Goal: Task Accomplishment & Management: Manage account settings

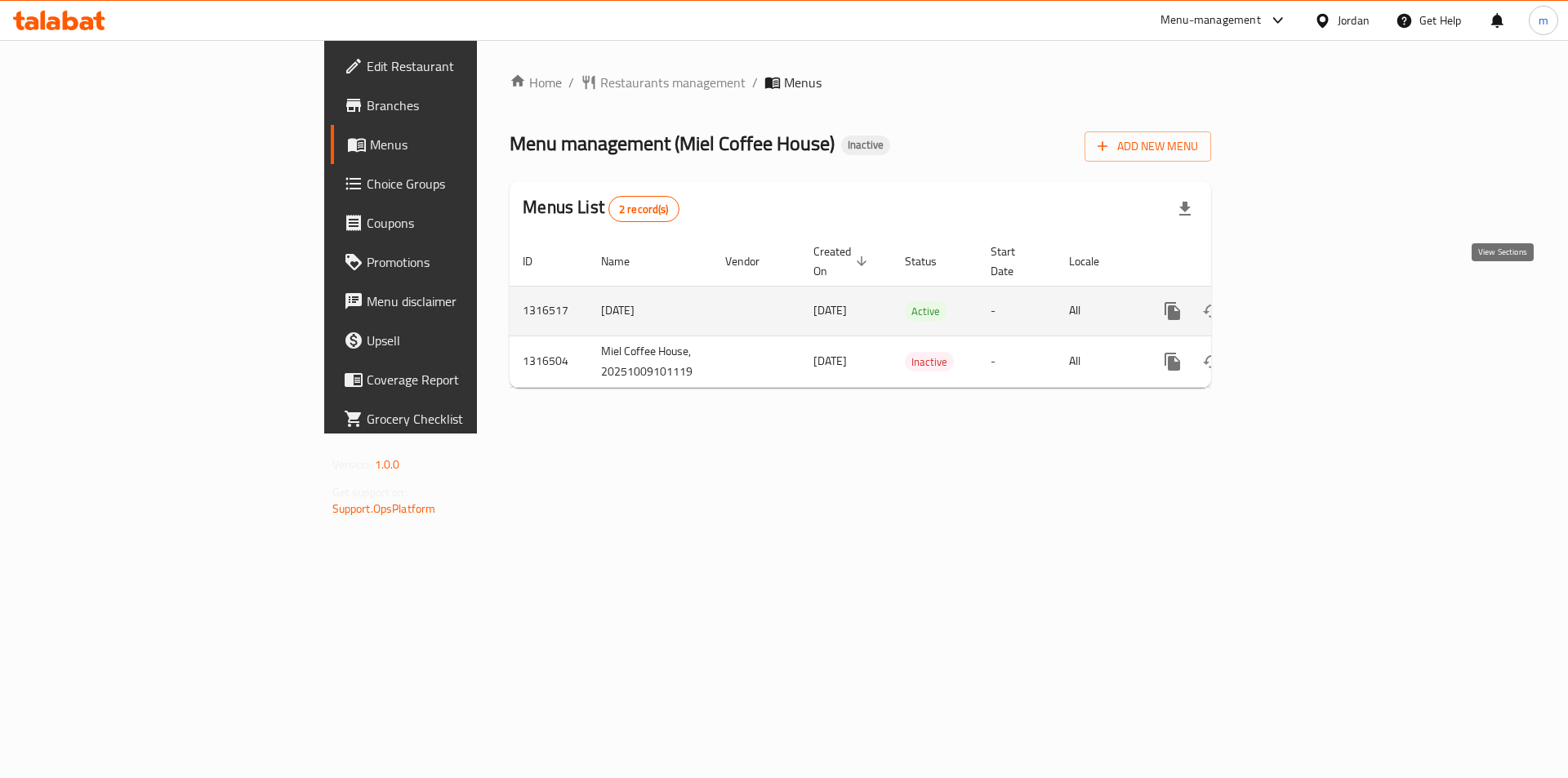
click at [1300, 301] on icon "enhanced table" at bounding box center [1290, 311] width 20 height 20
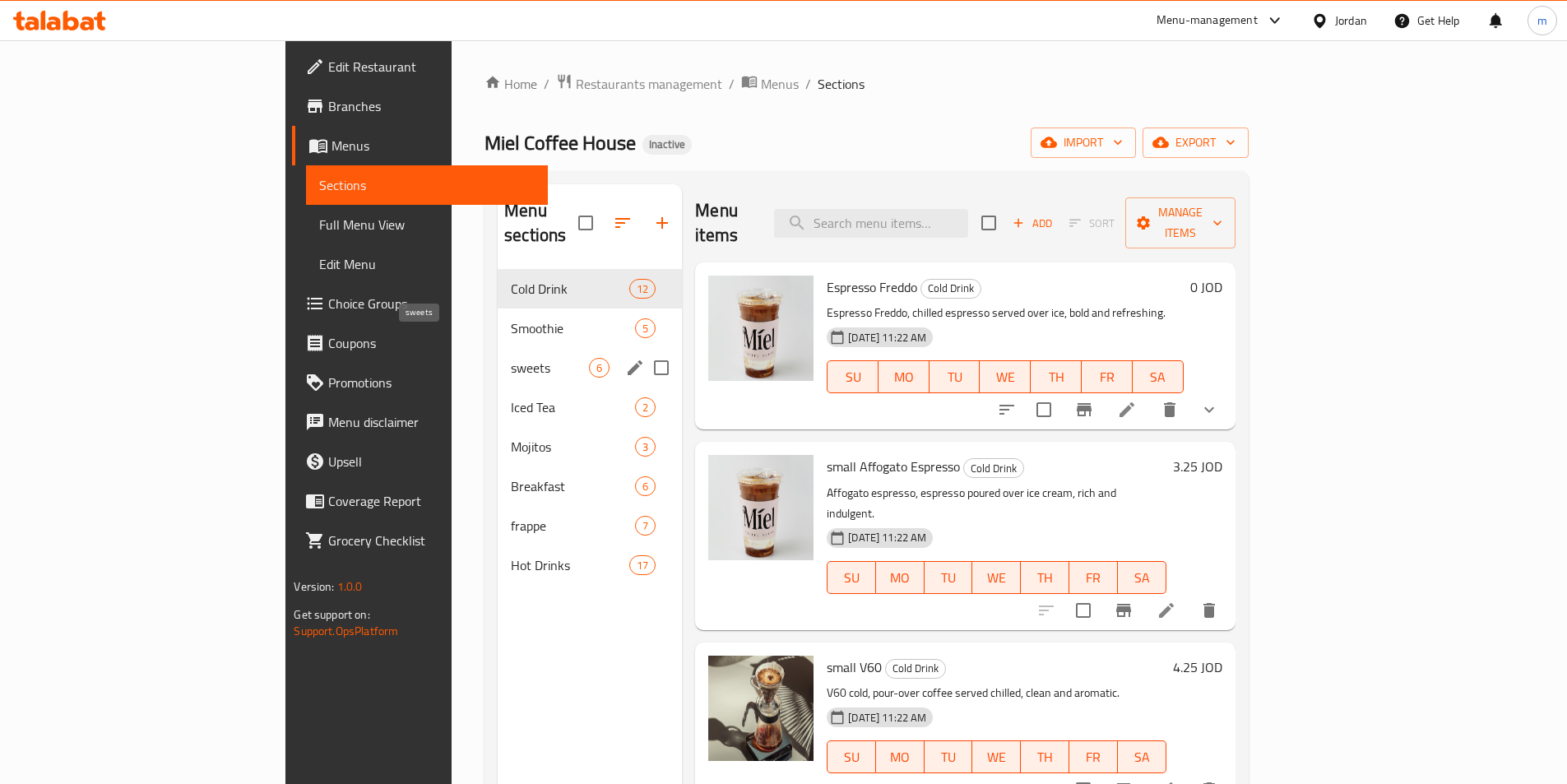
click at [511, 358] on span "sweets" at bounding box center [551, 367] width 79 height 20
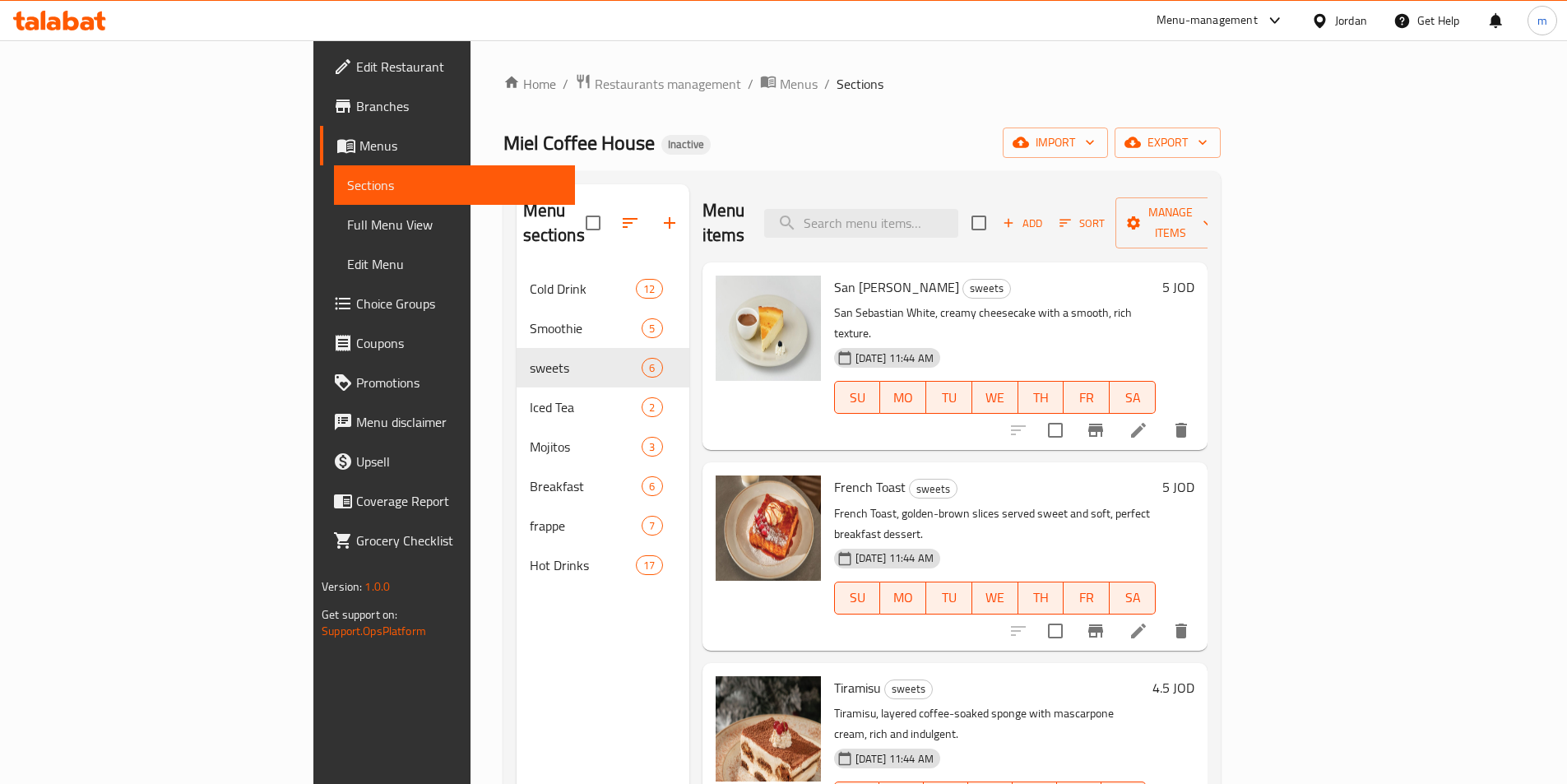
click at [1162, 415] on li at bounding box center [1139, 430] width 46 height 30
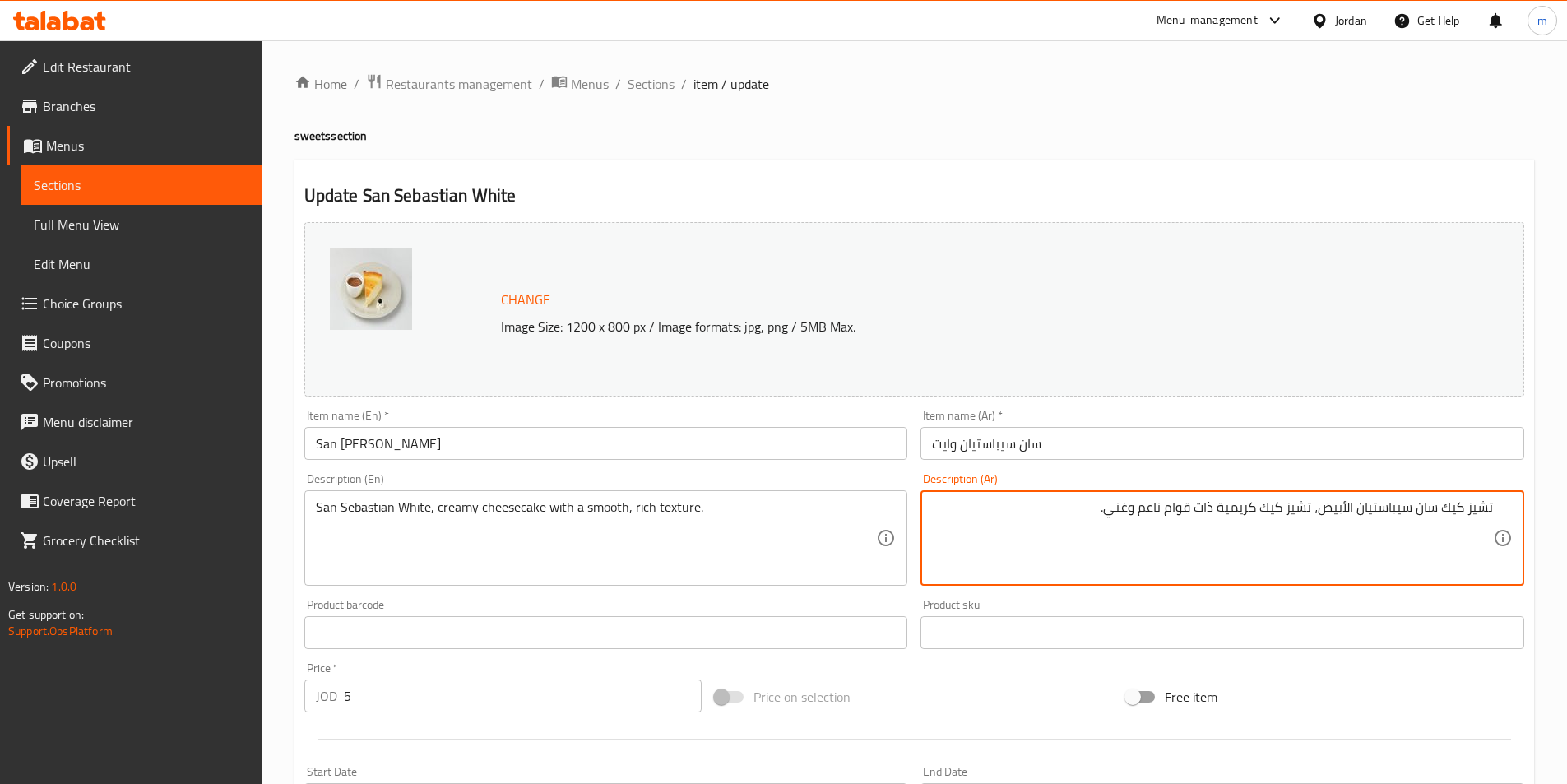
click at [1409, 532] on textarea "تشيز كيك سان سيباستيان الأبيض، تشيز كيك كريمية ذات قوام ناعم وغني." at bounding box center [1212, 538] width 561 height 78
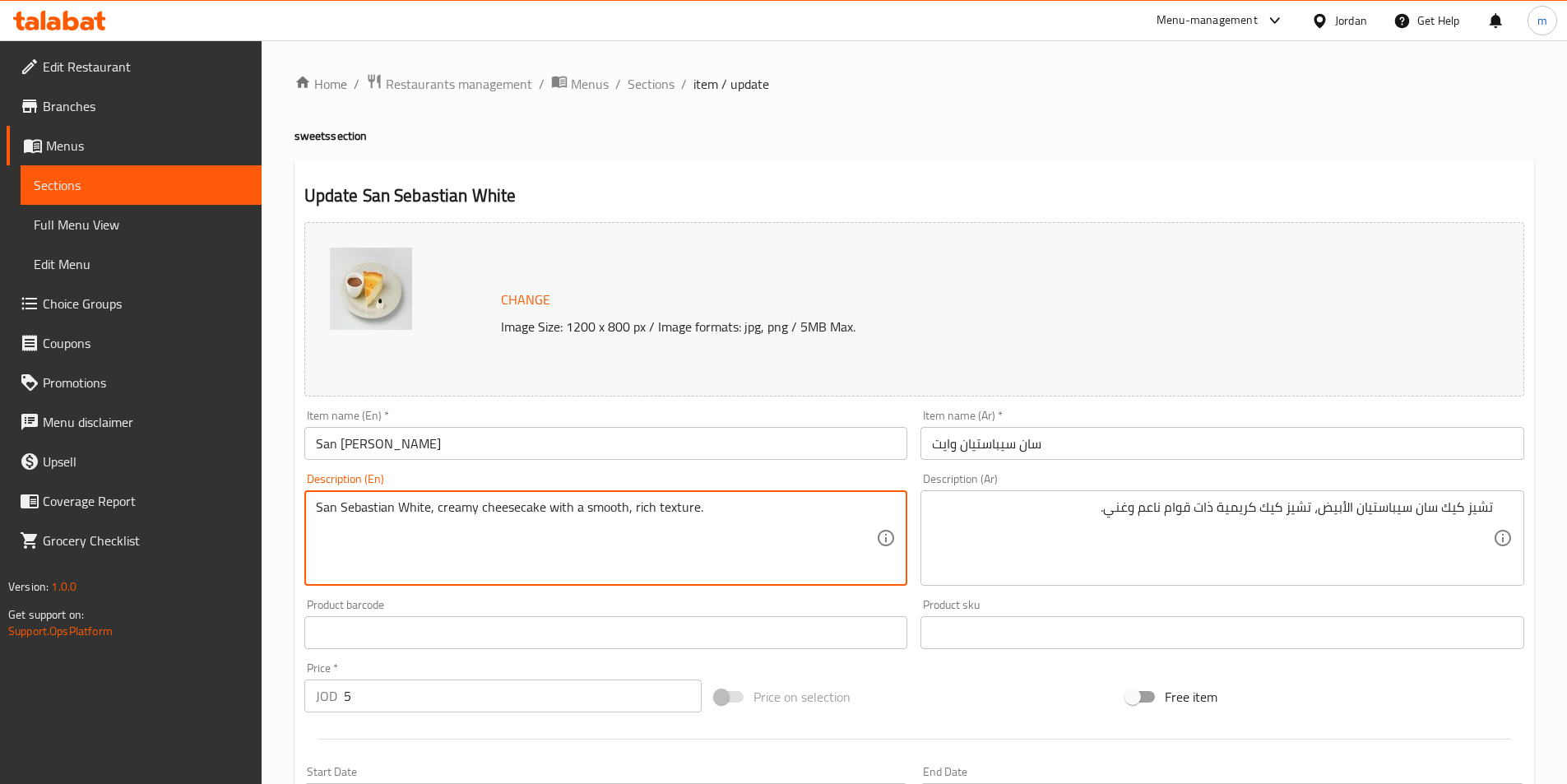
click at [686, 512] on textarea "San Sebastian White, creamy cheesecake with a smooth, rich texture." at bounding box center [596, 538] width 561 height 78
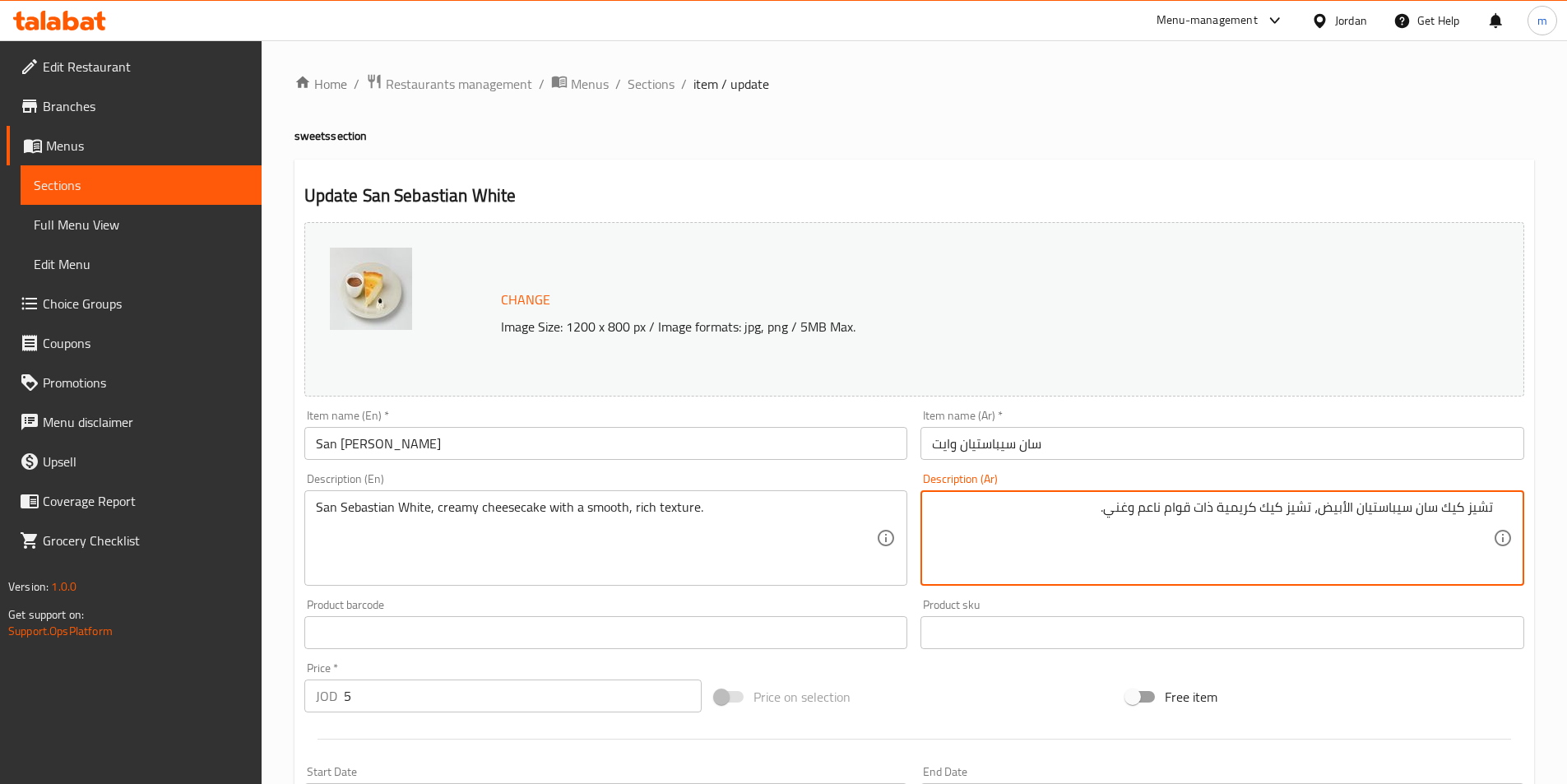
click at [1306, 524] on textarea "تشيز كيك سان سيباستيان الأبيض، تشيز كيك كريمية ذات قوام ناعم وغني." at bounding box center [1212, 538] width 561 height 78
paste textarea "ان سيباستيان وايت، كعكة الجبن الكريمية ذات الملمس الناعم وال"
click at [1366, 502] on textarea "سان سيباستيان وايت، كعكة الجبن الكريمية ذات الملمس الناعم والغني." at bounding box center [1212, 538] width 561 height 78
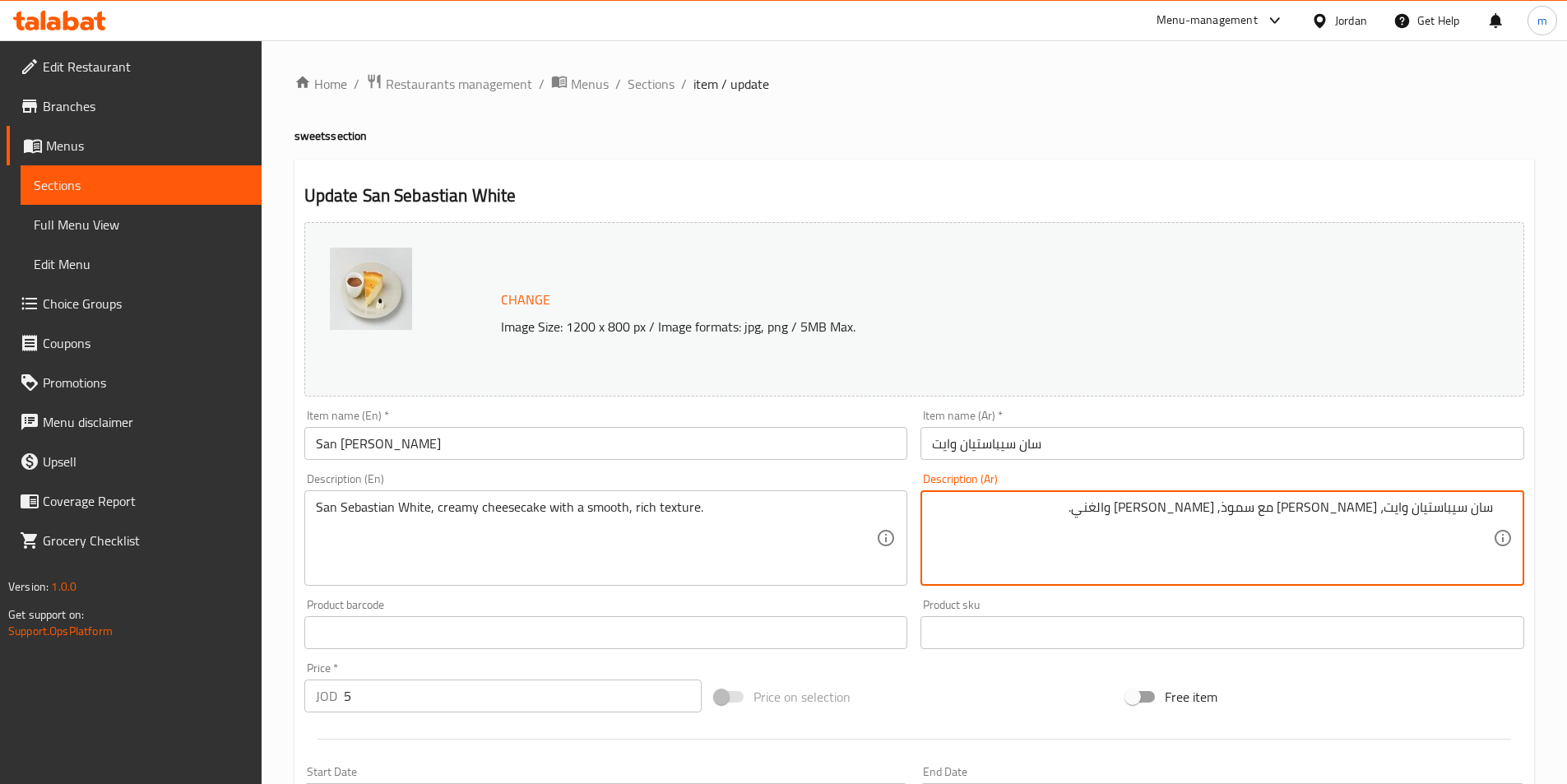
click at [1060, 527] on textarea "سان سيباستيان وايت، تشيز كيك كريمي مع سموذ, قوام والغني." at bounding box center [1212, 538] width 561 height 78
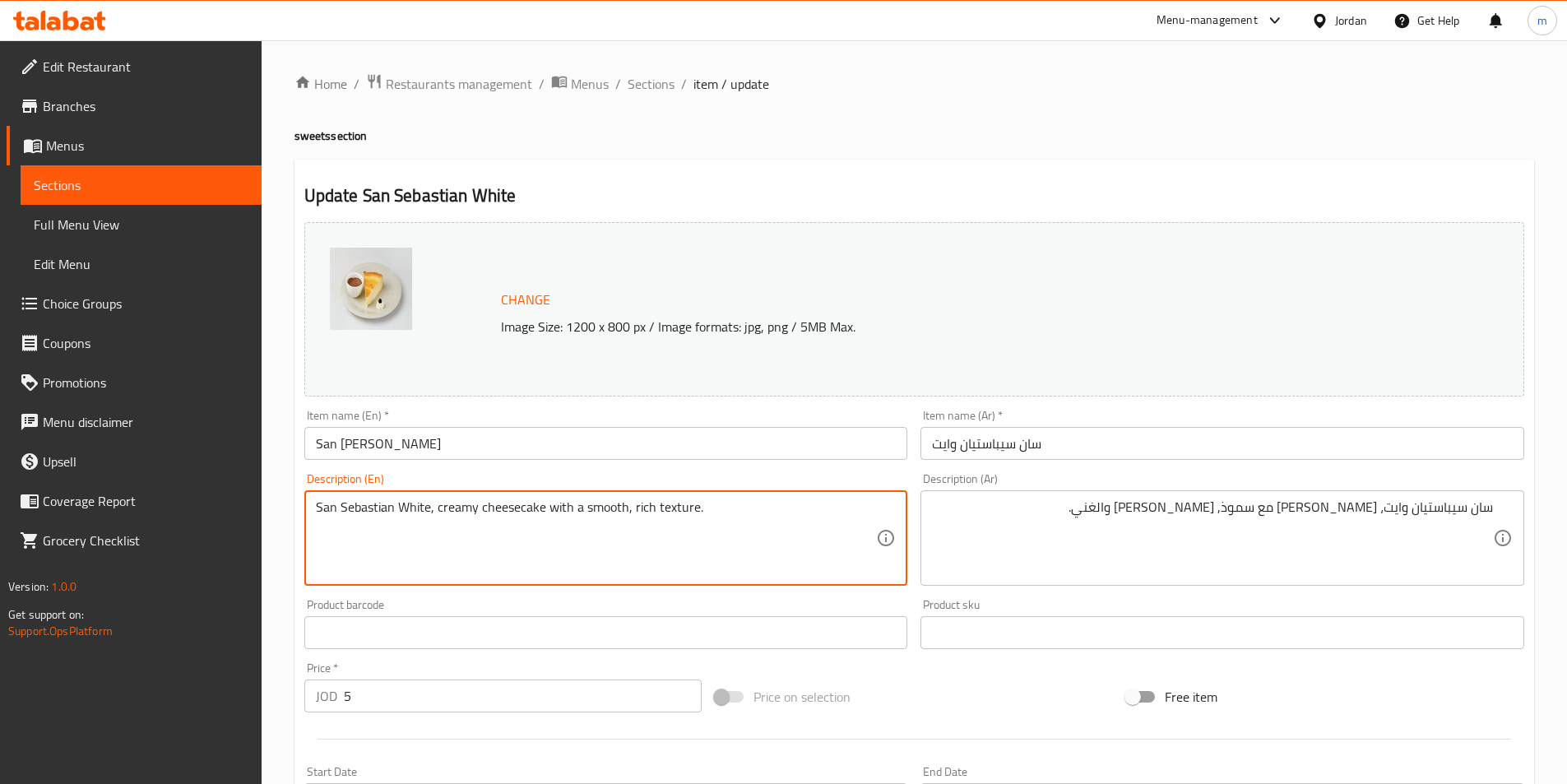
click at [680, 507] on textarea "San Sebastian White, creamy cheesecake with a smooth, rich texture." at bounding box center [596, 538] width 561 height 78
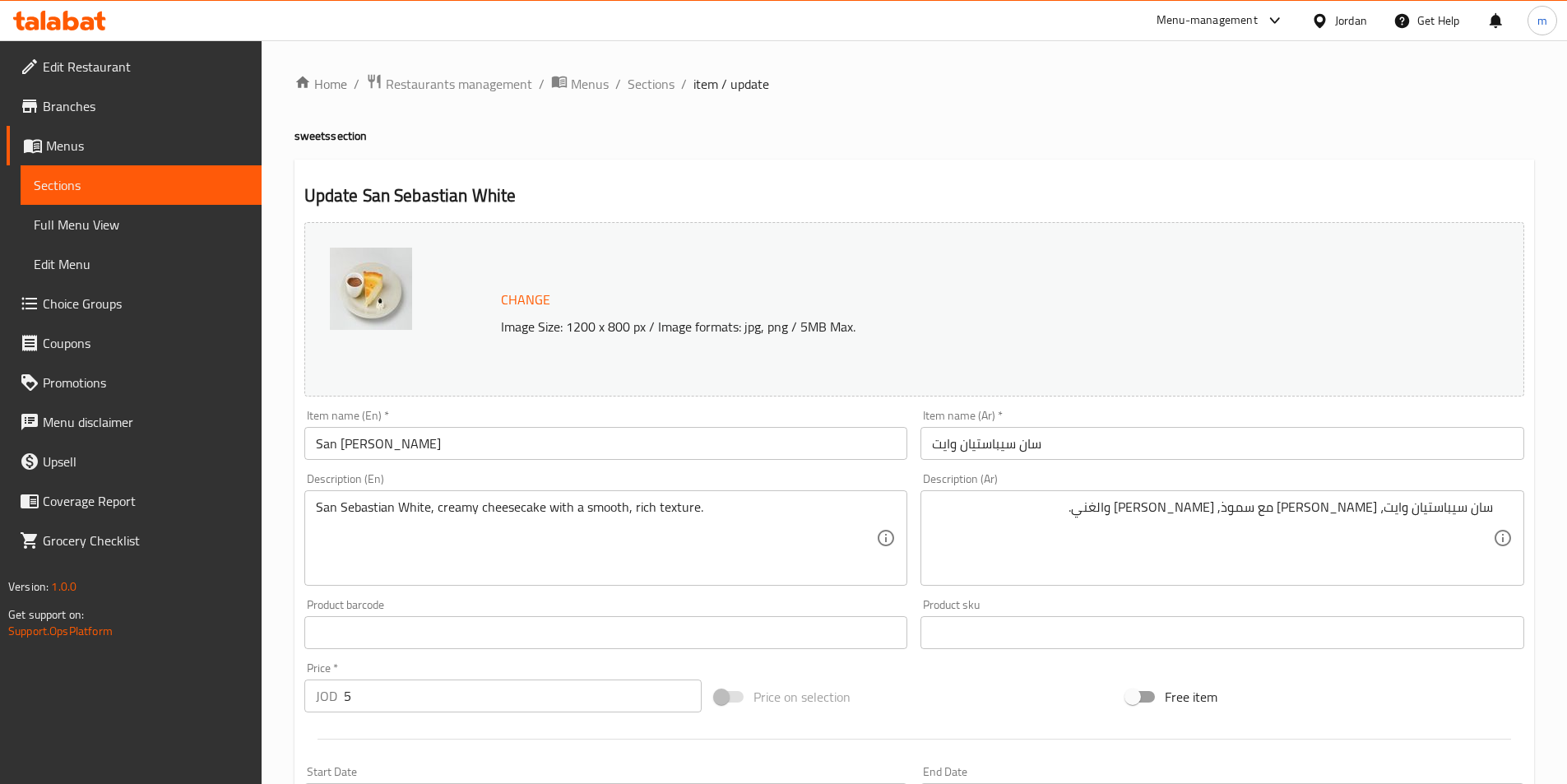
drag, startPoint x: 1191, startPoint y: 512, endPoint x: 1219, endPoint y: 527, distance: 31.8
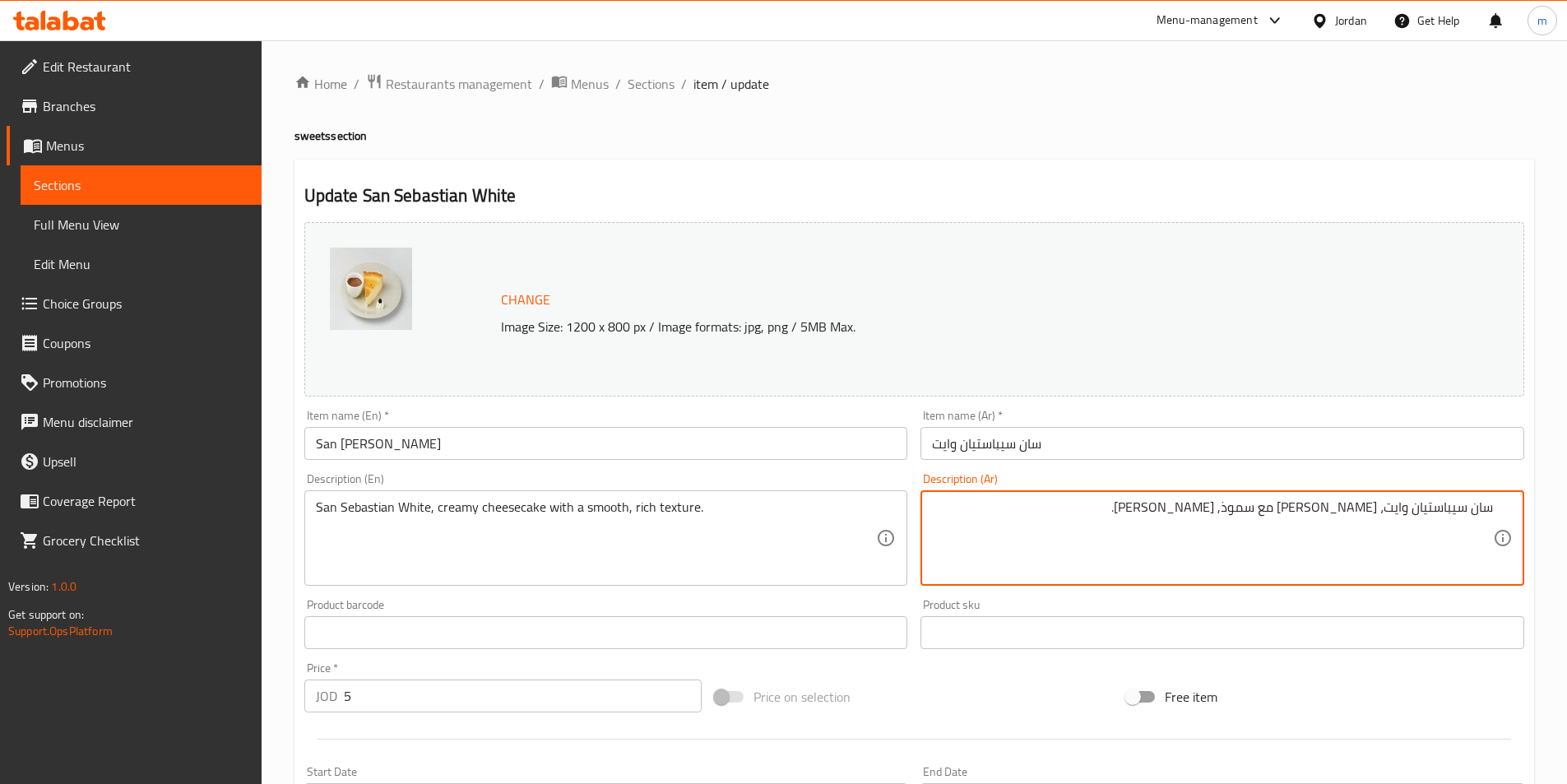
scroll to position [402, 0]
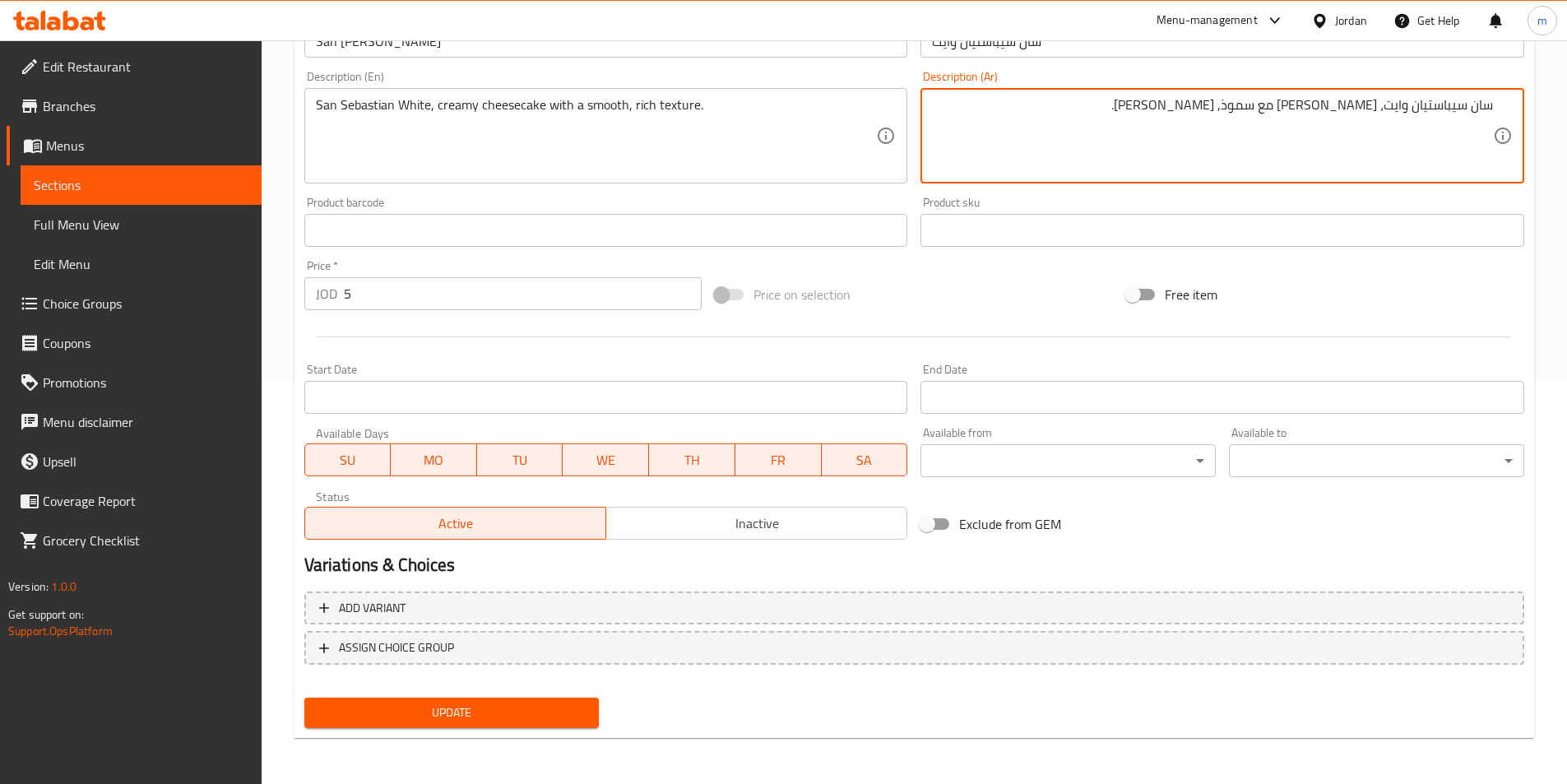
type textarea "سان سيباستيان وايت، [PERSON_NAME] مع سموذ, [PERSON_NAME]."
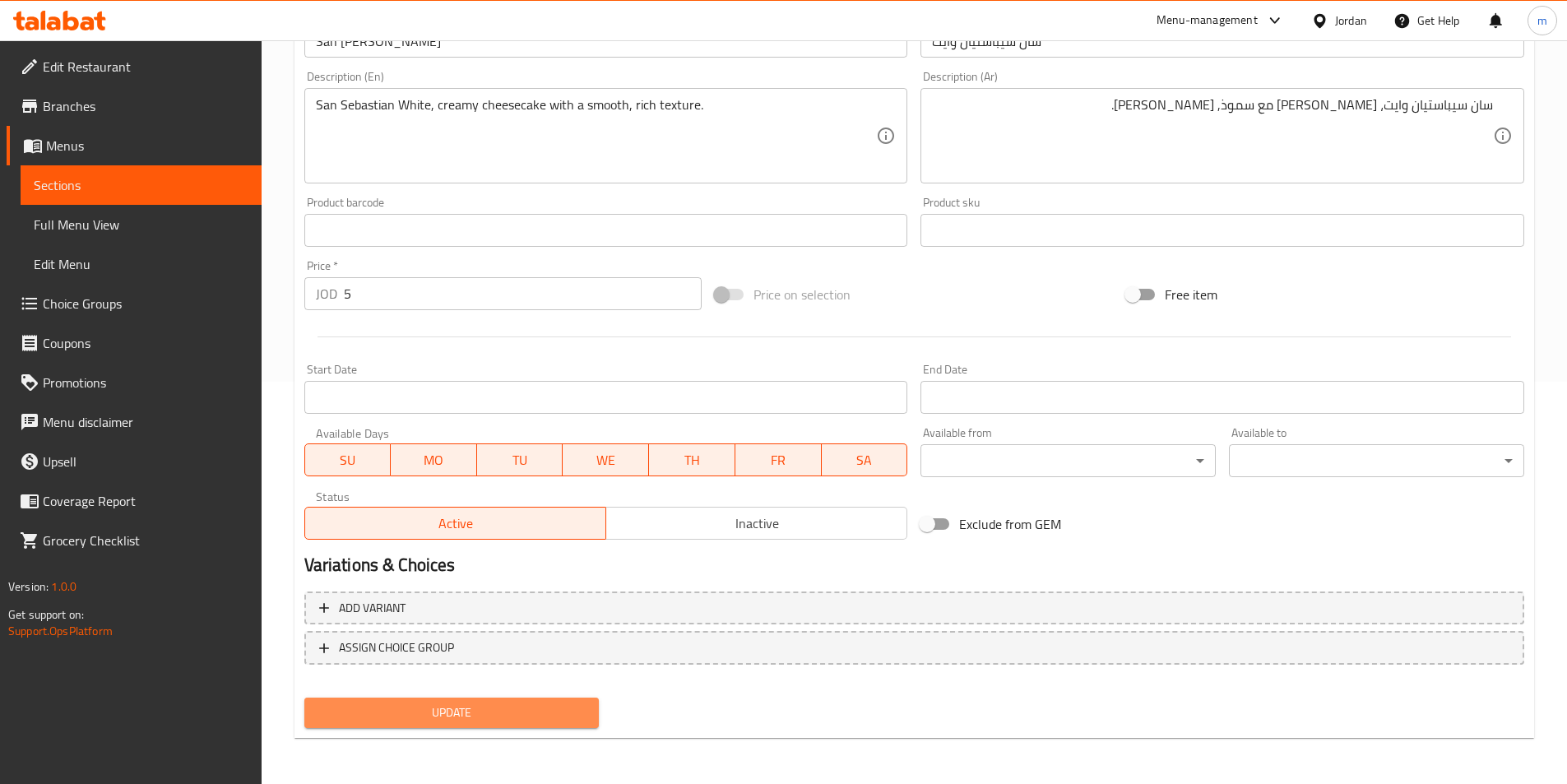
click at [591, 712] on button "Update" at bounding box center [452, 712] width 296 height 31
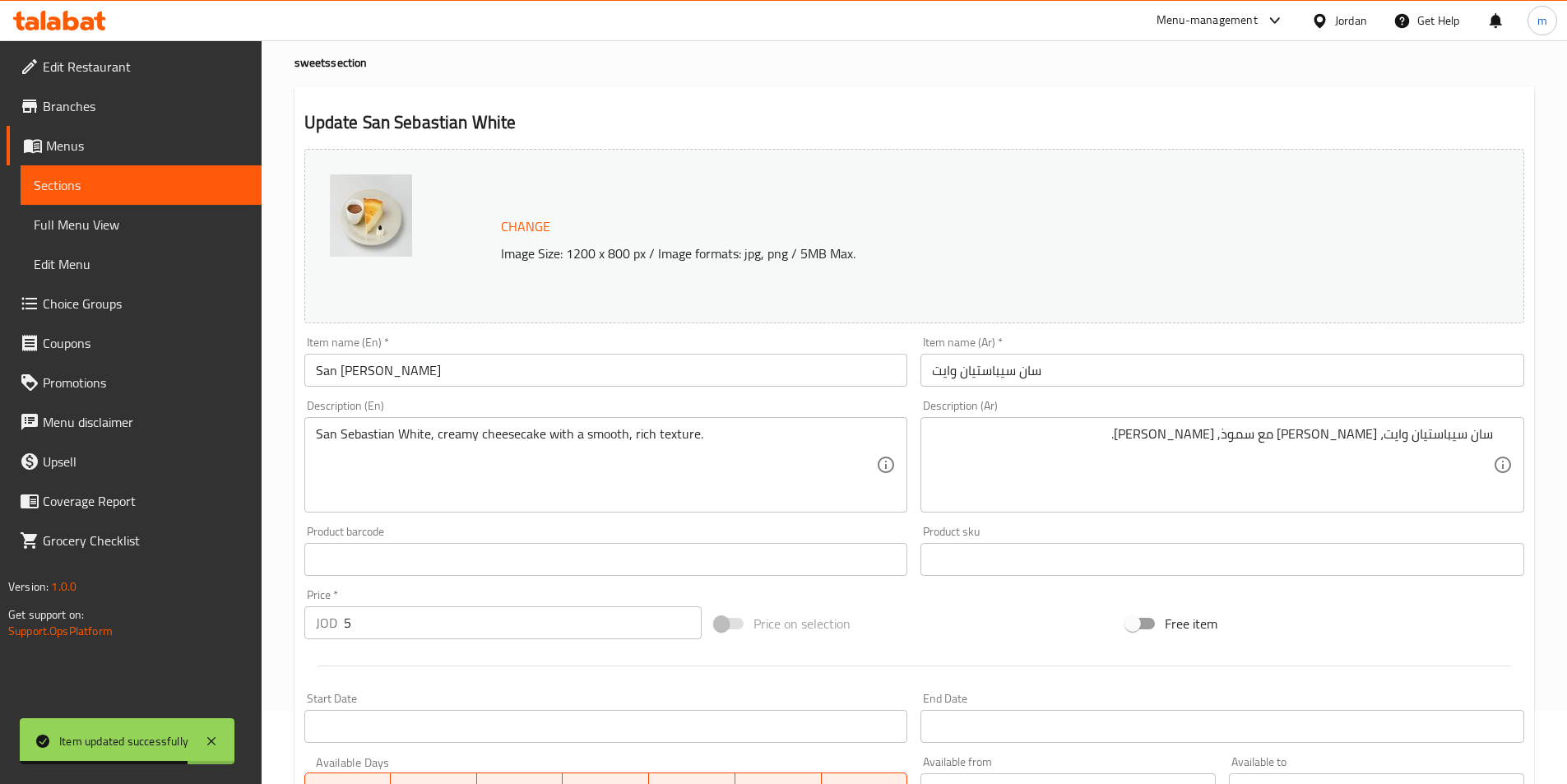
scroll to position [0, 0]
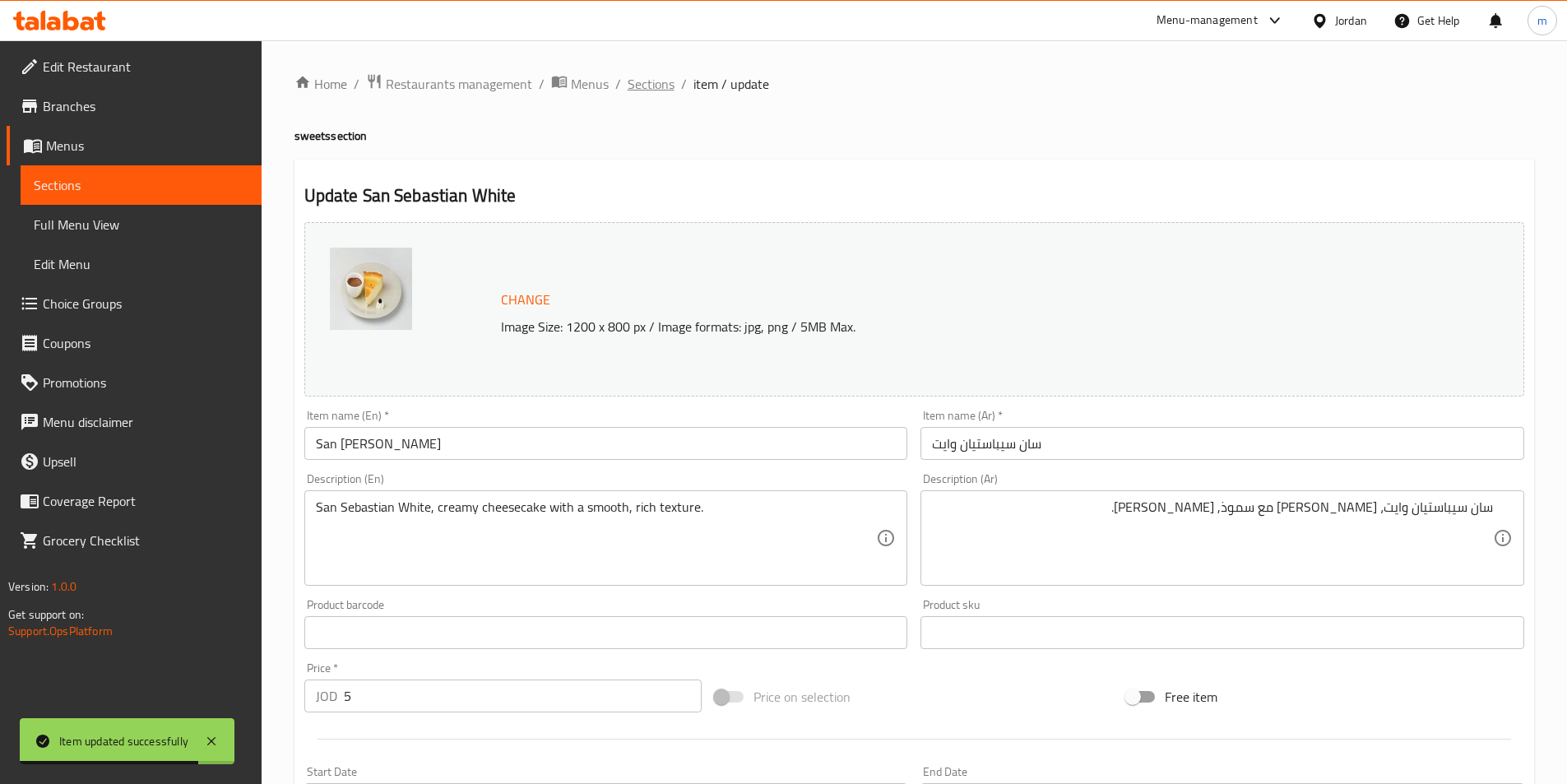
click at [637, 83] on span "Sections" at bounding box center [652, 84] width 47 height 20
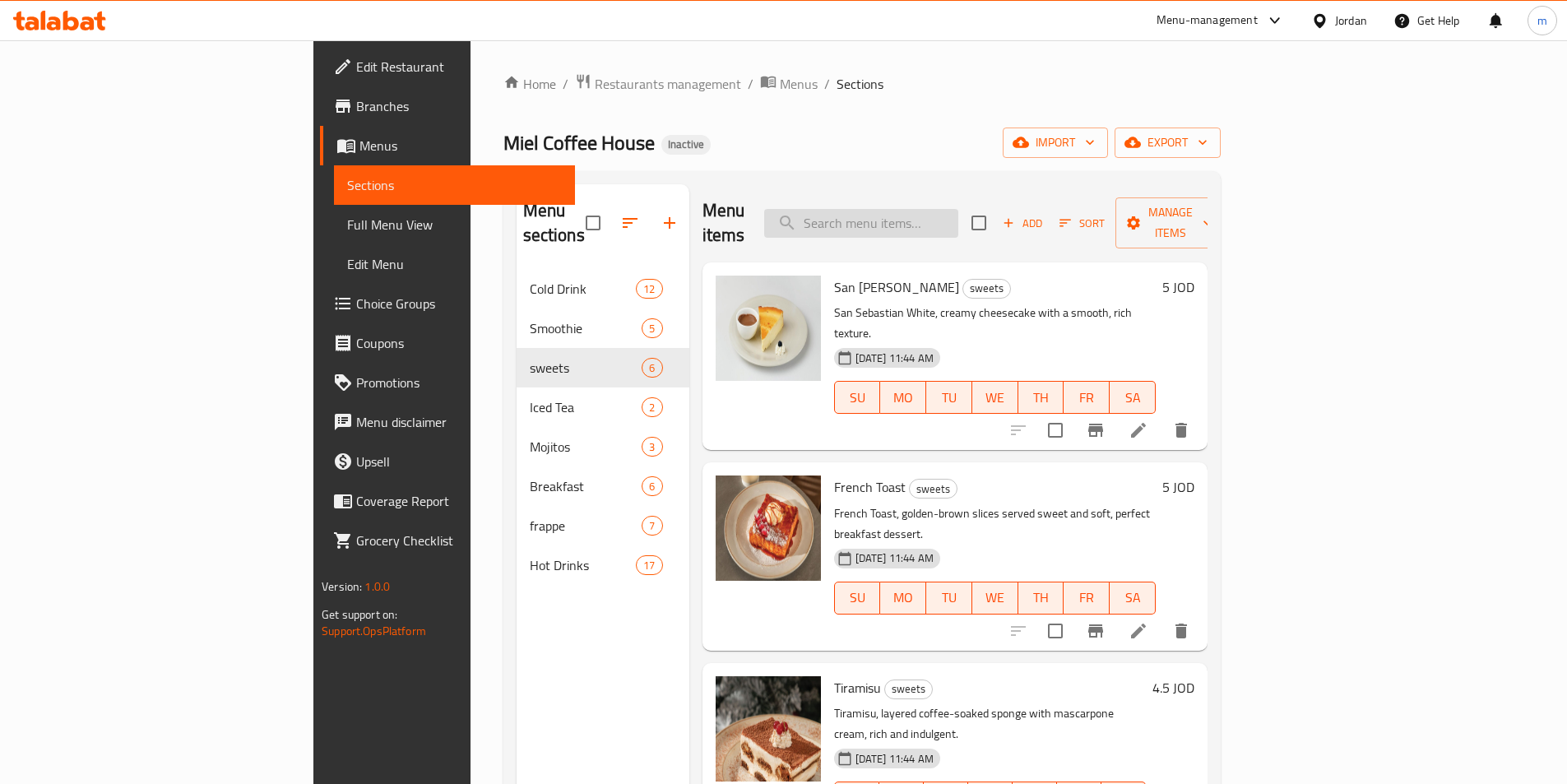
click at [959, 209] on input "search" at bounding box center [861, 223] width 195 height 29
paste input "French Toast"
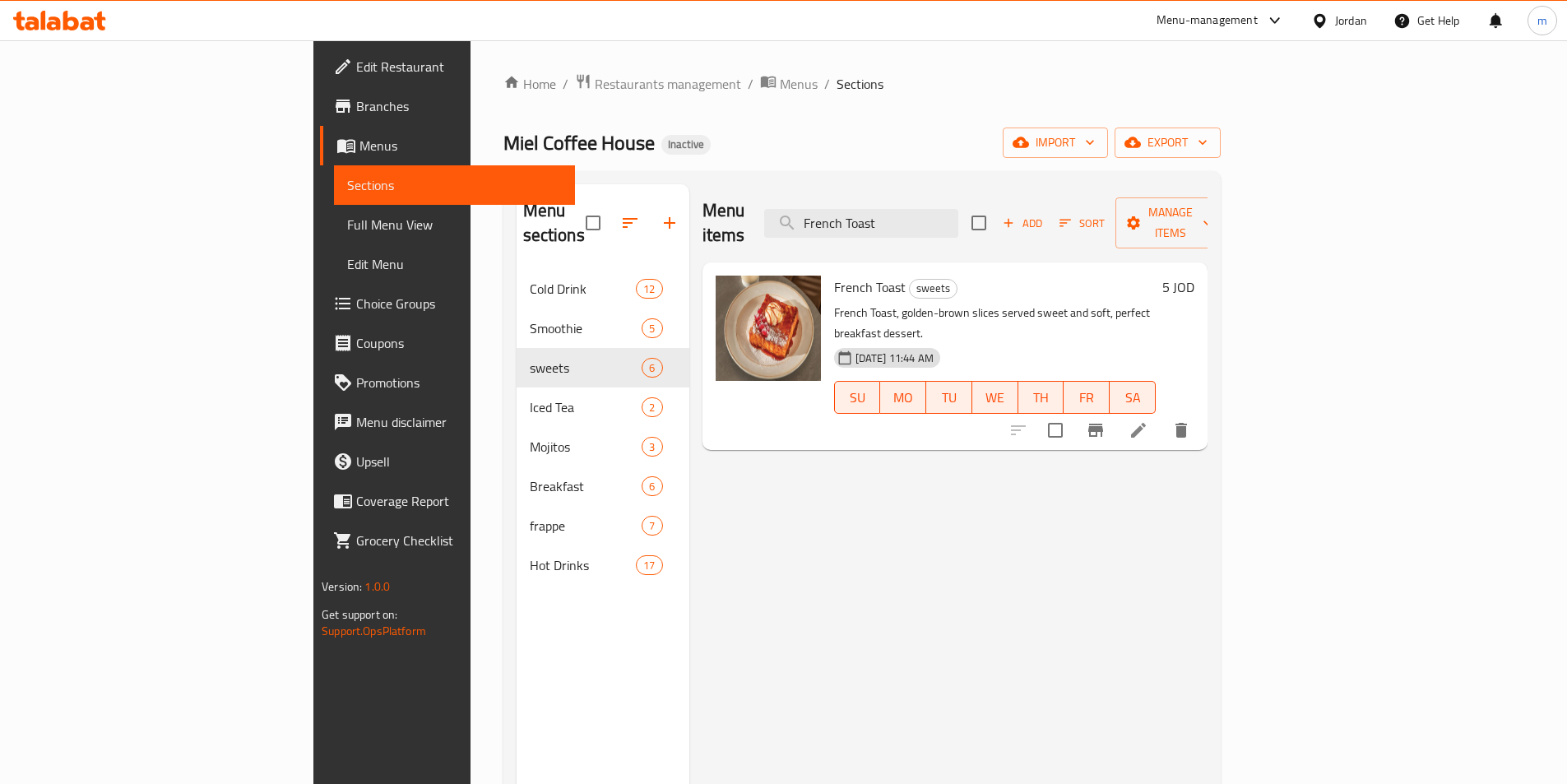
type input "French Toast"
click at [1148, 420] on icon at bounding box center [1139, 430] width 20 height 20
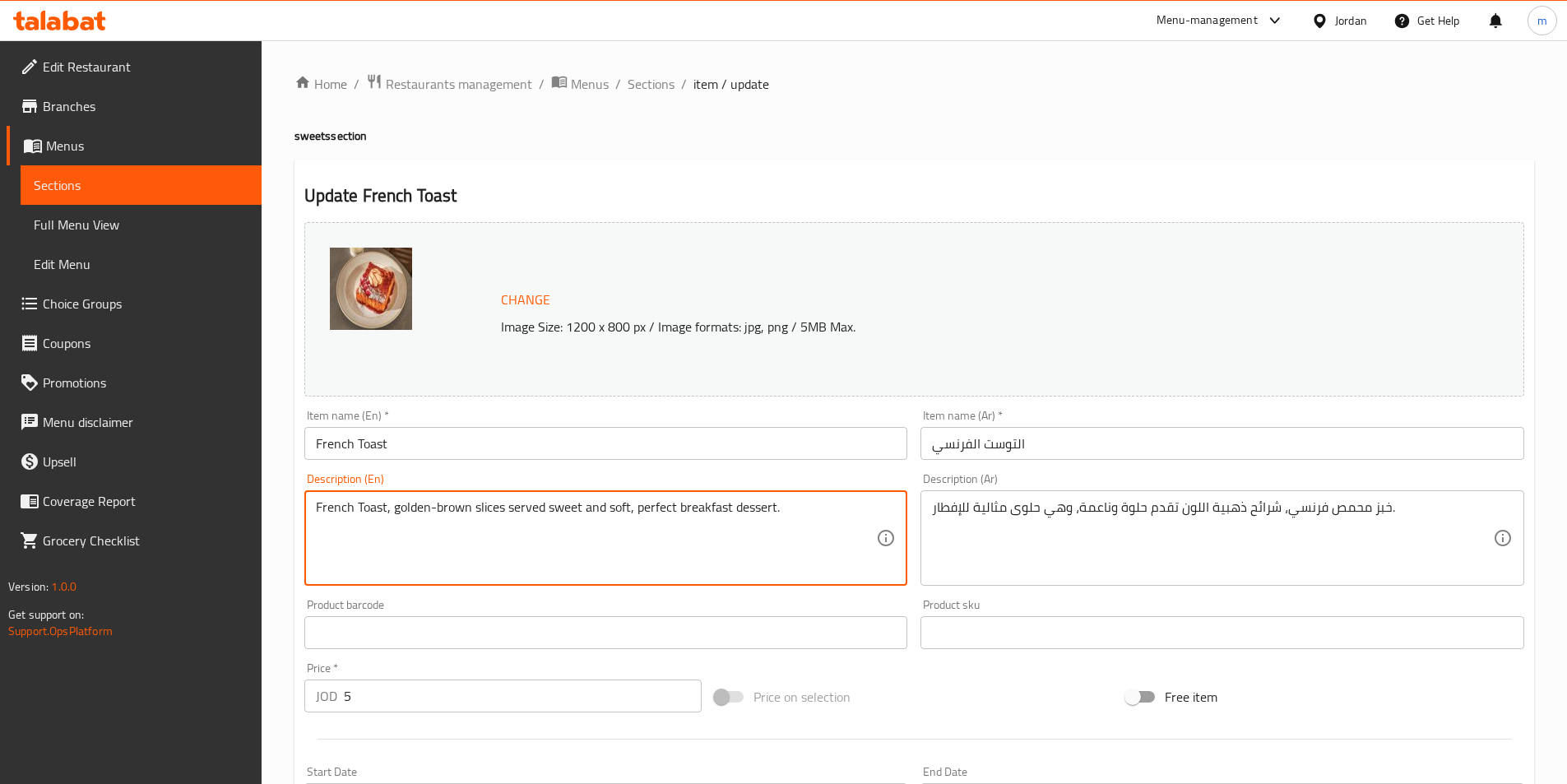
click at [391, 512] on textarea "French Toast, golden-brown slices served sweet and soft, perfect breakfast dess…" at bounding box center [596, 538] width 561 height 78
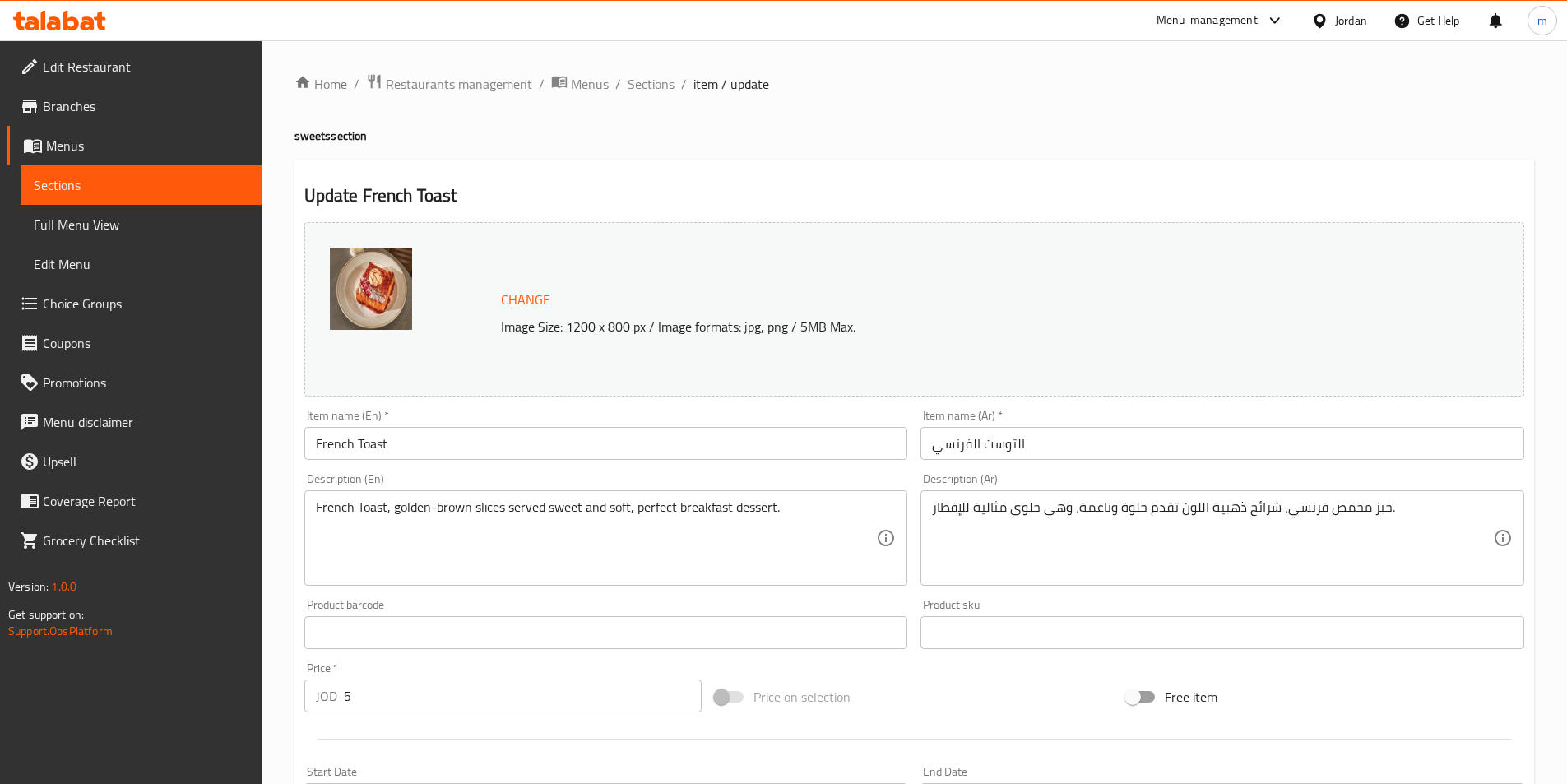
click at [378, 447] on input "French Toast" at bounding box center [606, 443] width 604 height 33
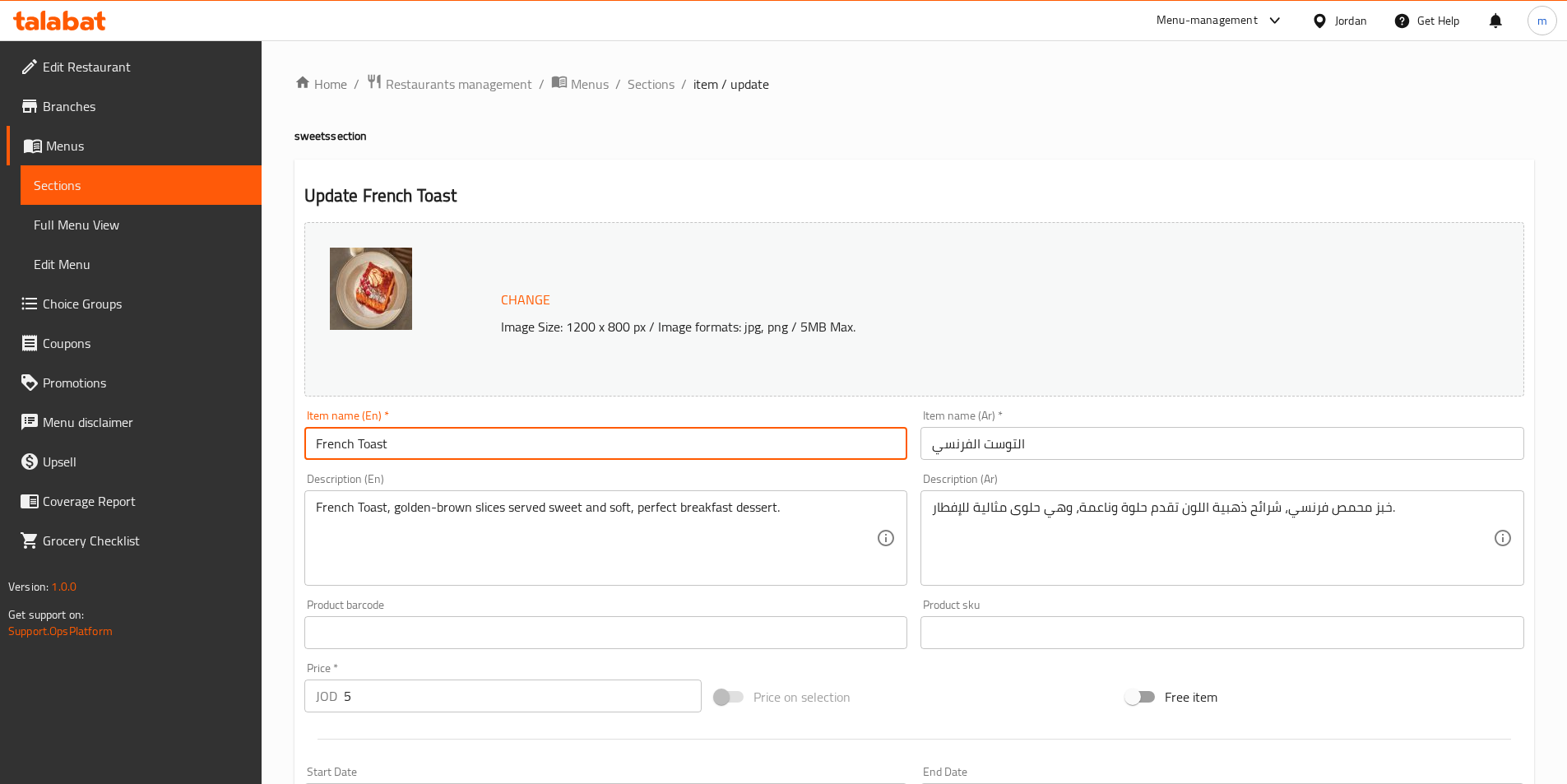
click at [378, 447] on input "French Toast" at bounding box center [606, 443] width 604 height 33
click at [1049, 440] on input "التوست الفرنسي" at bounding box center [1222, 443] width 604 height 33
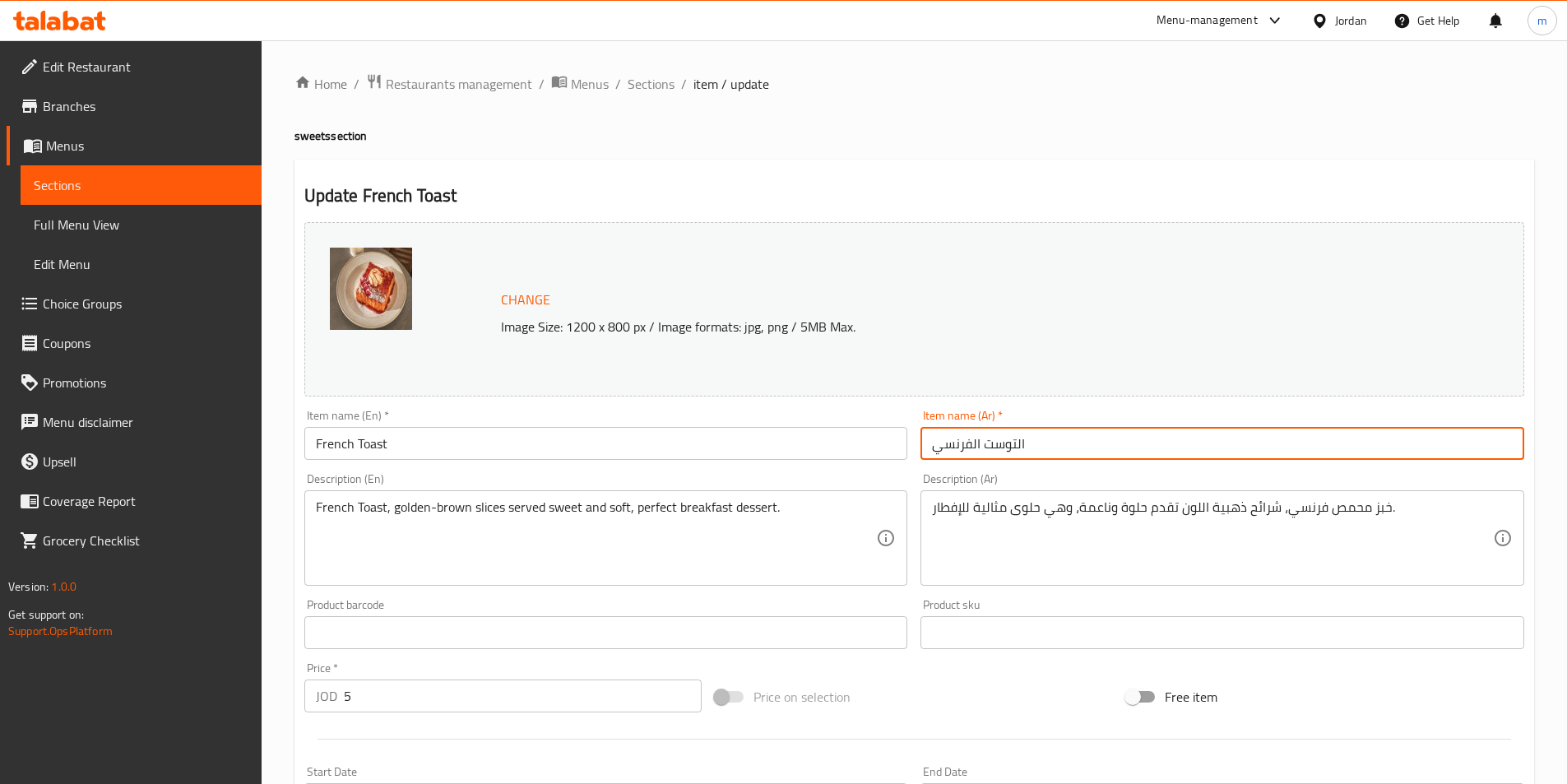
click at [1049, 440] on input "التوست الفرنسي" at bounding box center [1222, 443] width 604 height 33
paste input "بز فرنسي محمص"
type input "خبز فرنسي محمص"
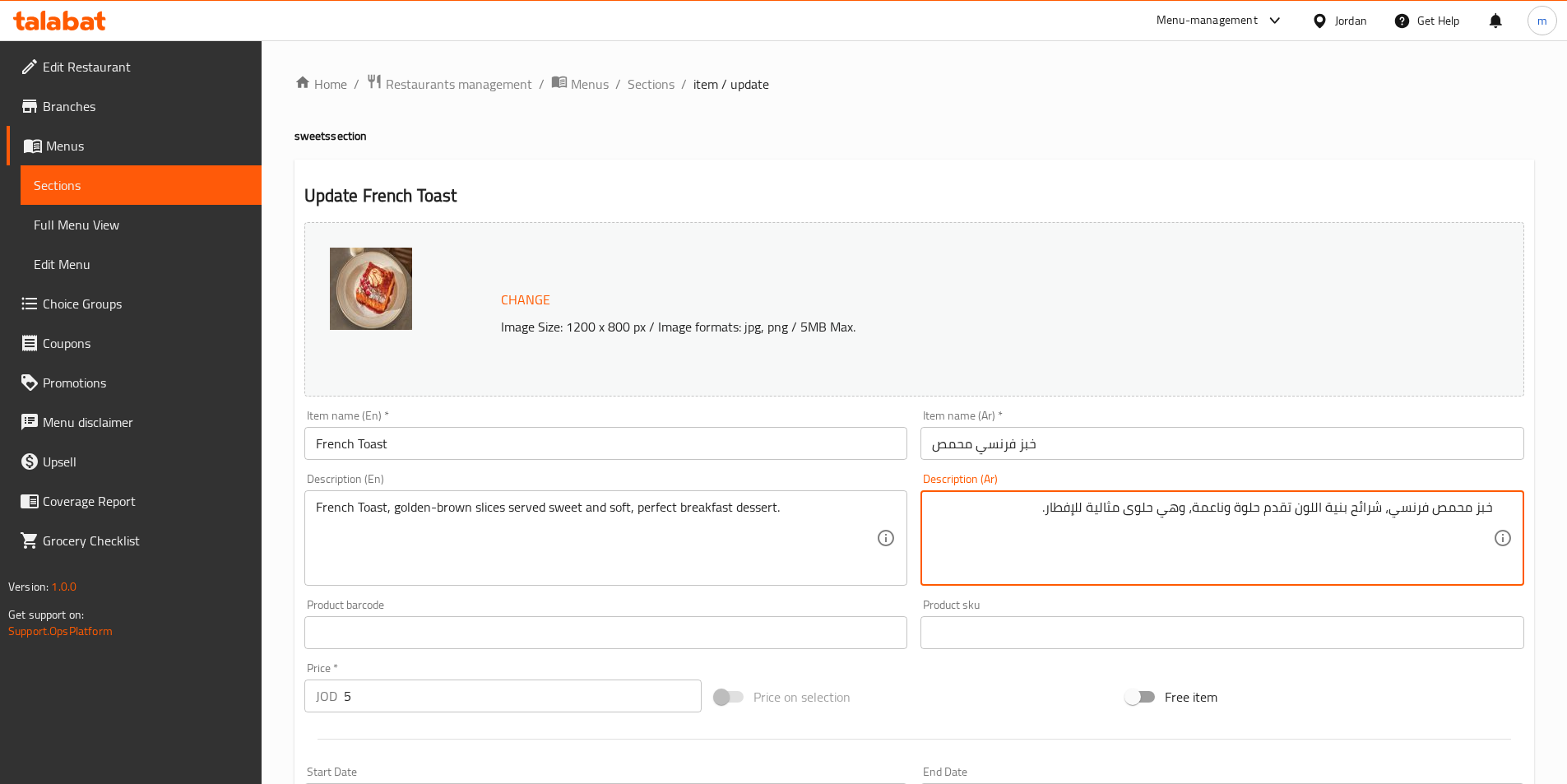
paste textarea "هبية"
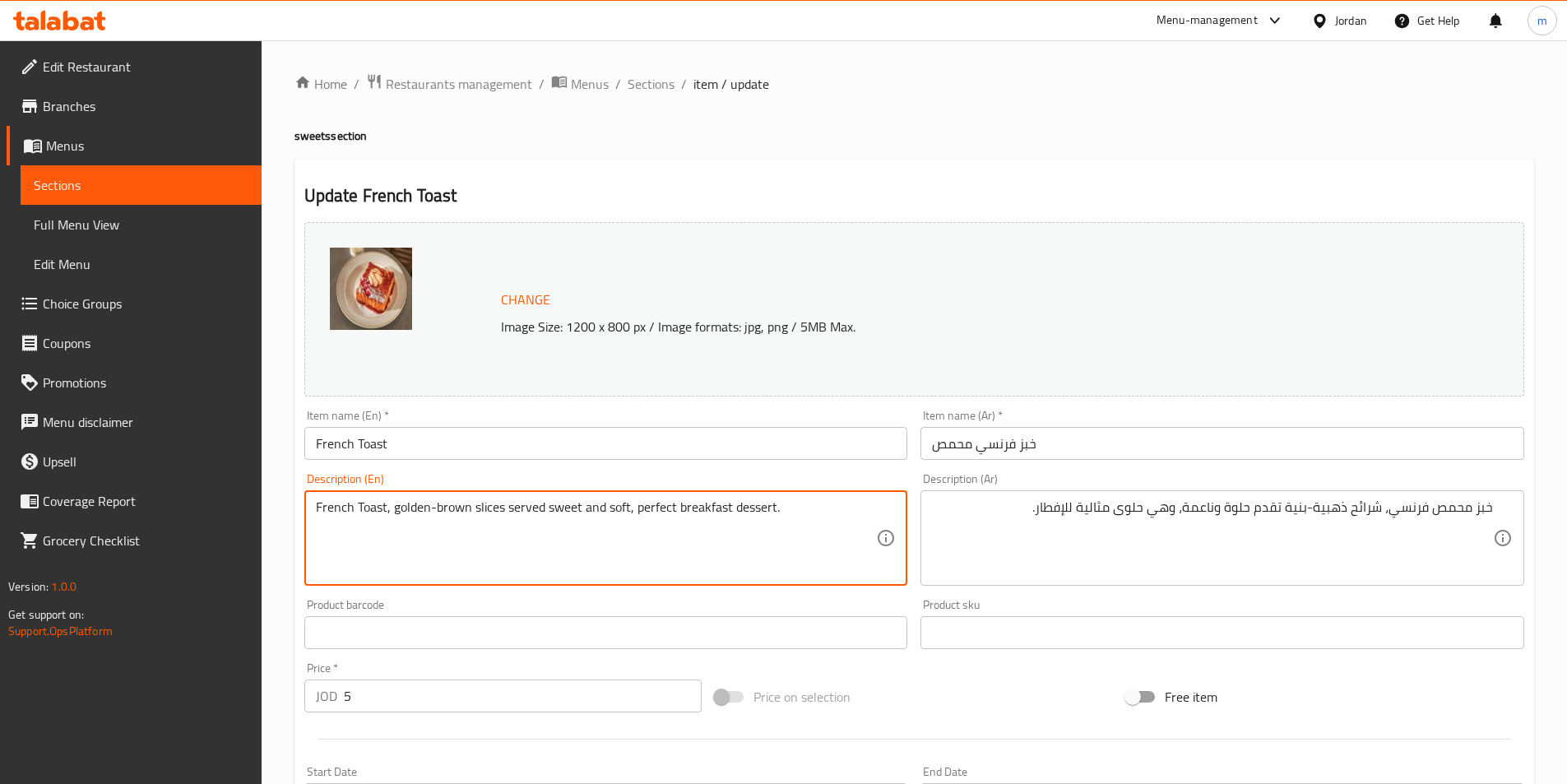
click at [565, 512] on textarea "French Toast, golden-brown slices served sweet and soft, perfect breakfast dess…" at bounding box center [596, 538] width 561 height 78
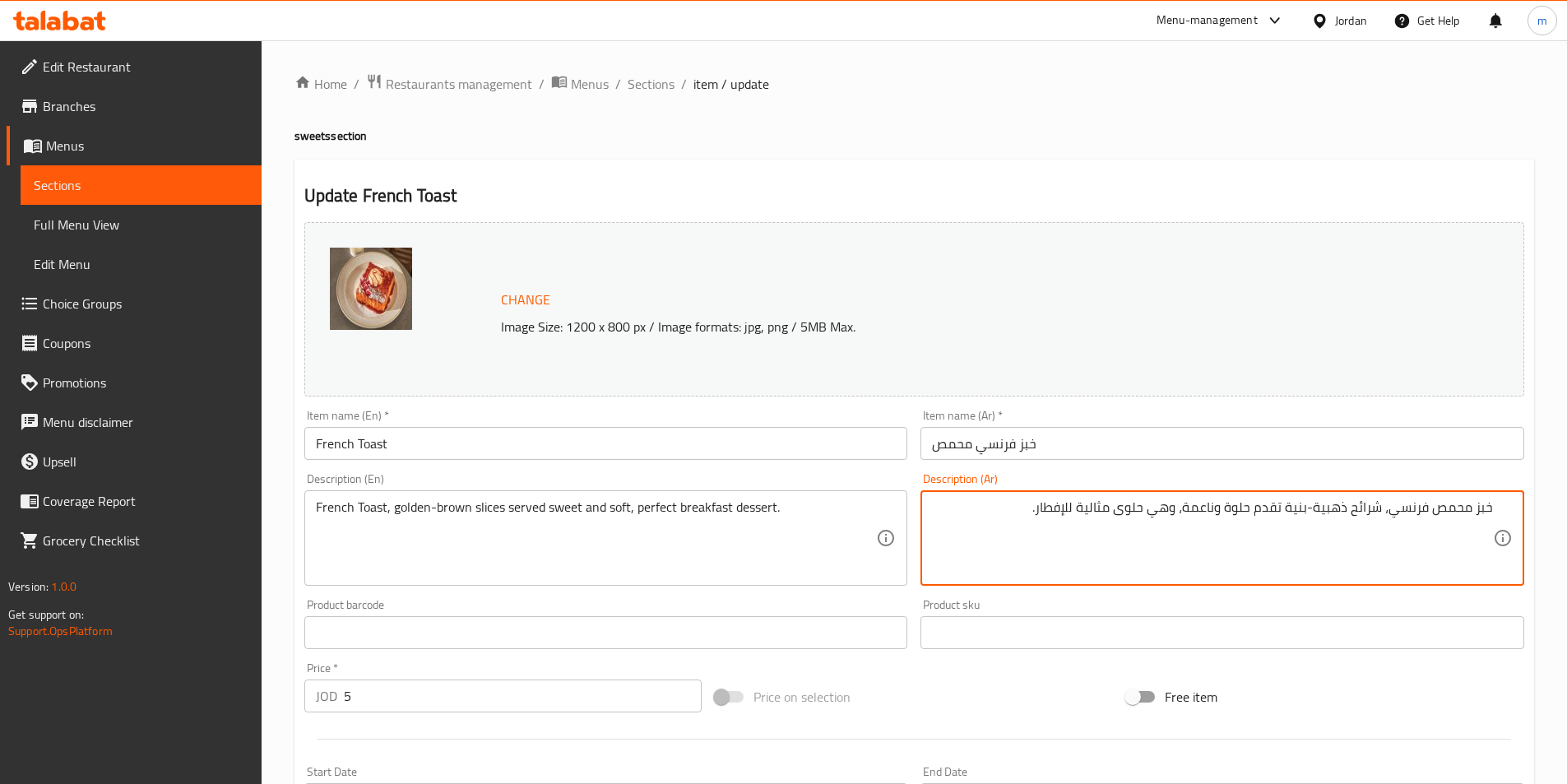
drag, startPoint x: 1179, startPoint y: 514, endPoint x: 1150, endPoint y: 519, distance: 29.4
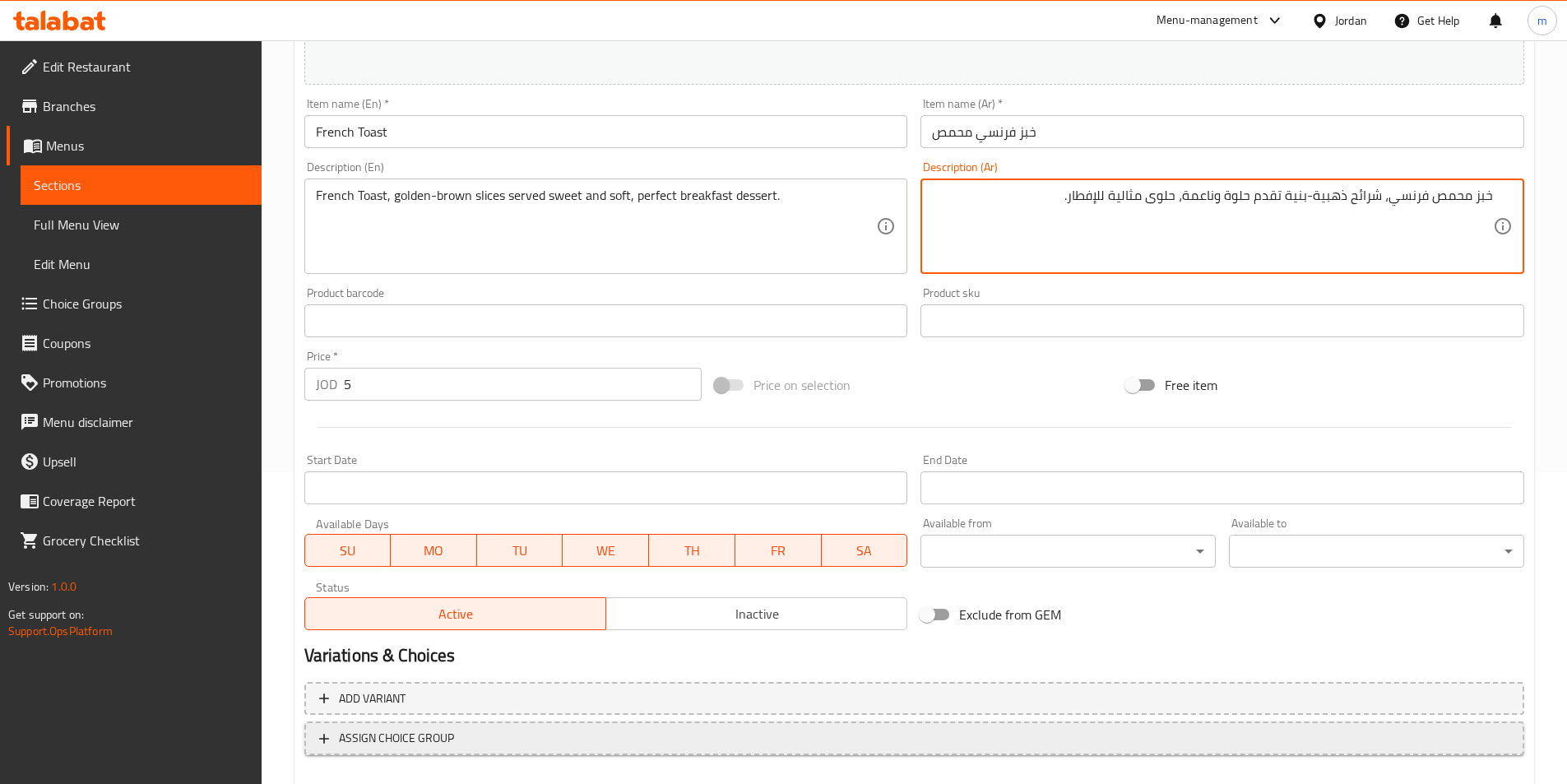
scroll to position [402, 0]
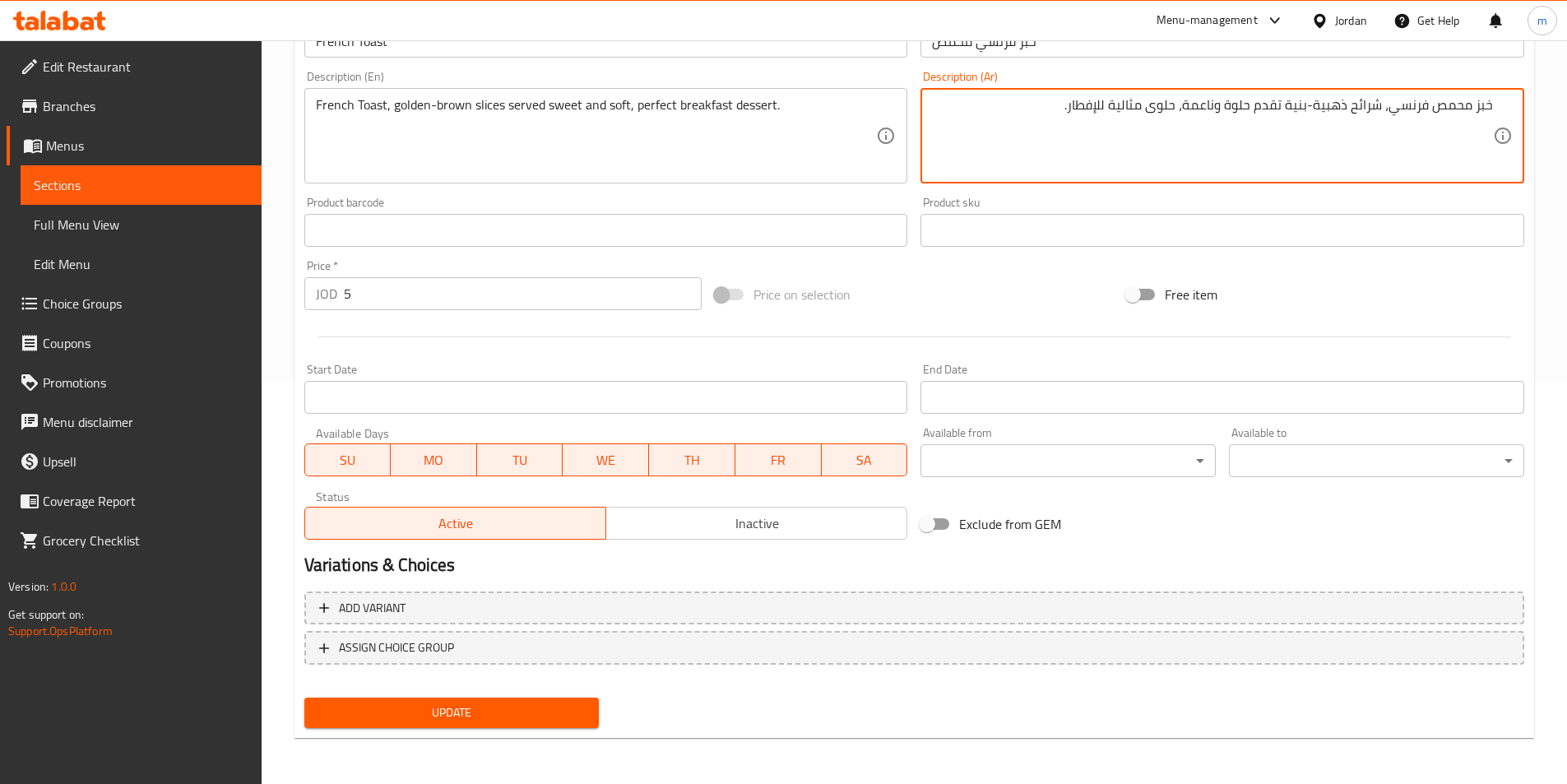
type textarea "خبز محمص فرنسي، شرائح ذهبية-بنية تقدم حلوة وناعمة، حلوى مثالية للإفطار."
click at [523, 716] on span "Update" at bounding box center [452, 712] width 269 height 21
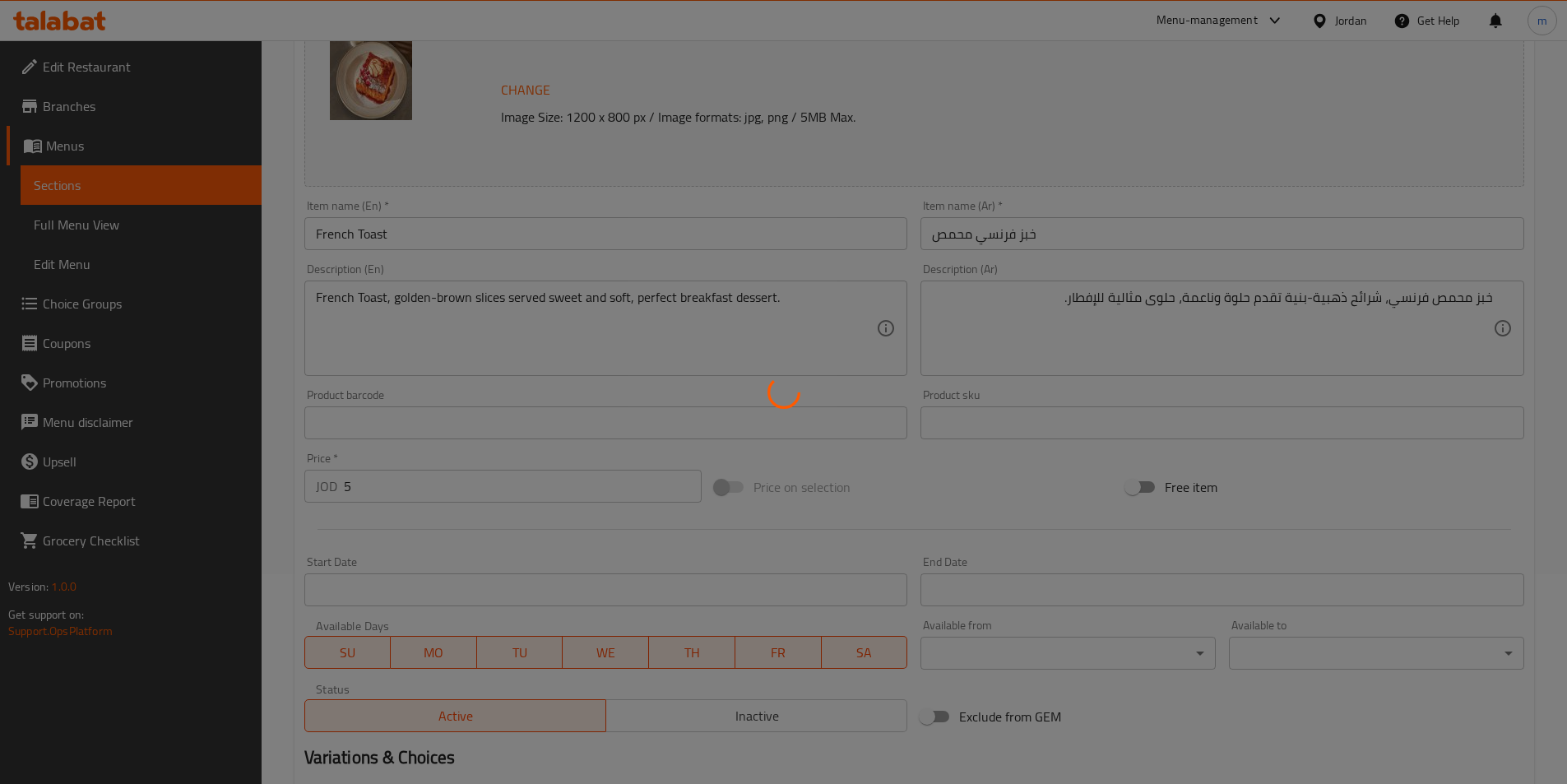
scroll to position [0, 0]
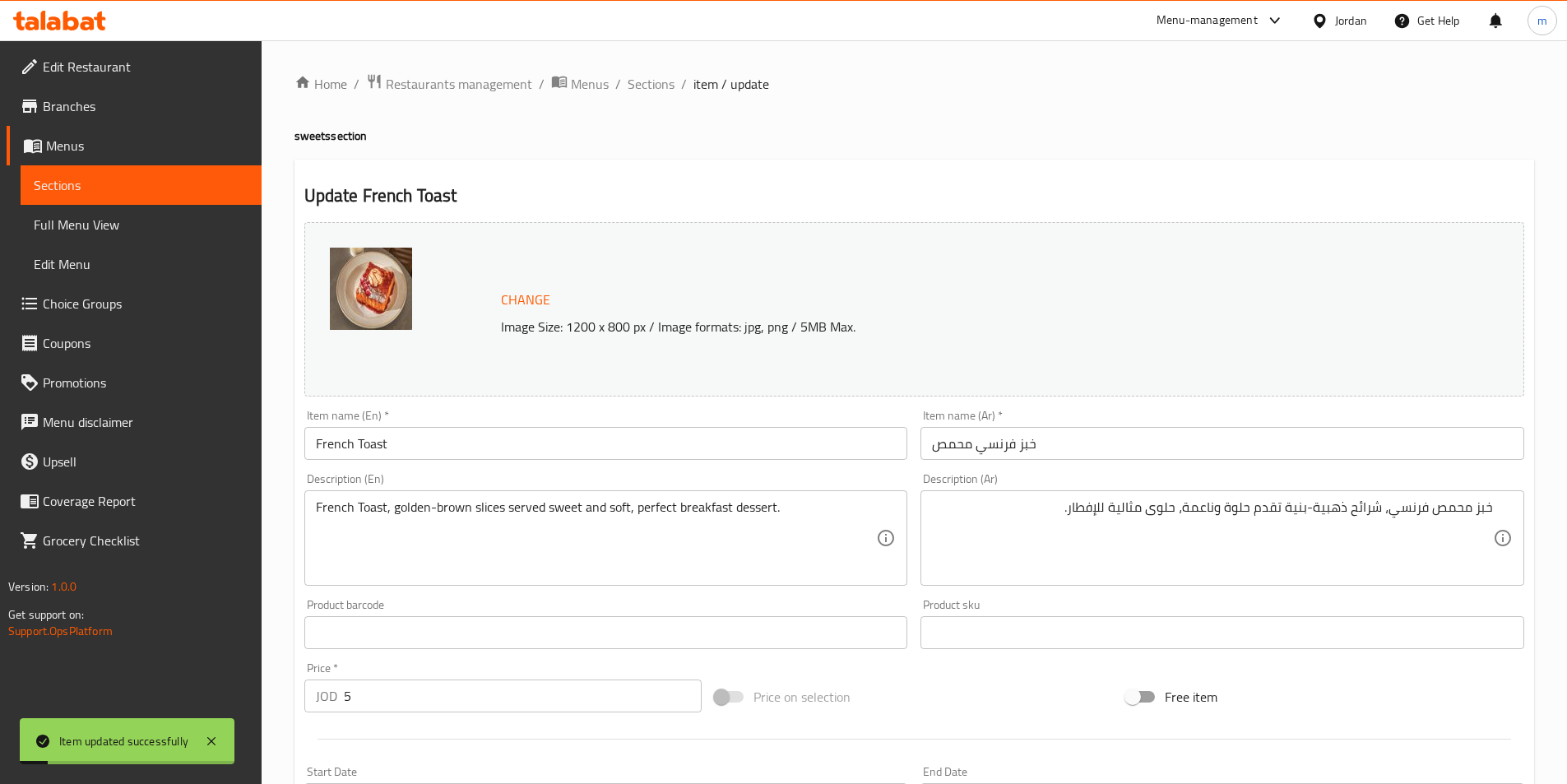
click at [636, 84] on span "Sections" at bounding box center [652, 84] width 47 height 20
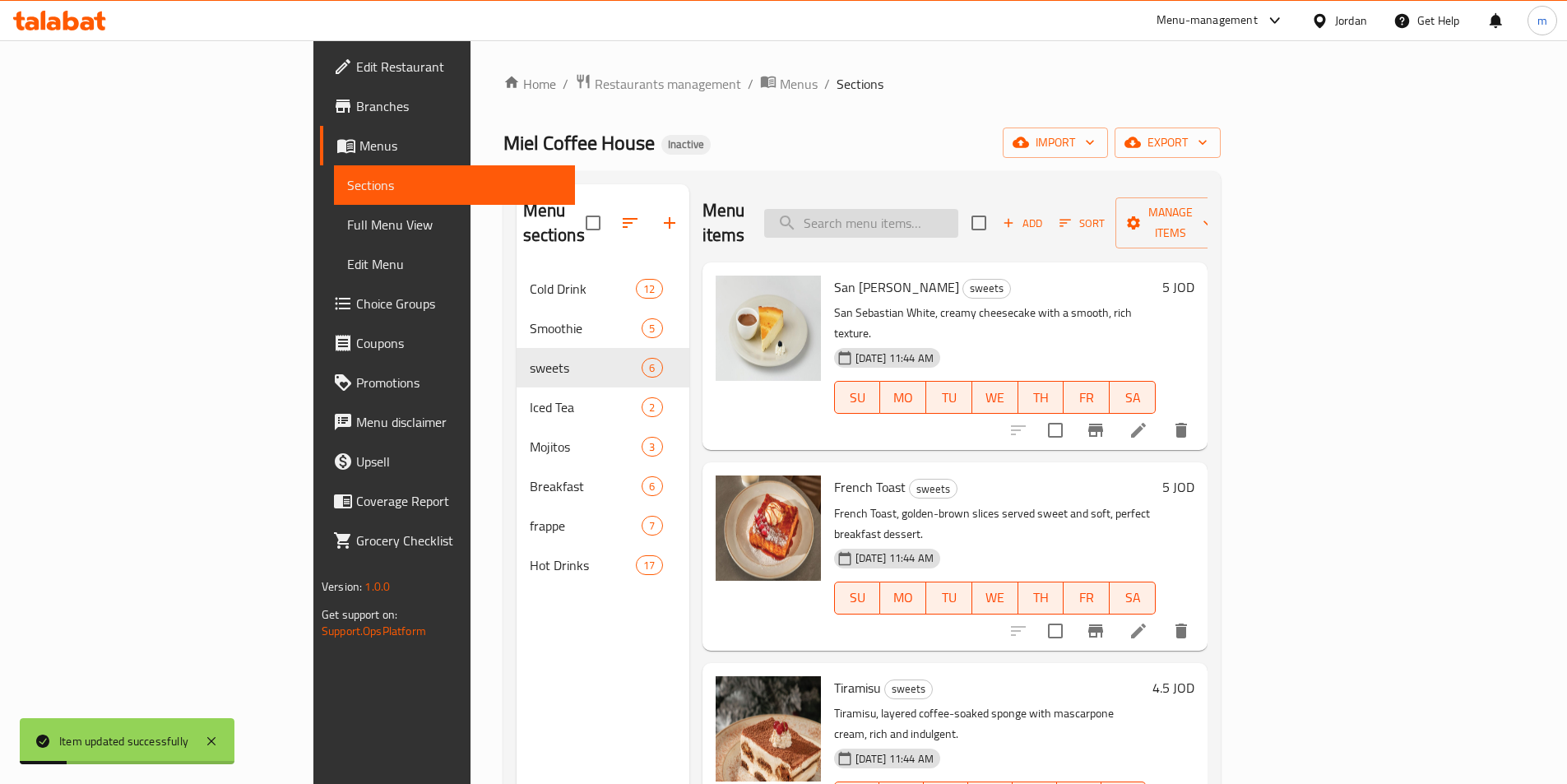
click at [959, 209] on input "search" at bounding box center [861, 223] width 195 height 29
paste input "Tiramisu"
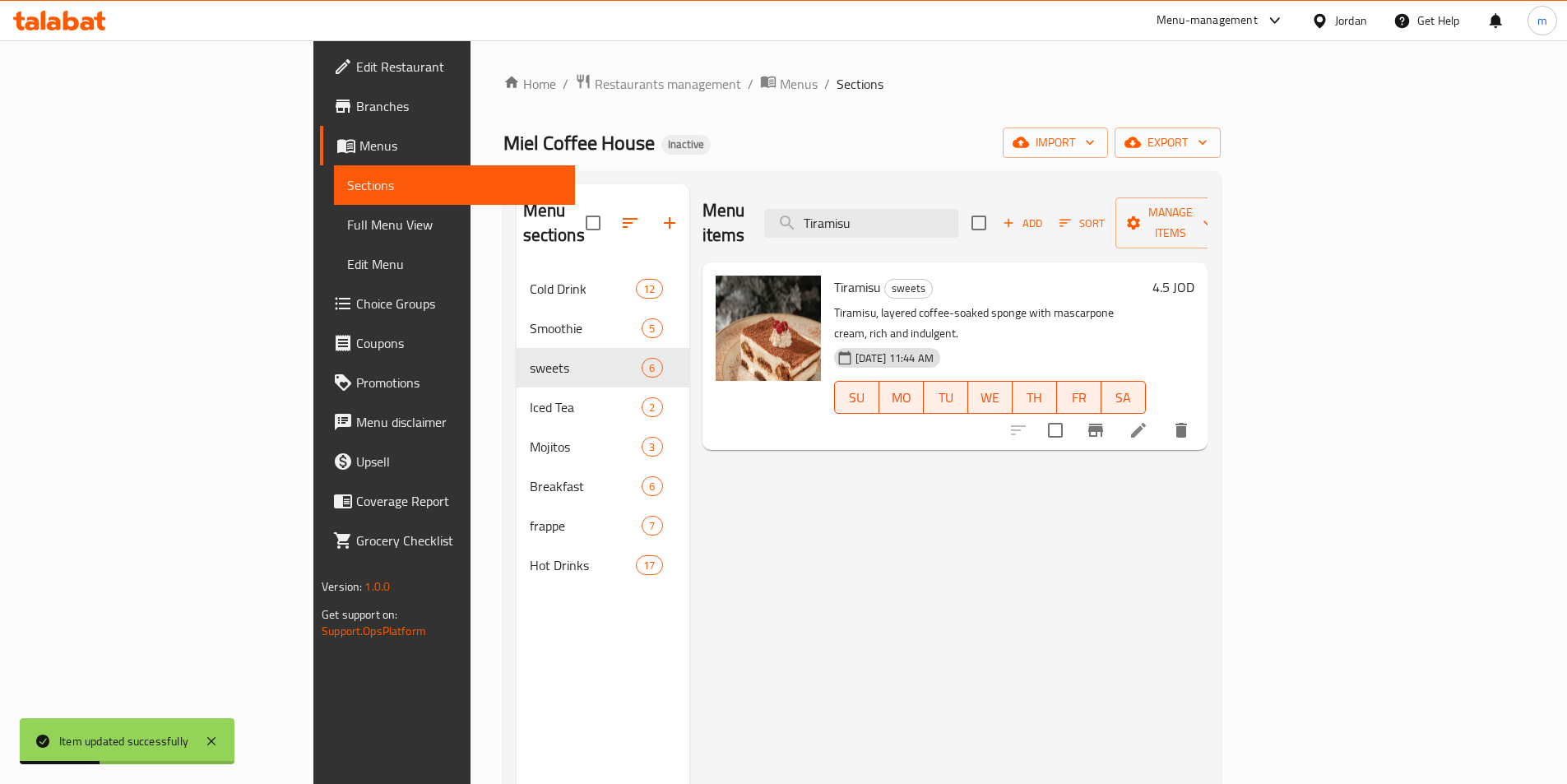
type input "Tiramisu"
click at [1148, 420] on icon at bounding box center [1139, 430] width 20 height 20
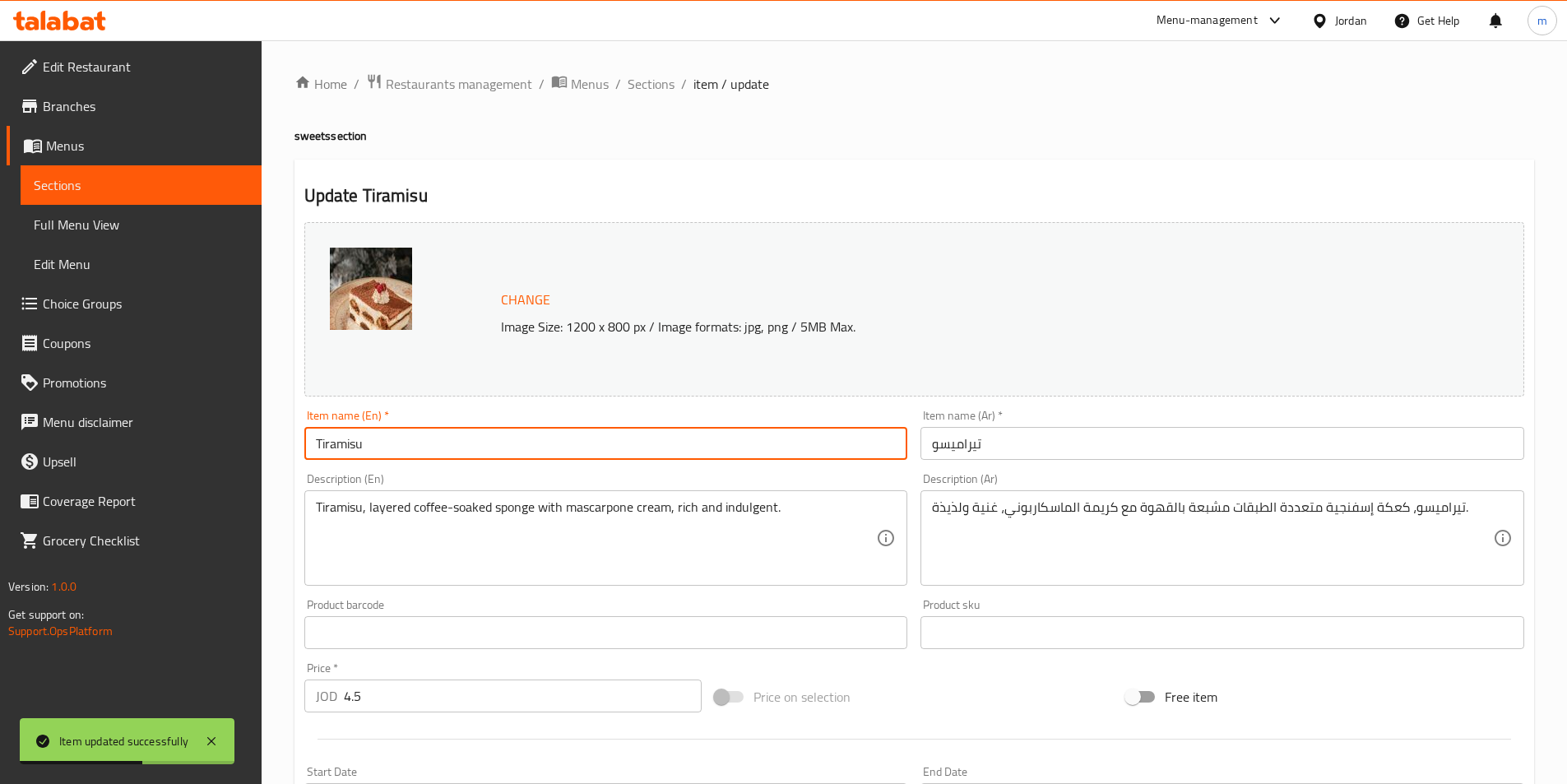
click at [400, 444] on input "Tiramisu" at bounding box center [606, 443] width 604 height 33
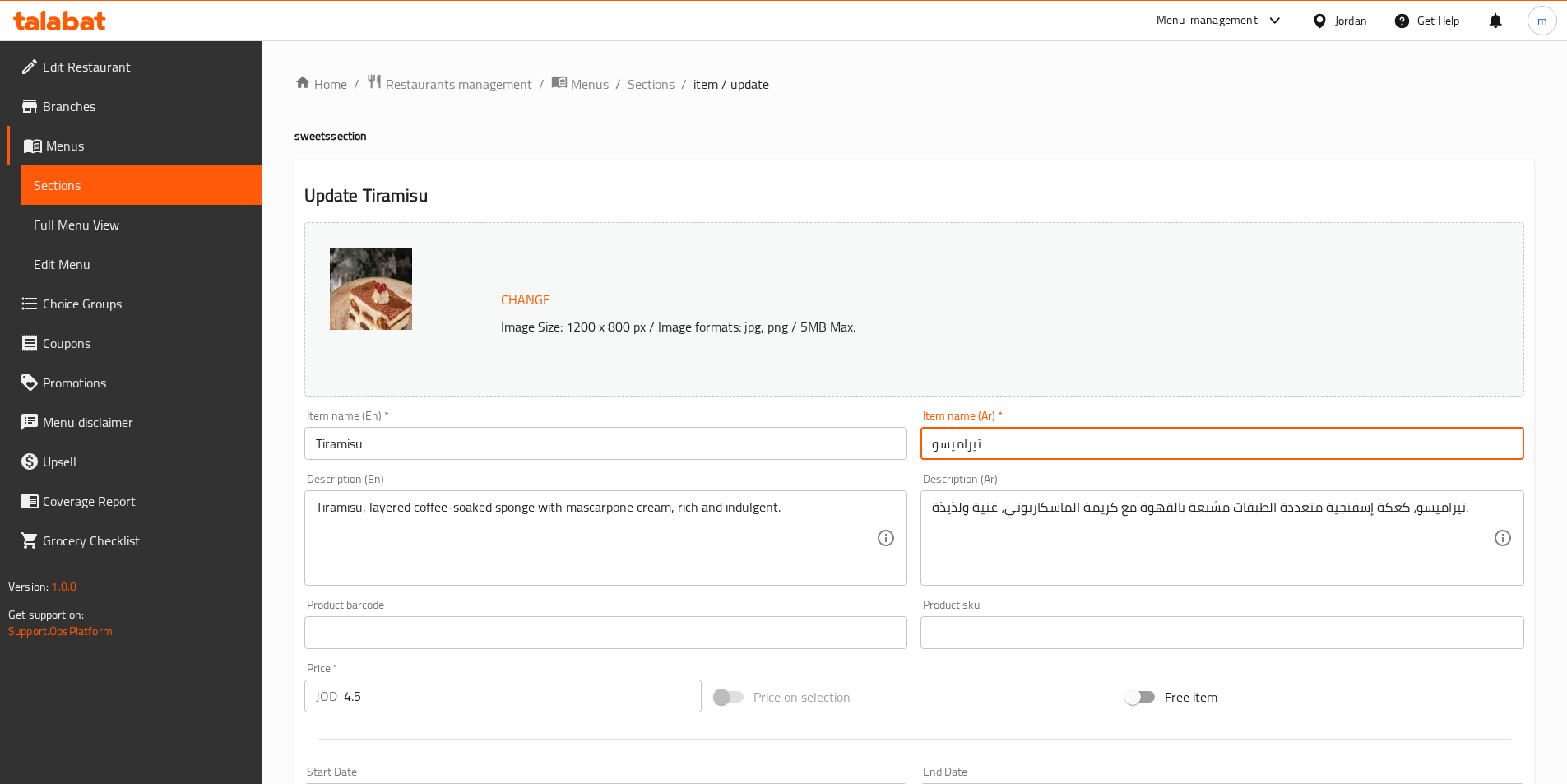
click at [1160, 444] on input "تيراميسو" at bounding box center [1222, 443] width 604 height 33
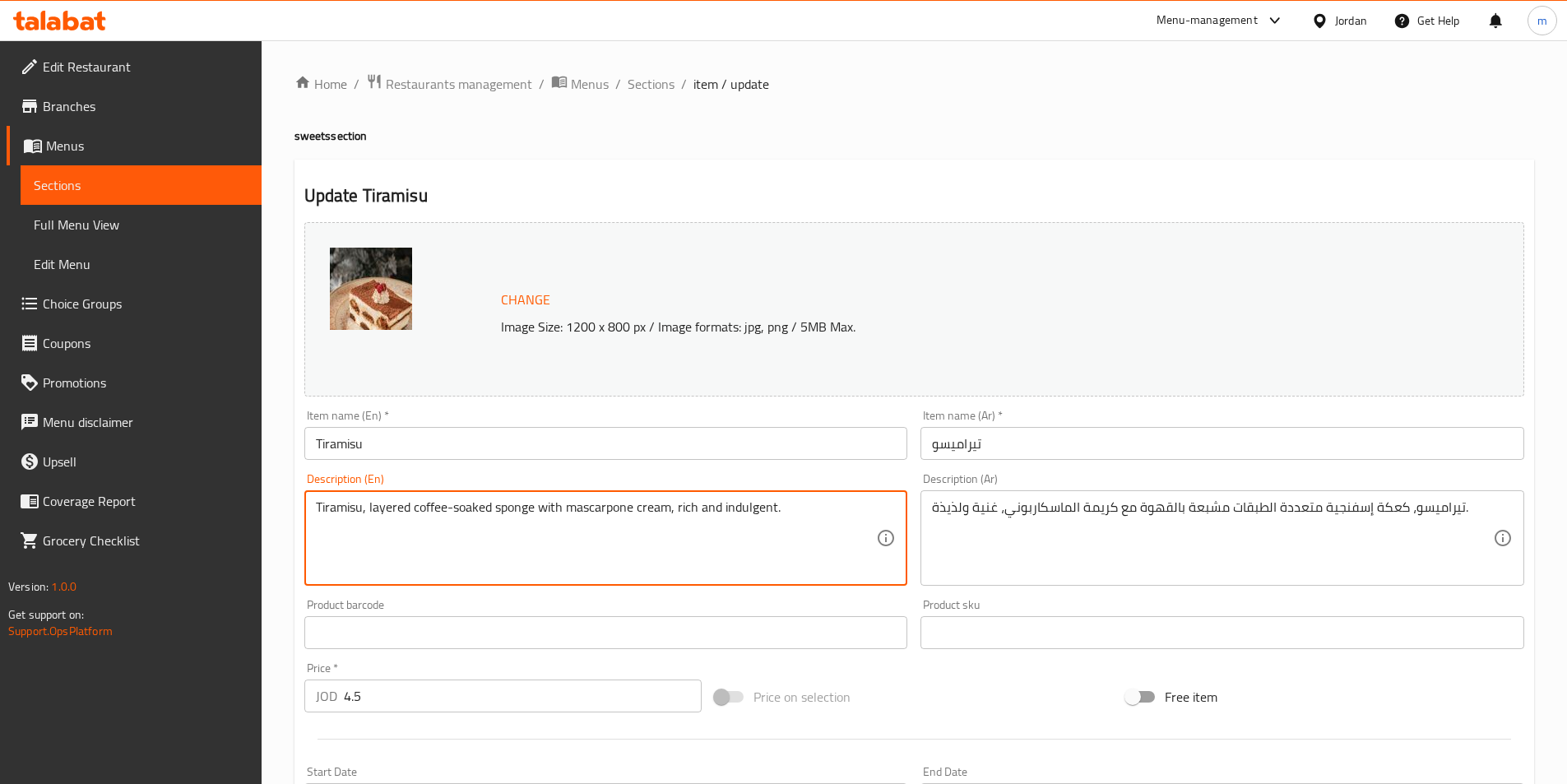
click at [795, 501] on textarea "Tiramisu, layered coffee-soaked sponge with mascarpone cream, rich and indulgen…" at bounding box center [596, 538] width 561 height 78
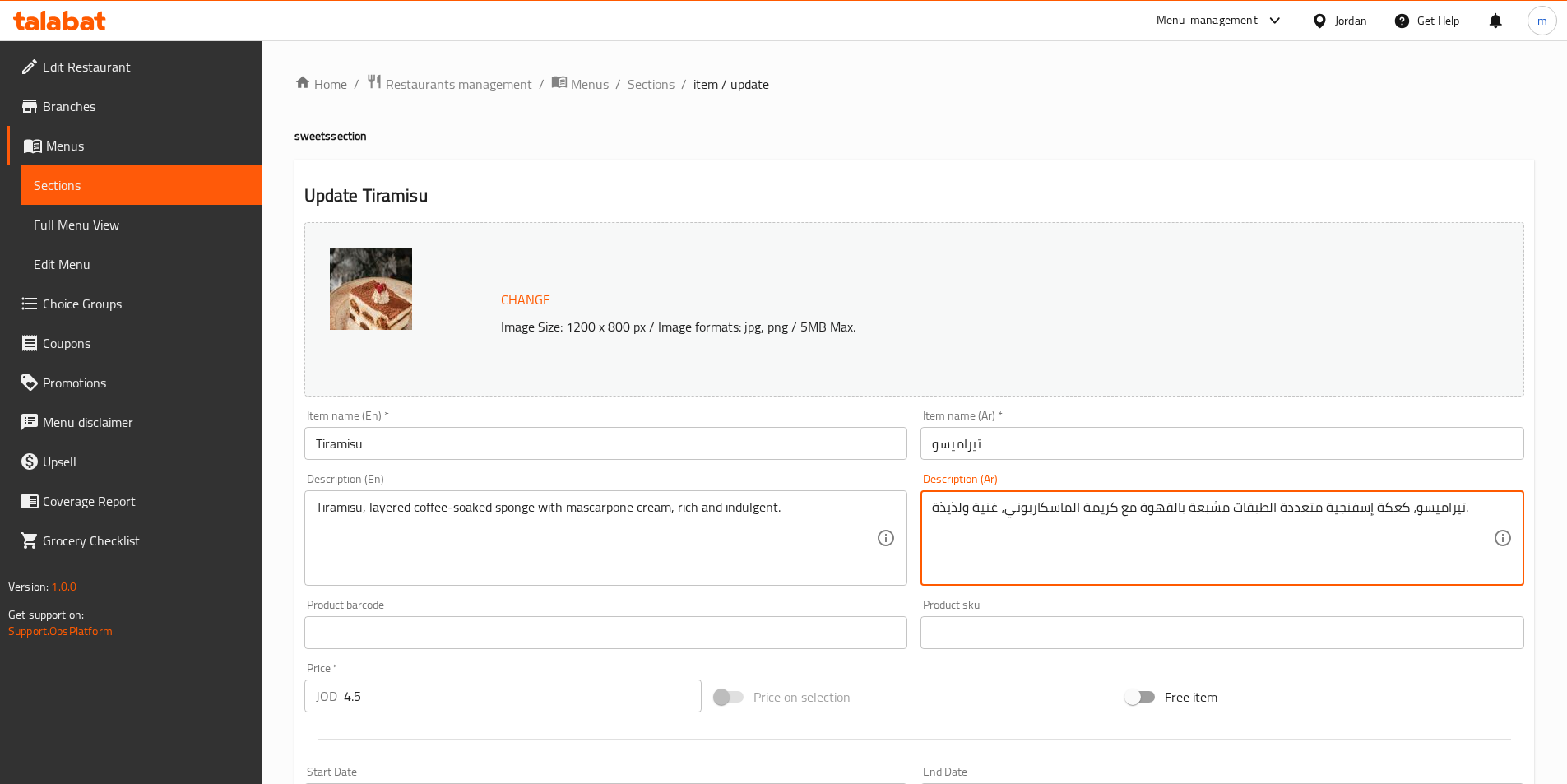
click at [1207, 504] on textarea "تيراميسو، كعكة إسفنجية متعددة الطبقات مشبعة بالقهوة مع كريمة الماسكاربوني، غنية…" at bounding box center [1212, 538] width 561 height 78
click at [1444, 520] on textarea "تيراميسو، كعكة إسفنجية متعددة الطبقات مشبعة بالقهوة مع كريمة الماسكاربوني، غنية…" at bounding box center [1212, 538] width 561 height 78
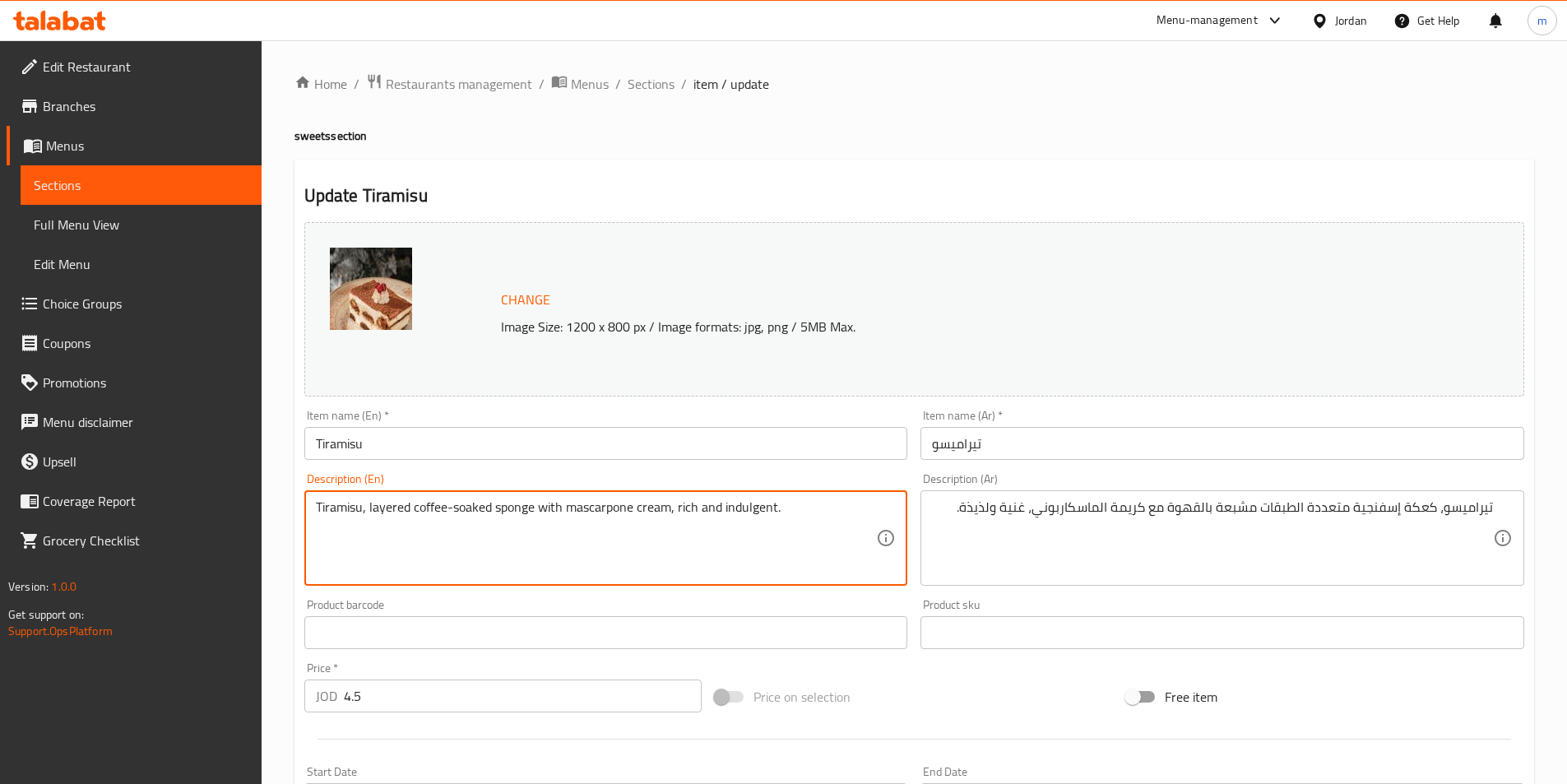
click at [585, 506] on textarea "Tiramisu, layered coffee-soaked sponge with mascarpone cream, rich and indulgen…" at bounding box center [596, 538] width 561 height 78
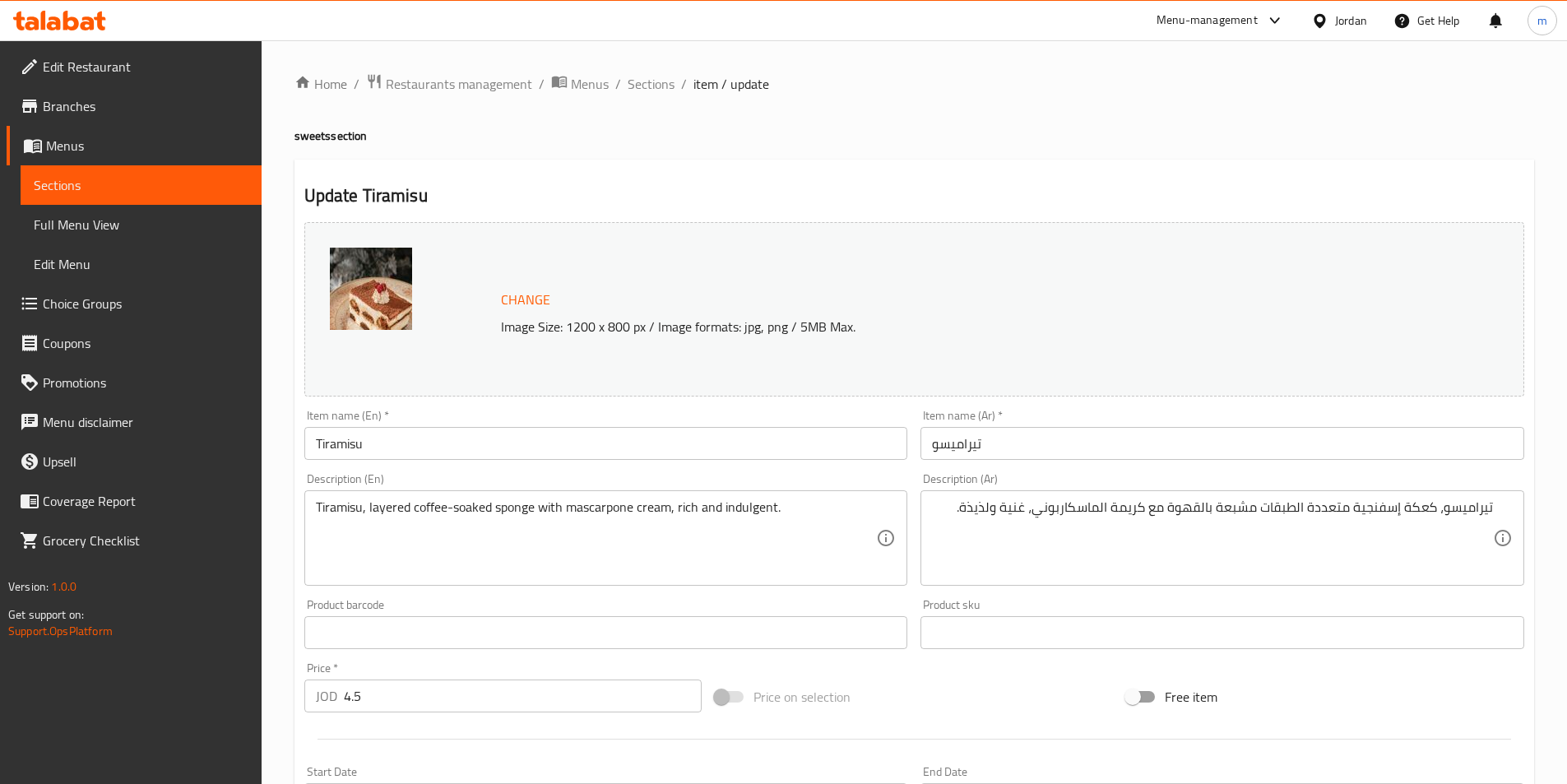
click at [469, 510] on textarea "Tiramisu, layered coffee-soaked sponge with mascarpone cream, rich and indulgen…" at bounding box center [596, 538] width 561 height 78
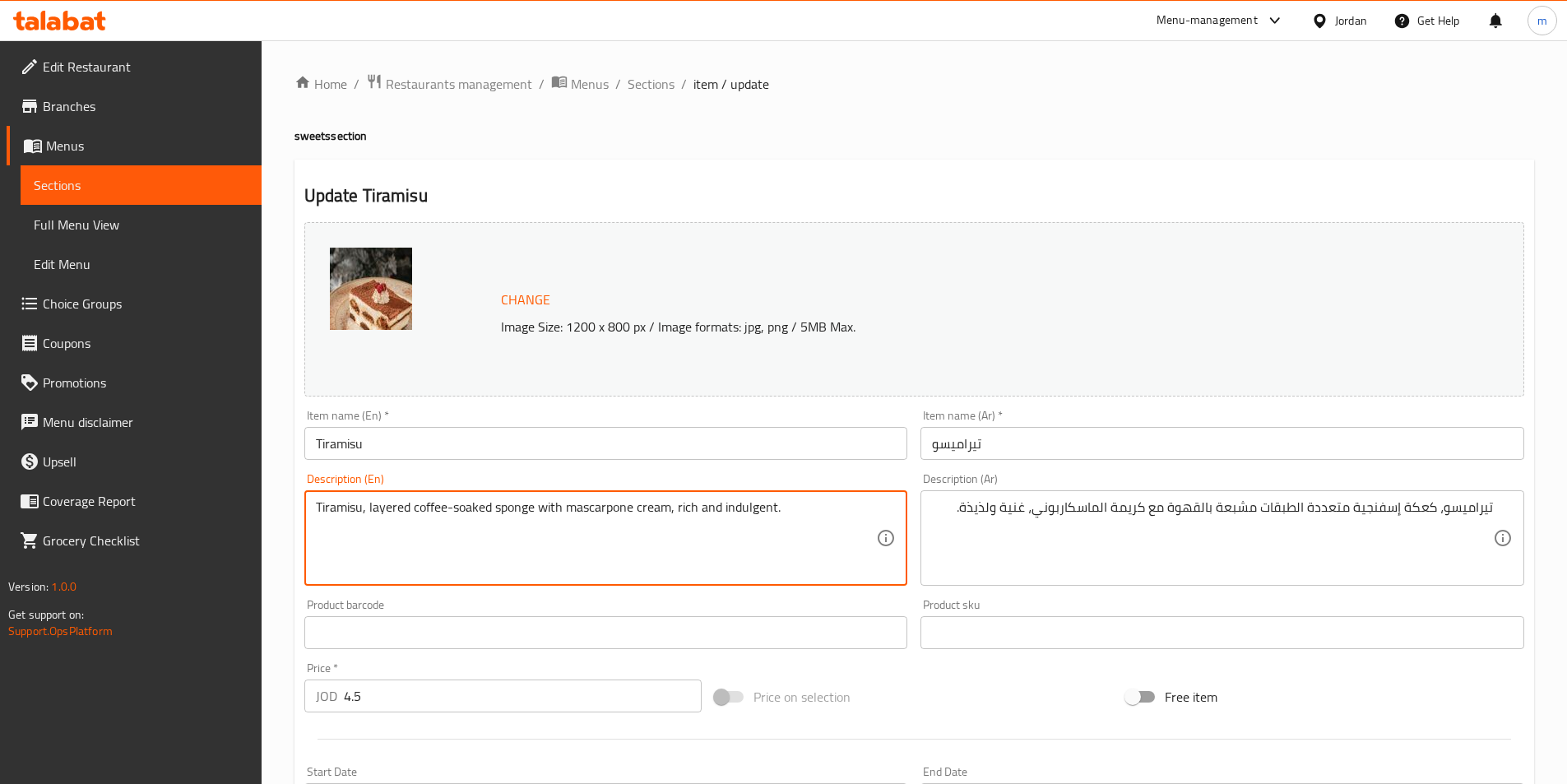
click at [469, 510] on textarea "Tiramisu, layered coffee-soaked sponge with mascarpone cream, rich and indulgen…" at bounding box center [596, 538] width 561 height 78
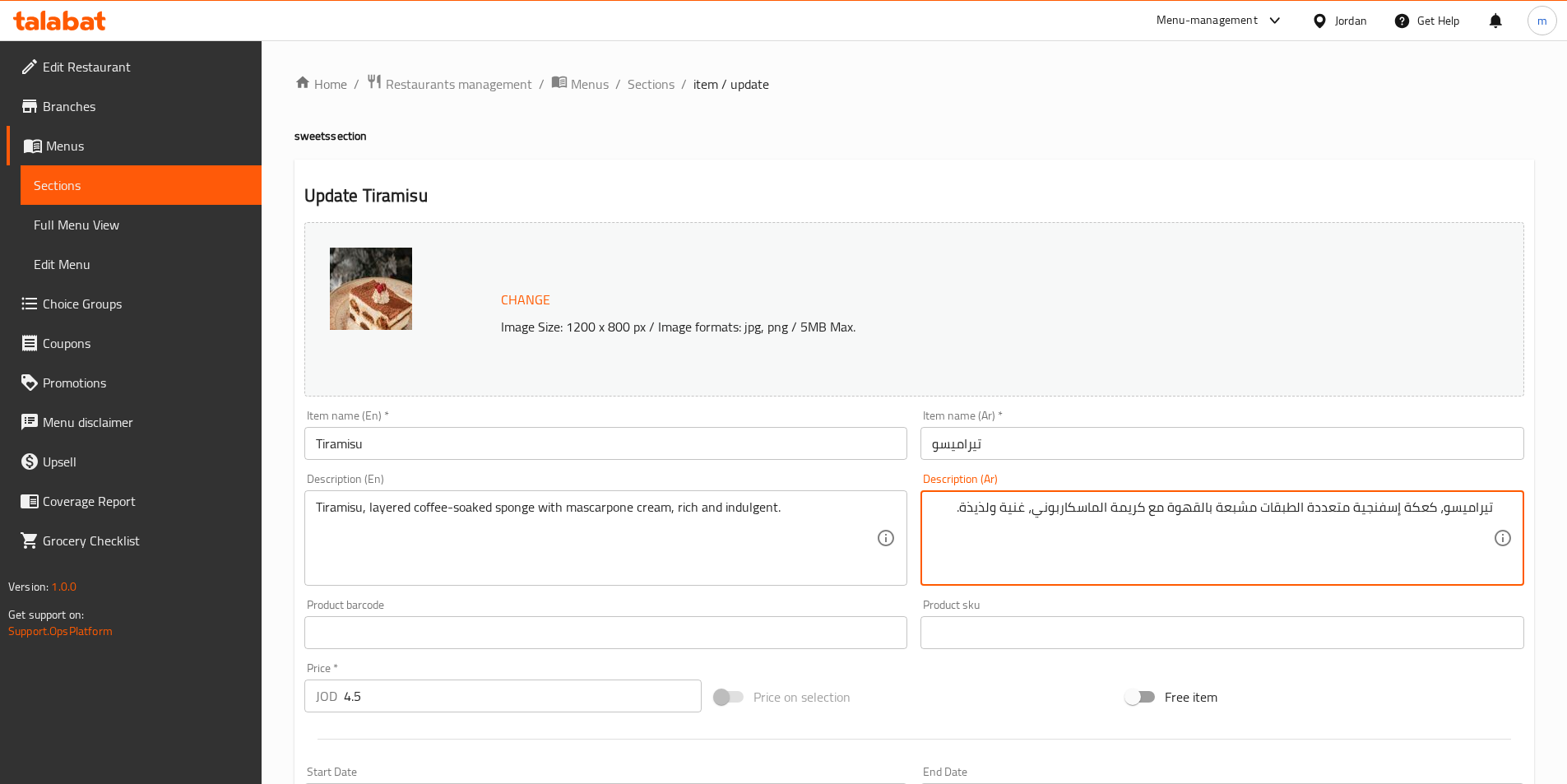
drag, startPoint x: 1440, startPoint y: 511, endPoint x: 1406, endPoint y: 522, distance: 35.7
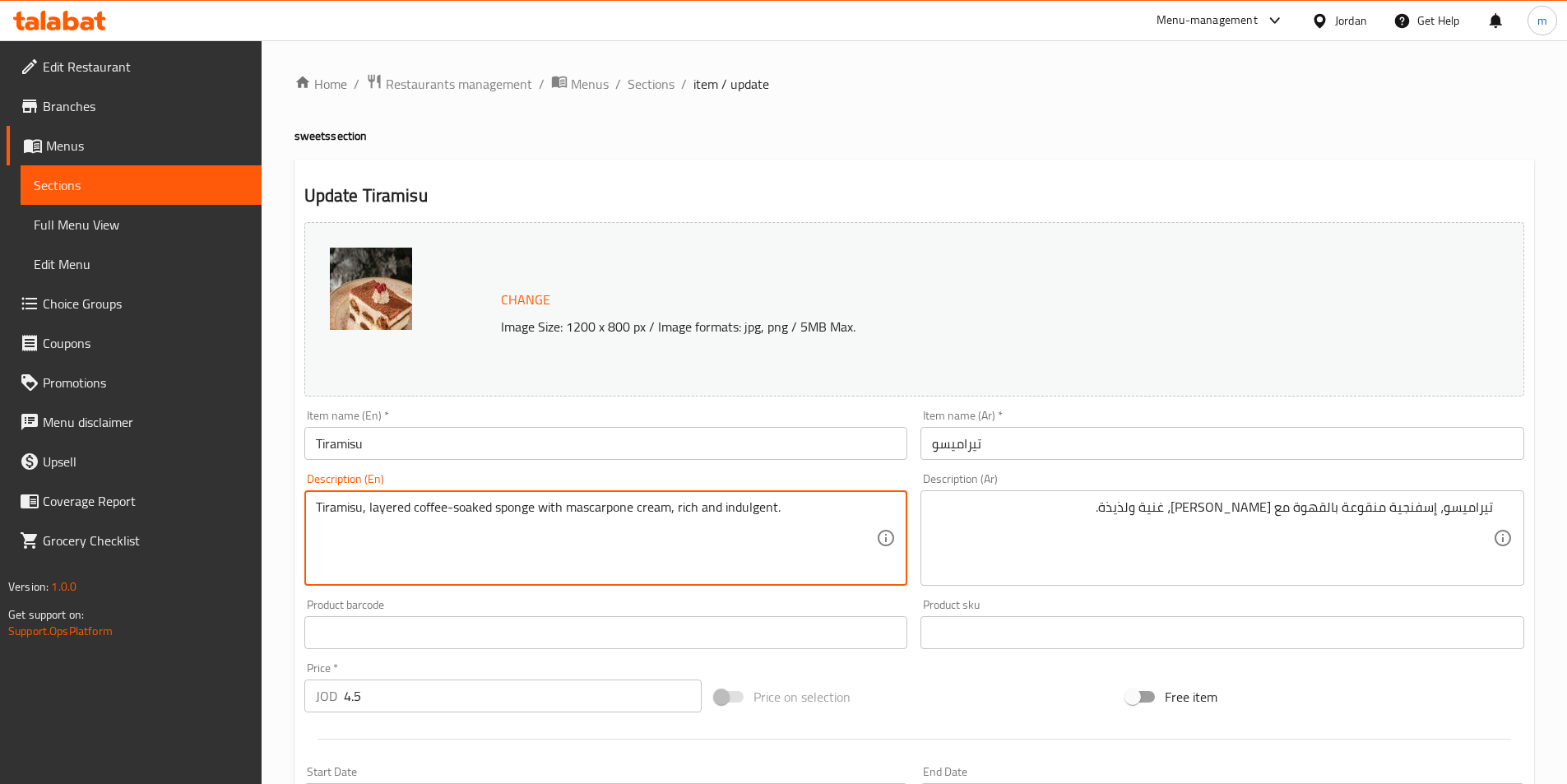
click at [517, 505] on textarea "Tiramisu, layered coffee-soaked sponge with mascarpone cream, rich and indulgen…" at bounding box center [596, 538] width 561 height 78
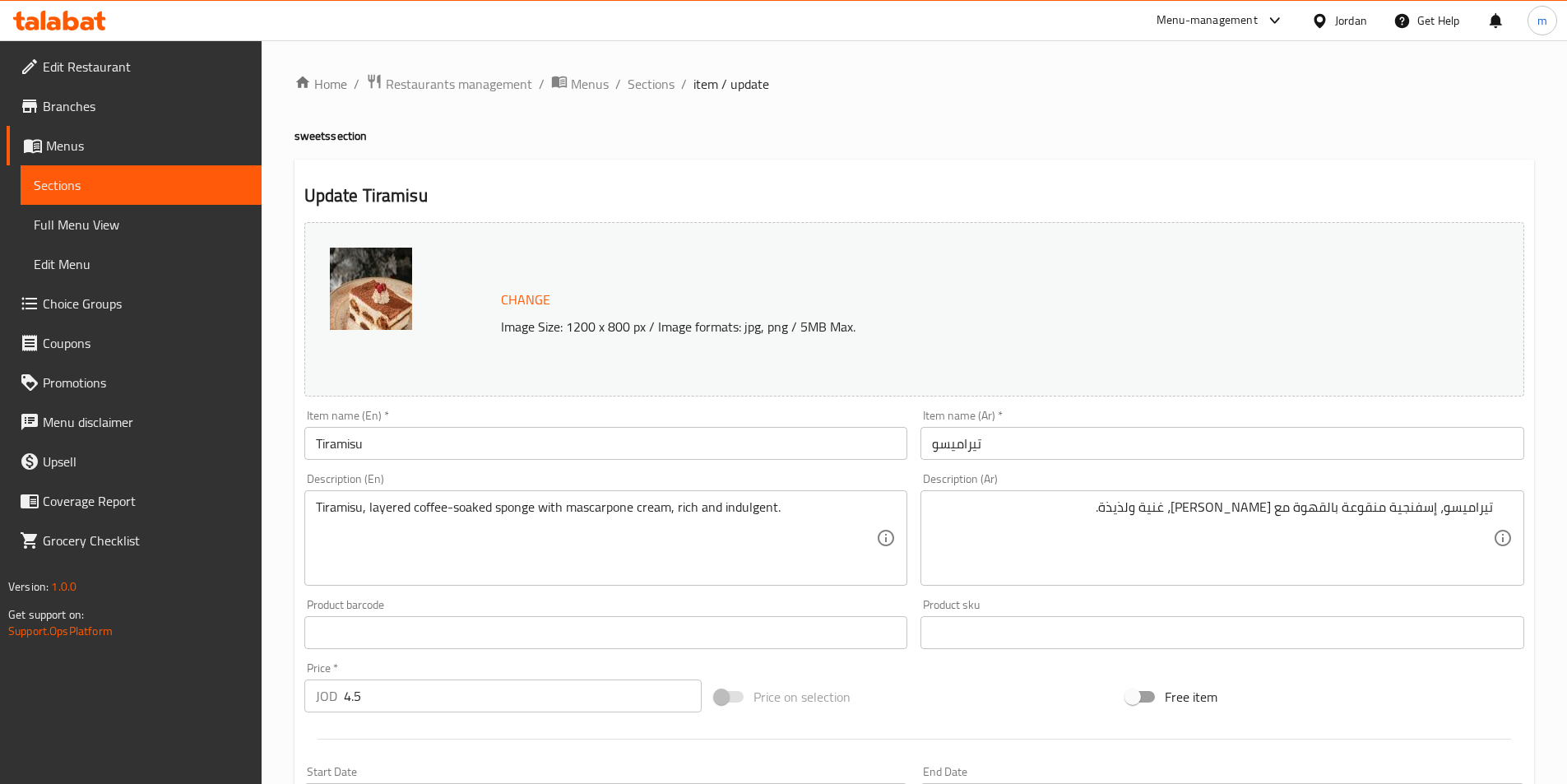
drag, startPoint x: 1436, startPoint y: 508, endPoint x: 1458, endPoint y: 518, distance: 24.2
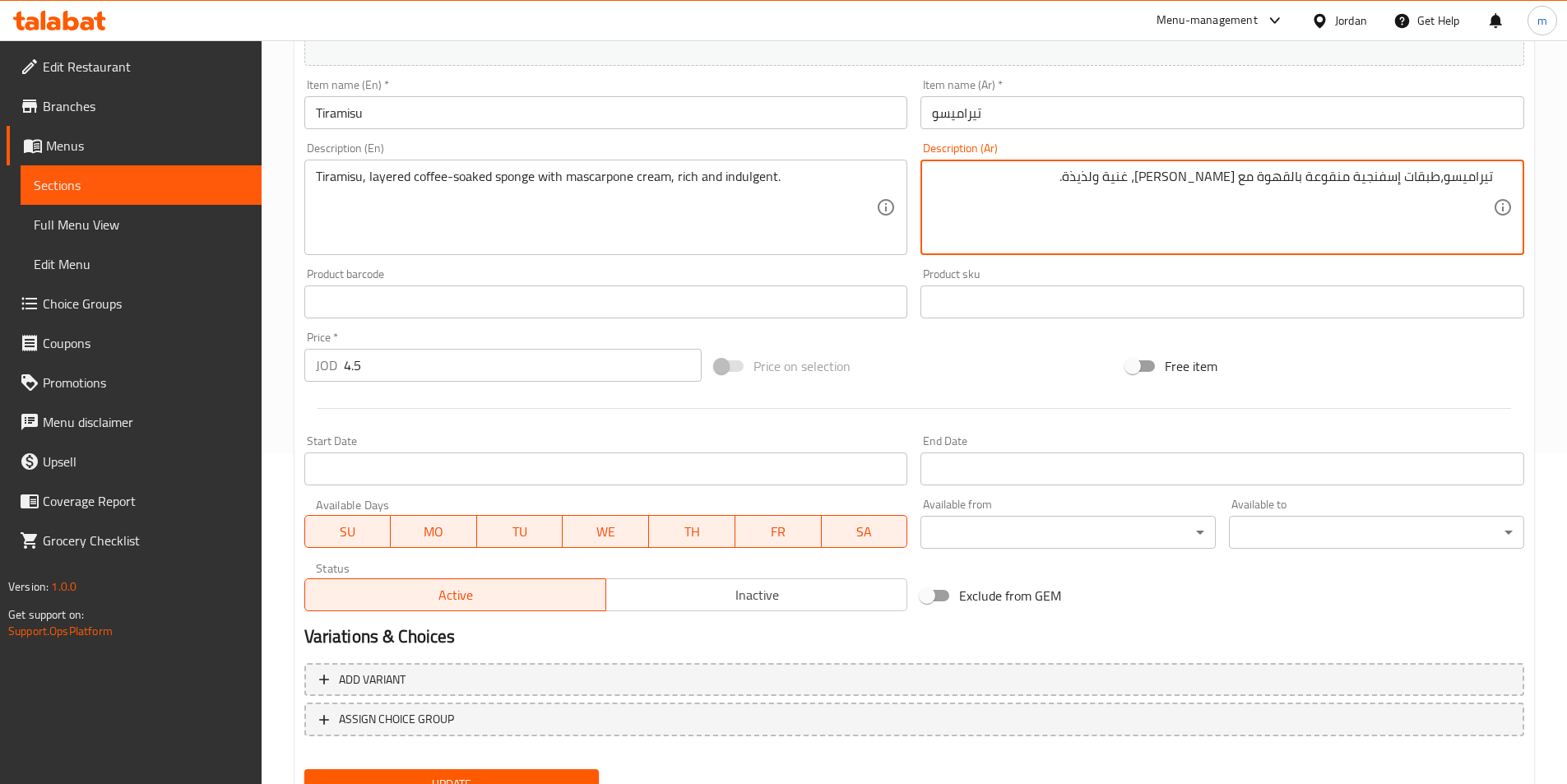
scroll to position [402, 0]
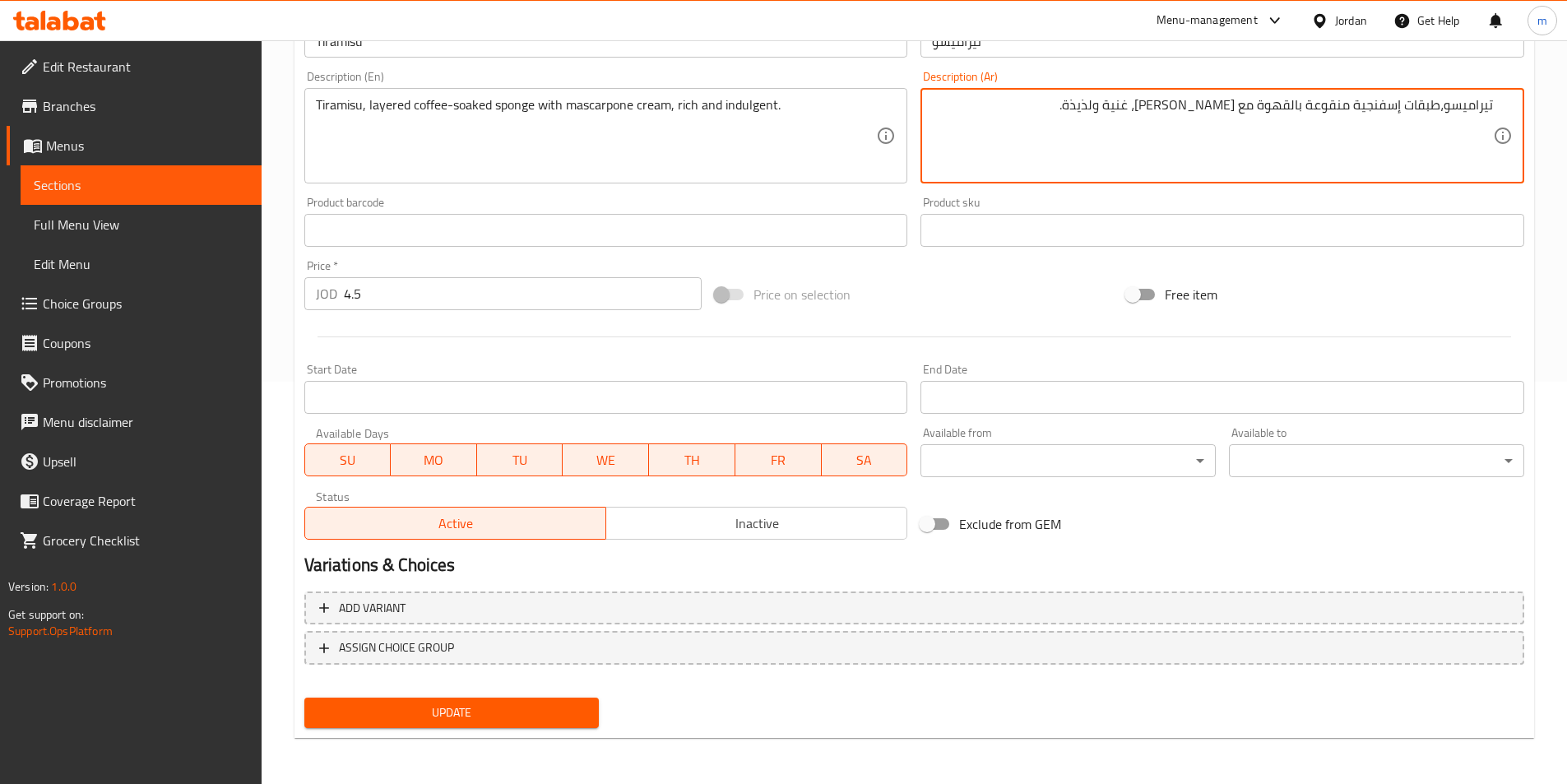
type textarea "تيراميسو،طبقات إسفنجية منقوعة بالقهوة مع [PERSON_NAME]، غنية ولذيذة."
click at [457, 703] on span "Update" at bounding box center [452, 712] width 269 height 21
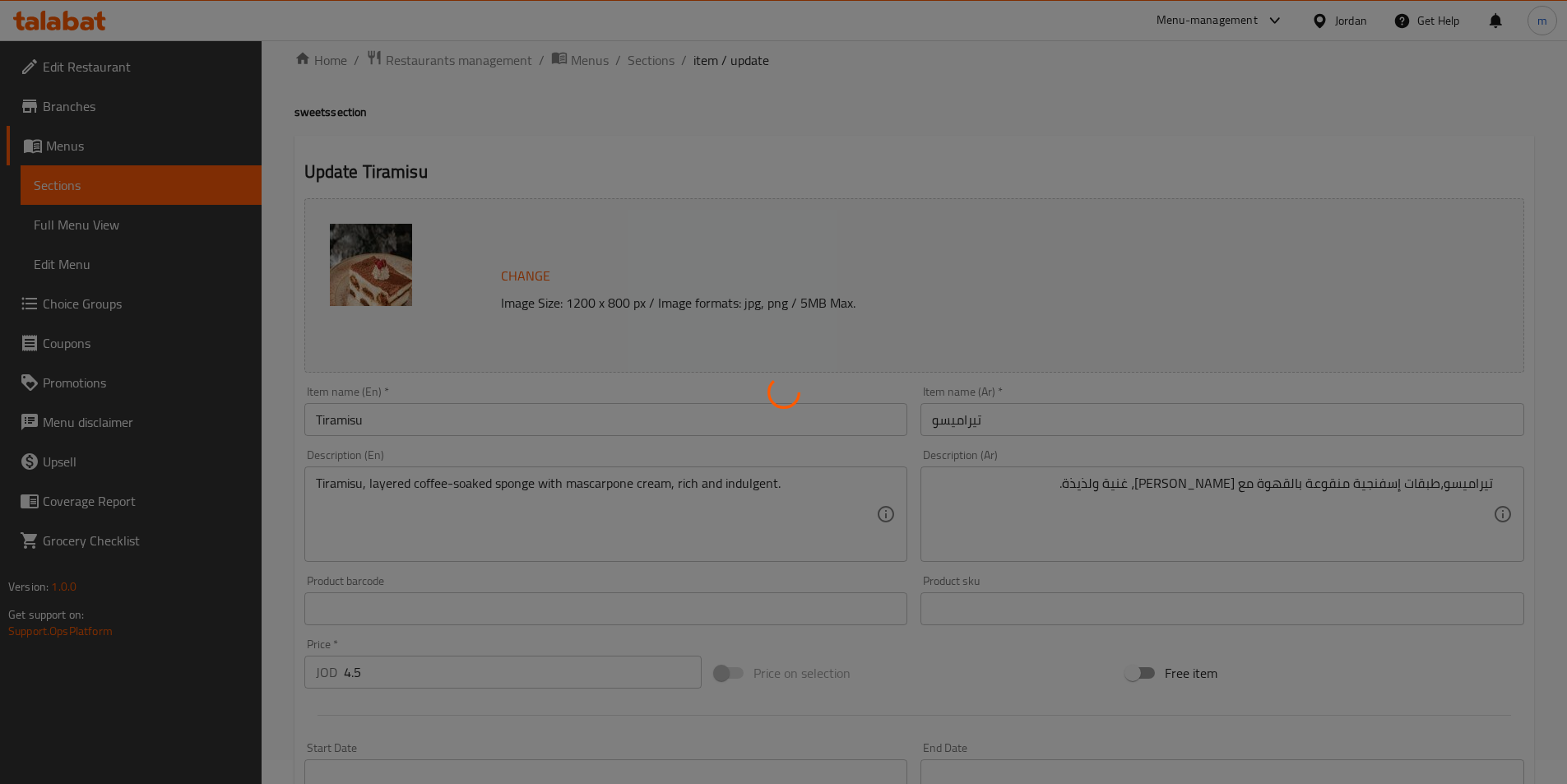
scroll to position [0, 0]
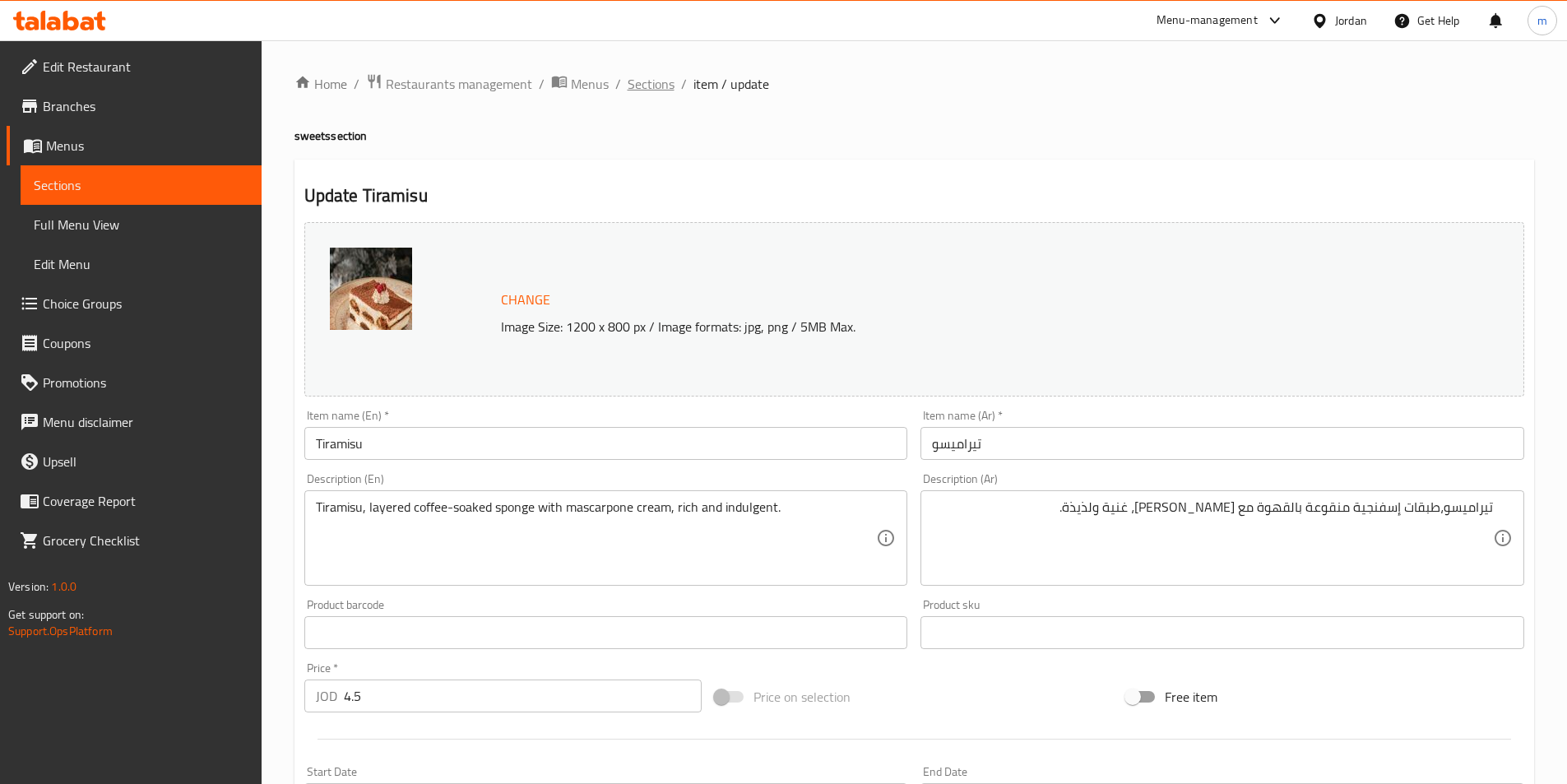
click at [637, 78] on span "Sections" at bounding box center [652, 84] width 47 height 20
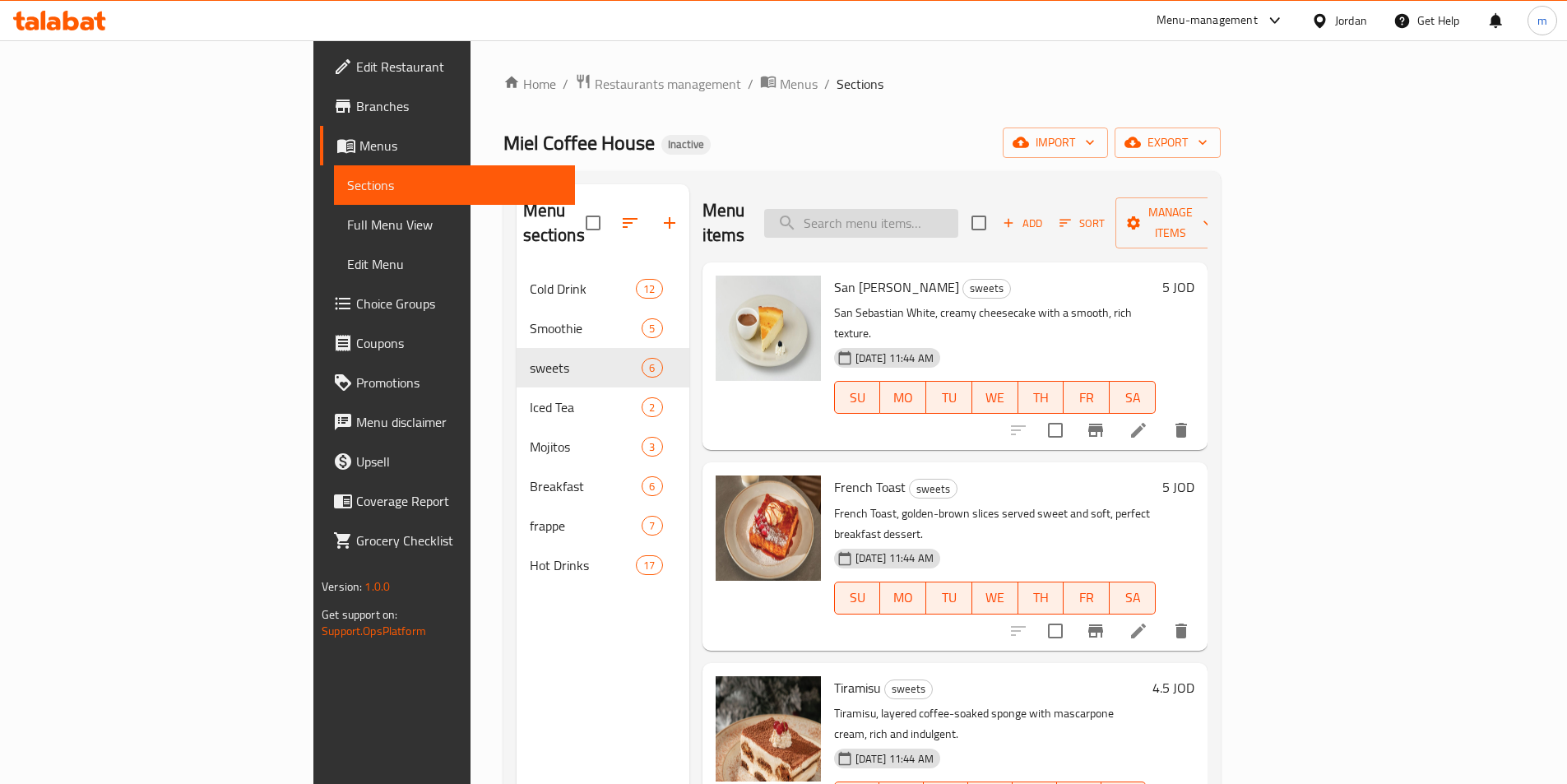
click at [959, 209] on input "search" at bounding box center [861, 223] width 195 height 29
paste input "crunchy fingers"
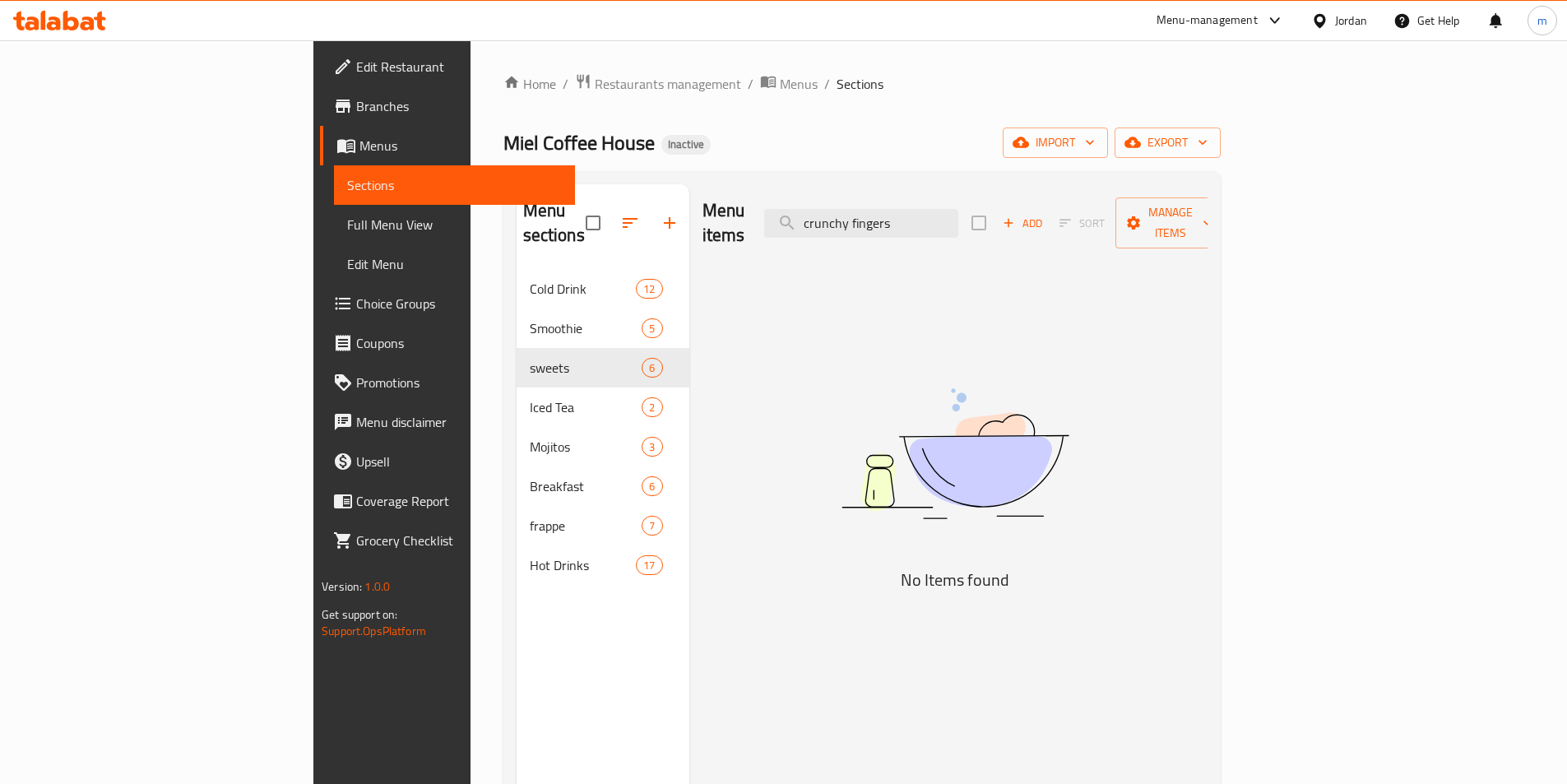
type input "crunchy fingers"
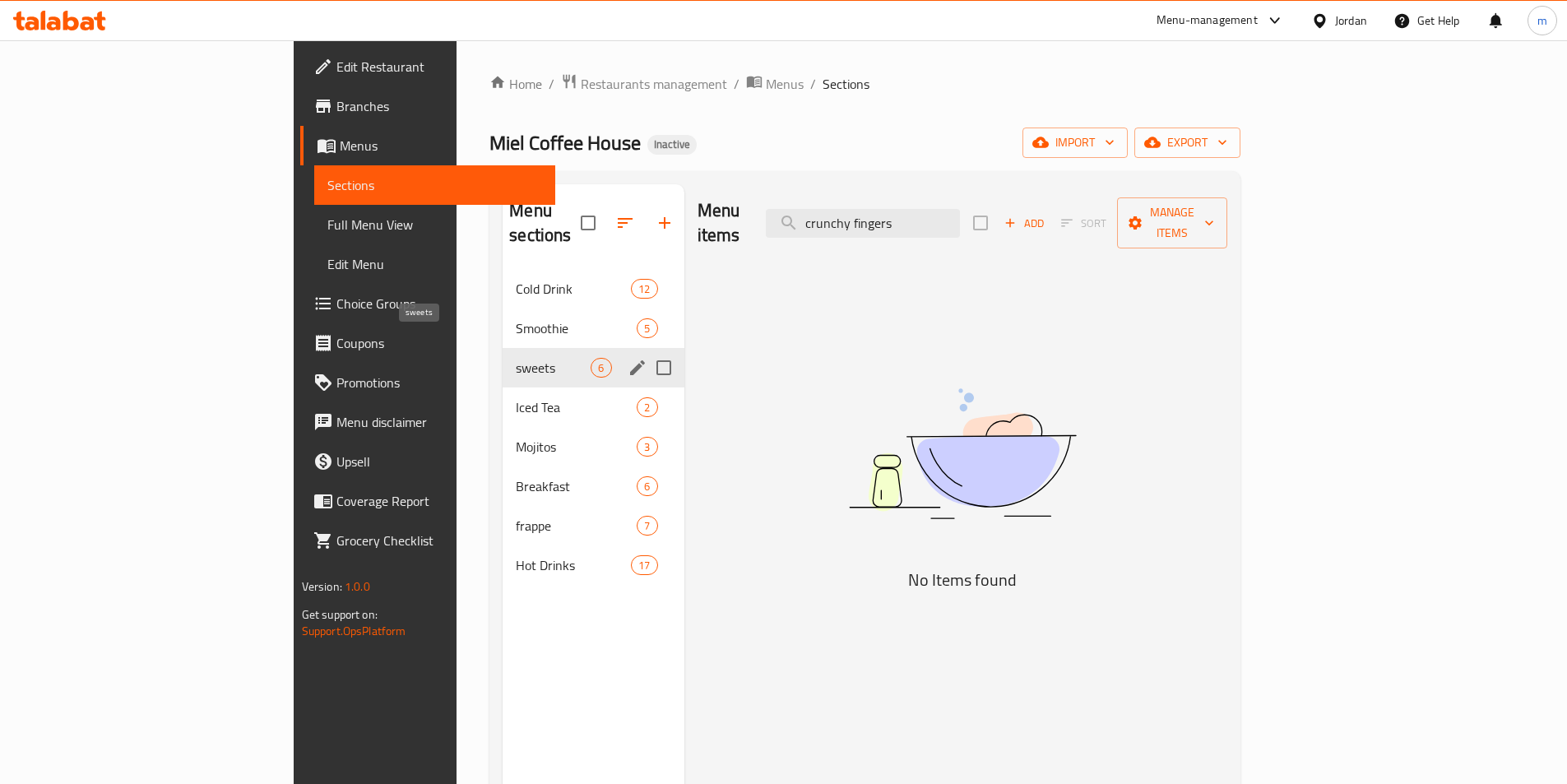
click at [516, 358] on span "sweets" at bounding box center [553, 367] width 75 height 20
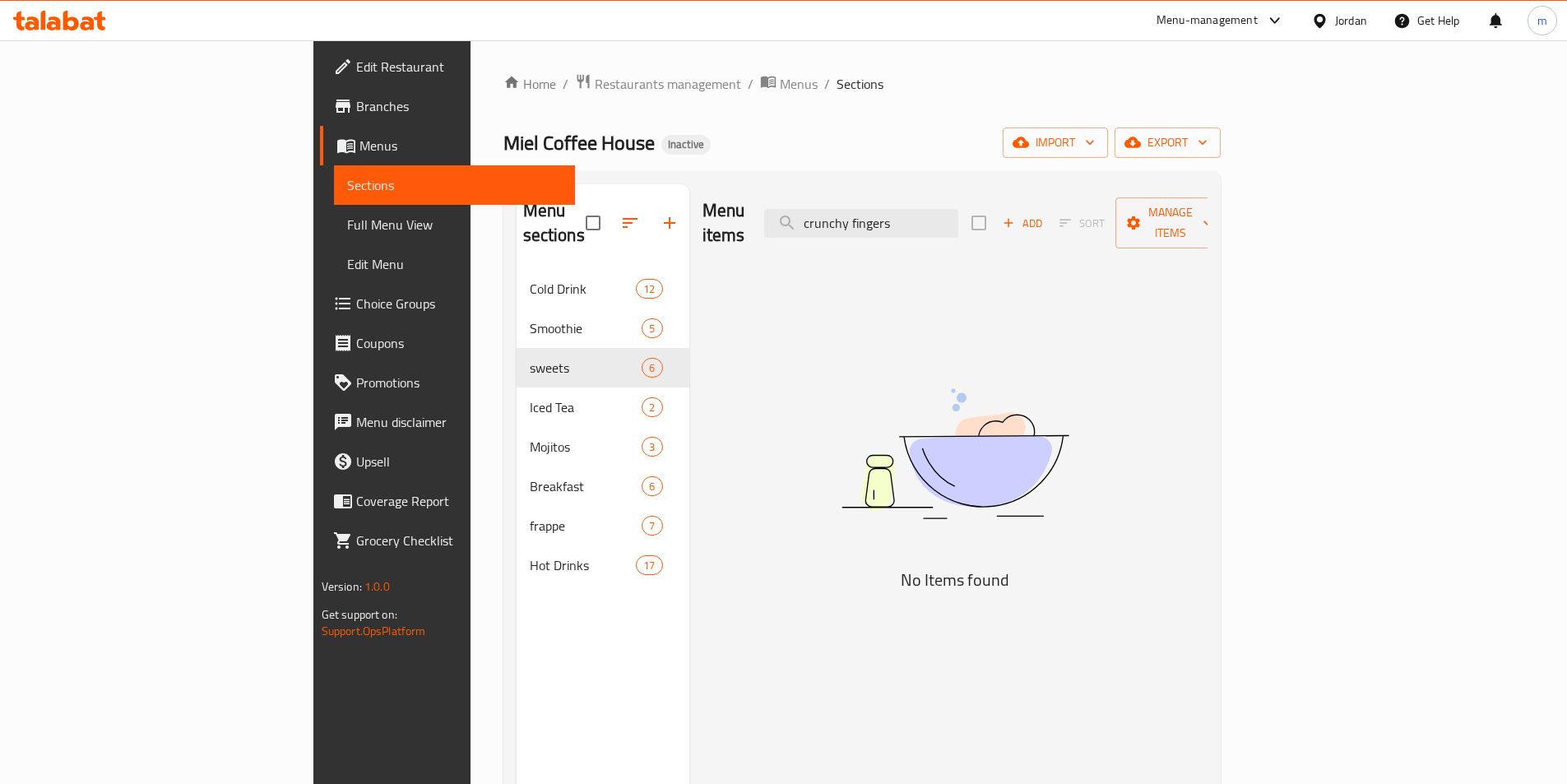
click at [1102, 207] on div "Menu items crunchy fingers Add Sort Manage items" at bounding box center [955, 223] width 505 height 78
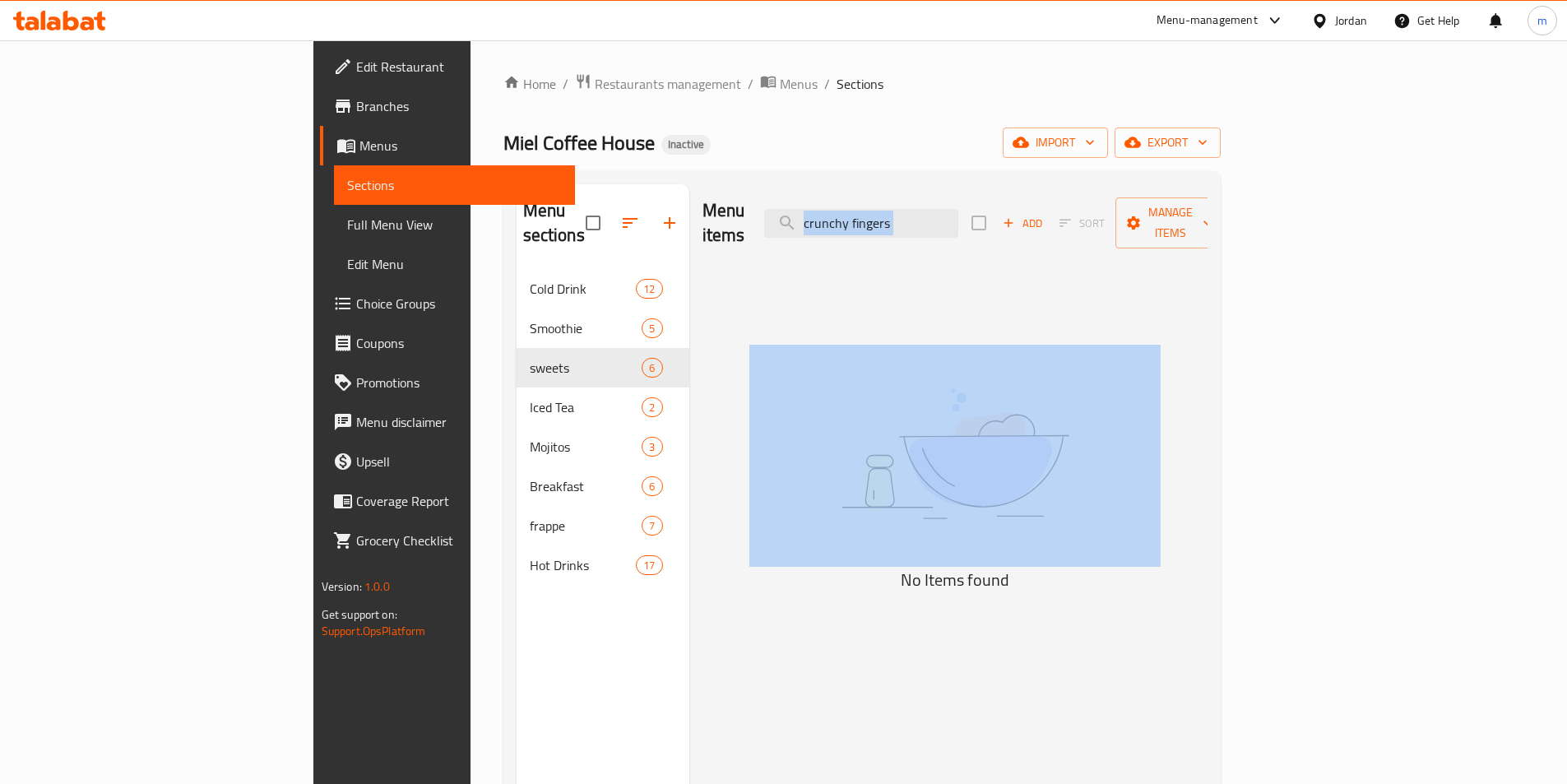
click at [1102, 207] on div "Menu items crunchy fingers Add Sort Manage items" at bounding box center [955, 223] width 505 height 78
click at [959, 213] on input "crunchy fingers" at bounding box center [861, 223] width 195 height 29
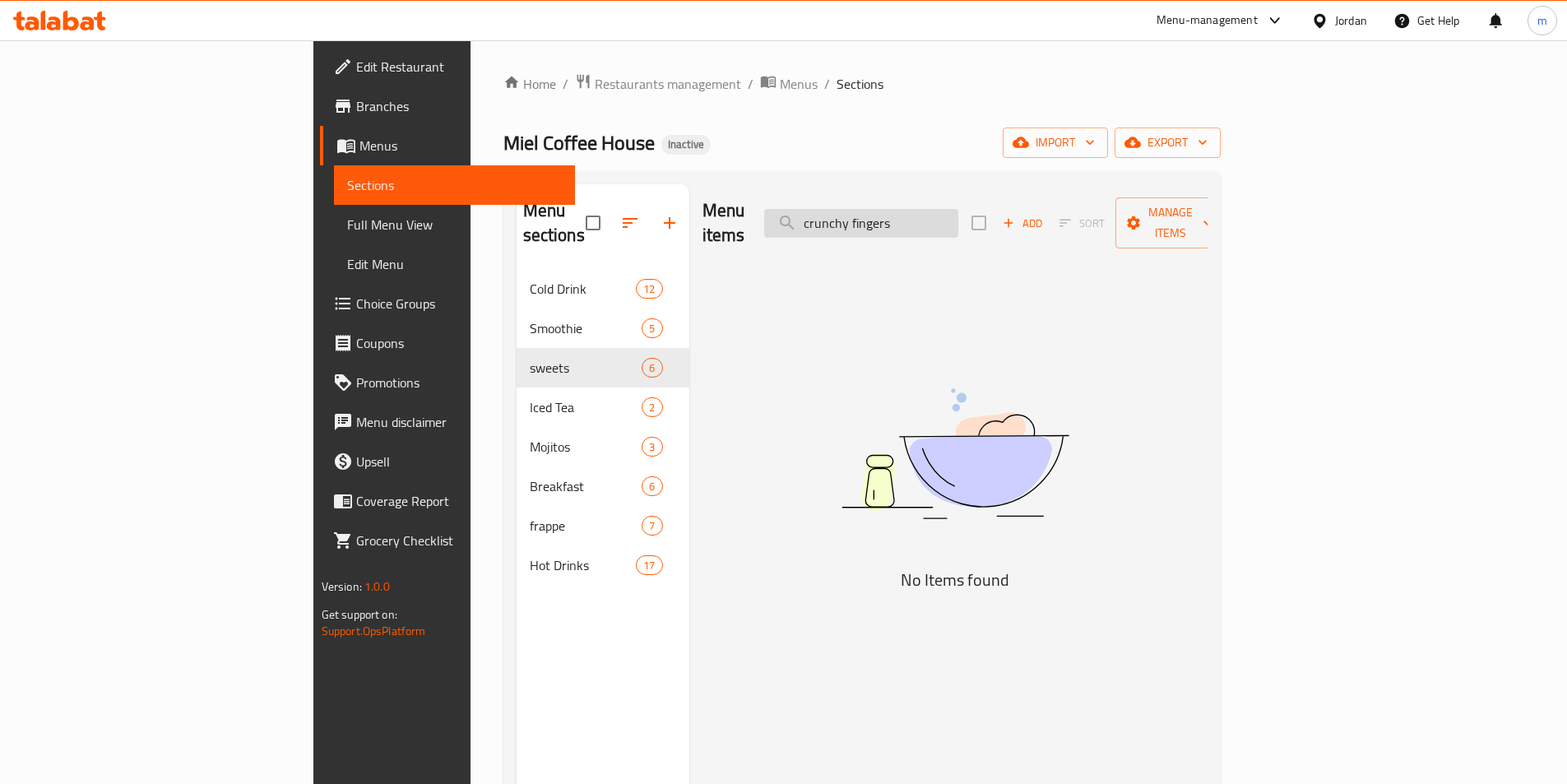
click at [959, 213] on input "crunchy fingers" at bounding box center [861, 223] width 195 height 29
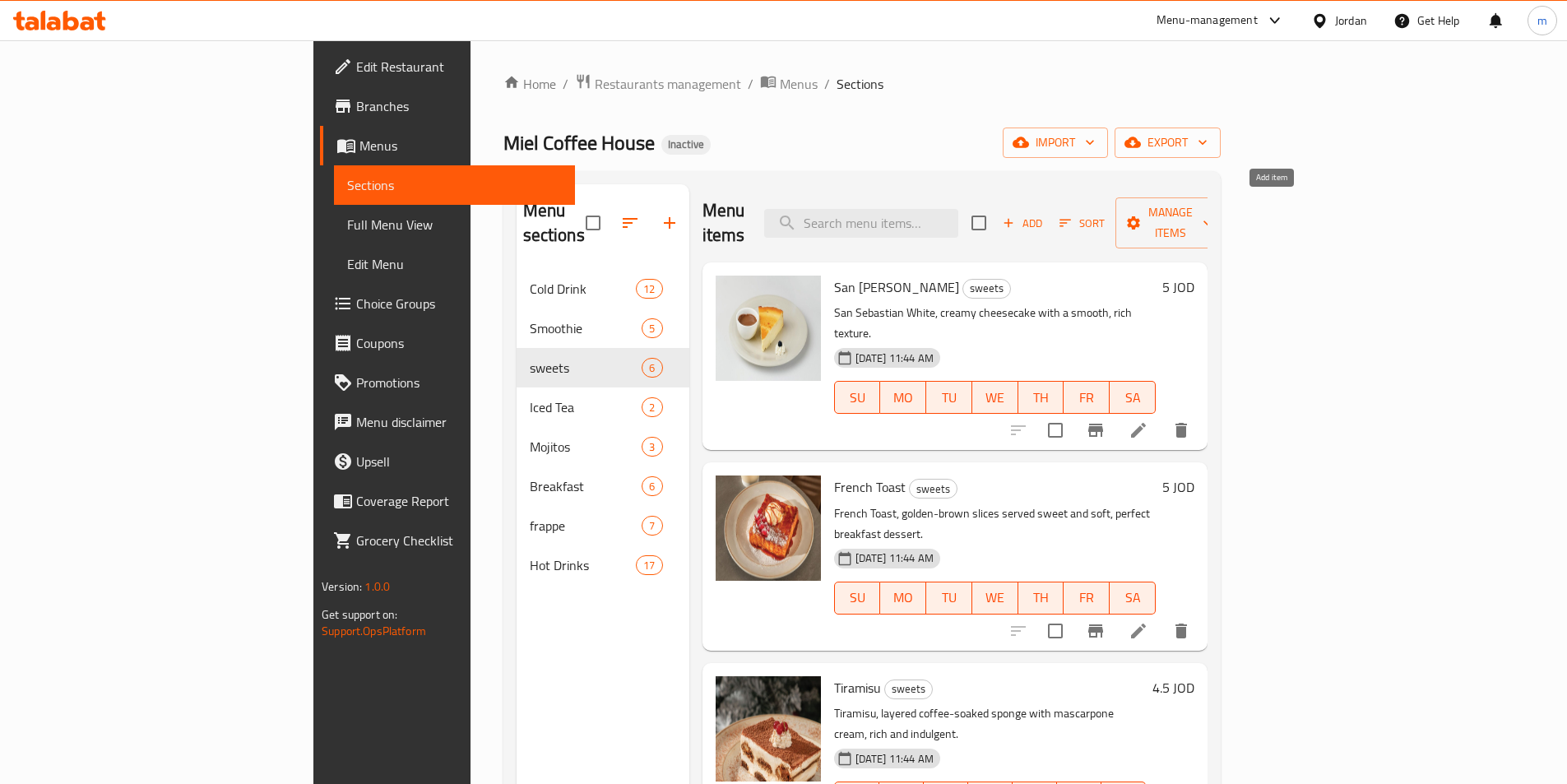
click at [1045, 214] on span "Add" at bounding box center [1023, 223] width 44 height 19
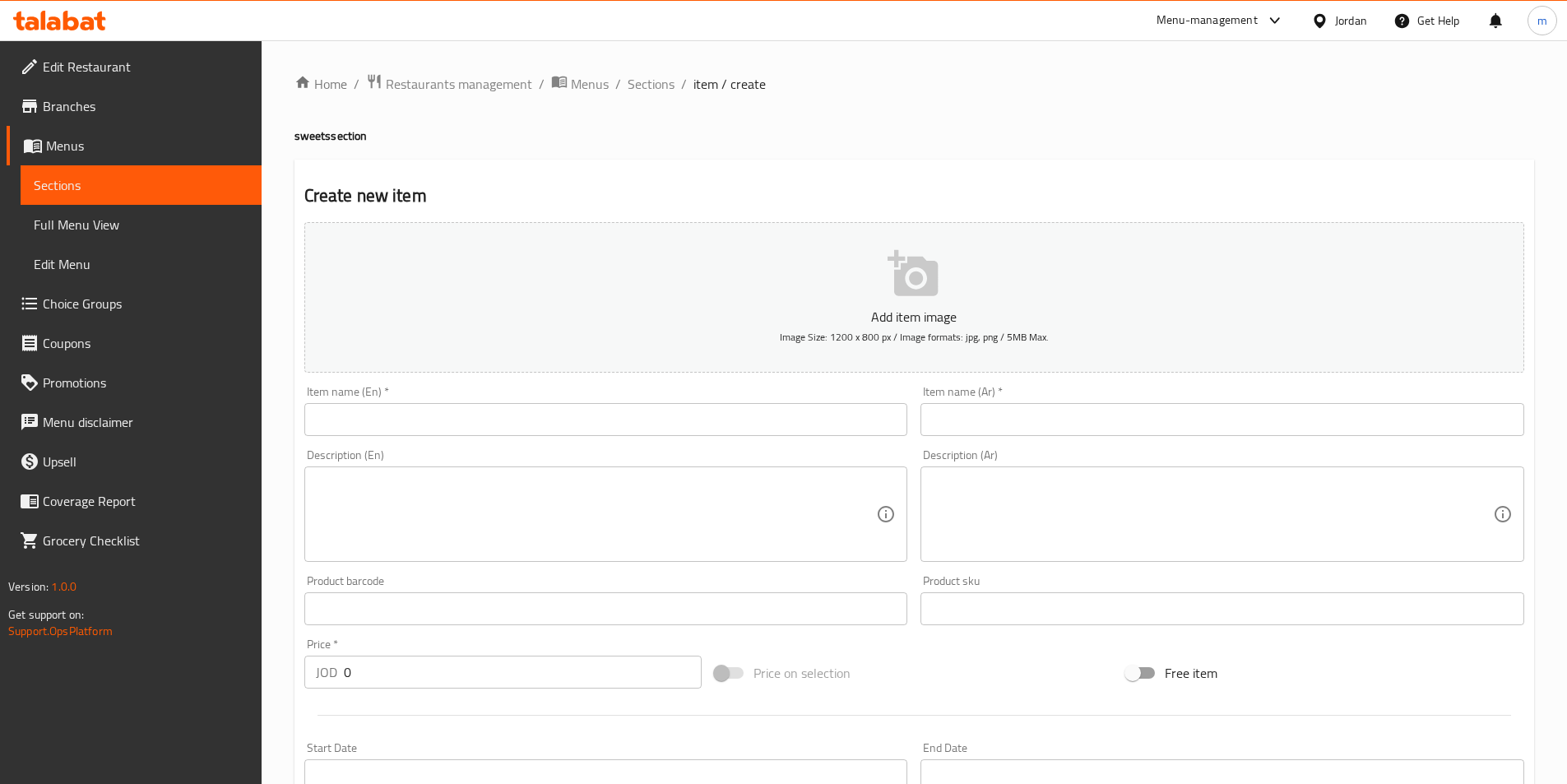
click at [508, 423] on input "text" at bounding box center [606, 419] width 604 height 33
paste input "crunchy fingers Crunchy Fingers (6 pcs), crispy pastry sticks, perfect for snac…"
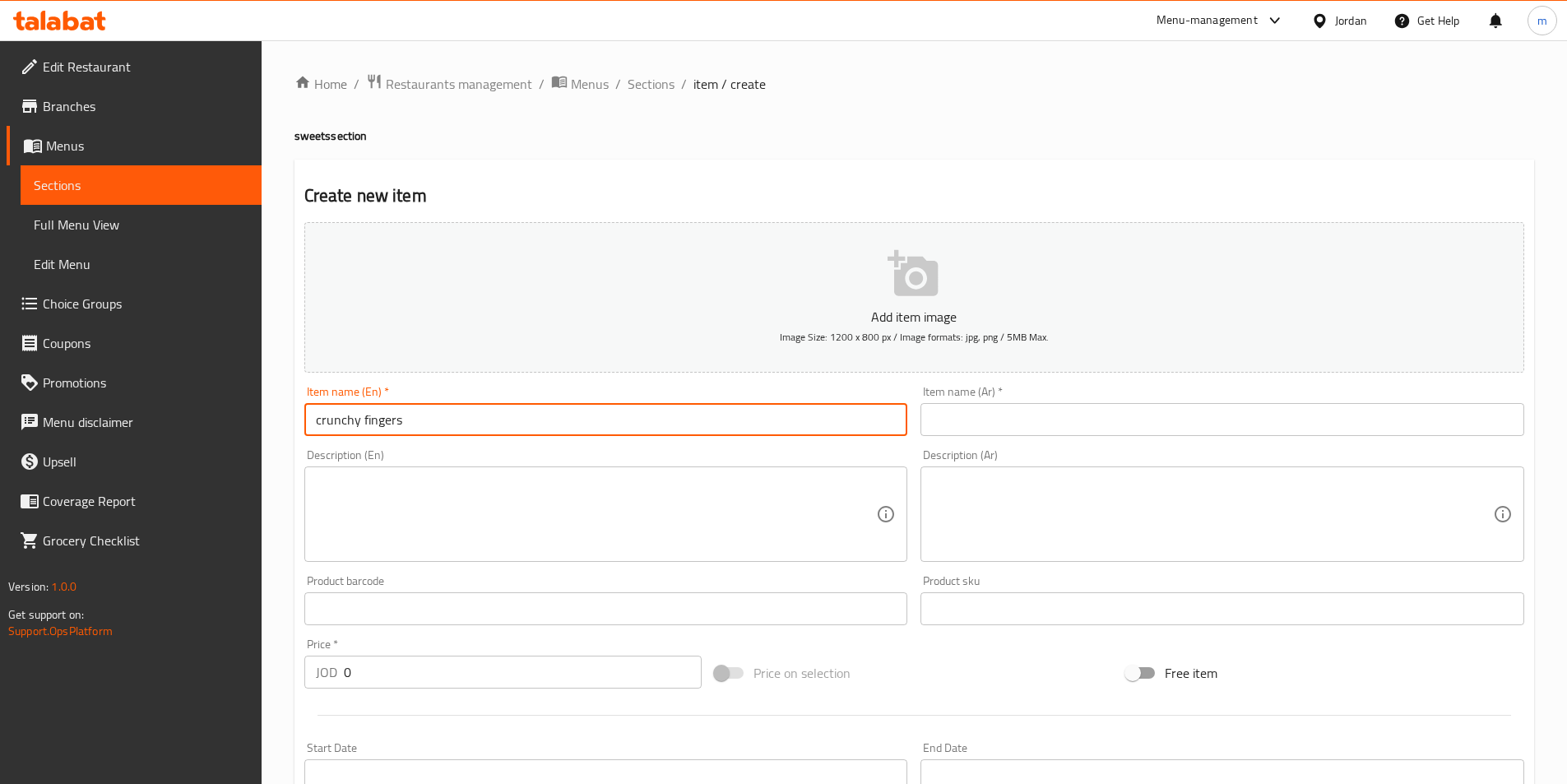
type input "crunchy fingers"
click at [1211, 419] on input "text" at bounding box center [1222, 419] width 604 height 33
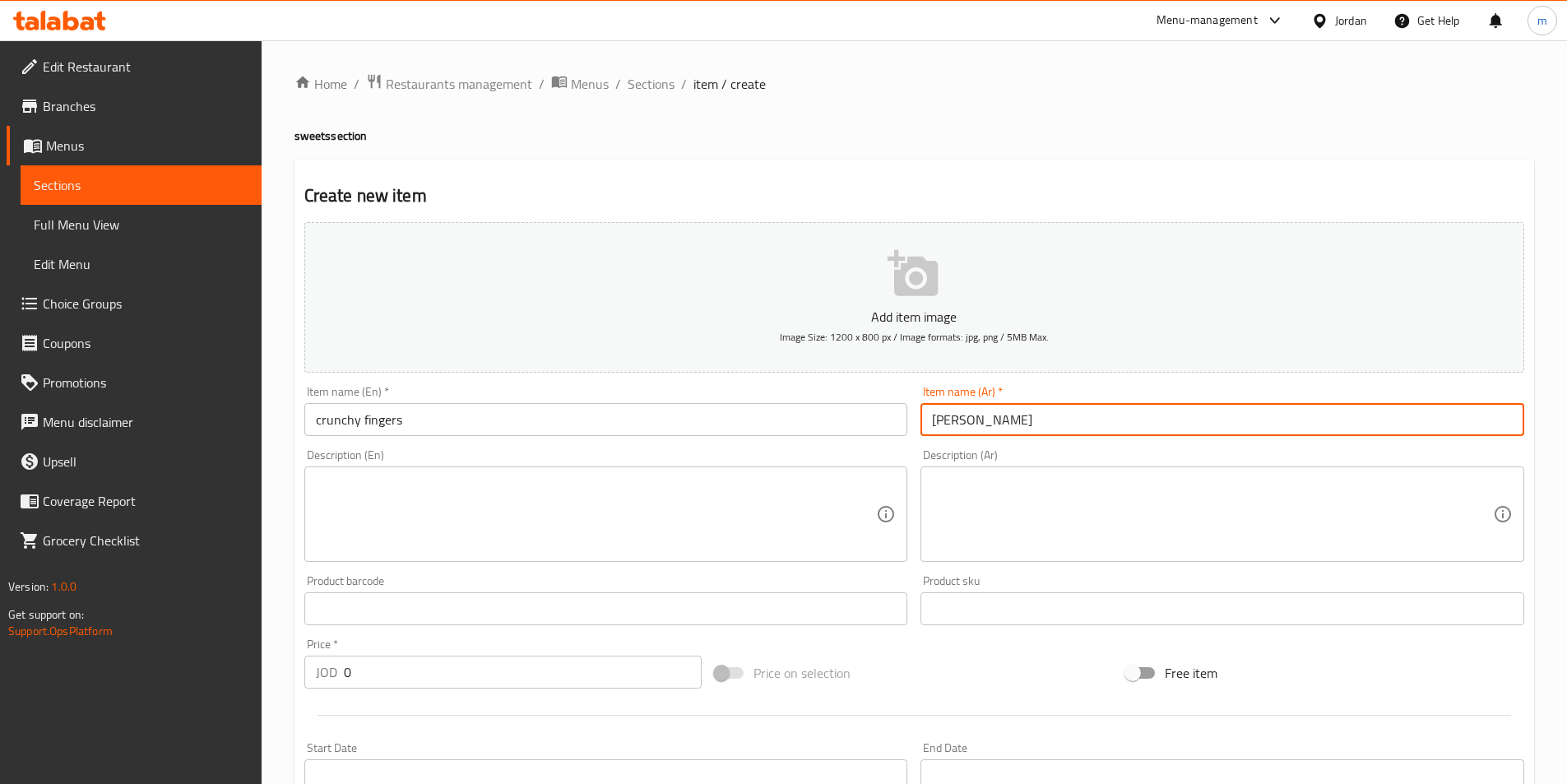
type input "كرانشي فينجرس"
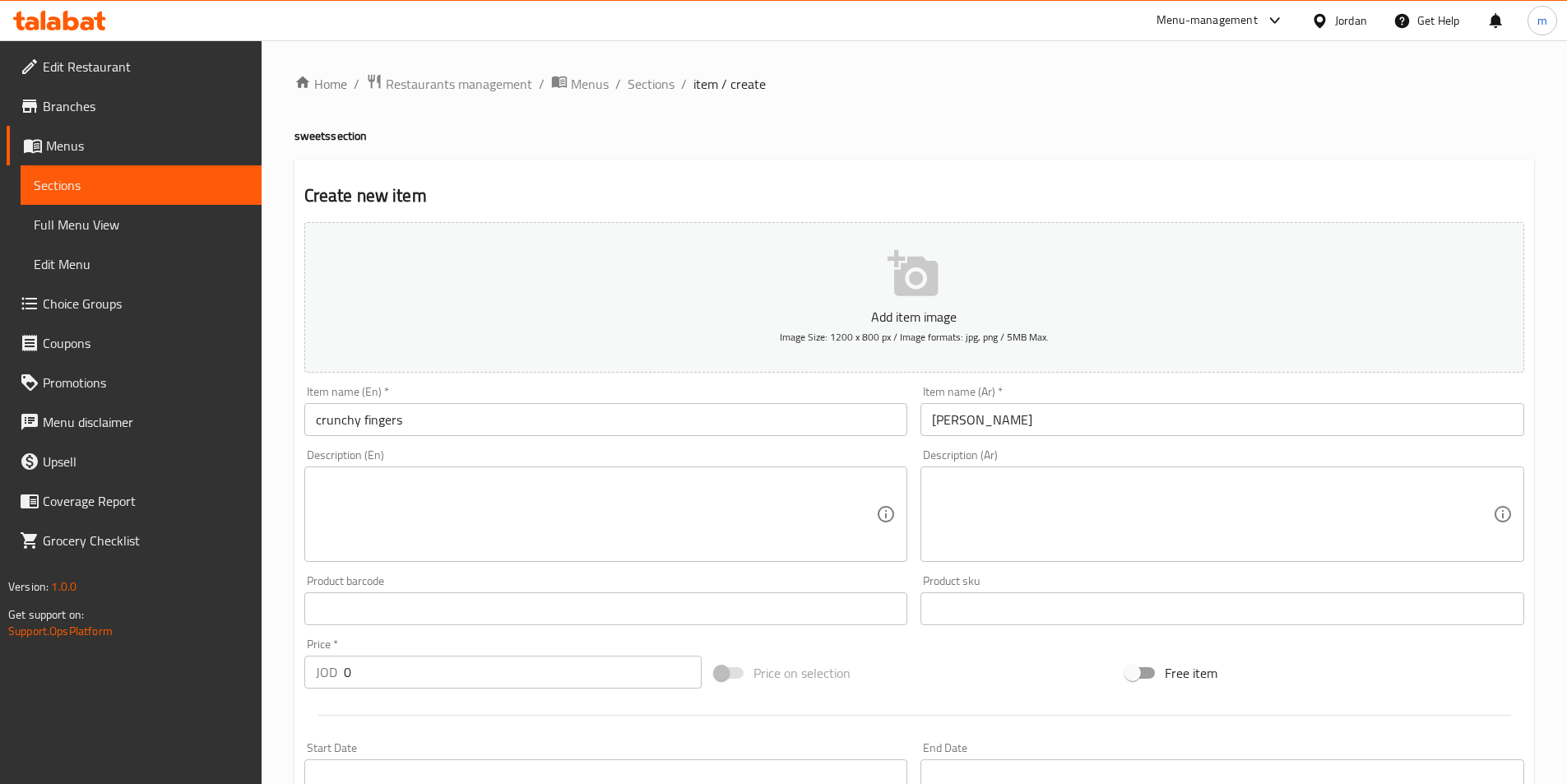
click at [1063, 420] on input "كرانشي فينجرس" at bounding box center [1222, 419] width 604 height 33
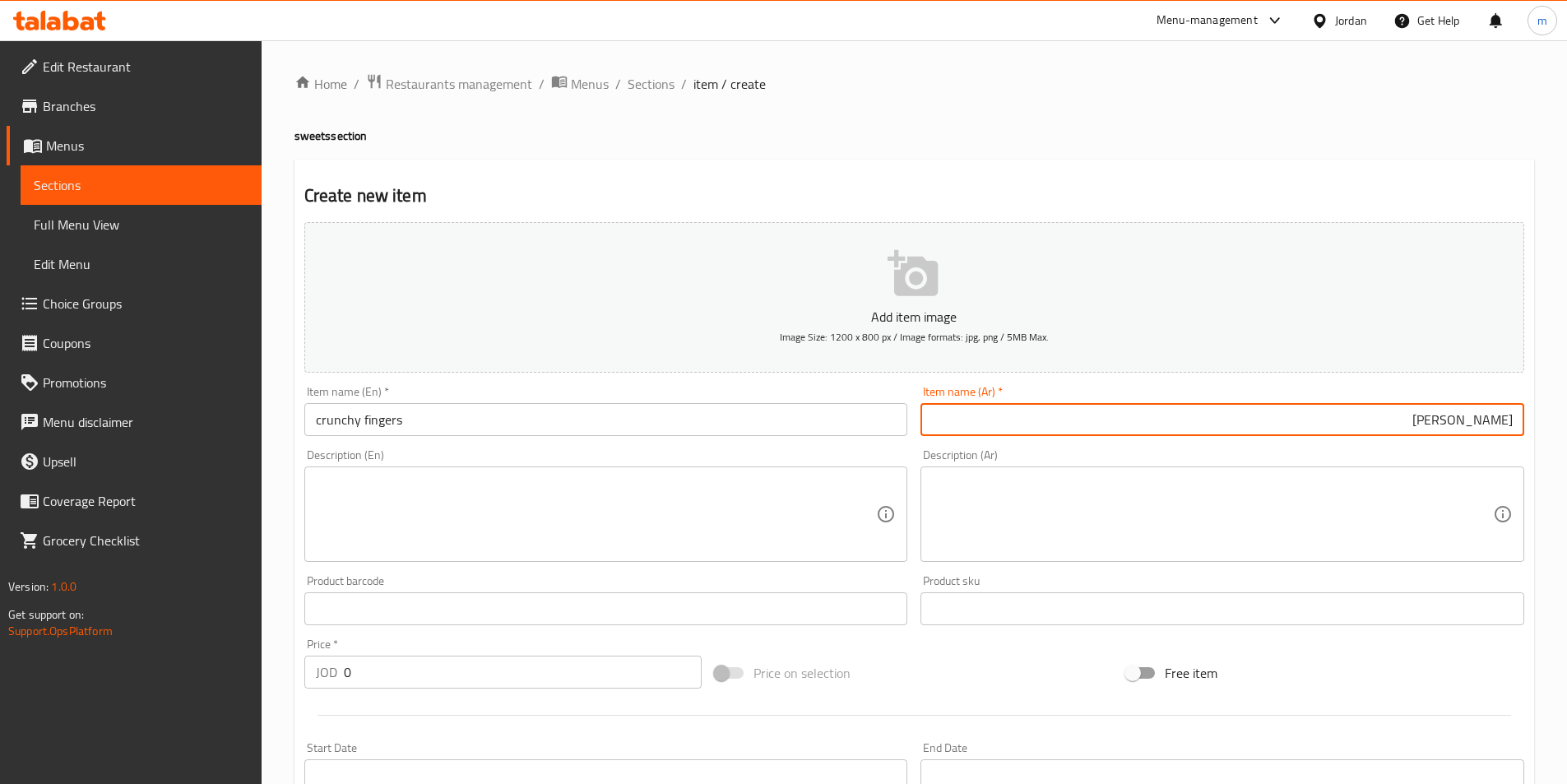
click at [1063, 420] on input "كرانشي فينجرس" at bounding box center [1222, 419] width 604 height 33
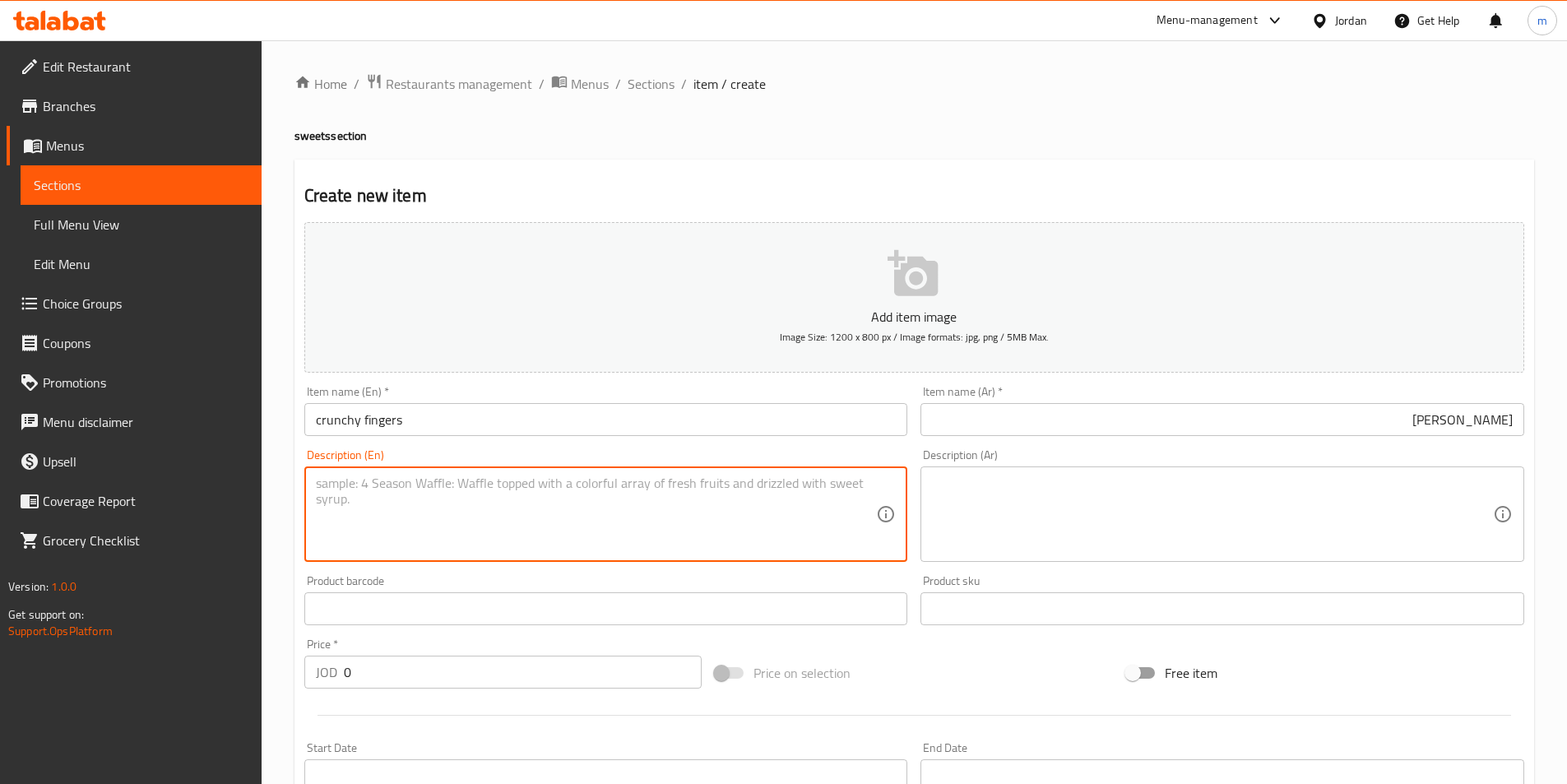
click at [562, 520] on textarea at bounding box center [596, 515] width 561 height 78
paste textarea "Crunchy Fingers (6 pcs), crispy pastry sticks, perfect for snacking or dipping."
type textarea "Crunchy Fingers (6 pcs), crispy pastry sticks, perfect for snacking or dipping."
click at [640, 483] on textarea "Crunchy Fingers (6 pcs), crispy pastry sticks, perfect for snacking or dipping." at bounding box center [596, 515] width 561 height 78
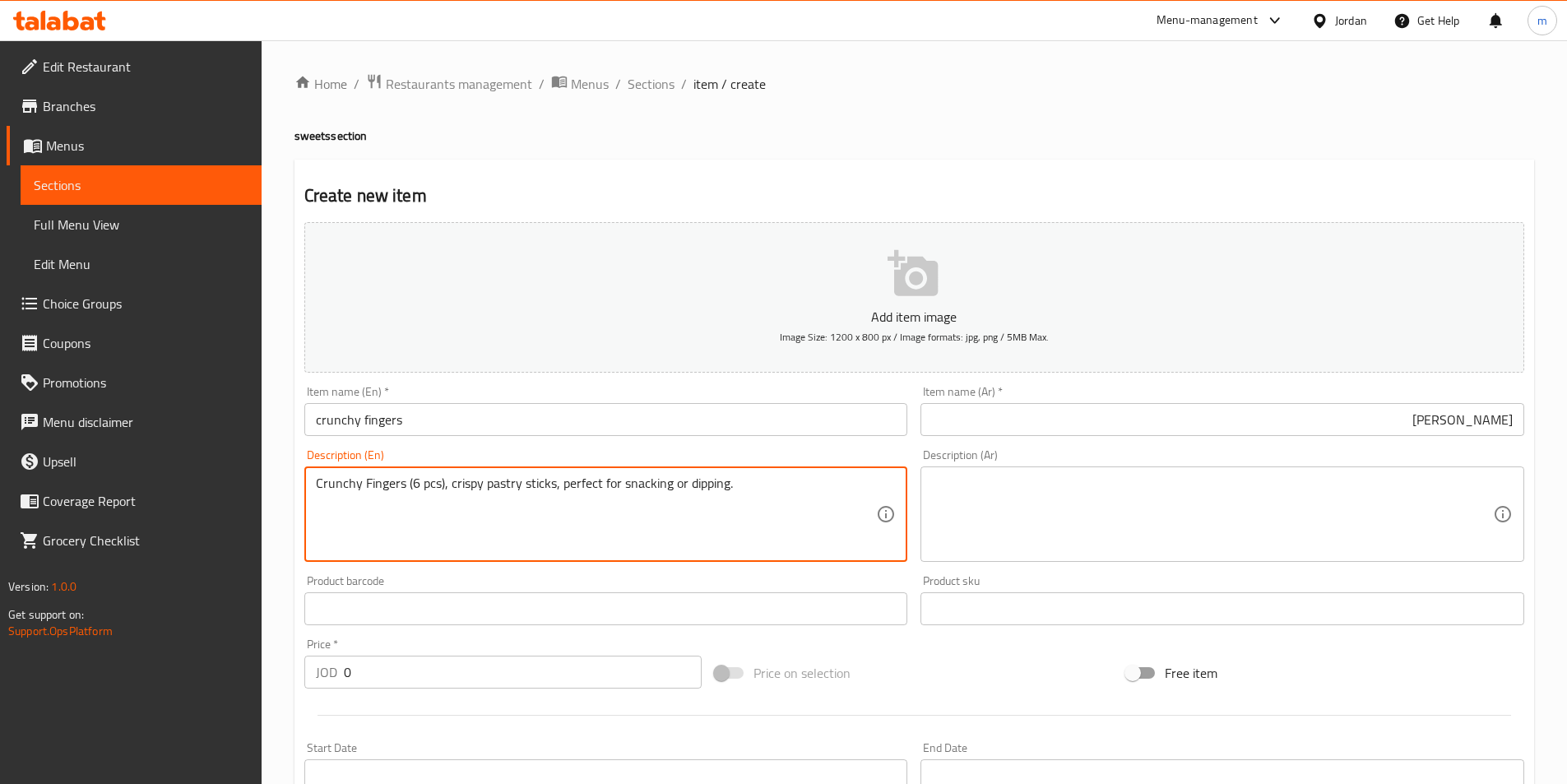
click at [640, 483] on textarea "Crunchy Fingers (6 pcs), crispy pastry sticks, perfect for snacking or dipping." at bounding box center [596, 515] width 561 height 78
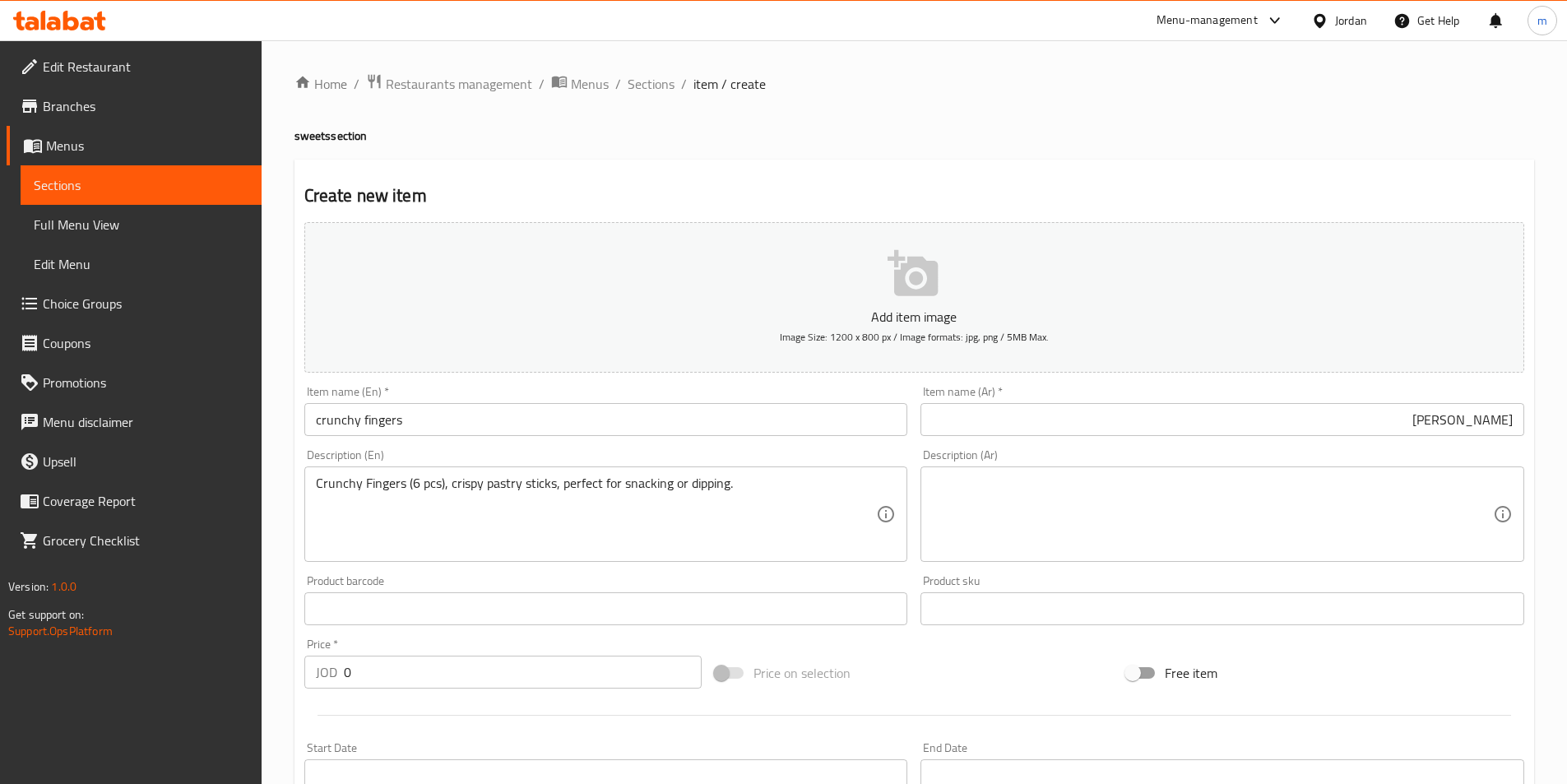
click at [1221, 479] on textarea at bounding box center [1212, 515] width 561 height 78
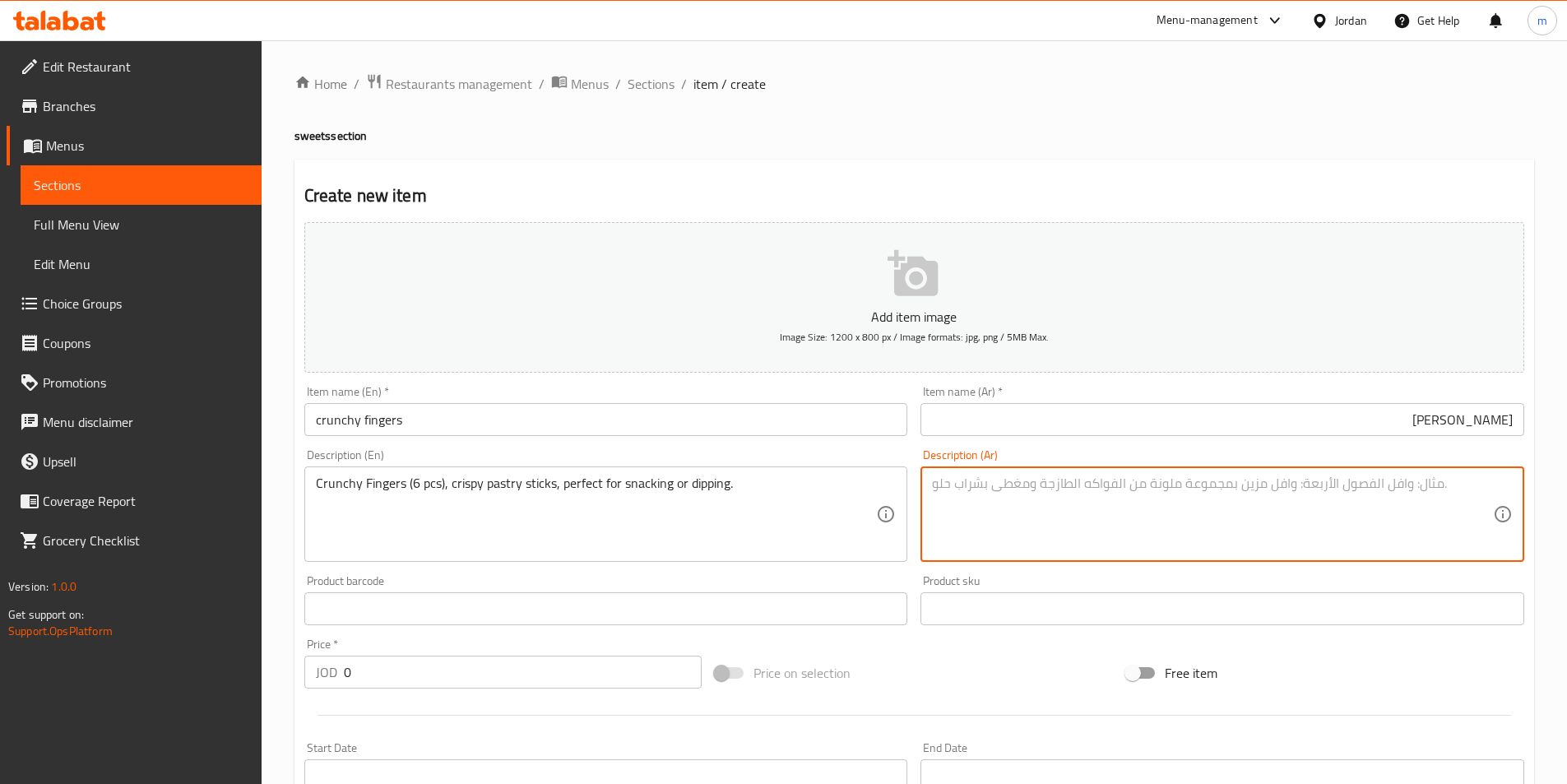
paste textarea "أصابع مقرمشة (6 قطع)، أعواد معجنات مقرمشة، مثالية للتناول كوجبة خفيفة أو للغمس."
type textarea "أصابع مقرمشة (6 قطع)، أعواد معجنات مقرمشة، مثالية للتناول كوجبة خفيفة أو للغمس."
click at [1495, 483] on div "أصابع مقرمشة (6 قطع)، أعواد معجنات مقرمشة، مثالية للتناول كوجبة خفيفة أو للغمس.…" at bounding box center [1222, 514] width 604 height 95
click at [1393, 423] on input "كرانشي فينجرس" at bounding box center [1222, 419] width 604 height 33
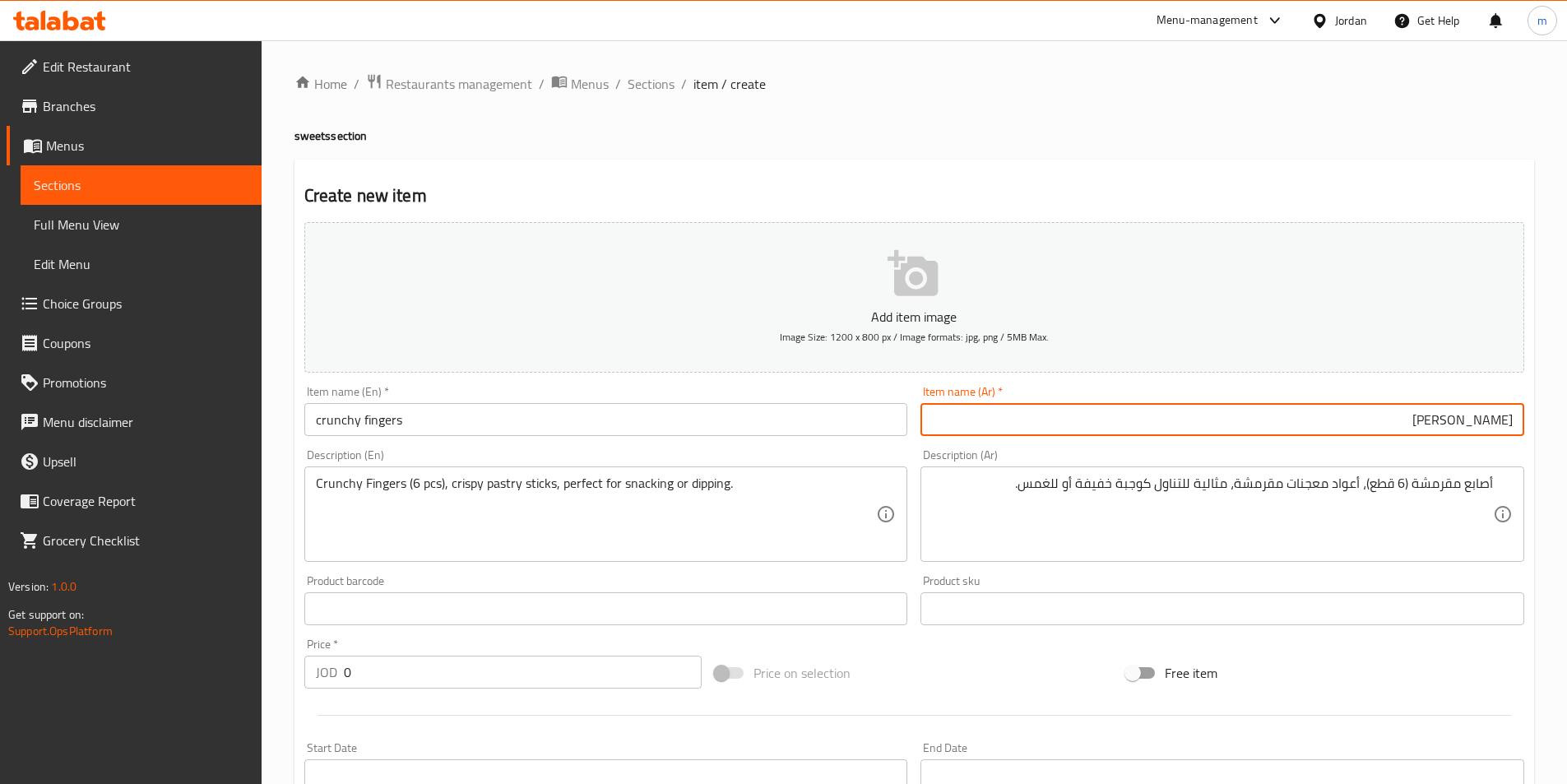
click at [1393, 423] on input "كرانشي فينجرس" at bounding box center [1222, 419] width 604 height 33
paste input "أصابع مقرمشة"
type input "أصابع مقرمشة"
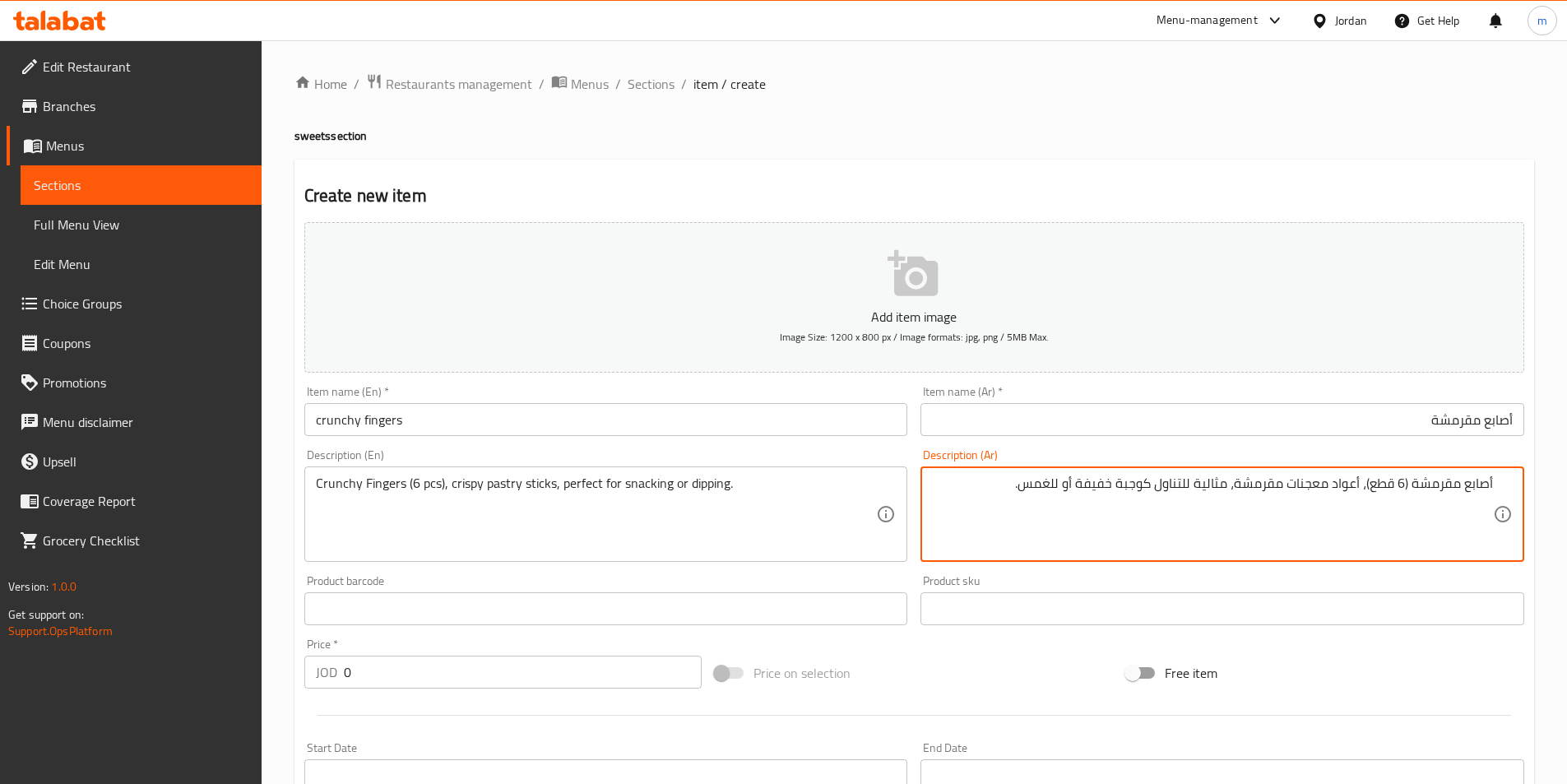
click at [1345, 491] on textarea "أصابع مقرمشة (6 قطع)، أعواد معجنات مقرمشة، مثالية للتناول كوجبة خفيفة أو للغمس." at bounding box center [1212, 515] width 561 height 78
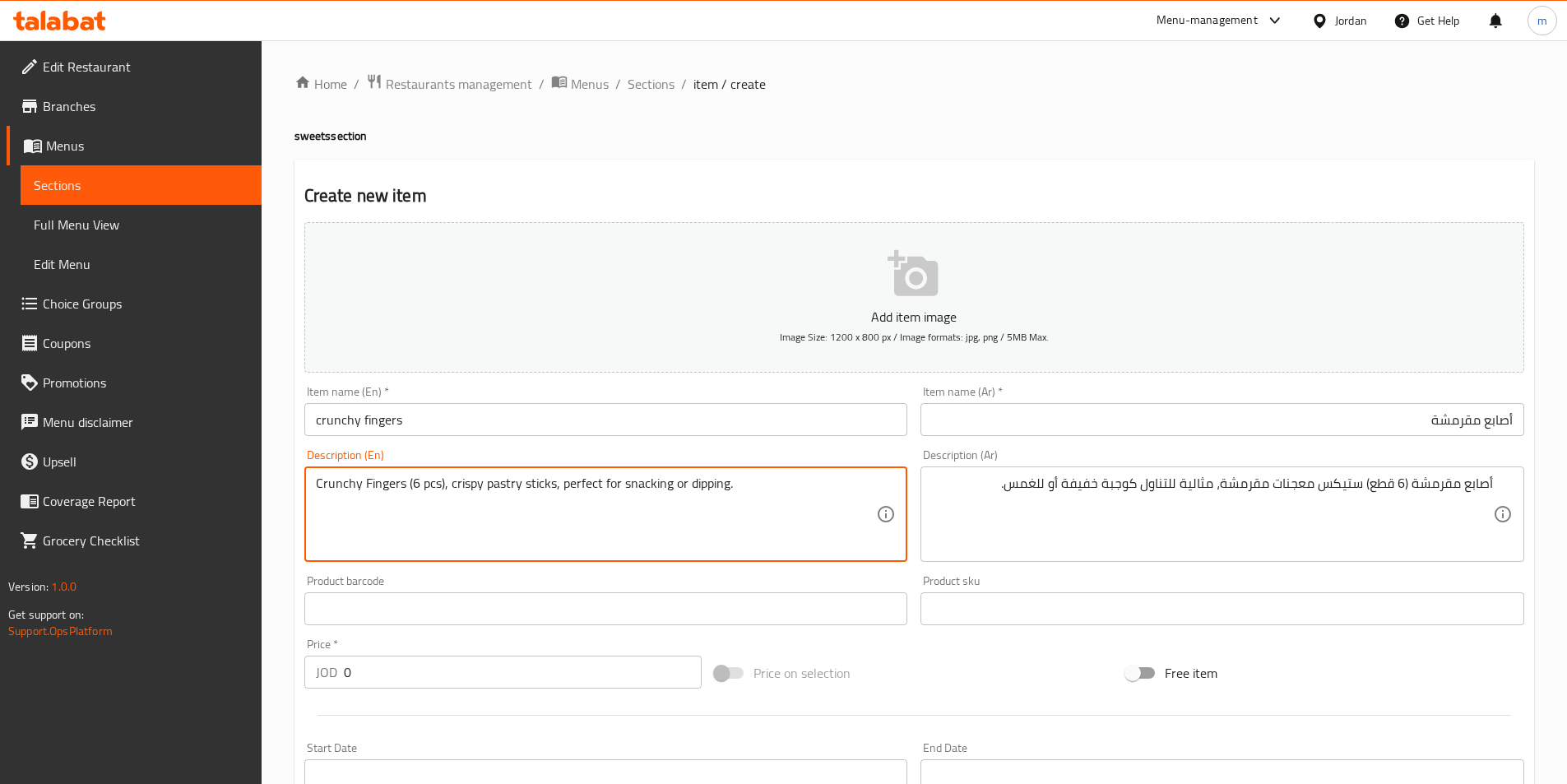
click at [714, 483] on textarea "Crunchy Fingers (6 pcs), crispy pastry sticks, perfect for snacking or dipping." at bounding box center [596, 515] width 561 height 78
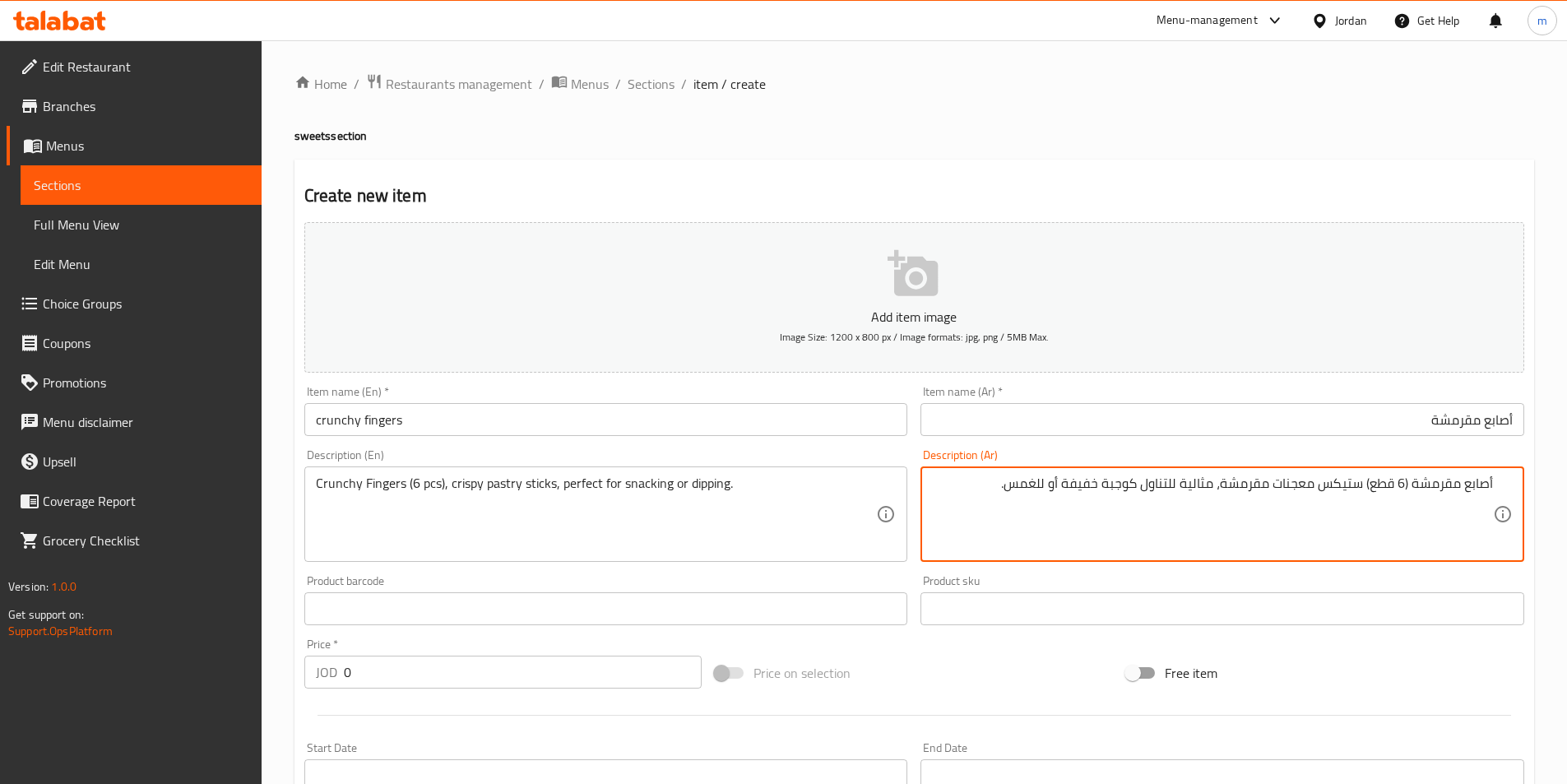
drag, startPoint x: 1005, startPoint y: 488, endPoint x: 1024, endPoint y: 489, distance: 19.0
click at [1042, 487] on textarea "أصابع مقرمشة (6 قطع) ستيكس معجنات مقرمشة، مثالية للتناول كوجبة خفيفة أو للغمس." at bounding box center [1212, 515] width 561 height 78
click at [1050, 489] on textarea "أصابع مقرمشة (6 قطع) ستيكس معجنات مقرمشة، مثالية للتناول كوجبة خفيفة أو للغمس." at bounding box center [1212, 515] width 561 height 78
drag, startPoint x: 1046, startPoint y: 488, endPoint x: 1028, endPoint y: 497, distance: 20.1
click at [1028, 497] on textarea "أصابع مقرمشة (6 قطع) ستيكس معجنات مقرمشة، مثالية للتناول كوجبة خفيفة أو للغمس." at bounding box center [1212, 515] width 561 height 78
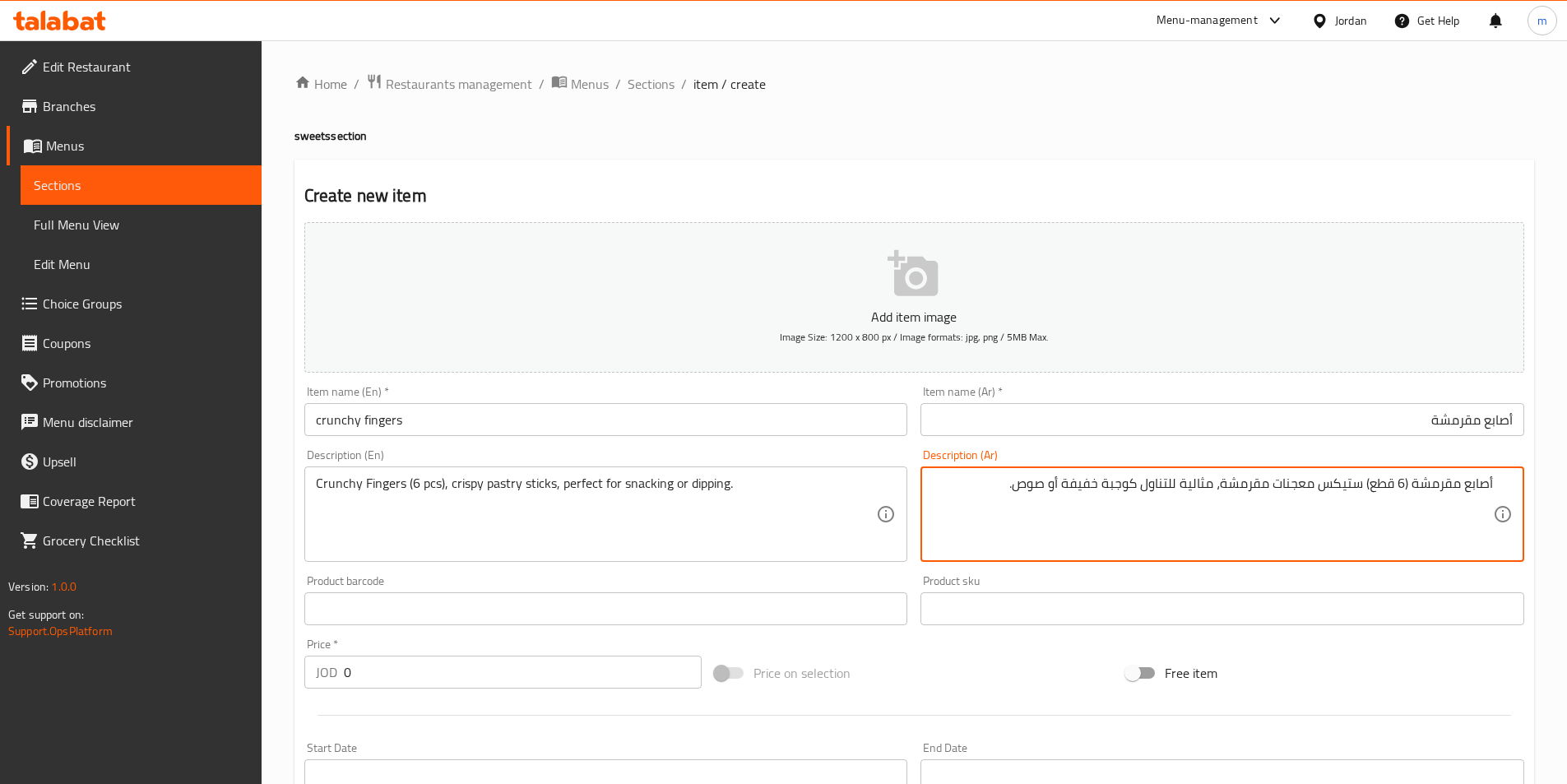
drag, startPoint x: 1172, startPoint y: 496, endPoint x: 1105, endPoint y: 499, distance: 67.1
click at [1105, 499] on textarea "أصابع مقرمشة (6 قطع) ستيكس معجنات مقرمشة، مثالية للتناول كوجبة خفيفة أو صوص." at bounding box center [1212, 515] width 561 height 78
type textarea "أصابع مقرمشة (6 قطع) ستيكس معجنات مقرمشة، مثالية لسناكينج أو صوص."
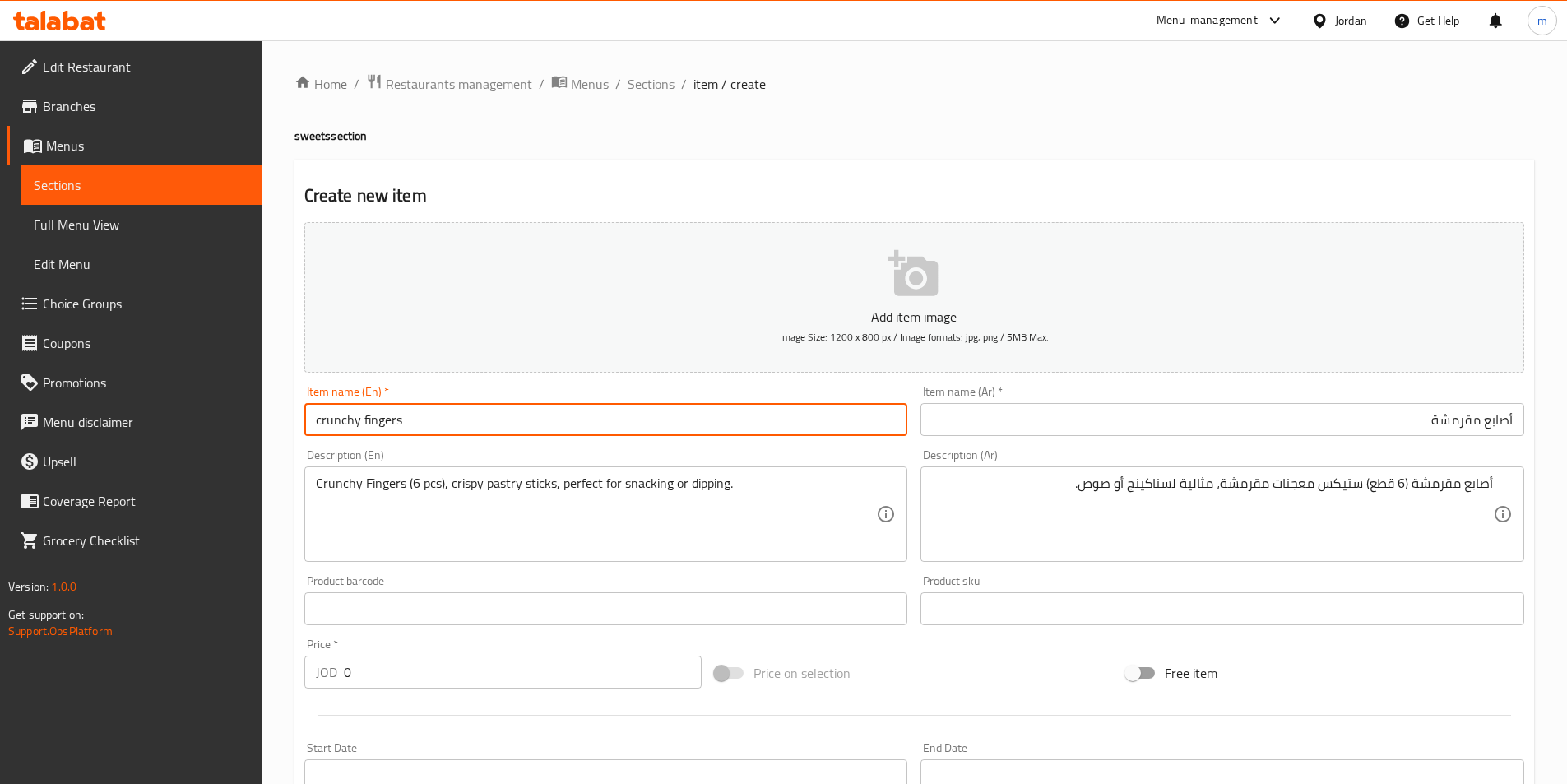
click at [510, 425] on input "crunchy fingers" at bounding box center [606, 419] width 604 height 33
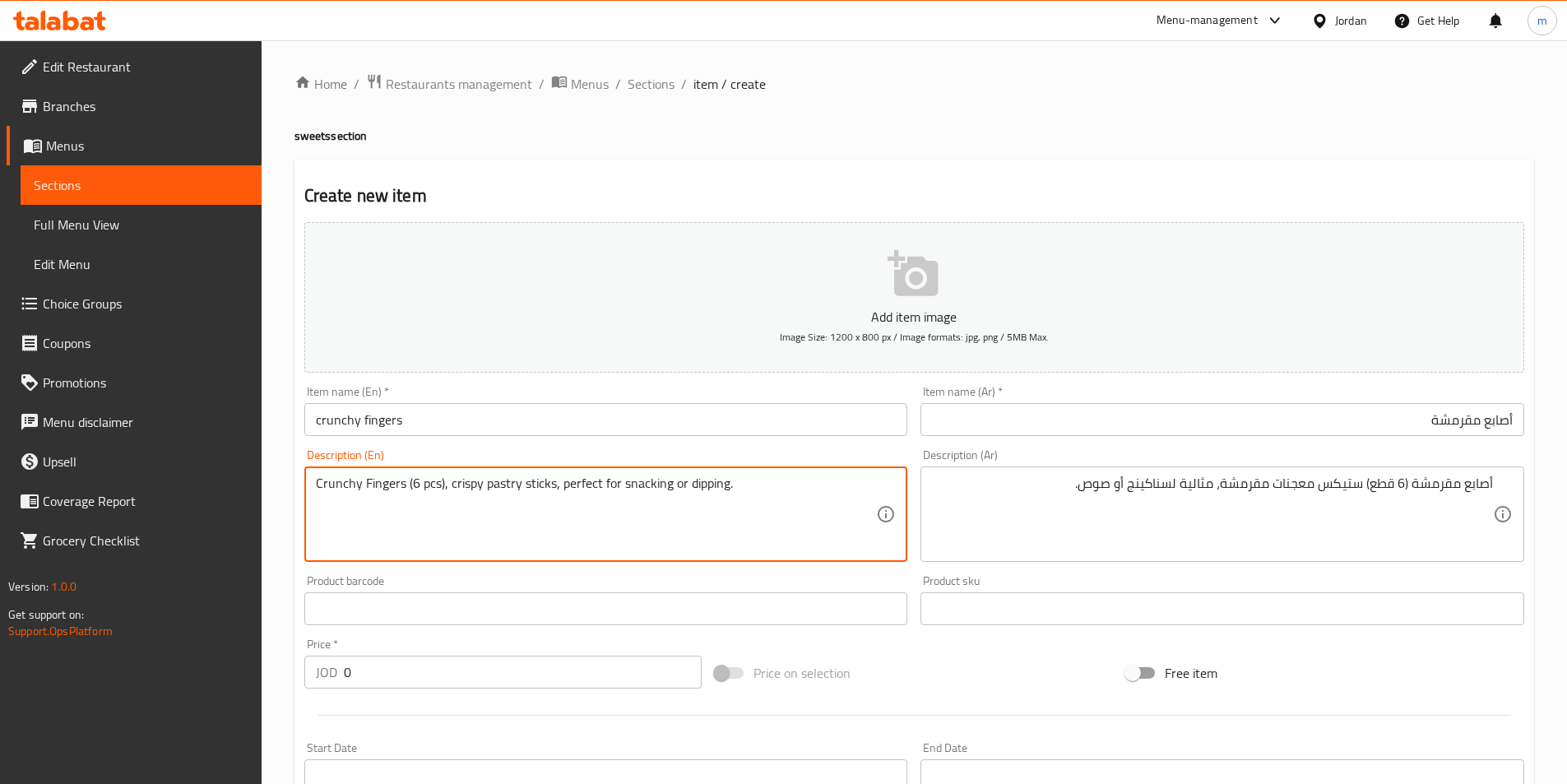
drag, startPoint x: 621, startPoint y: 489, endPoint x: 671, endPoint y: 499, distance: 51.0
click at [667, 497] on textarea "Crunchy Fingers (6 pcs), crispy pastry sticks, perfect for snacking or dipping." at bounding box center [596, 515] width 561 height 78
drag, startPoint x: 621, startPoint y: 488, endPoint x: 787, endPoint y: 478, distance: 166.3
click at [787, 478] on textarea "Crunchy Fingers (6 pcs), crispy pastry sticks, perfect for snacking or dipping." at bounding box center [596, 515] width 561 height 78
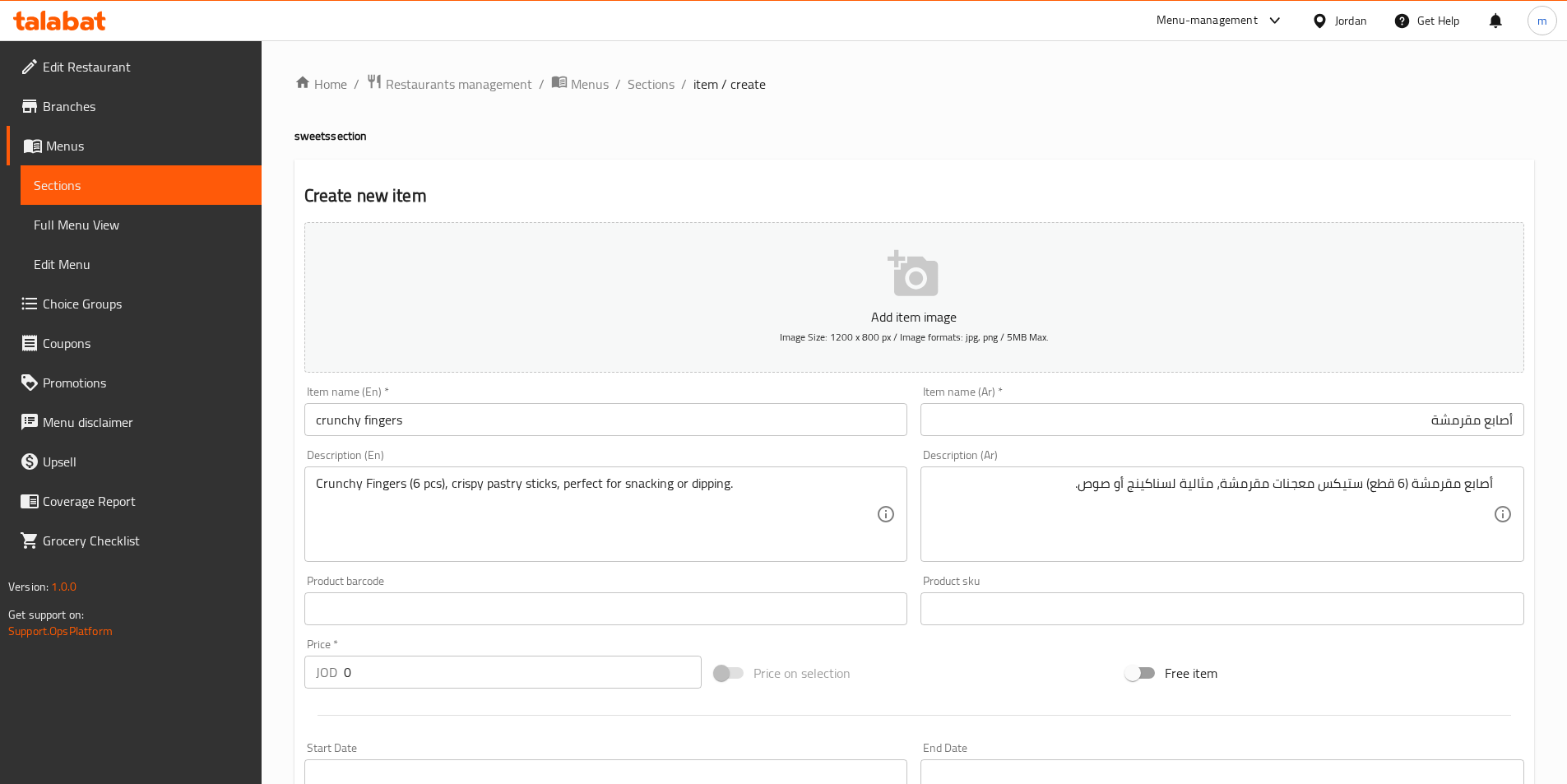
click at [889, 460] on div "Description (En) Crunchy Fingers (6 pcs), crispy pastry sticks, perfect for sna…" at bounding box center [606, 505] width 604 height 112
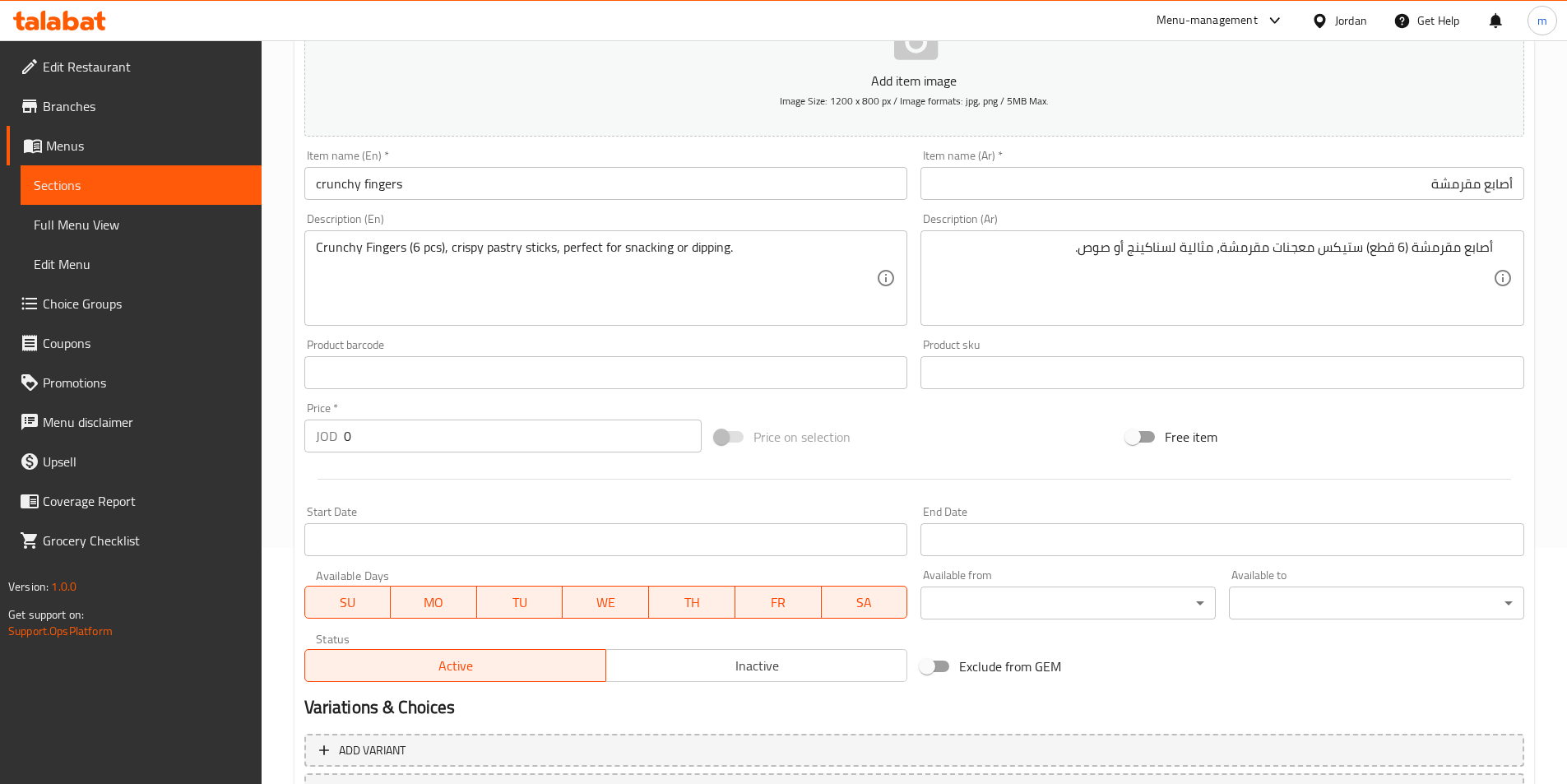
scroll to position [378, 0]
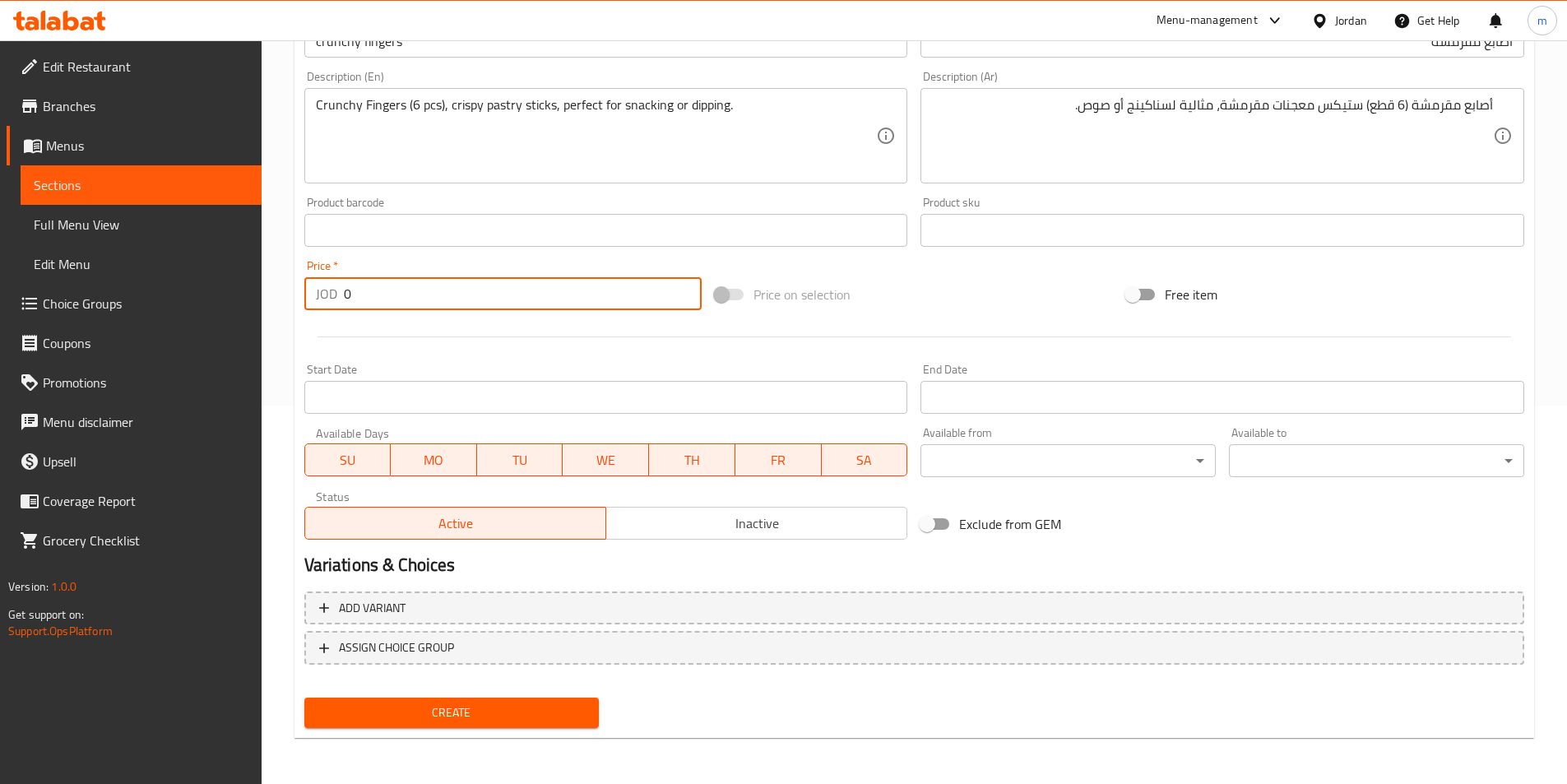
click at [441, 297] on input "0" at bounding box center [523, 294] width 359 height 33
type input "6"
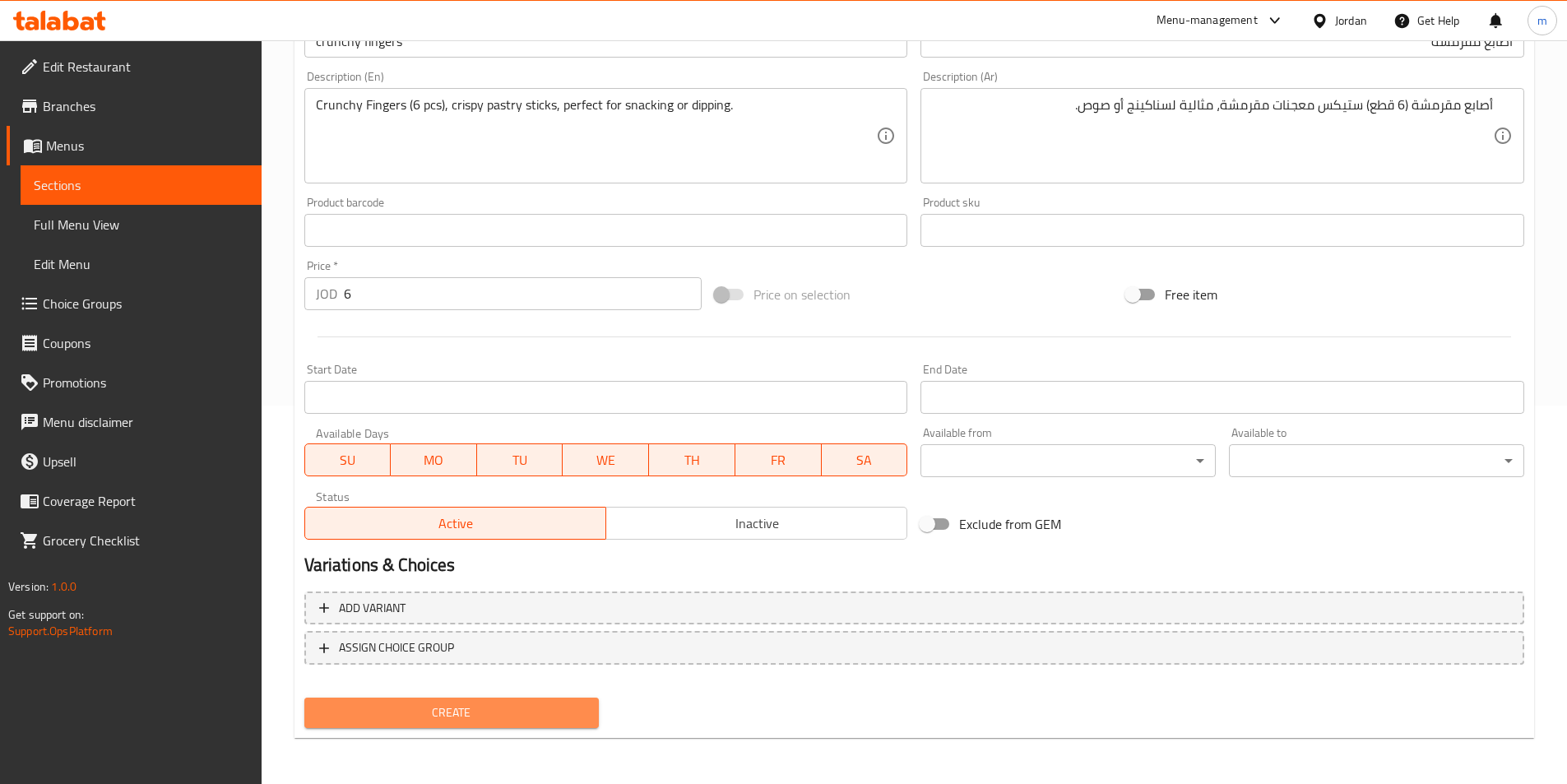
click at [498, 728] on button "Create" at bounding box center [452, 712] width 296 height 31
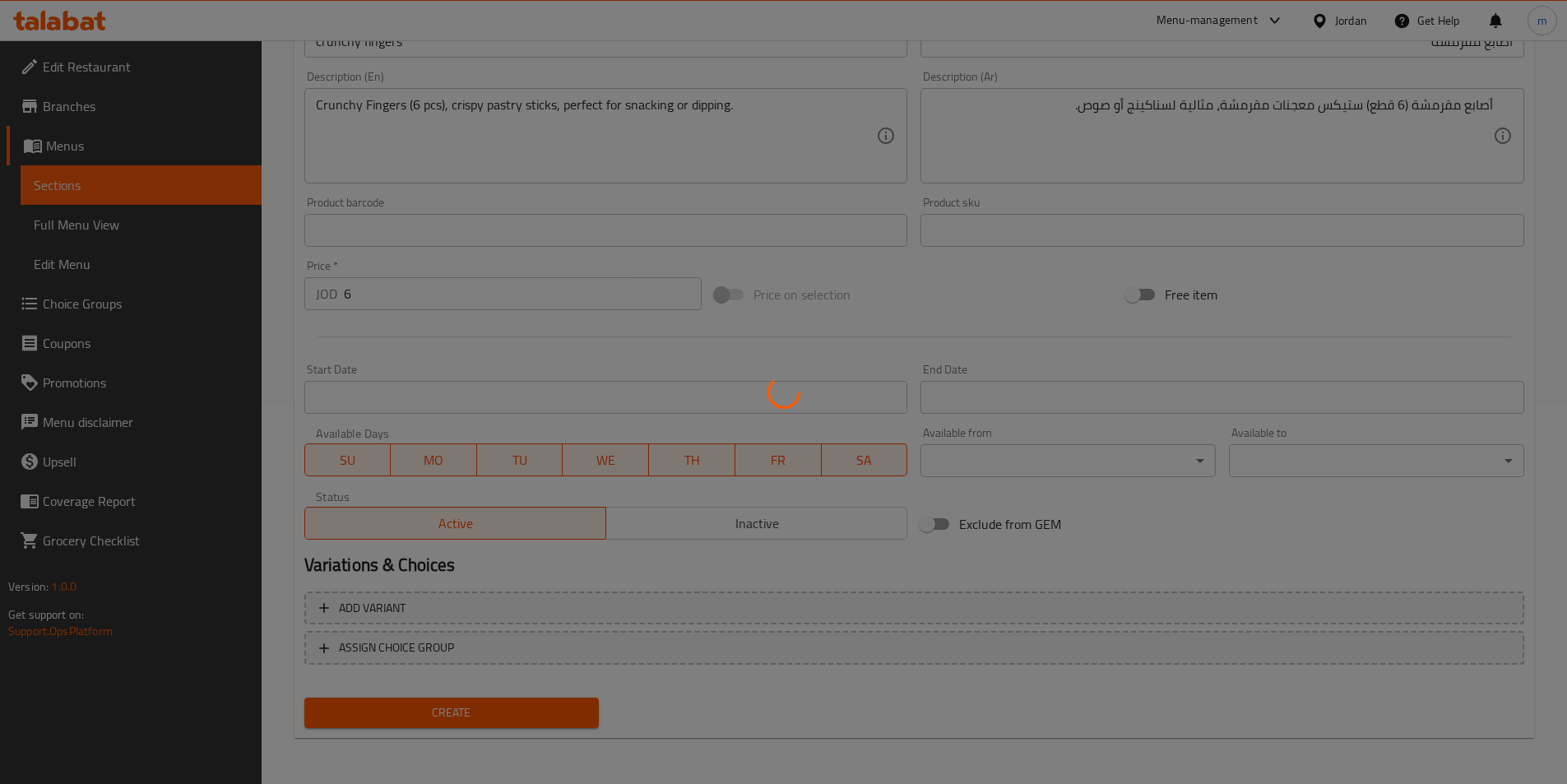
type input "0"
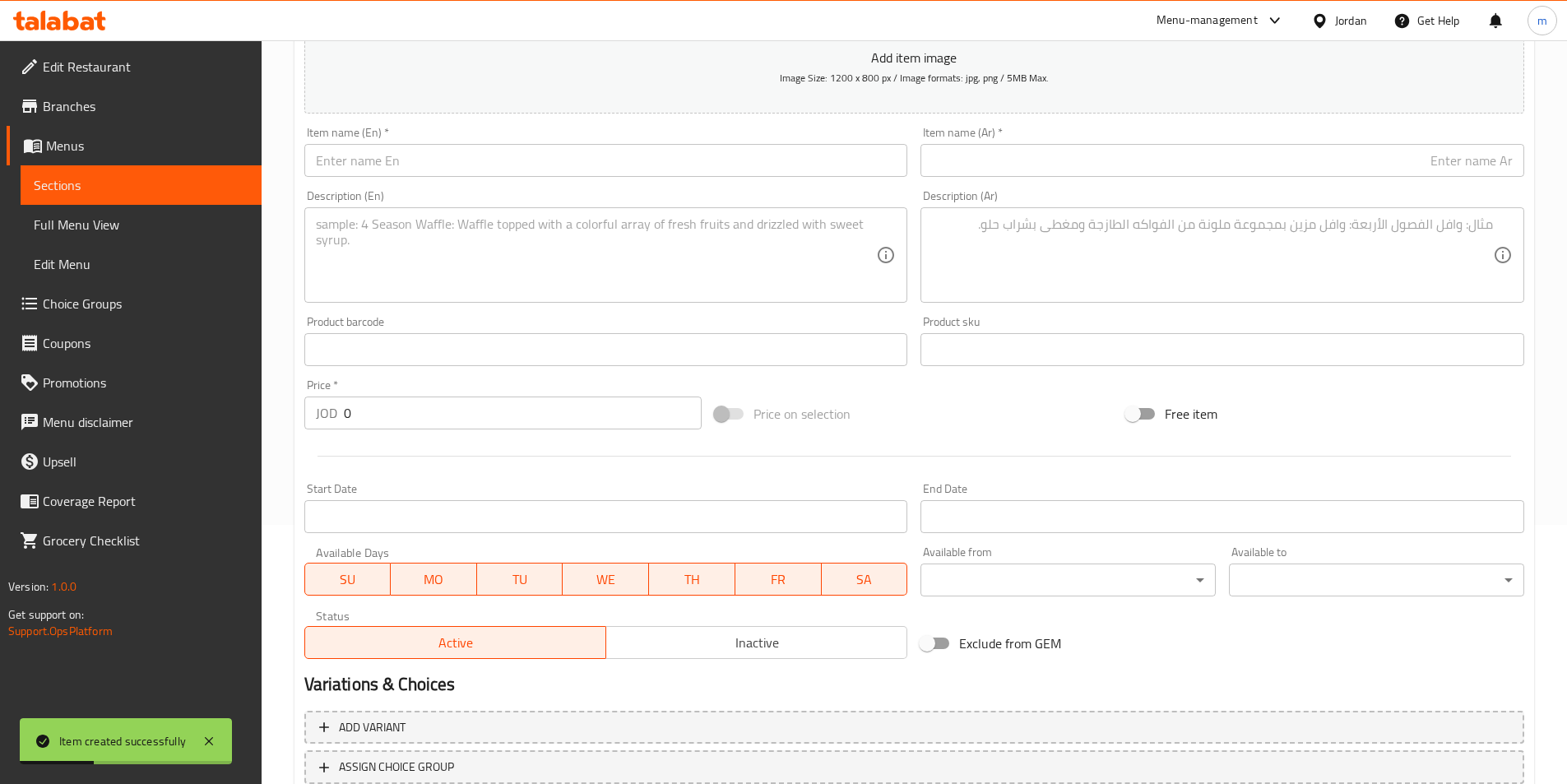
scroll to position [0, 0]
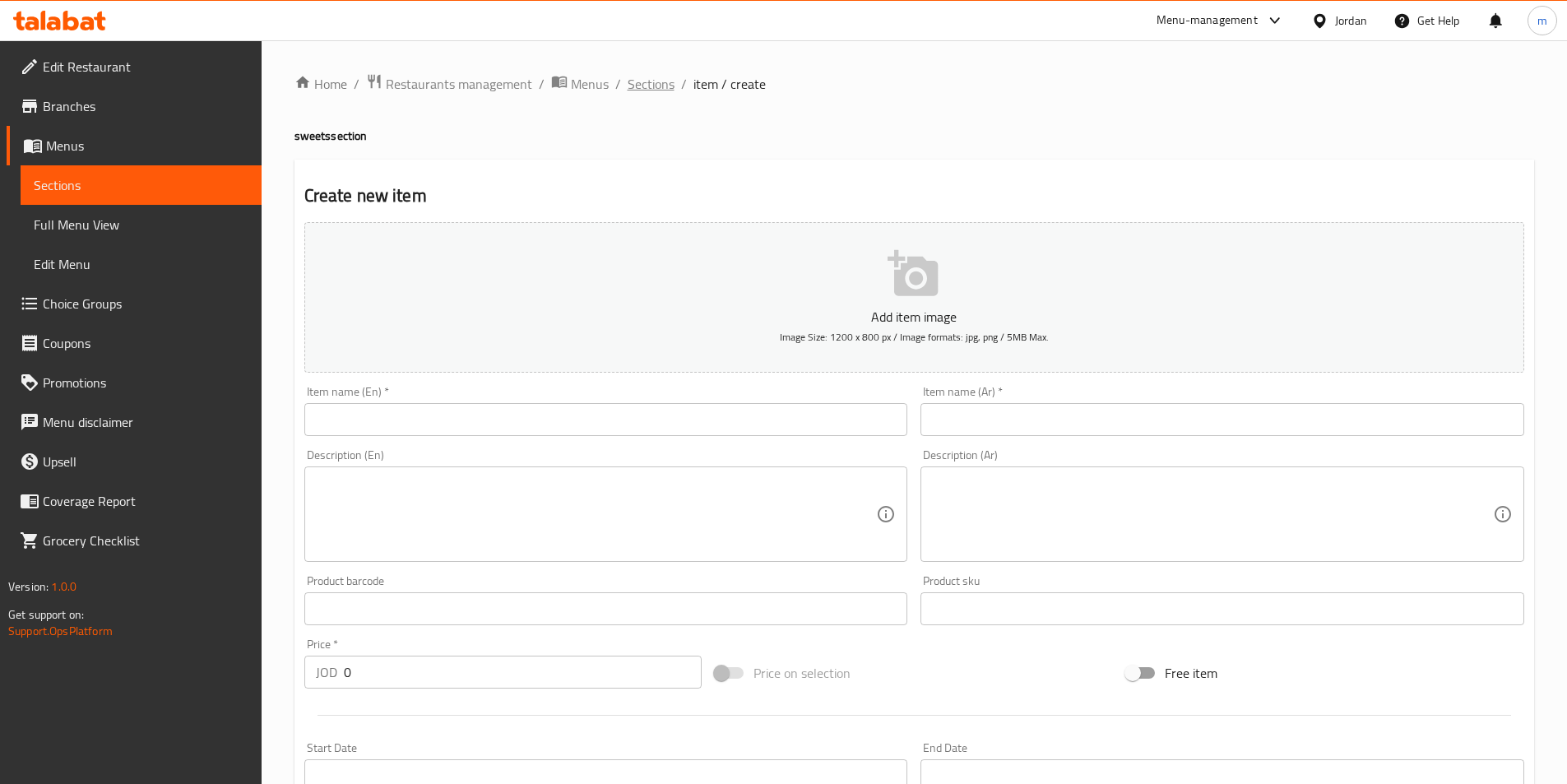
click at [662, 92] on span "Sections" at bounding box center [652, 84] width 47 height 20
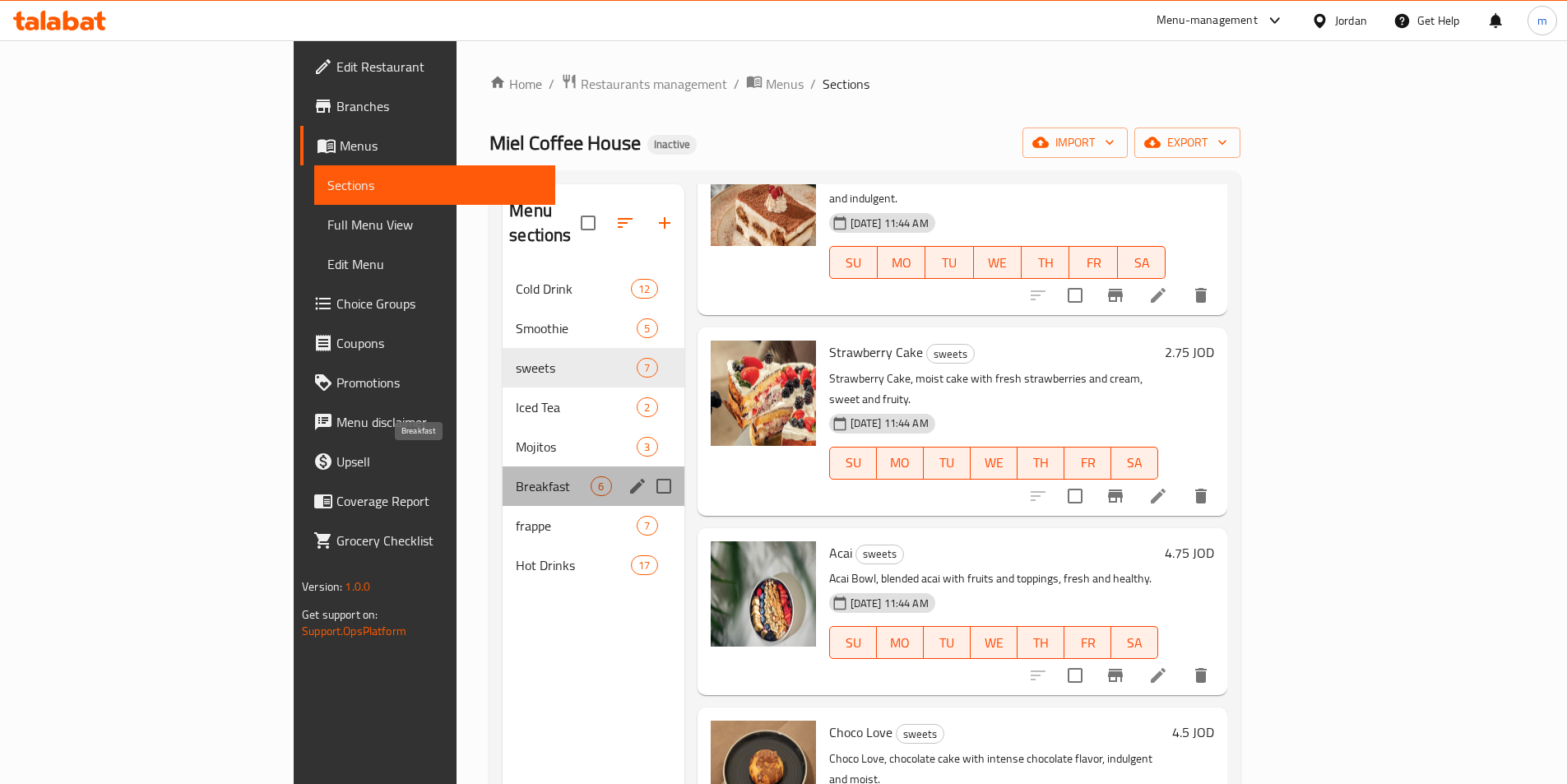
click at [516, 476] on span "Breakfast" at bounding box center [553, 486] width 75 height 20
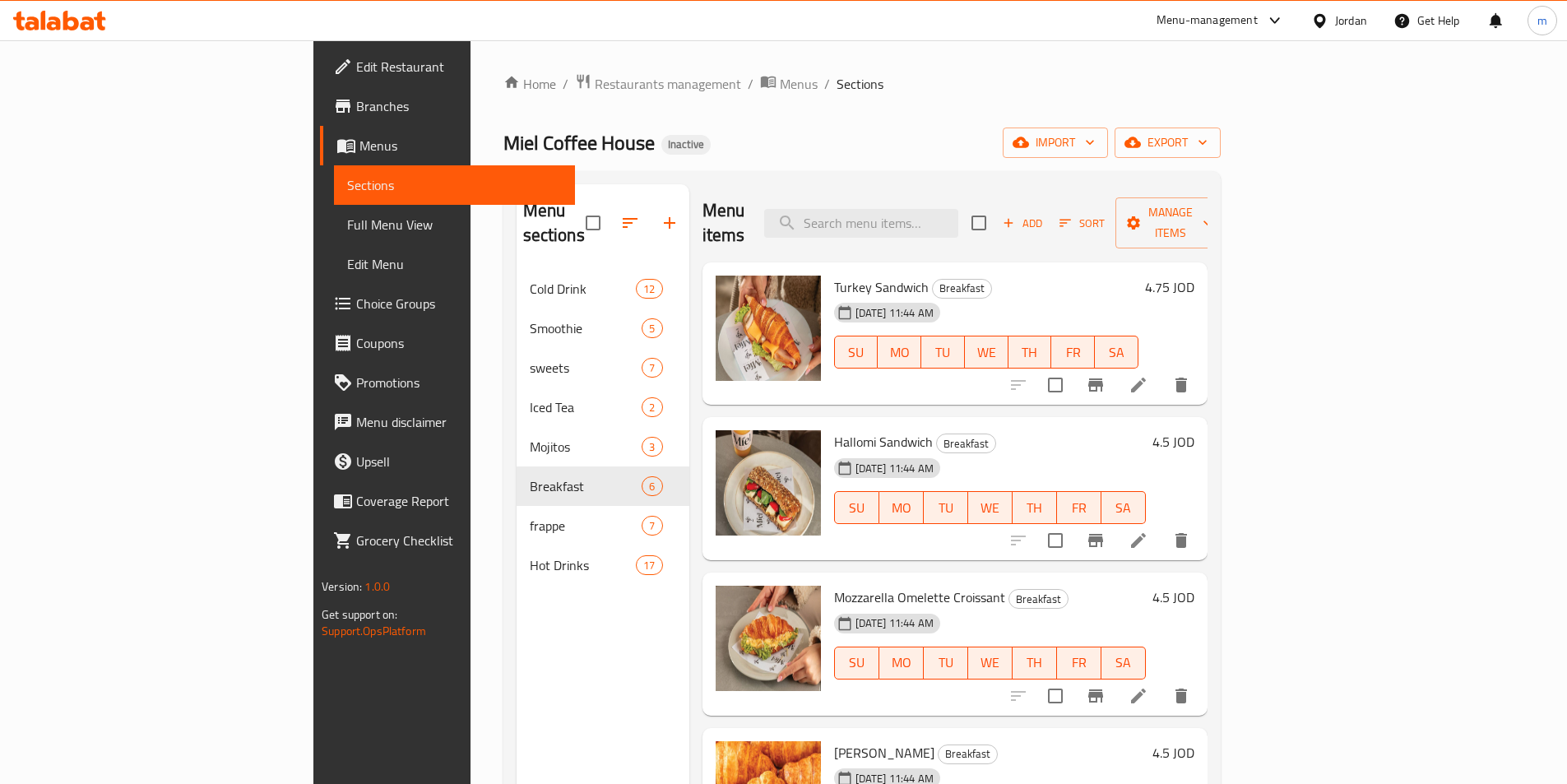
click at [1005, 430] on h6 "Hallomi Sandwich Breakfast" at bounding box center [989, 441] width 311 height 23
click at [983, 388] on div "Menu items Add Sort Manage items Turkey Sandwich Breakfast 09-10-2025 11:44 AM …" at bounding box center [948, 576] width 518 height 784
click at [1068, 417] on div "Hallomi Sandwich Breakfast 09-10-2025 11:44 AM SU MO TU WE TH FR SA 4.5 JOD" at bounding box center [955, 488] width 505 height 143
click at [1148, 375] on icon at bounding box center [1139, 385] width 20 height 20
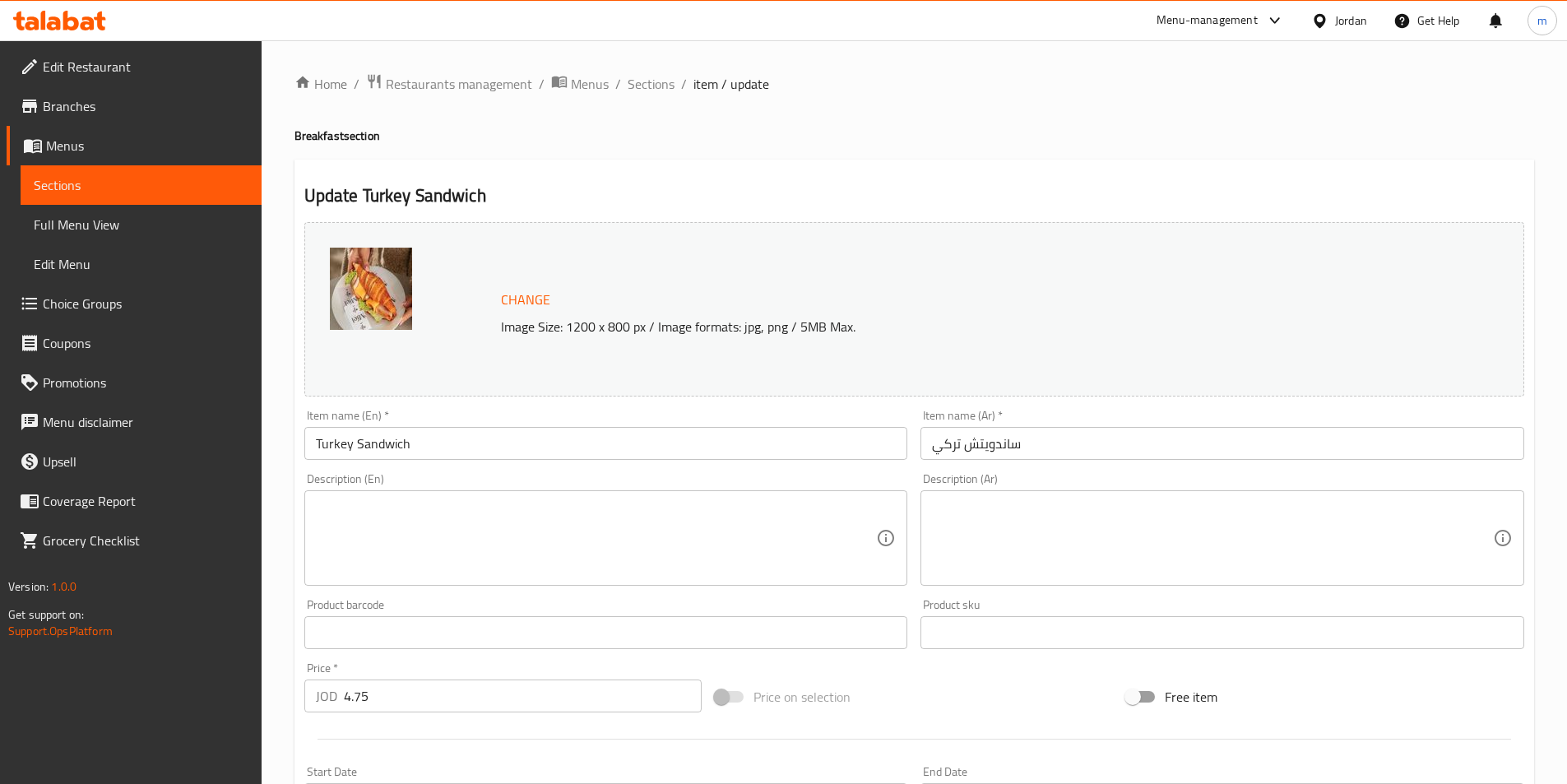
click at [559, 440] on input "Turkey Sandwich" at bounding box center [606, 443] width 604 height 33
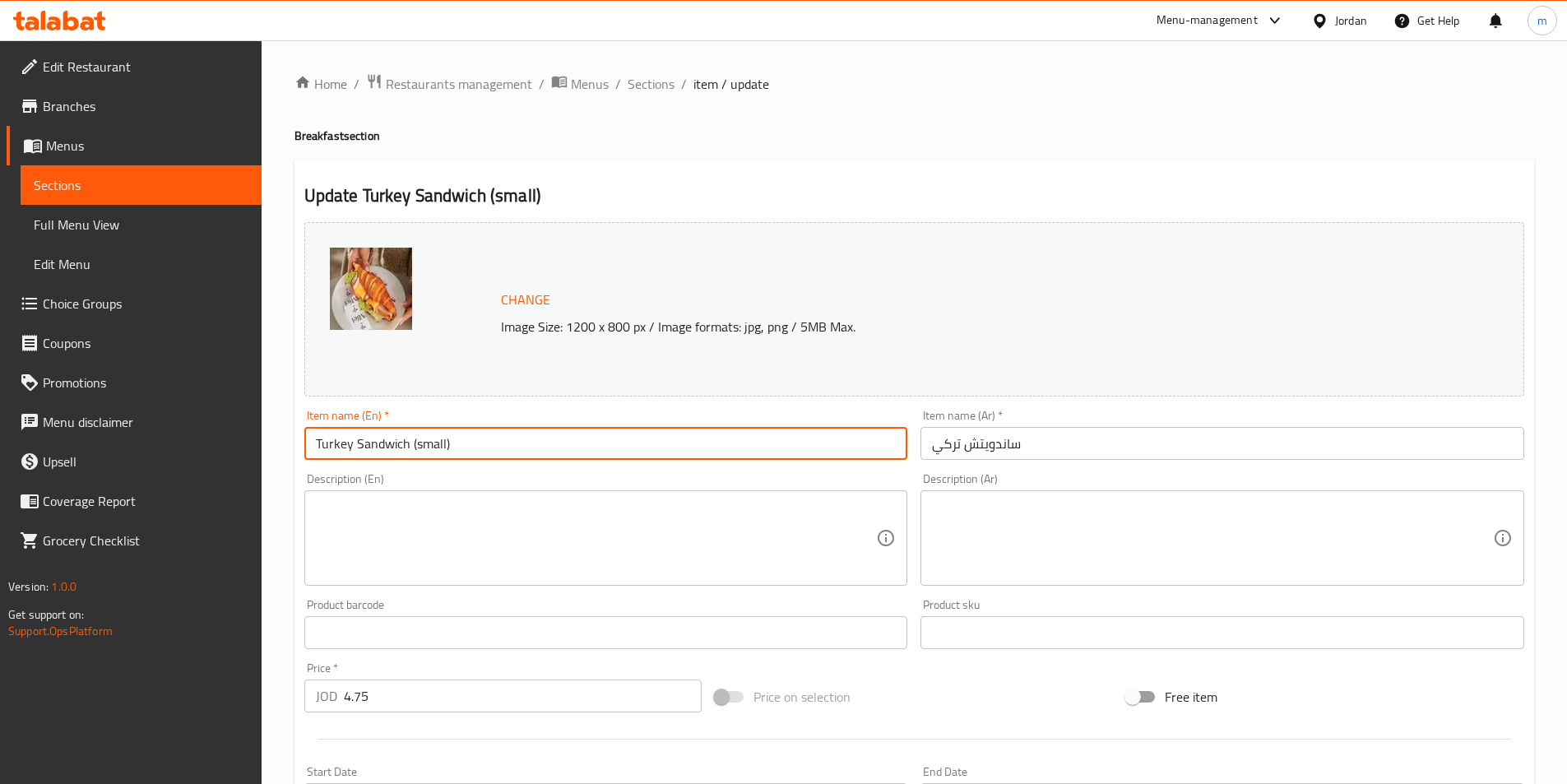
type input "Turkey Sandwich (small)"
click at [1050, 449] on input "ساندويتش تركي" at bounding box center [1222, 443] width 604 height 33
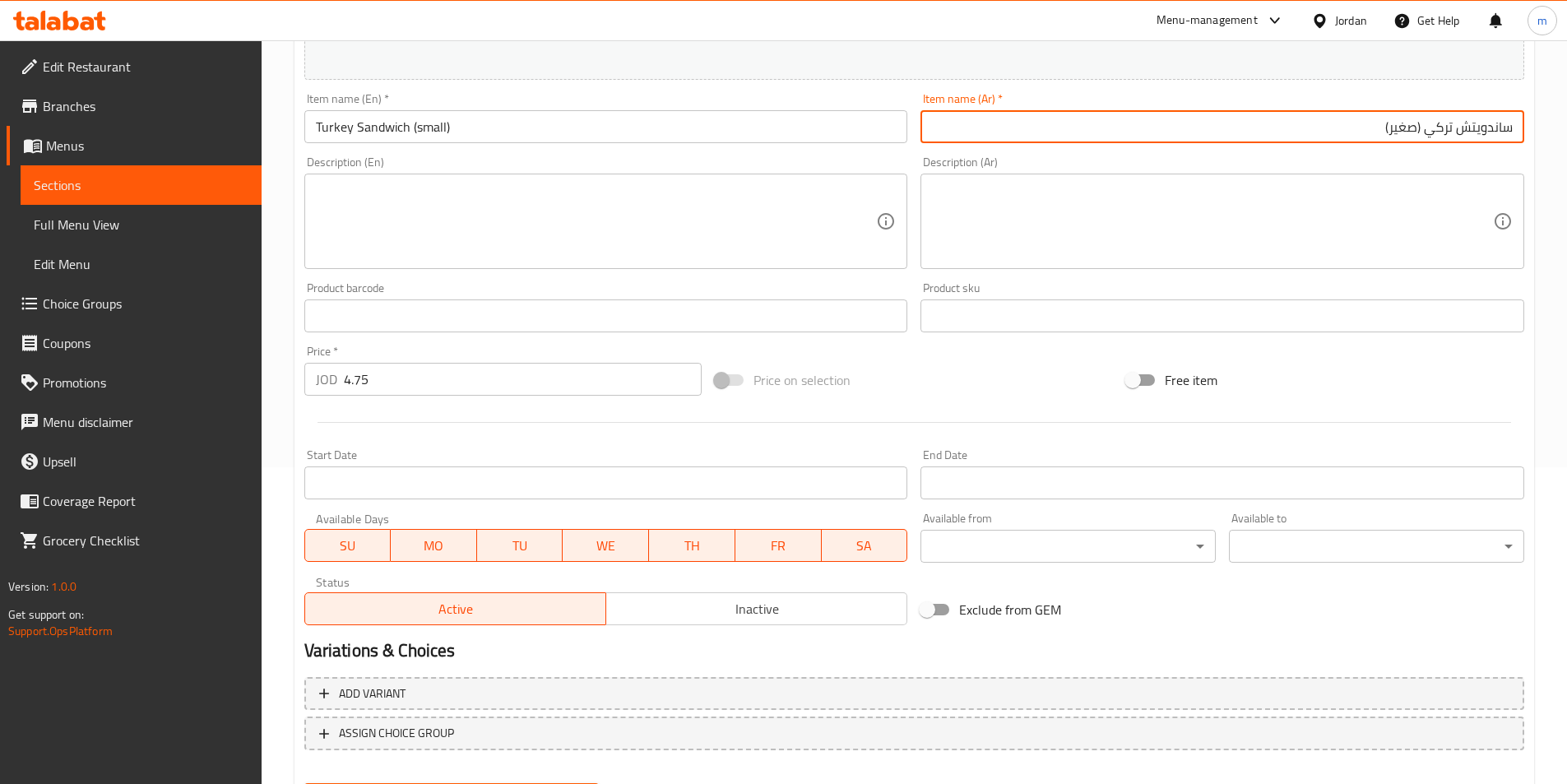
scroll to position [402, 0]
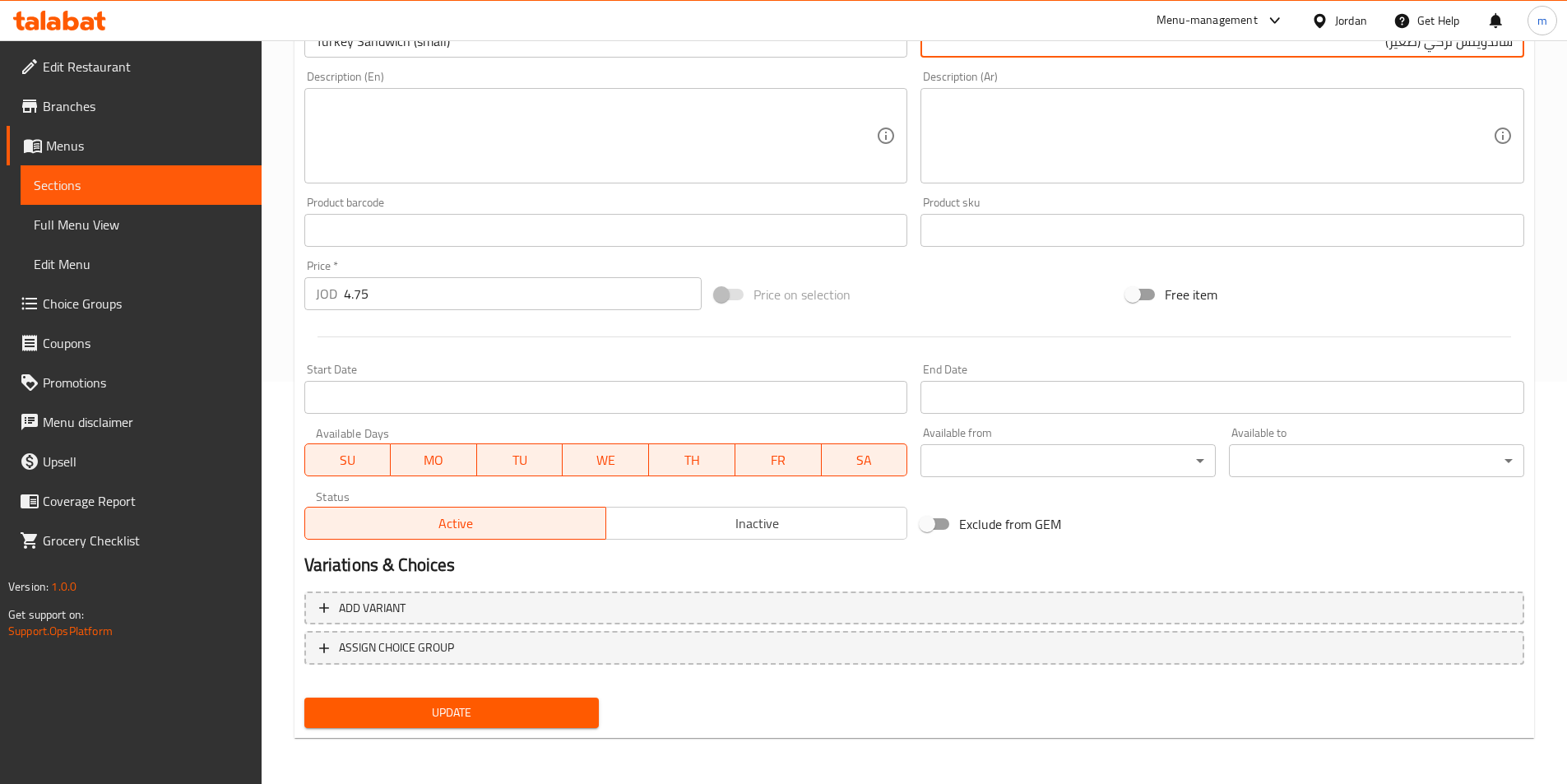
type input "ساندويتش تركي (صغير)"
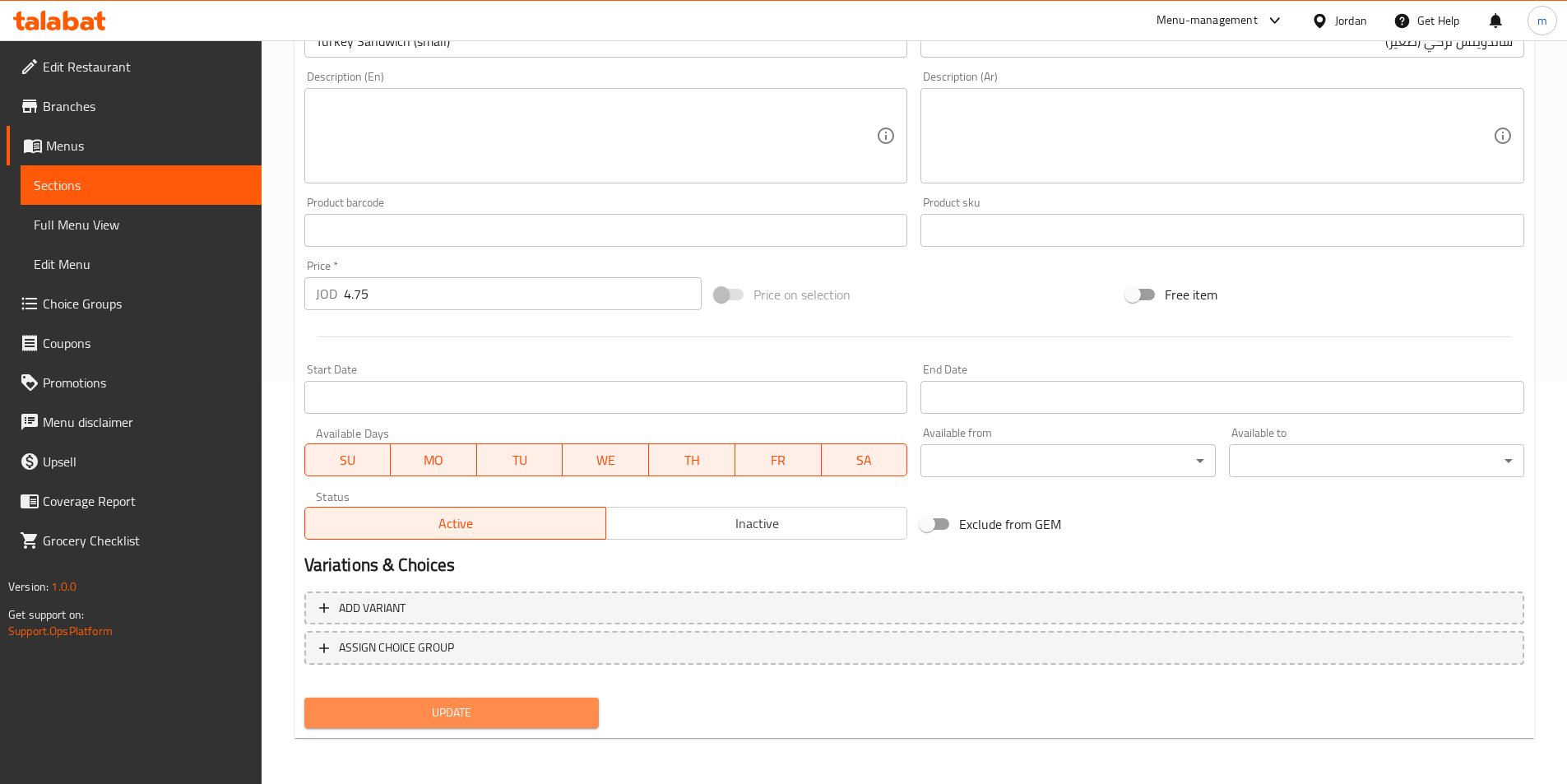
click at [513, 706] on span "Update" at bounding box center [452, 712] width 269 height 21
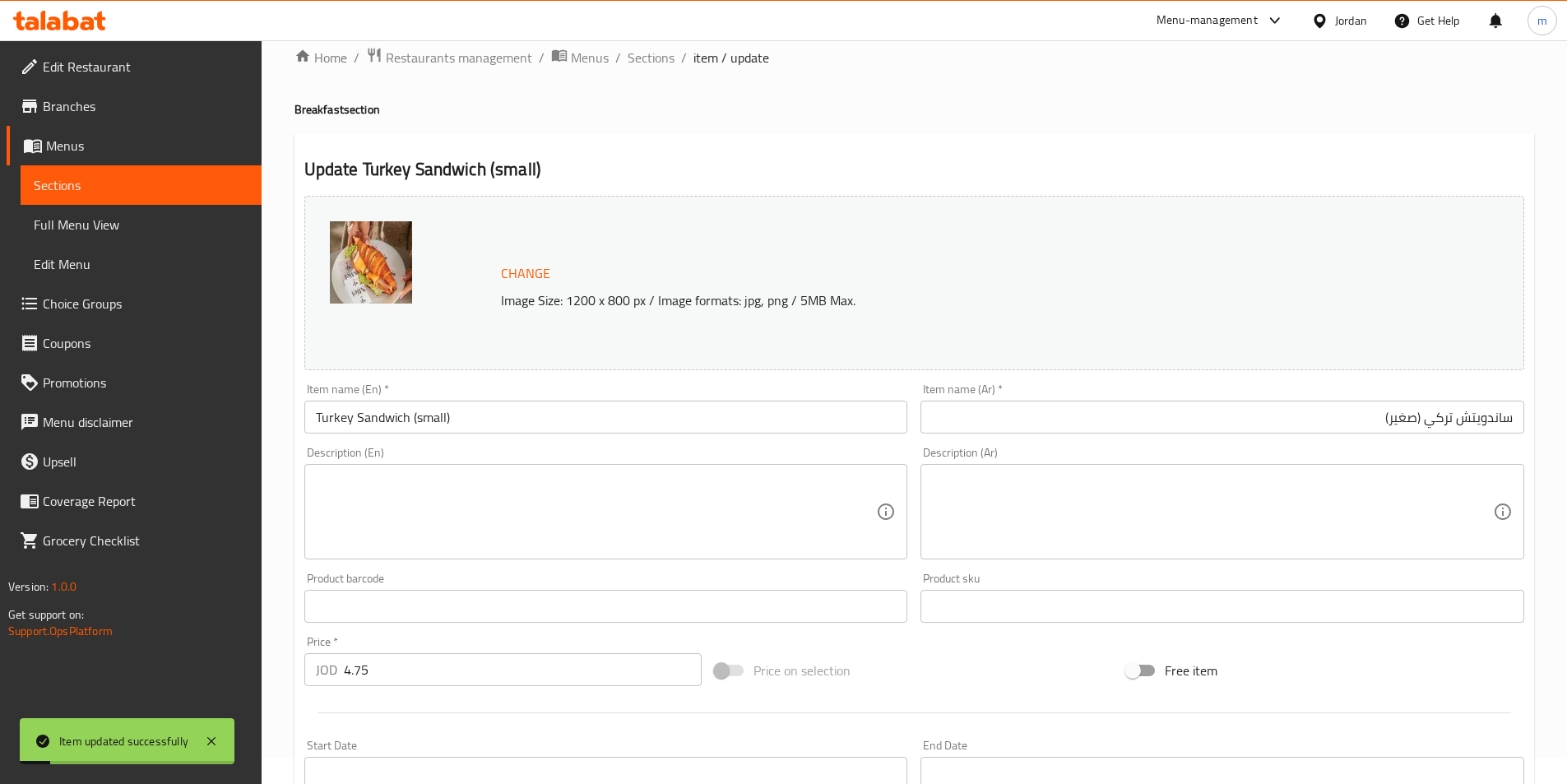
scroll to position [0, 0]
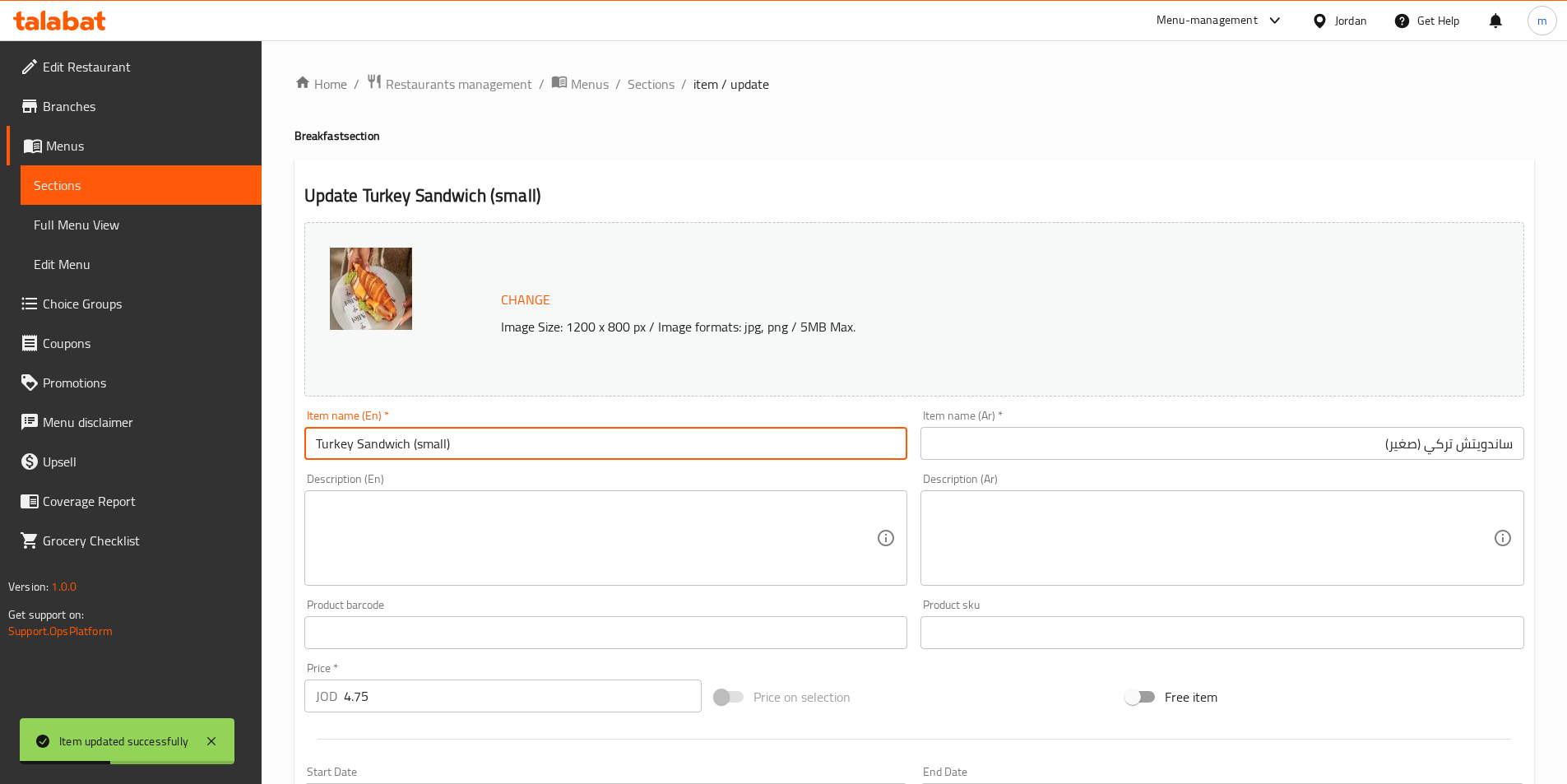
drag, startPoint x: 491, startPoint y: 447, endPoint x: 410, endPoint y: 452, distance: 81.2
click at [410, 452] on input "Turkey Sandwich (small)" at bounding box center [606, 443] width 604 height 33
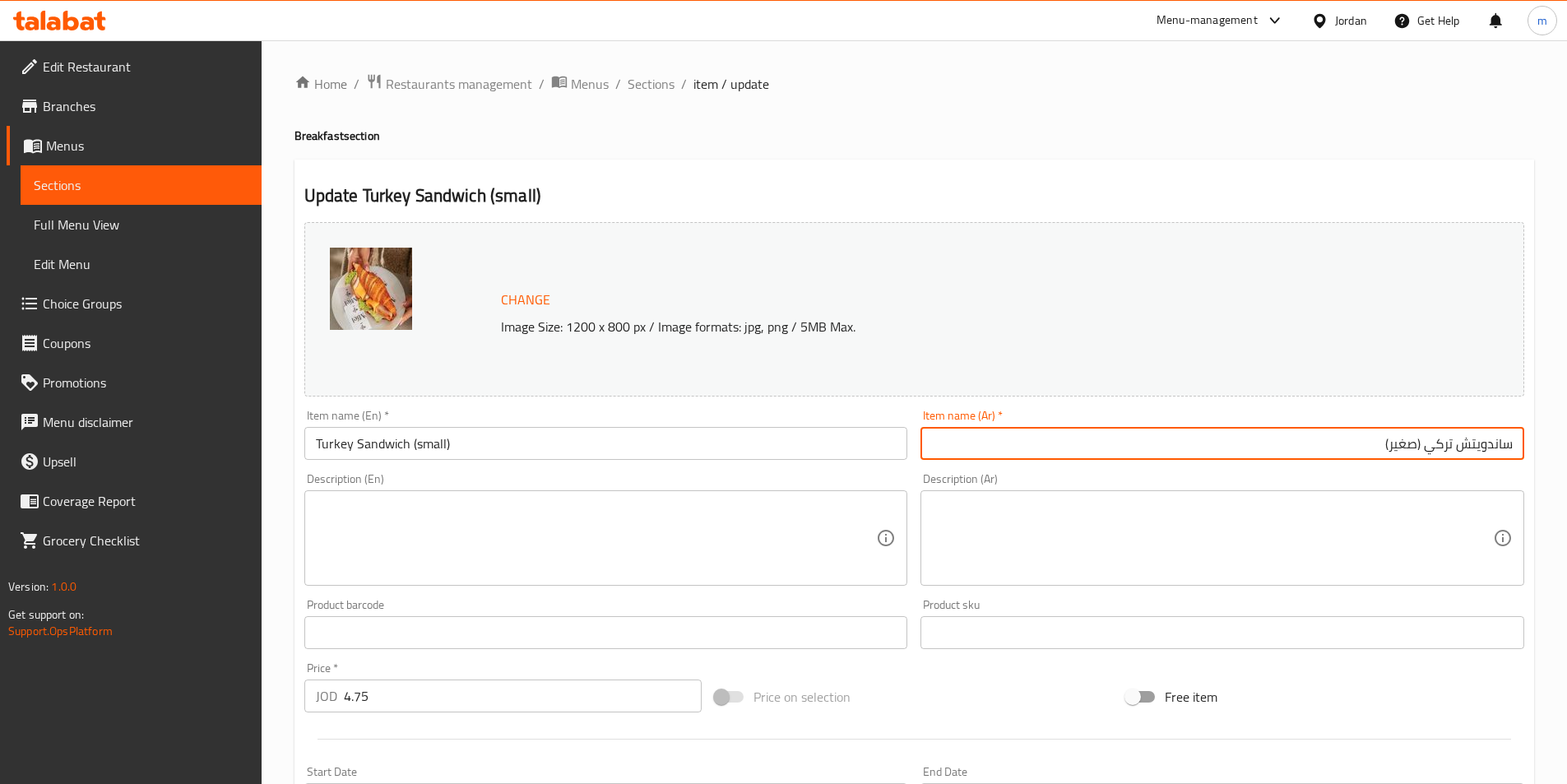
drag, startPoint x: 1372, startPoint y: 439, endPoint x: 1422, endPoint y: 460, distance: 54.2
click at [1422, 460] on input "ساندويتش تركي (صغير)" at bounding box center [1222, 443] width 604 height 33
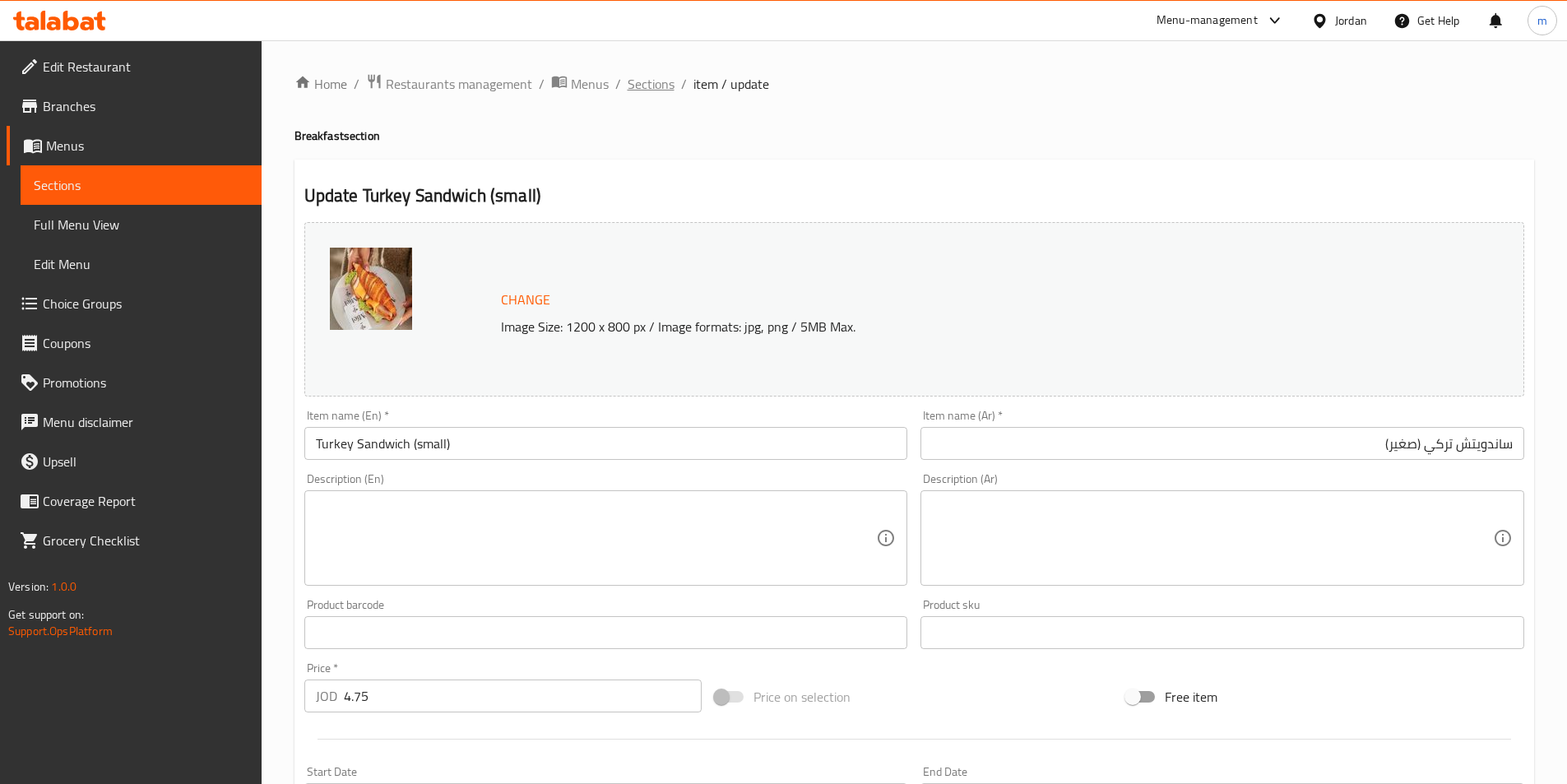
click at [645, 86] on span "Sections" at bounding box center [652, 84] width 47 height 20
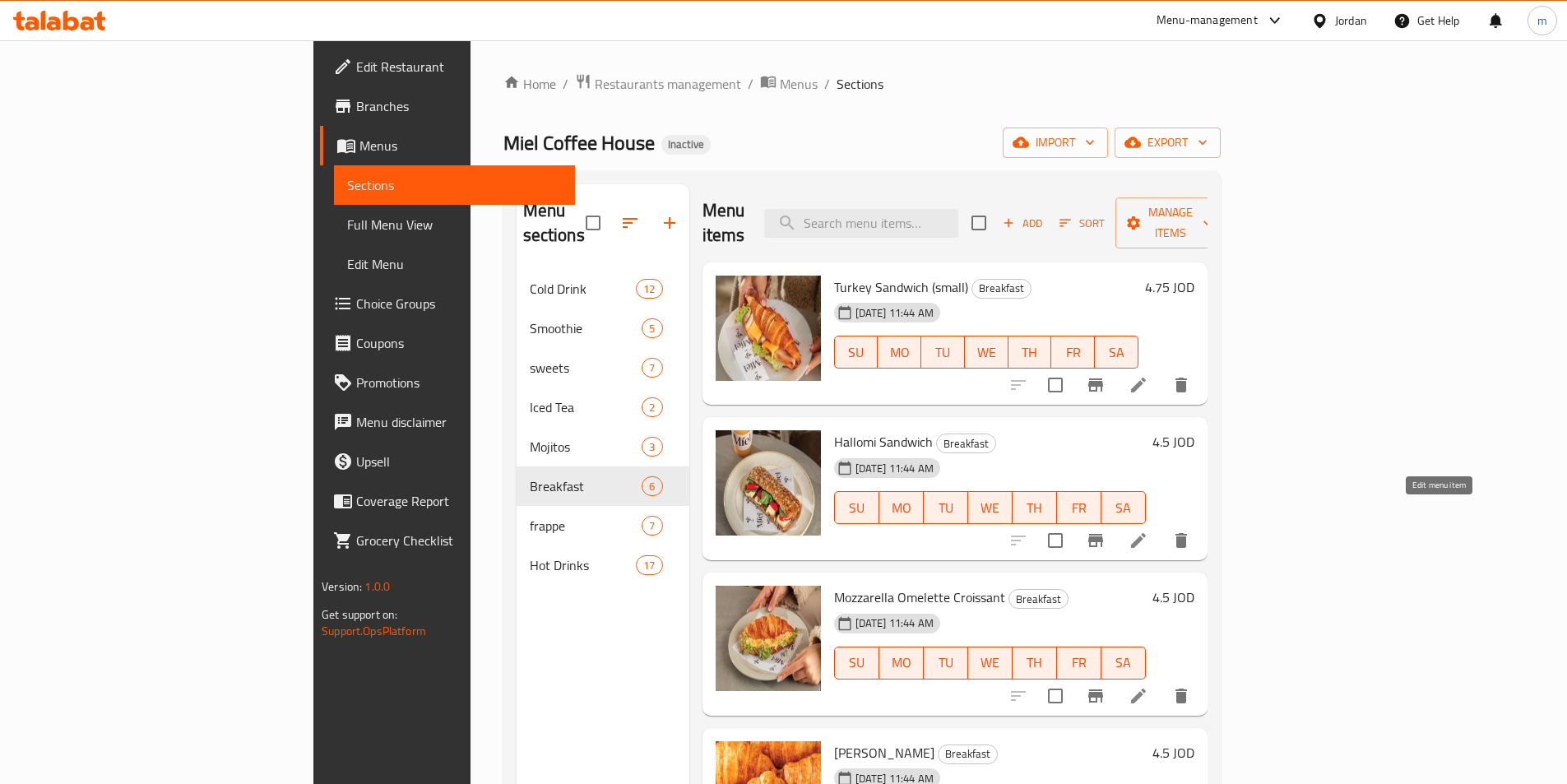
click at [1148, 530] on icon at bounding box center [1139, 540] width 20 height 20
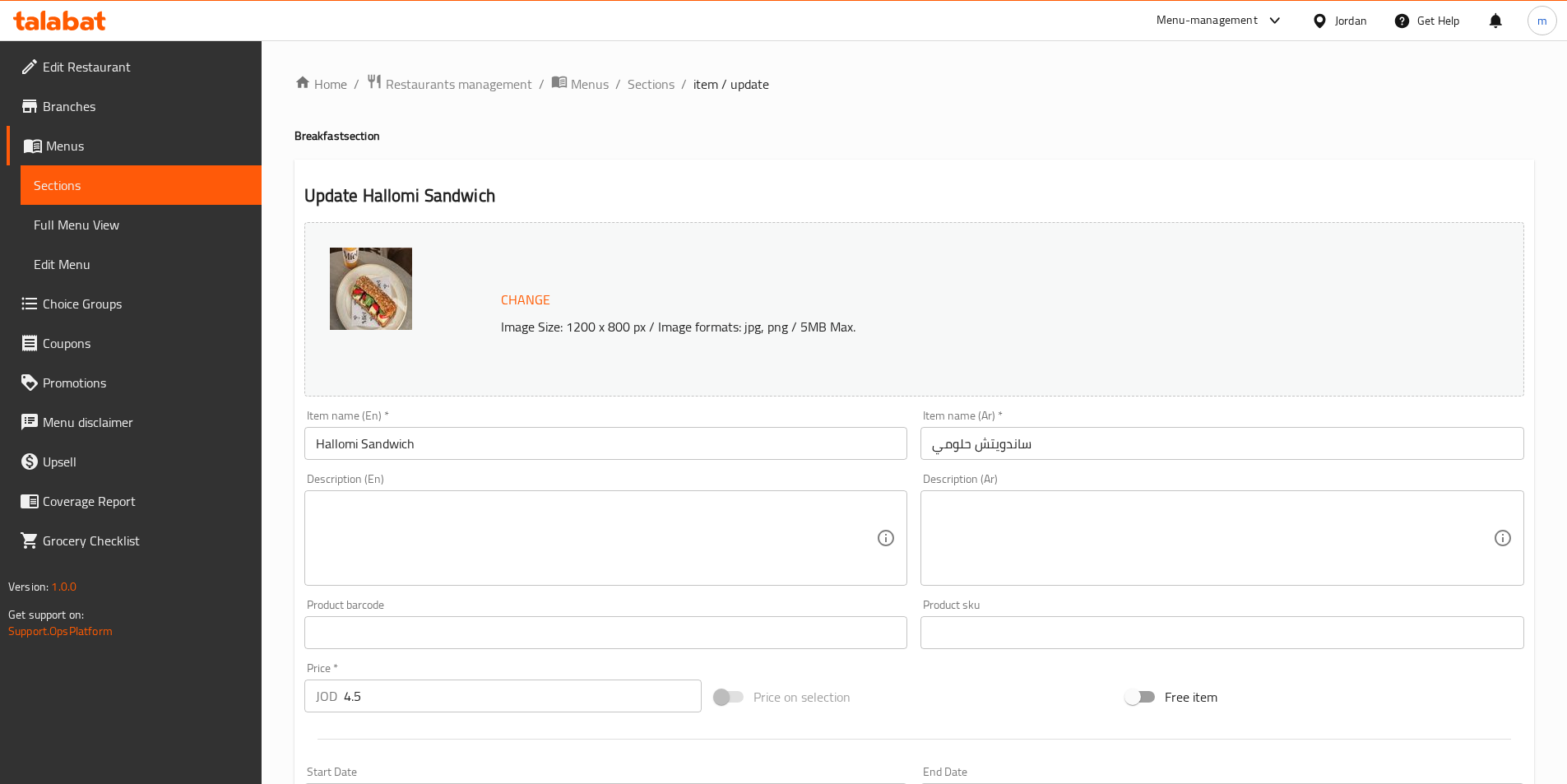
click at [528, 447] on input "Hallomi Sandwich" at bounding box center [606, 443] width 604 height 33
click at [619, 447] on input "Hallomi Sandwich" at bounding box center [606, 443] width 604 height 33
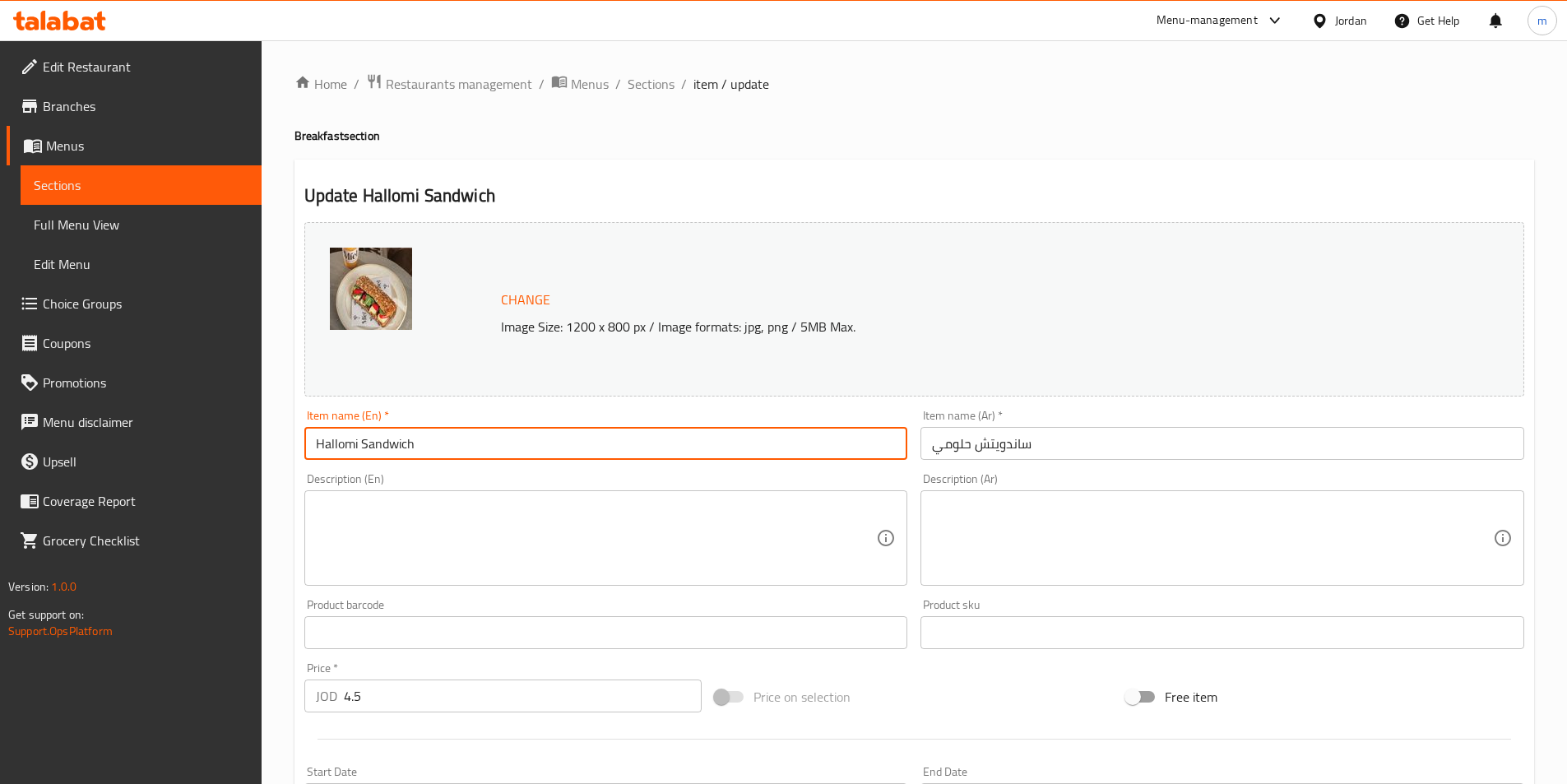
paste input "(small)"
type input "Hallomi Sandwich (small)"
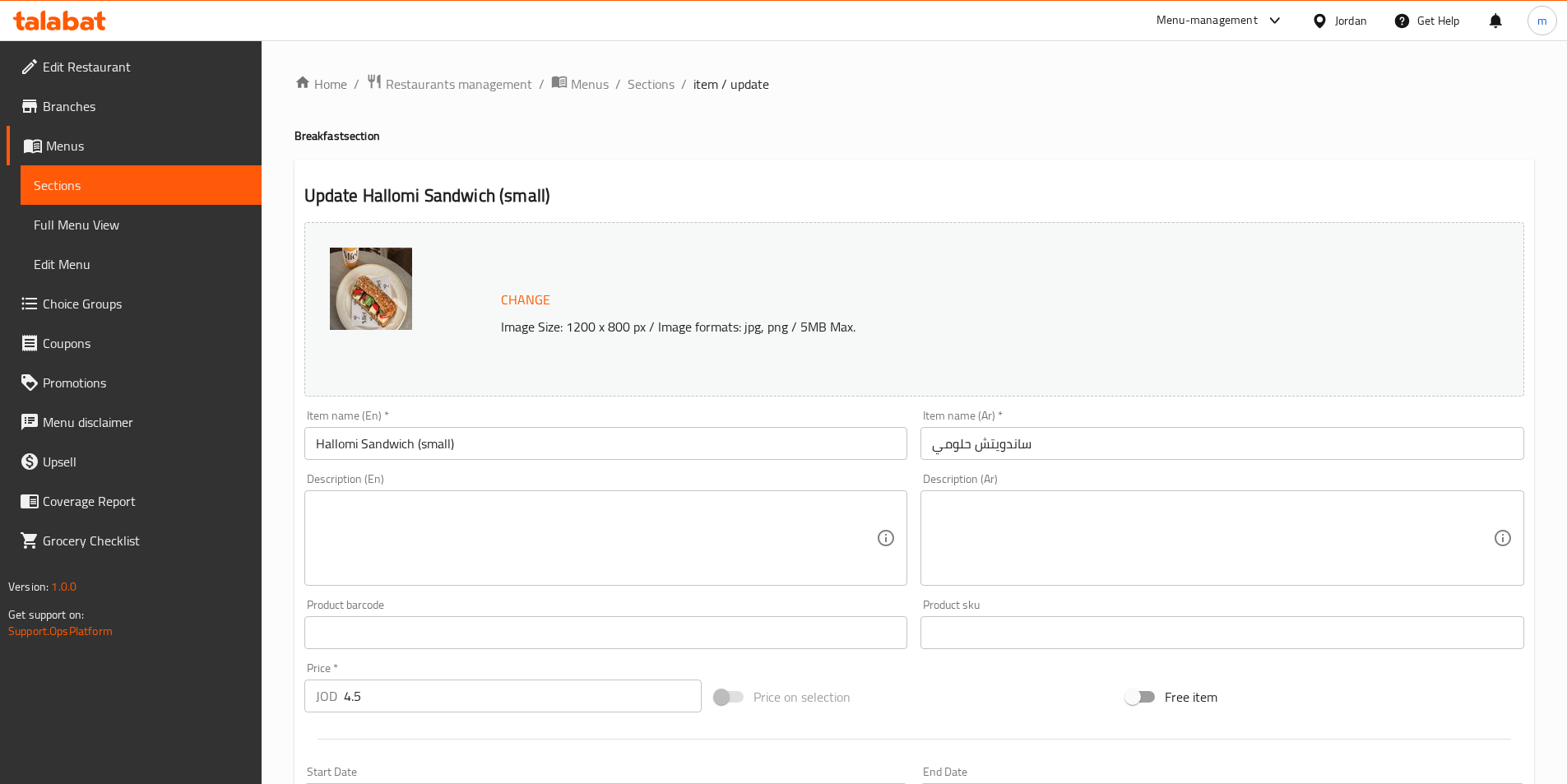
click at [1125, 448] on input "ساندويتش حلومي" at bounding box center [1222, 443] width 604 height 33
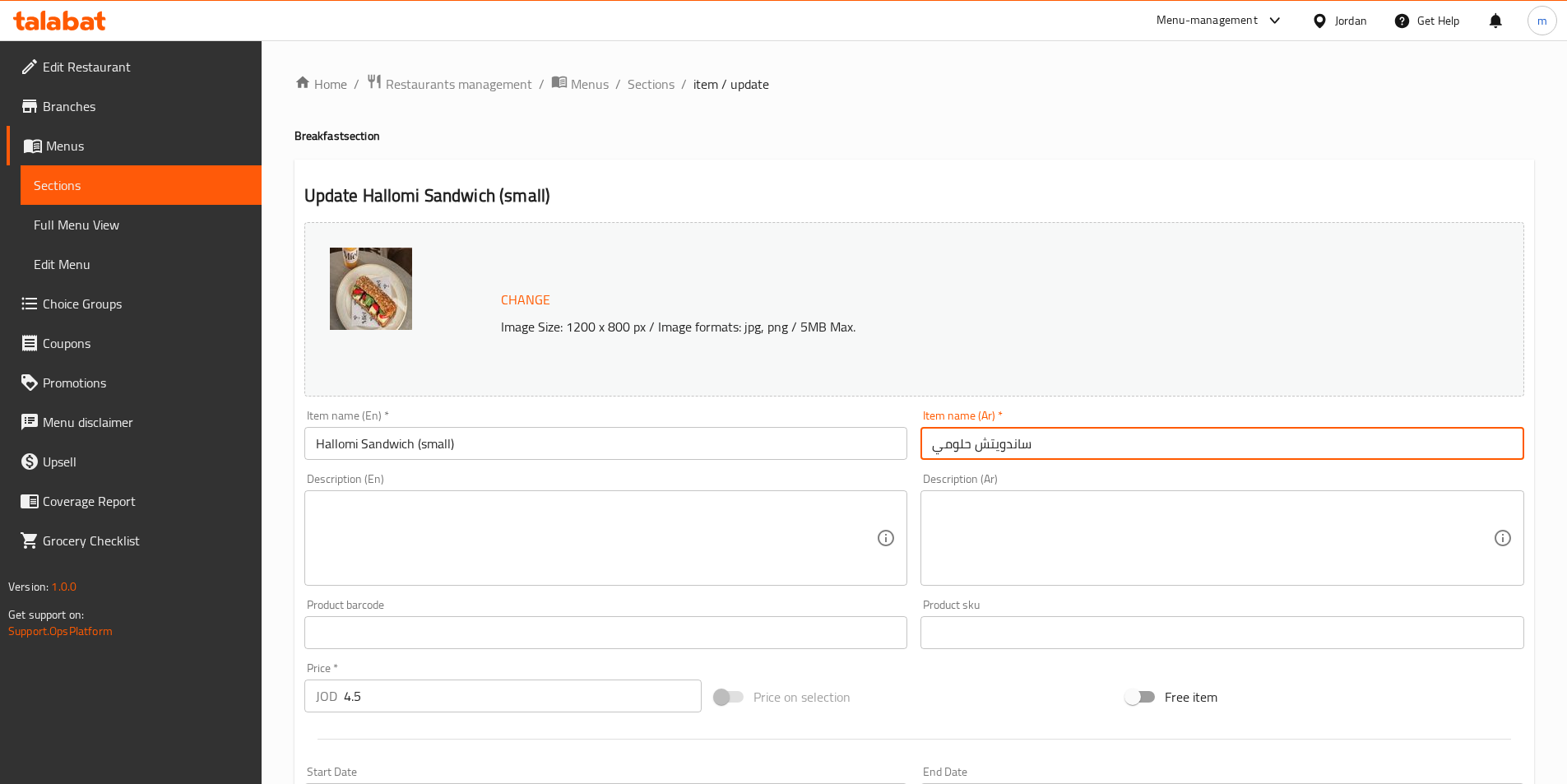
paste input "(صغير)"
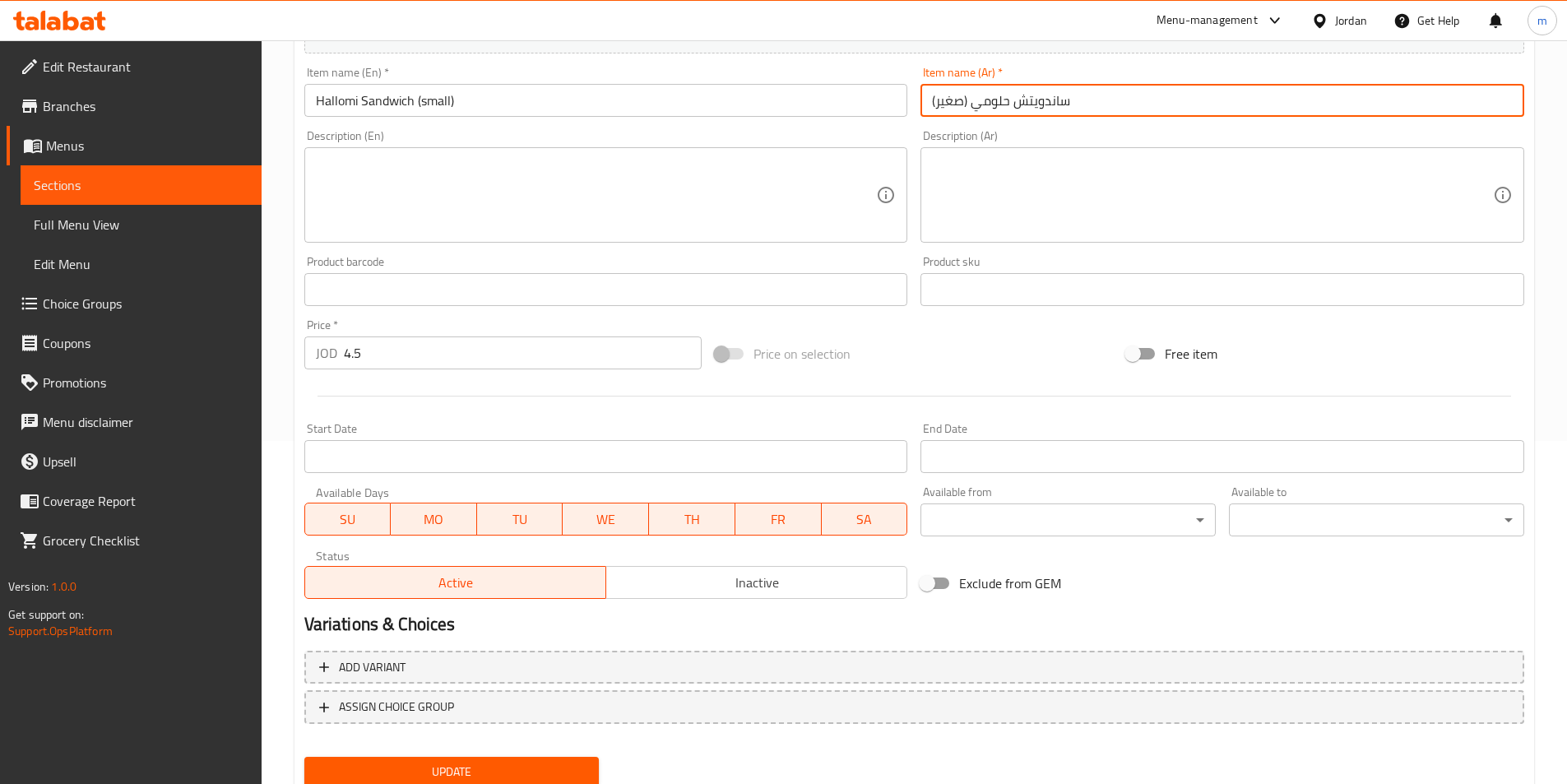
scroll to position [402, 0]
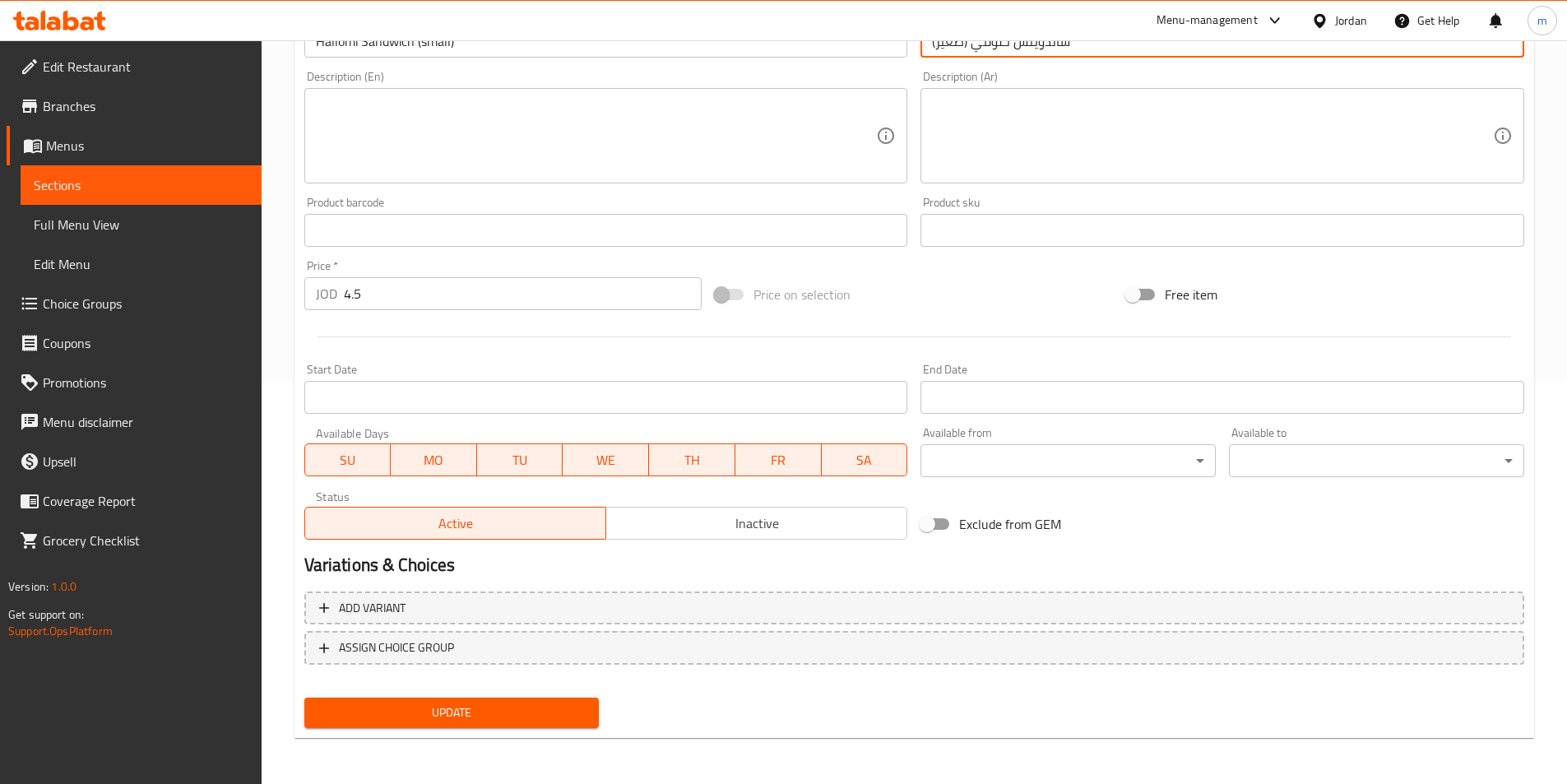
type input "ساندويتش حلومي (صغير)"
click at [489, 712] on span "Update" at bounding box center [452, 712] width 269 height 21
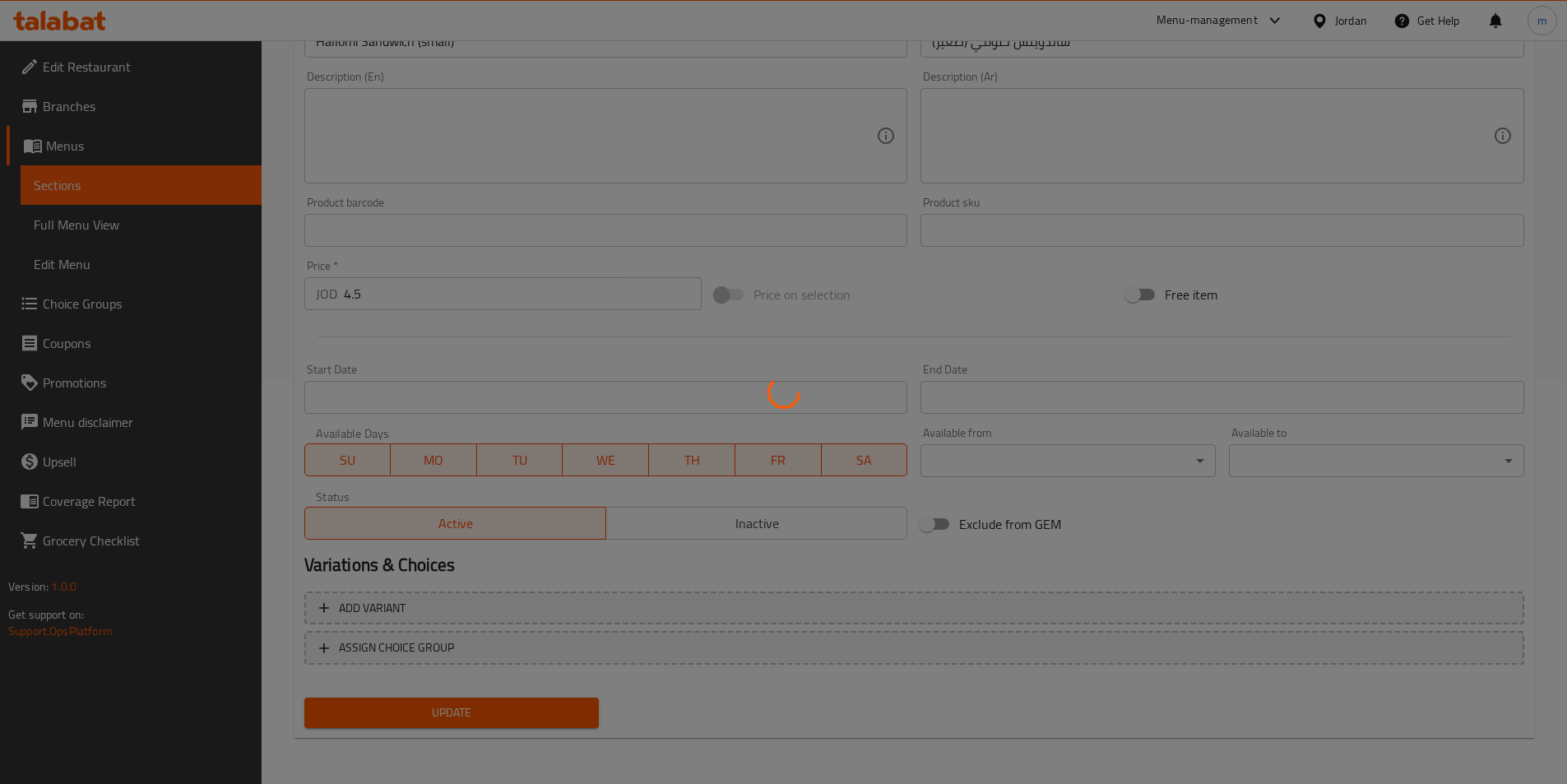
scroll to position [0, 0]
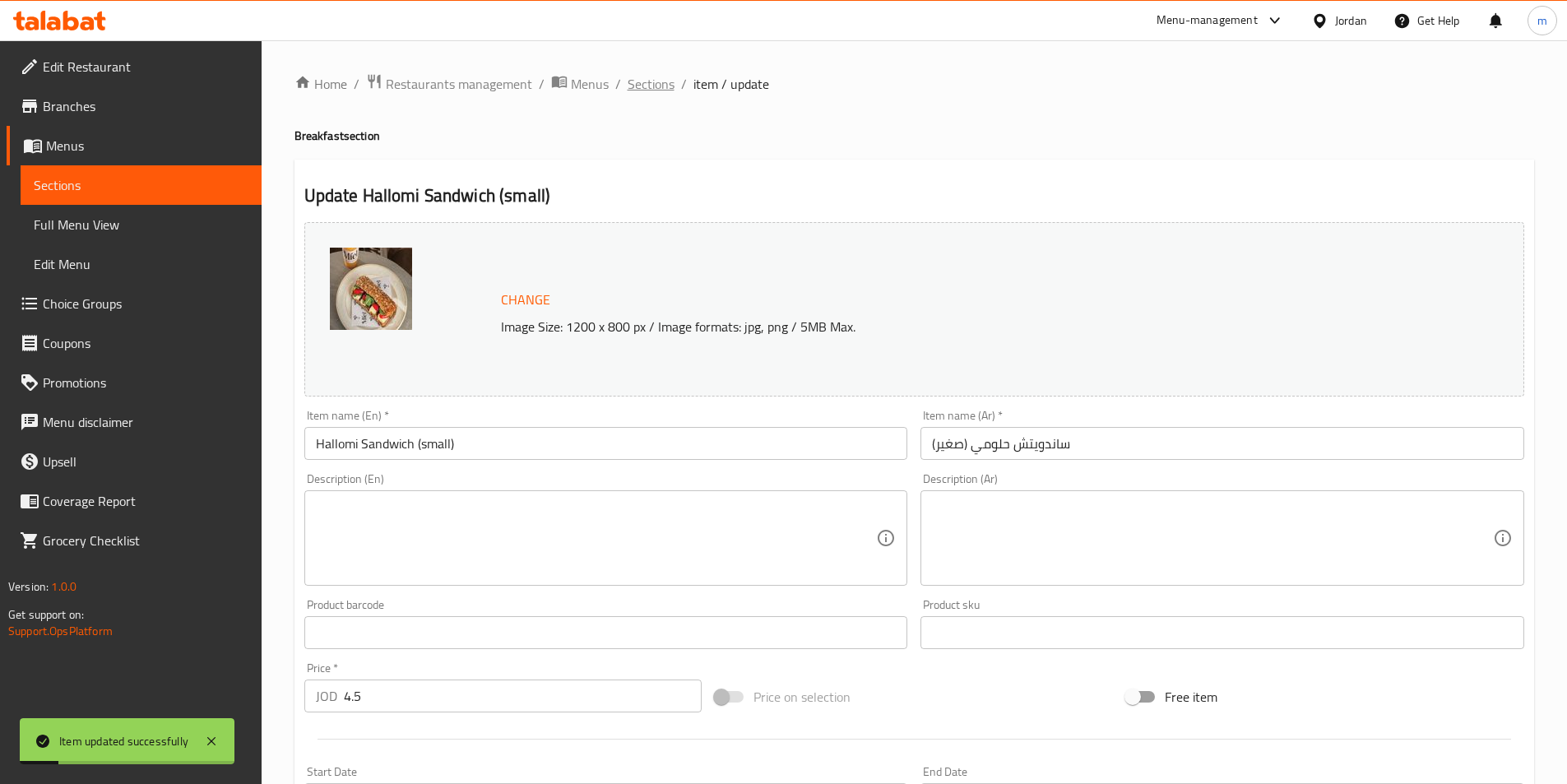
click at [644, 84] on span "Sections" at bounding box center [652, 84] width 47 height 20
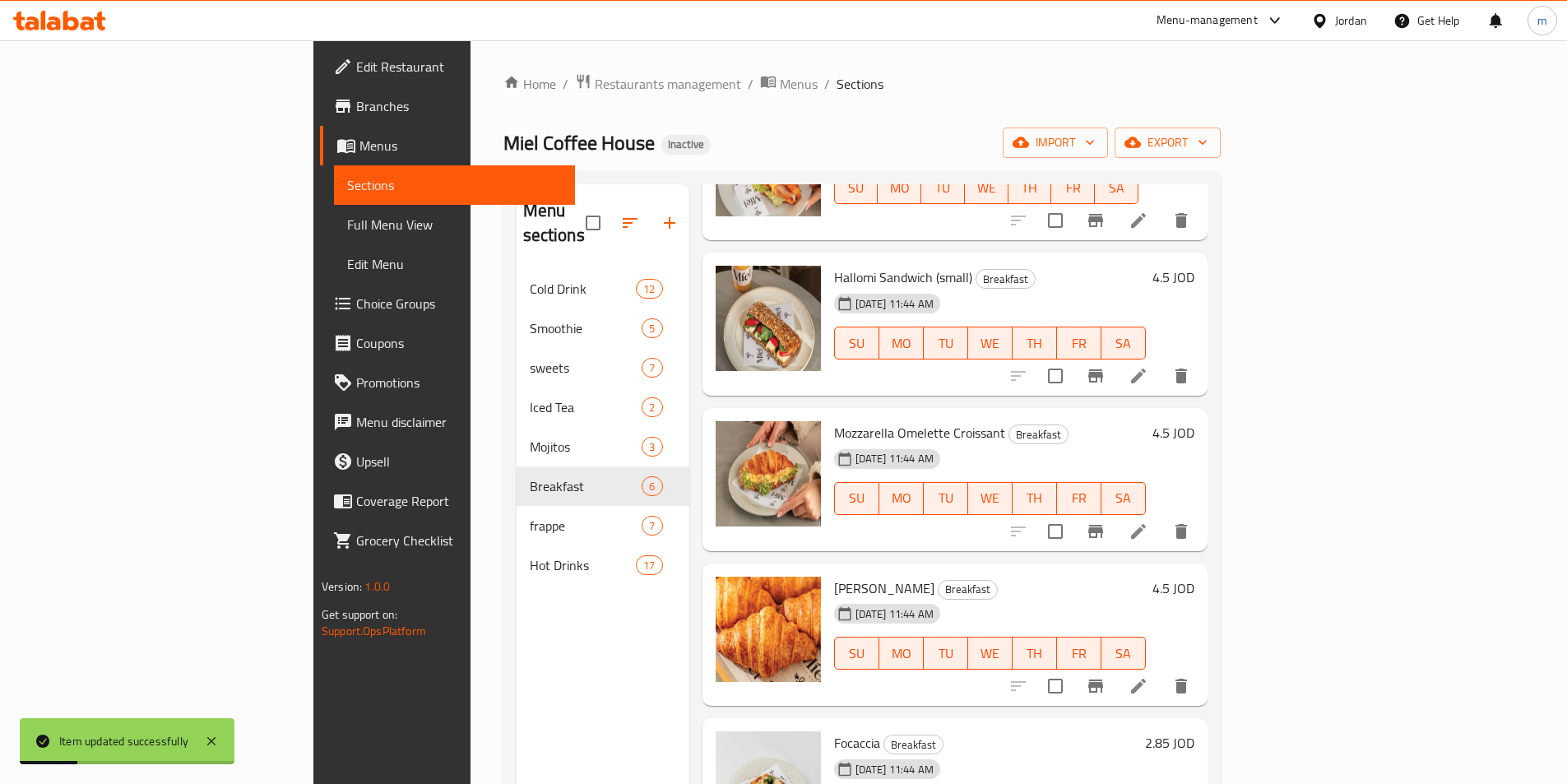
scroll to position [187, 0]
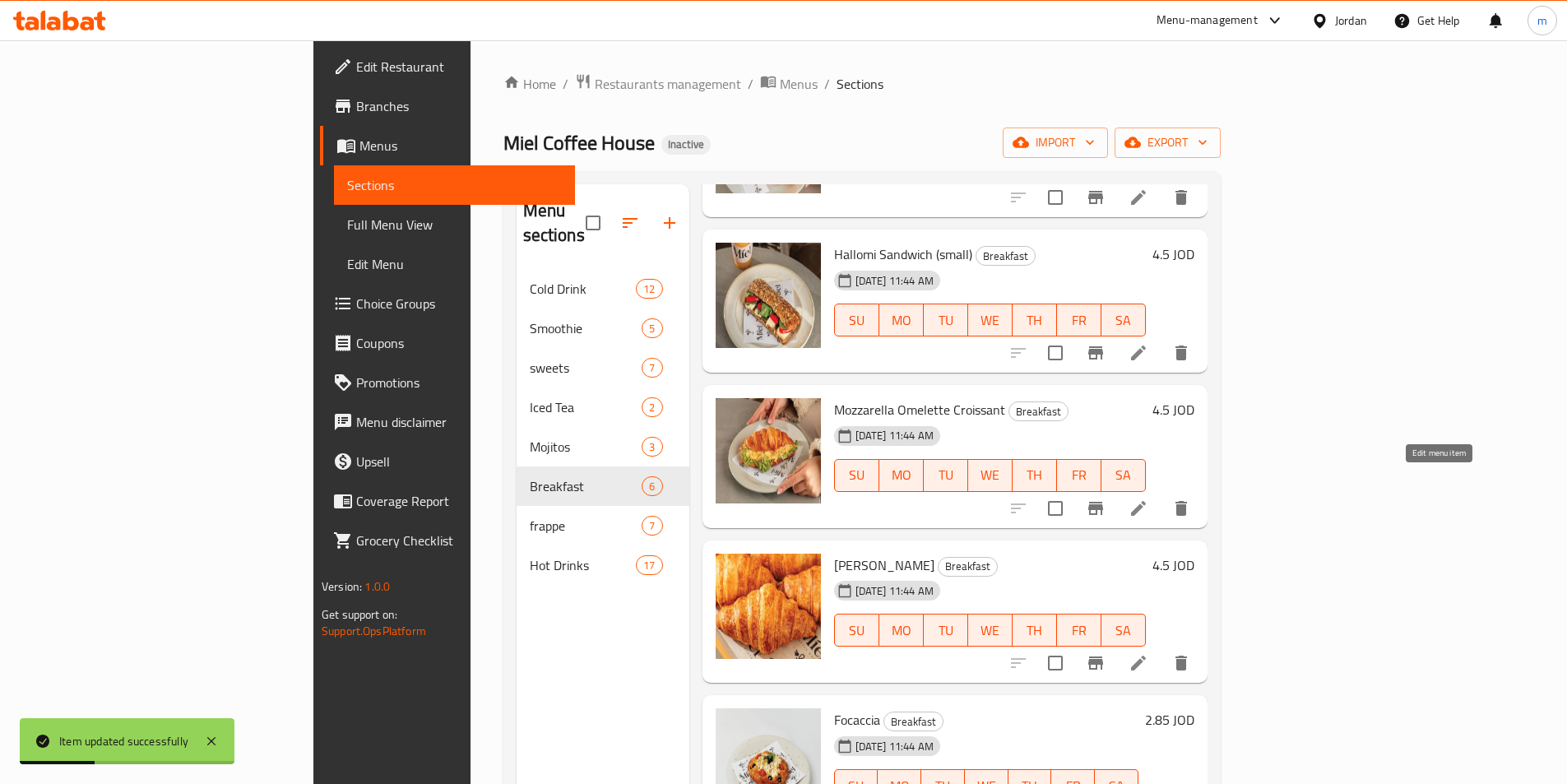
click at [1148, 498] on icon at bounding box center [1139, 508] width 20 height 20
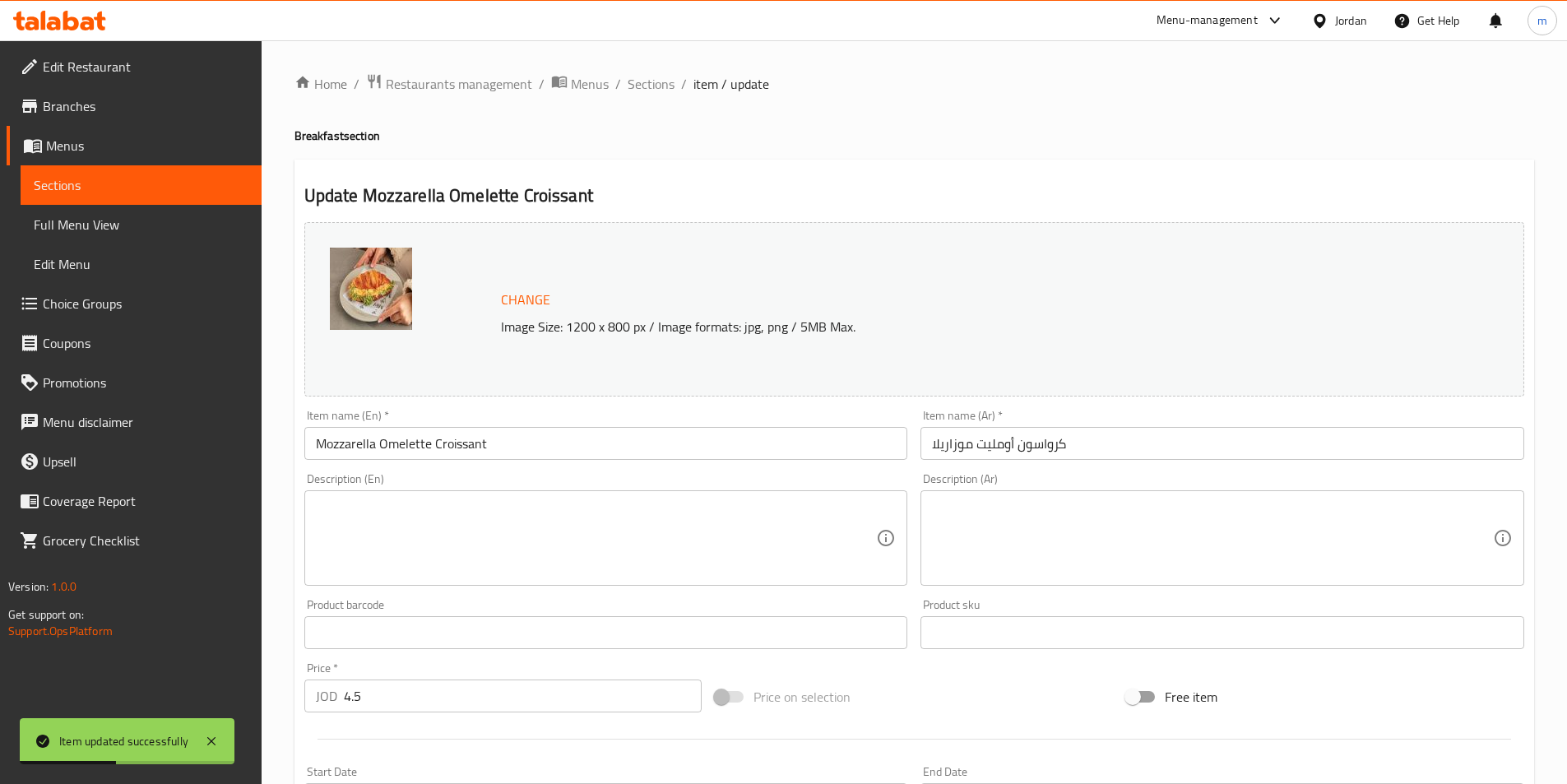
click at [1185, 433] on input "كرواسون أومليت موزاريلا" at bounding box center [1222, 443] width 604 height 33
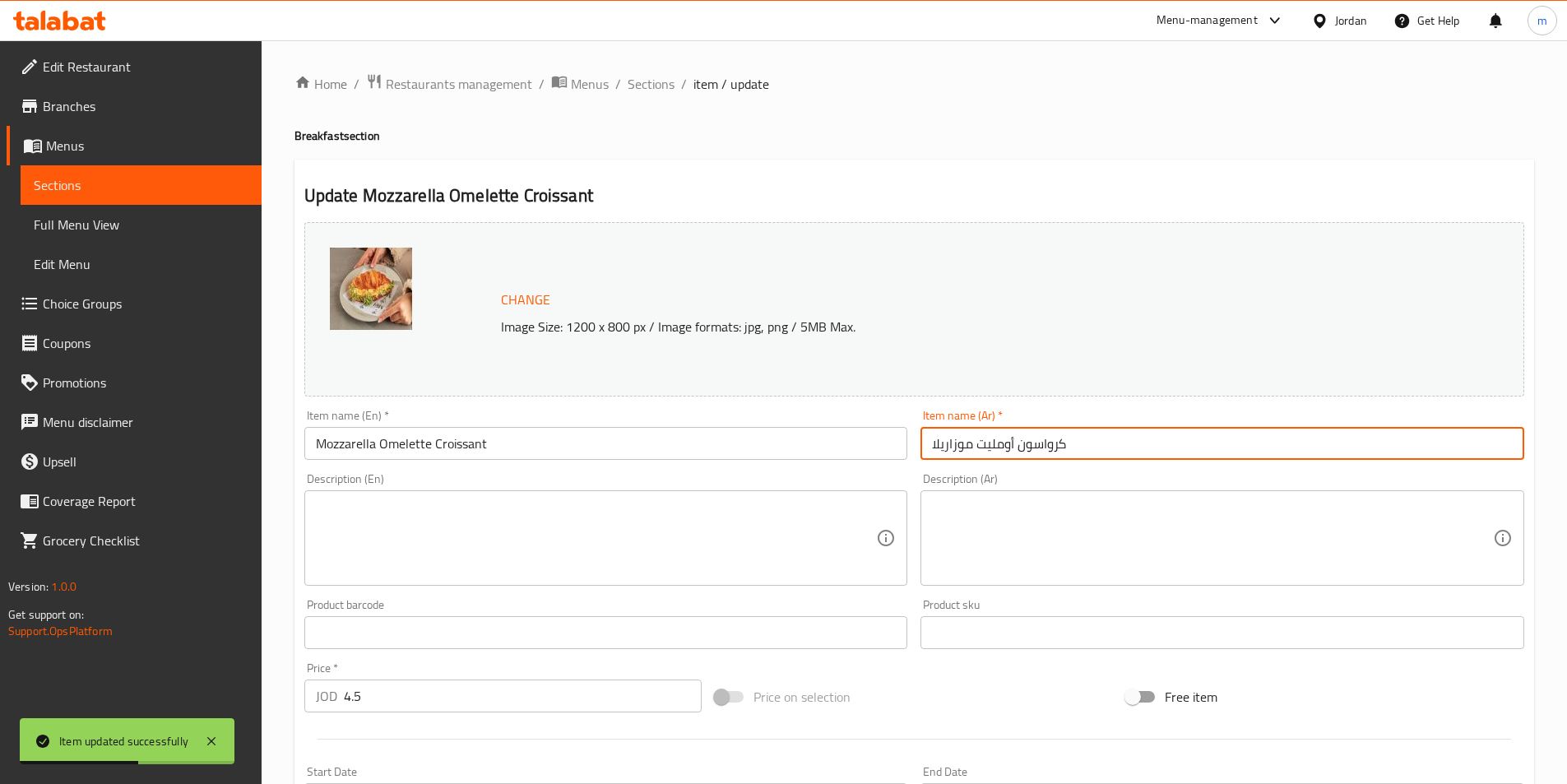
paste input "(صغير)"
type input "كرواسون أومليت موزاريلا (صغير)"
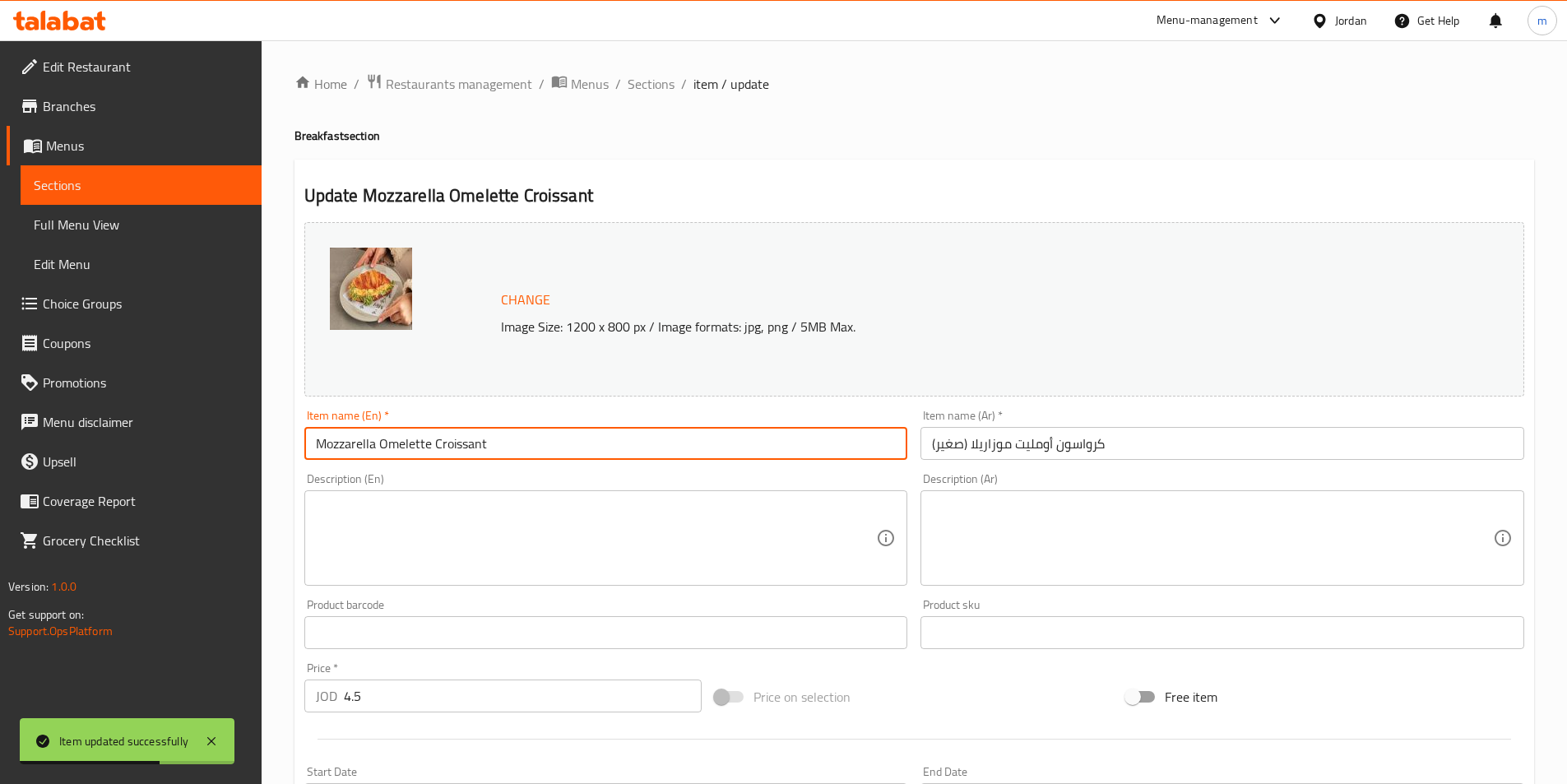
click at [614, 447] on input "Mozzarella Omelette Croissant" at bounding box center [606, 443] width 604 height 33
click at [518, 456] on input "Mozzarella Omelette Croissant" at bounding box center [606, 443] width 604 height 33
paste input "(small)"
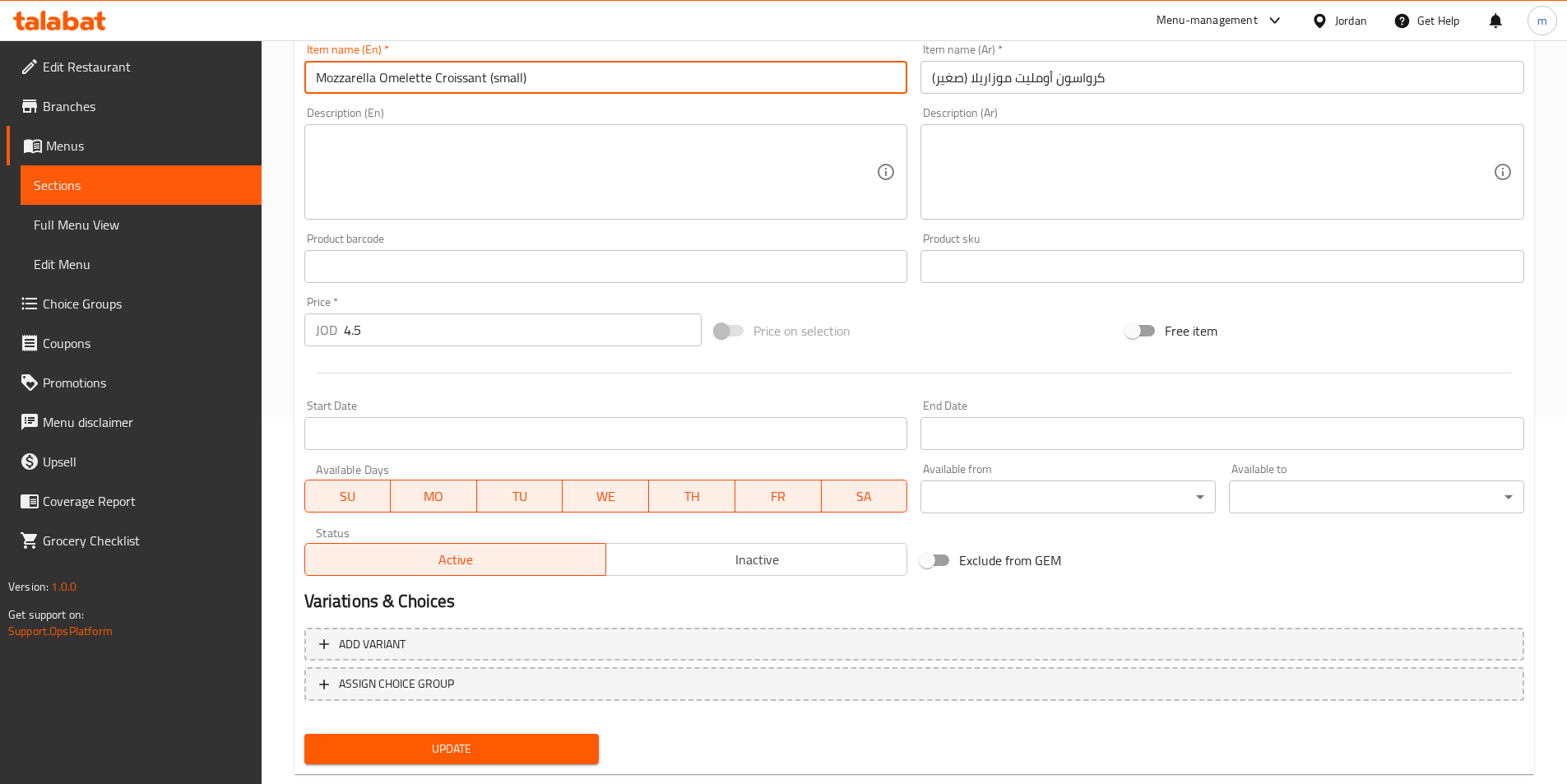
scroll to position [402, 0]
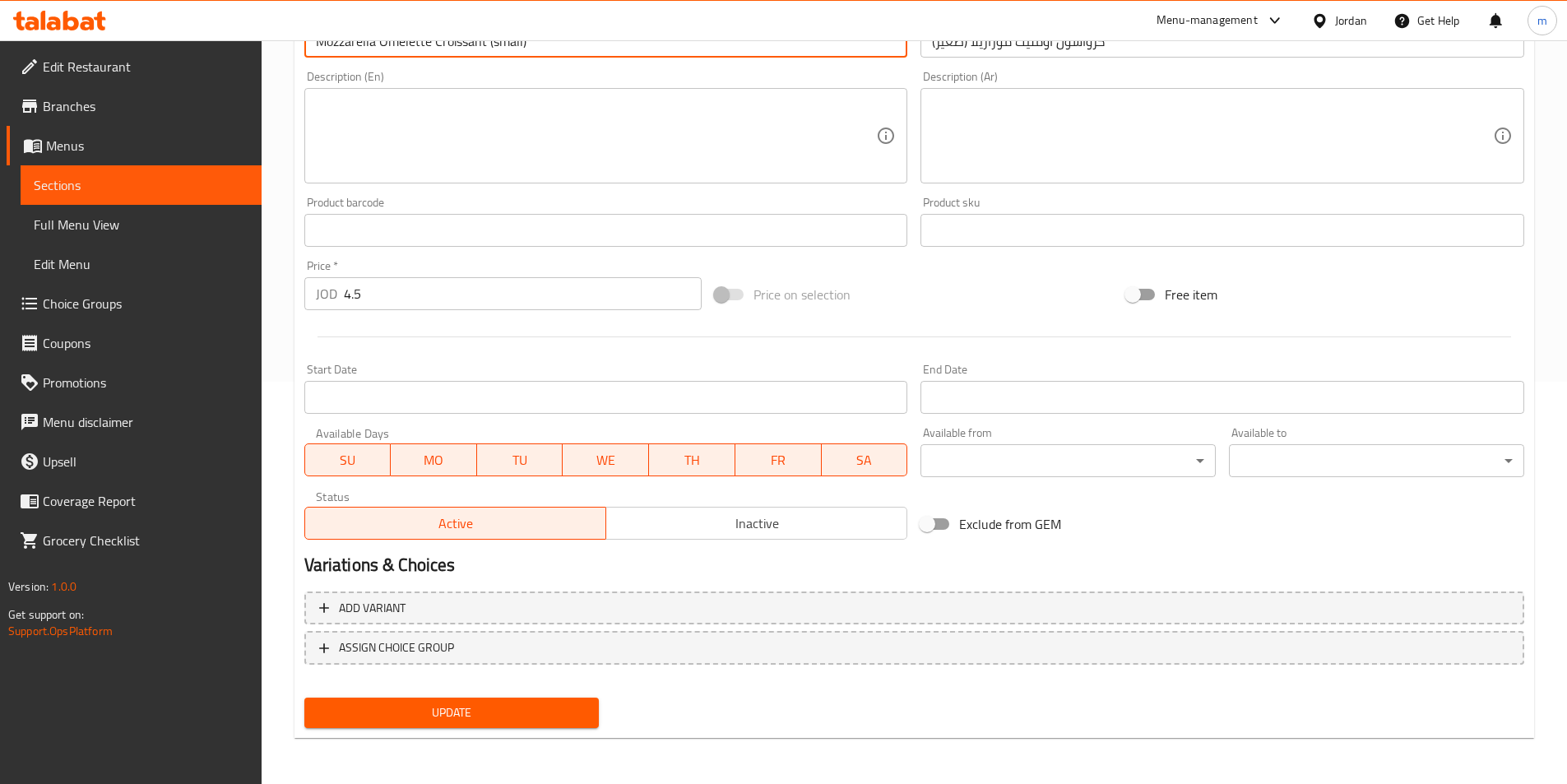
type input "Mozzarella Omelette Croissant (small)"
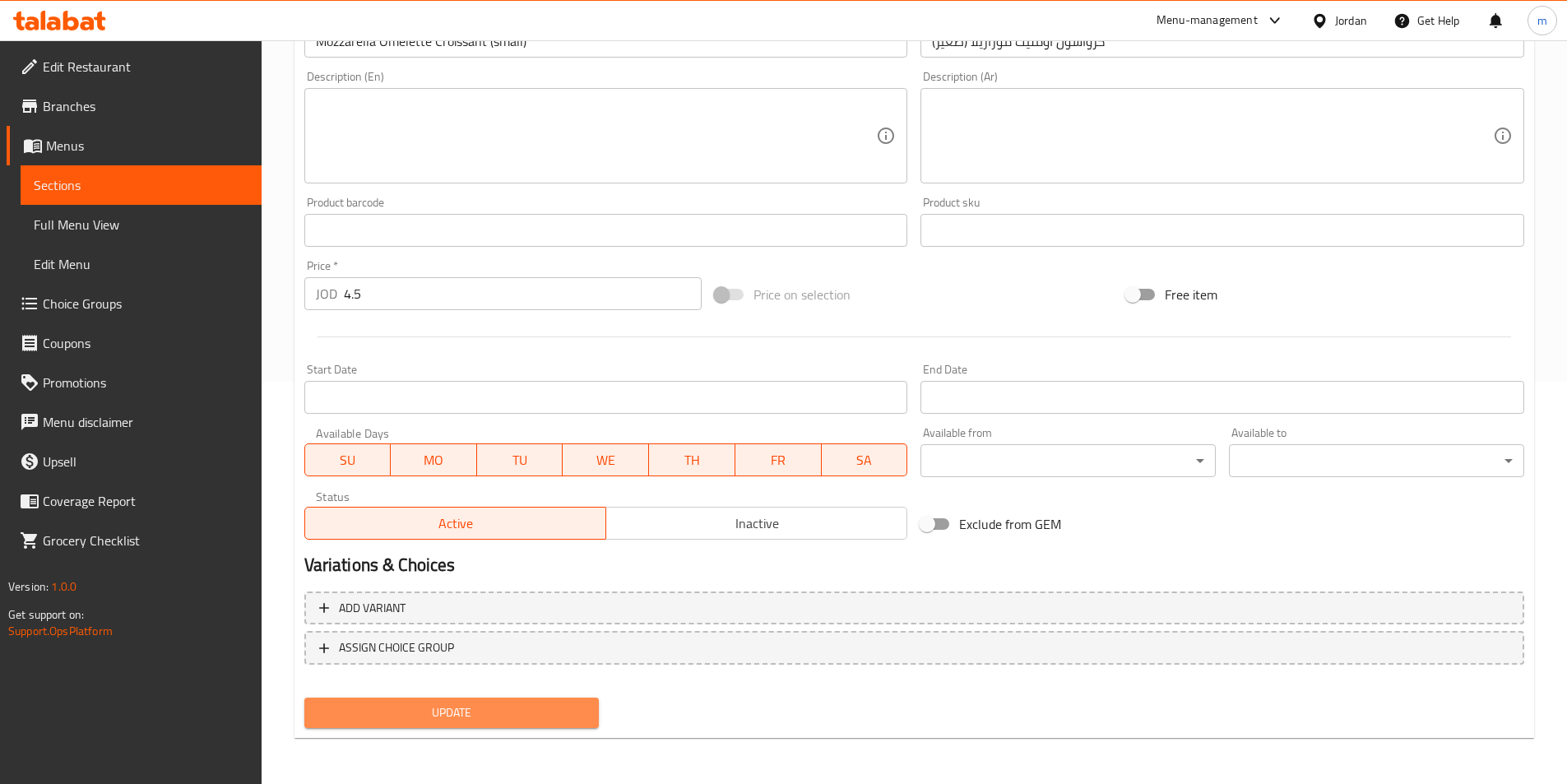
click at [468, 717] on span "Update" at bounding box center [452, 712] width 269 height 21
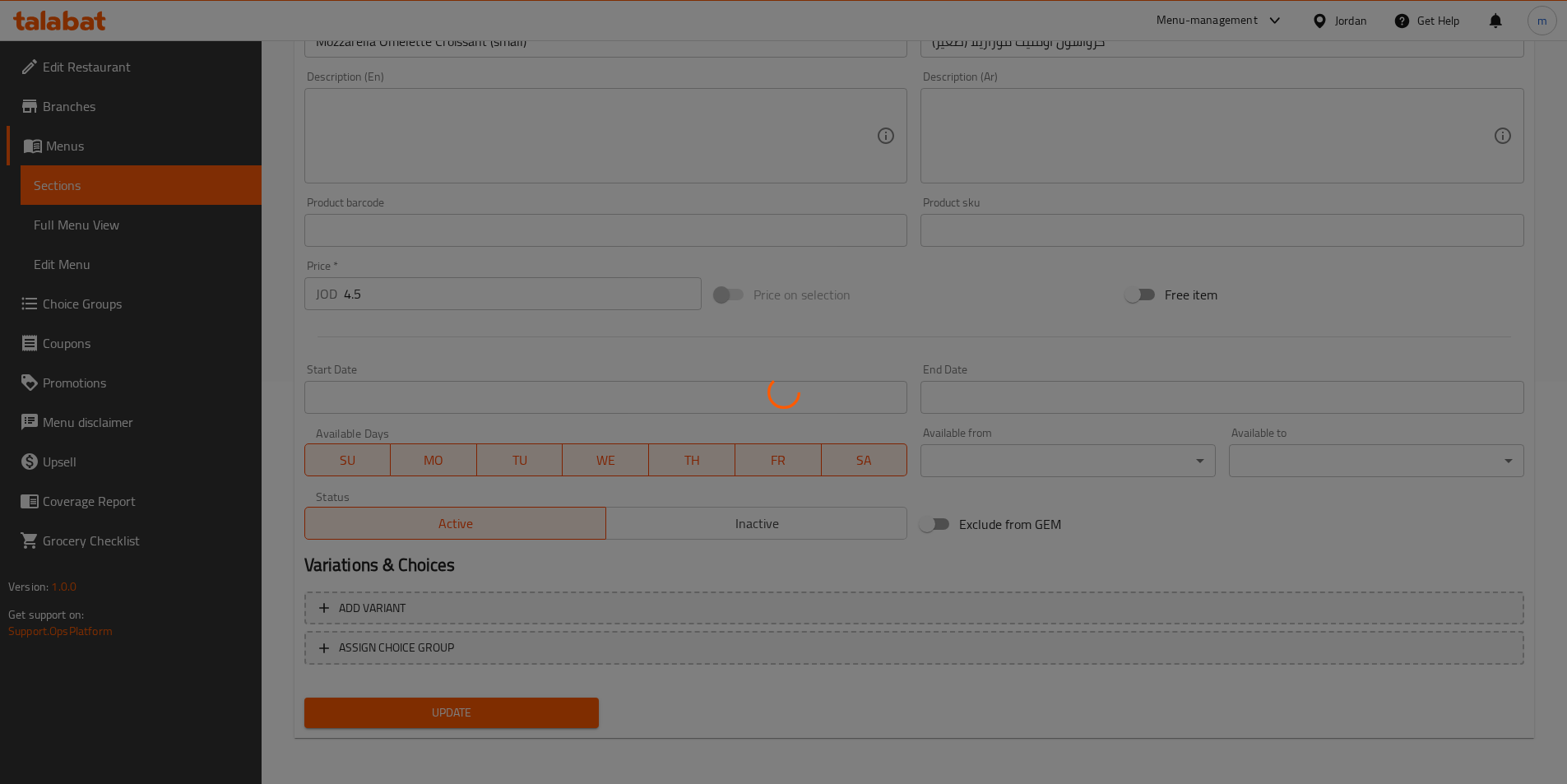
scroll to position [0, 0]
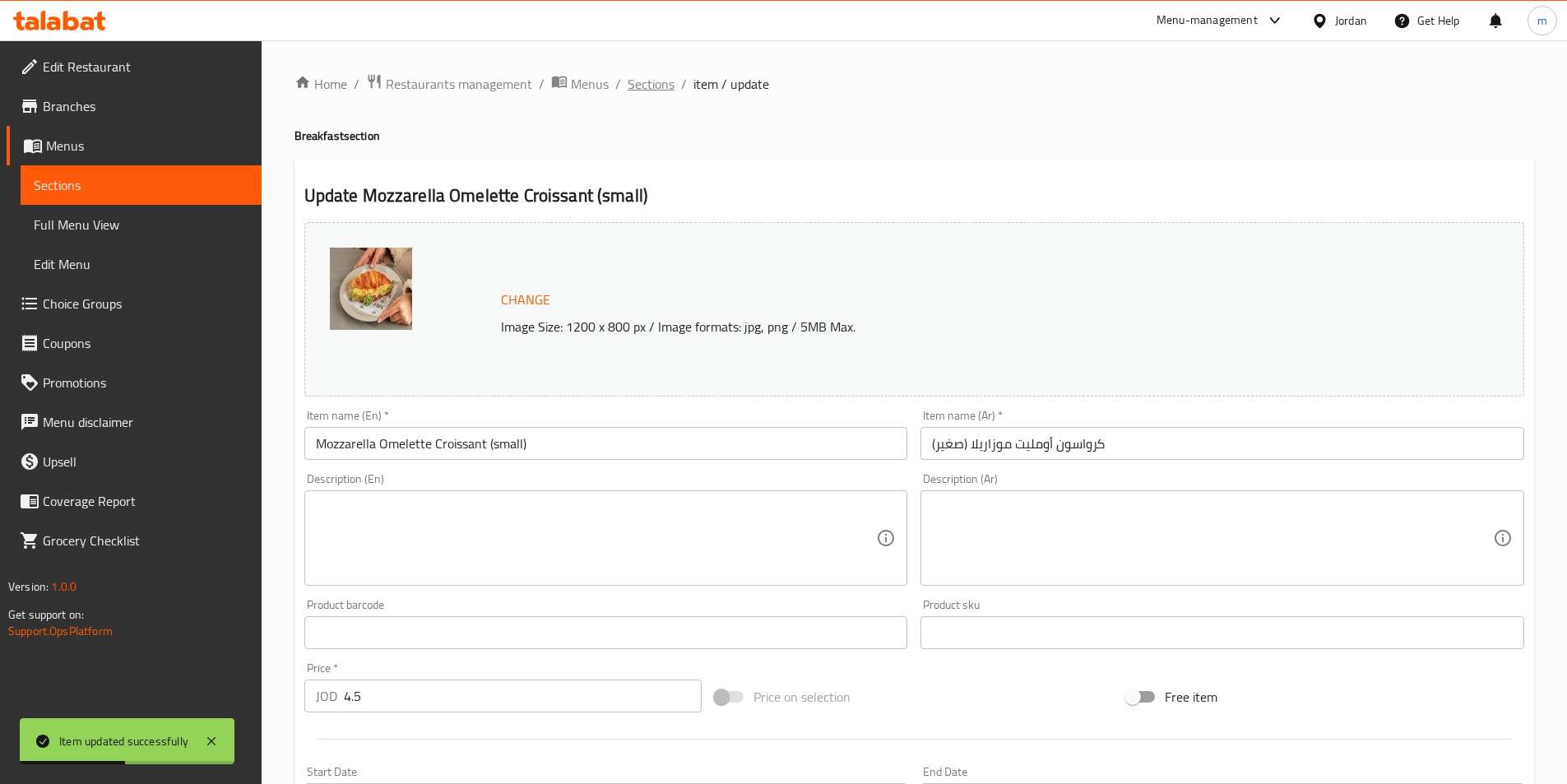
click at [642, 88] on span "Sections" at bounding box center [652, 84] width 47 height 20
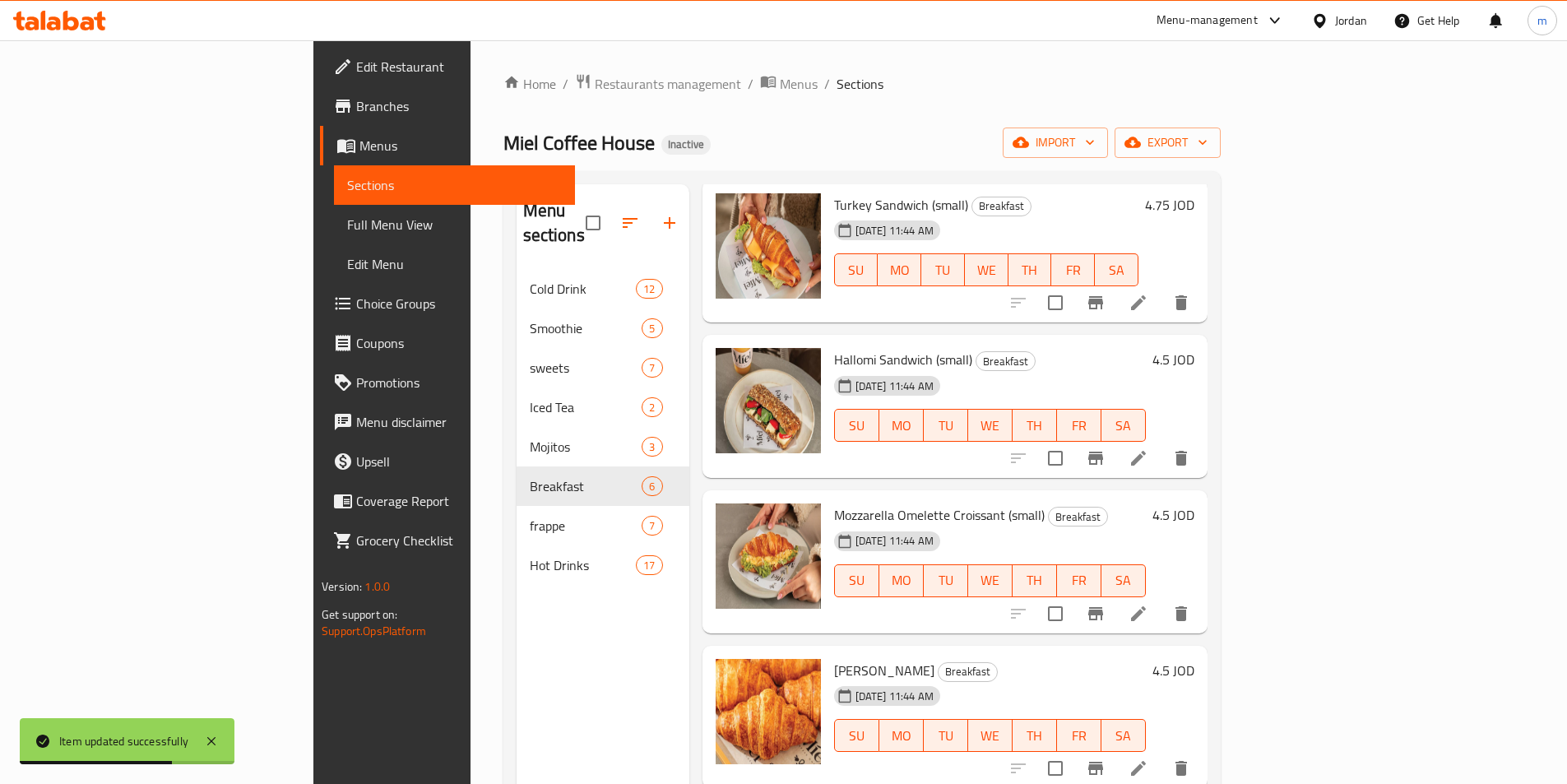
scroll to position [165, 0]
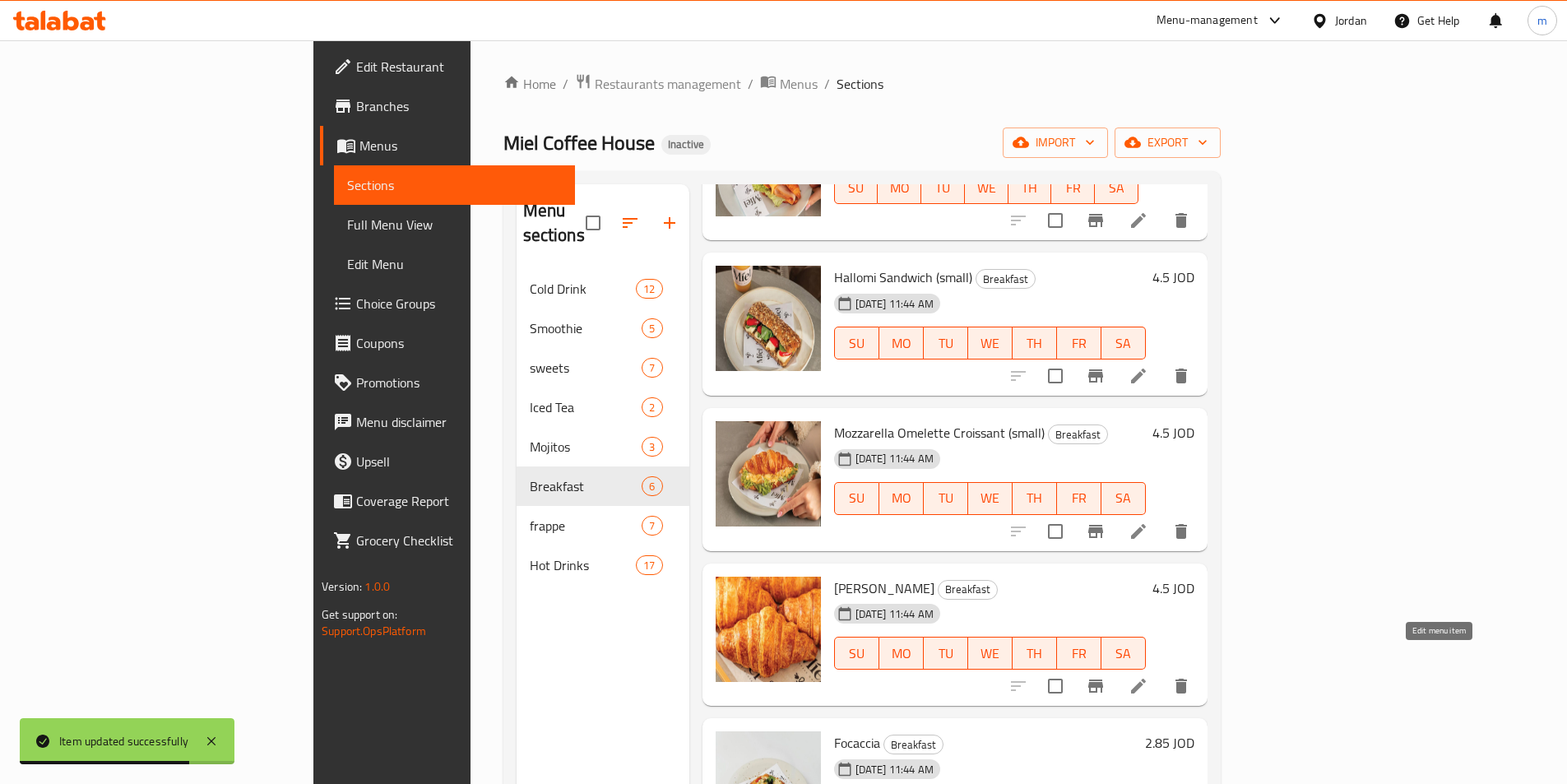
click at [1148, 676] on icon at bounding box center [1139, 685] width 20 height 20
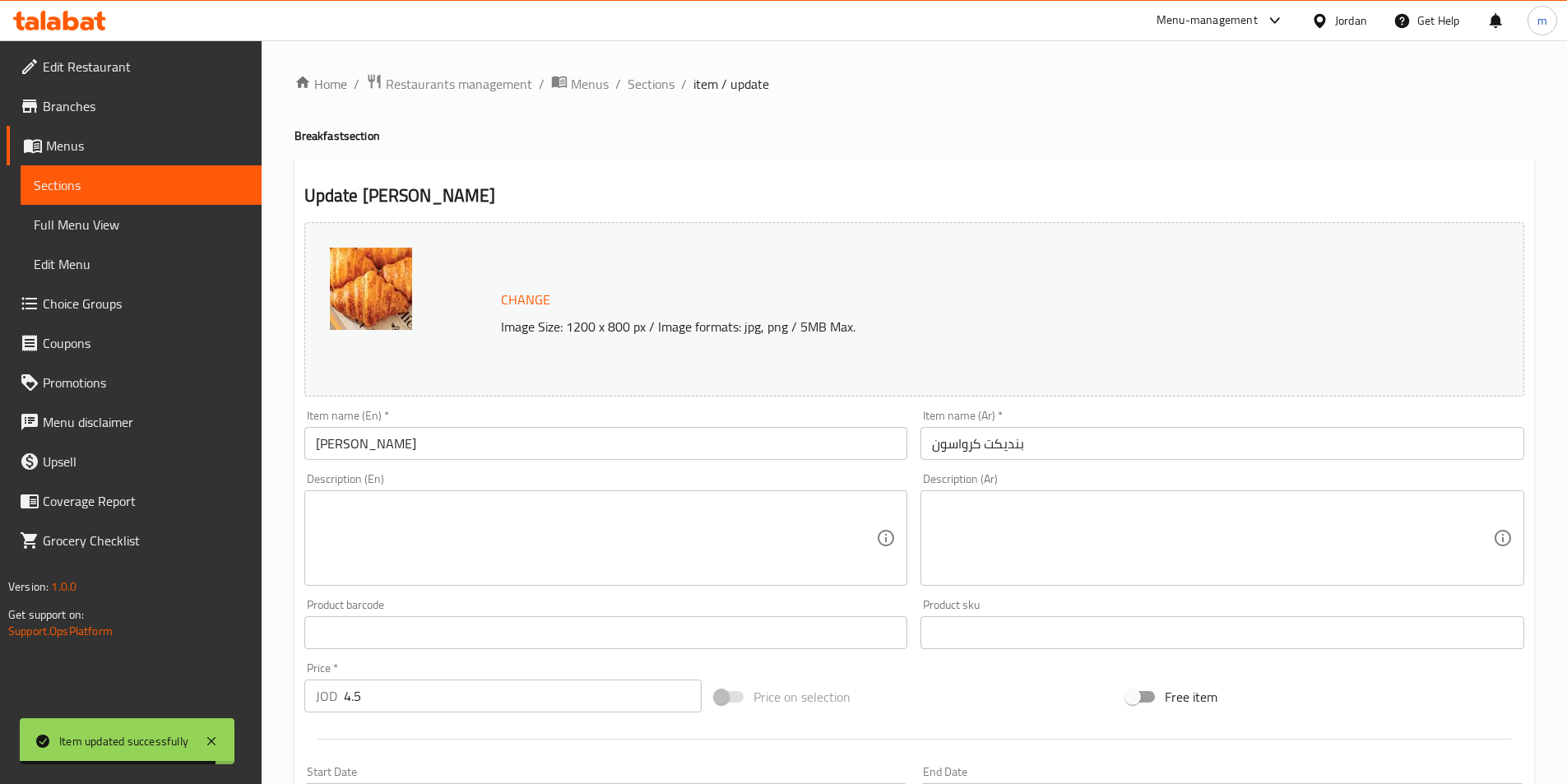
click at [516, 433] on input "Benedict Croissant" at bounding box center [606, 443] width 604 height 33
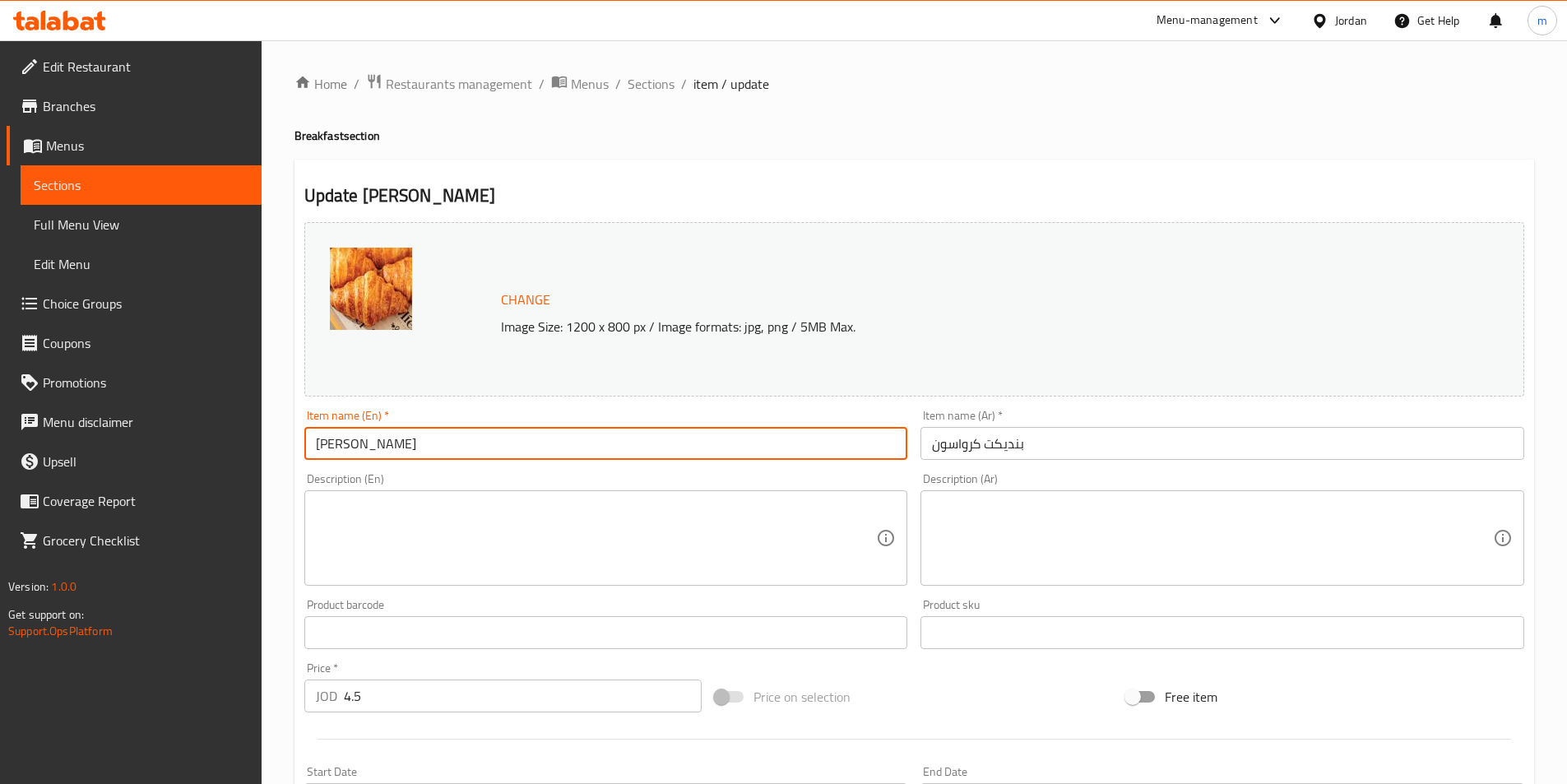
paste input "(small)"
type input "[PERSON_NAME] (small)"
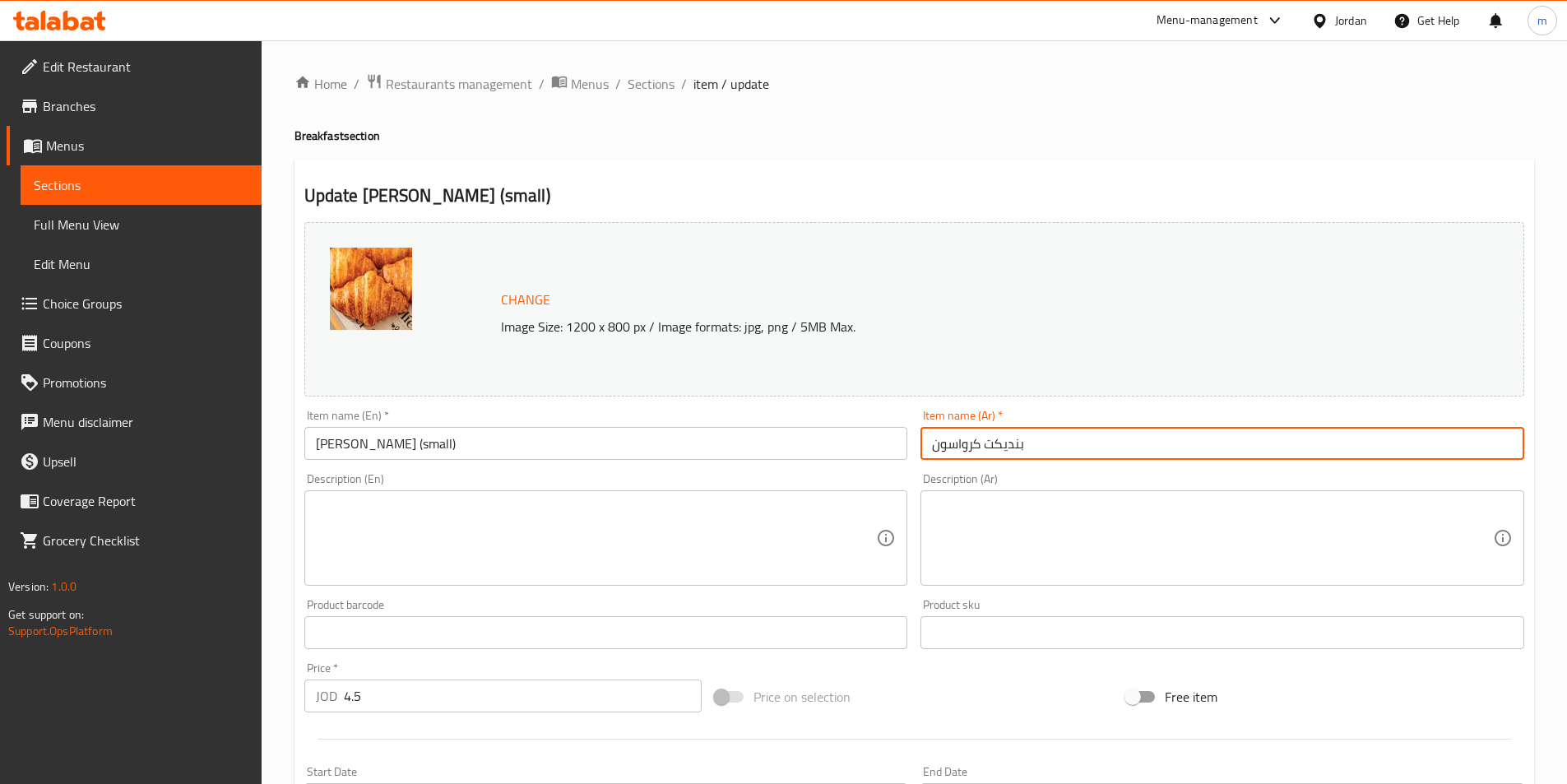
click at [1149, 457] on input "بنديكت كرواسون" at bounding box center [1222, 443] width 604 height 33
paste input "(صغير)"
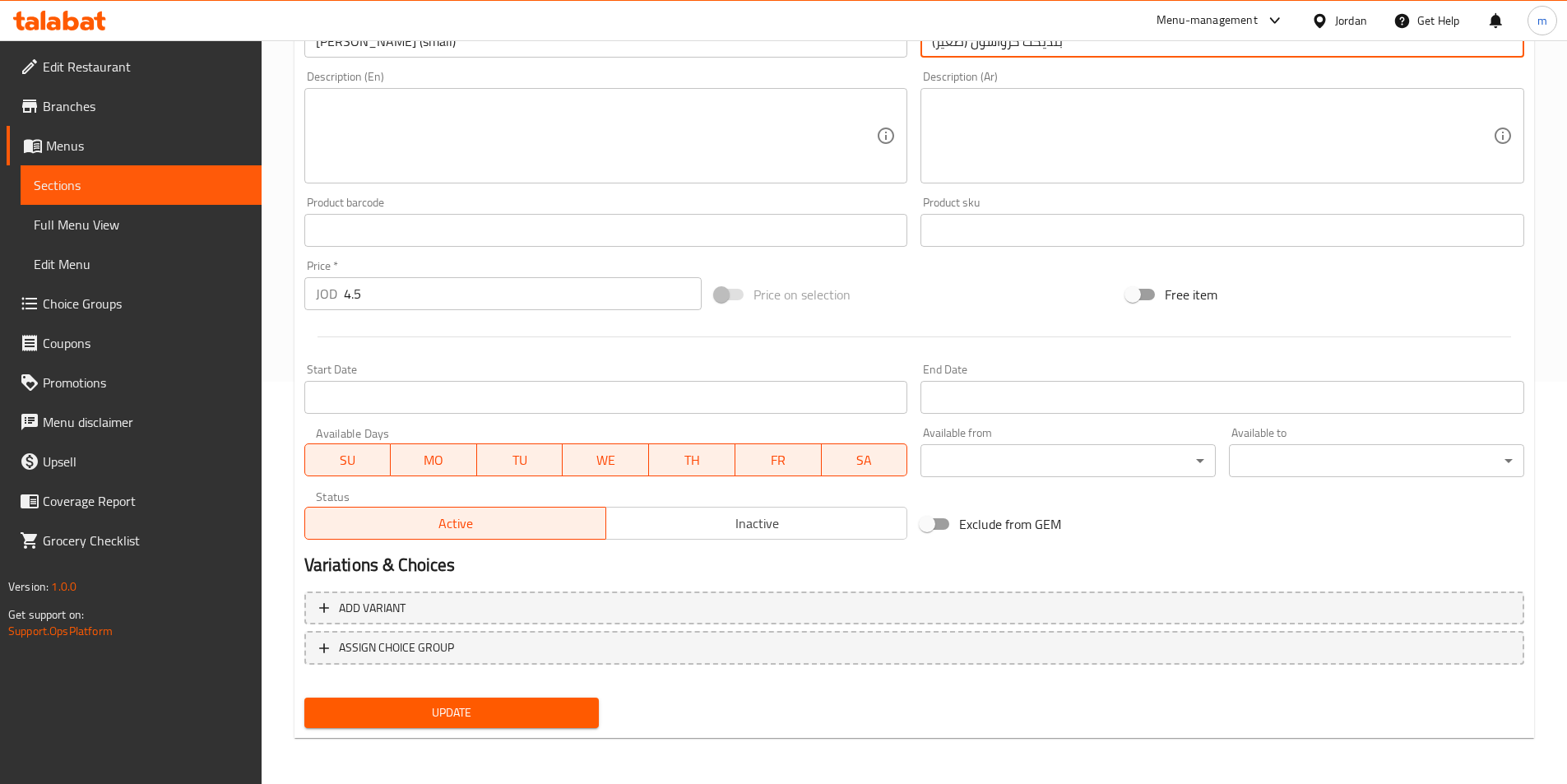
type input "بنديكت كرواسون (صغير)"
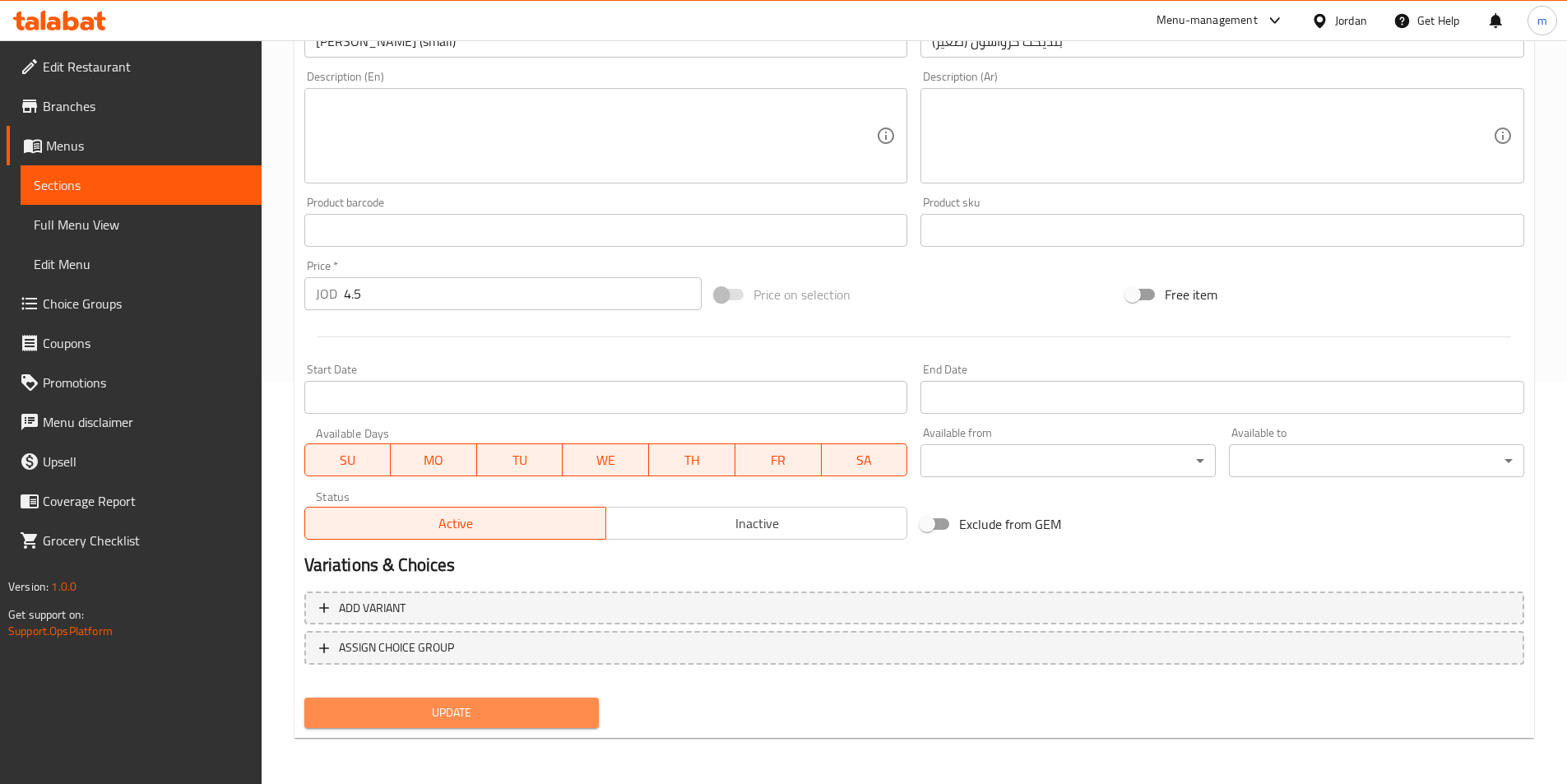
click at [508, 699] on button "Update" at bounding box center [452, 712] width 296 height 31
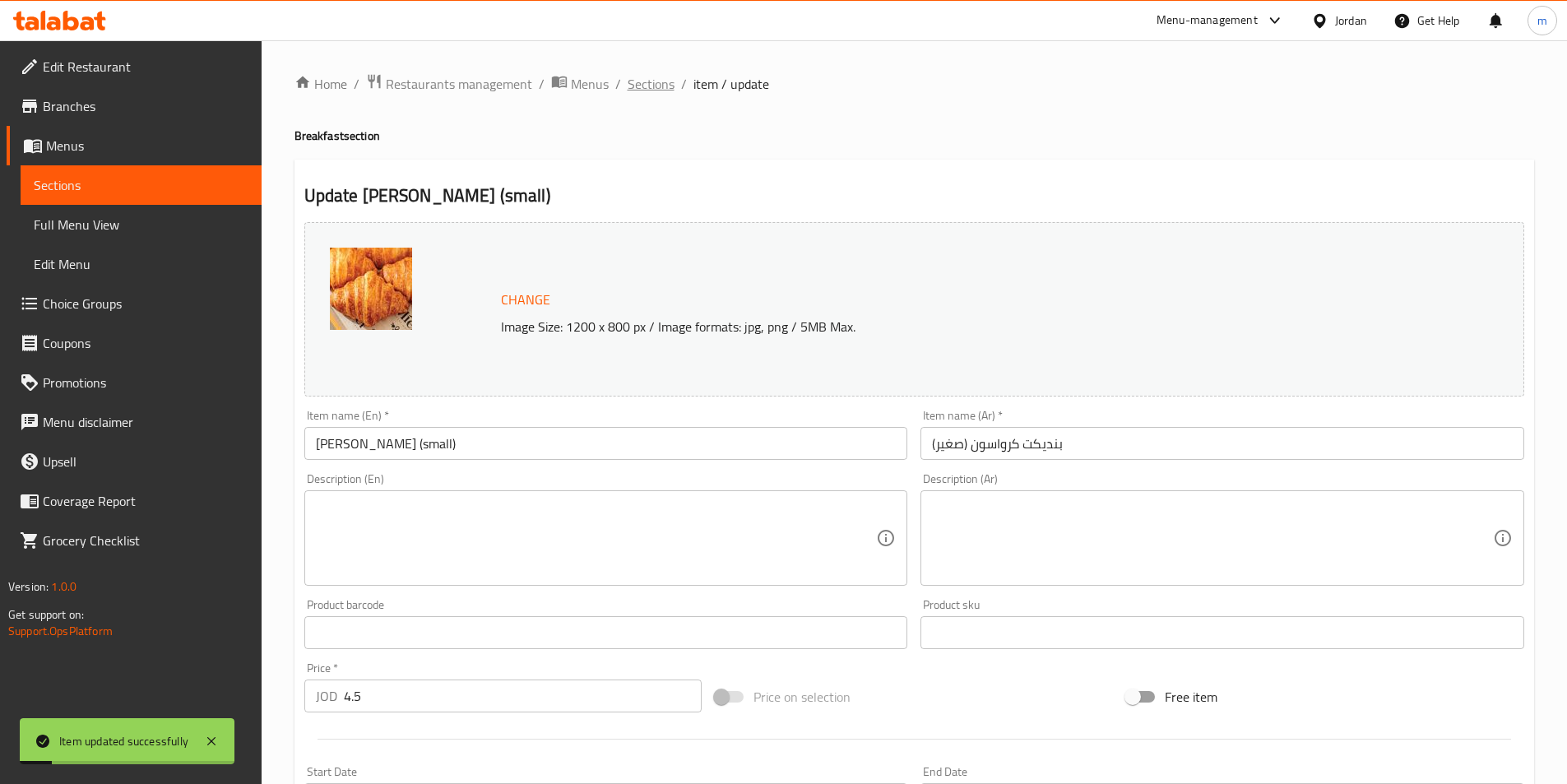
click at [640, 90] on span "Sections" at bounding box center [652, 84] width 47 height 20
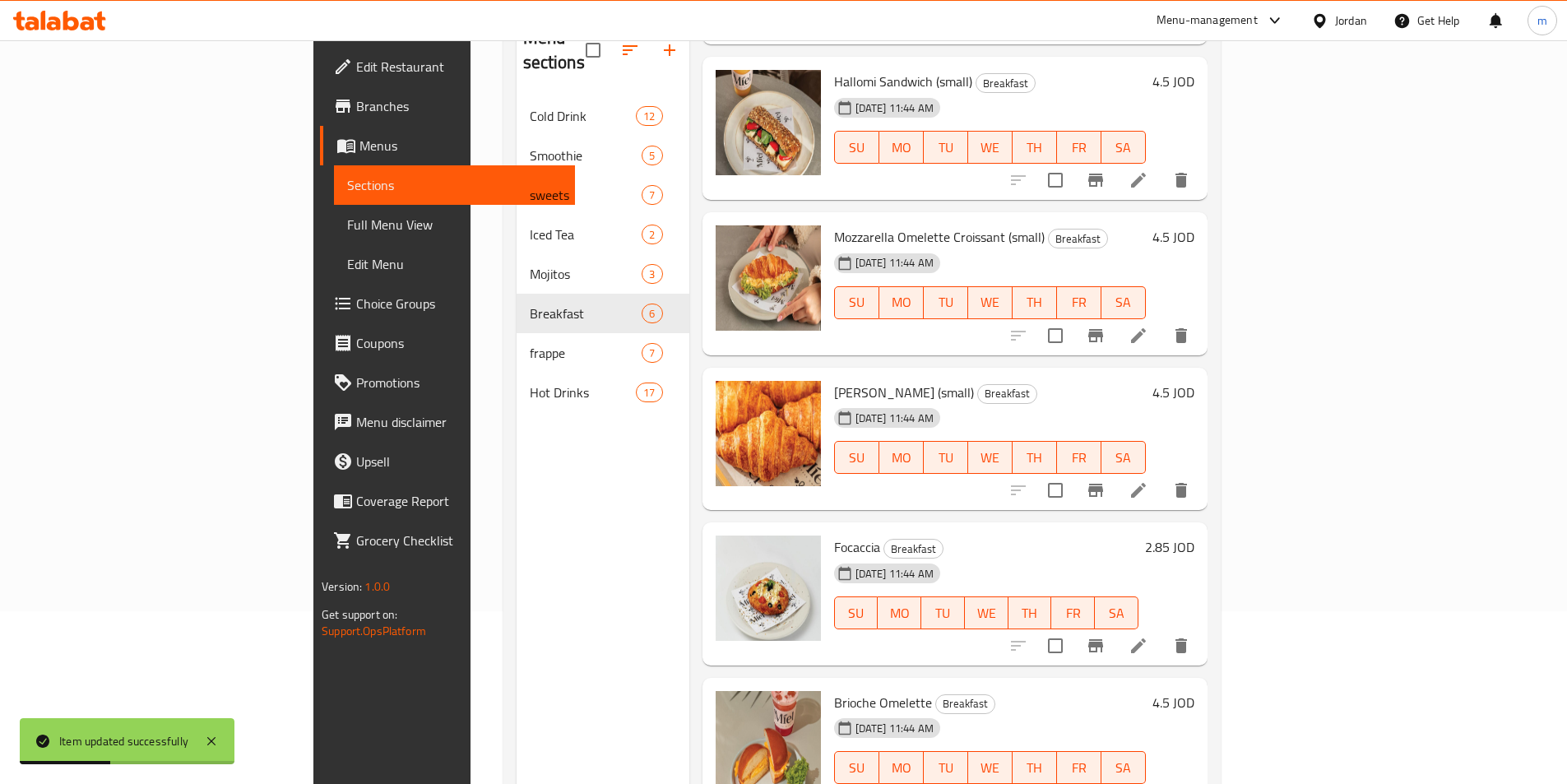
scroll to position [230, 0]
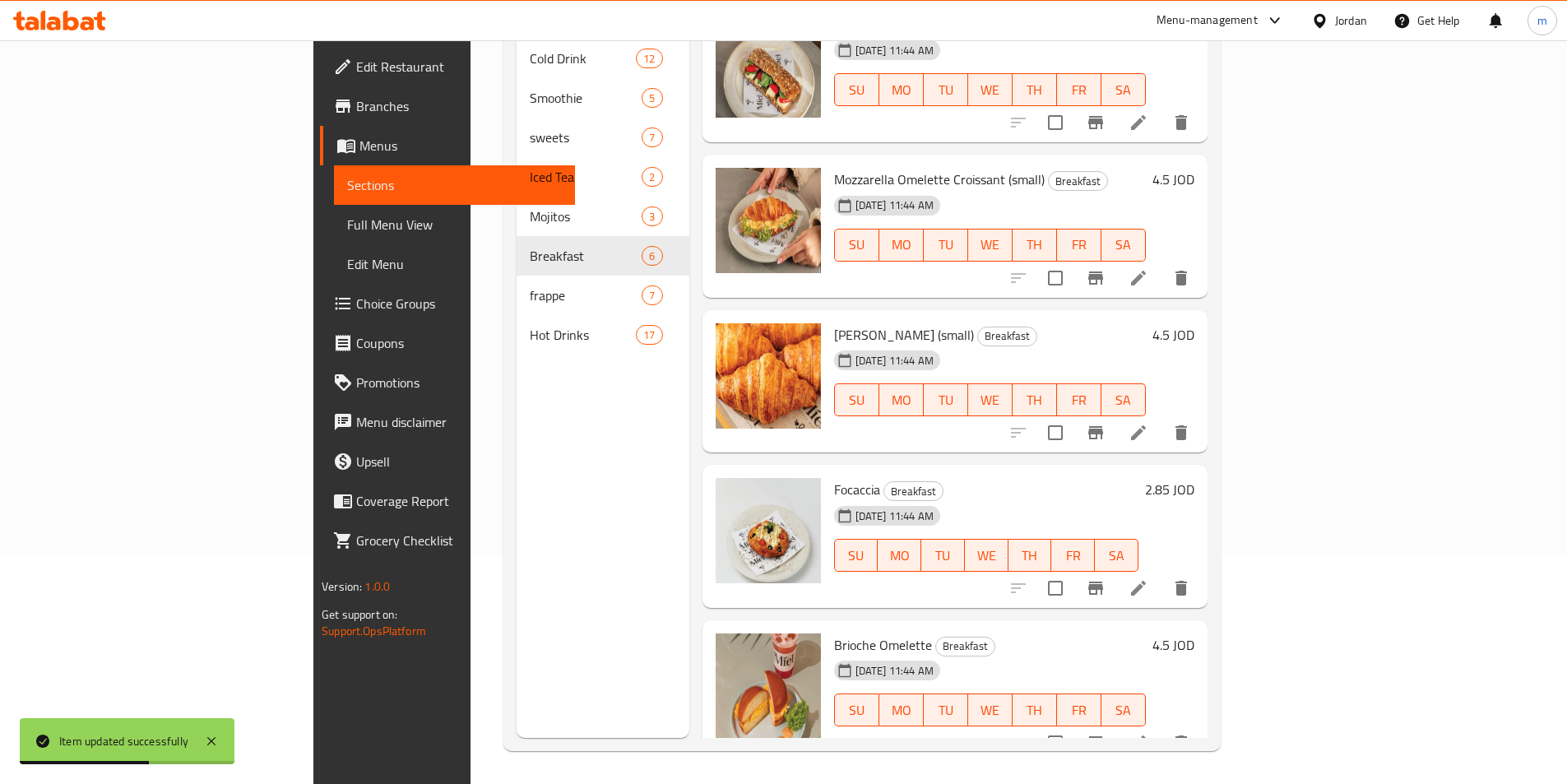
click at [1148, 578] on icon at bounding box center [1139, 588] width 20 height 20
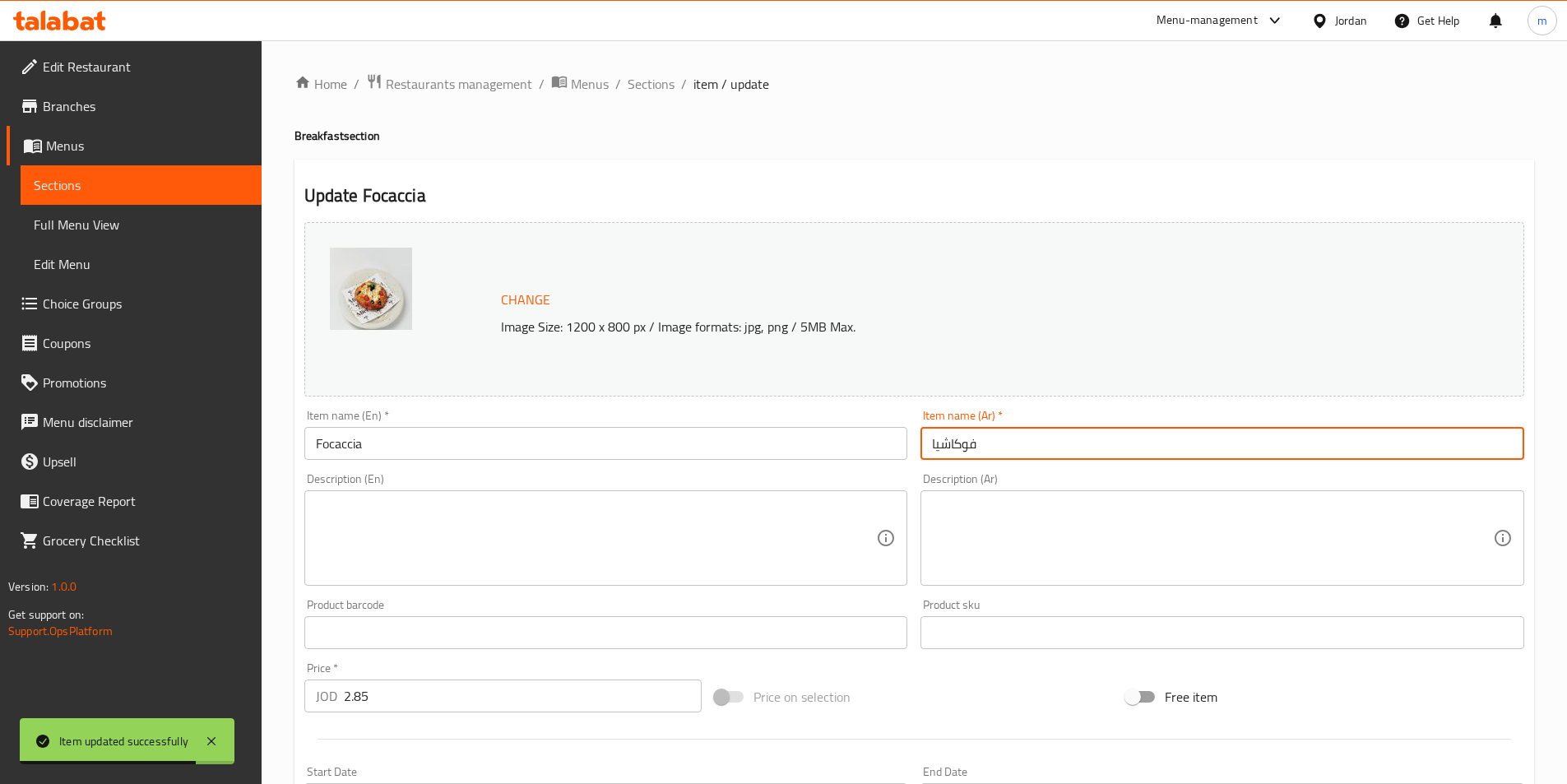
click at [1090, 440] on input "فوكاشيا" at bounding box center [1222, 443] width 604 height 33
paste input "(صغير)"
type input "فوكاشيا (صغير)"
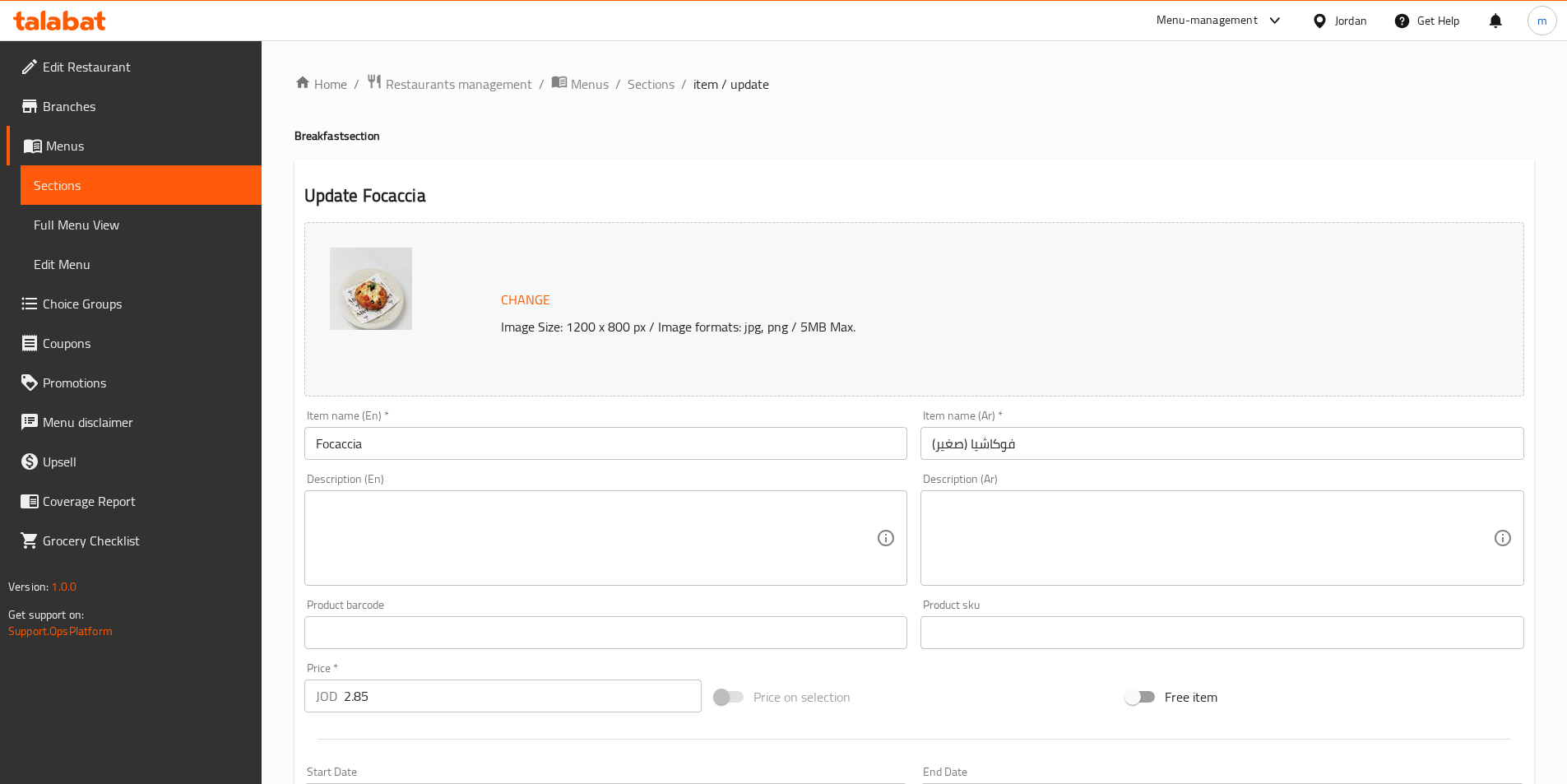
click at [760, 440] on input "Focaccia" at bounding box center [606, 443] width 604 height 33
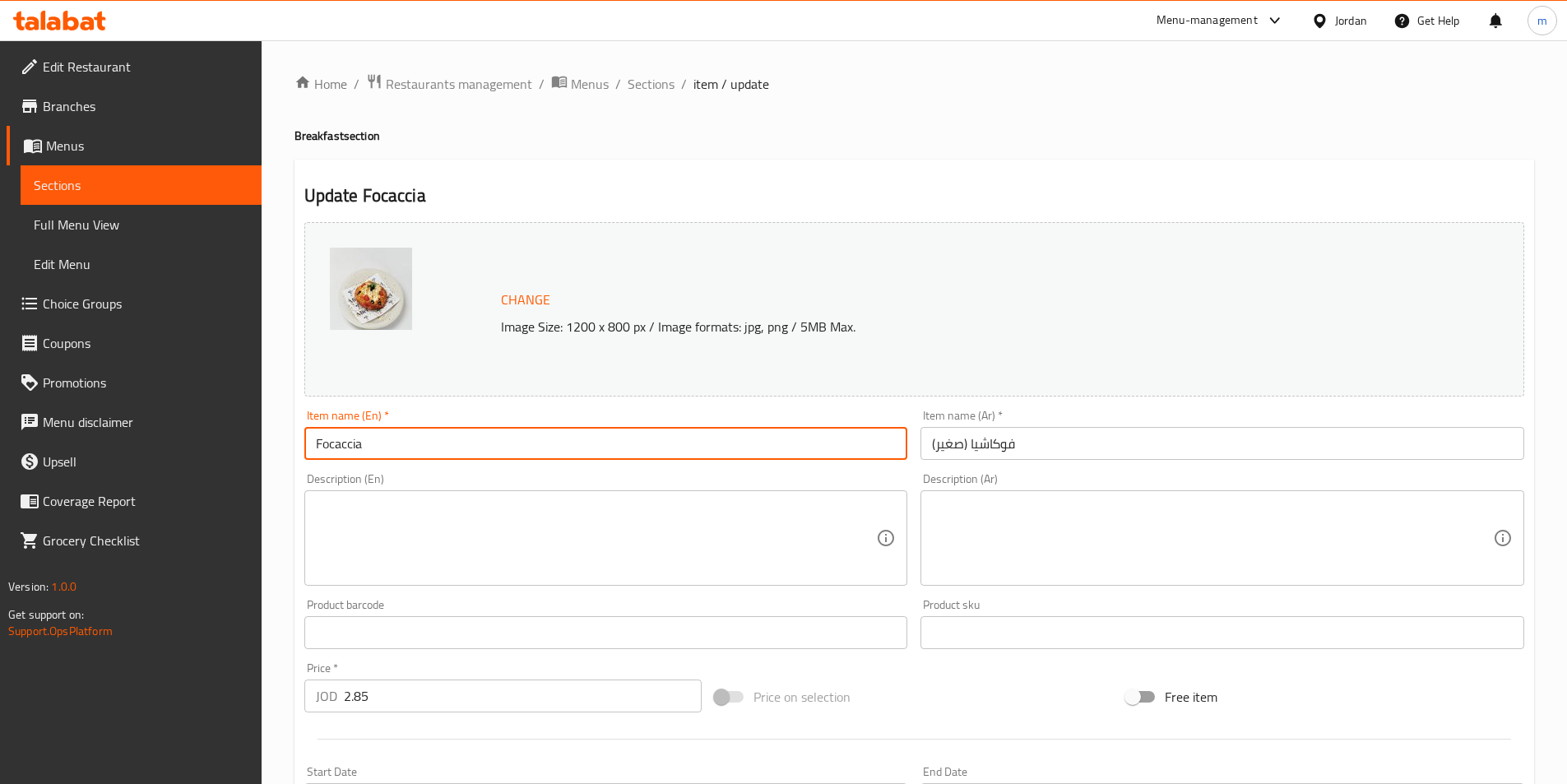
paste input "(small)"
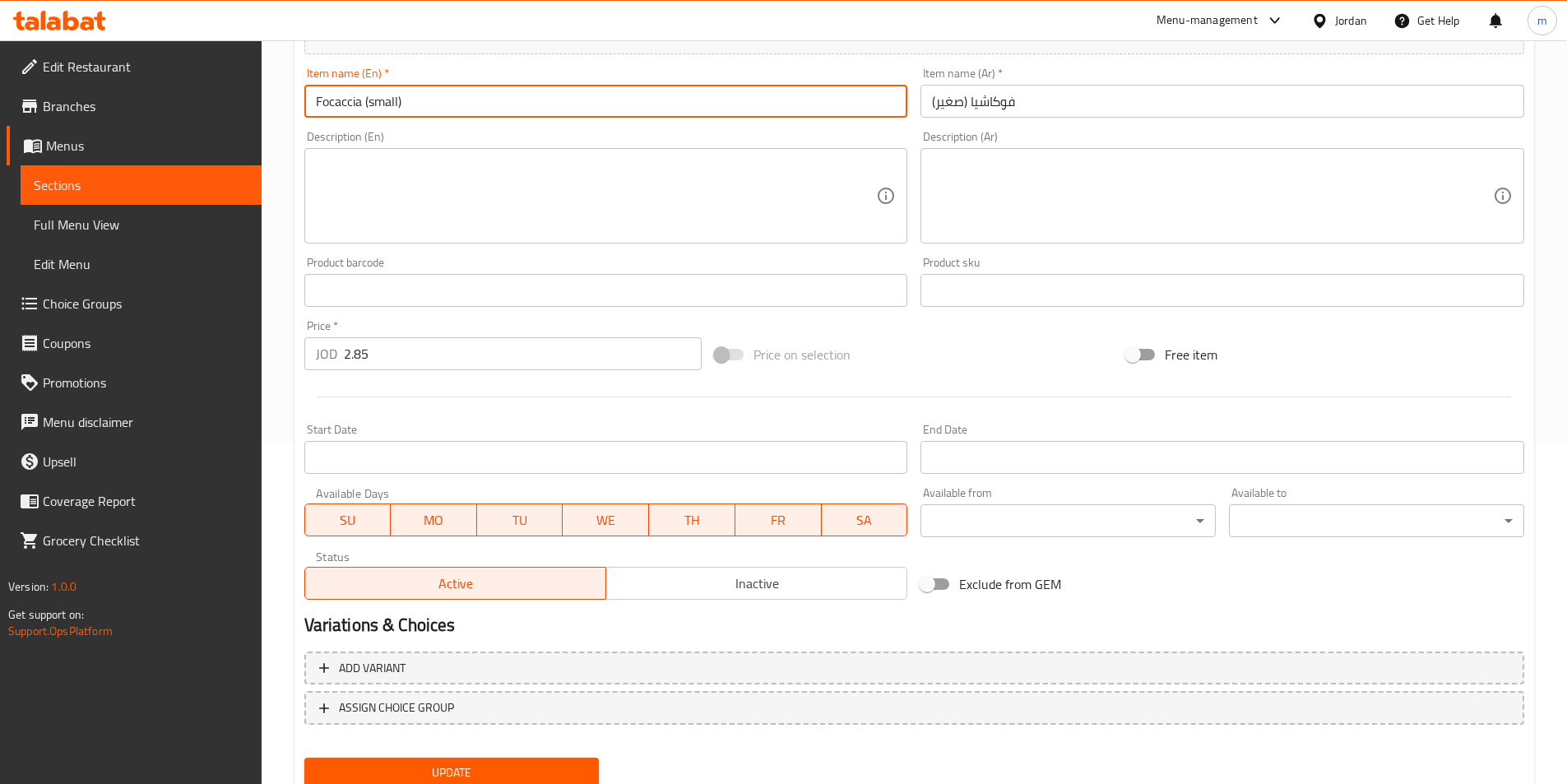
scroll to position [402, 0]
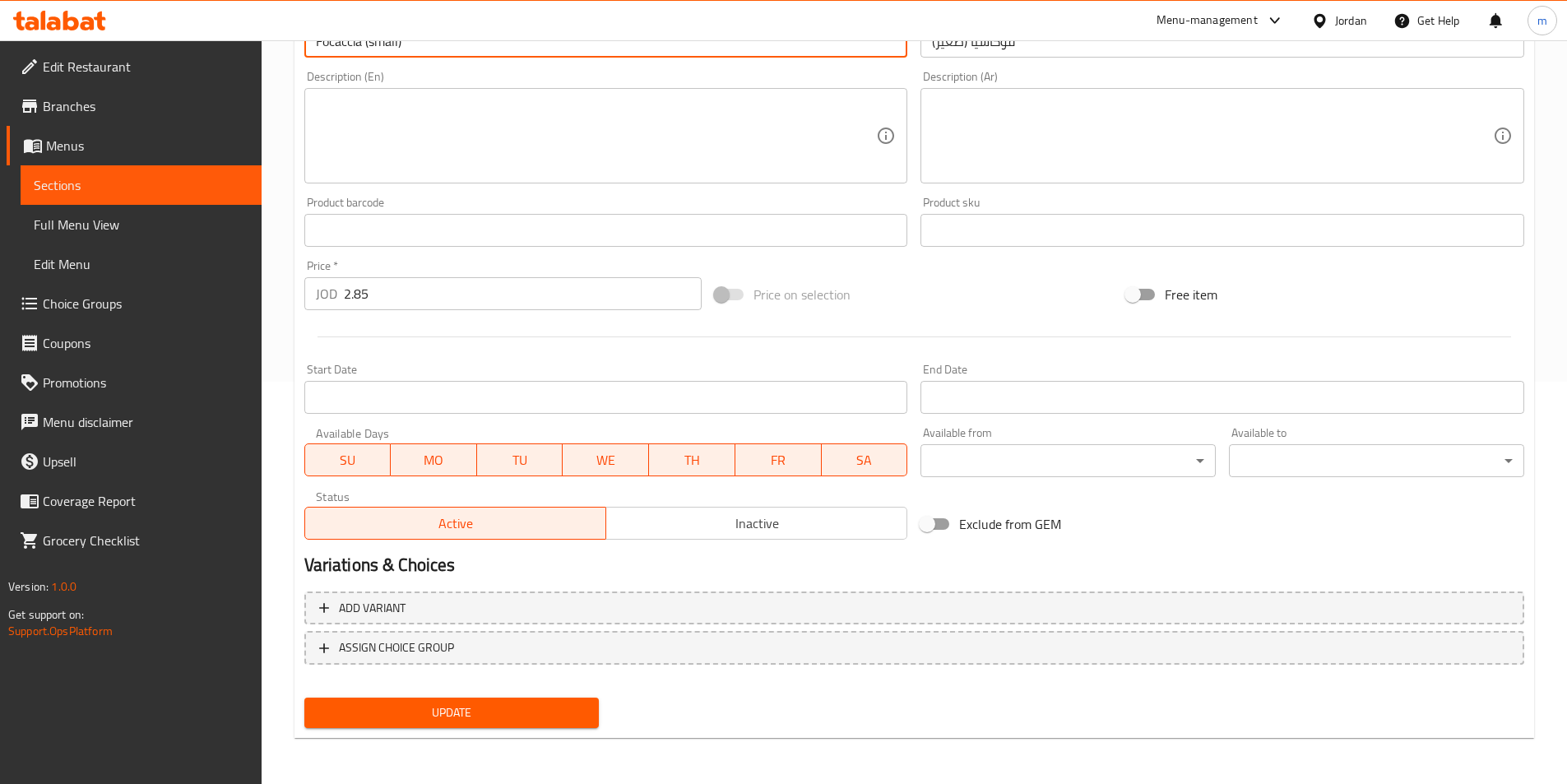
type input "Focaccia (small)"
click at [428, 720] on span "Update" at bounding box center [452, 712] width 269 height 21
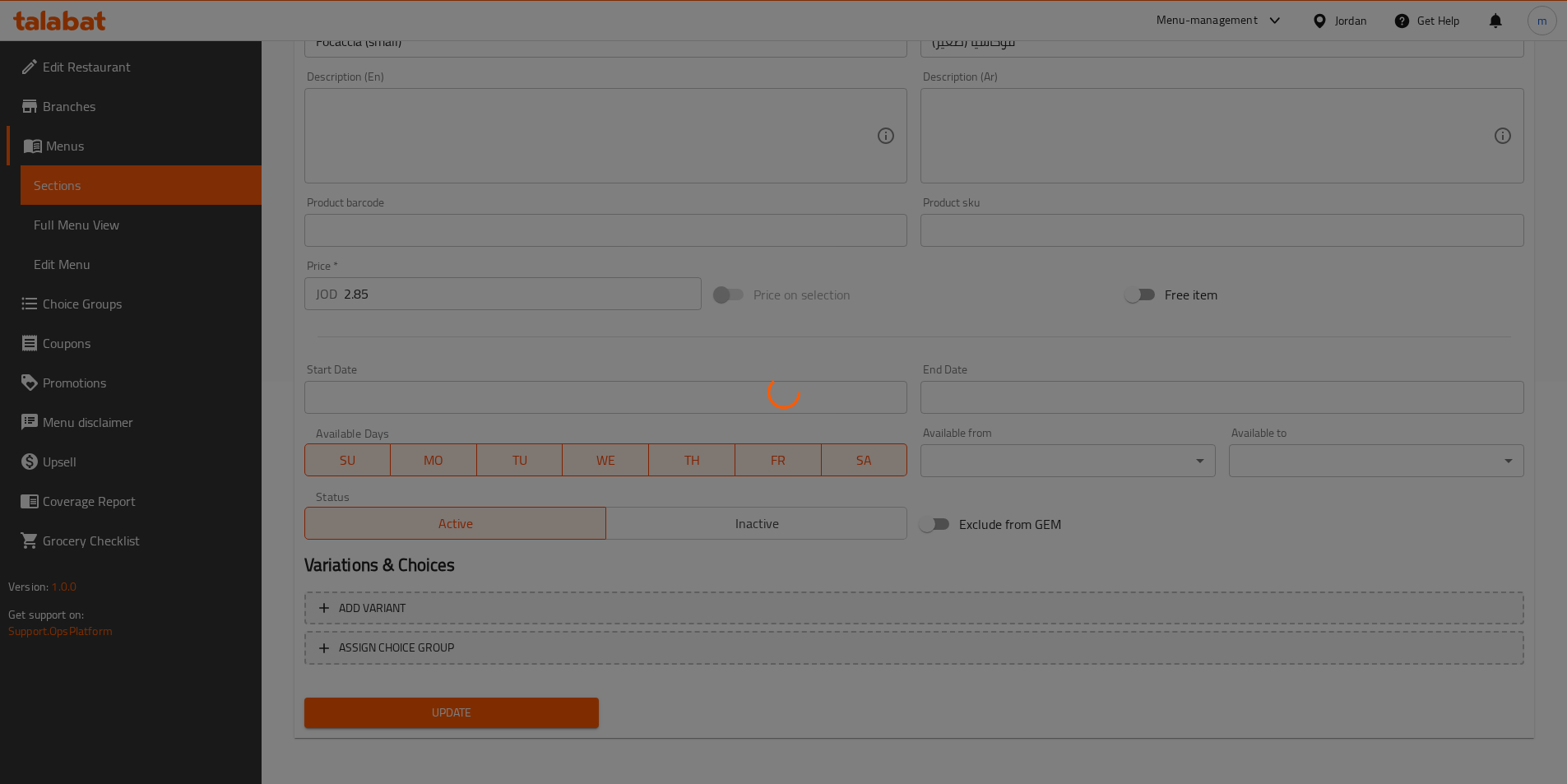
scroll to position [0, 0]
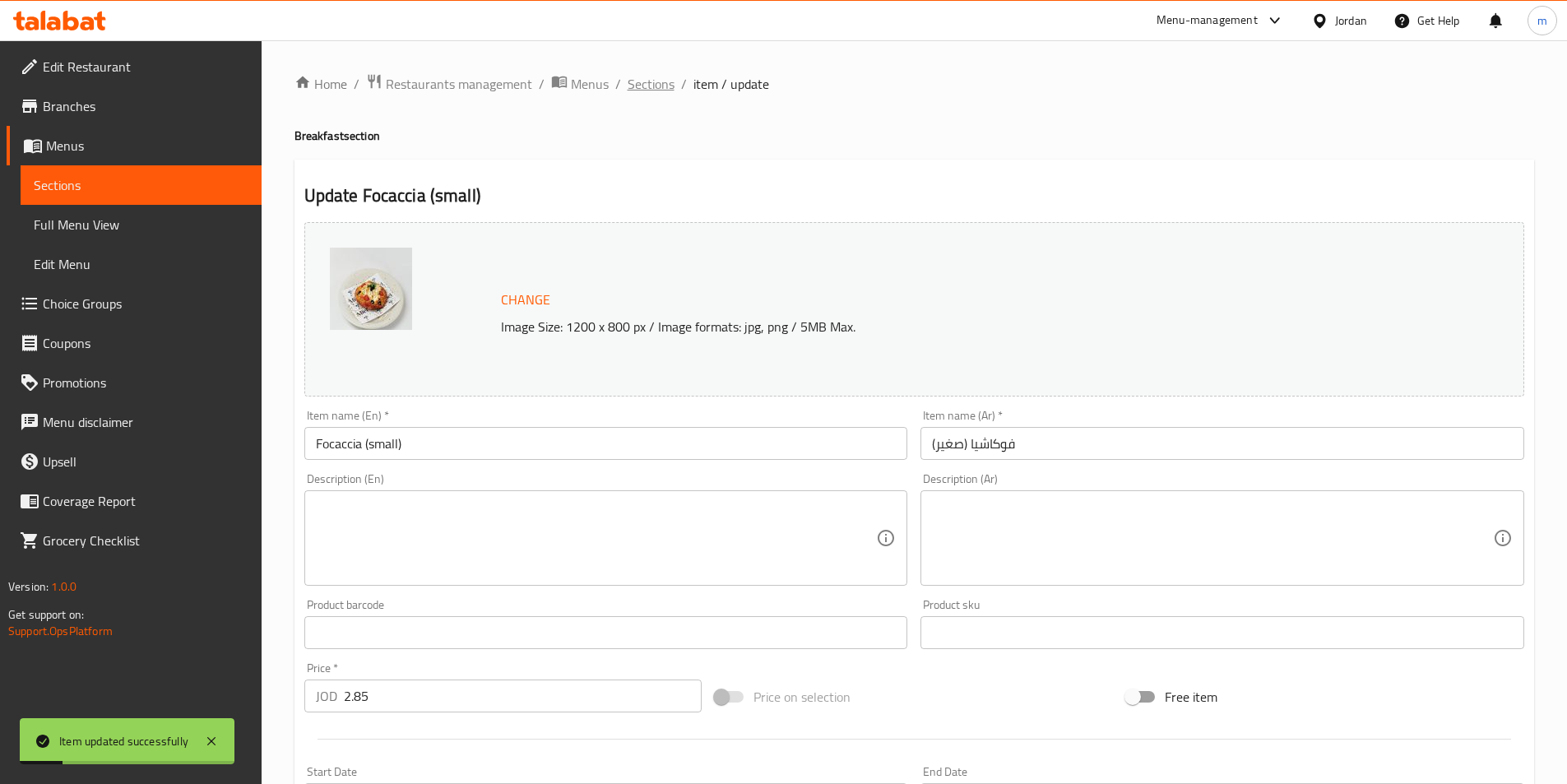
click at [651, 87] on span "Sections" at bounding box center [652, 84] width 47 height 20
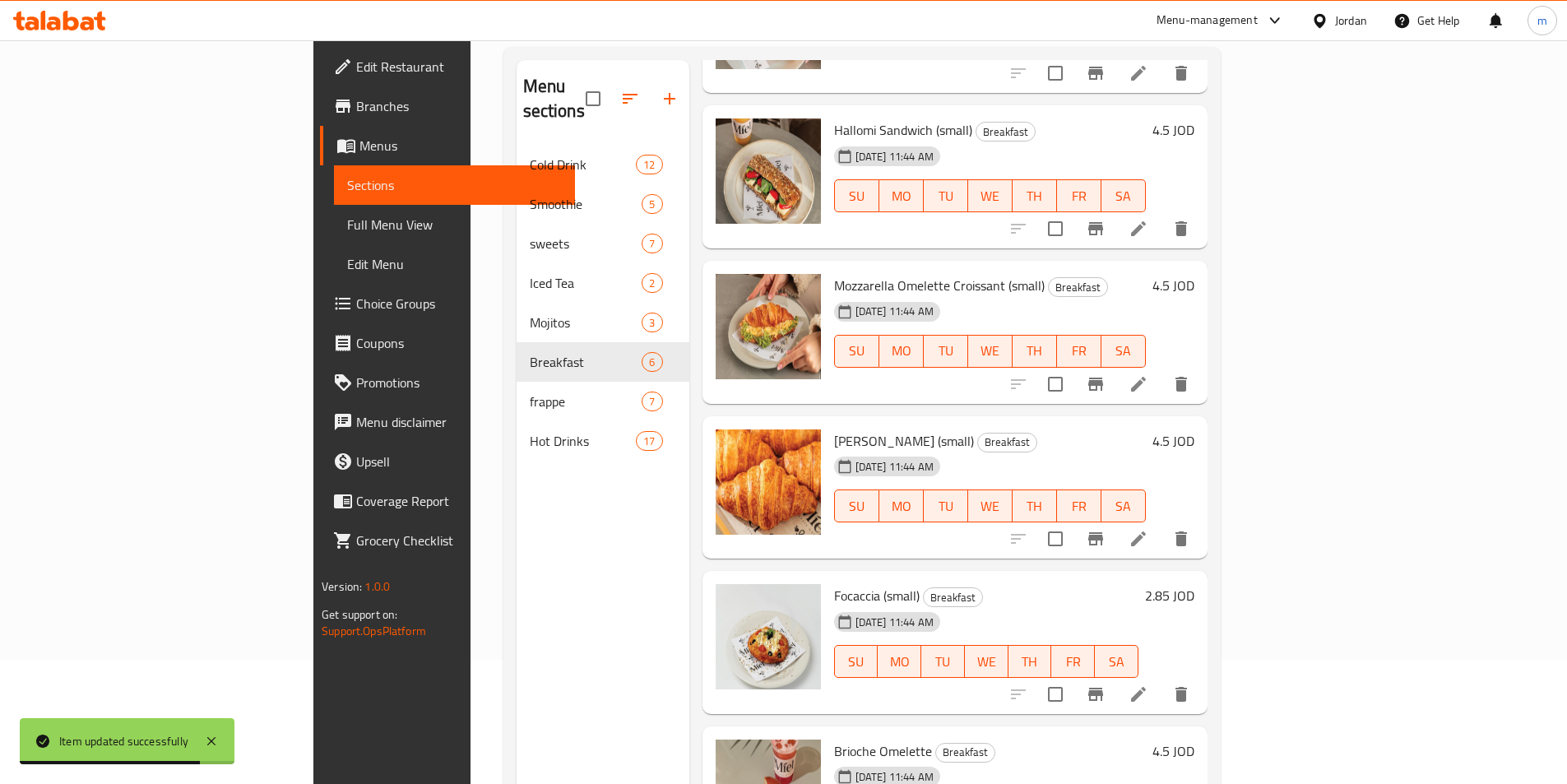
scroll to position [230, 0]
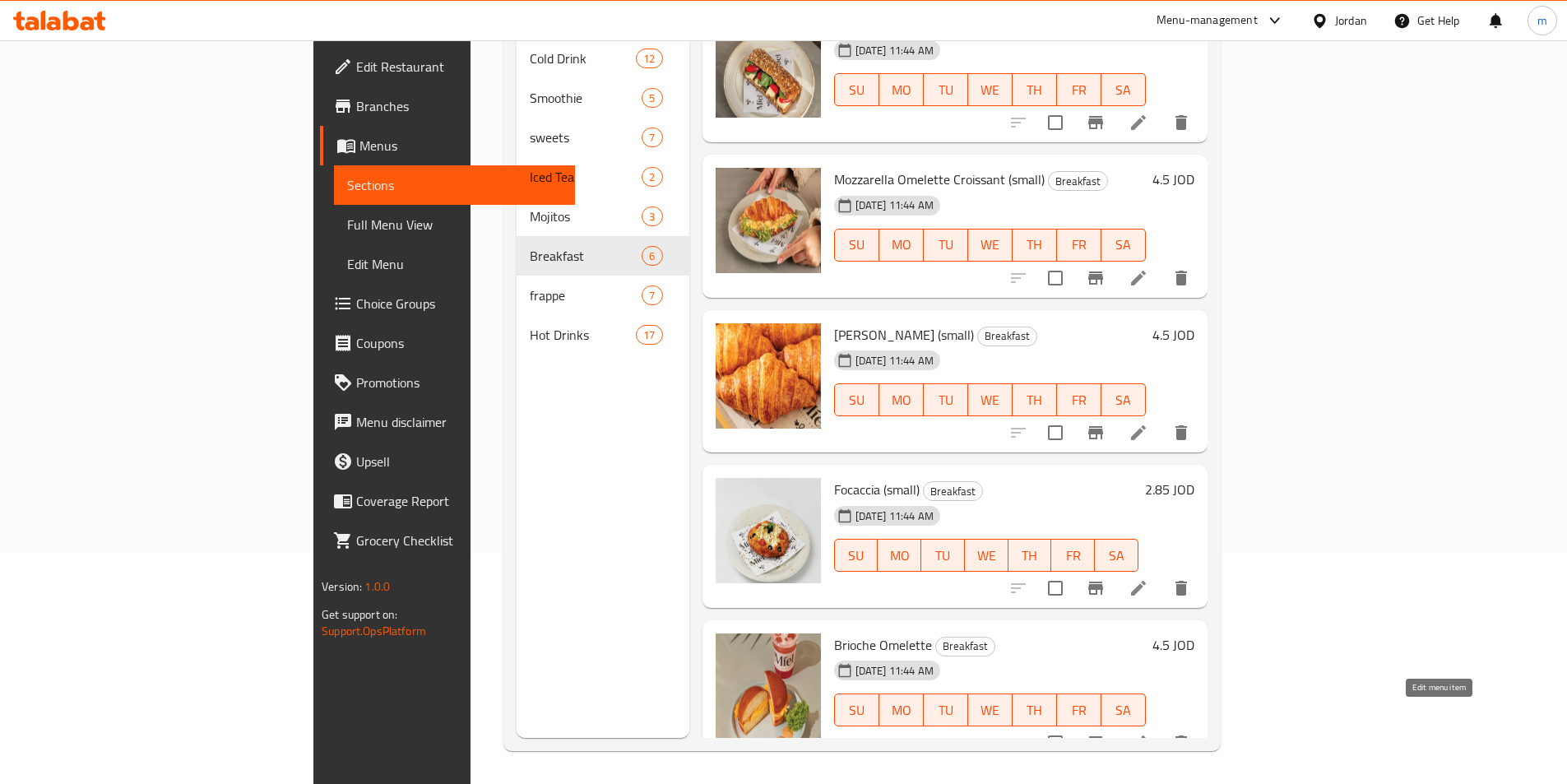
click at [1148, 733] on icon at bounding box center [1139, 742] width 20 height 20
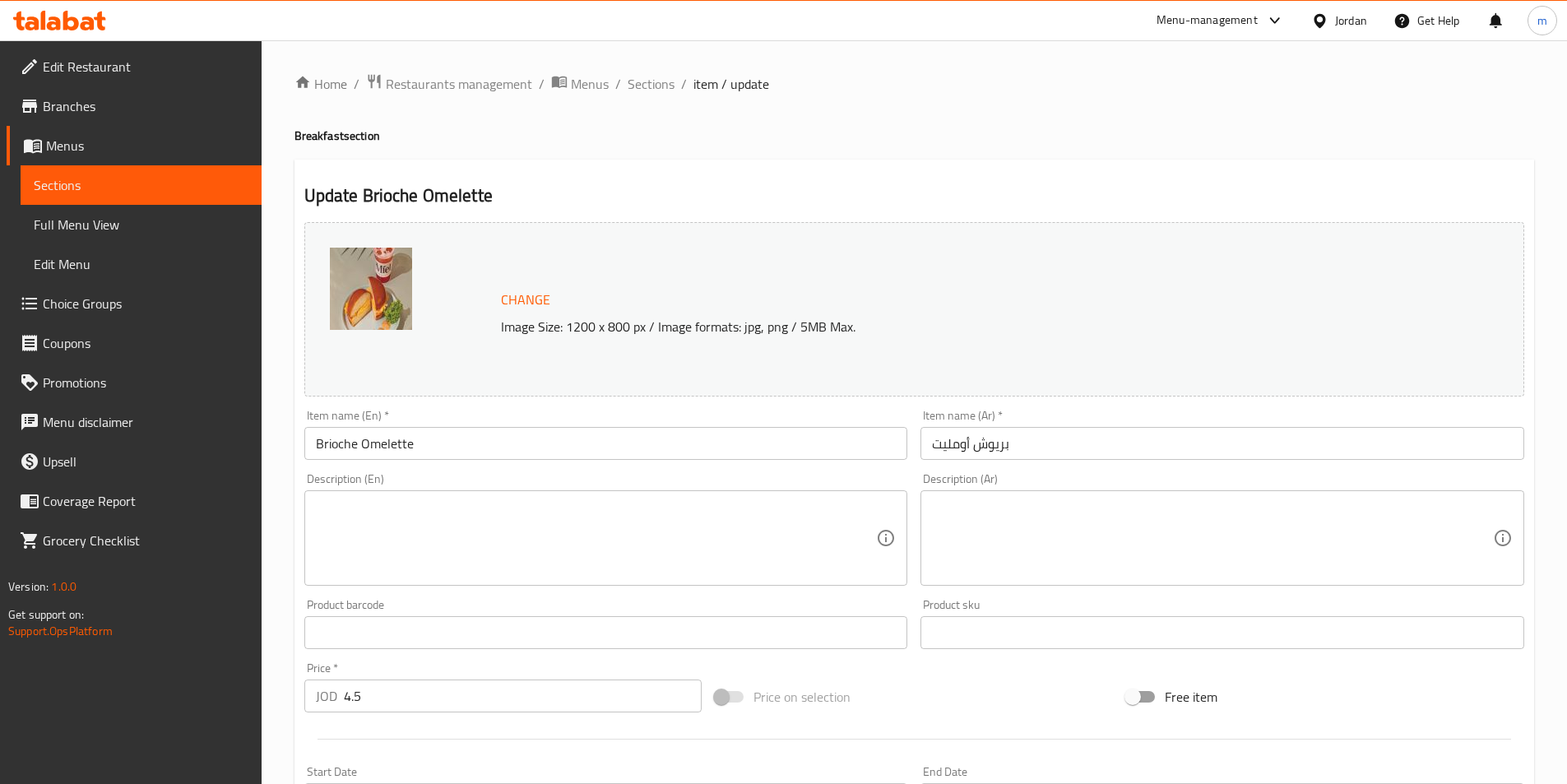
click at [527, 447] on input "Brioche Omelette" at bounding box center [606, 443] width 604 height 33
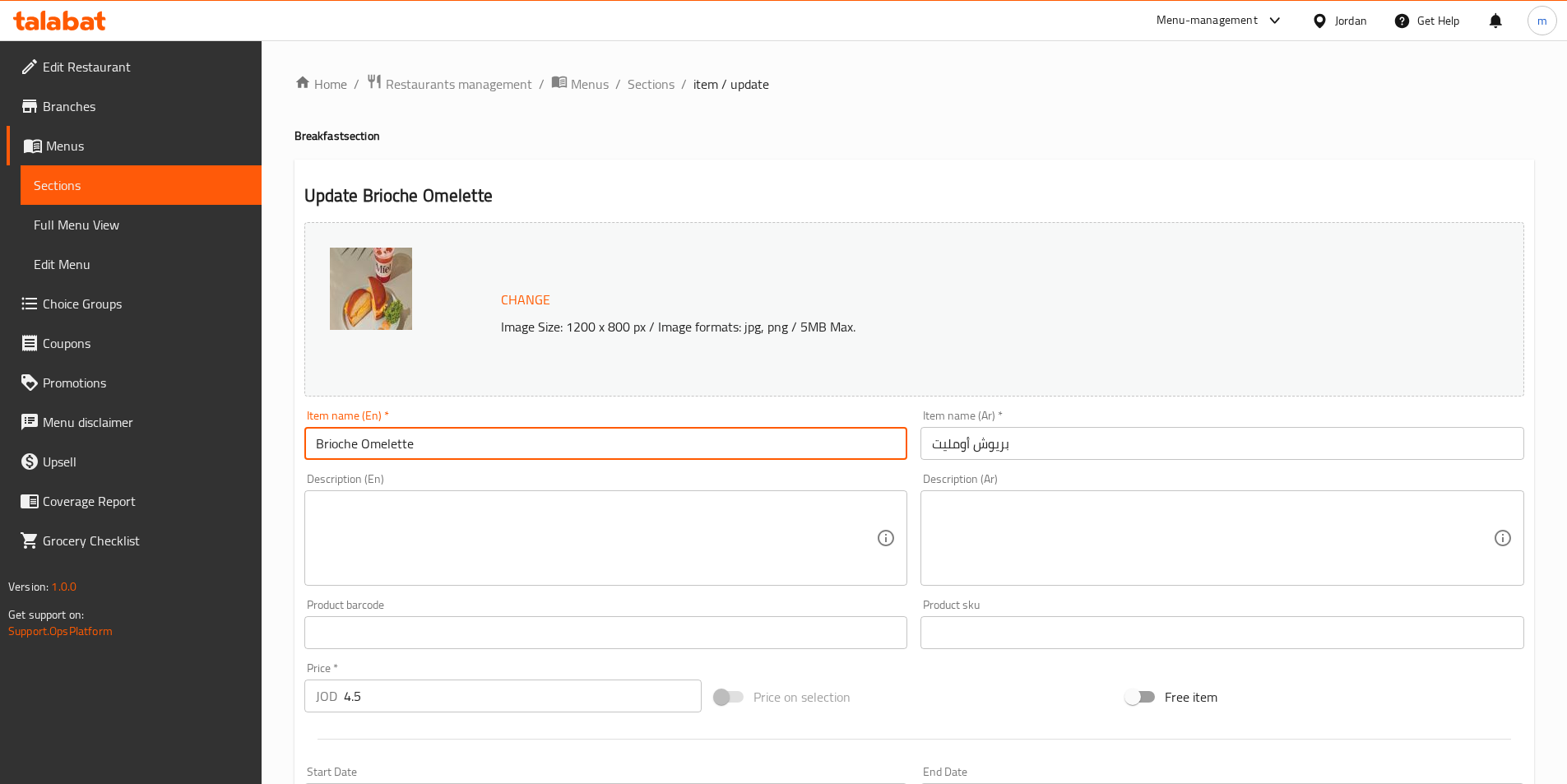
paste input "(small)"
type input "Brioche Omelette (small)"
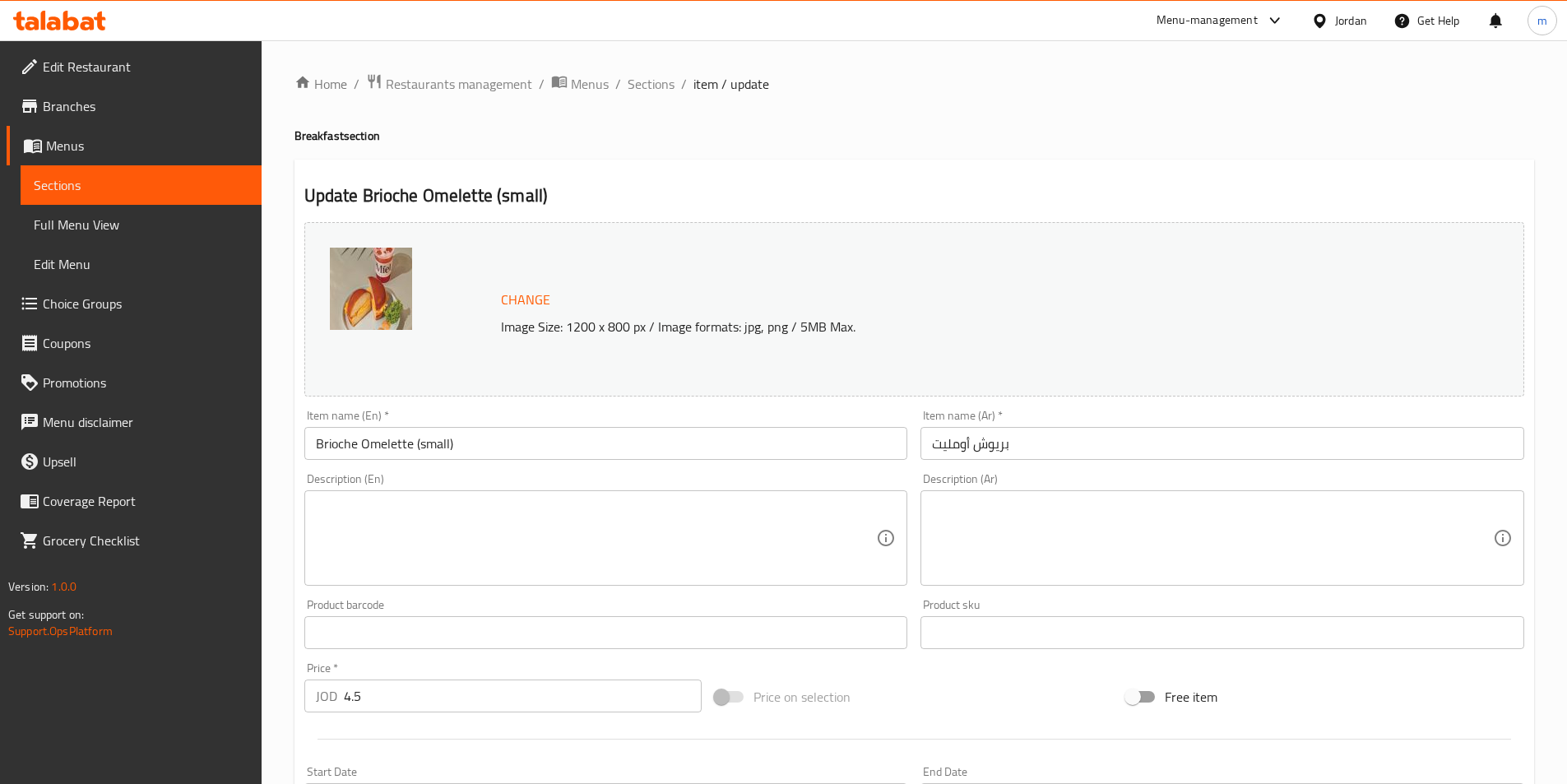
click at [1092, 432] on input "بريوش أومليت" at bounding box center [1222, 443] width 604 height 33
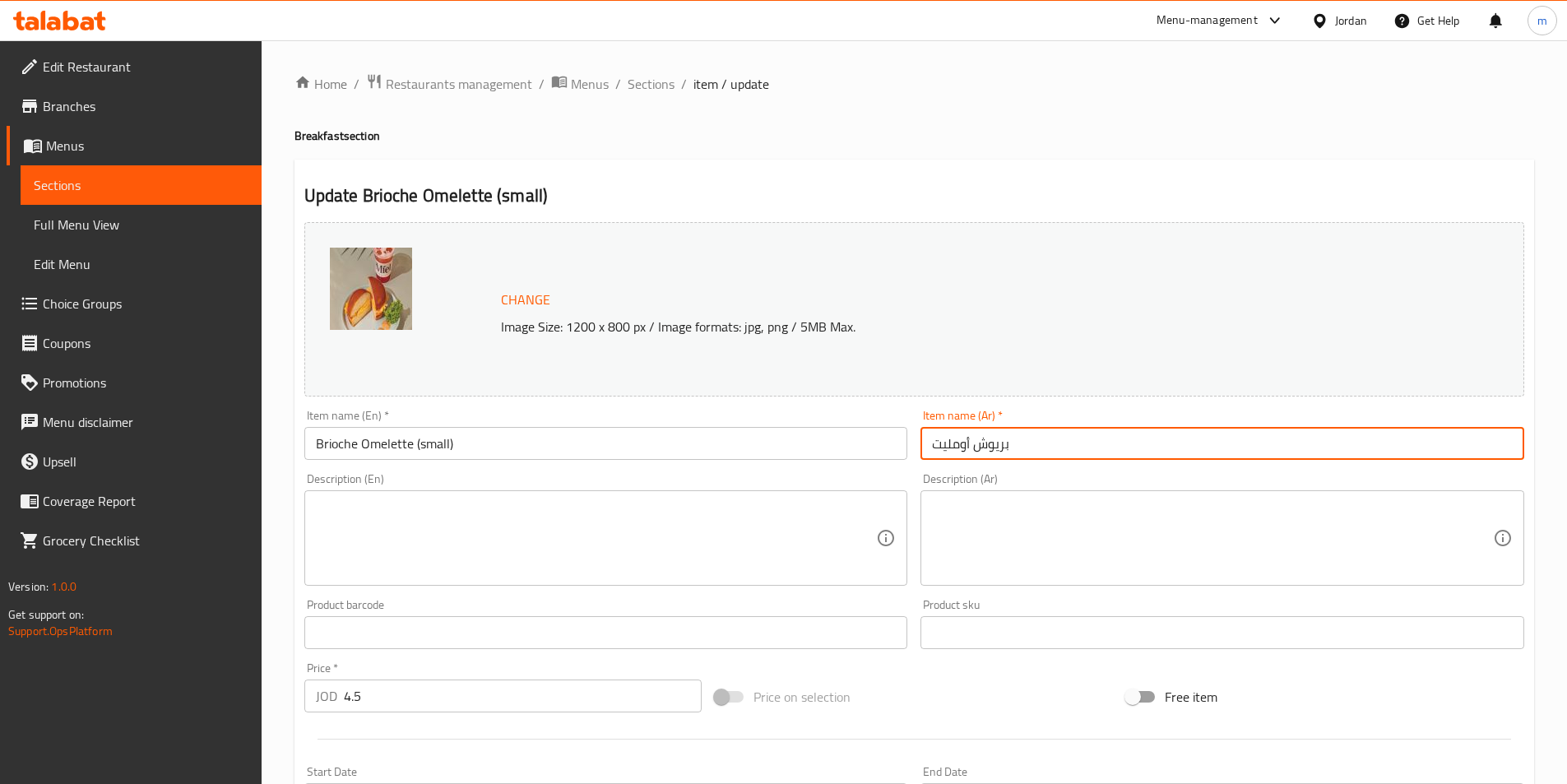
paste input "(صغير)"
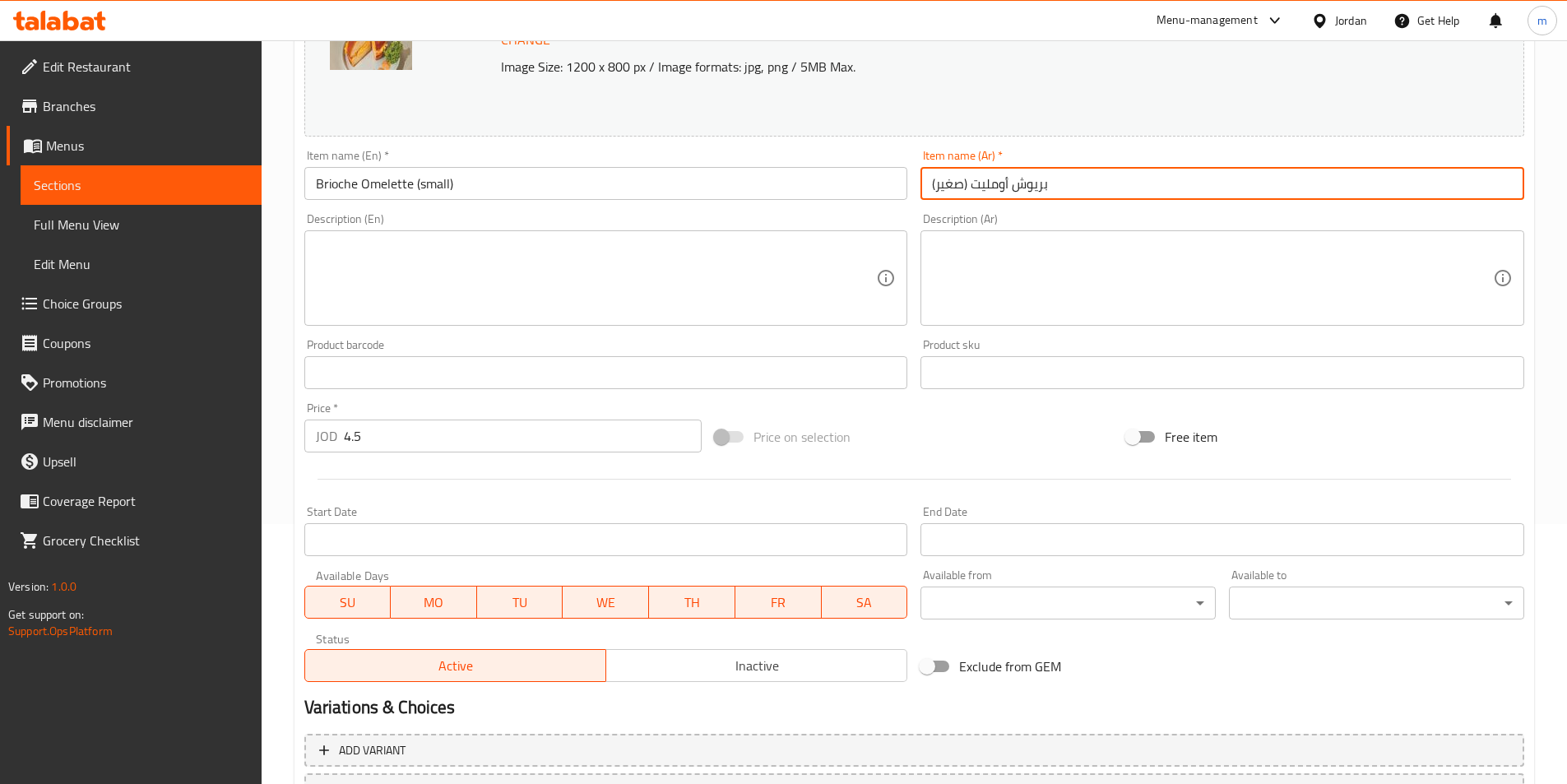
scroll to position [402, 0]
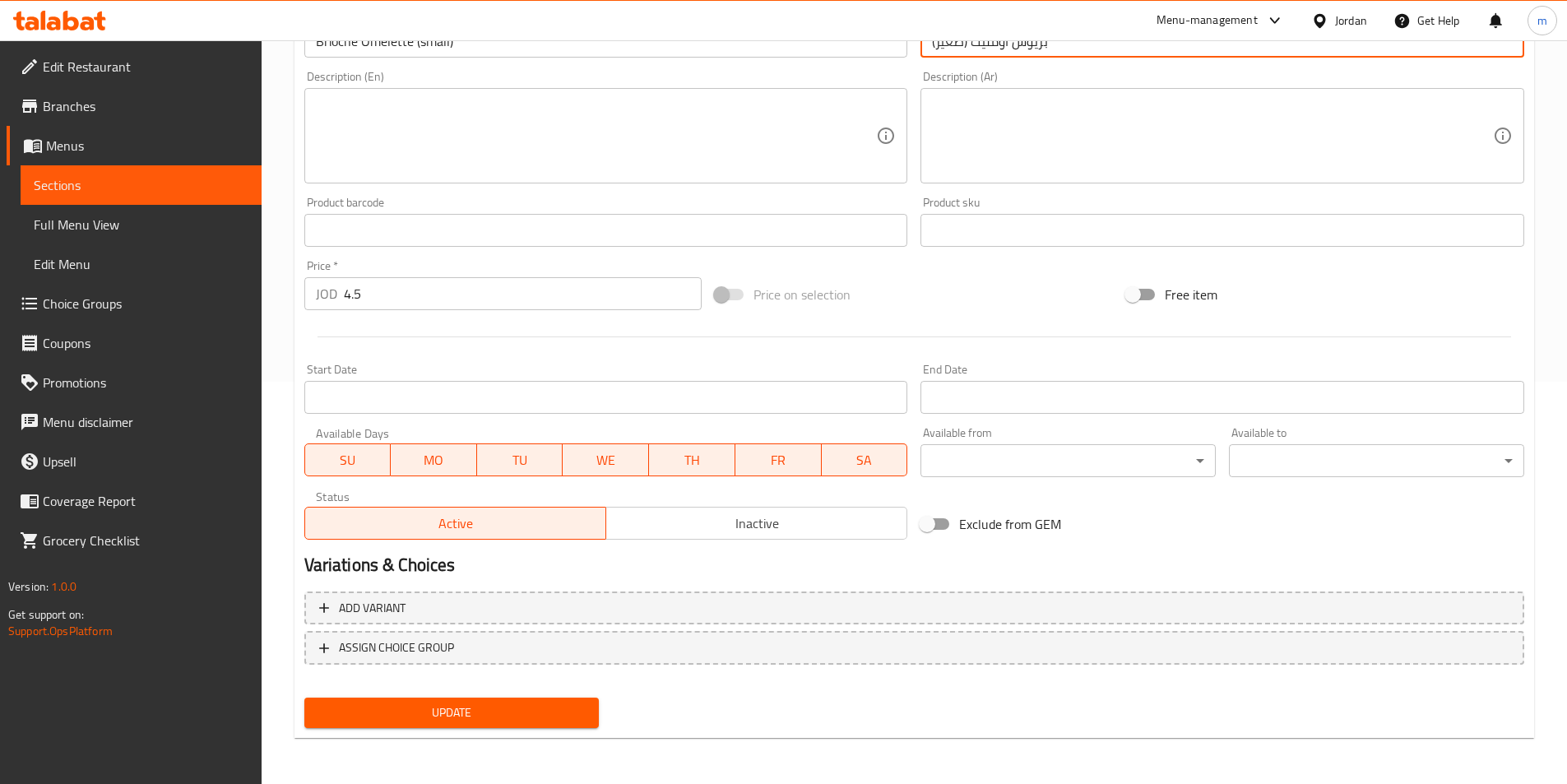
type input "بريوش أومليت (صغير)"
click at [512, 720] on span "Update" at bounding box center [452, 712] width 269 height 21
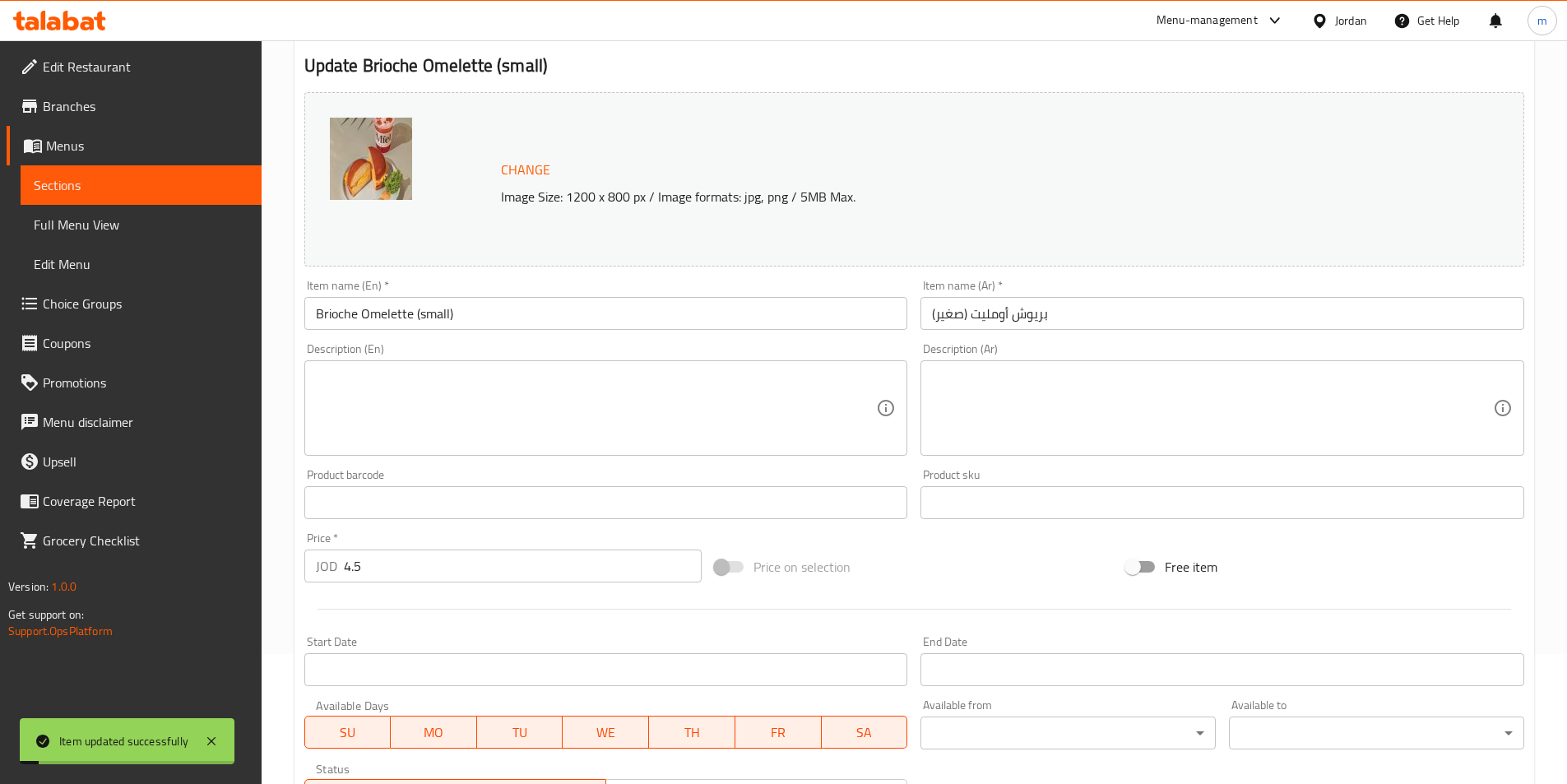
scroll to position [0, 0]
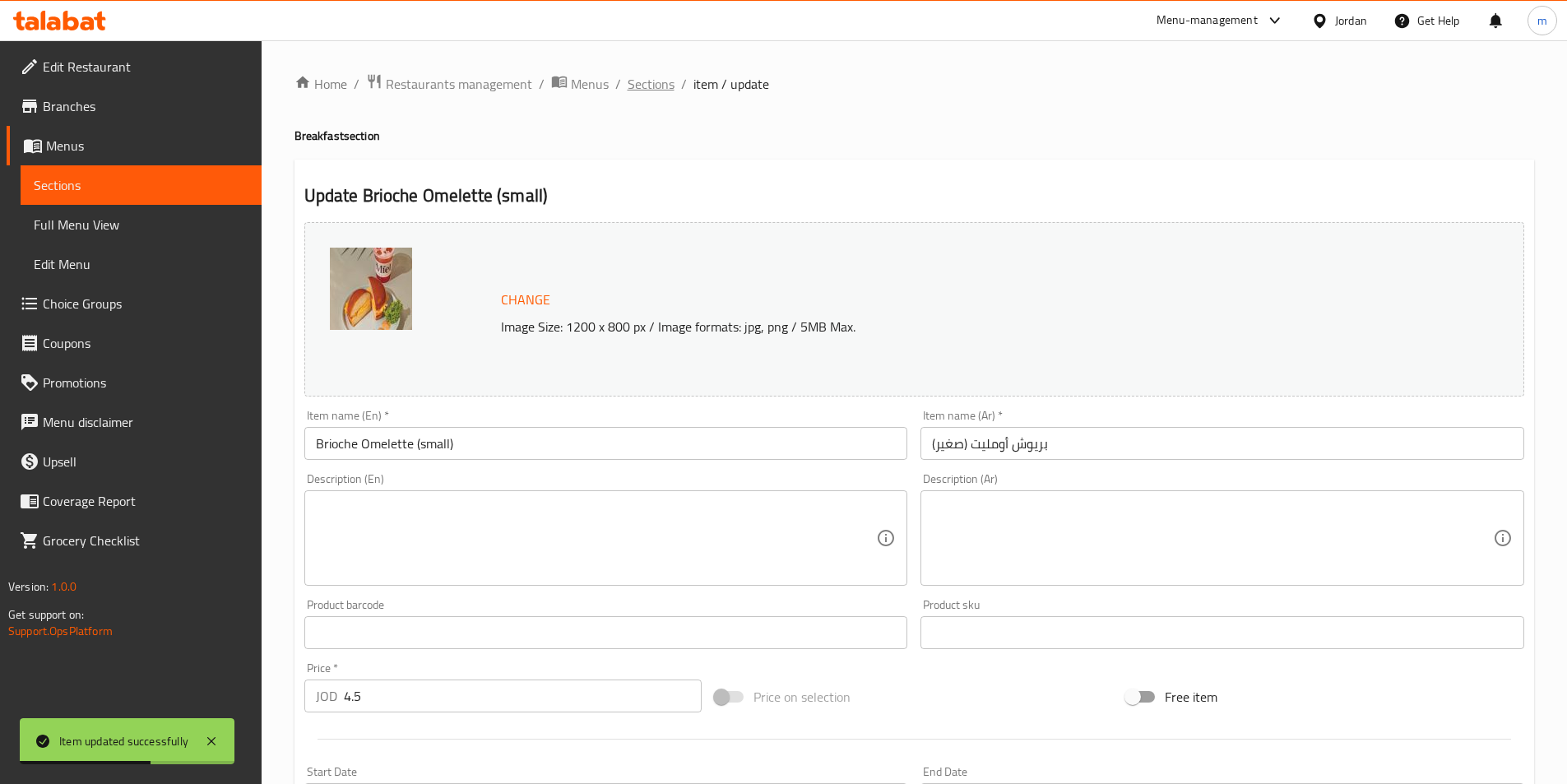
click at [641, 78] on span "Sections" at bounding box center [652, 84] width 47 height 20
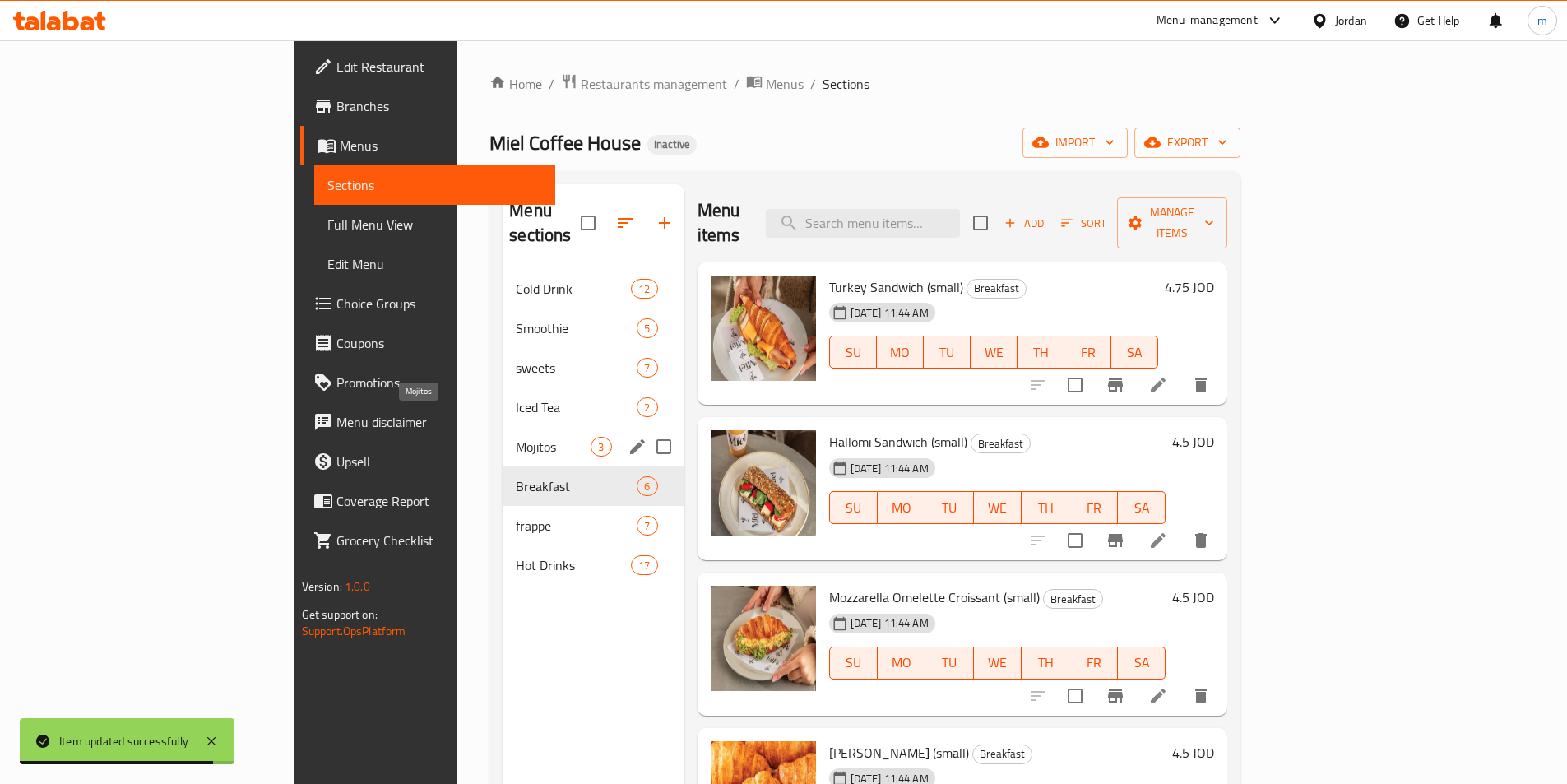
click at [516, 437] on span "Mojitos" at bounding box center [553, 447] width 75 height 20
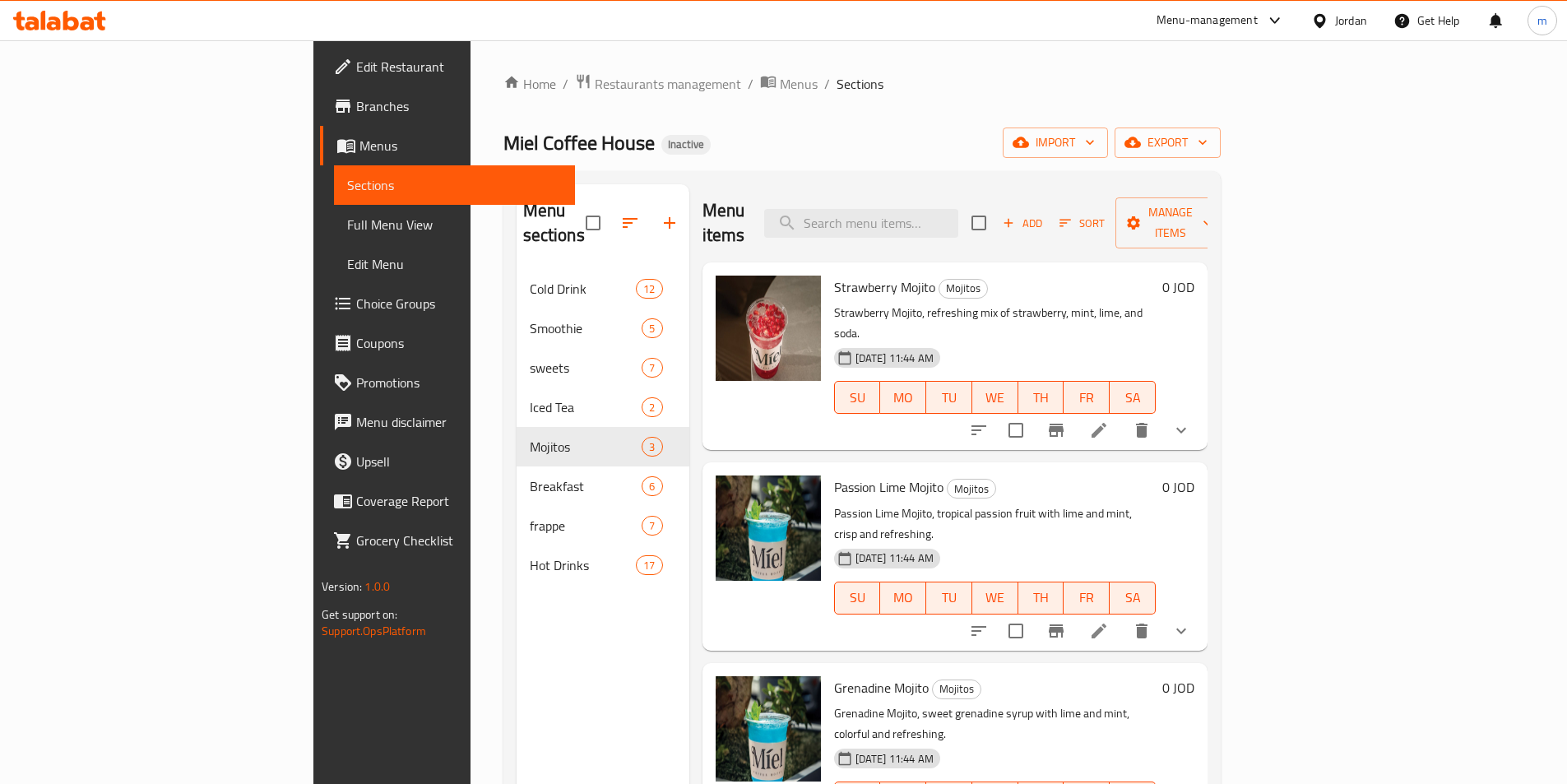
click at [1201, 411] on button "show more" at bounding box center [1181, 430] width 39 height 39
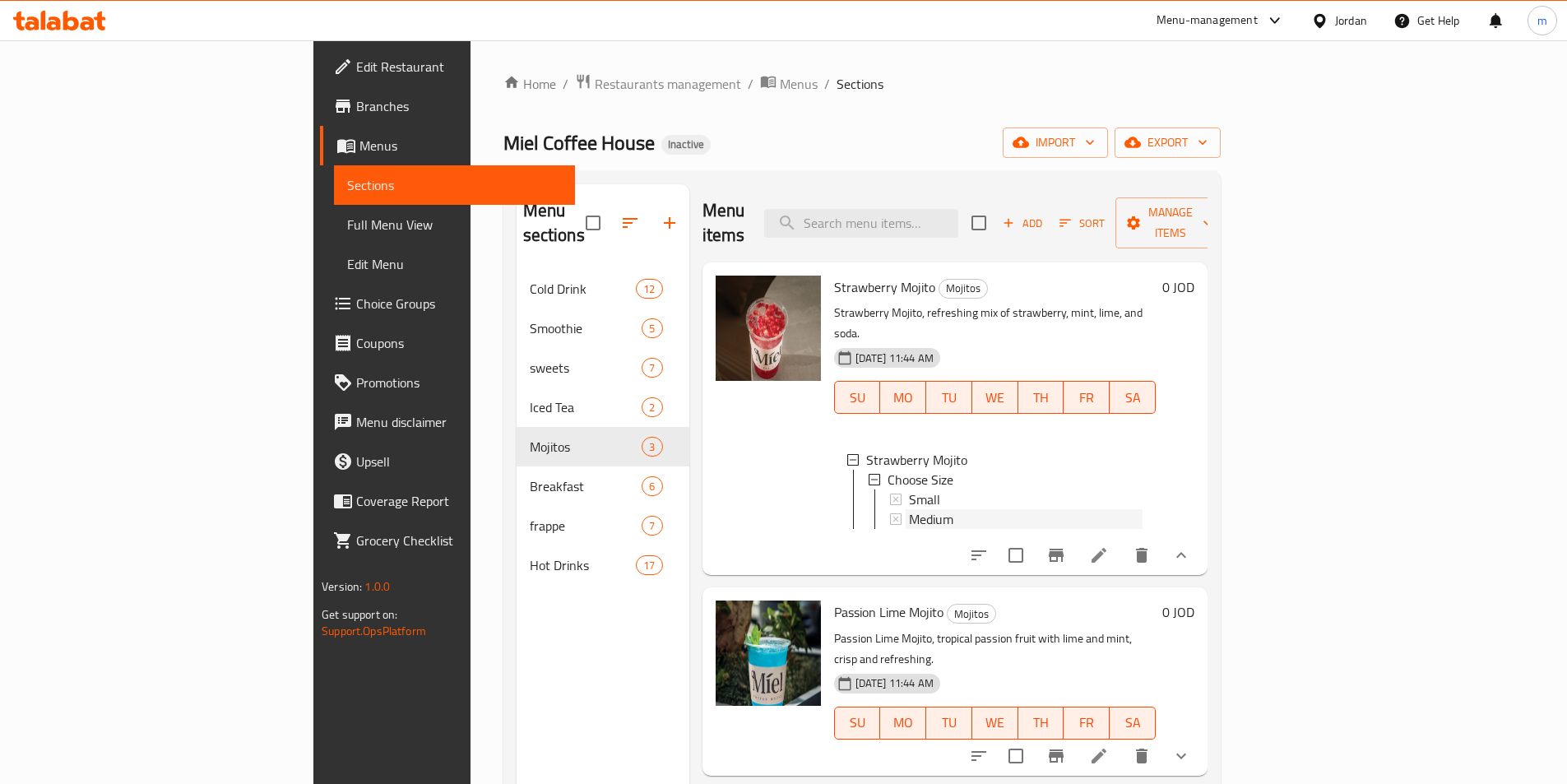
click at [909, 509] on span "Medium" at bounding box center [931, 519] width 44 height 20
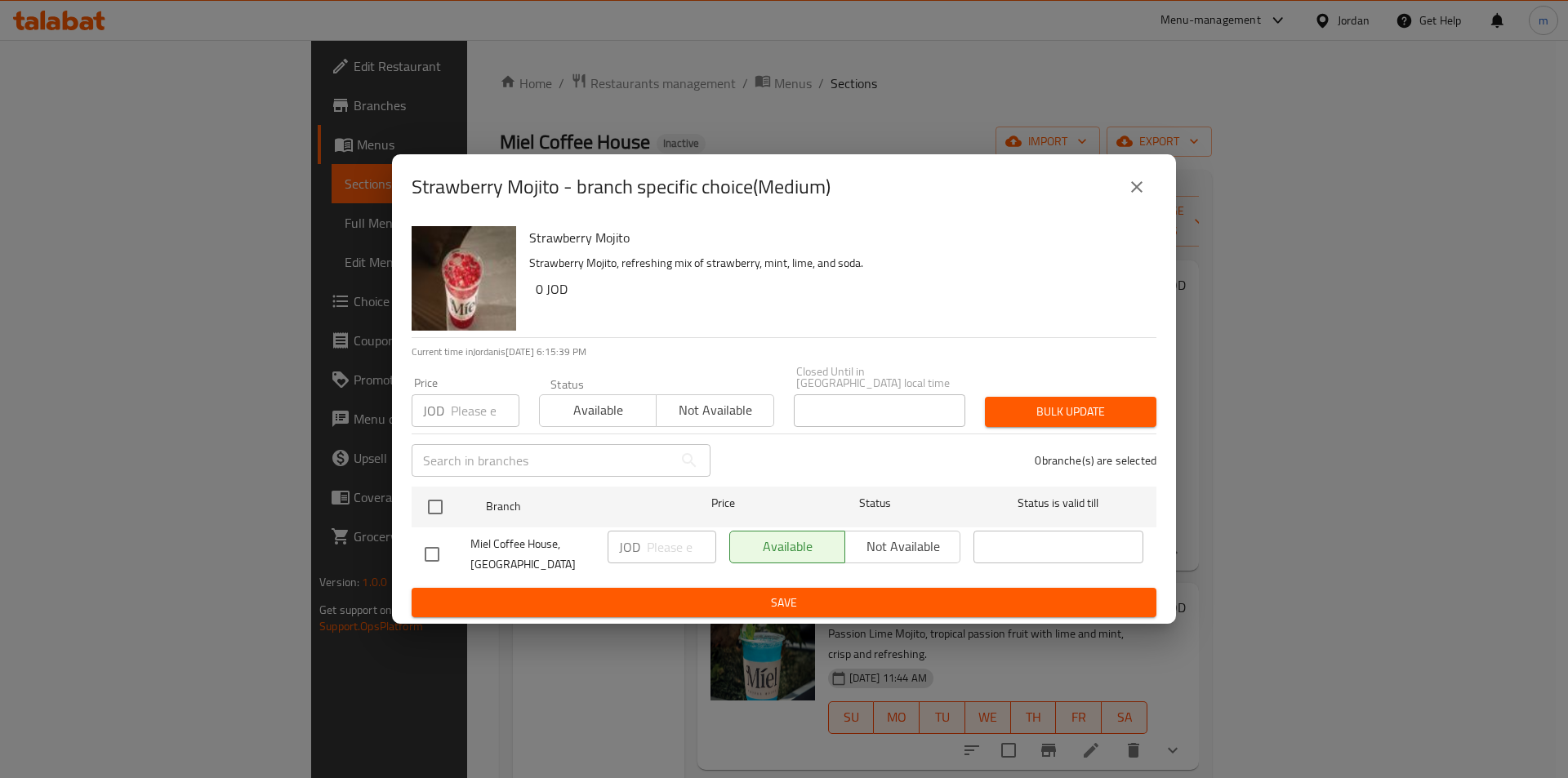
click at [1135, 186] on icon "close" at bounding box center [1136, 187] width 20 height 20
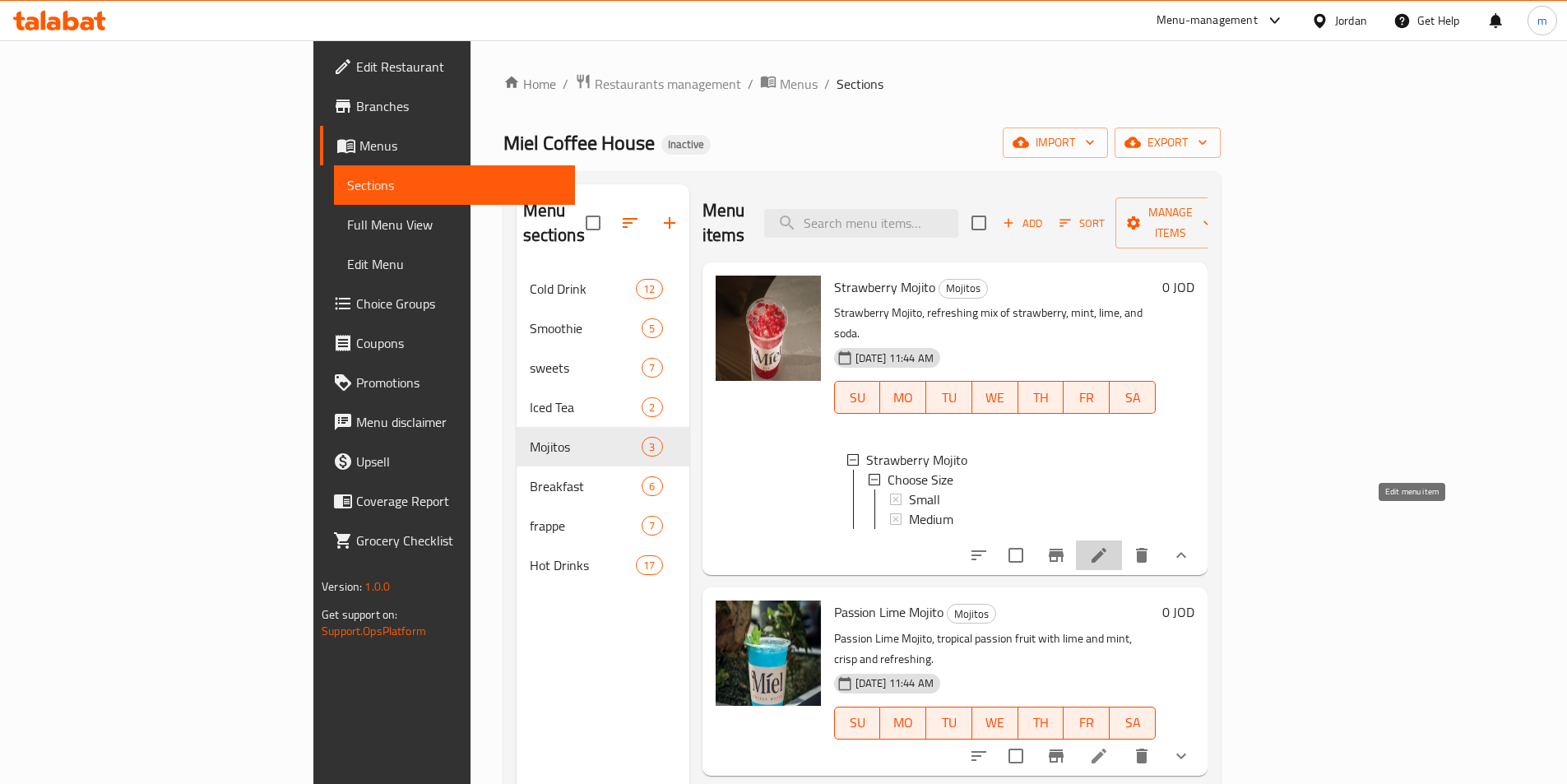
click at [1109, 545] on icon at bounding box center [1099, 555] width 20 height 20
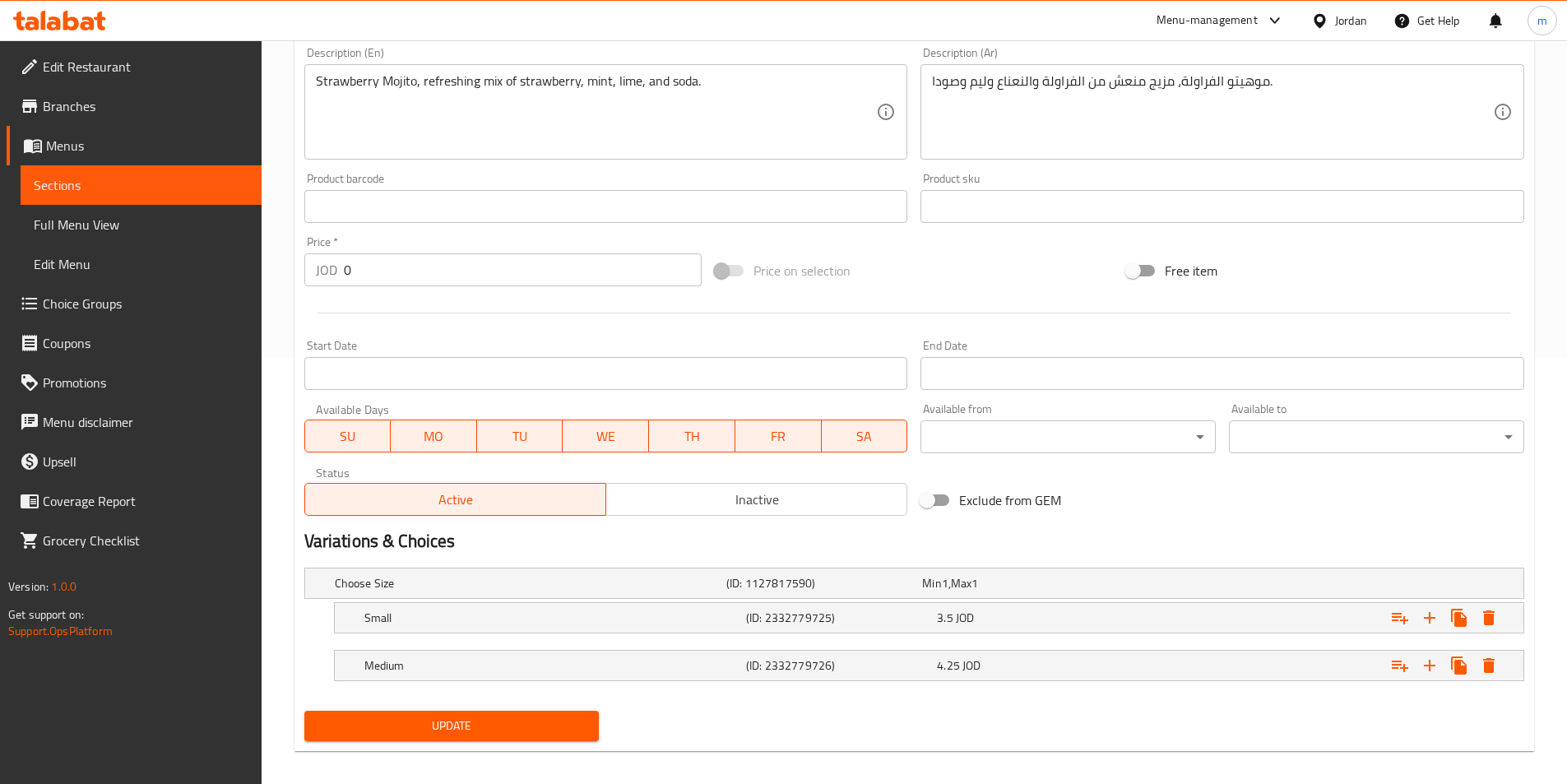
scroll to position [440, 0]
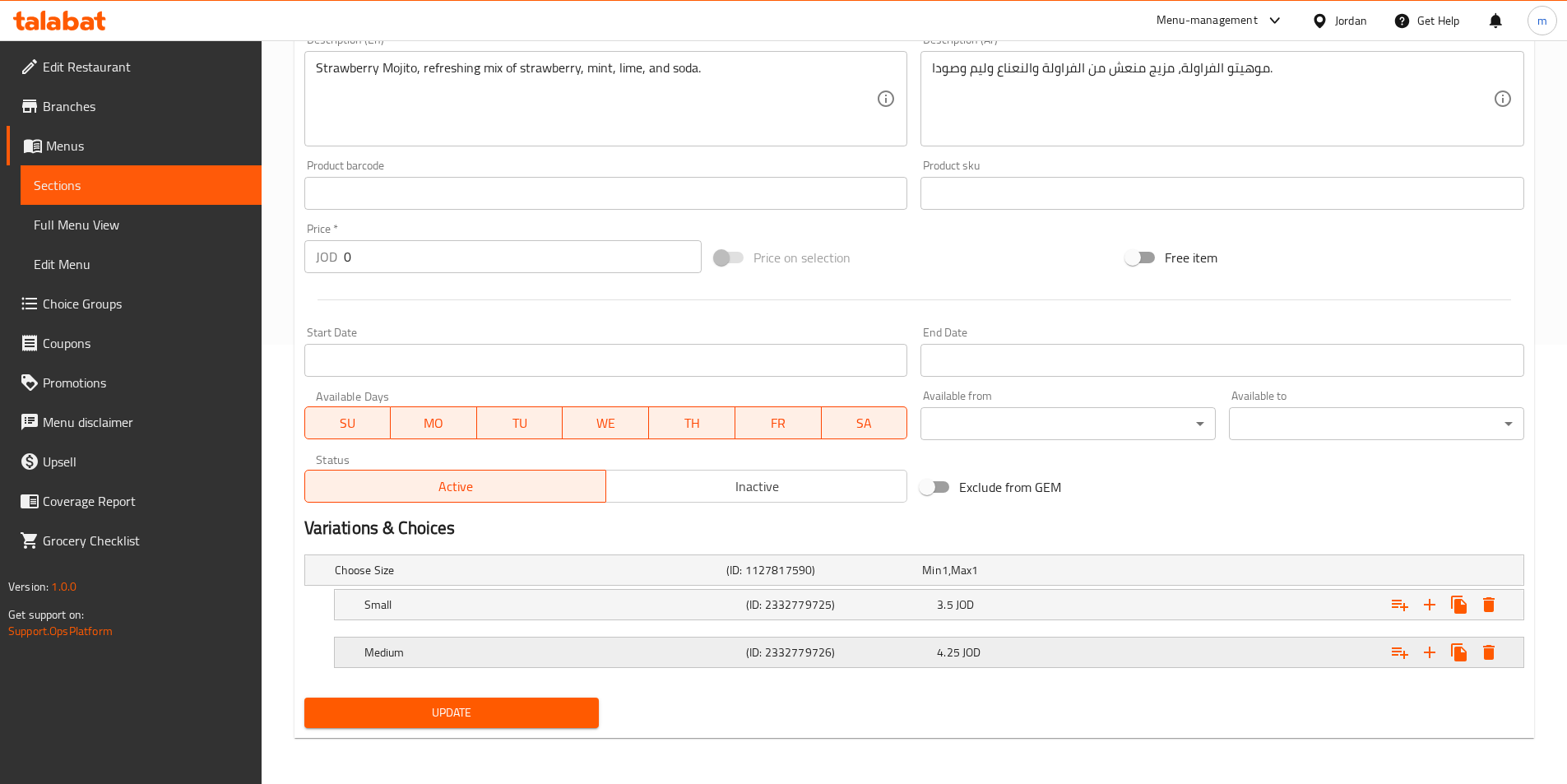
click at [537, 657] on h5 "Medium" at bounding box center [552, 651] width 375 height 17
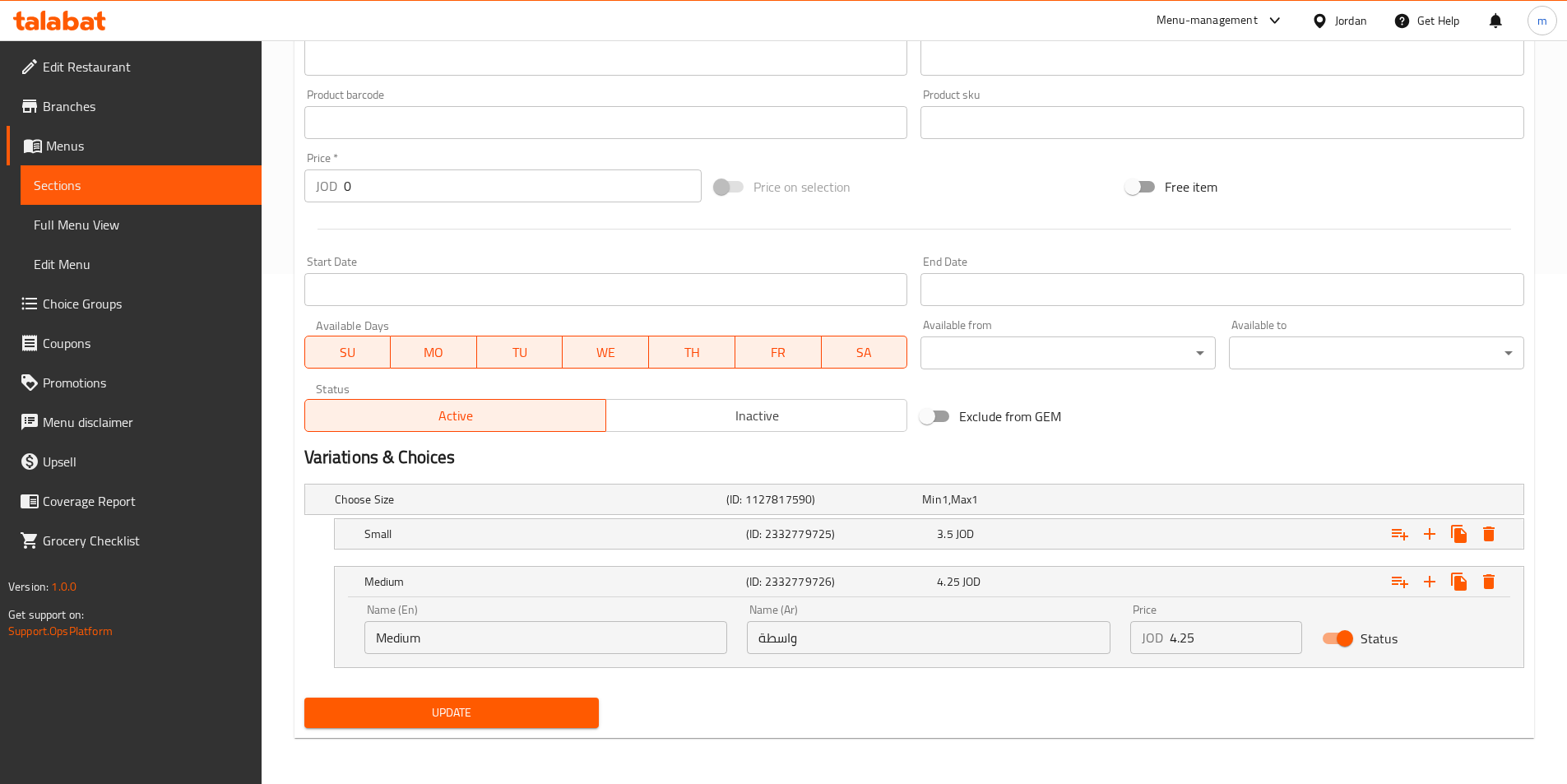
scroll to position [263, 0]
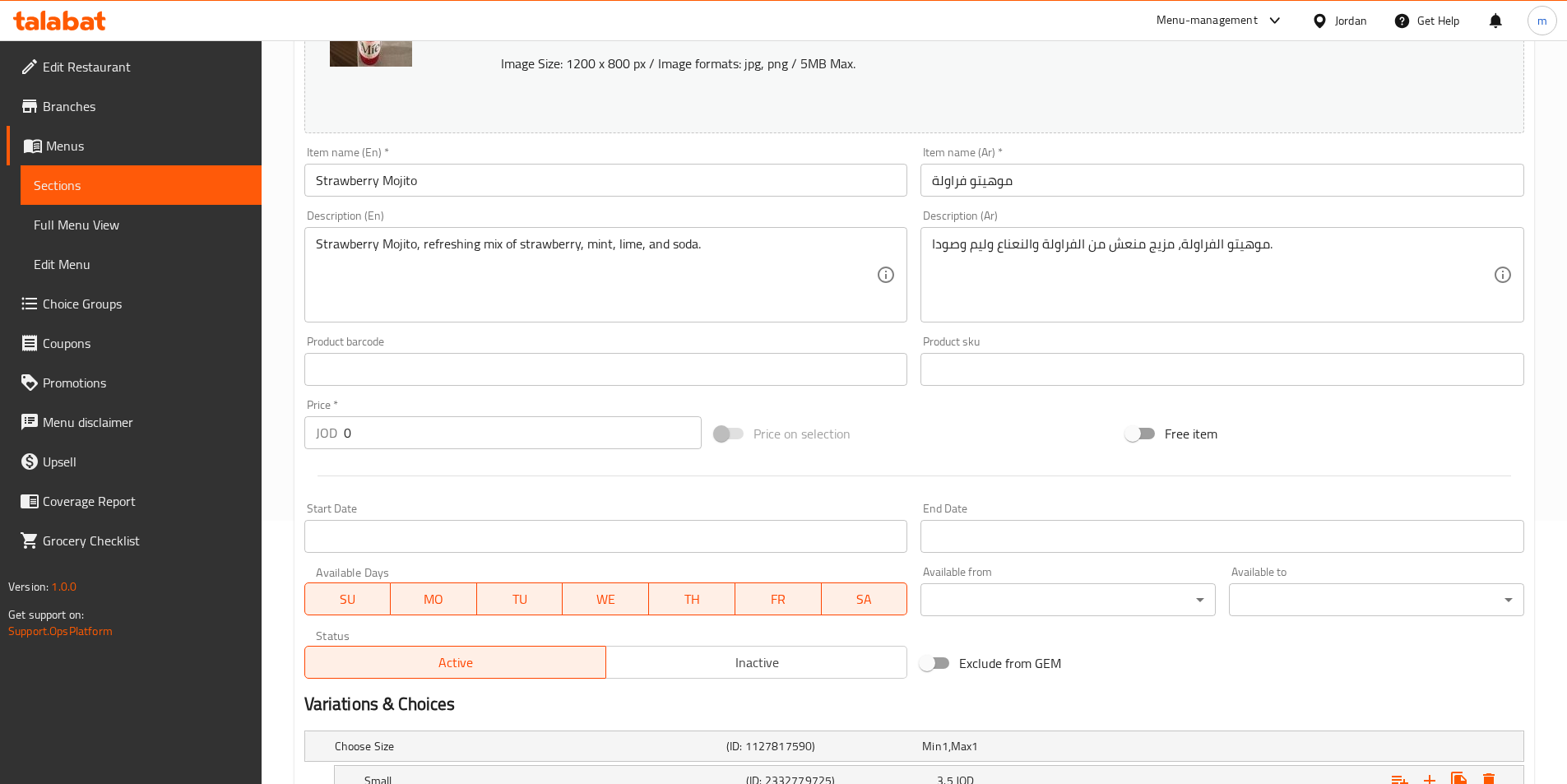
click at [75, 298] on span "Choice Groups" at bounding box center [146, 303] width 206 height 20
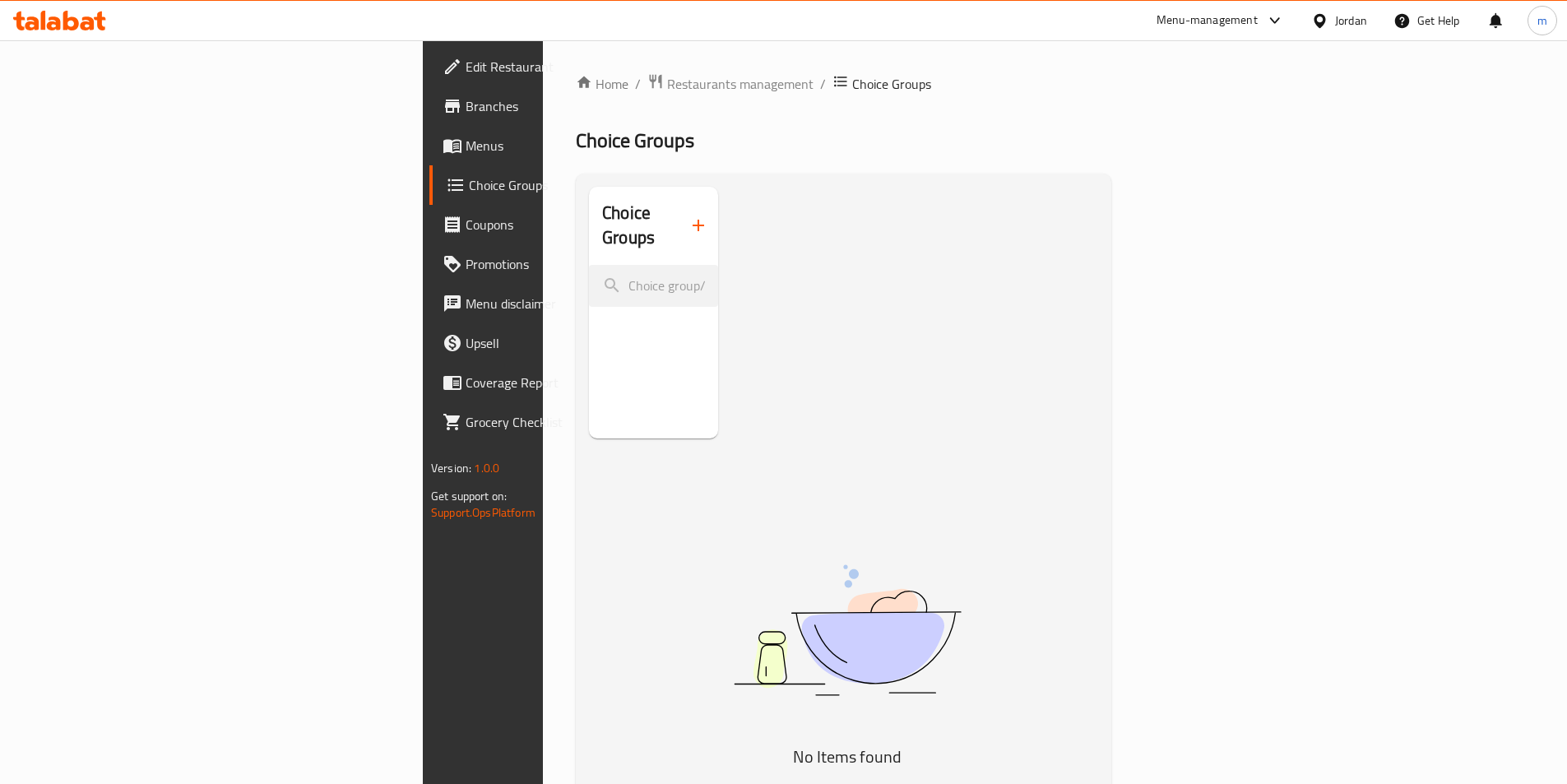
click at [466, 148] on span "Menus" at bounding box center [569, 146] width 206 height 20
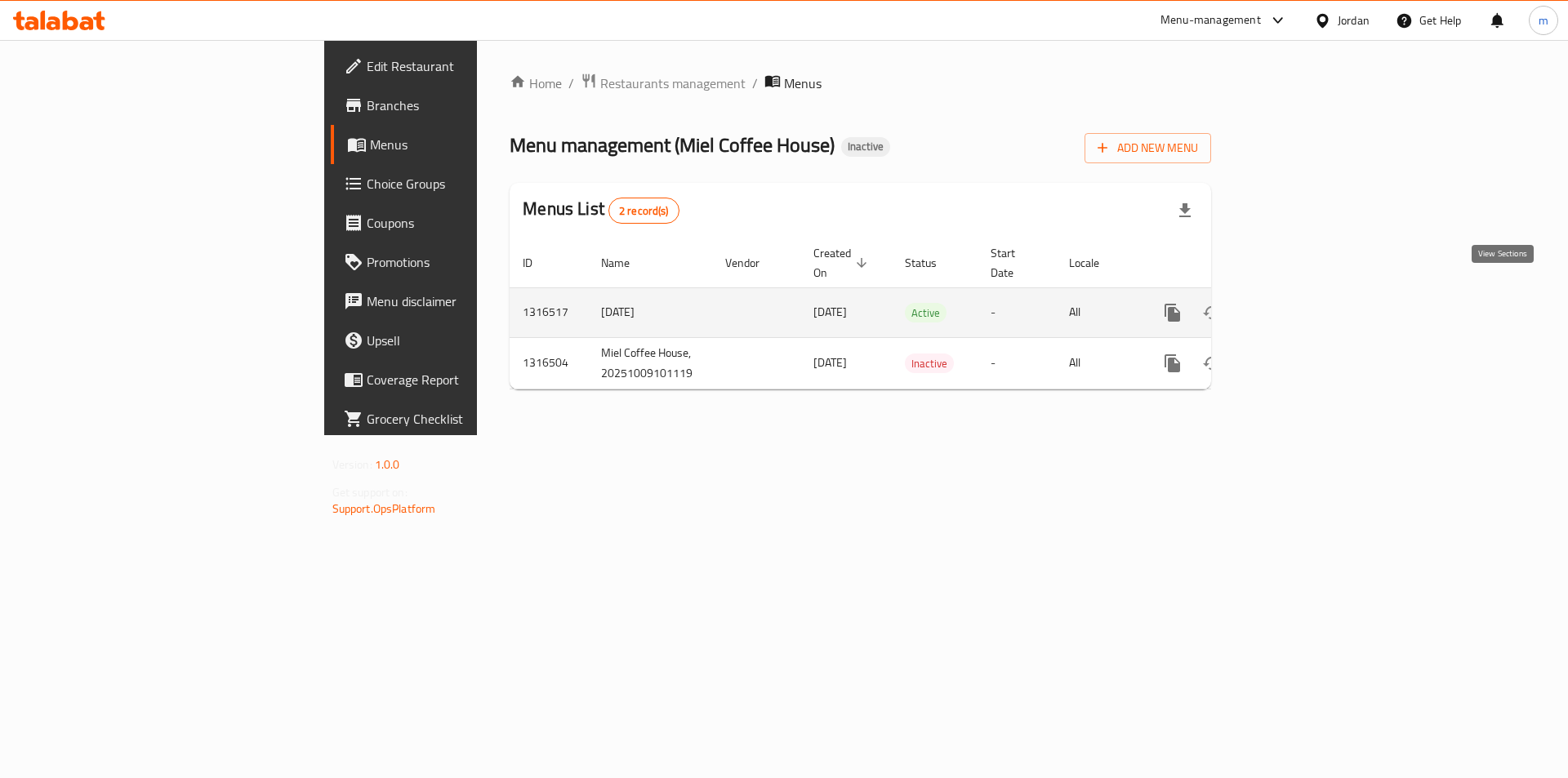
click at [1300, 303] on icon "enhanced table" at bounding box center [1290, 312] width 20 height 20
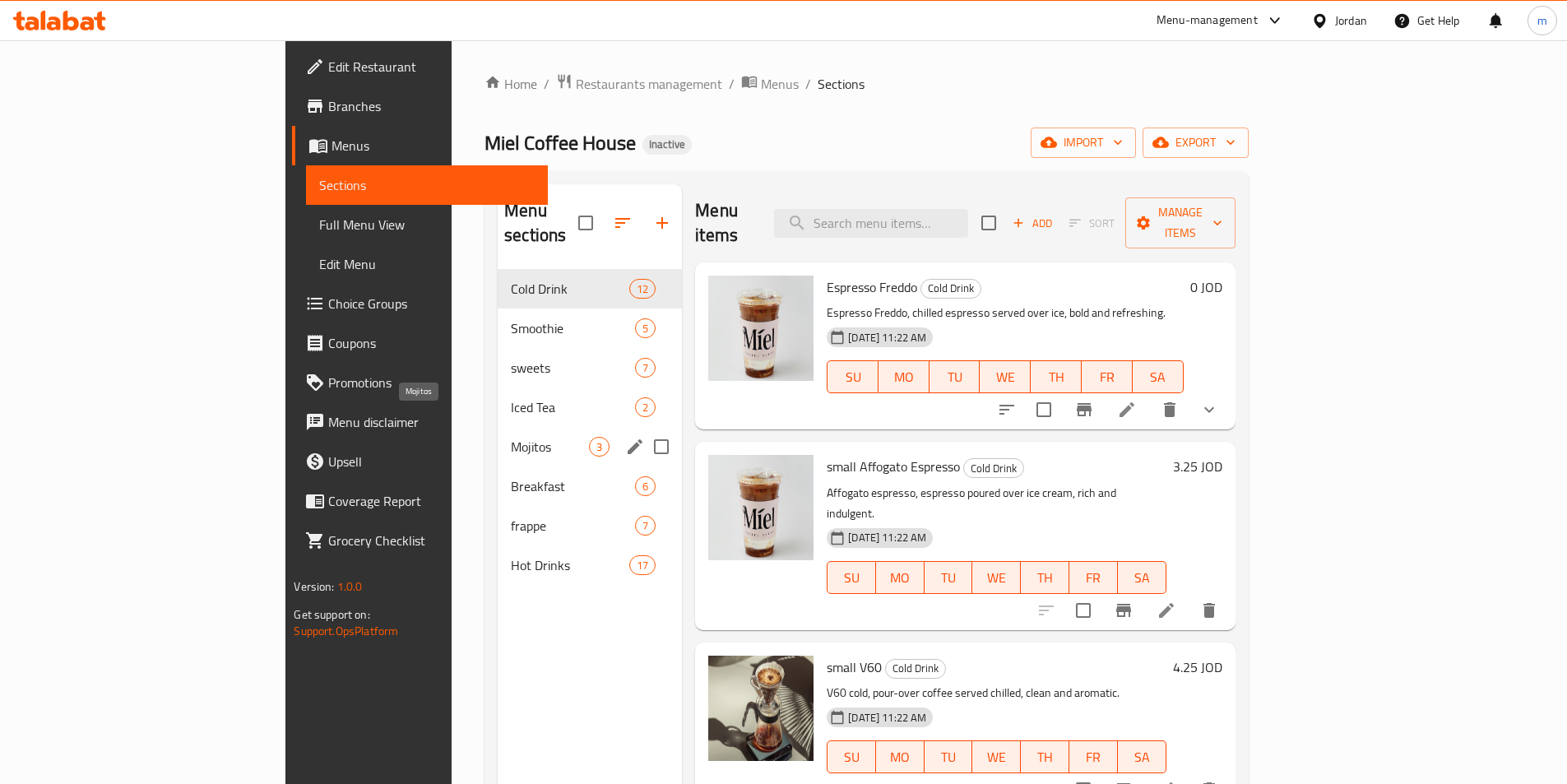
click at [511, 437] on span "Mojitos" at bounding box center [551, 447] width 79 height 20
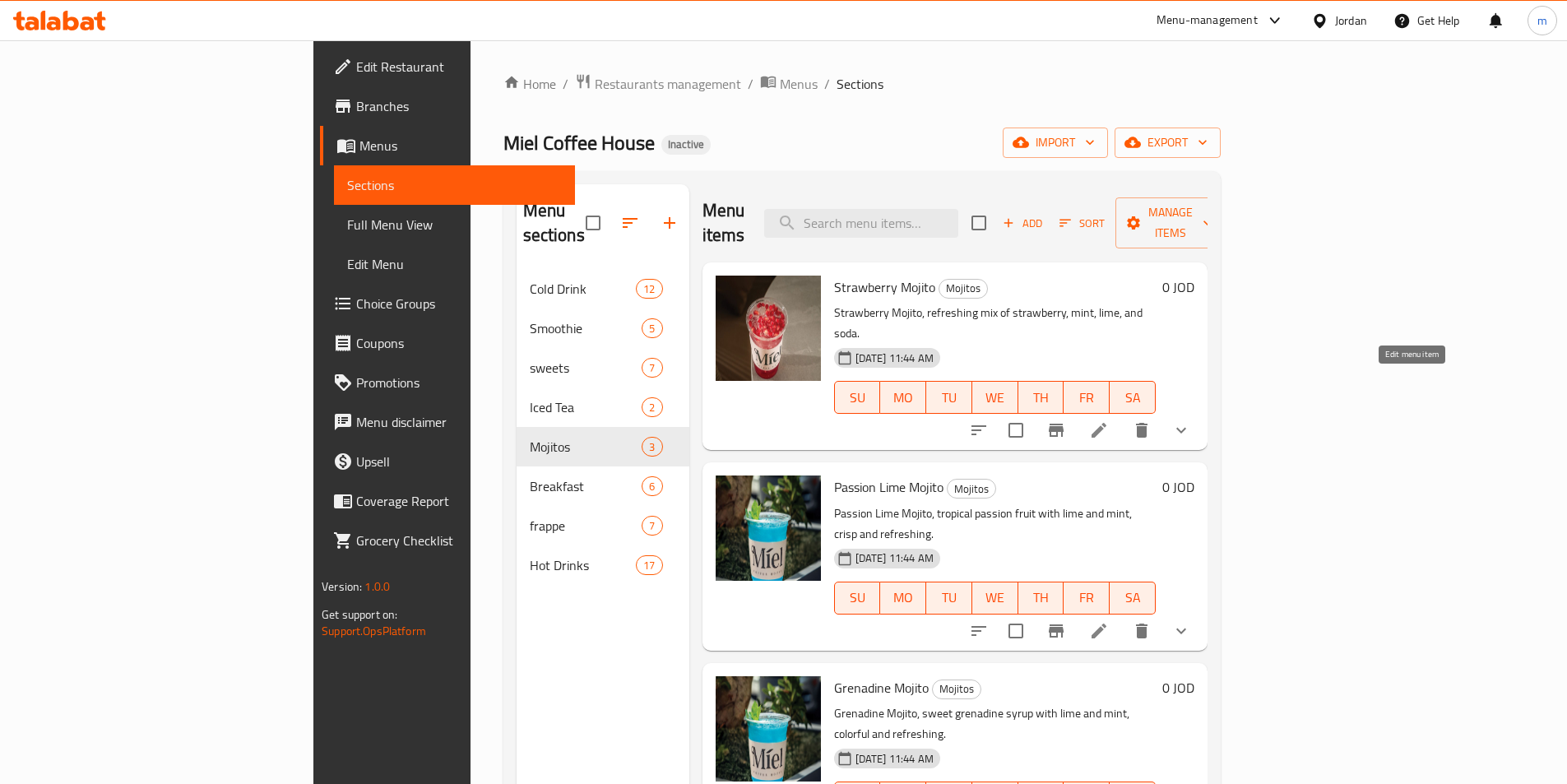
click at [1109, 420] on icon at bounding box center [1099, 430] width 20 height 20
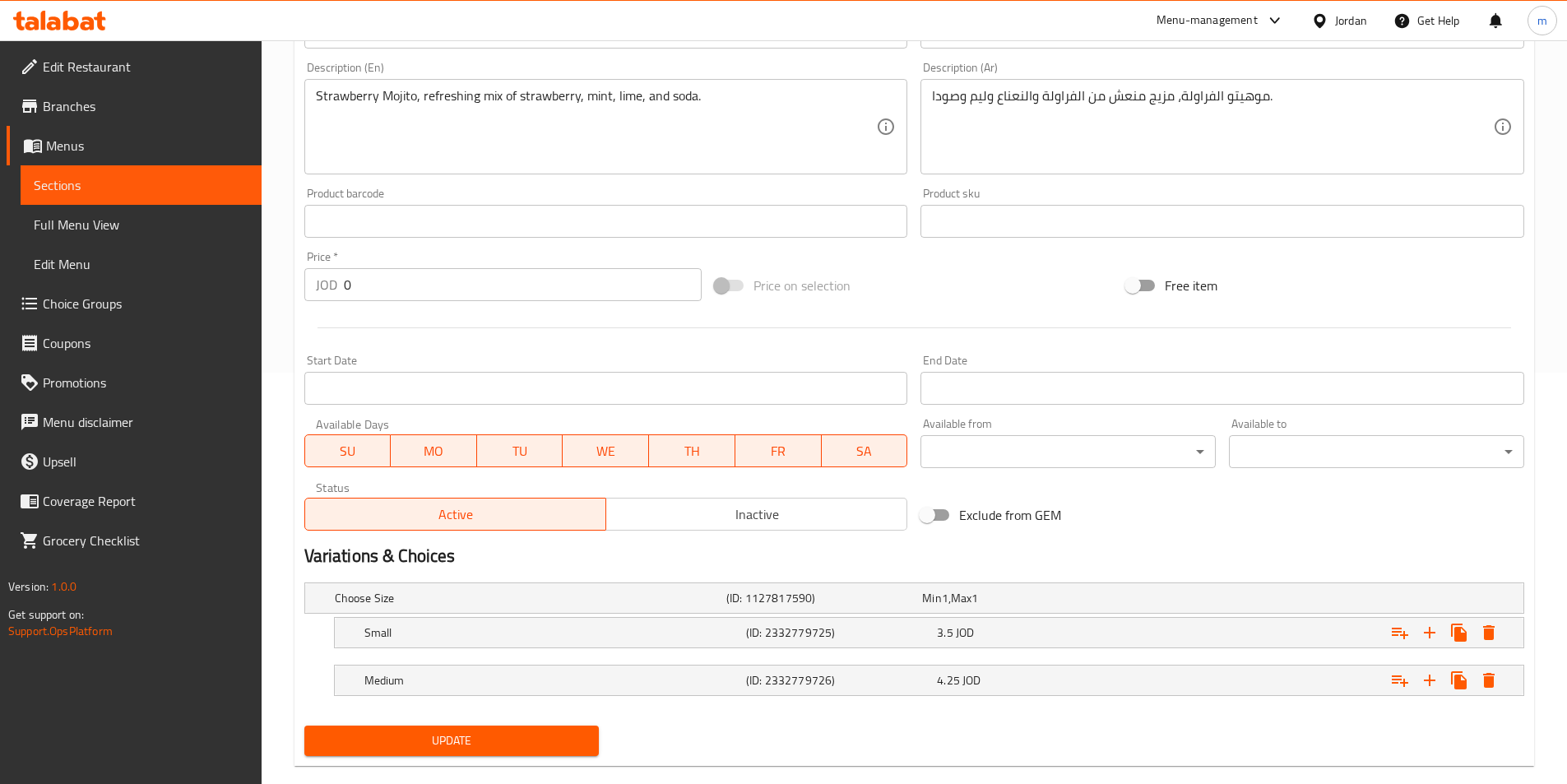
scroll to position [440, 0]
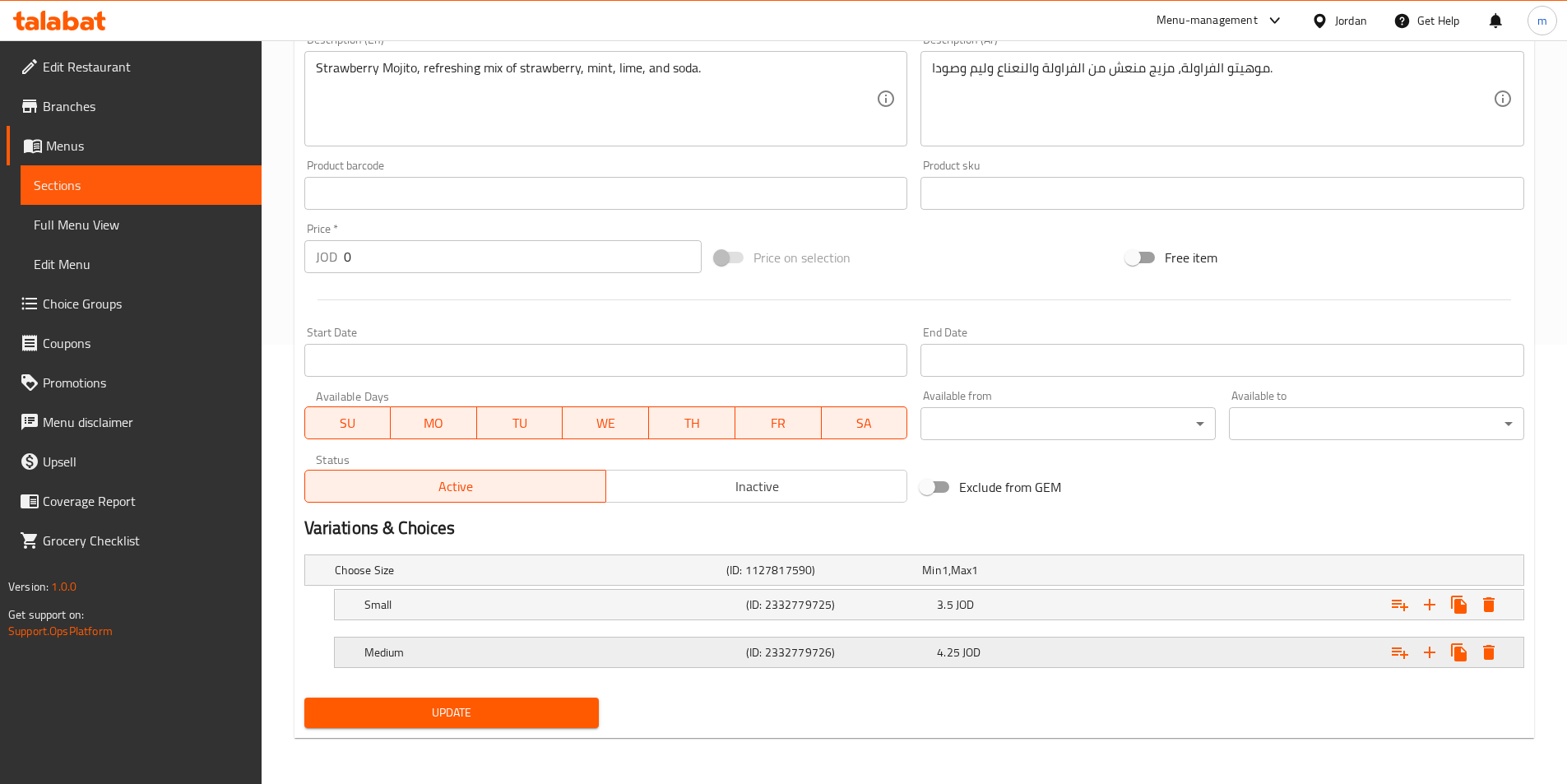
click at [491, 644] on h5 "Medium" at bounding box center [552, 651] width 375 height 17
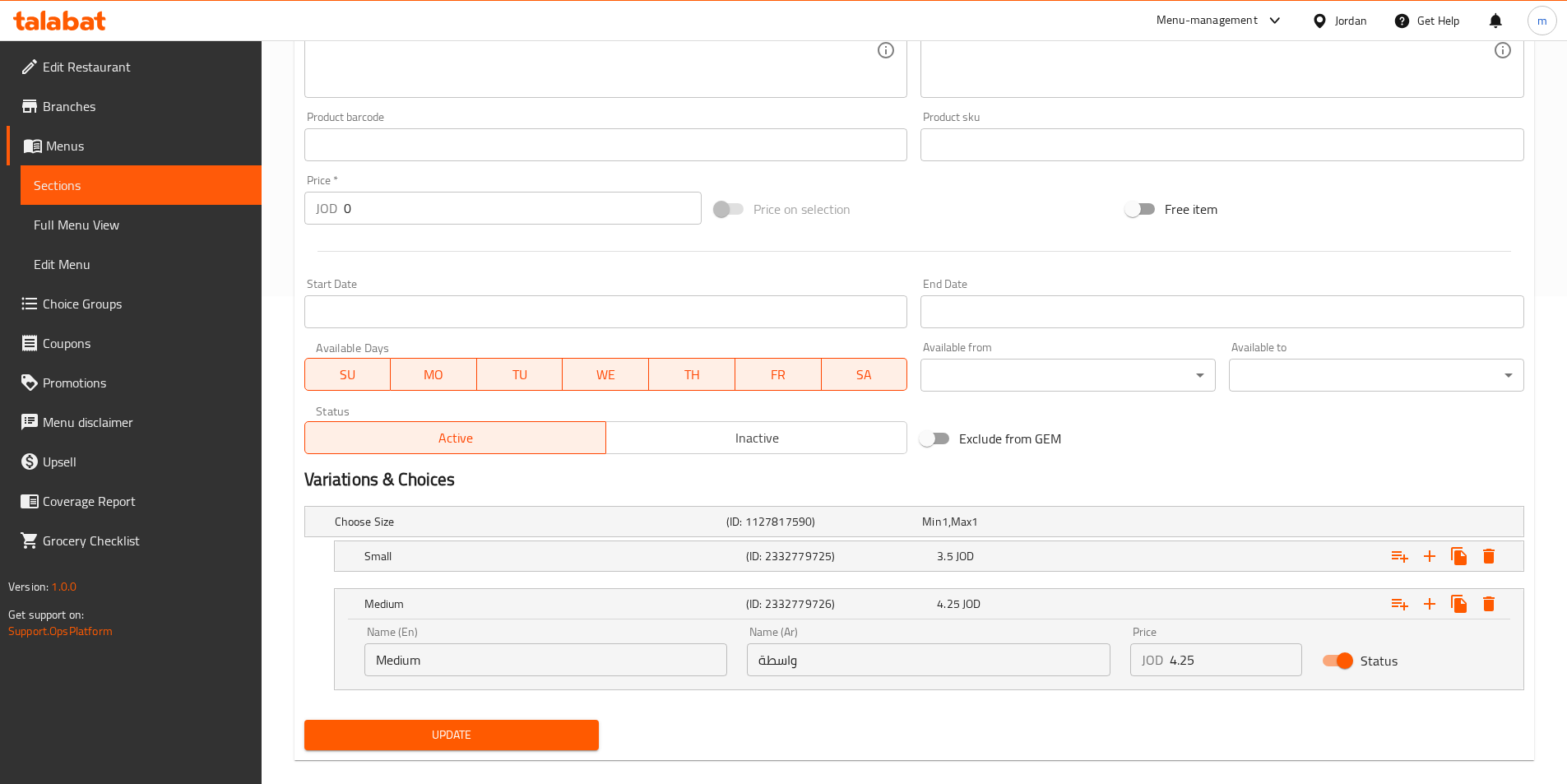
scroll to position [510, 0]
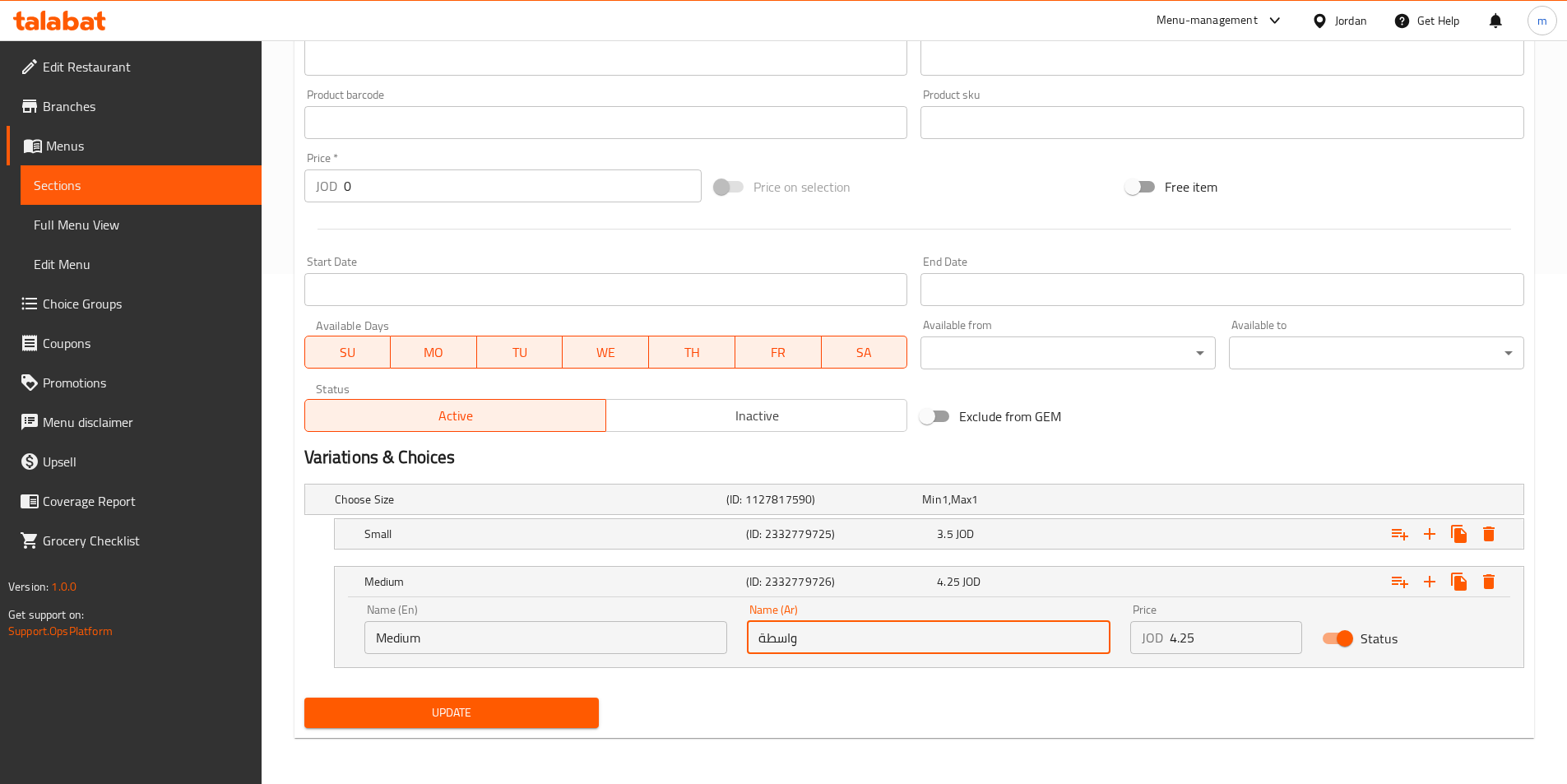
click at [897, 638] on input "واسطة" at bounding box center [928, 637] width 364 height 33
type input "وسط"
click at [544, 702] on span "Update" at bounding box center [452, 712] width 269 height 21
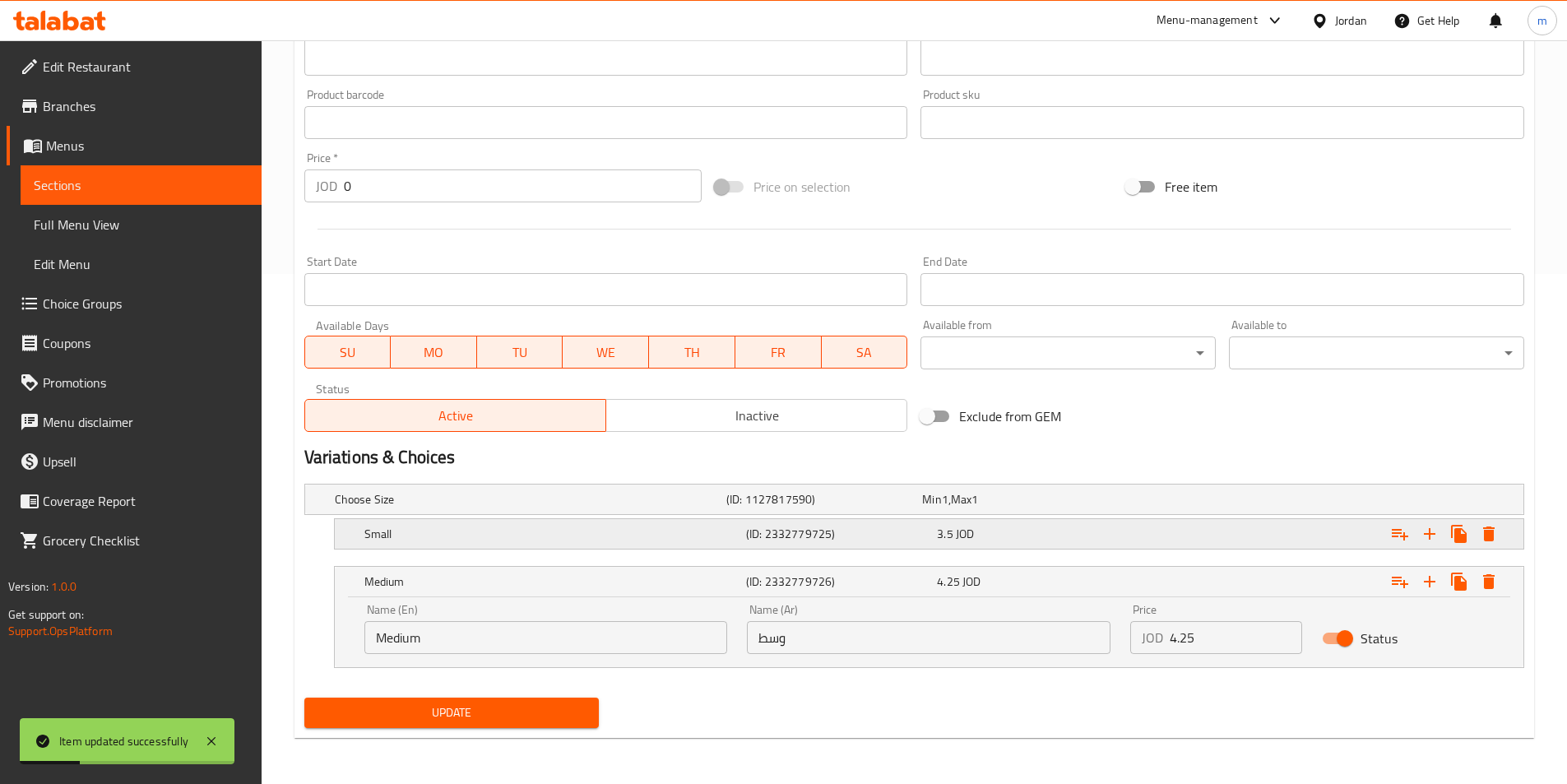
click at [823, 528] on h5 "(ID: 2332779725)" at bounding box center [838, 534] width 184 height 17
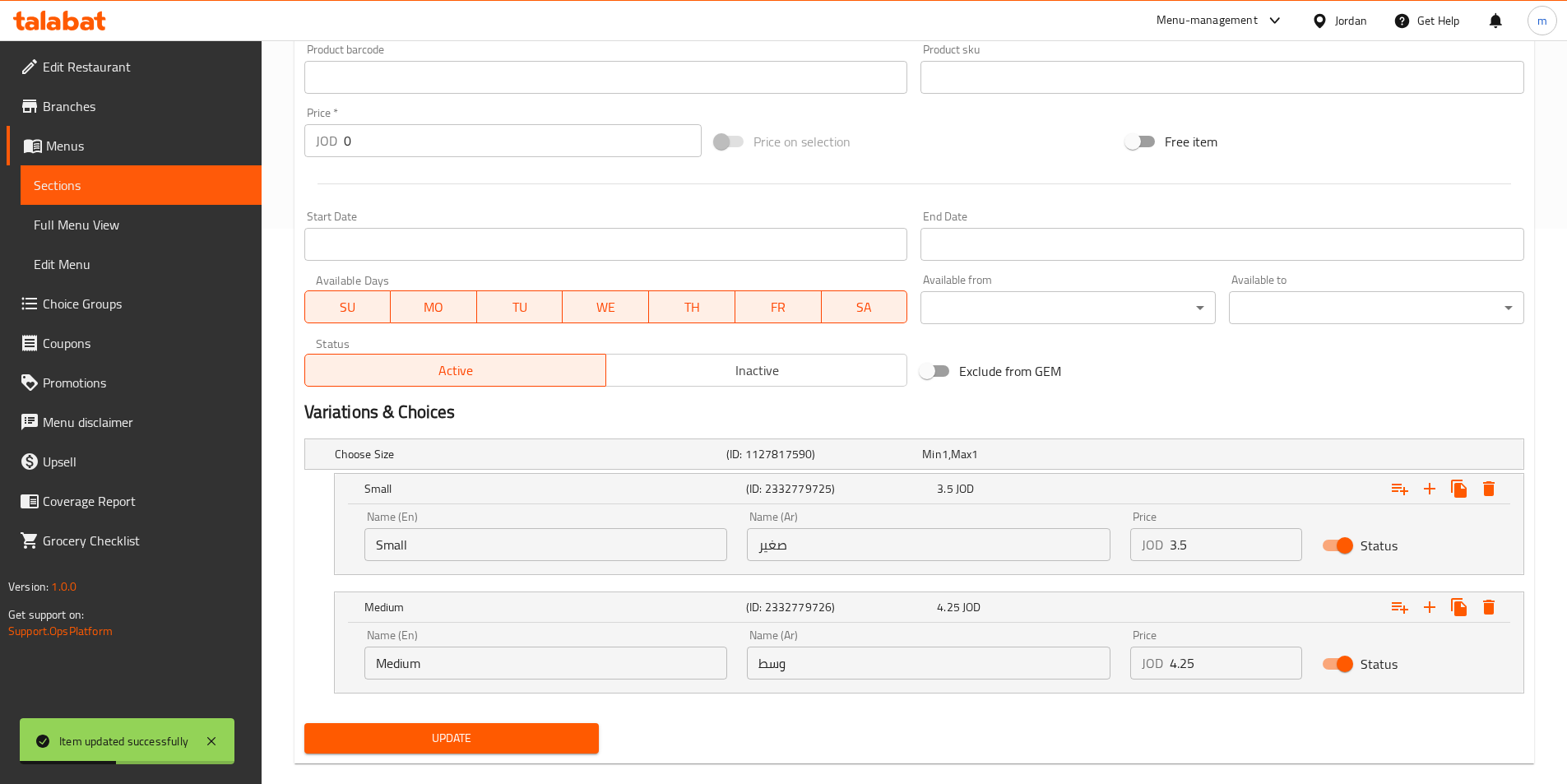
scroll to position [581, 0]
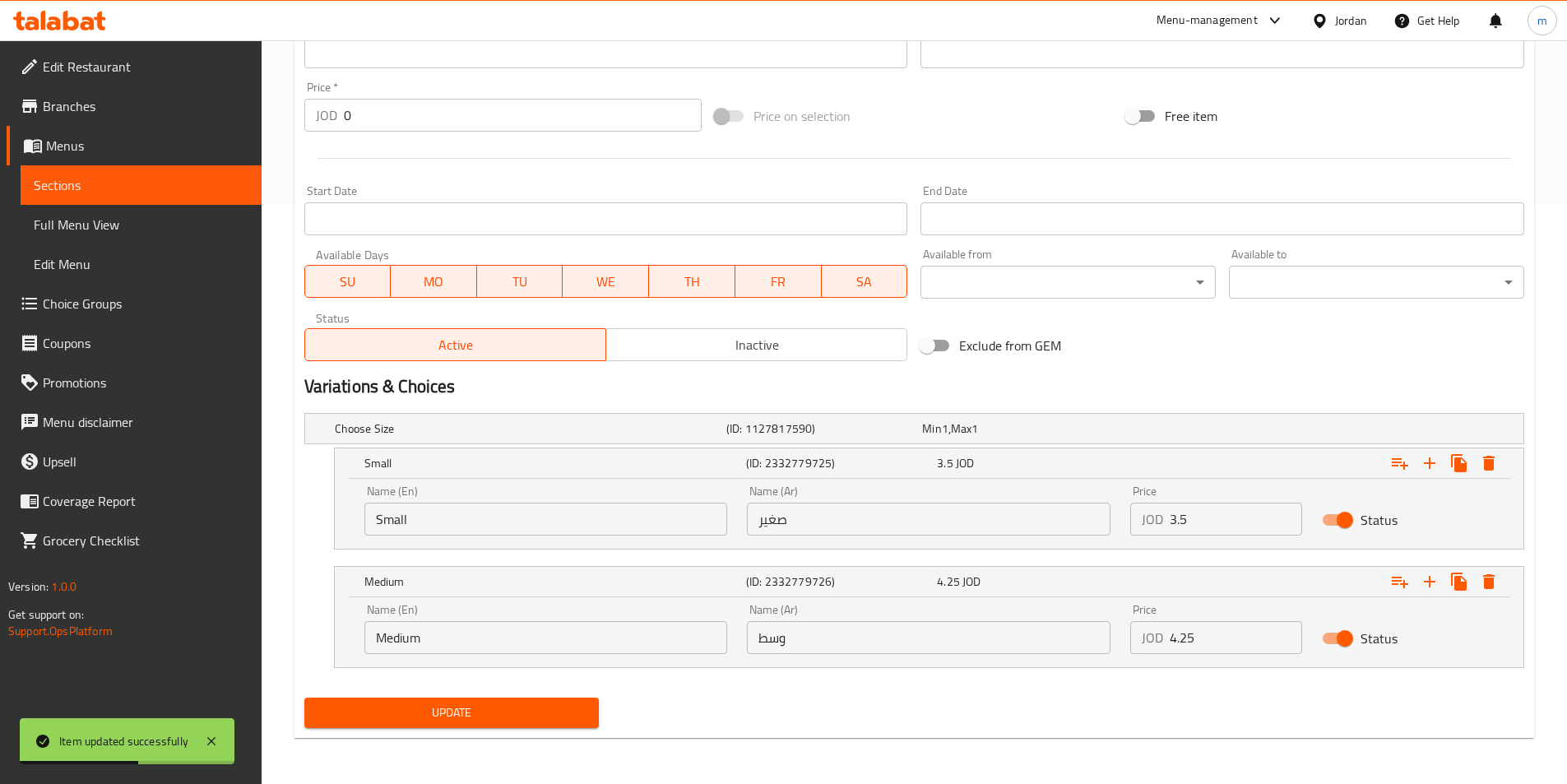
click at [788, 628] on input "وسط" at bounding box center [928, 637] width 364 height 33
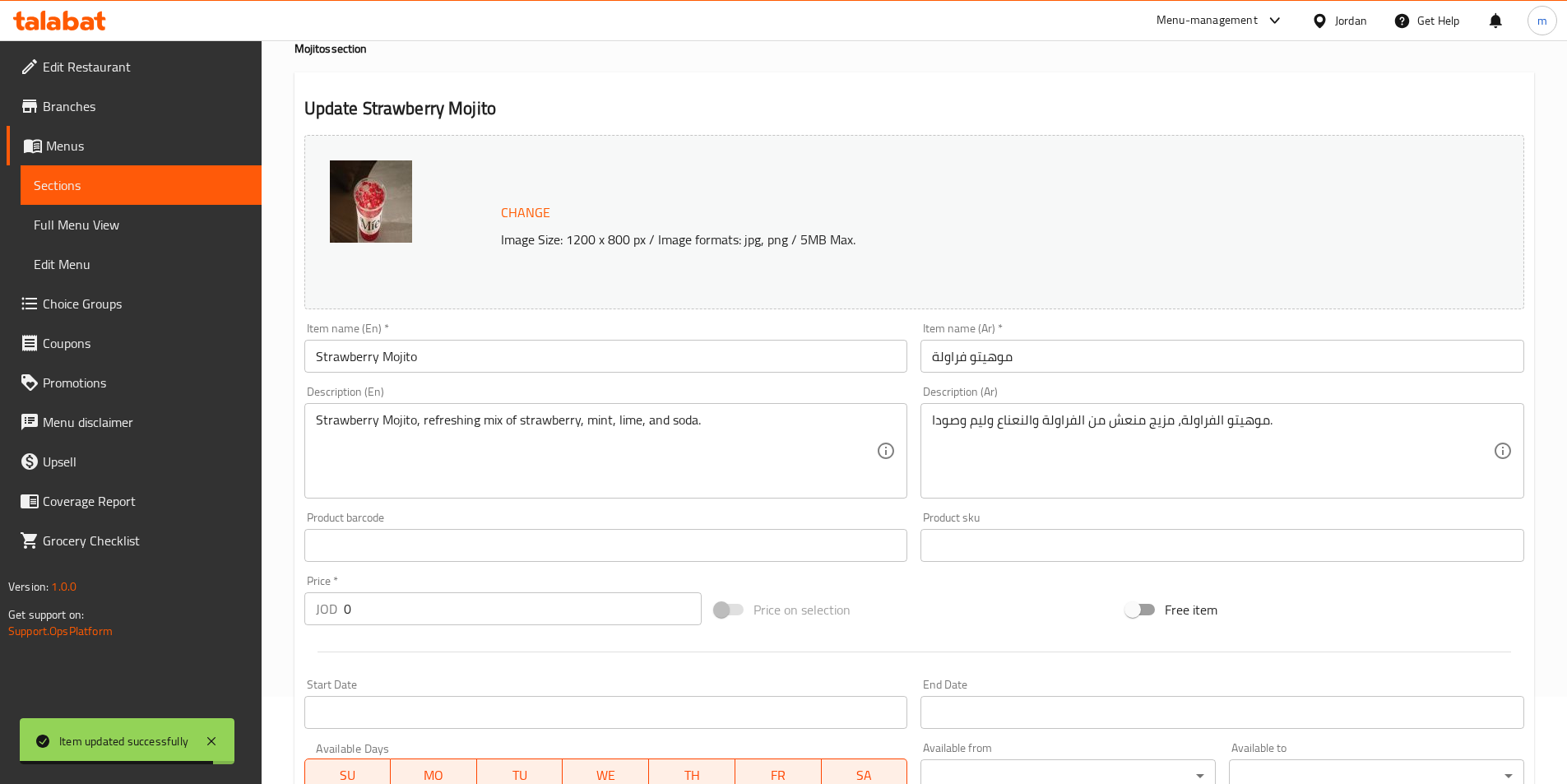
scroll to position [0, 0]
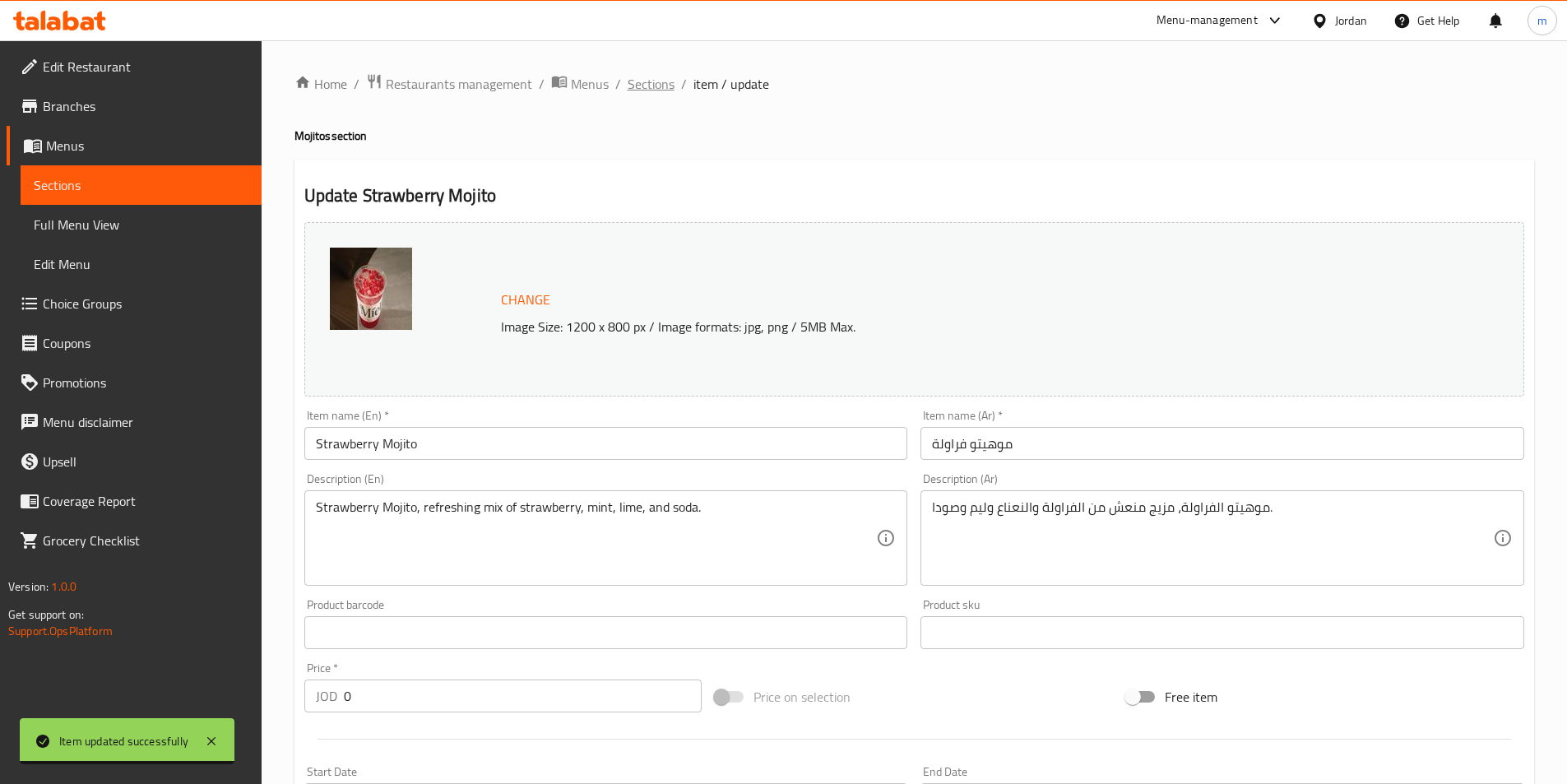
click at [656, 86] on span "Sections" at bounding box center [652, 84] width 47 height 20
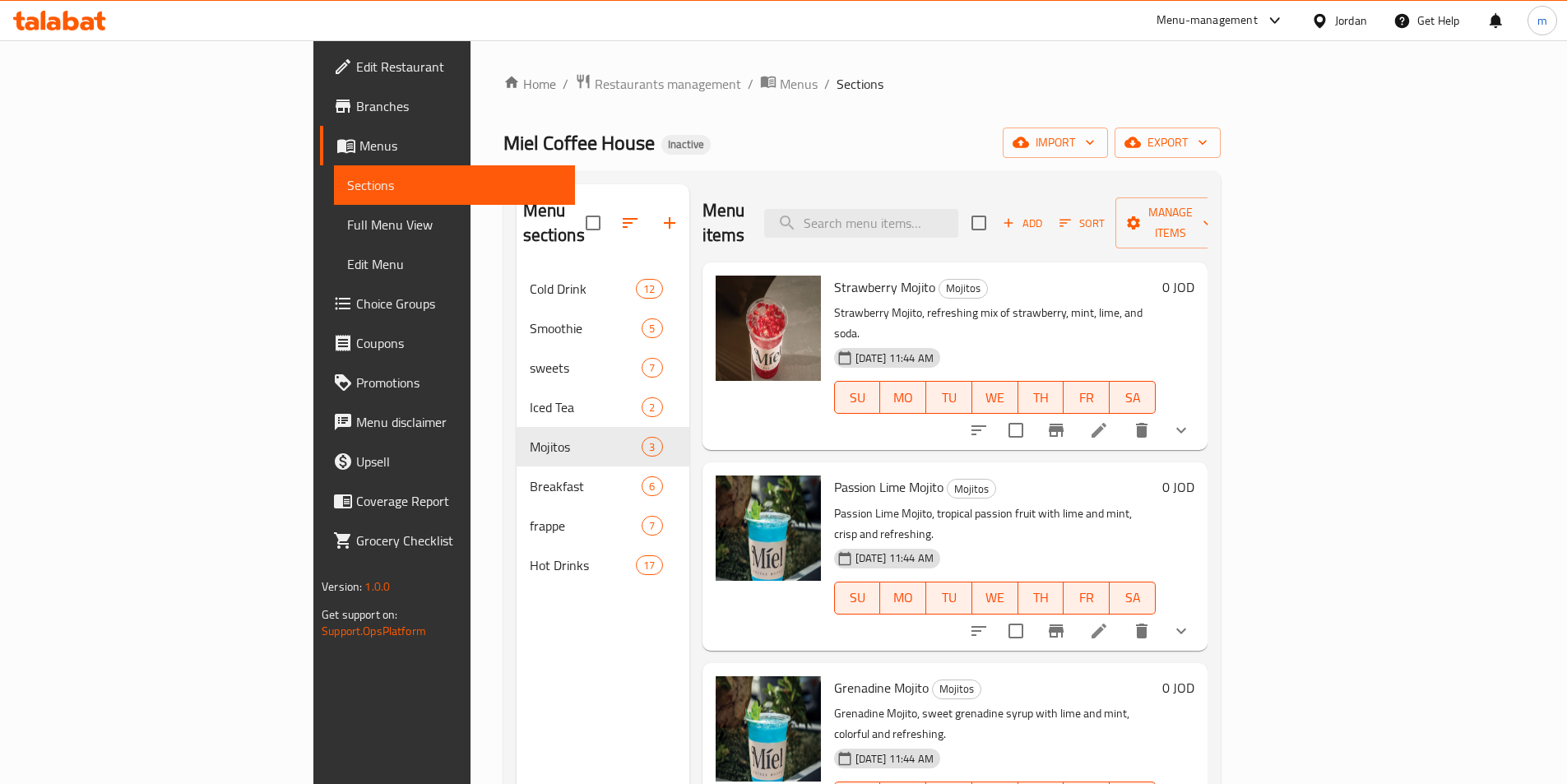
scroll to position [165, 0]
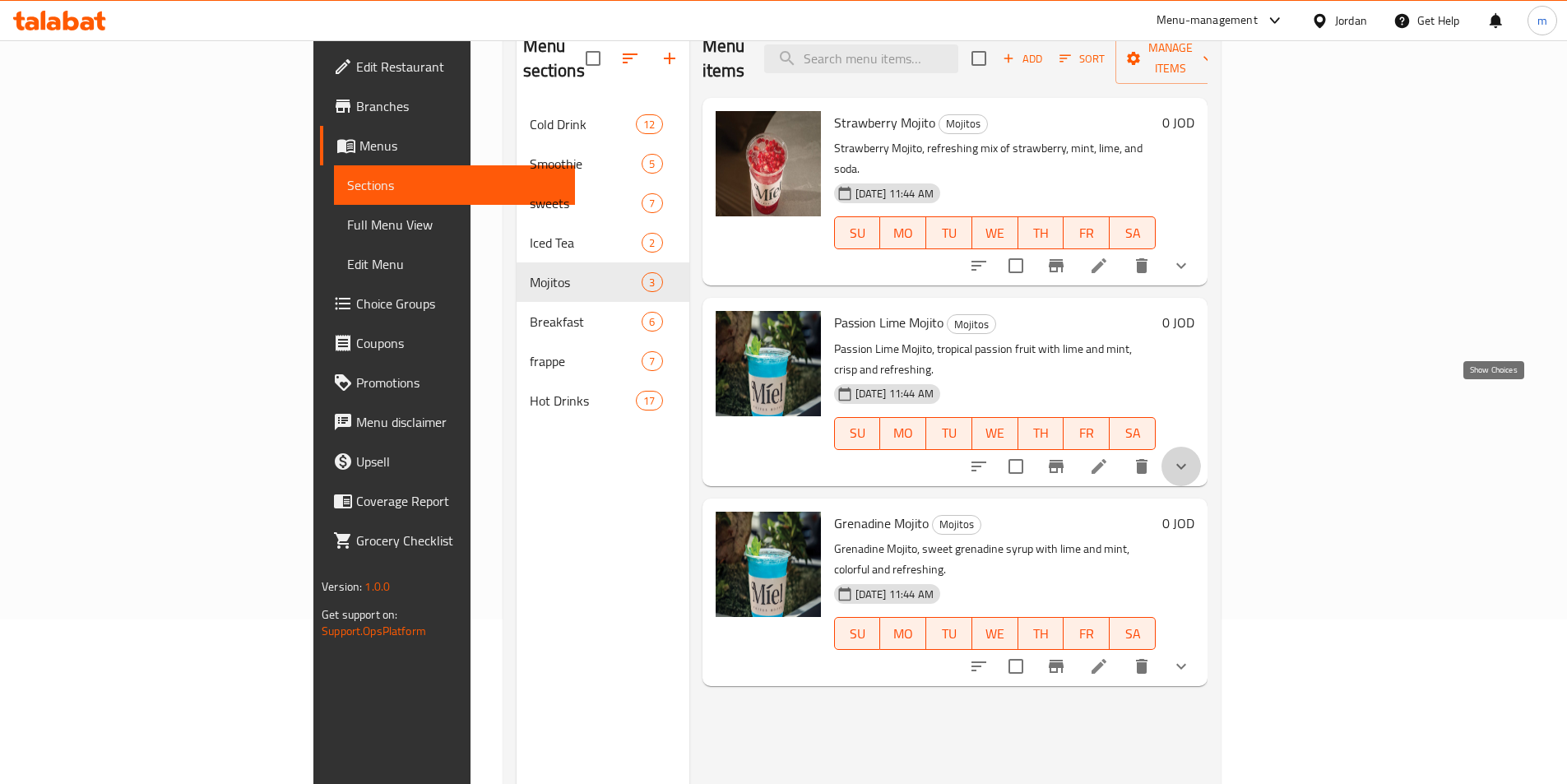
click at [1191, 456] on icon "show more" at bounding box center [1181, 466] width 20 height 20
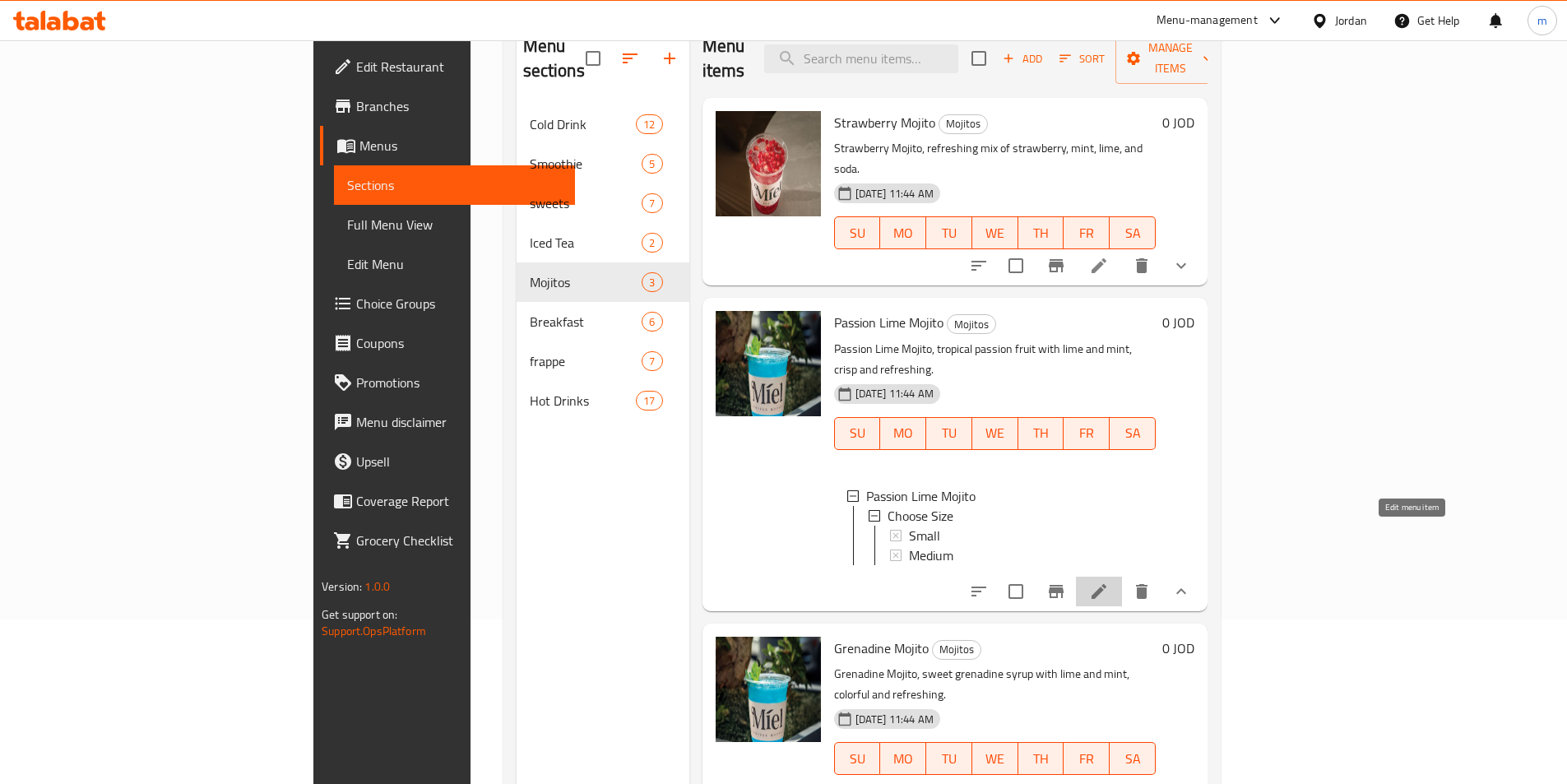
click at [1109, 582] on icon at bounding box center [1099, 591] width 20 height 20
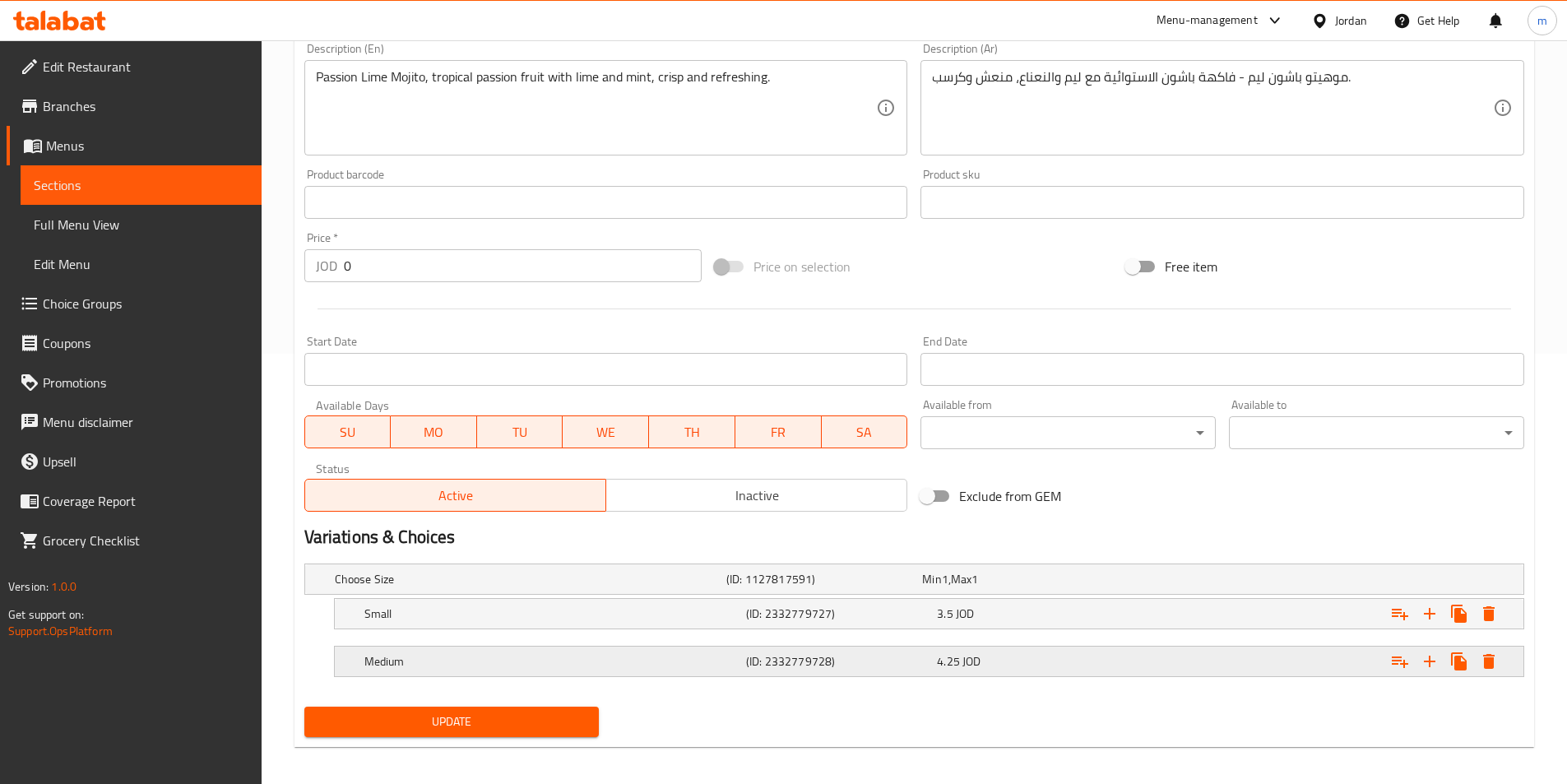
scroll to position [440, 0]
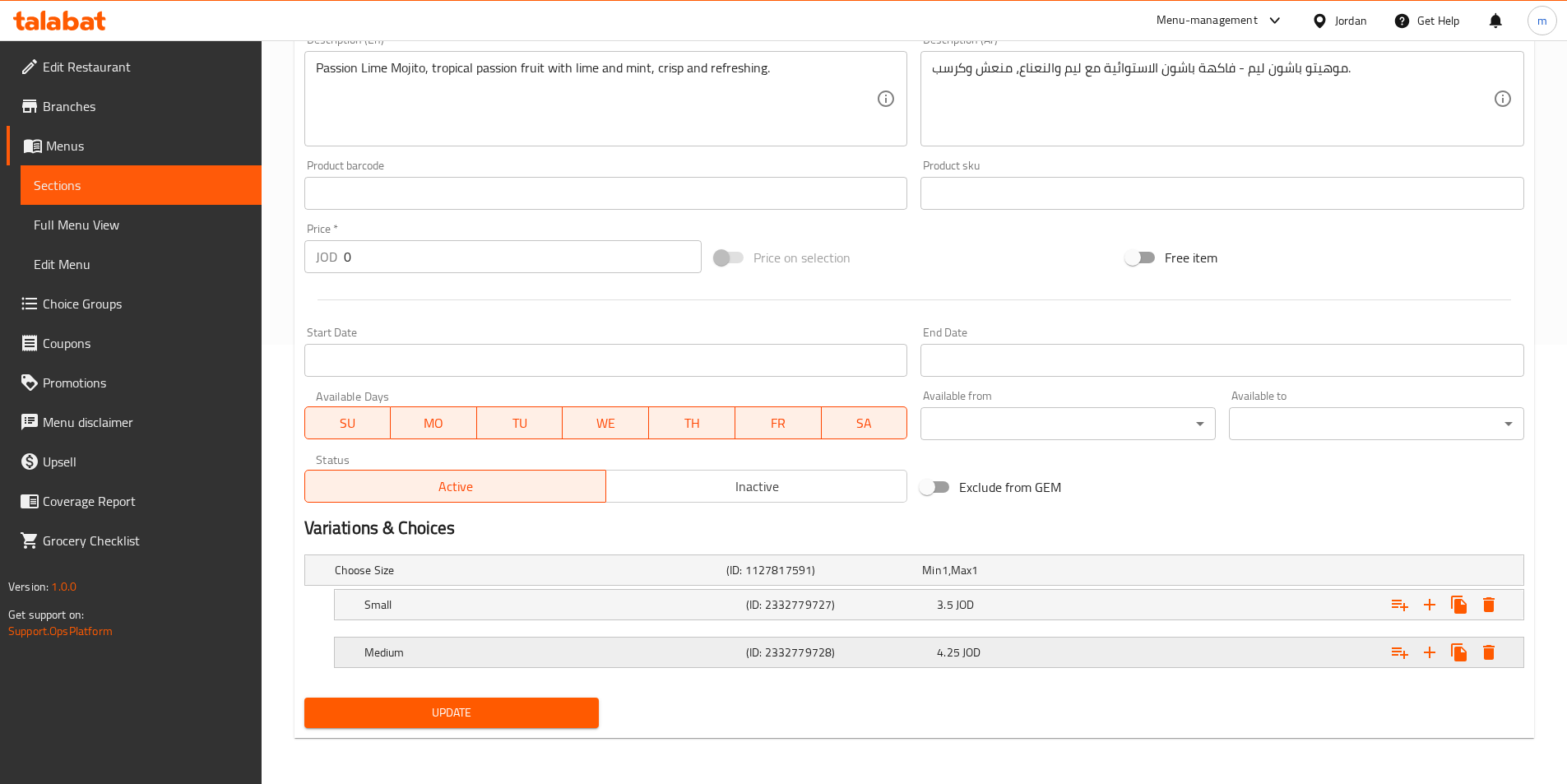
click at [602, 646] on h5 "Medium" at bounding box center [552, 651] width 375 height 17
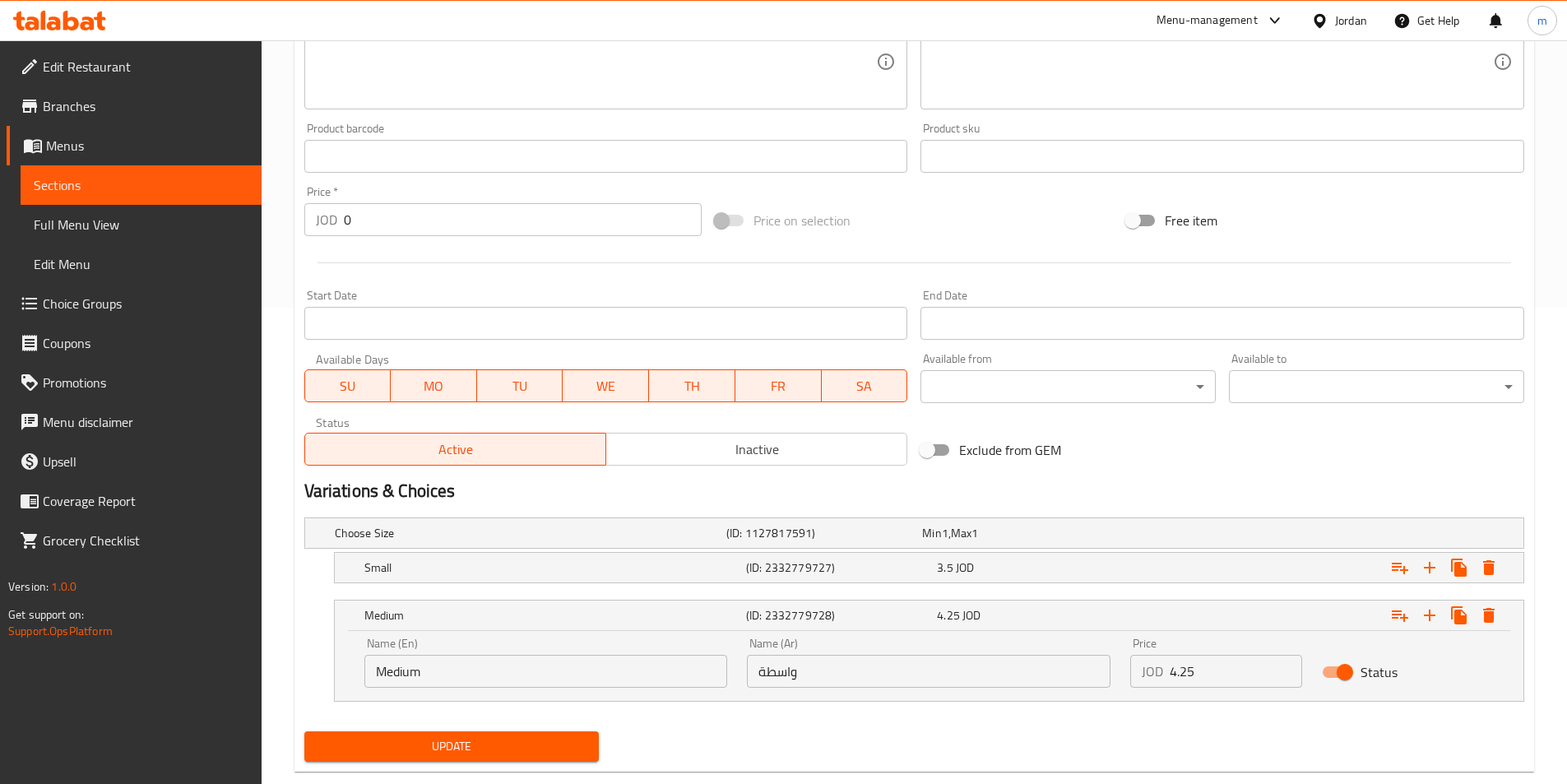
scroll to position [510, 0]
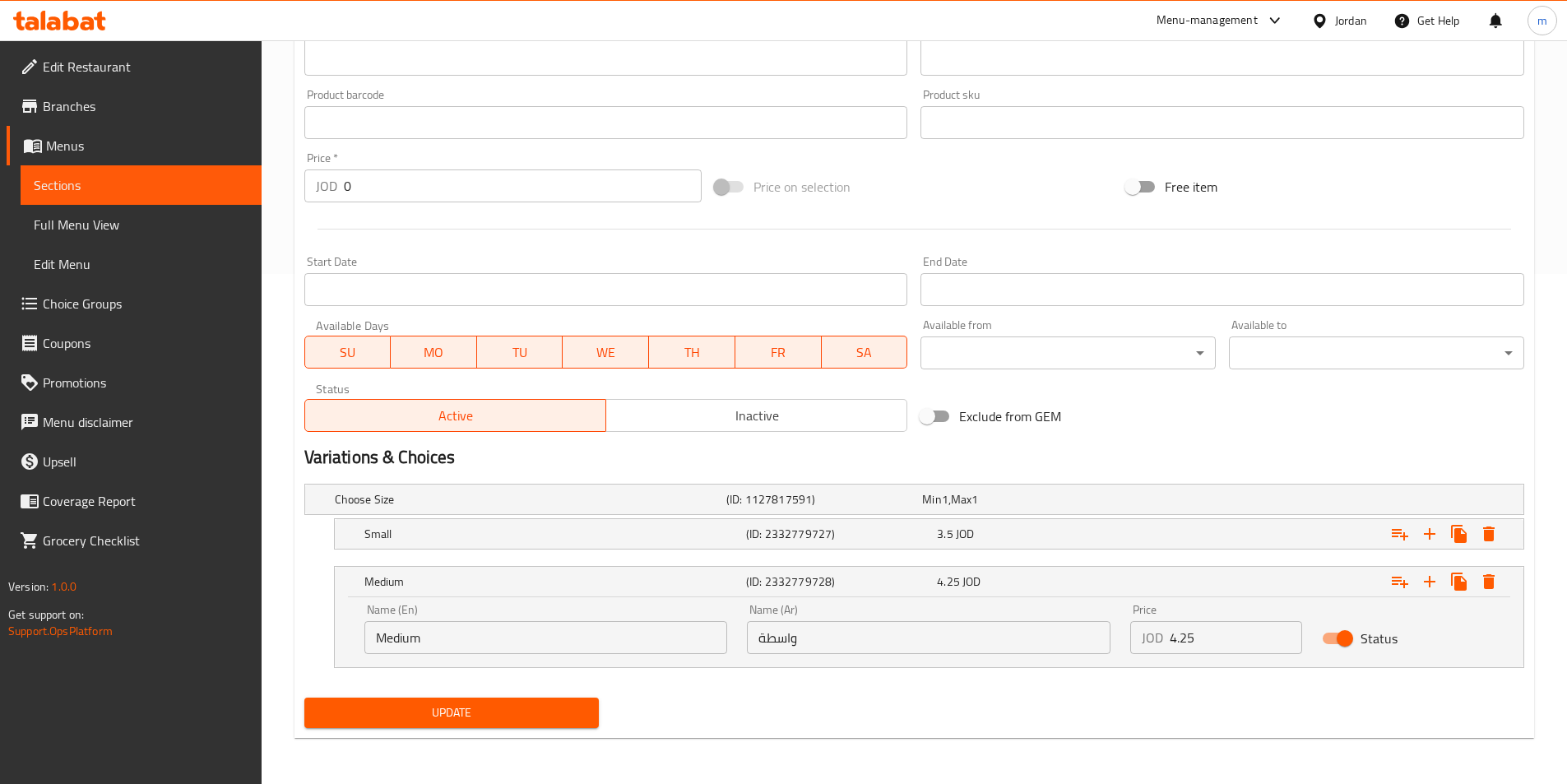
click at [823, 639] on input "واسطة" at bounding box center [928, 637] width 364 height 33
paste input "ط"
type input "وسط"
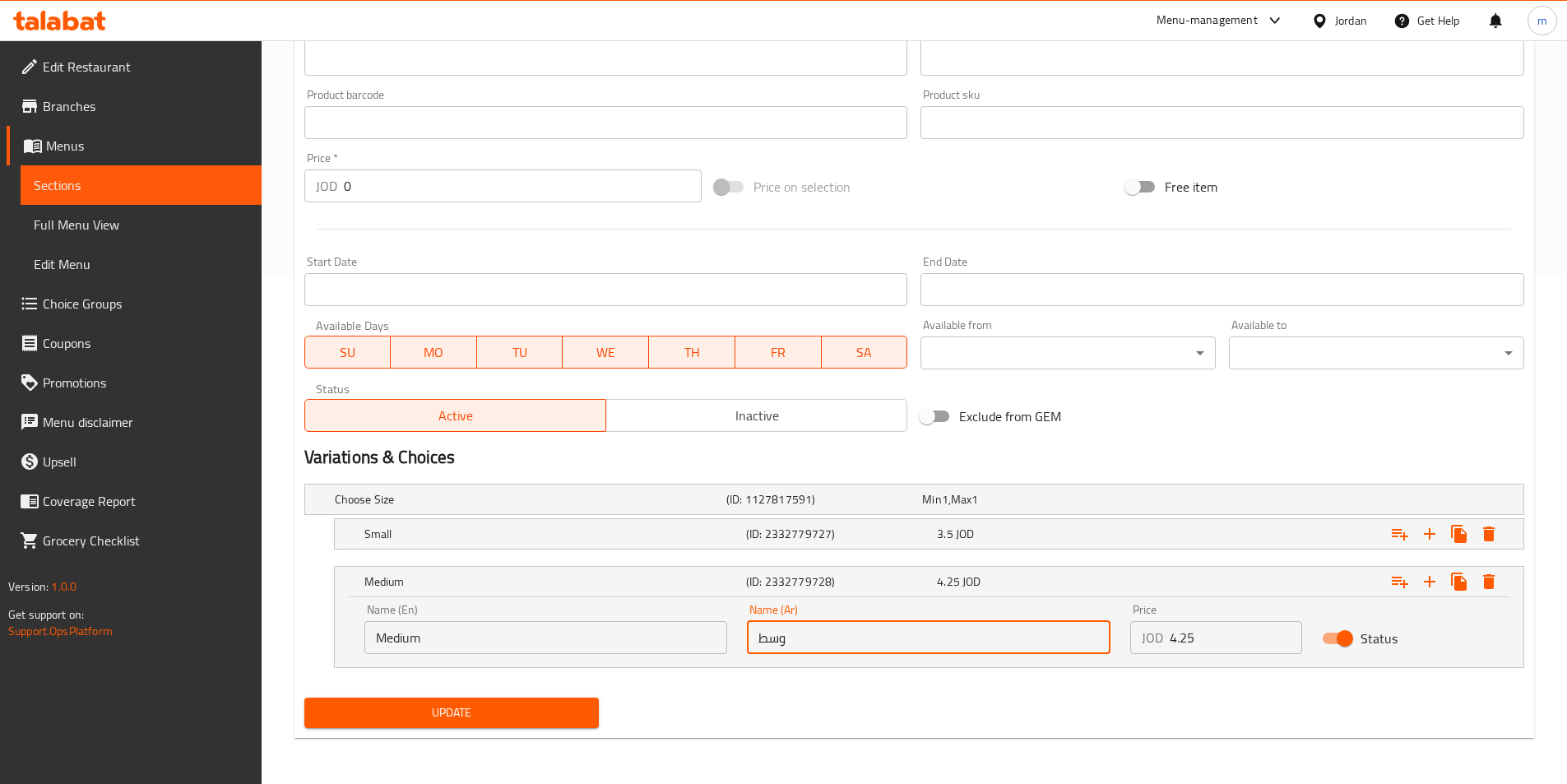
click at [495, 724] on button "Update" at bounding box center [452, 712] width 296 height 31
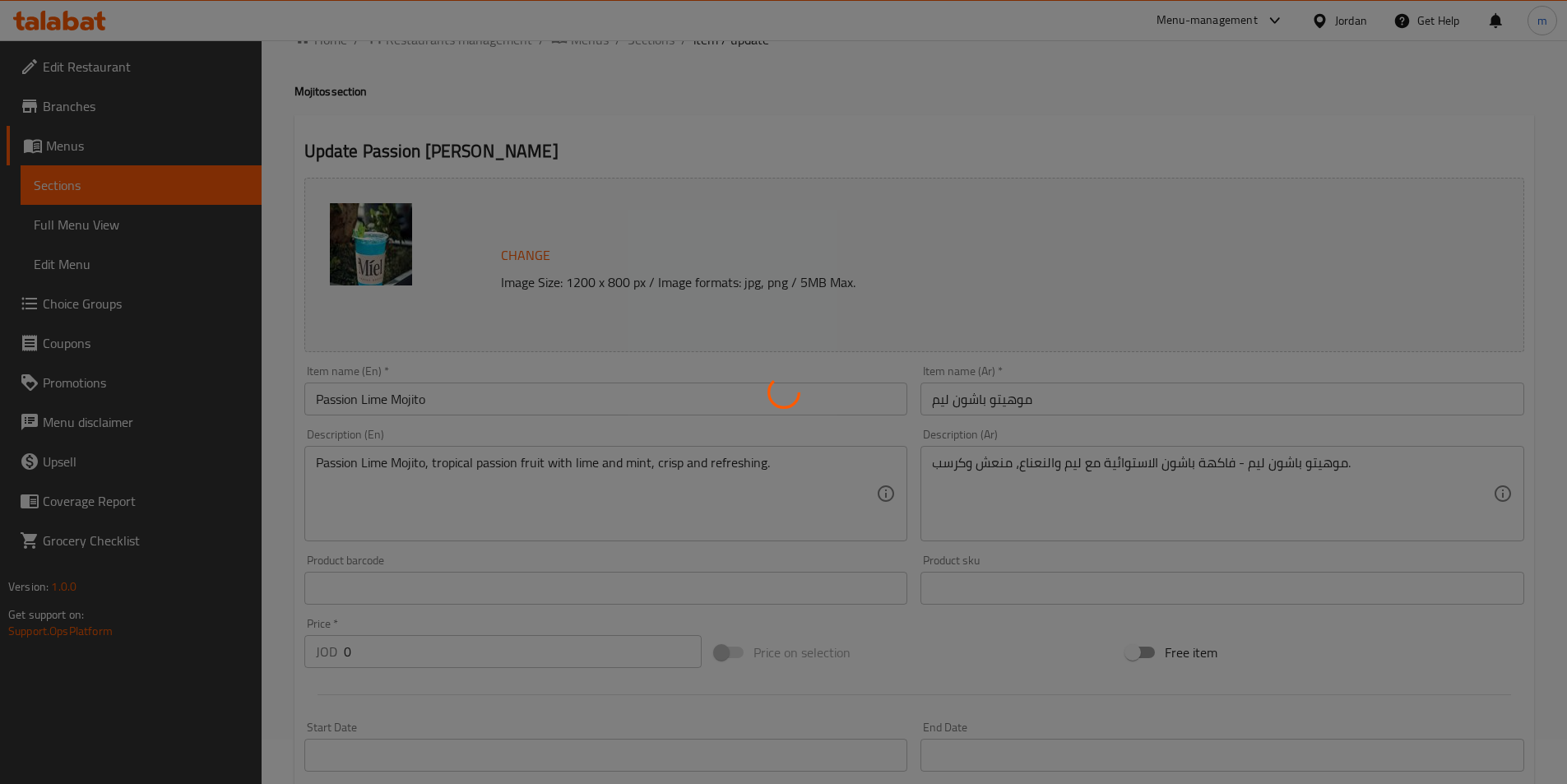
scroll to position [0, 0]
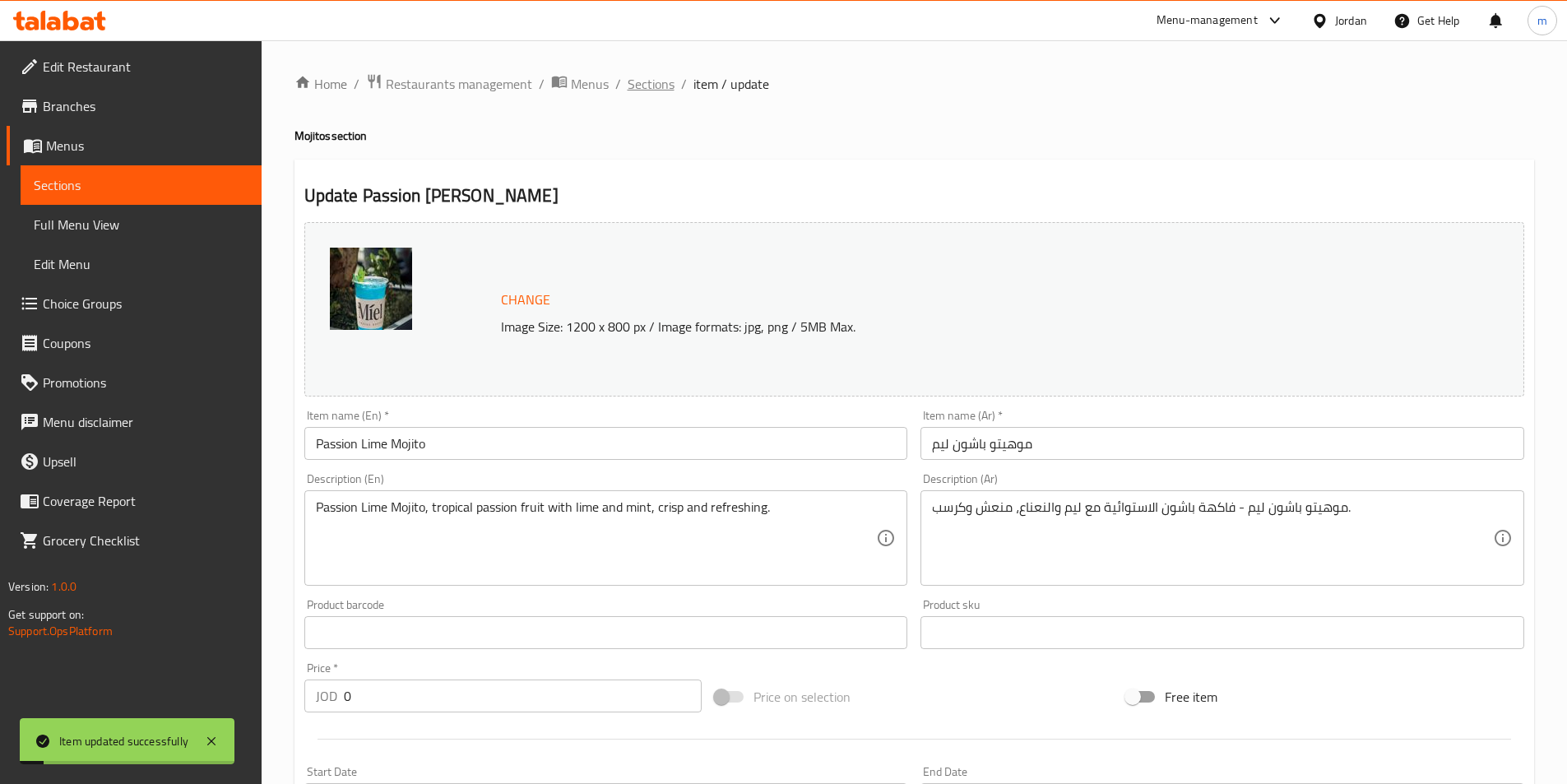
click at [648, 84] on span "Sections" at bounding box center [652, 84] width 47 height 20
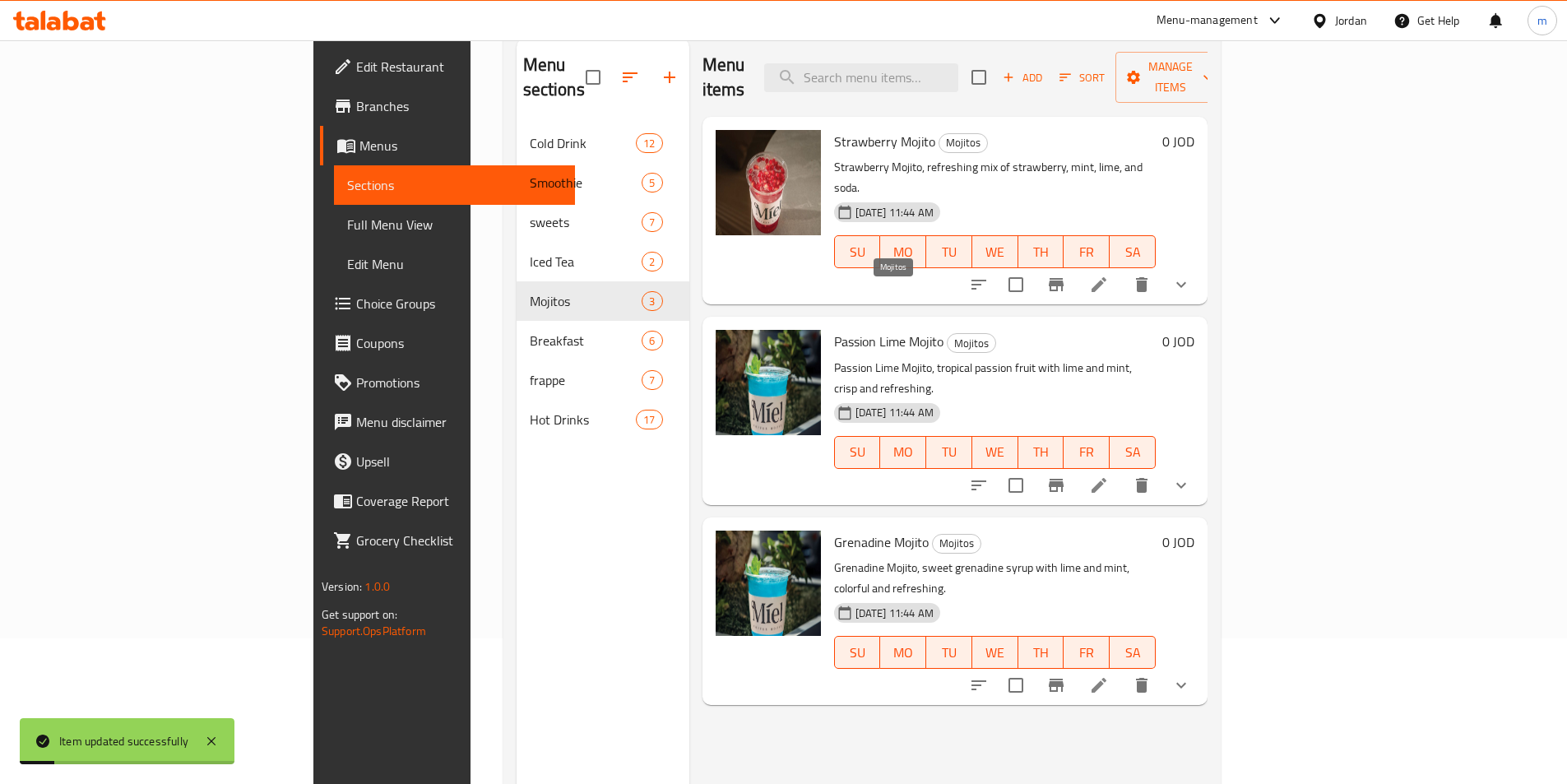
scroll to position [230, 0]
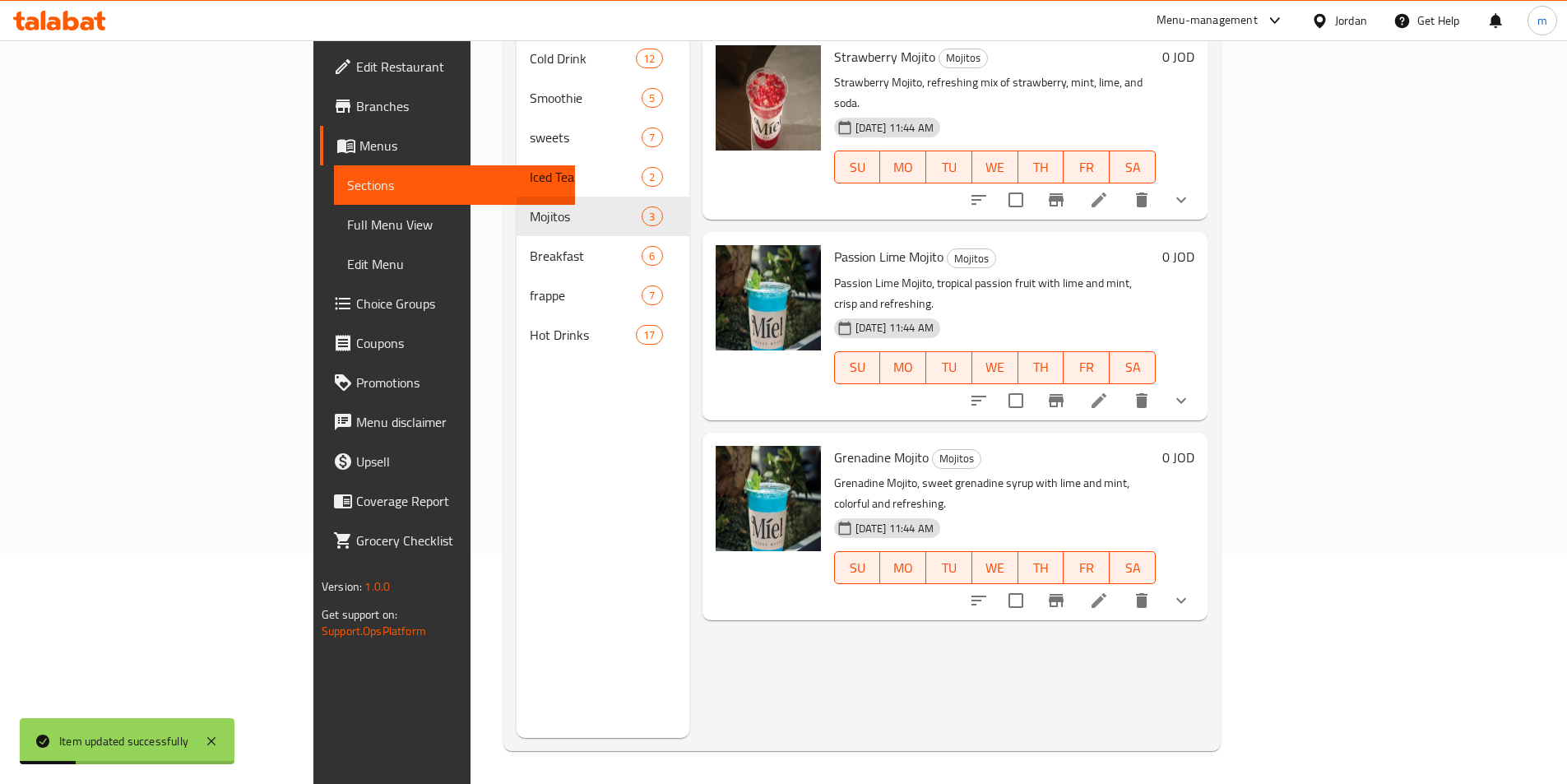
click at [1106, 593] on icon at bounding box center [1098, 600] width 15 height 15
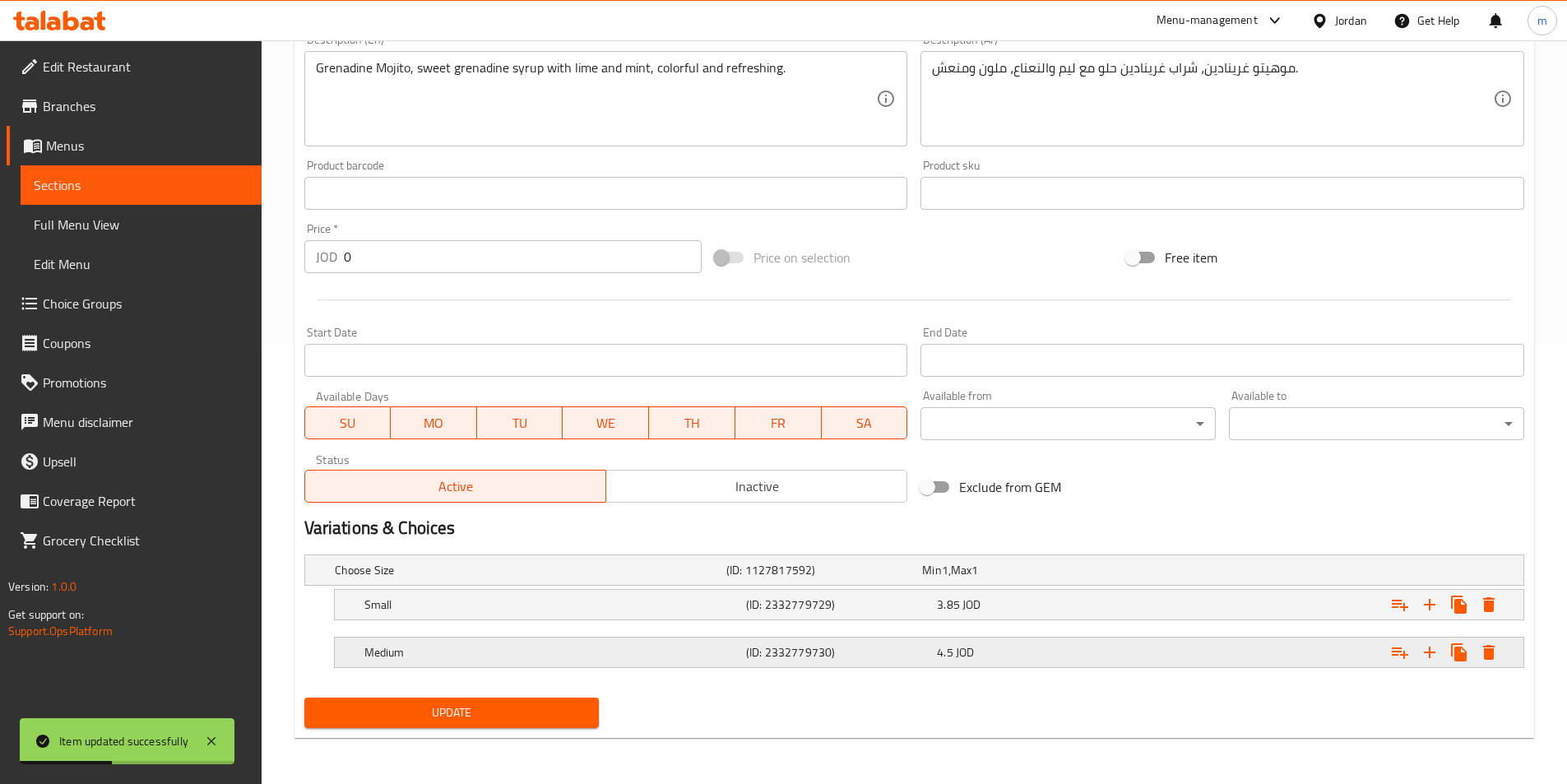
click at [760, 657] on h5 "(ID: 2332779730)" at bounding box center [838, 651] width 184 height 17
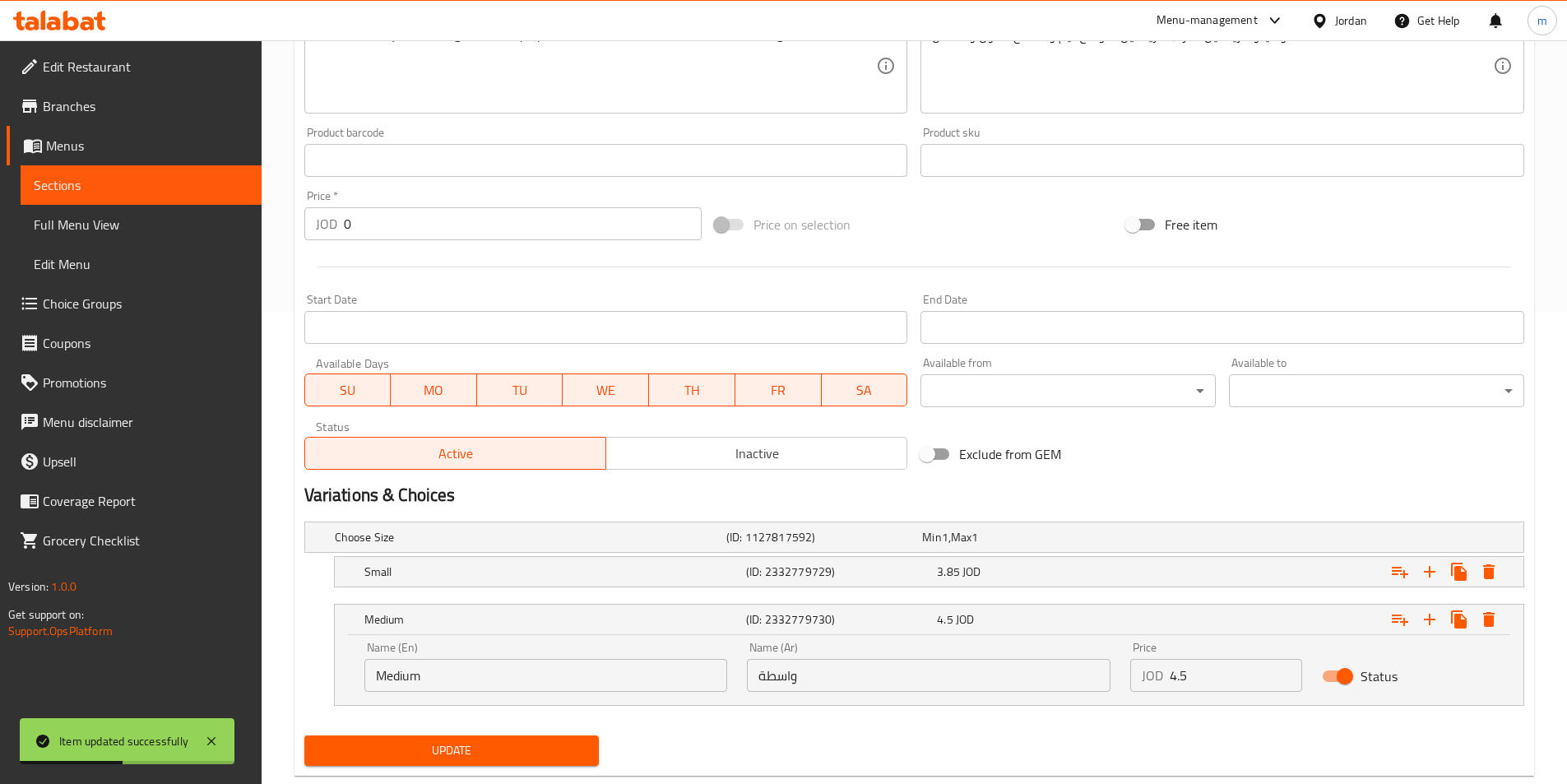
scroll to position [509, 0]
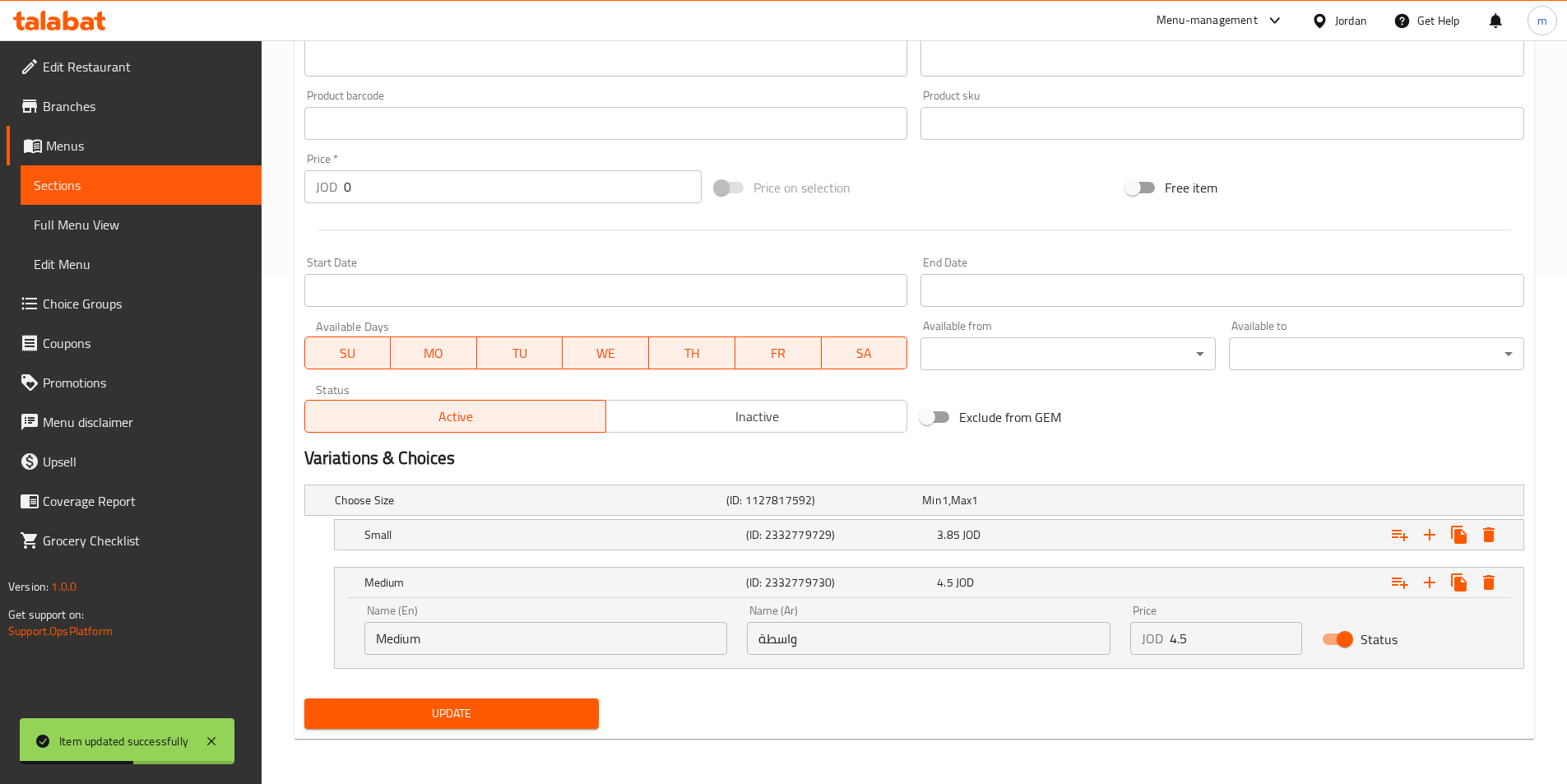
click at [797, 639] on input "واسطة" at bounding box center [928, 638] width 364 height 33
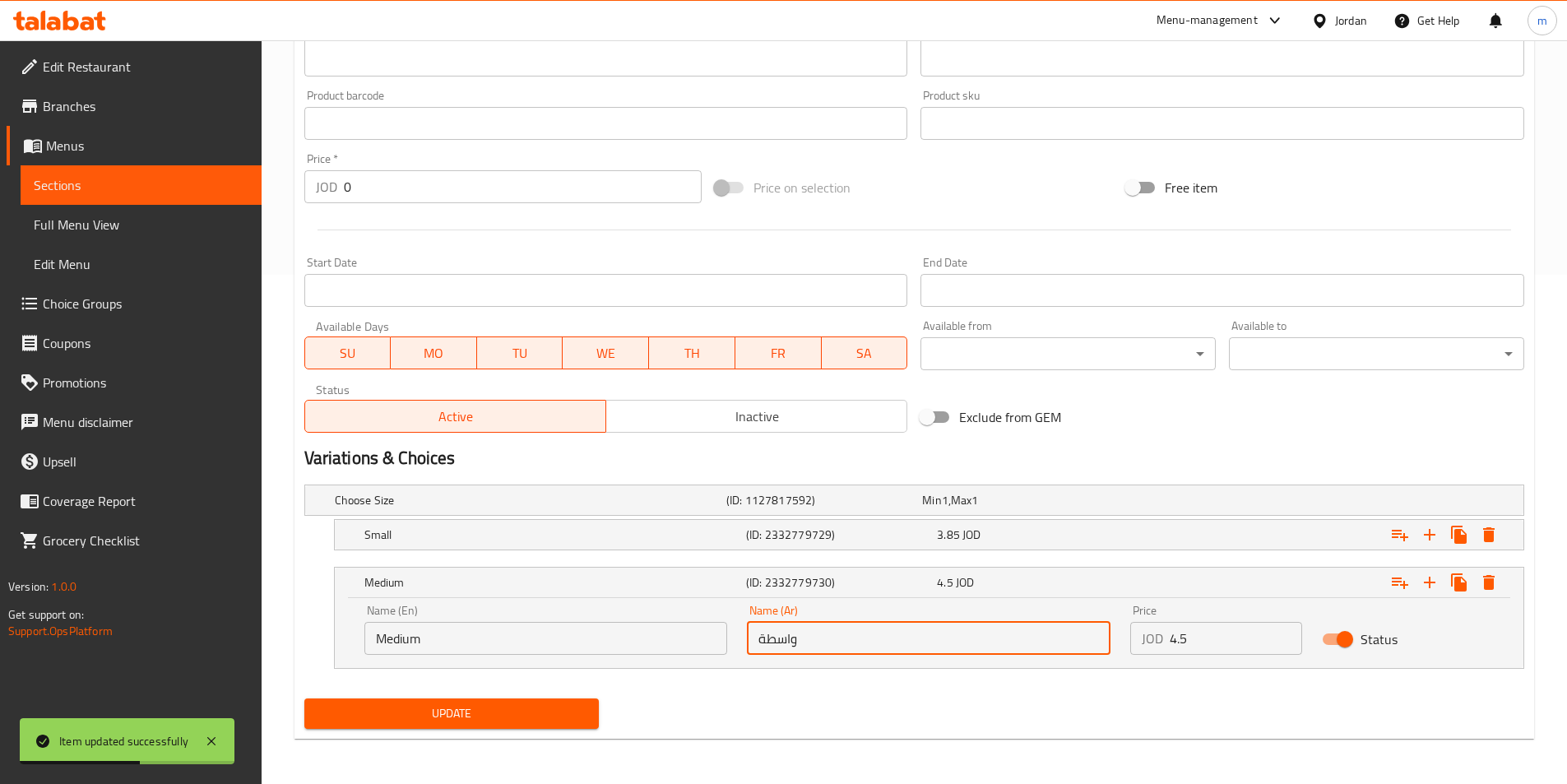
paste input "ط"
type input "وسط"
click at [546, 714] on span "Update" at bounding box center [452, 713] width 269 height 21
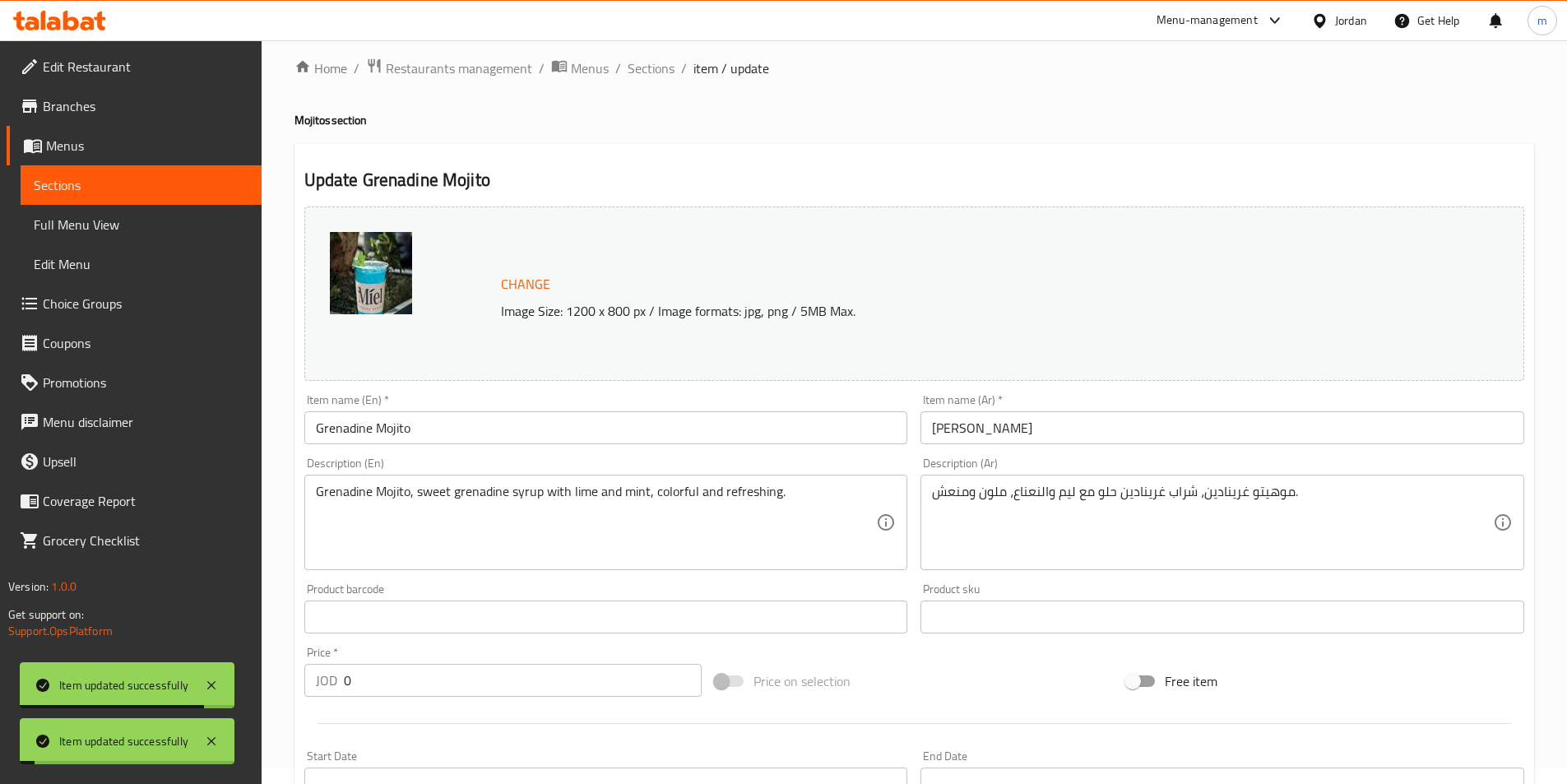
scroll to position [0, 0]
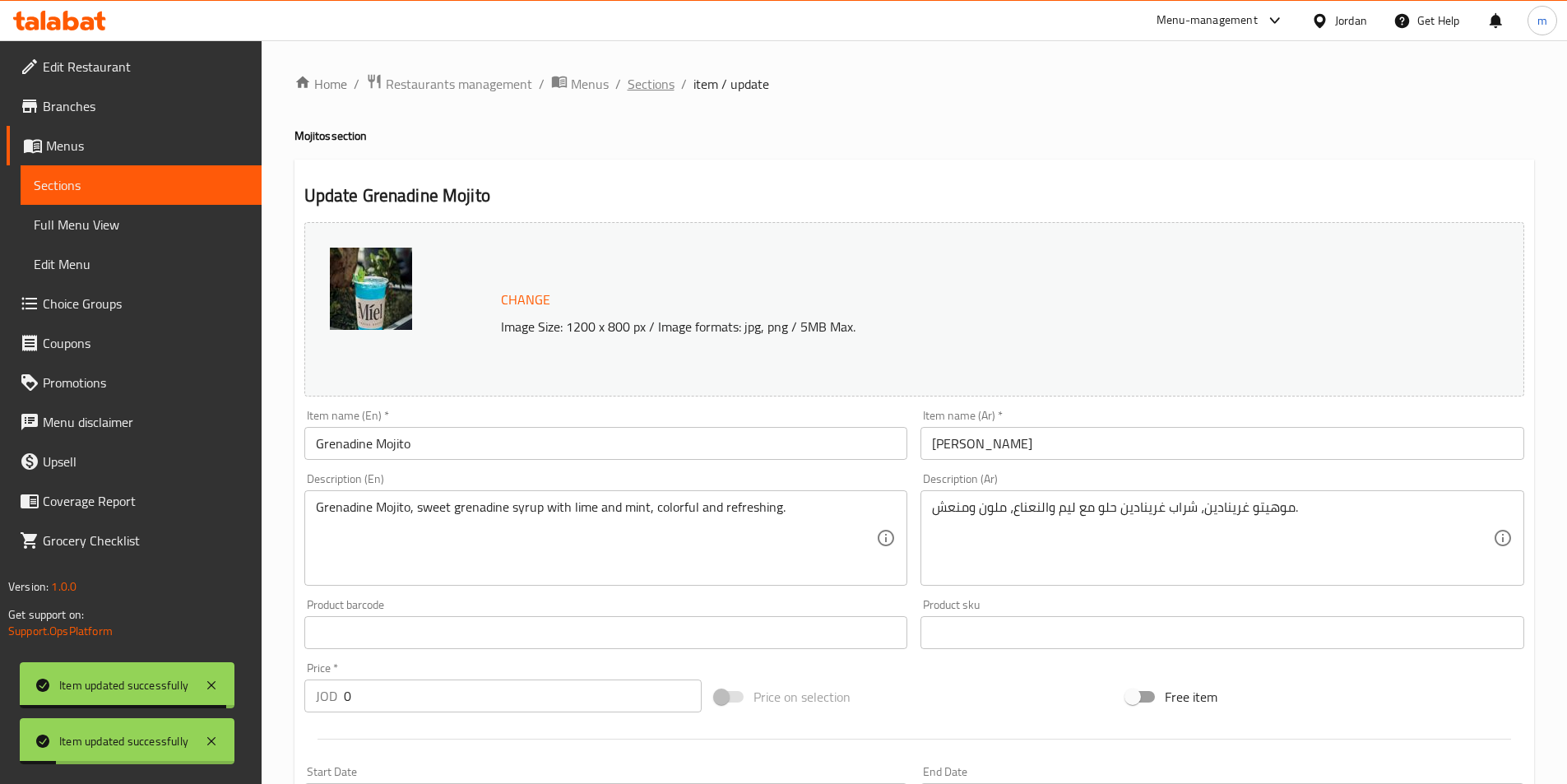
click at [651, 87] on span "Sections" at bounding box center [652, 84] width 47 height 20
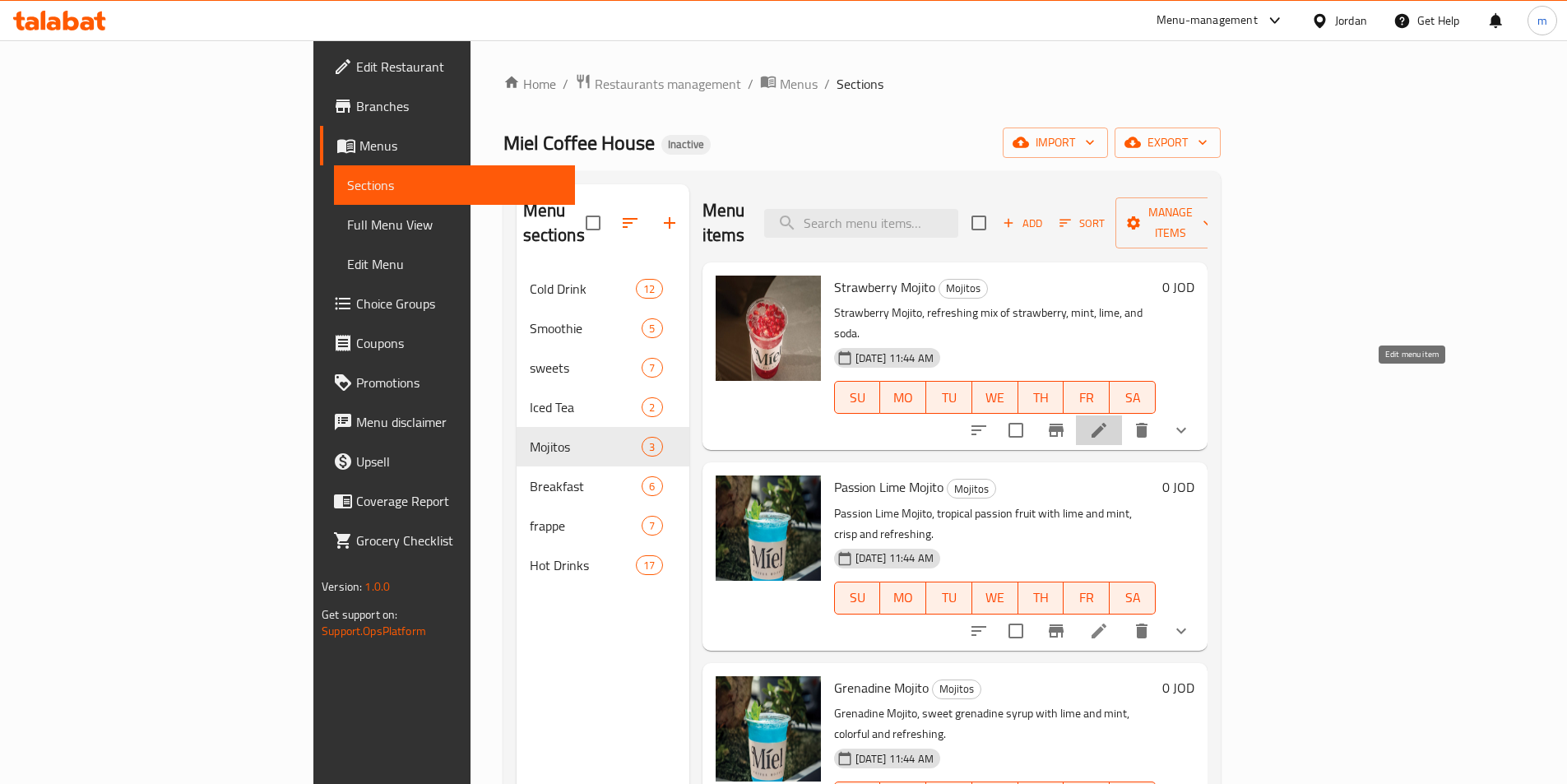
click at [1109, 420] on icon at bounding box center [1099, 430] width 20 height 20
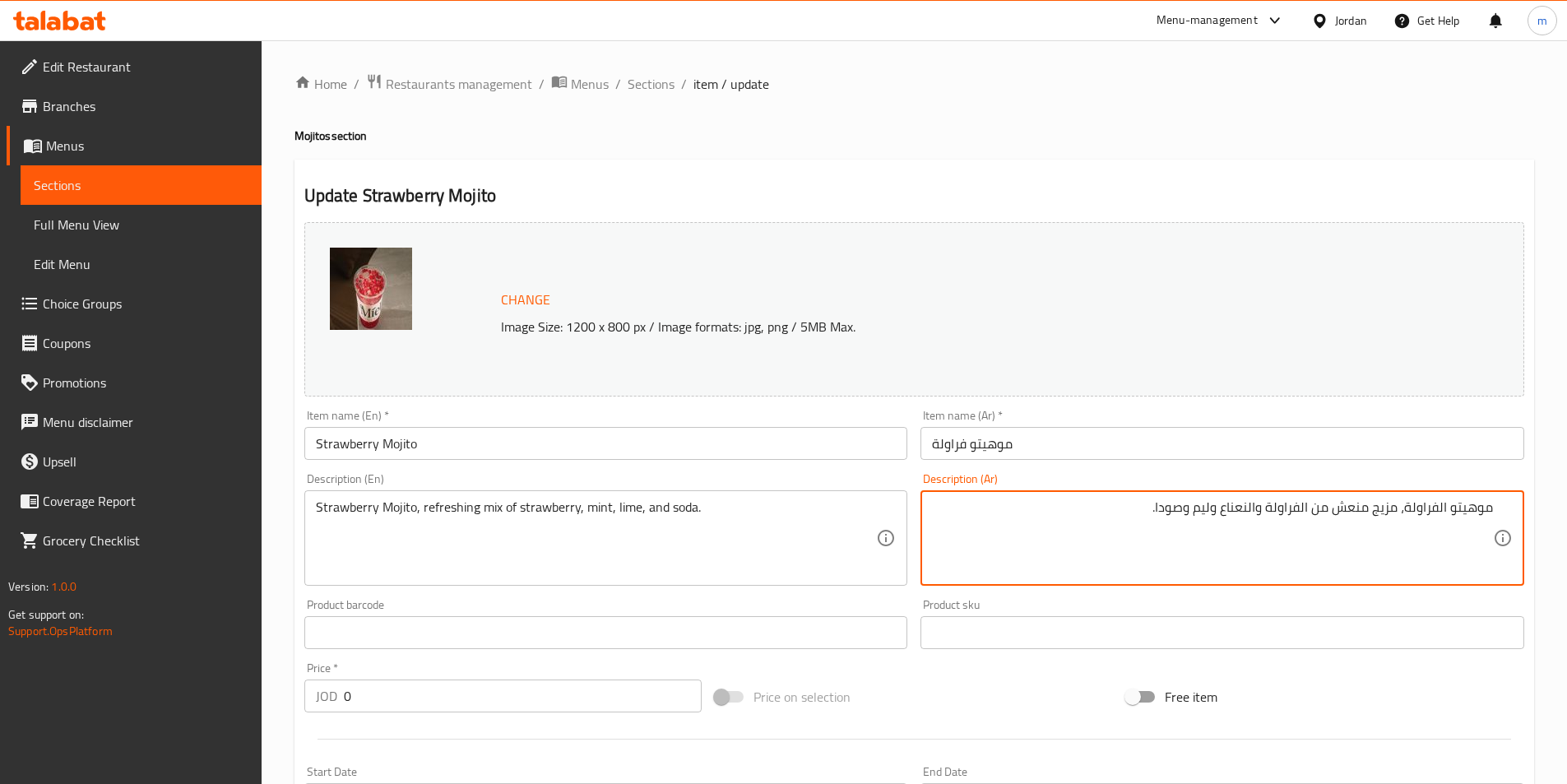
drag, startPoint x: 1195, startPoint y: 515, endPoint x: 1212, endPoint y: 519, distance: 17.5
click at [1212, 519] on textarea "موهيتو الفراولة، مزيج منعش من الفراولة والنعناع وليم وصودا." at bounding box center [1212, 538] width 561 height 78
paste textarea "حامض"
click at [1218, 515] on textarea "موهيتو الفراولة، مزيج منعش من الفراولة والنعناع وحامض وصودا." at bounding box center [1212, 538] width 561 height 78
click at [1164, 512] on textarea "موهيتو الفراولة، مزيج منعش من الفراولة والنعناع والحامض وصودا." at bounding box center [1212, 538] width 561 height 78
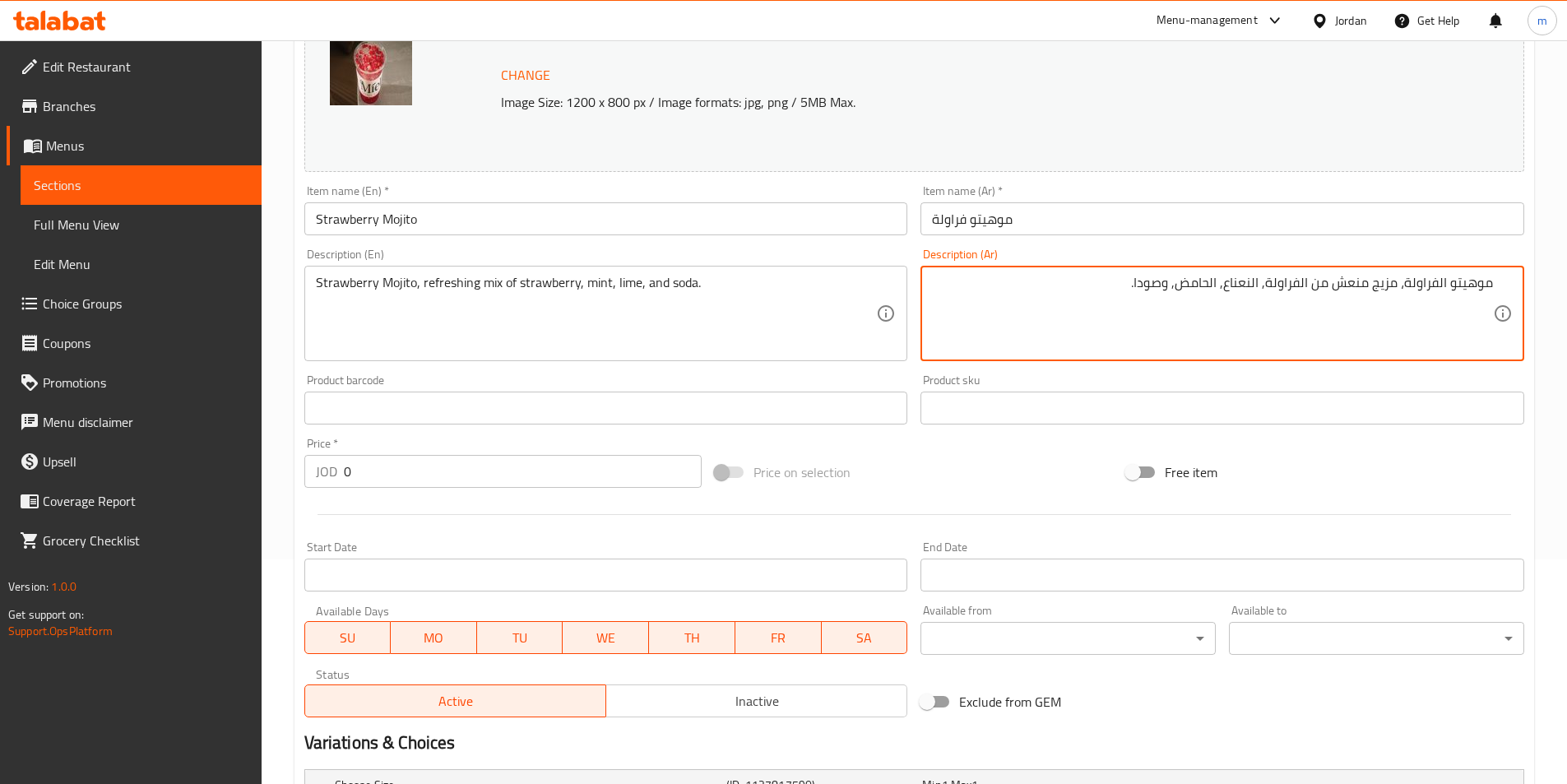
scroll to position [440, 0]
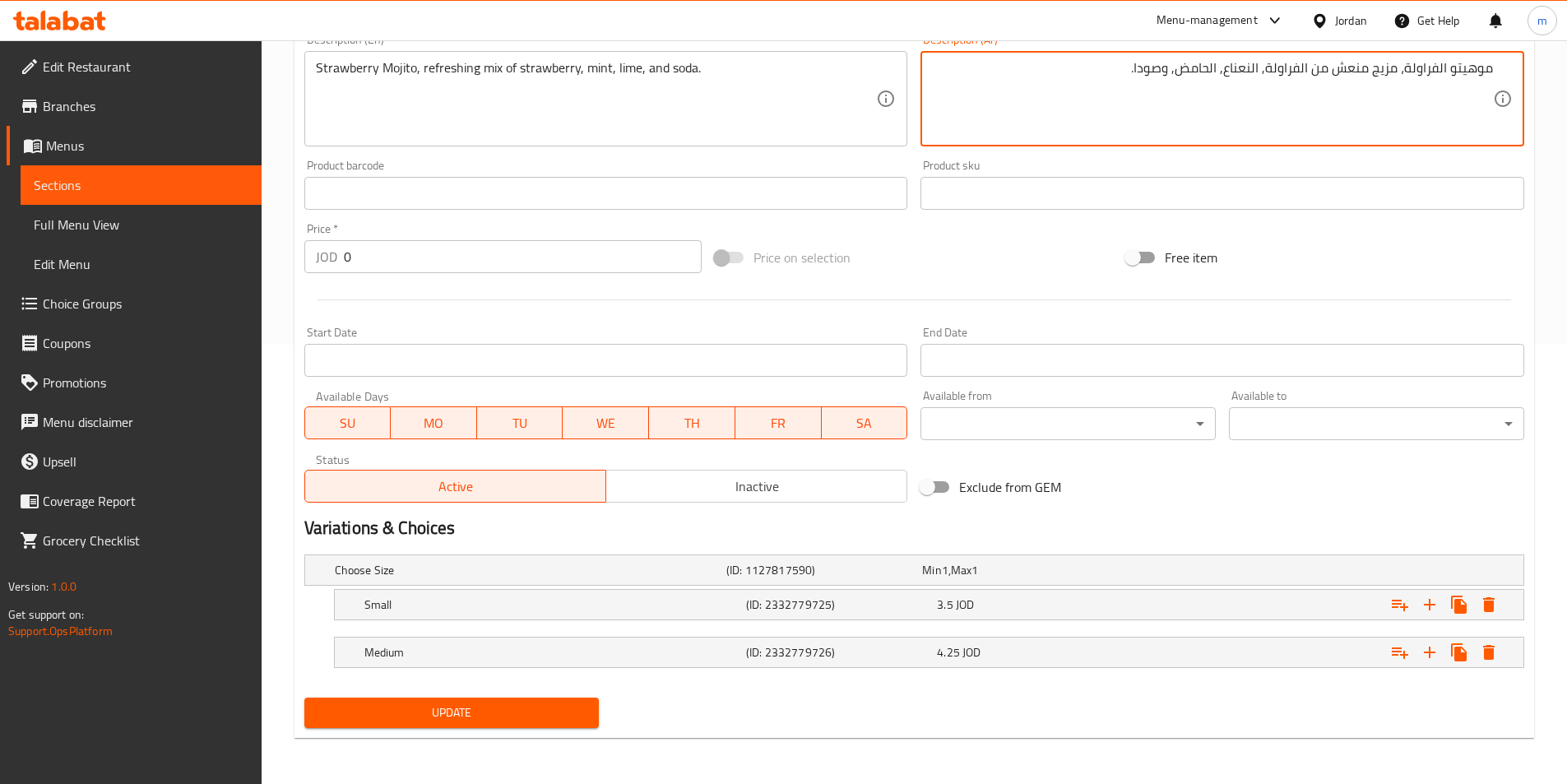
type textarea "موهيتو الفراولة، مزيج منعش من الفراولة, النعناع, الحامض, وصودا."
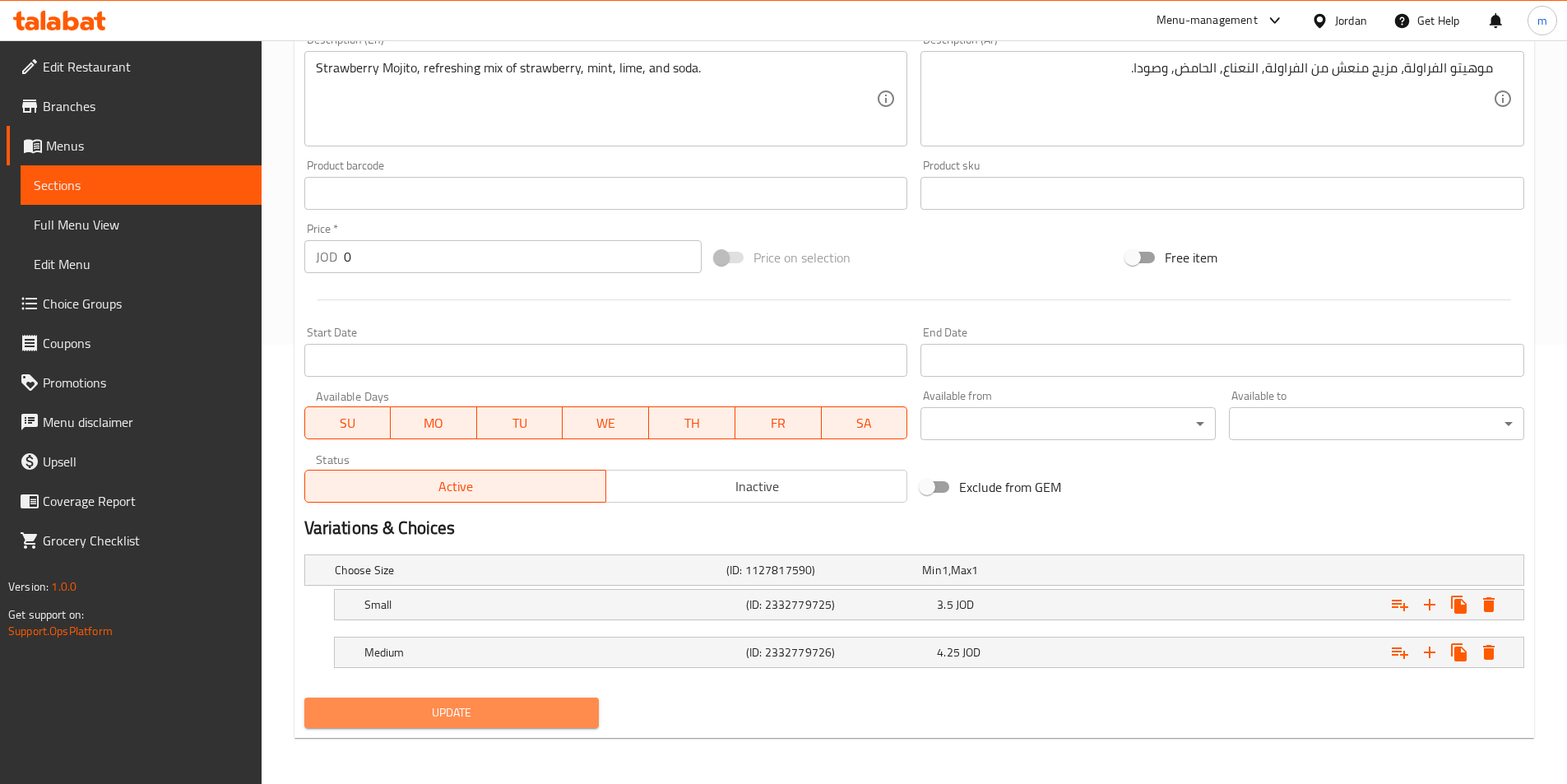
click at [474, 717] on span "Update" at bounding box center [452, 712] width 269 height 21
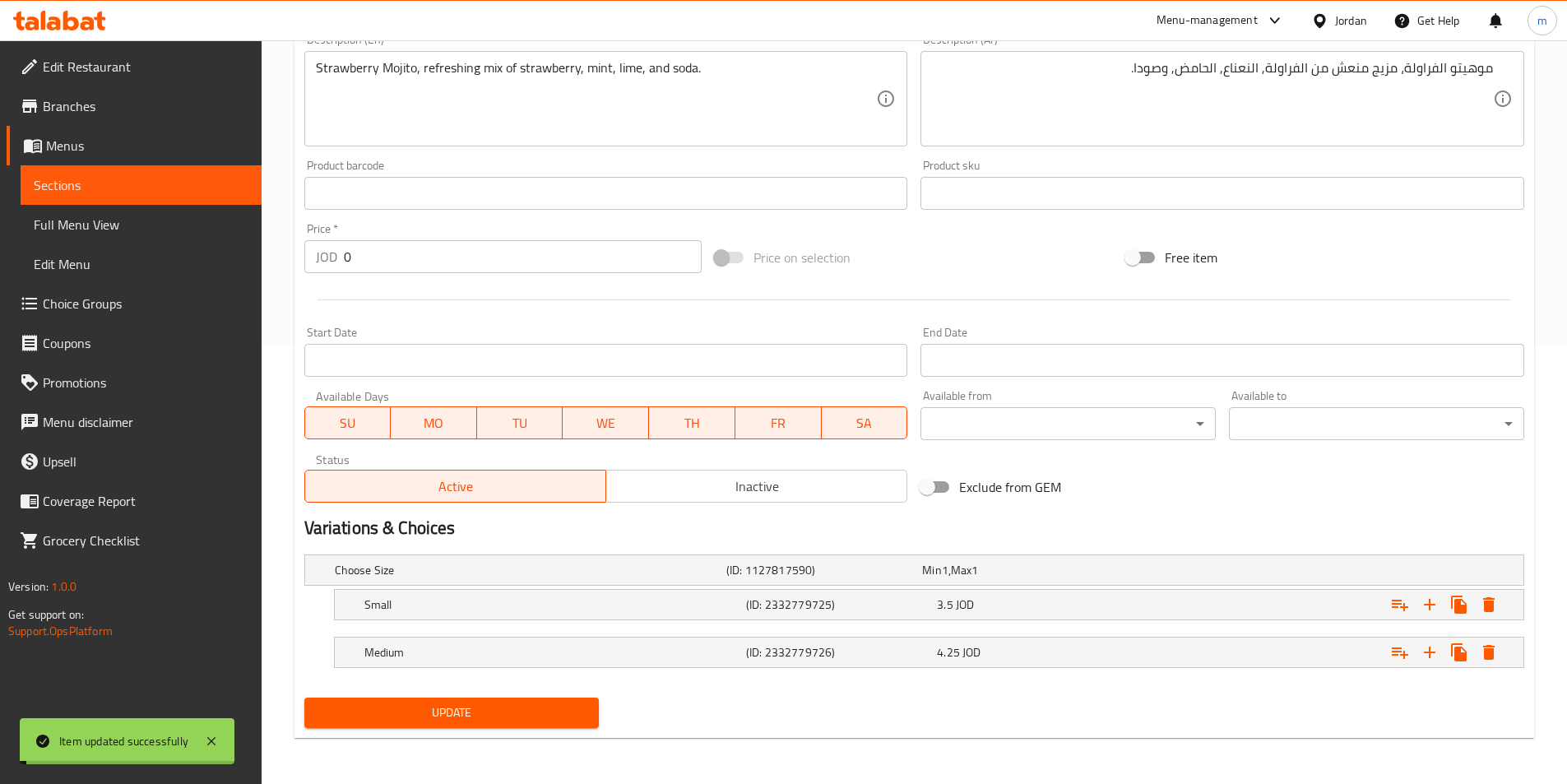
click at [744, 656] on div "(ID: 2332779726)" at bounding box center [838, 652] width 191 height 23
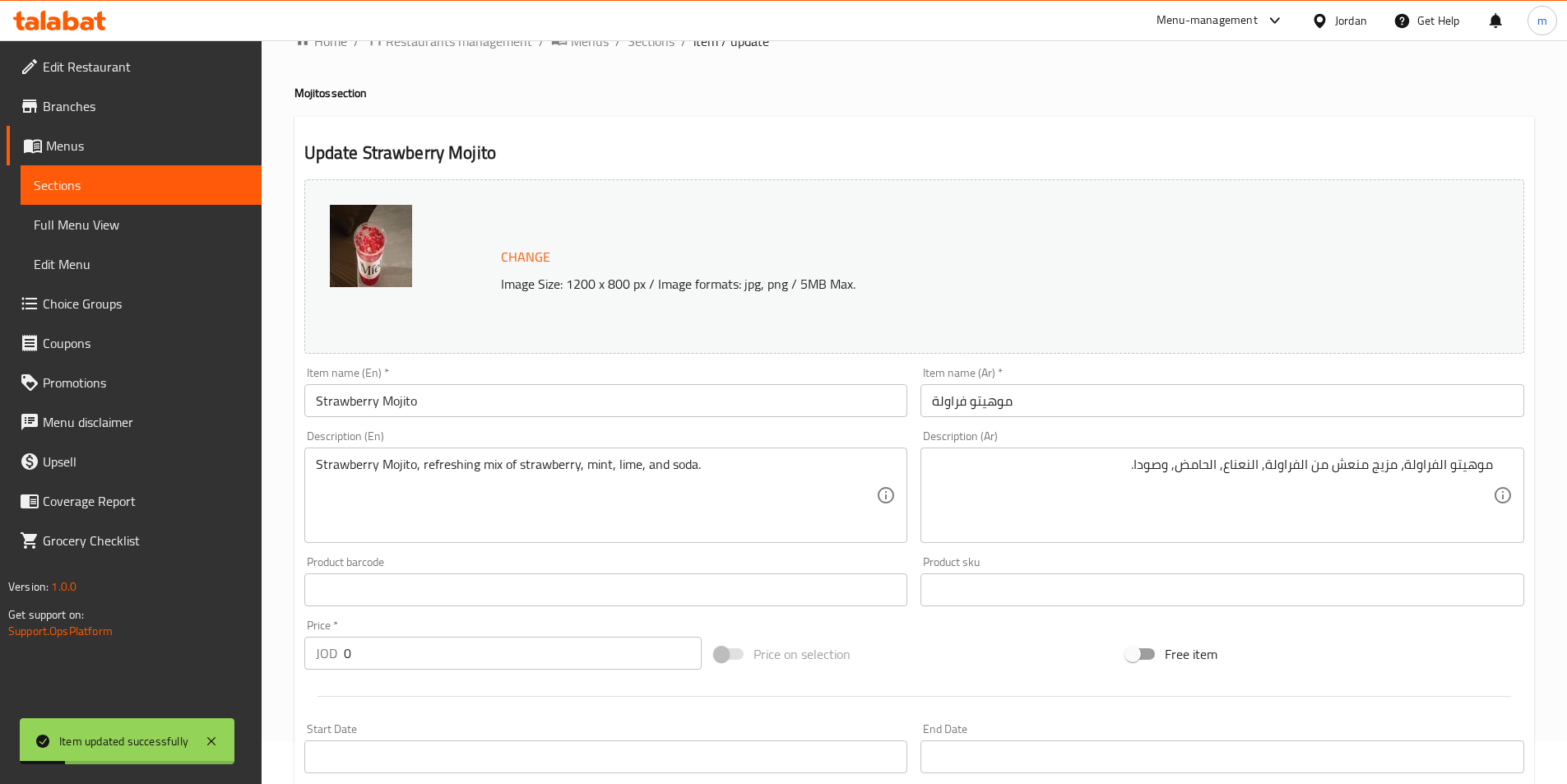
scroll to position [0, 0]
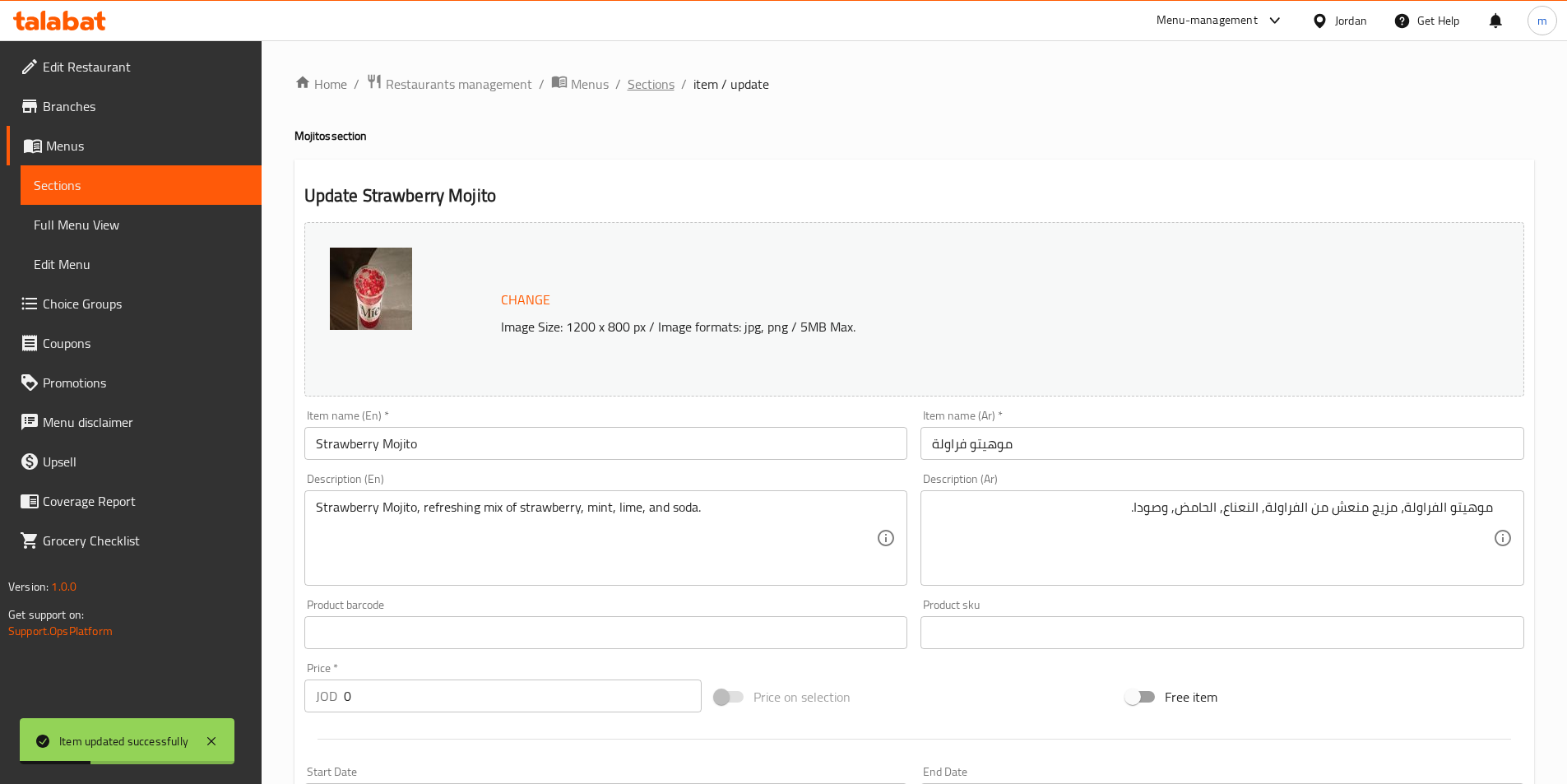
click at [643, 92] on span "Sections" at bounding box center [652, 84] width 47 height 20
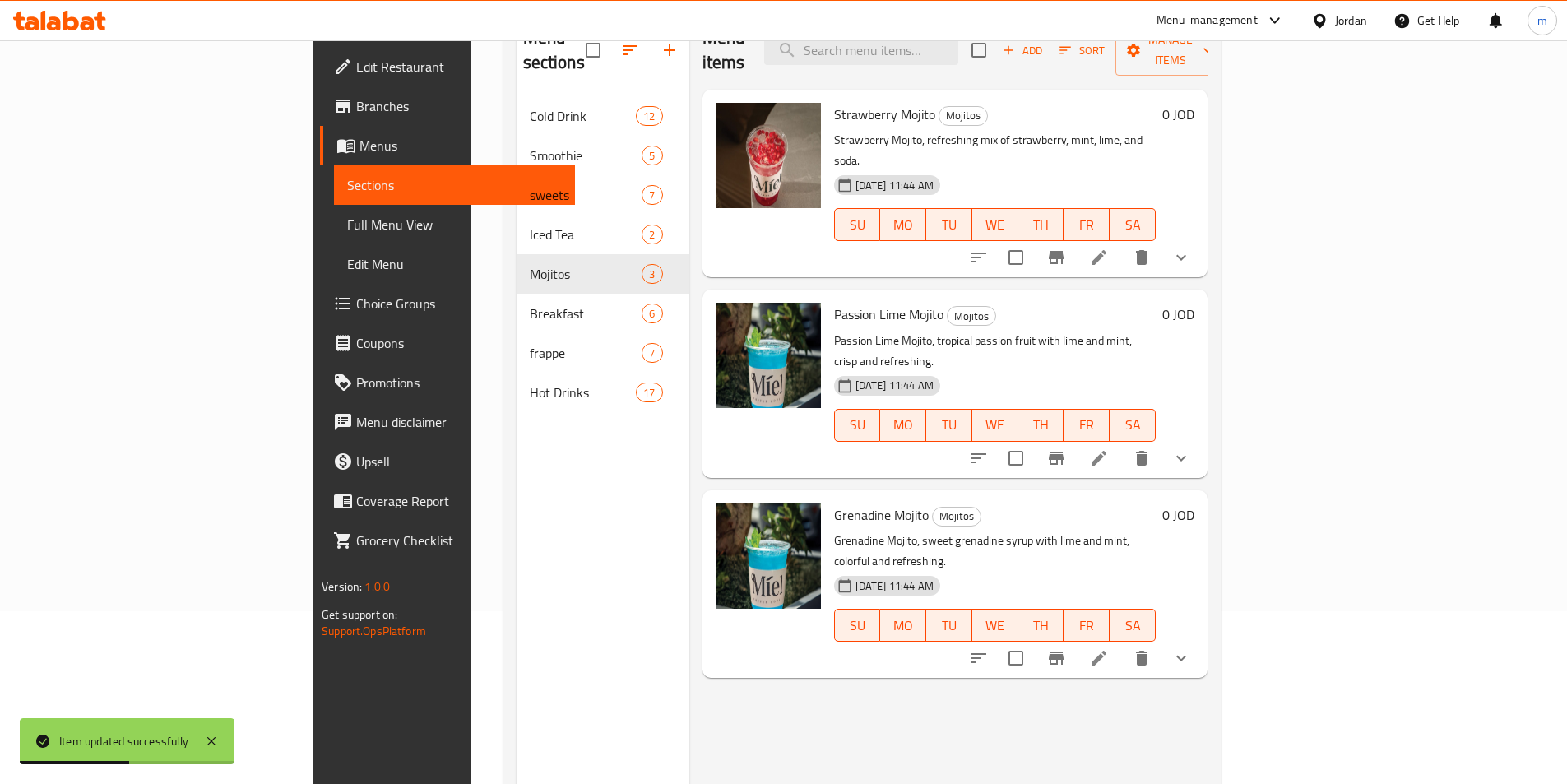
scroll to position [230, 0]
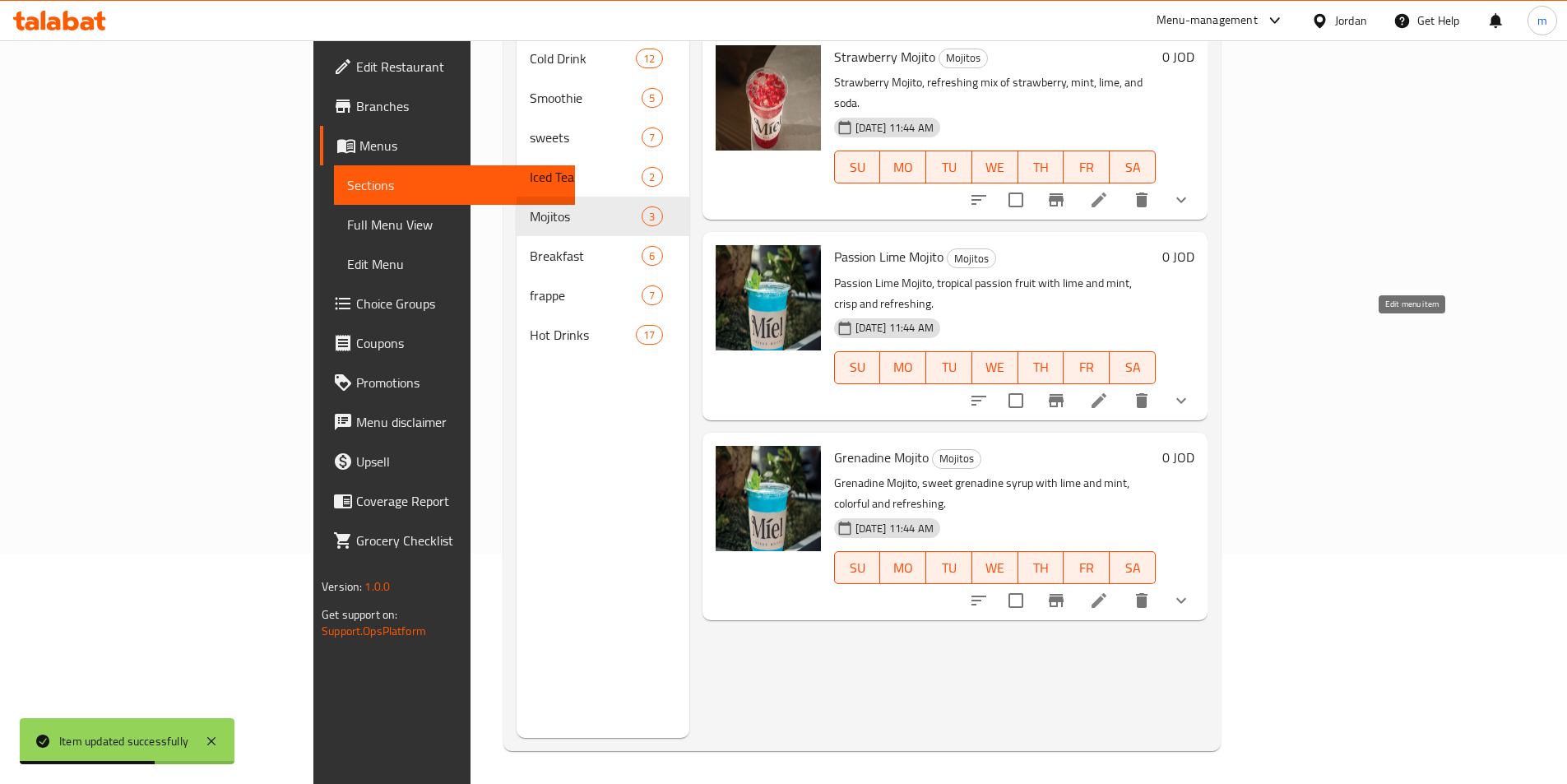
click at [1109, 391] on icon at bounding box center [1099, 400] width 20 height 20
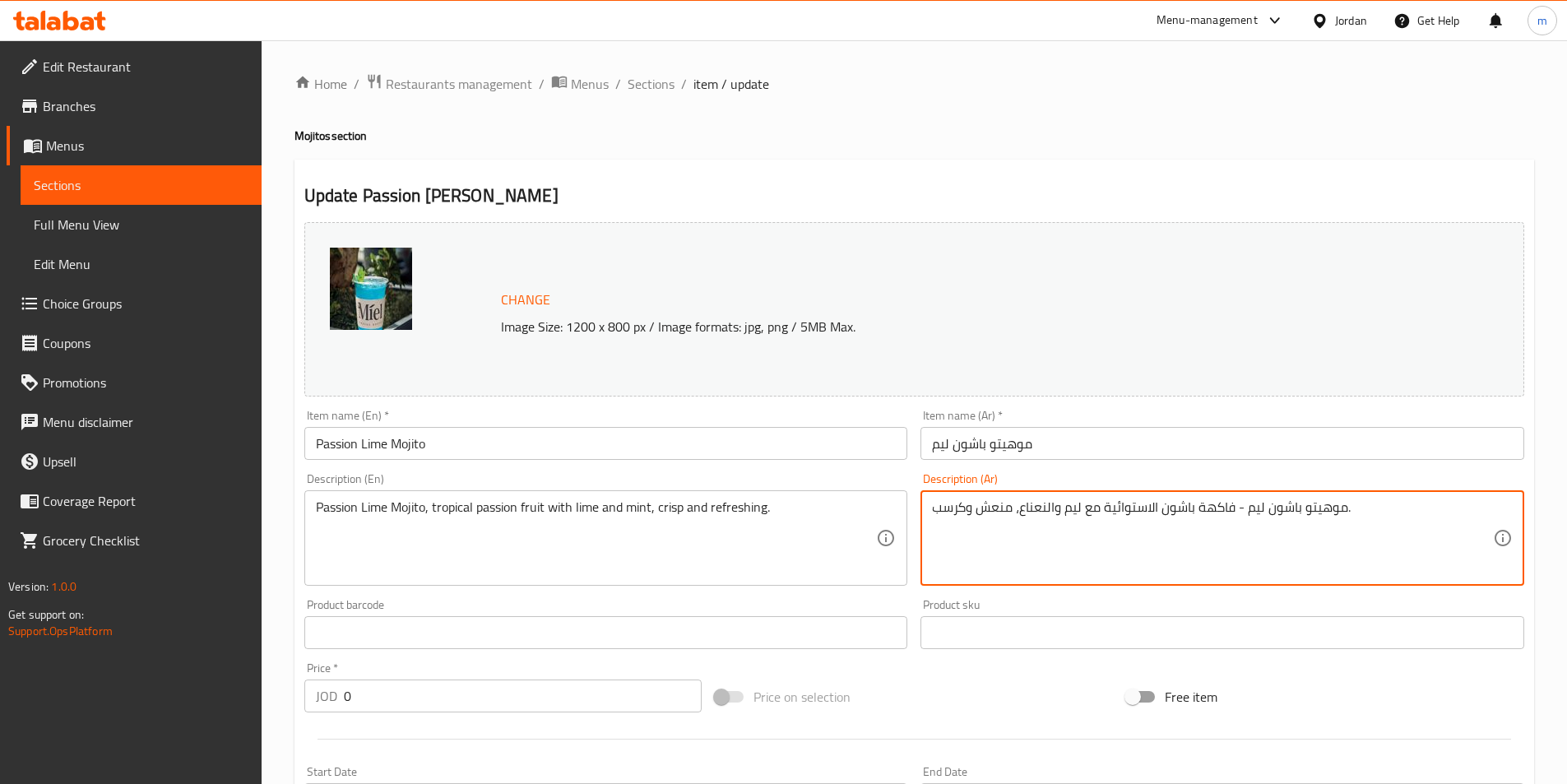
drag, startPoint x: 1064, startPoint y: 520, endPoint x: 1083, endPoint y: 522, distance: 19.1
paste textarea "حامض"
type textarea "موهيتو باشون ليم - فاكهة باشون الاستوائية مع حامض ونعناع، منعش وكرسب."
click at [947, 444] on input "موهيتو باشون ليم" at bounding box center [1222, 443] width 604 height 33
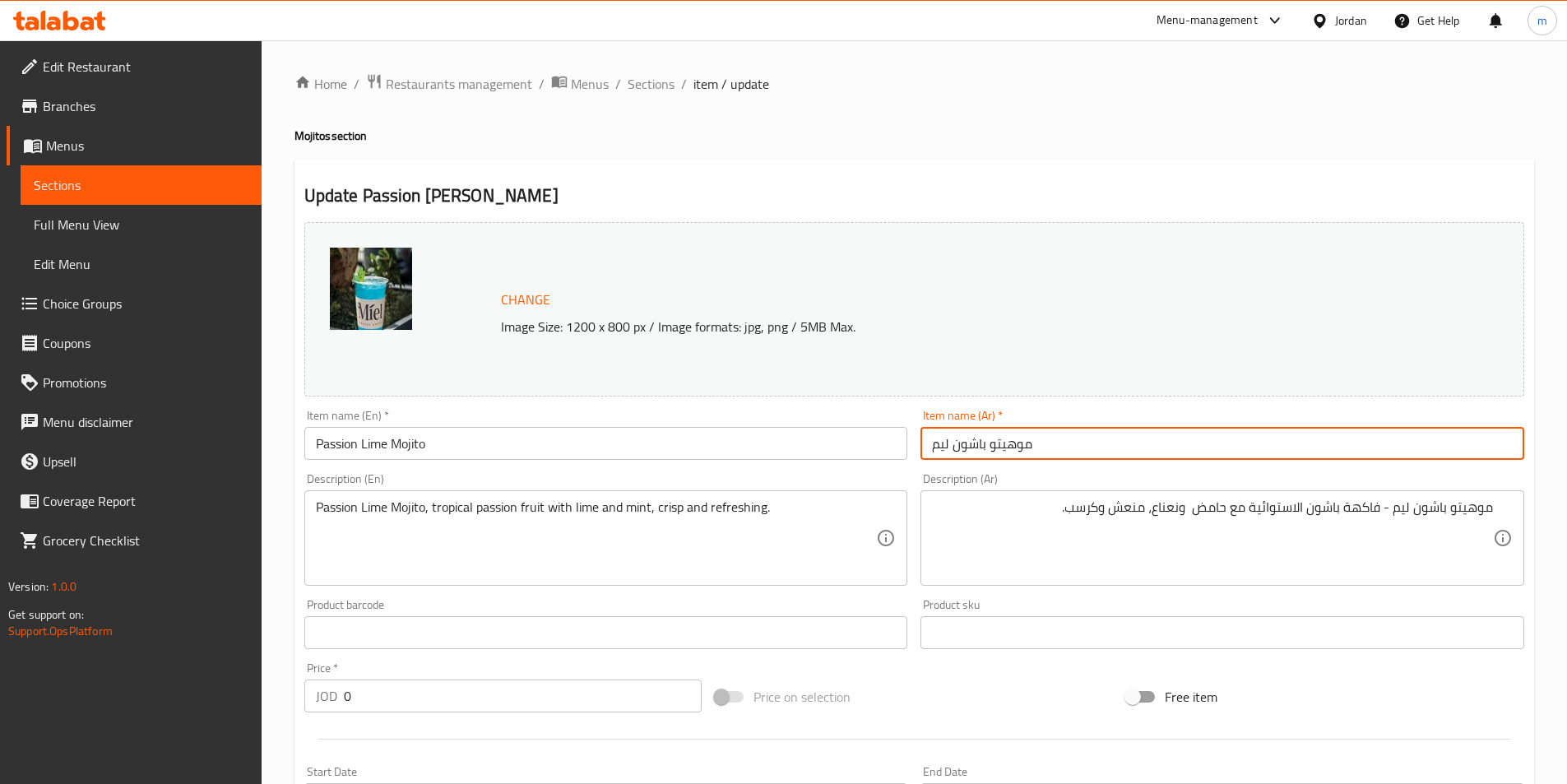
click at [947, 444] on input "موهيتو باشون ليم" at bounding box center [1222, 443] width 604 height 33
paste input "حامض"
type input "موهيتو باشون حامض"
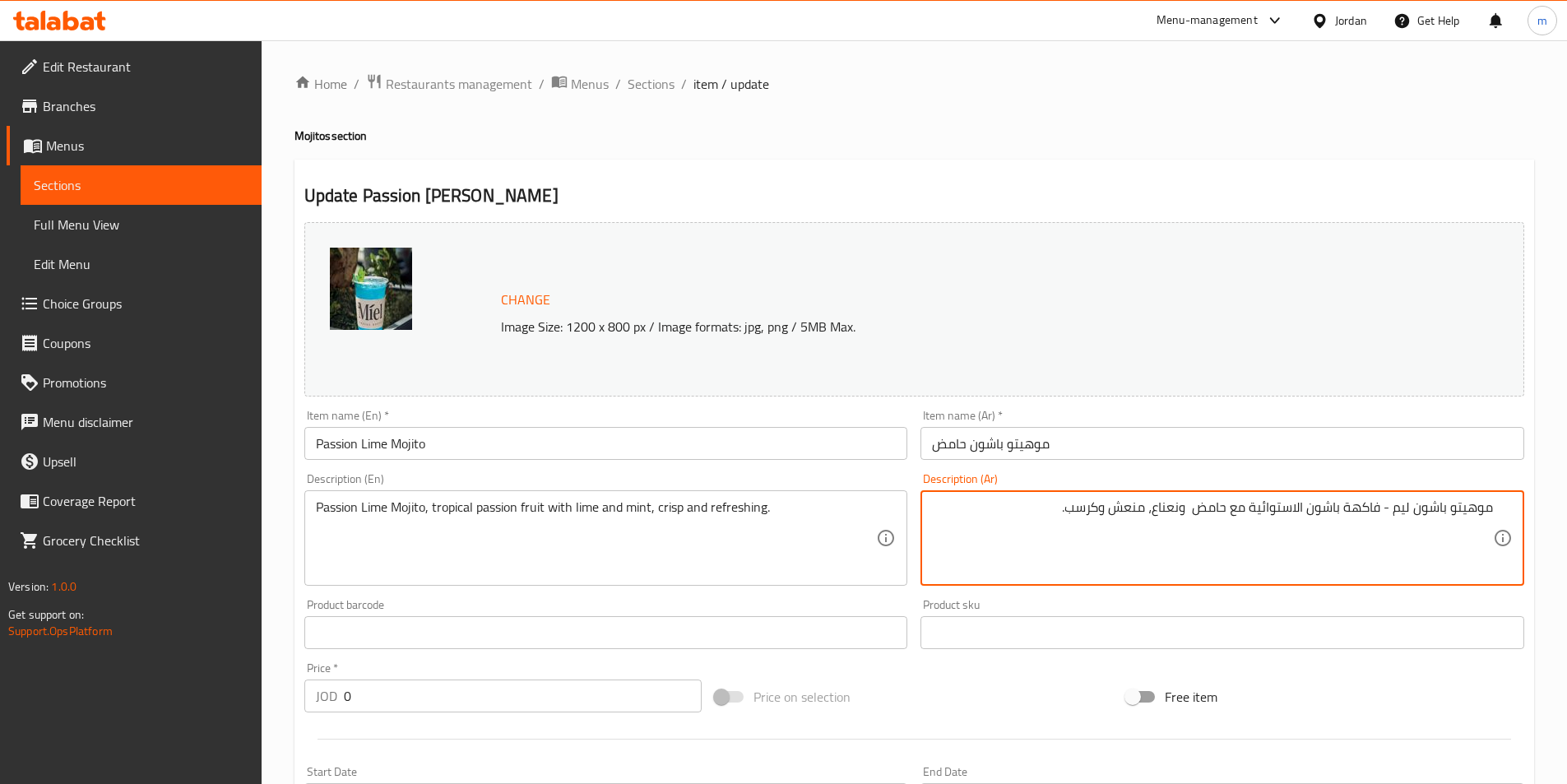
click at [1407, 512] on textarea "موهيتو باشون ليم - فاكهة باشون الاستوائية مع حامض ونعناع، منعش وكرسب." at bounding box center [1212, 538] width 561 height 78
paste textarea "حامض"
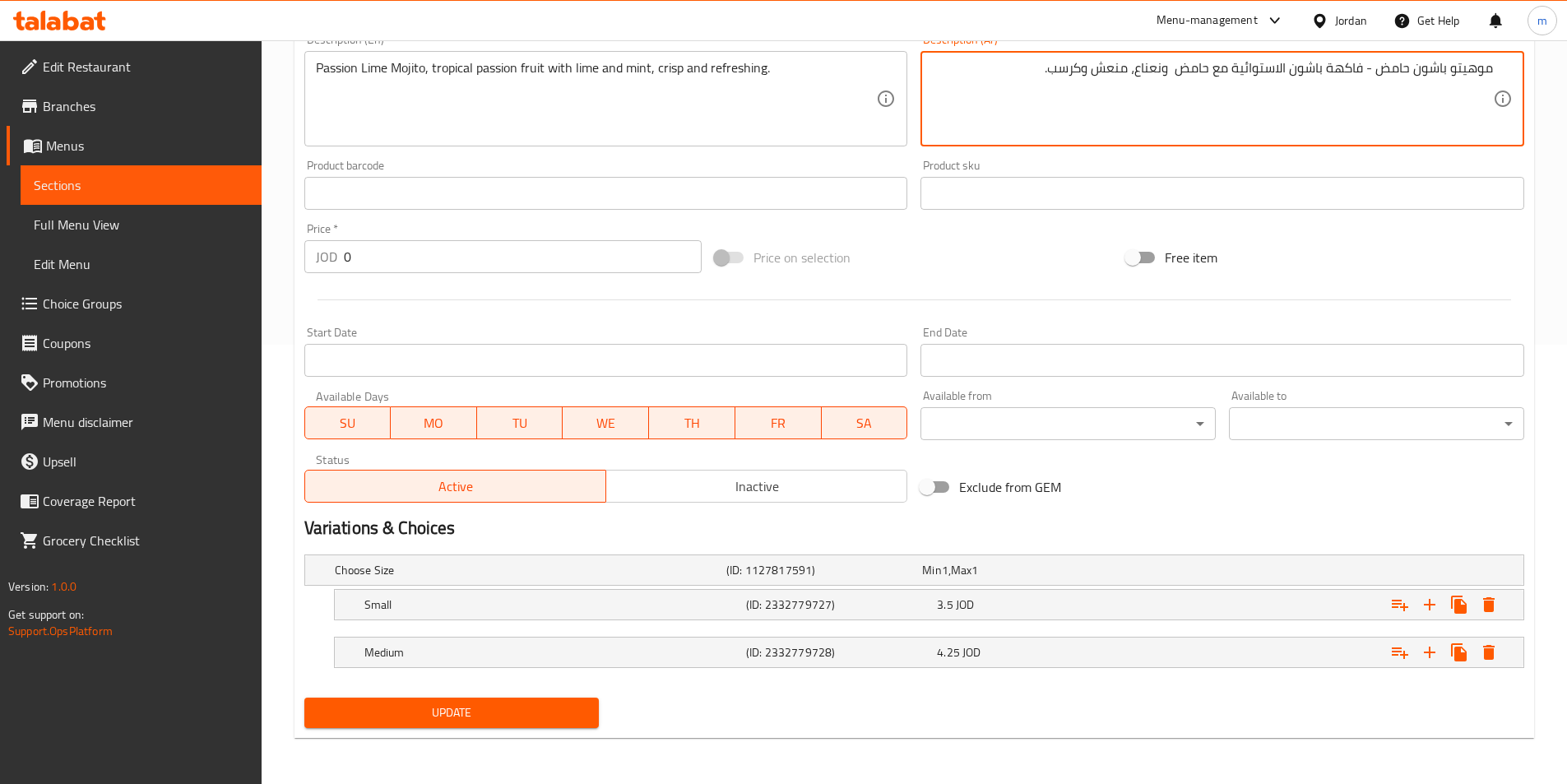
type textarea "موهيتو باشون حامض - فاكهة باشون الاستوائية مع حامض ونعناع، منعش وكرسب."
click at [523, 713] on span "Update" at bounding box center [452, 712] width 269 height 21
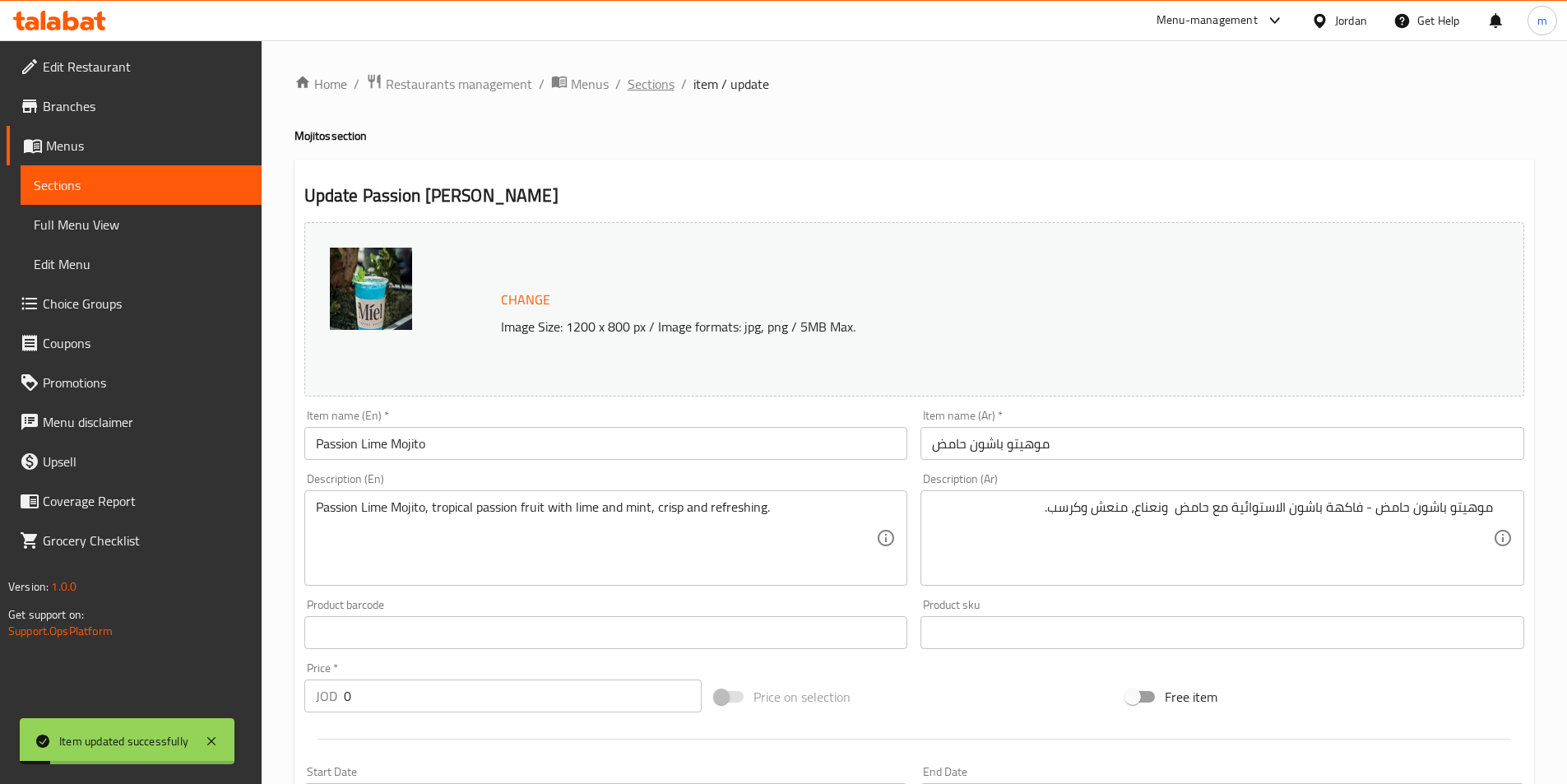
click at [651, 86] on span "Sections" at bounding box center [652, 84] width 47 height 20
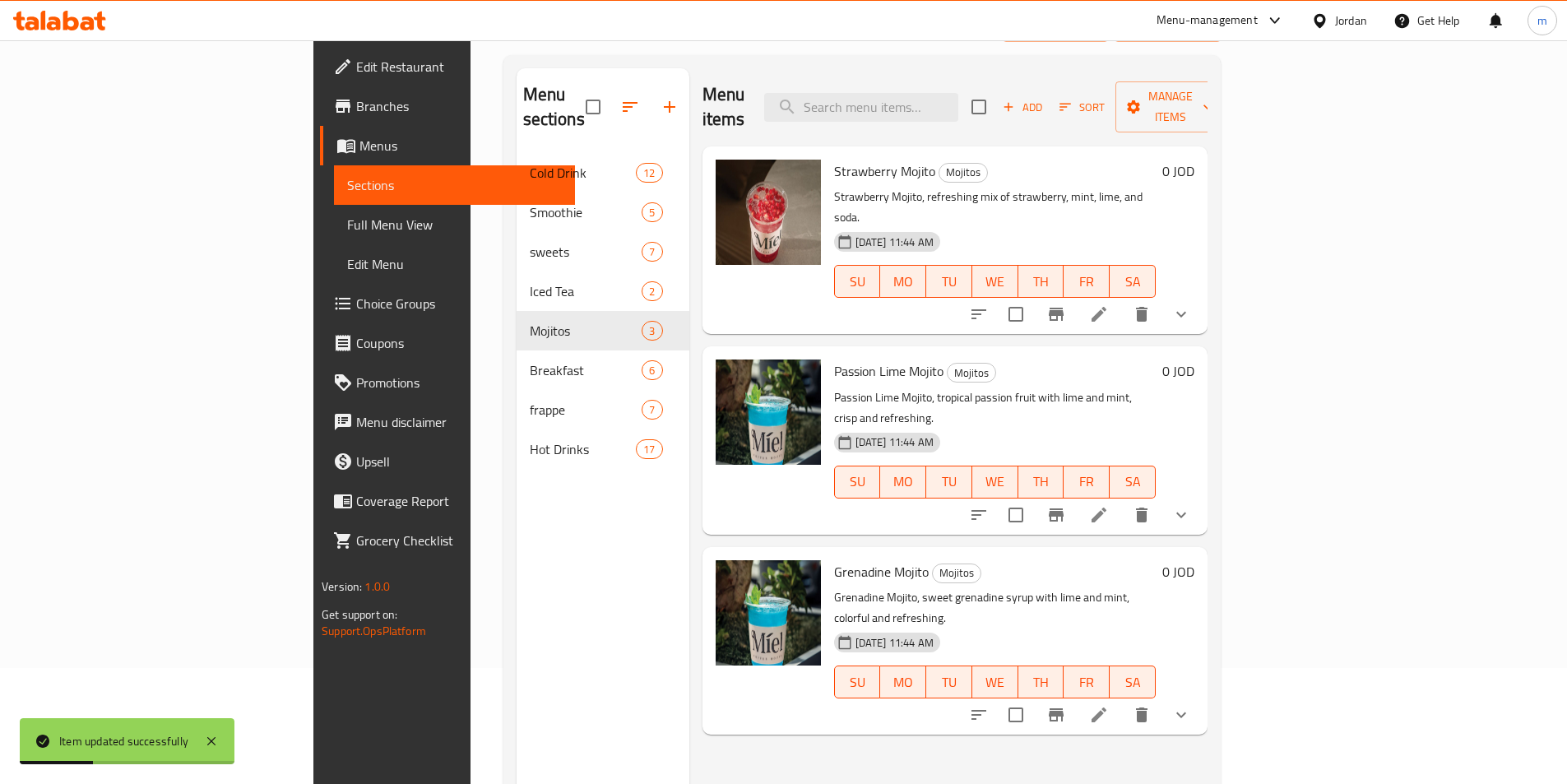
scroll to position [230, 0]
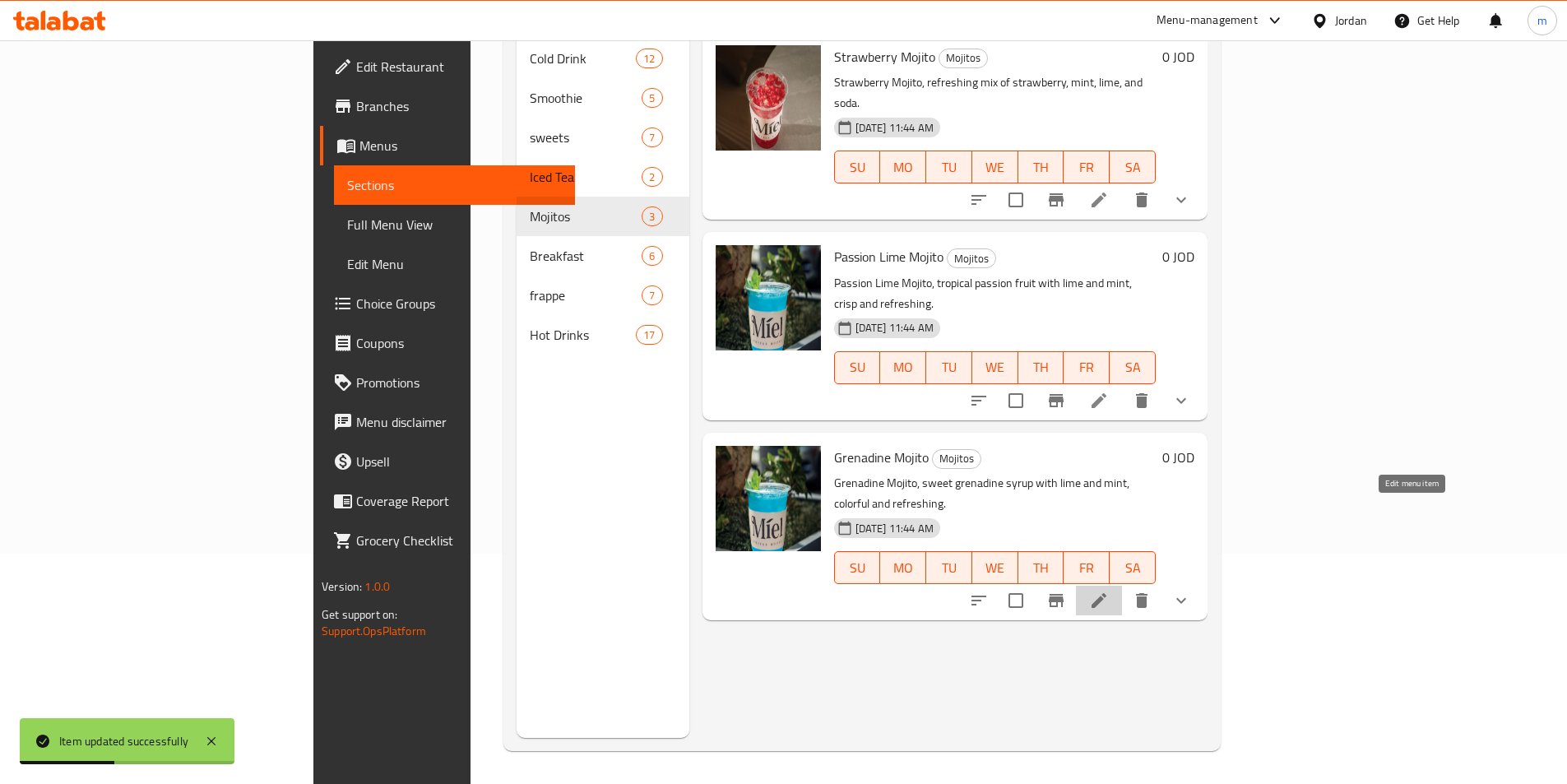
click at [1106, 593] on icon at bounding box center [1098, 600] width 15 height 15
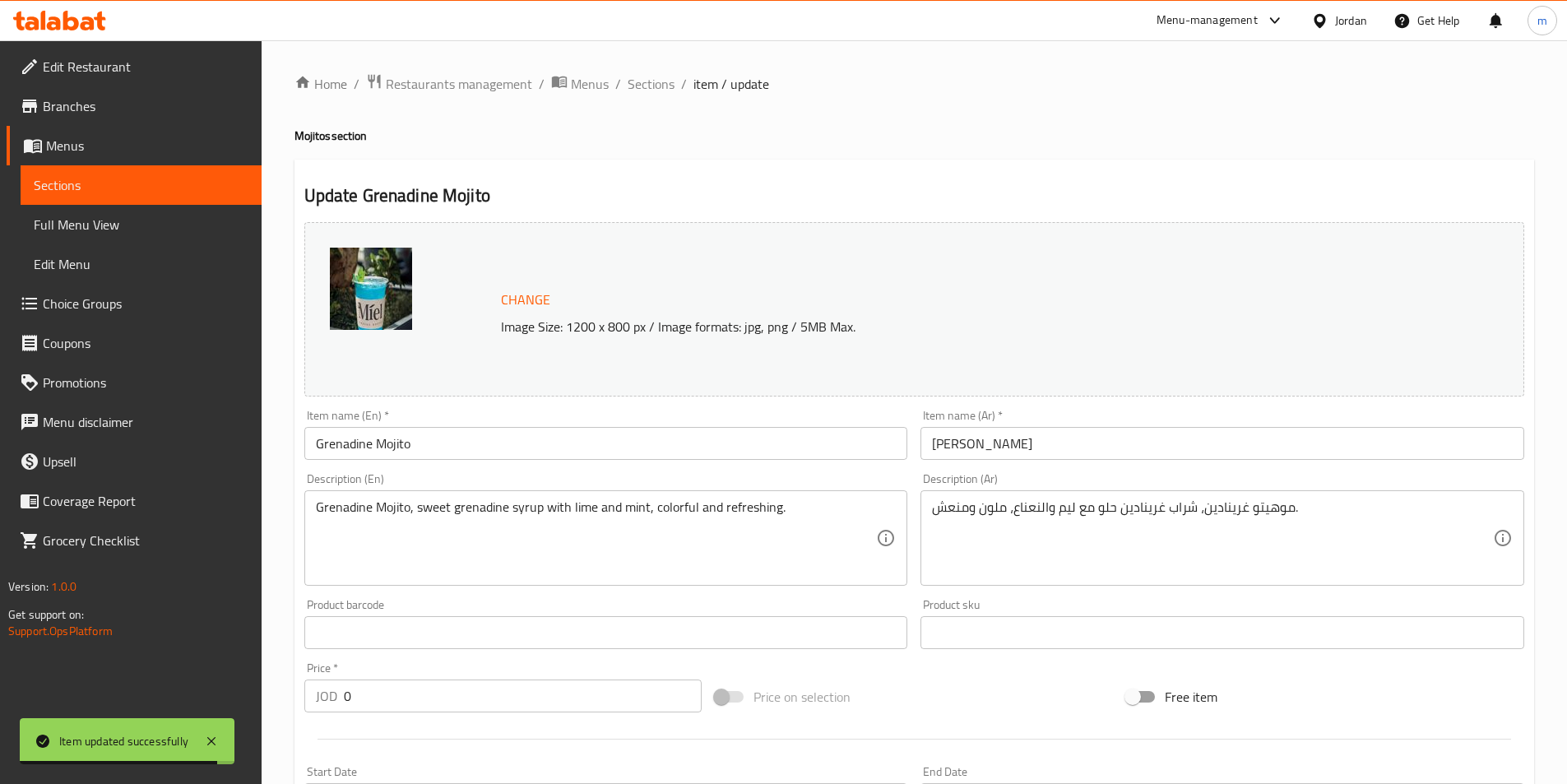
click at [1066, 514] on textarea "موهيتو غرينادين، شراب غرينادين حلو مع ليم والنعناع، ملون ومنعش." at bounding box center [1212, 538] width 561 height 78
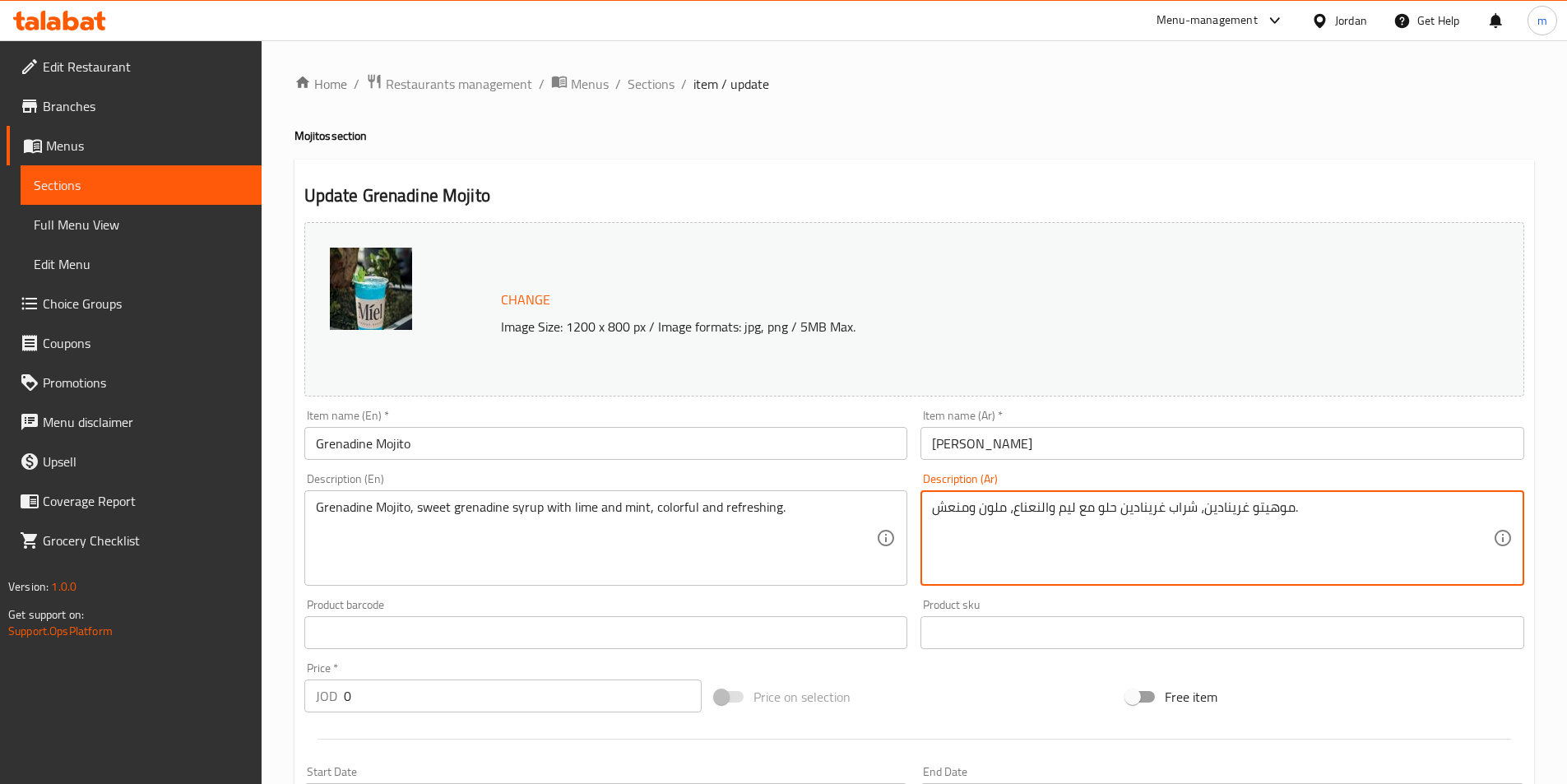
paste textarea "حامض"
click at [1041, 511] on textarea "موهيتو غرينادين، شراب غرينادين حلو مع حامض والنعناع، ملون ومنعش." at bounding box center [1212, 538] width 561 height 78
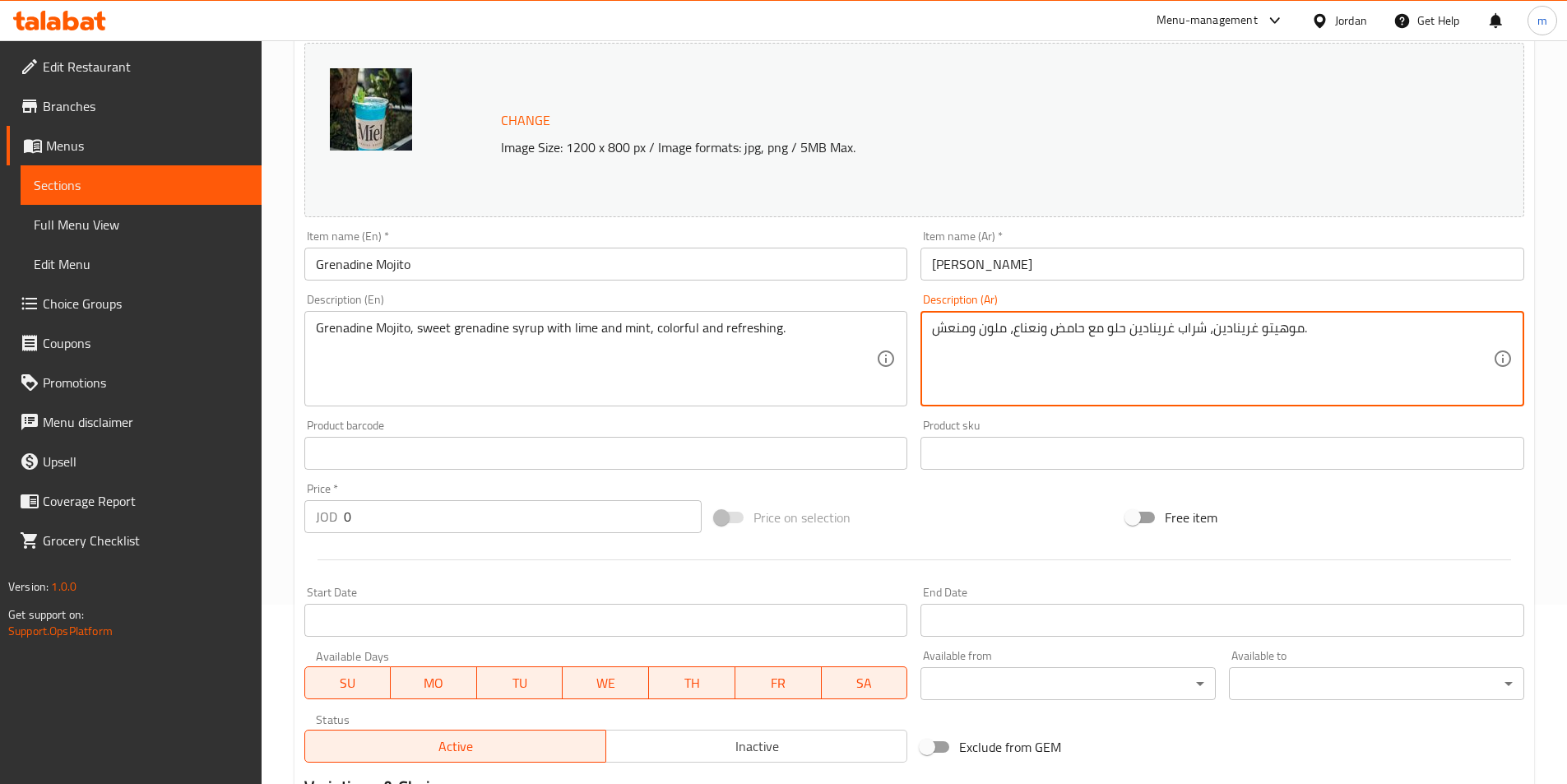
scroll to position [412, 0]
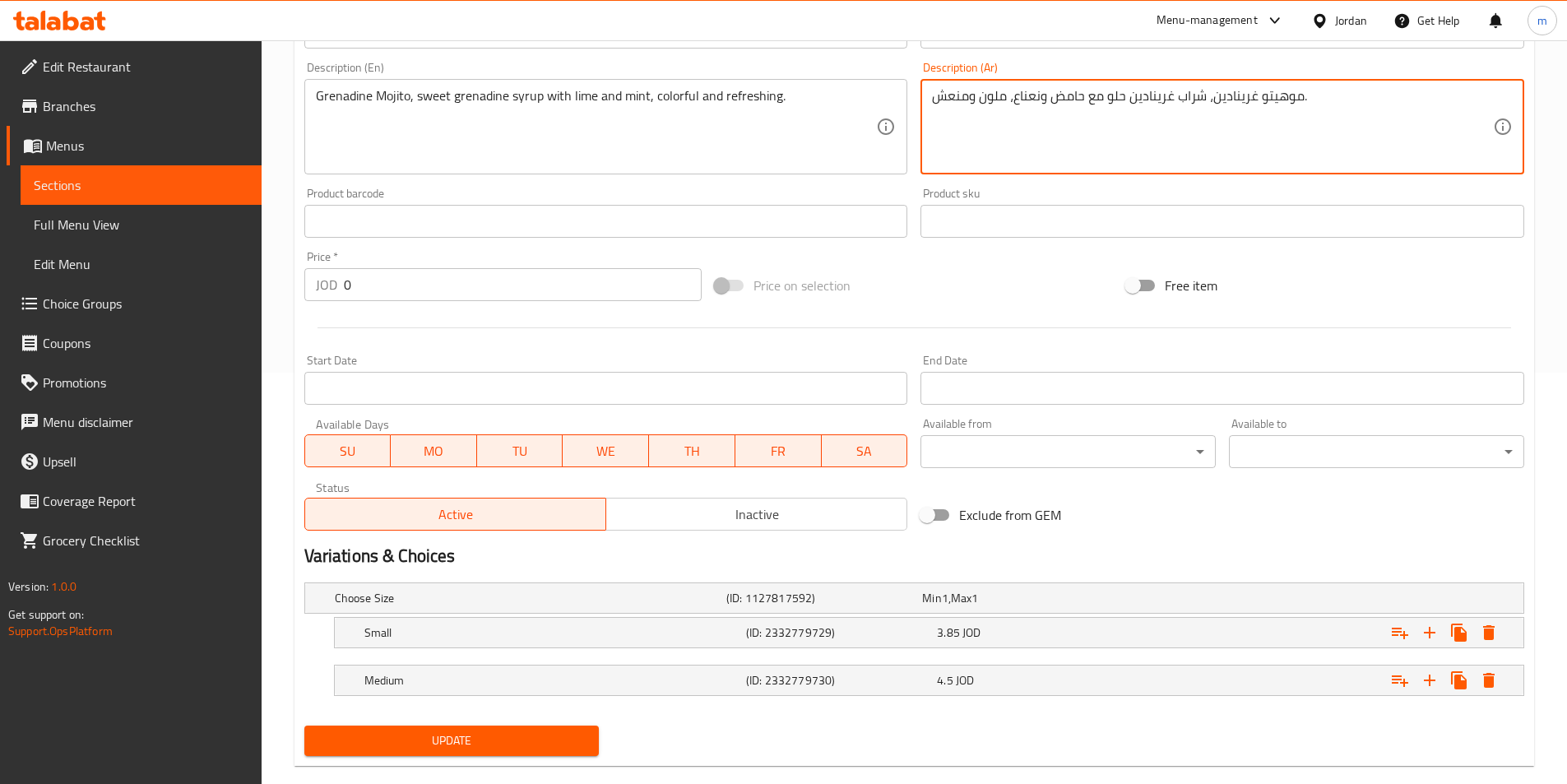
type textarea "موهيتو غرينادين، شراب غرينادين حلو مع حامض ونعناع، ملون ومنعش."
click at [530, 733] on span "Update" at bounding box center [452, 740] width 269 height 21
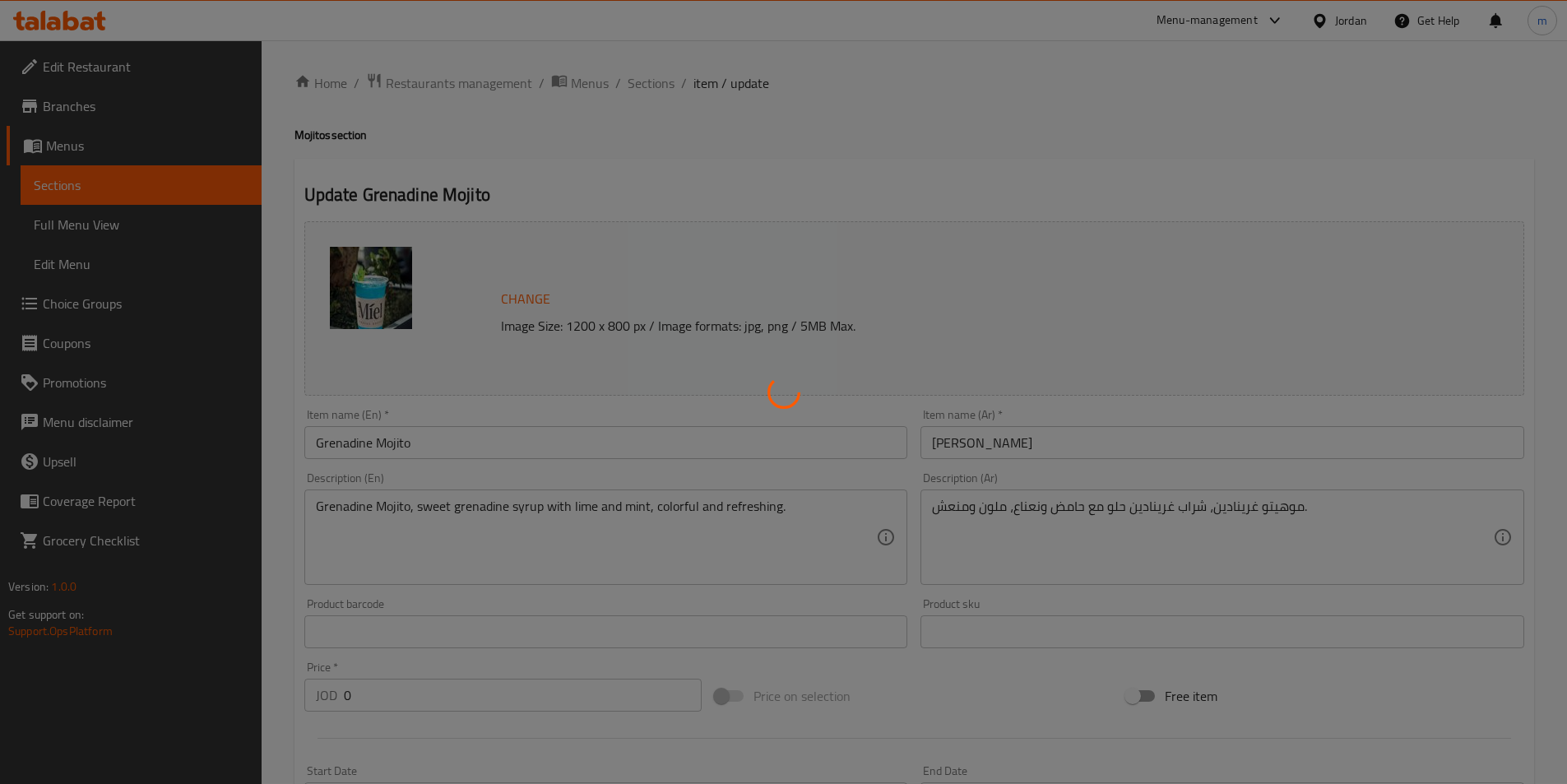
scroll to position [0, 0]
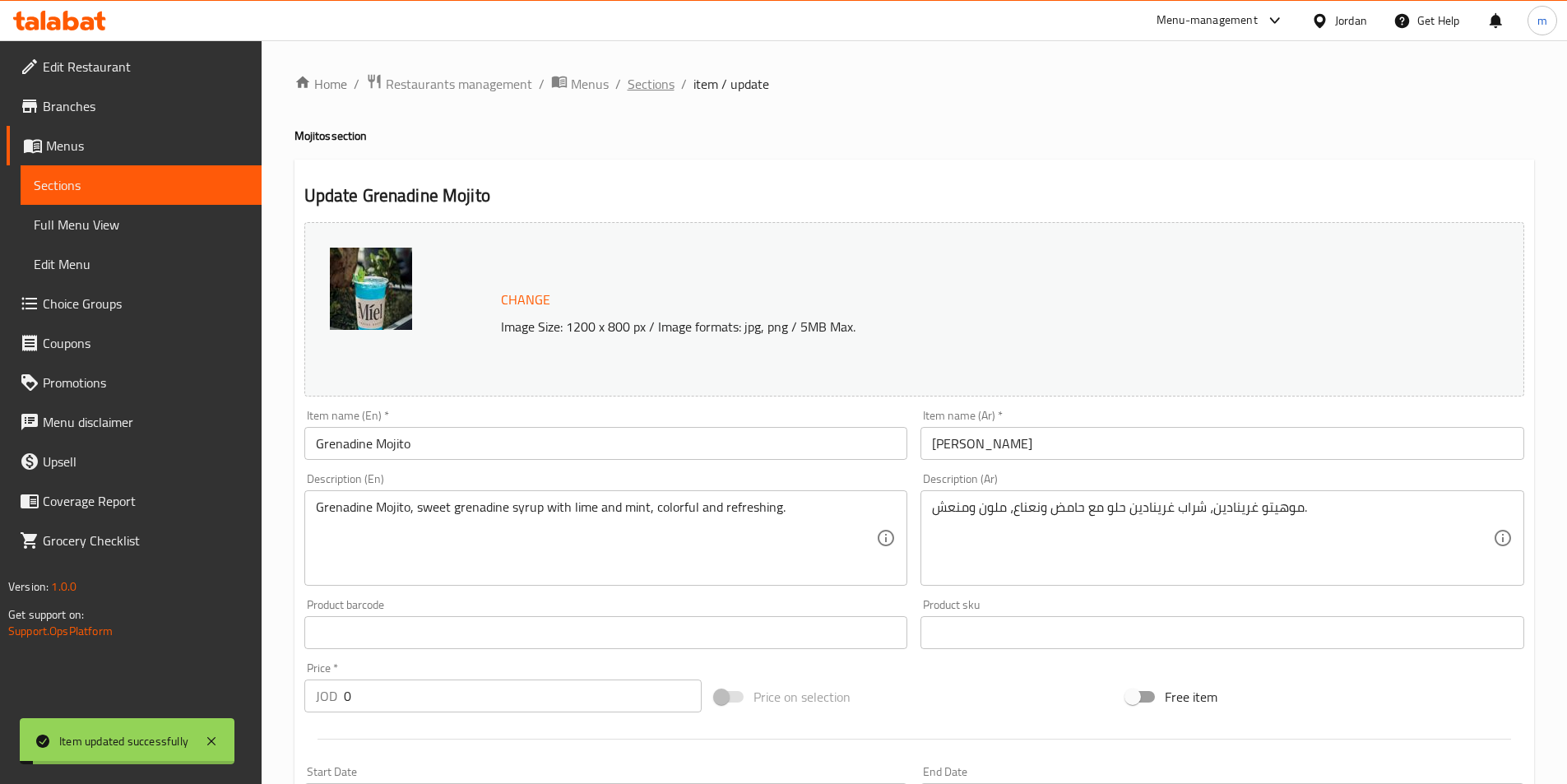
click at [646, 88] on span "Sections" at bounding box center [652, 84] width 47 height 20
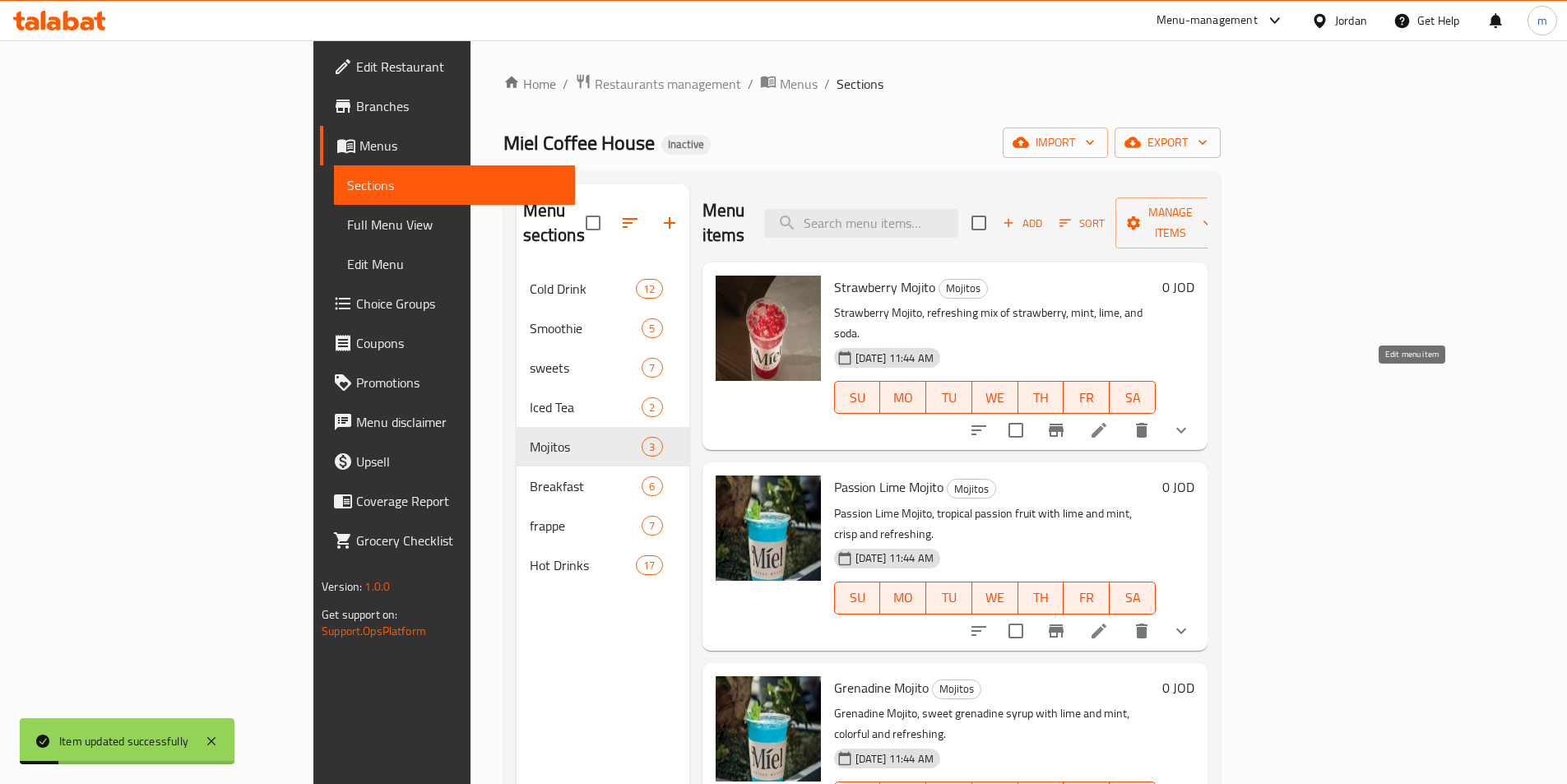
click at [1106, 423] on icon at bounding box center [1098, 430] width 15 height 15
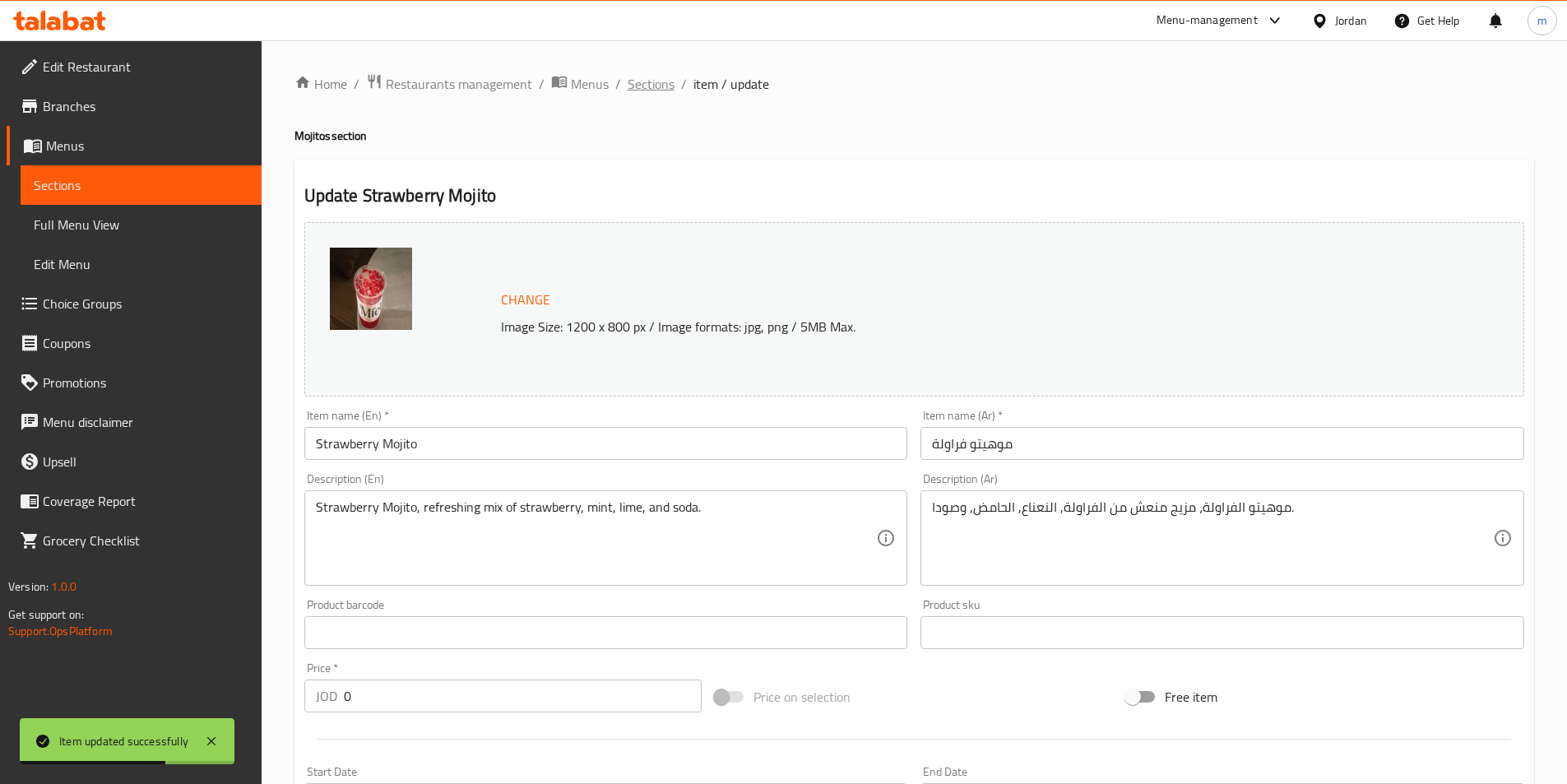
click at [647, 82] on span "Sections" at bounding box center [652, 84] width 47 height 20
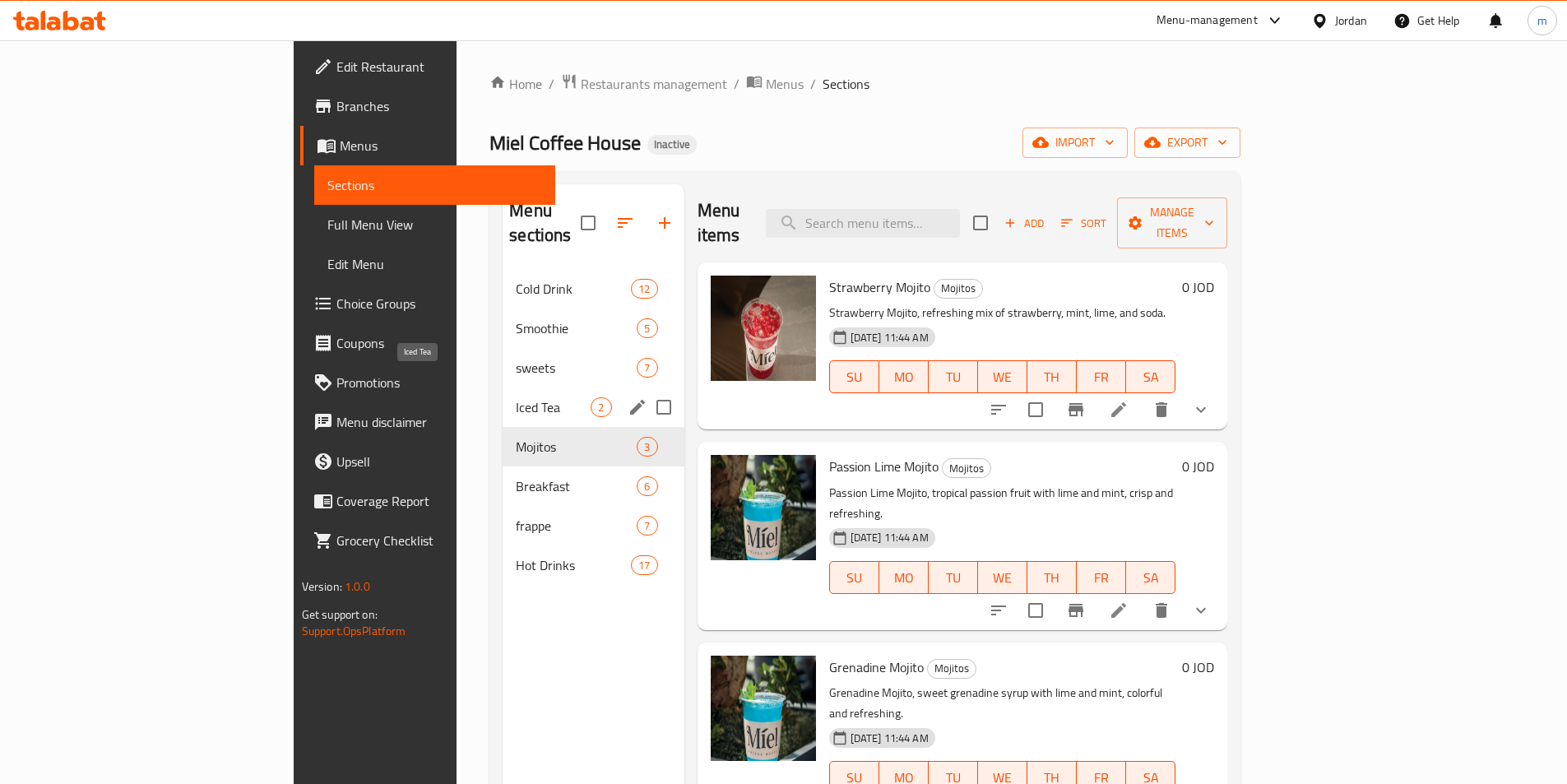
click at [516, 397] on span "Iced Tea" at bounding box center [553, 406] width 75 height 20
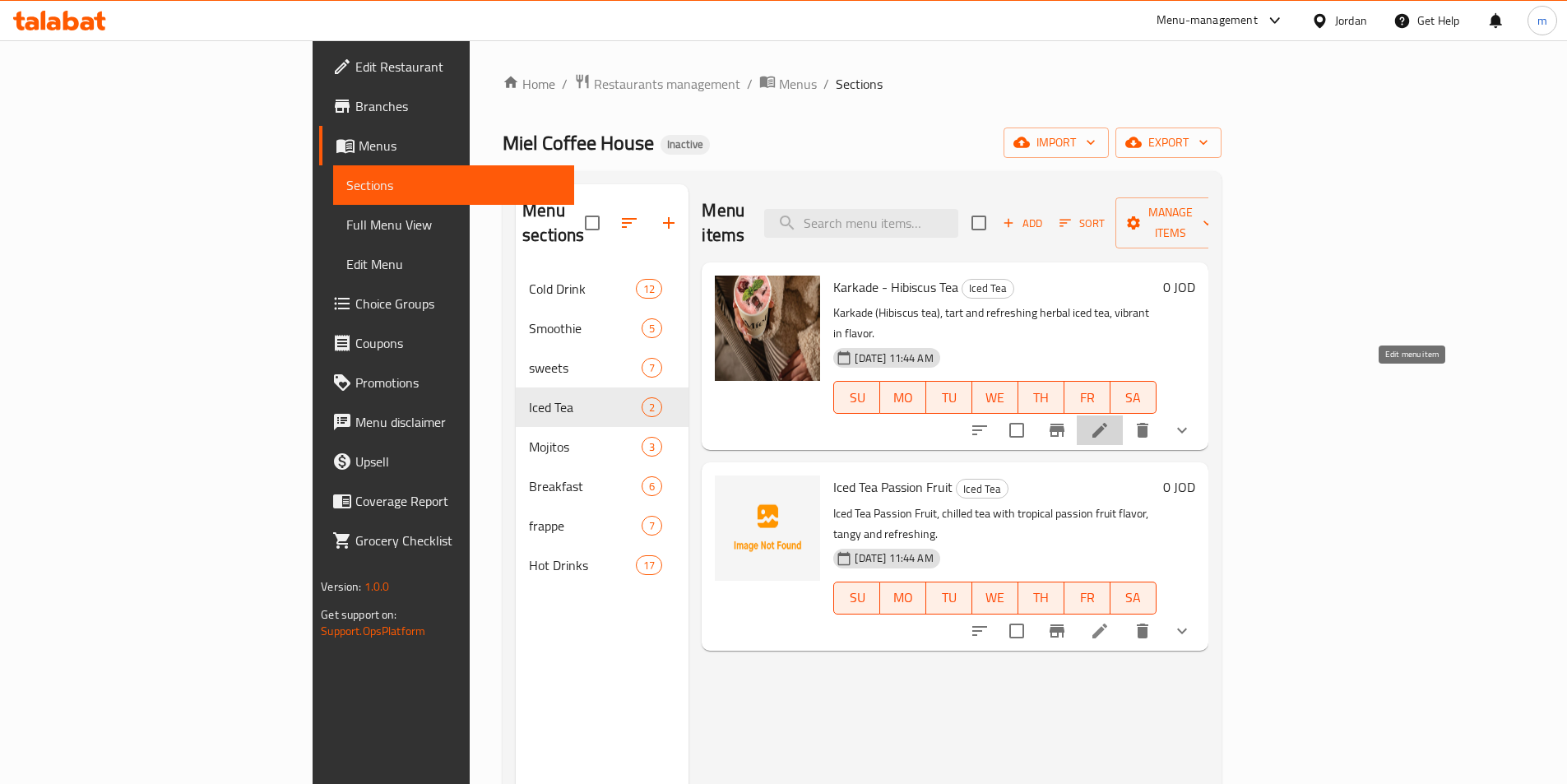
click at [1110, 420] on icon at bounding box center [1099, 430] width 20 height 20
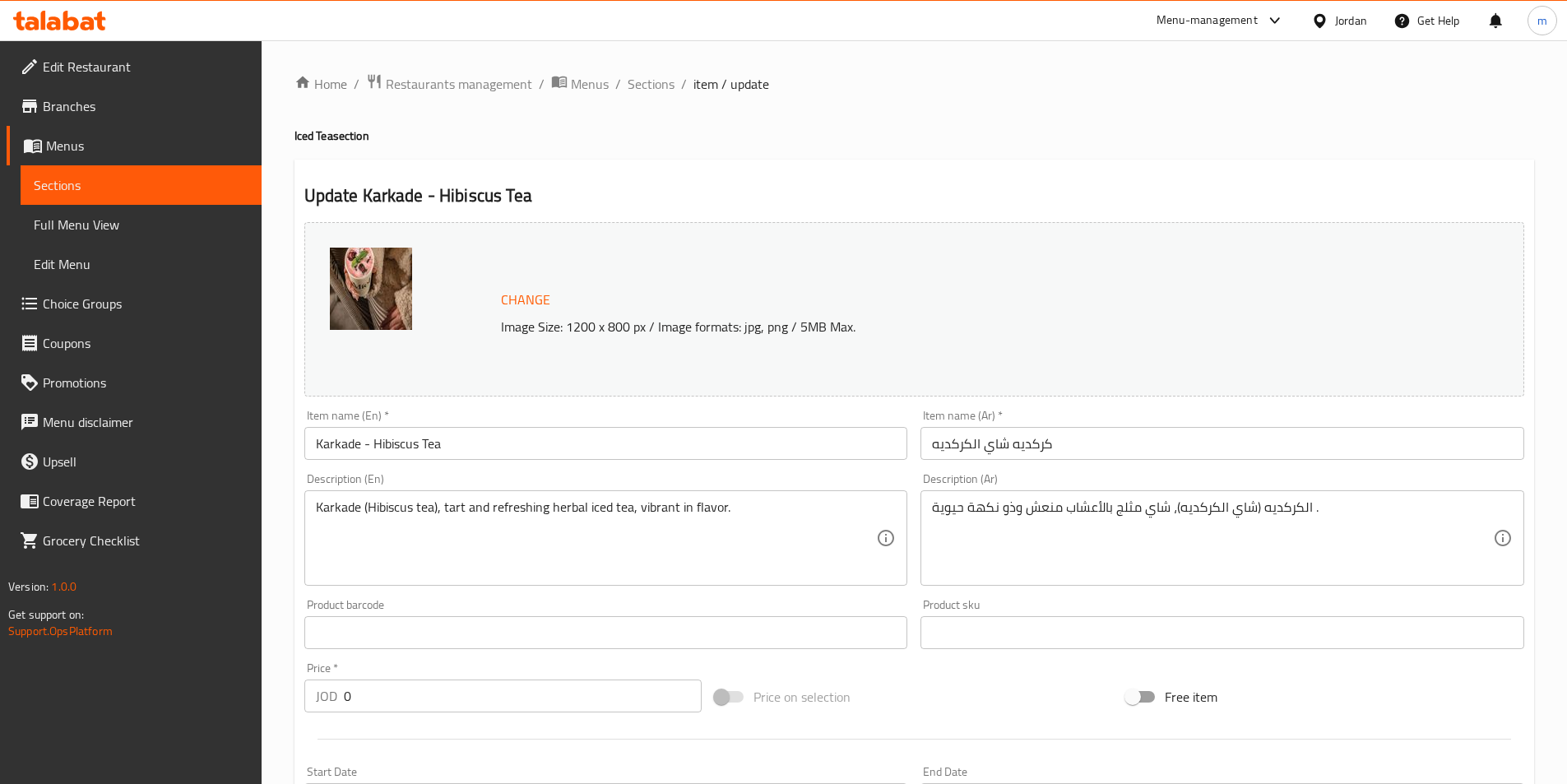
click at [400, 453] on input "Karkade - Hibiscus Tea" at bounding box center [606, 443] width 604 height 33
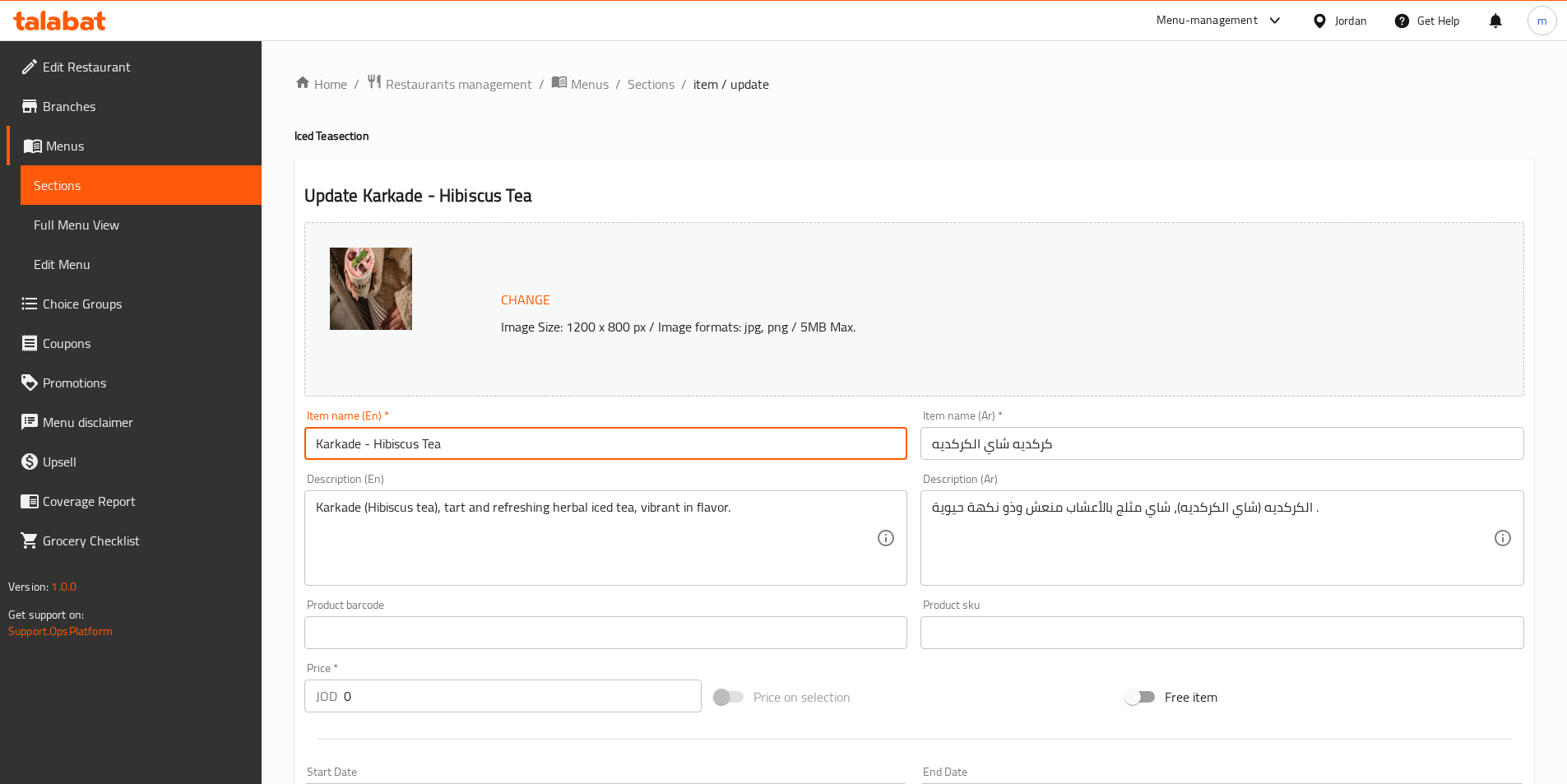
click at [400, 453] on input "Karkade - Hibiscus Tea" at bounding box center [606, 443] width 604 height 33
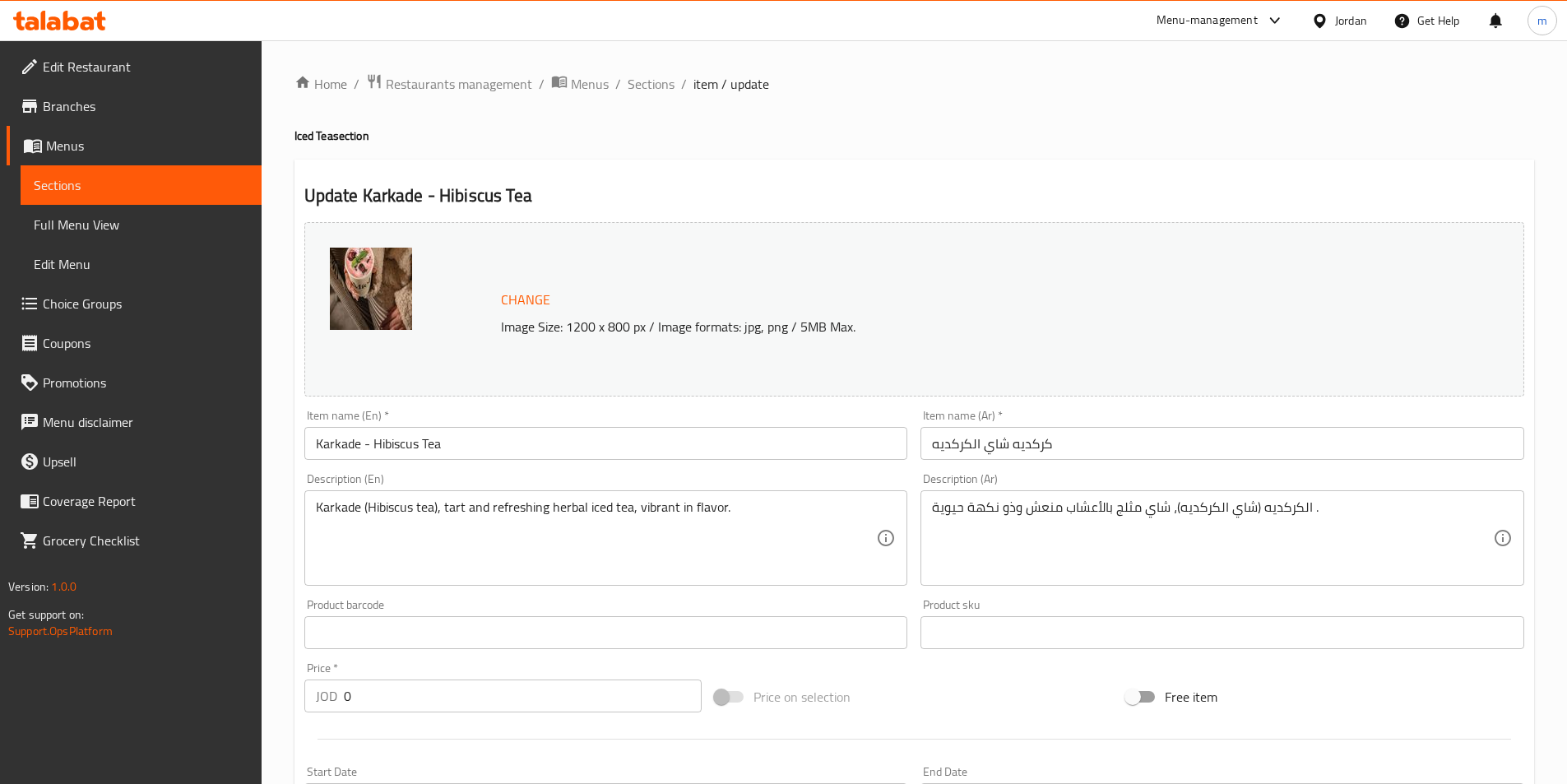
click at [1030, 450] on input "كركديه شاي الكركديه" at bounding box center [1222, 443] width 604 height 33
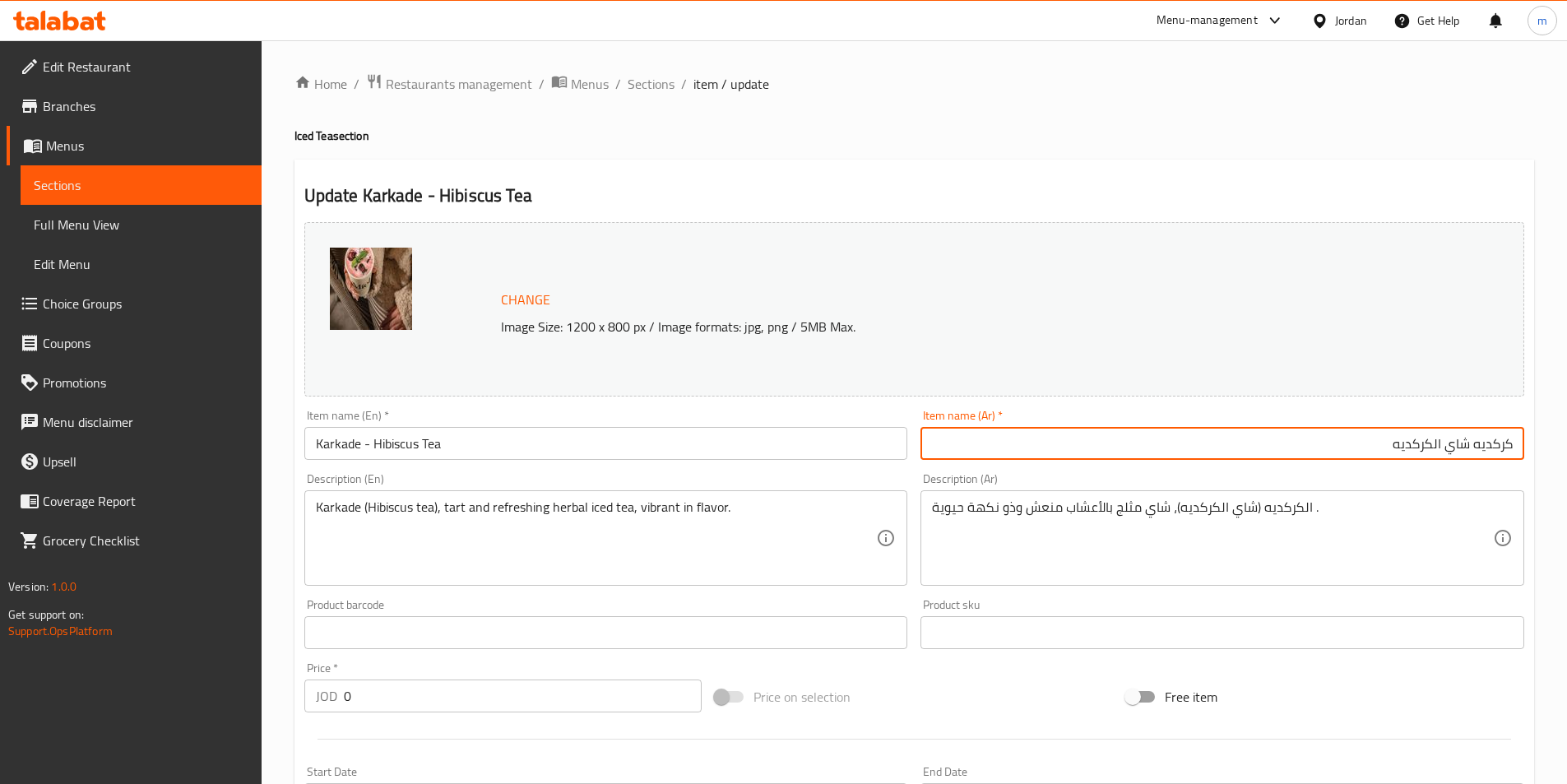
click at [1030, 450] on input "كركديه شاي الكركديه" at bounding box center [1222, 443] width 604 height 33
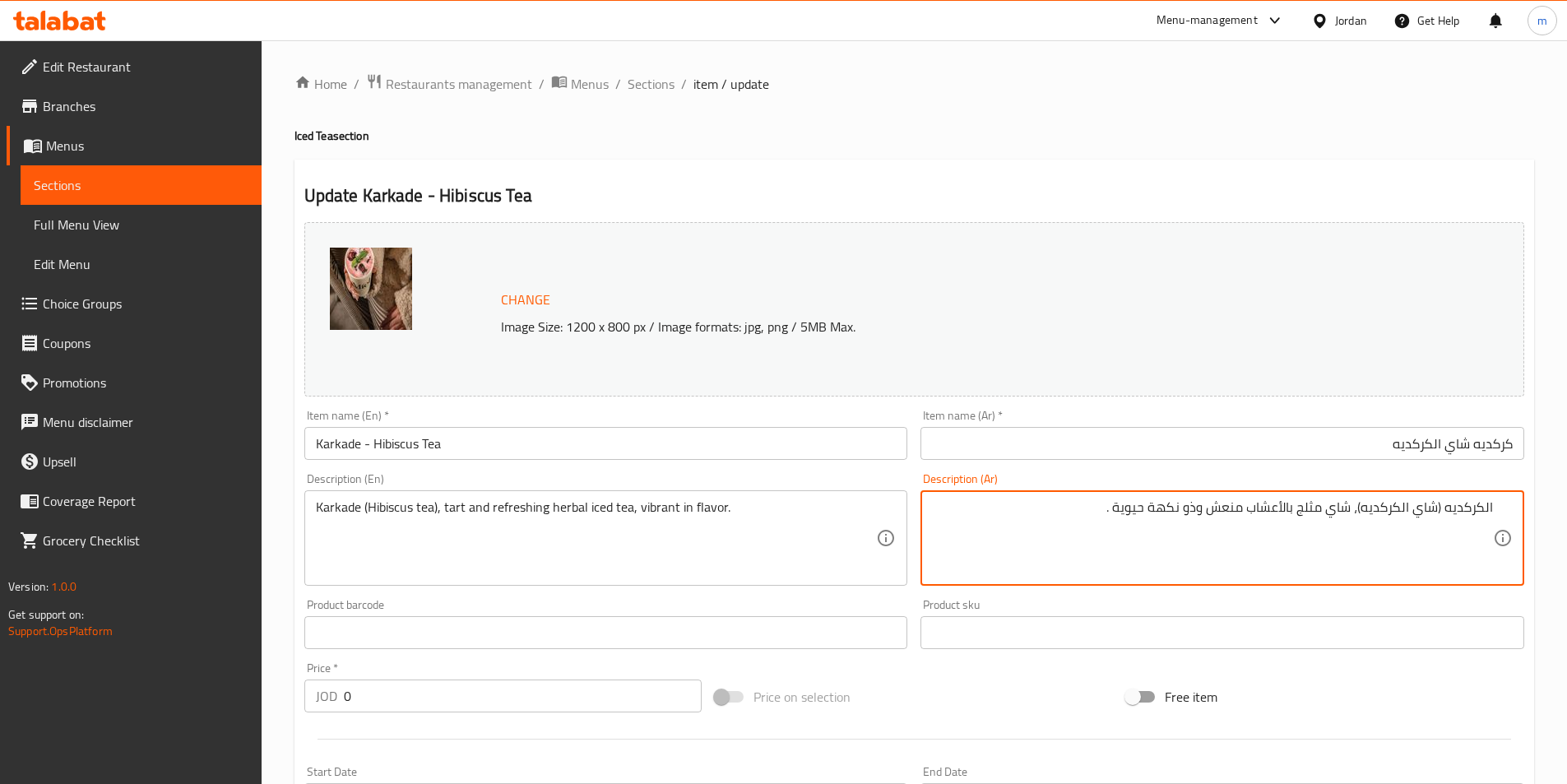
click at [1488, 514] on textarea "الكركديه (شاي الكركديه)، شاي مثلج بالأعشاب منعش وذو نكهة حيوية ." at bounding box center [1212, 538] width 561 height 78
drag, startPoint x: 1448, startPoint y: 515, endPoint x: 1372, endPoint y: 529, distance: 77.3
click at [1372, 529] on textarea "كركديه (شاي الكركديه)، شاي مثلج بالأعشاب منعش وذو نكهة حيوية ." at bounding box center [1212, 538] width 561 height 78
paste textarea
type textarea "كركديه (شاي بالكركديه)، شاي مثلج بالأعشاب منعش وذو نكهة حيوية ."
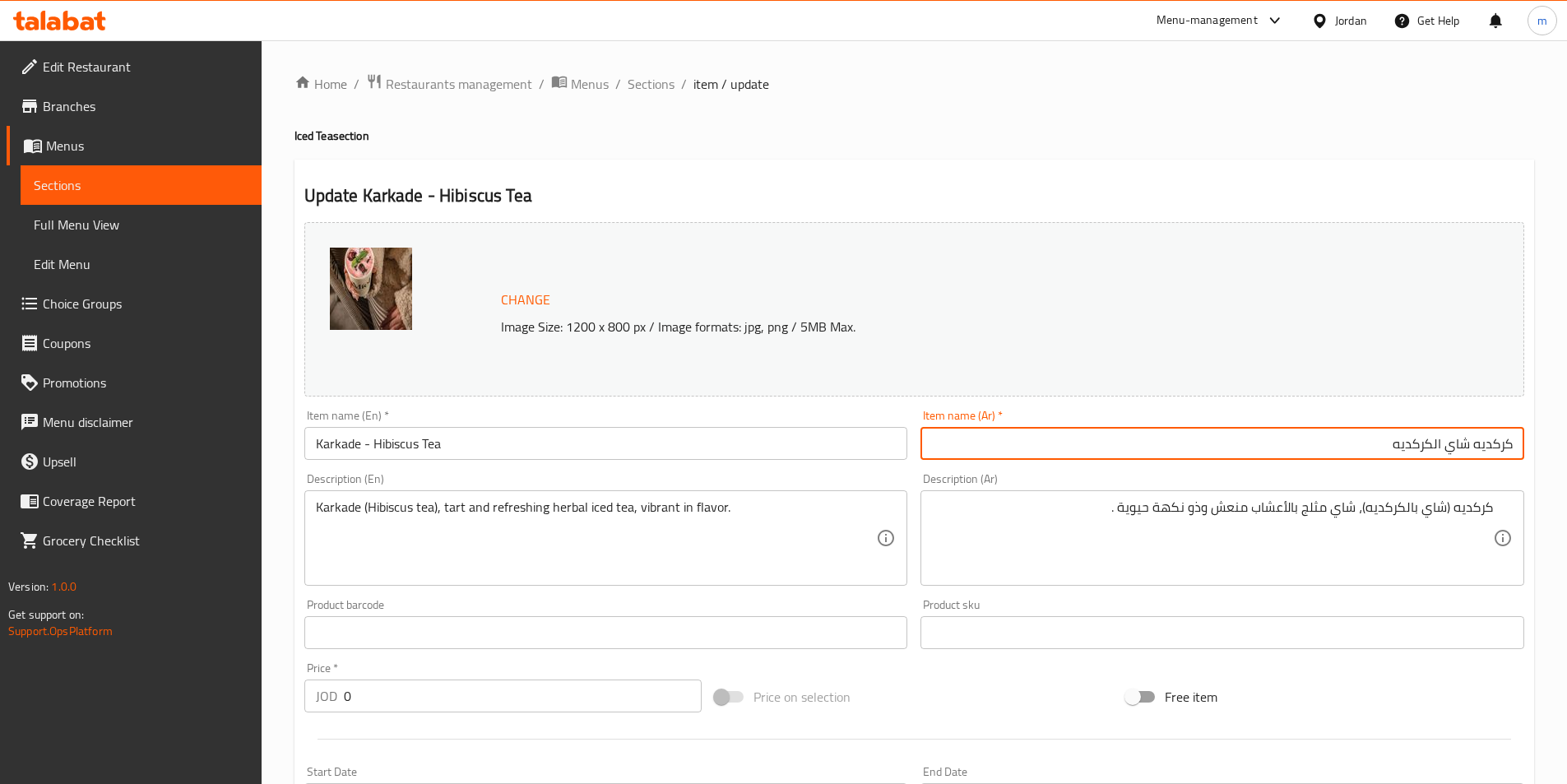
drag, startPoint x: 1468, startPoint y: 453, endPoint x: 1393, endPoint y: 460, distance: 75.3
click at [1393, 460] on div "Item name (Ar)   * كركديه شاي الكركديه Item name (Ar) *" at bounding box center [1222, 434] width 617 height 64
paste input "text"
type input "كركديه شاي بالكركديه"
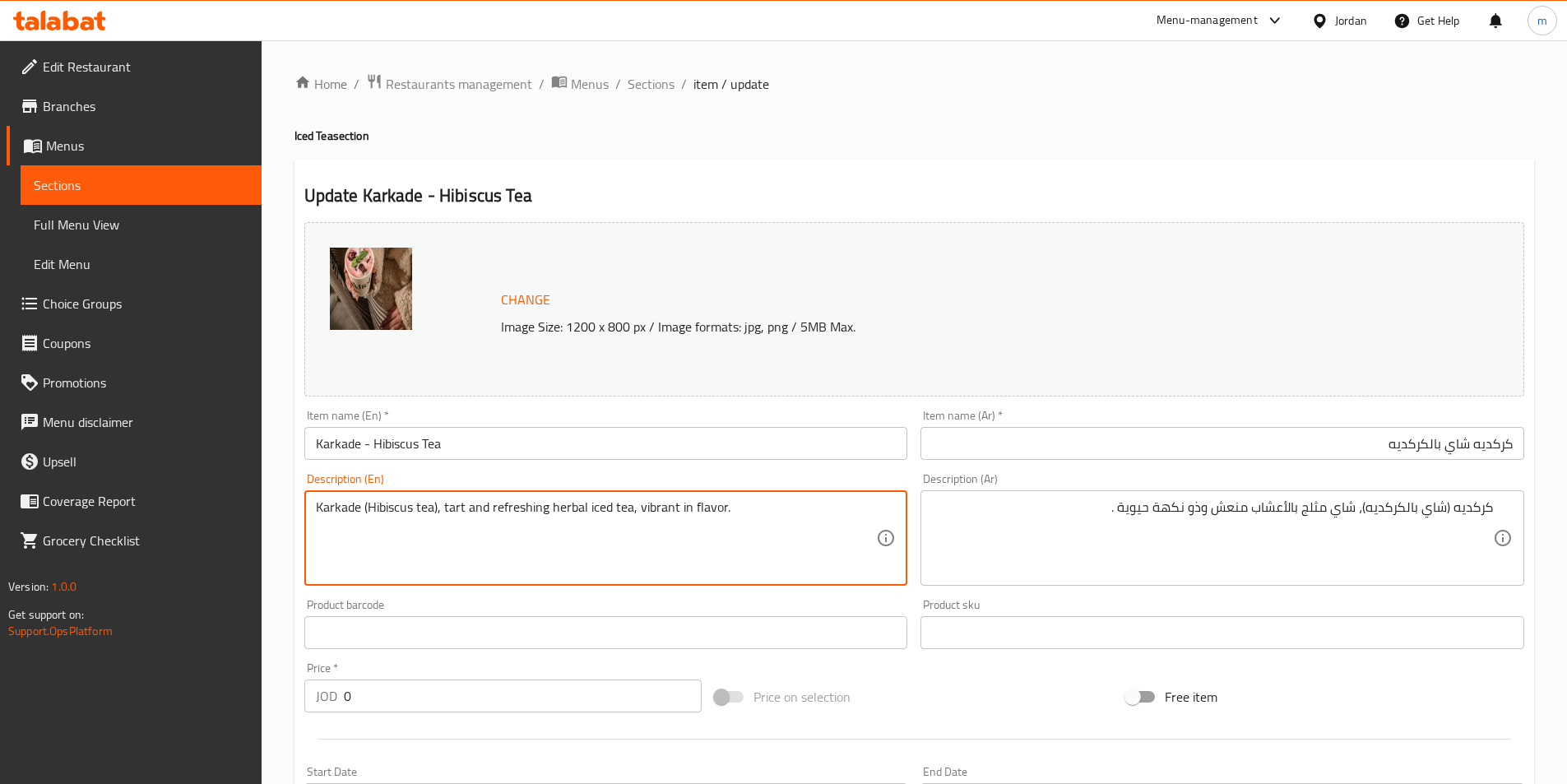
click at [456, 510] on textarea "Karkade (Hibiscus tea), tart and refreshing herbal iced tea, vibrant in flavor." at bounding box center [596, 538] width 561 height 78
click at [564, 514] on textarea "Karkade (Hibiscus tea), tart and refreshing herbal iced tea, vibrant in flavor." at bounding box center [596, 538] width 561 height 78
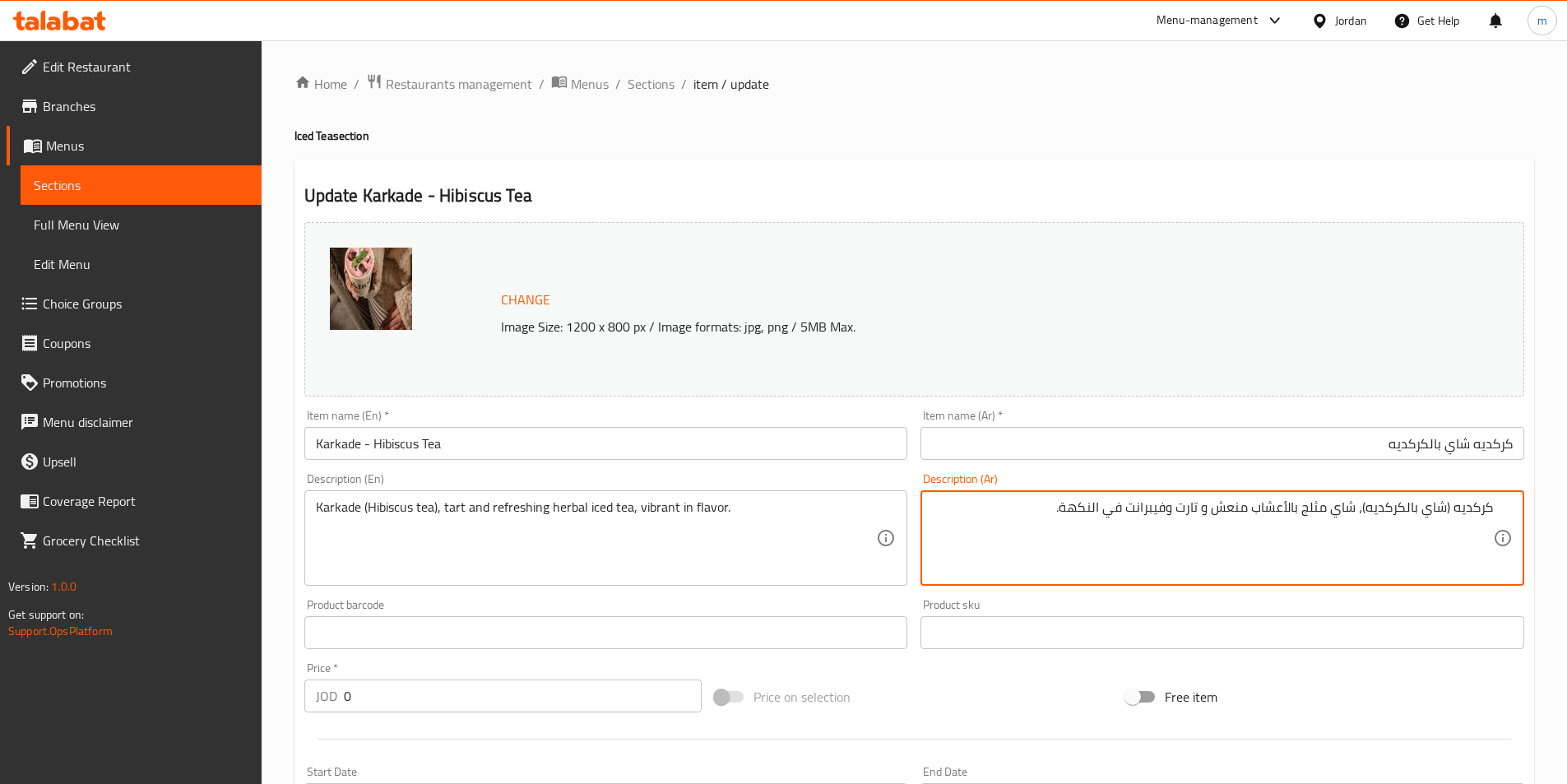
click at [1169, 517] on textarea "كركديه (شاي بالكركديه)، شاي مثلج بالأعشاب منعش و تارت وفيبرانت في النكهة." at bounding box center [1212, 538] width 561 height 78
type textarea "كركديه (شاي بالكركديه)، شاي مثلج بالأعشاب منعش و تارت, فيبرانت في النكهة."
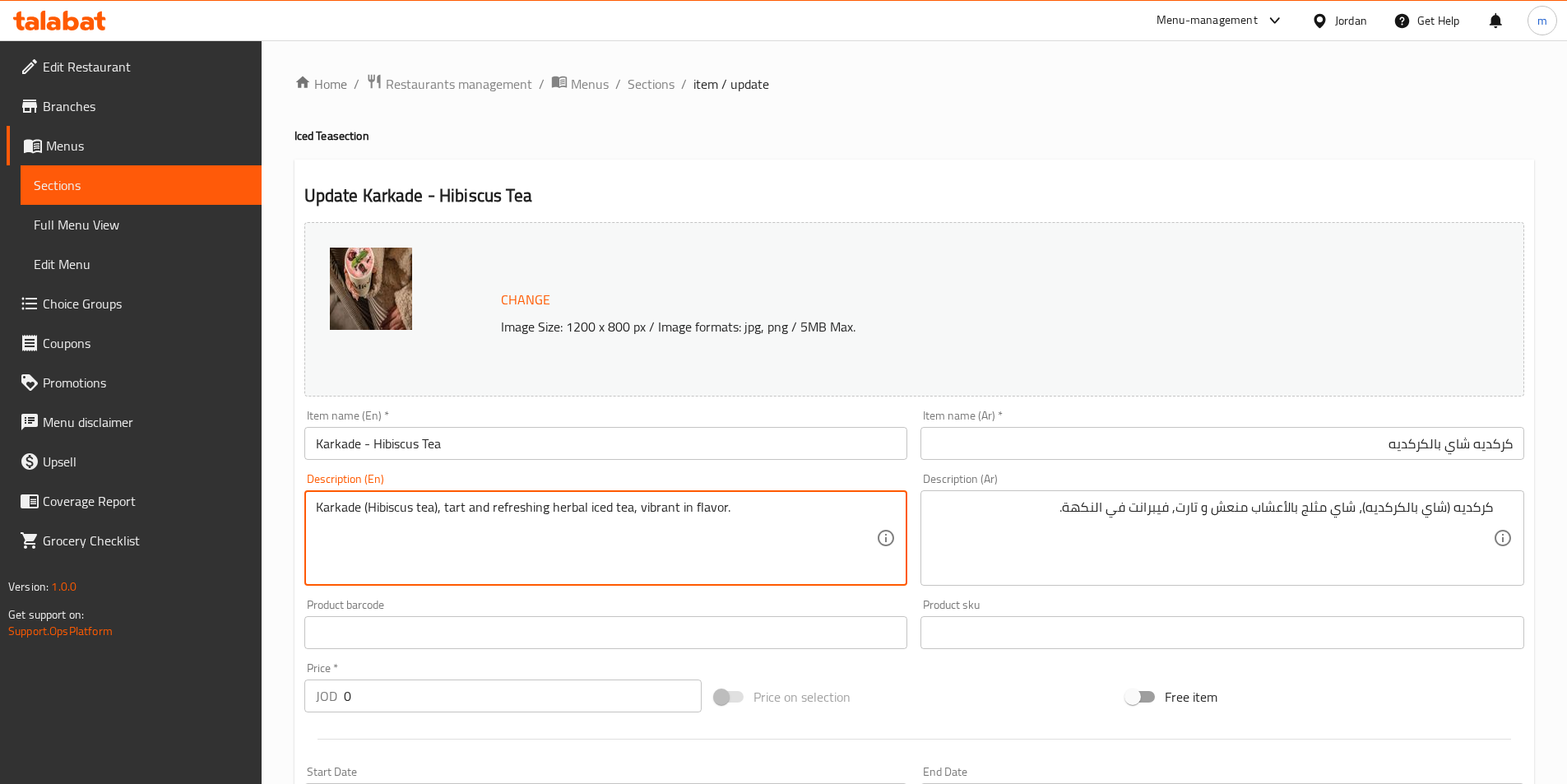
drag, startPoint x: 628, startPoint y: 516, endPoint x: 587, endPoint y: 524, distance: 41.8
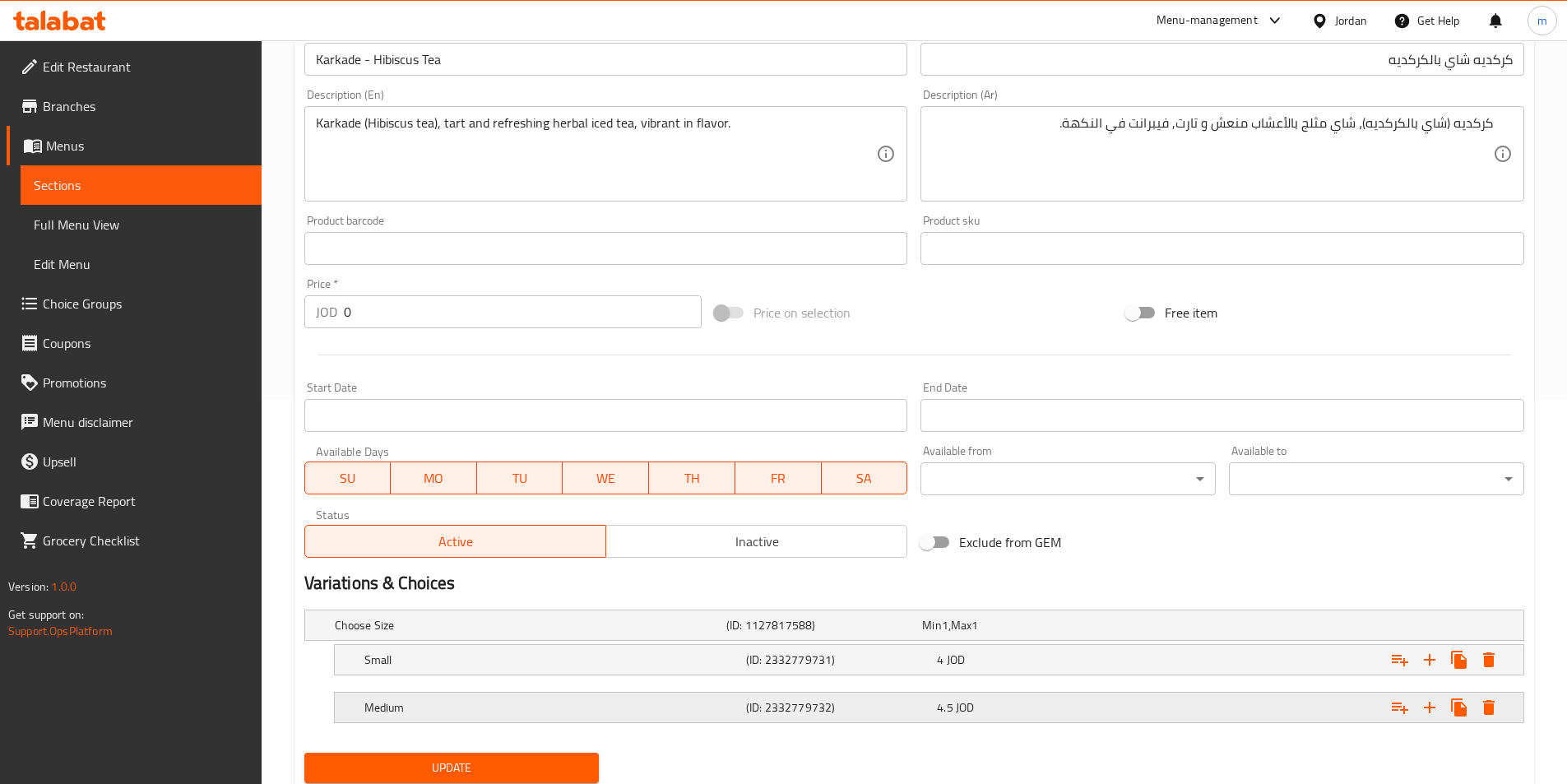
scroll to position [440, 0]
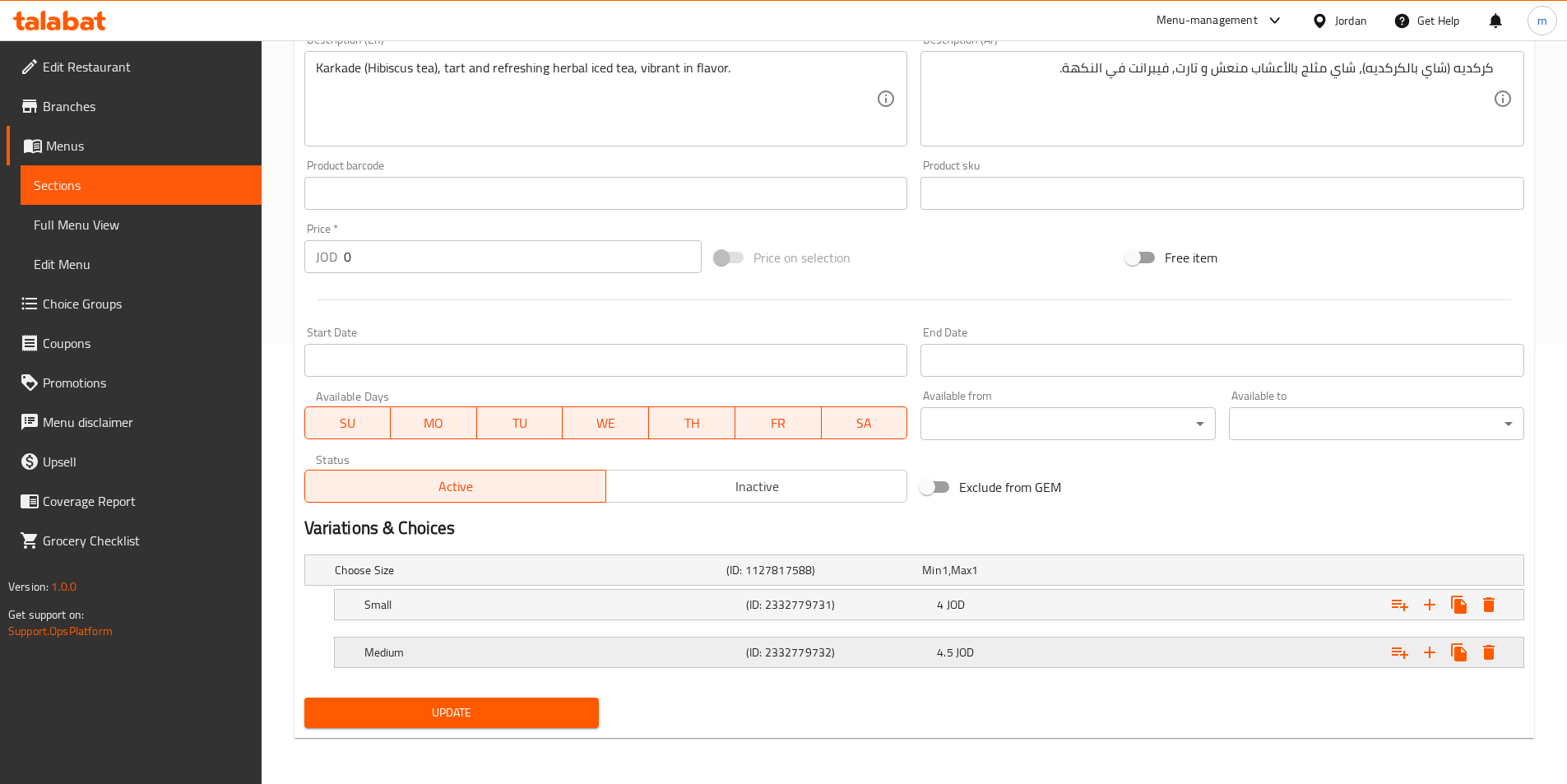
click at [763, 655] on h5 "(ID: 2332779732)" at bounding box center [838, 651] width 184 height 17
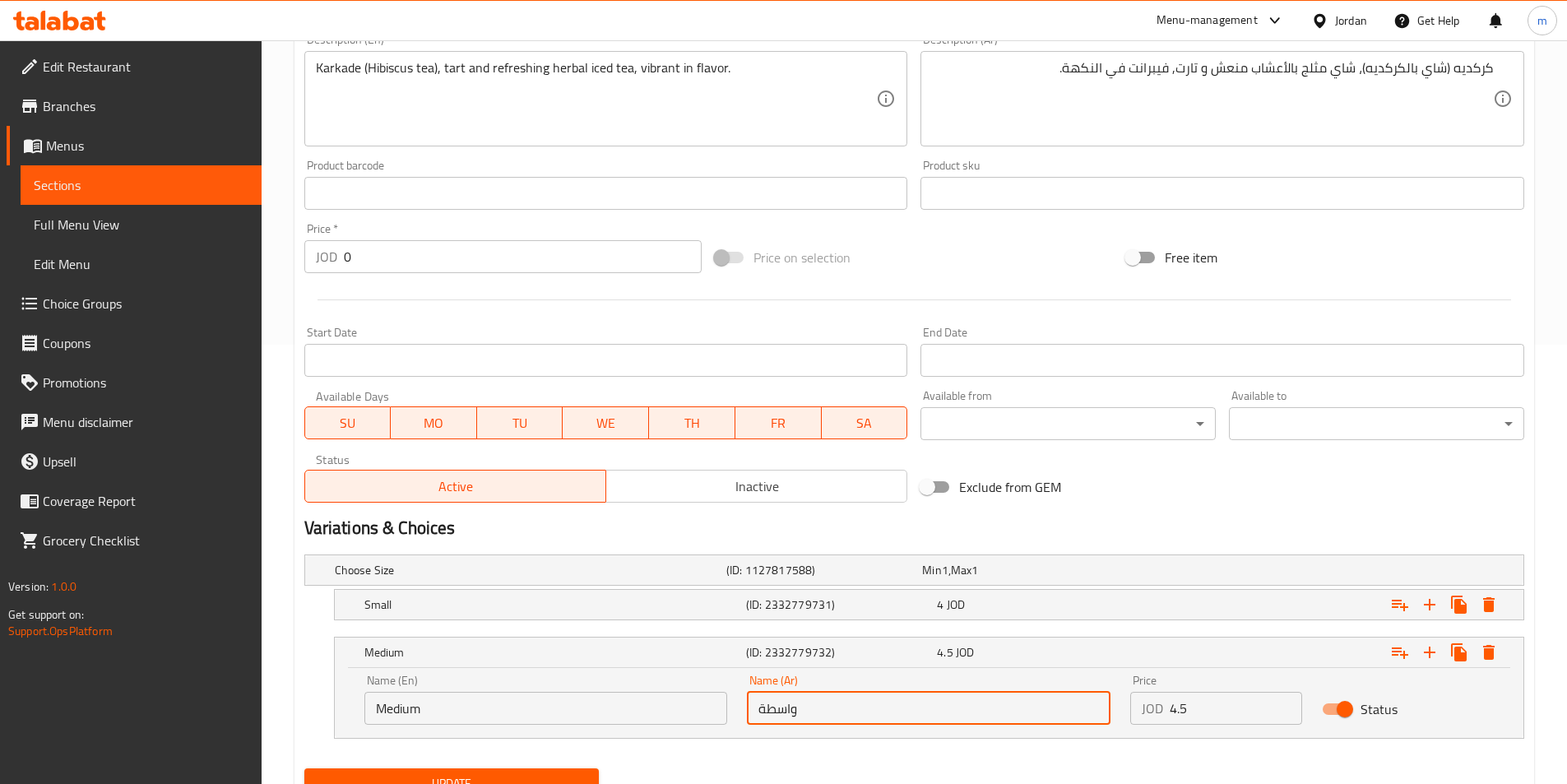
click at [898, 721] on input "واسطة" at bounding box center [928, 708] width 364 height 33
paste input "iced tea"
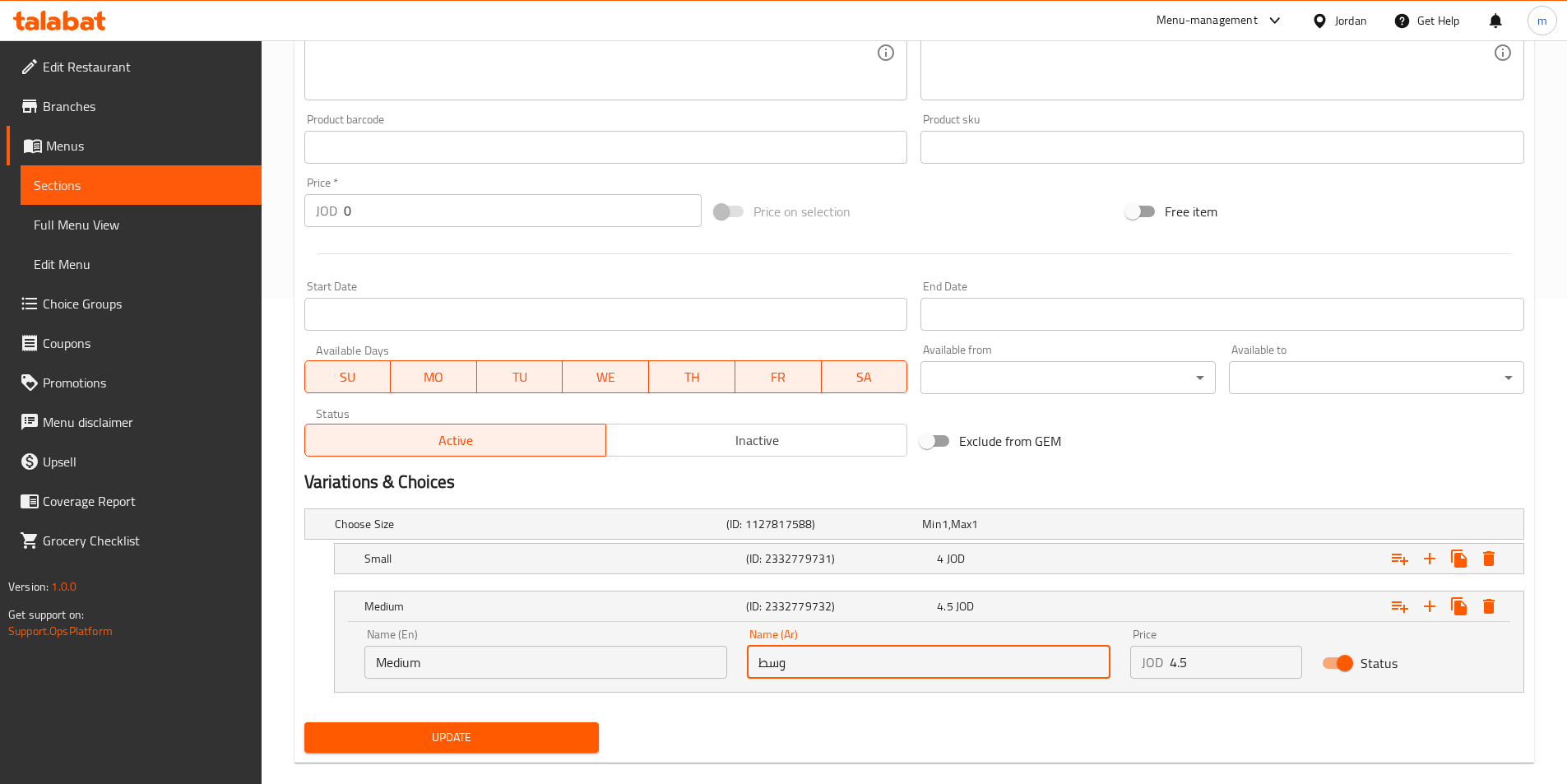
scroll to position [510, 0]
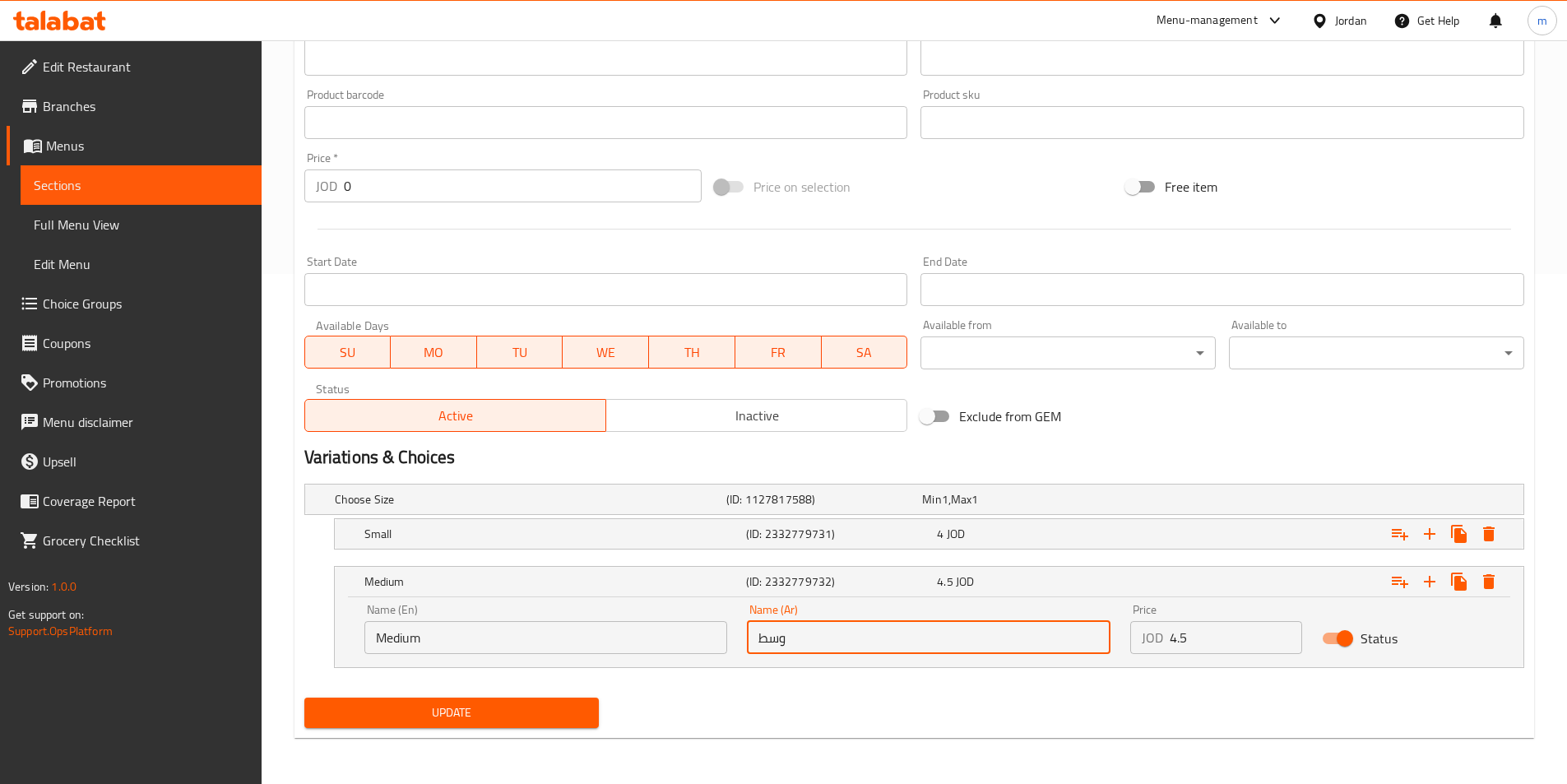
type input "وسط"
click at [549, 712] on span "Update" at bounding box center [452, 712] width 269 height 21
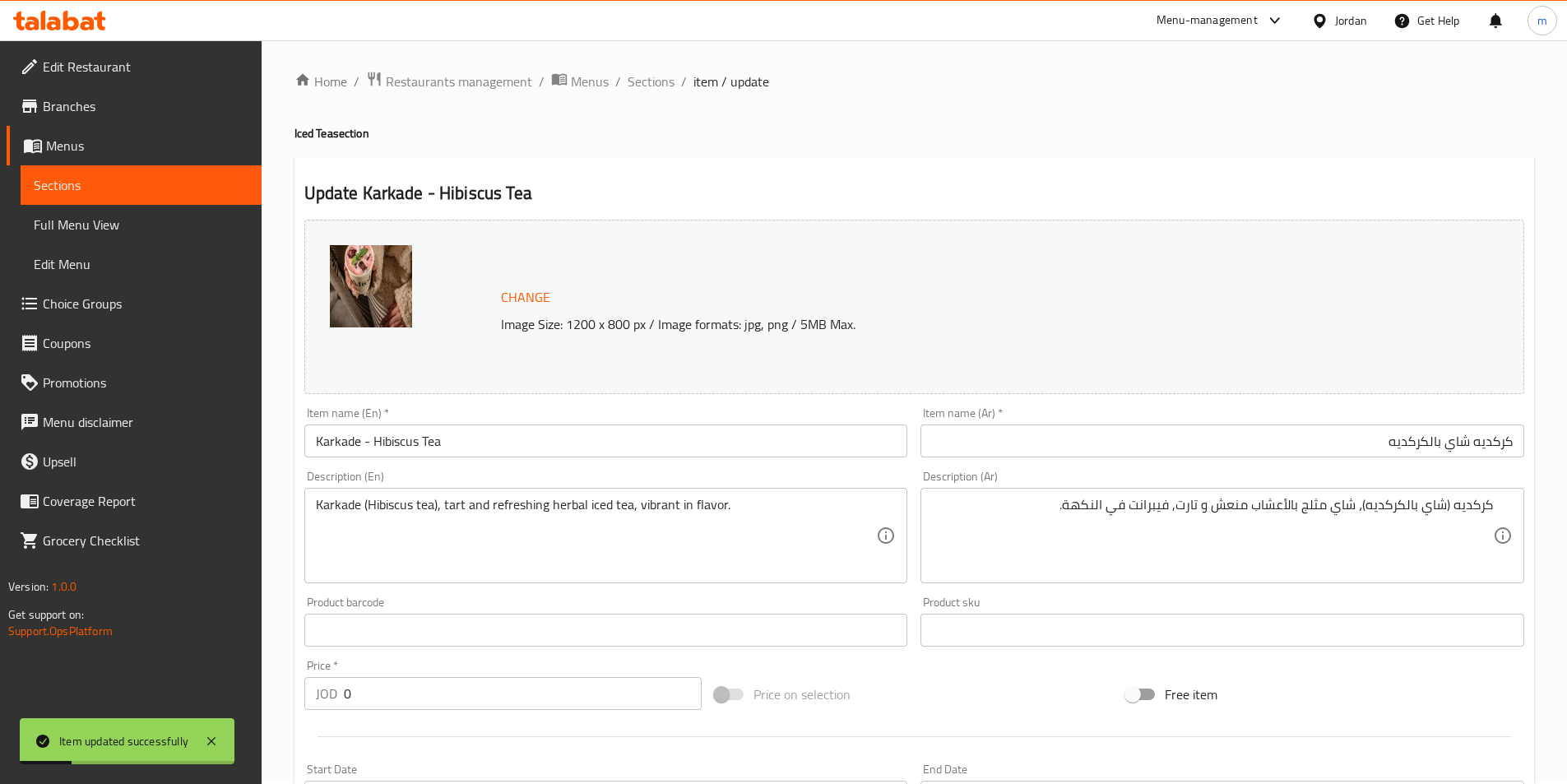
scroll to position [0, 0]
click at [655, 78] on span "Sections" at bounding box center [652, 84] width 47 height 20
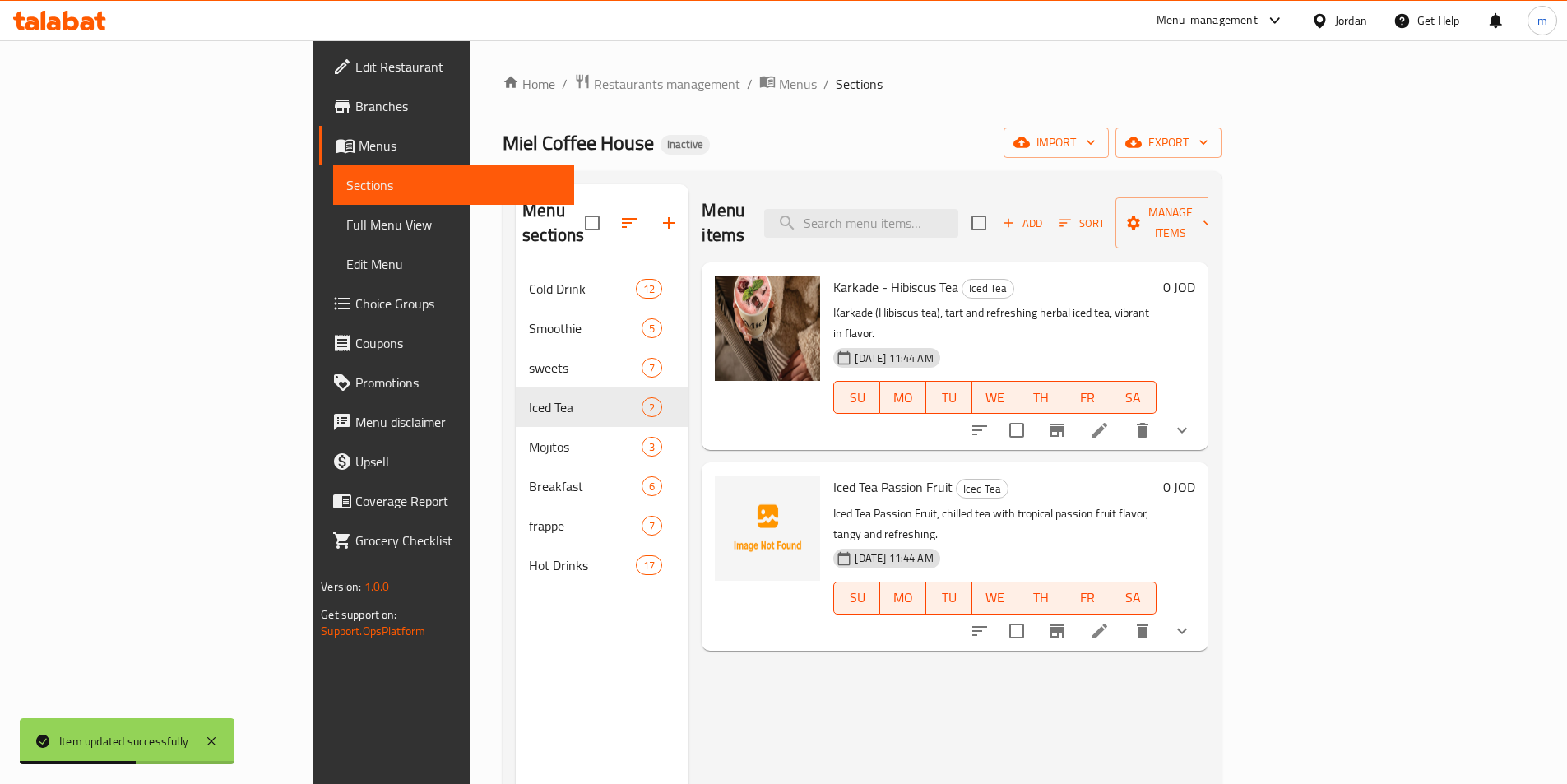
click at [1110, 621] on icon at bounding box center [1099, 631] width 20 height 20
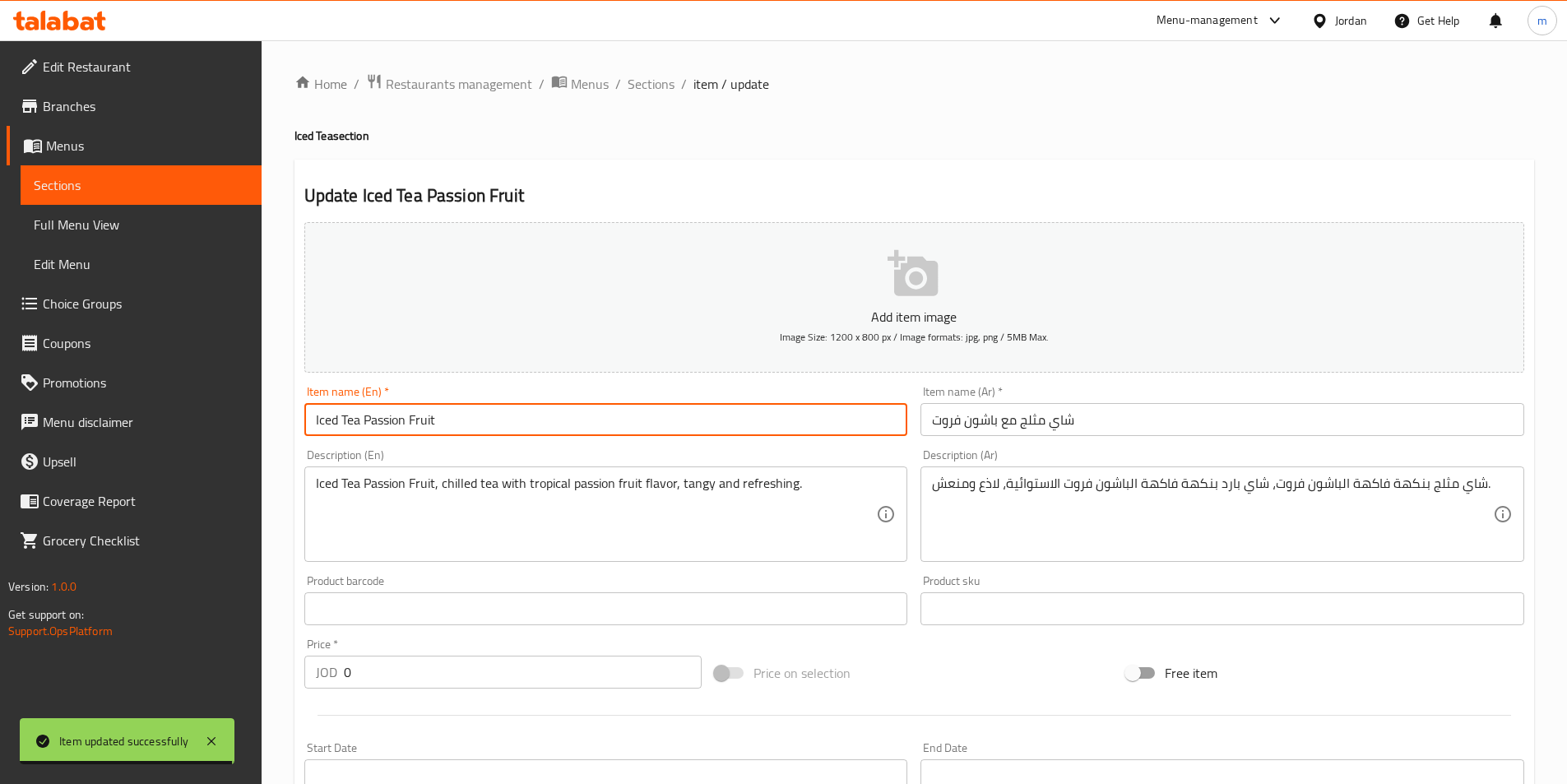
click at [441, 418] on input "Iced Tea Passion Fruit" at bounding box center [606, 419] width 604 height 33
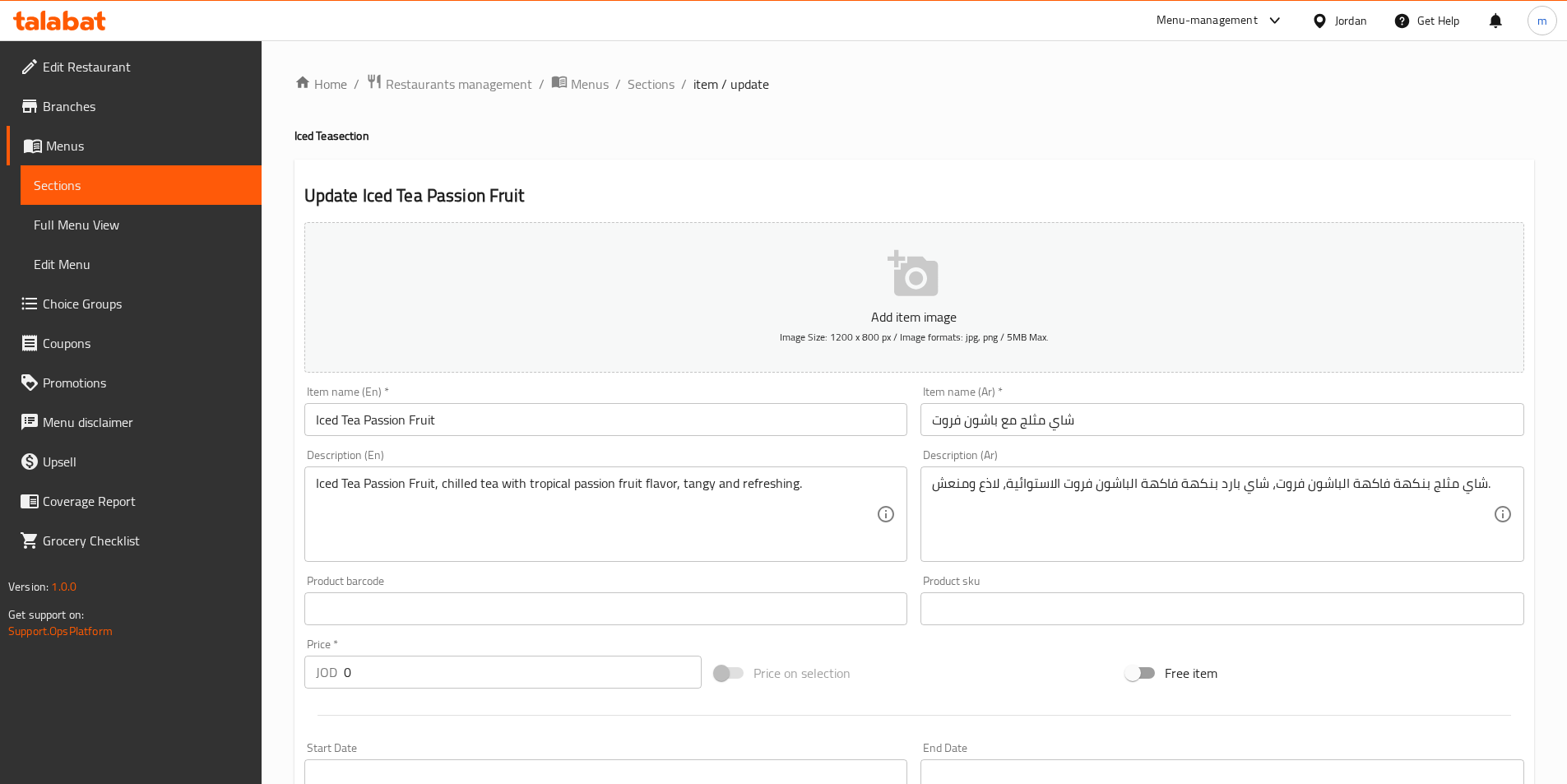
click at [1012, 431] on input "شاي مثلج مع باشون فروت" at bounding box center [1222, 419] width 604 height 33
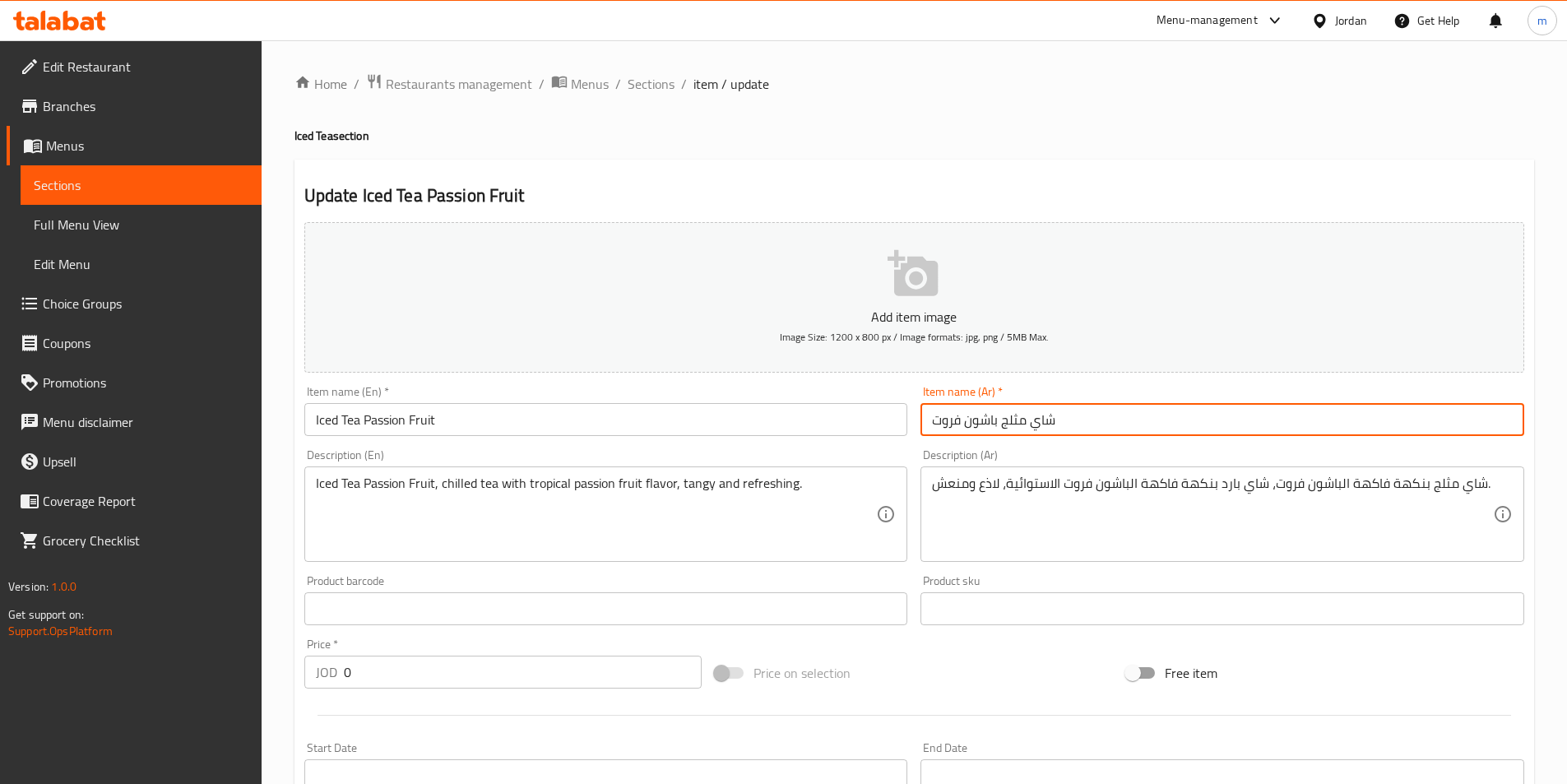
type input "شاي مثلج مع باشون فروت"
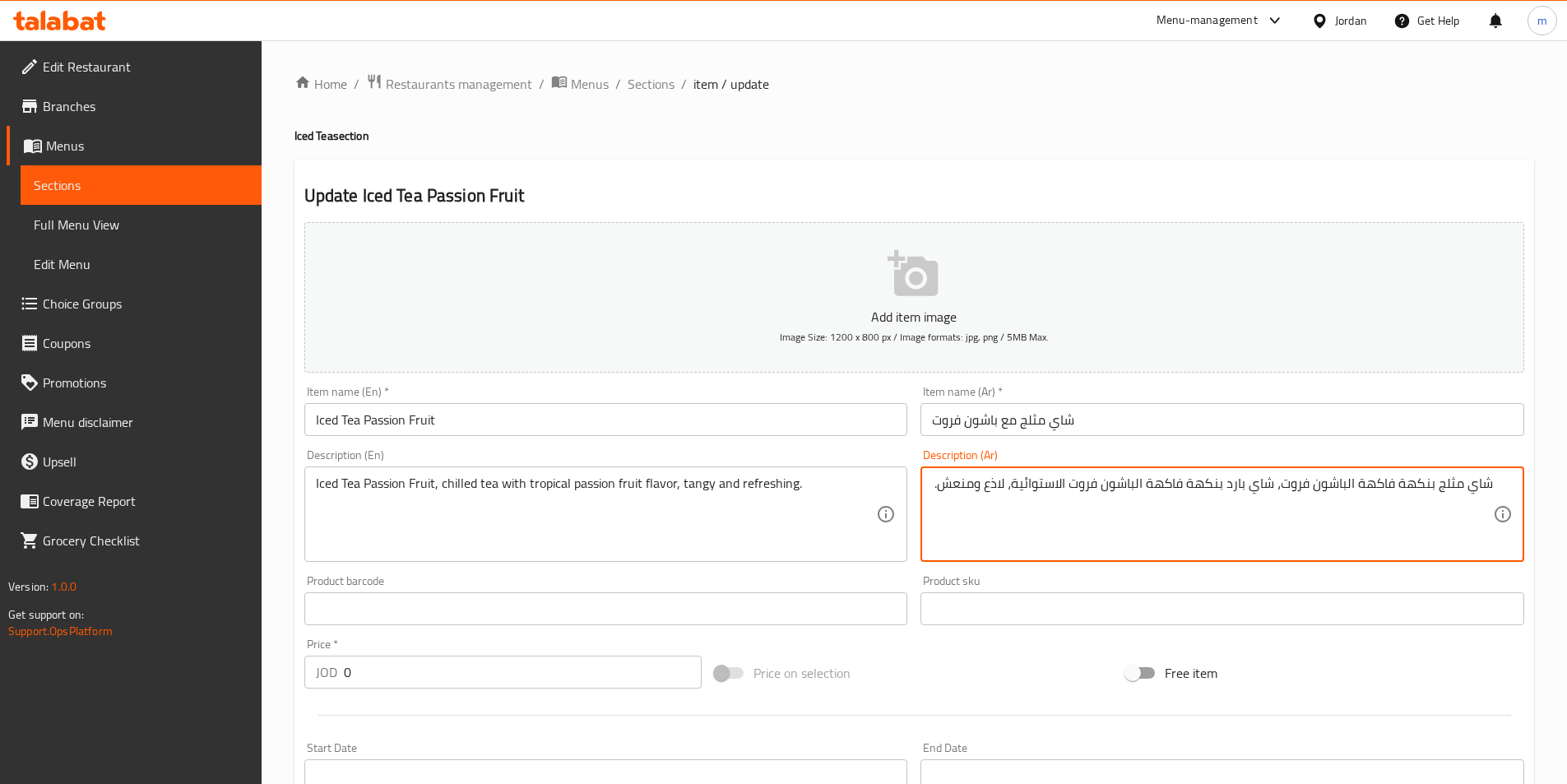
click at [1440, 498] on textarea "شاي مثلج بنكهة فاكهة الباشون فروت، شاي بارد بنكهة فاكهة الباشون فروت الاستوائية…" at bounding box center [1212, 515] width 561 height 78
type textarea "شاي مثلج باشون فروت، شاي مبرد بنكهة الباشون فروت التروبيكال، تانجي ومنعش."
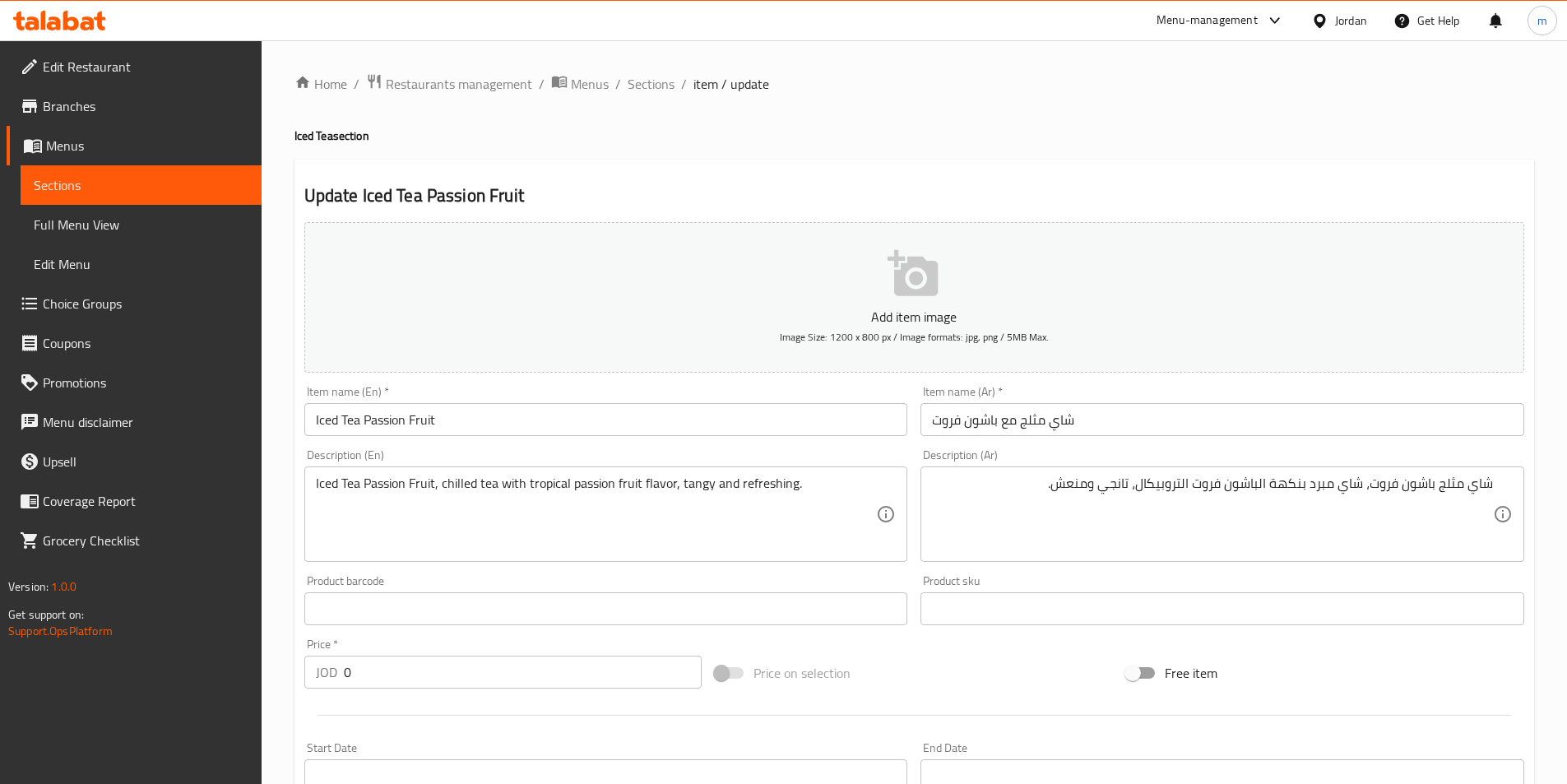
click at [1009, 426] on input "شاي مثلج مع باشون فروت" at bounding box center [1222, 419] width 604 height 33
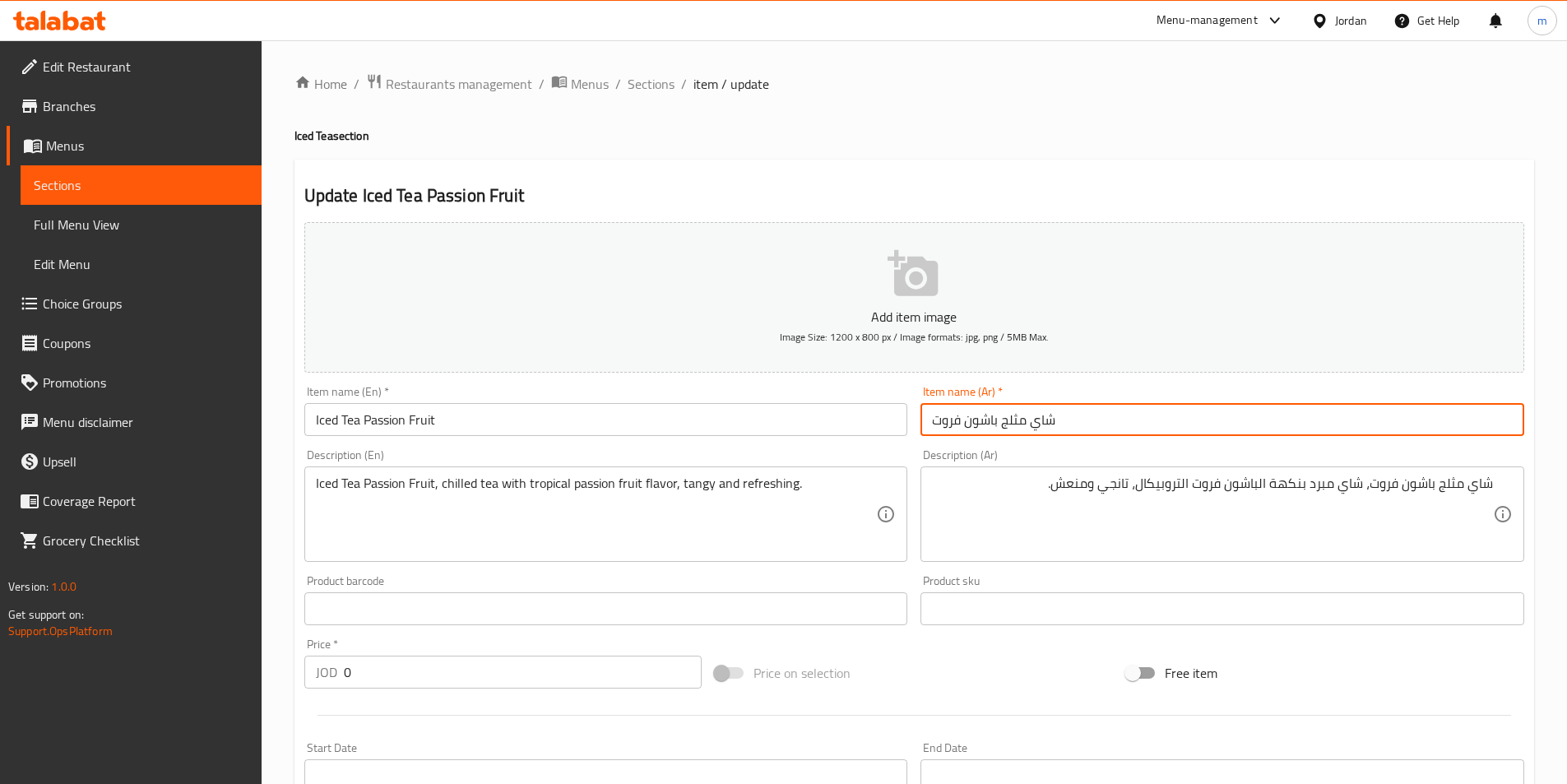
type input "شاي مثلج باشون فروت"
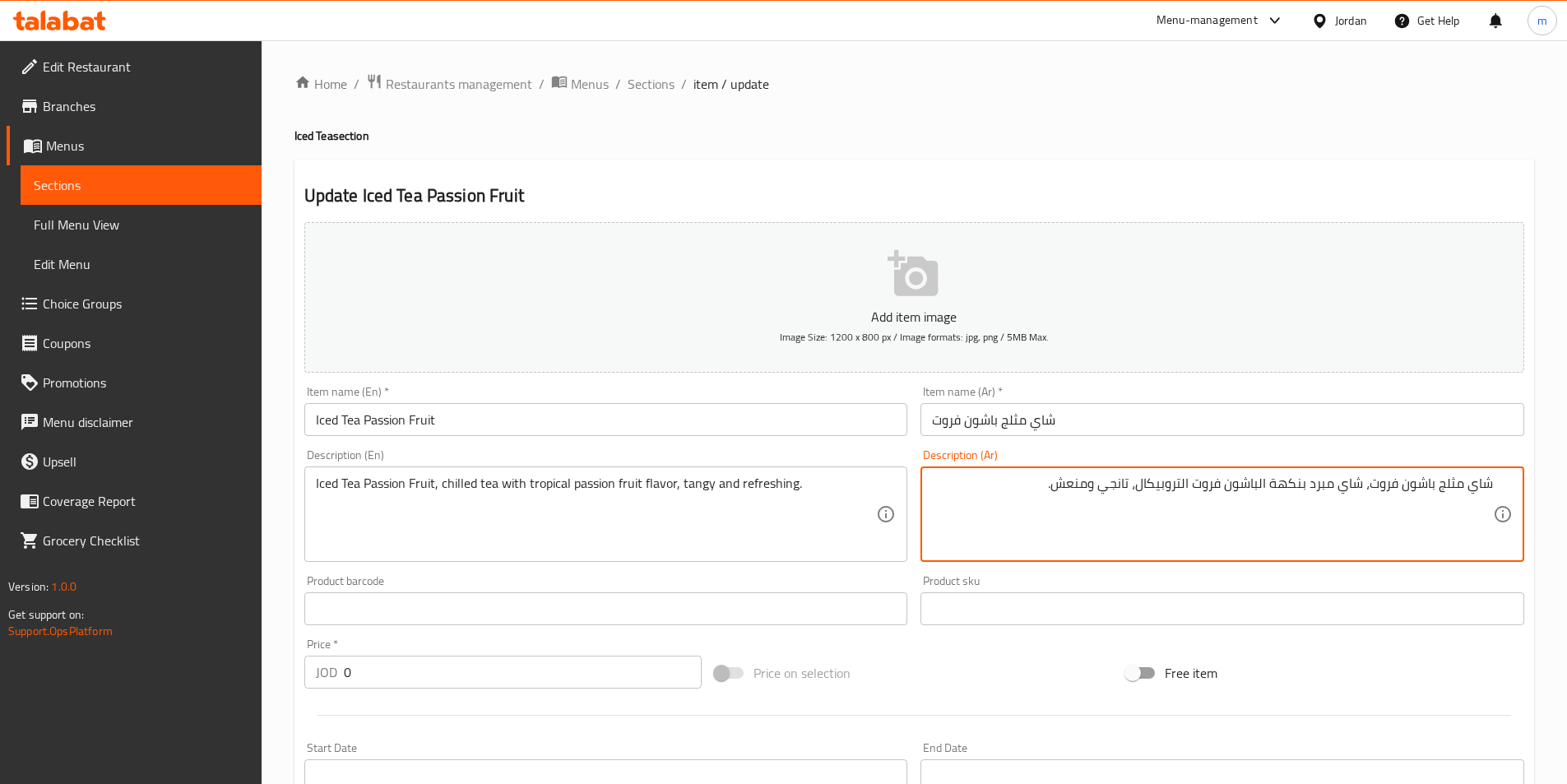
drag, startPoint x: 1306, startPoint y: 490, endPoint x: 1338, endPoint y: 527, distance: 48.9
click at [1304, 499] on textarea "شاي مثلج باشون فروت، شاي مبرد بنكهة الباشون فروت التروبيكال، تانجي ومنعش." at bounding box center [1212, 515] width 561 height 78
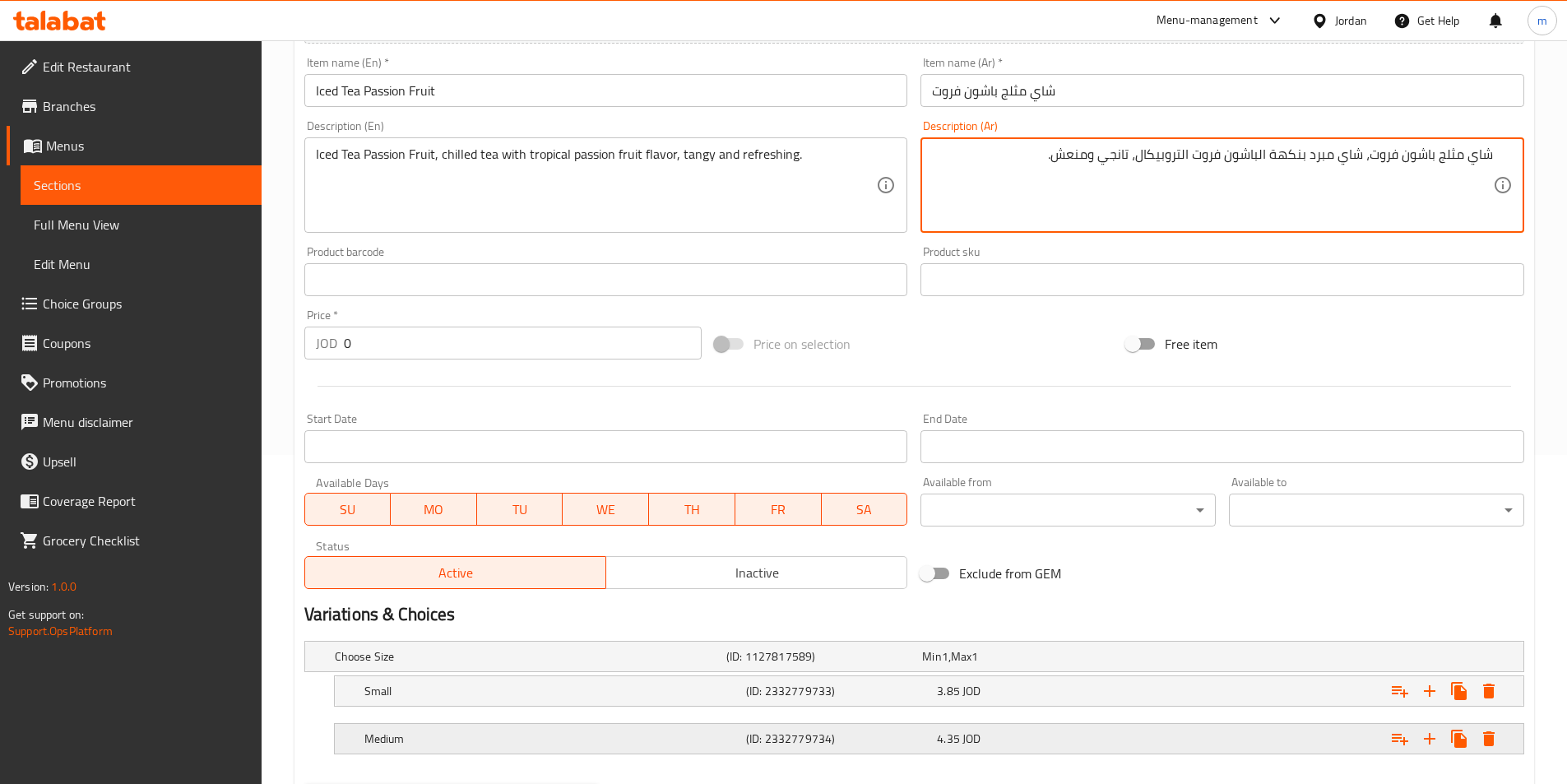
scroll to position [415, 0]
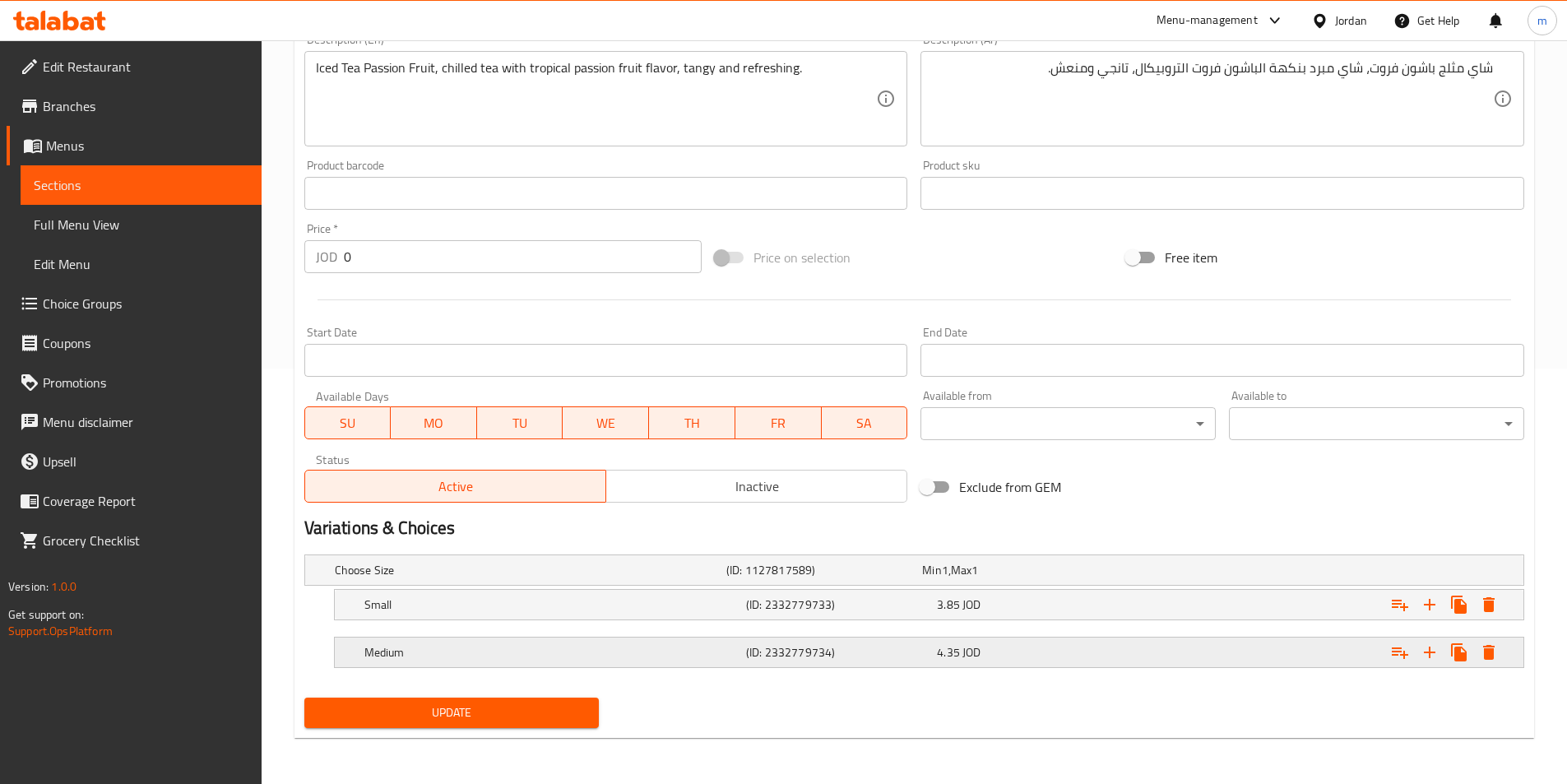
click at [817, 660] on h5 "(ID: 2332779734)" at bounding box center [838, 651] width 184 height 17
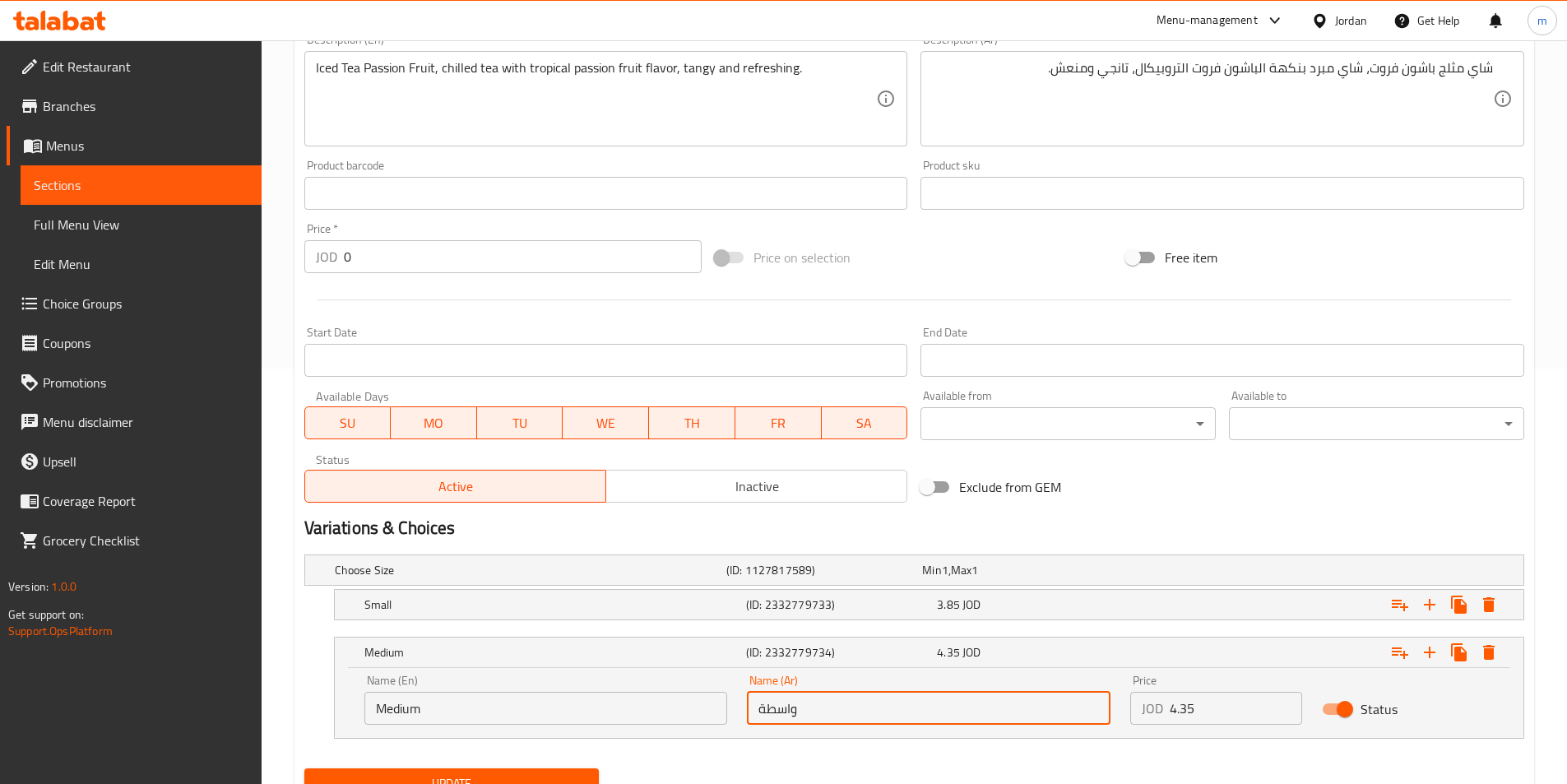
click at [804, 714] on input "واسطة" at bounding box center [928, 708] width 364 height 33
click at [759, 701] on input "واسطة" at bounding box center [928, 708] width 364 height 33
type input "وسط"
click at [476, 775] on span "Update" at bounding box center [452, 783] width 269 height 21
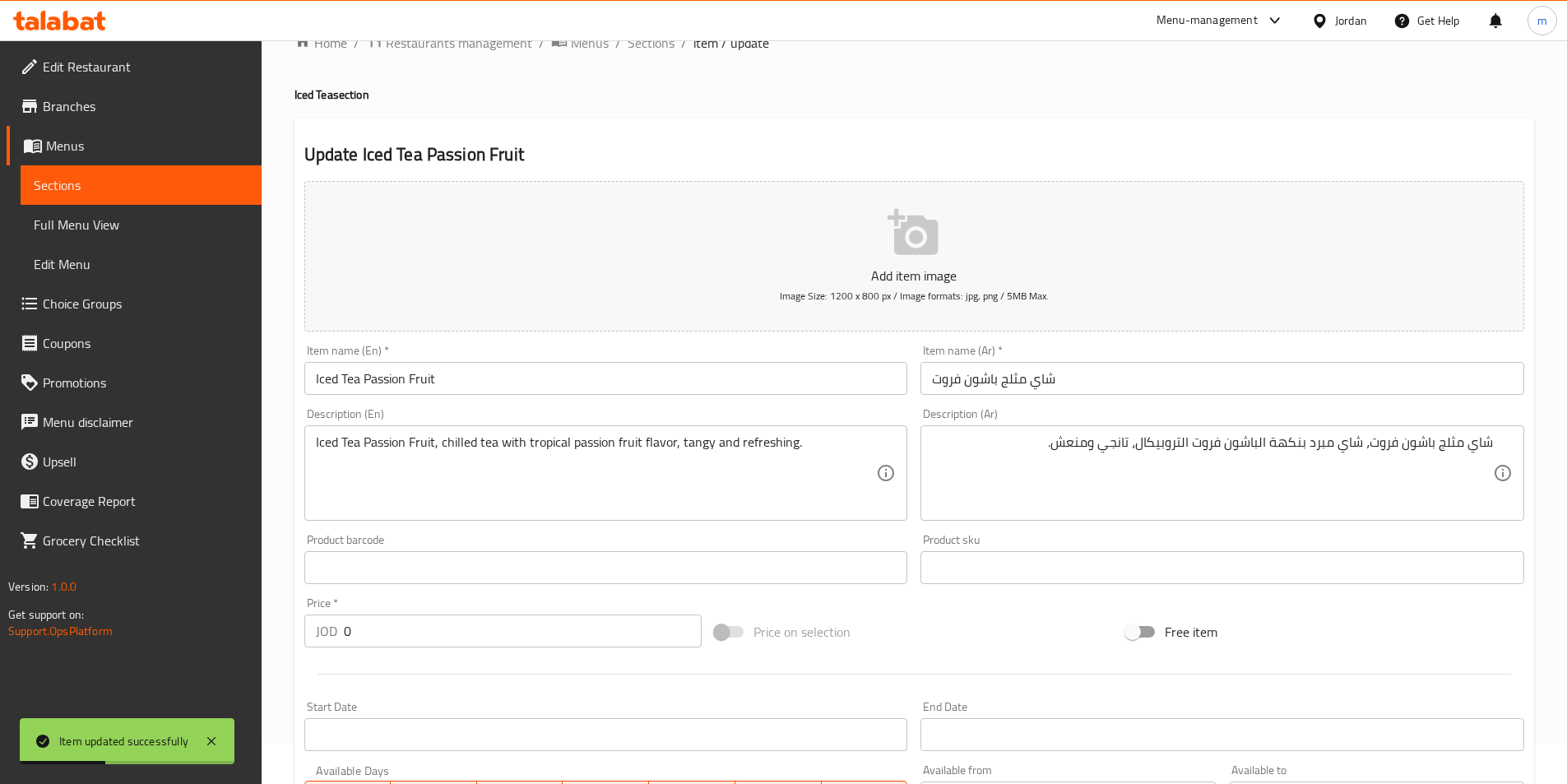
scroll to position [0, 0]
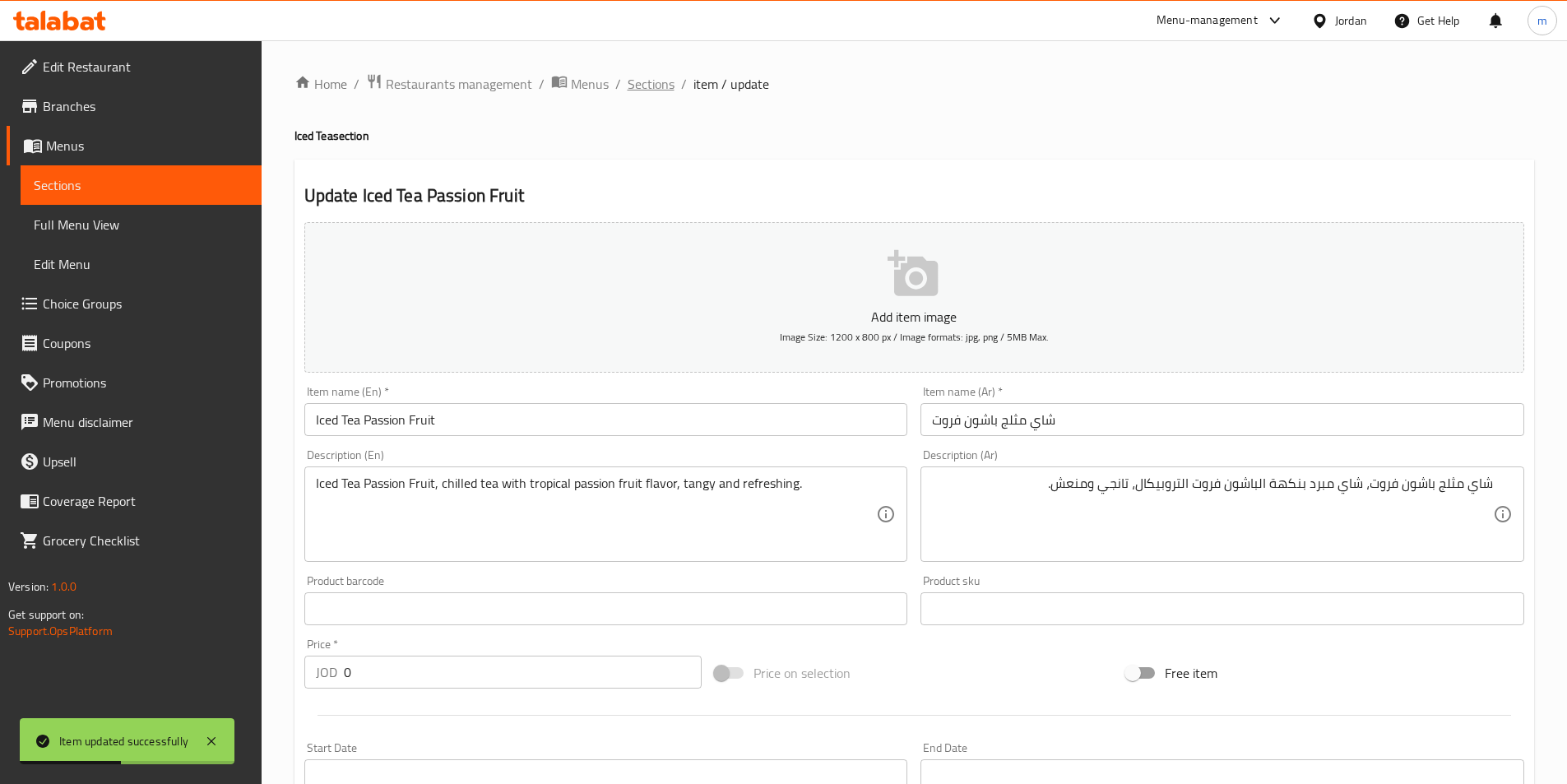
click at [654, 92] on span "Sections" at bounding box center [652, 84] width 47 height 20
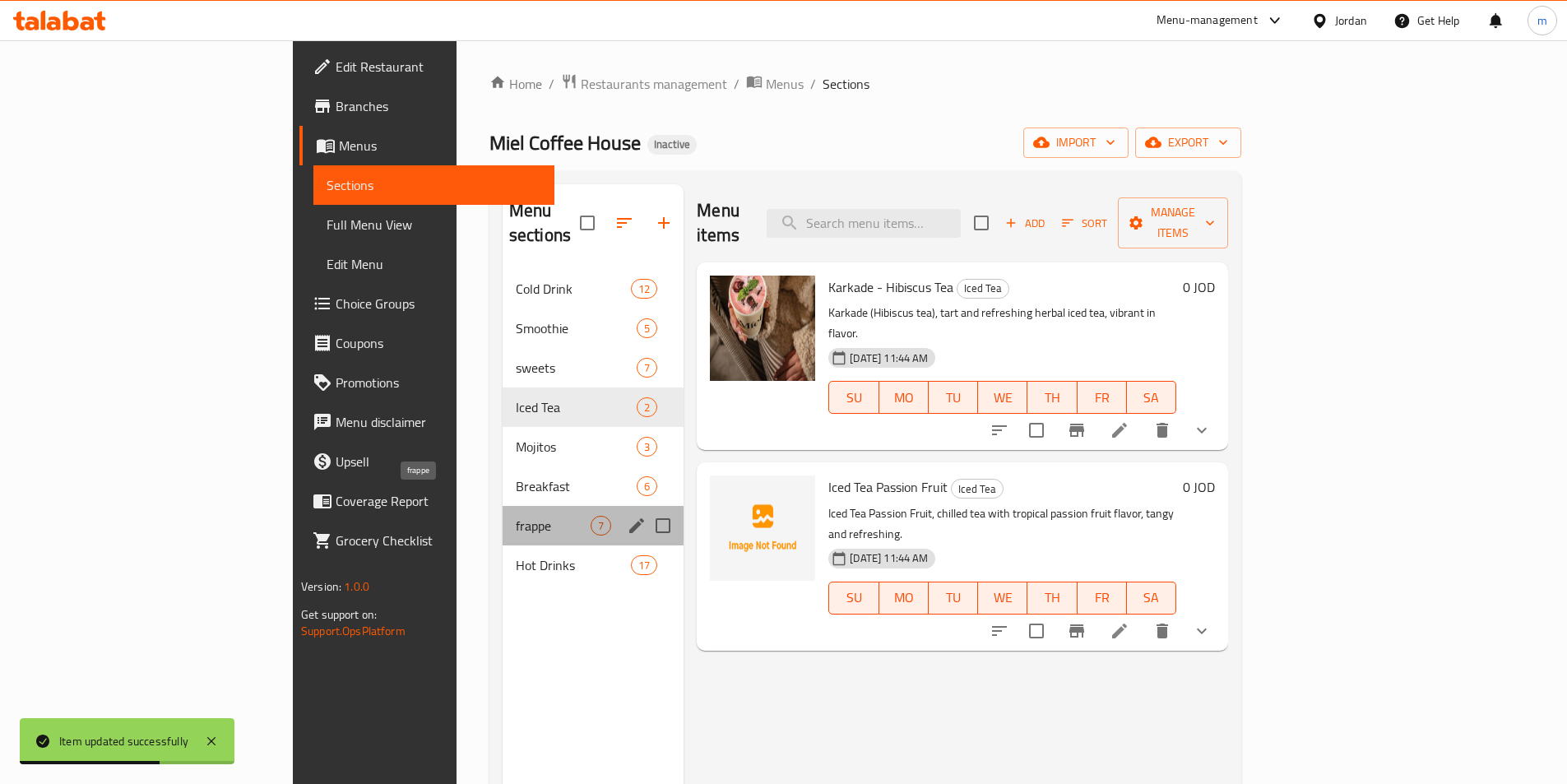
click at [516, 515] on span "frappe" at bounding box center [553, 525] width 75 height 20
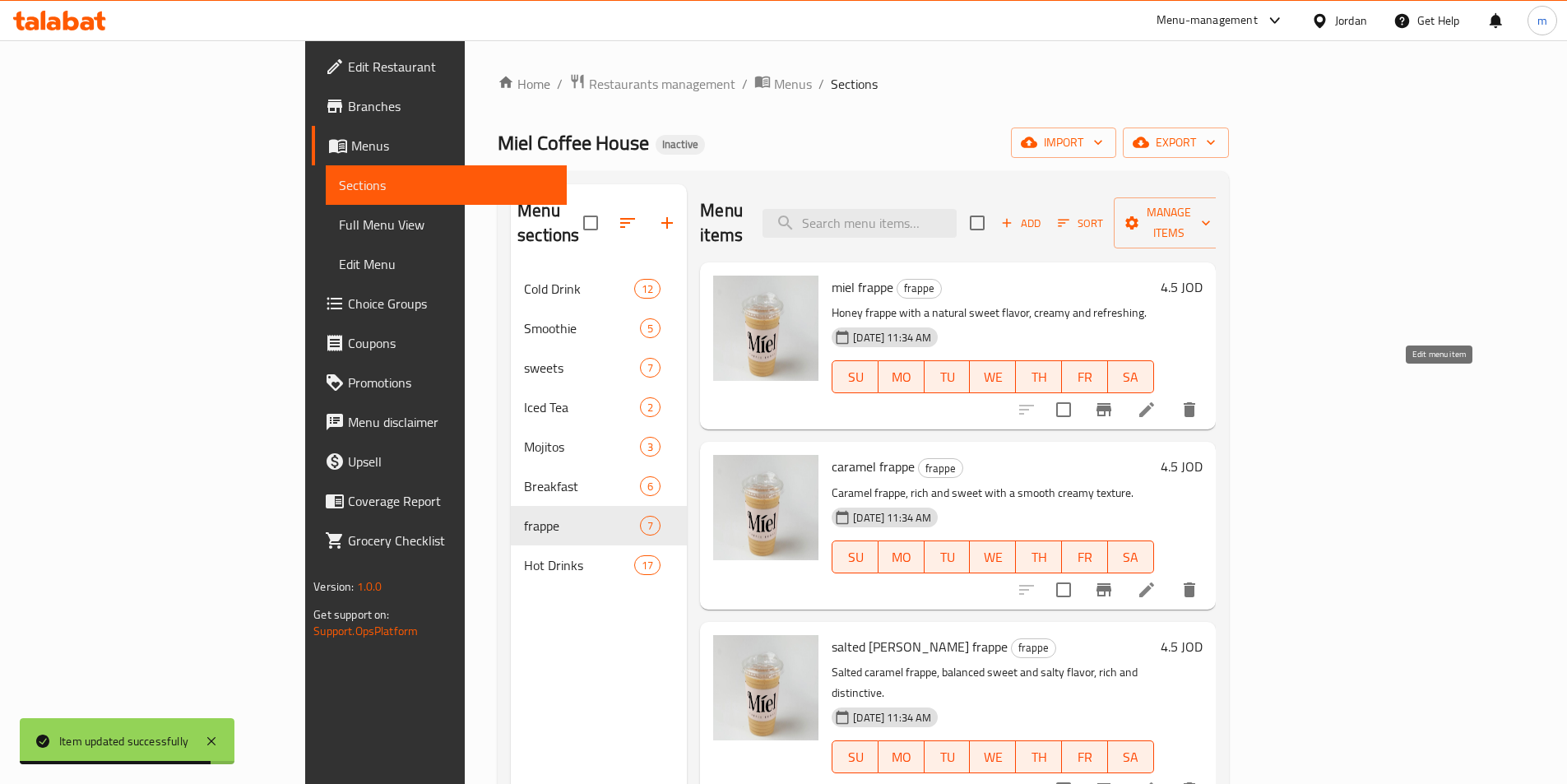
click at [1154, 402] on icon at bounding box center [1146, 409] width 15 height 15
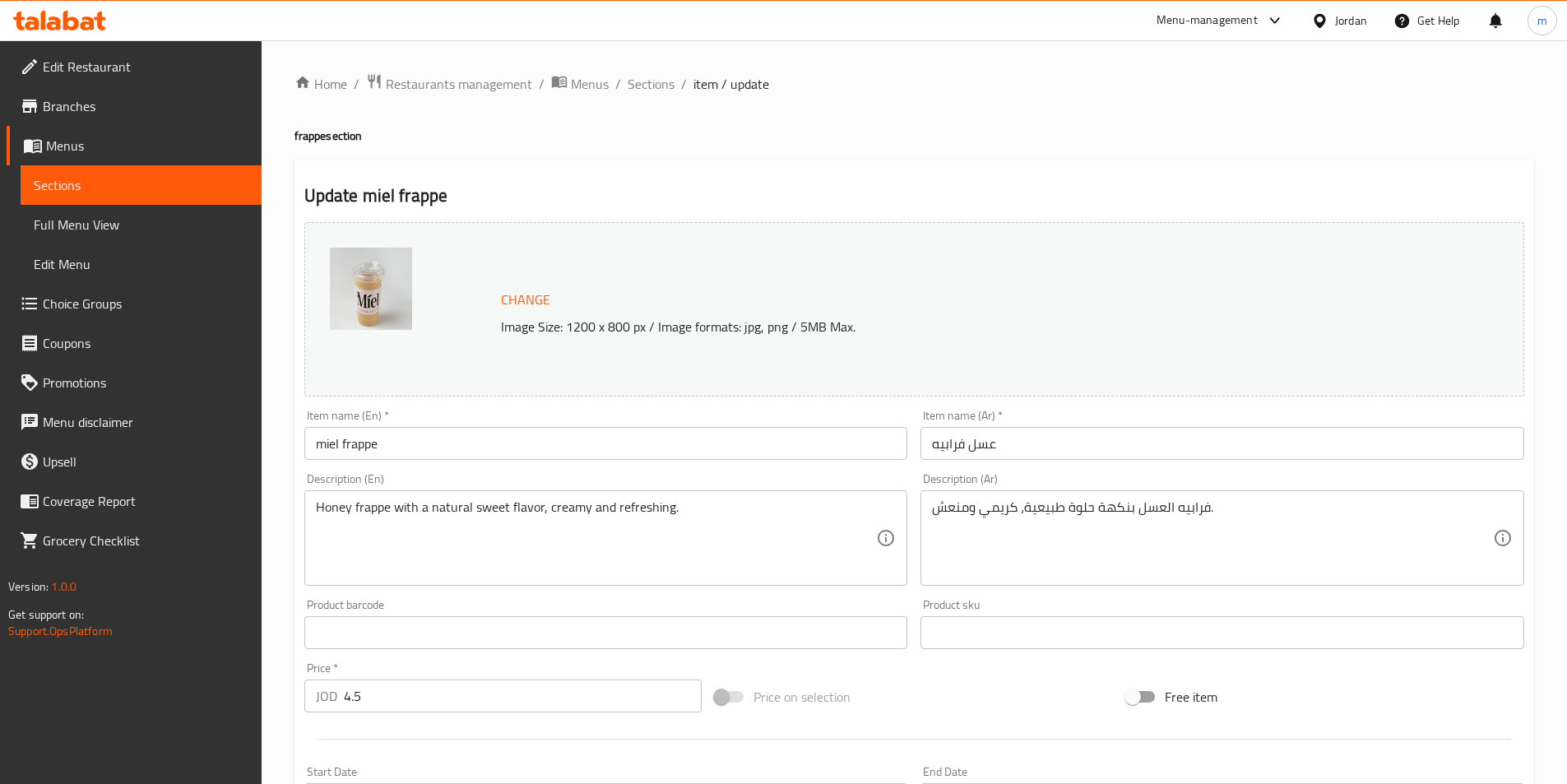
click at [330, 438] on input "miel frappe" at bounding box center [606, 443] width 604 height 33
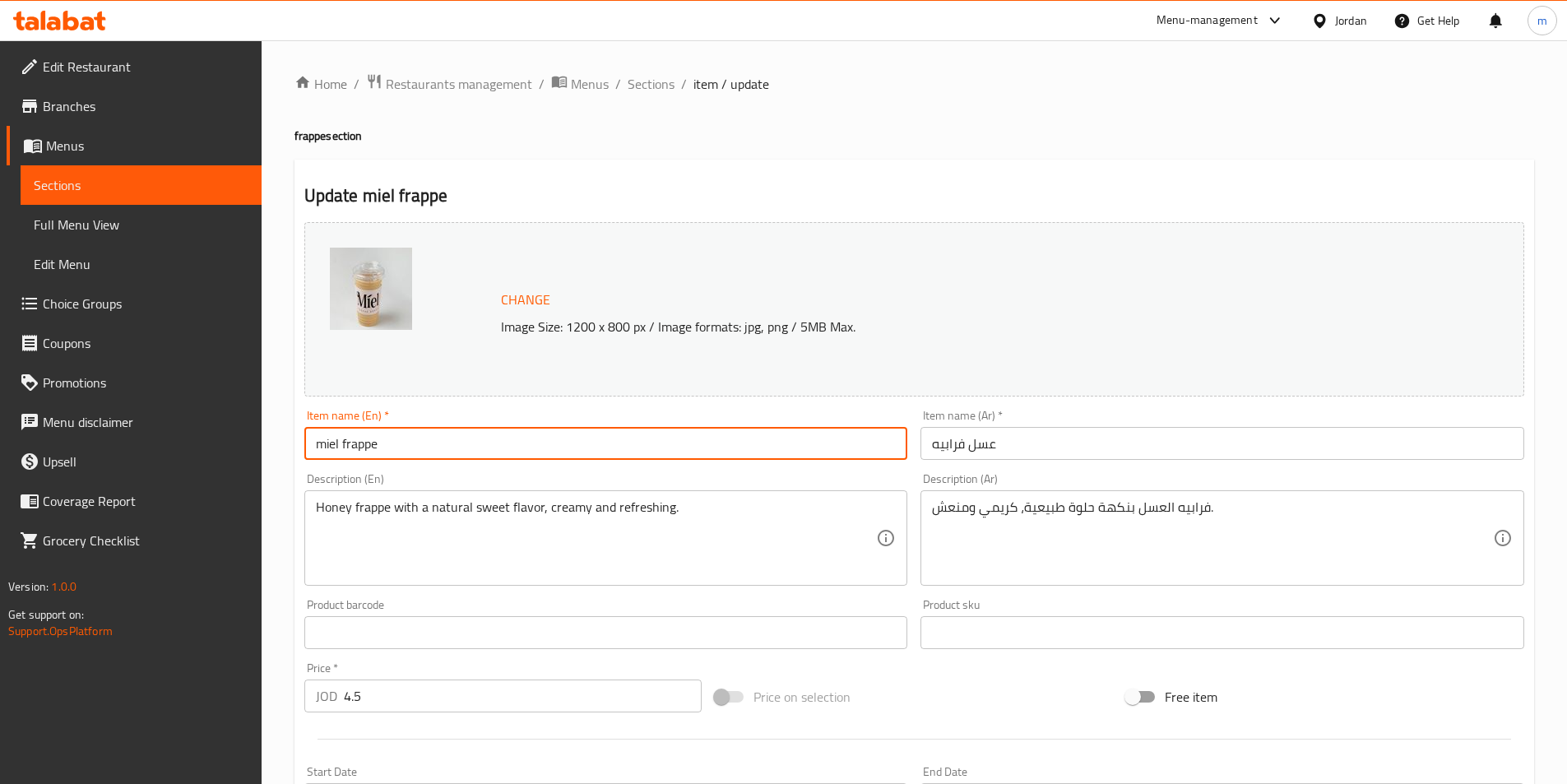
click at [330, 438] on input "miel frappe" at bounding box center [606, 443] width 604 height 33
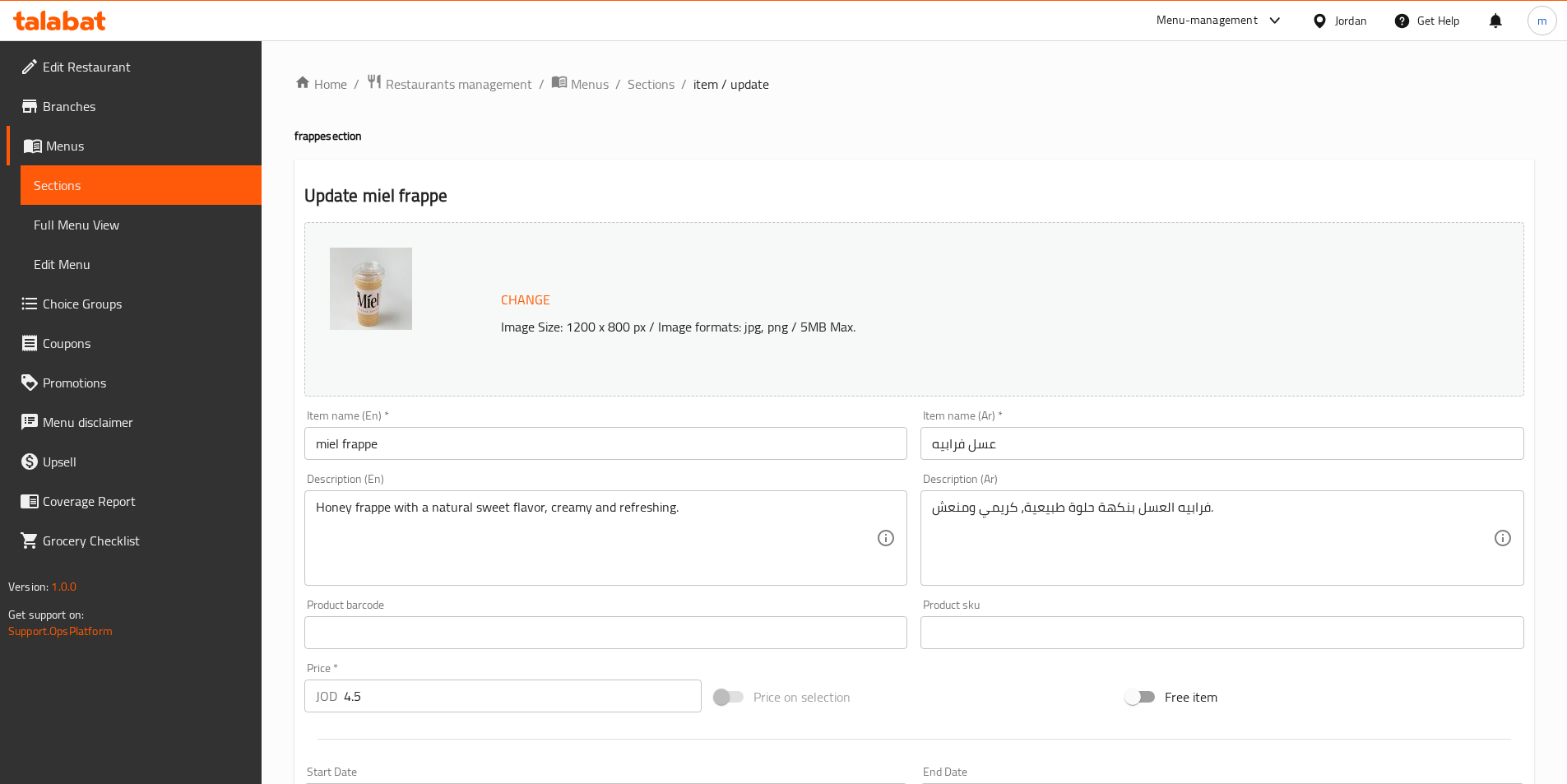
click at [325, 440] on input "miel frappe" at bounding box center [606, 443] width 604 height 33
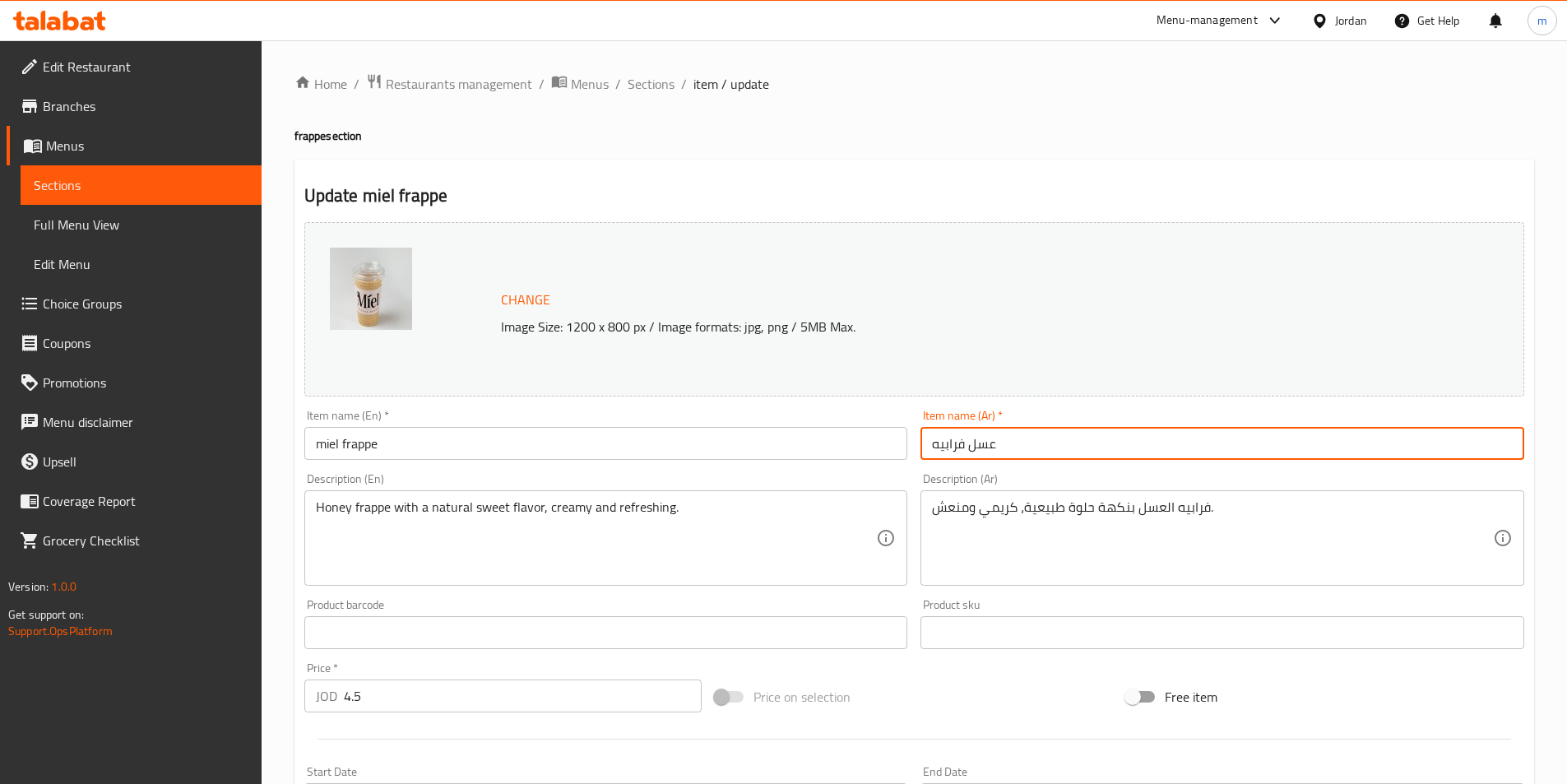
click at [990, 442] on input "عسل فرابيه" at bounding box center [1222, 443] width 604 height 33
type input "ميل فرابيه"
click at [647, 80] on span "Sections" at bounding box center [652, 84] width 47 height 20
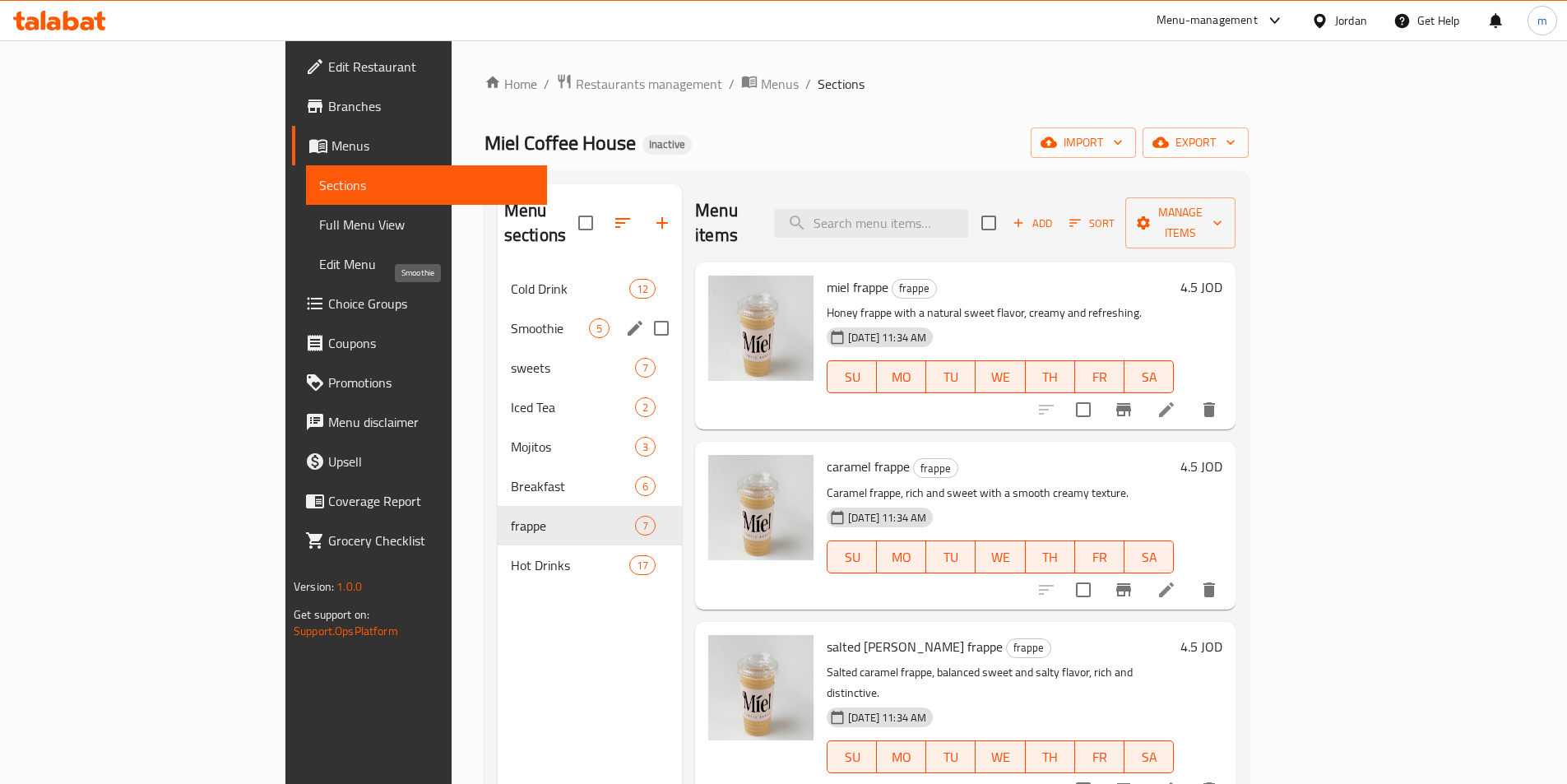
click at [511, 318] on span "Smoothie" at bounding box center [551, 328] width 79 height 20
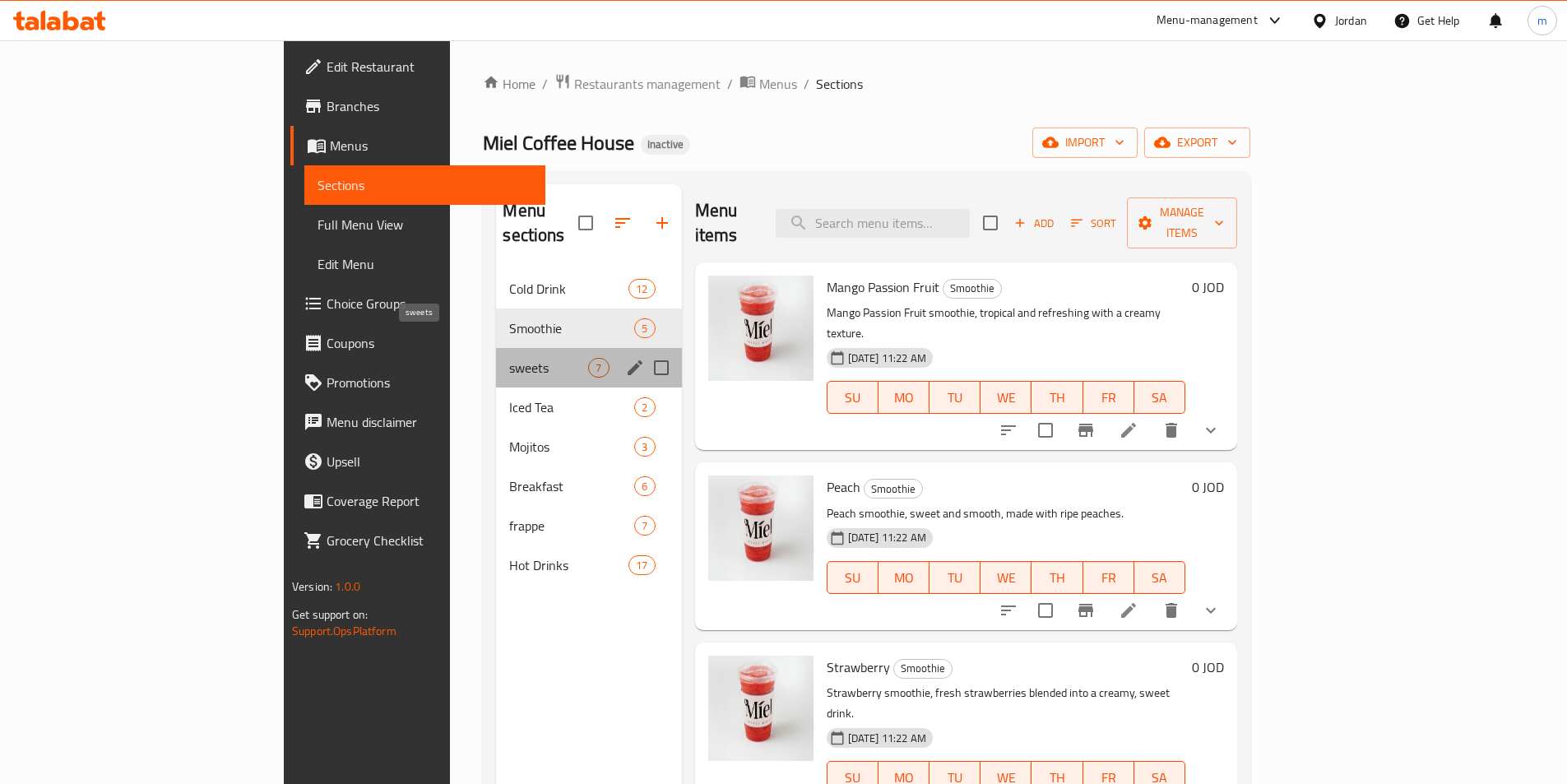
click at [510, 358] on span "sweets" at bounding box center [549, 367] width 79 height 20
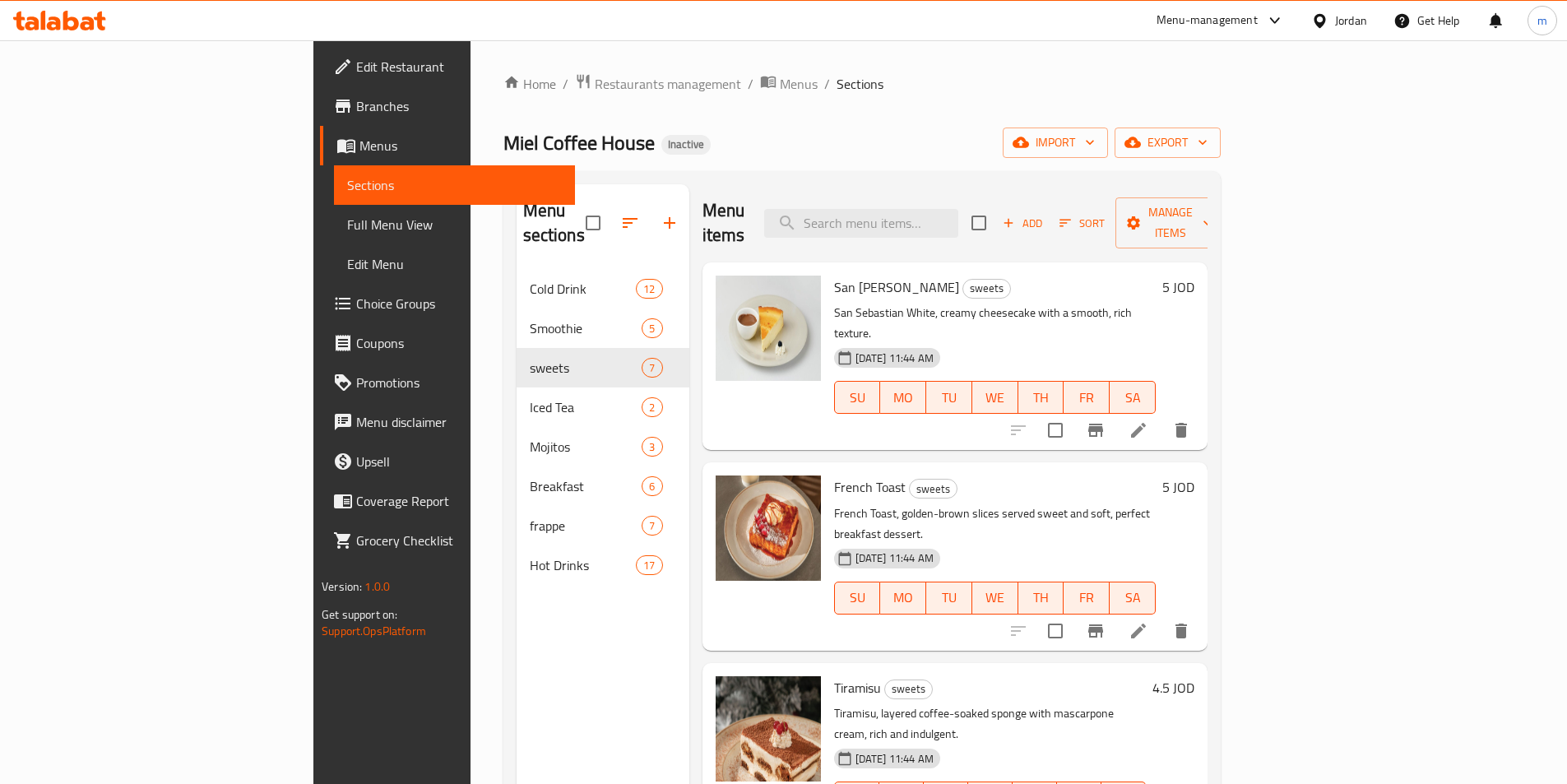
click at [356, 77] on span "Edit Restaurant" at bounding box center [459, 66] width 206 height 20
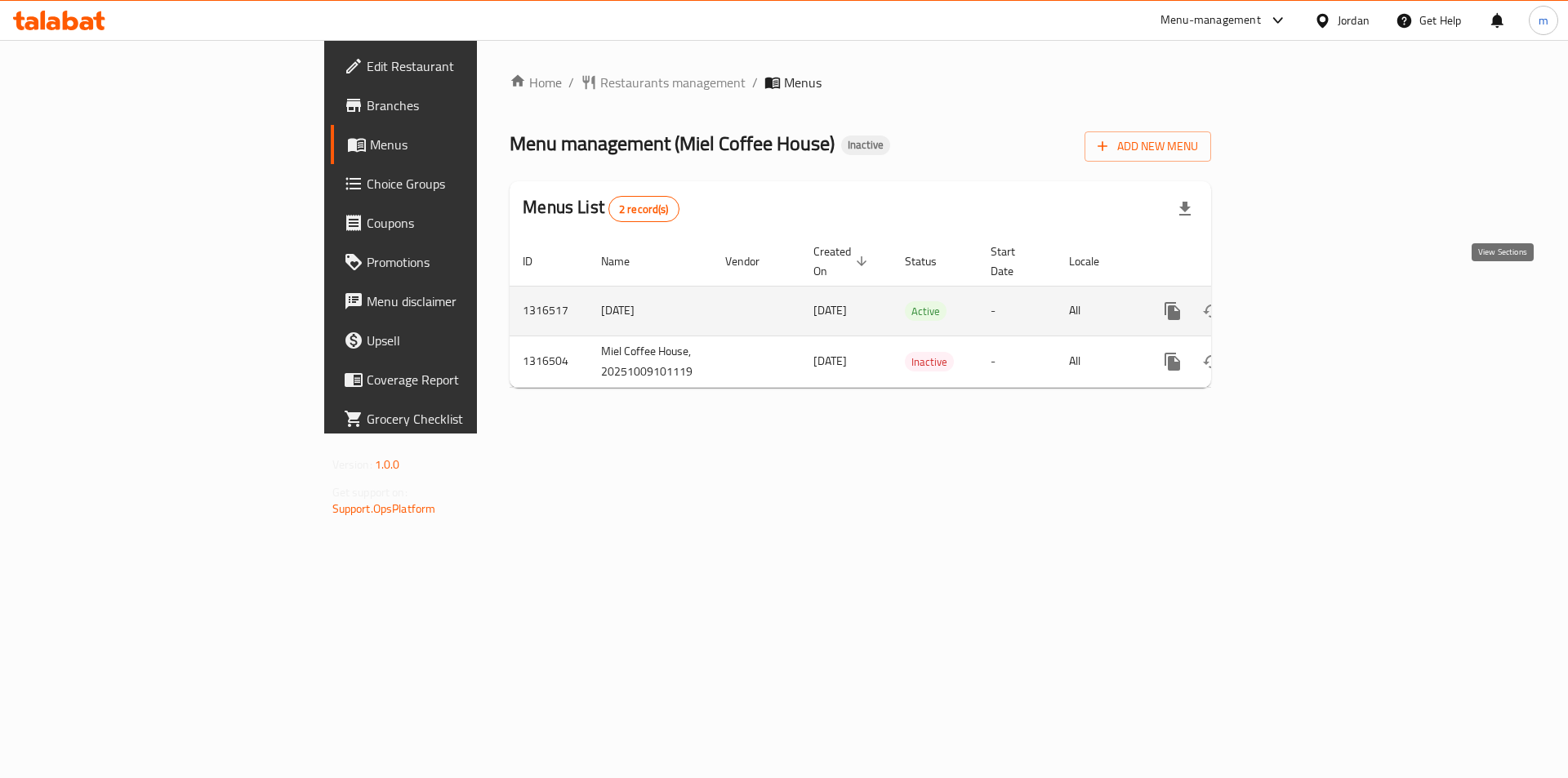
click at [1297, 304] on icon "enhanced table" at bounding box center [1289, 311] width 15 height 15
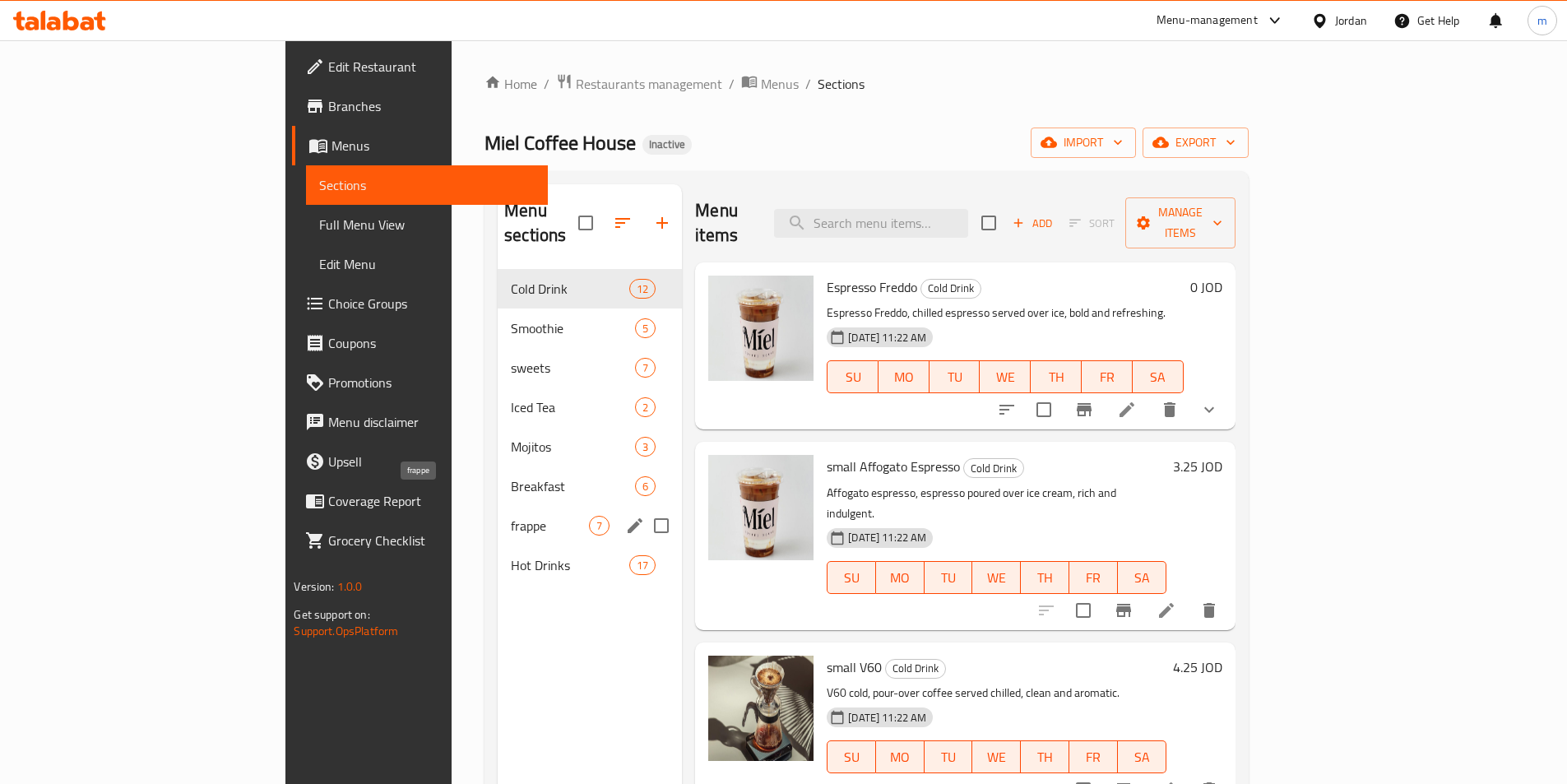
click at [511, 515] on span "frappe" at bounding box center [551, 525] width 79 height 20
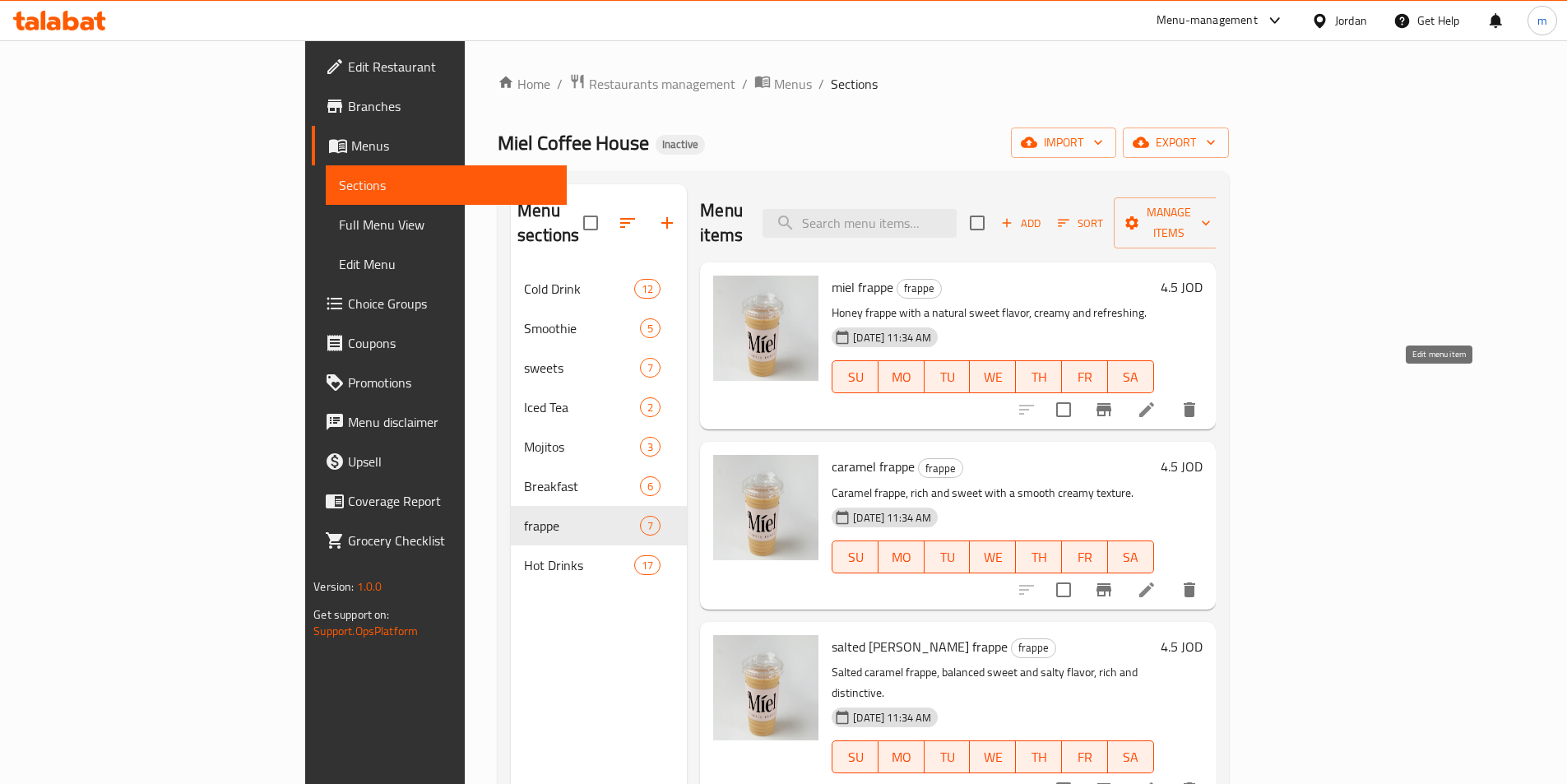
click at [1157, 399] on icon at bounding box center [1146, 409] width 20 height 20
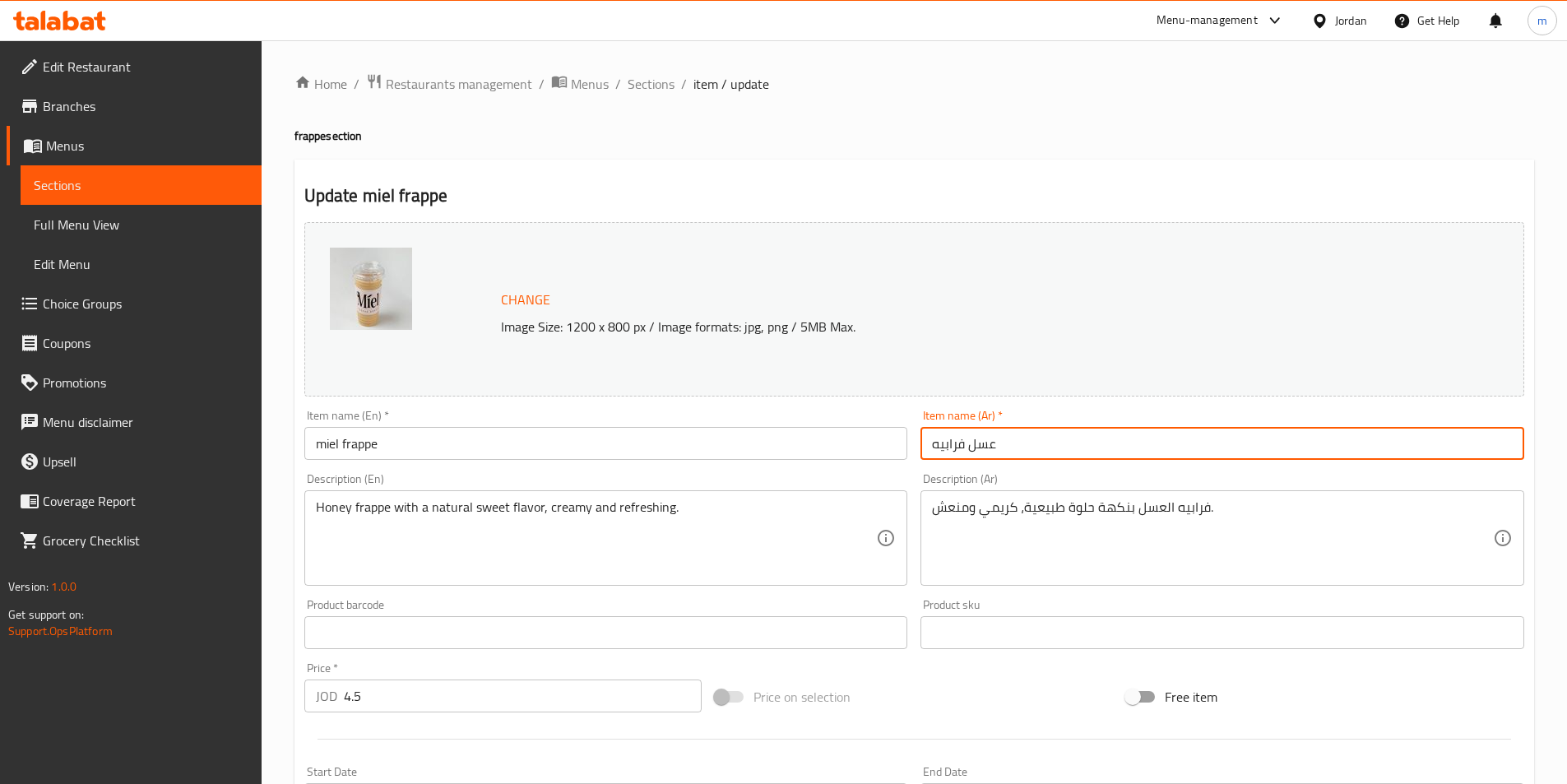
click at [1045, 453] on input "عسل فرابيه" at bounding box center [1222, 443] width 604 height 33
type input "ميل فرابيه"
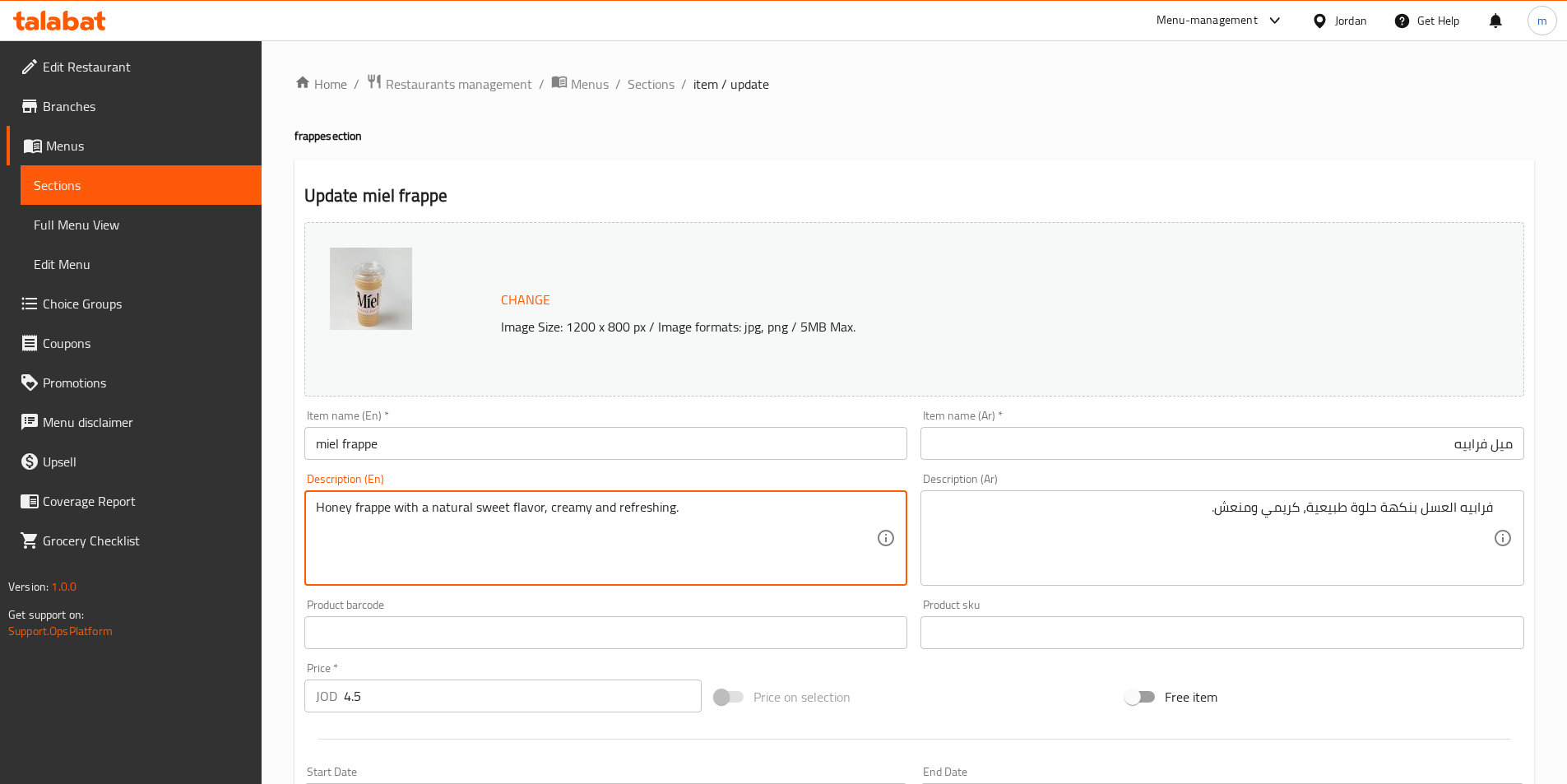
click at [569, 509] on textarea "Honey frappe with a natural sweet flavor, creamy and refreshing." at bounding box center [596, 538] width 561 height 78
click at [578, 552] on textarea "Honey frappe with a natural sweet flavor, creamy and refreshing." at bounding box center [596, 538] width 561 height 78
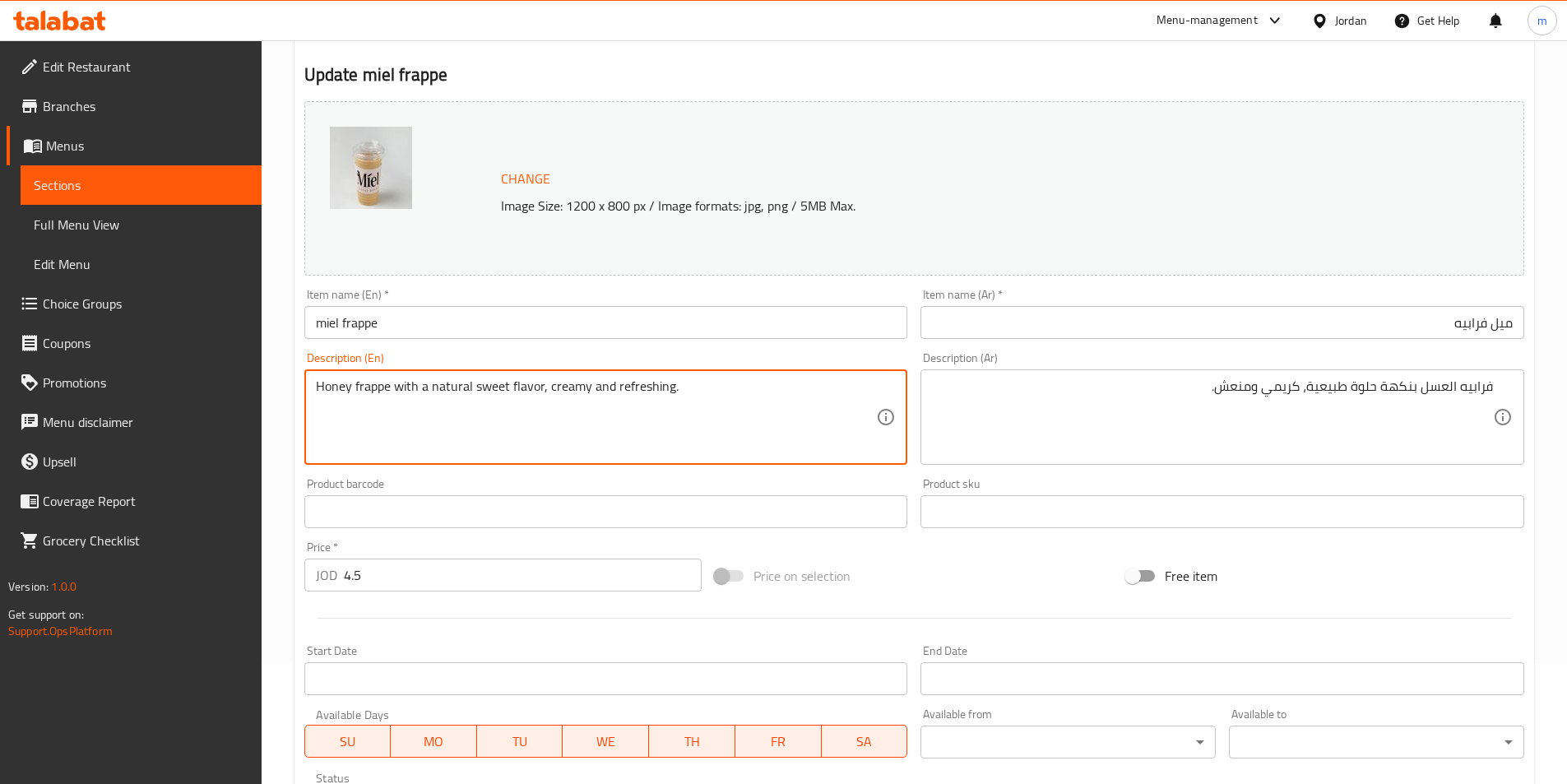
scroll to position [402, 0]
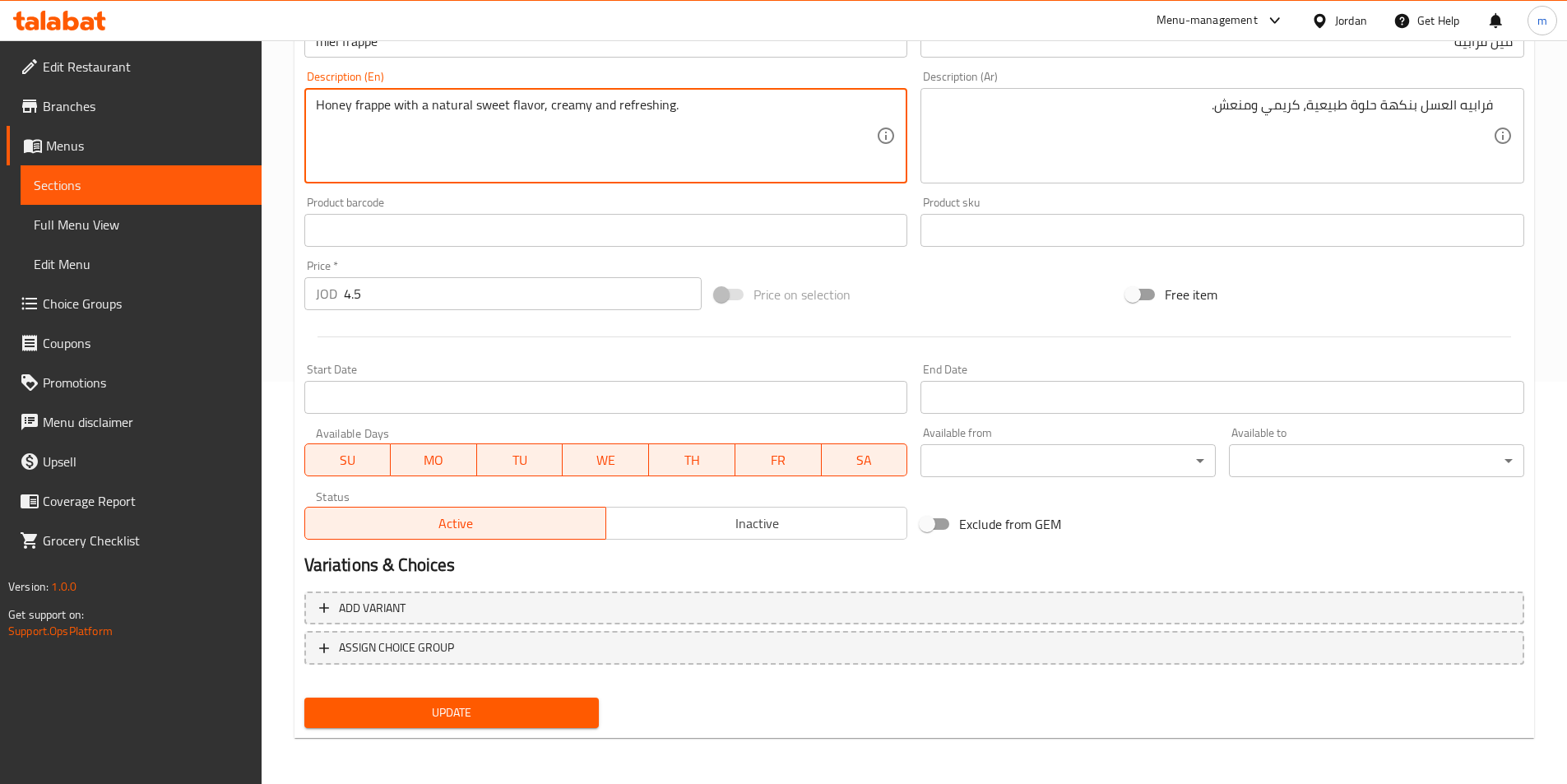
click at [467, 719] on span "Update" at bounding box center [452, 712] width 269 height 21
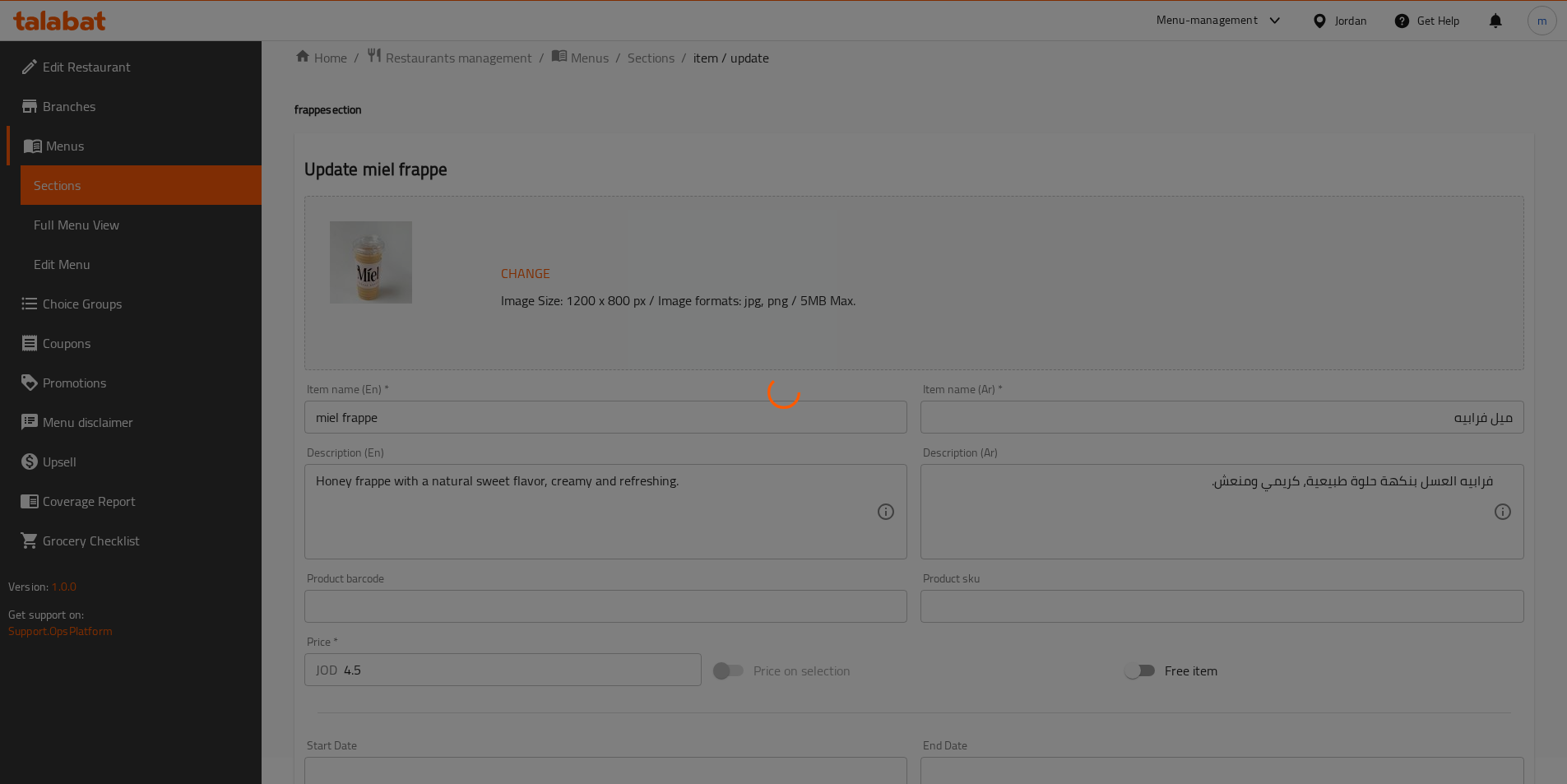
scroll to position [0, 0]
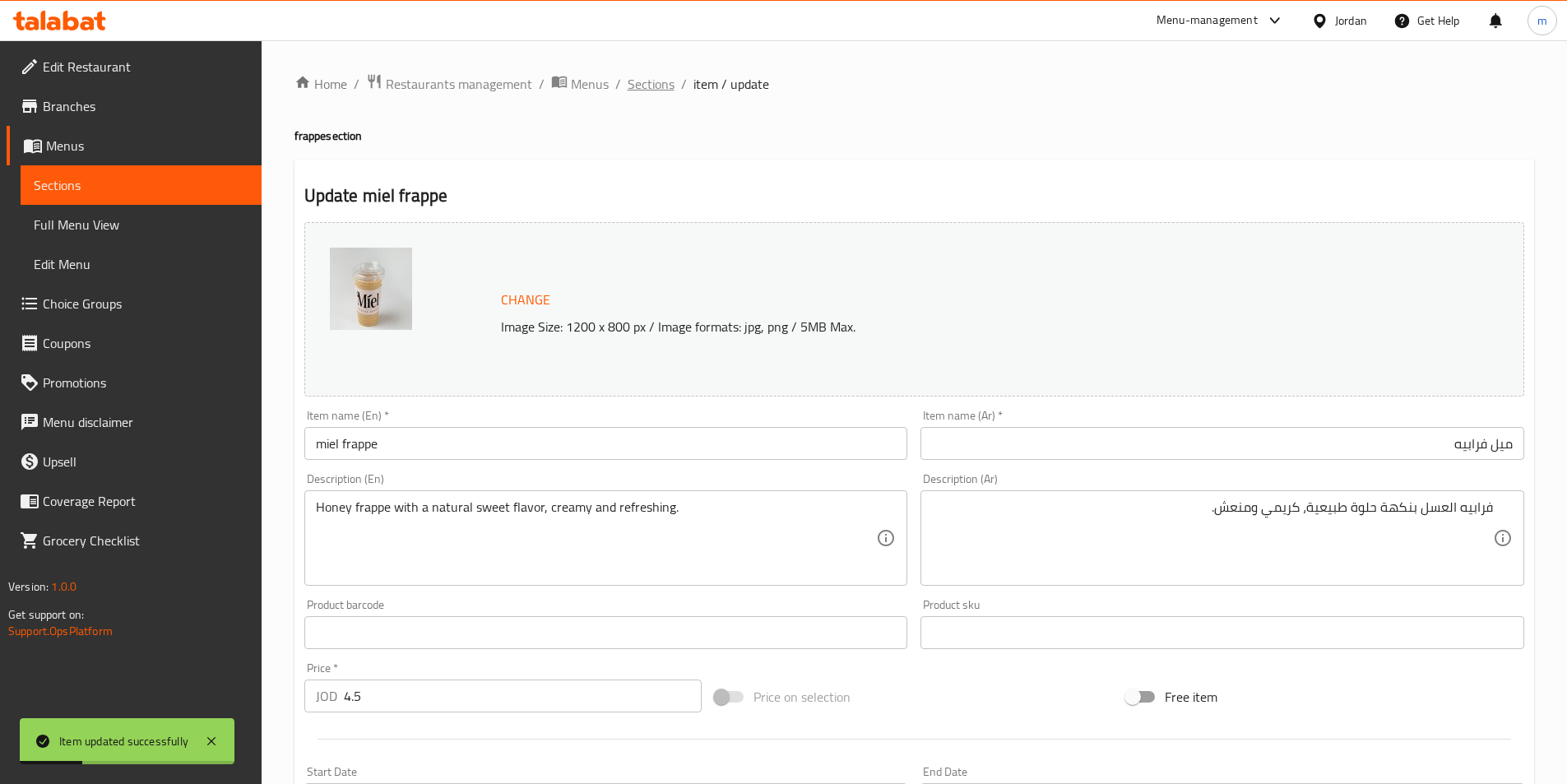
click at [644, 89] on span "Sections" at bounding box center [652, 84] width 47 height 20
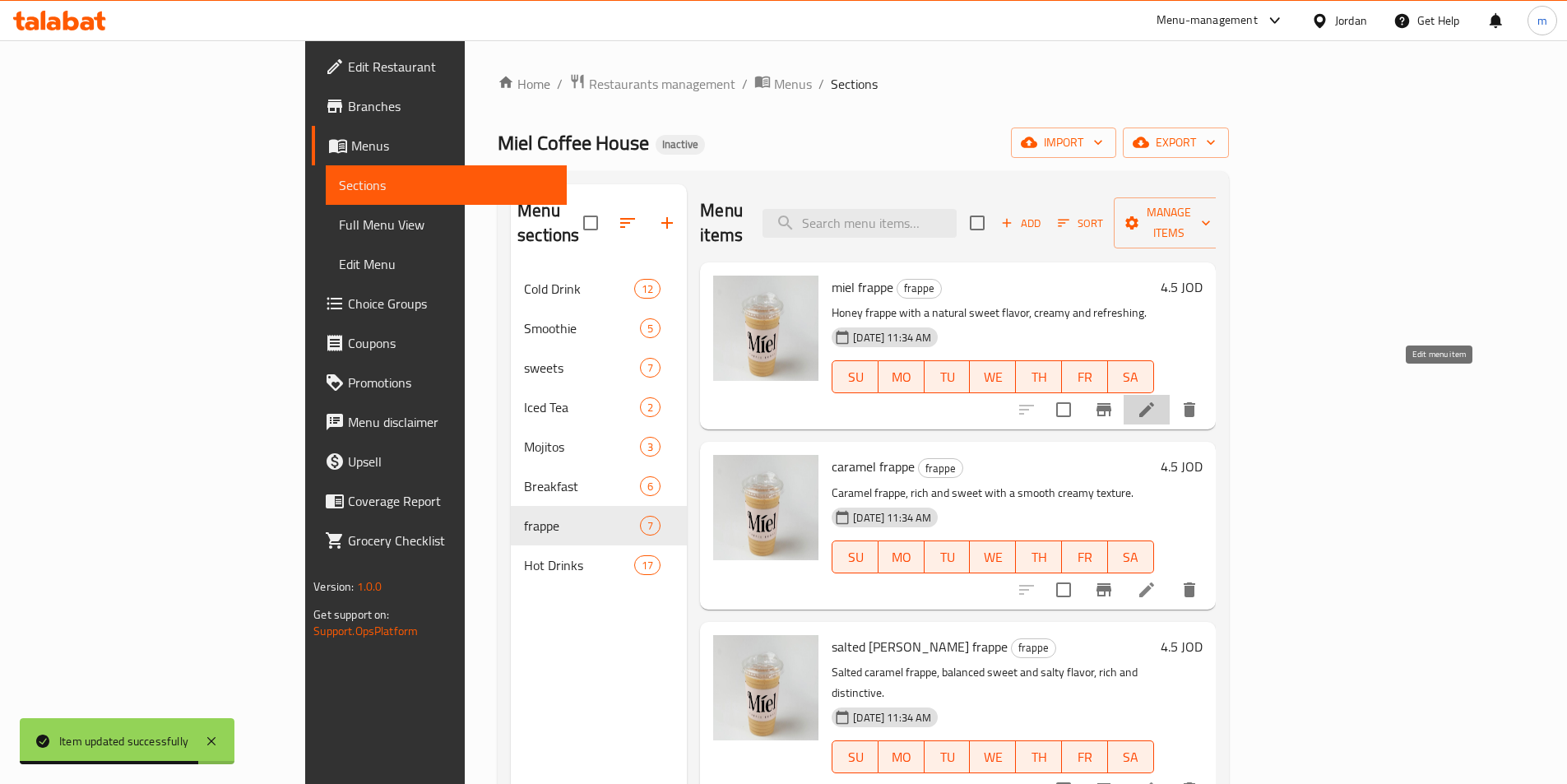
click at [1157, 399] on icon at bounding box center [1146, 409] width 20 height 20
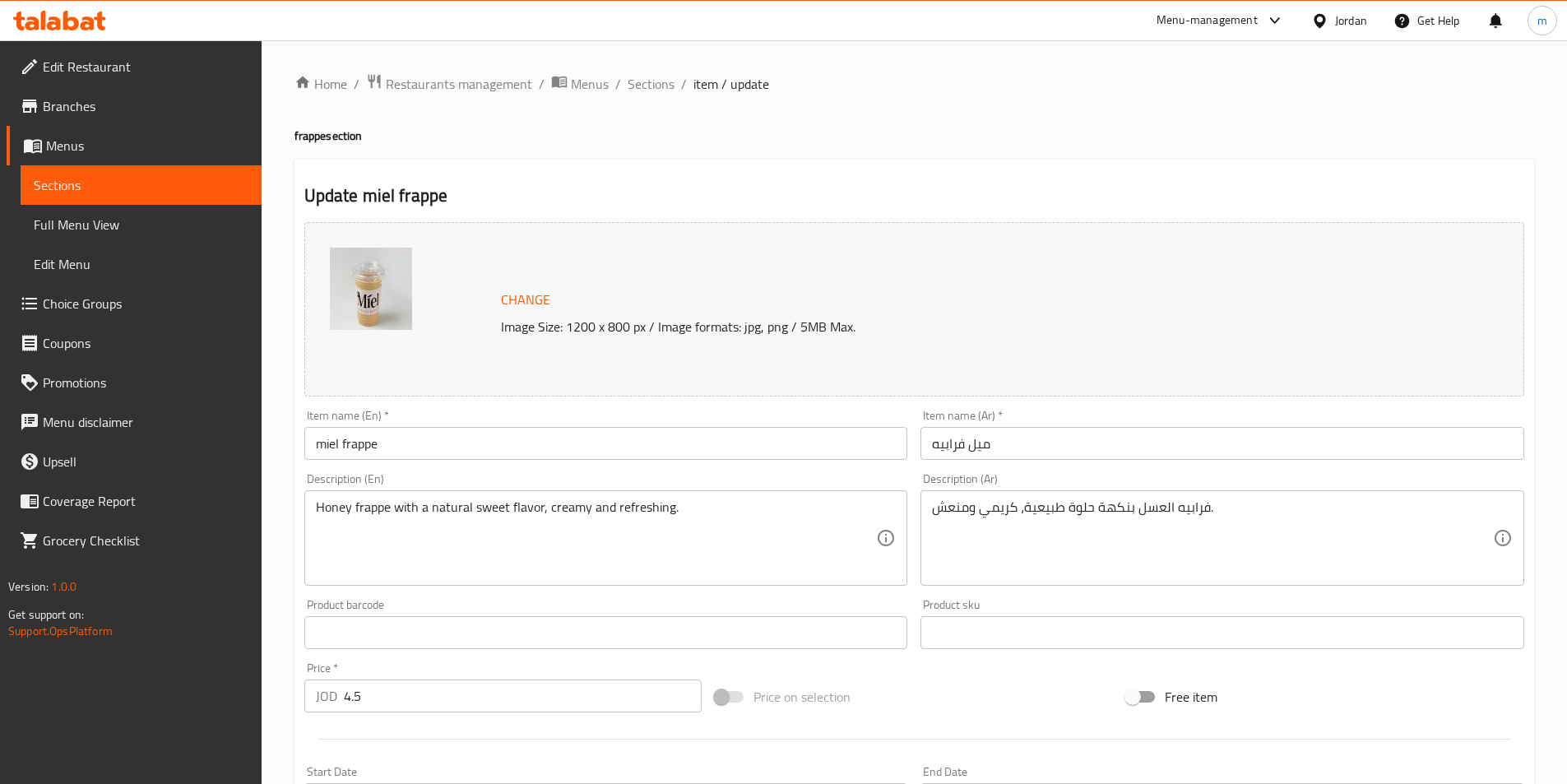
click at [1050, 448] on input "ميل فرابيه" at bounding box center [1222, 443] width 604 height 33
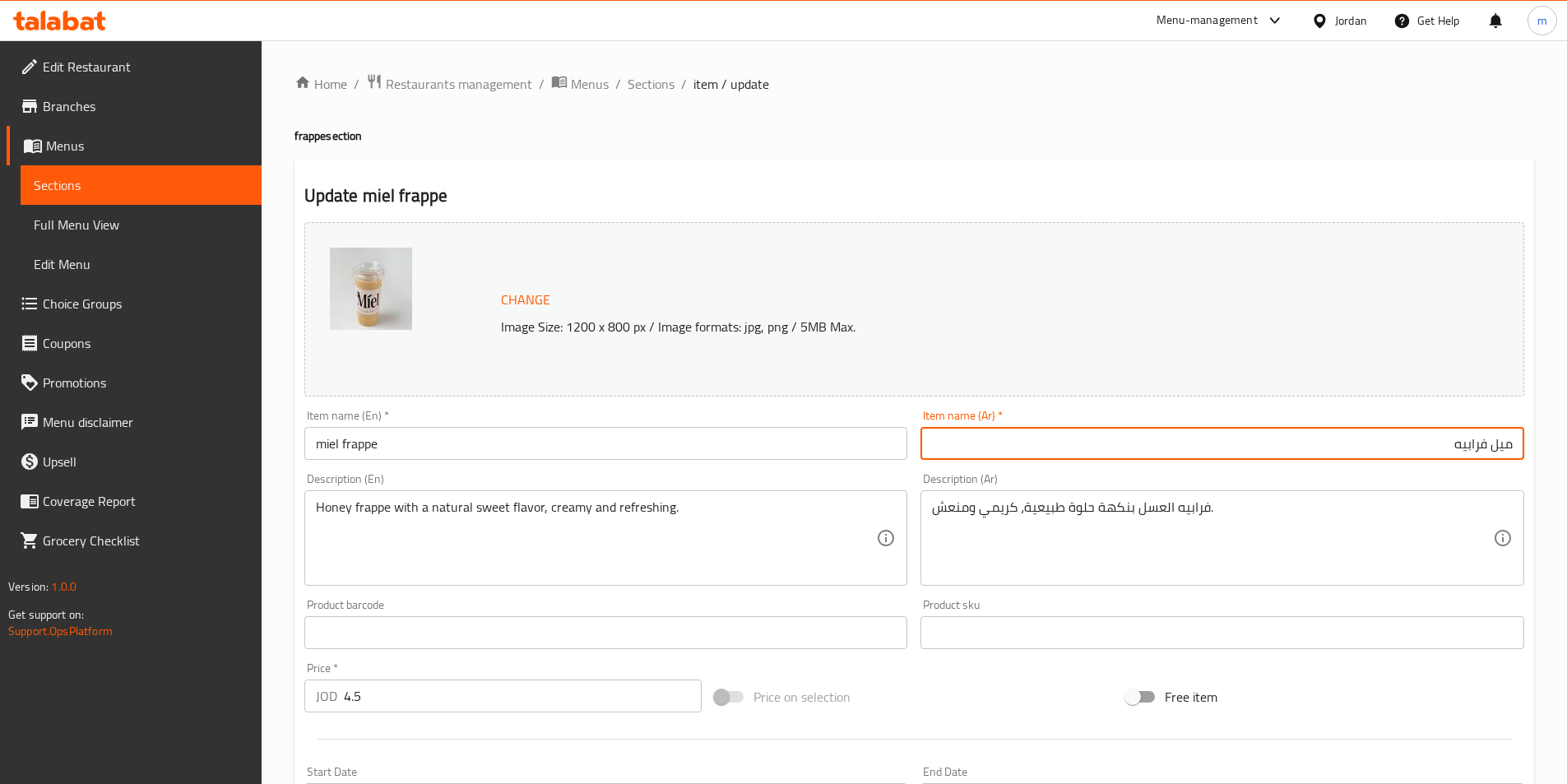
paste input "(صغير)"
type input "ميل فرابيه (صغير)"
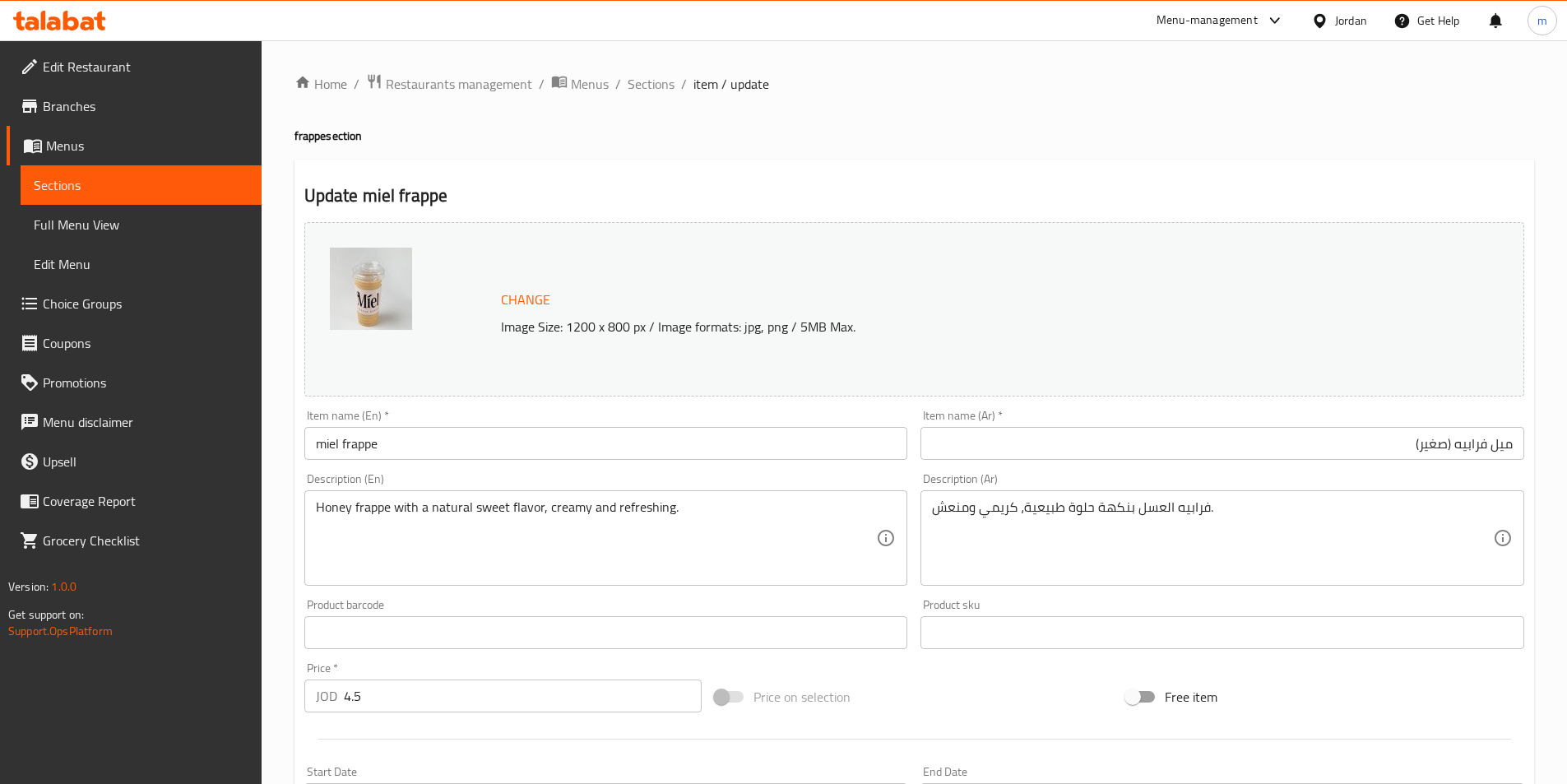
click at [674, 448] on input "miel frappe" at bounding box center [606, 443] width 604 height 33
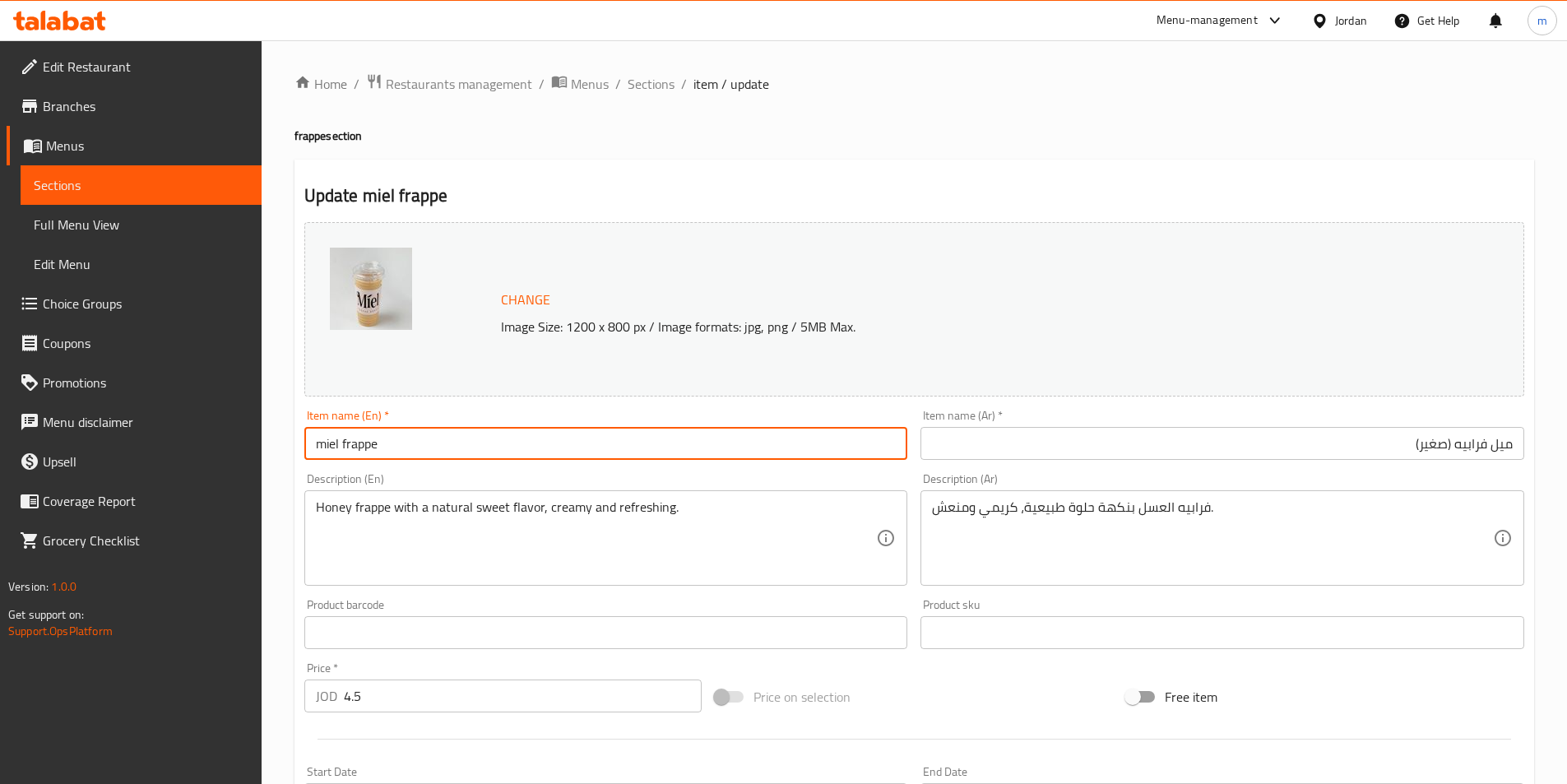
paste input "(small)"
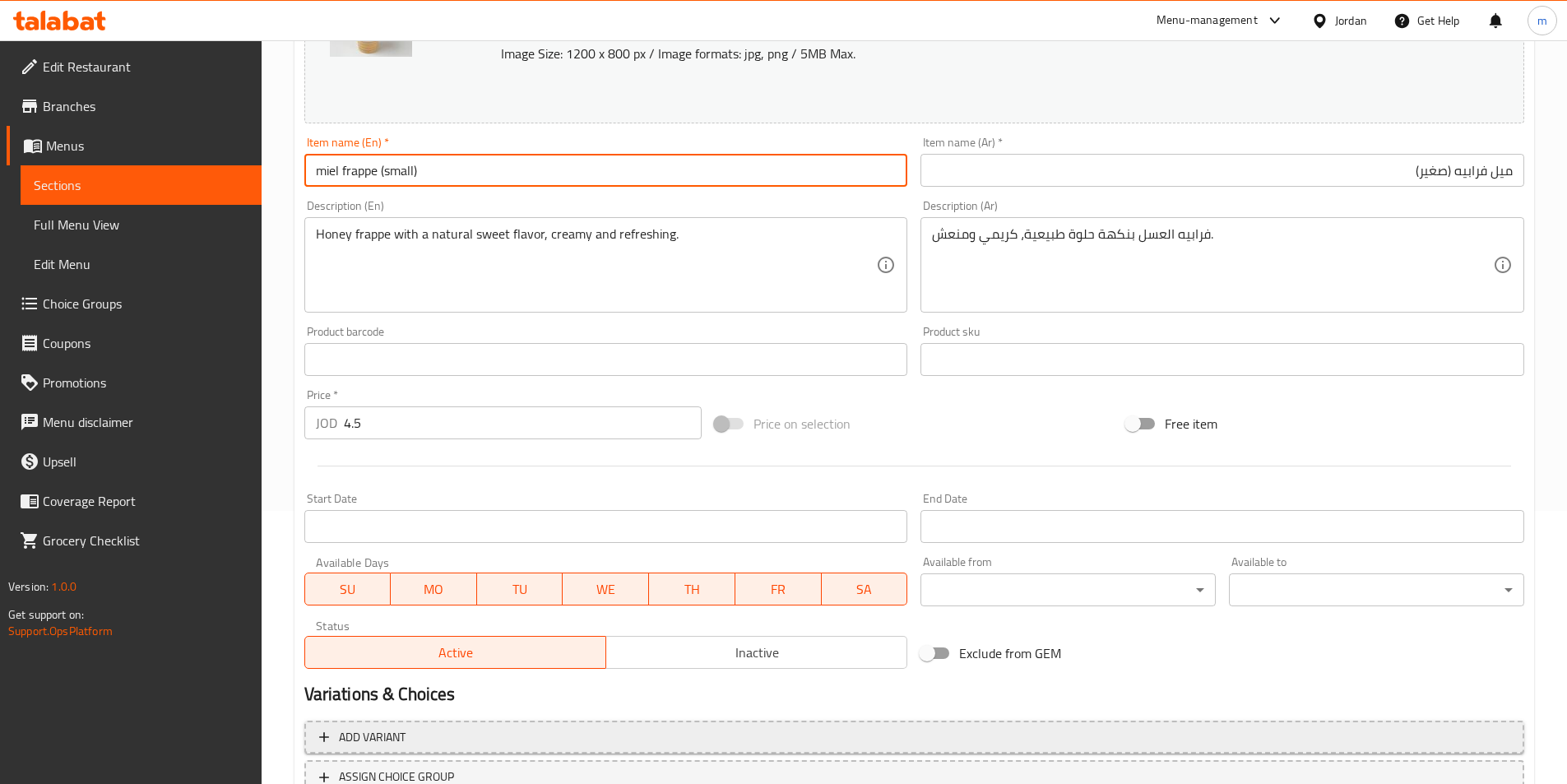
scroll to position [402, 0]
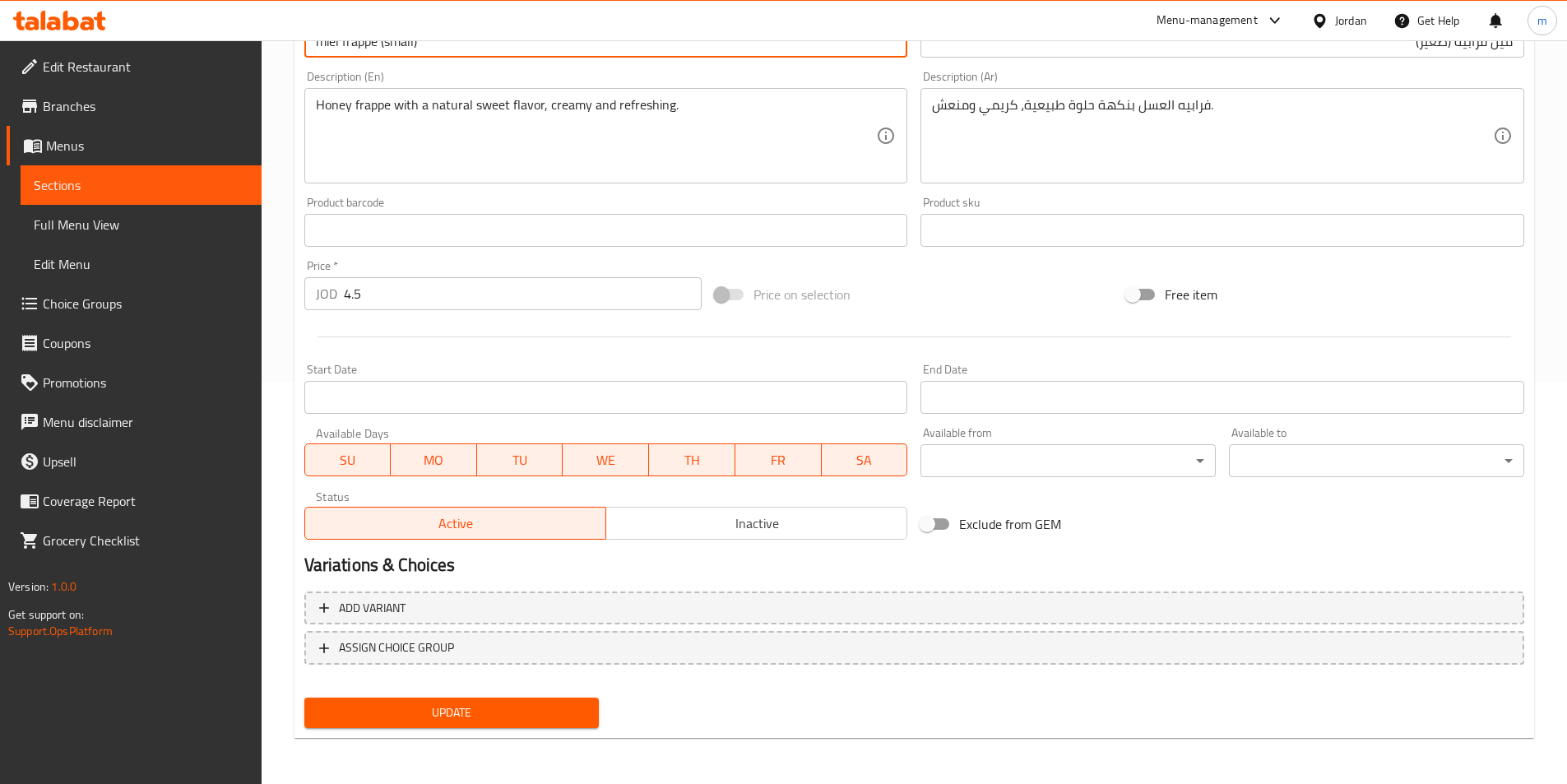
type input "miel frappe (small)"
click at [538, 715] on span "Update" at bounding box center [452, 712] width 269 height 21
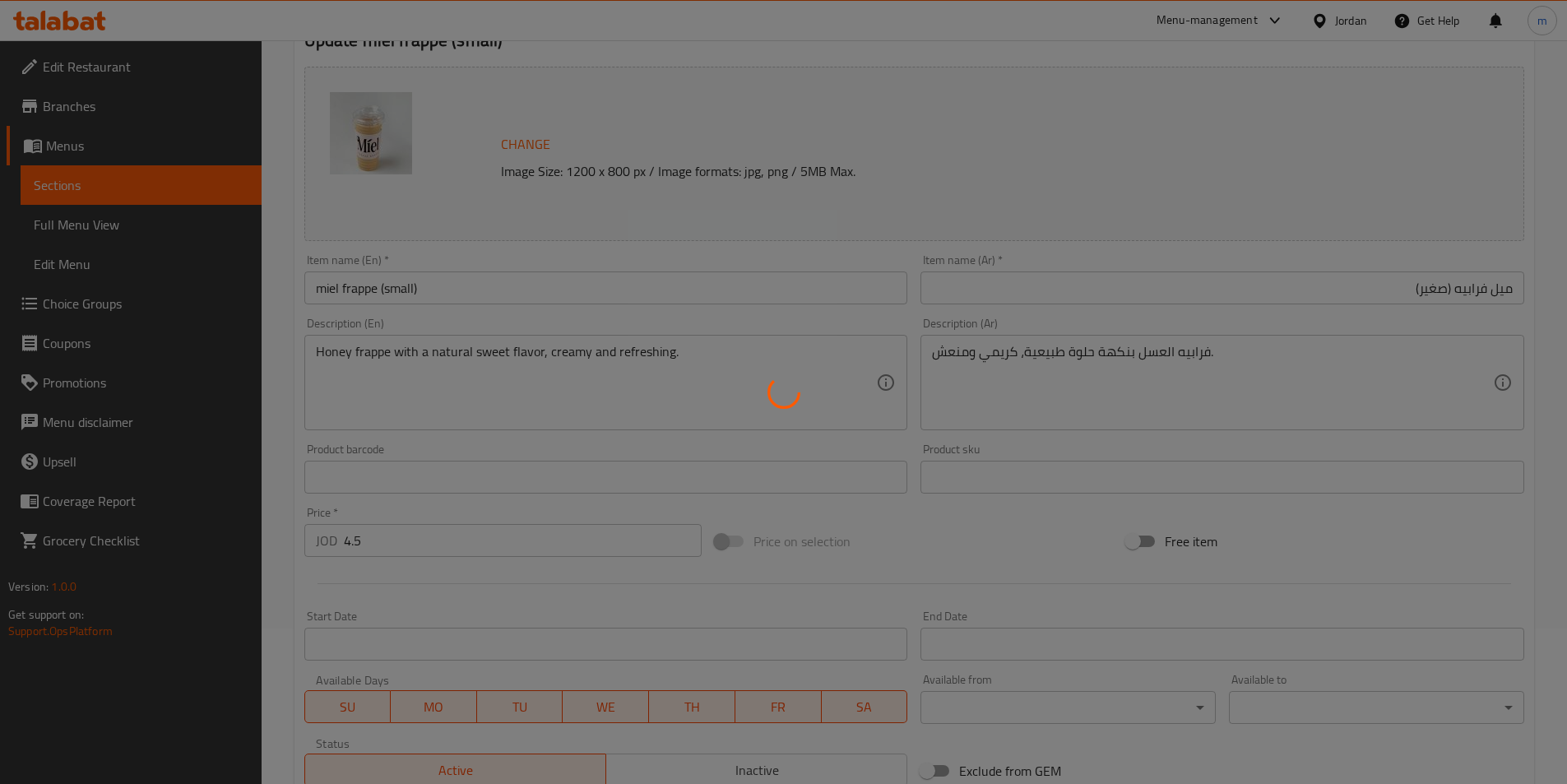
scroll to position [0, 0]
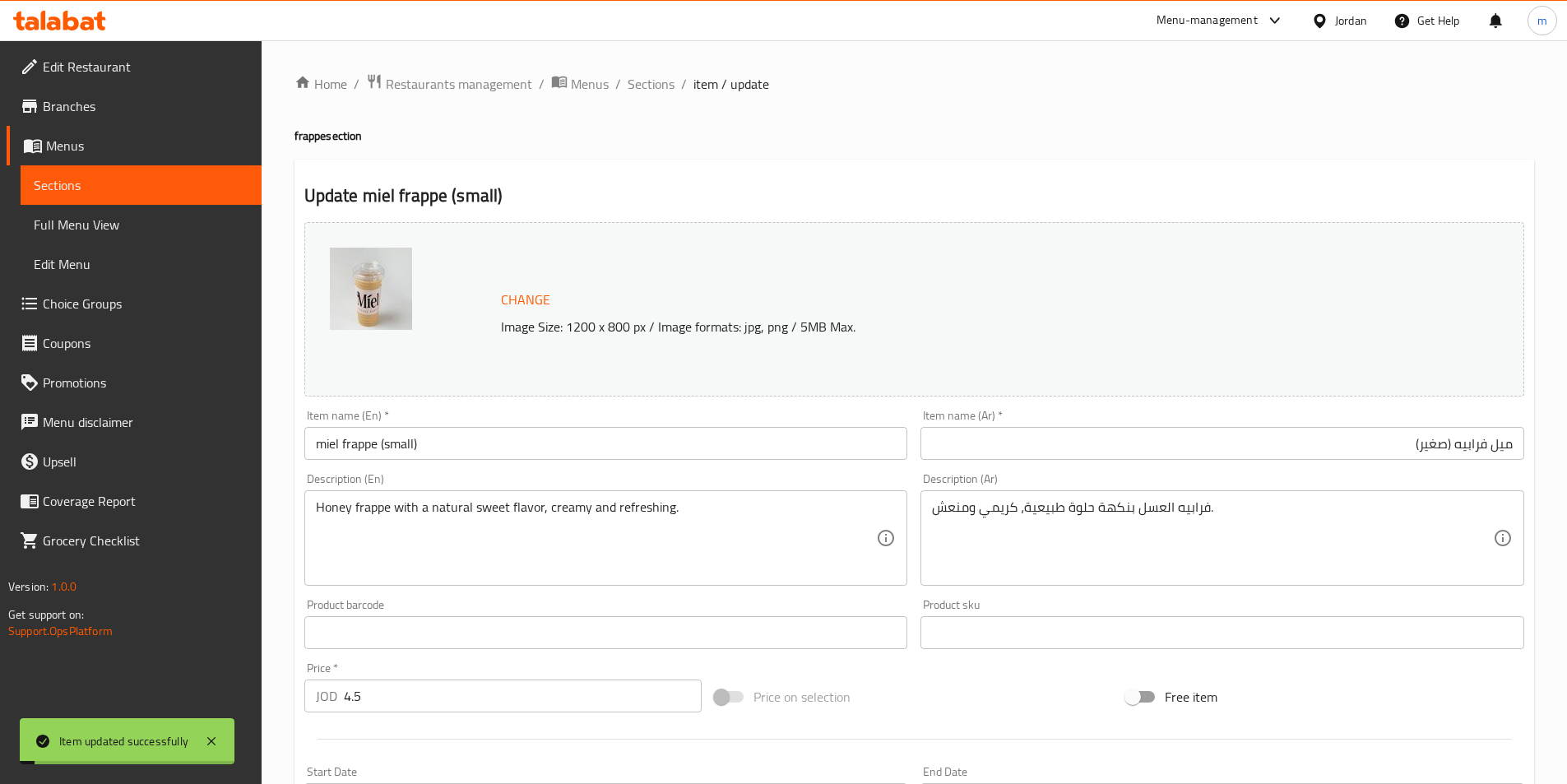
click at [653, 84] on span "Sections" at bounding box center [652, 84] width 47 height 20
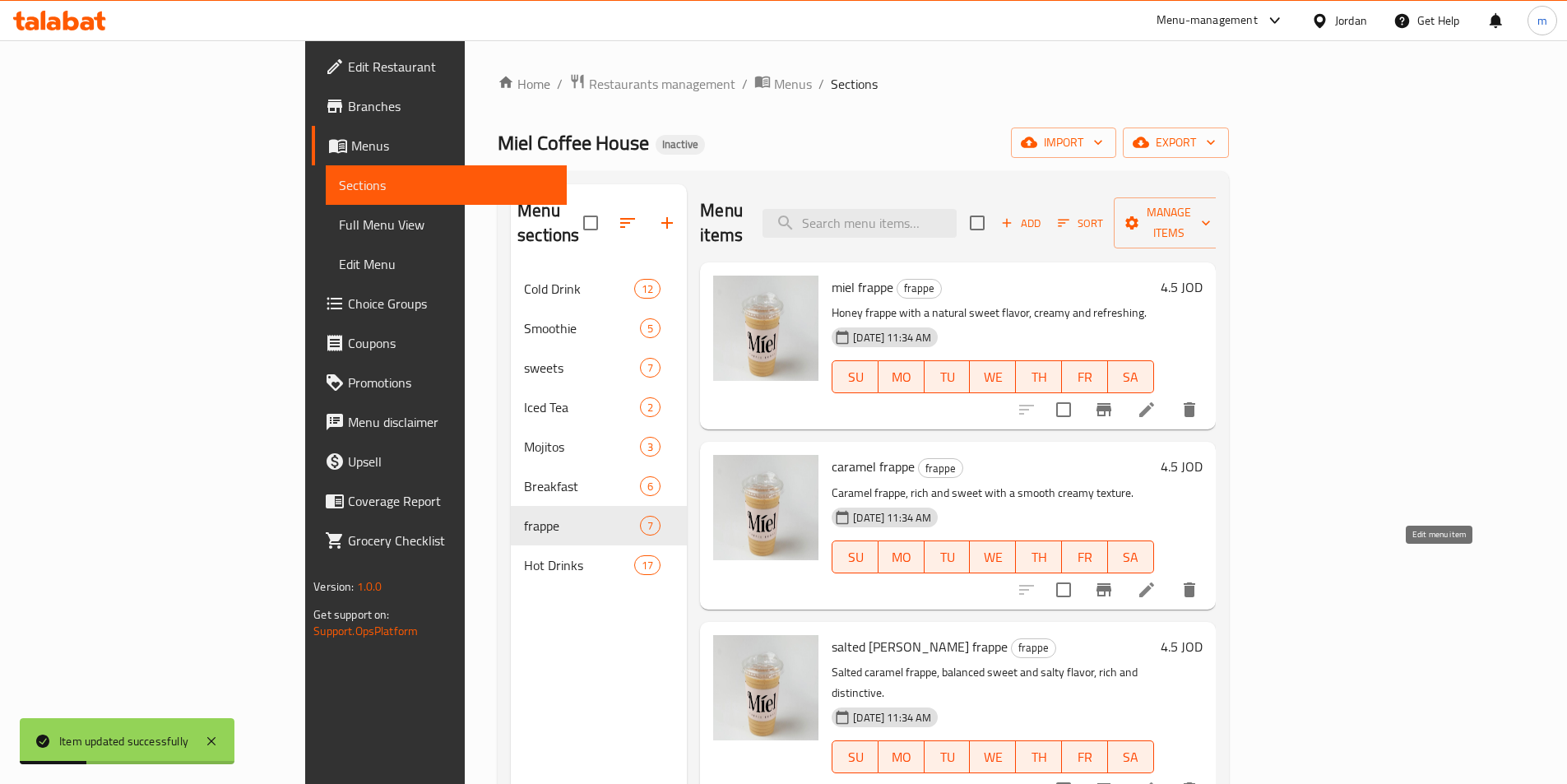
click at [1154, 583] on icon at bounding box center [1146, 590] width 15 height 15
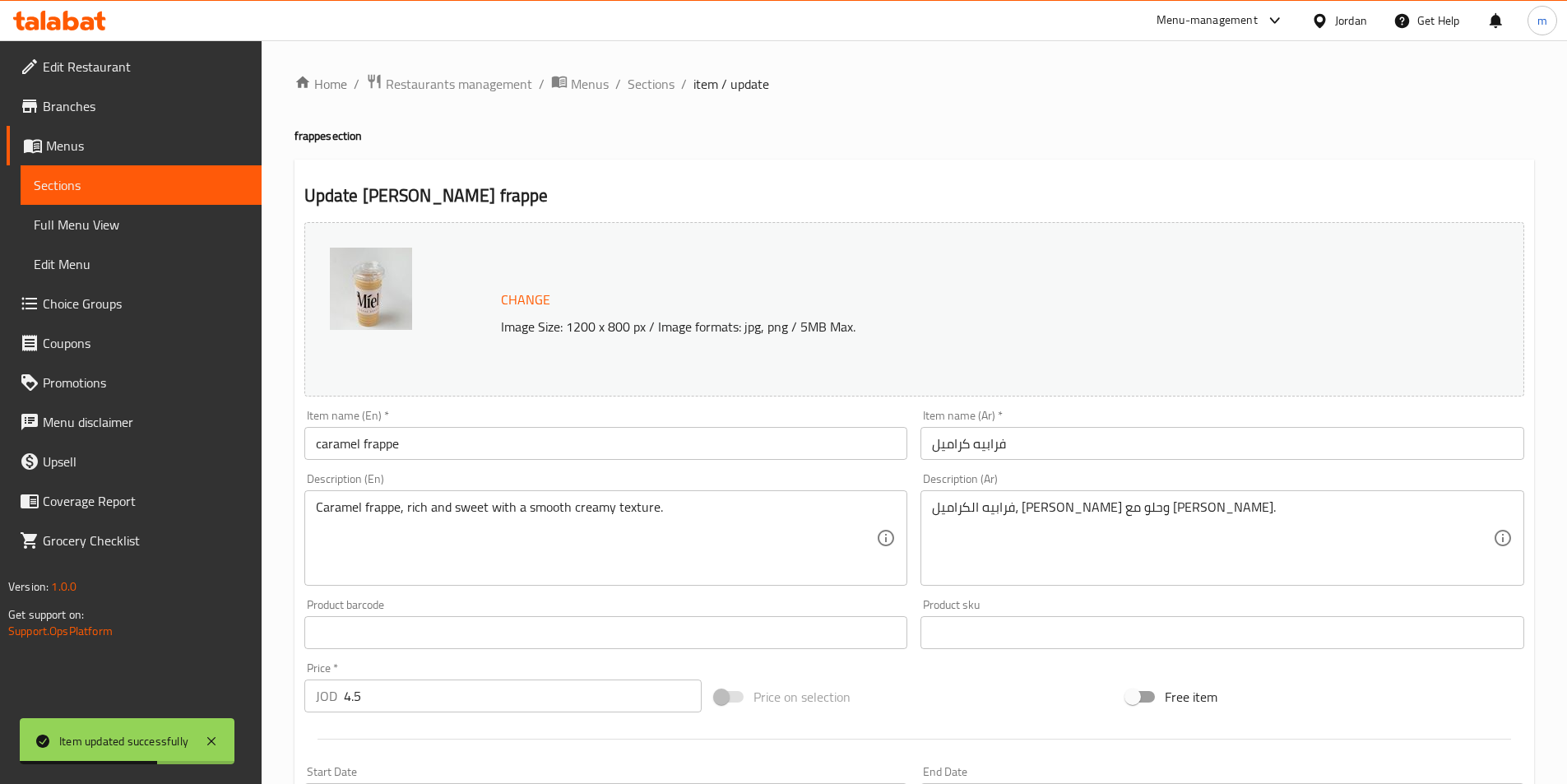
click at [553, 467] on div "Description (En) Caramel frappe, rich and sweet with a smooth creamy texture. D…" at bounding box center [606, 529] width 617 height 126
click at [551, 463] on div "Item name (En)   * [PERSON_NAME] frappe Item name (En) *" at bounding box center [606, 434] width 617 height 64
click at [553, 448] on input "caramel frappe" at bounding box center [606, 443] width 604 height 33
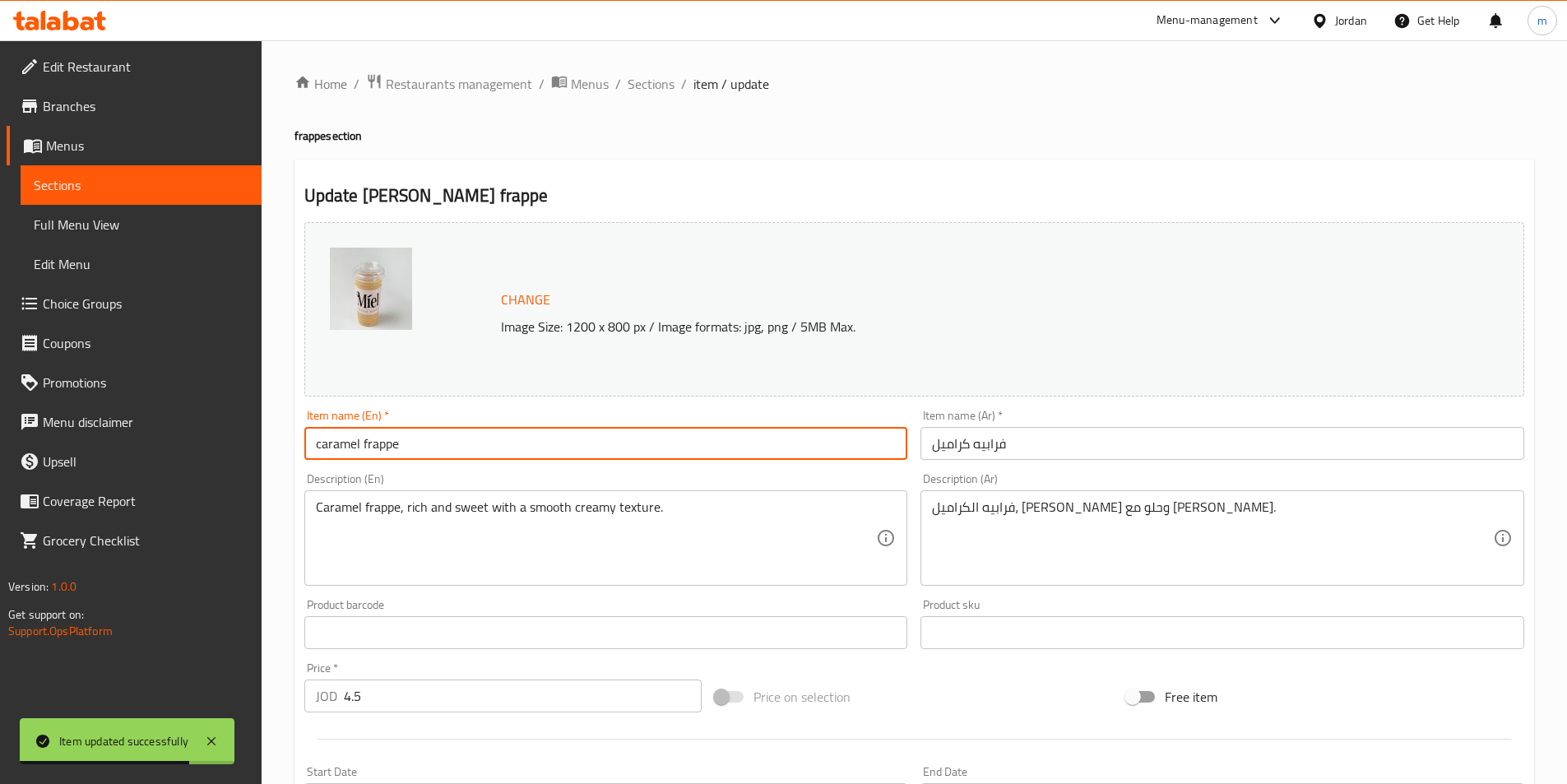
paste input "(small)"
type input "caramel frappe (small)"
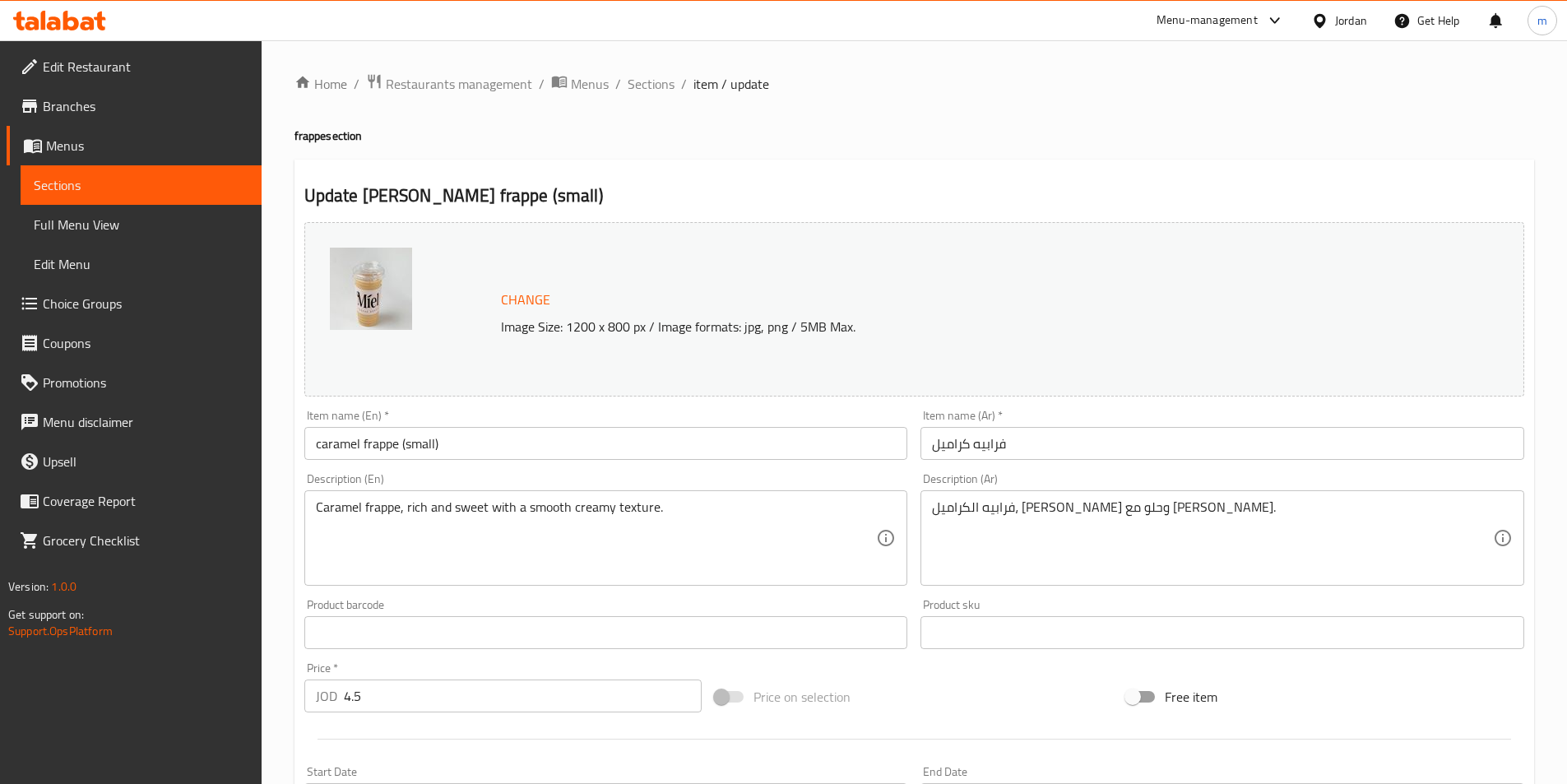
click at [1112, 444] on input "فرابيه كراميل" at bounding box center [1222, 443] width 604 height 33
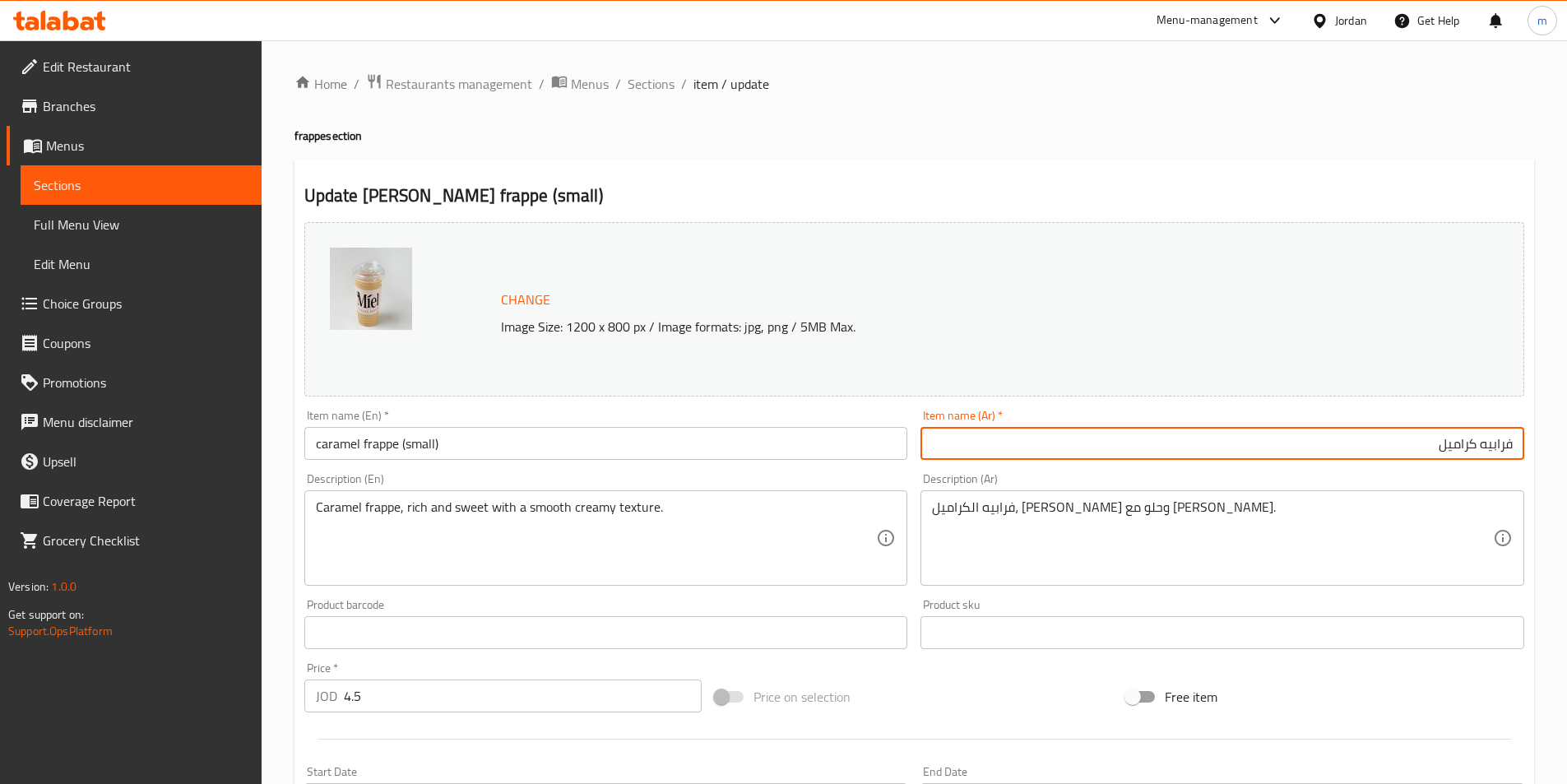
paste input "(صغير)"
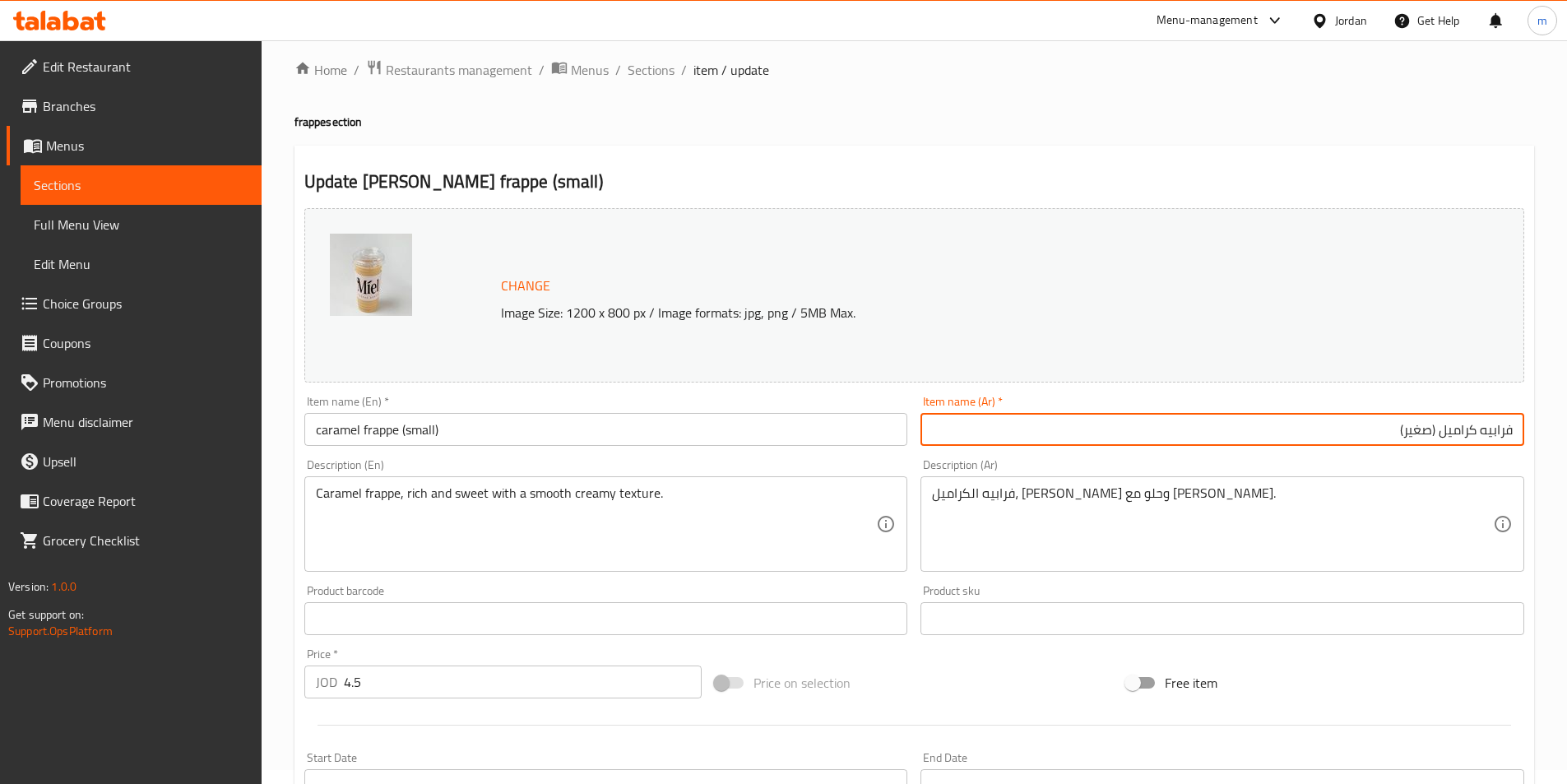
scroll to position [402, 0]
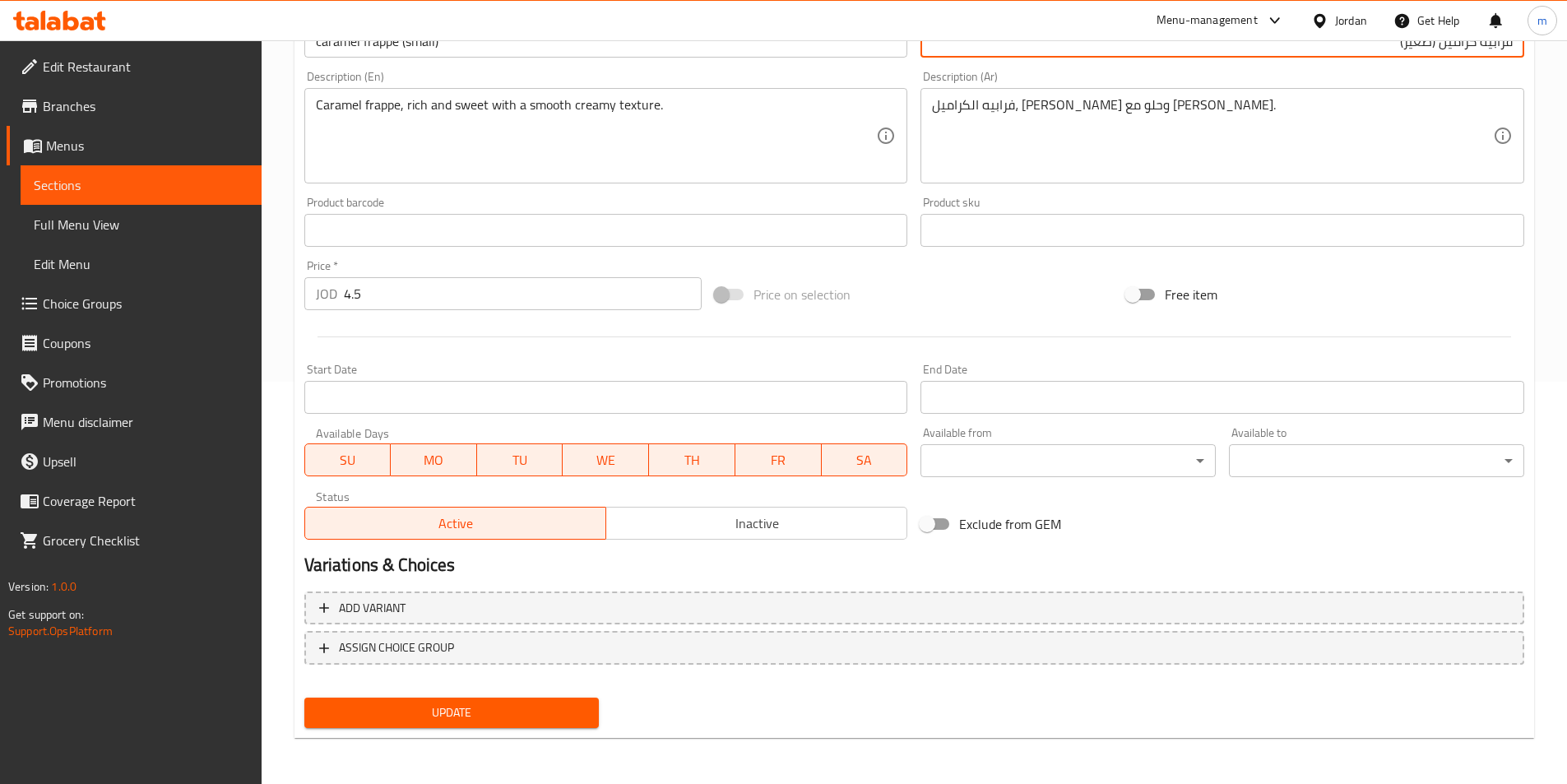
type input "فرابيه كراميل (صغير)"
click at [522, 705] on span "Update" at bounding box center [452, 712] width 269 height 21
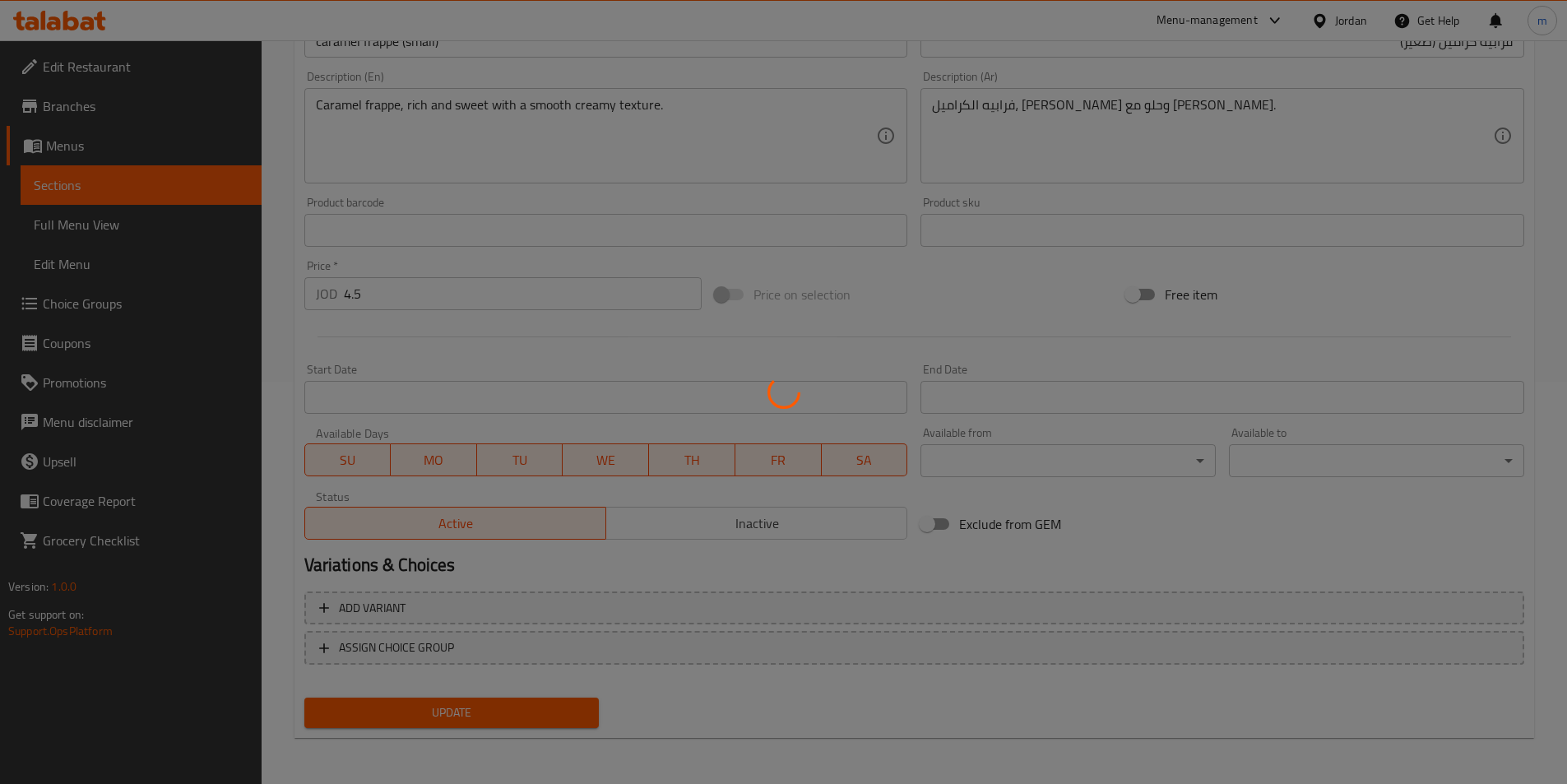
scroll to position [0, 0]
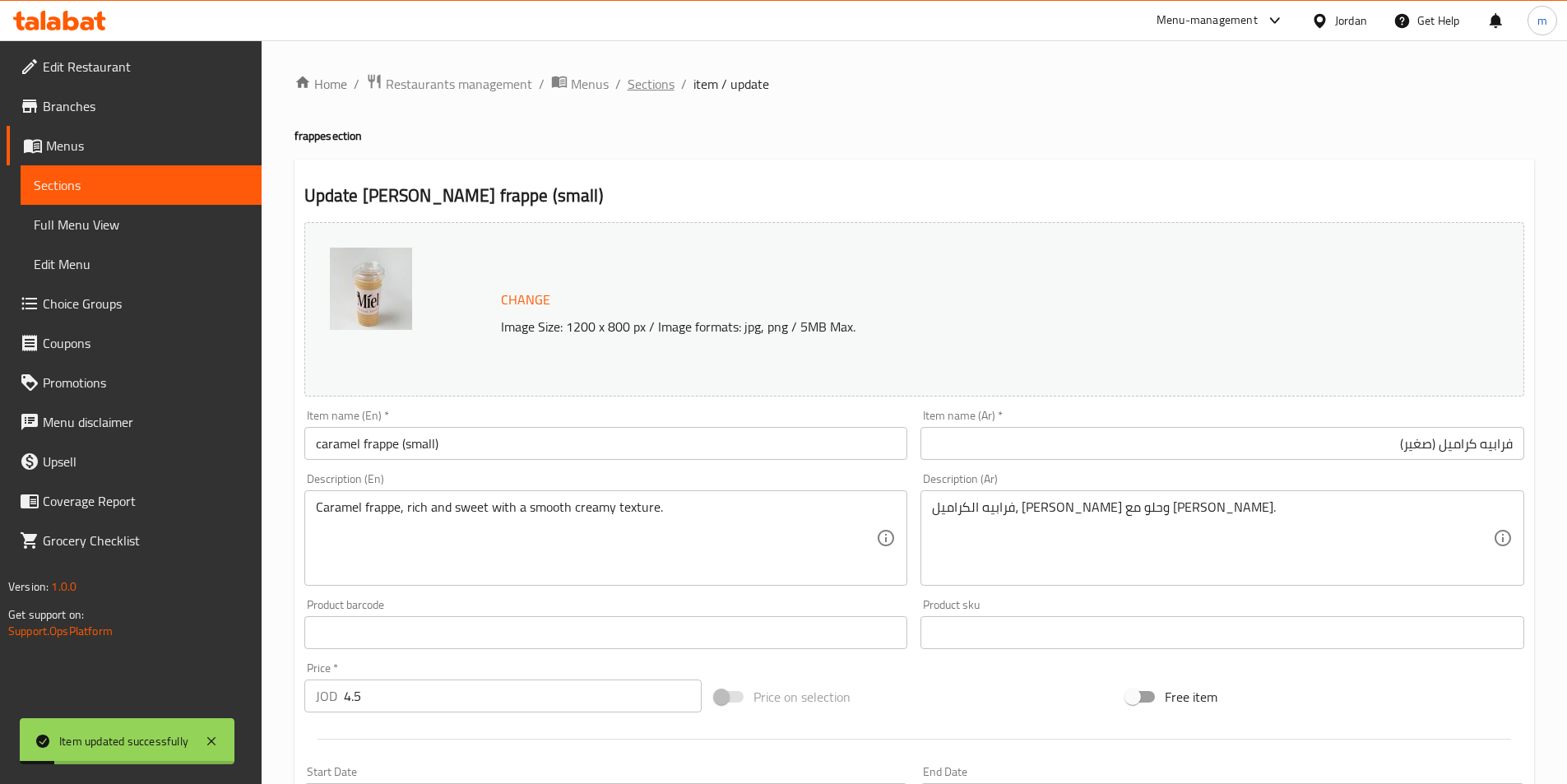
click at [649, 85] on span "Sections" at bounding box center [652, 84] width 47 height 20
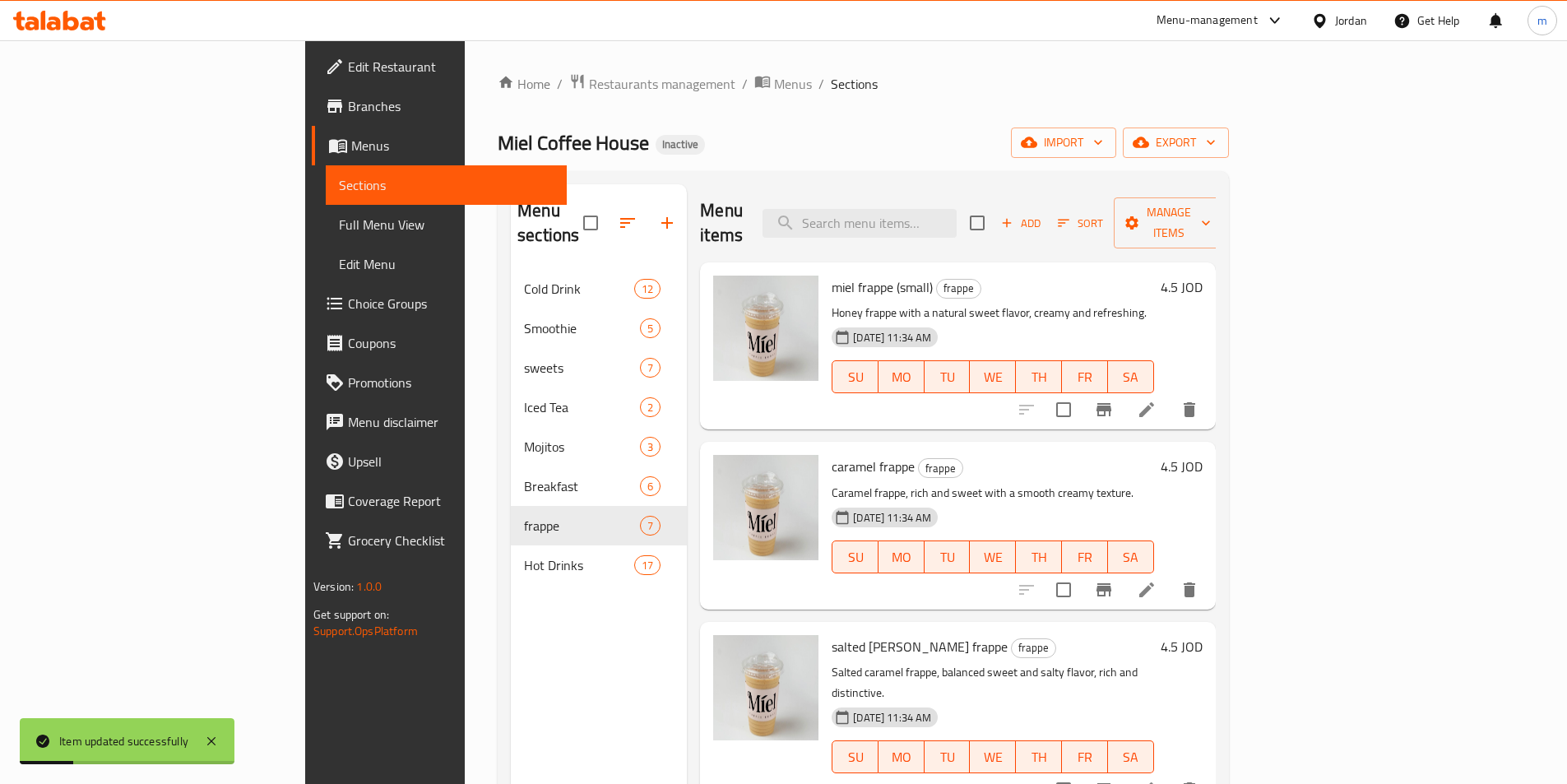
scroll to position [165, 0]
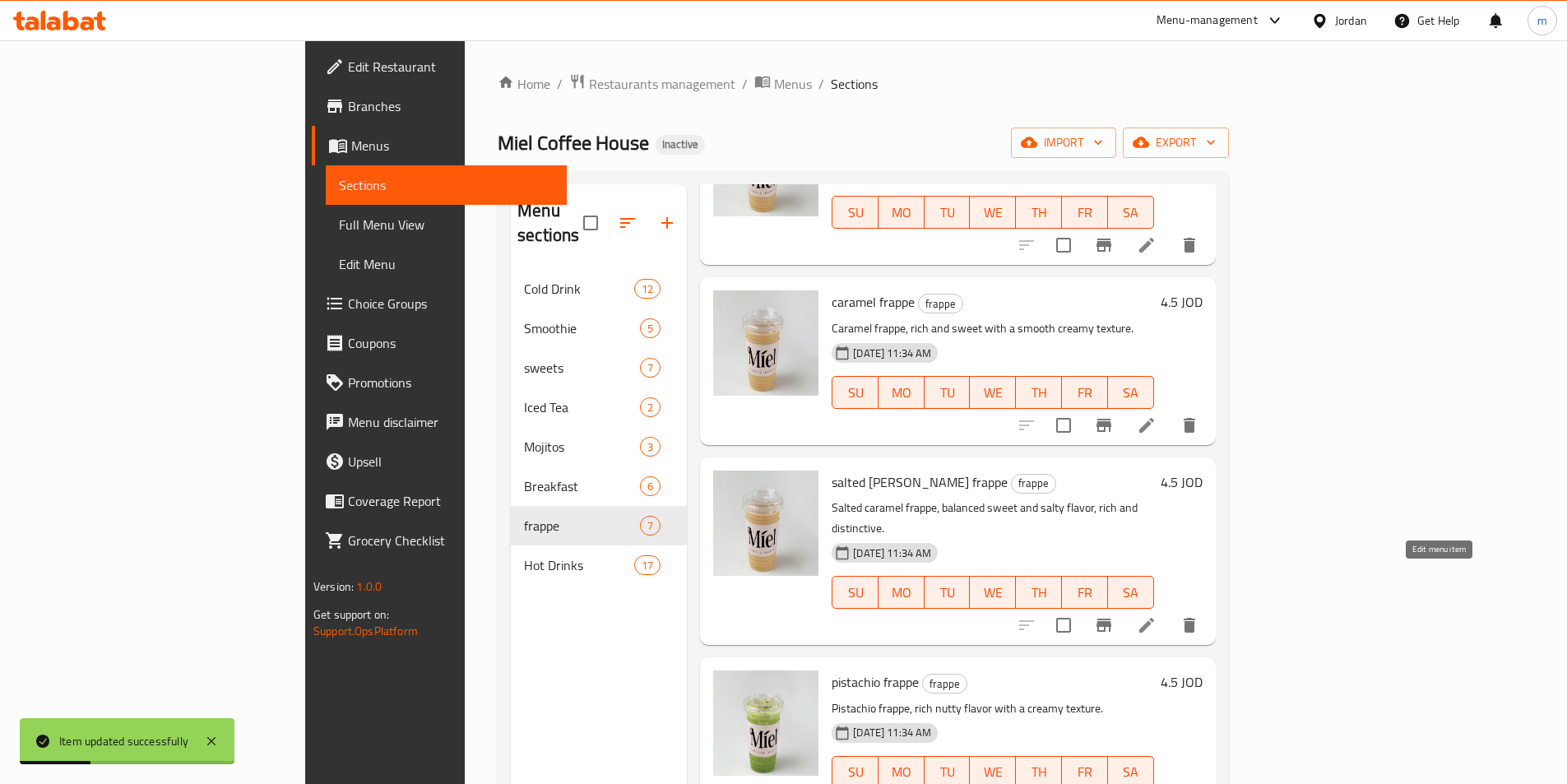
click at [1157, 615] on icon at bounding box center [1146, 624] width 20 height 20
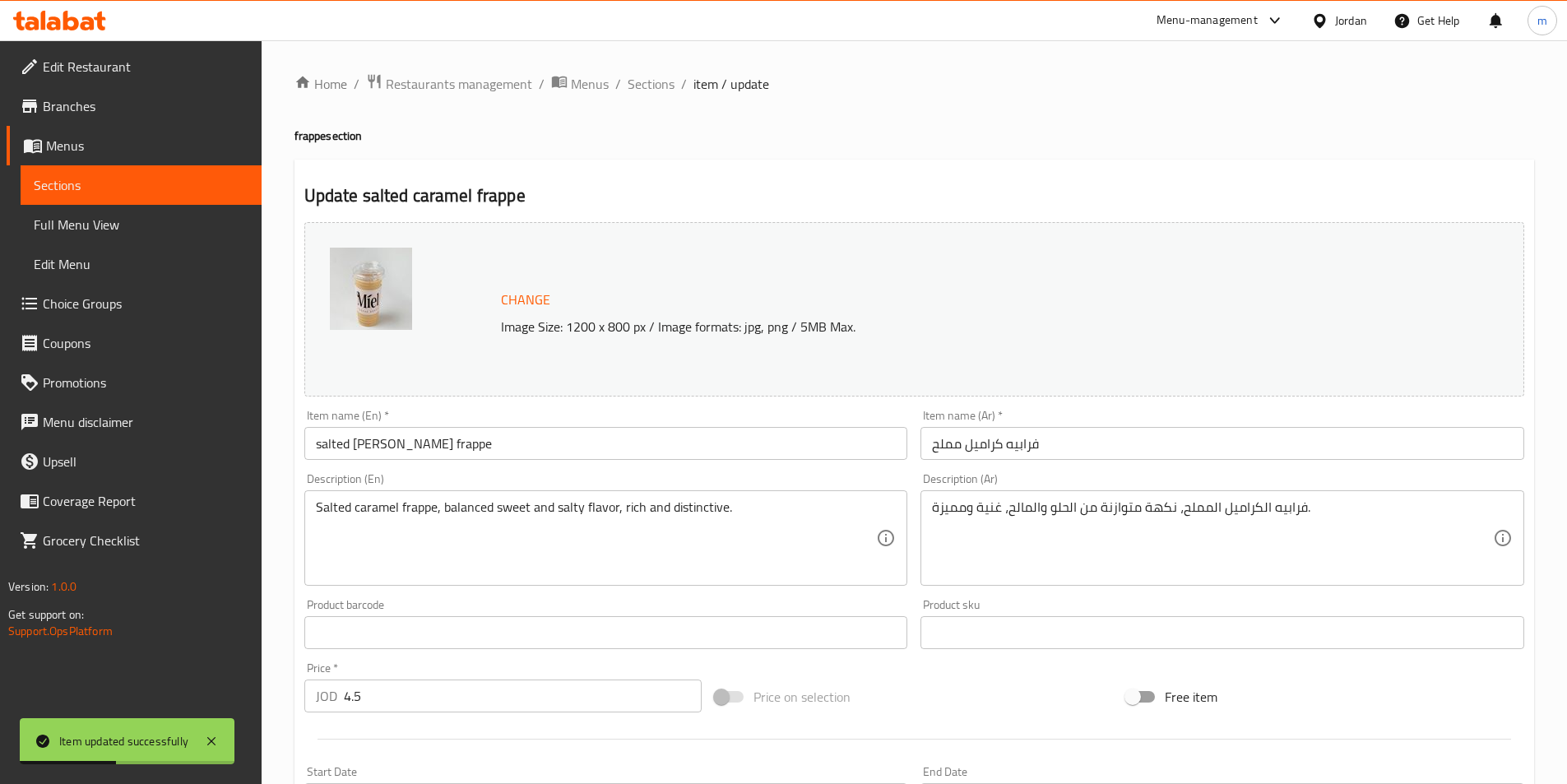
click at [1103, 454] on input "فرابيه كراميل مملح" at bounding box center [1222, 443] width 604 height 33
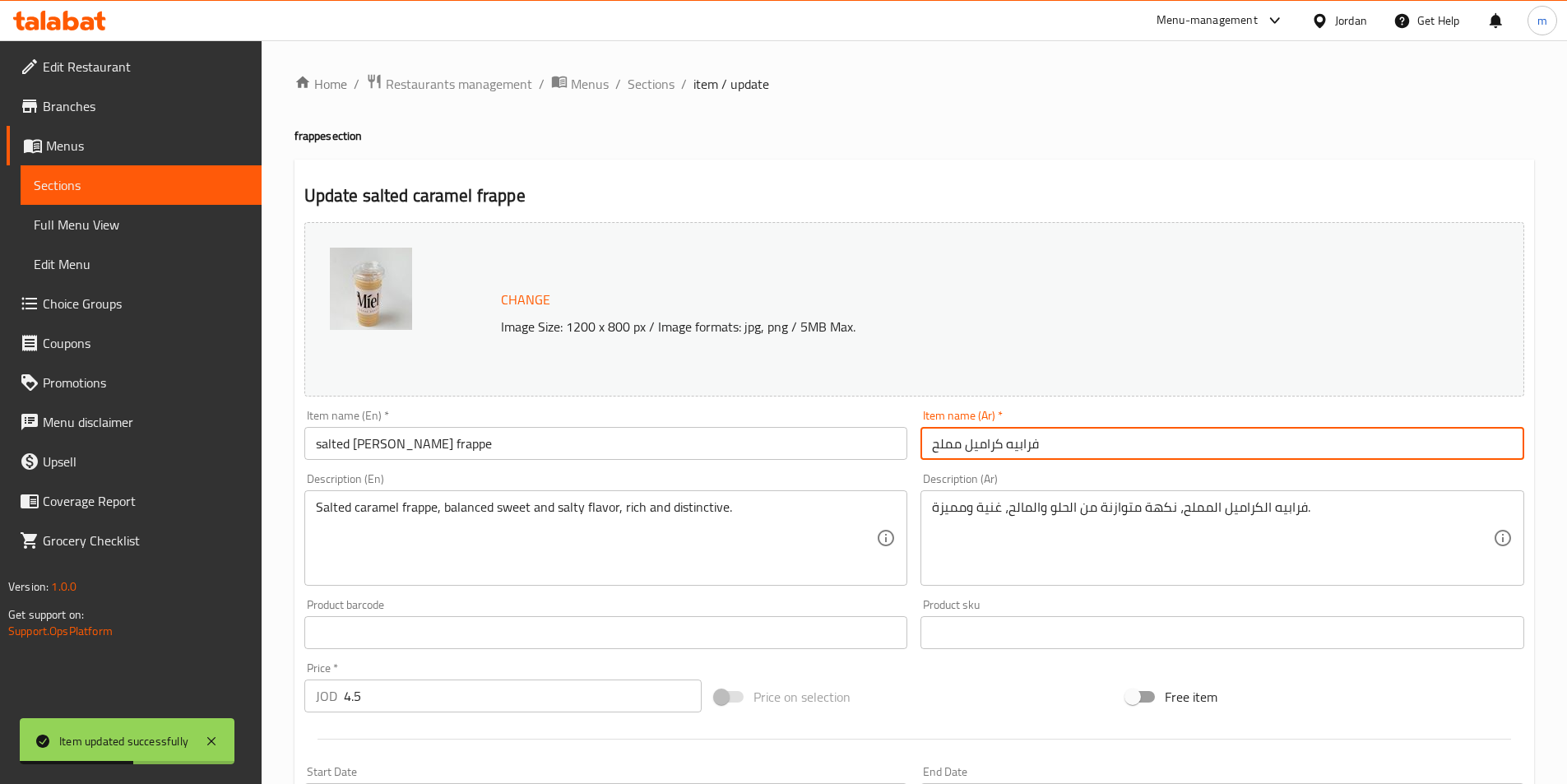
paste input "(صغير)"
type input "فرابيه كراميل مملح (صغير)"
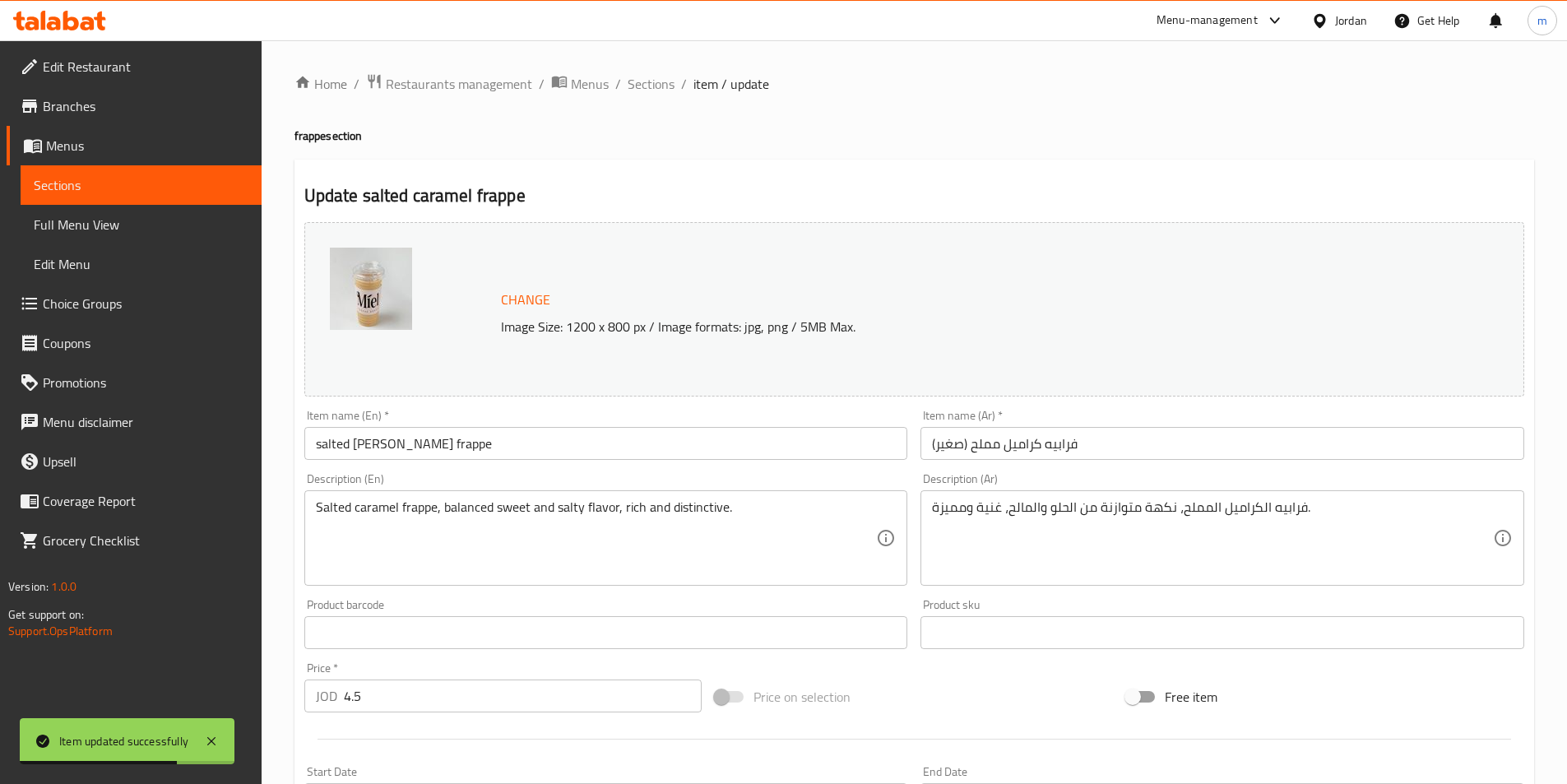
click at [591, 460] on input "salted [PERSON_NAME] frappe" at bounding box center [606, 443] width 604 height 33
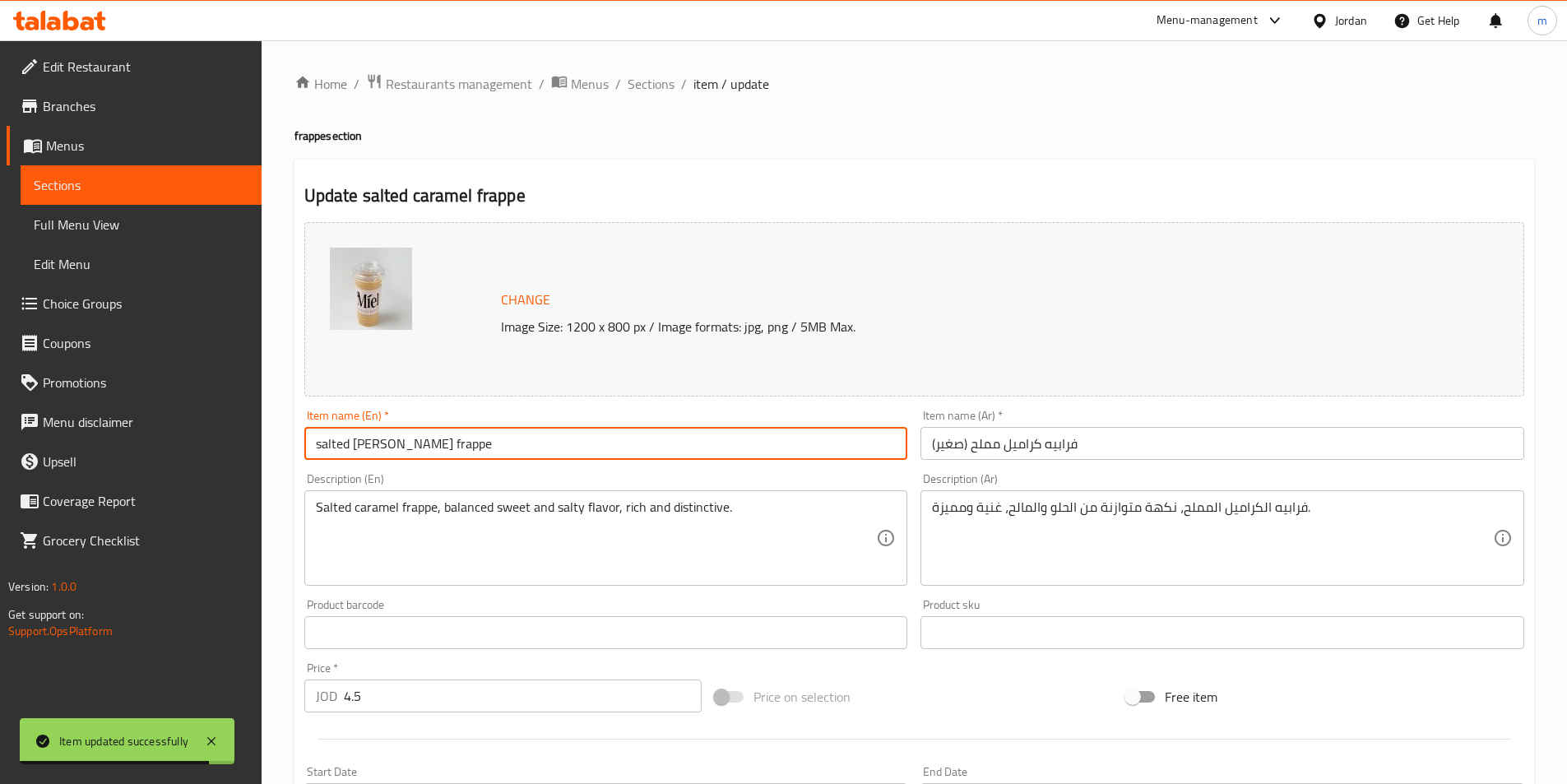
paste input "(small)"
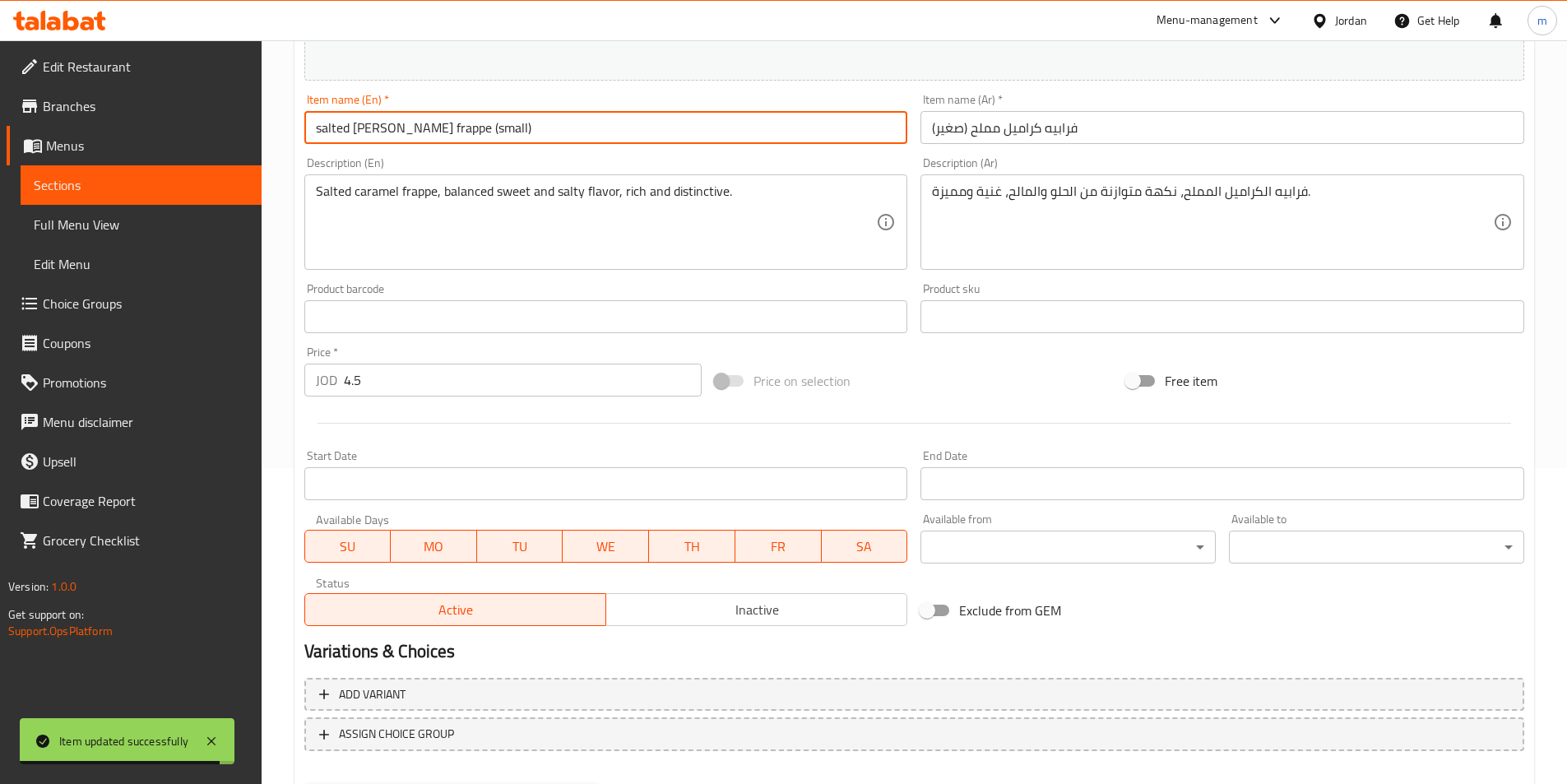
scroll to position [402, 0]
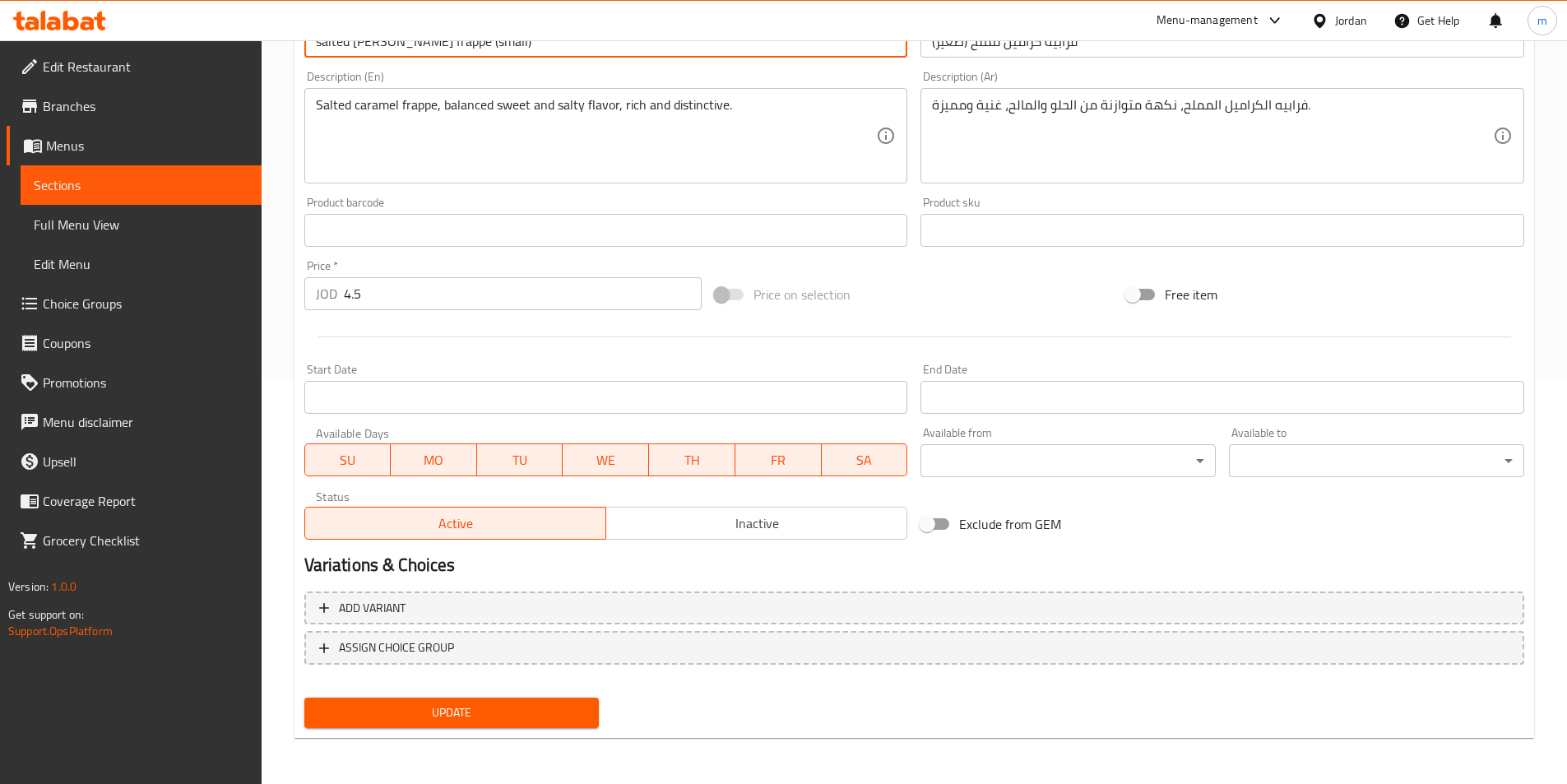
paste input "(small)"
type input "salted [PERSON_NAME] frappe (small)"
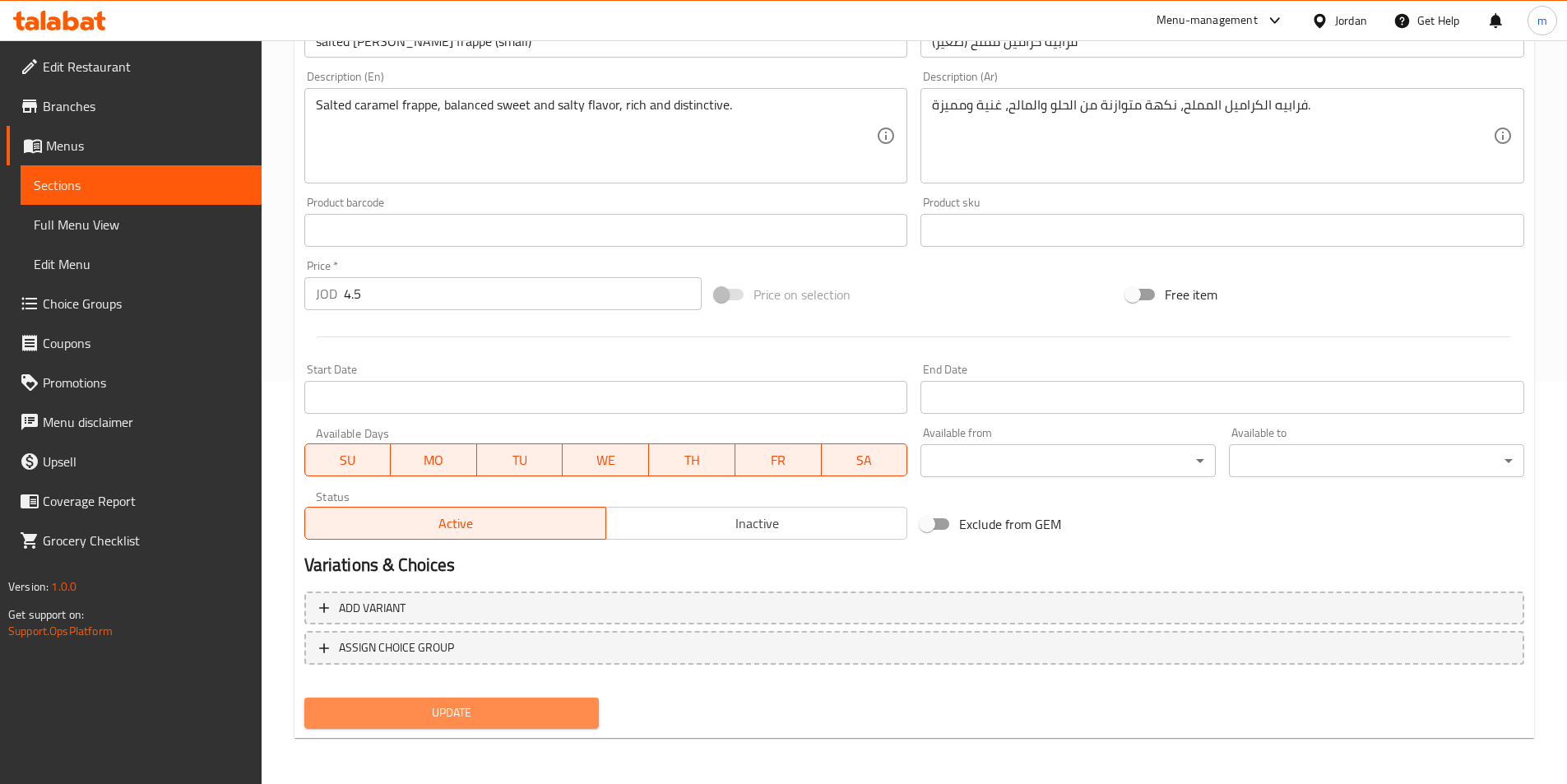
click at [498, 701] on button "Update" at bounding box center [452, 712] width 296 height 31
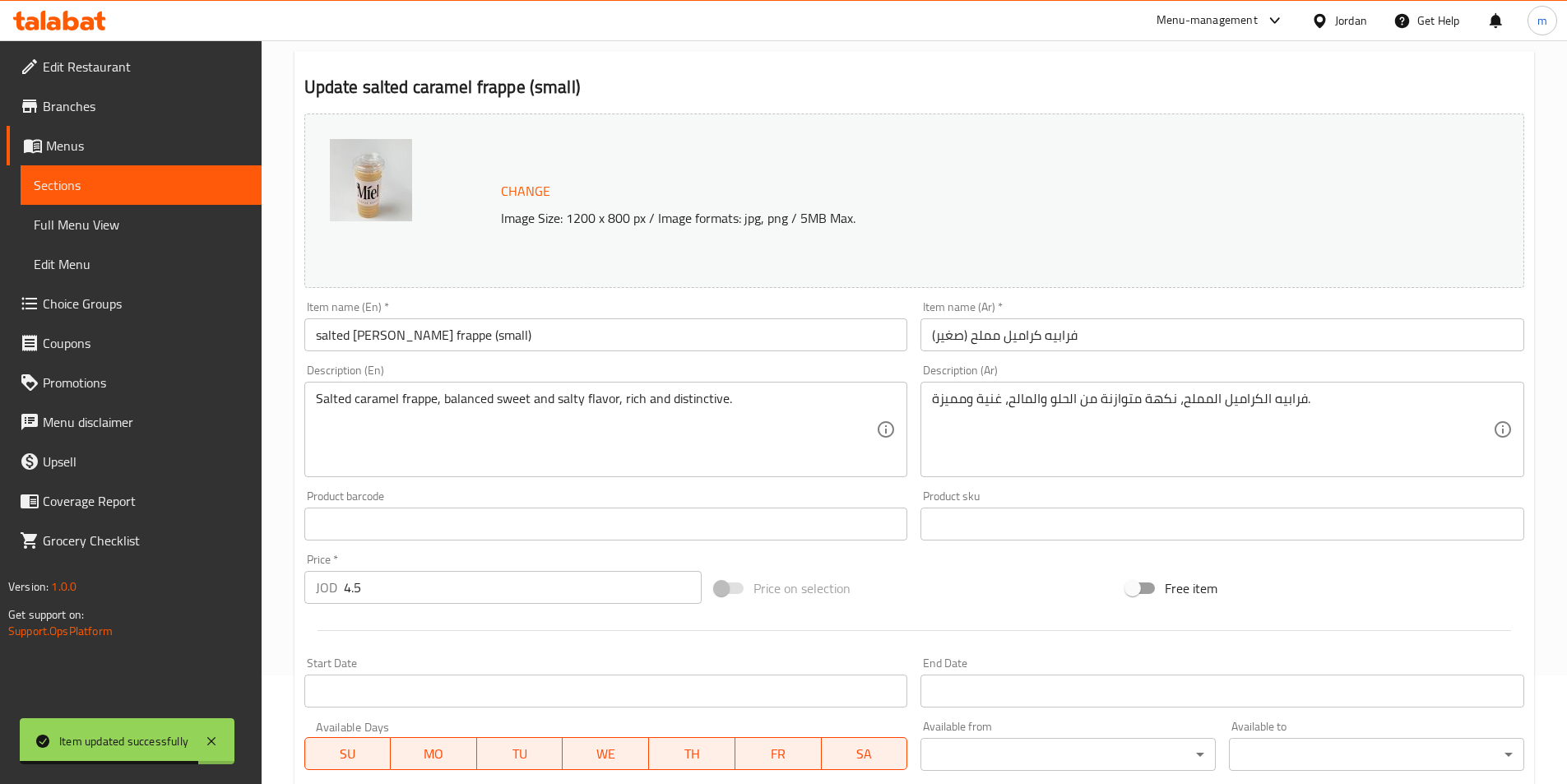
scroll to position [0, 0]
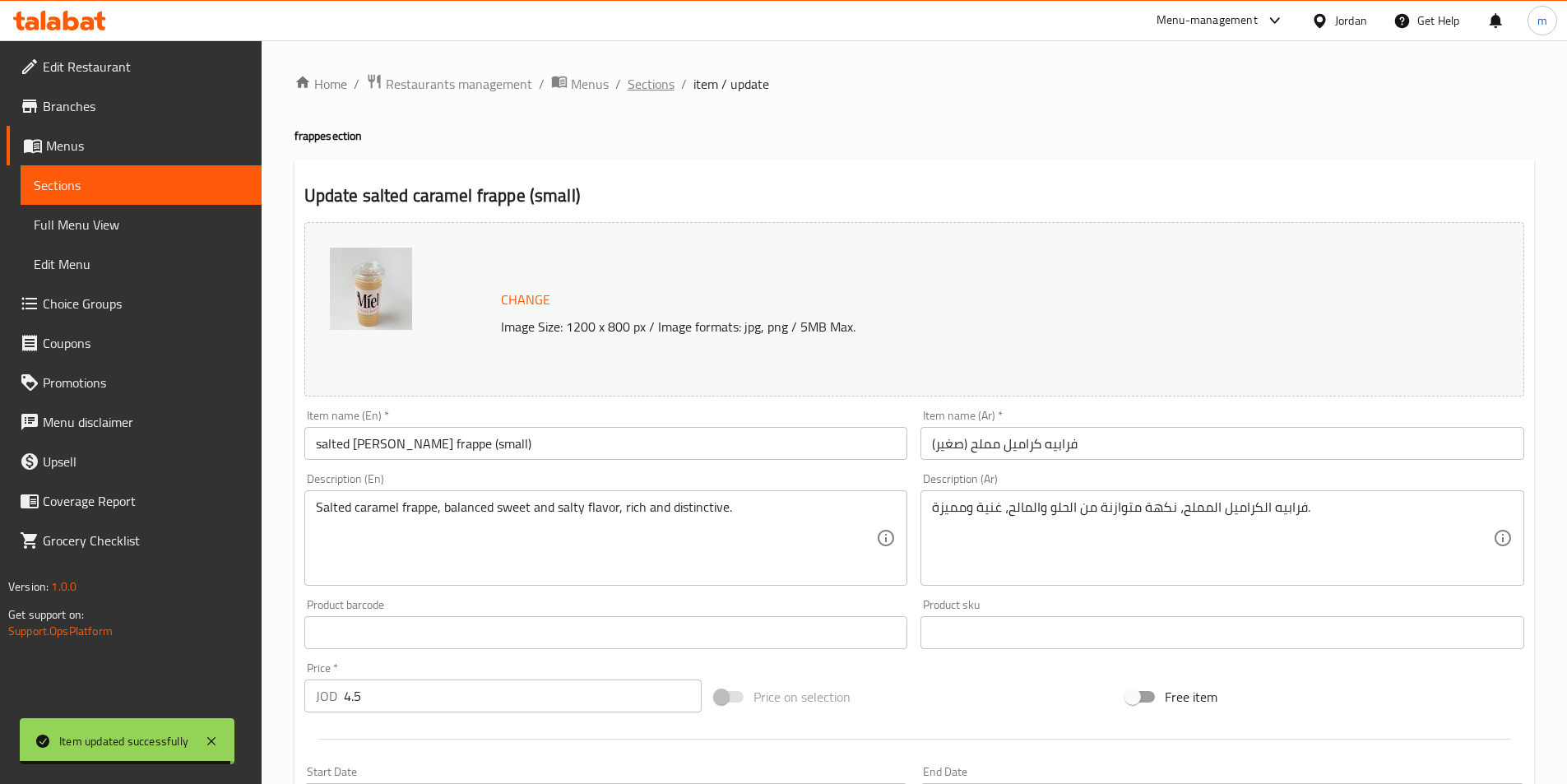
click at [660, 78] on span "Sections" at bounding box center [652, 84] width 47 height 20
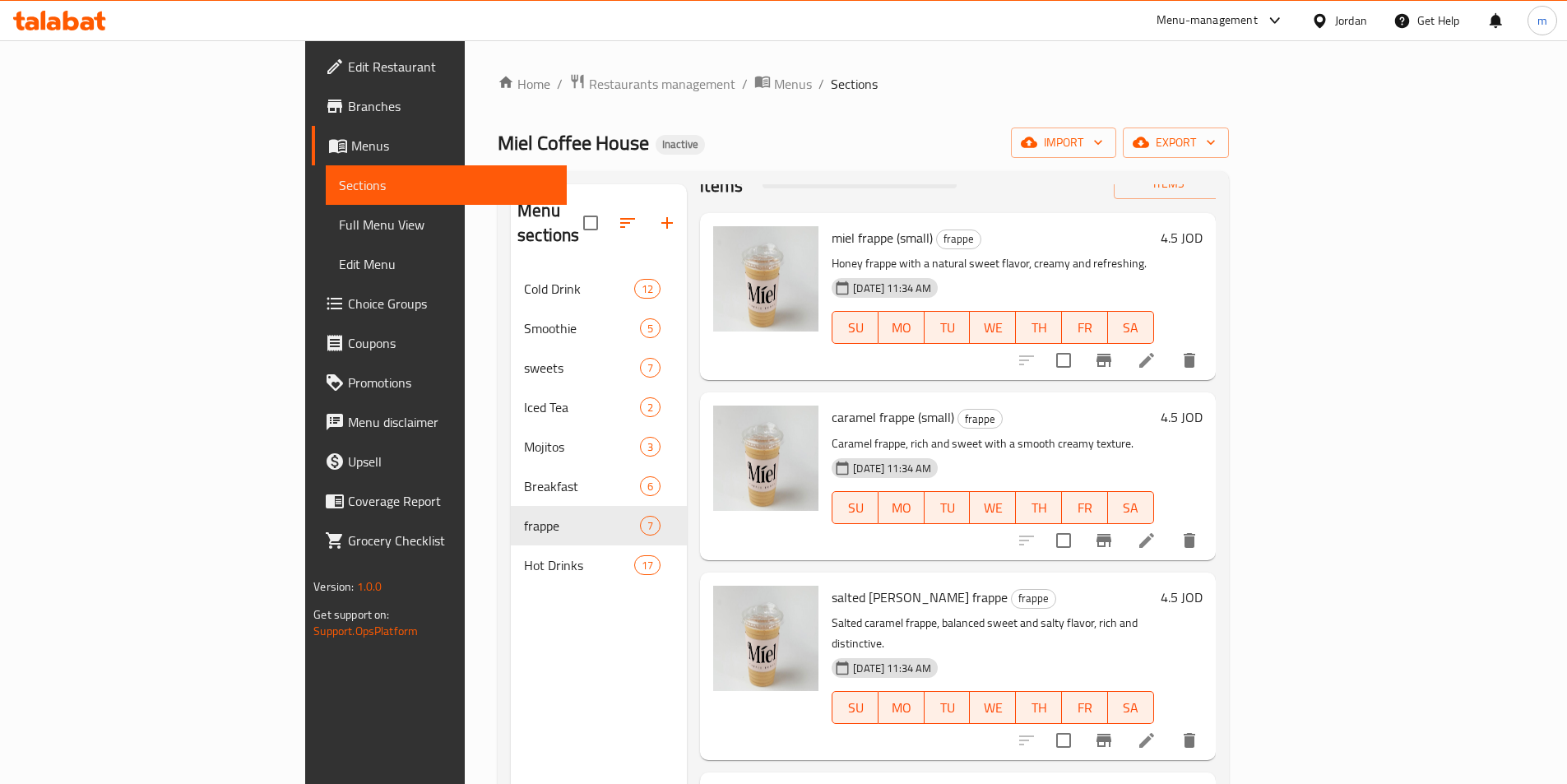
scroll to position [165, 0]
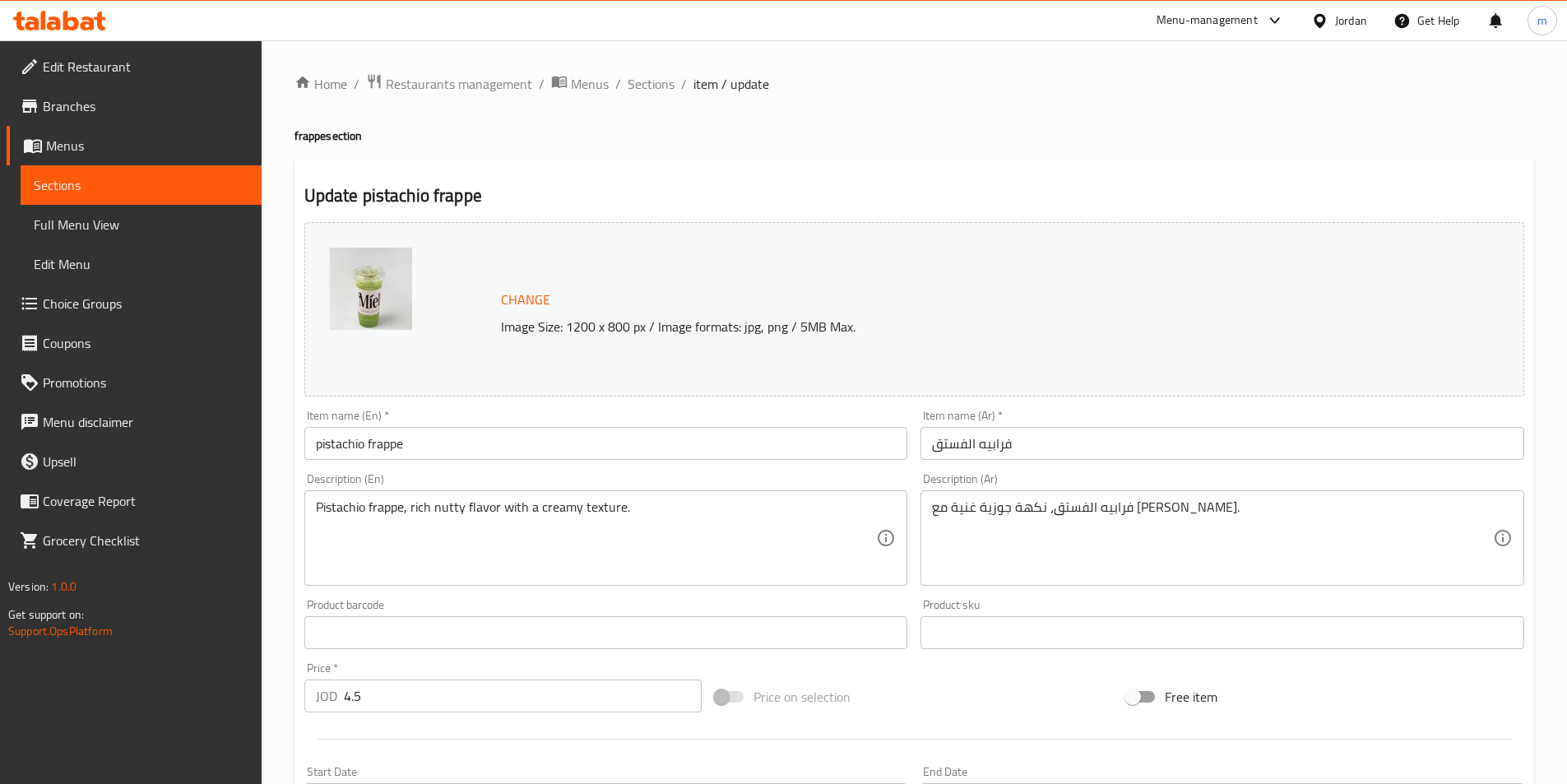
click at [1251, 428] on input "فرابيه الفستق" at bounding box center [1222, 443] width 604 height 33
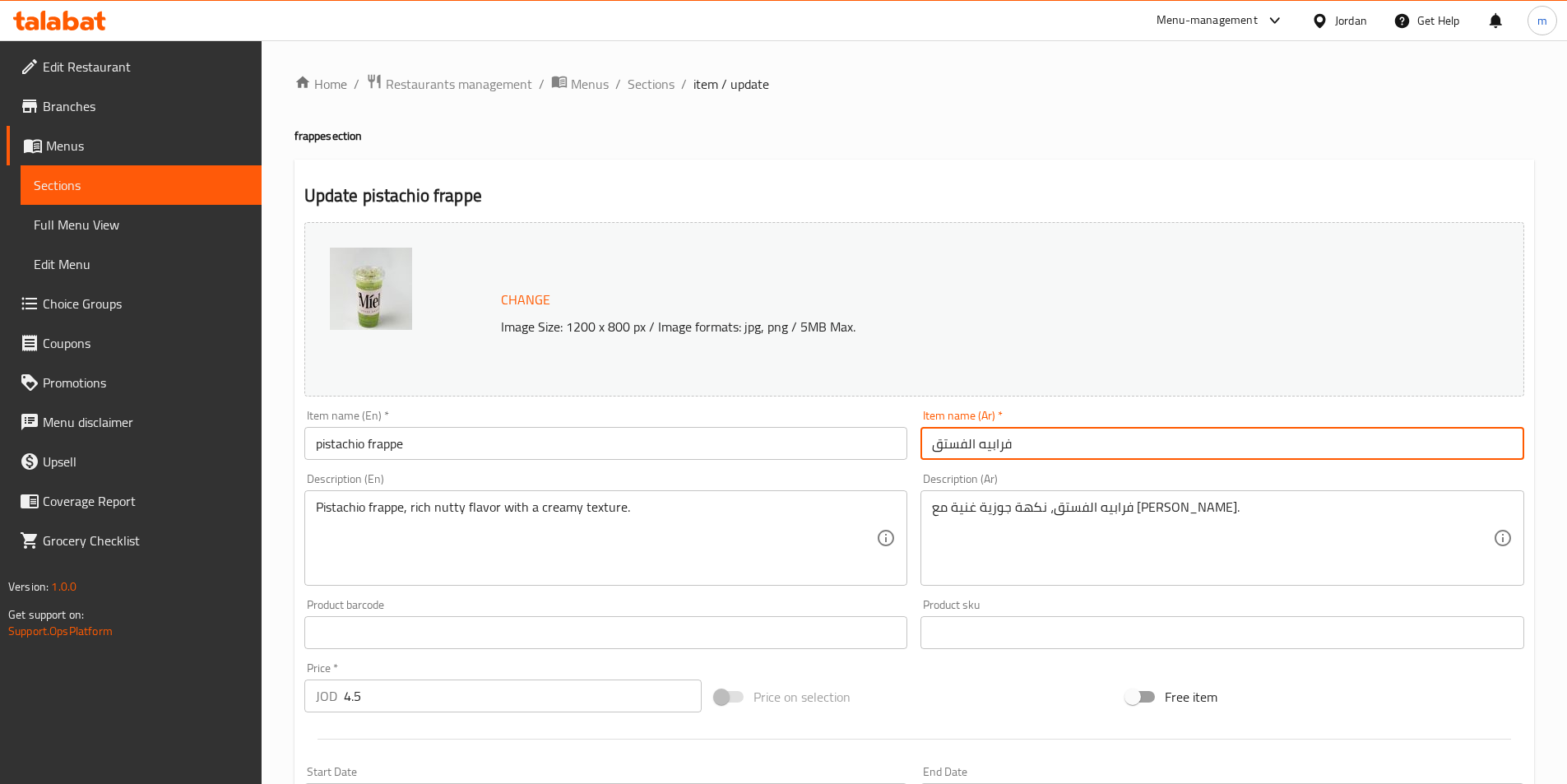
paste input "(صغير)"
type input "فرابيه الفستق (صغير)"
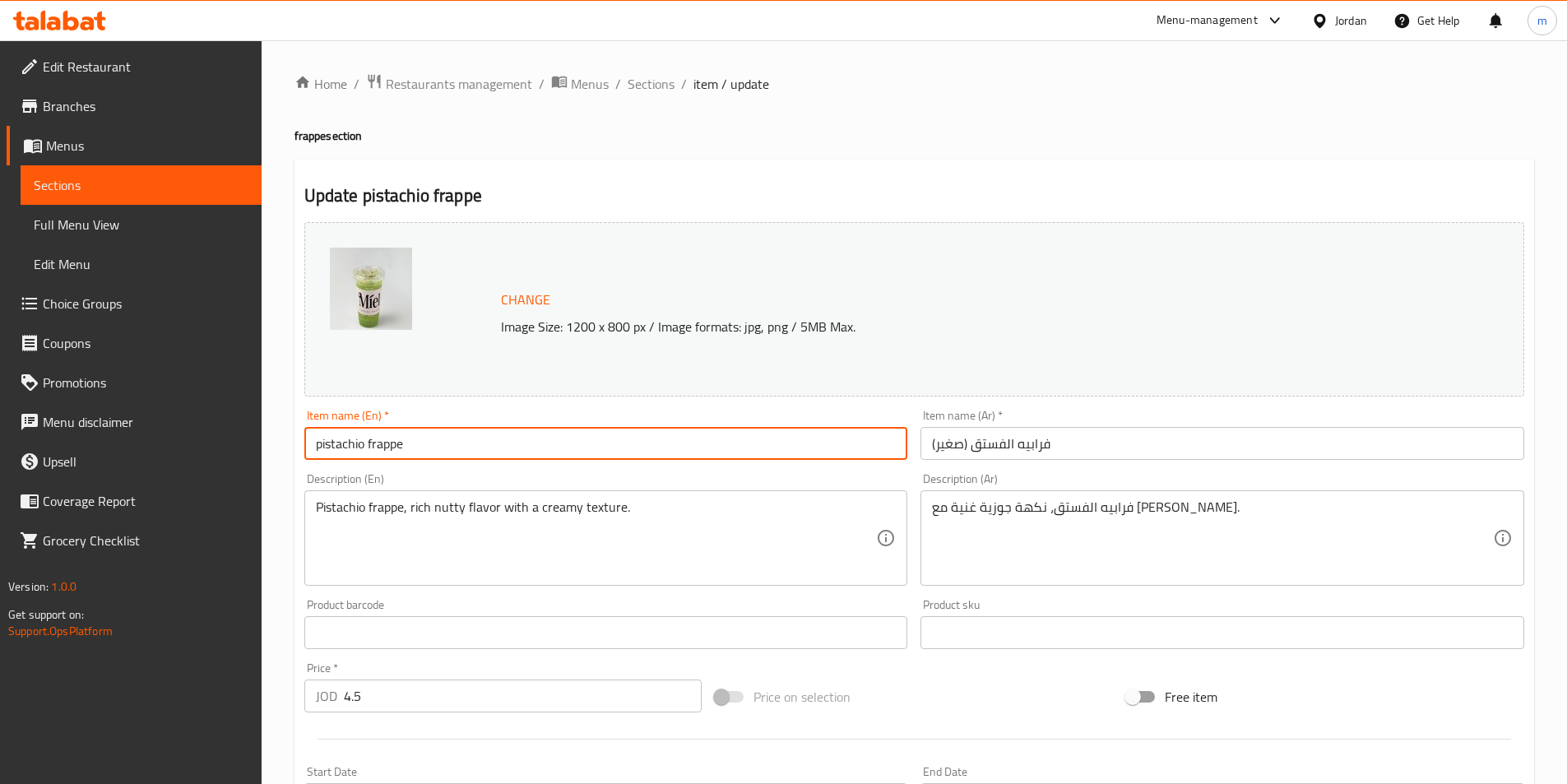
click at [742, 429] on input "pistachio frappe" at bounding box center [606, 443] width 604 height 33
paste input "(small)"
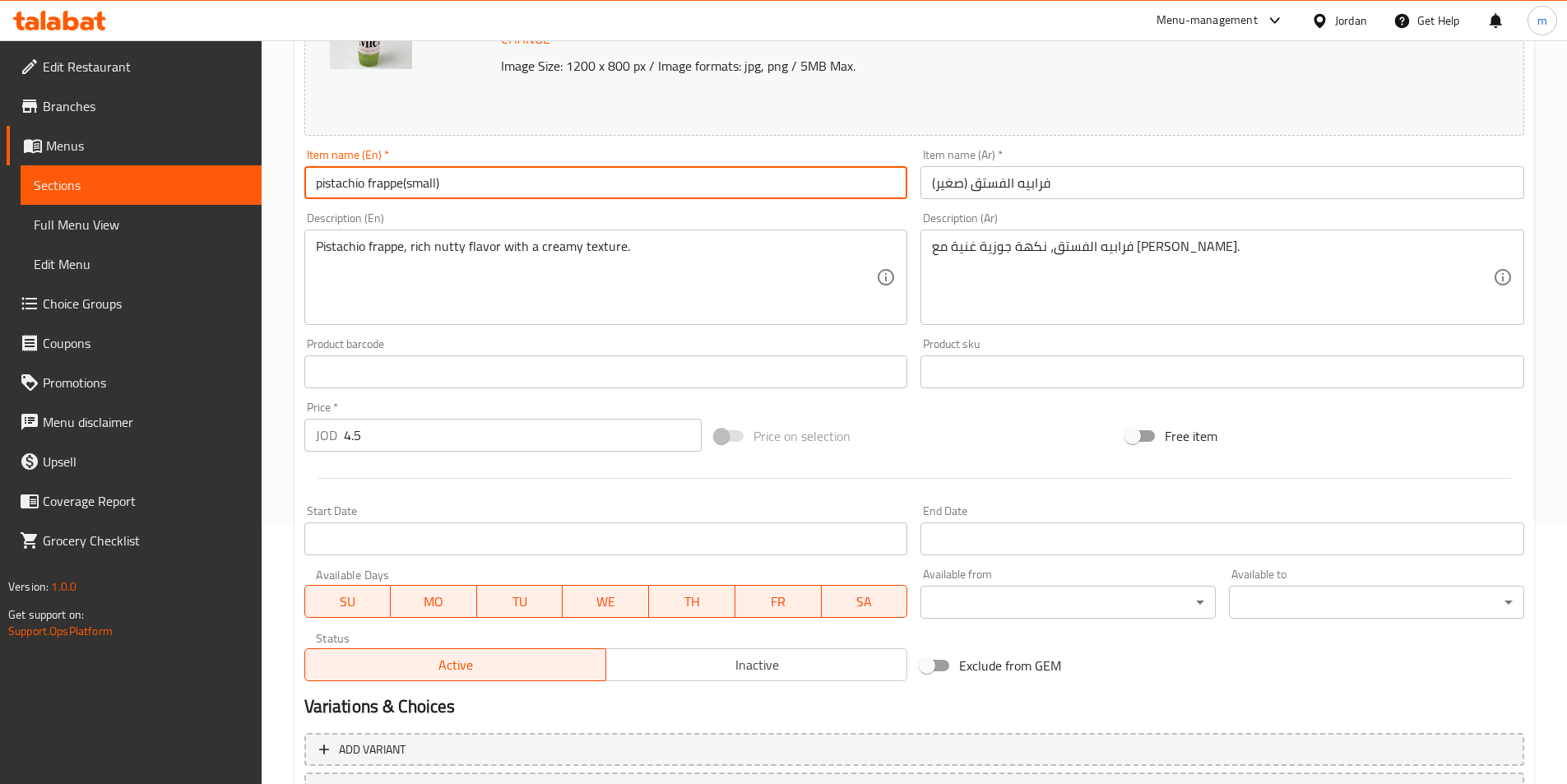
scroll to position [329, 0]
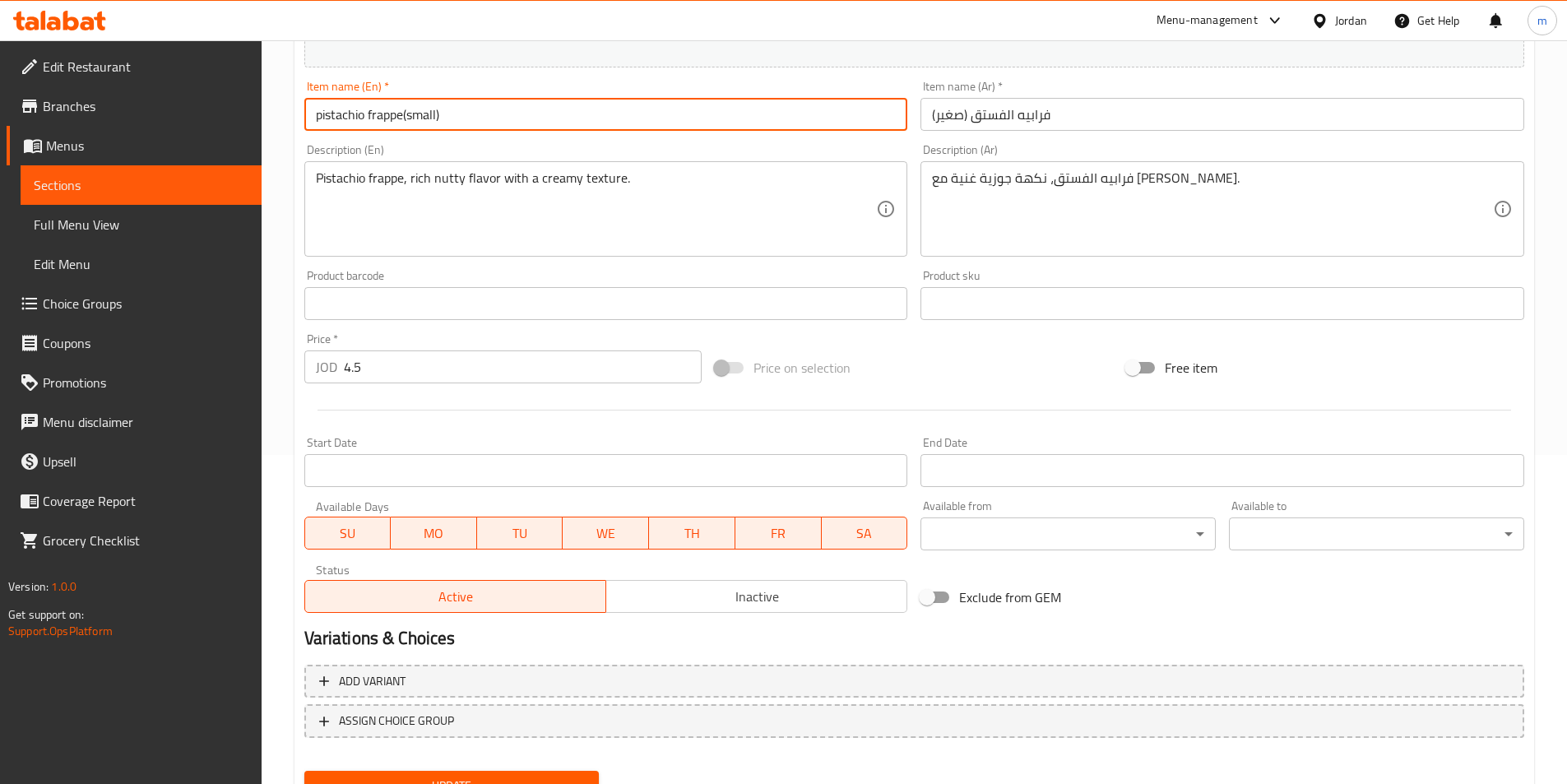
click at [405, 125] on input "pistachio frappe(small)" at bounding box center [606, 114] width 604 height 33
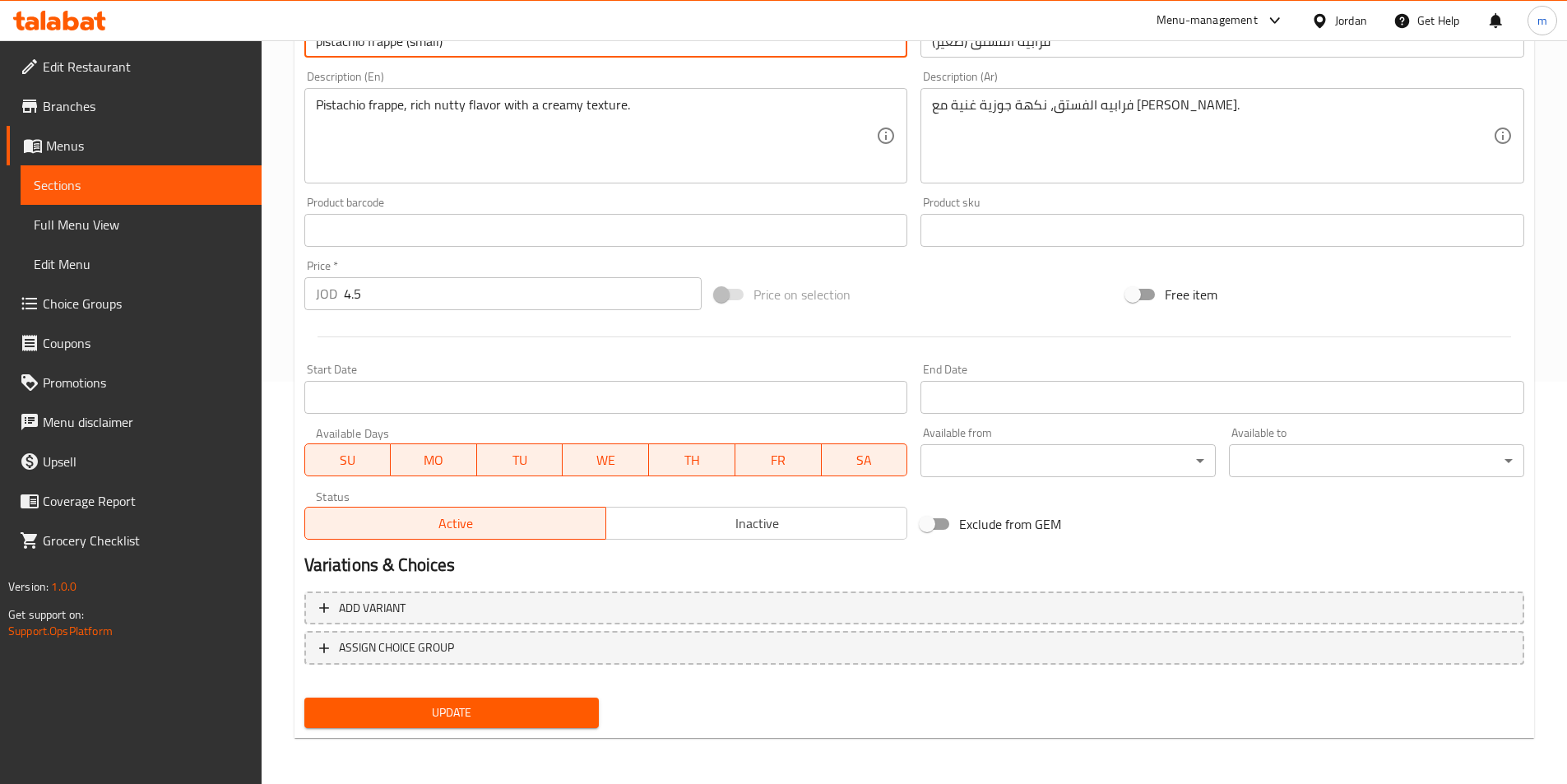
type input "pistachio frappe (small)"
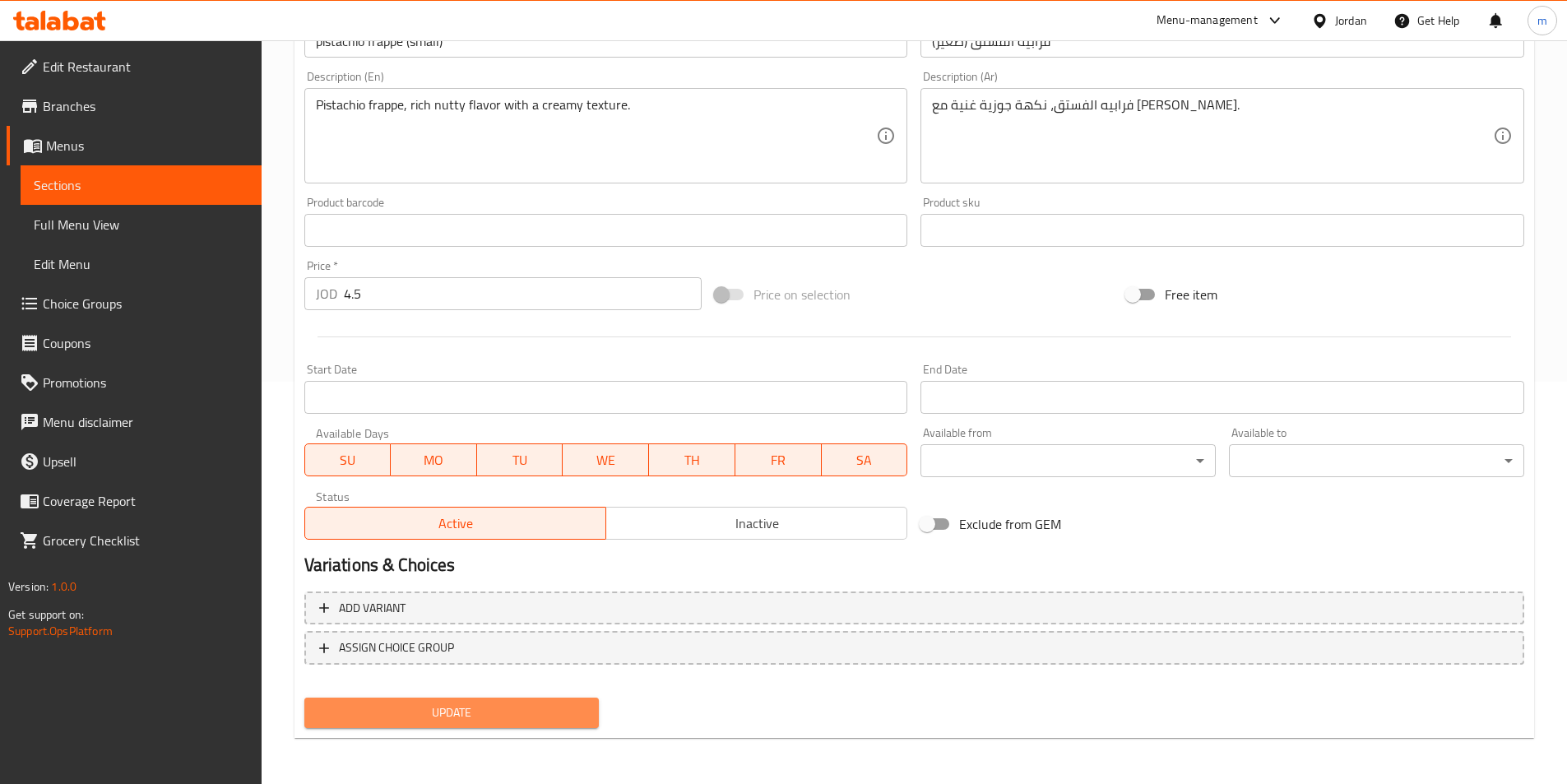
click at [456, 708] on span "Update" at bounding box center [452, 712] width 269 height 21
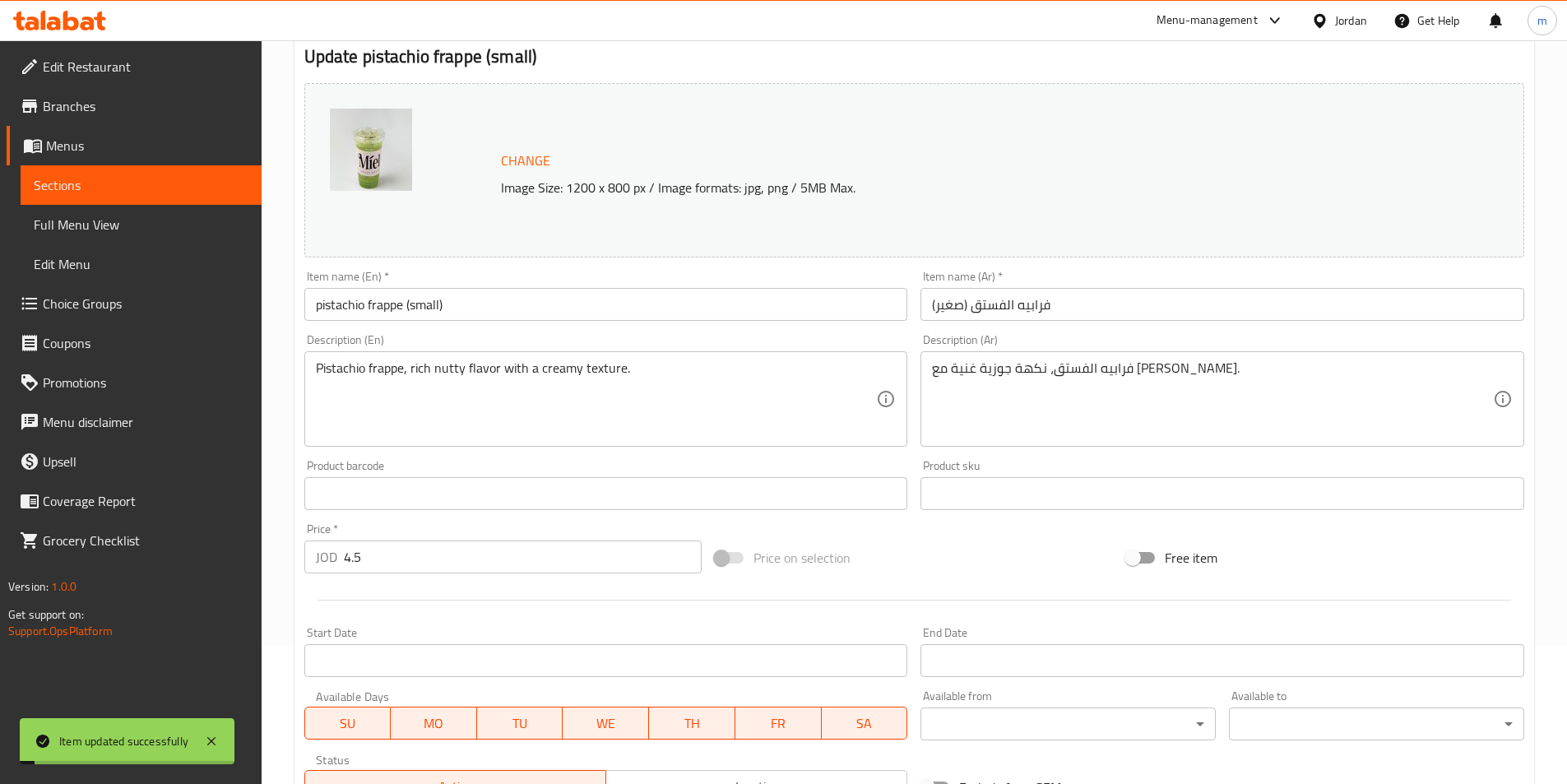
scroll to position [0, 0]
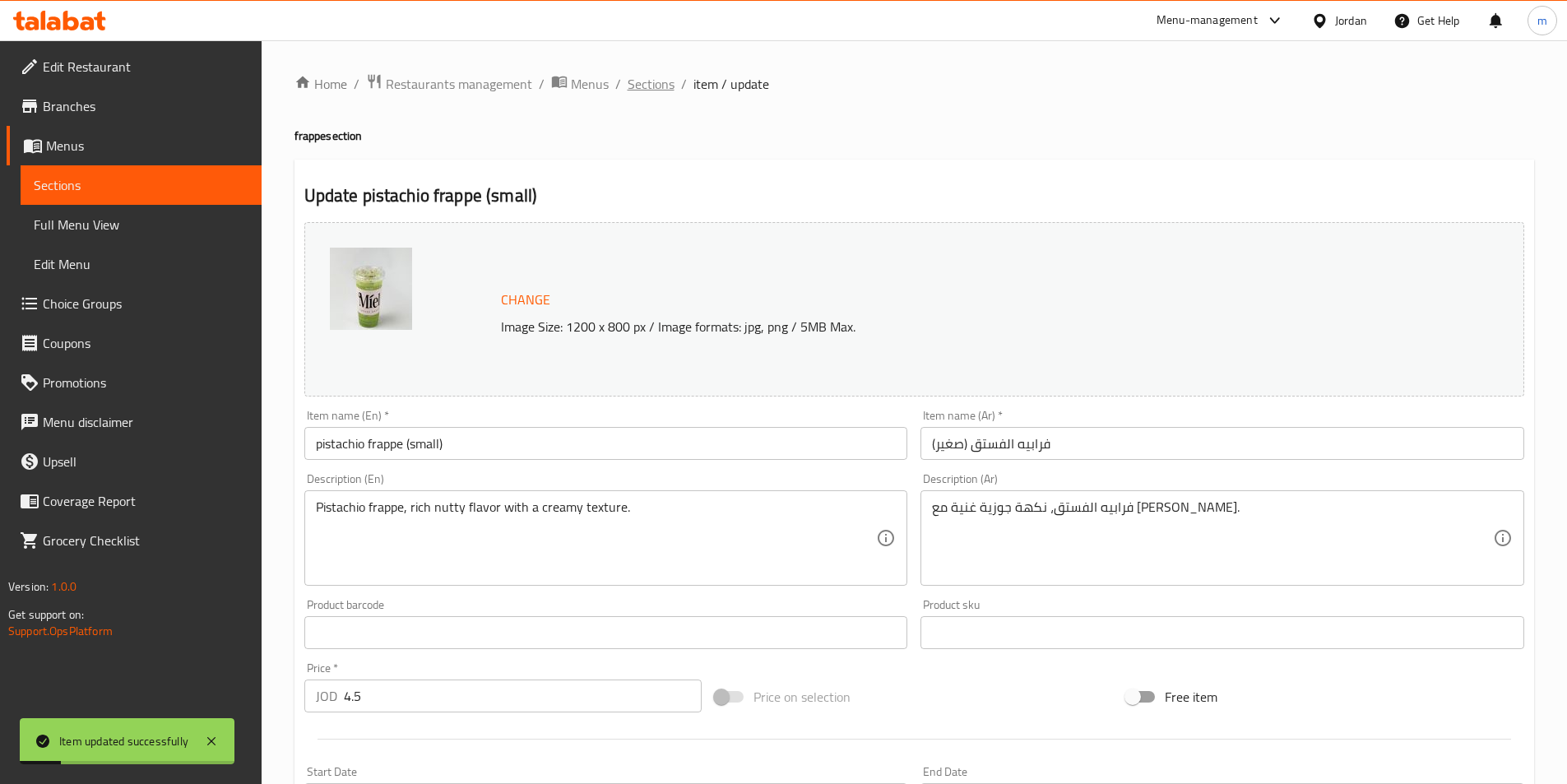
click at [656, 88] on span "Sections" at bounding box center [652, 84] width 47 height 20
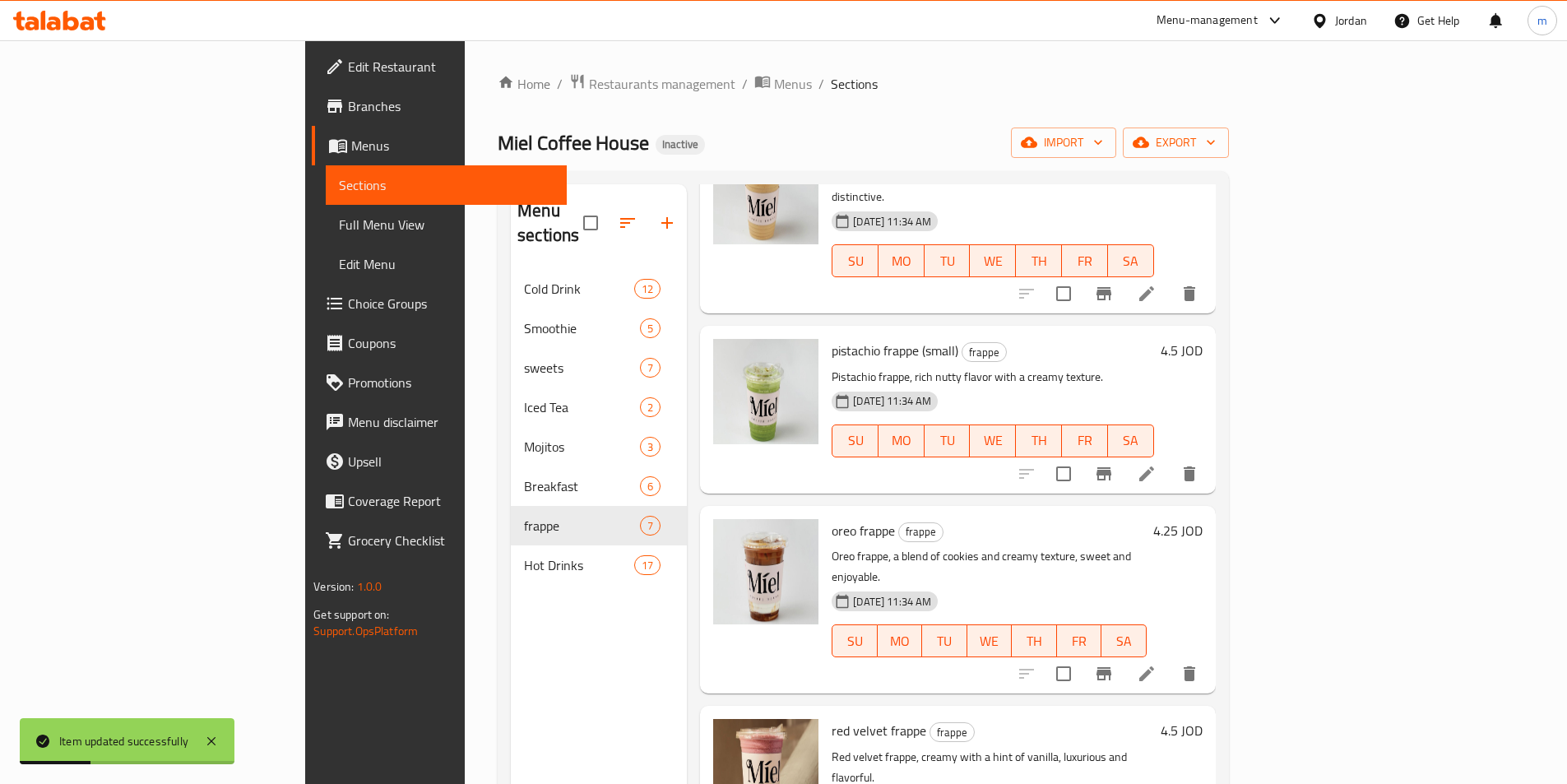
scroll to position [515, 0]
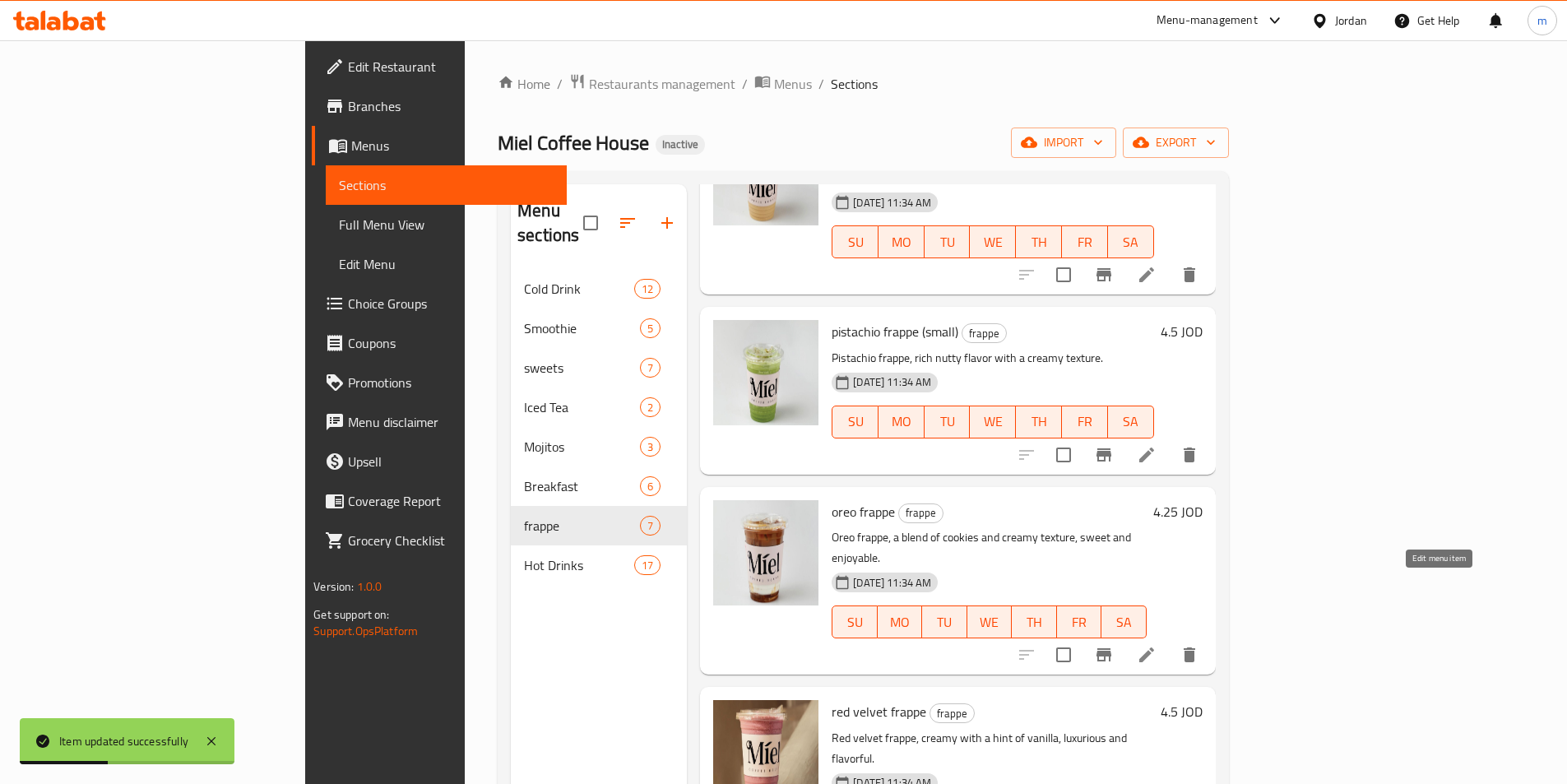
click at [1157, 644] on icon at bounding box center [1146, 654] width 20 height 20
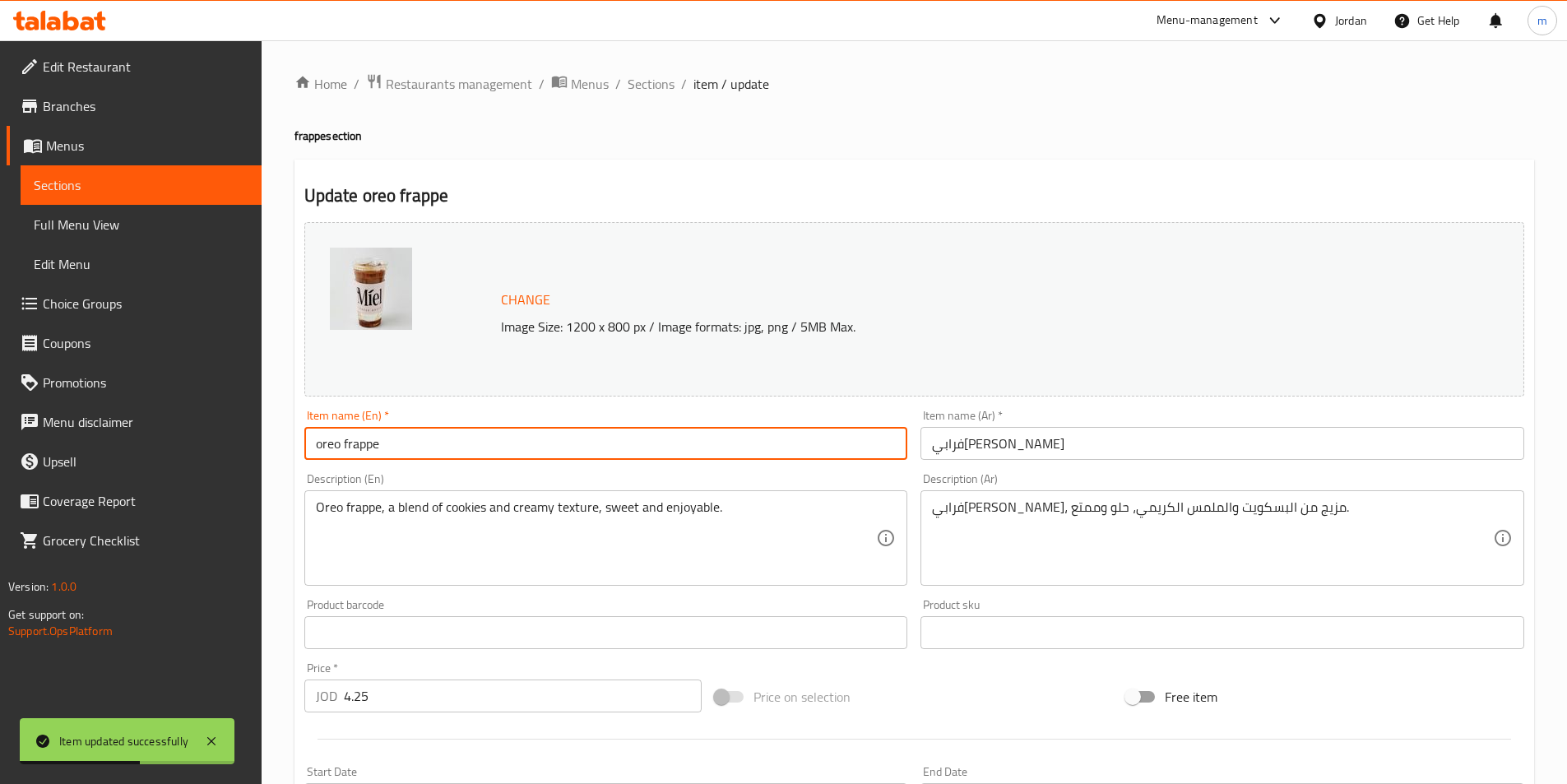
click at [583, 454] on input "oreo frappe" at bounding box center [606, 443] width 604 height 33
paste input "(small)"
type input "oreo frappe (small)"
click at [1110, 454] on input "فرابي[PERSON_NAME]" at bounding box center [1222, 443] width 604 height 33
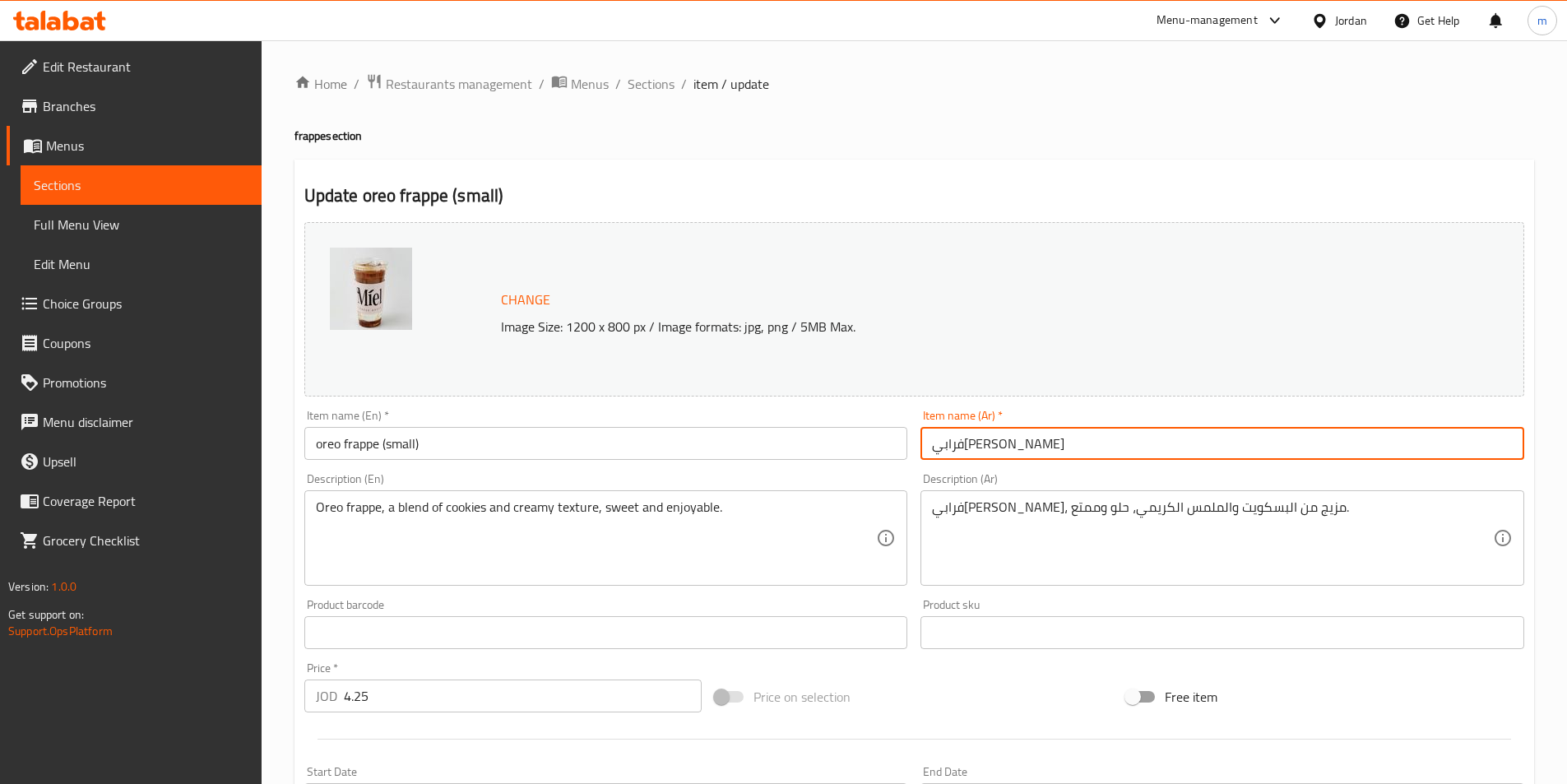
paste input "(صغير)"
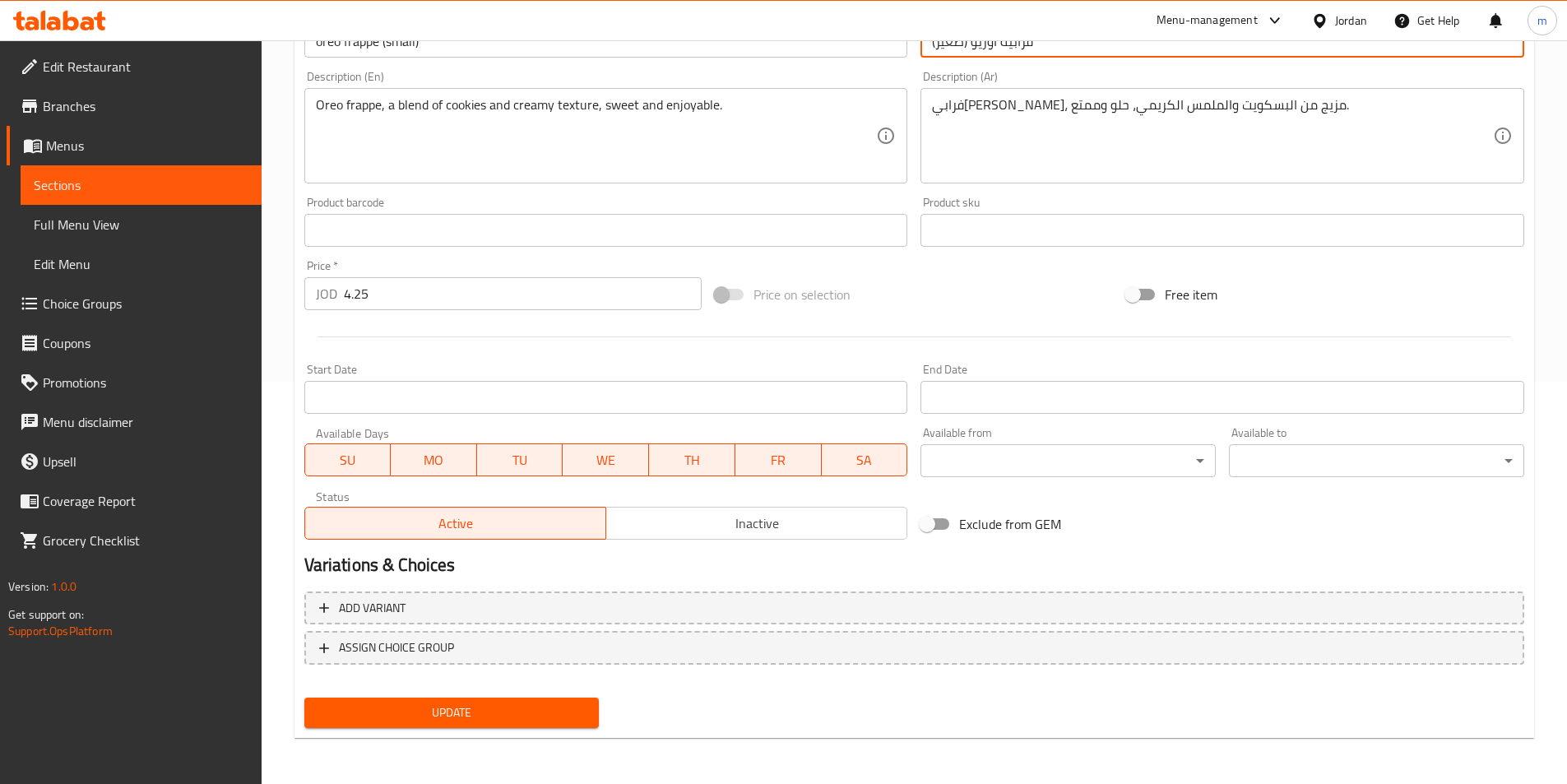
type input "فرابيه أوريو (صغير)"
click at [530, 712] on span "Update" at bounding box center [452, 712] width 269 height 21
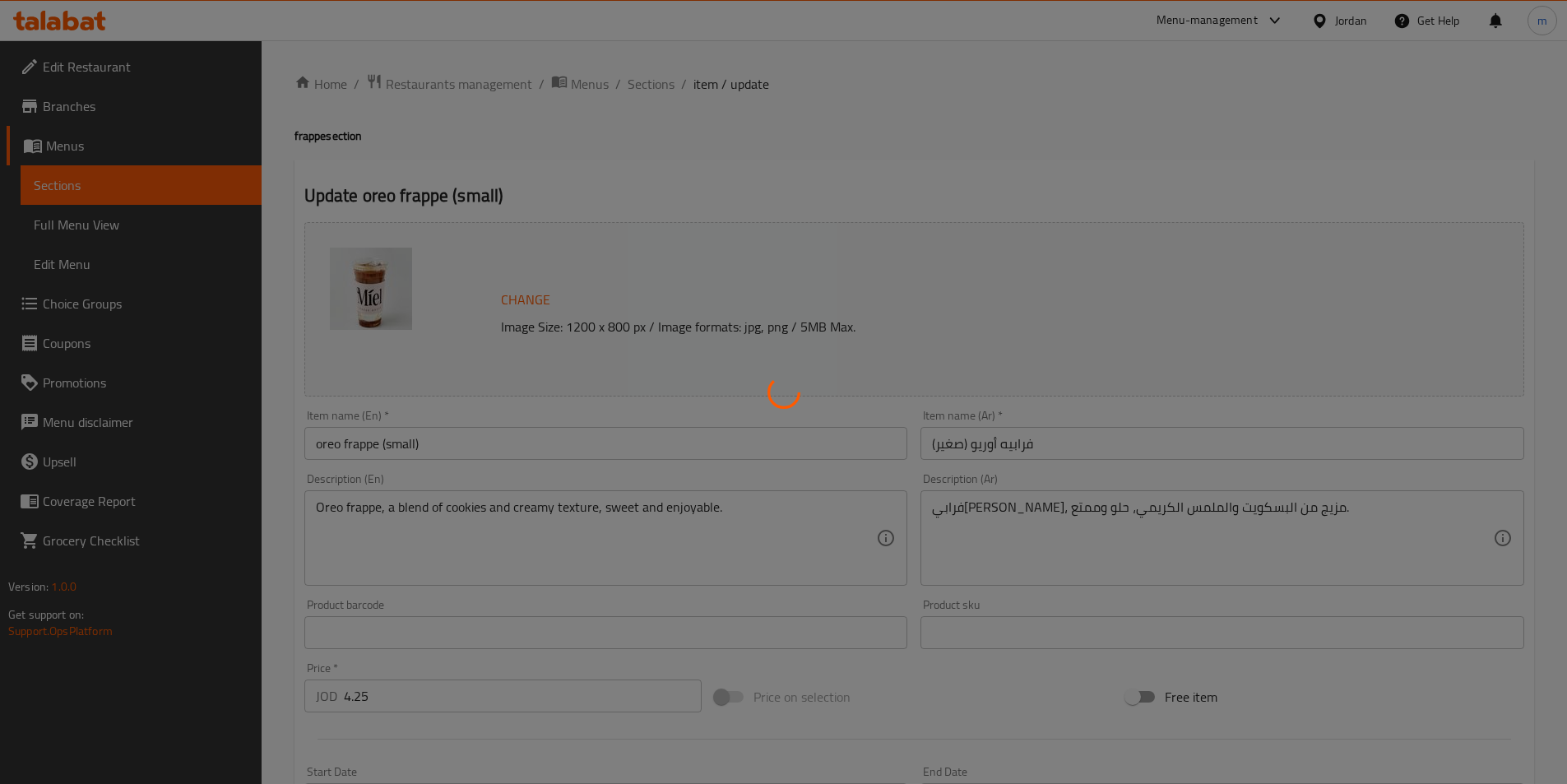
click at [750, 503] on div at bounding box center [784, 392] width 1567 height 784
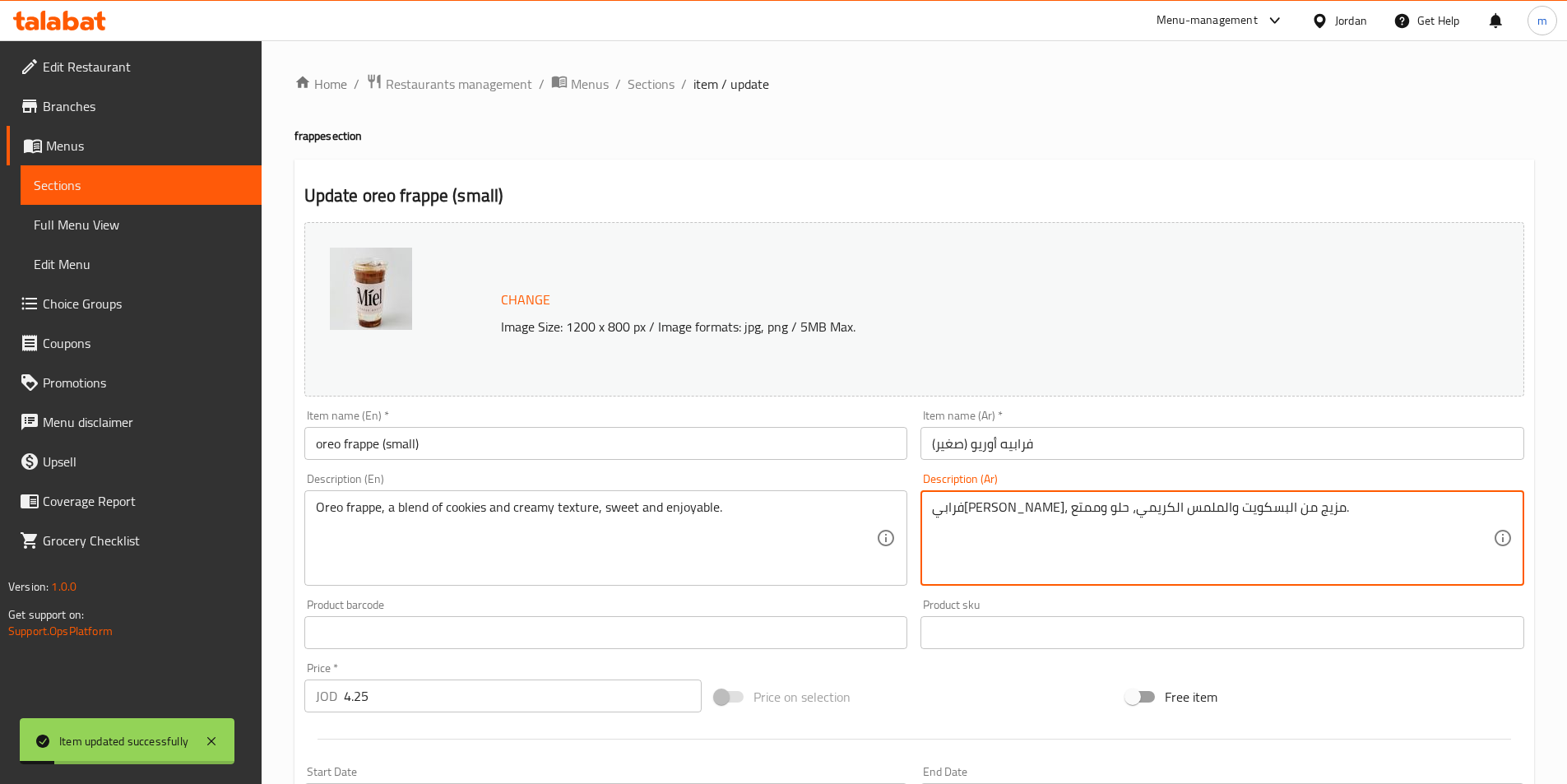
click at [1128, 506] on textarea "فرابي[PERSON_NAME]، مزيج من البسكويت والملمس الكريمي، حلو وممتع." at bounding box center [1212, 538] width 561 height 78
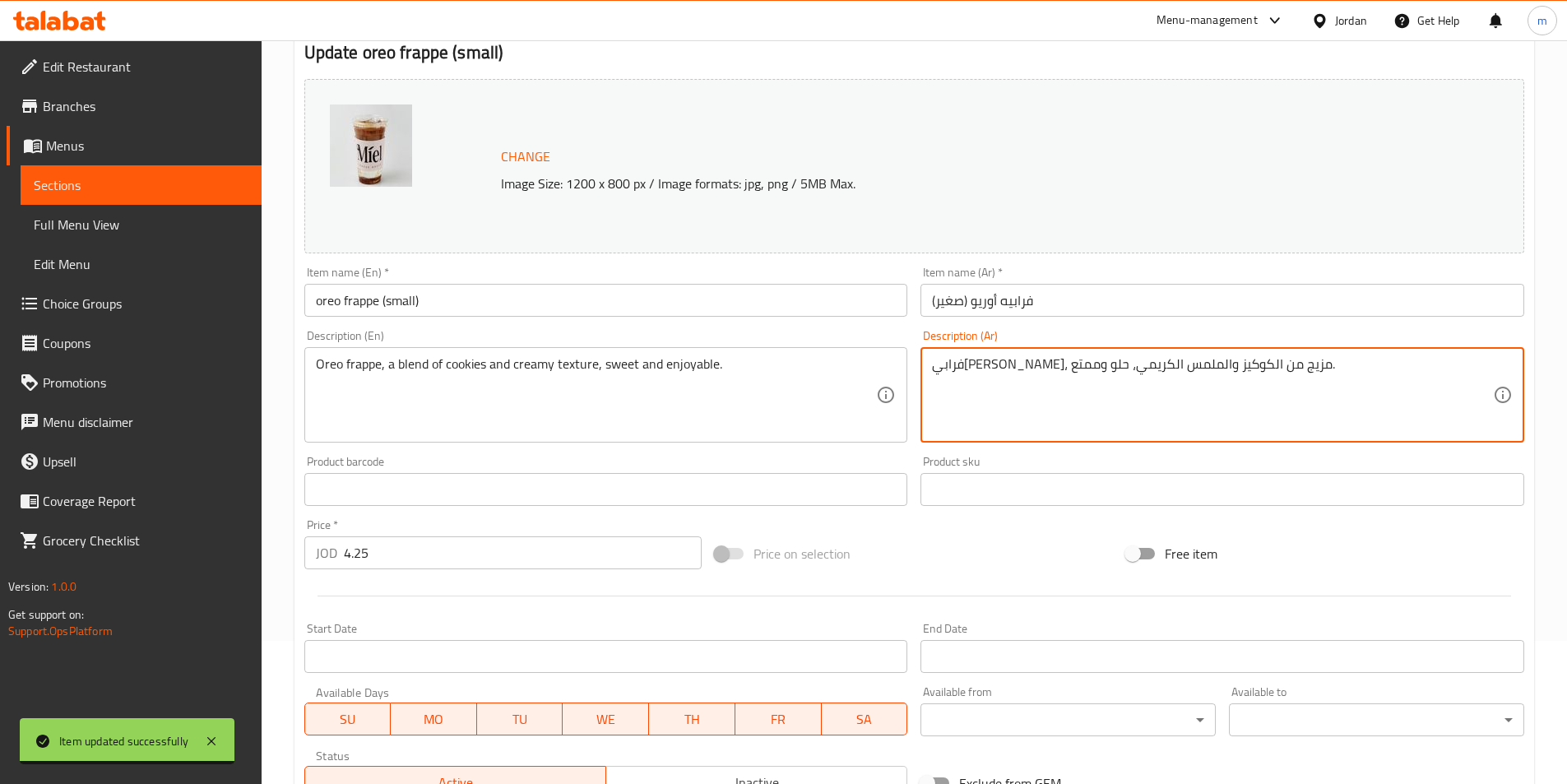
scroll to position [402, 0]
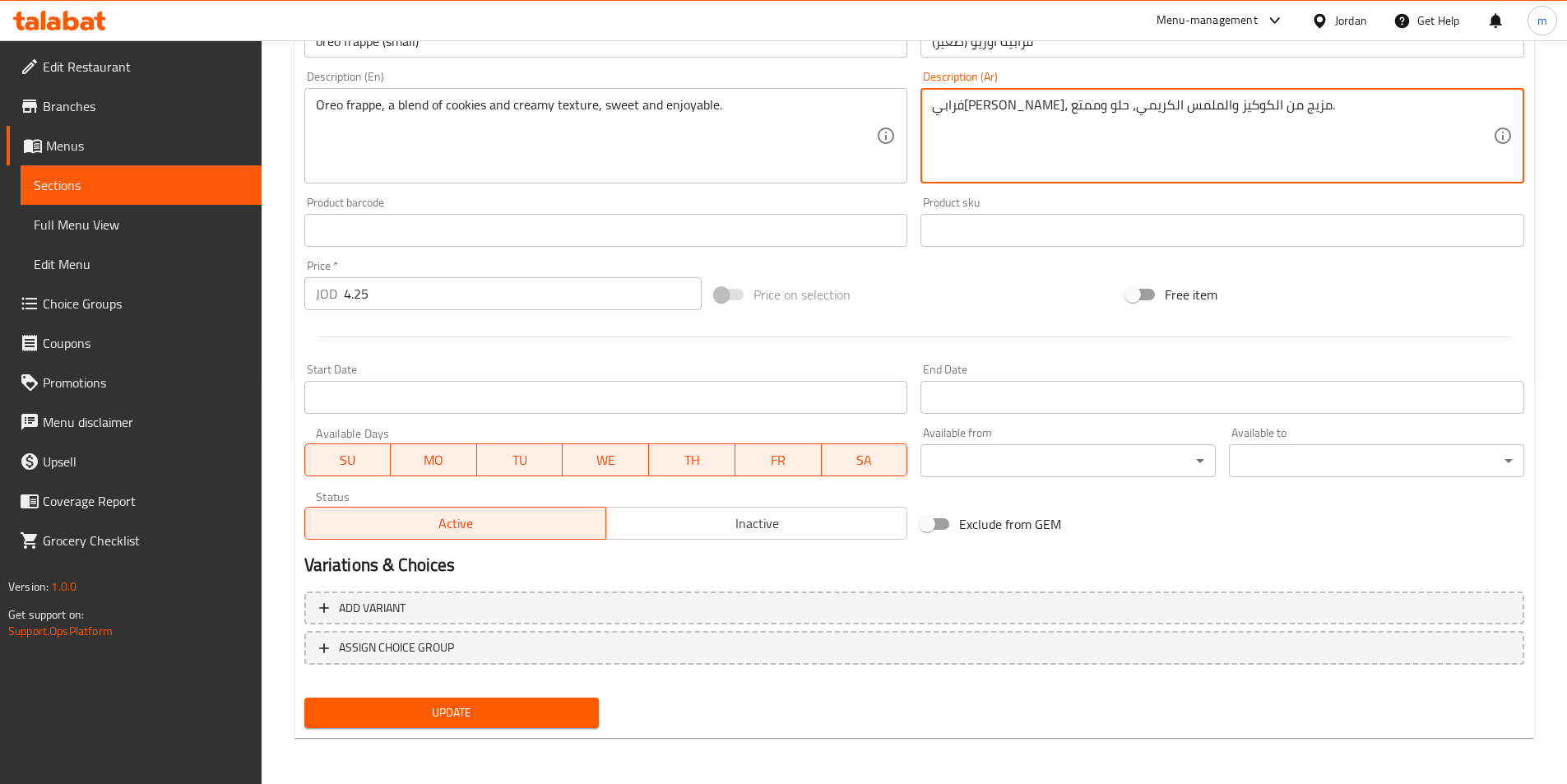
type textarea "فرابي[PERSON_NAME]، مزيج من الكوكيز والملمس الكريمي، حلو وممتع."
click at [497, 721] on span "Update" at bounding box center [452, 712] width 269 height 21
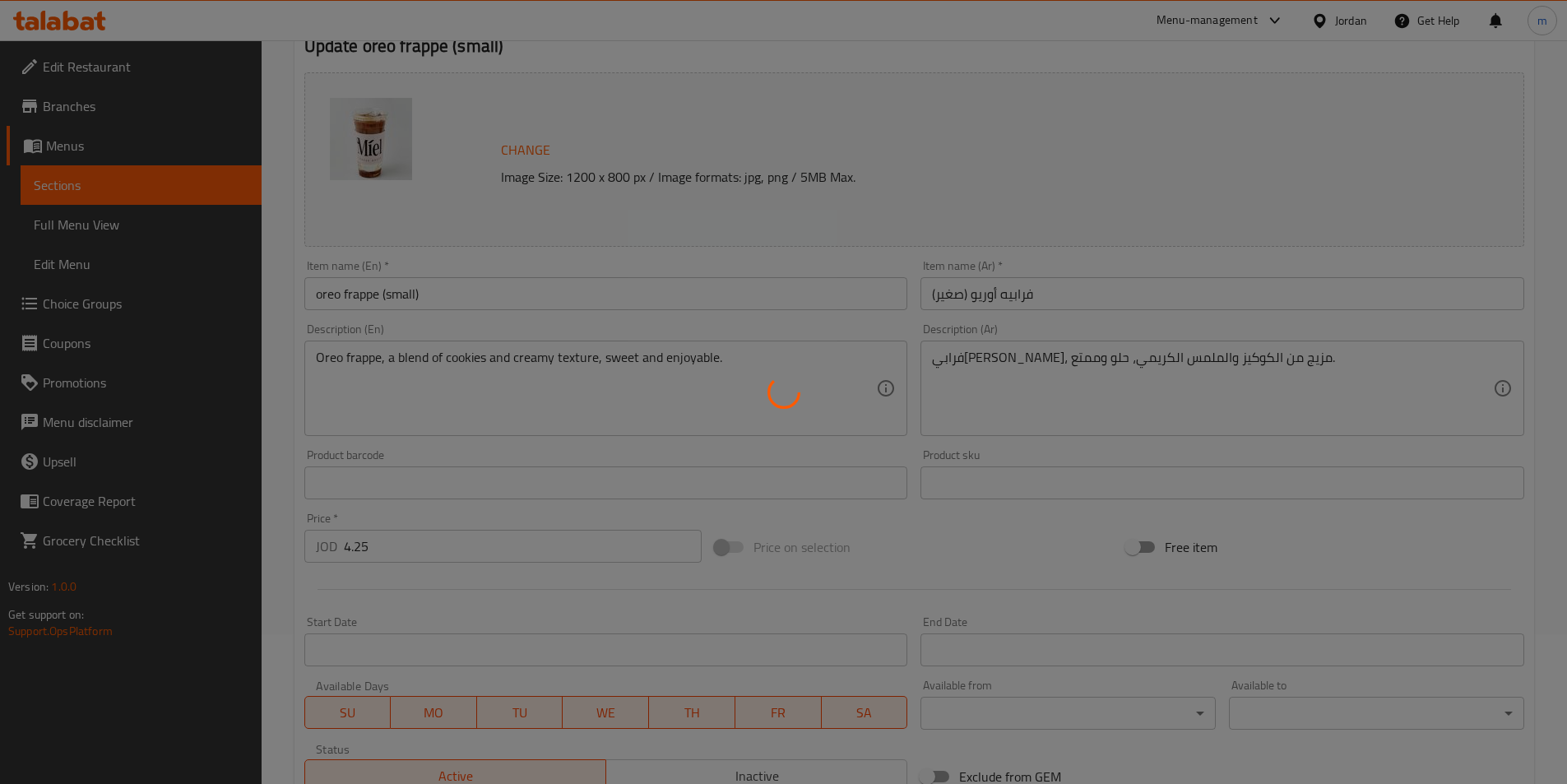
scroll to position [0, 0]
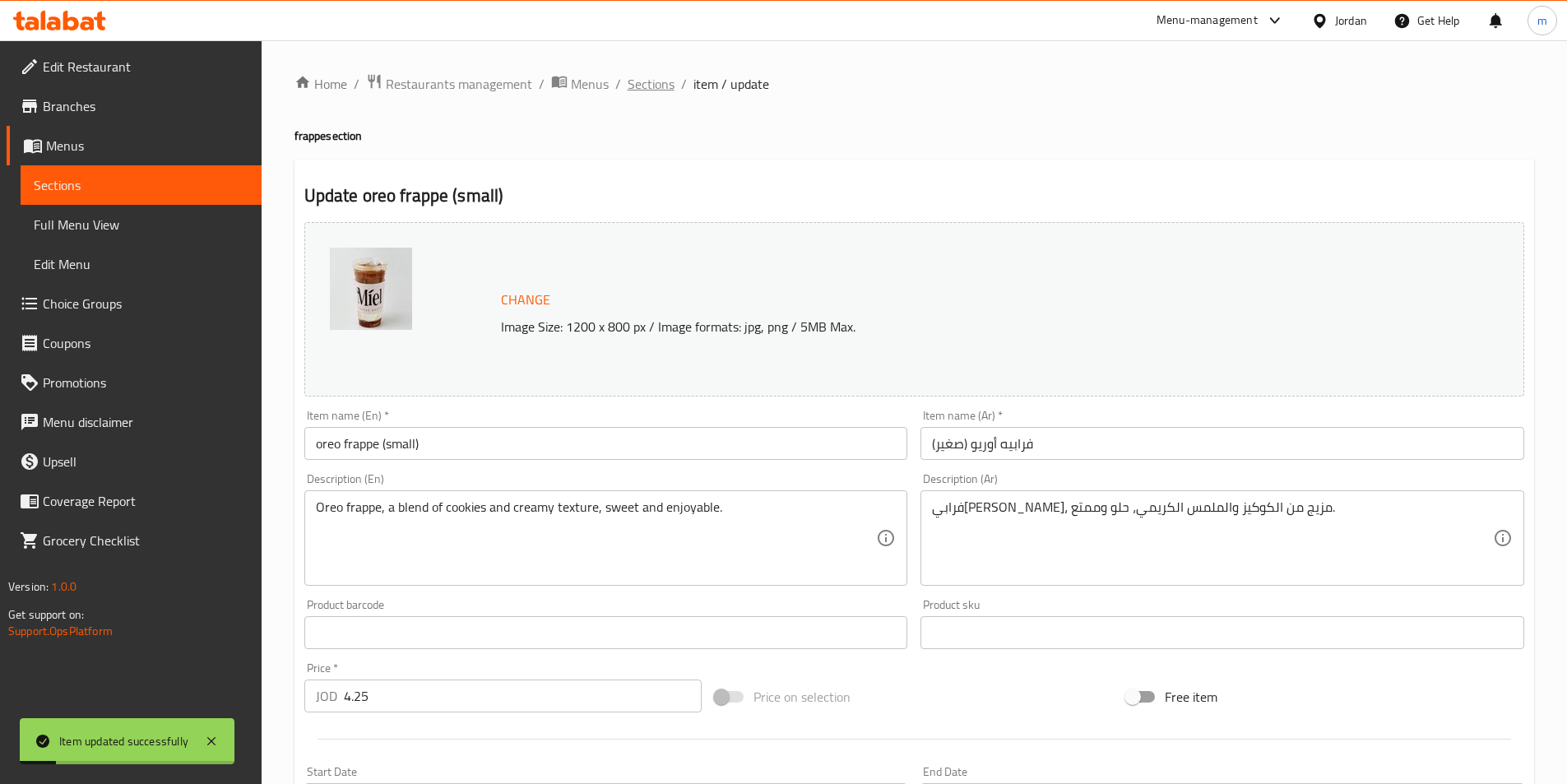
click at [642, 92] on span "Sections" at bounding box center [652, 84] width 47 height 20
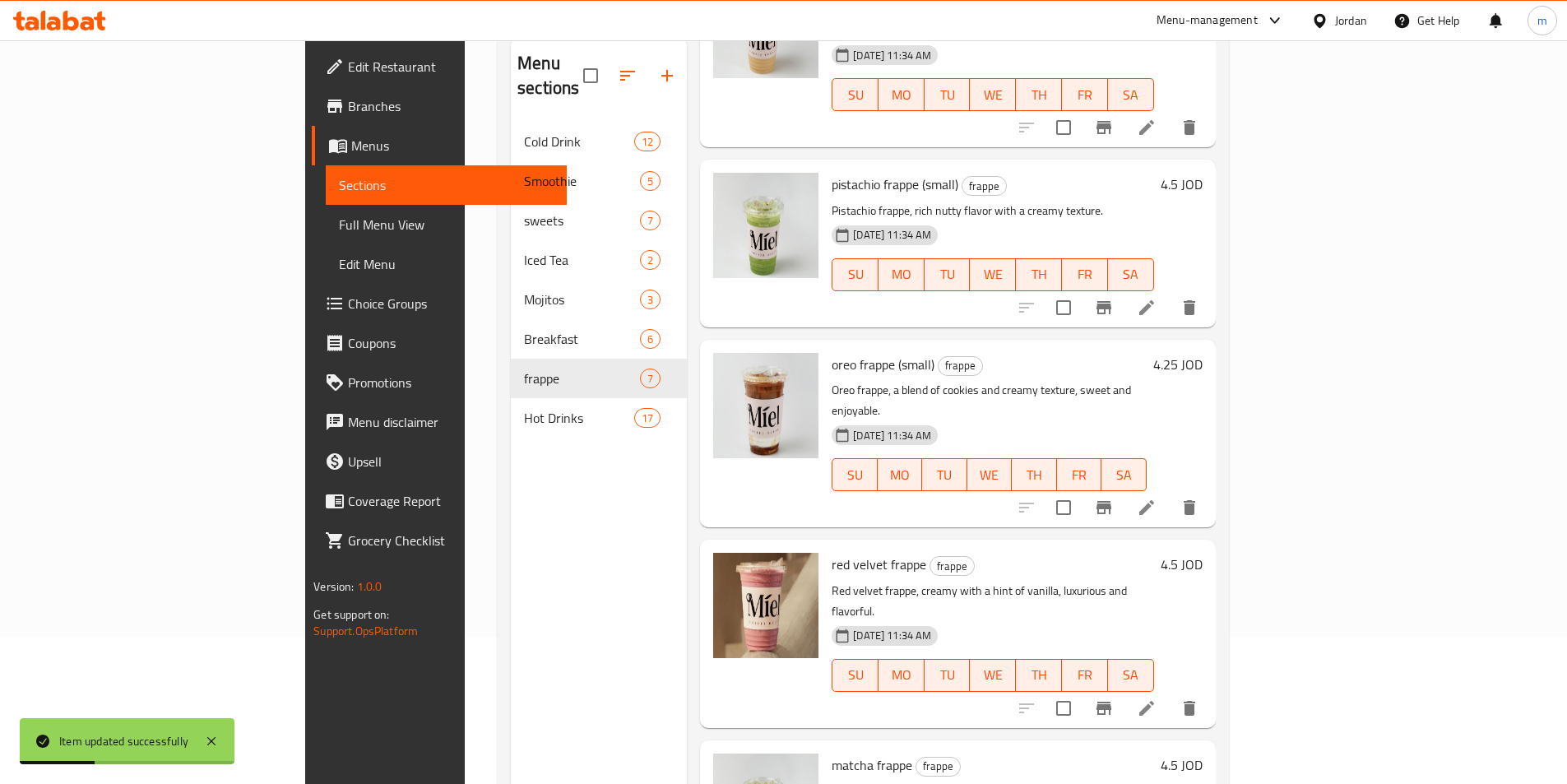
scroll to position [230, 0]
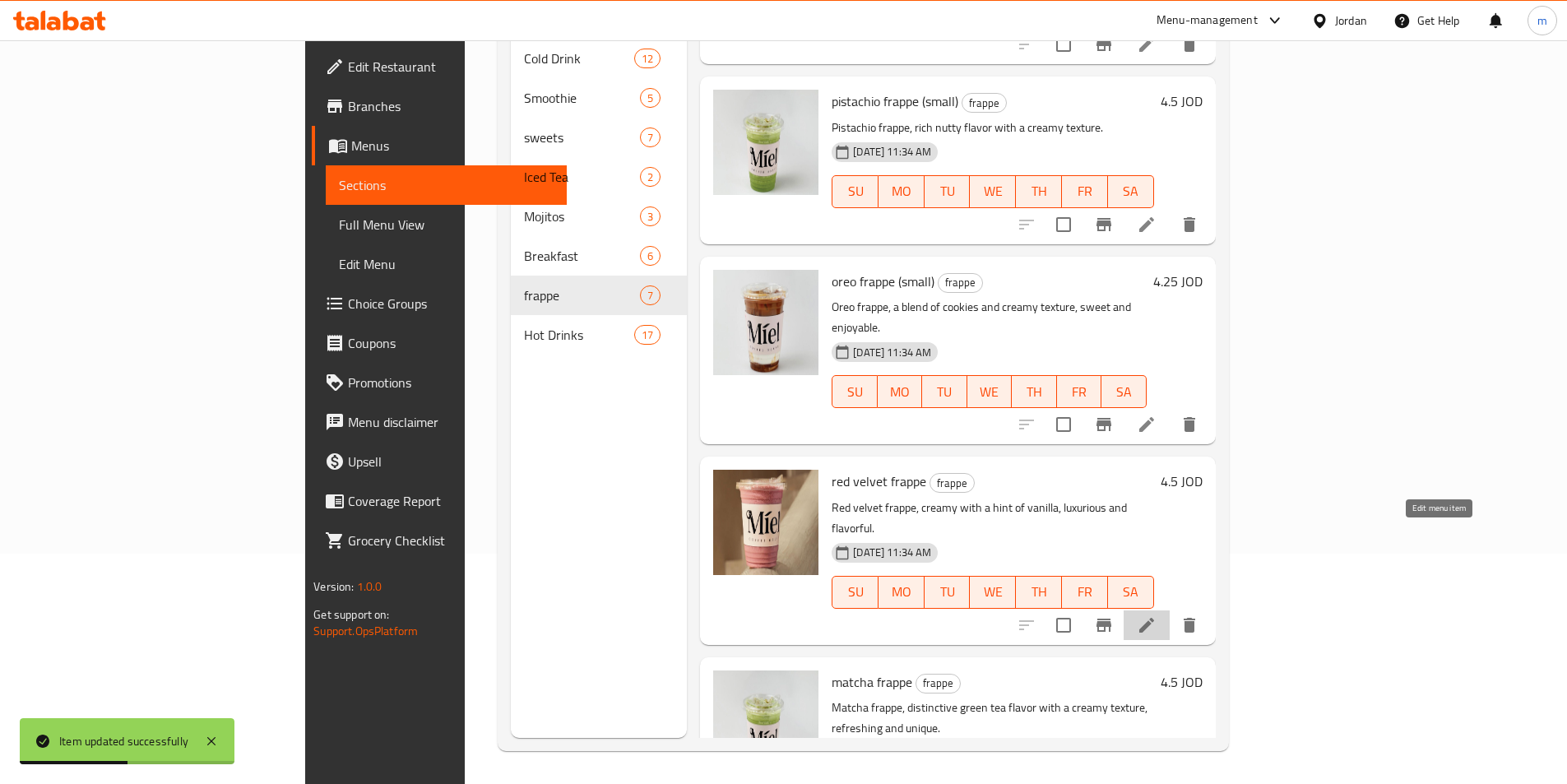
click at [1154, 617] on icon at bounding box center [1146, 624] width 15 height 15
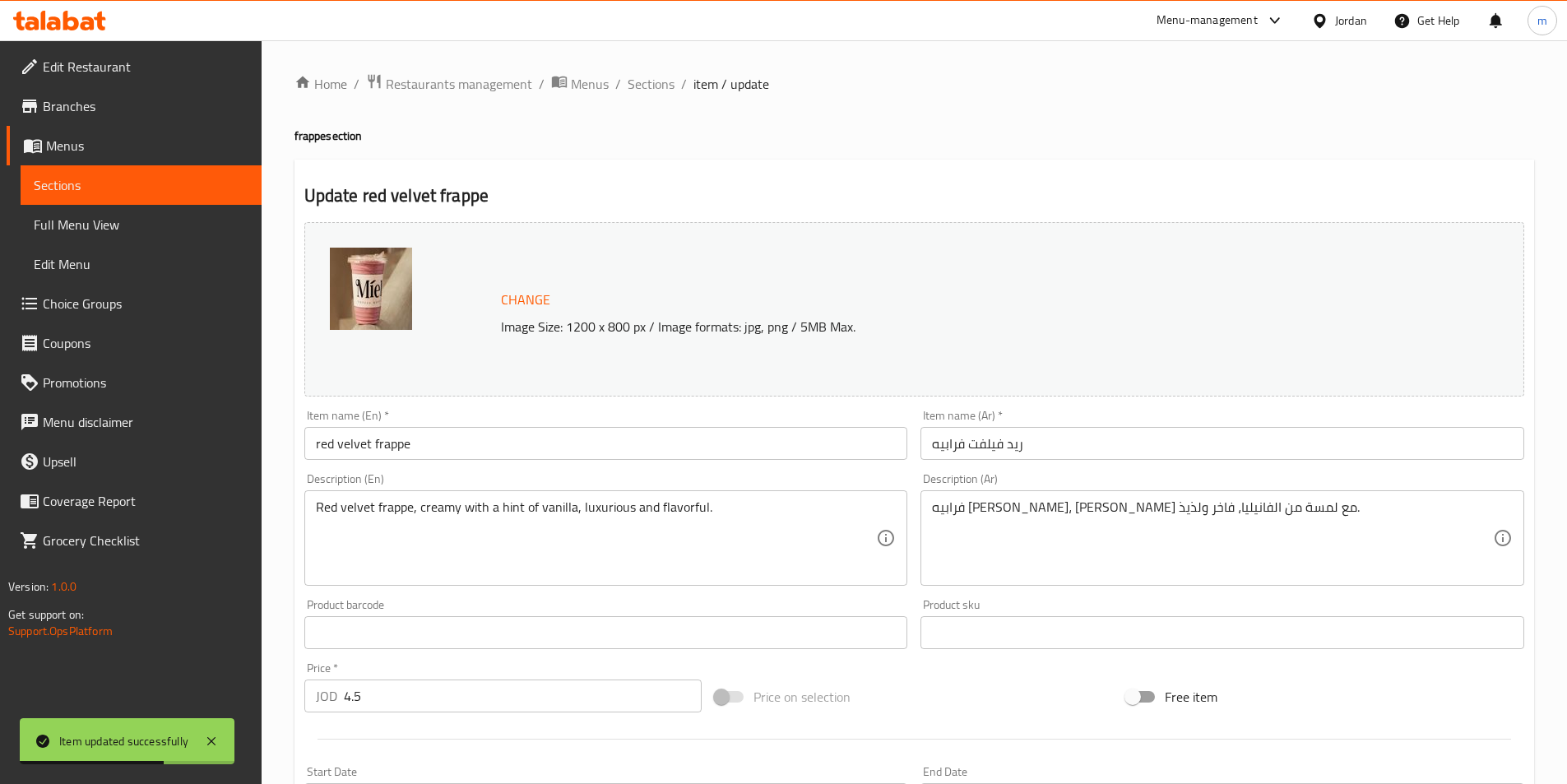
click at [653, 437] on input "red velvet frappe" at bounding box center [606, 443] width 604 height 33
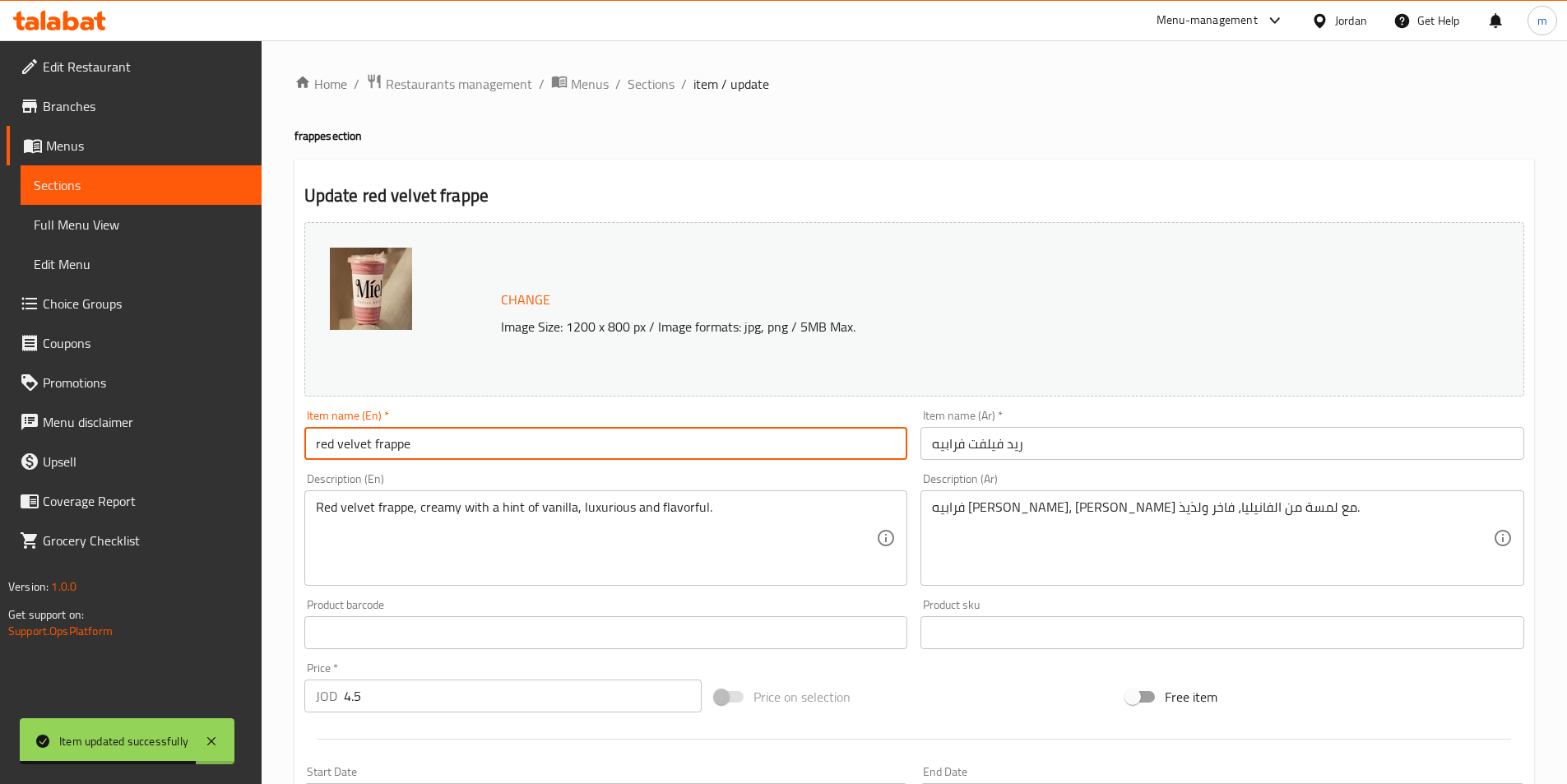
paste input "(small)"
type input "red velvet frappe (small)"
click at [1076, 440] on input "ريد فيلفت فرابيه" at bounding box center [1222, 443] width 604 height 33
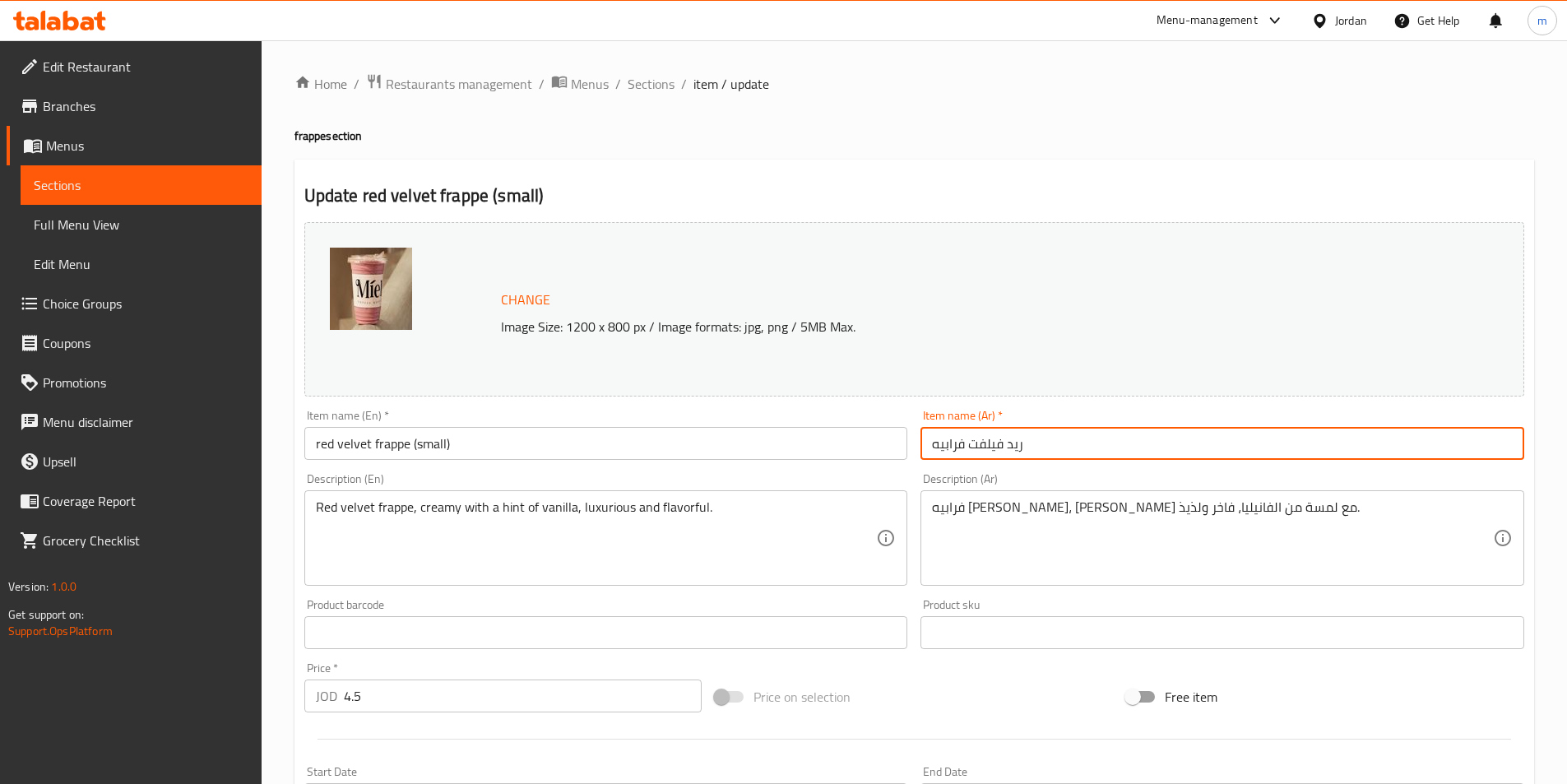
paste input "(صغير)"
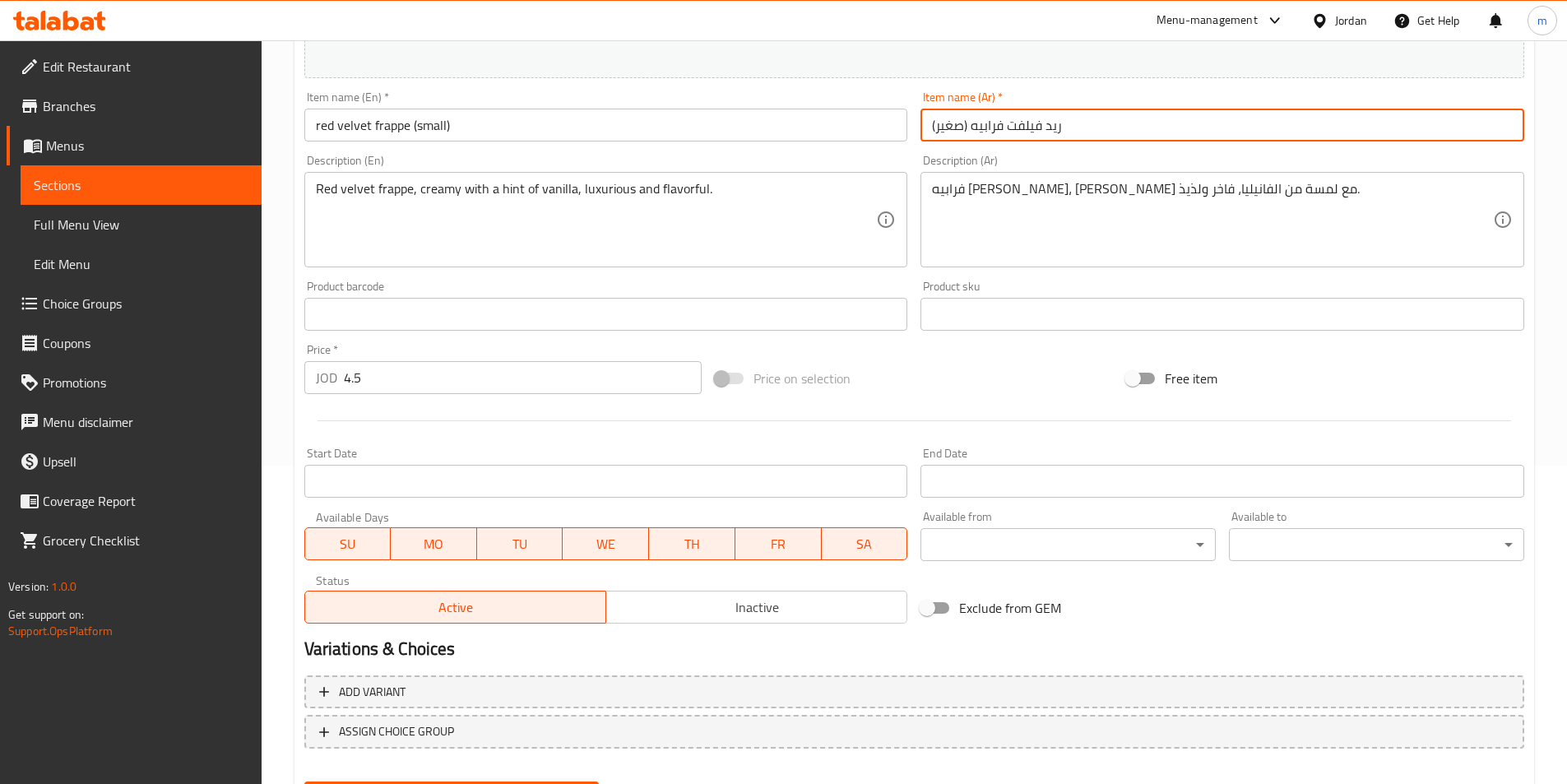
scroll to position [402, 0]
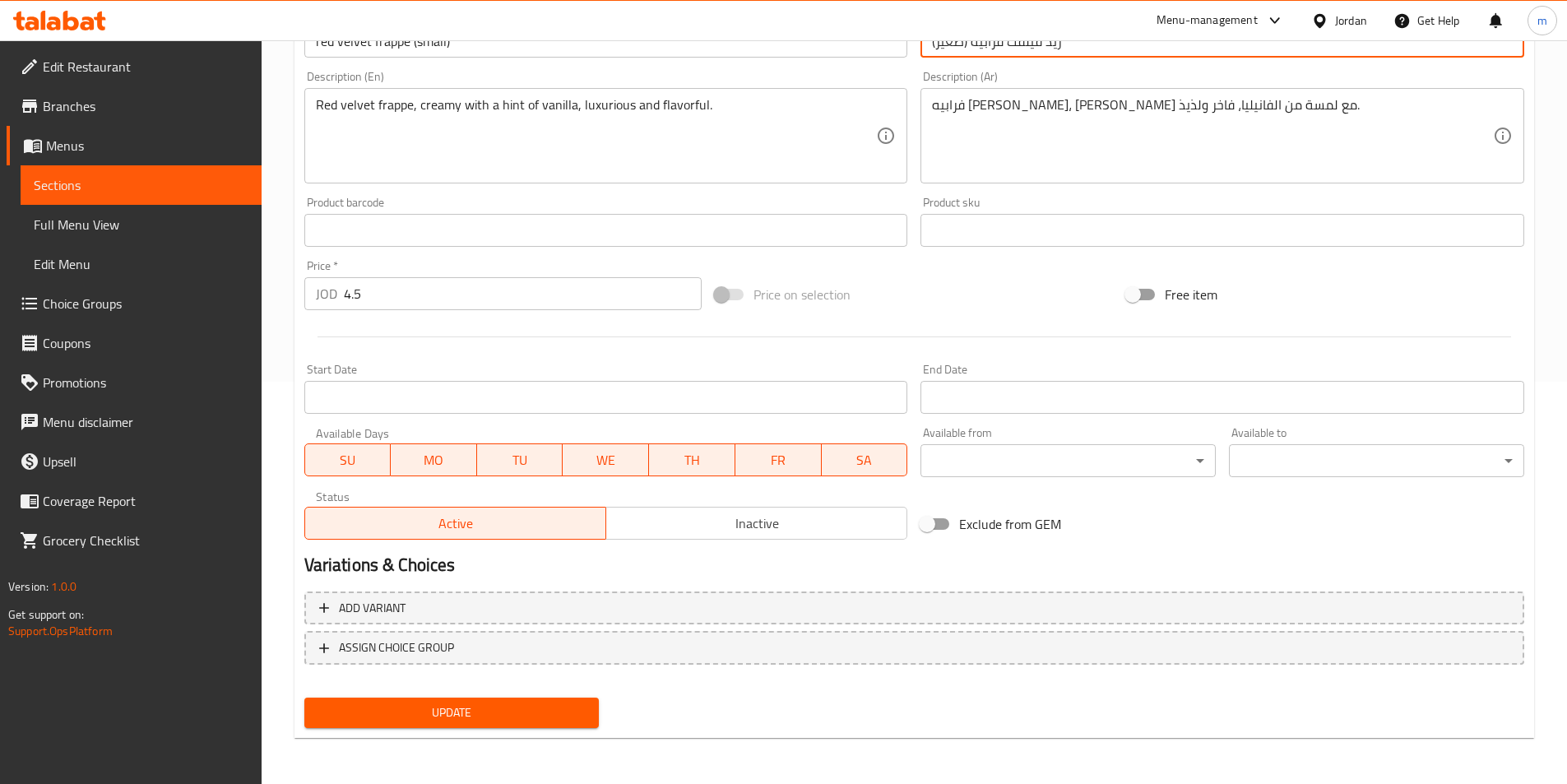
type input "ريد فيلفت فرابيه (صغير)"
click at [541, 699] on button "Update" at bounding box center [452, 712] width 296 height 31
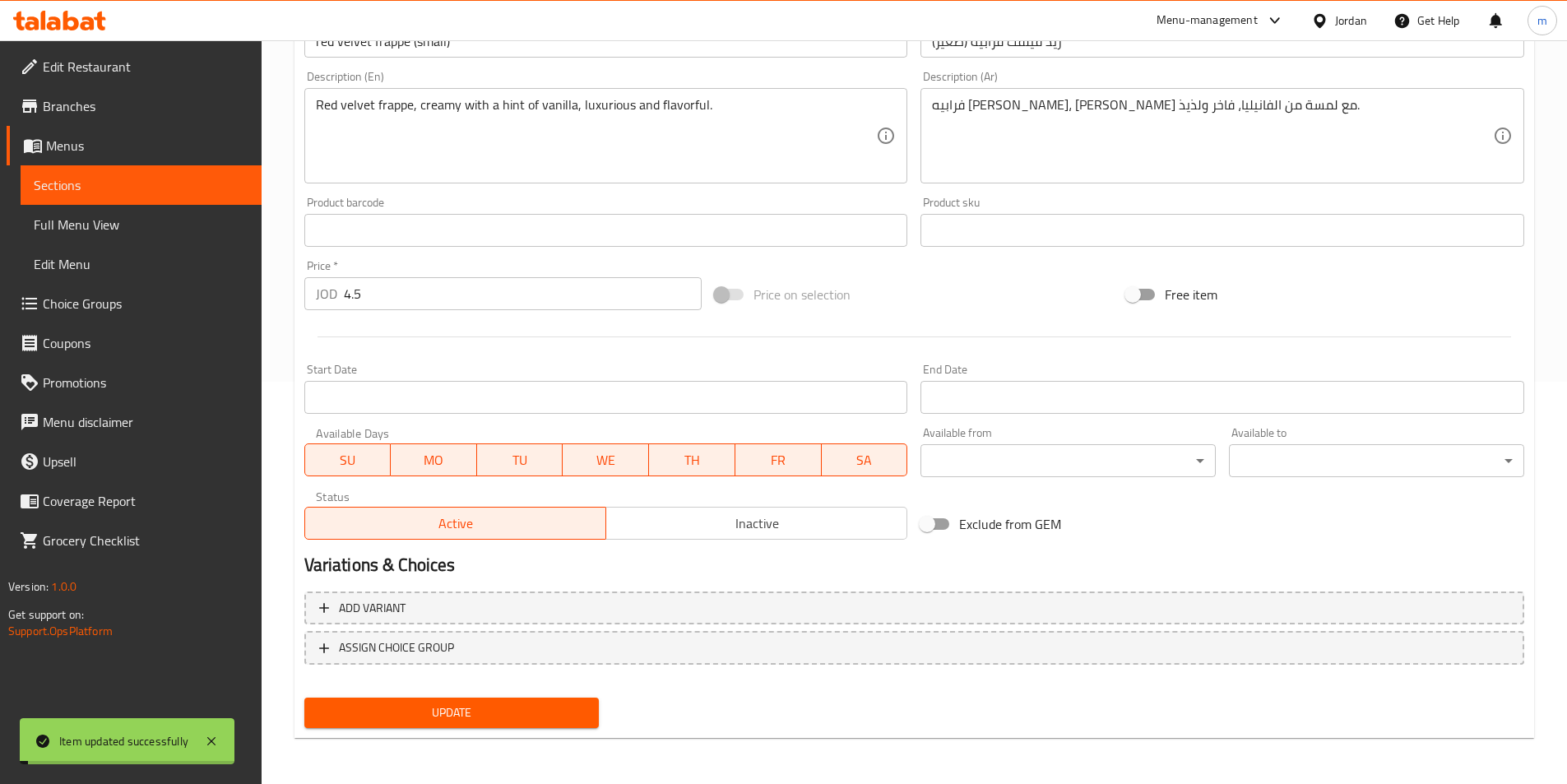
scroll to position [0, 0]
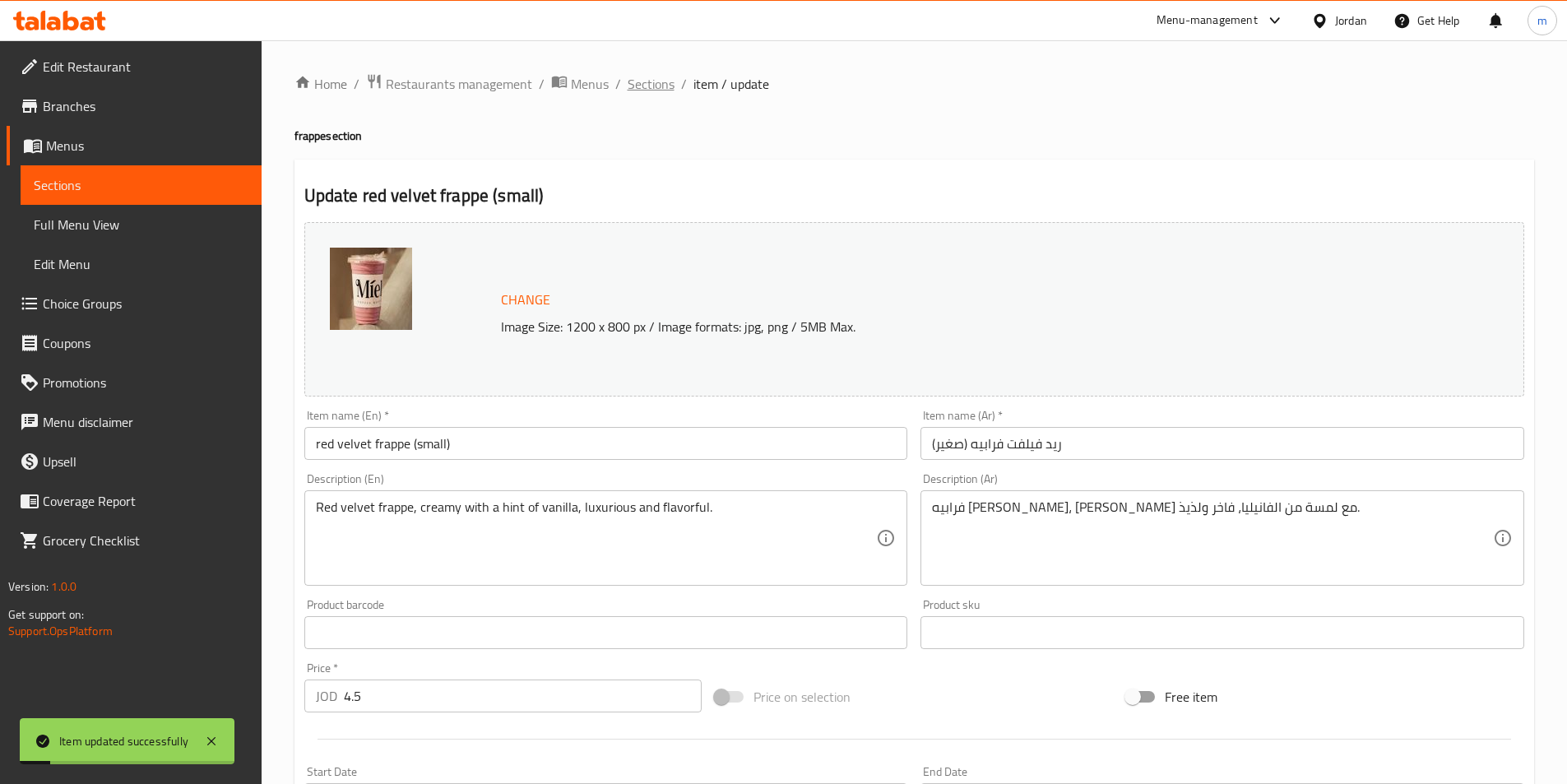
click at [655, 90] on span "Sections" at bounding box center [652, 84] width 47 height 20
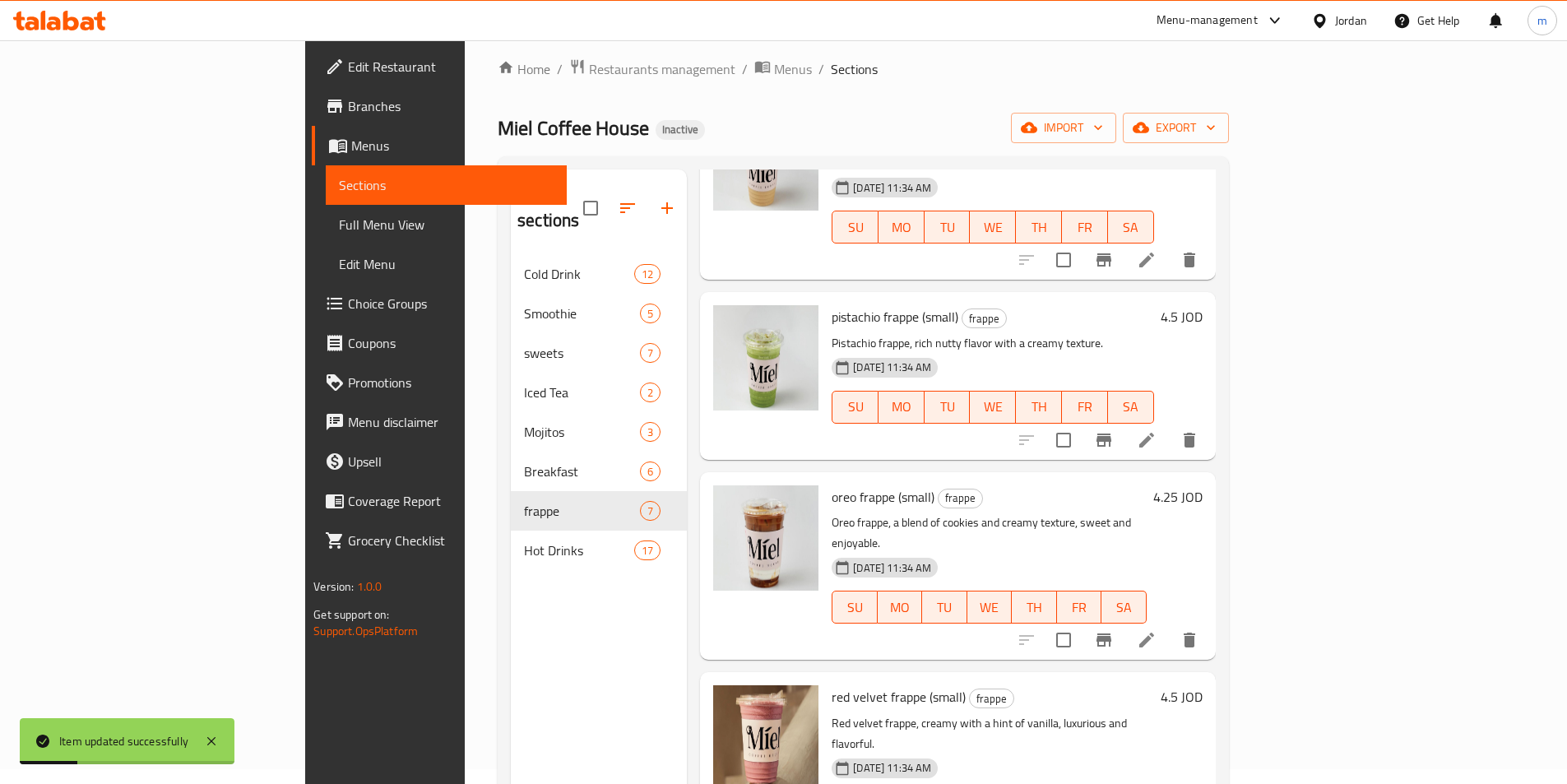
scroll to position [230, 0]
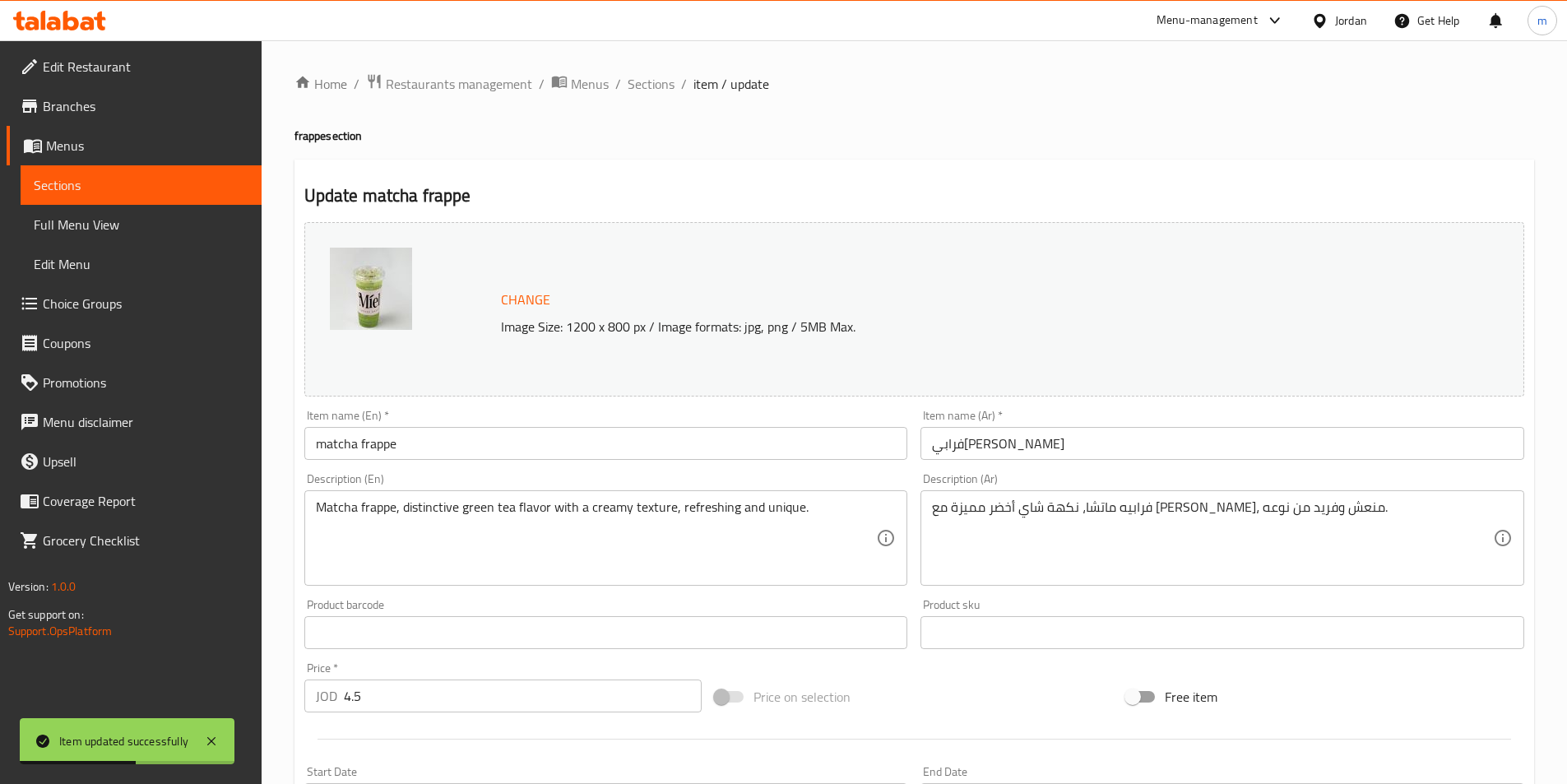
click at [537, 446] on input "matcha frappe" at bounding box center [606, 443] width 604 height 33
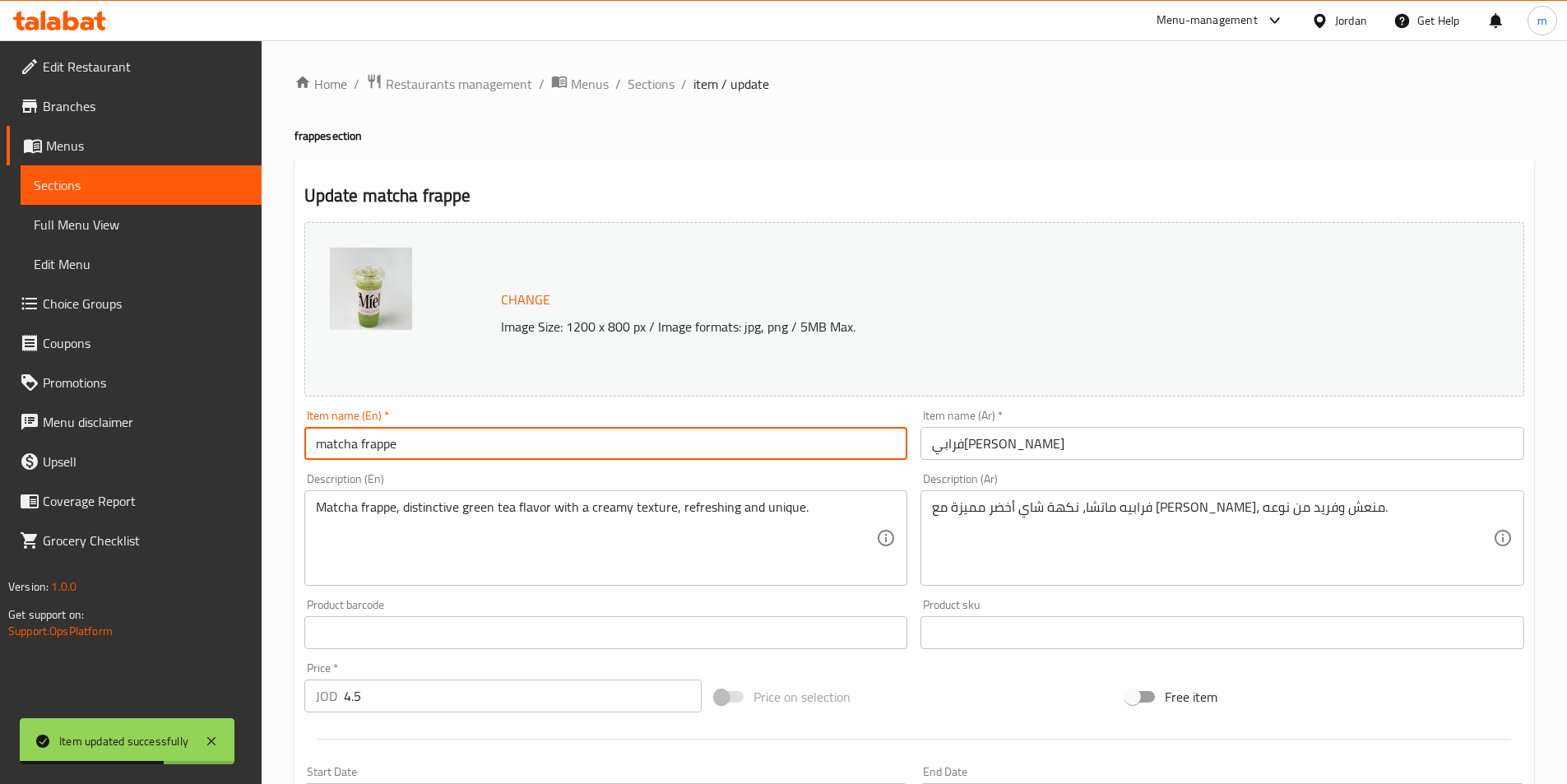
paste input "(صغير)"
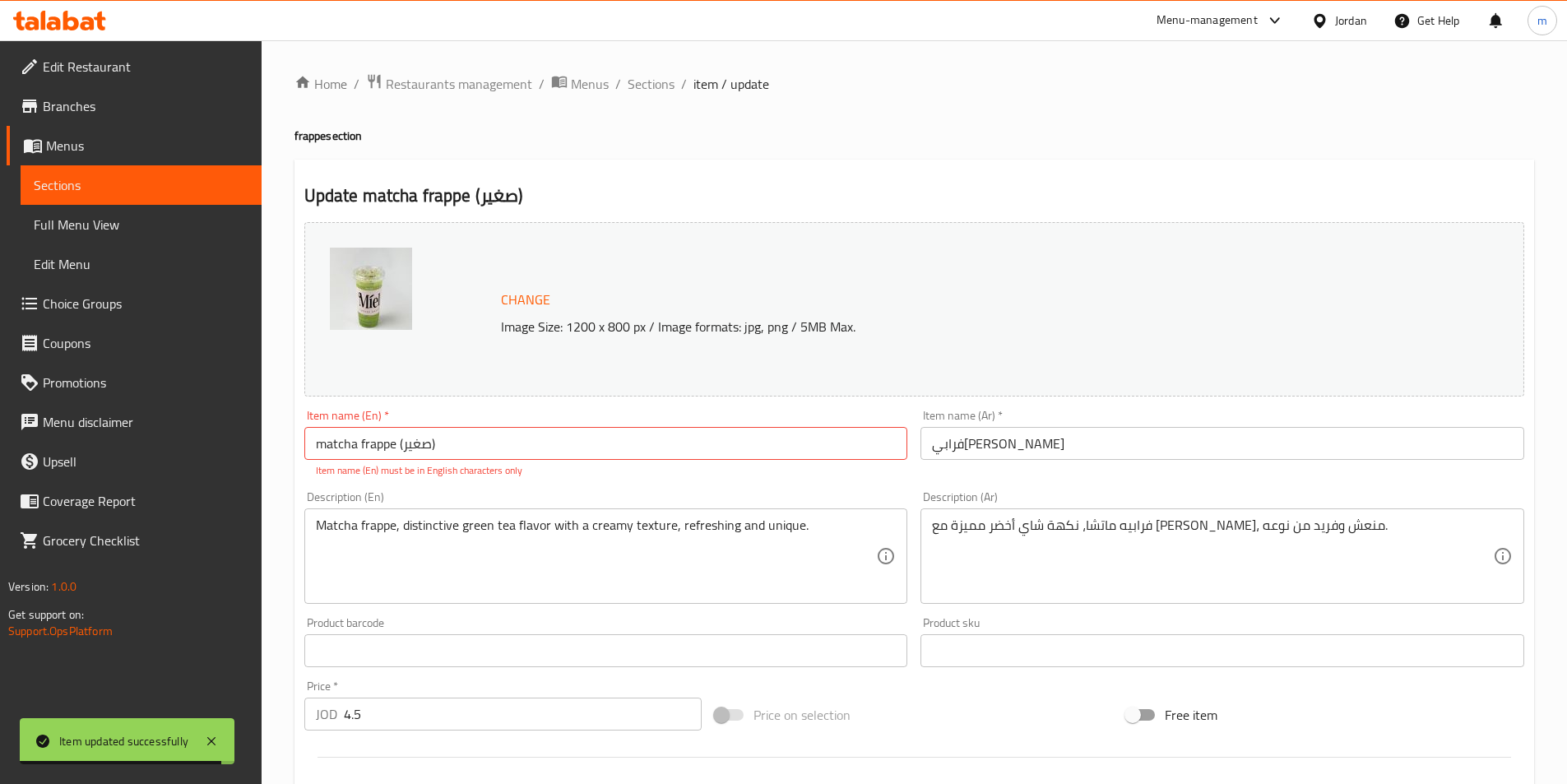
click at [625, 440] on input "matcha frappe (صغير)" at bounding box center [606, 443] width 604 height 33
paste input "(small)"
type input "matcha frappe (small)"
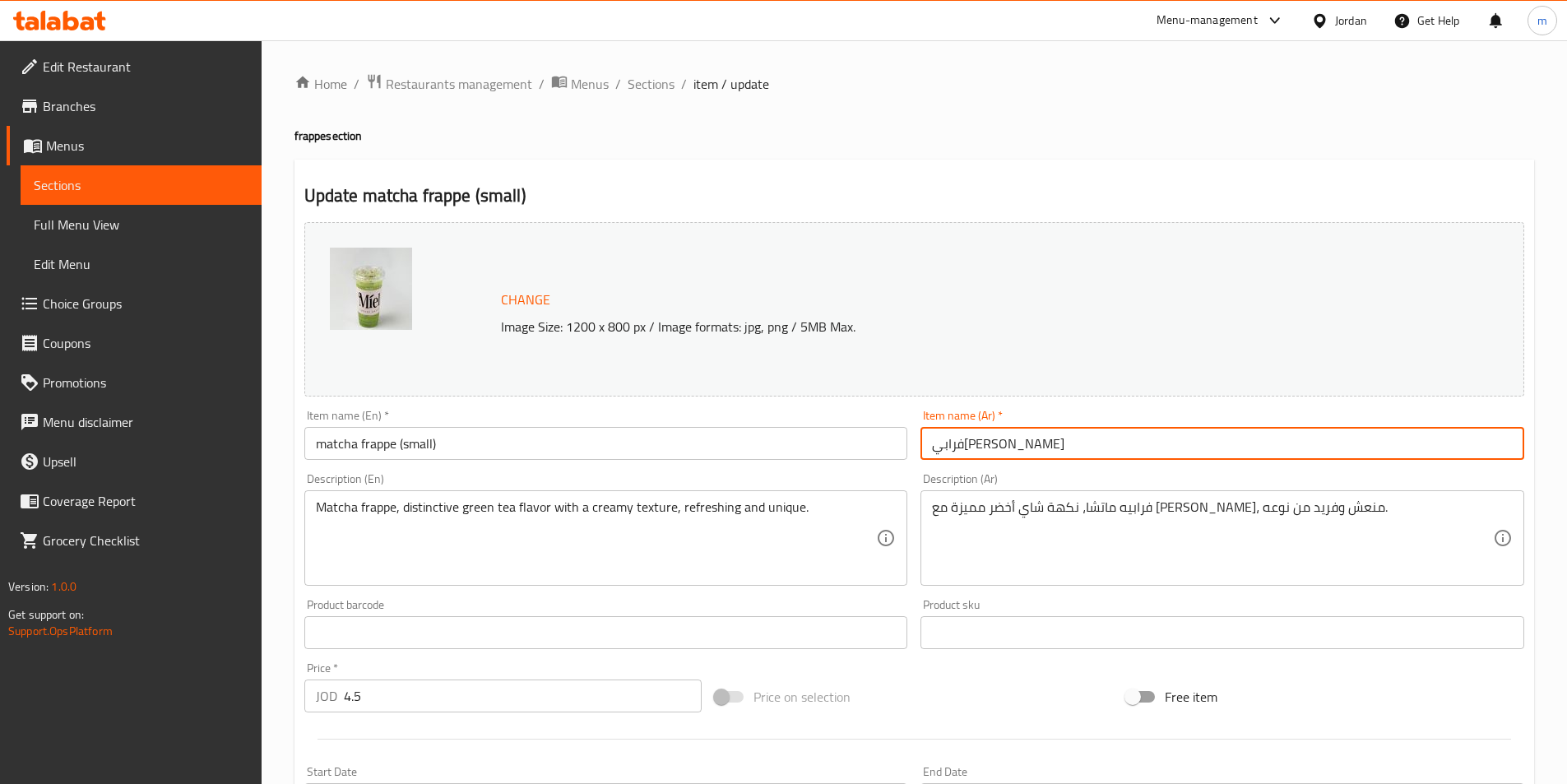
click at [1040, 444] on input "فرابي[PERSON_NAME]" at bounding box center [1222, 443] width 604 height 33
paste input "(صغير)"
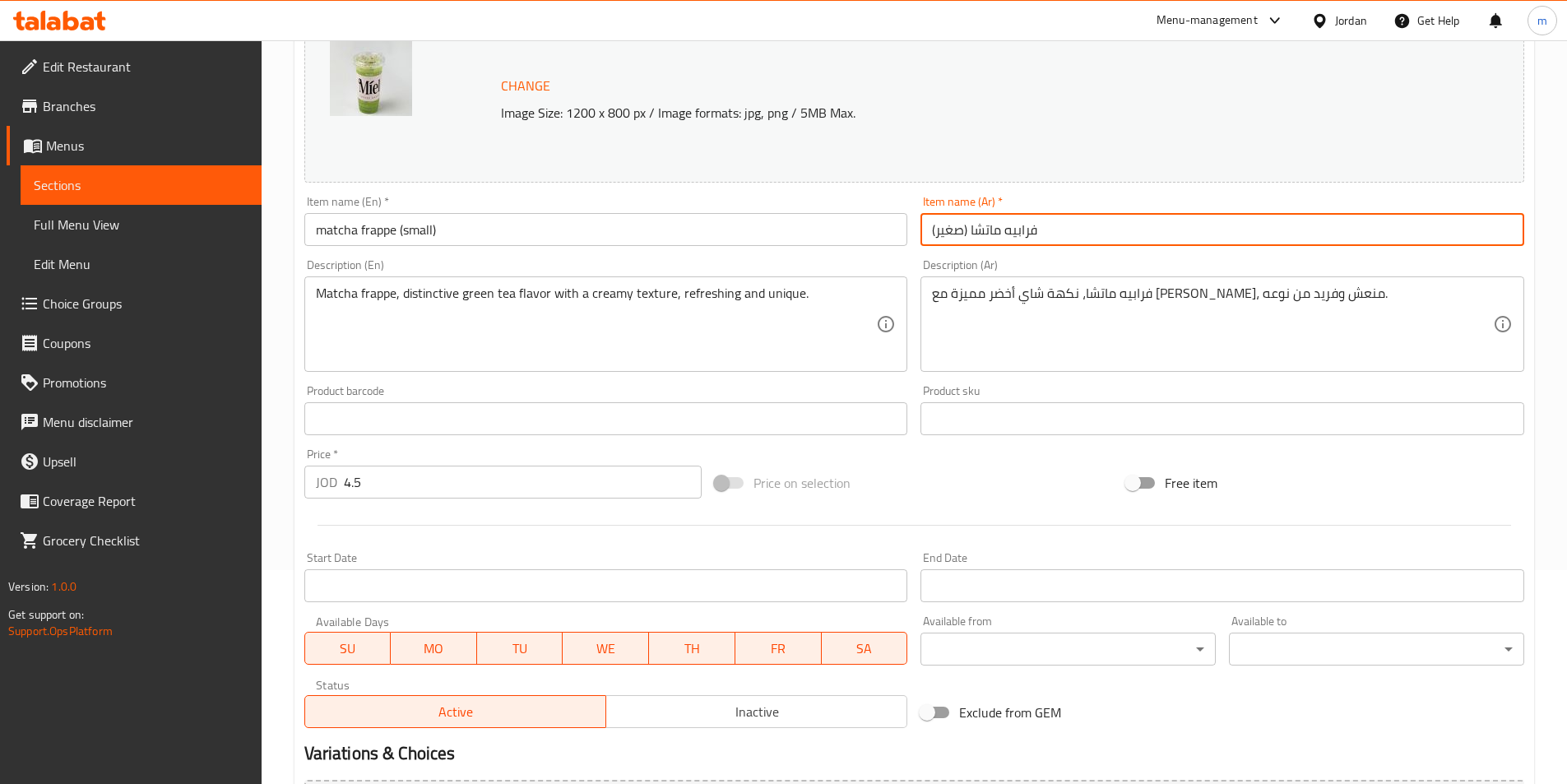
scroll to position [402, 0]
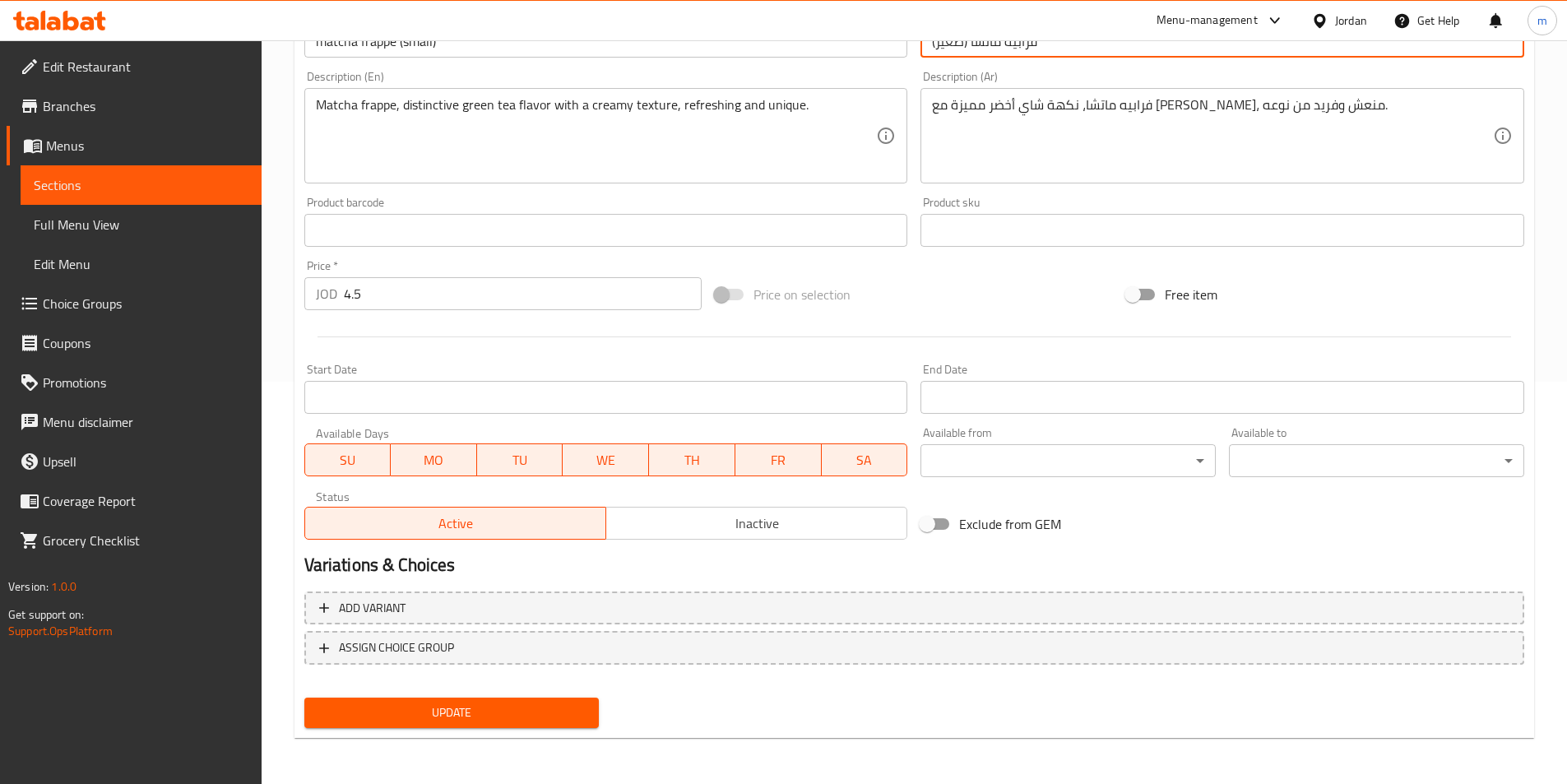
type input "فرابيه ماتشا (صغير)"
click at [440, 699] on button "Update" at bounding box center [452, 712] width 296 height 31
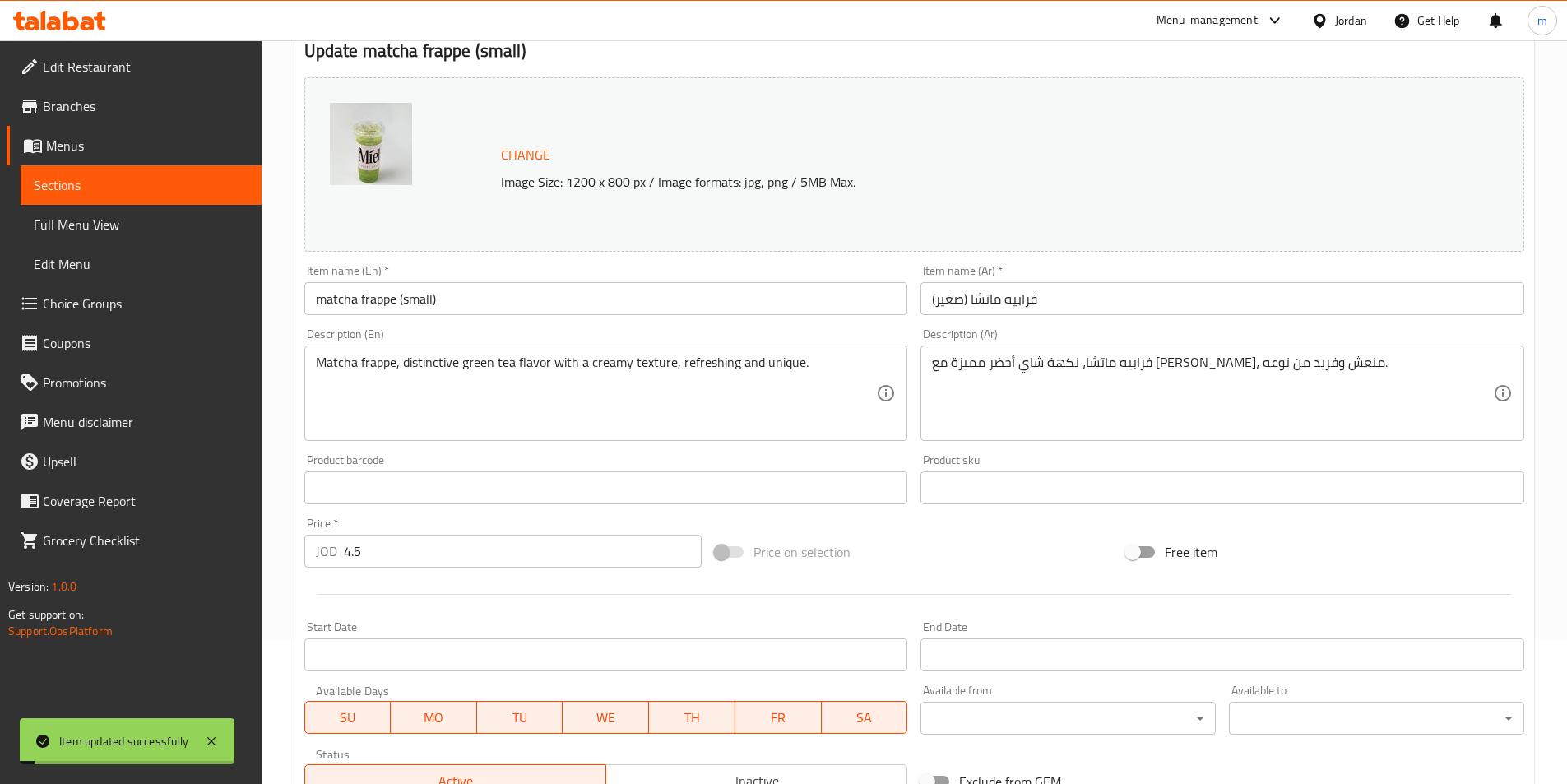
scroll to position [0, 0]
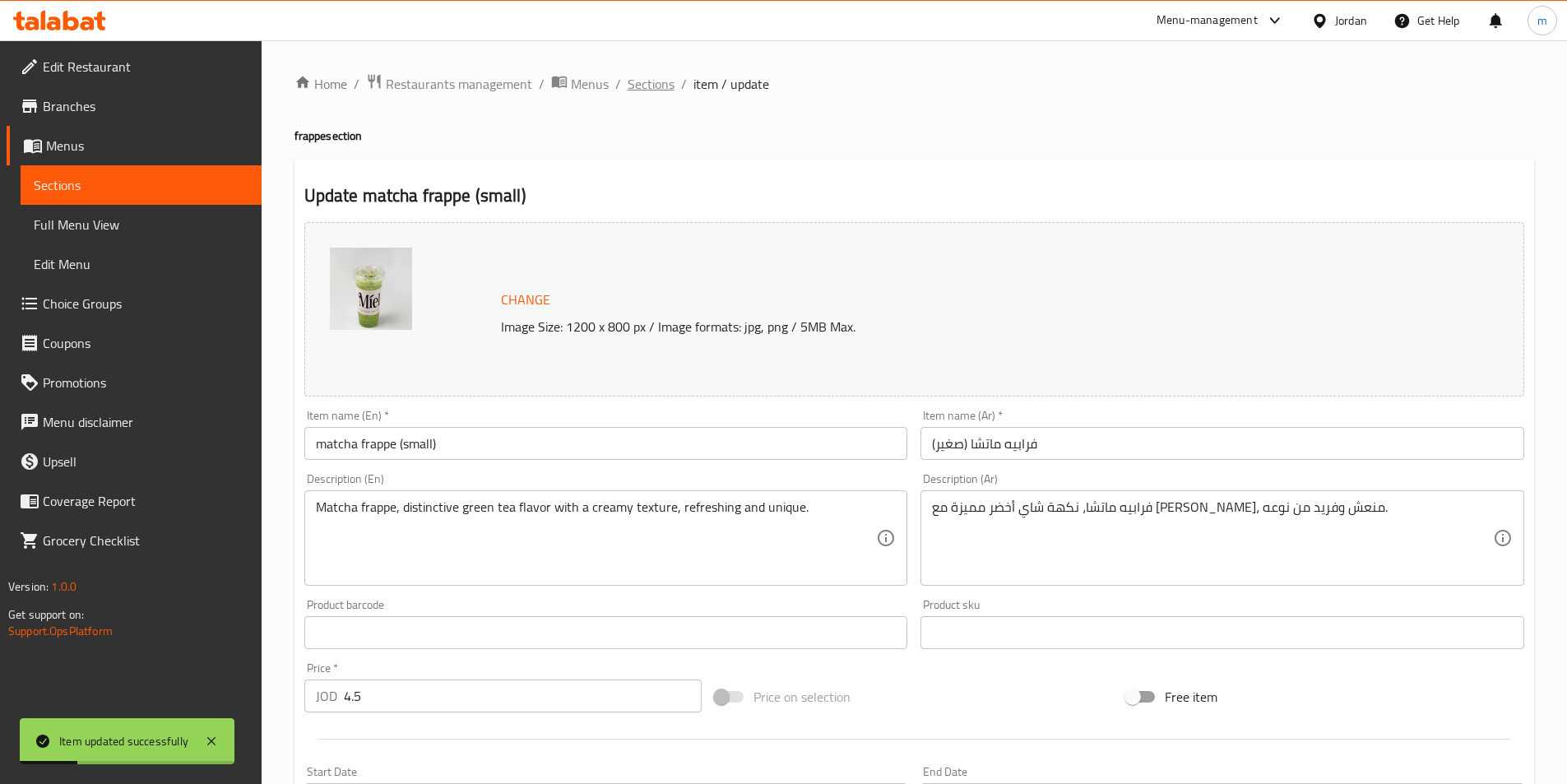
click at [653, 82] on span "Sections" at bounding box center [652, 84] width 47 height 20
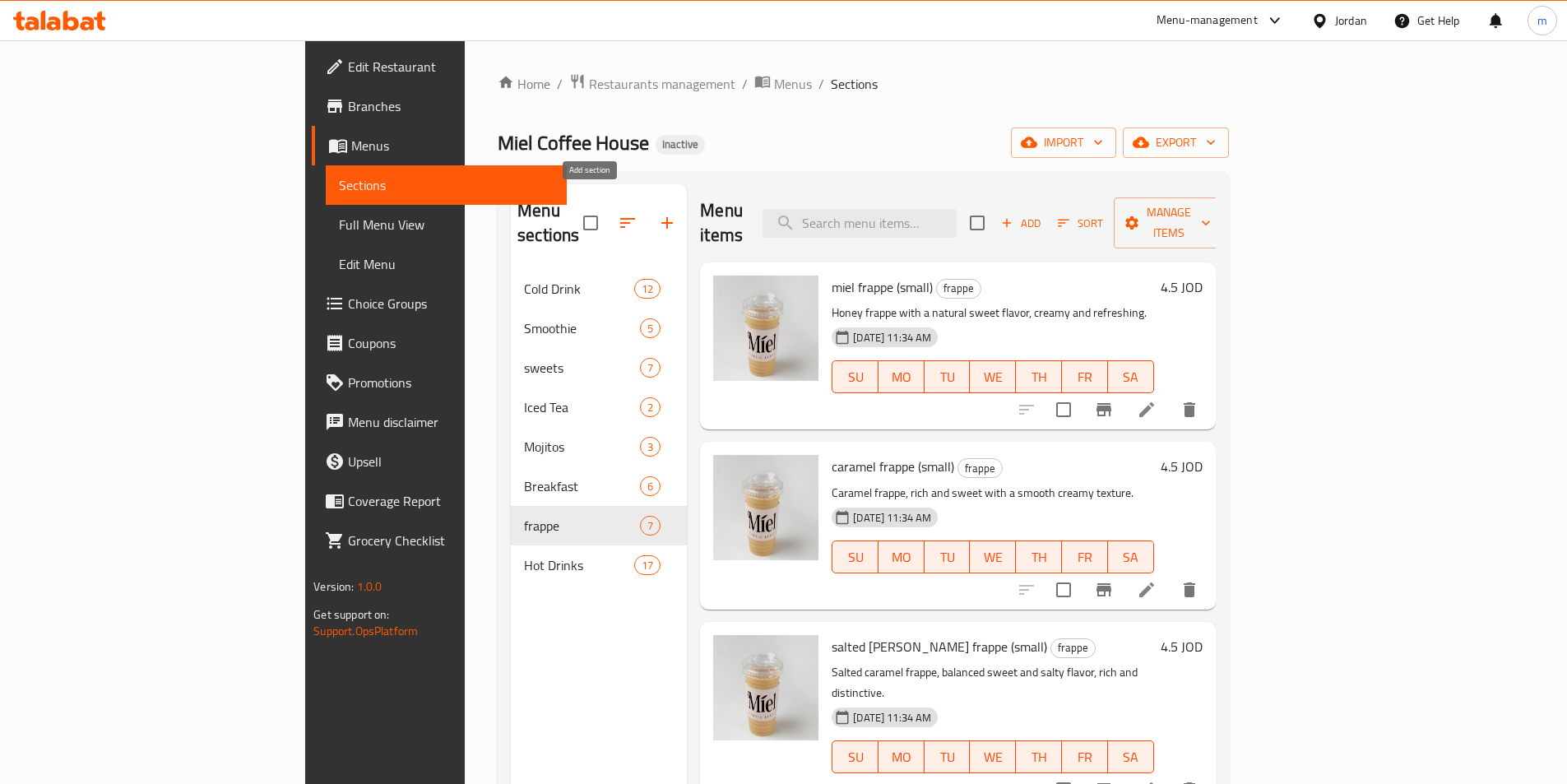
click at [657, 213] on icon "button" at bounding box center [667, 222] width 20 height 20
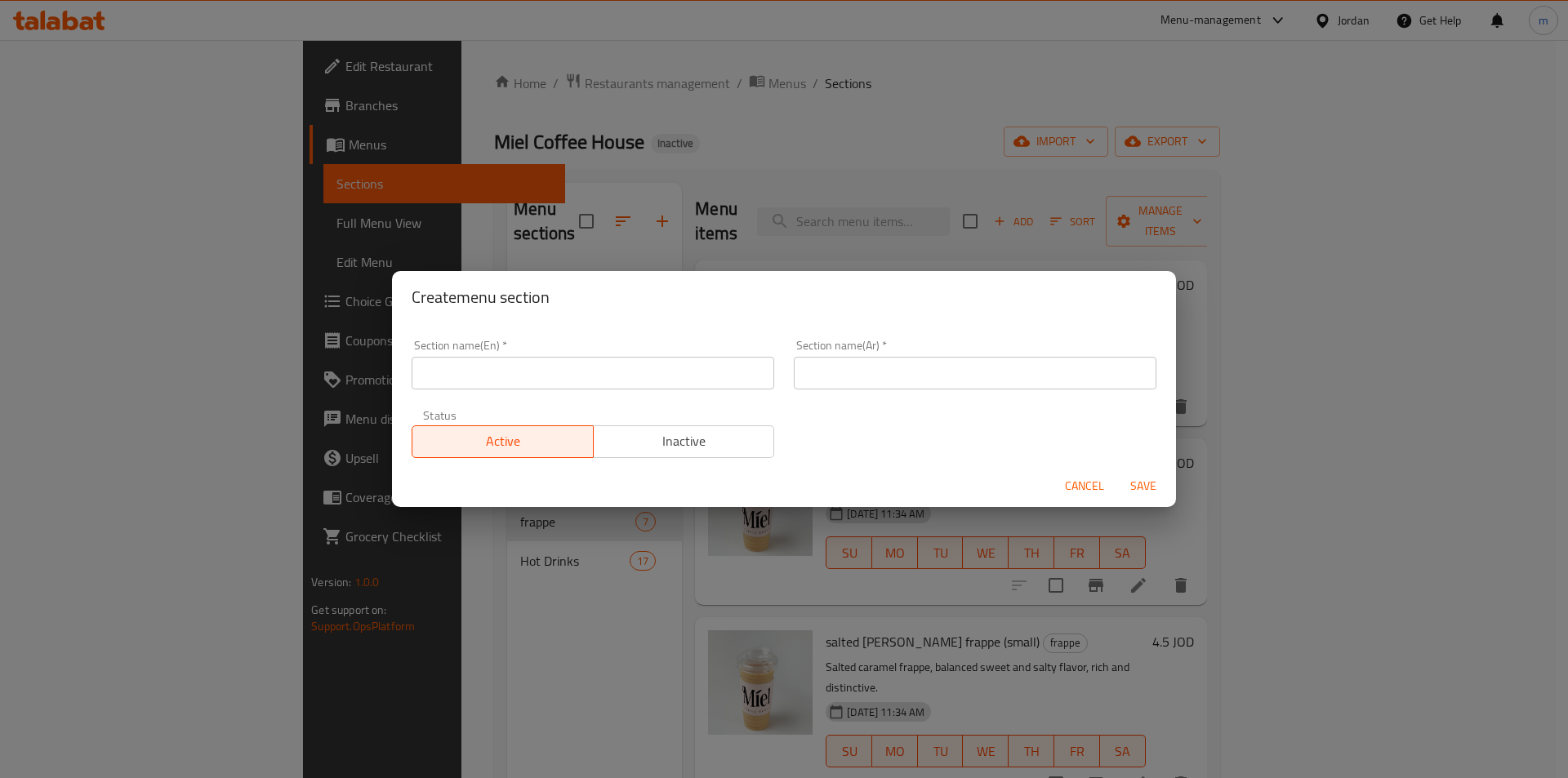
click at [910, 603] on div "Create menu section Section name(En)   * Section name(En) * Section name(Ar)   …" at bounding box center [784, 389] width 1568 height 778
click at [1083, 480] on span "Cancel" at bounding box center [1084, 486] width 39 height 21
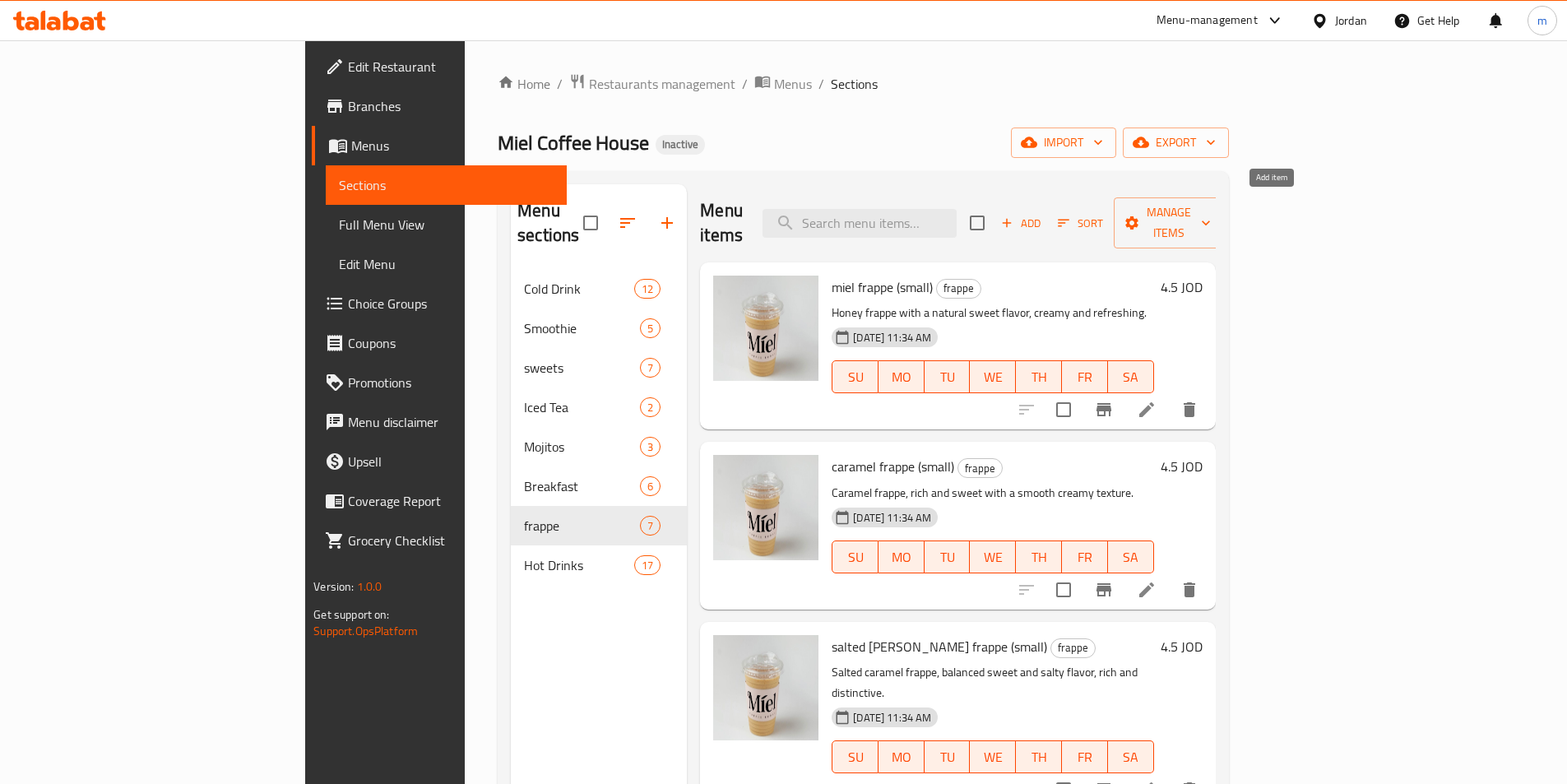
click at [1044, 214] on span "Add" at bounding box center [1021, 223] width 44 height 19
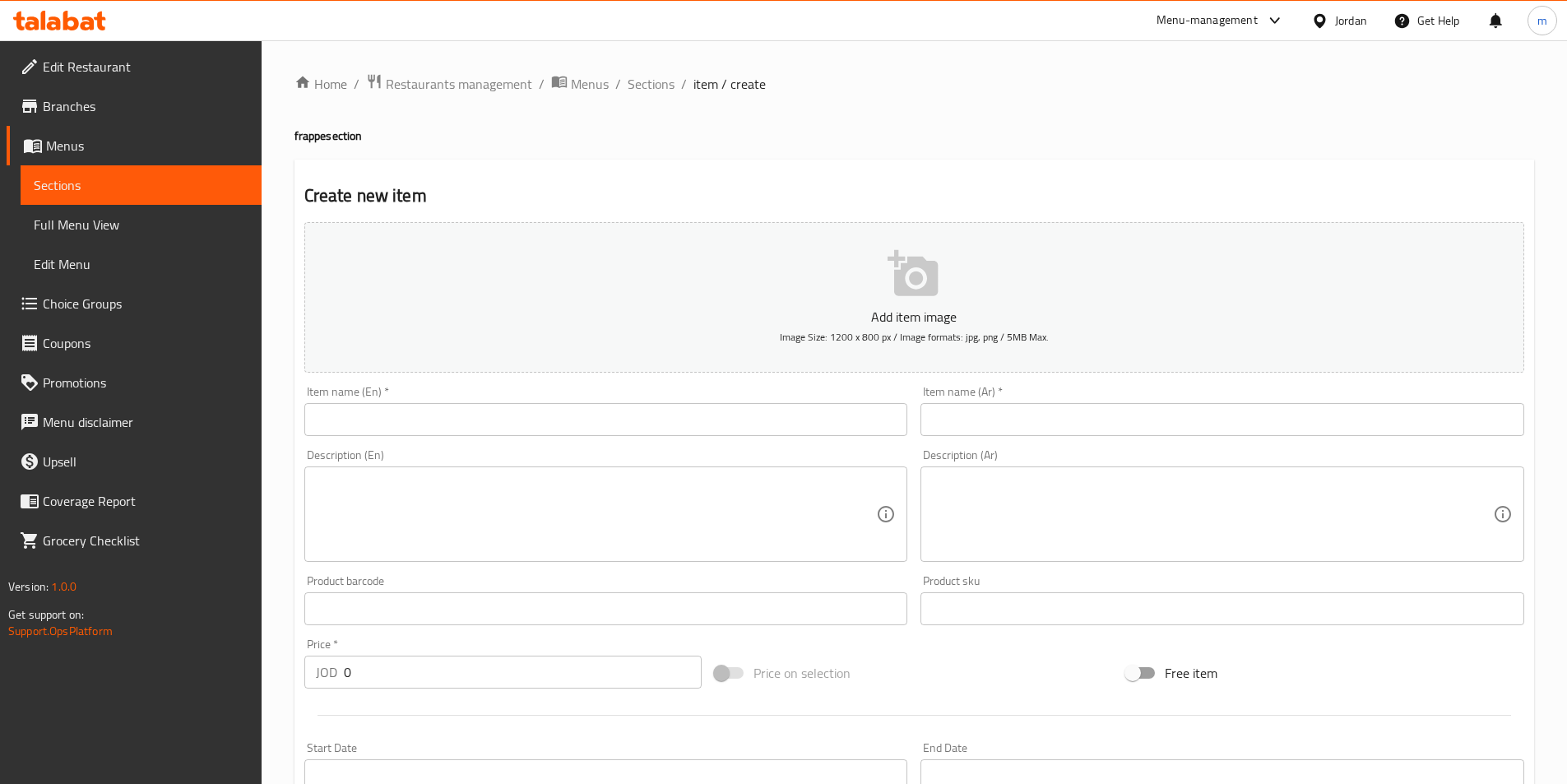
click at [613, 431] on input "text" at bounding box center [606, 419] width 604 height 33
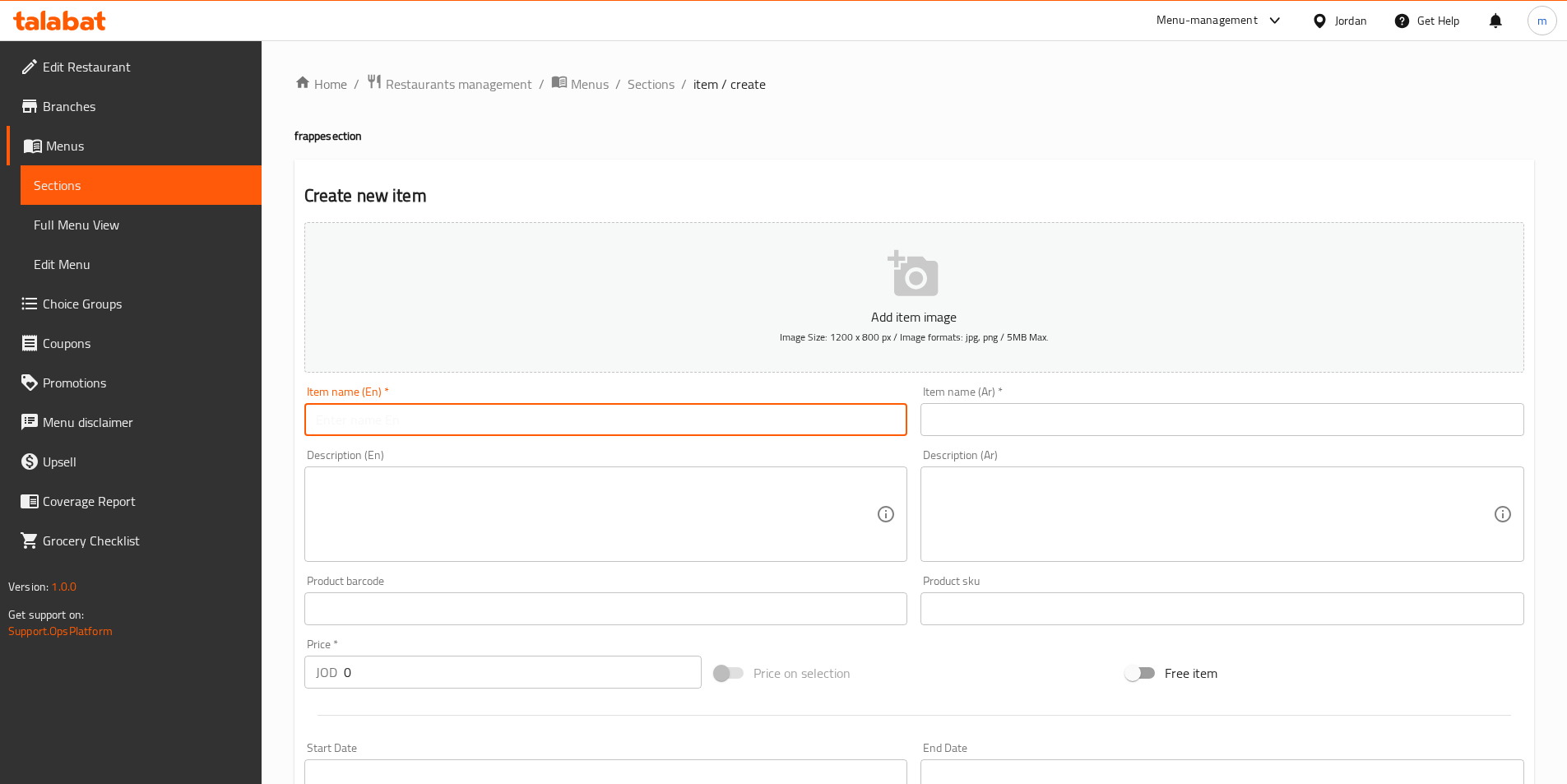
paste input "coffee frappe"
type input "coffee frappe"
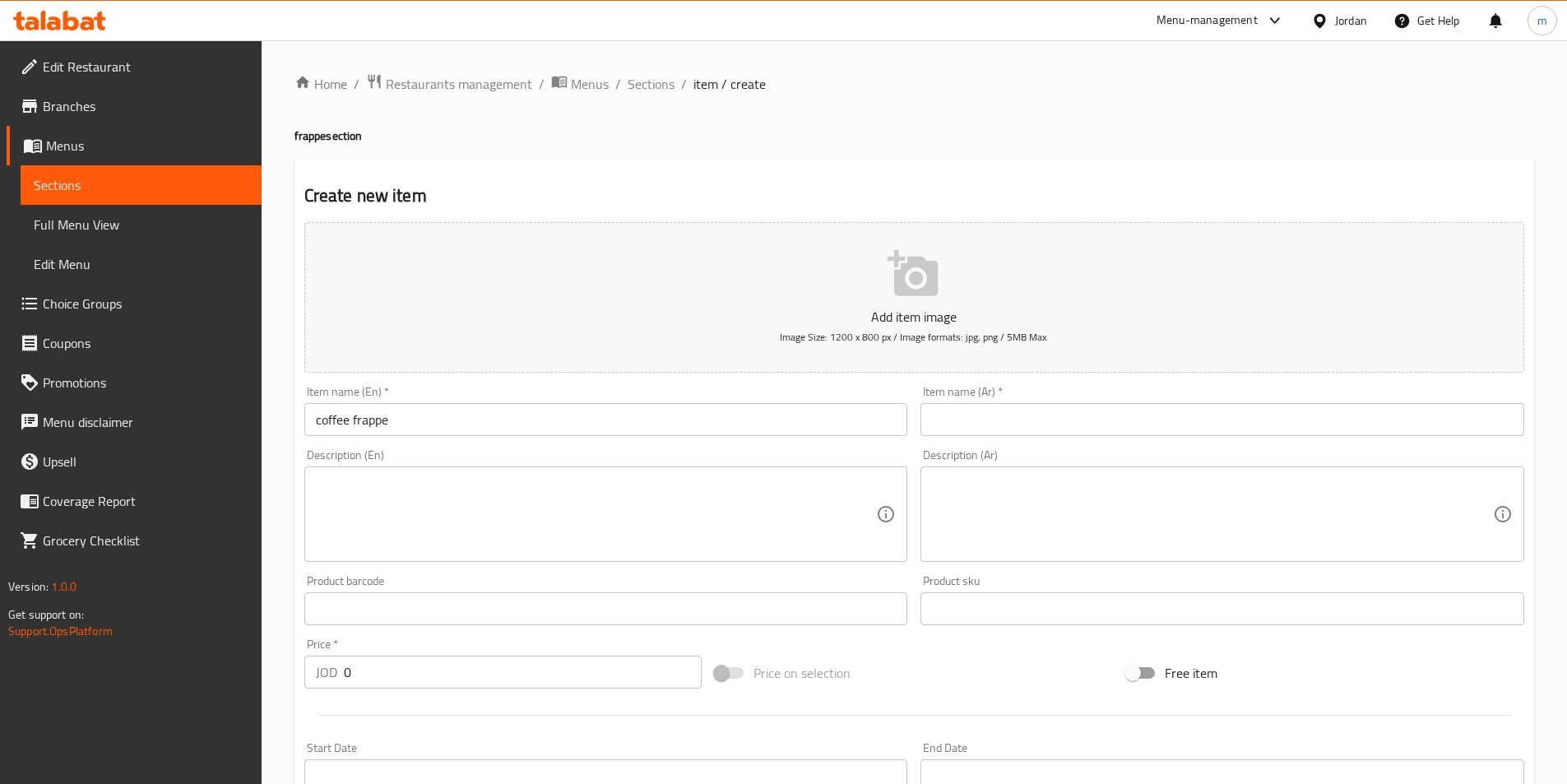
click at [1126, 417] on input "text" at bounding box center [1222, 419] width 604 height 33
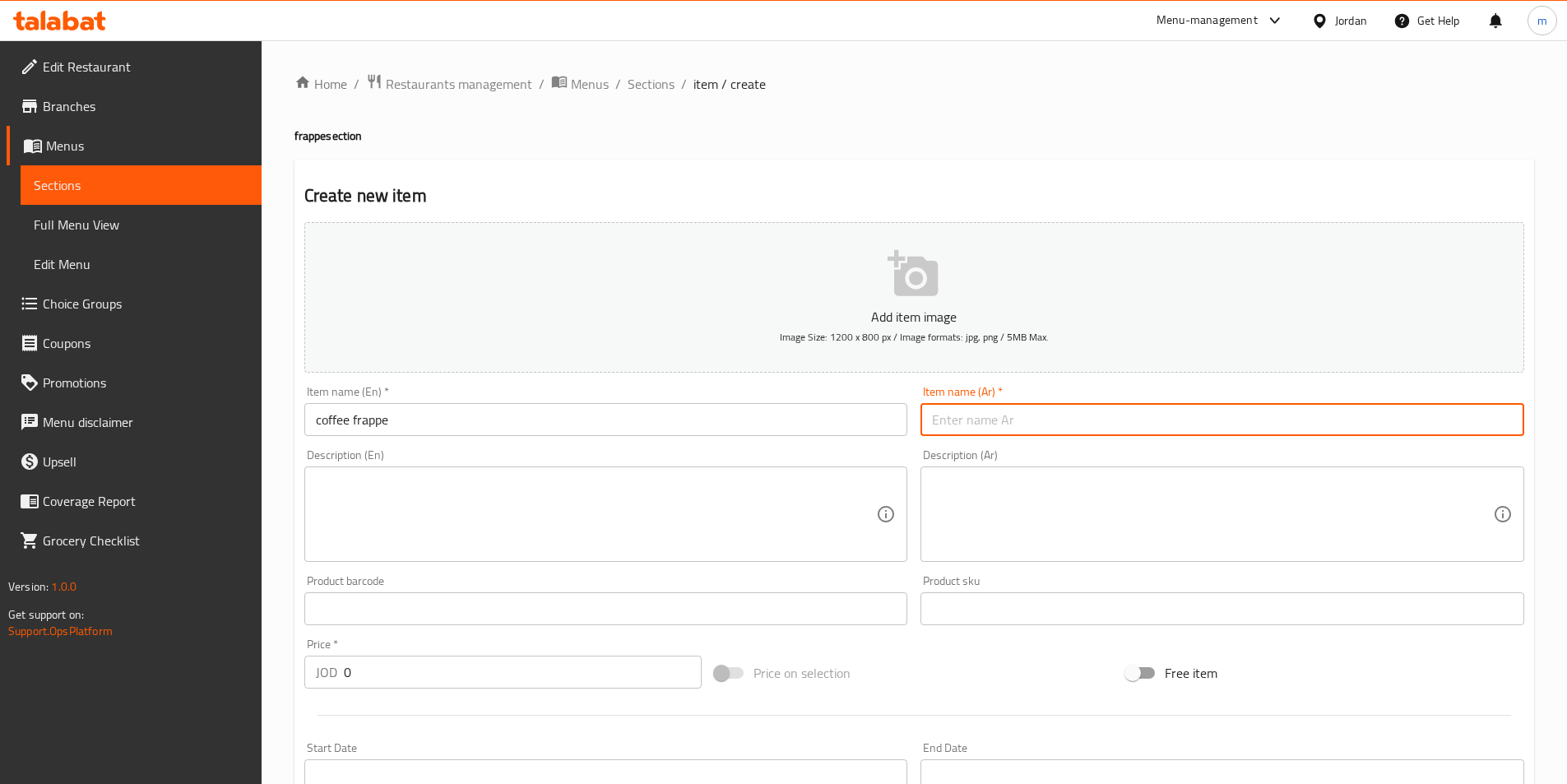
paste input "قهوة فرابيه"
paste input "فرابيه"
type input "فرابيه قهوة"
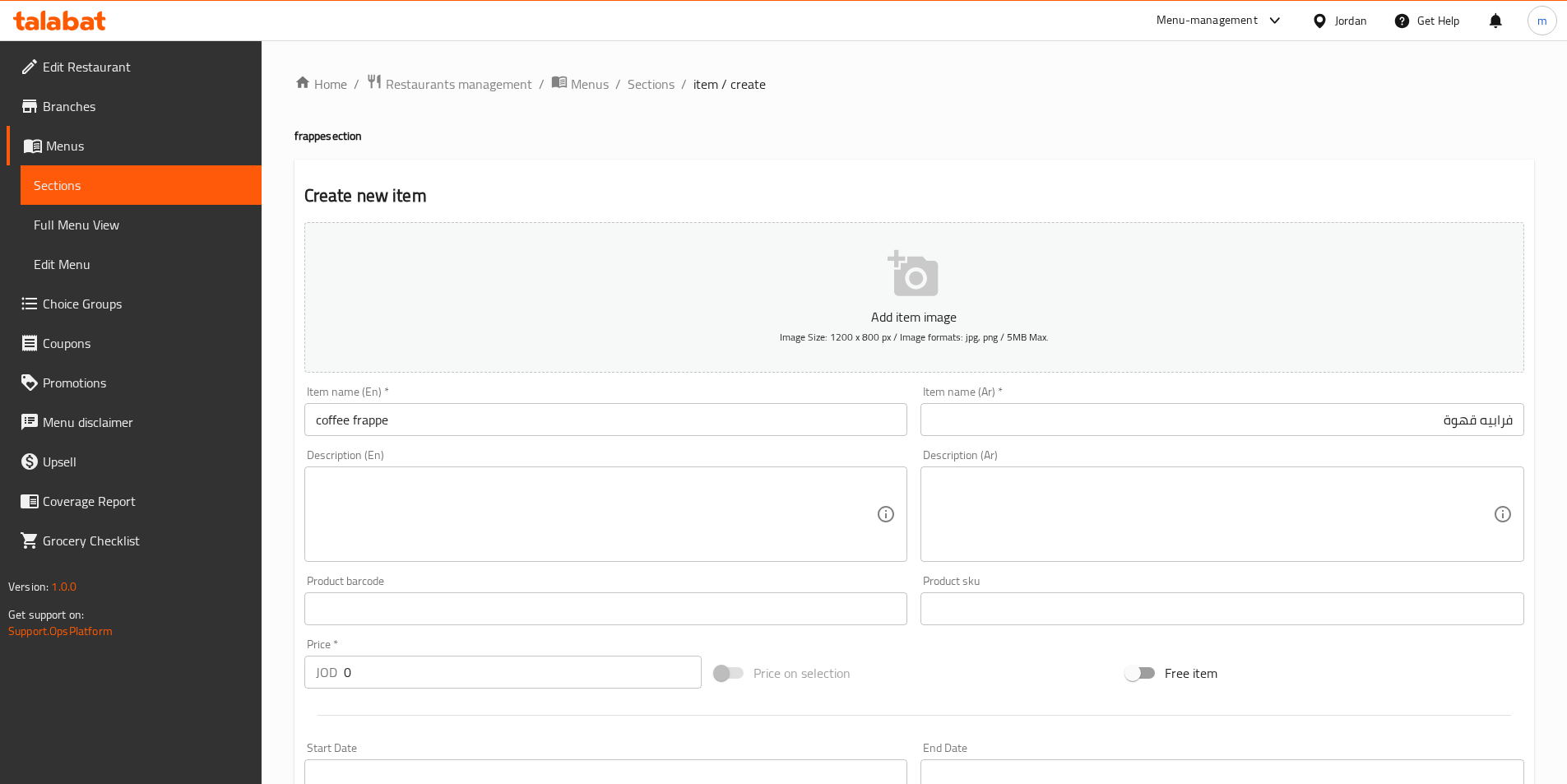
click at [676, 535] on textarea at bounding box center [596, 515] width 561 height 78
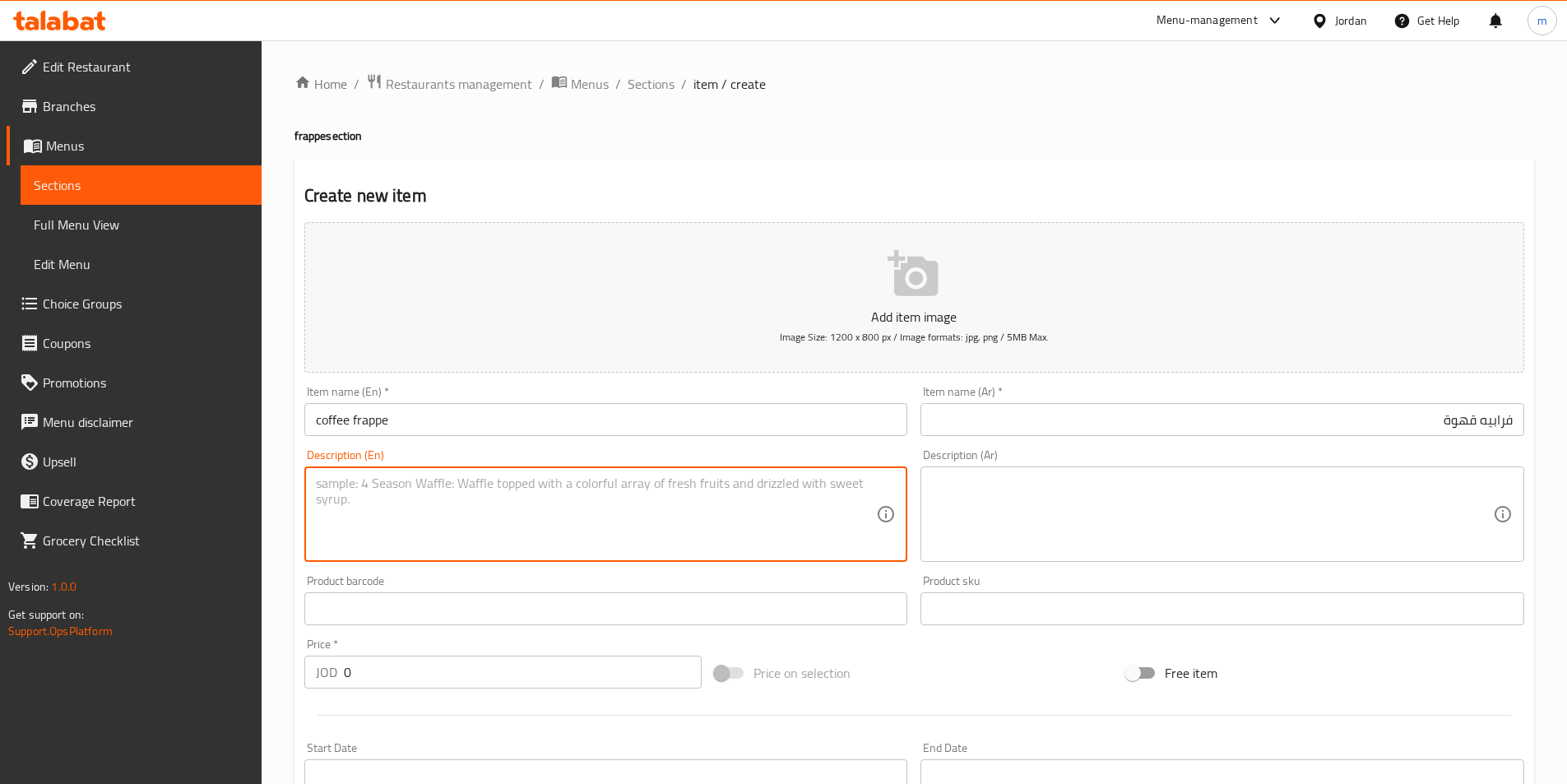
paste textarea "Coffee frappe with a strong coffee flavor, perfect for coffee lovers."
type textarea "Coffee frappe with a strong coffee flavor, perfect for coffee lovers."
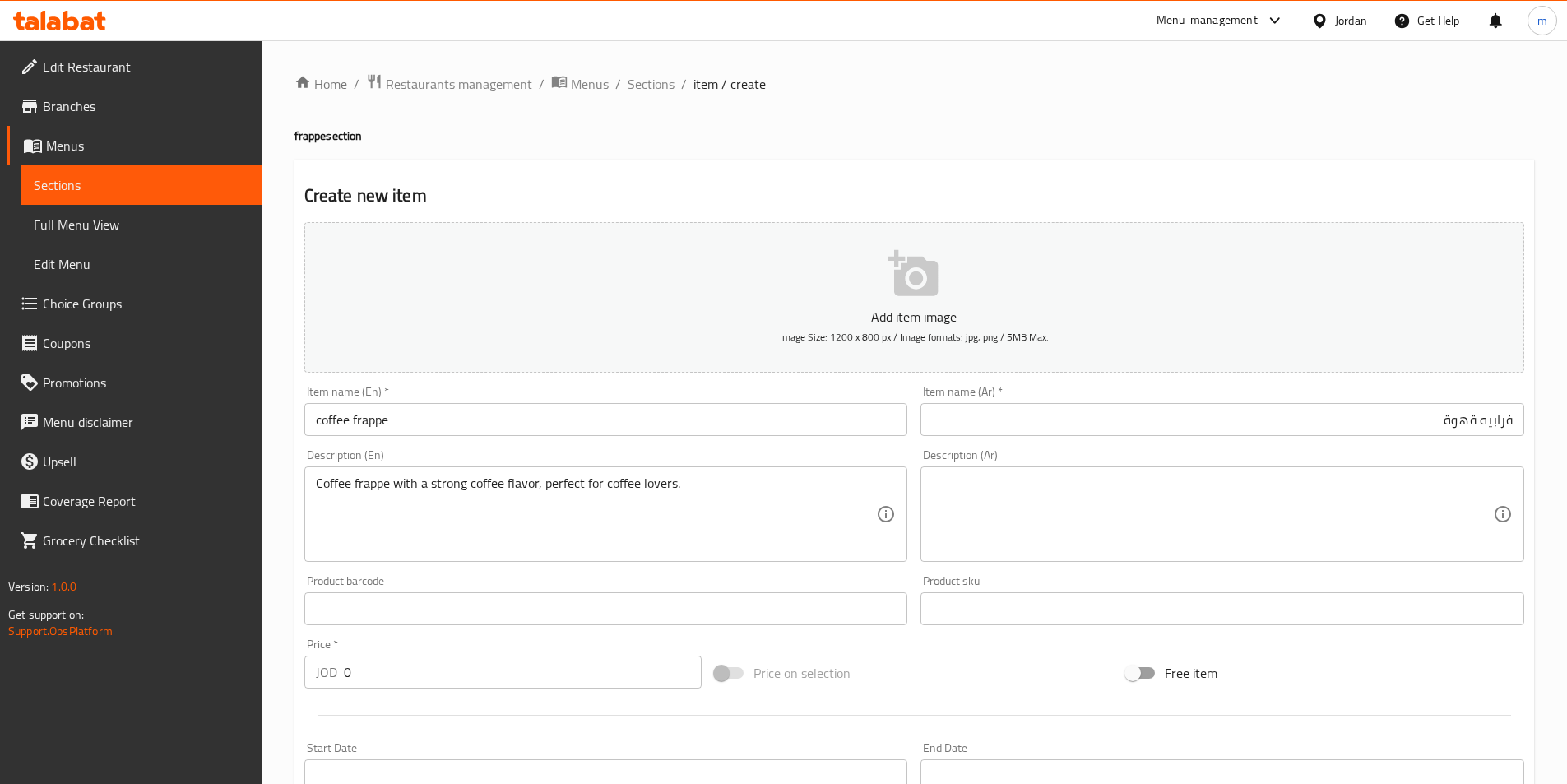
click at [1115, 541] on textarea at bounding box center [1212, 515] width 561 height 78
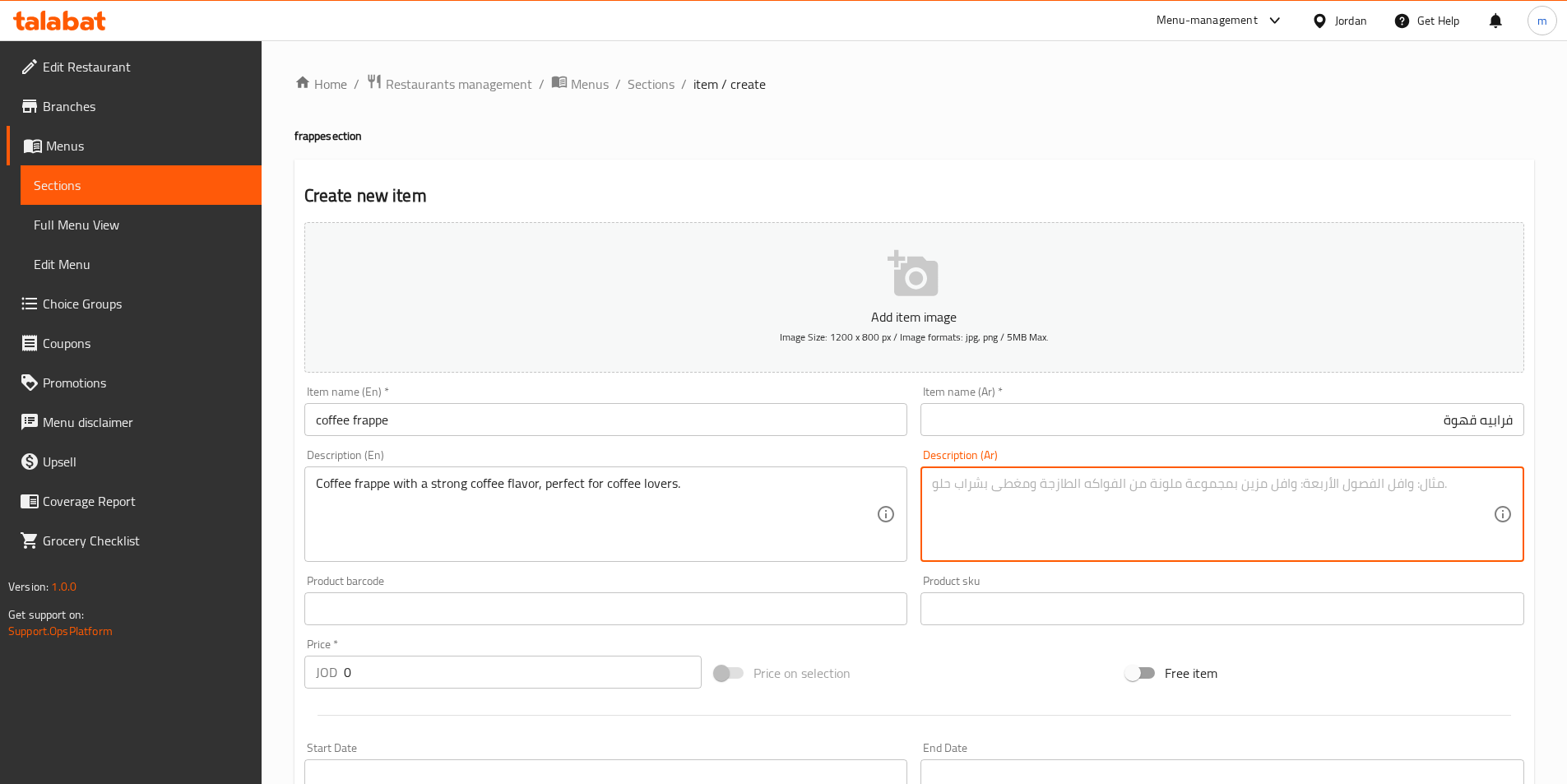
paste textarea "فرابيه القهوة بنكهة القهوة القوية، مثالية لعشاق القهوة."
click at [1232, 484] on textarea "فرابيه القهوة بنكهة القهوة القوية، مثالية لعشاق القهوة." at bounding box center [1212, 515] width 561 height 78
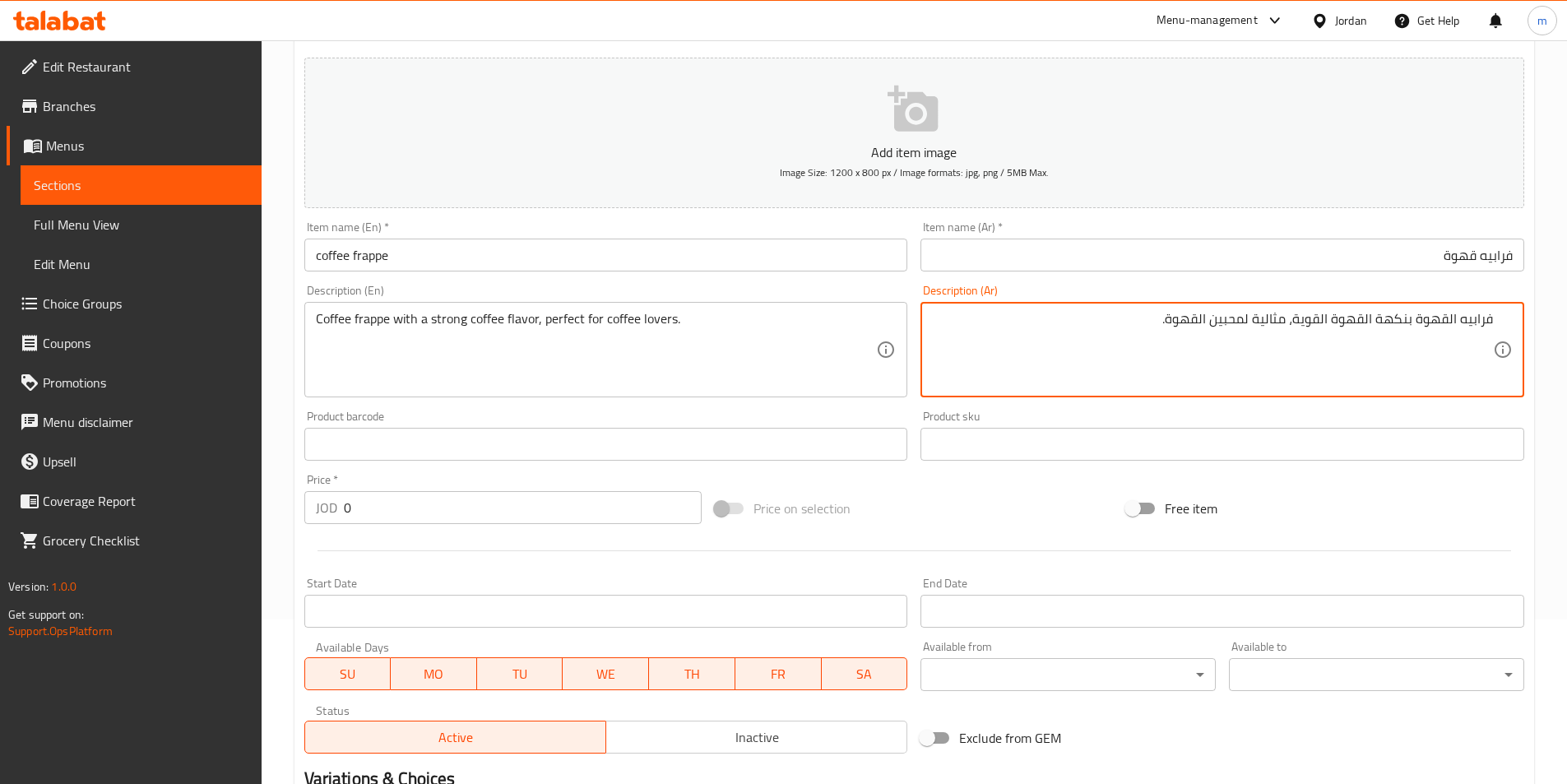
type textarea "فرابيه القهوة بنكهة القهوة القوية، مثالية لمحبين القهوة."
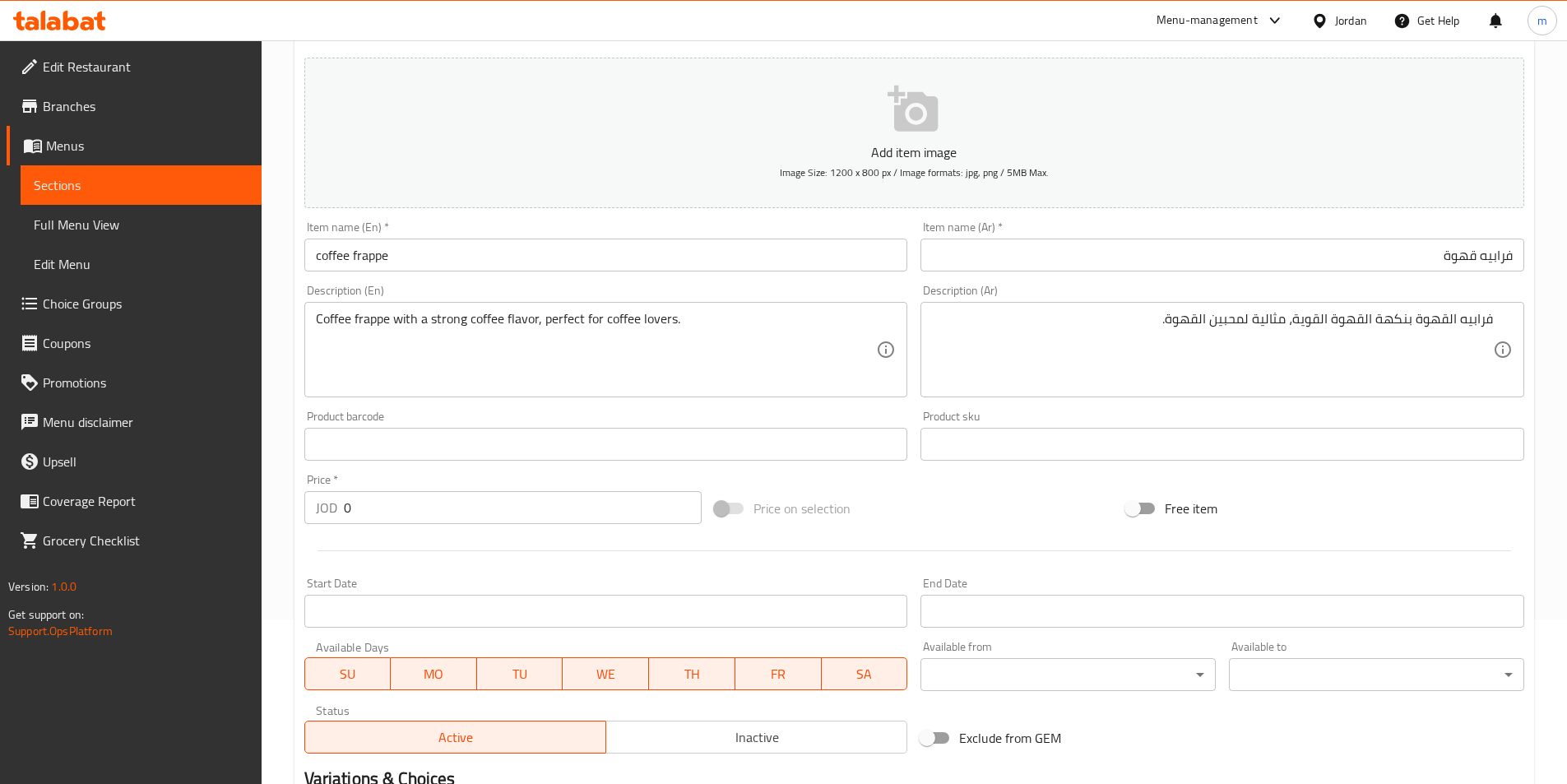
click at [424, 497] on input "0" at bounding box center [523, 508] width 359 height 33
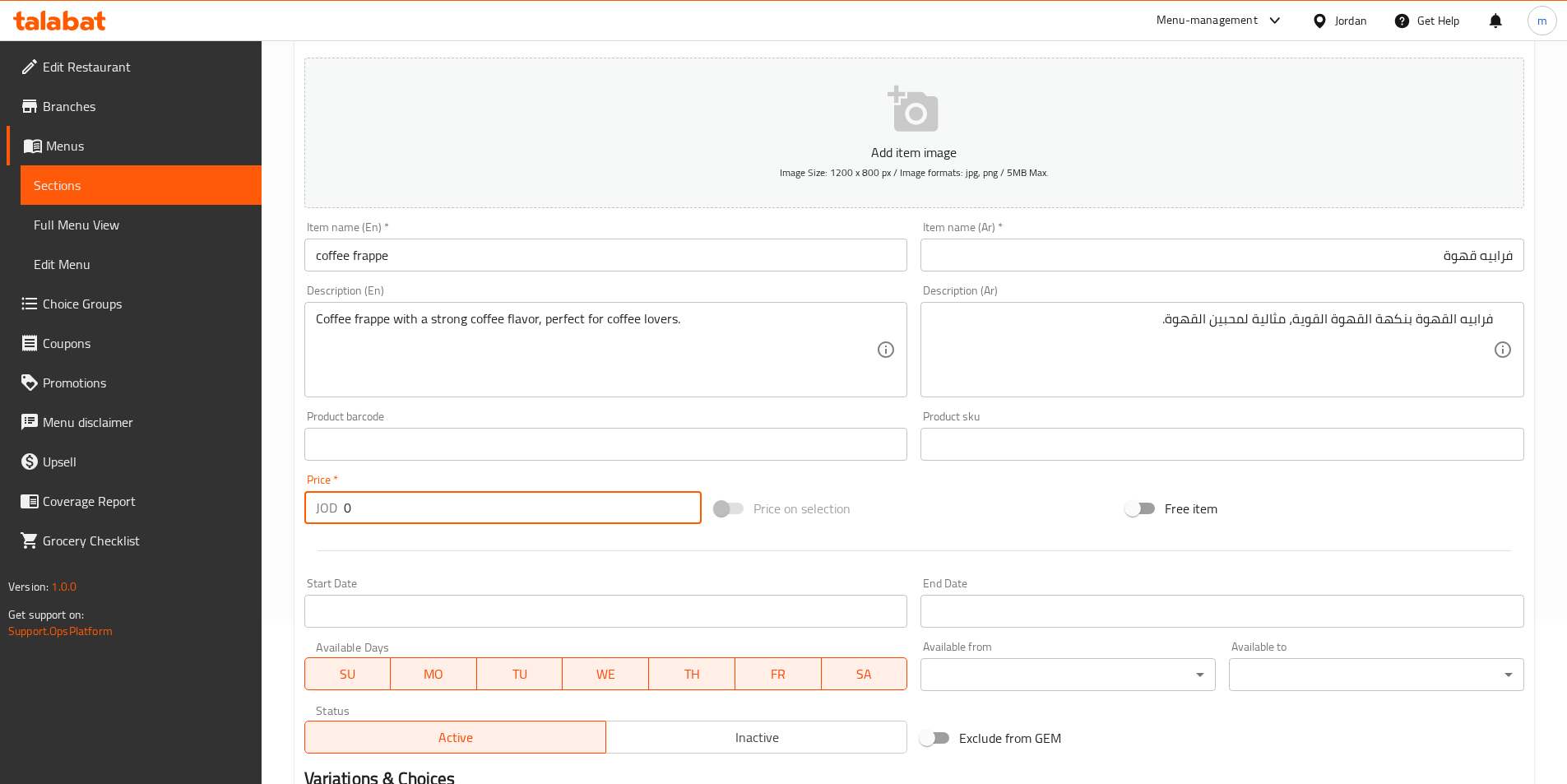
click at [424, 497] on input "0" at bounding box center [523, 508] width 359 height 33
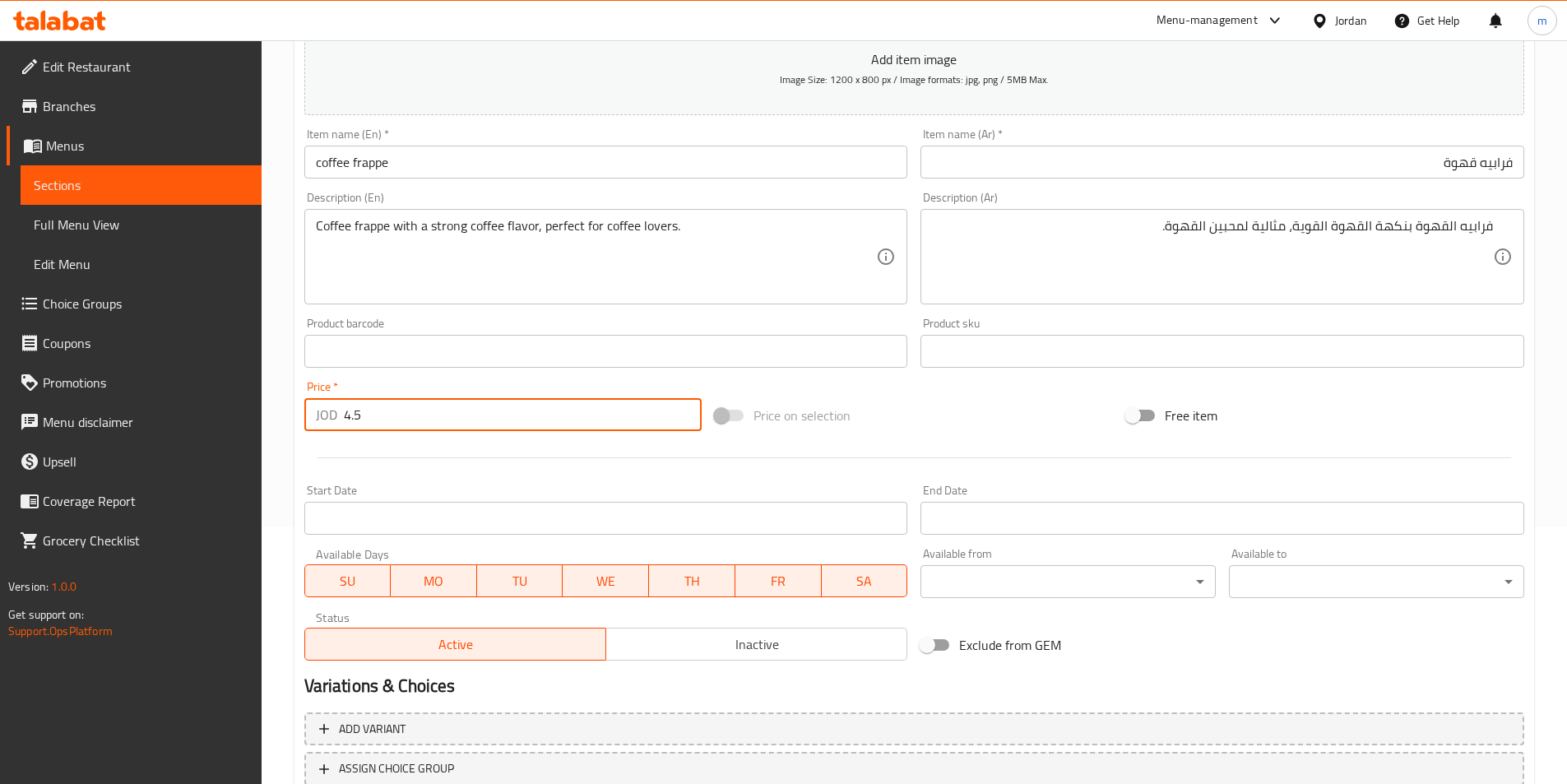
scroll to position [378, 0]
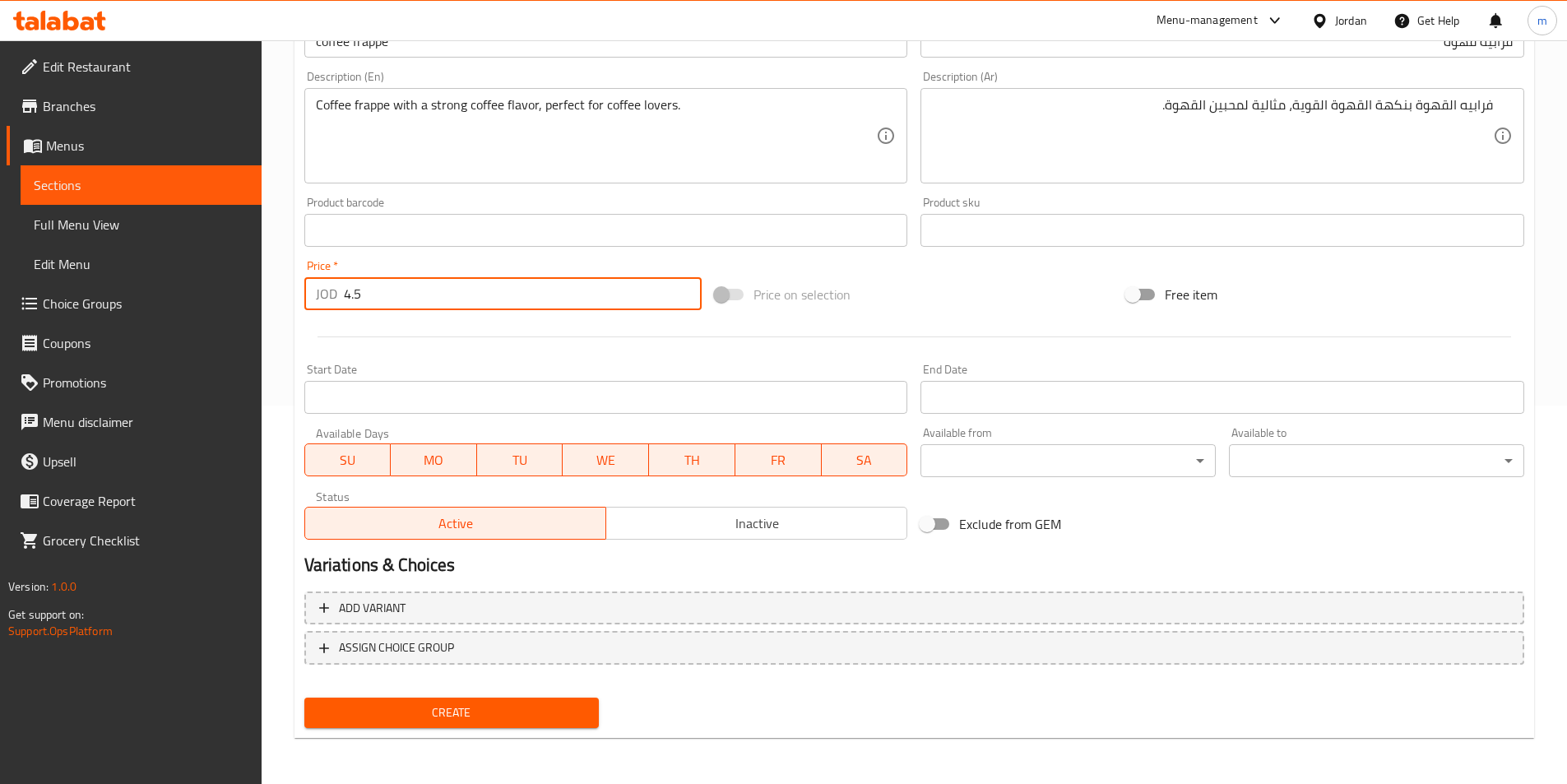
type input "4.5"
click at [531, 722] on span "Create" at bounding box center [452, 712] width 269 height 21
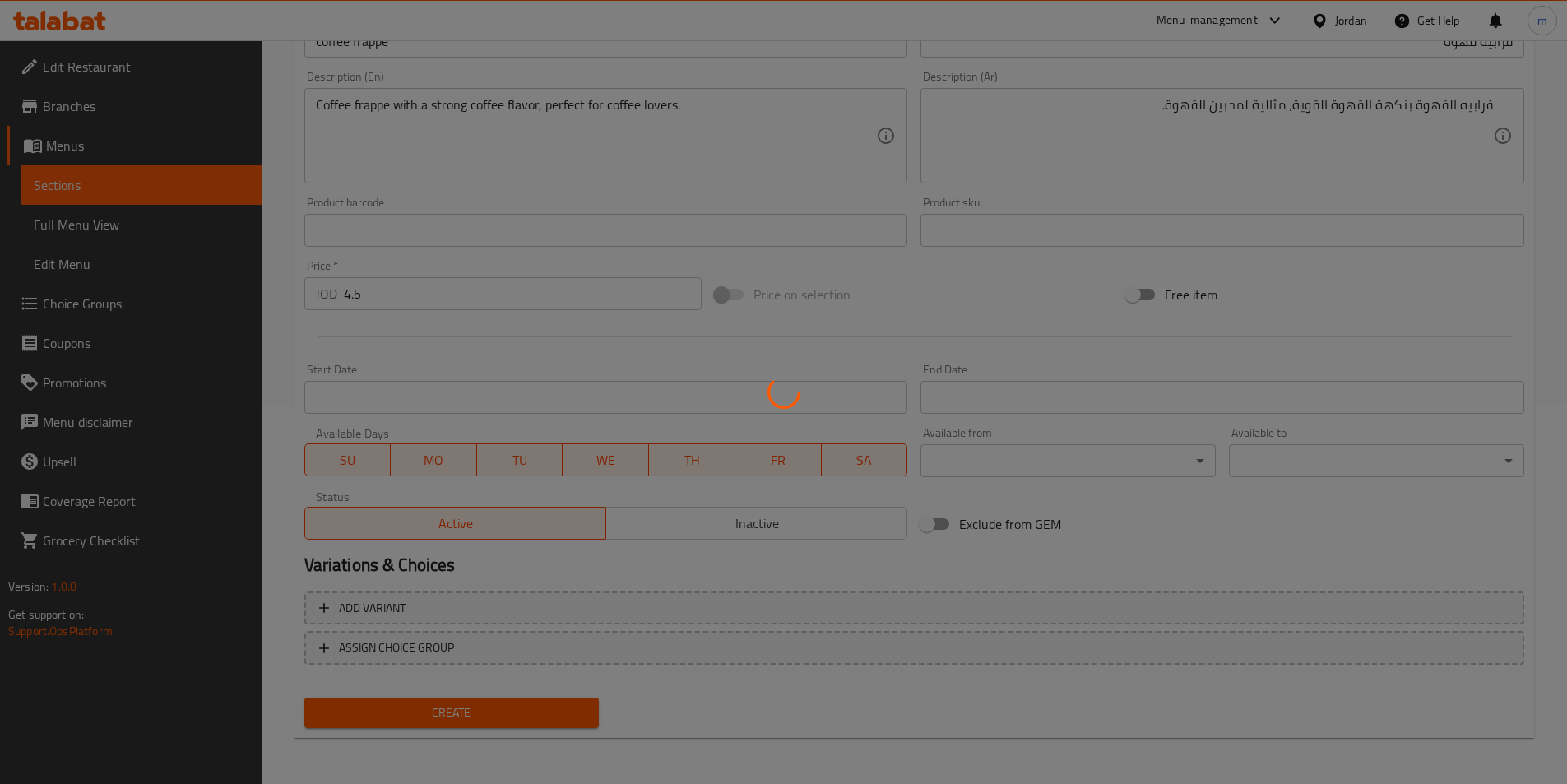
type input "0"
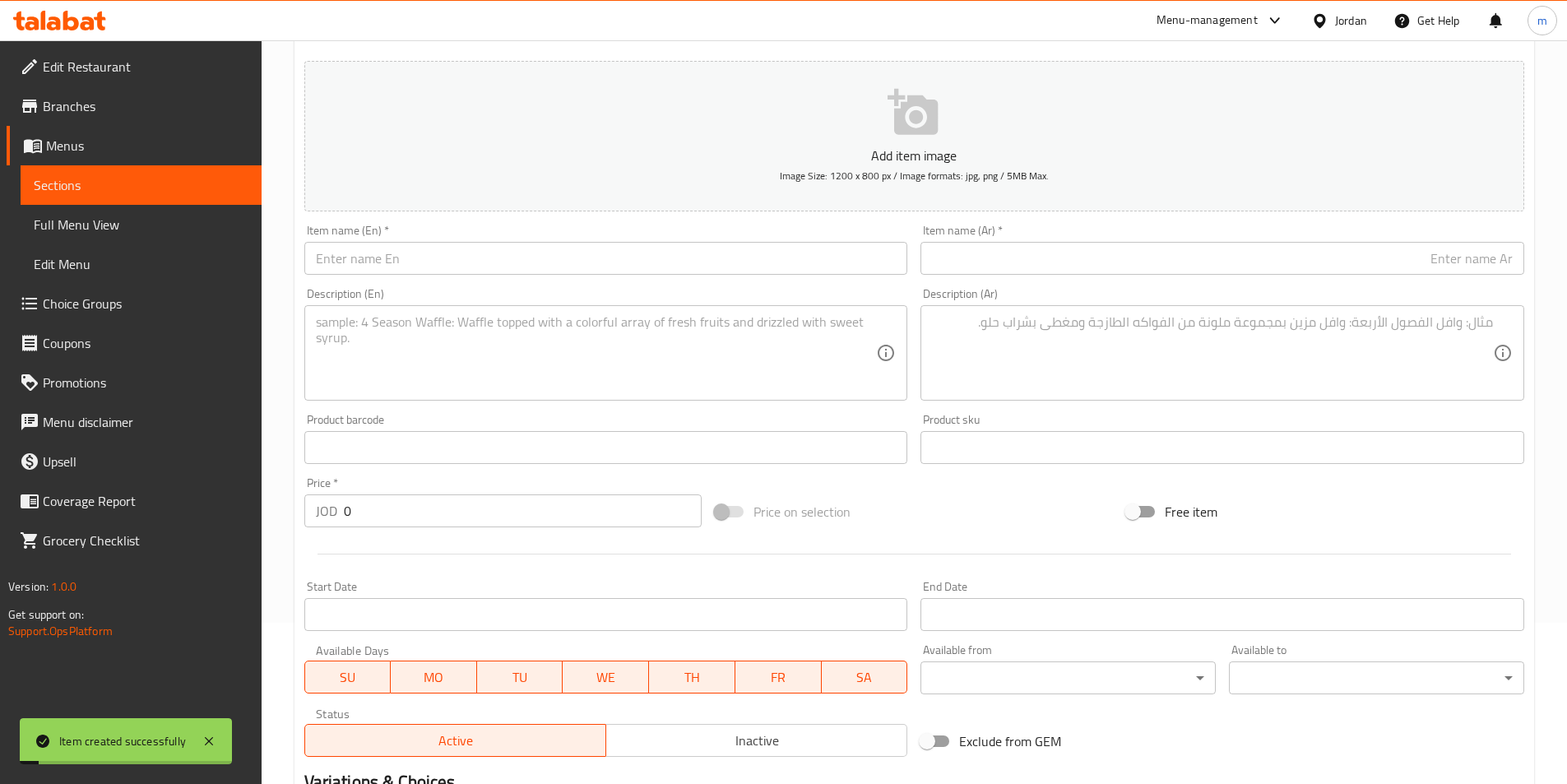
scroll to position [0, 0]
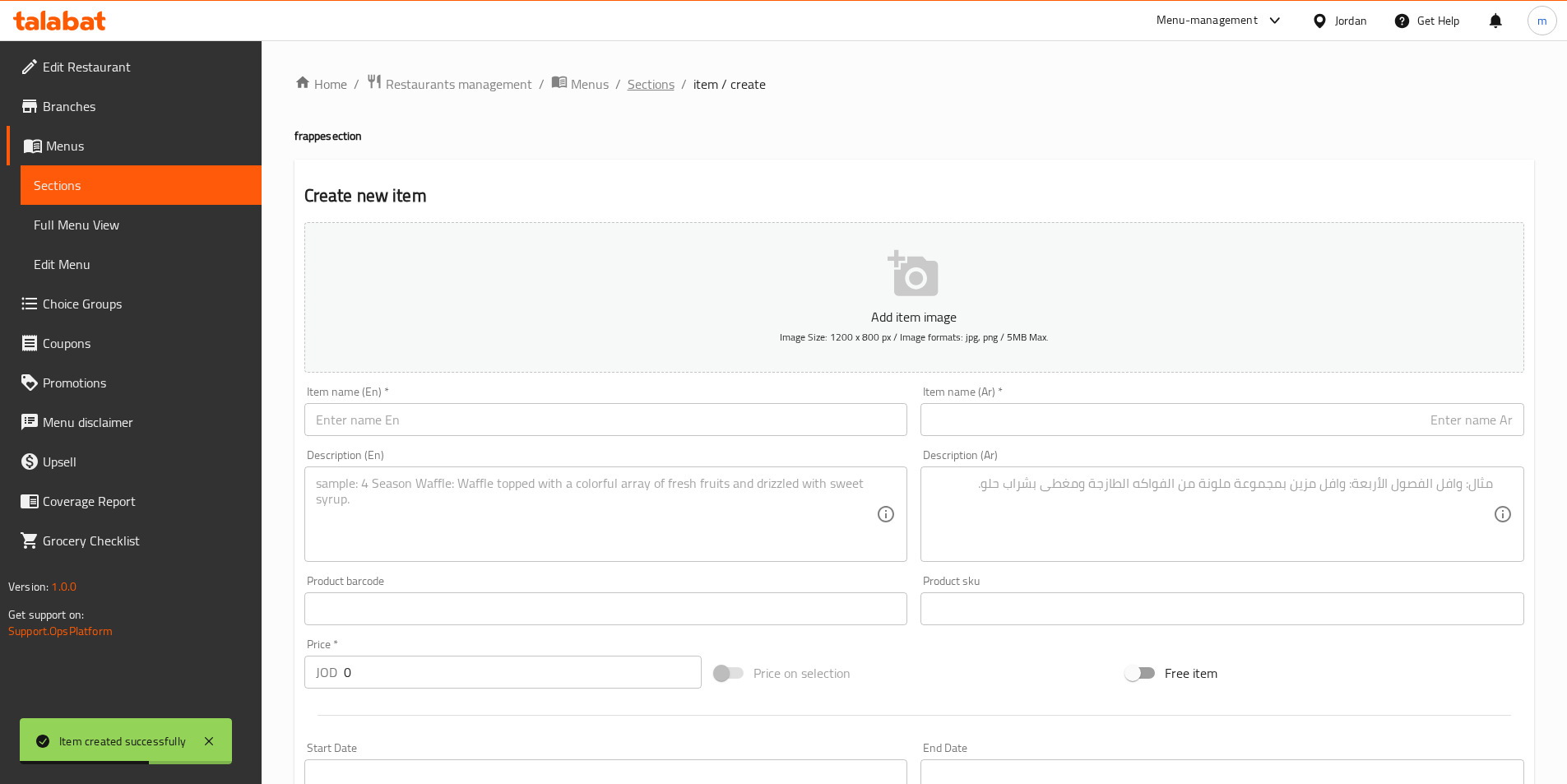
click at [653, 78] on span "Sections" at bounding box center [652, 84] width 47 height 20
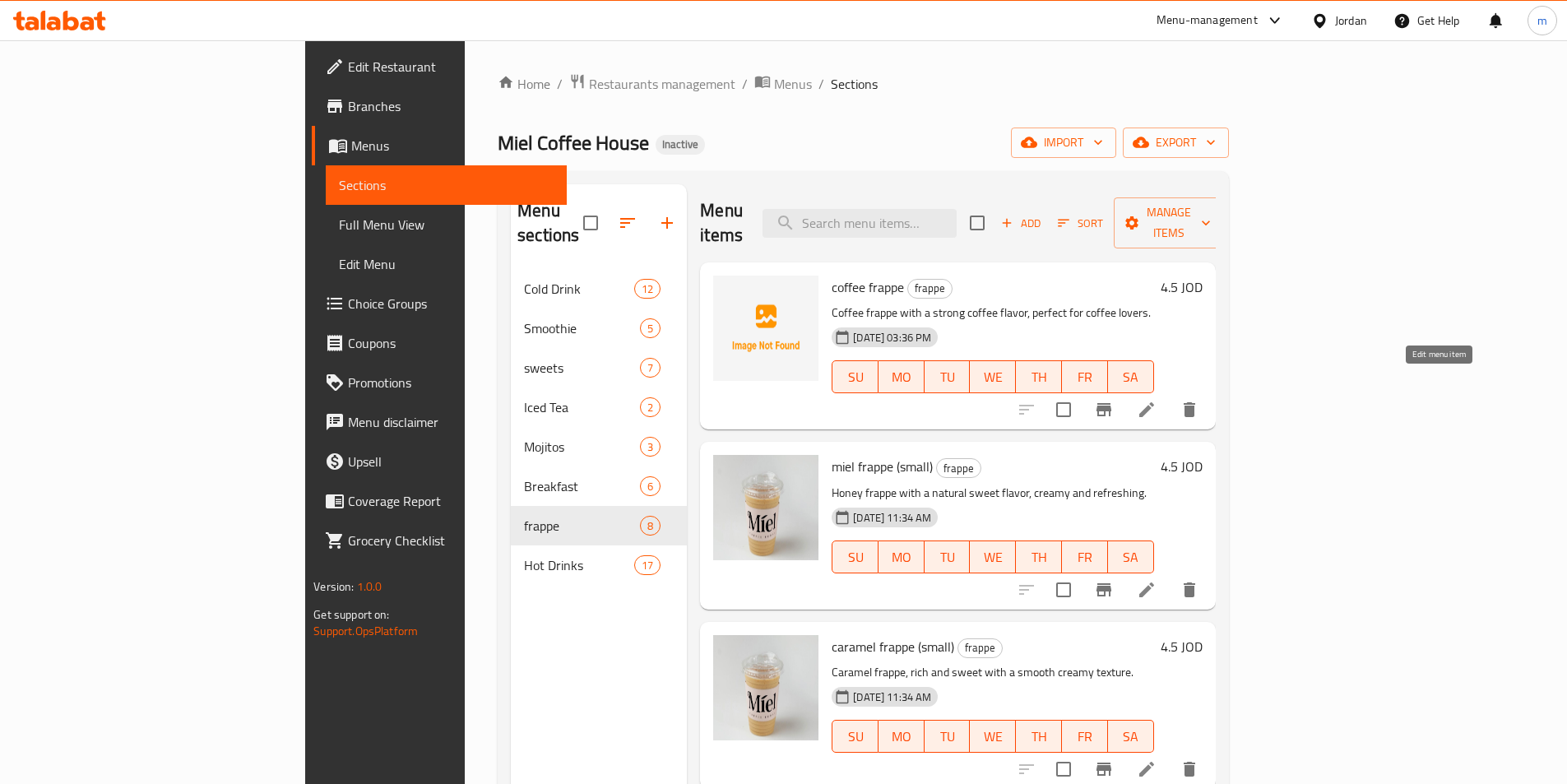
click at [1157, 399] on icon at bounding box center [1146, 409] width 20 height 20
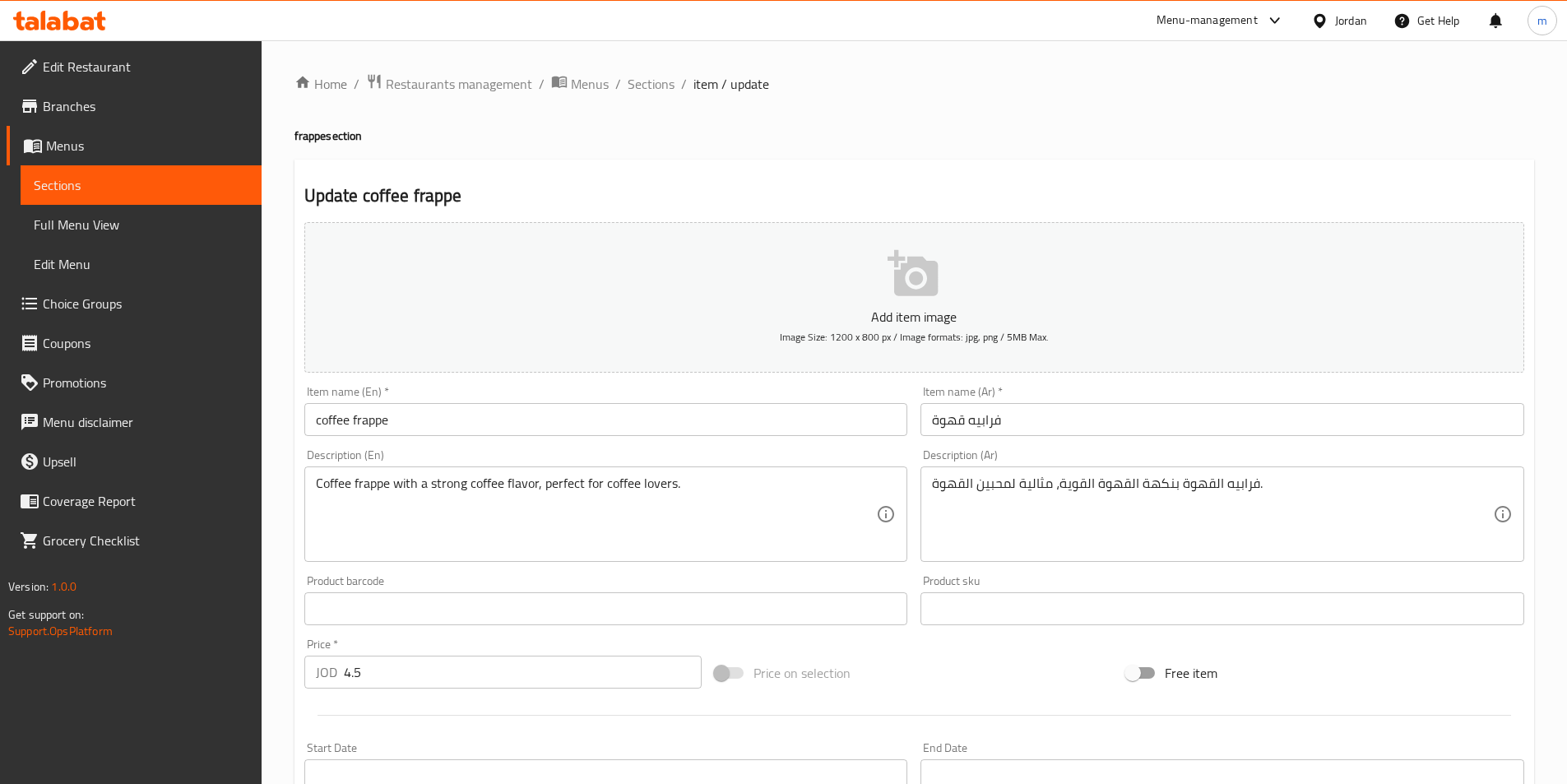
click at [522, 419] on input "coffee frappe" at bounding box center [606, 419] width 604 height 33
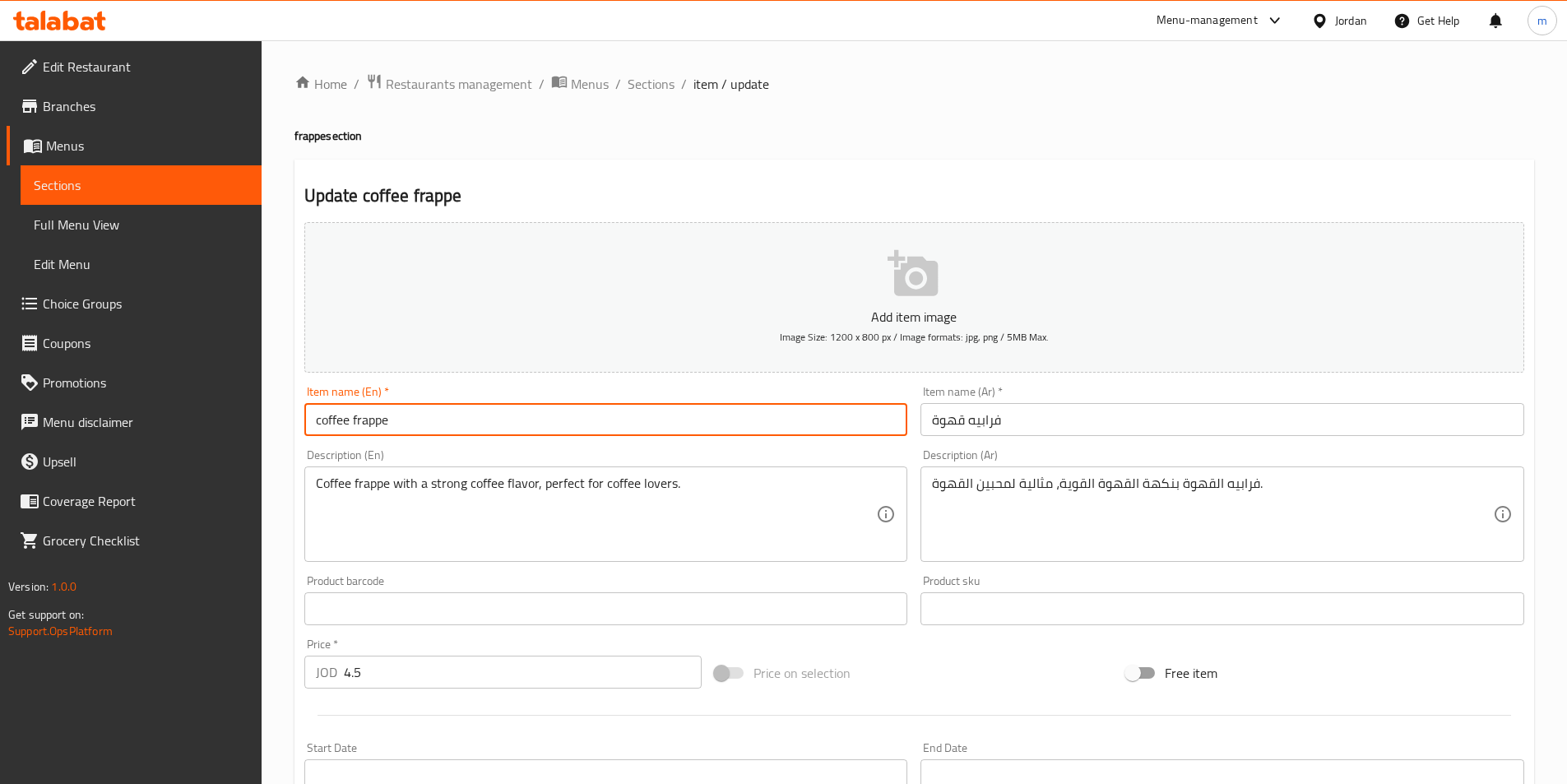
paste input "(small)"
type input "coffee frappe (small)"
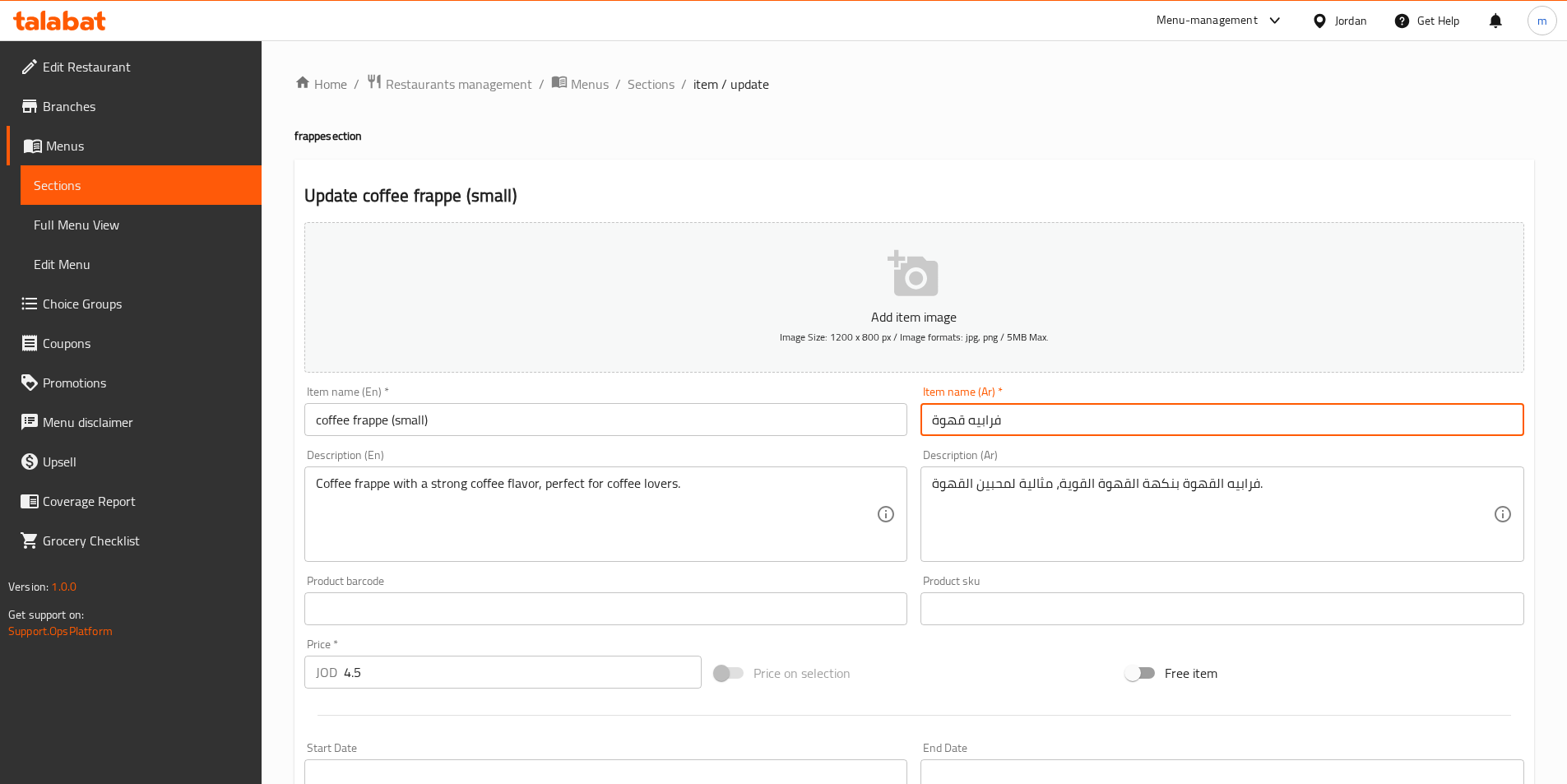
click at [1097, 426] on input "فرابيه قهوة" at bounding box center [1222, 419] width 604 height 33
paste input "(صغير)"
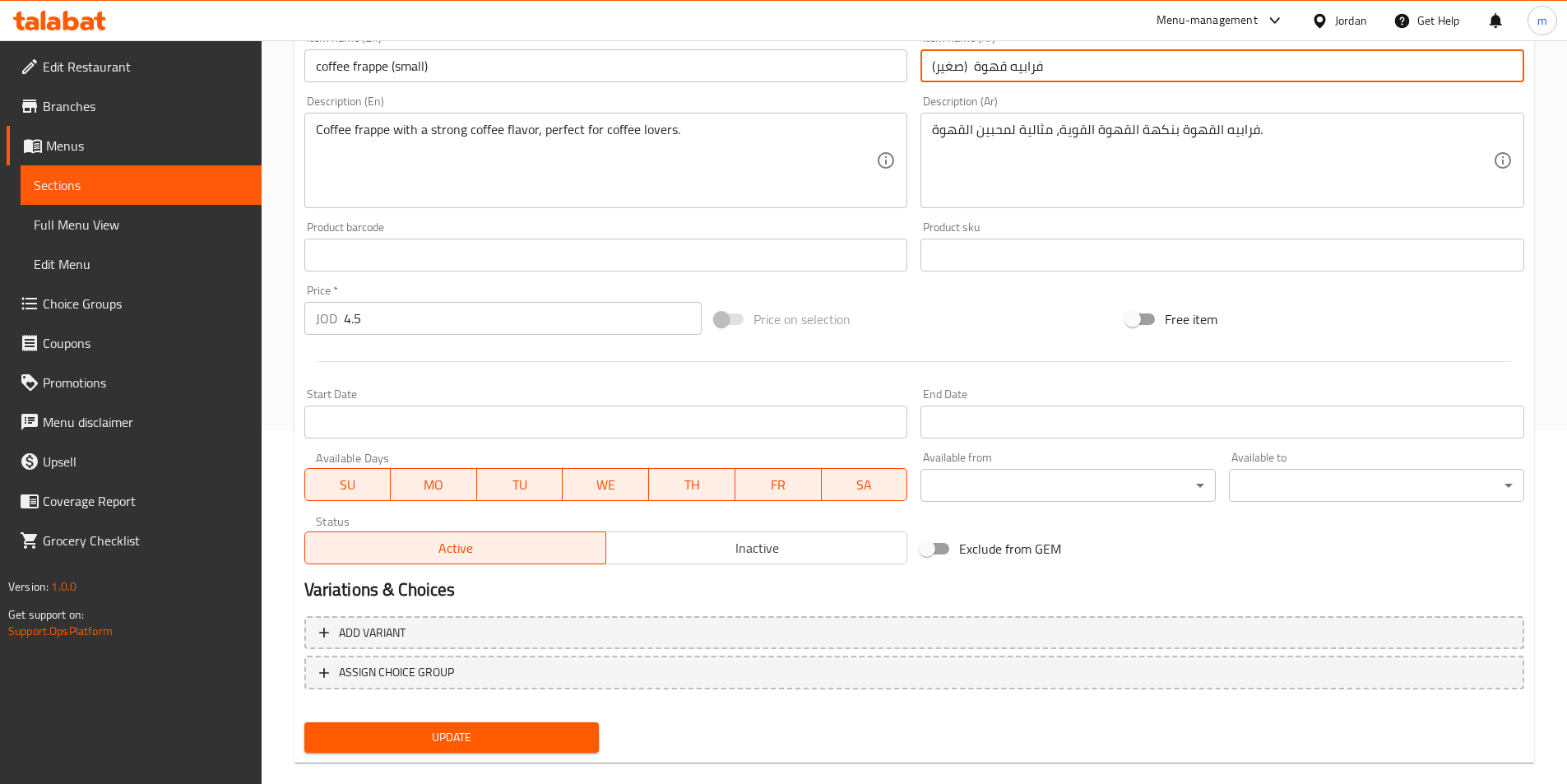
scroll to position [378, 0]
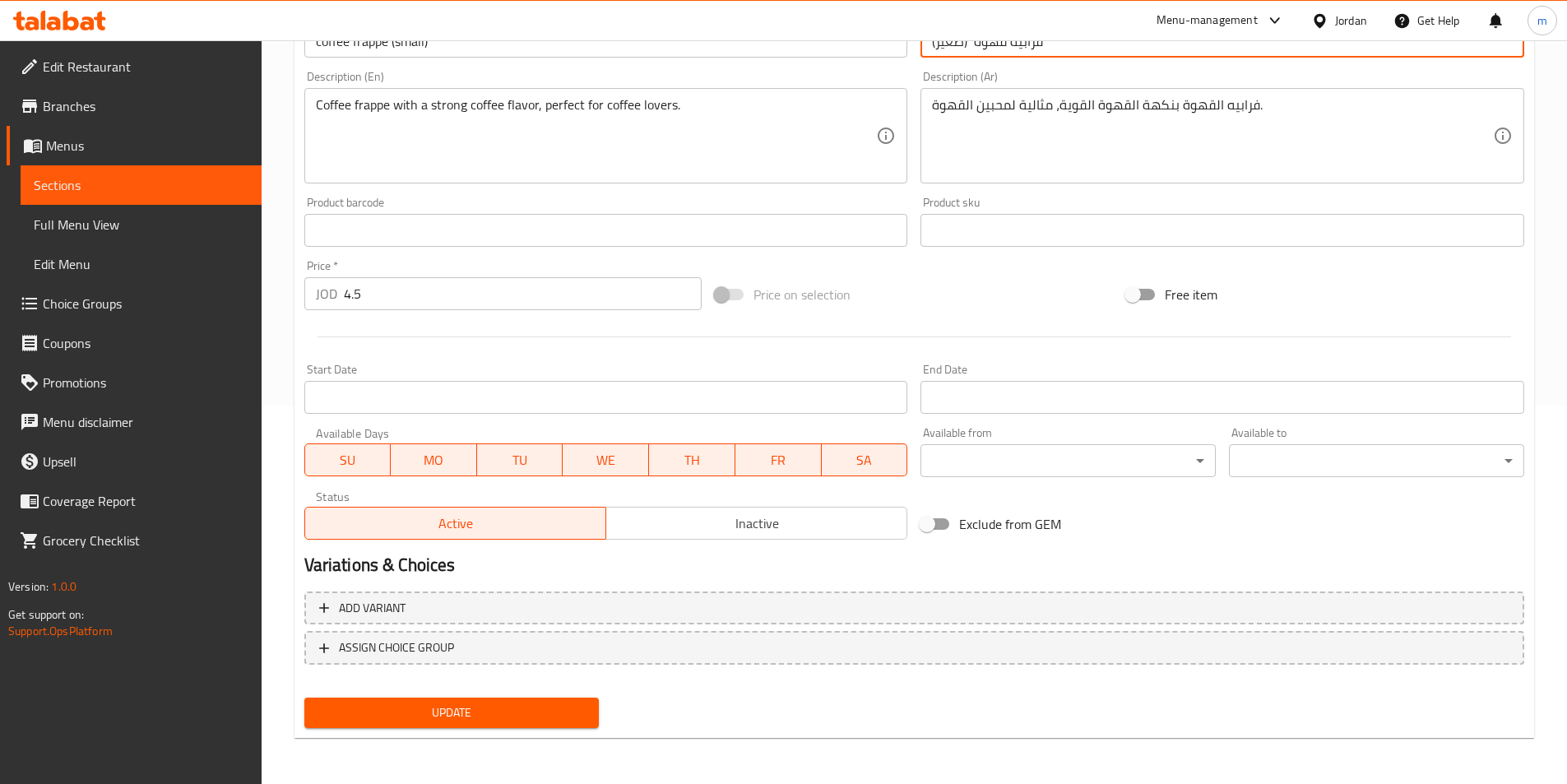
type input "فرابيه قهوة (صغير)"
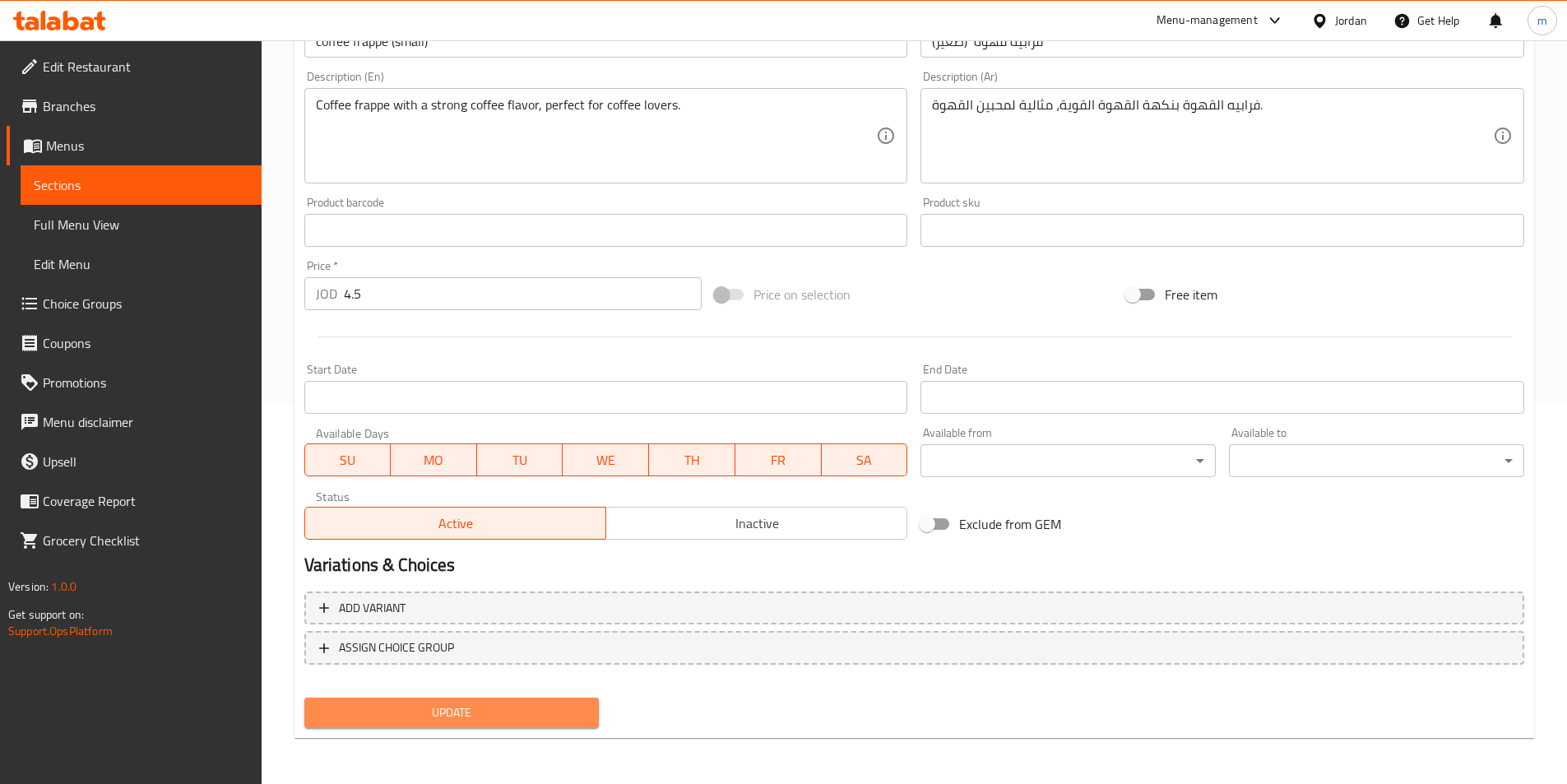
click at [537, 719] on span "Update" at bounding box center [452, 712] width 269 height 21
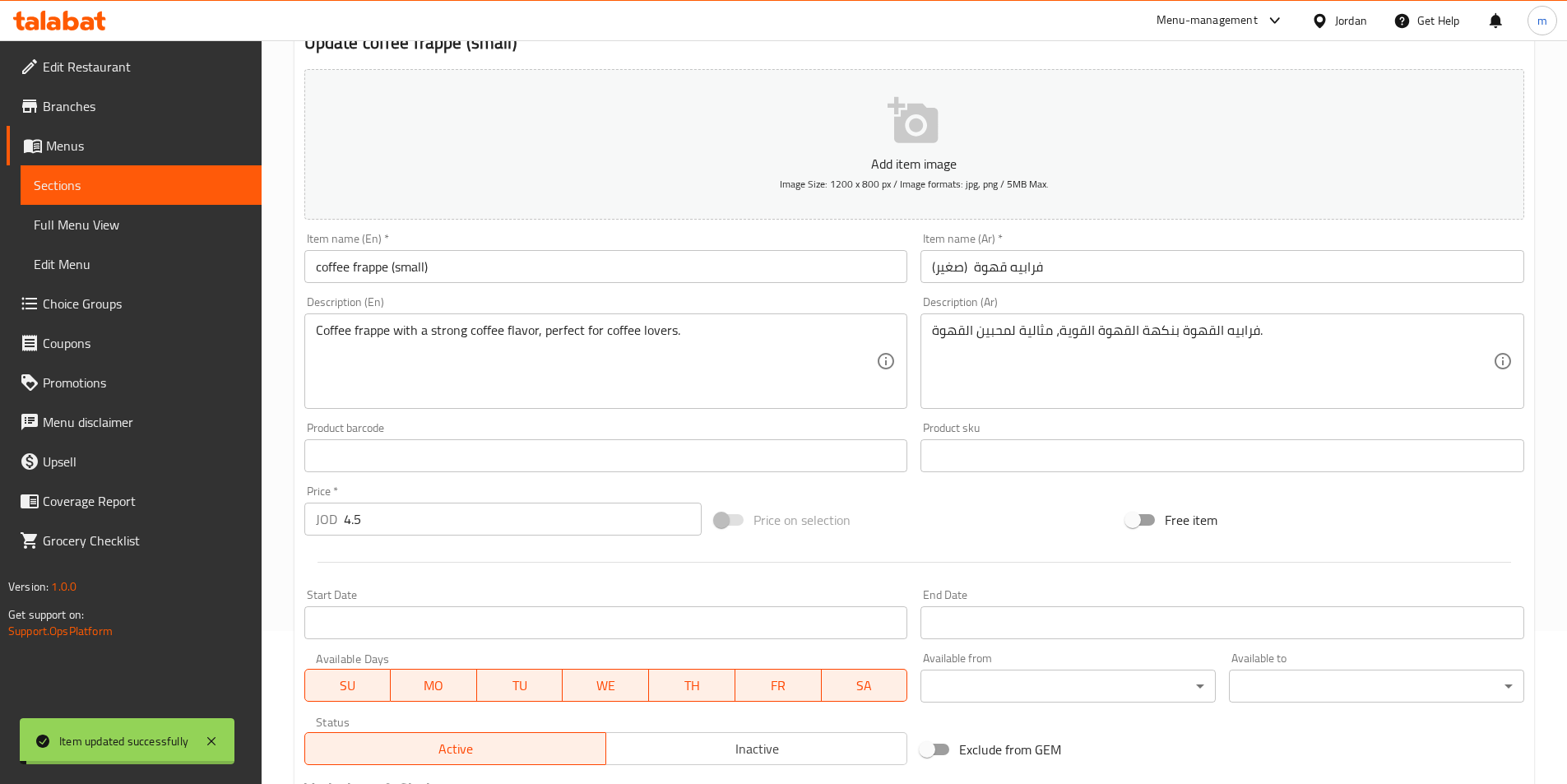
scroll to position [0, 0]
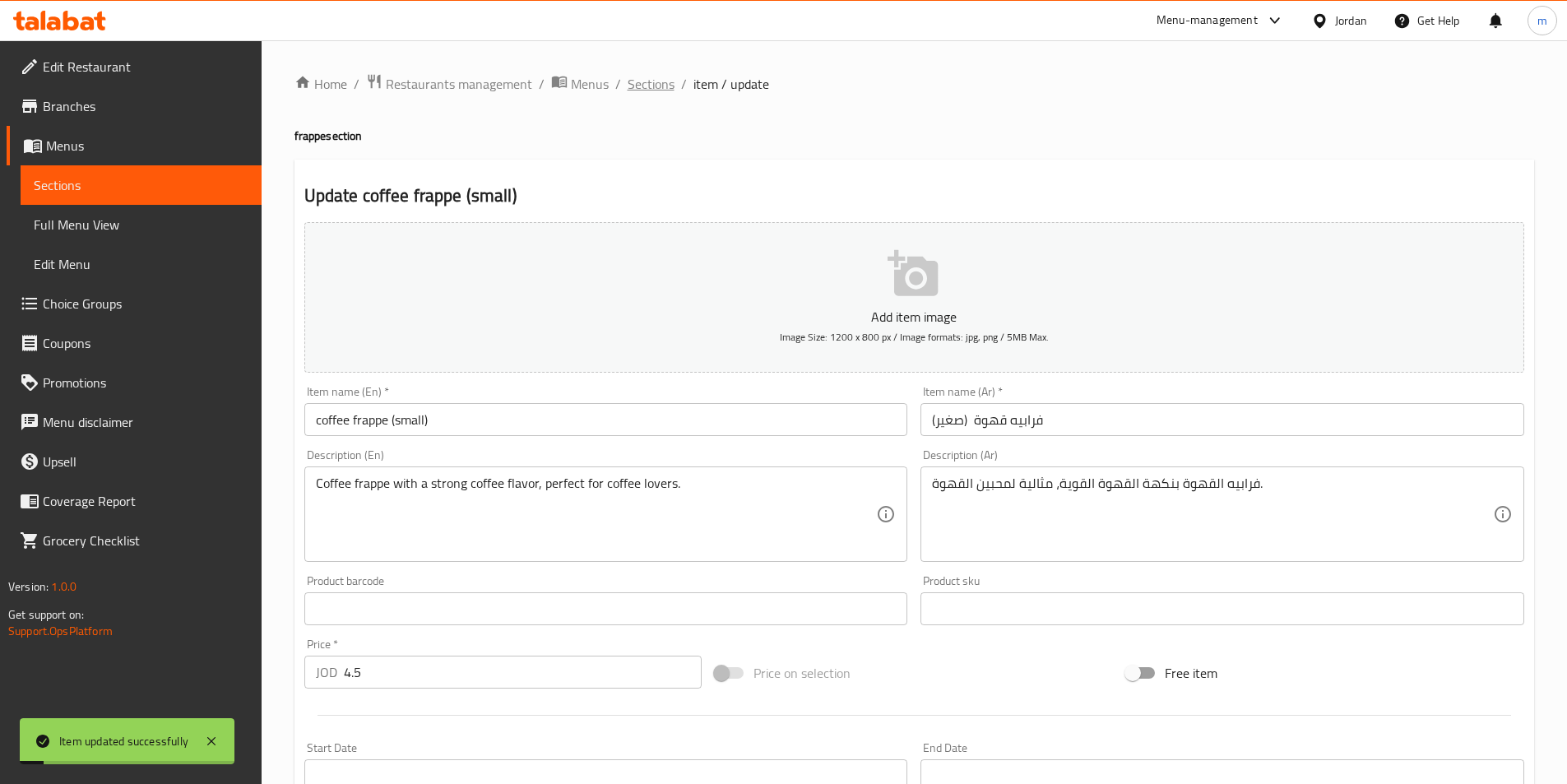
click at [667, 90] on span "Sections" at bounding box center [652, 84] width 47 height 20
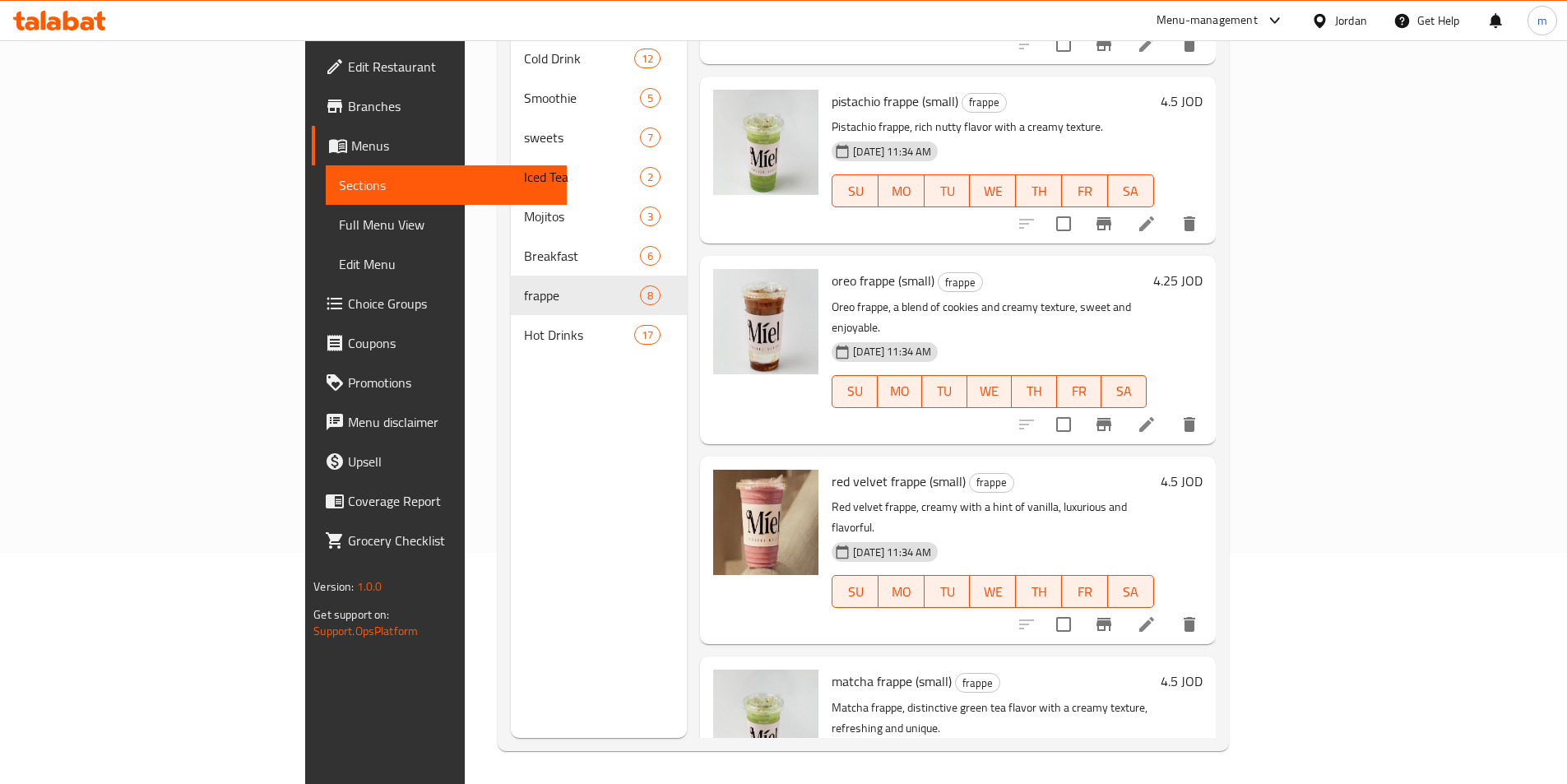
scroll to position [613, 0]
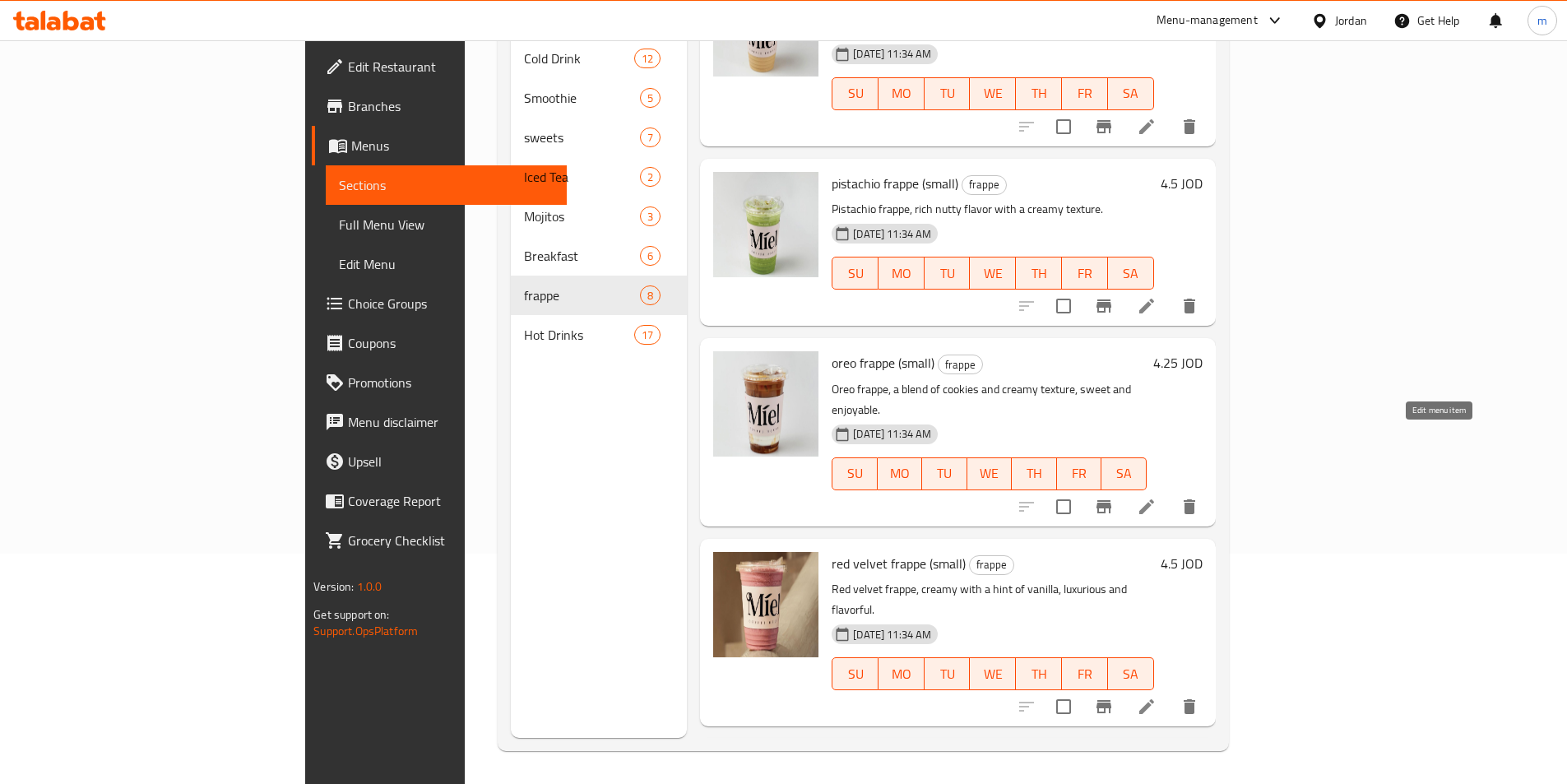
click at [1154, 499] on icon at bounding box center [1146, 506] width 15 height 15
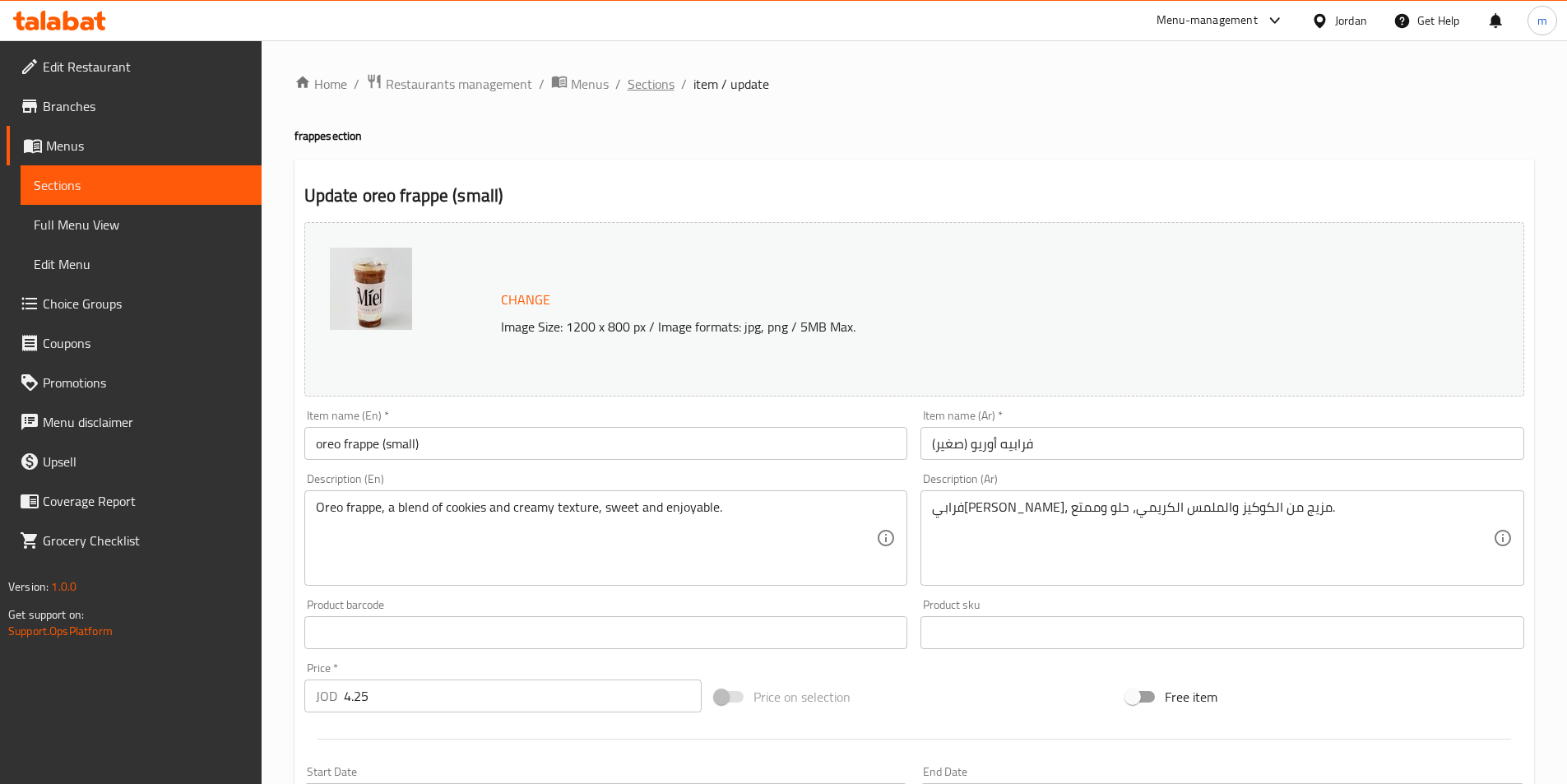
click at [660, 83] on span "Sections" at bounding box center [652, 84] width 47 height 20
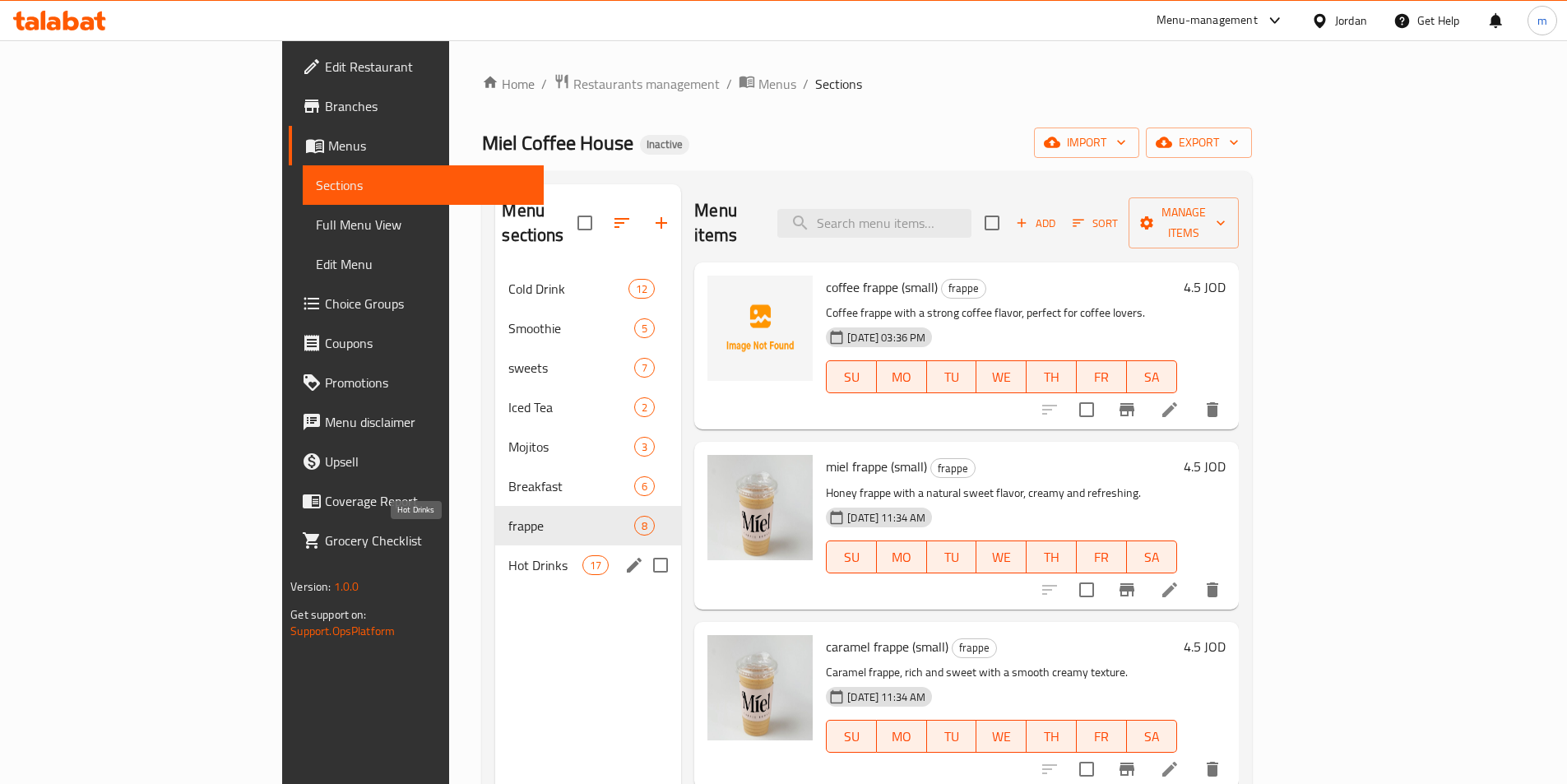
click at [509, 556] on span "Hot Drinks" at bounding box center [545, 565] width 74 height 20
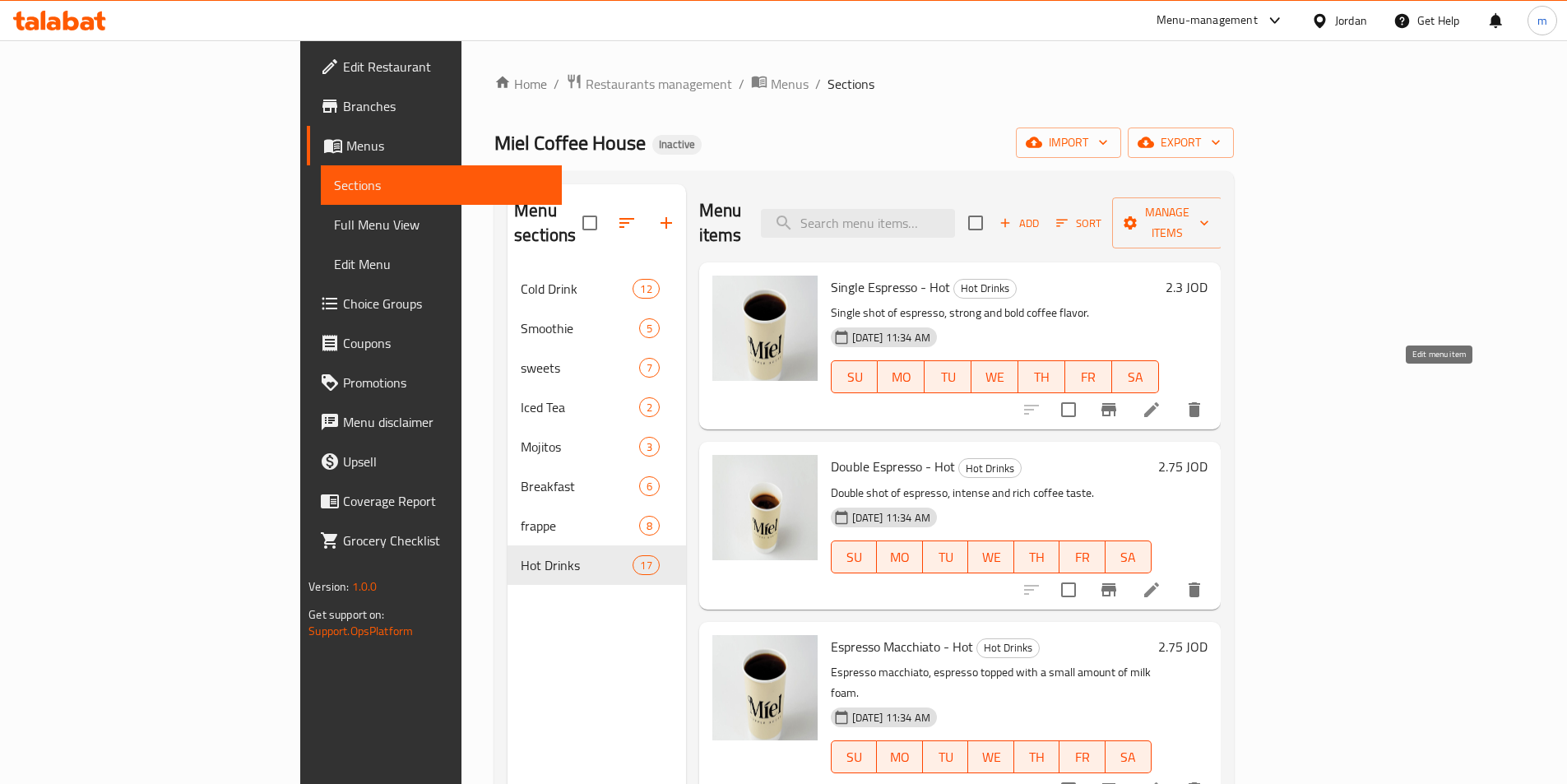
click at [1160, 402] on icon at bounding box center [1152, 409] width 15 height 15
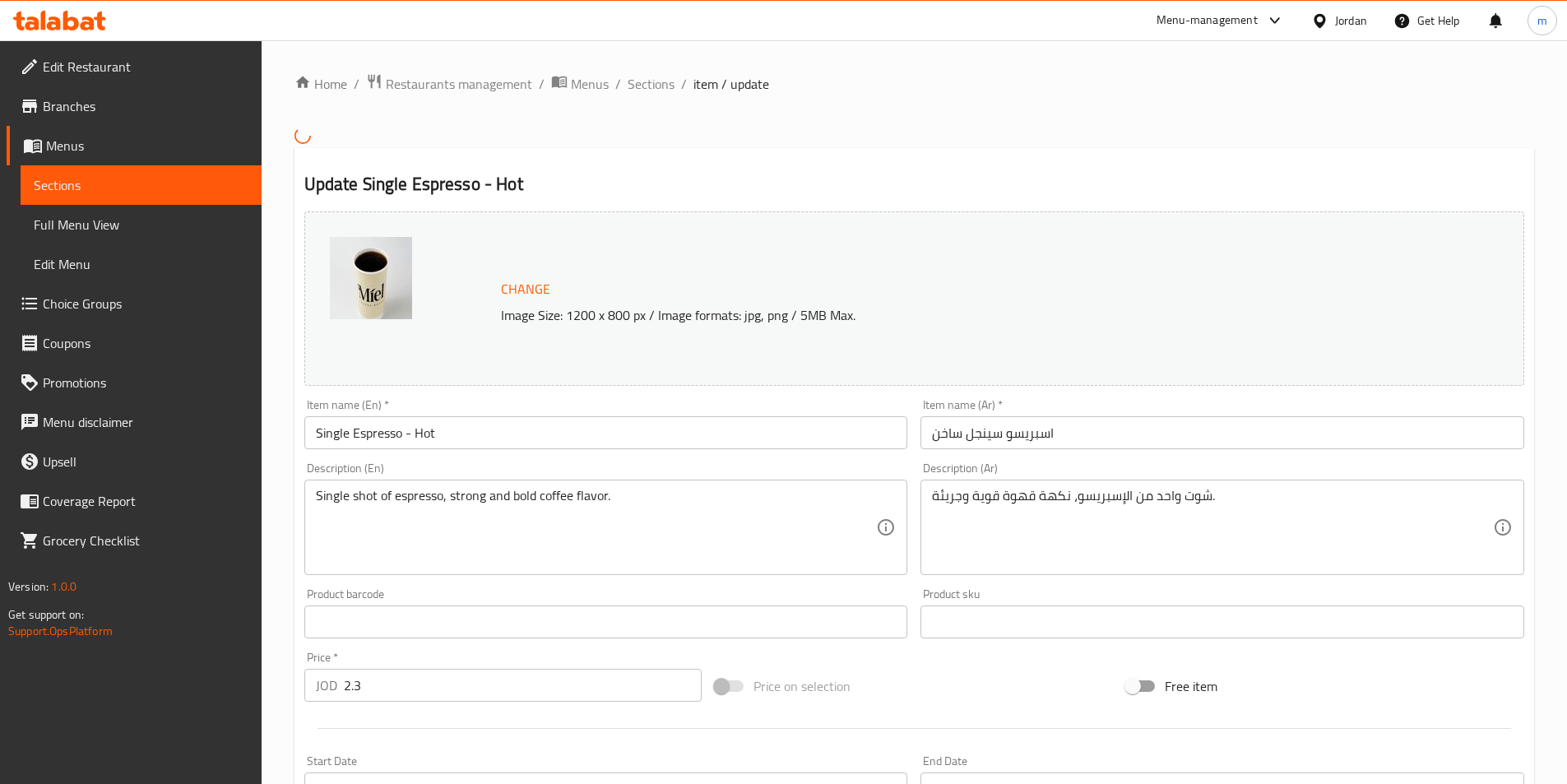
click at [532, 437] on input "Single Espresso - Hot" at bounding box center [606, 433] width 604 height 33
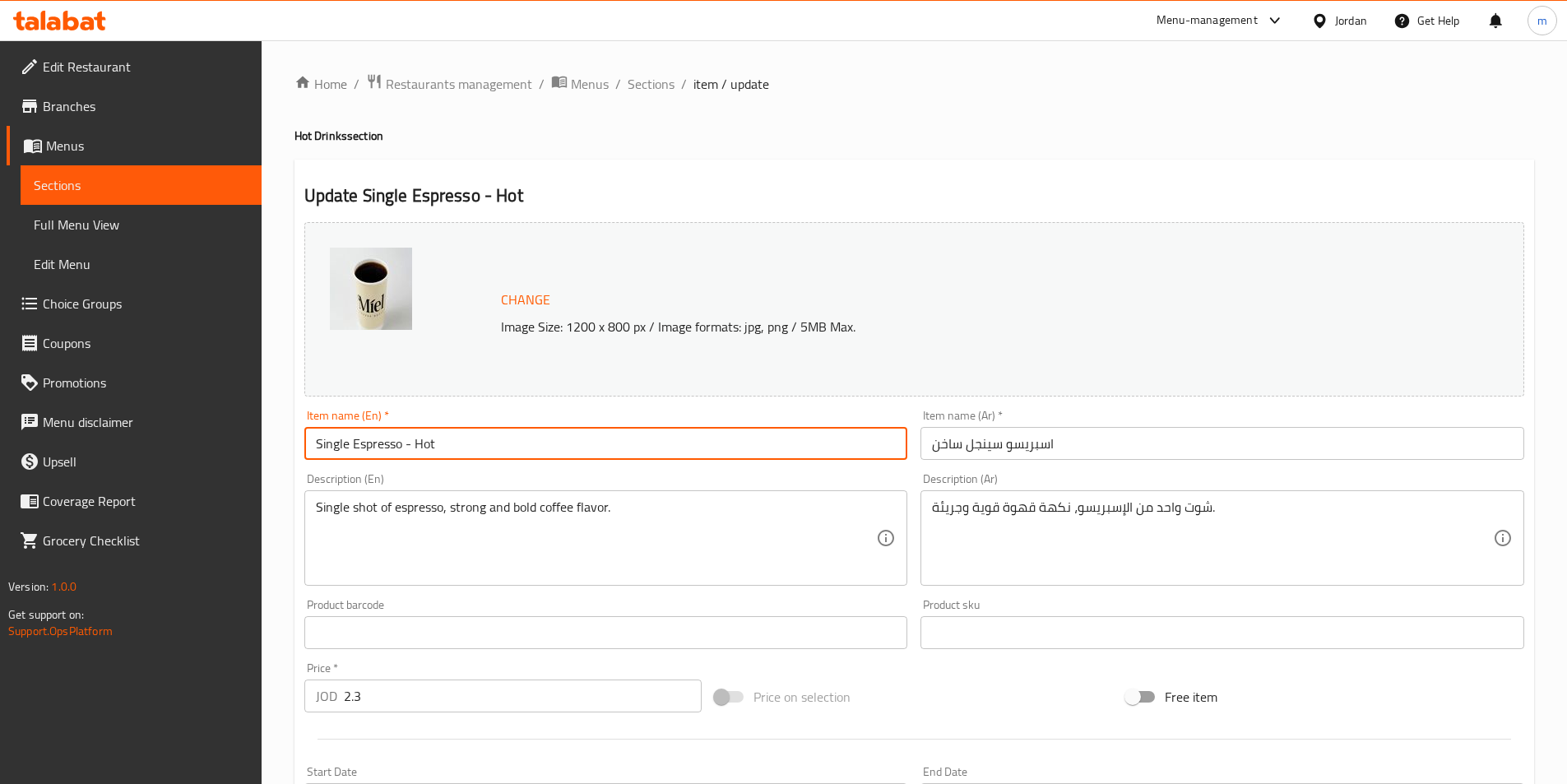
paste input "(small)"
type input "Single Espresso - Hot (small)"
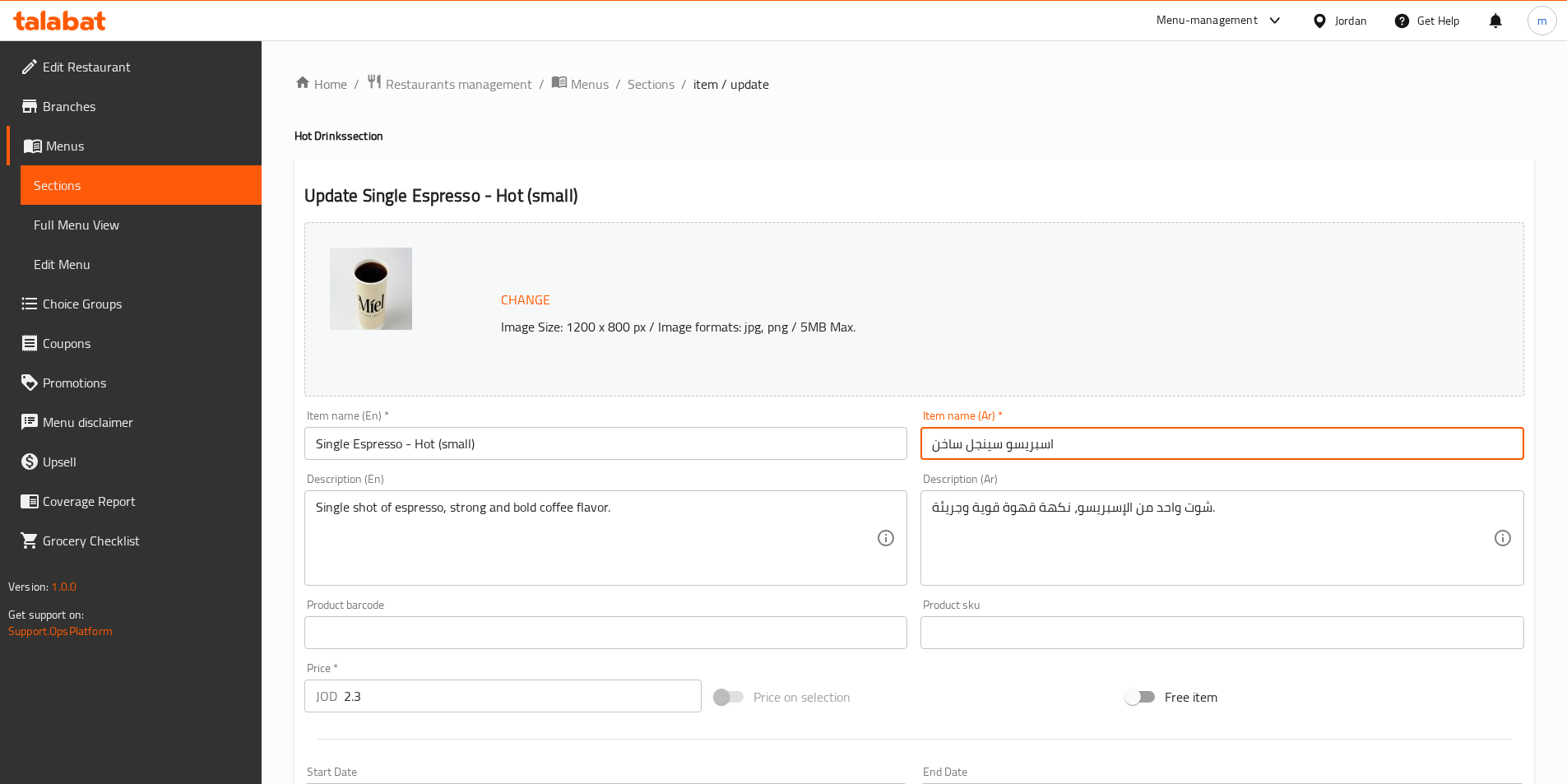
click at [1112, 435] on input "اسبريسو سينجل ساخن" at bounding box center [1222, 443] width 604 height 33
paste input "(صغير)"
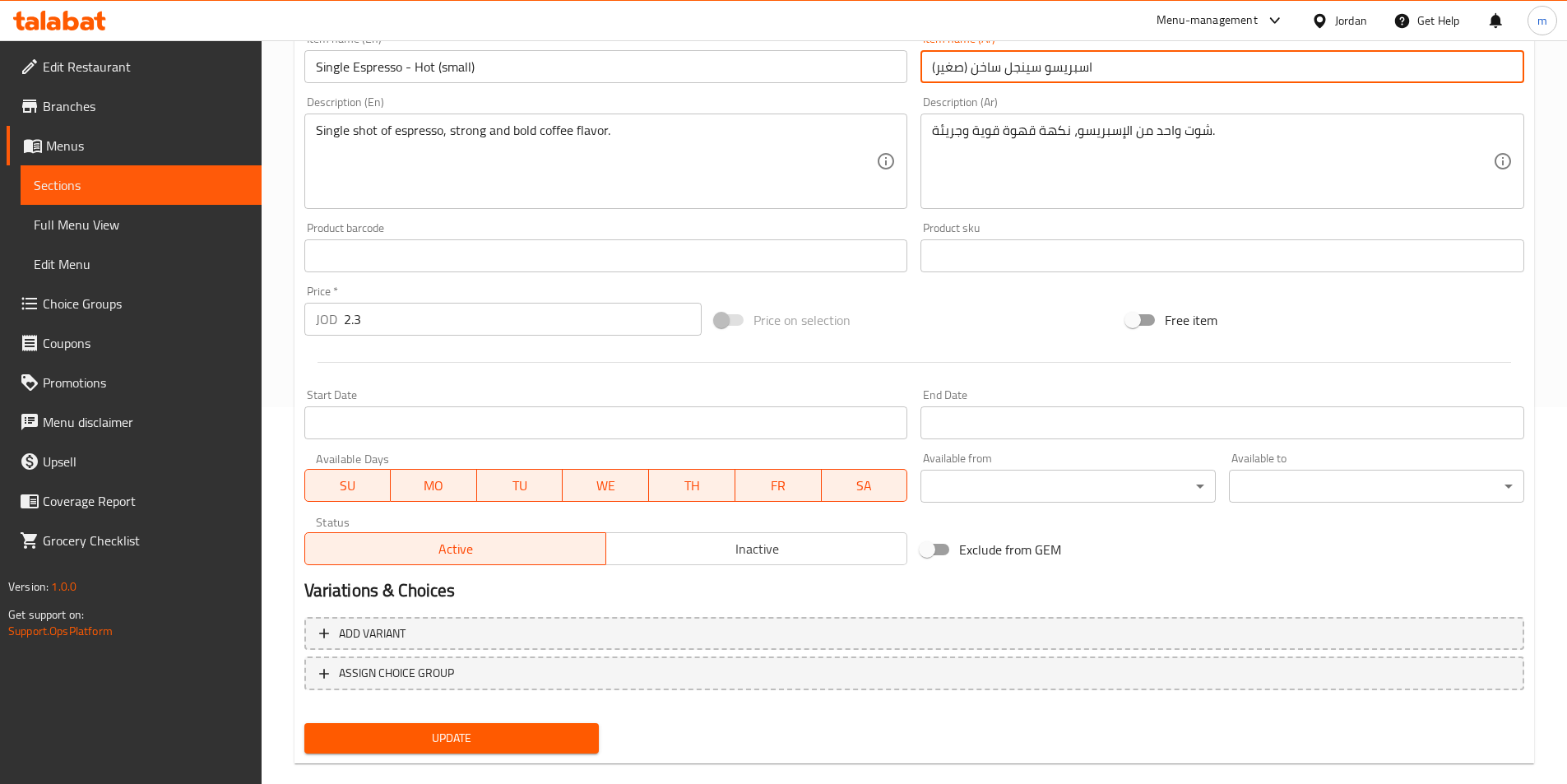
scroll to position [402, 0]
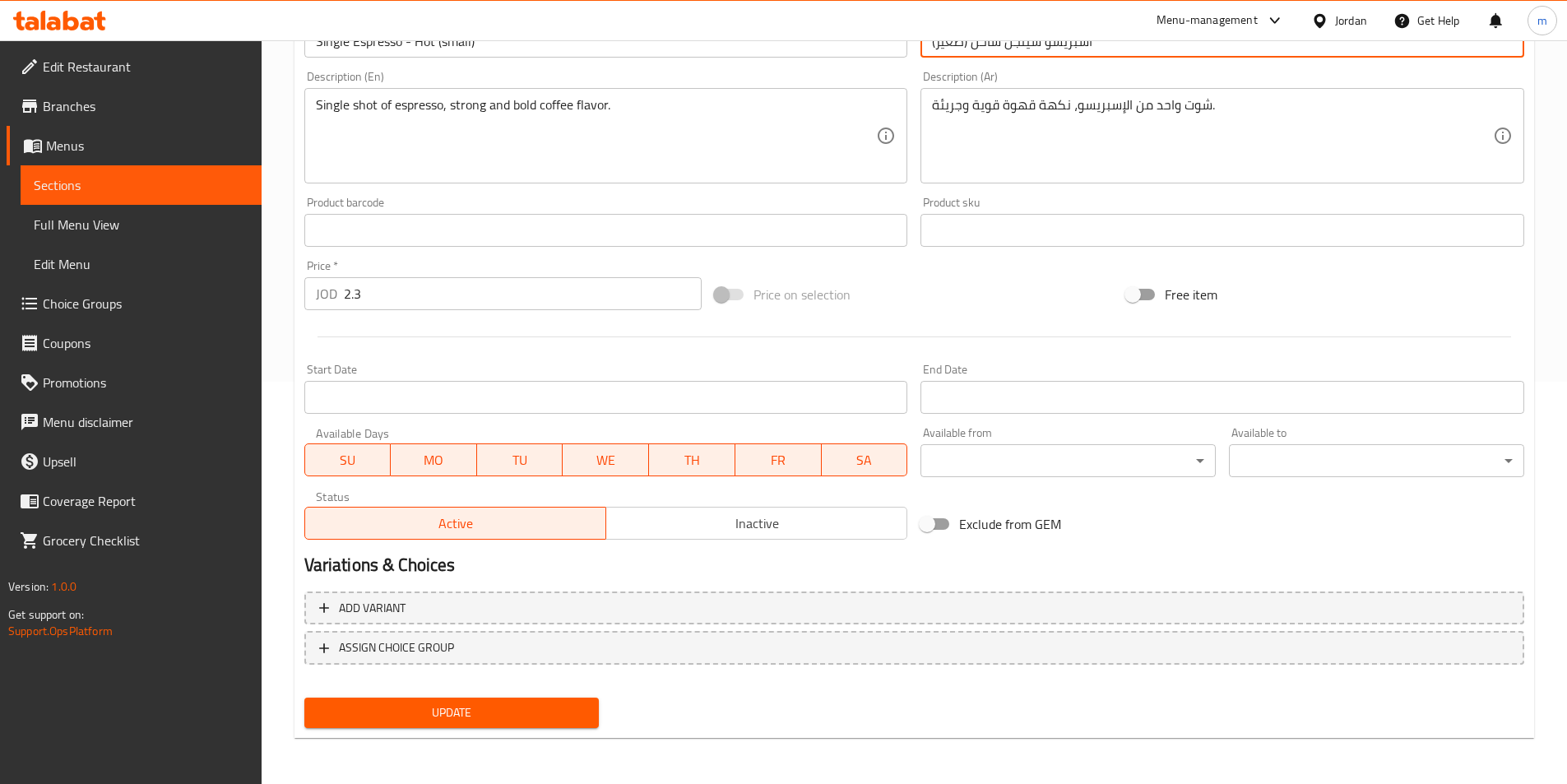
type input "اسبريسو سينجل ساخن (صغير)"
click at [558, 706] on span "Update" at bounding box center [452, 712] width 269 height 21
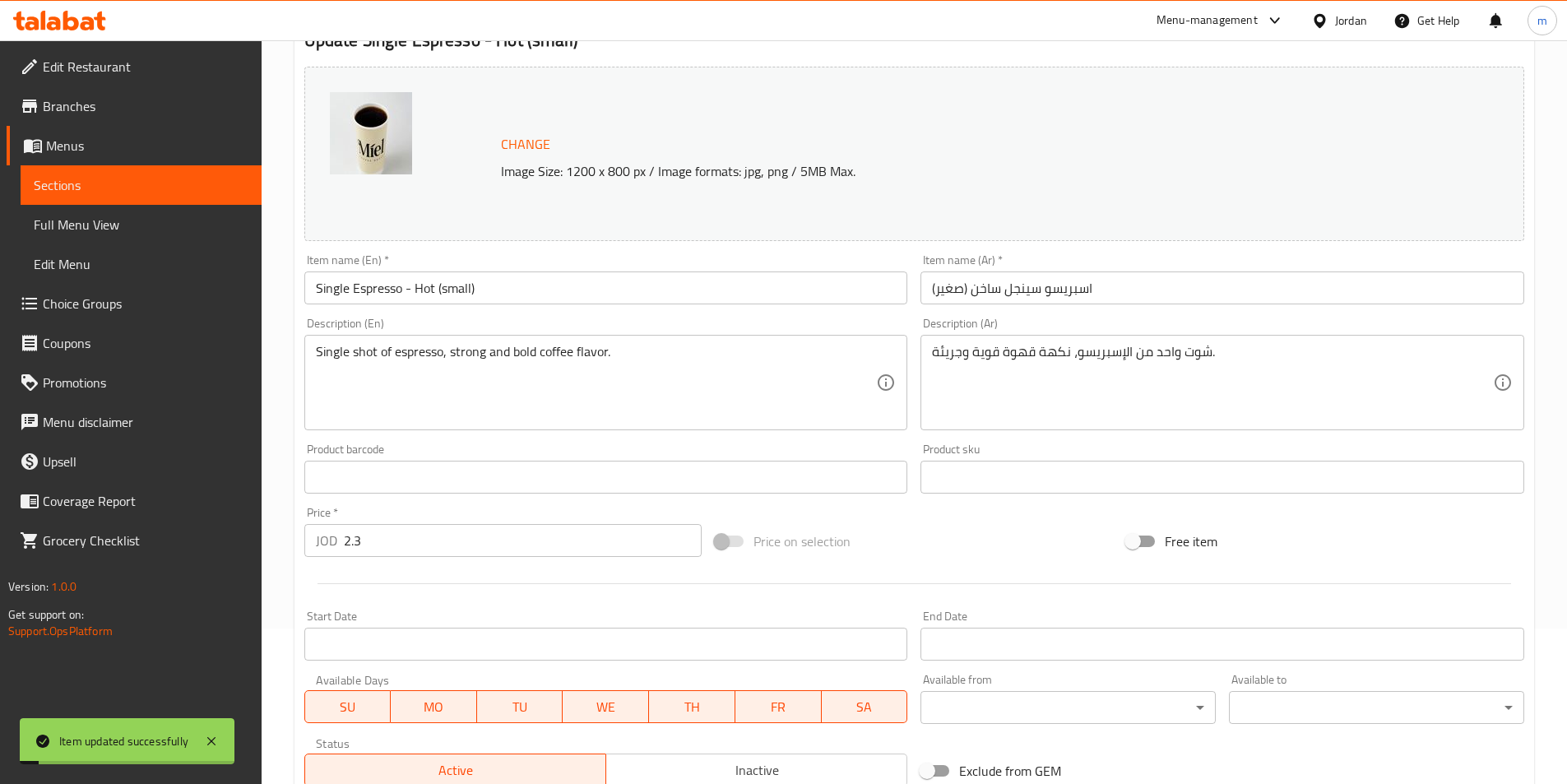
scroll to position [0, 0]
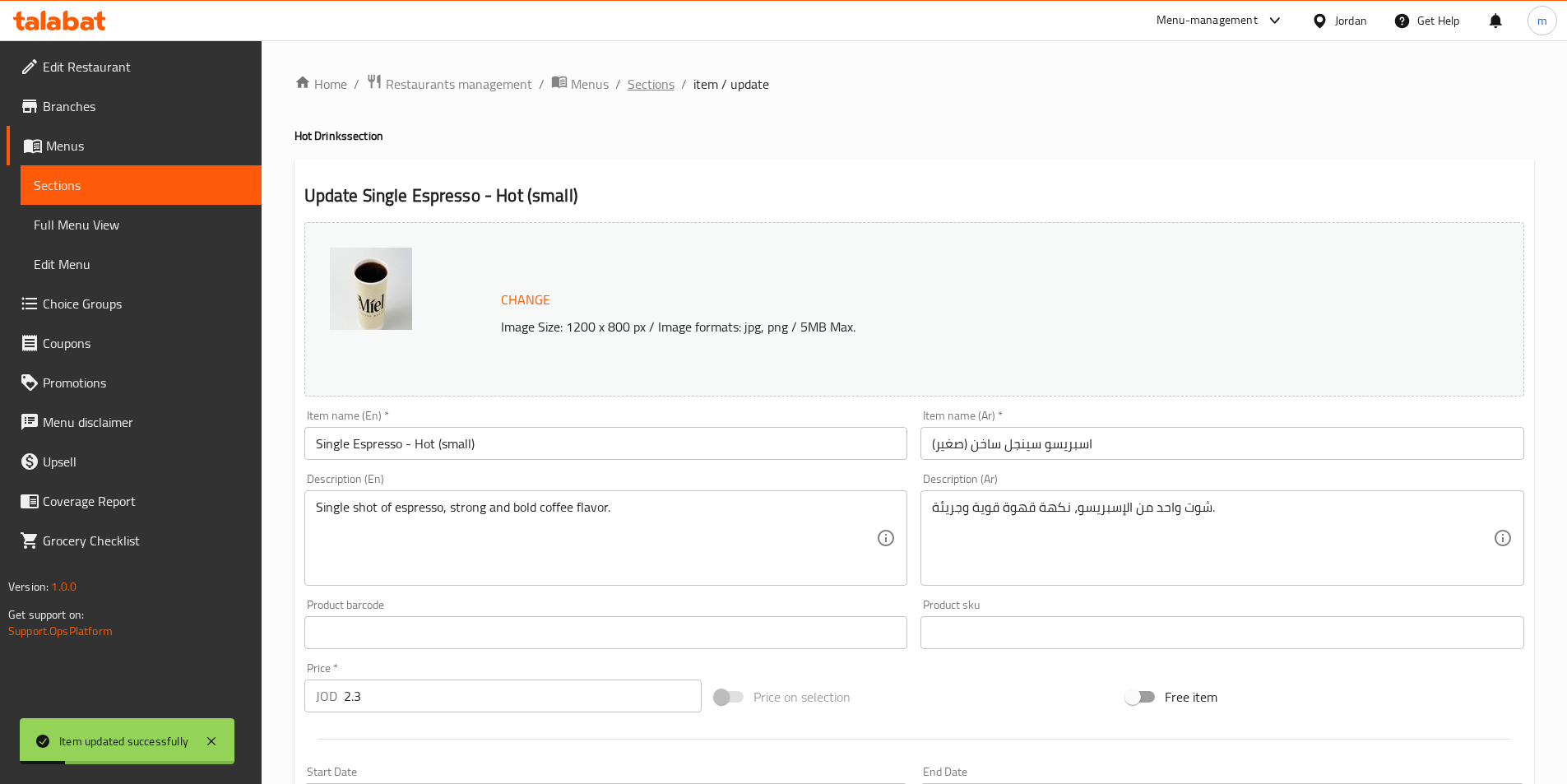
click at [642, 86] on span "Sections" at bounding box center [652, 84] width 47 height 20
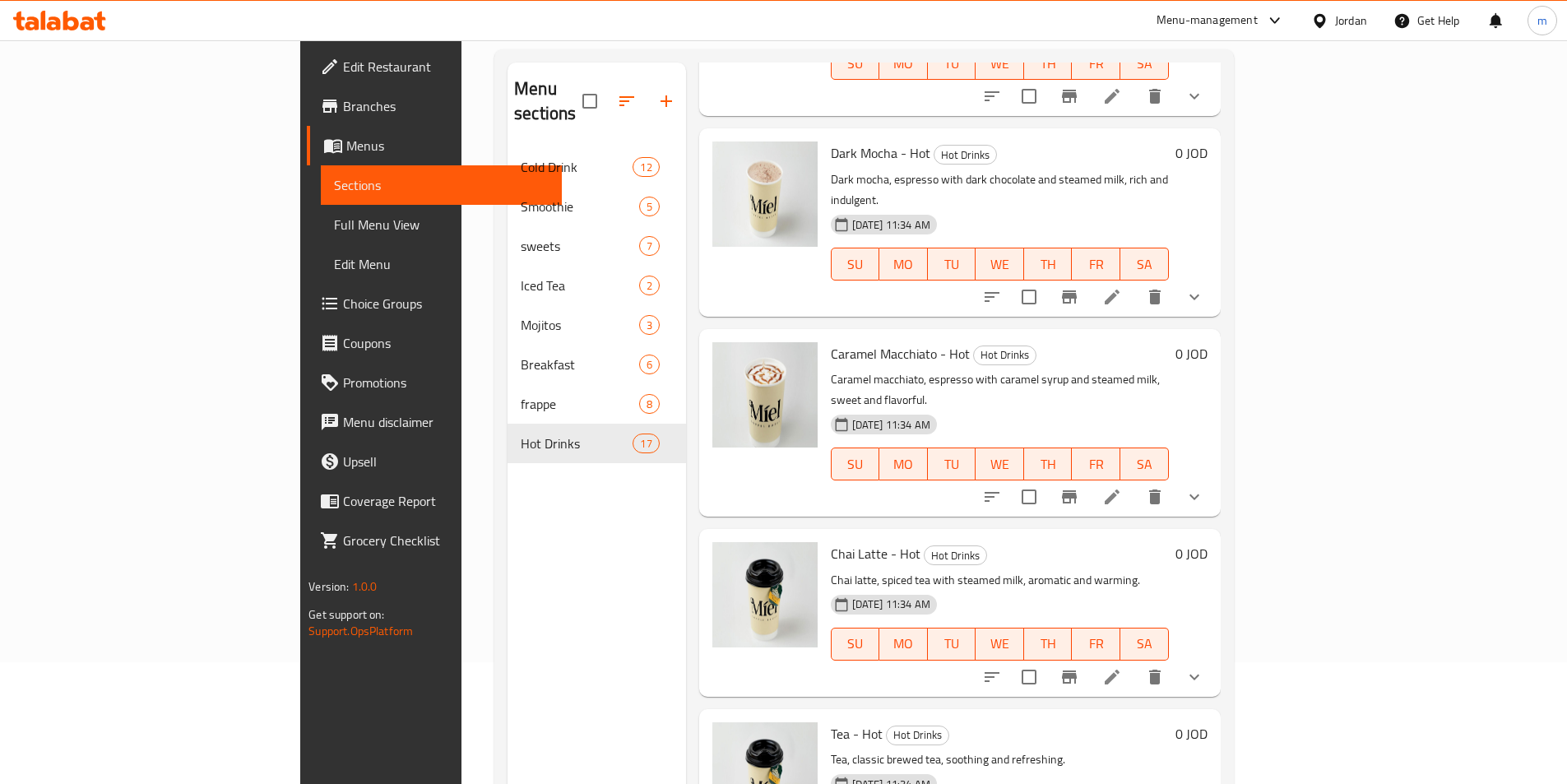
scroll to position [230, 0]
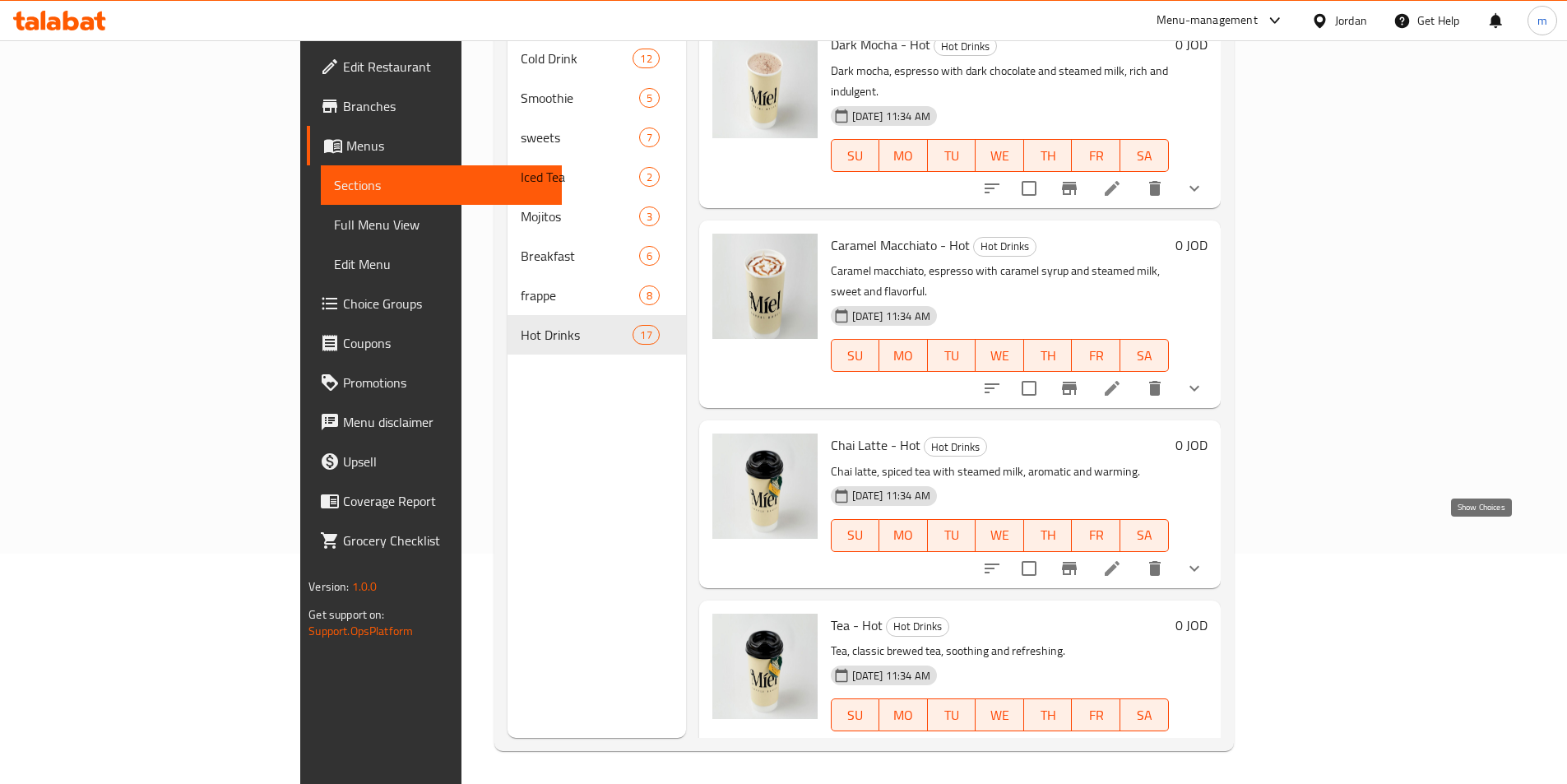
click at [1205, 738] on icon "show more" at bounding box center [1194, 747] width 20 height 20
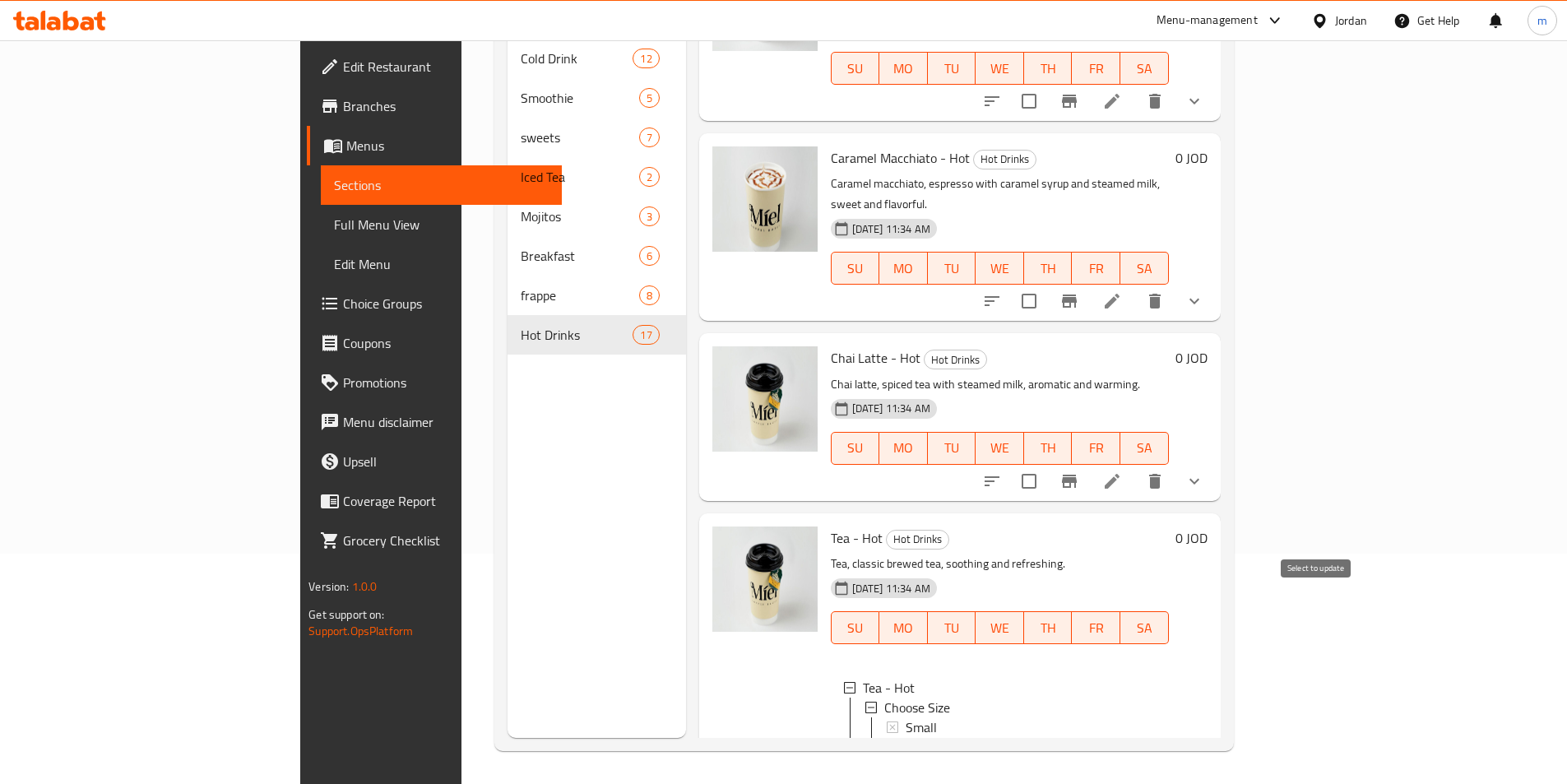
scroll to position [2449, 0]
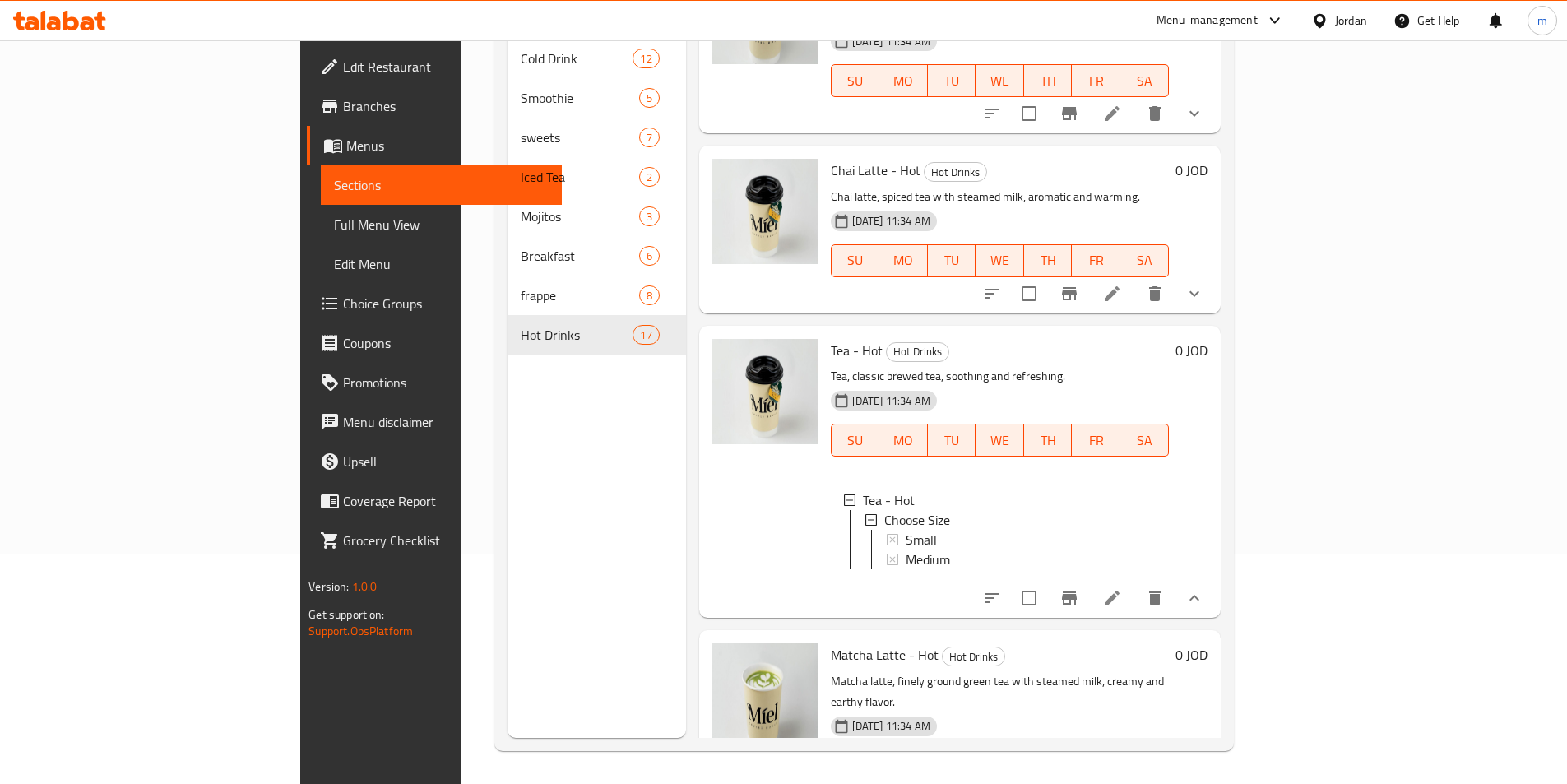
scroll to position [3, 0]
click at [1122, 588] on icon at bounding box center [1112, 597] width 20 height 20
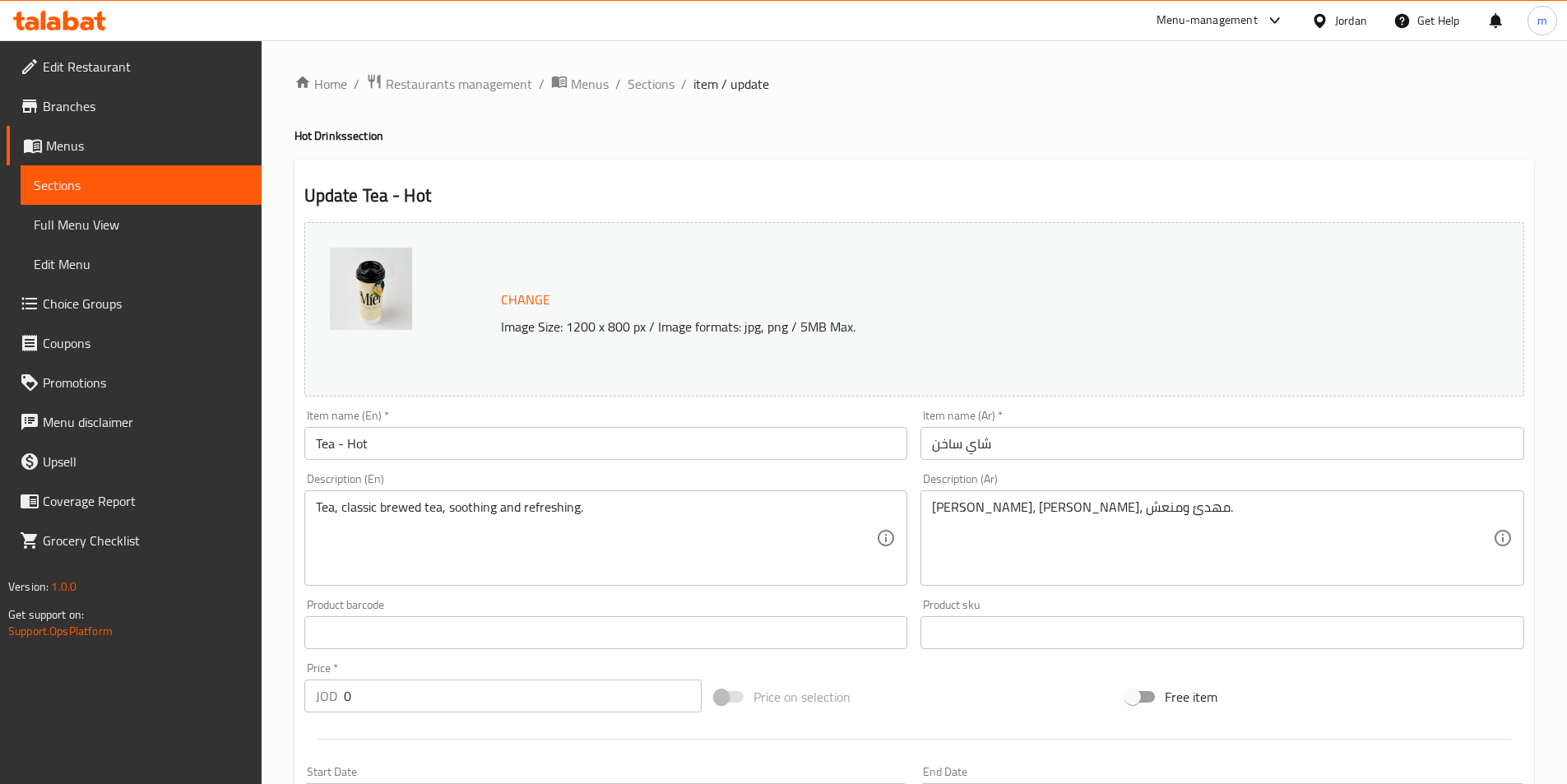
scroll to position [412, 0]
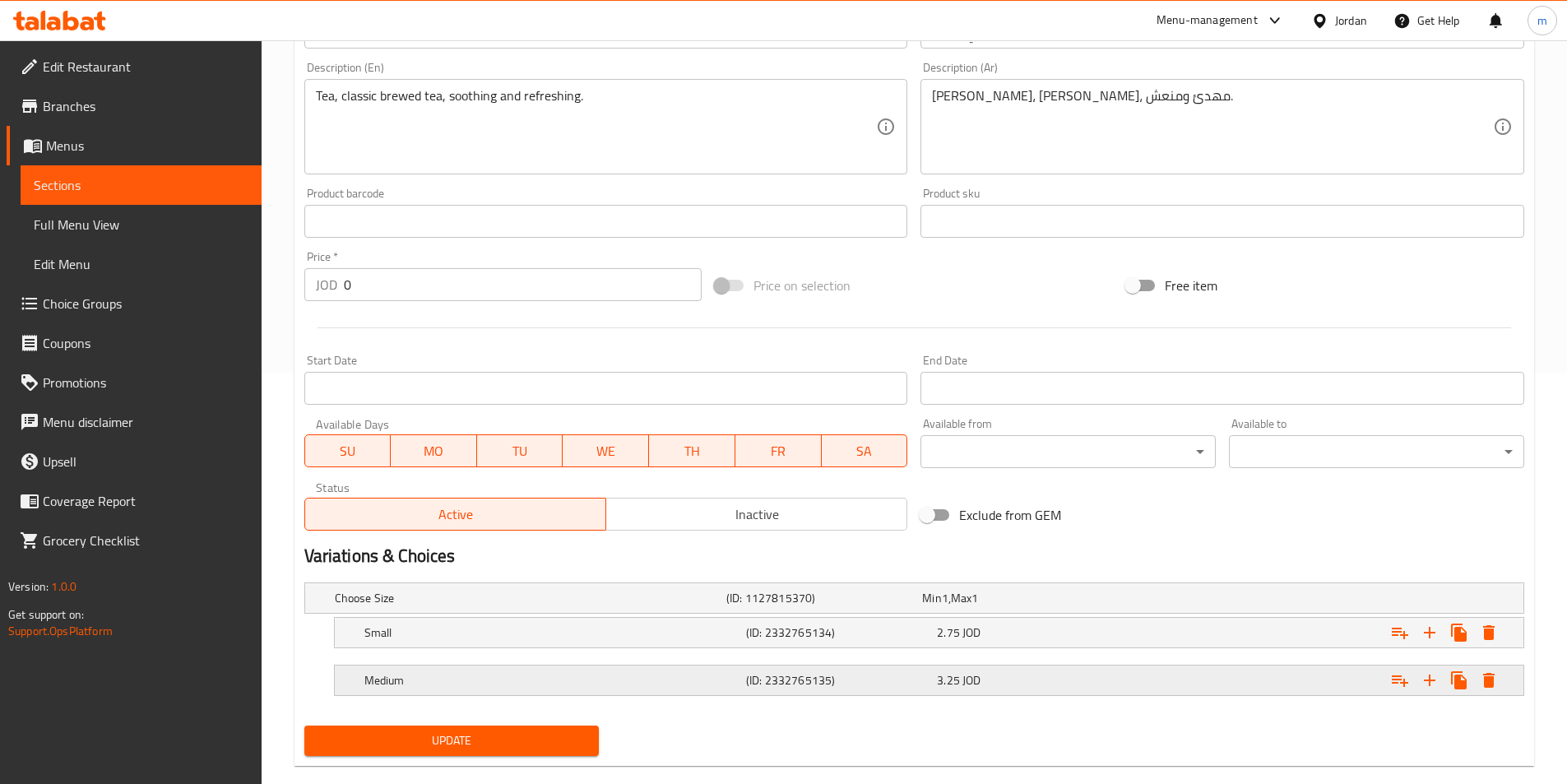
click at [648, 686] on h5 "Medium" at bounding box center [552, 679] width 375 height 17
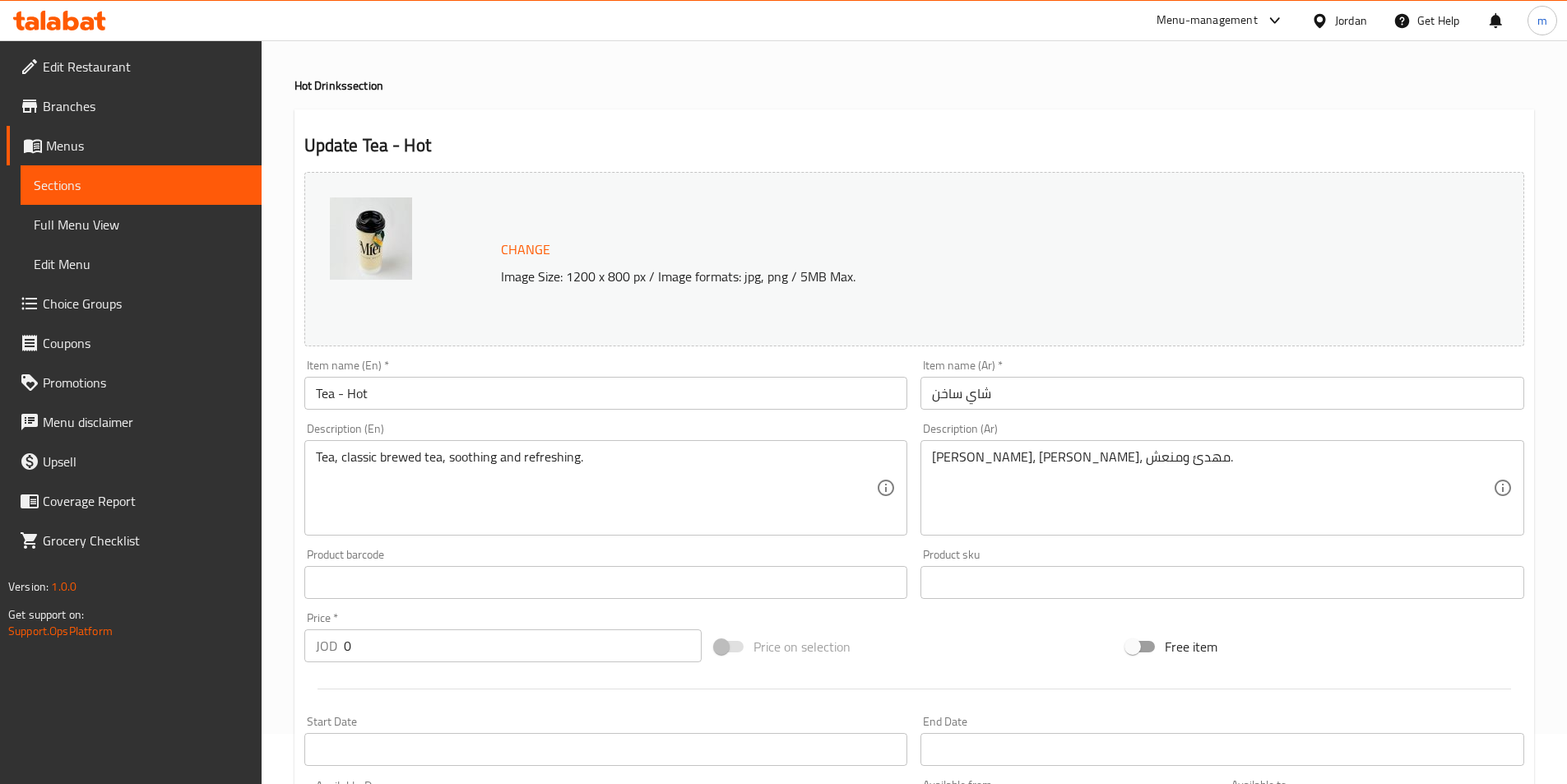
scroll to position [0, 0]
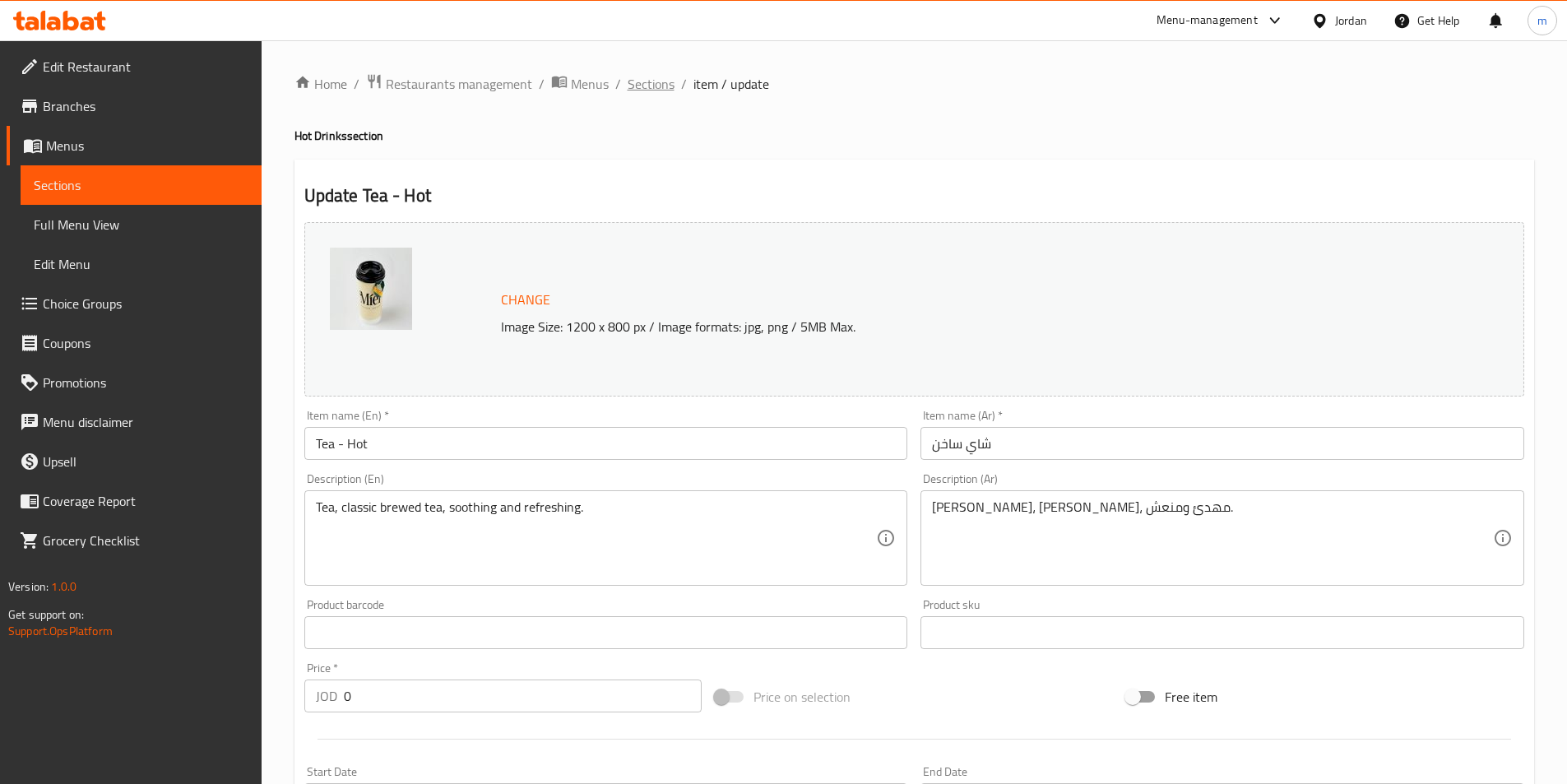
click at [645, 94] on span "Sections" at bounding box center [652, 84] width 47 height 20
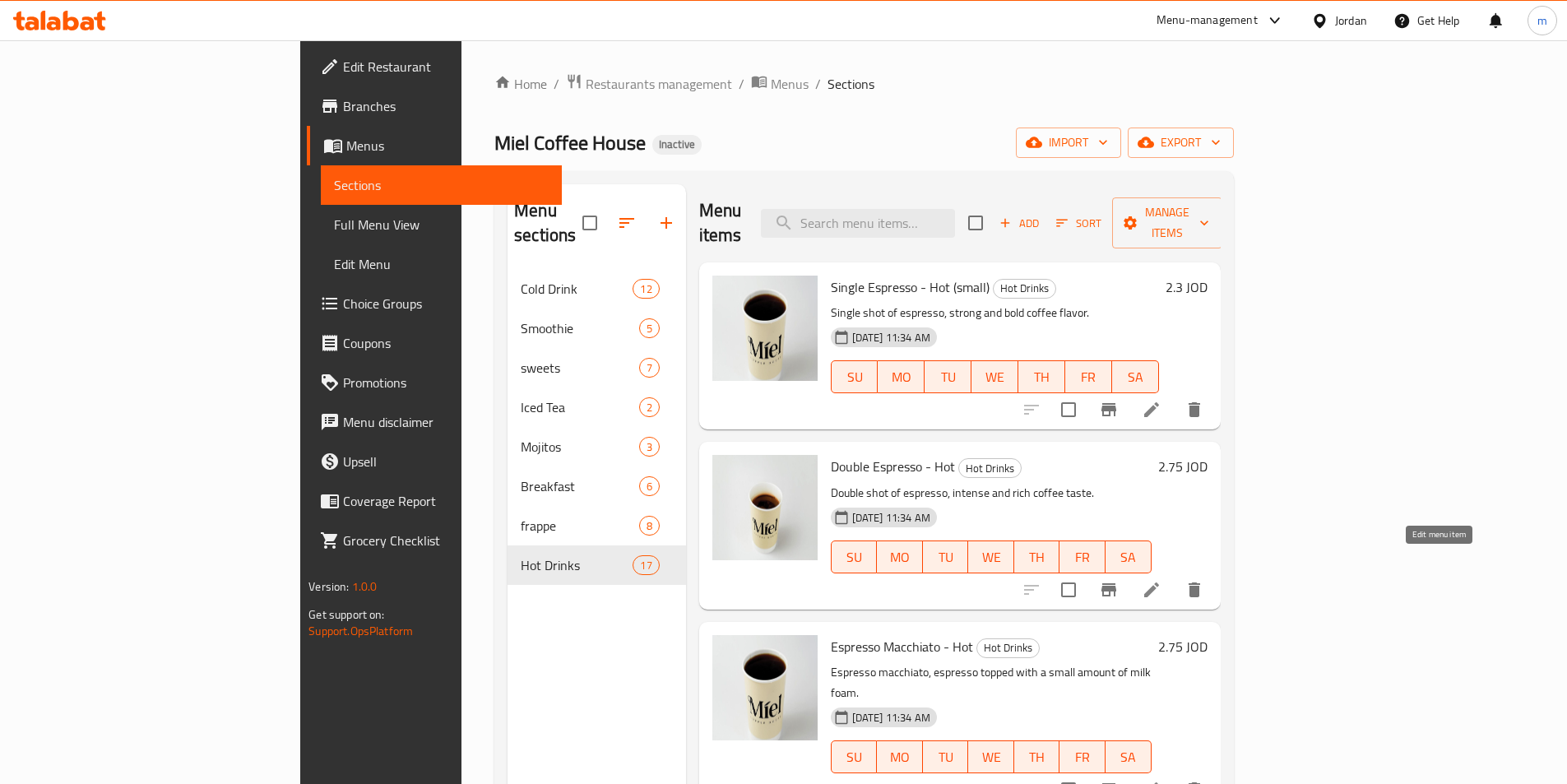
click at [1160, 583] on icon at bounding box center [1152, 590] width 15 height 15
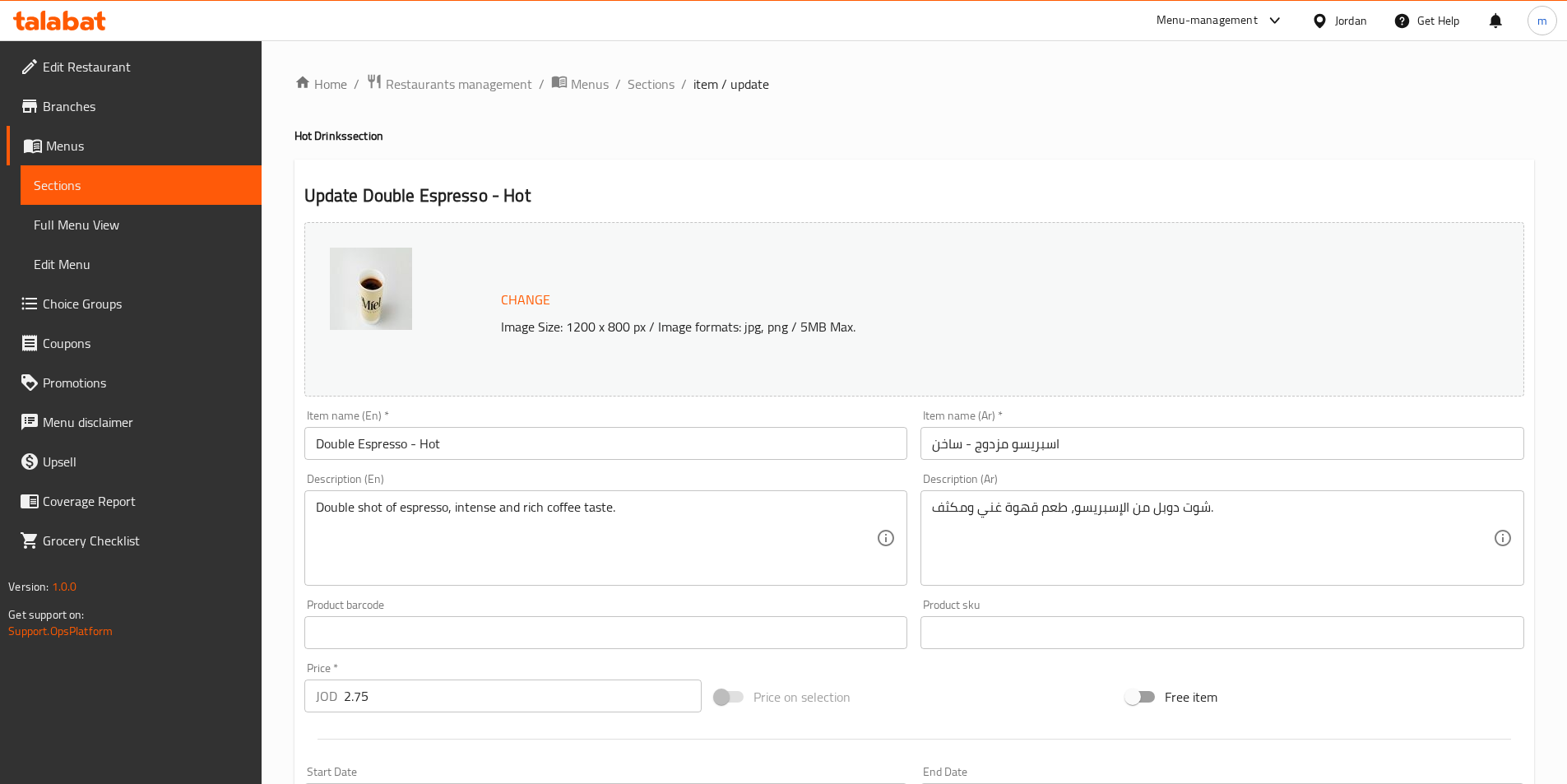
click at [599, 447] on input "Double Espresso - Hot" at bounding box center [606, 443] width 604 height 33
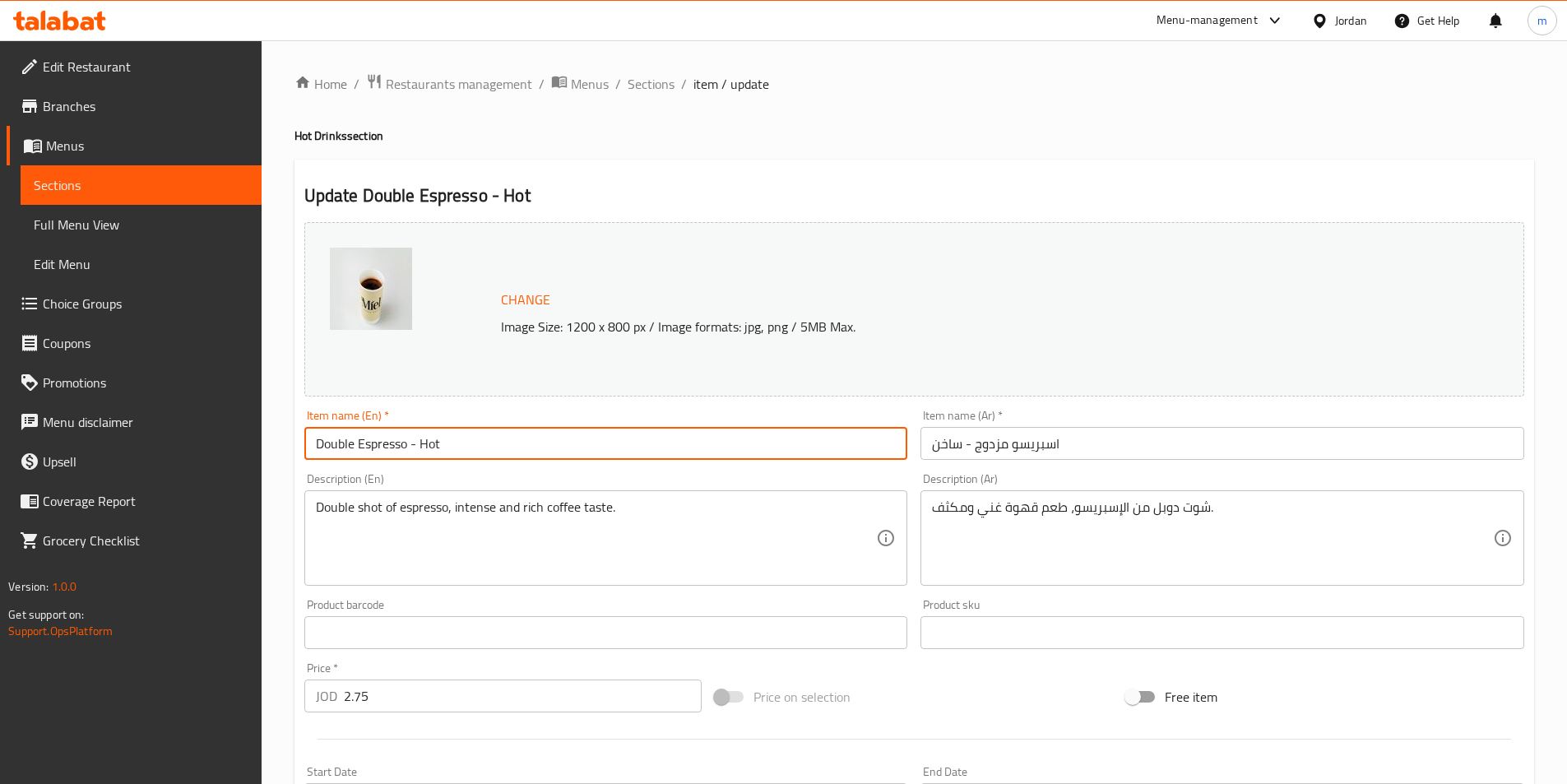
paste input "(صغير)"
paste input "(small)"
type input "Double Espresso - Hot (small)"
click at [1076, 448] on input "اسبريسو مزدوج - ساخن" at bounding box center [1222, 443] width 604 height 33
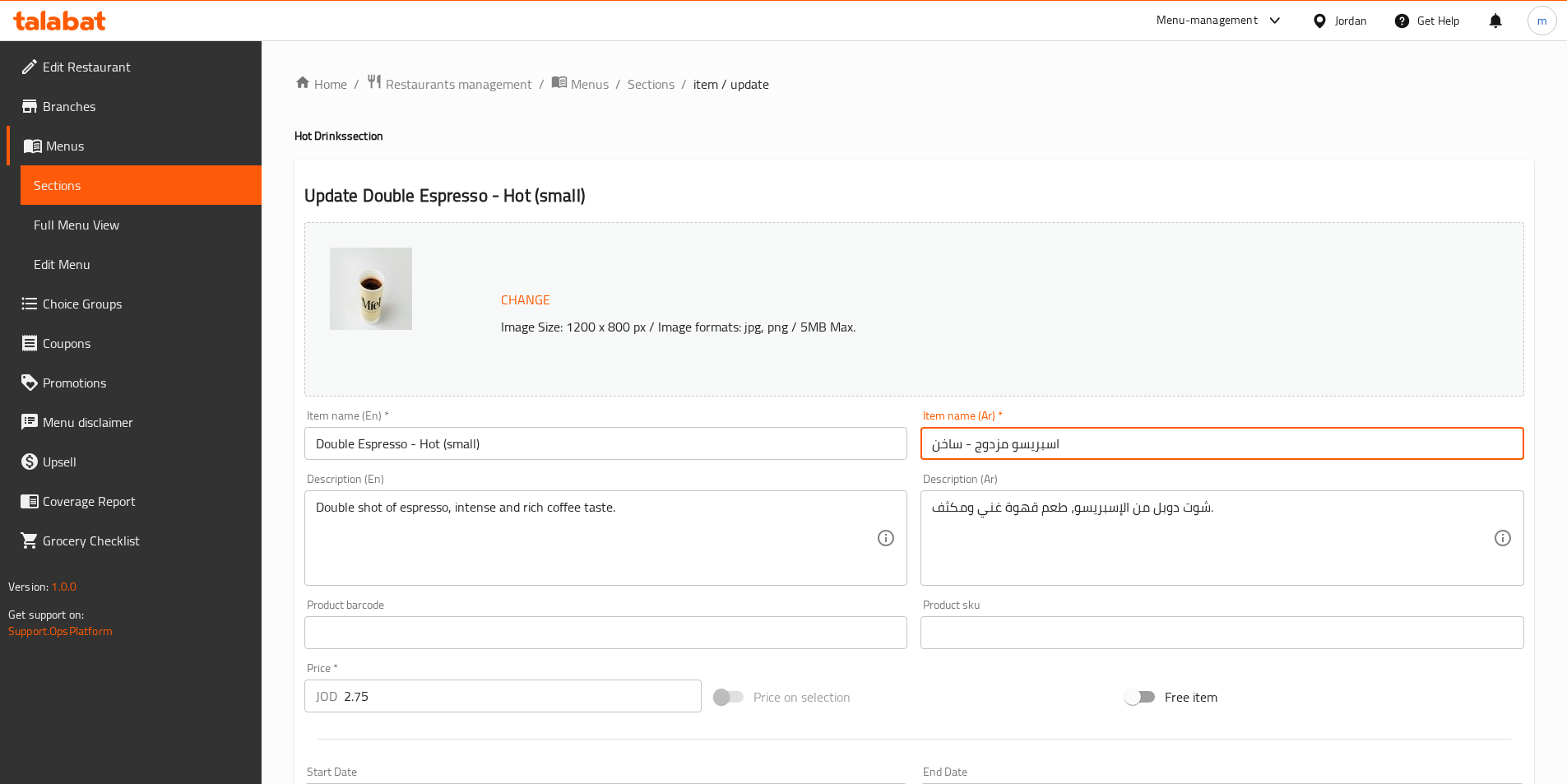
paste input "(صغير)"
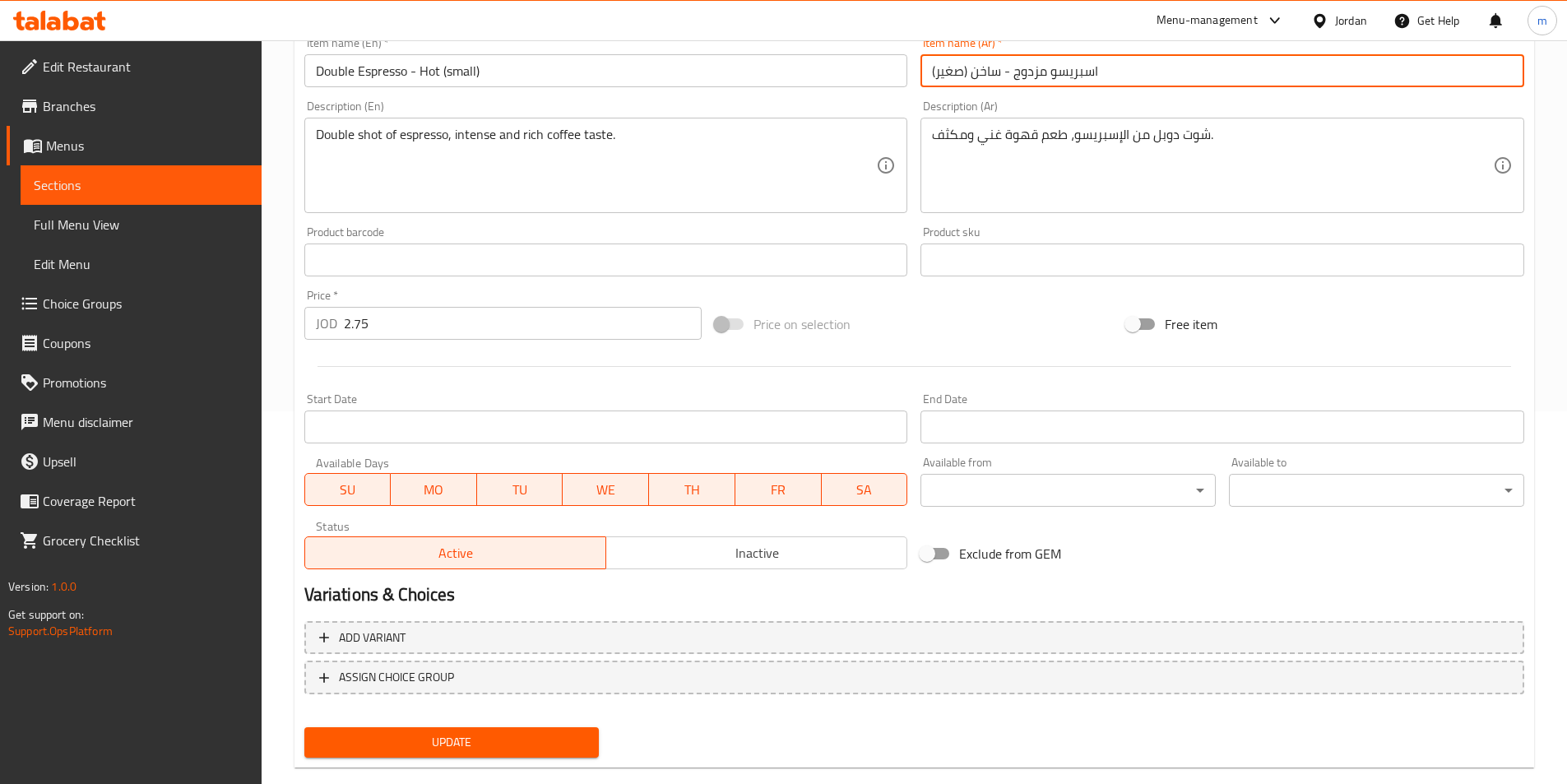
scroll to position [402, 0]
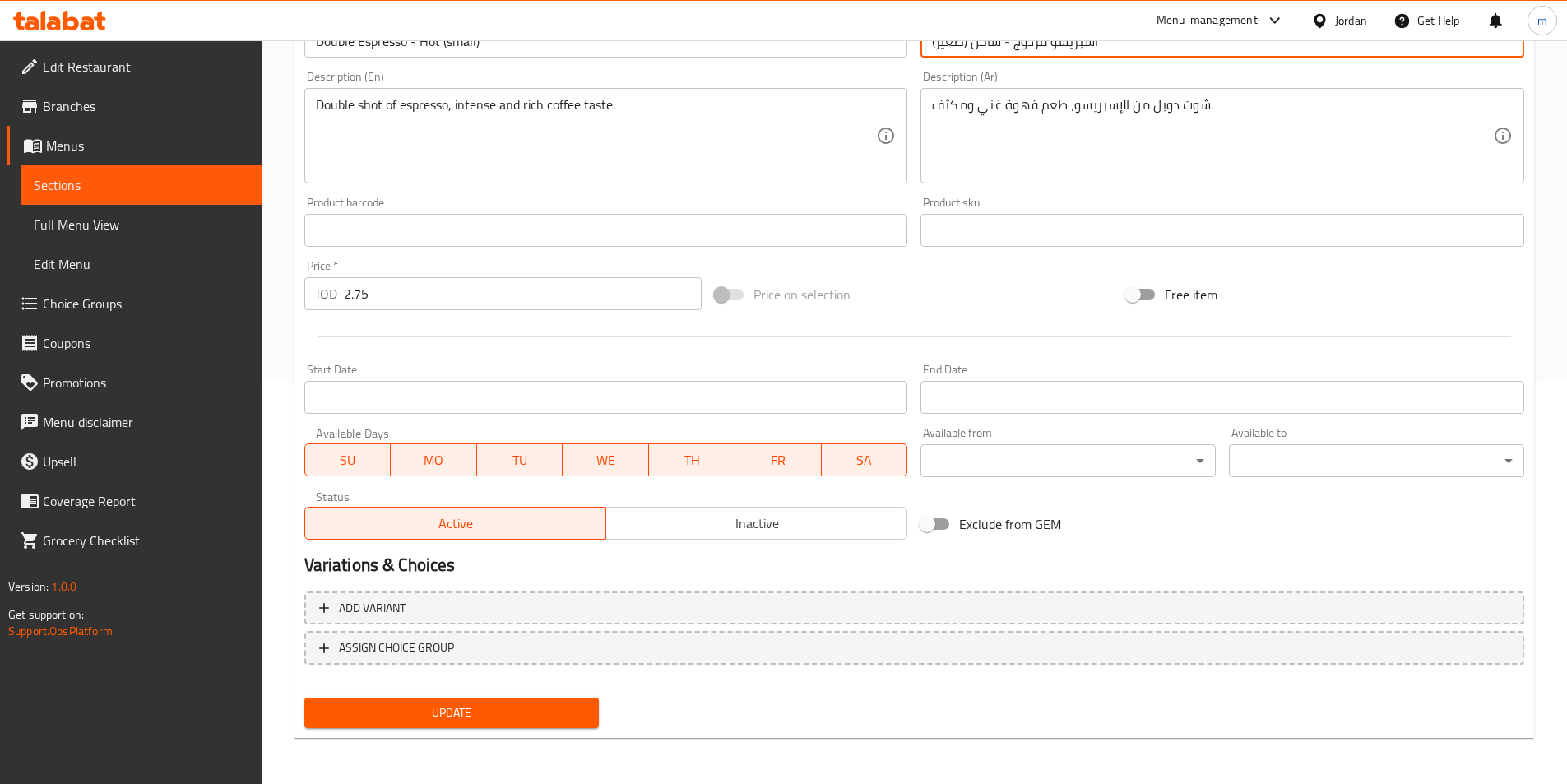
type input "اسبريسو مزدوج - ساخن (صغير)"
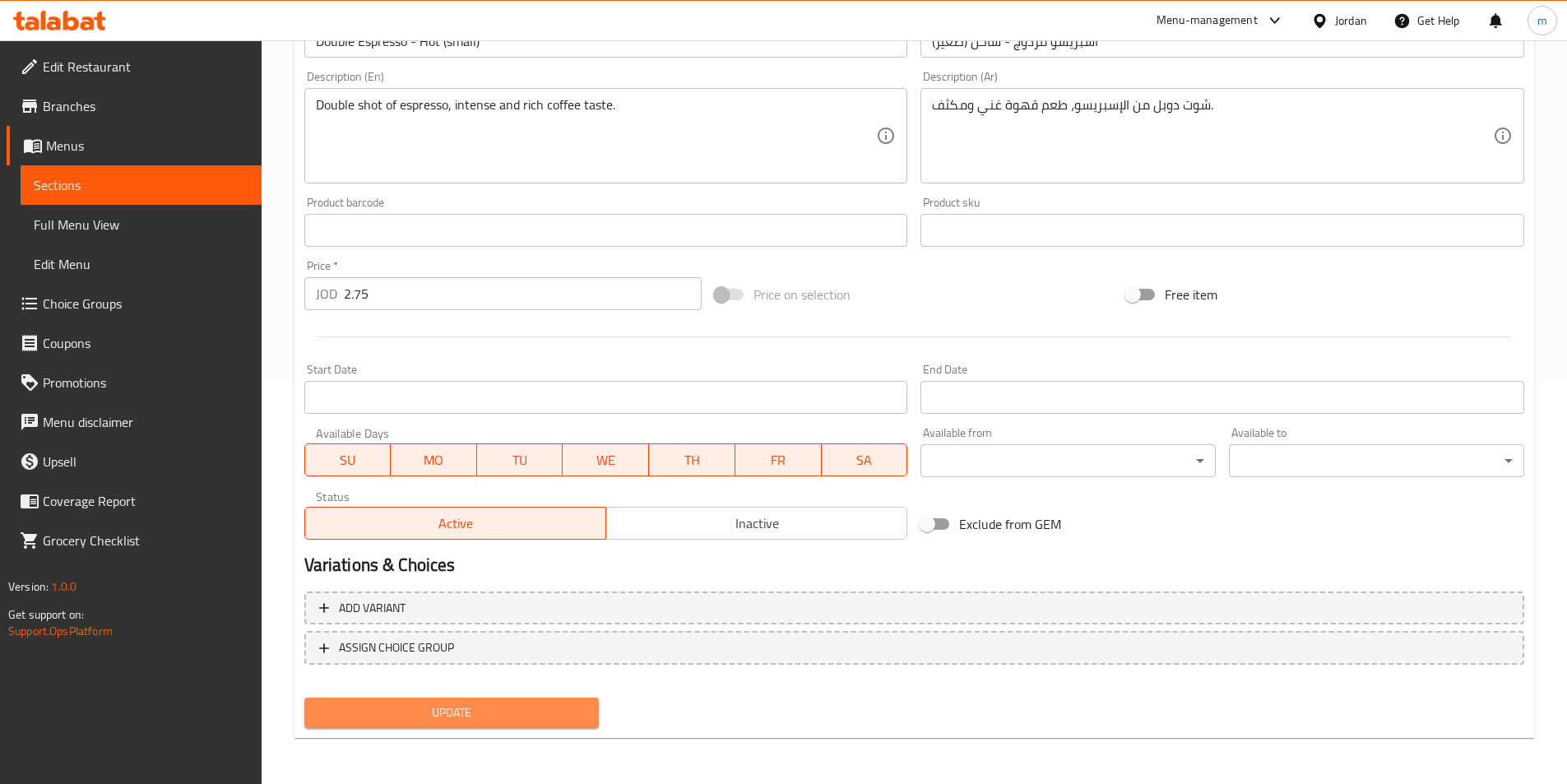
click at [499, 726] on button "Update" at bounding box center [452, 712] width 296 height 31
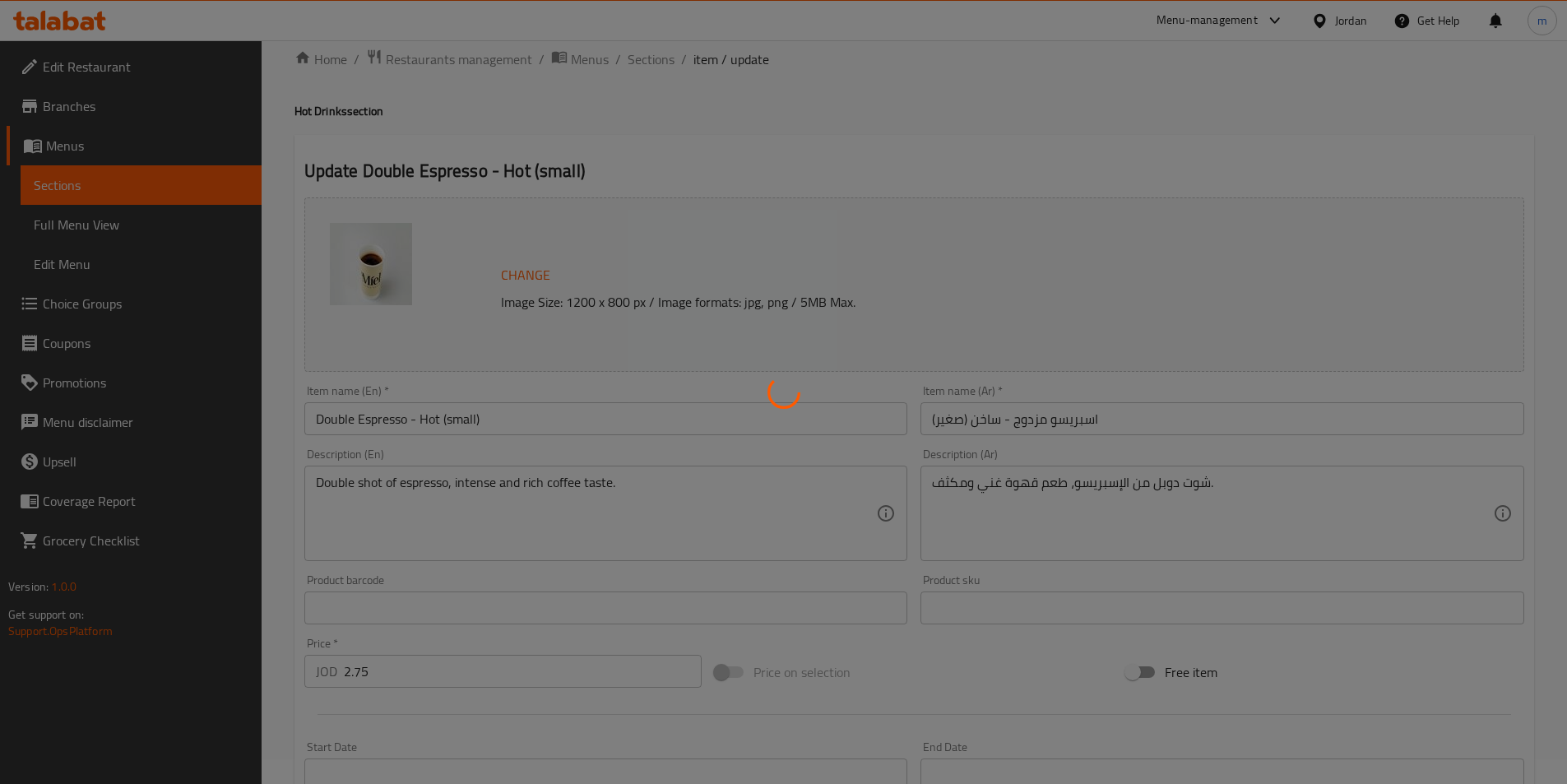
scroll to position [0, 0]
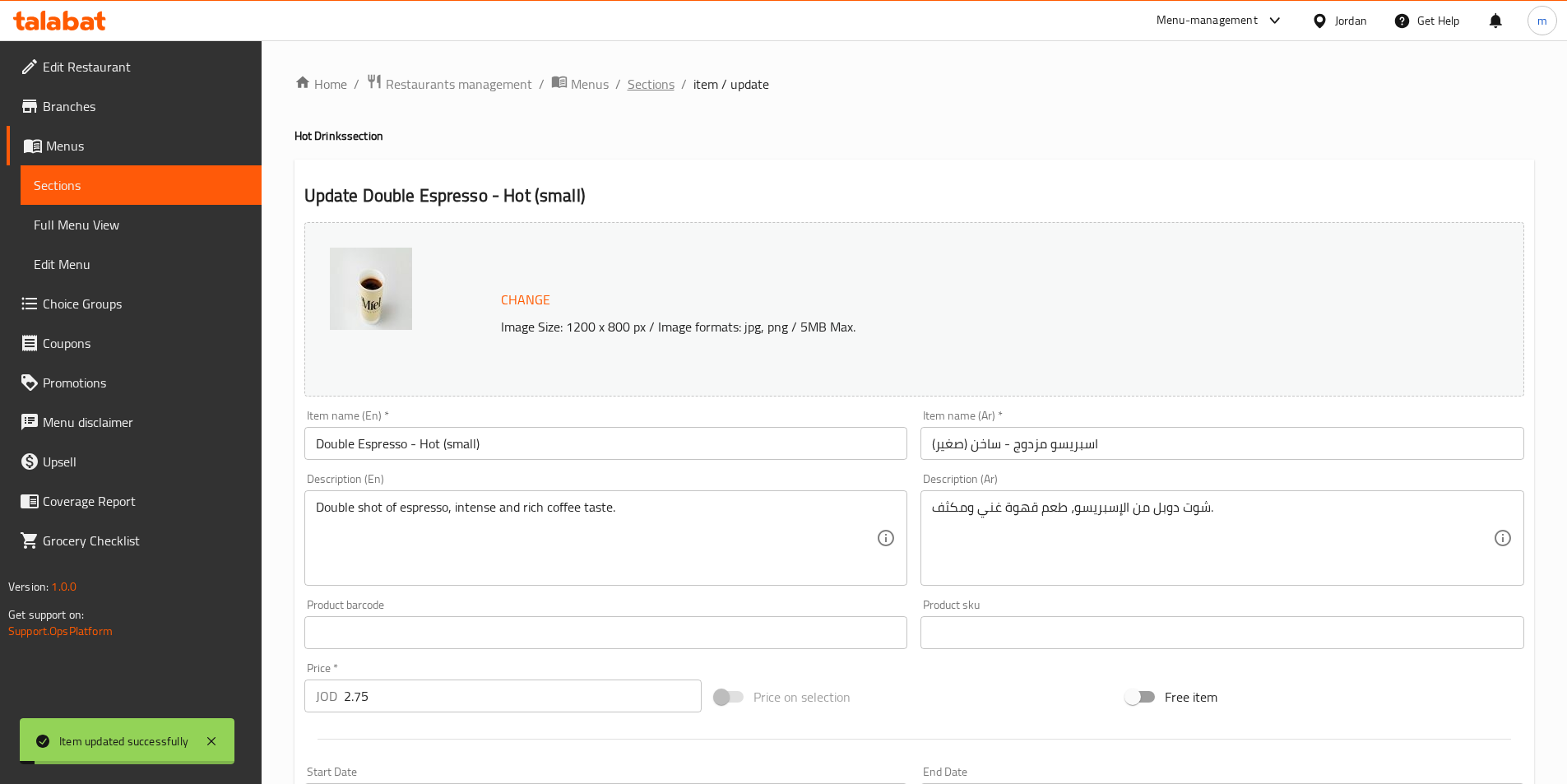
click at [642, 87] on span "Sections" at bounding box center [652, 84] width 47 height 20
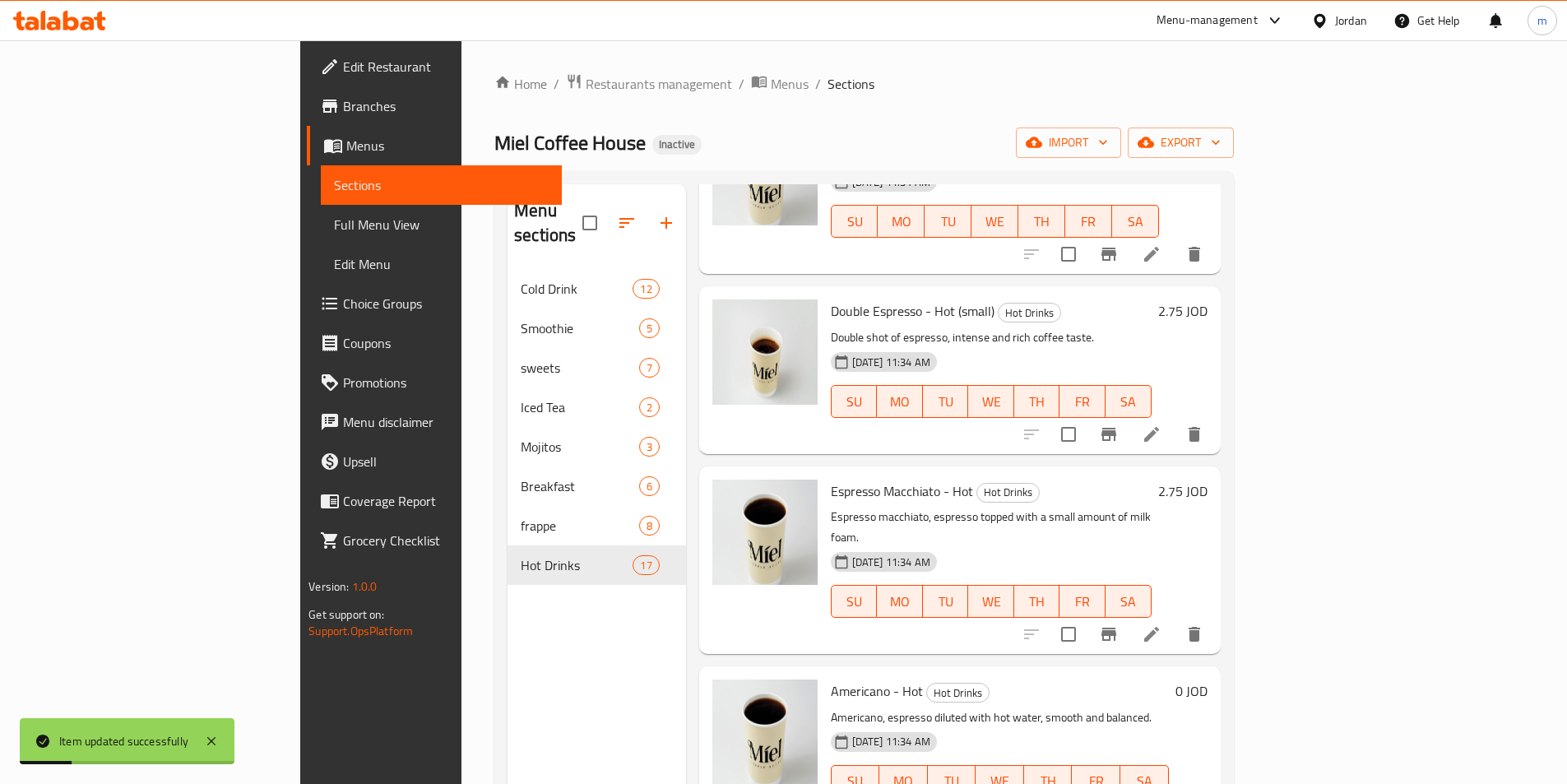
scroll to position [247, 0]
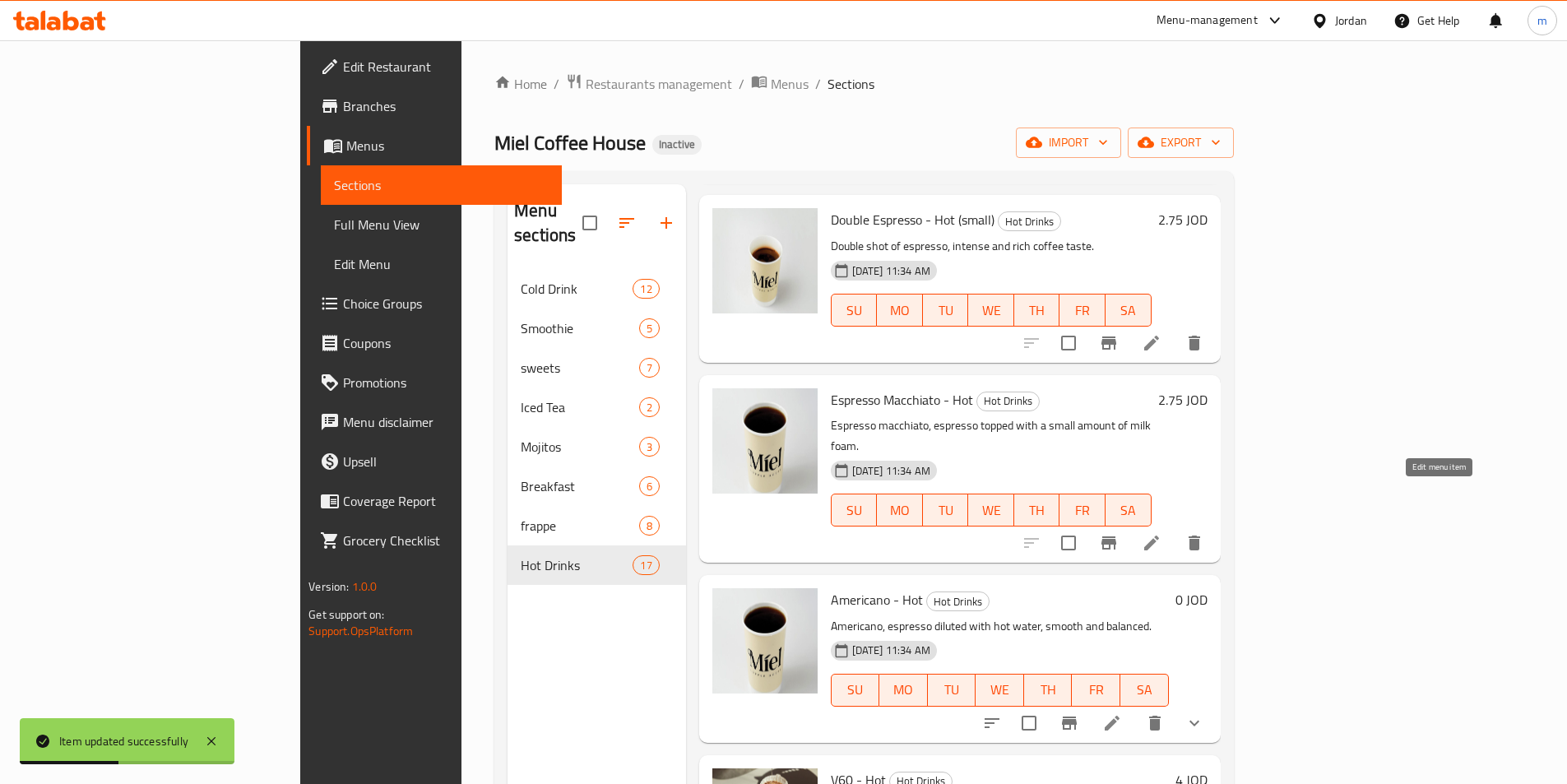
click at [1162, 533] on icon at bounding box center [1152, 542] width 20 height 20
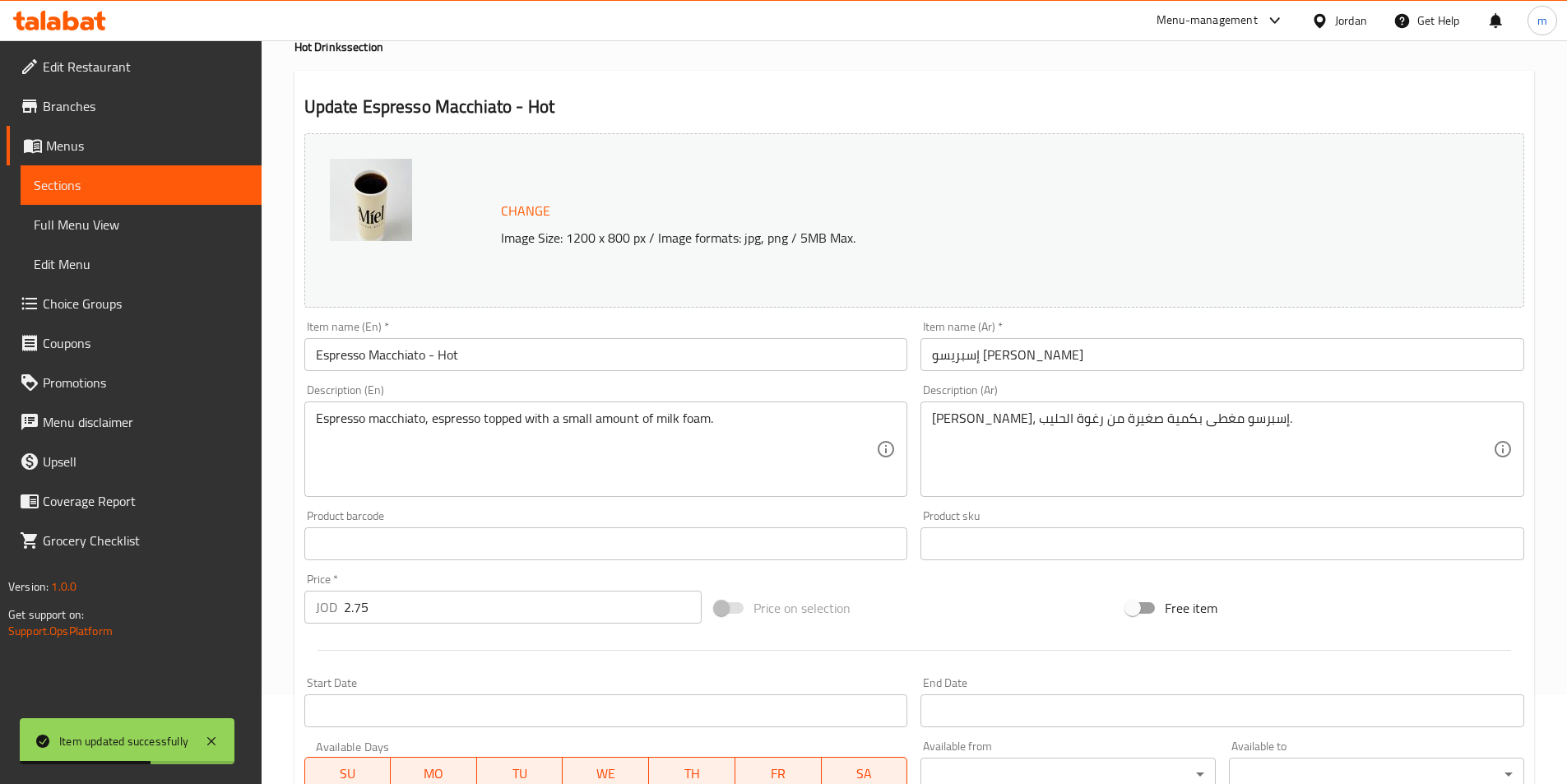
scroll to position [165, 0]
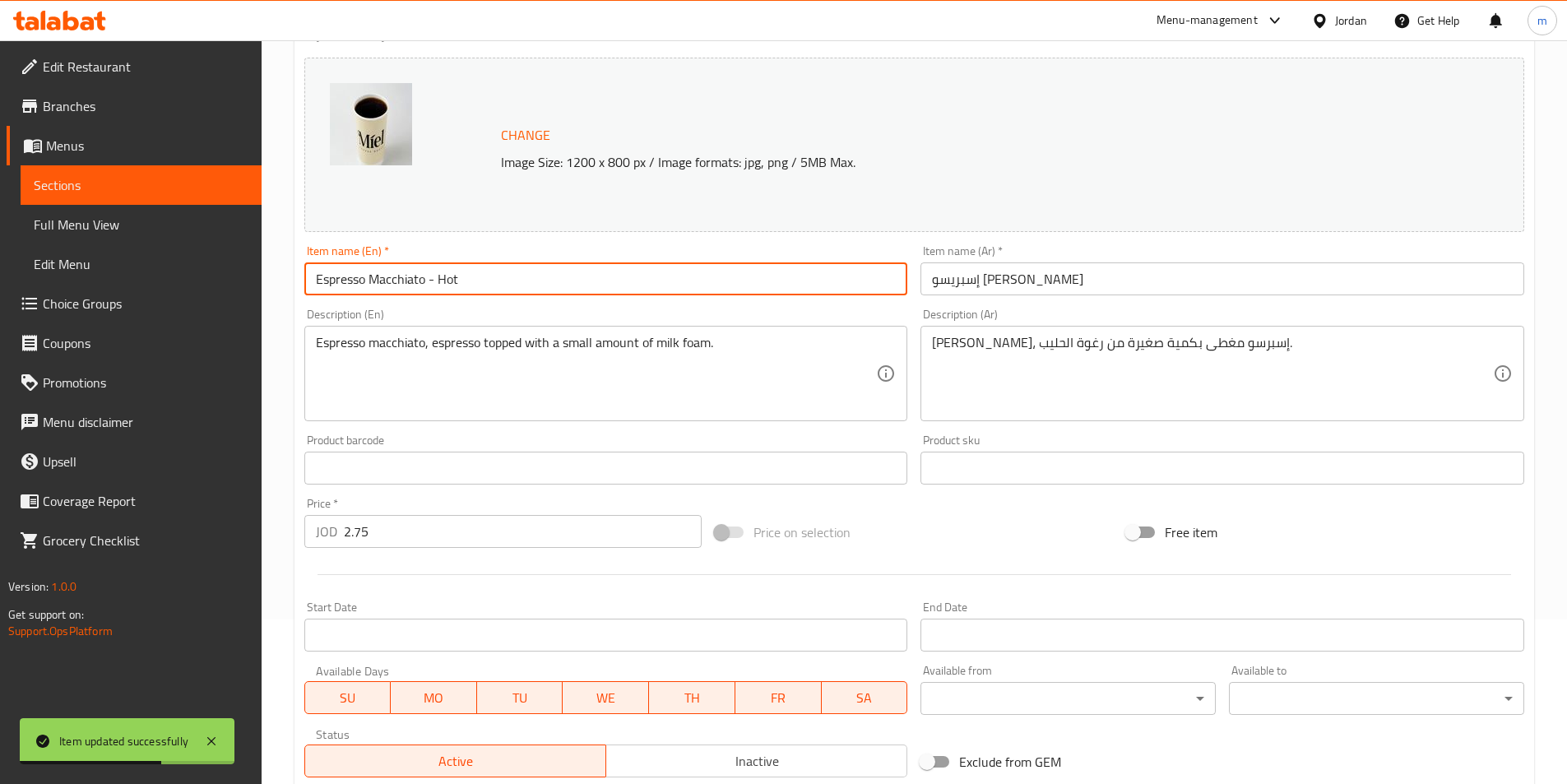
click at [599, 289] on input "Espresso Macchiato - Hot" at bounding box center [606, 279] width 604 height 33
paste input "(small)"
type input "Espresso Macchiato - Hot (small)"
click at [1097, 283] on input "إسبريسو [PERSON_NAME]" at bounding box center [1222, 279] width 604 height 33
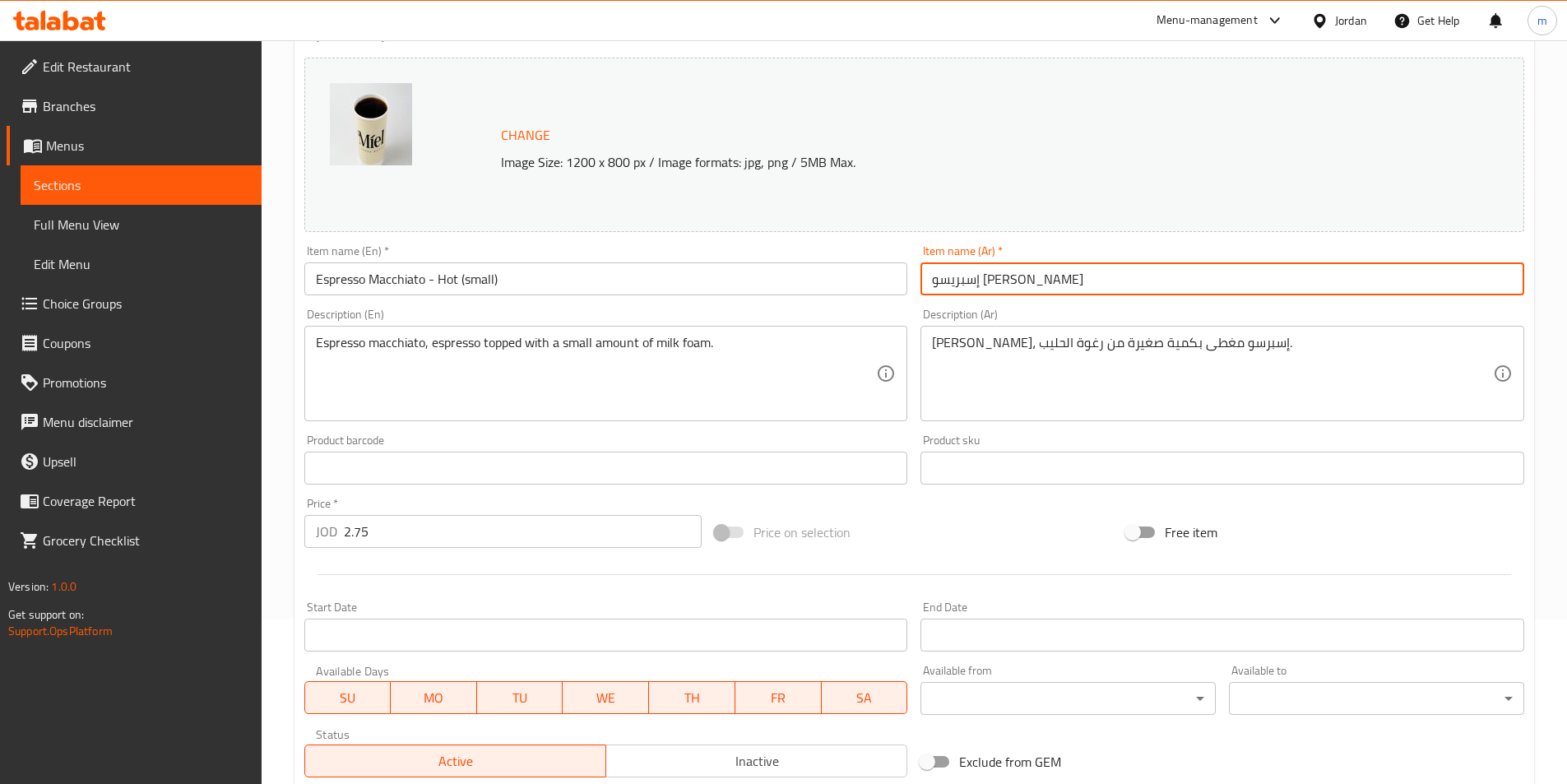
paste input "(صغير)"
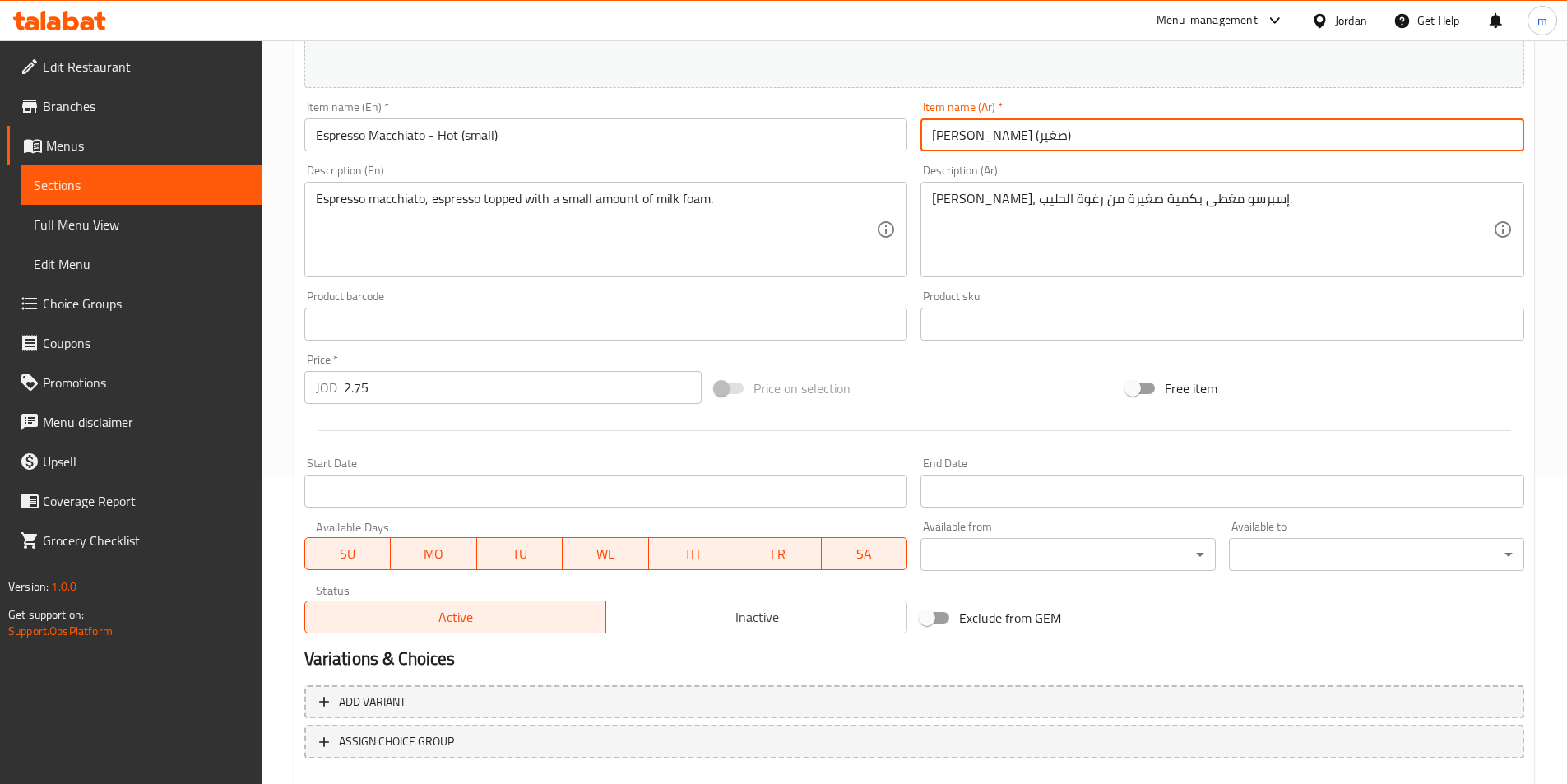
scroll to position [402, 0]
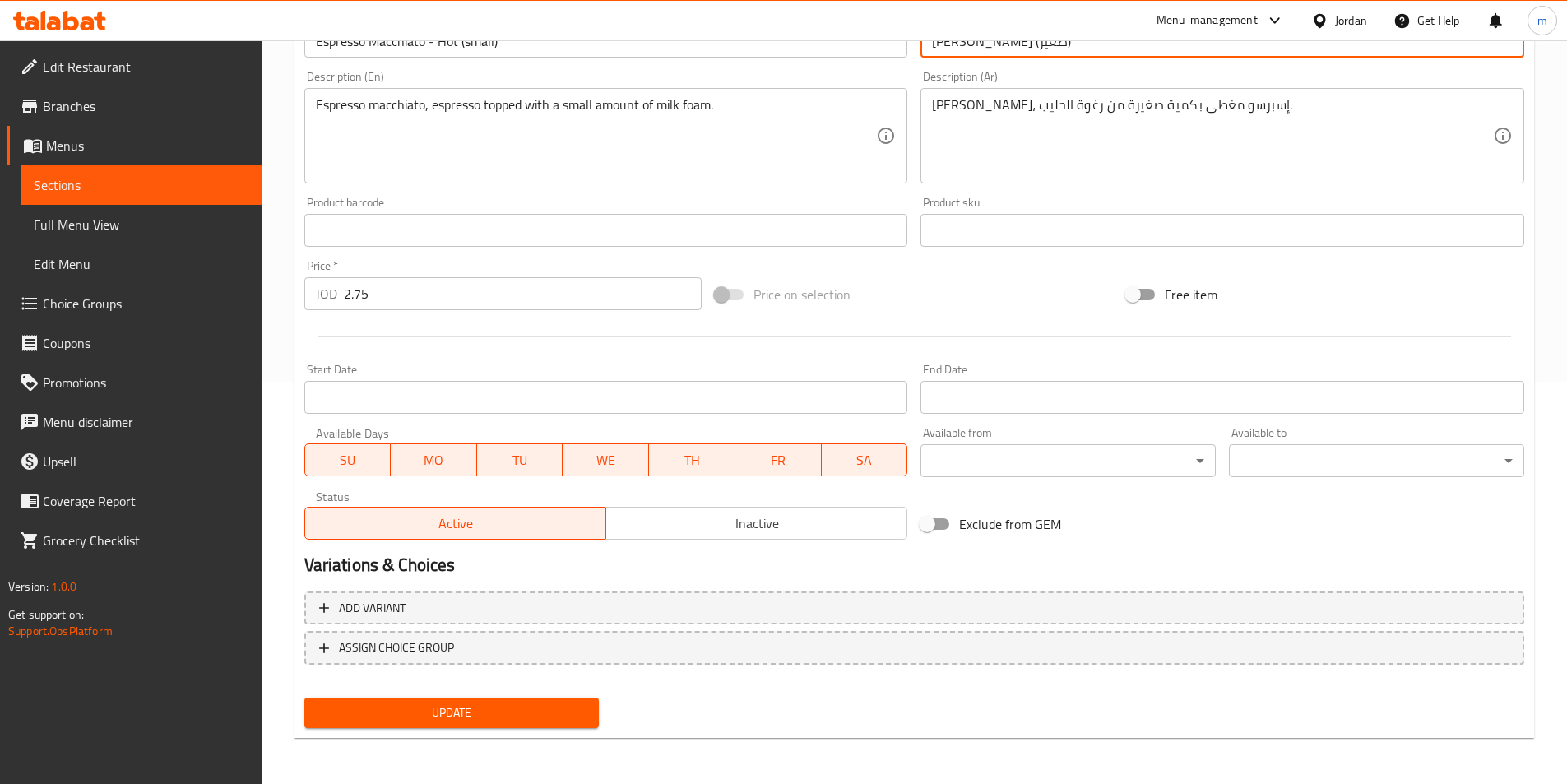
type input "[PERSON_NAME] (صغير)"
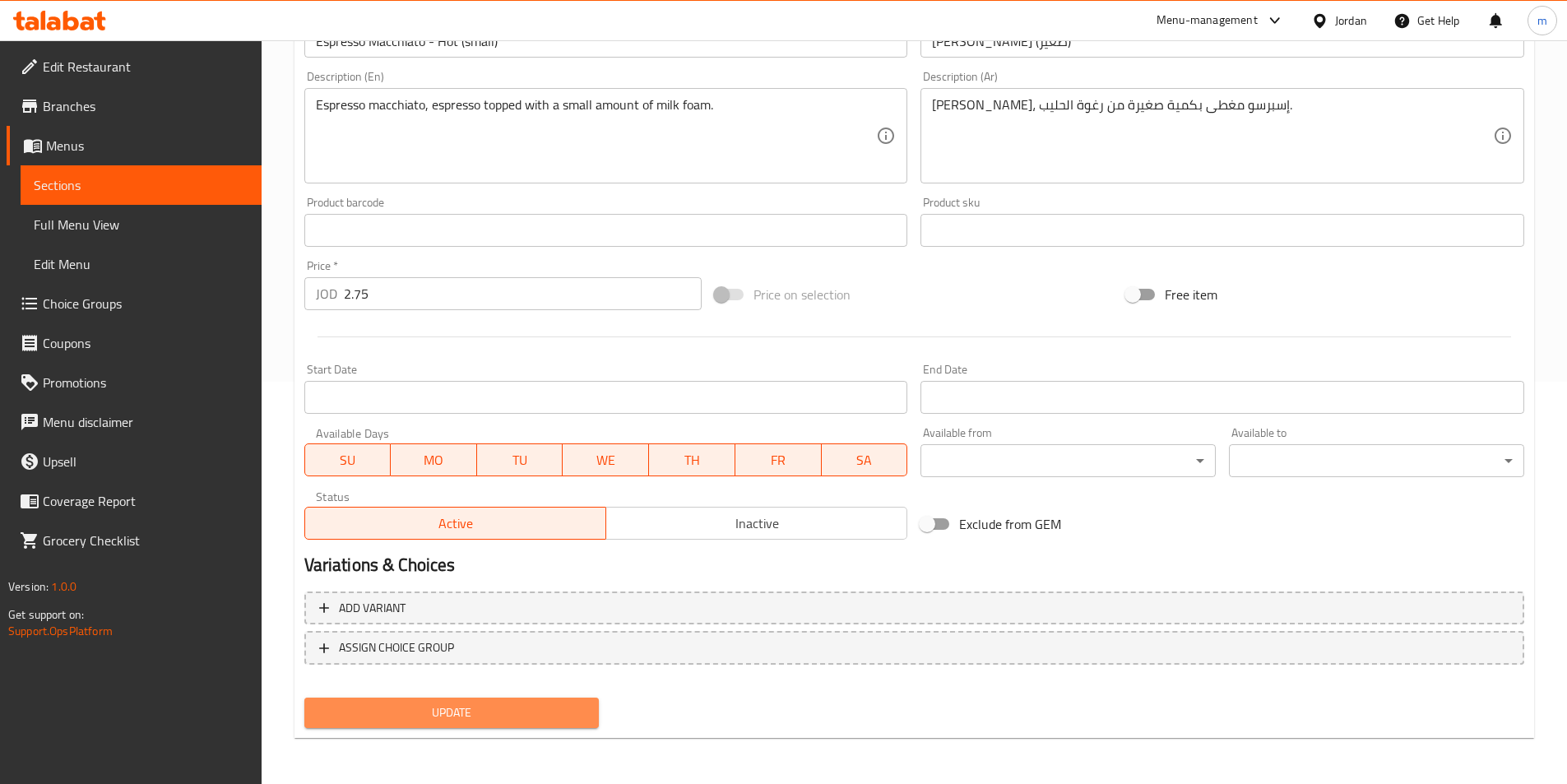
click at [462, 702] on span "Update" at bounding box center [452, 712] width 269 height 21
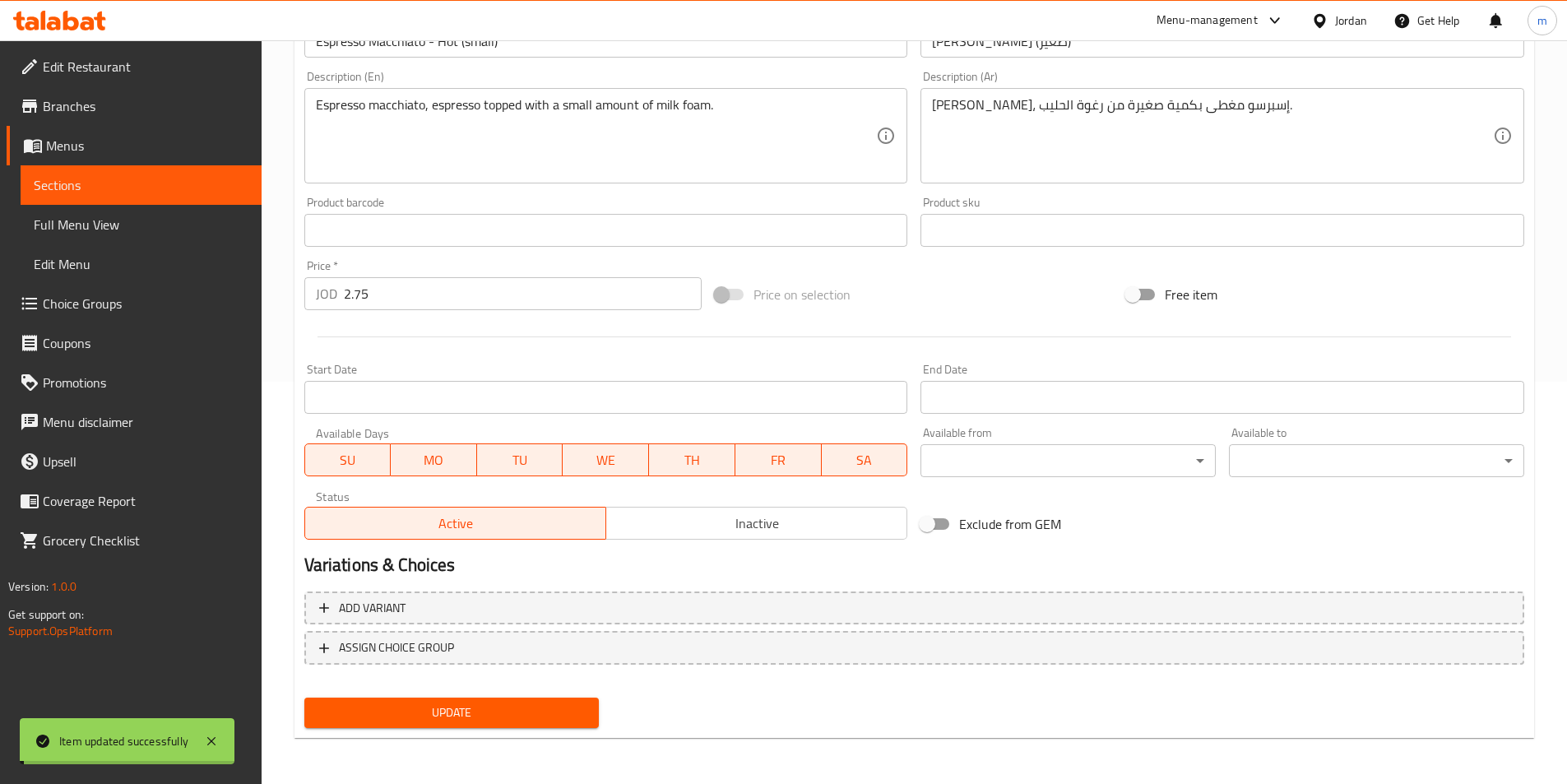
scroll to position [0, 0]
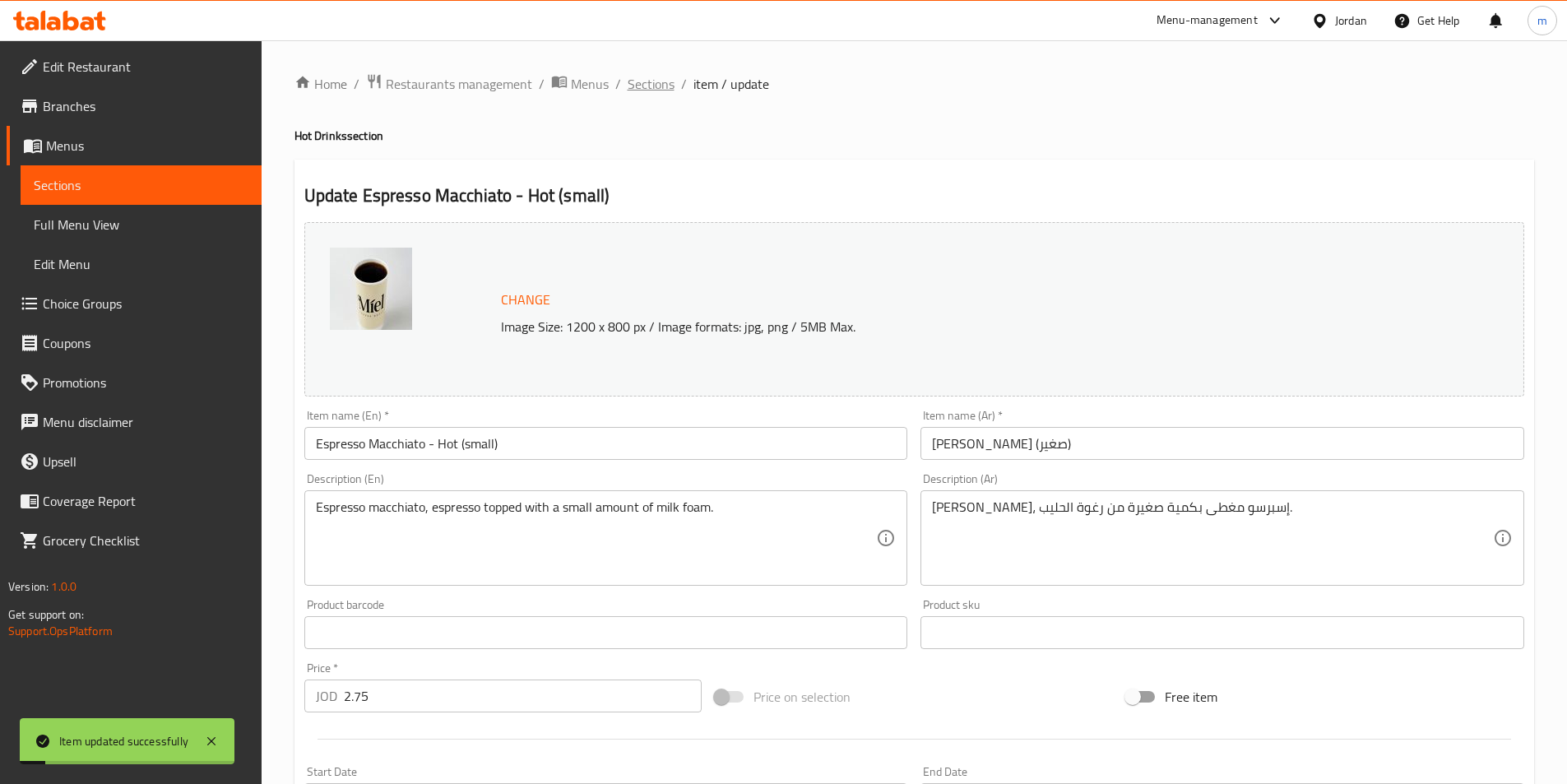
click at [654, 85] on span "Sections" at bounding box center [652, 84] width 47 height 20
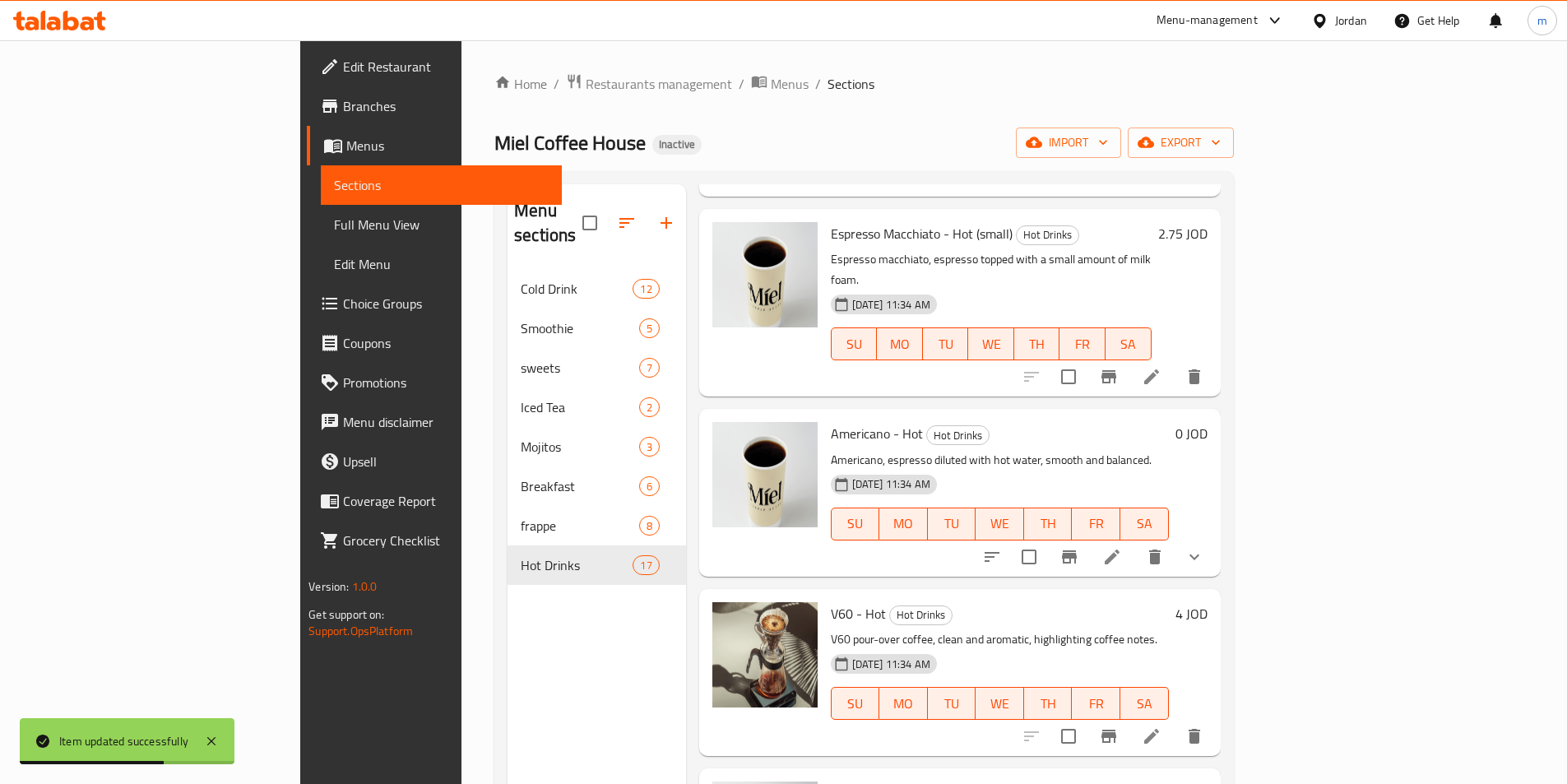
scroll to position [494, 0]
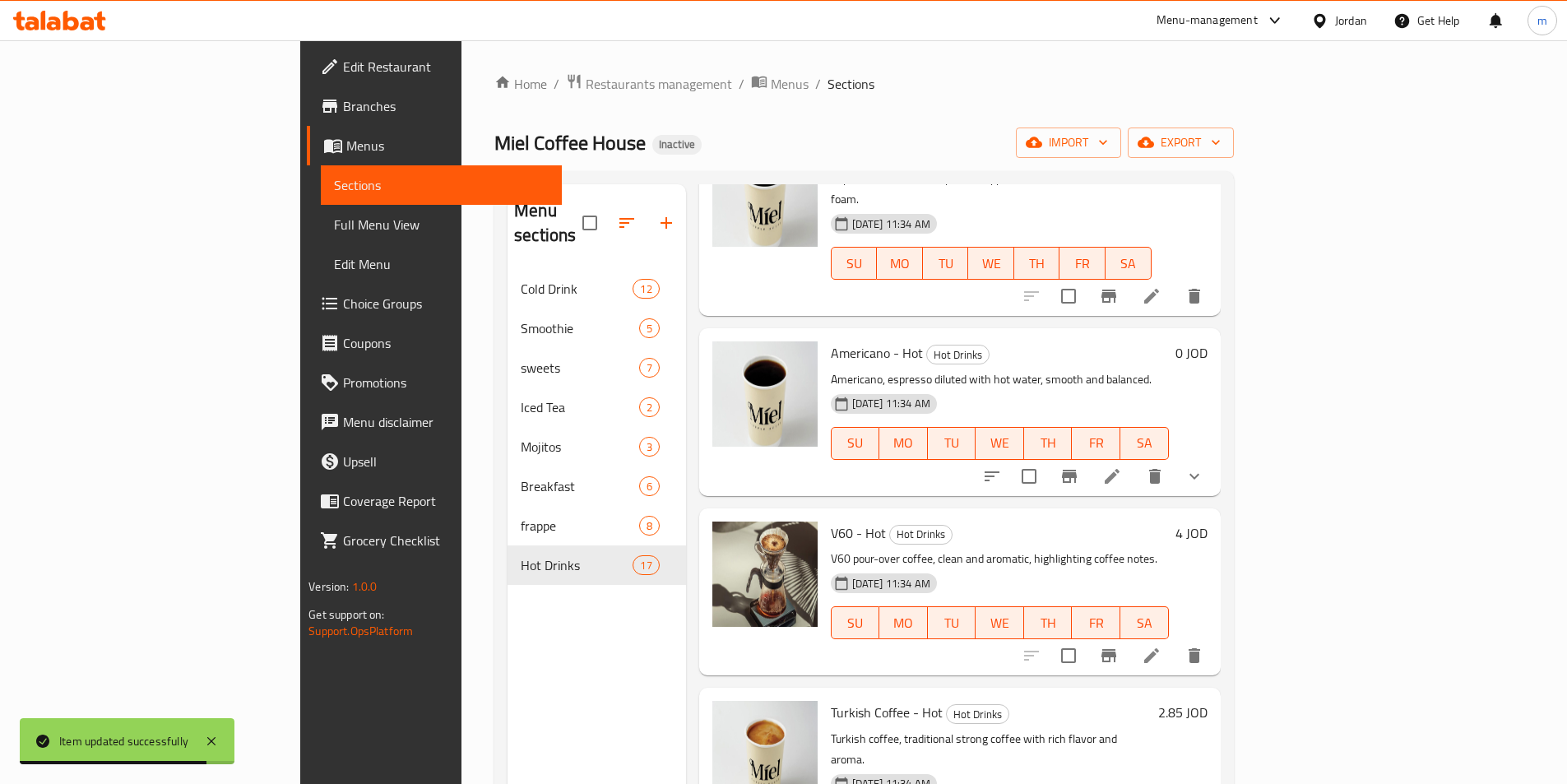
click at [1205, 467] on icon "show more" at bounding box center [1194, 476] width 20 height 20
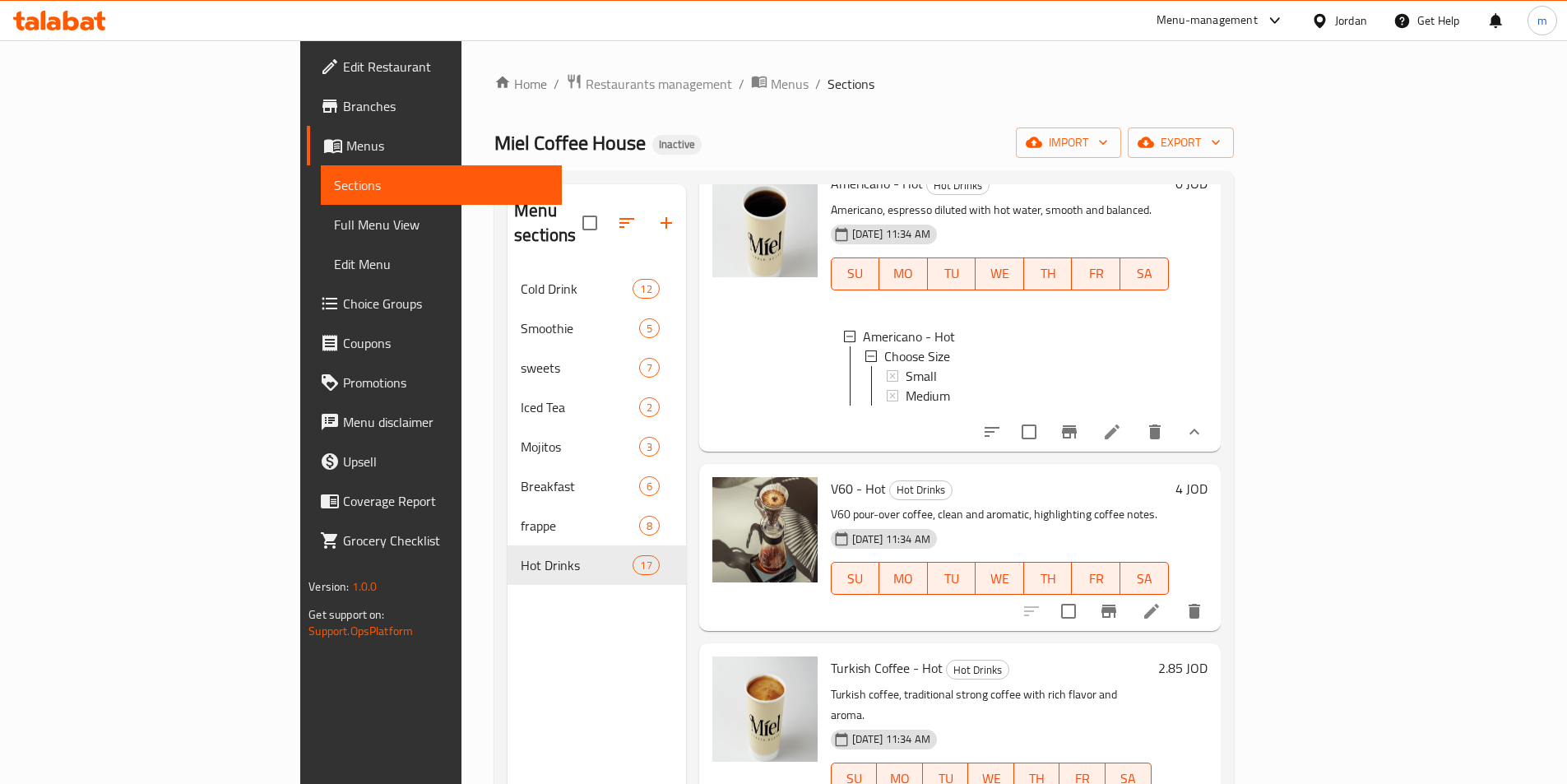
scroll to position [740, 0]
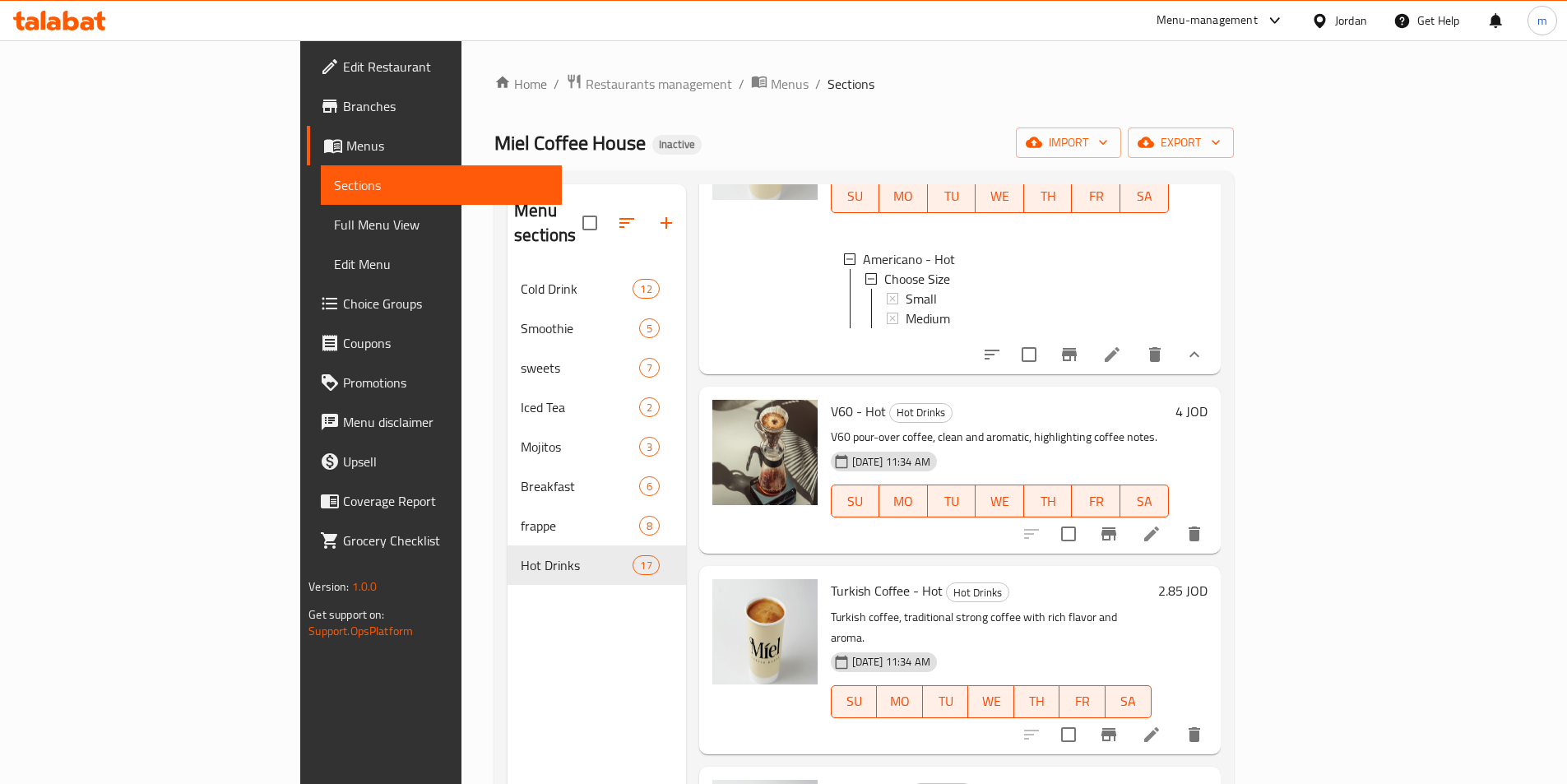
click at [1160, 527] on icon at bounding box center [1152, 534] width 15 height 15
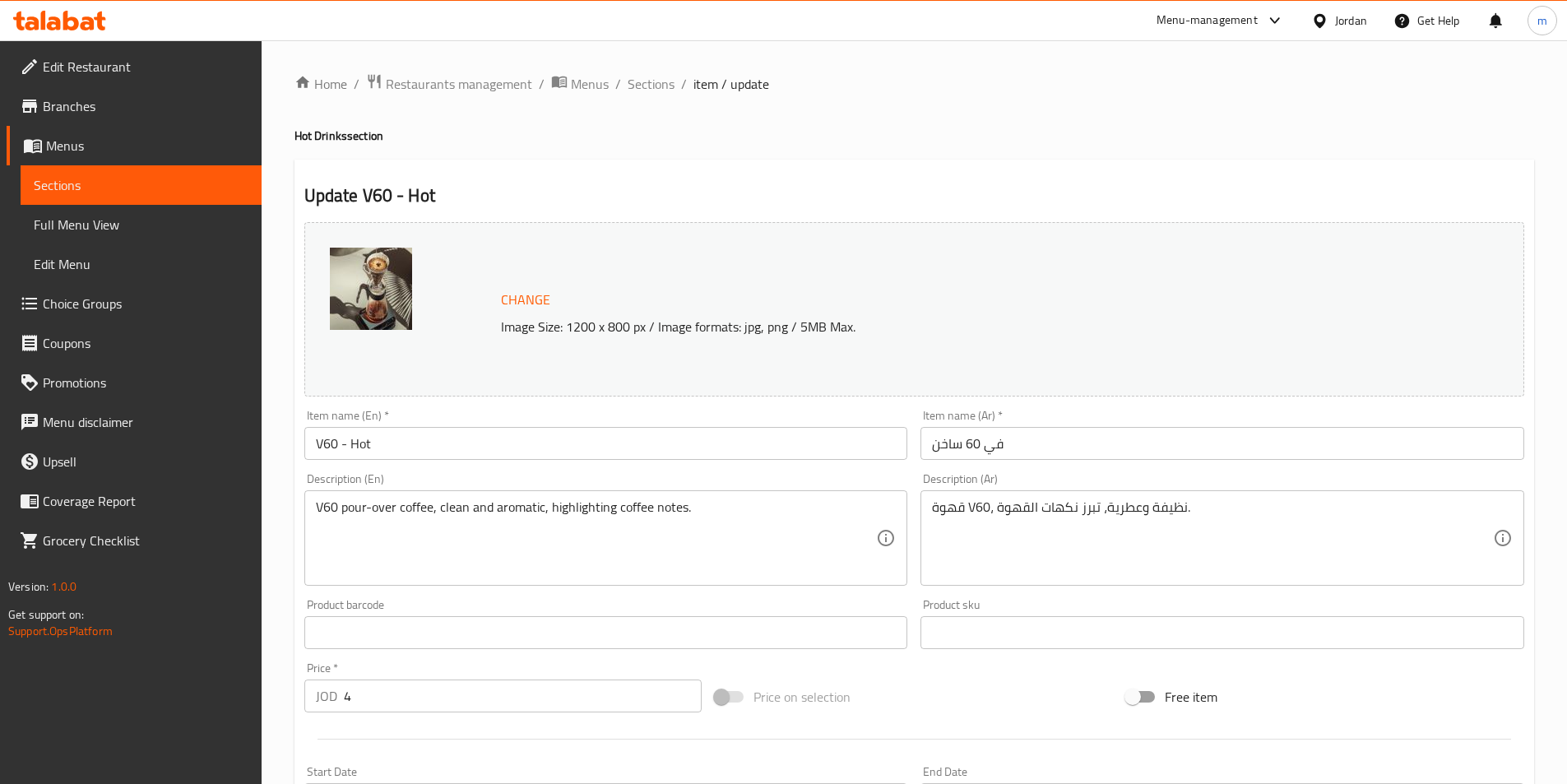
click at [625, 440] on input "V60 - Hot" at bounding box center [606, 443] width 604 height 33
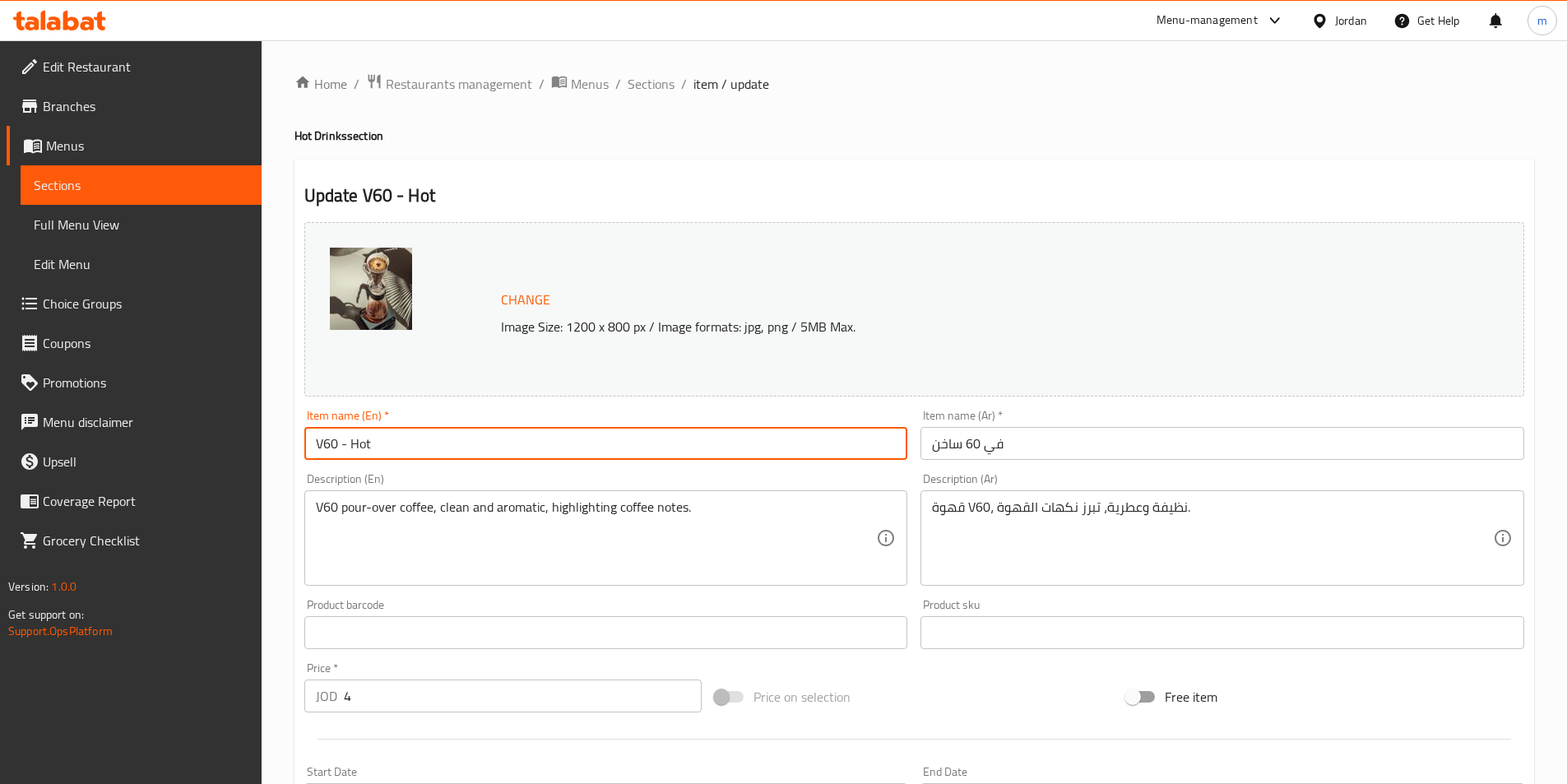
click at [625, 440] on input "V60 - Hot" at bounding box center [606, 443] width 604 height 33
click at [651, 447] on input "V60 - Hot" at bounding box center [606, 443] width 604 height 33
paste input "(صغير)"
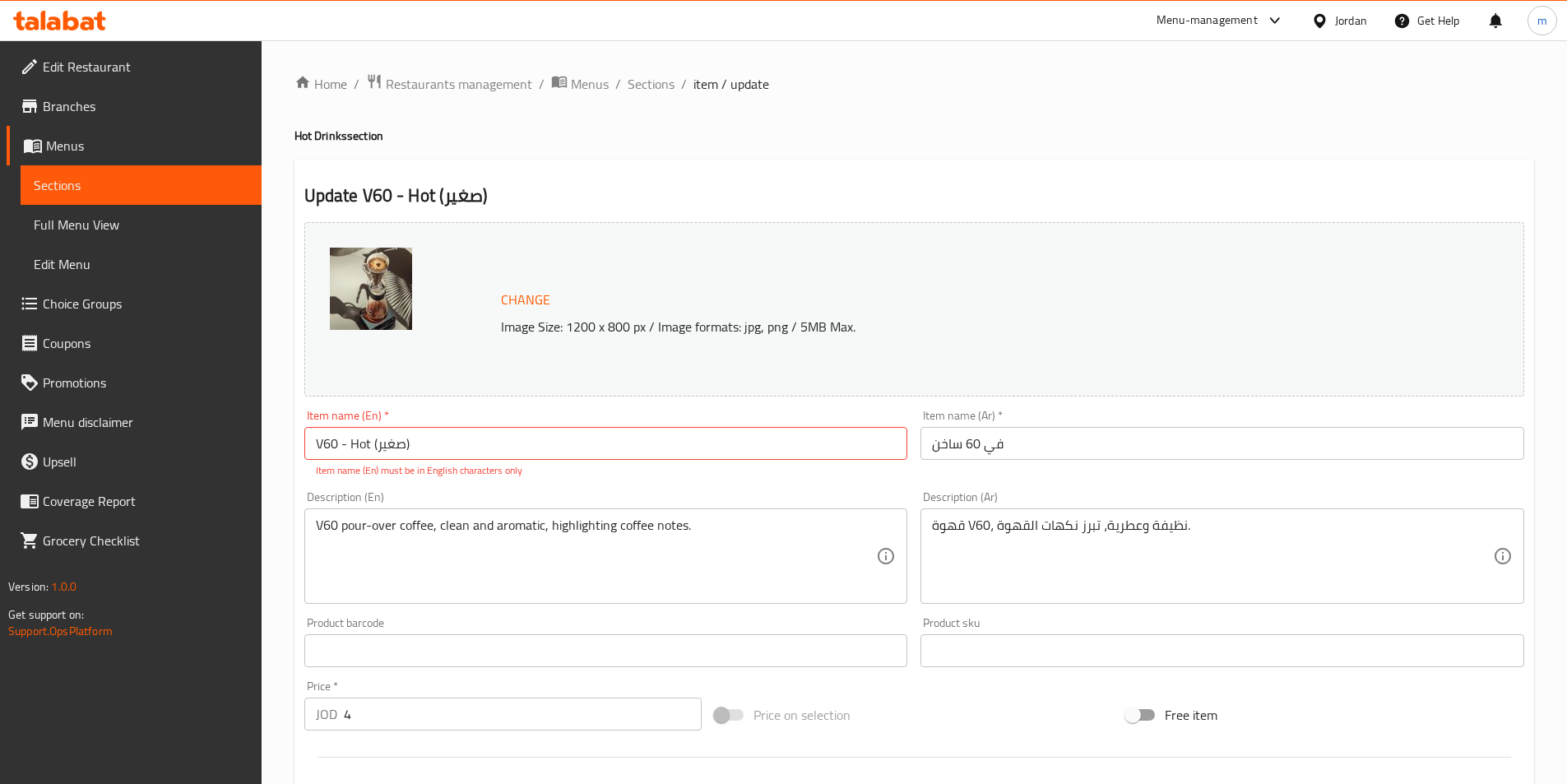
click at [603, 440] on input "V60 - Hot (صغير)" at bounding box center [606, 443] width 604 height 33
paste input "(small)"
type input "V60 - Hot (small)"
click at [1083, 438] on input "في 60 ساخن" at bounding box center [1222, 443] width 604 height 33
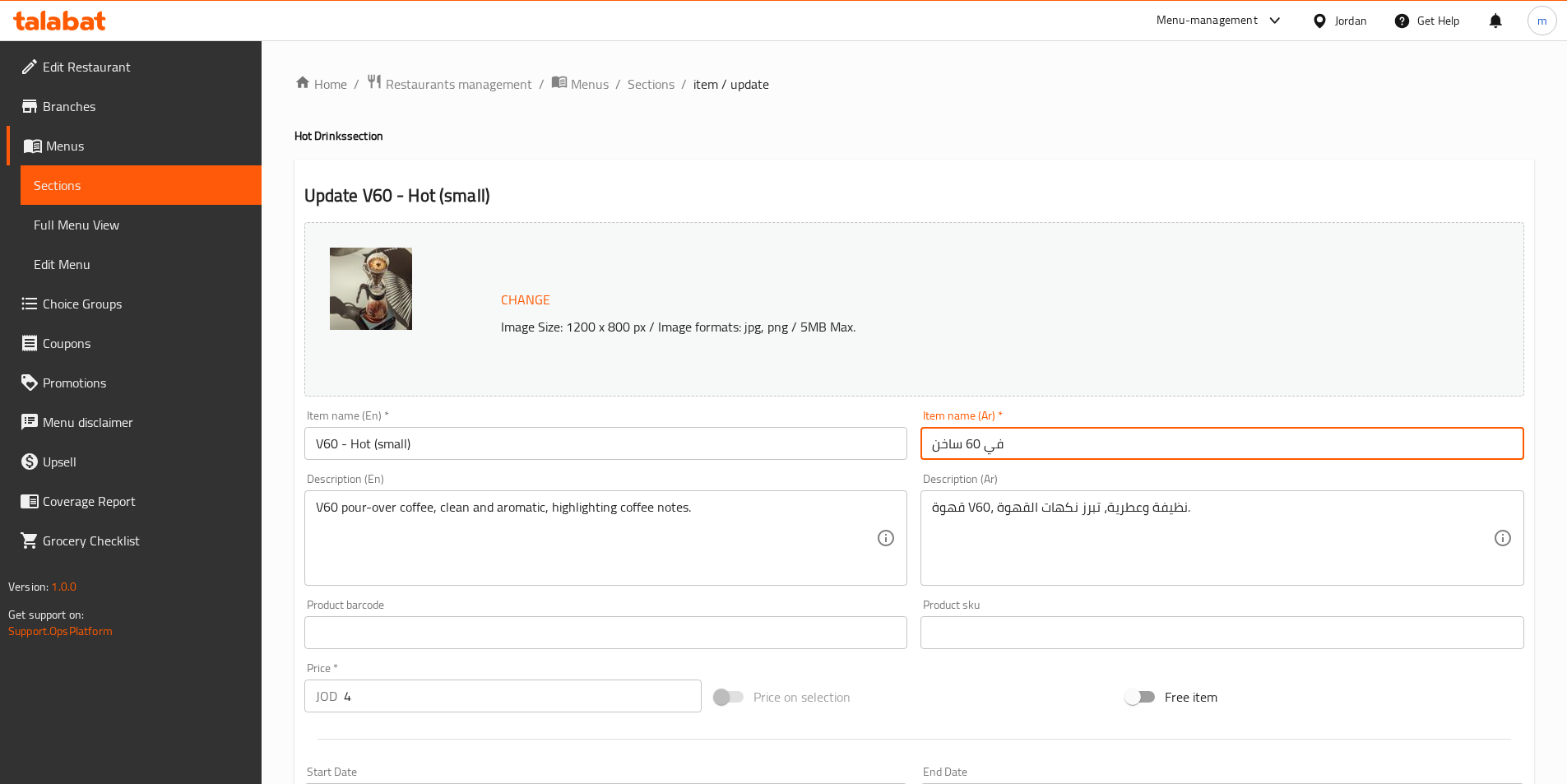
paste input "(صغير)"
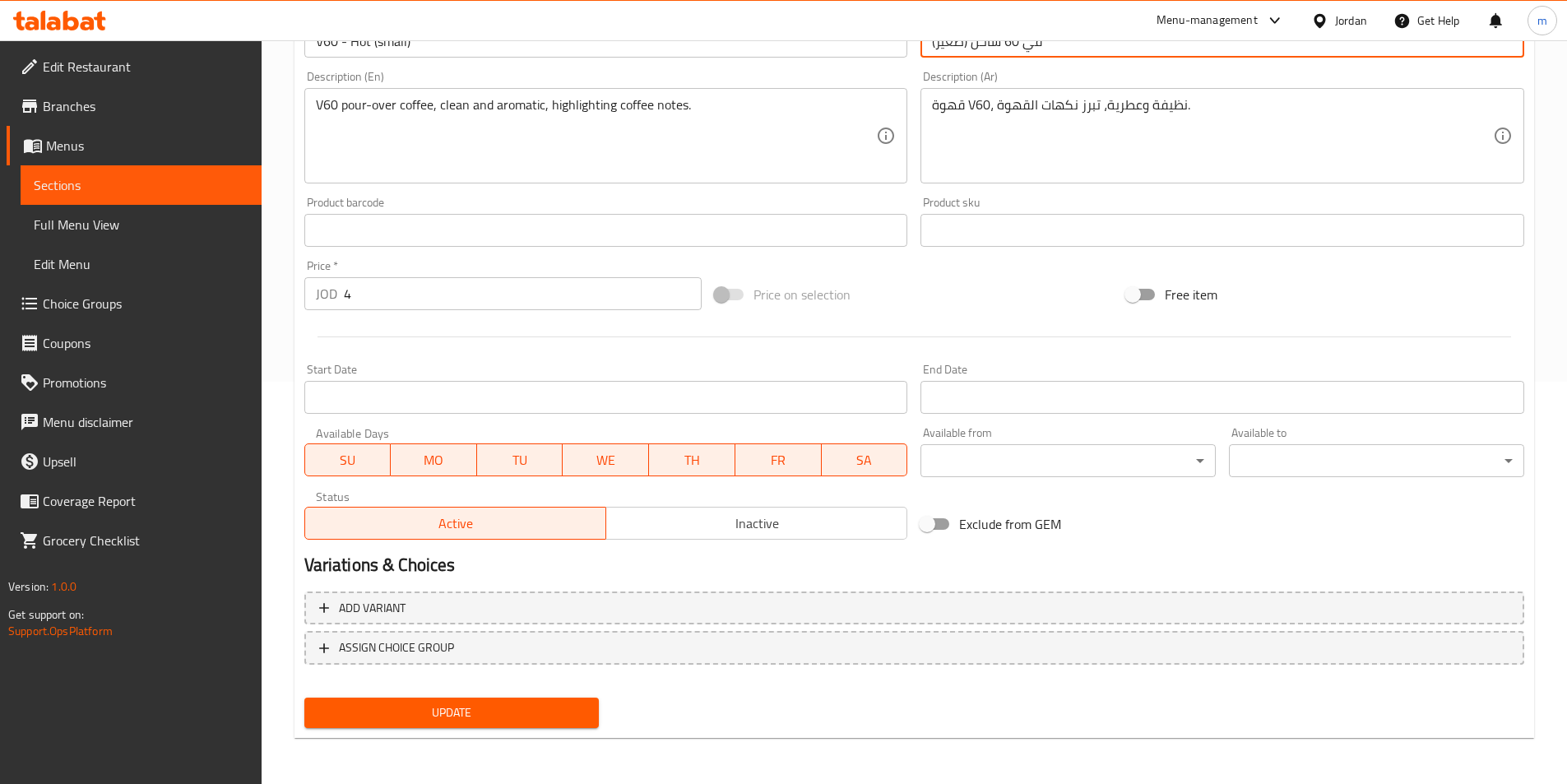
type input "في 60 ساخن (صغير)"
click at [572, 712] on span "Update" at bounding box center [452, 712] width 269 height 21
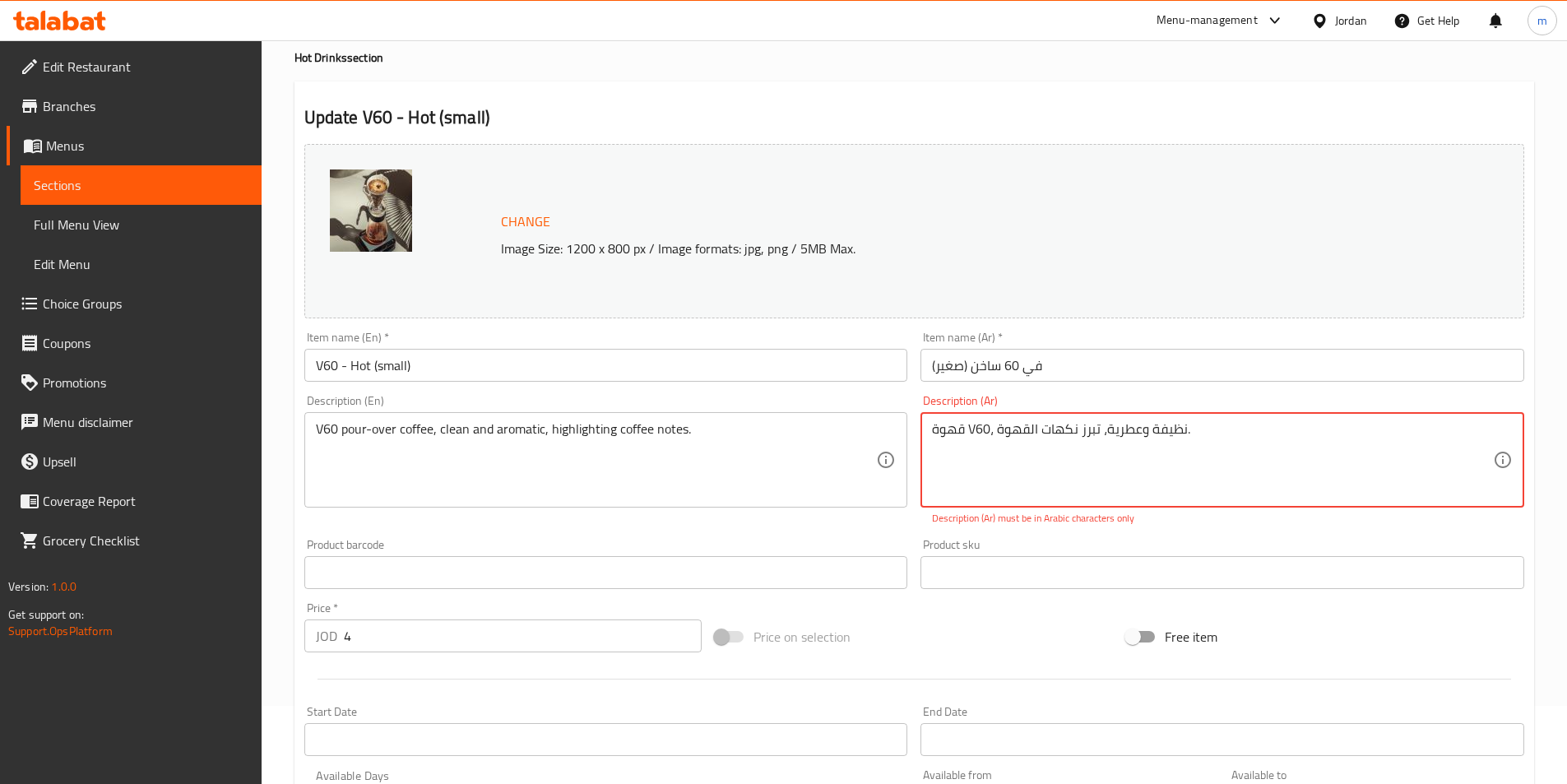
scroll to position [82, 0]
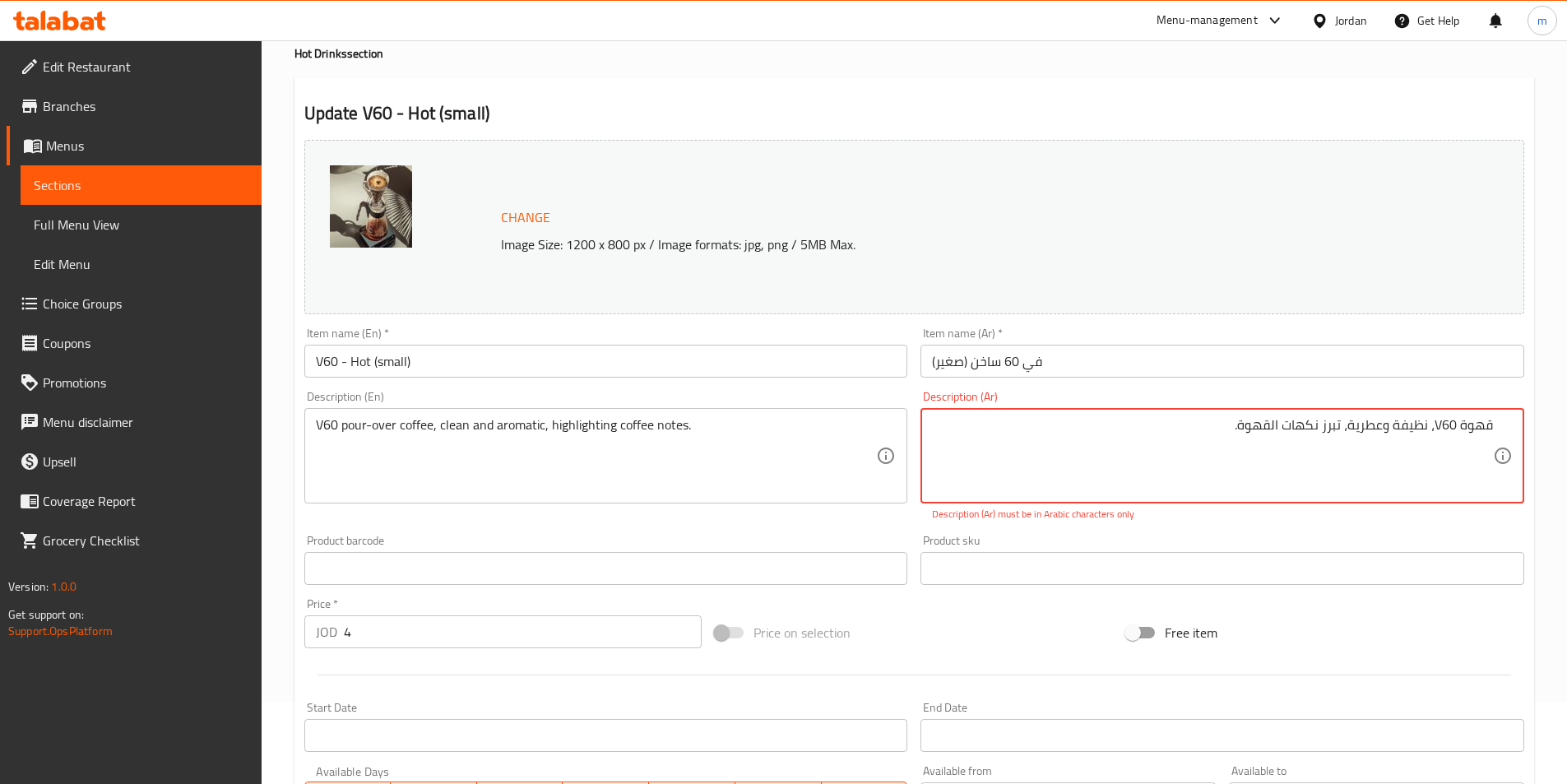
click at [1435, 430] on textarea "قهوة V60، نظيفة وعطرية، تبرز نكهات القهوة." at bounding box center [1212, 456] width 561 height 78
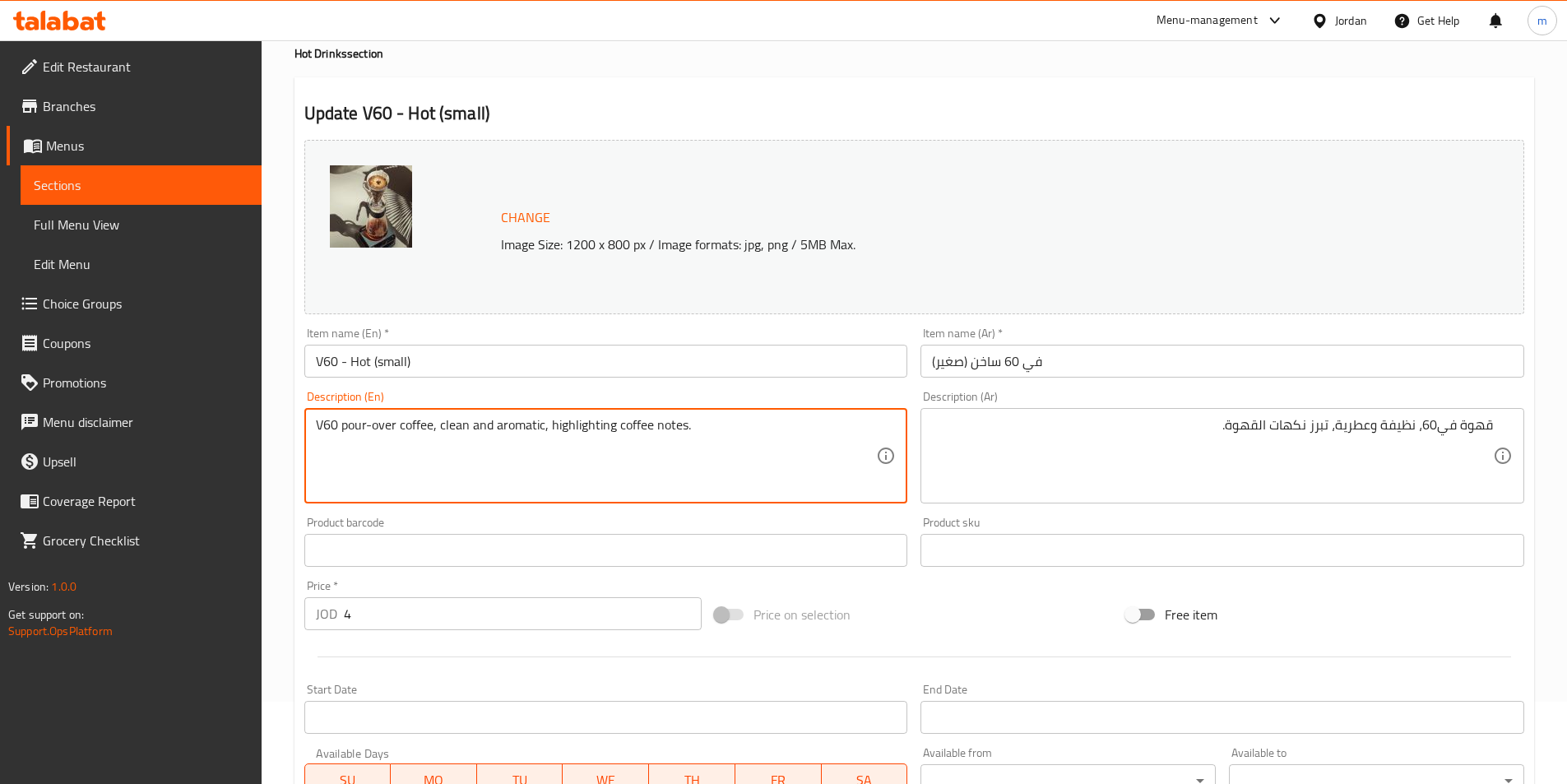
click at [453, 438] on textarea "V60 pour-over coffee, clean and aromatic, highlighting coffee notes." at bounding box center [596, 456] width 561 height 78
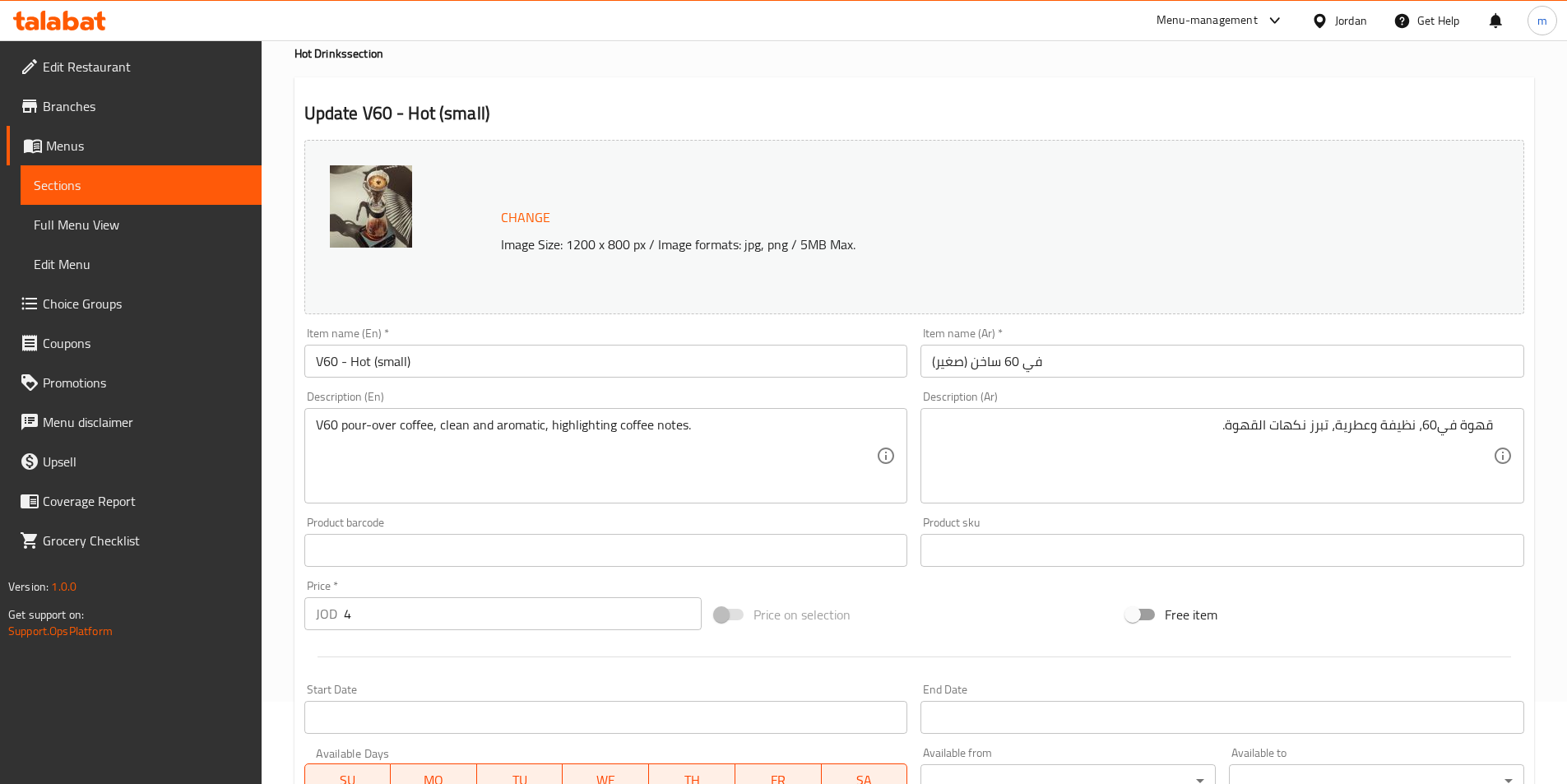
click at [346, 438] on textarea "V60 pour-over coffee, clean and aromatic, highlighting coffee notes." at bounding box center [596, 456] width 561 height 78
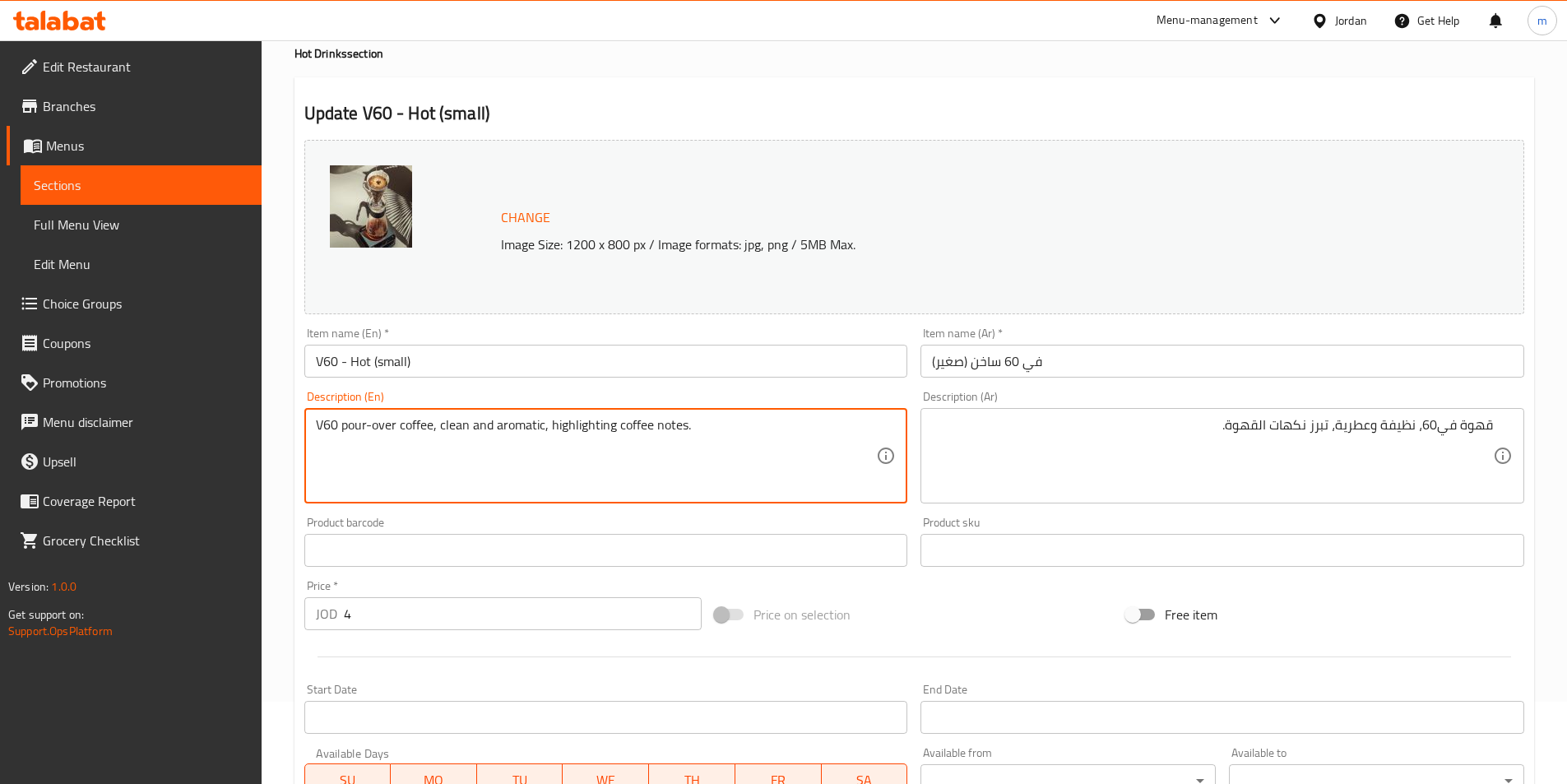
click at [350, 427] on textarea "V60 pour-over coffee, clean and aromatic, highlighting coffee notes." at bounding box center [596, 456] width 561 height 78
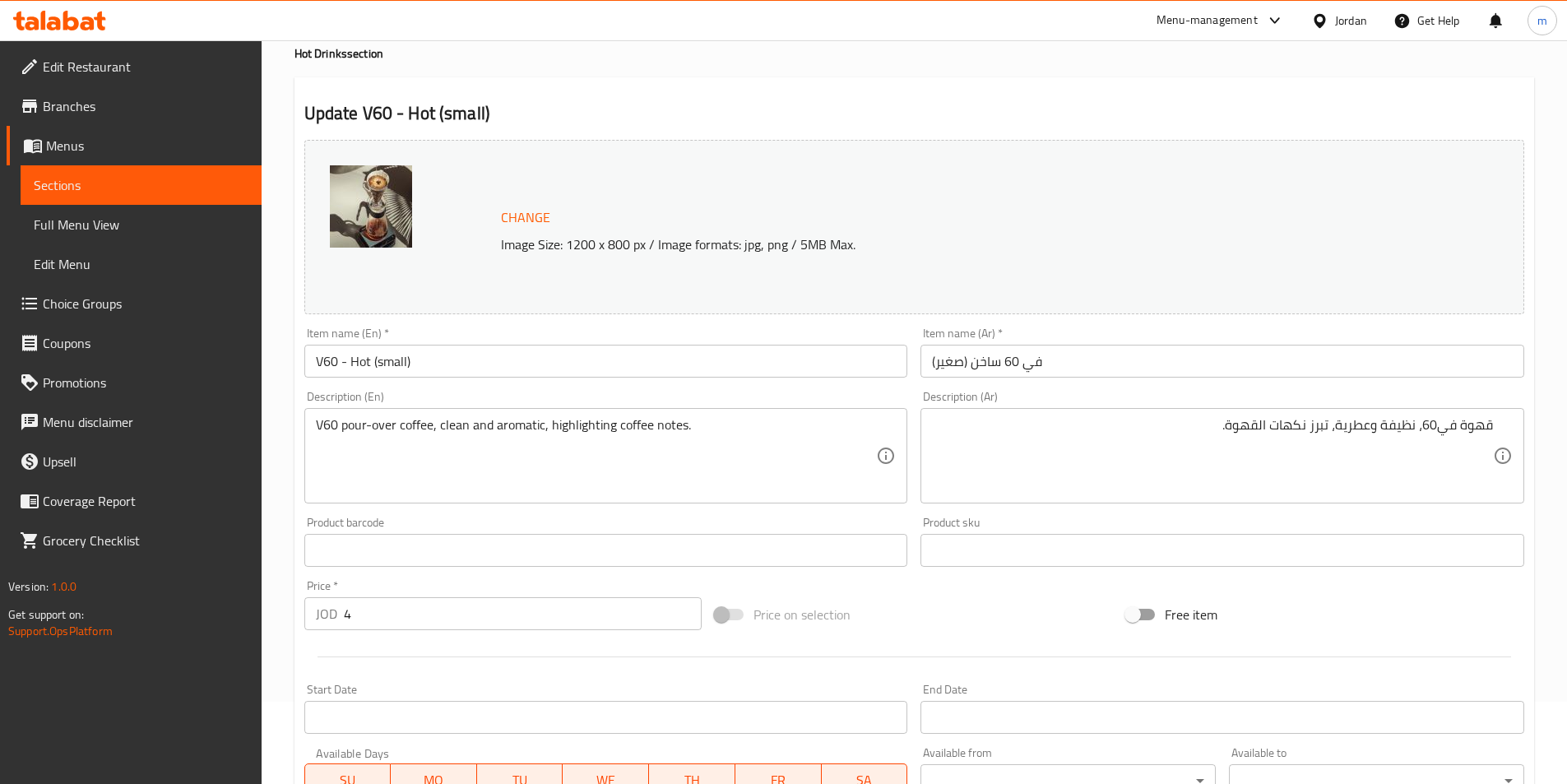
click at [393, 424] on textarea "V60 pour-over coffee, clean and aromatic, highlighting coffee notes." at bounding box center [596, 456] width 561 height 78
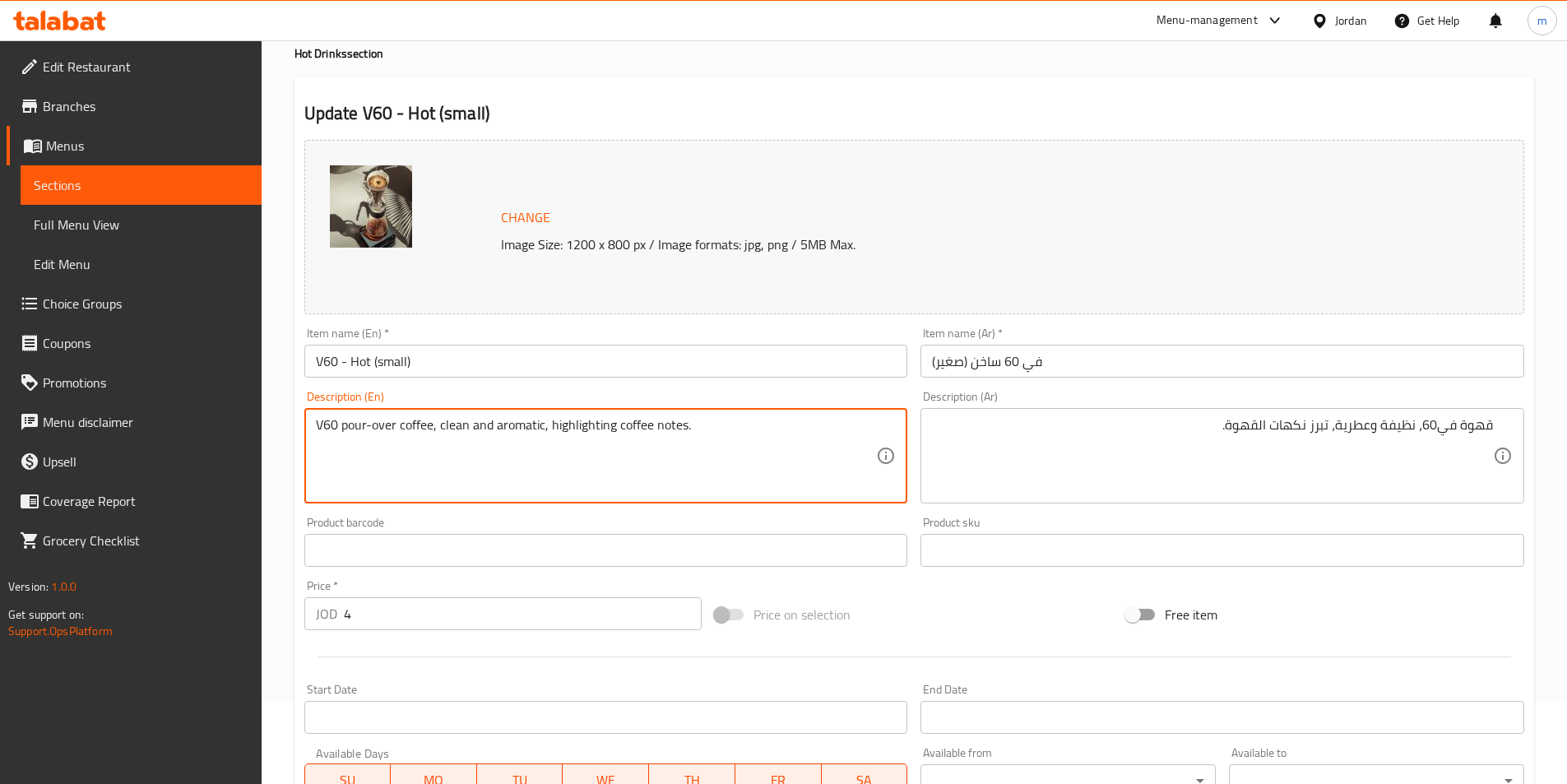
click at [393, 424] on textarea "V60 pour-over coffee, clean and aromatic, highlighting coffee notes." at bounding box center [596, 456] width 561 height 78
click at [380, 444] on textarea "V60 pour-over coffee, clean and aromatic, highlighting coffee notes." at bounding box center [596, 456] width 561 height 78
drag, startPoint x: 345, startPoint y: 429, endPoint x: 356, endPoint y: 442, distance: 17.0
click at [356, 442] on textarea "V60 pour-over coffee, clean and aromatic, highlighting coffee notes." at bounding box center [596, 456] width 561 height 78
click at [339, 429] on textarea "V60 pour-over coffee, clean and aromatic, highlighting coffee notes." at bounding box center [596, 456] width 561 height 78
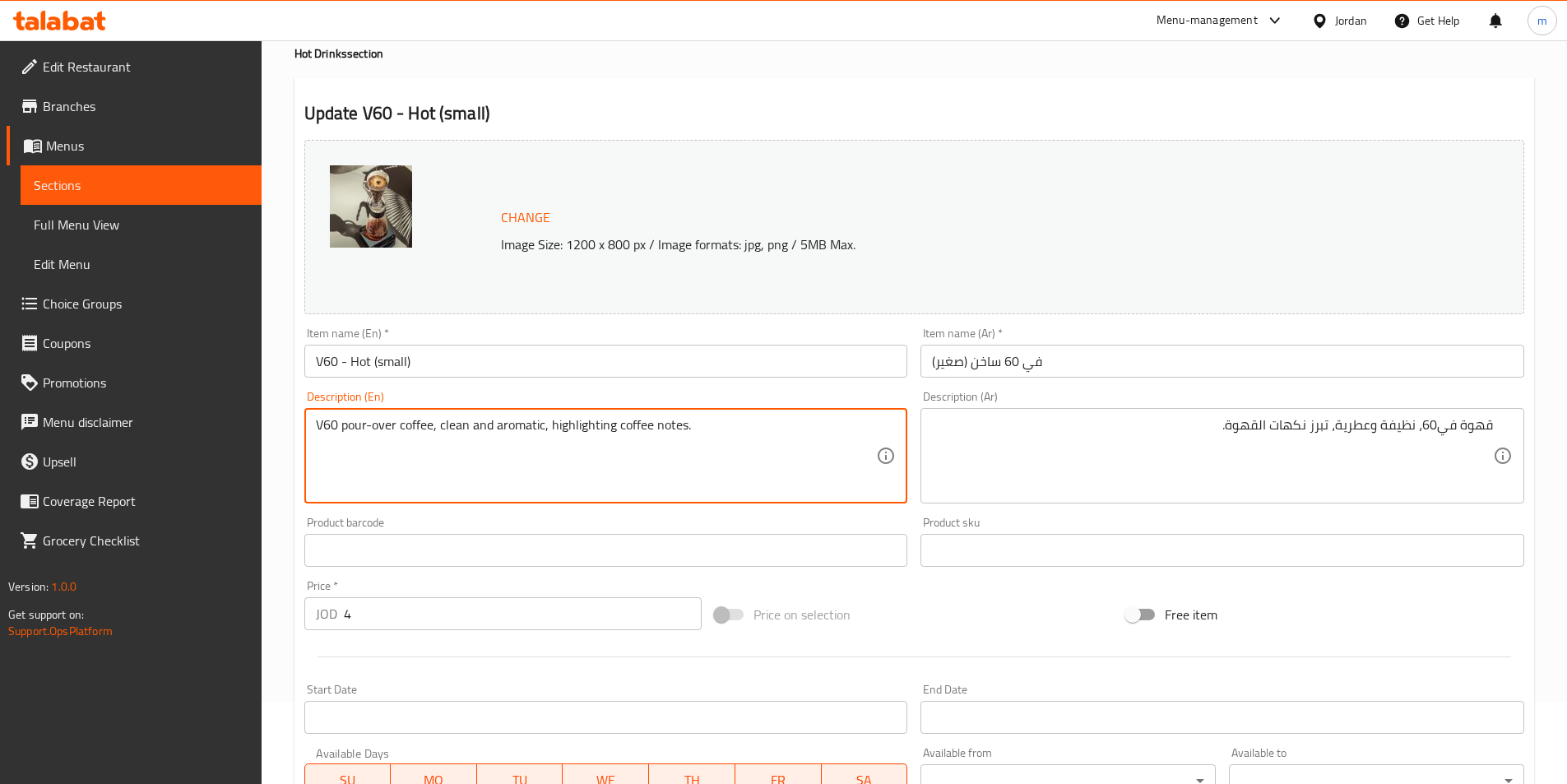
click at [408, 419] on textarea "V60 pour-over coffee, clean and aromatic, highlighting coffee notes." at bounding box center [596, 456] width 561 height 78
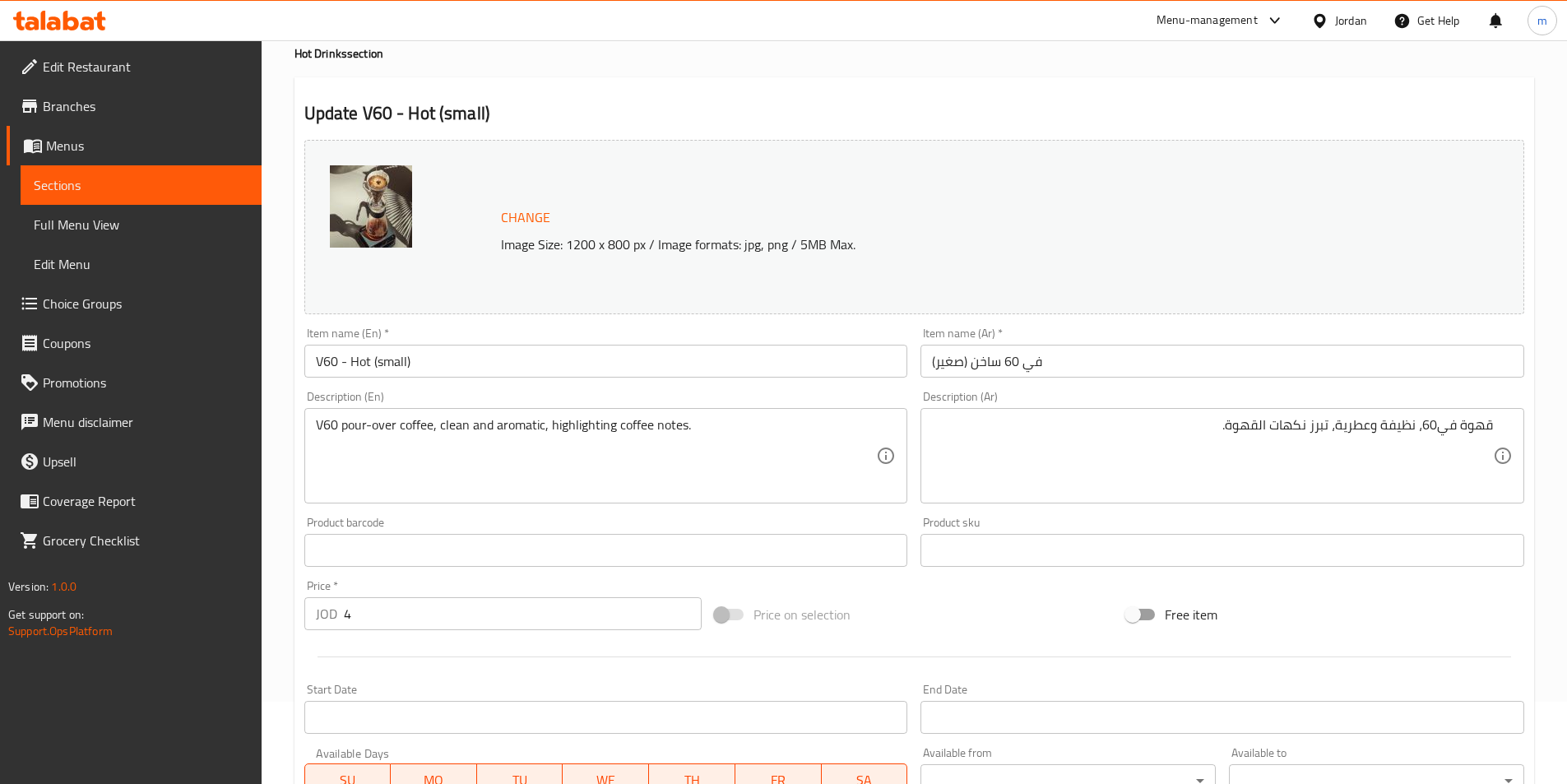
click at [380, 208] on img at bounding box center [371, 207] width 82 height 82
click at [601, 244] on p "Image Size: 1200 x 800 px / Image formats: jpg, png / 5MB Max." at bounding box center [933, 244] width 877 height 20
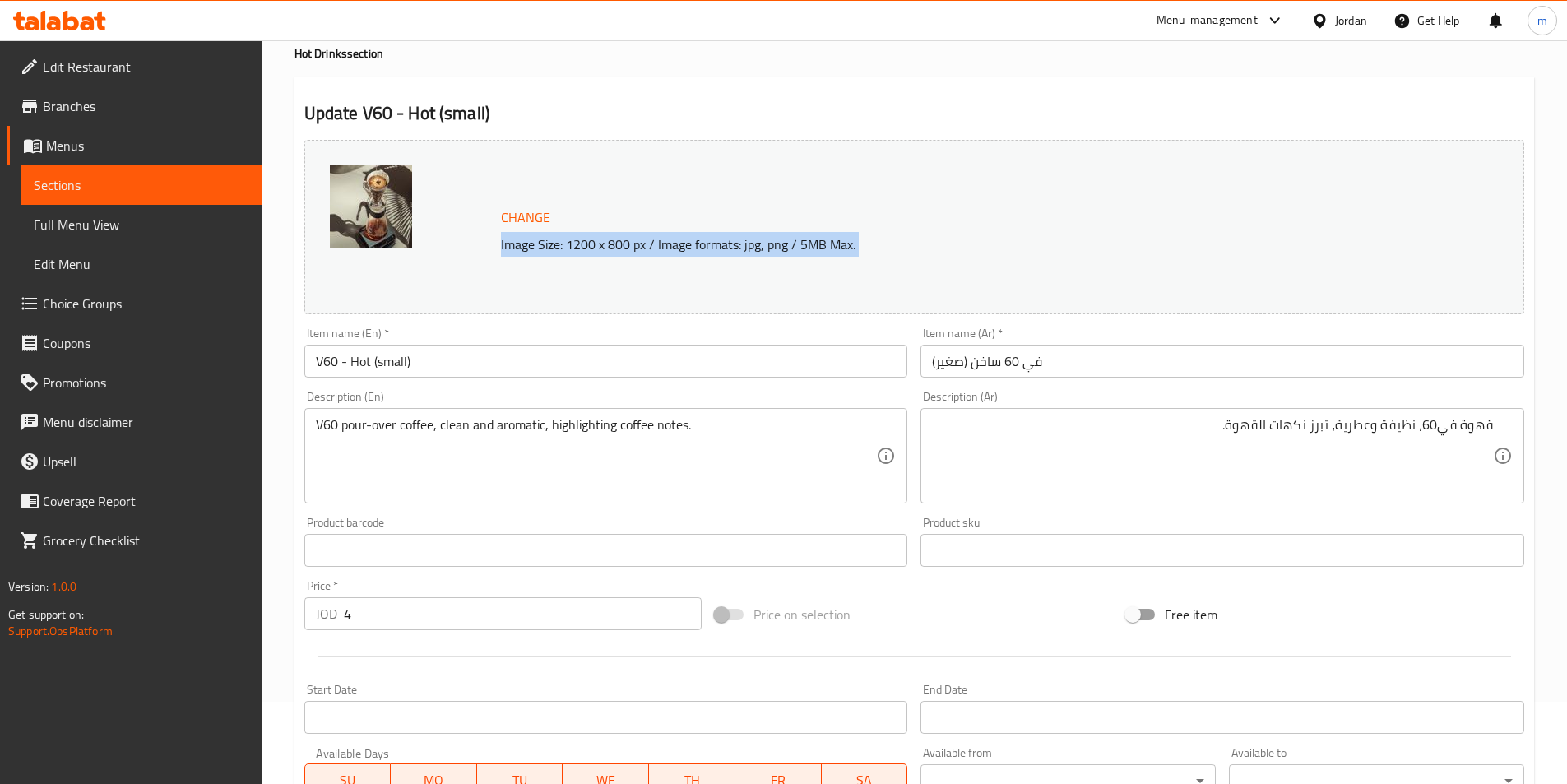
click at [1078, 267] on div "Change Image Size: 1200 x 800 px / Image formats: jpg, png / 5MB Max." at bounding box center [914, 227] width 1220 height 174
click at [355, 424] on textarea "V60 pour-over coffee, clean and aromatic, highlighting coffee notes." at bounding box center [596, 456] width 561 height 78
click at [353, 426] on textarea "V60 pour-over coffee, clean and aromatic, highlighting coffee notes." at bounding box center [596, 456] width 561 height 78
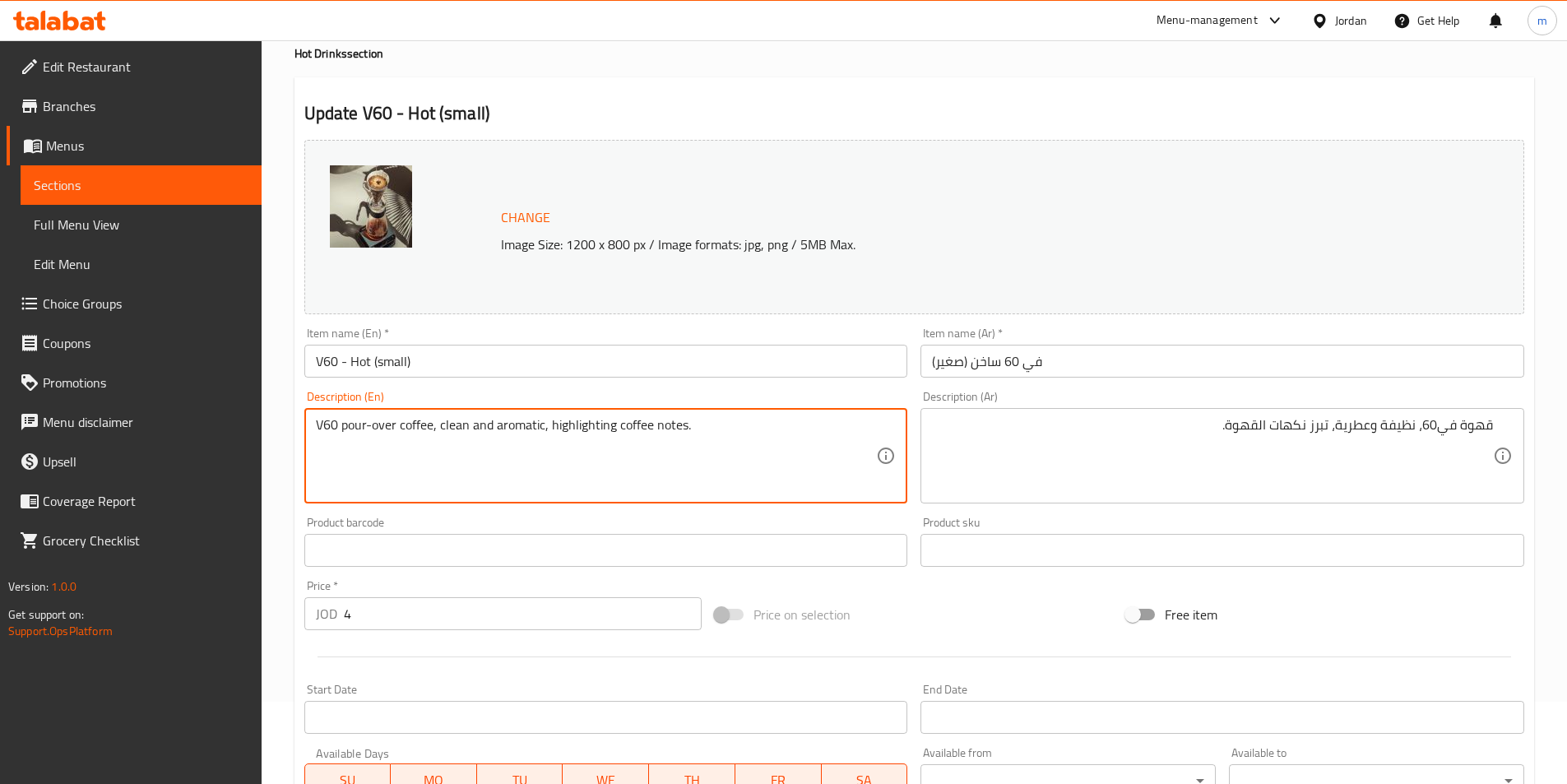
drag, startPoint x: 342, startPoint y: 424, endPoint x: 394, endPoint y: 437, distance: 53.6
click at [394, 437] on textarea "V60 pour-over coffee, clean and aromatic, highlighting coffee notes." at bounding box center [596, 456] width 561 height 78
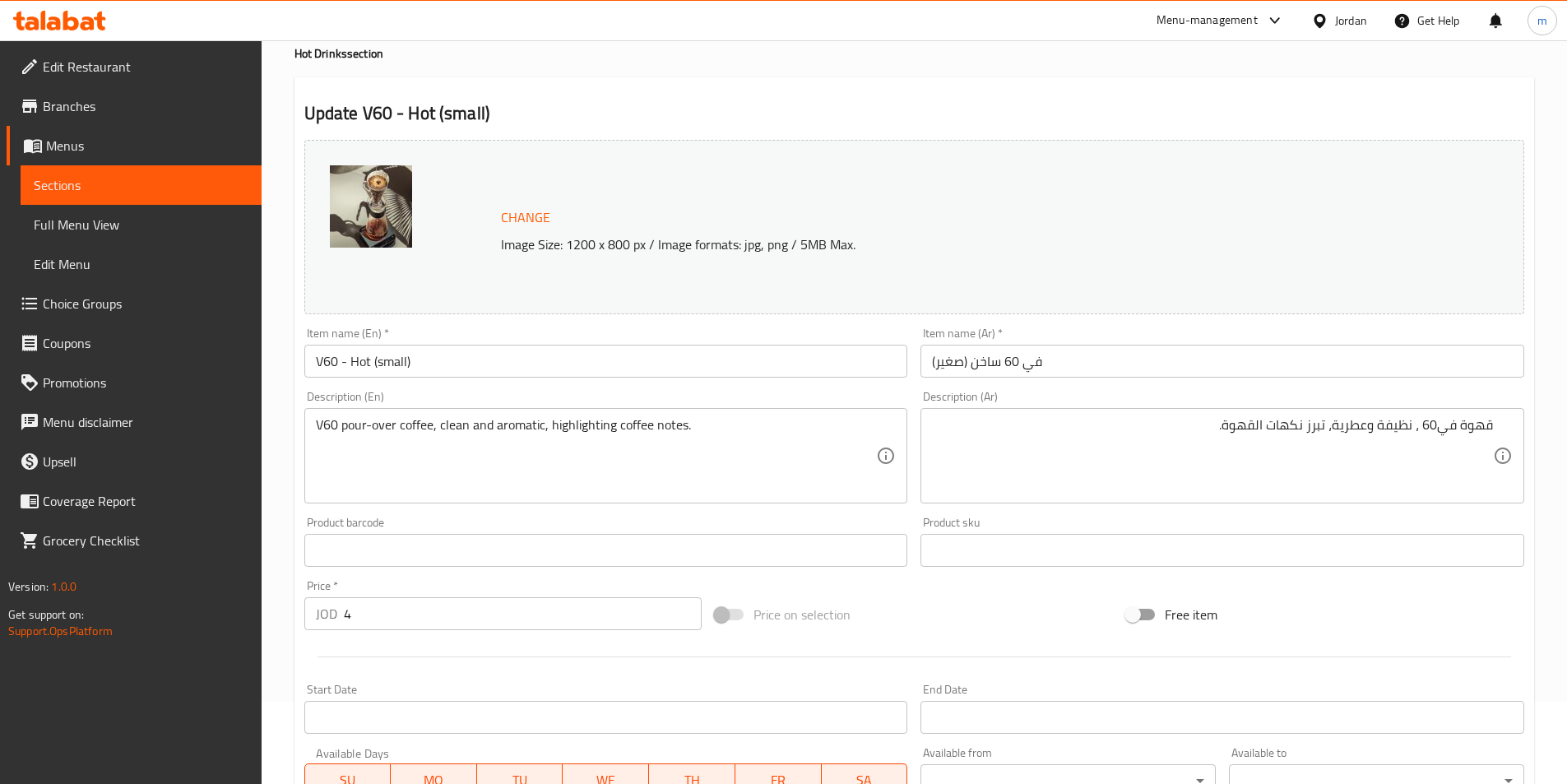
click at [1422, 434] on textarea "قهوة في60 ، نظيفة وعطرية، تبرز نكهات القهوة." at bounding box center [1212, 456] width 561 height 78
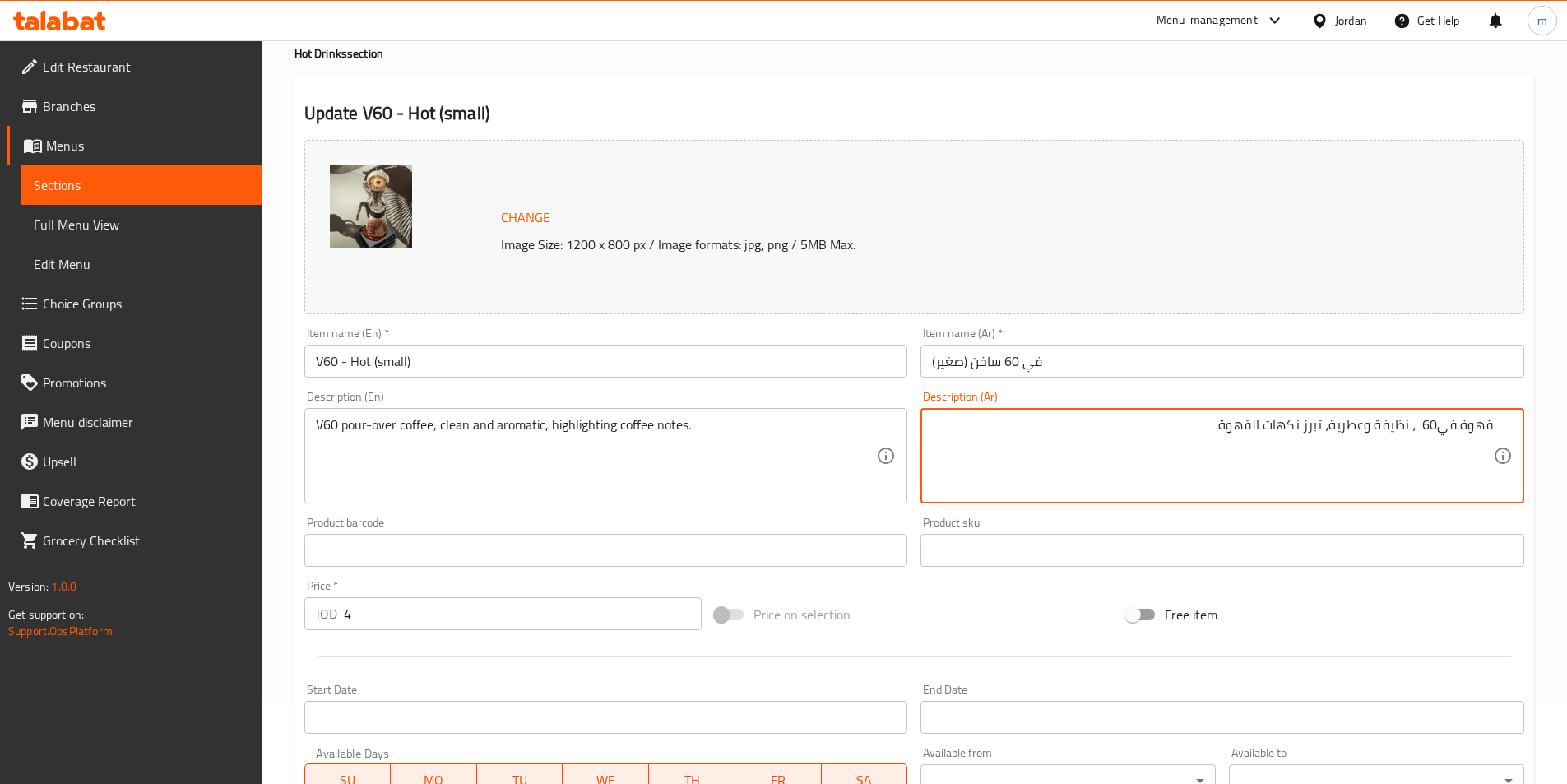
paste textarea "بور أوفر"
click at [1353, 426] on textarea "قهوة في60 بور أوفر، نظيفة وعطرية، تبرز نكهات القهوة." at bounding box center [1212, 456] width 561 height 78
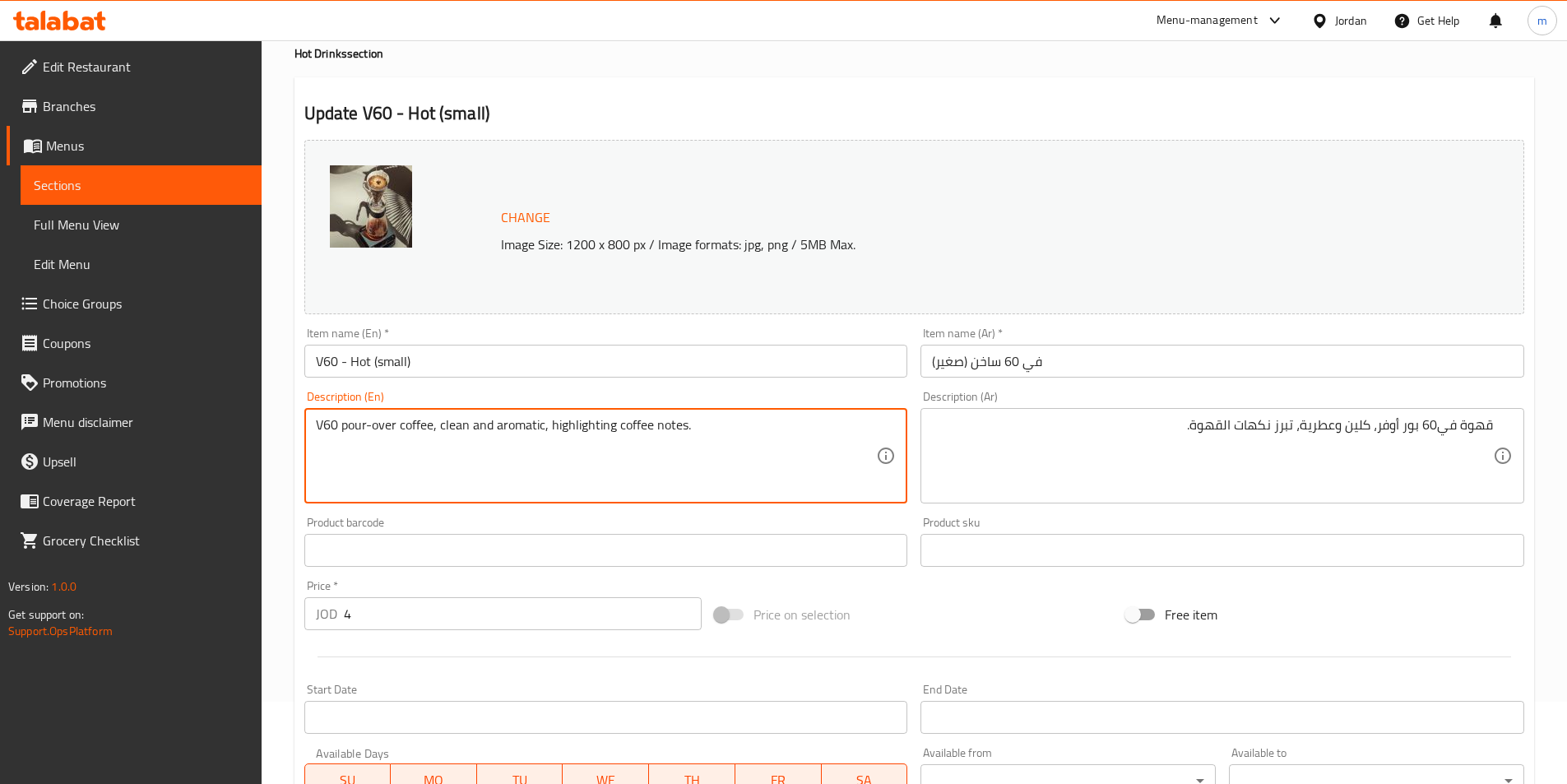
drag, startPoint x: 550, startPoint y: 424, endPoint x: 684, endPoint y: 444, distance: 135.5
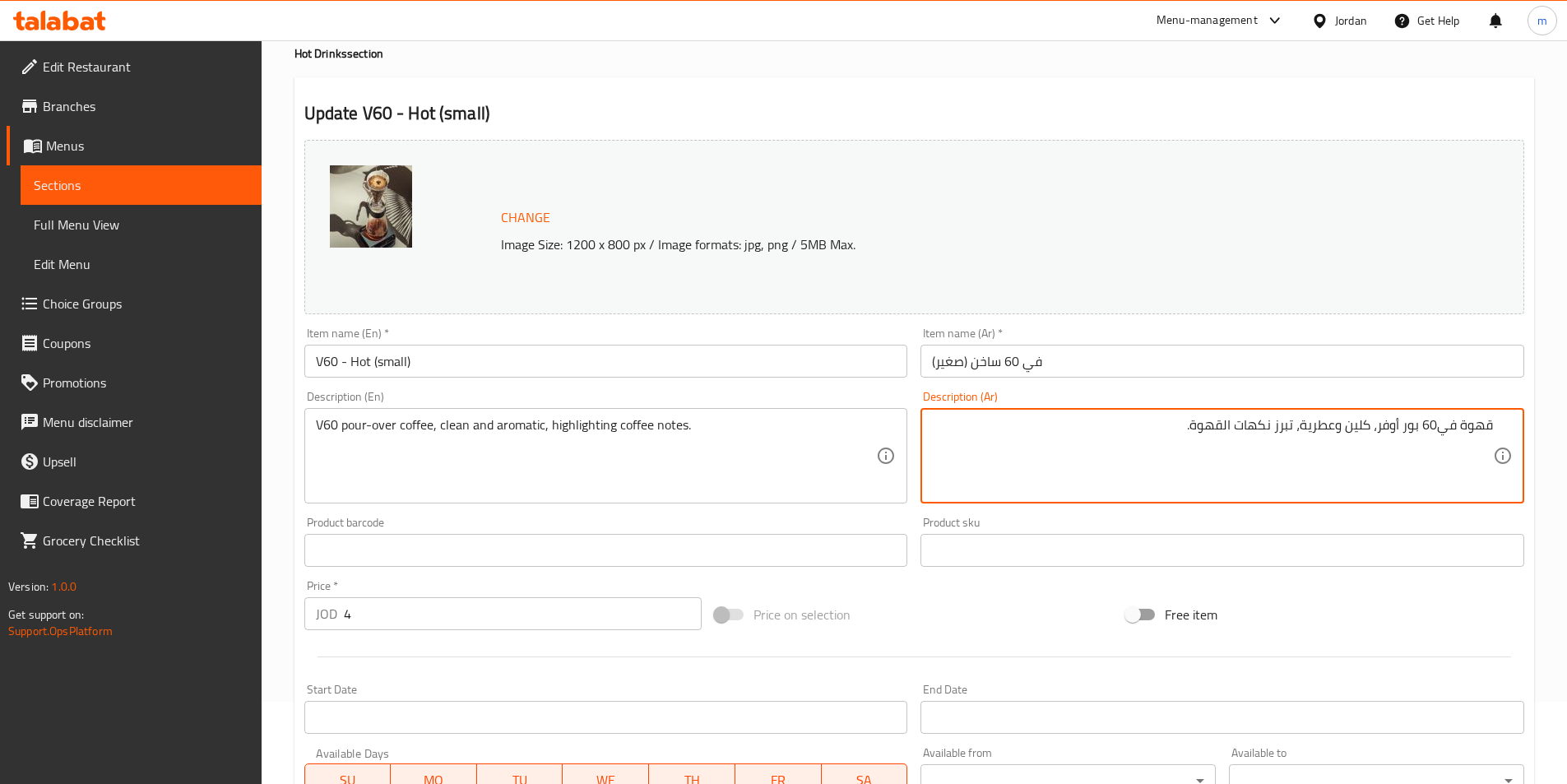
drag, startPoint x: 1297, startPoint y: 430, endPoint x: 1194, endPoint y: 441, distance: 103.6
type textarea "قهوة في60 بور أوفر، كلين وعطرية، هايلايتينج قهوة نوتس."
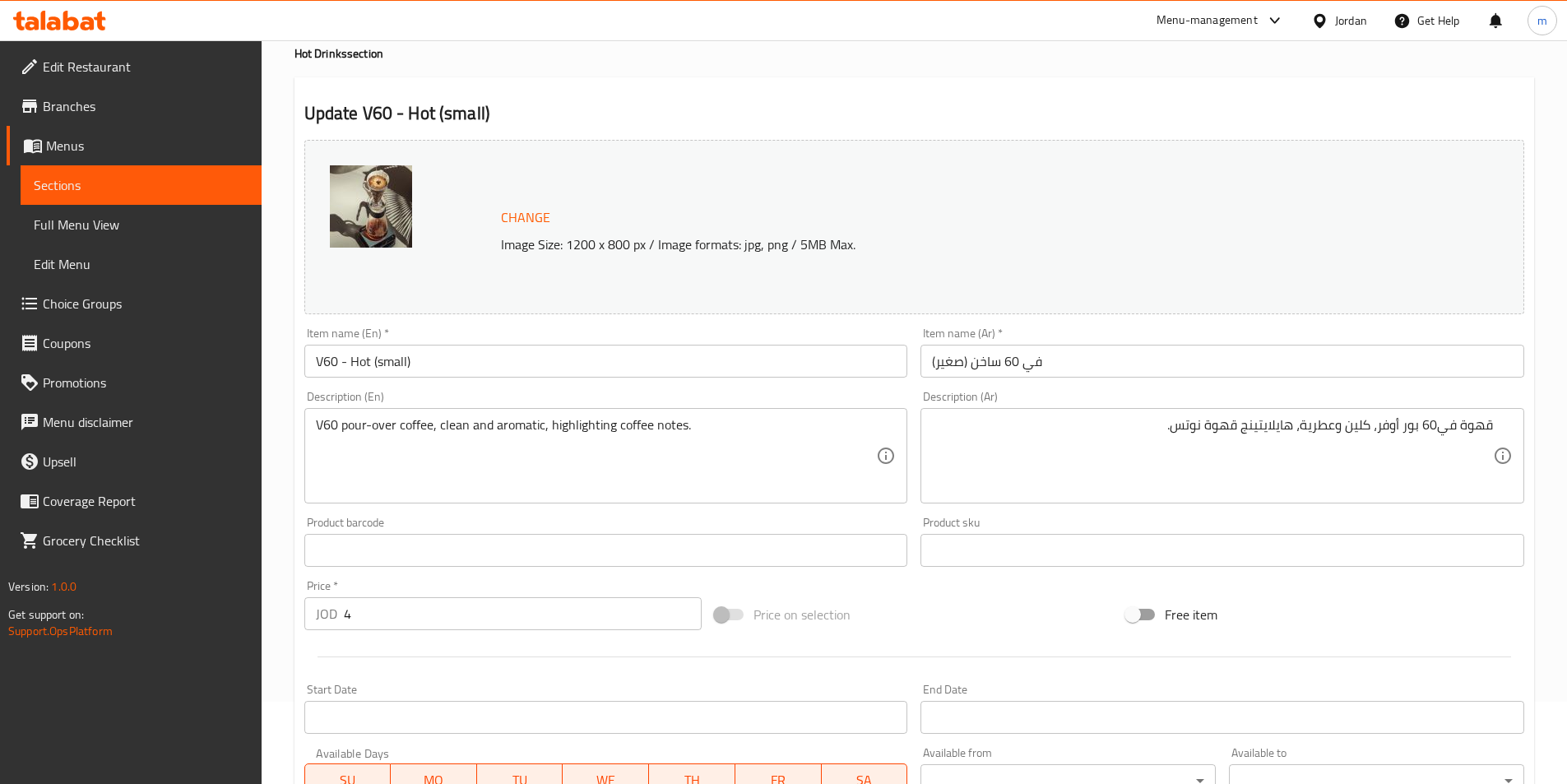
click at [917, 611] on div "Price on selection" at bounding box center [914, 614] width 412 height 44
click at [917, 519] on div "Product sku Product sku" at bounding box center [1222, 542] width 617 height 64
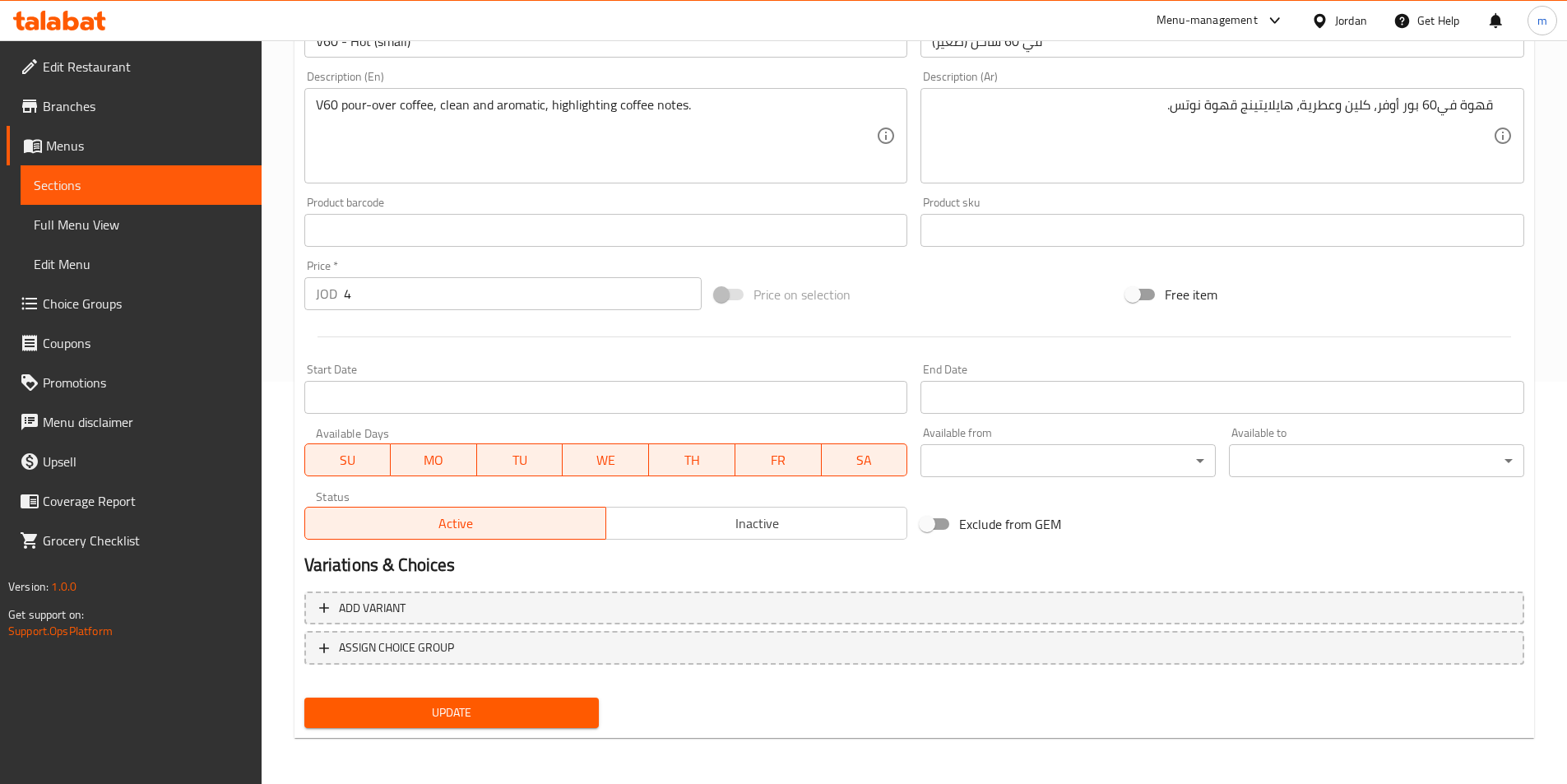
click at [501, 695] on div "Update" at bounding box center [452, 712] width 309 height 44
click at [501, 703] on span "Update" at bounding box center [452, 712] width 269 height 21
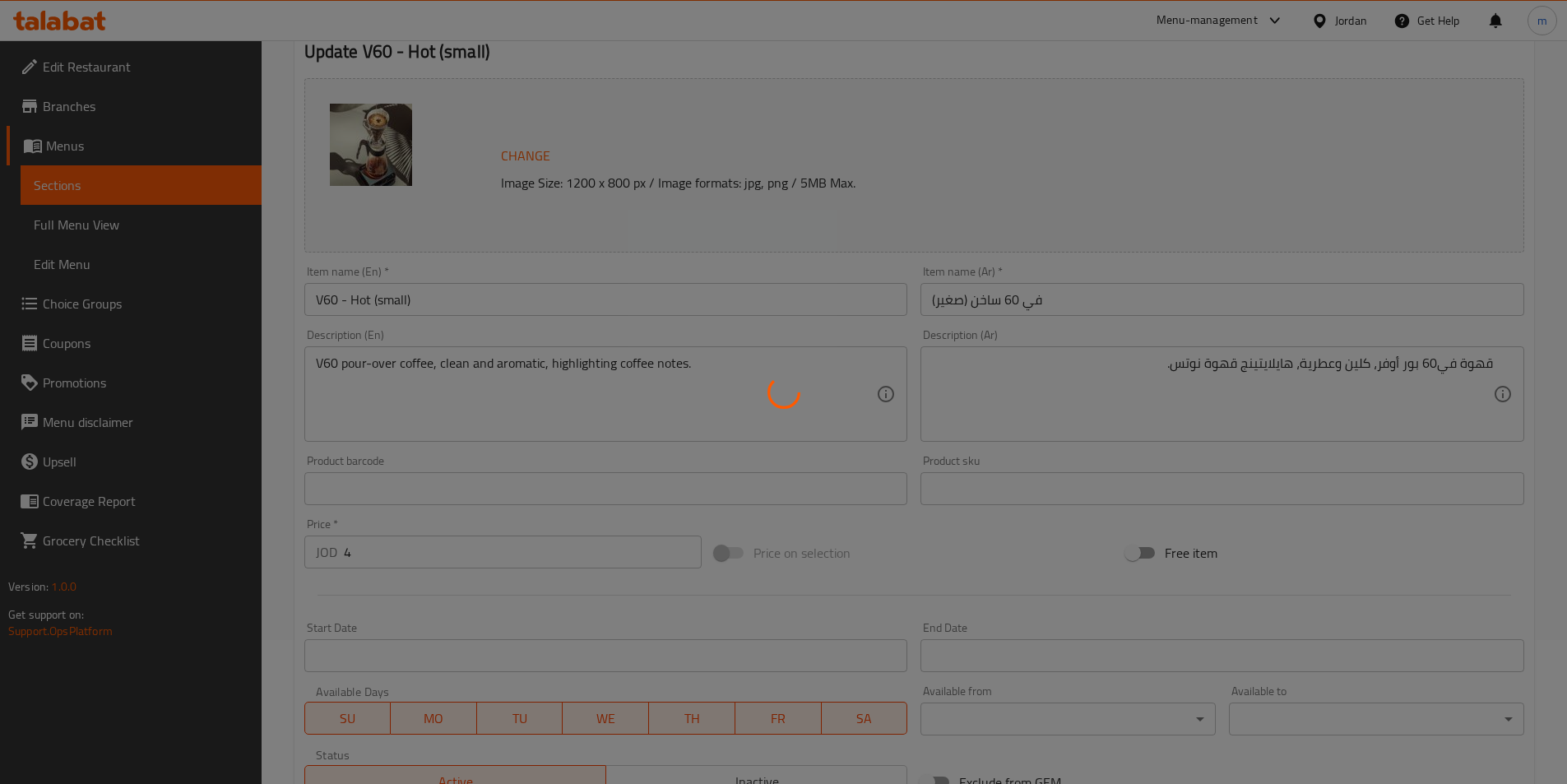
scroll to position [0, 0]
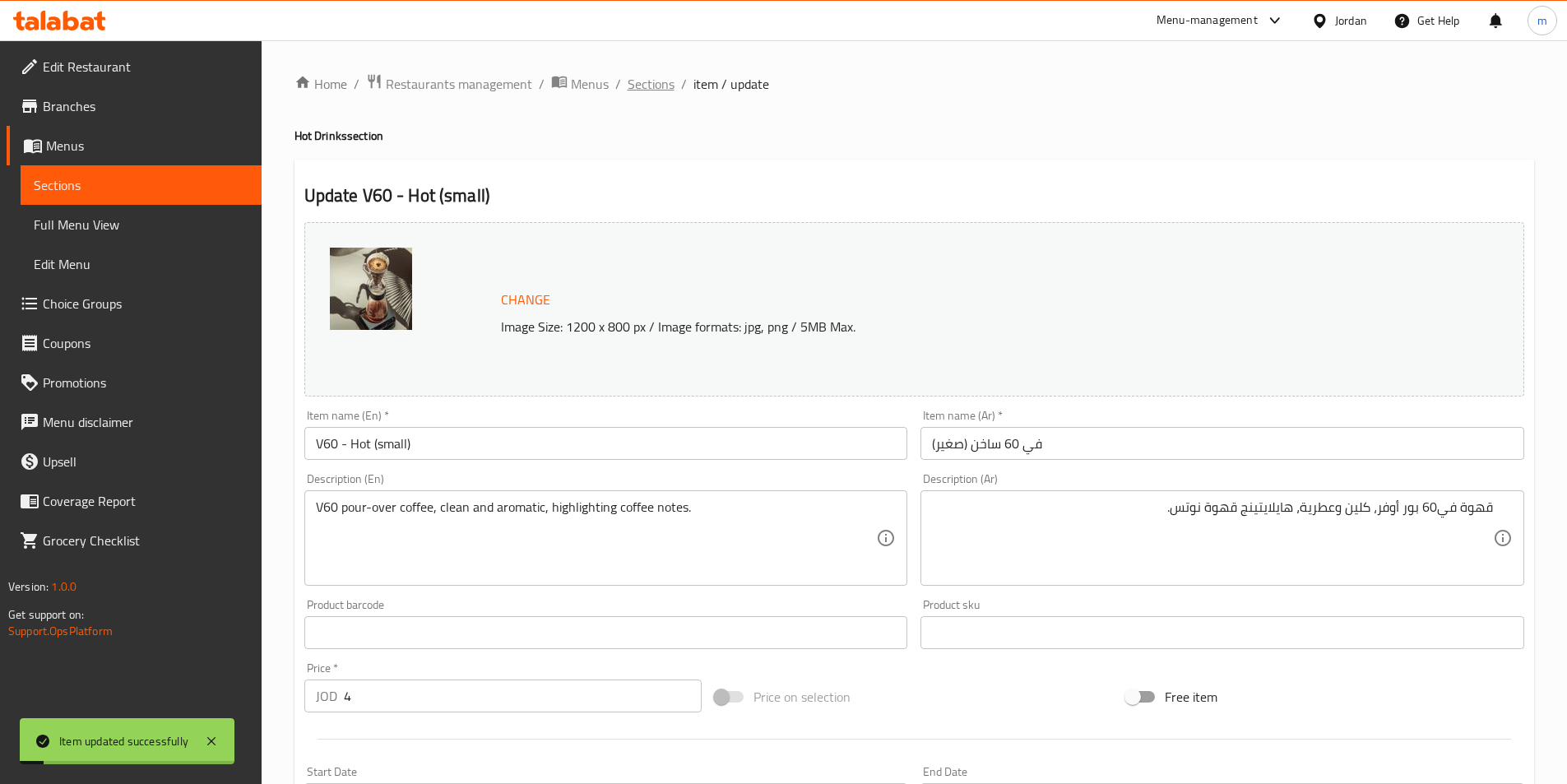
click at [650, 85] on span "Sections" at bounding box center [652, 84] width 47 height 20
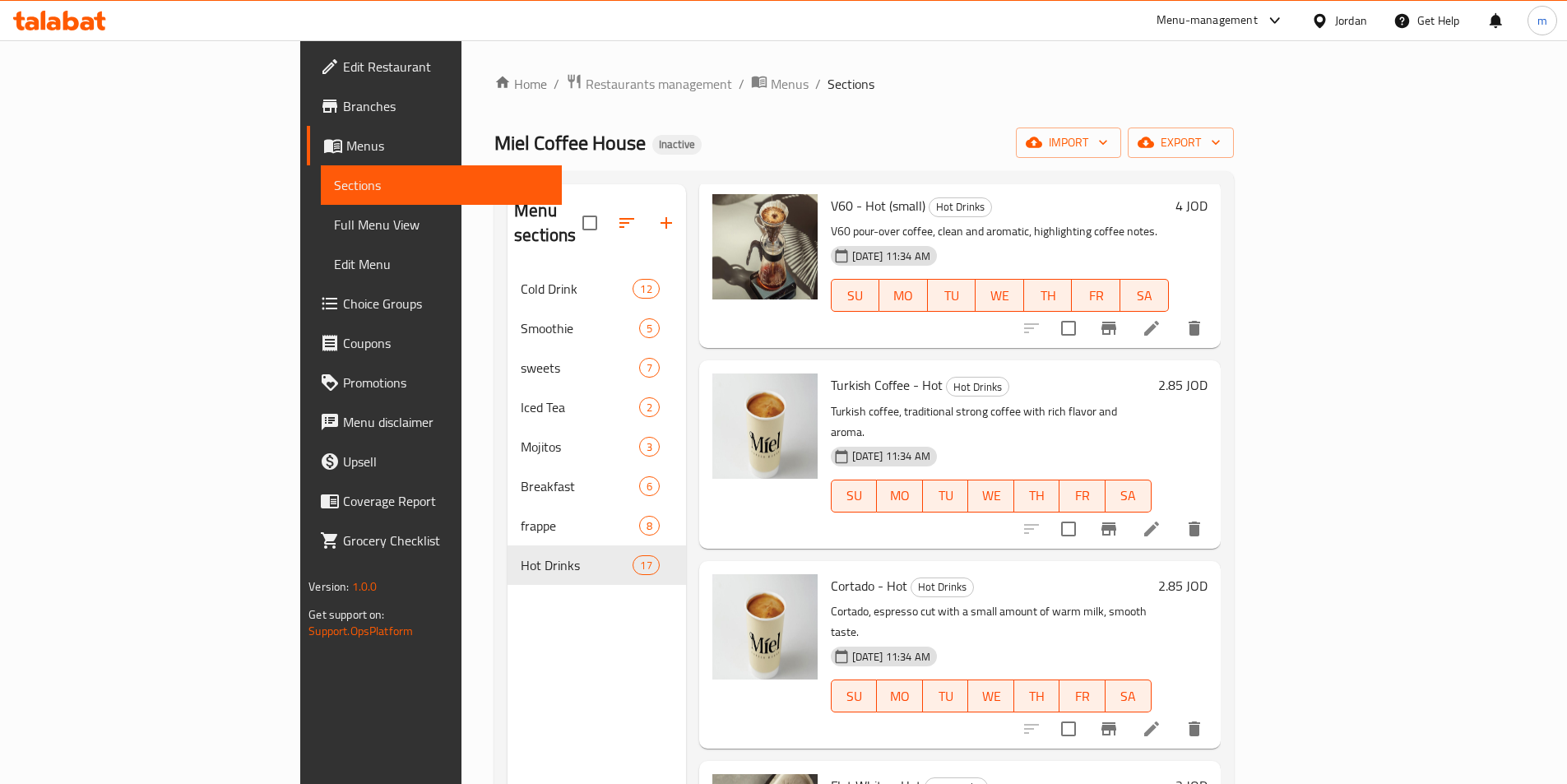
scroll to position [822, 0]
click at [1160, 520] on icon at bounding box center [1152, 527] width 15 height 15
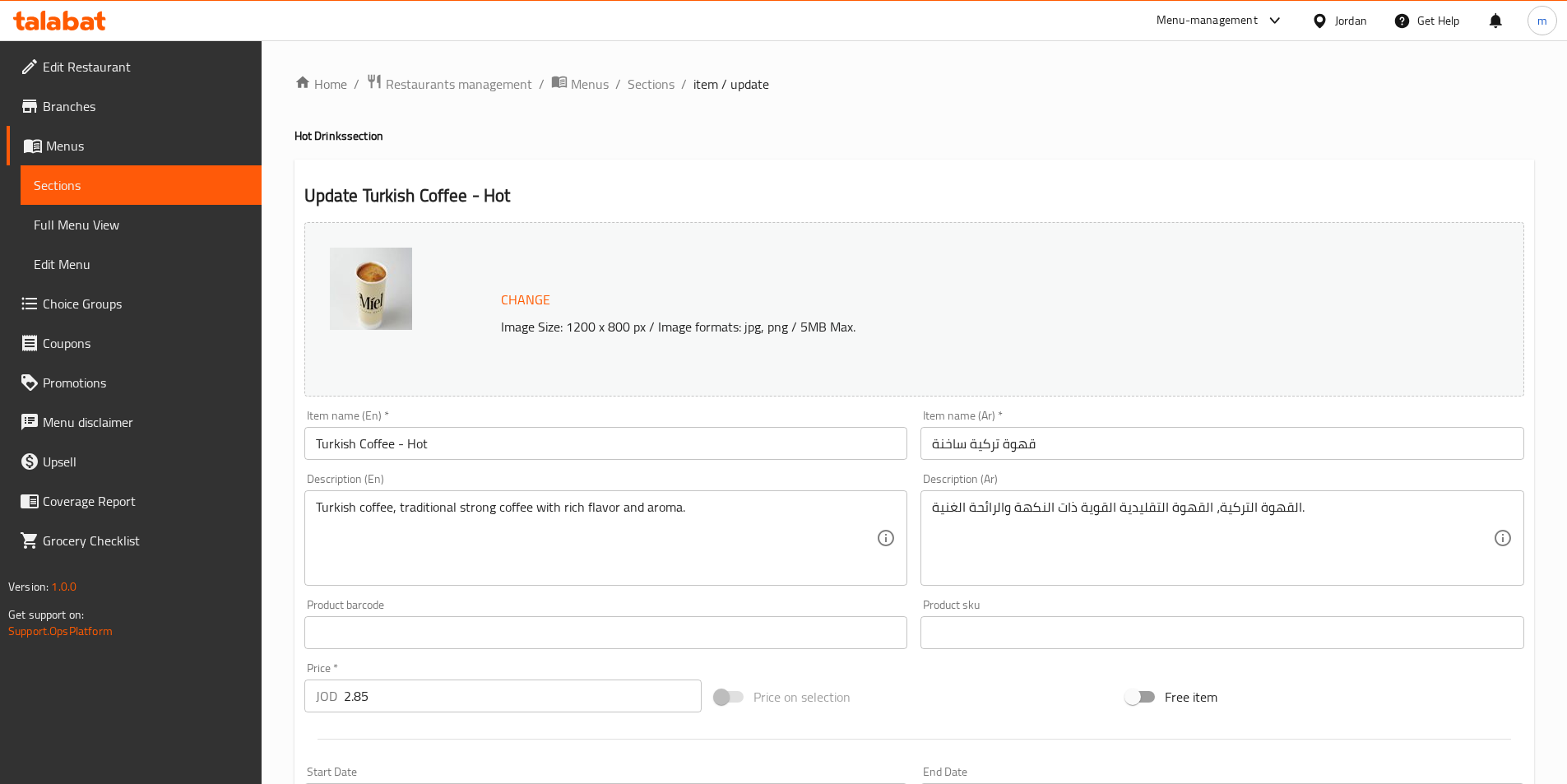
click at [512, 450] on input "Turkish Coffee - Hot" at bounding box center [606, 443] width 604 height 33
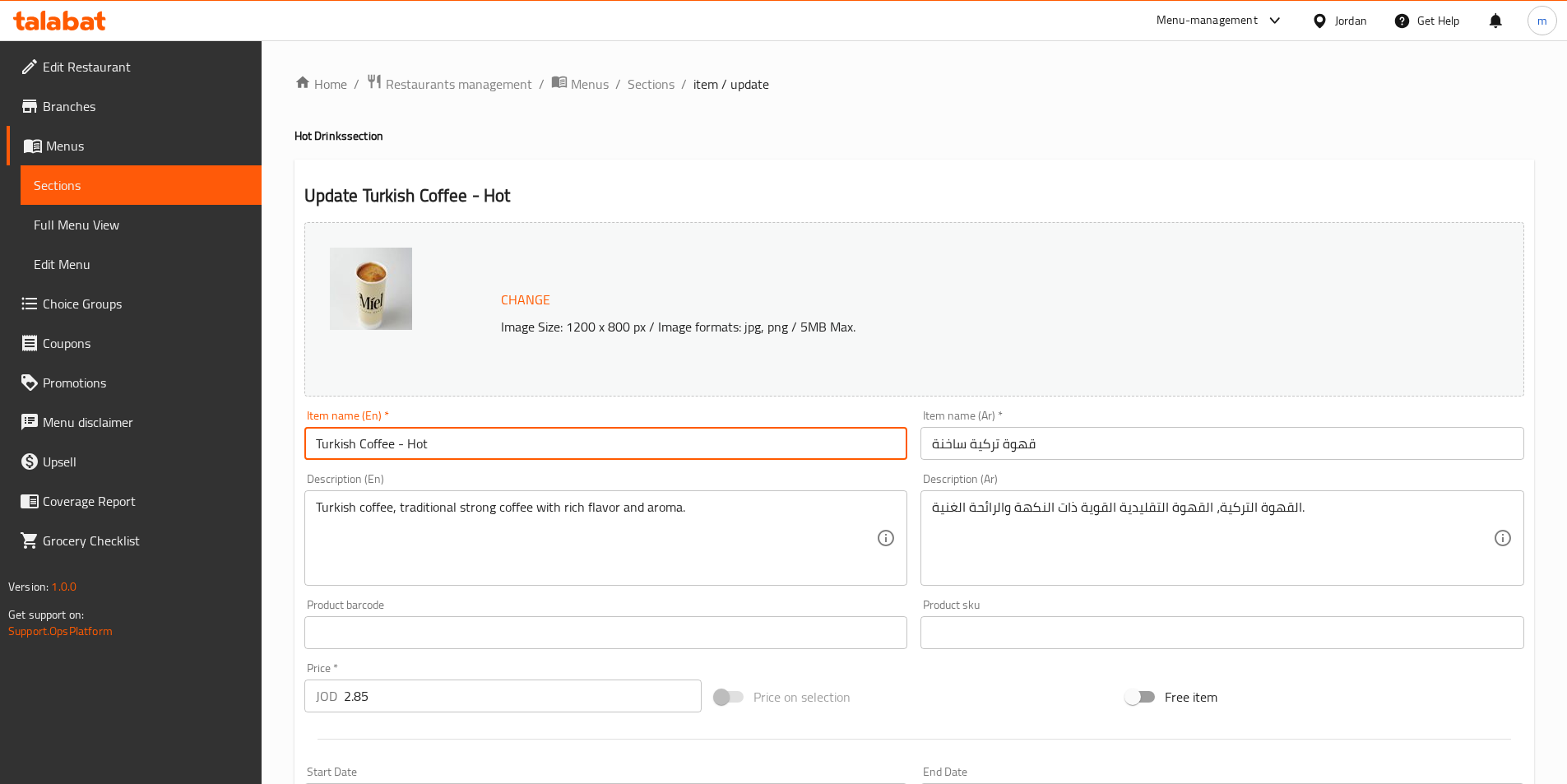
paste input "(small)"
type input "Turkish Coffee - Hot (small)"
click at [1068, 458] on input "قهوة تركية ساخنة" at bounding box center [1222, 443] width 604 height 33
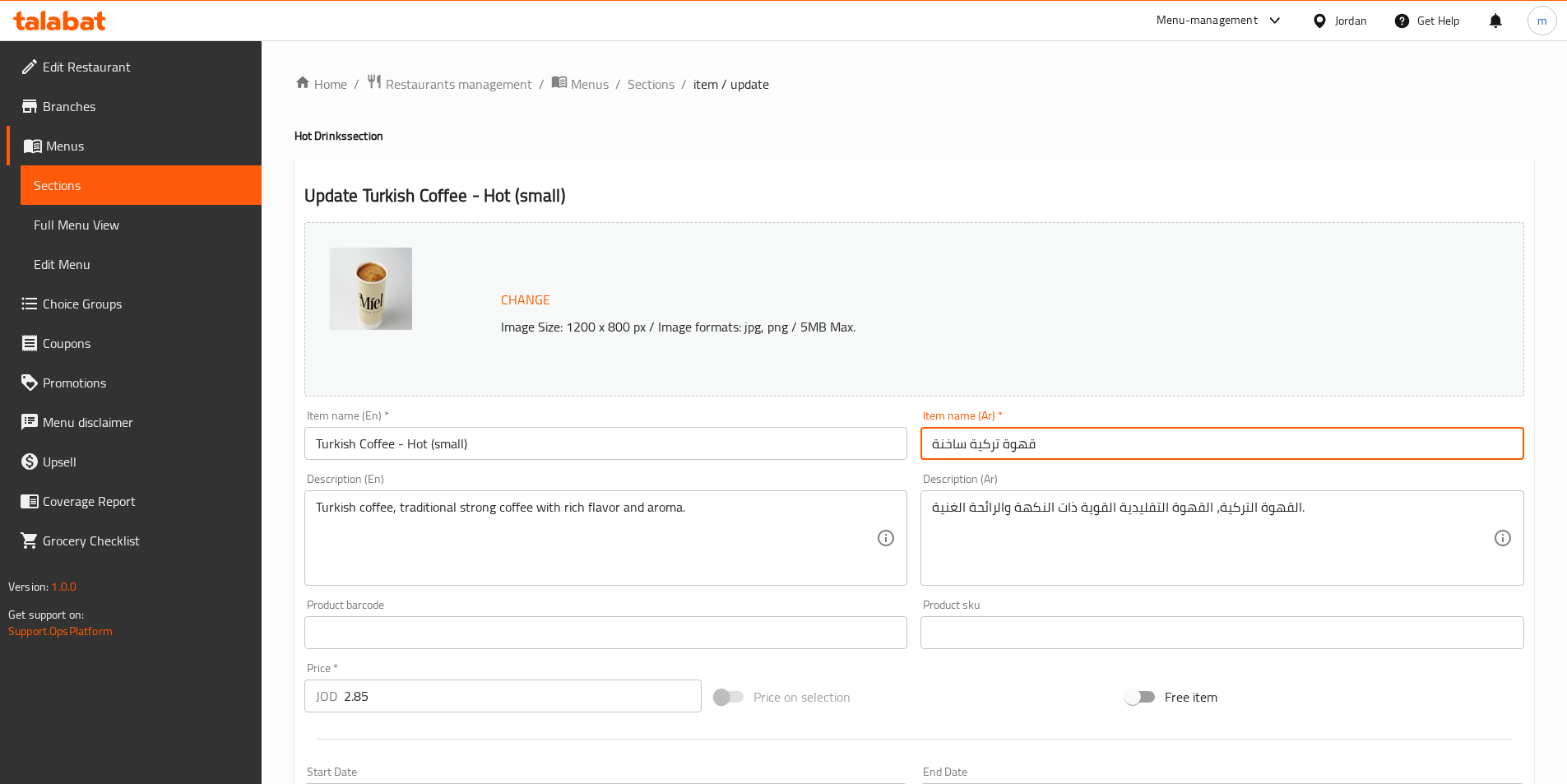
paste input "(صغير)"
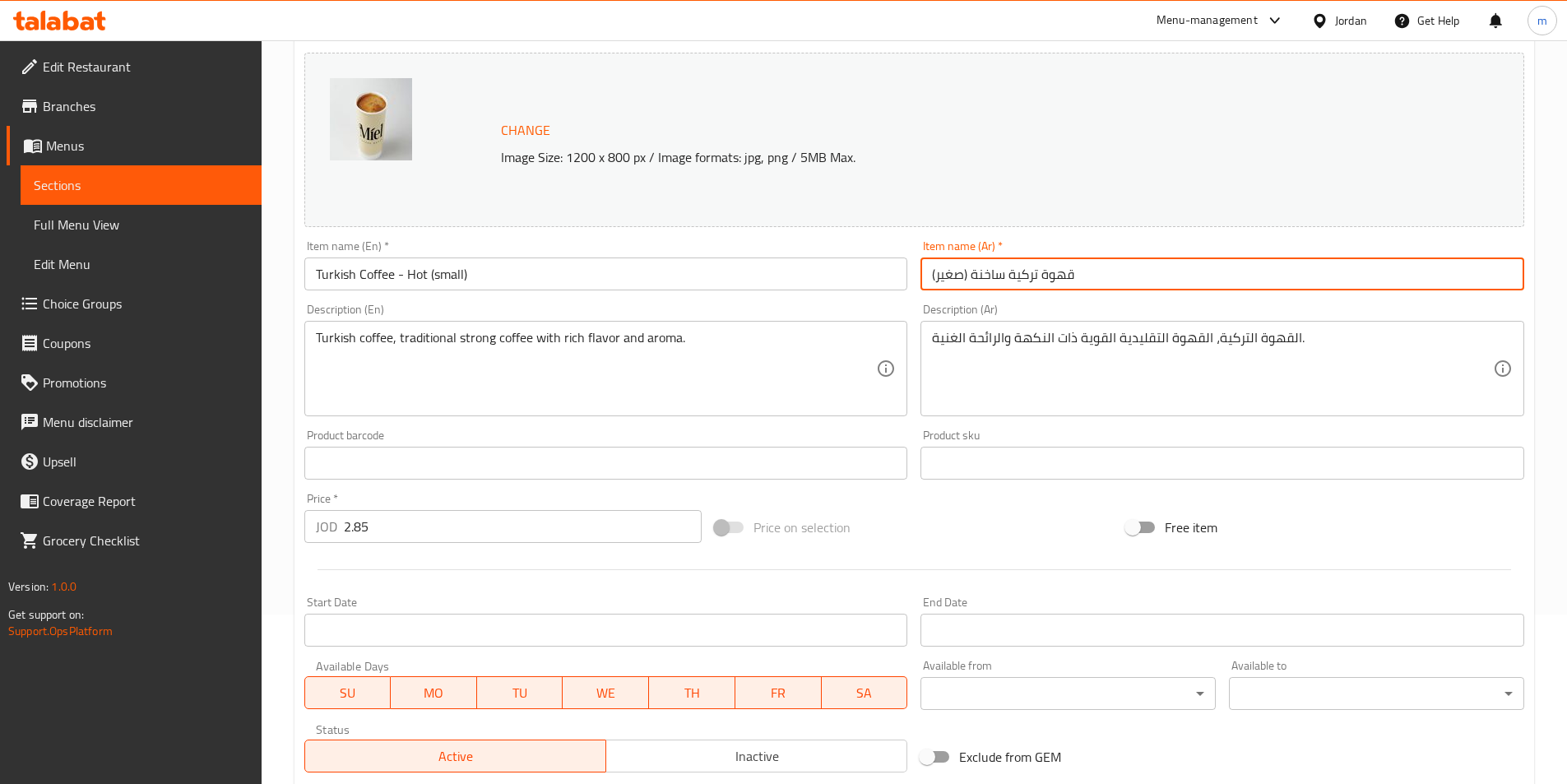
scroll to position [329, 0]
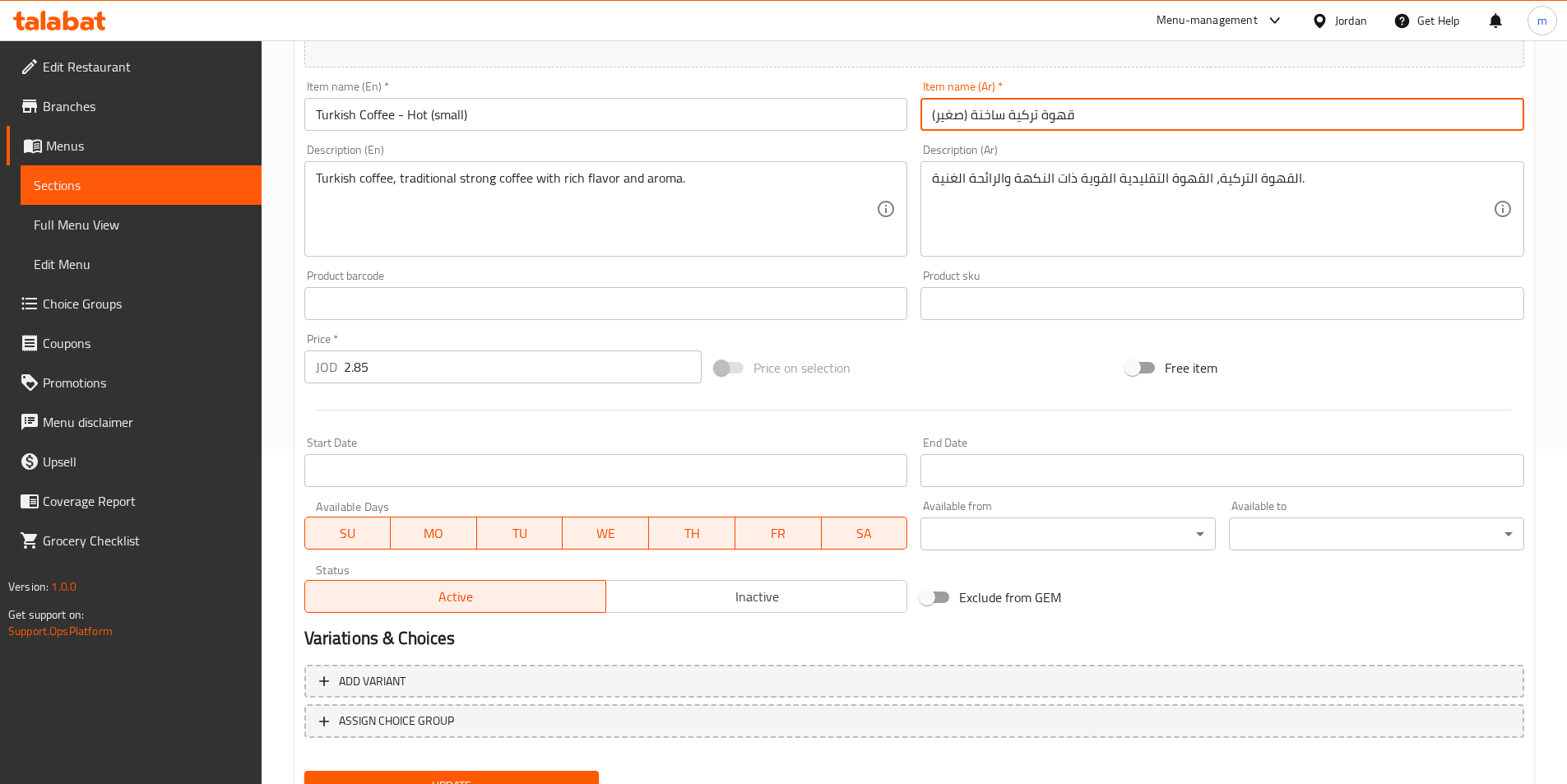
type input "قهوة تركية ساخنة (صغير)"
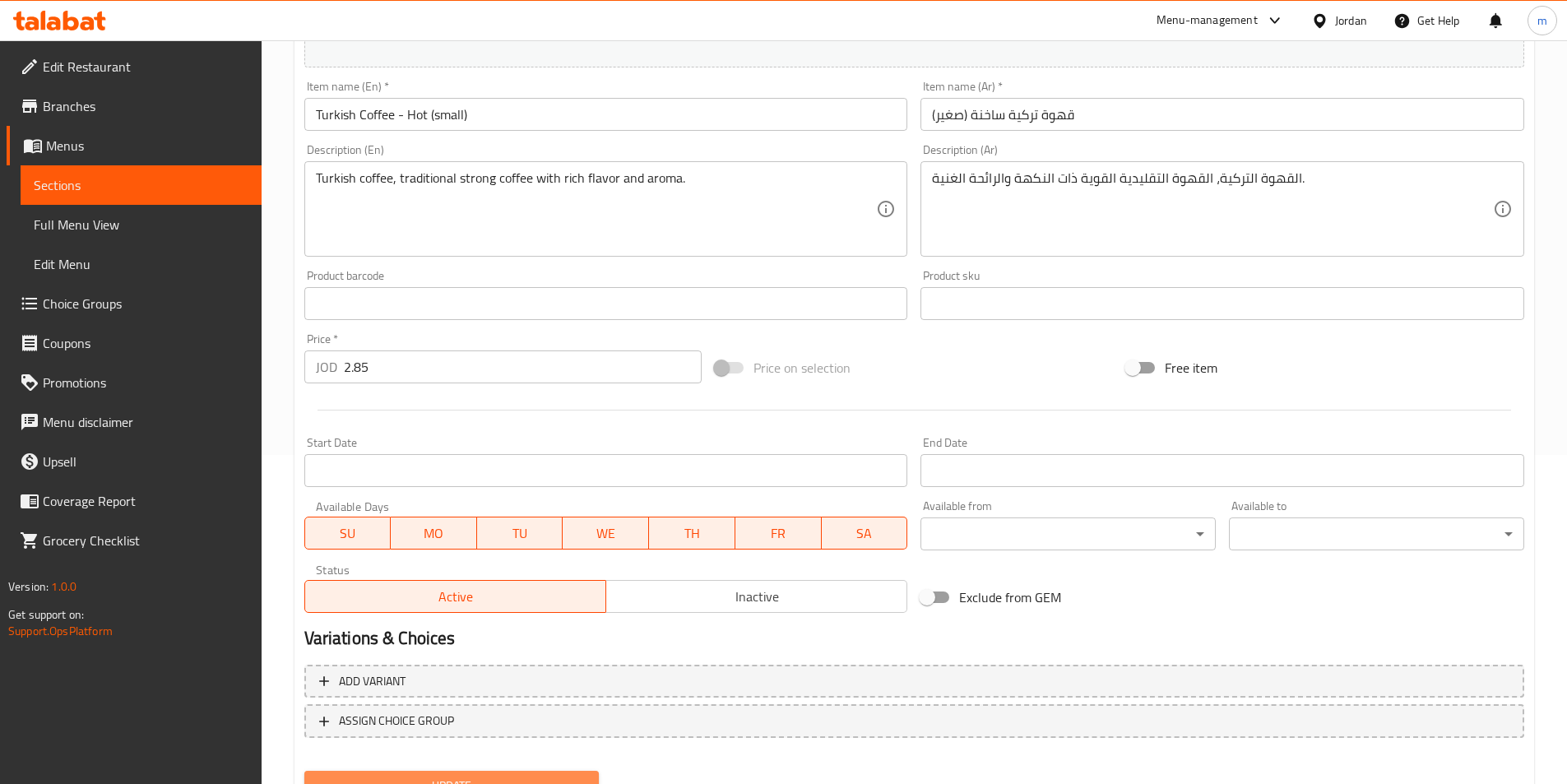
click at [531, 777] on span "Update" at bounding box center [452, 786] width 269 height 21
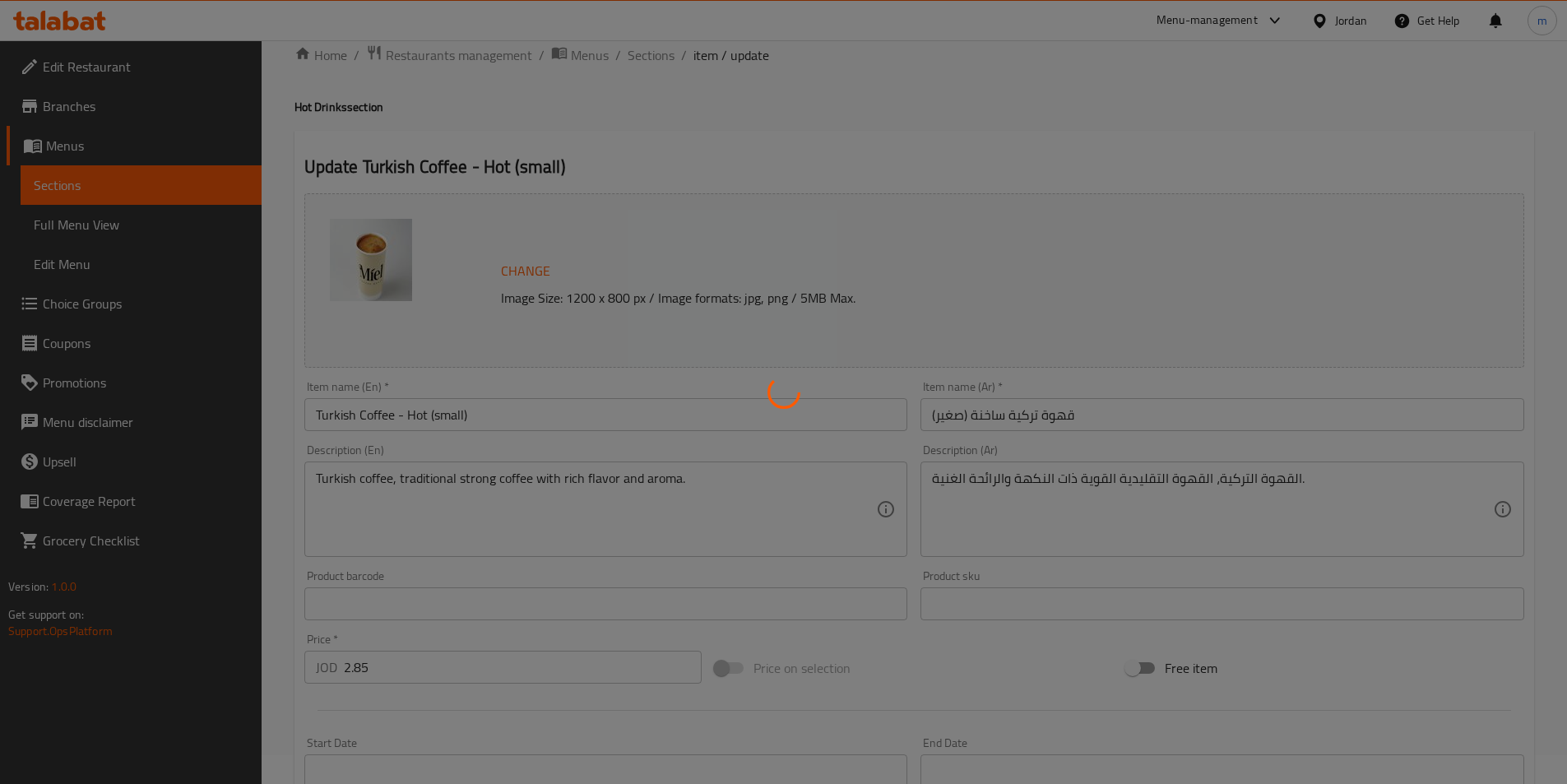
scroll to position [0, 0]
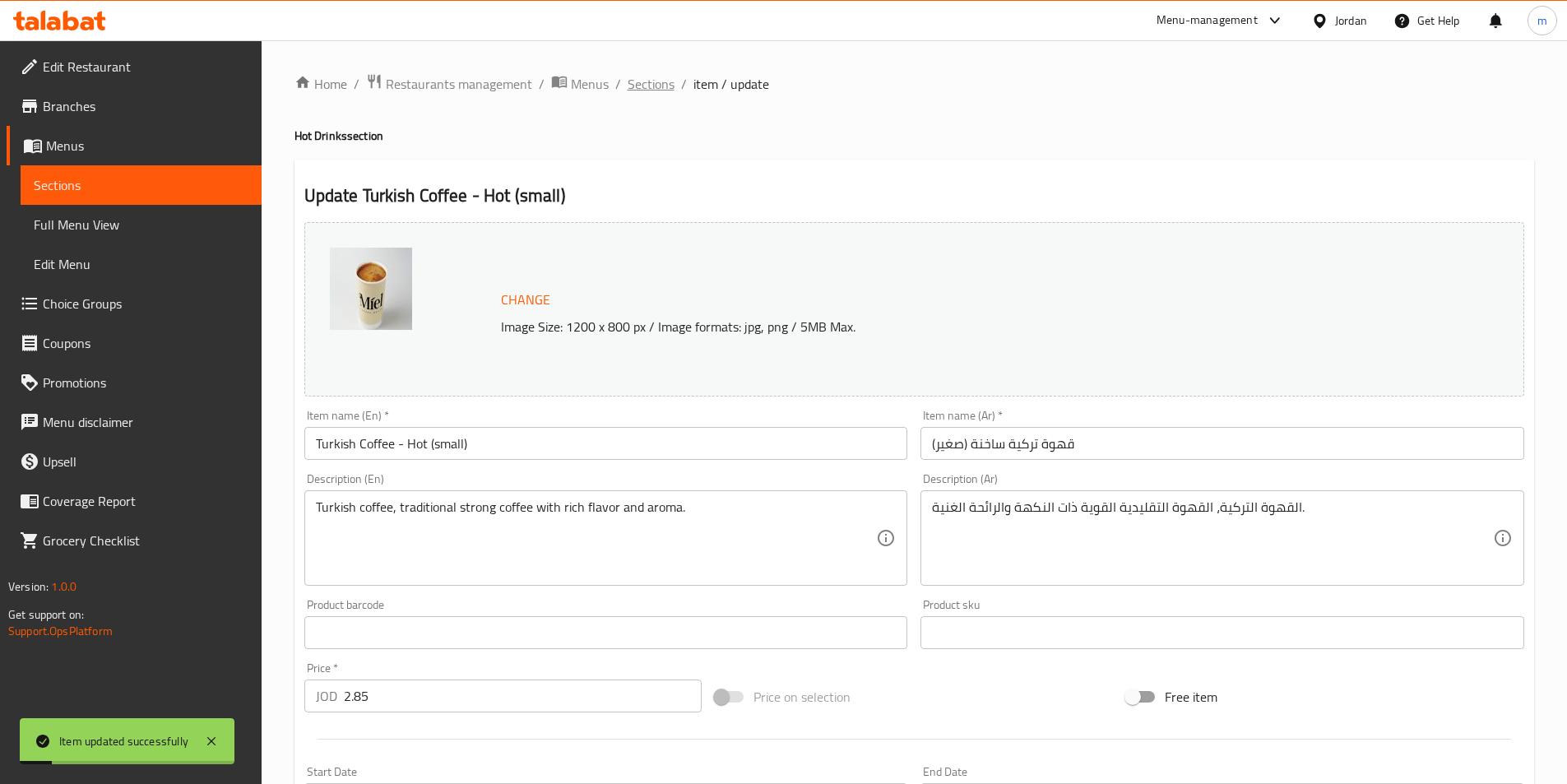
click at [647, 85] on span "Sections" at bounding box center [652, 84] width 47 height 20
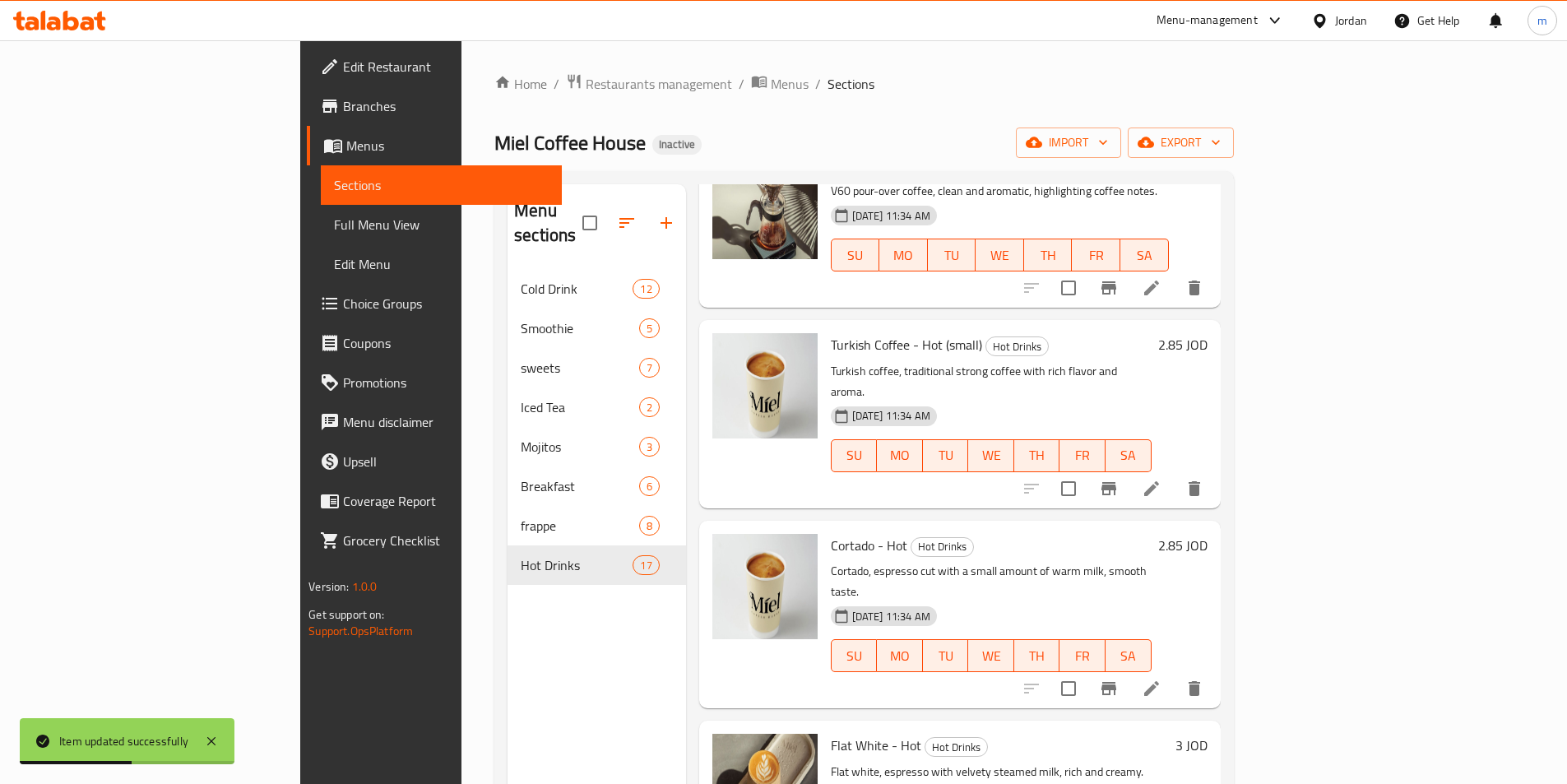
scroll to position [904, 0]
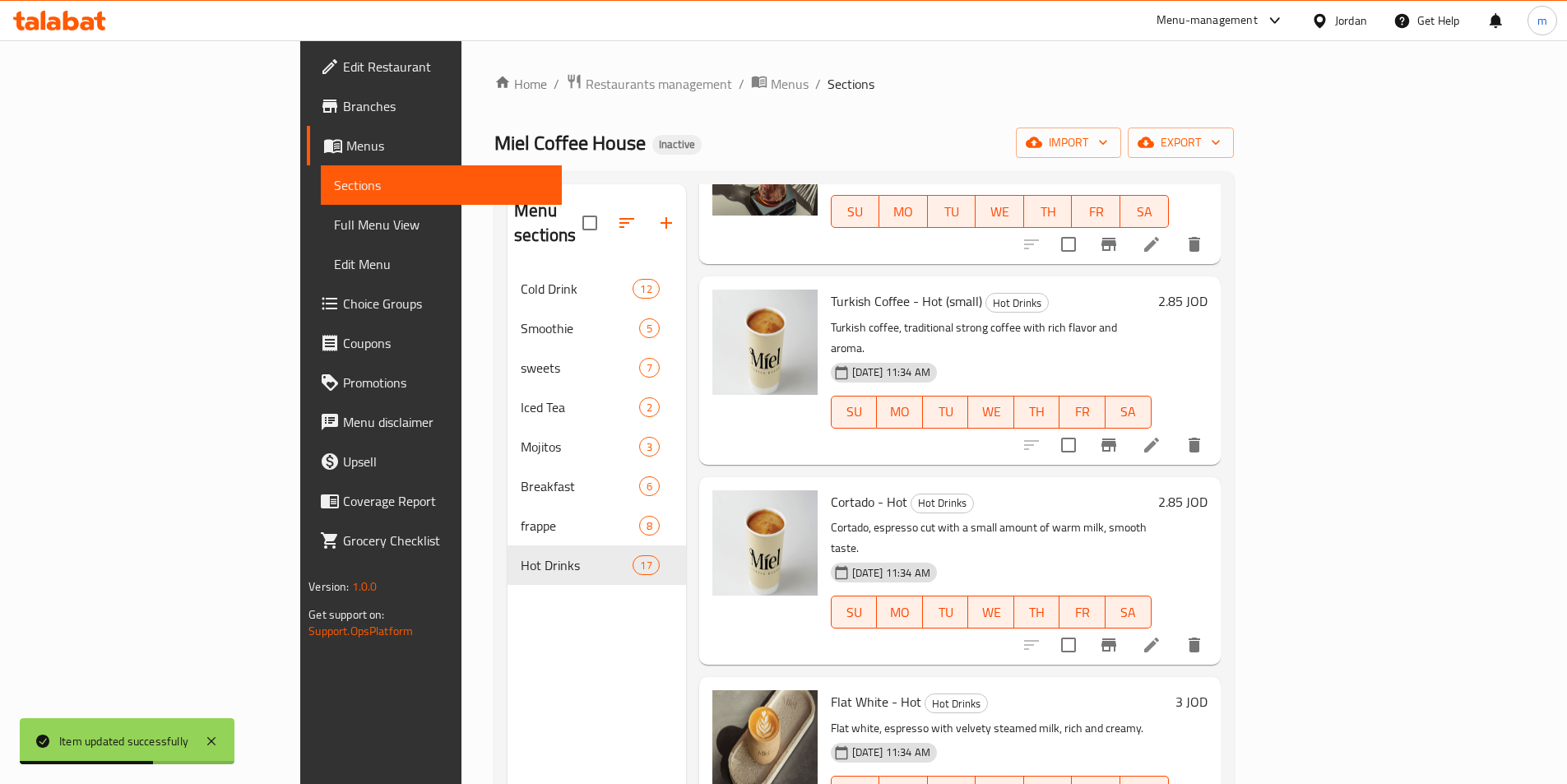
click at [1162, 635] on icon at bounding box center [1152, 644] width 20 height 20
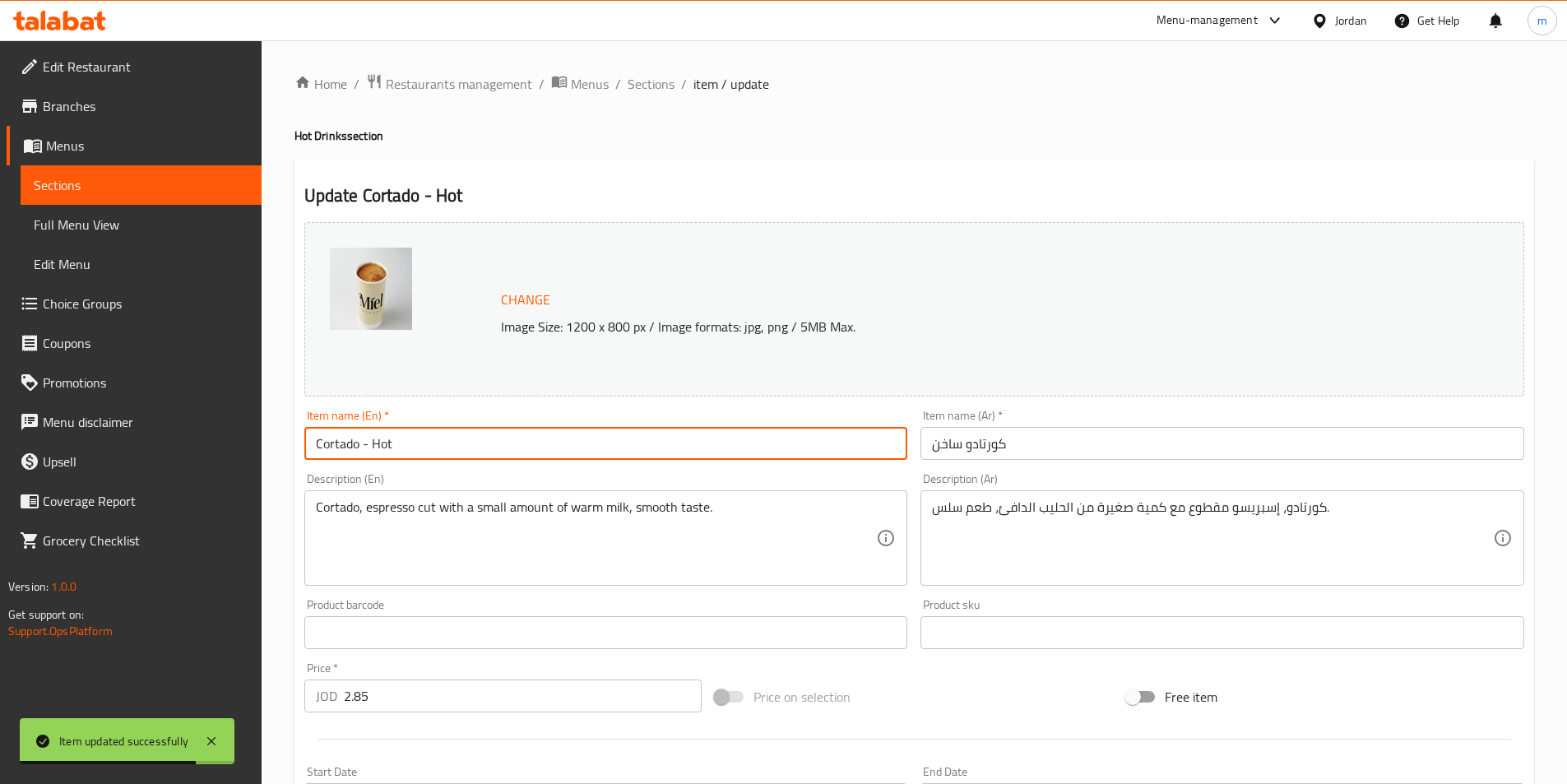
click at [628, 448] on input "Cortado - Hot" at bounding box center [606, 443] width 604 height 33
paste input "(small)"
type input "Cortado - Hot (small)"
click at [1100, 458] on input "كورتادو ساخن" at bounding box center [1222, 443] width 604 height 33
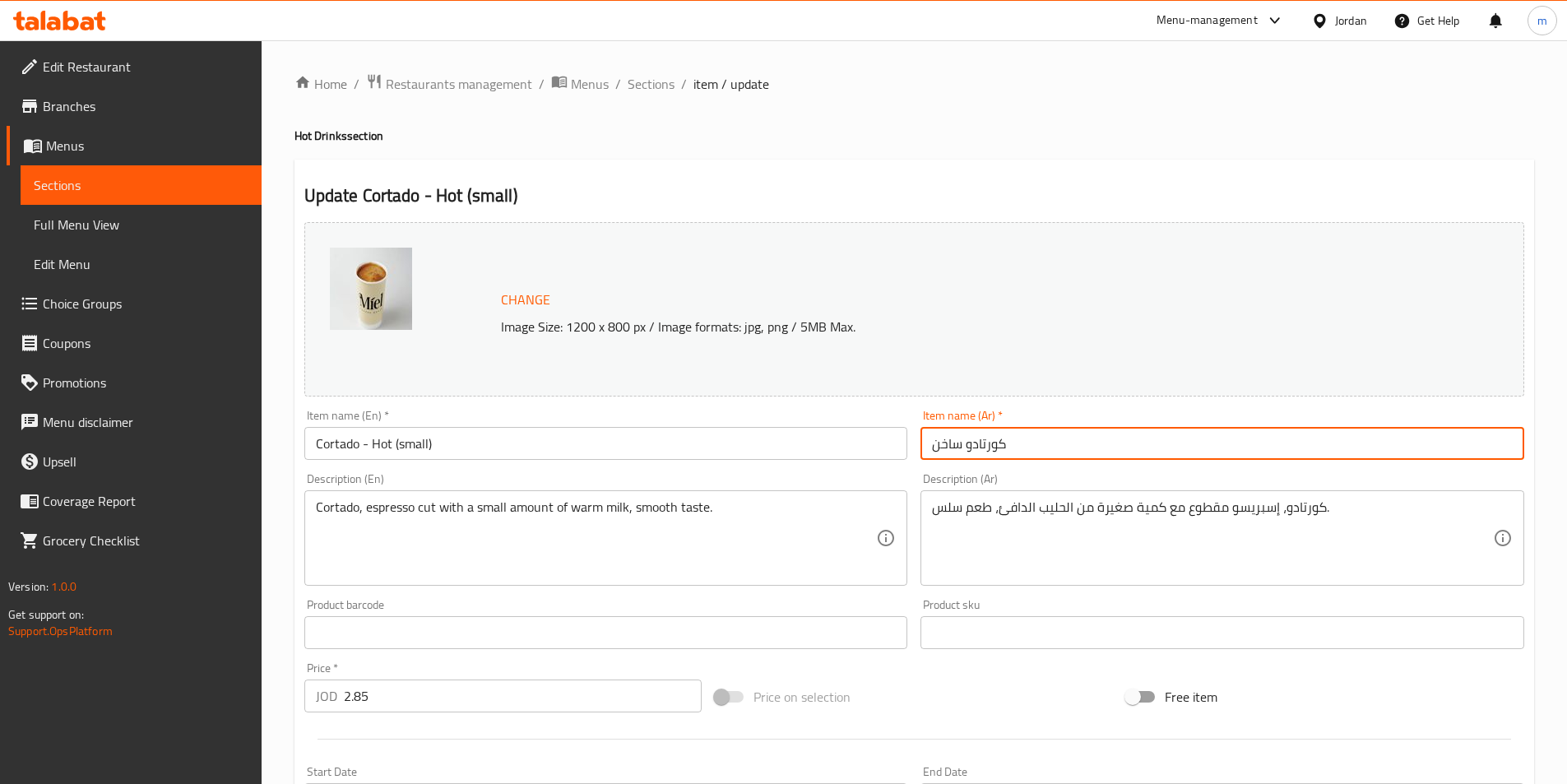
paste input "(صغير)"
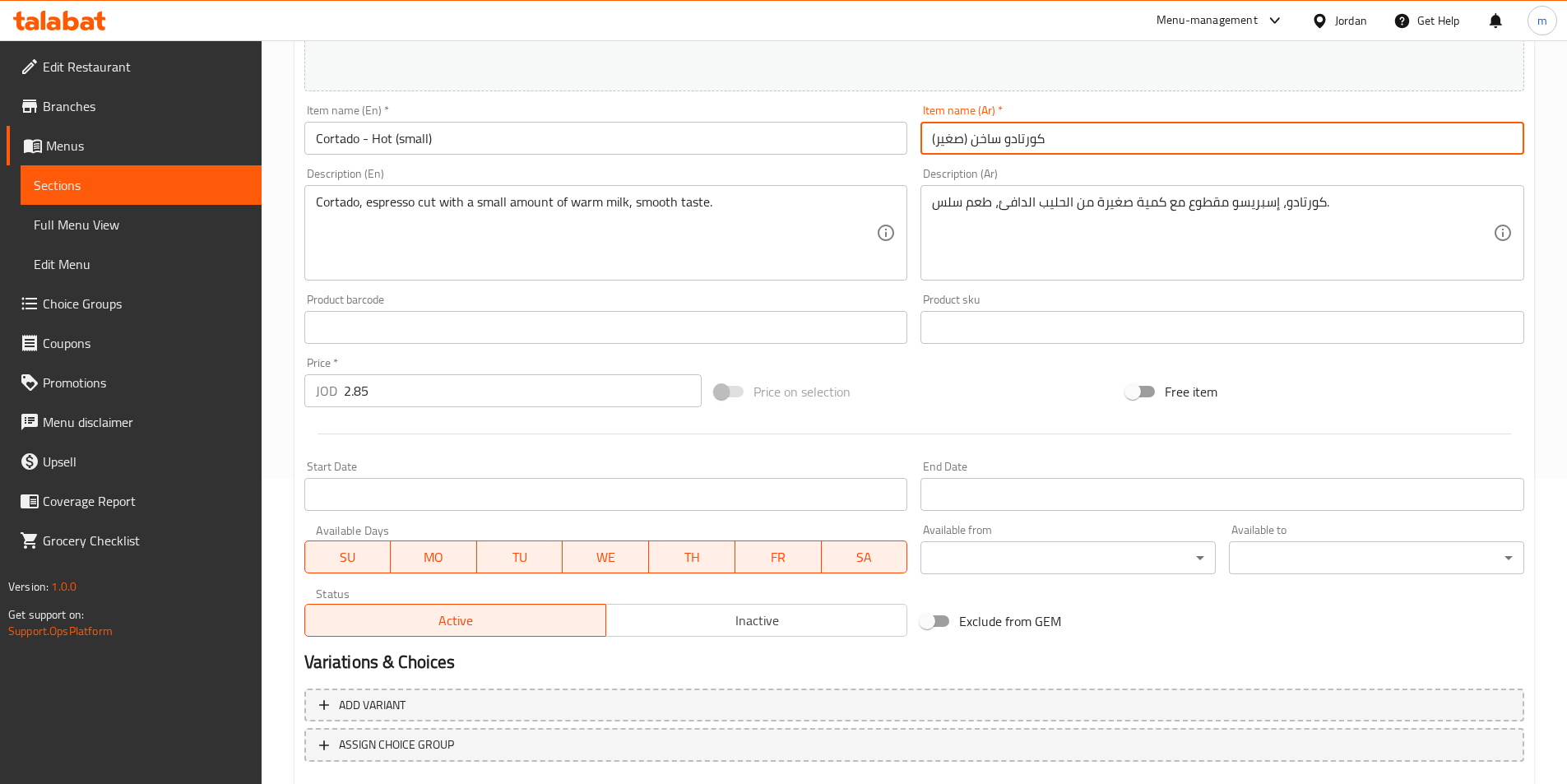
scroll to position [402, 0]
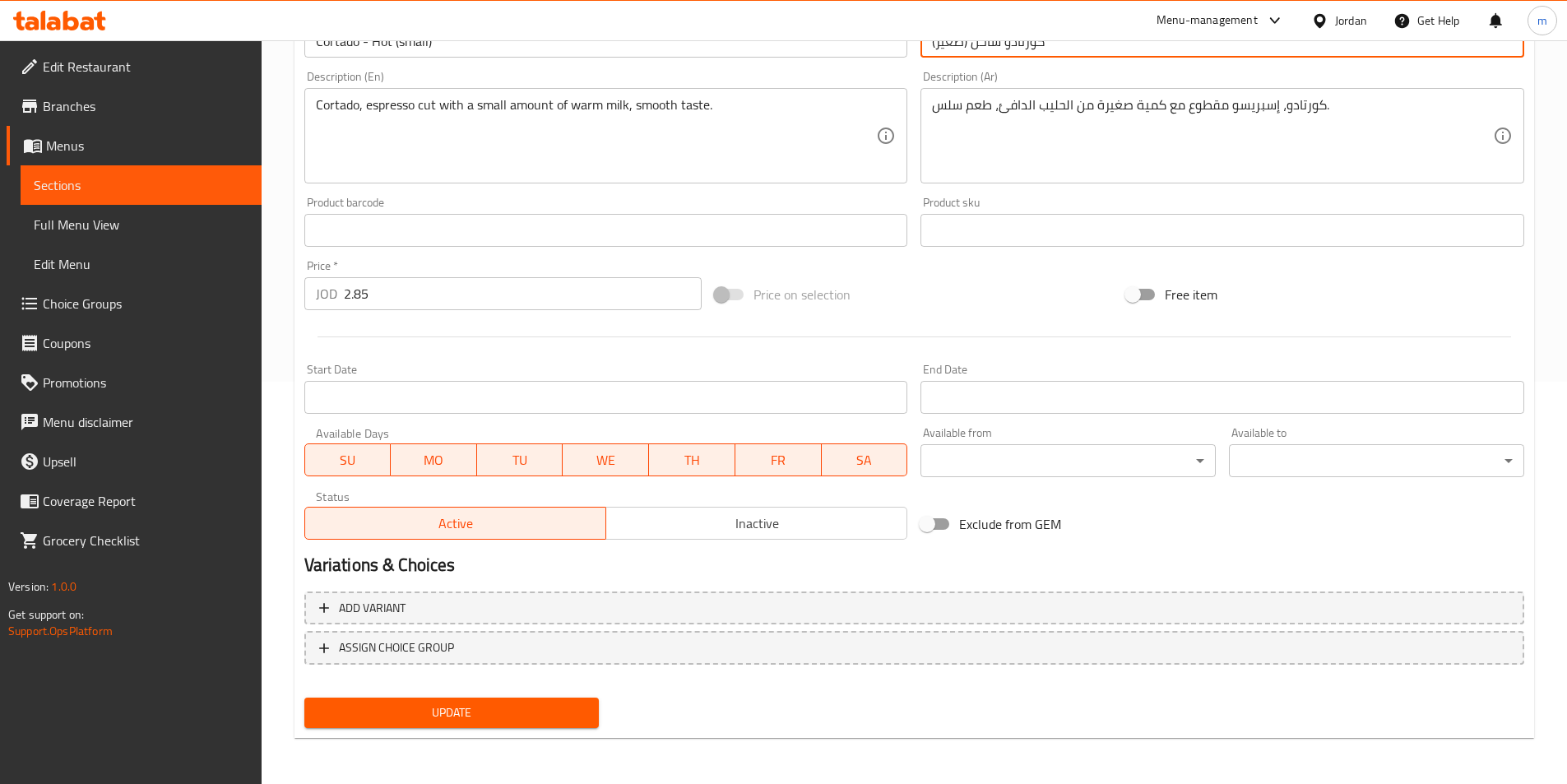
type input "كورتادو ساخن (صغير)"
click at [562, 719] on span "Update" at bounding box center [452, 712] width 269 height 21
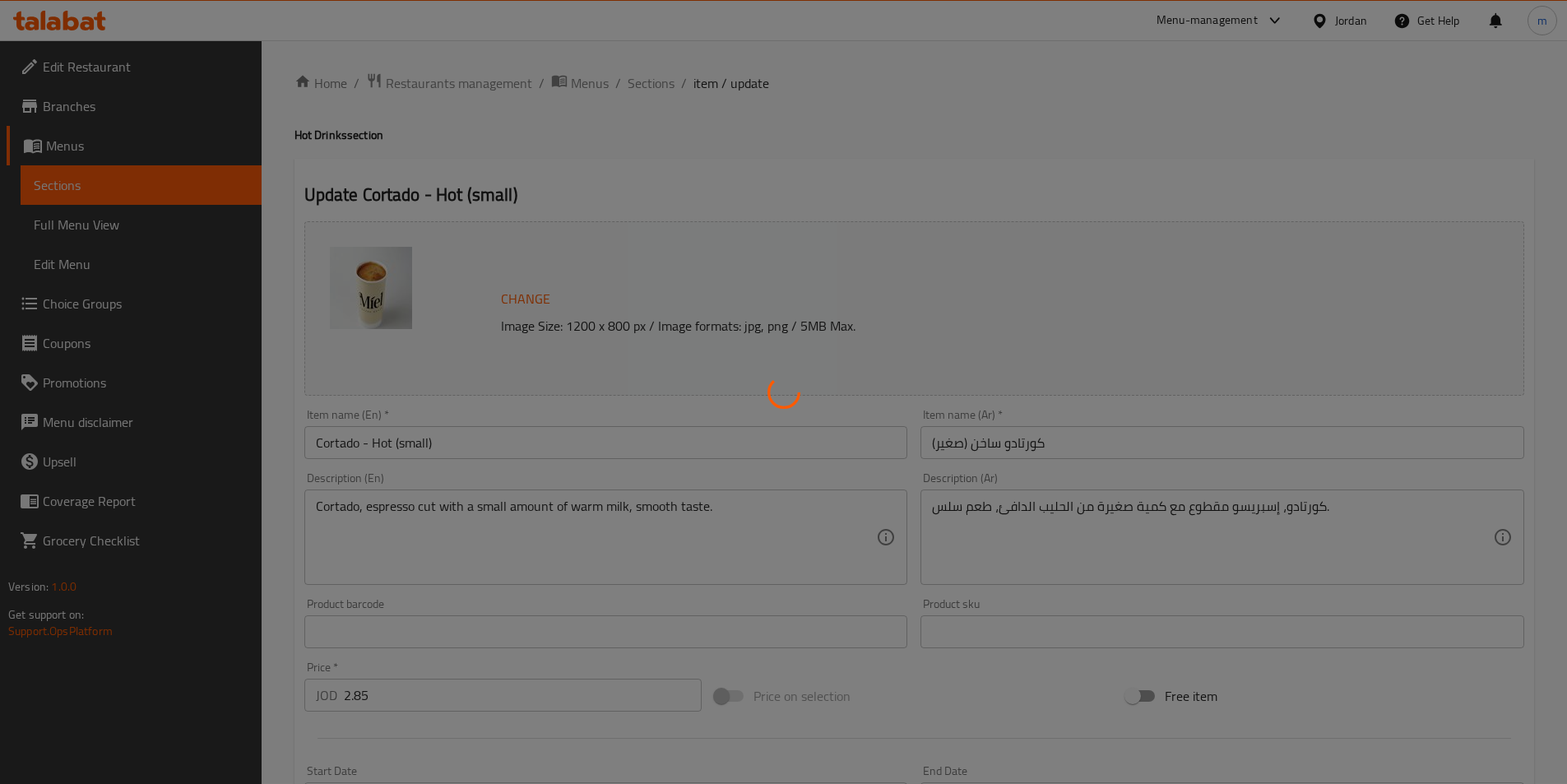
scroll to position [0, 0]
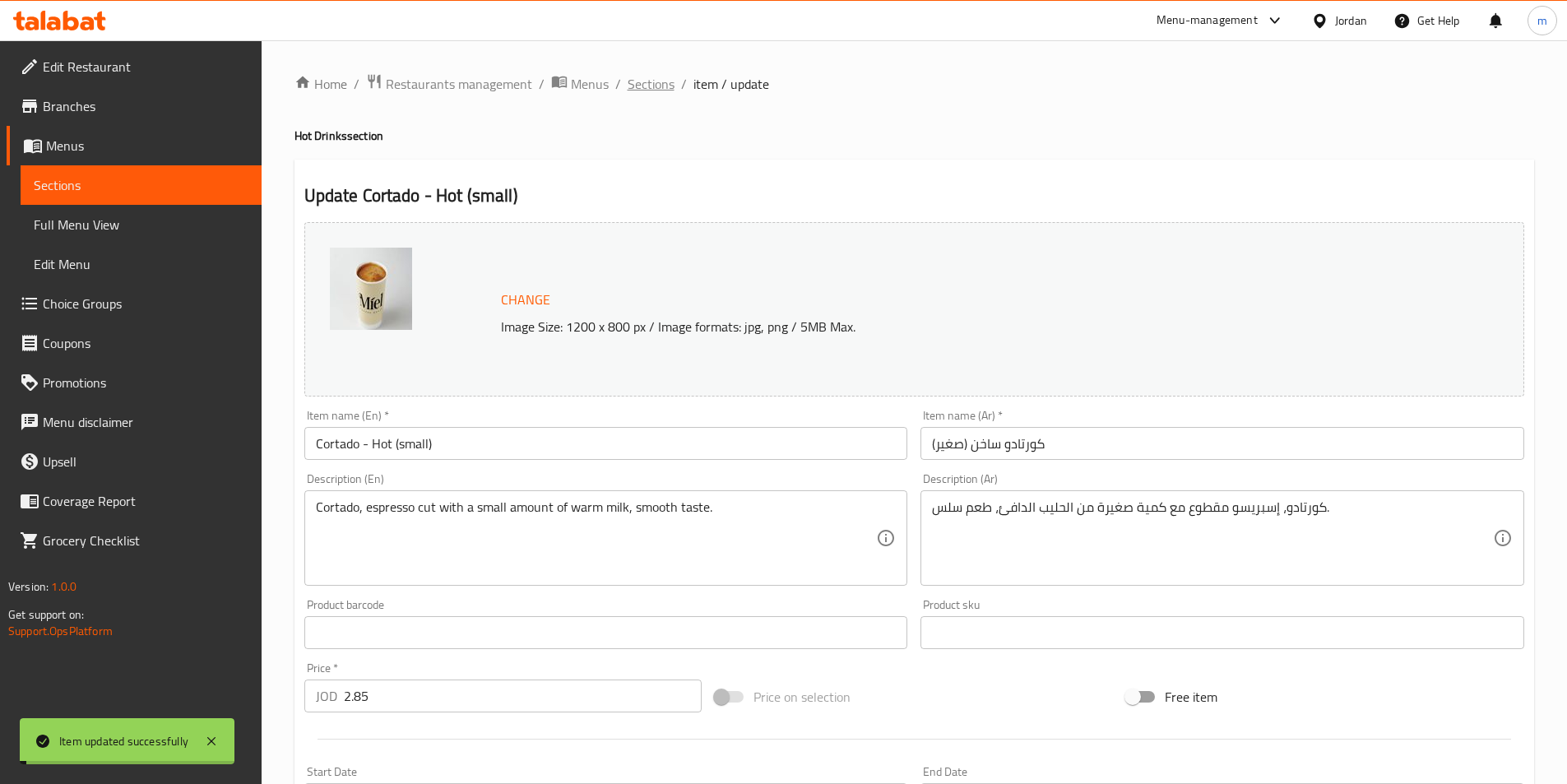
click at [646, 84] on span "Sections" at bounding box center [652, 84] width 47 height 20
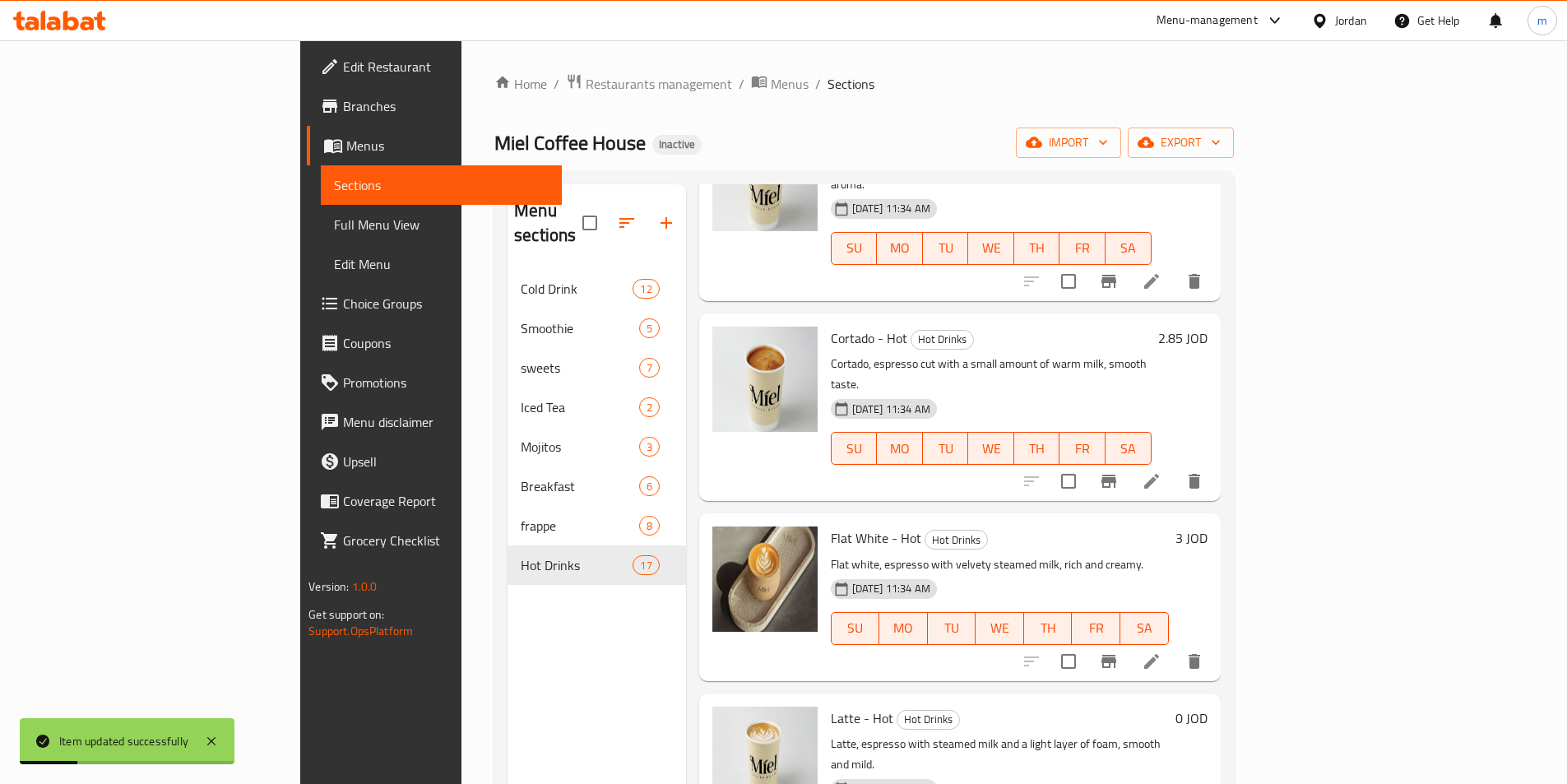
scroll to position [1069, 0]
click at [1160, 653] on icon at bounding box center [1152, 660] width 15 height 15
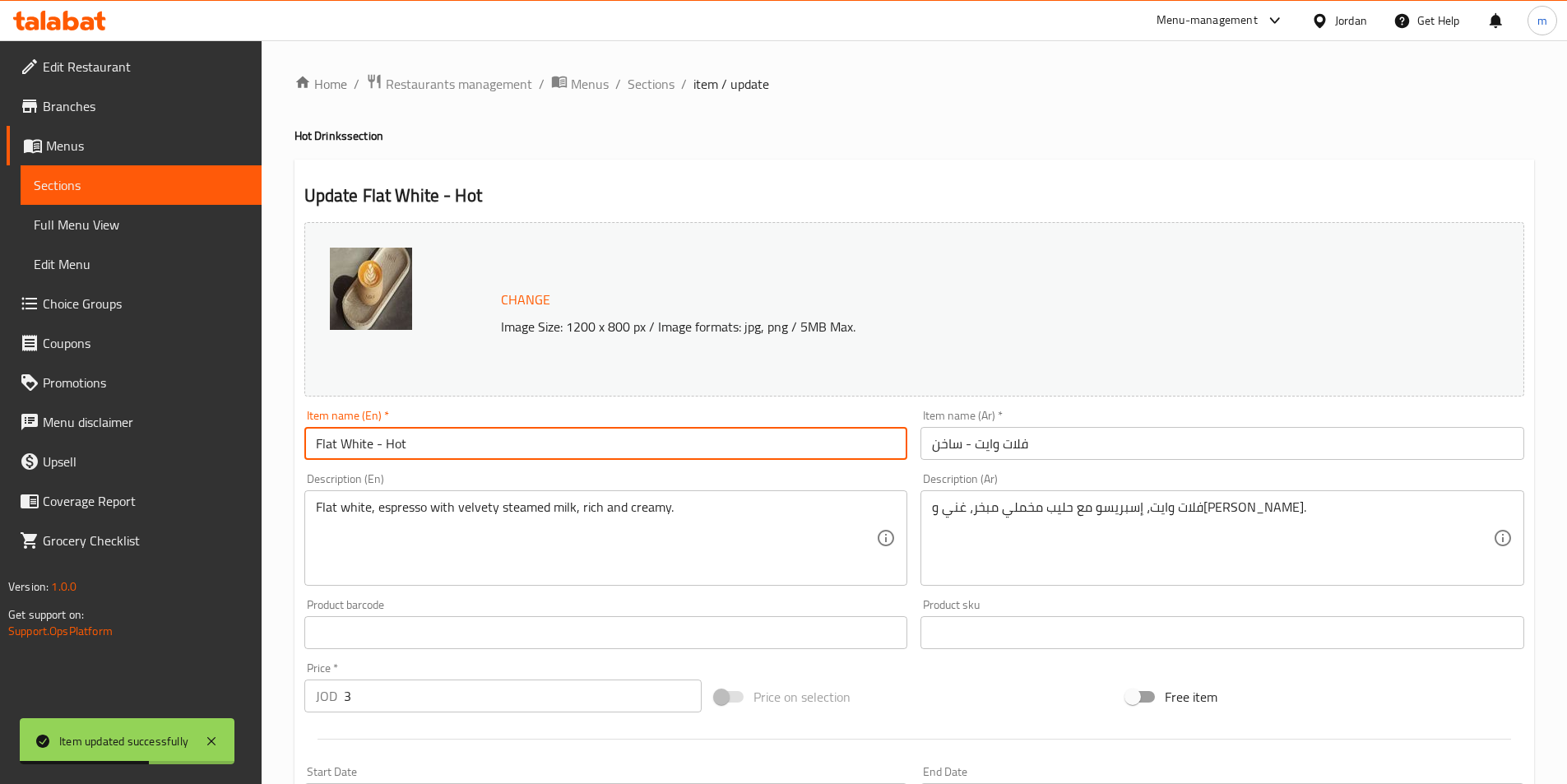
click at [514, 458] on input "Flat White - Hot" at bounding box center [606, 443] width 604 height 33
paste input "(small)"
type input "Flat White - Hot (small)"
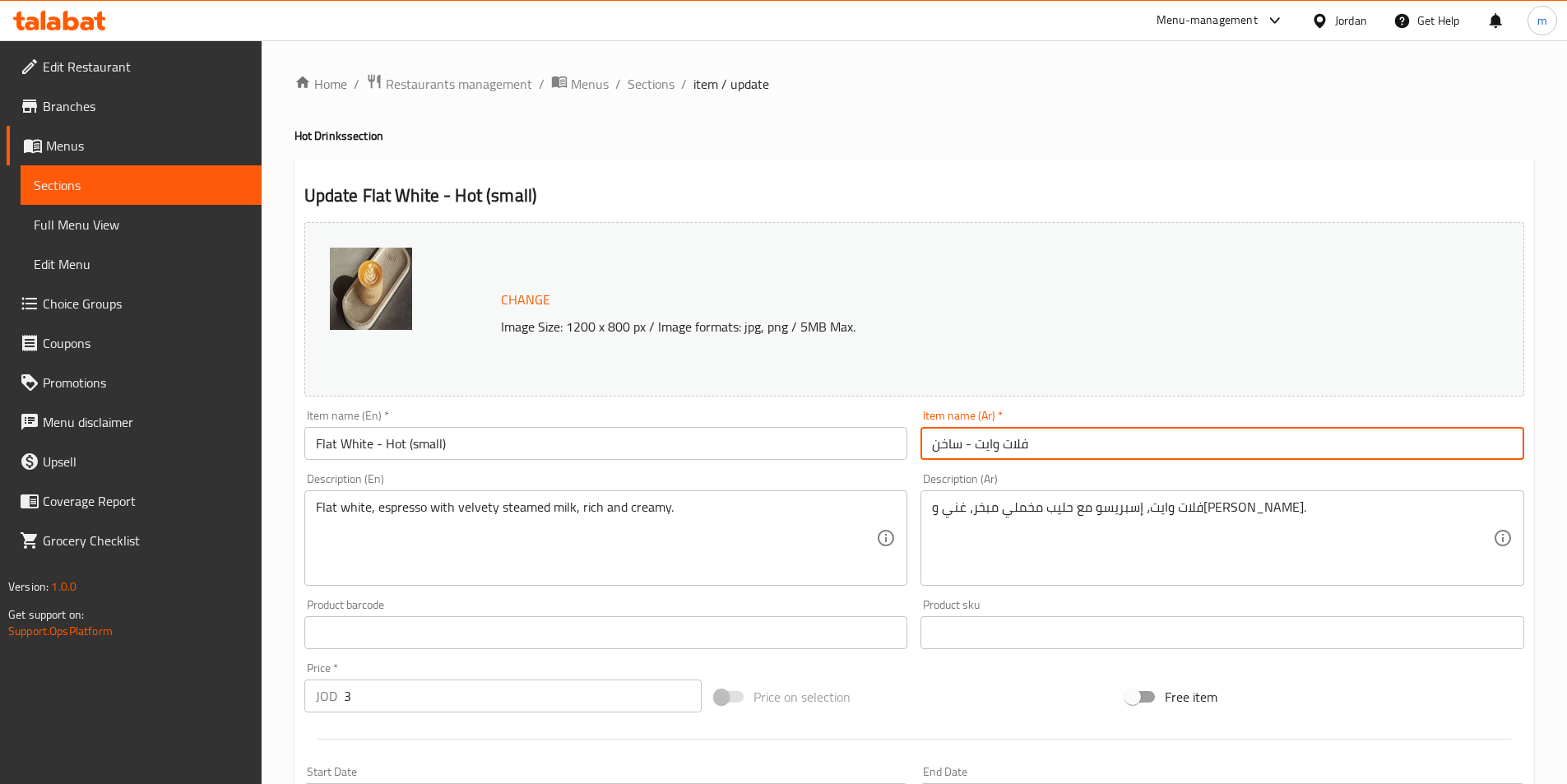
click at [1075, 449] on input "فلات وايت - ساخن" at bounding box center [1222, 443] width 604 height 33
paste input "(صغير)"
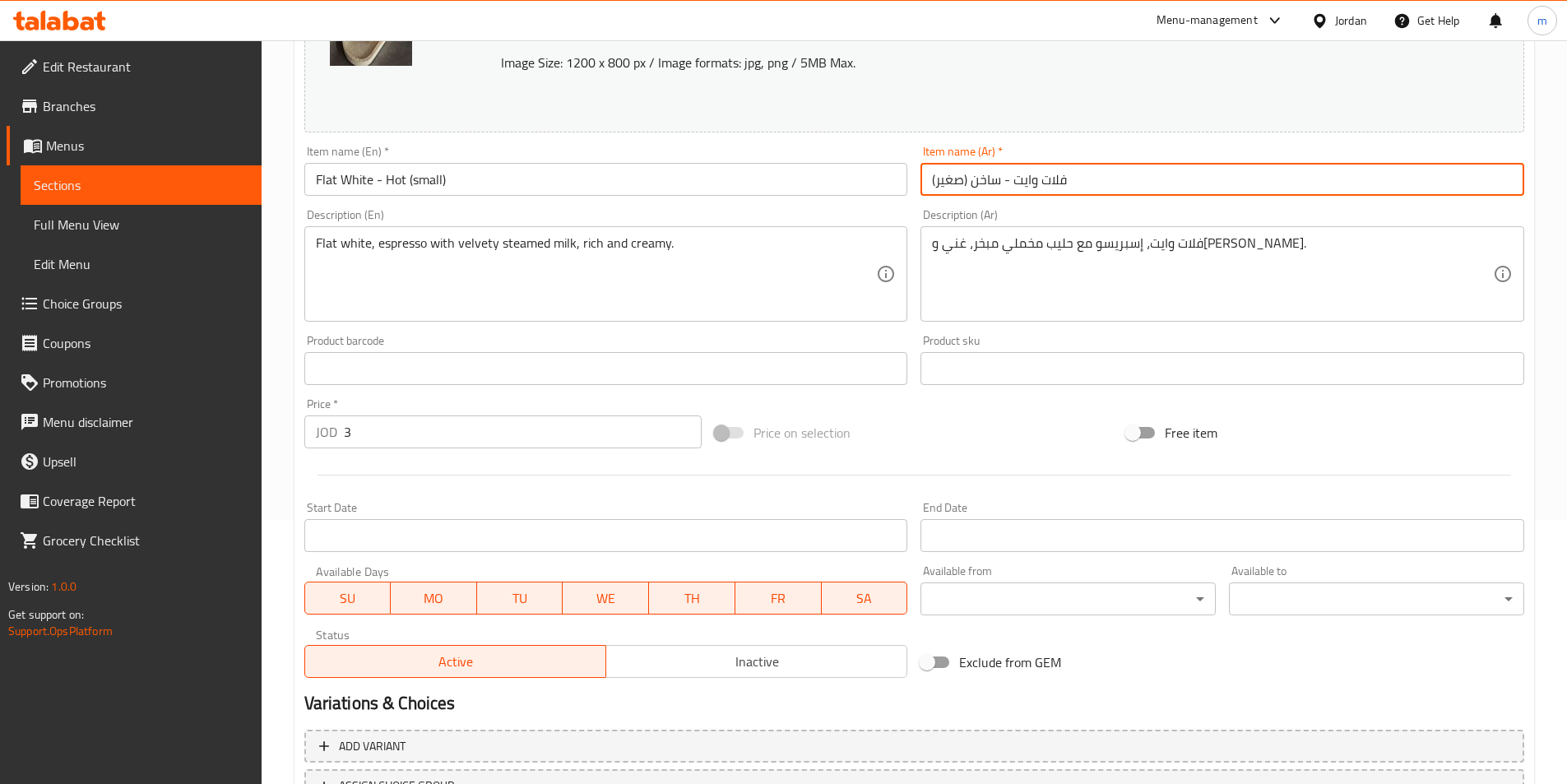
scroll to position [402, 0]
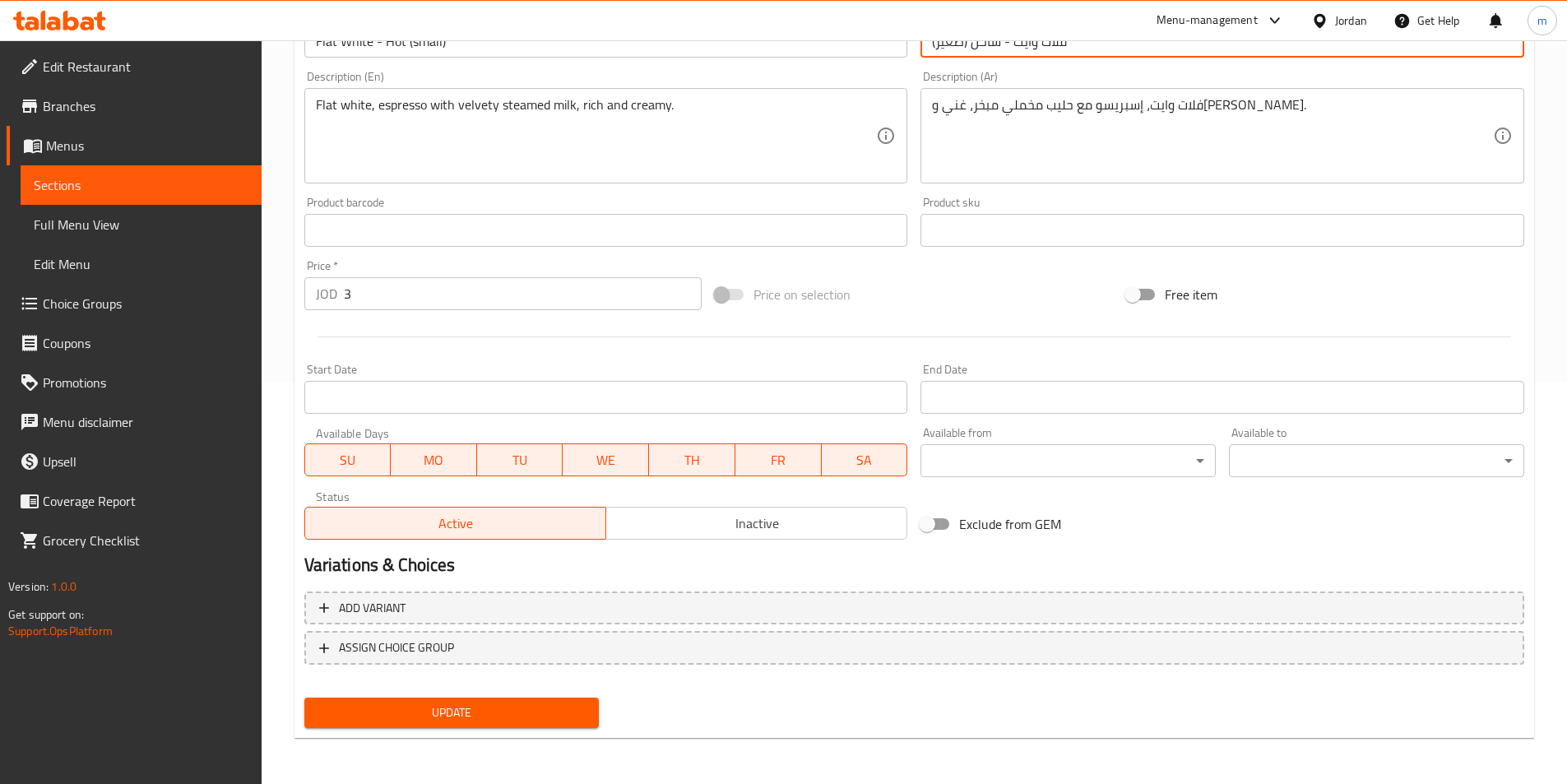
type input "فلات وايت - ساخن (صغير)"
click at [523, 706] on span "Update" at bounding box center [452, 712] width 269 height 21
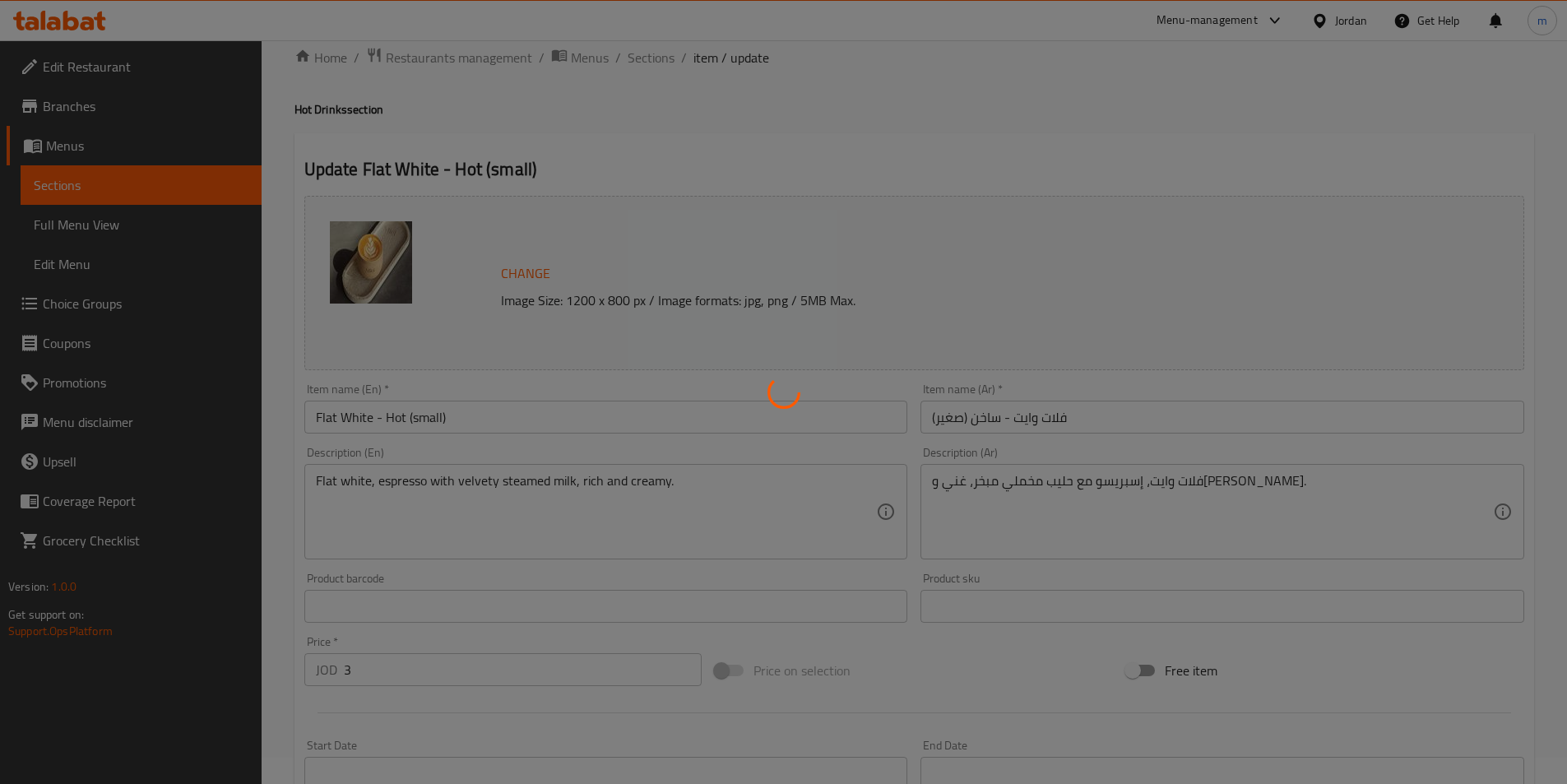
scroll to position [0, 0]
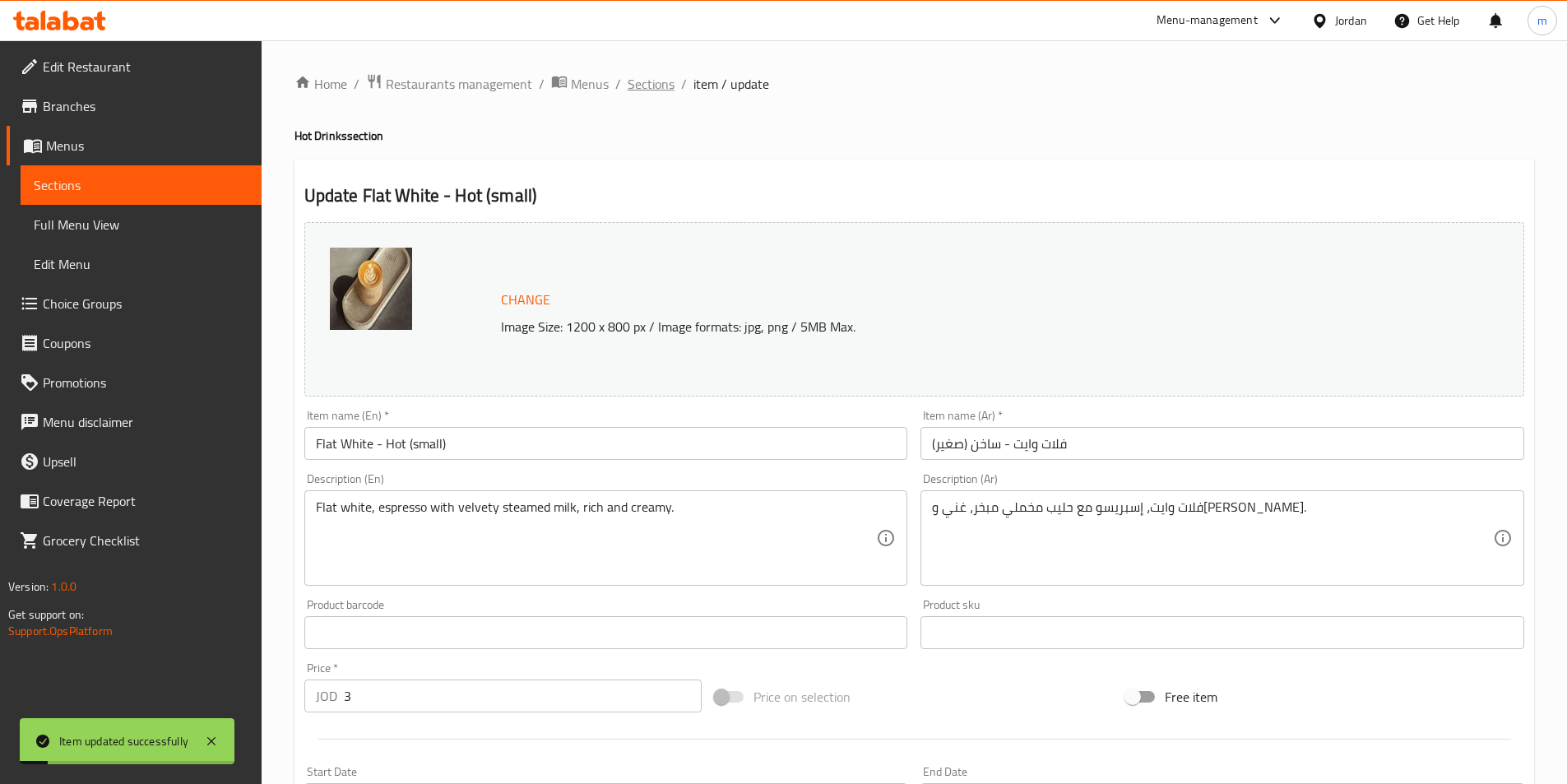
click at [636, 84] on span "Sections" at bounding box center [652, 84] width 47 height 20
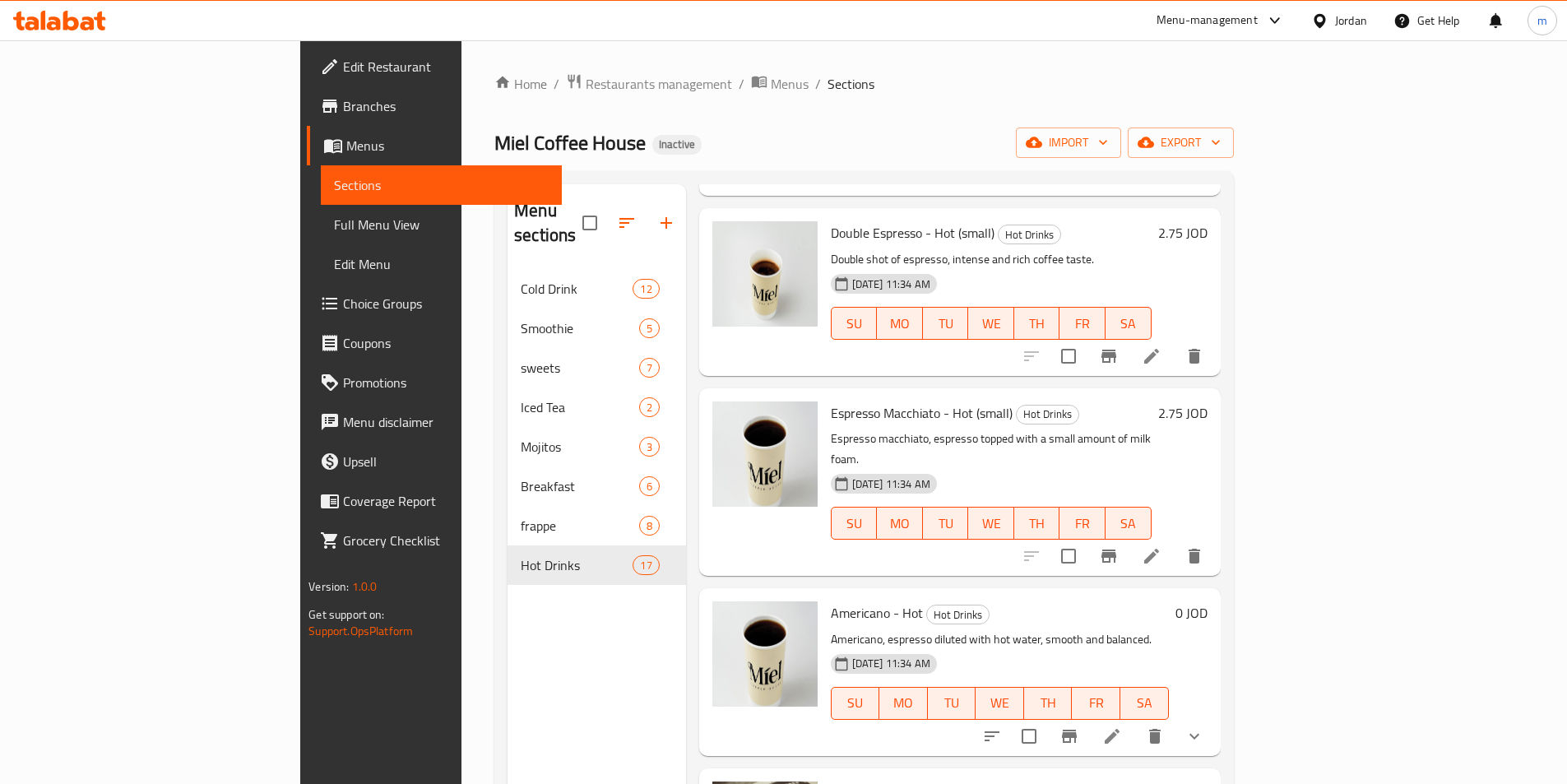
scroll to position [494, 0]
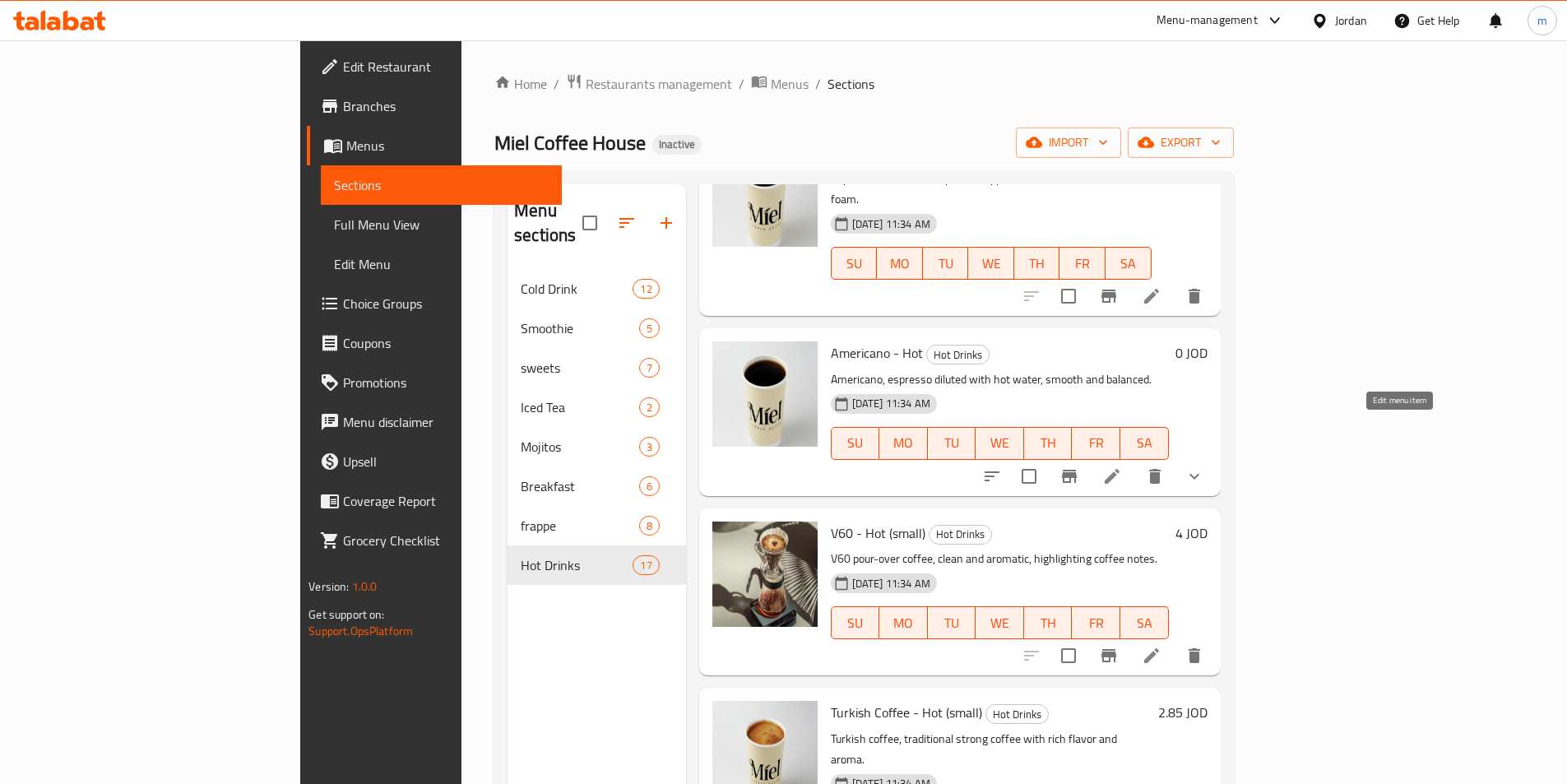
click at [1122, 467] on icon at bounding box center [1112, 476] width 20 height 20
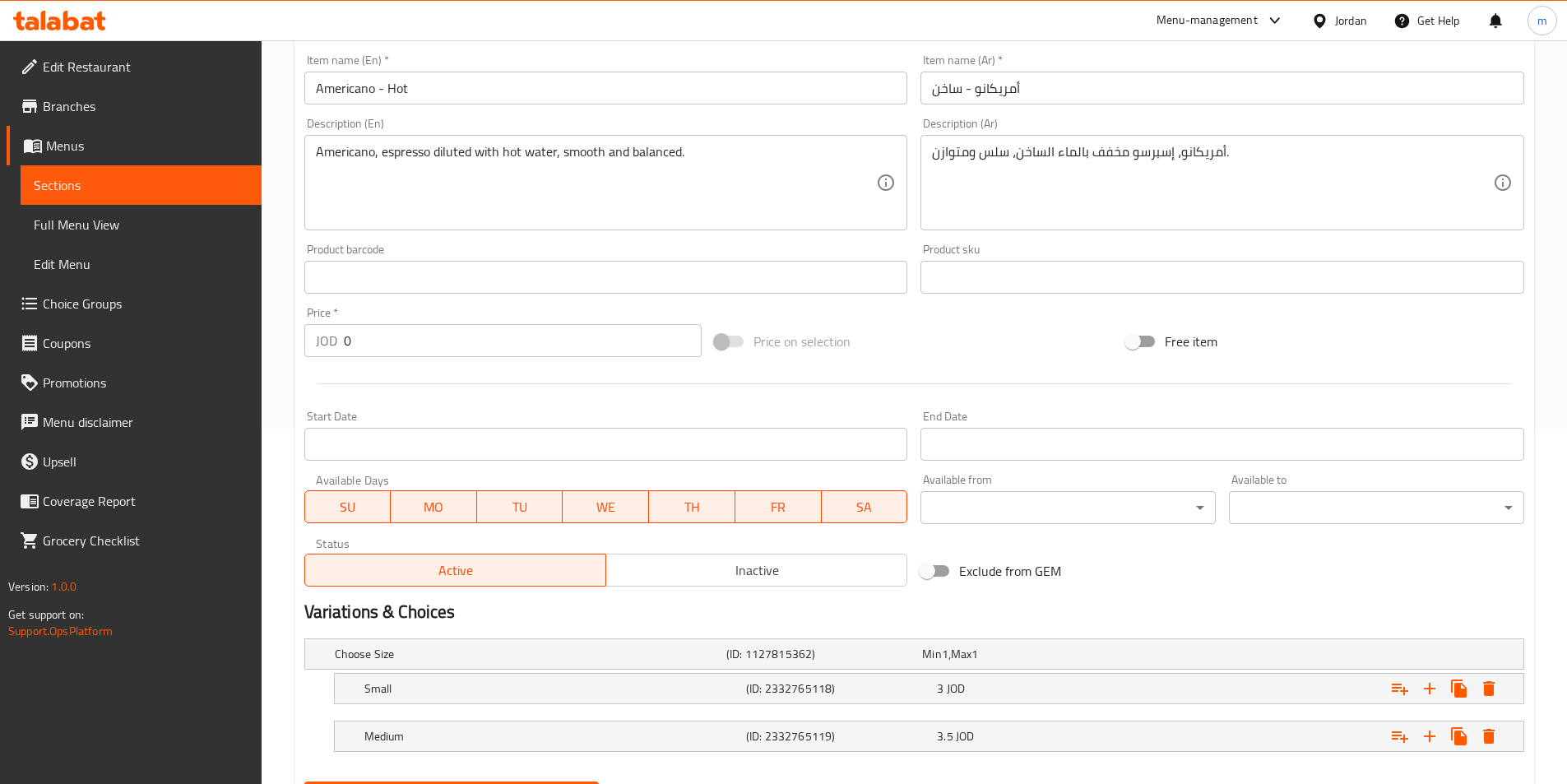
scroll to position [440, 0]
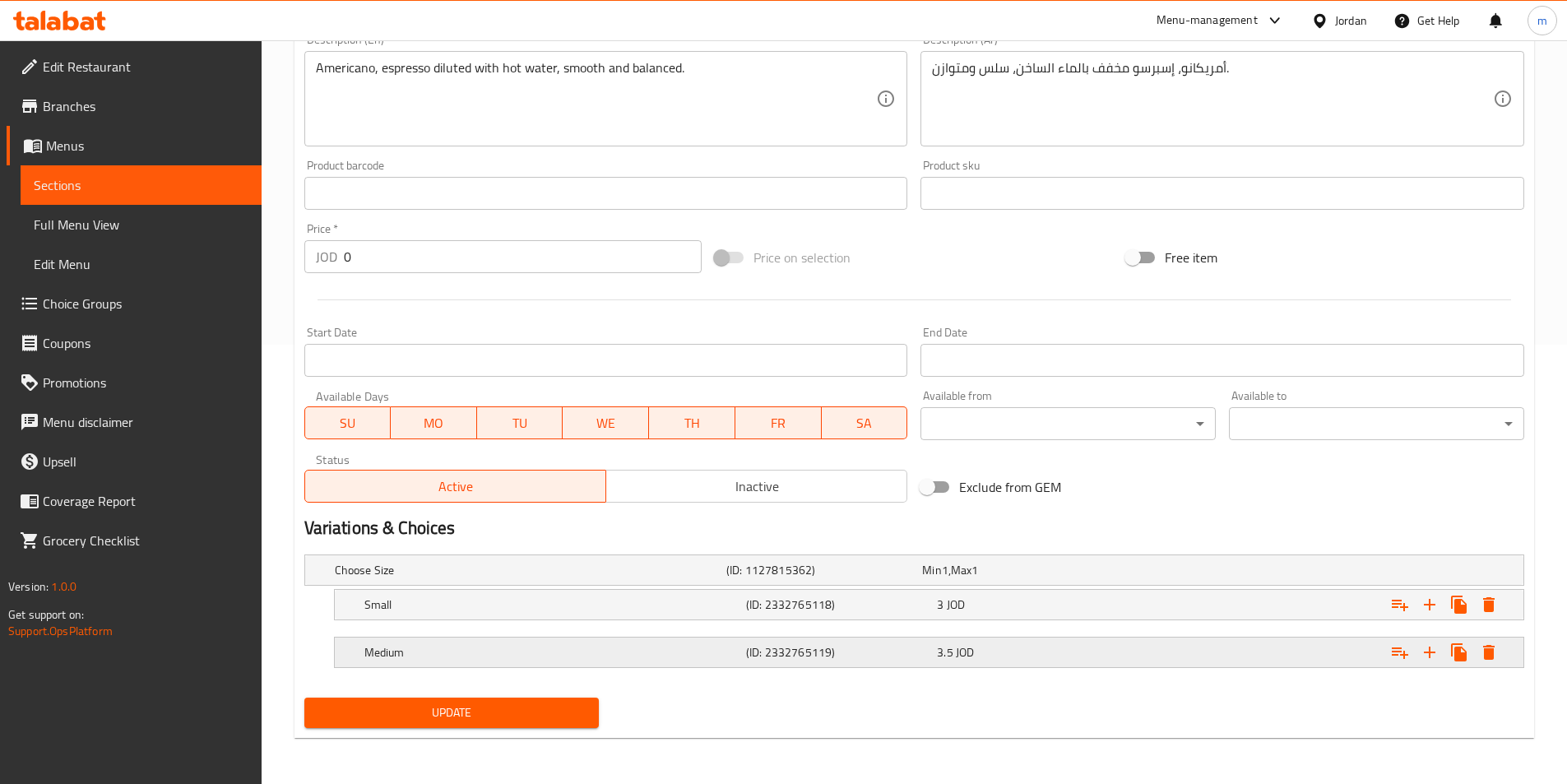
click at [804, 659] on h5 "(ID: 2332765119)" at bounding box center [838, 651] width 184 height 17
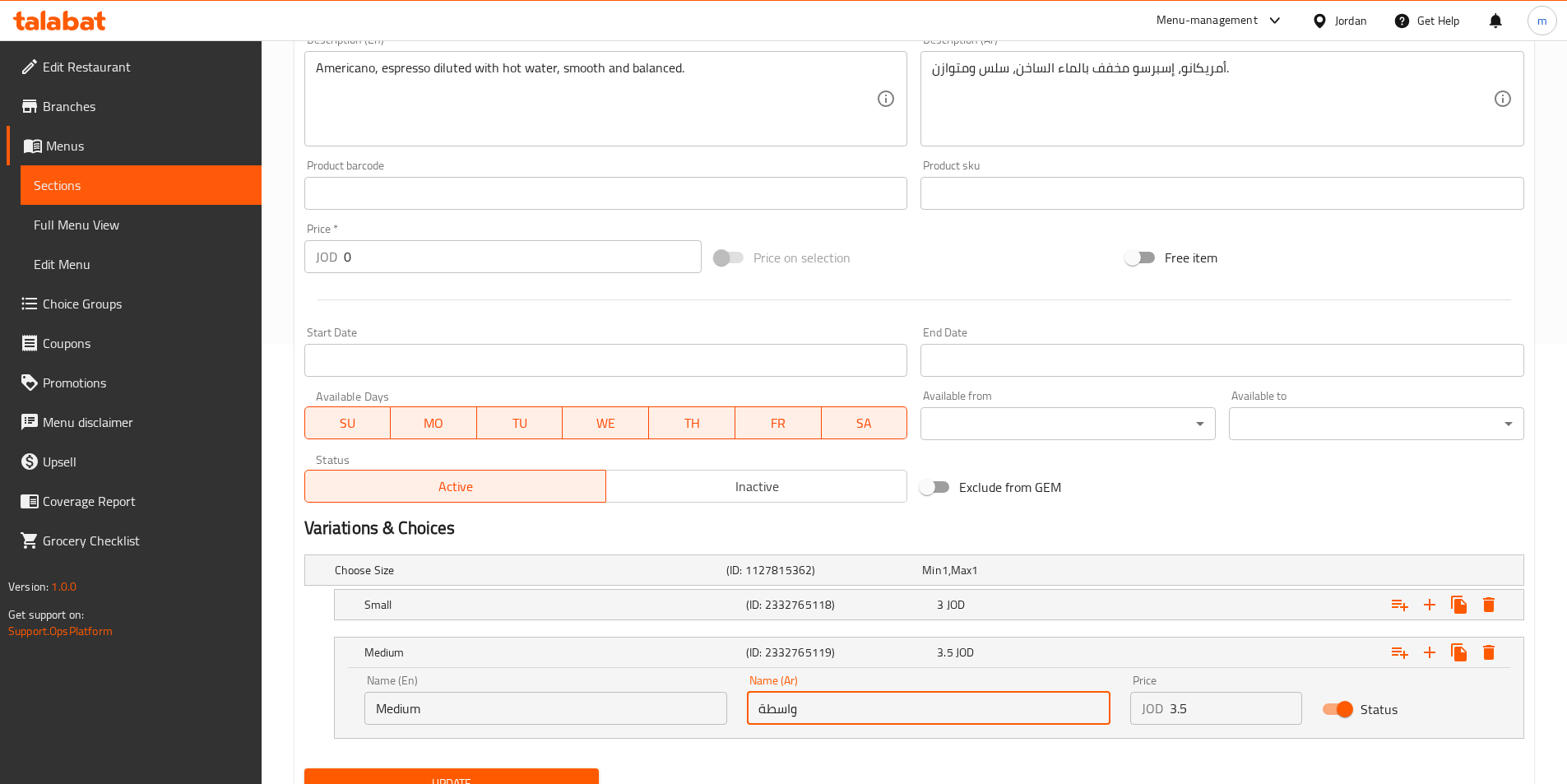
click at [808, 712] on input "واسطة" at bounding box center [928, 708] width 364 height 33
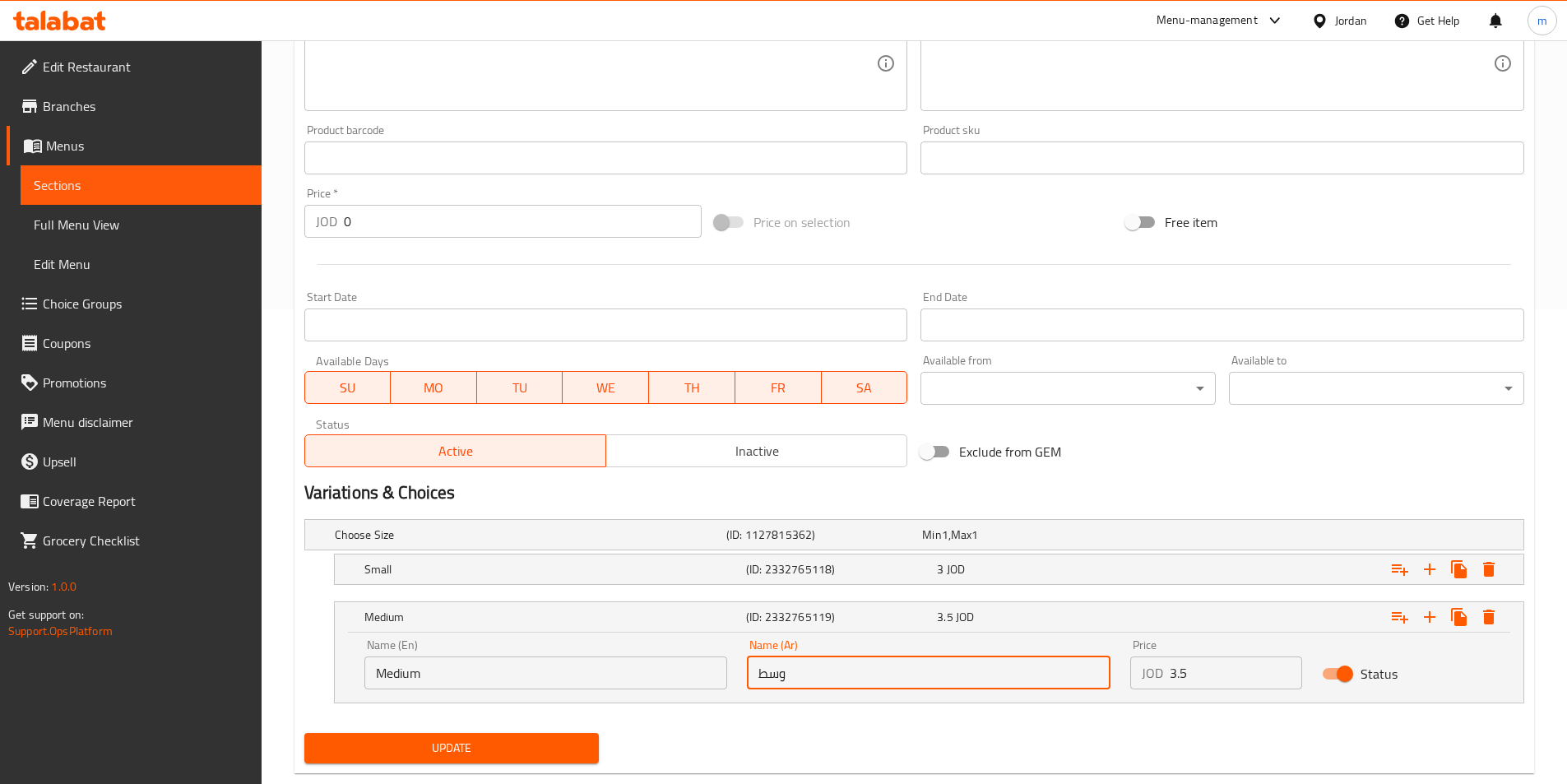
scroll to position [510, 0]
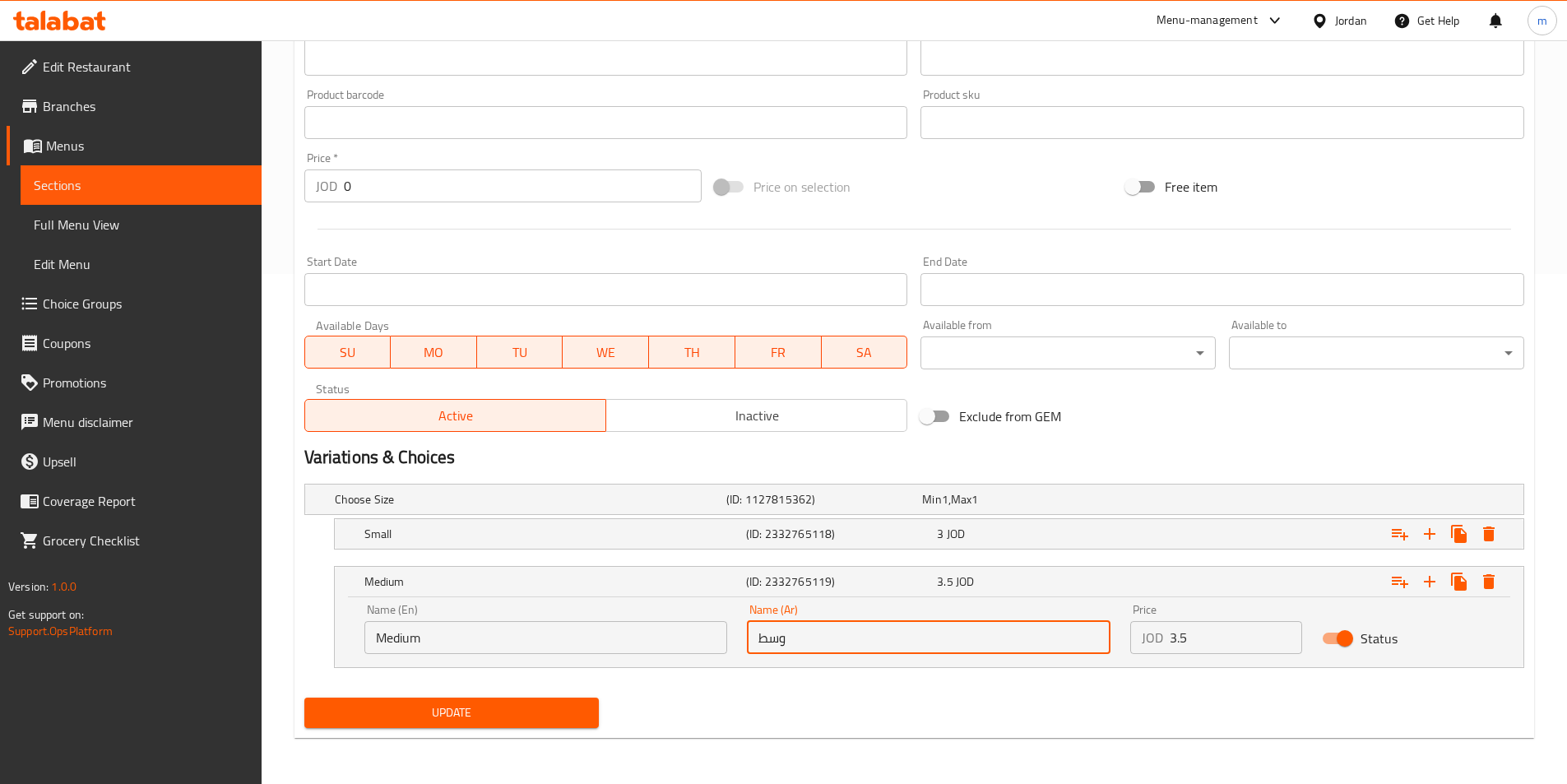
type input "وسط"
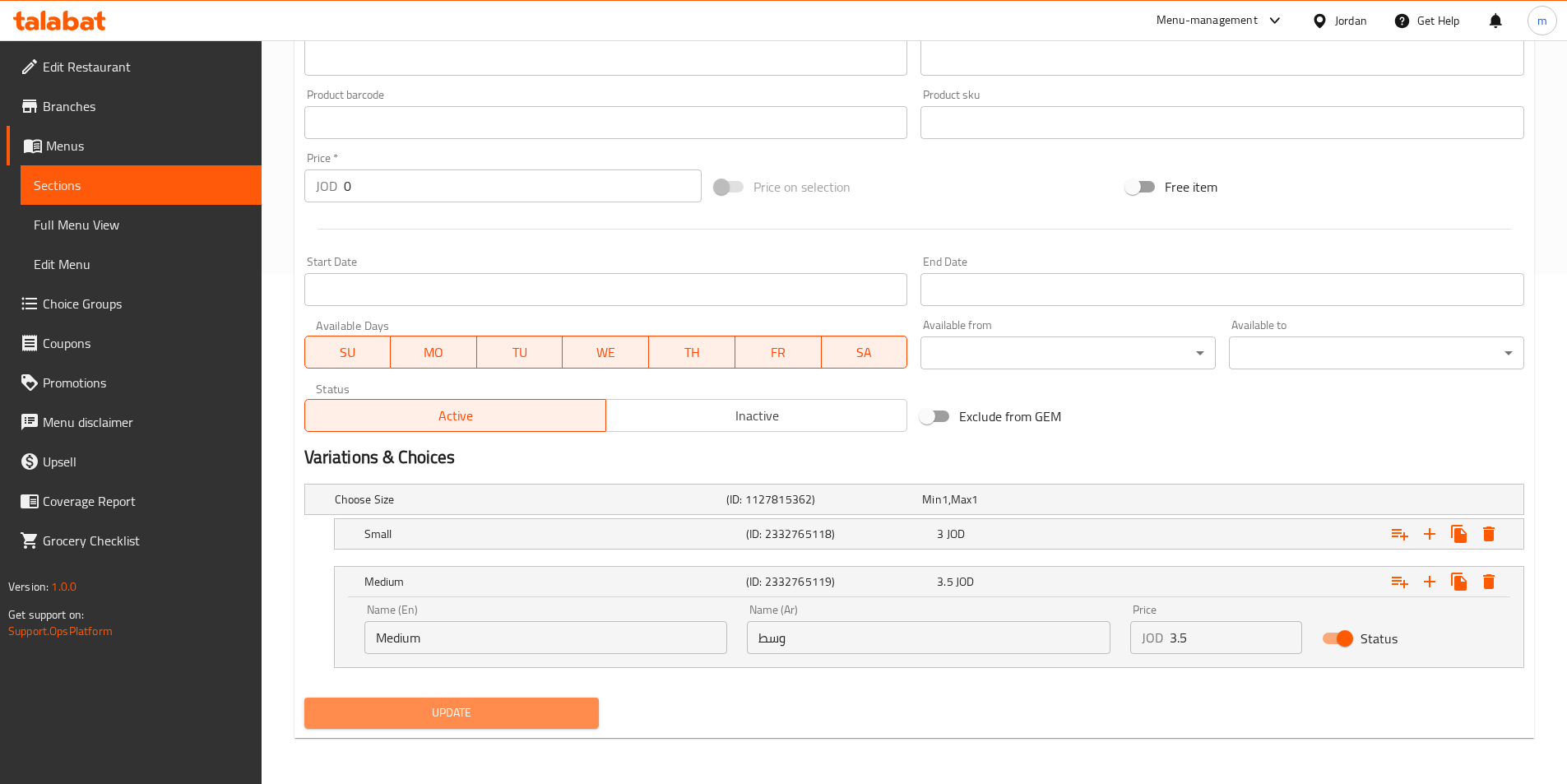
click at [555, 712] on span "Update" at bounding box center [452, 712] width 269 height 21
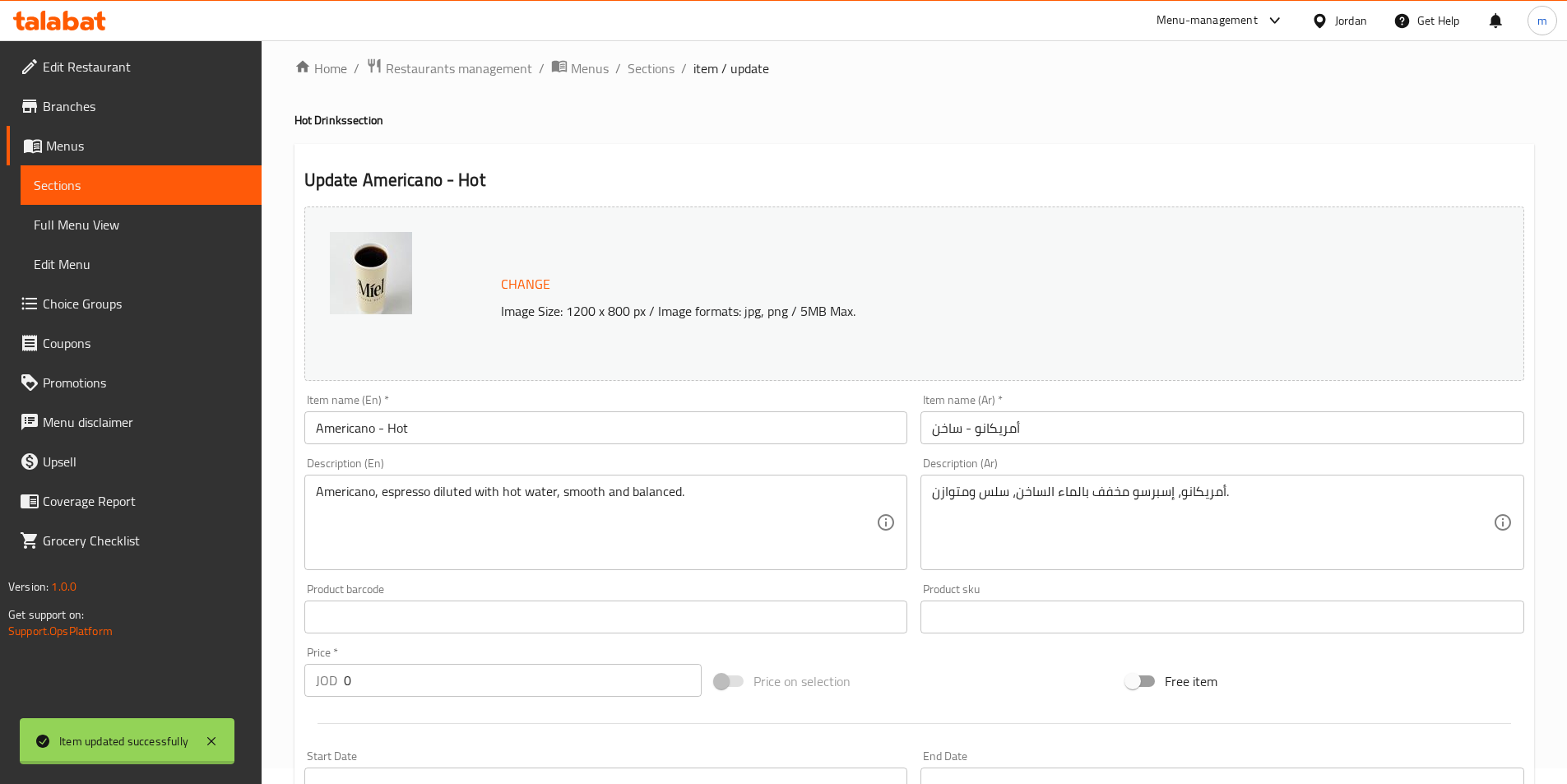
scroll to position [0, 0]
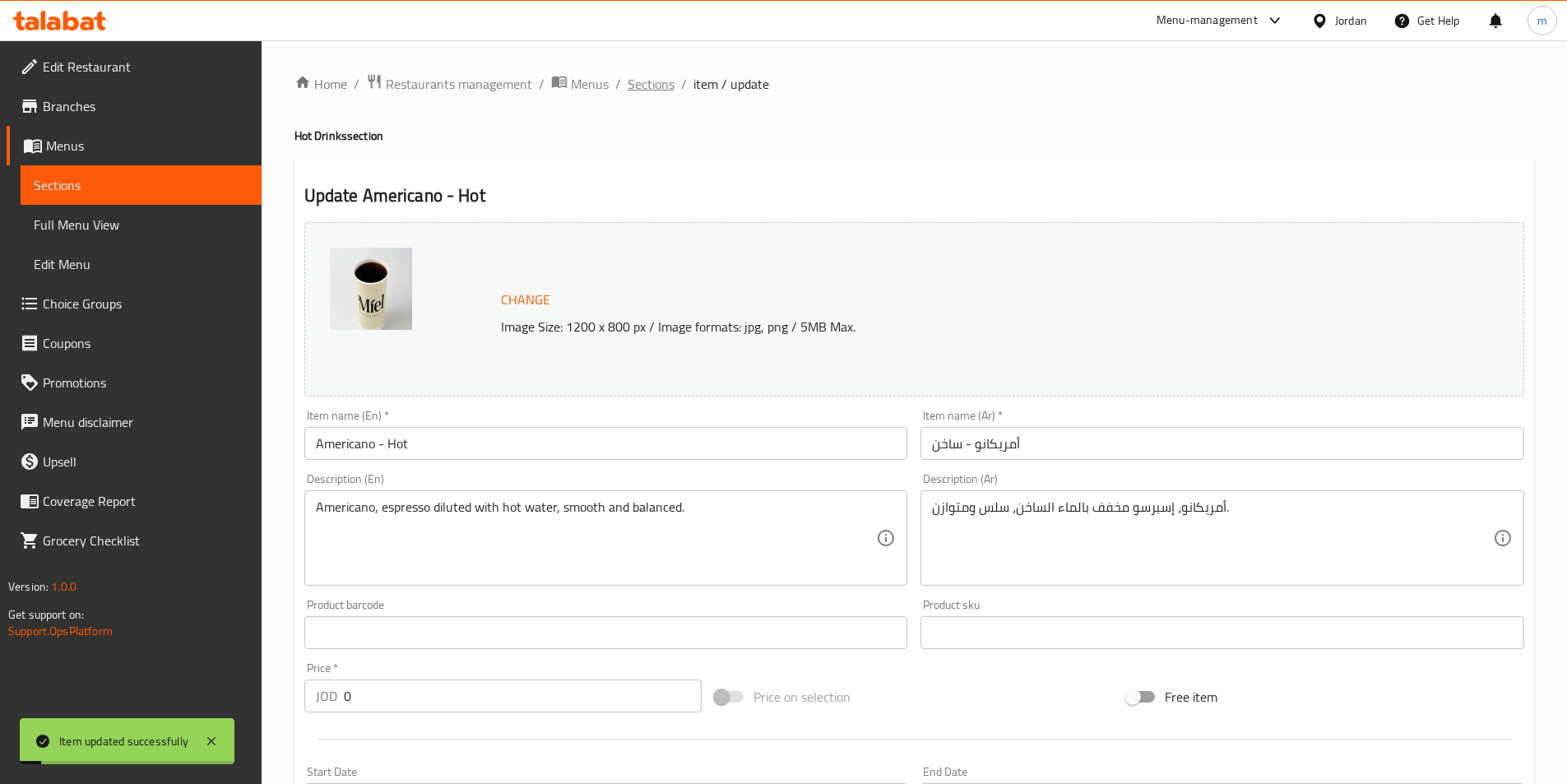
click at [647, 89] on span "Sections" at bounding box center [652, 84] width 47 height 20
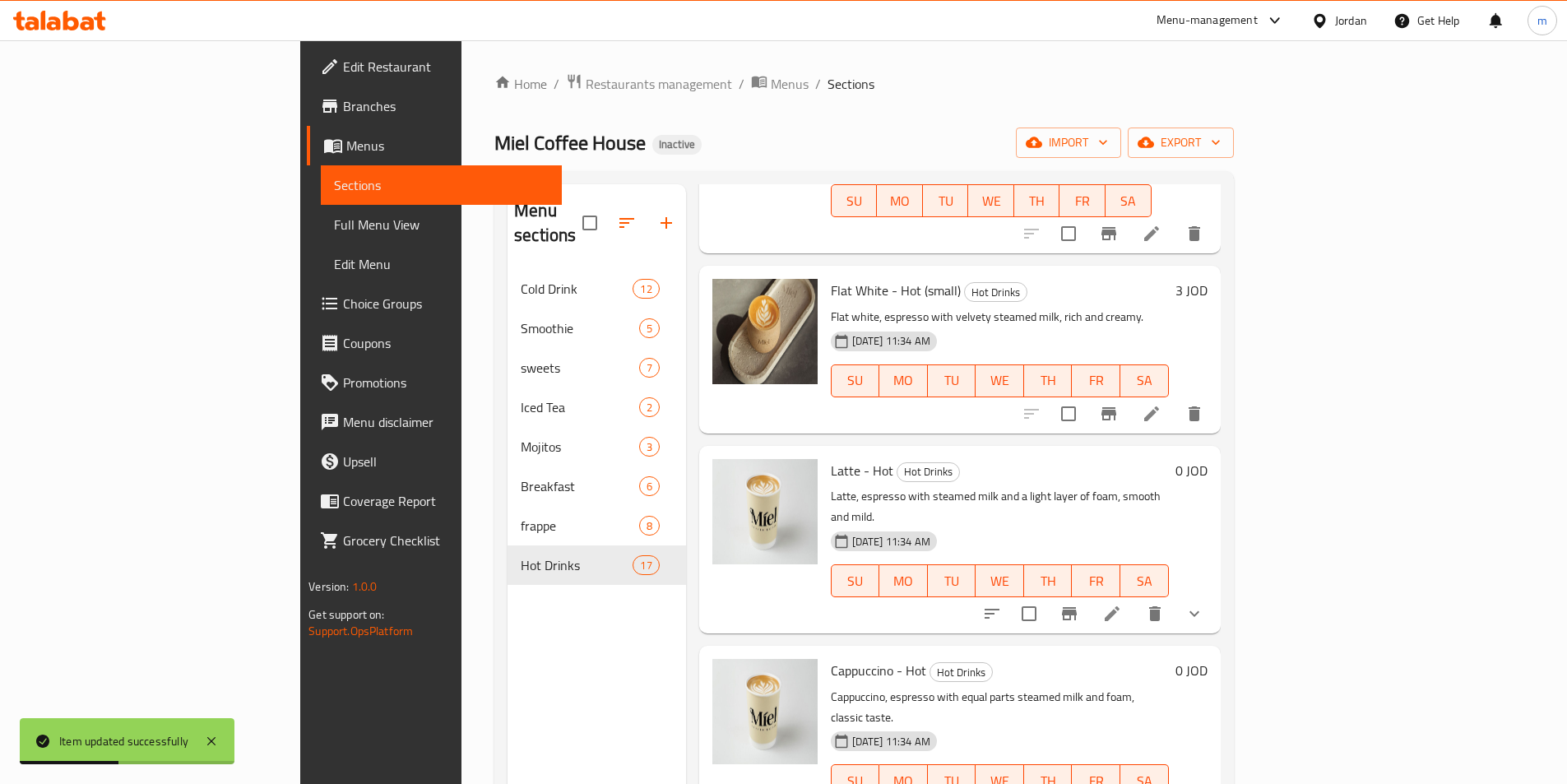
scroll to position [1480, 0]
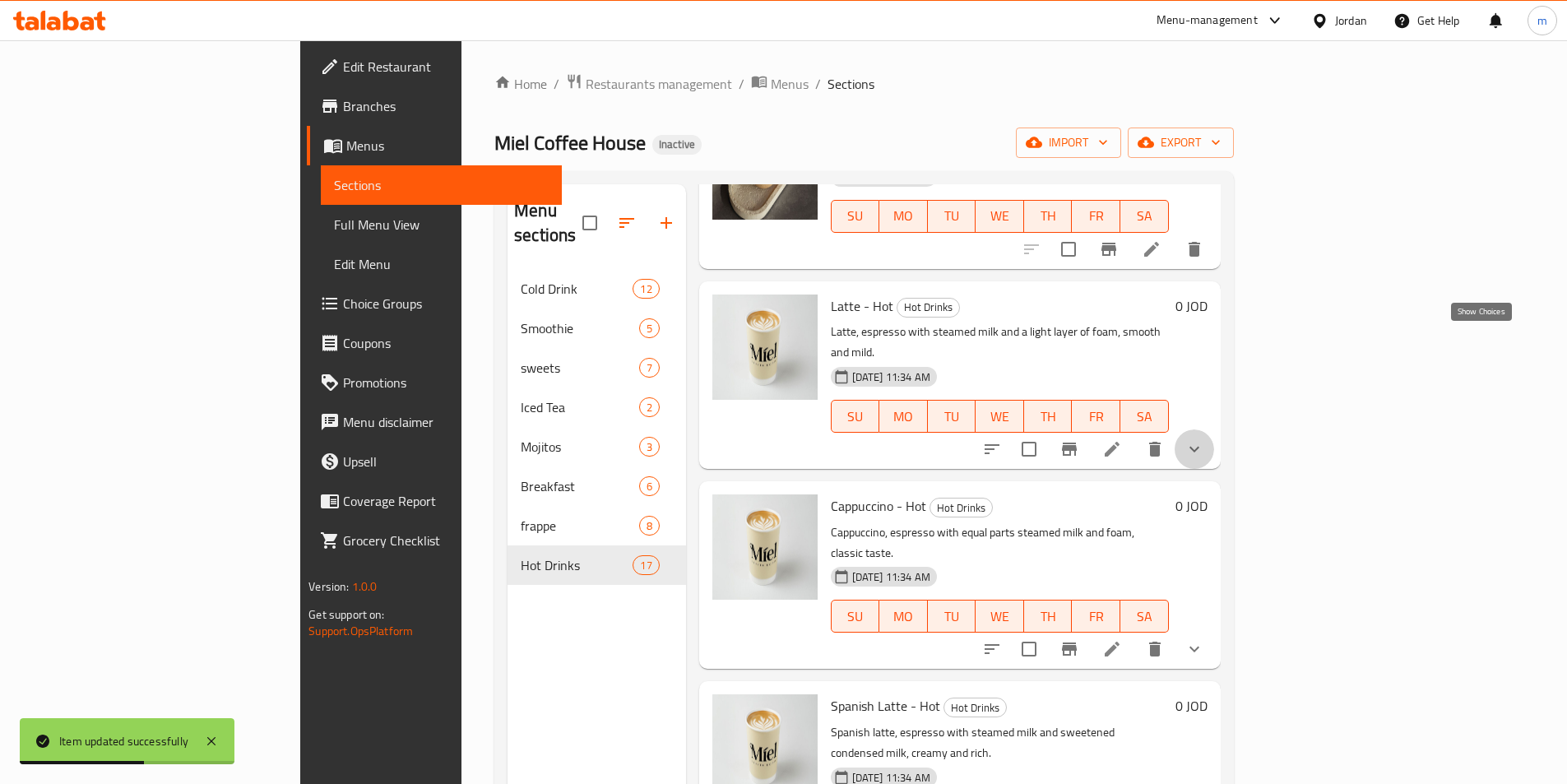
click at [1205, 440] on icon "show more" at bounding box center [1194, 449] width 20 height 20
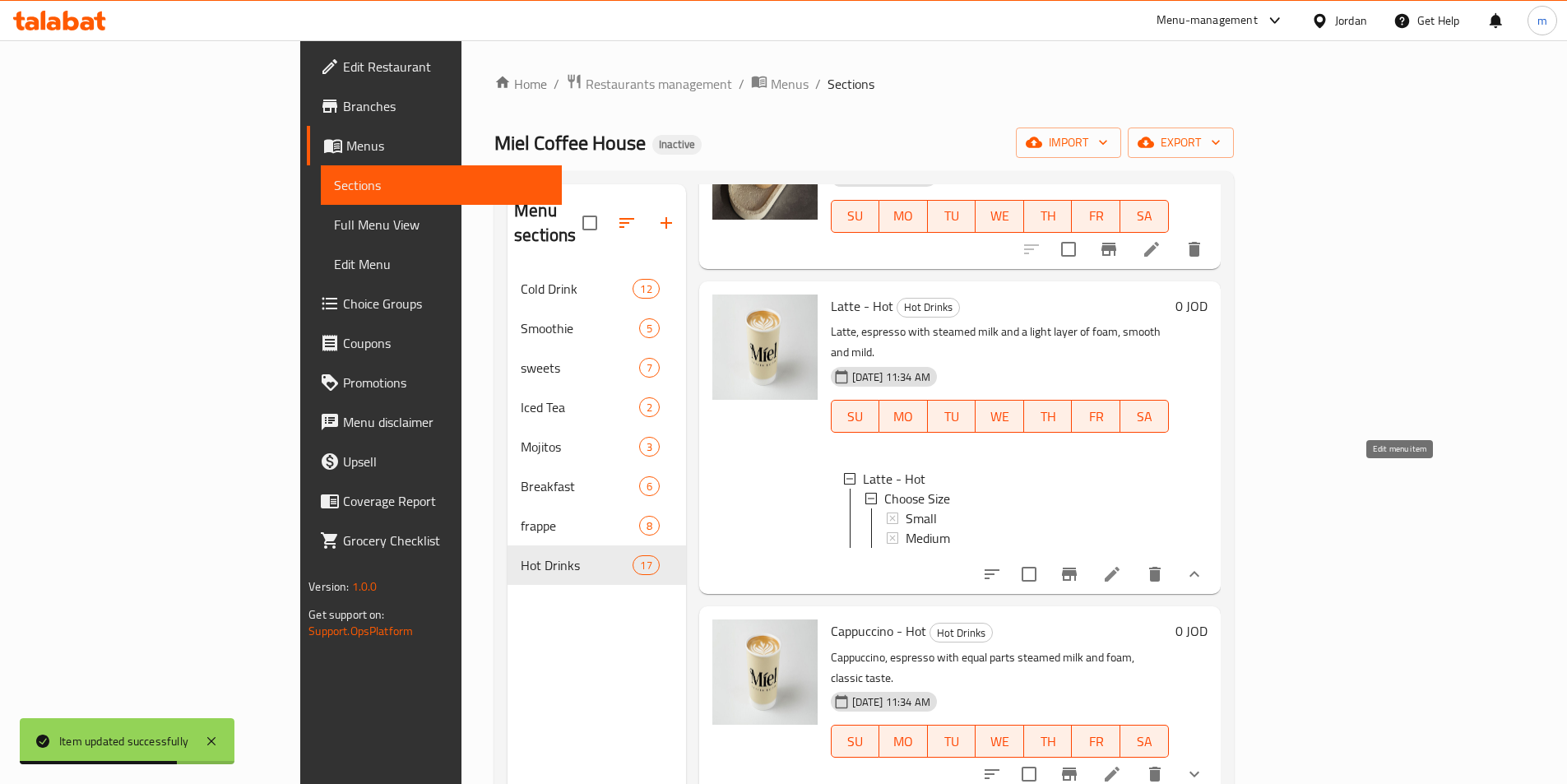
click at [1122, 564] on icon at bounding box center [1112, 574] width 20 height 20
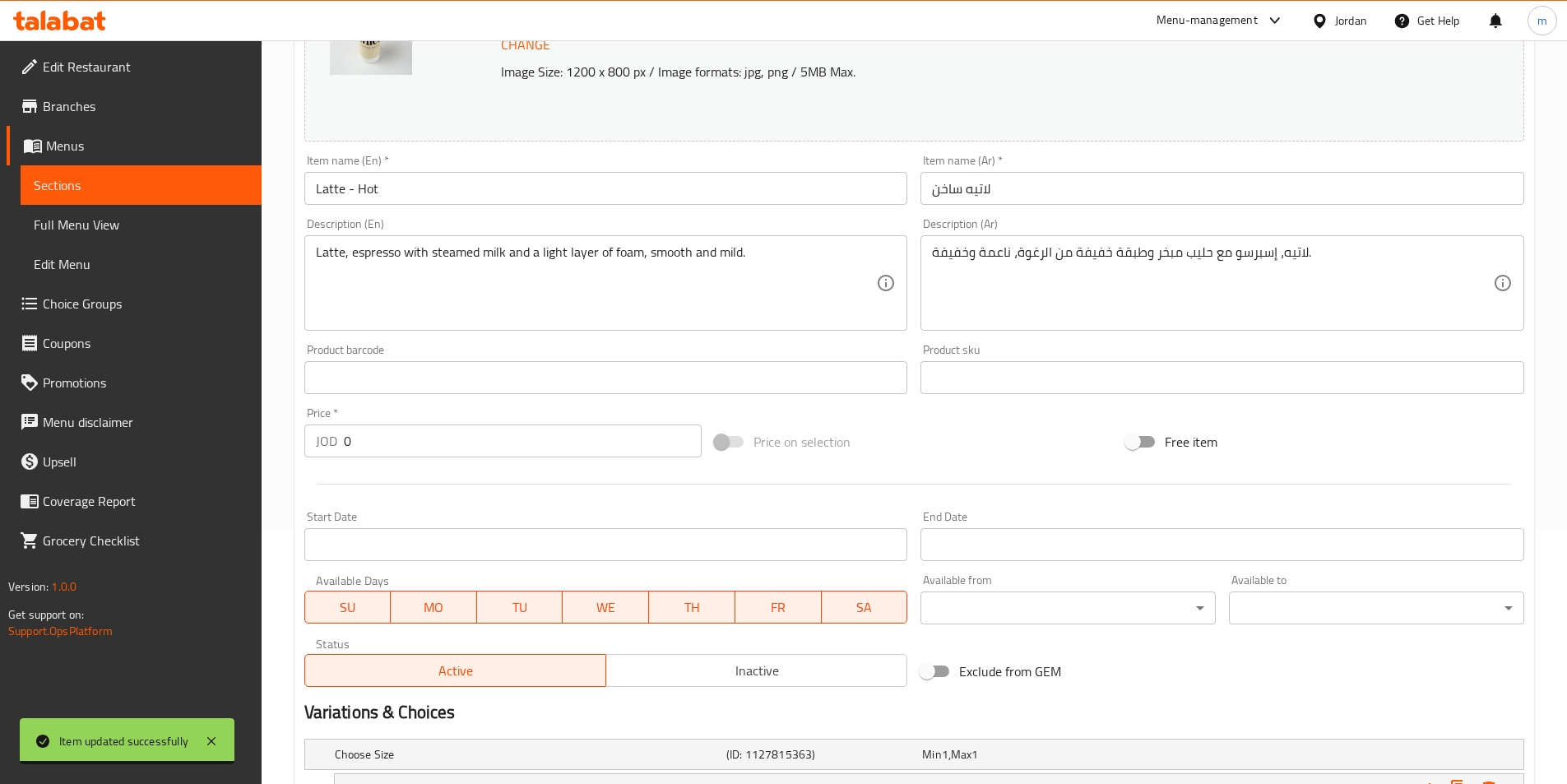
scroll to position [440, 0]
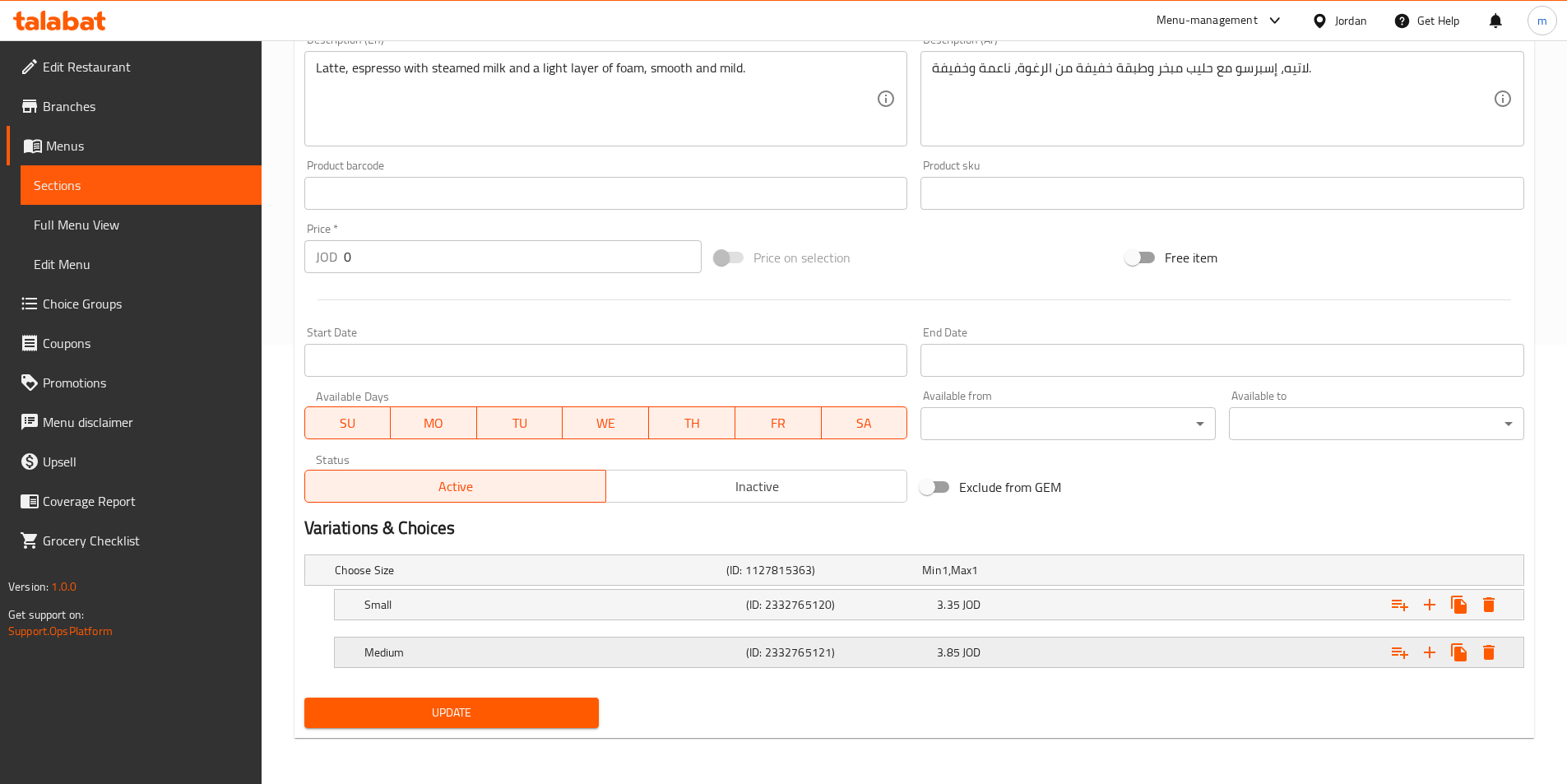
click at [765, 660] on h5 "(ID: 2332765121)" at bounding box center [838, 651] width 184 height 17
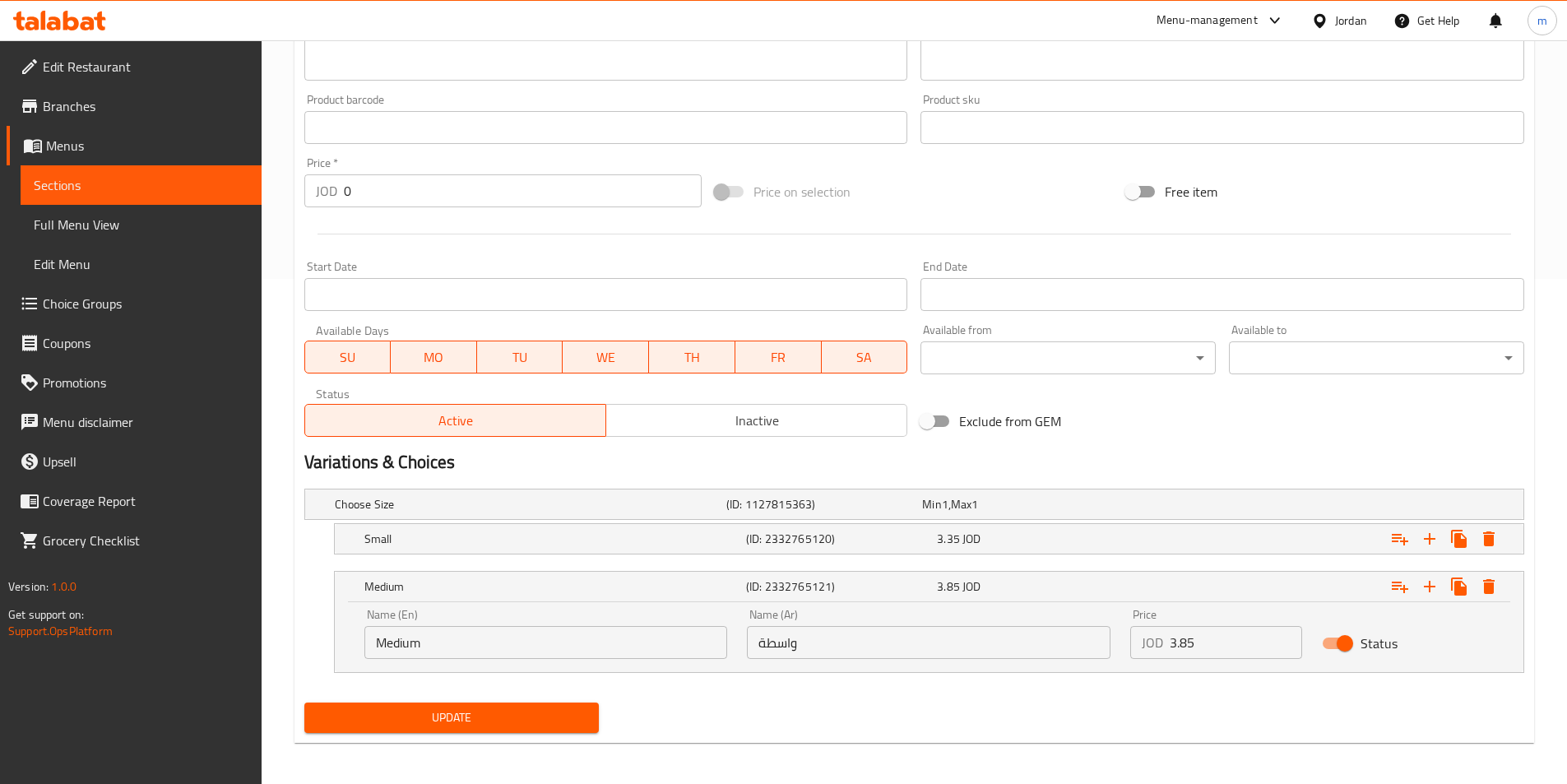
scroll to position [509, 0]
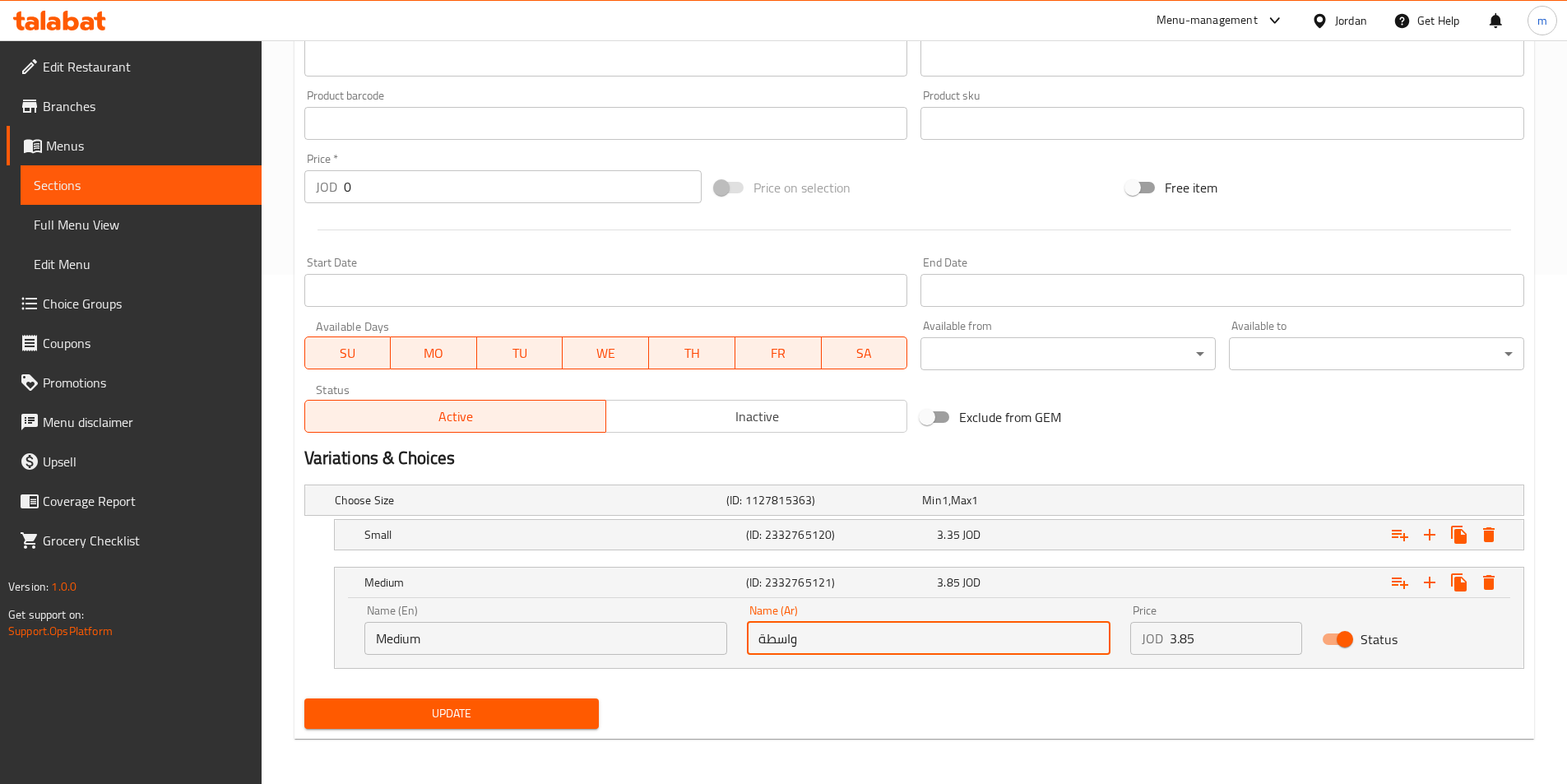
click at [799, 634] on input "واسطة" at bounding box center [928, 638] width 364 height 33
paste input "ط"
type input "وسط"
click at [475, 699] on button "Update" at bounding box center [452, 713] width 296 height 31
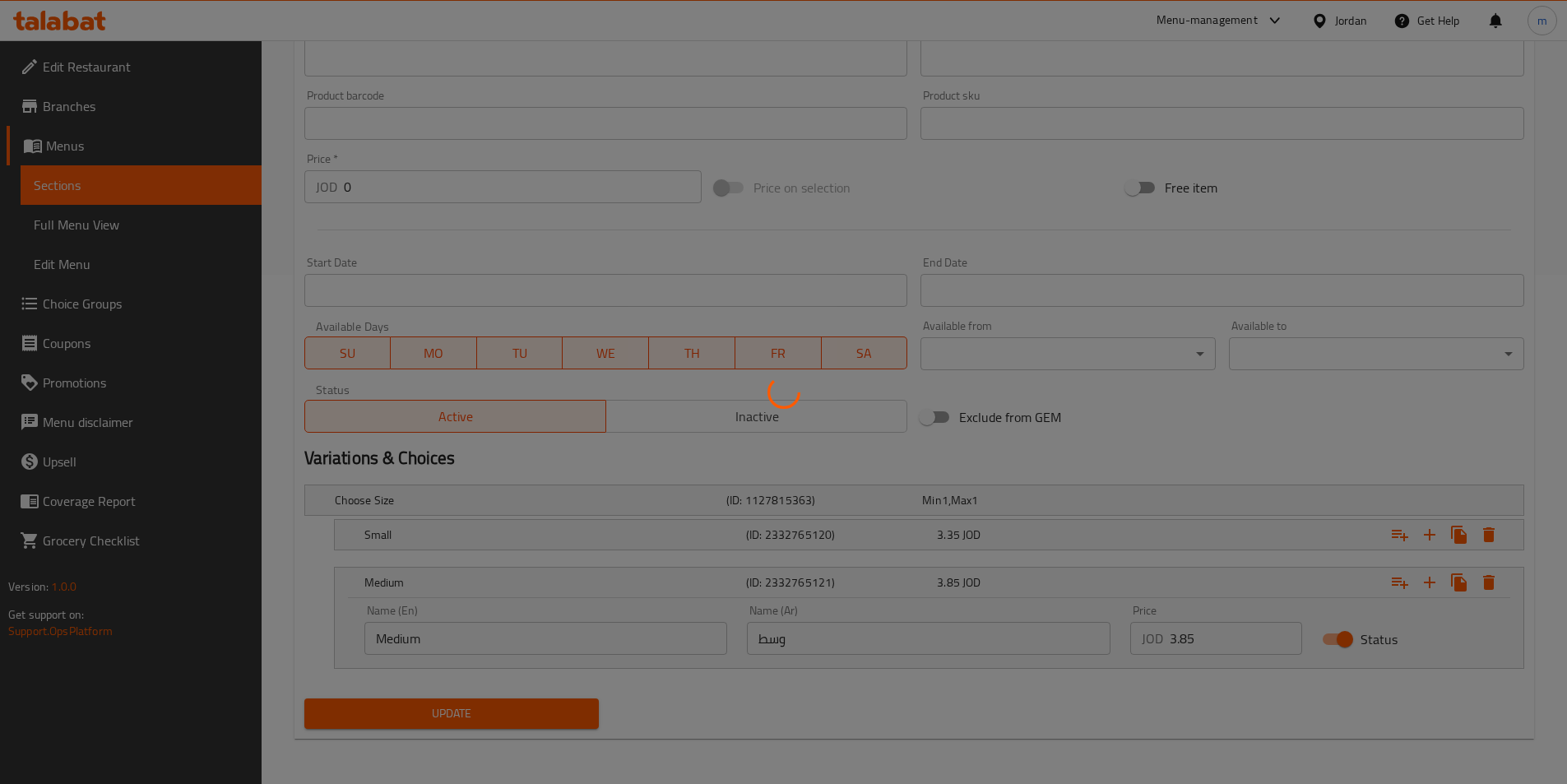
click at [806, 547] on div at bounding box center [784, 392] width 1567 height 784
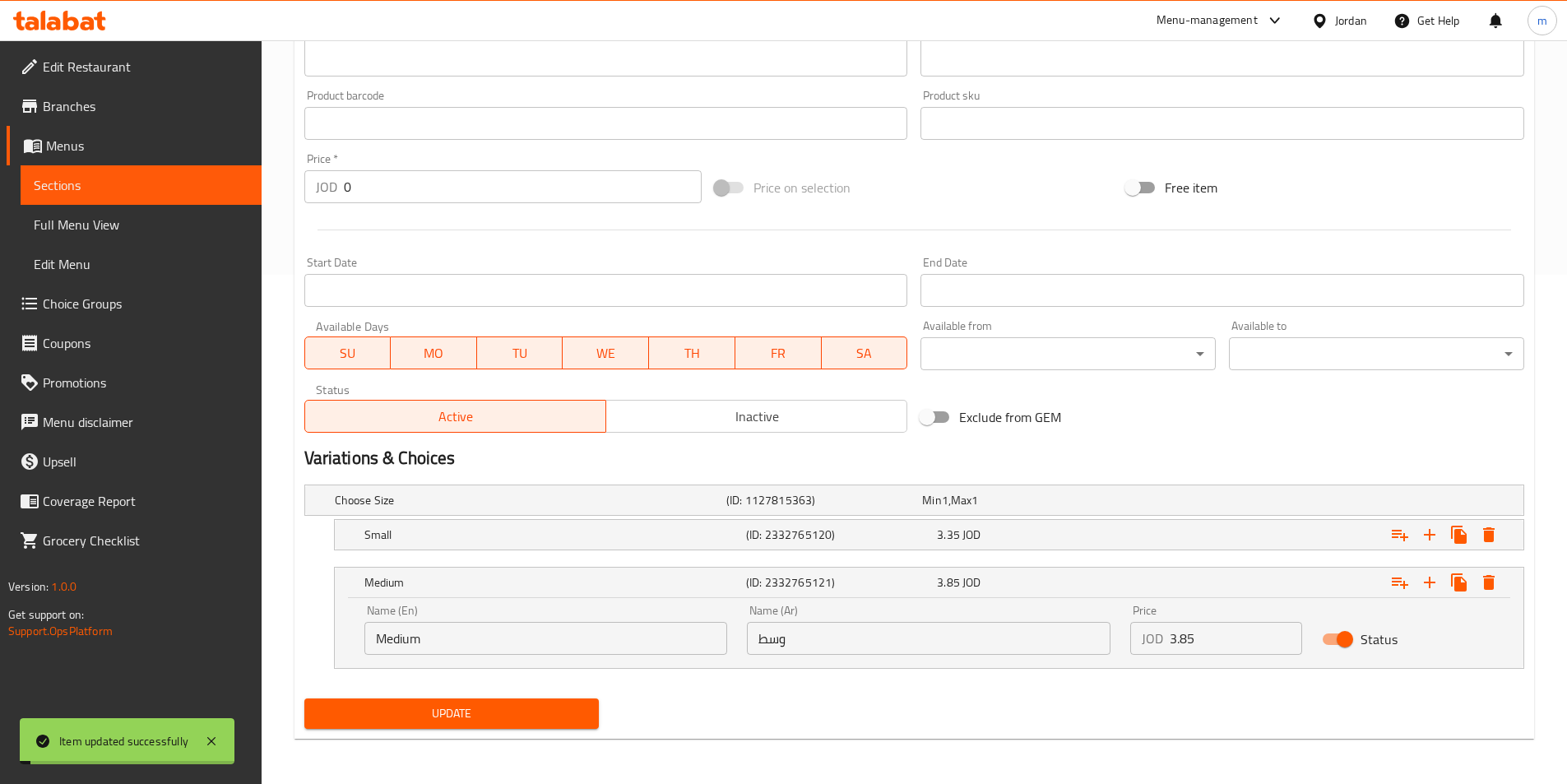
click at [811, 533] on h5 "(ID: 2332765120)" at bounding box center [838, 535] width 184 height 17
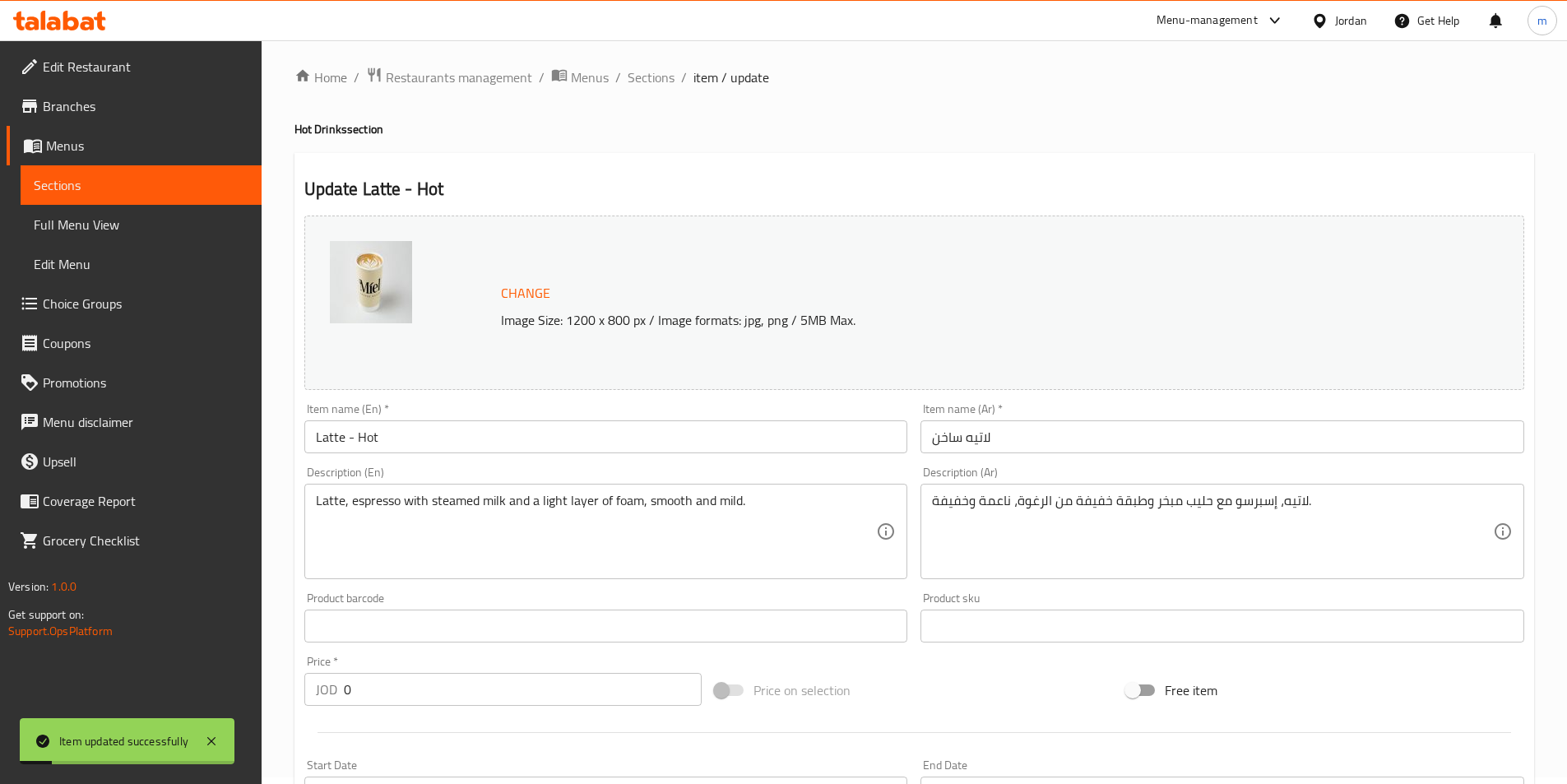
scroll to position [0, 0]
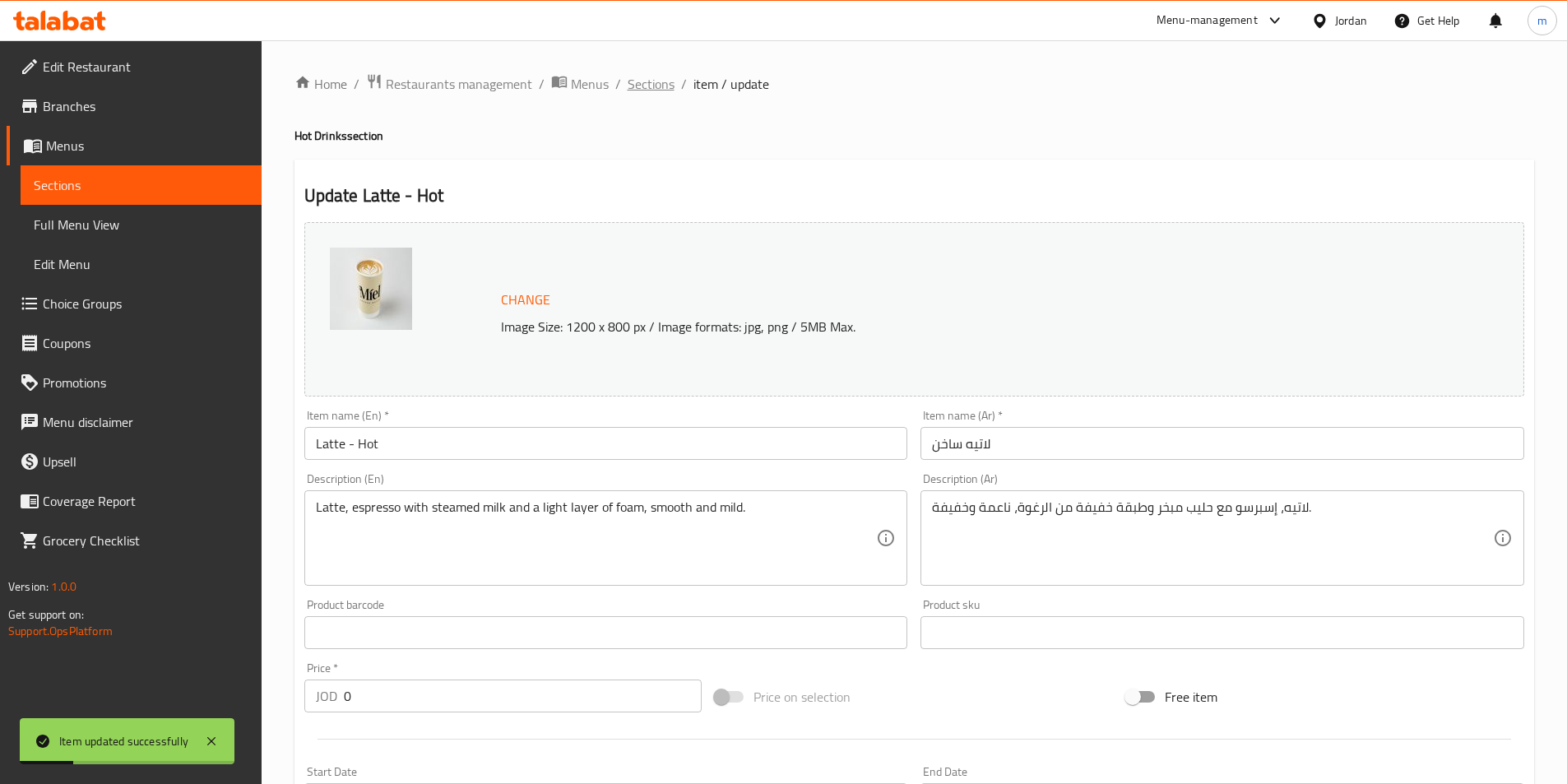
click at [652, 86] on span "Sections" at bounding box center [652, 84] width 47 height 20
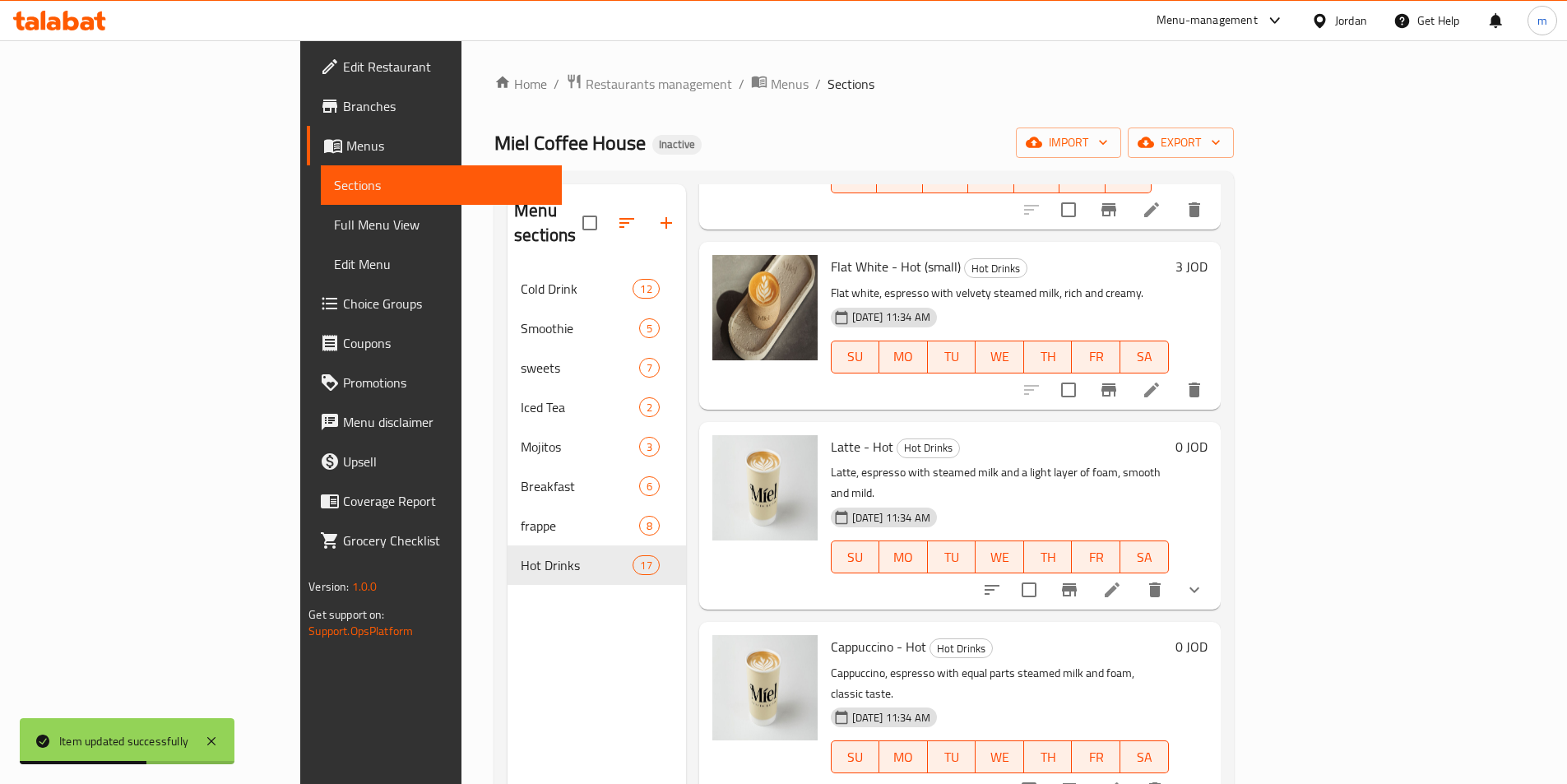
scroll to position [1480, 0]
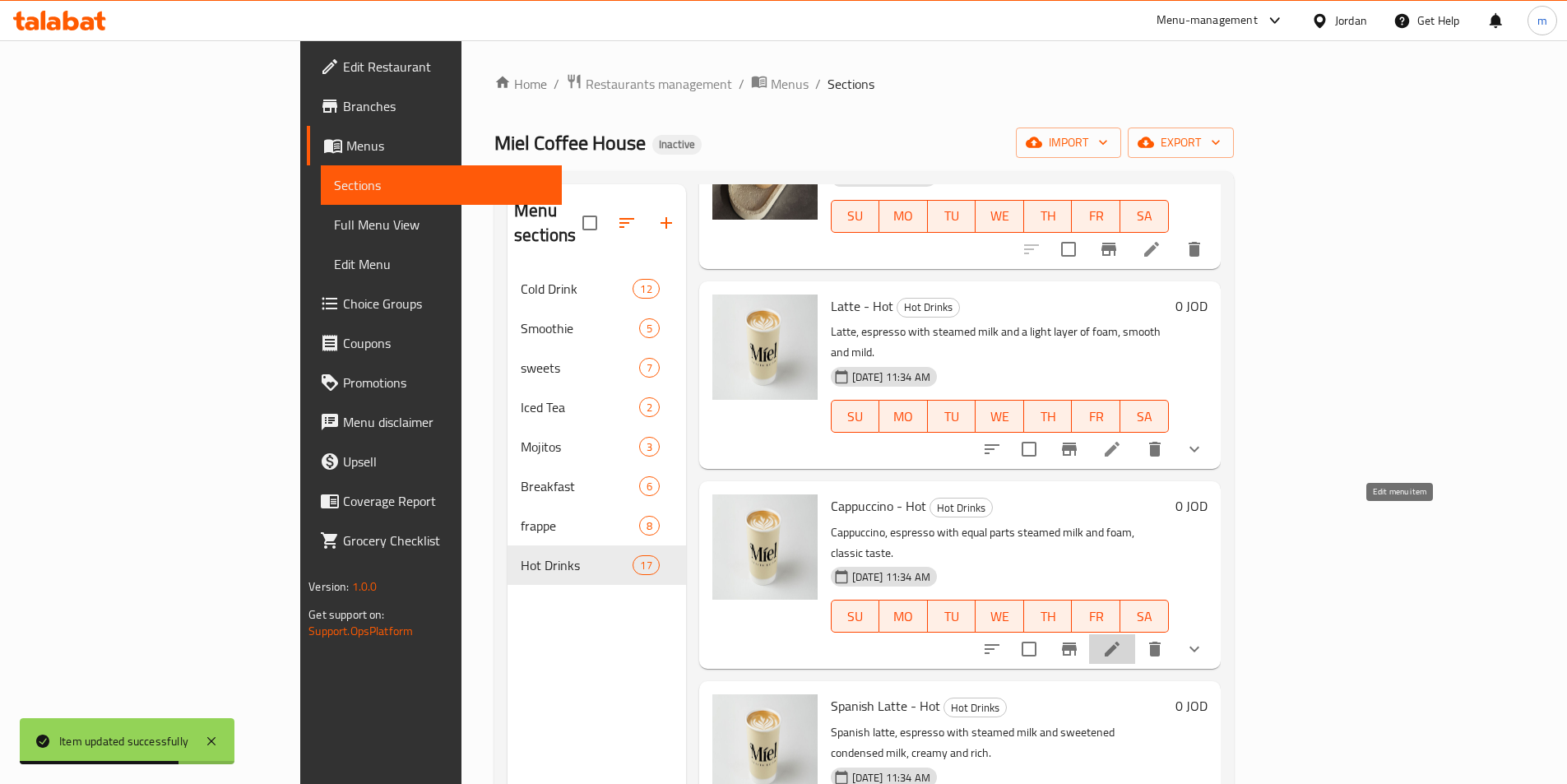
click at [1122, 639] on icon at bounding box center [1112, 649] width 20 height 20
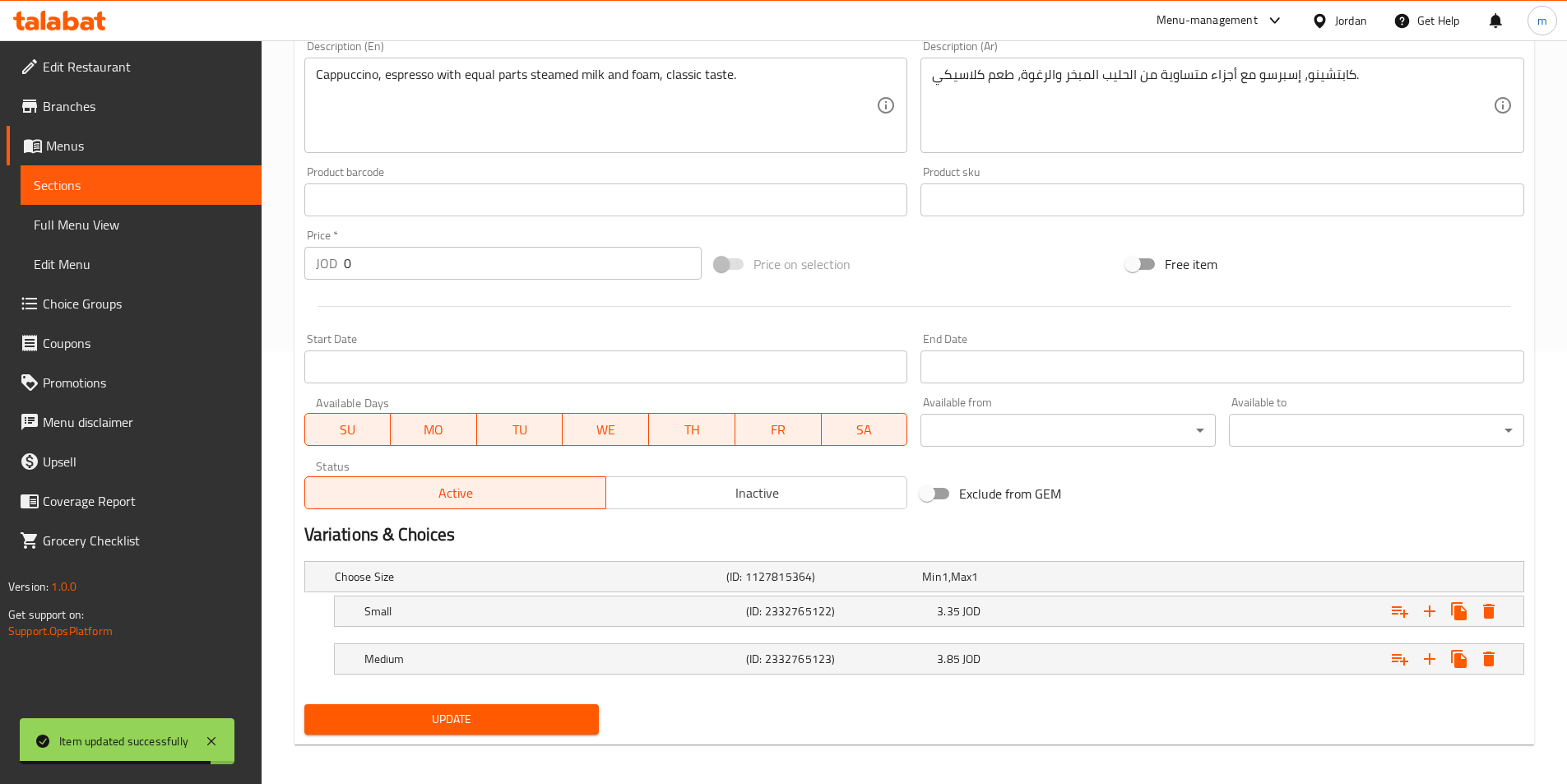
scroll to position [440, 0]
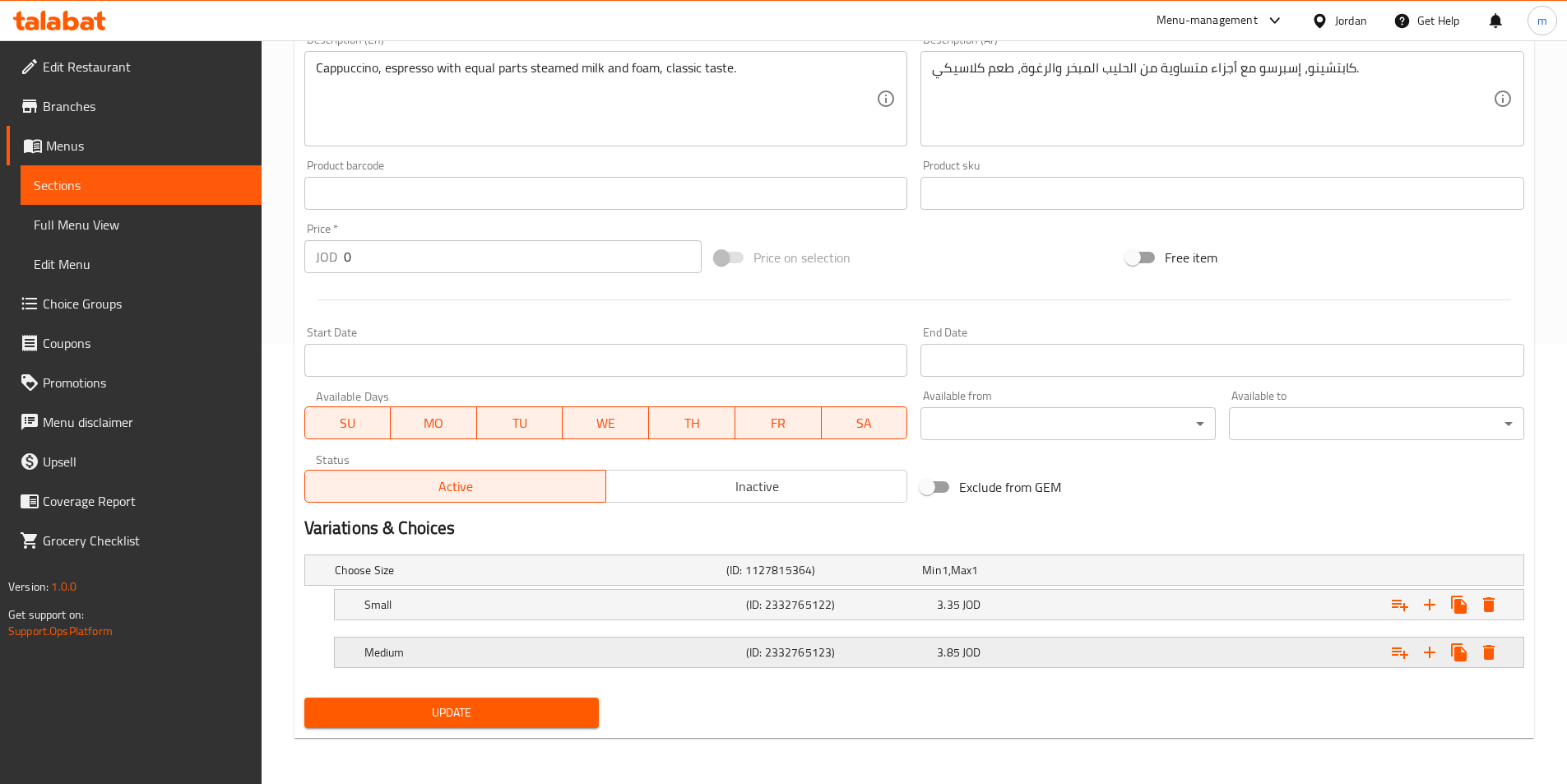
click at [804, 648] on h5 "(ID: 2332765123)" at bounding box center [838, 651] width 184 height 17
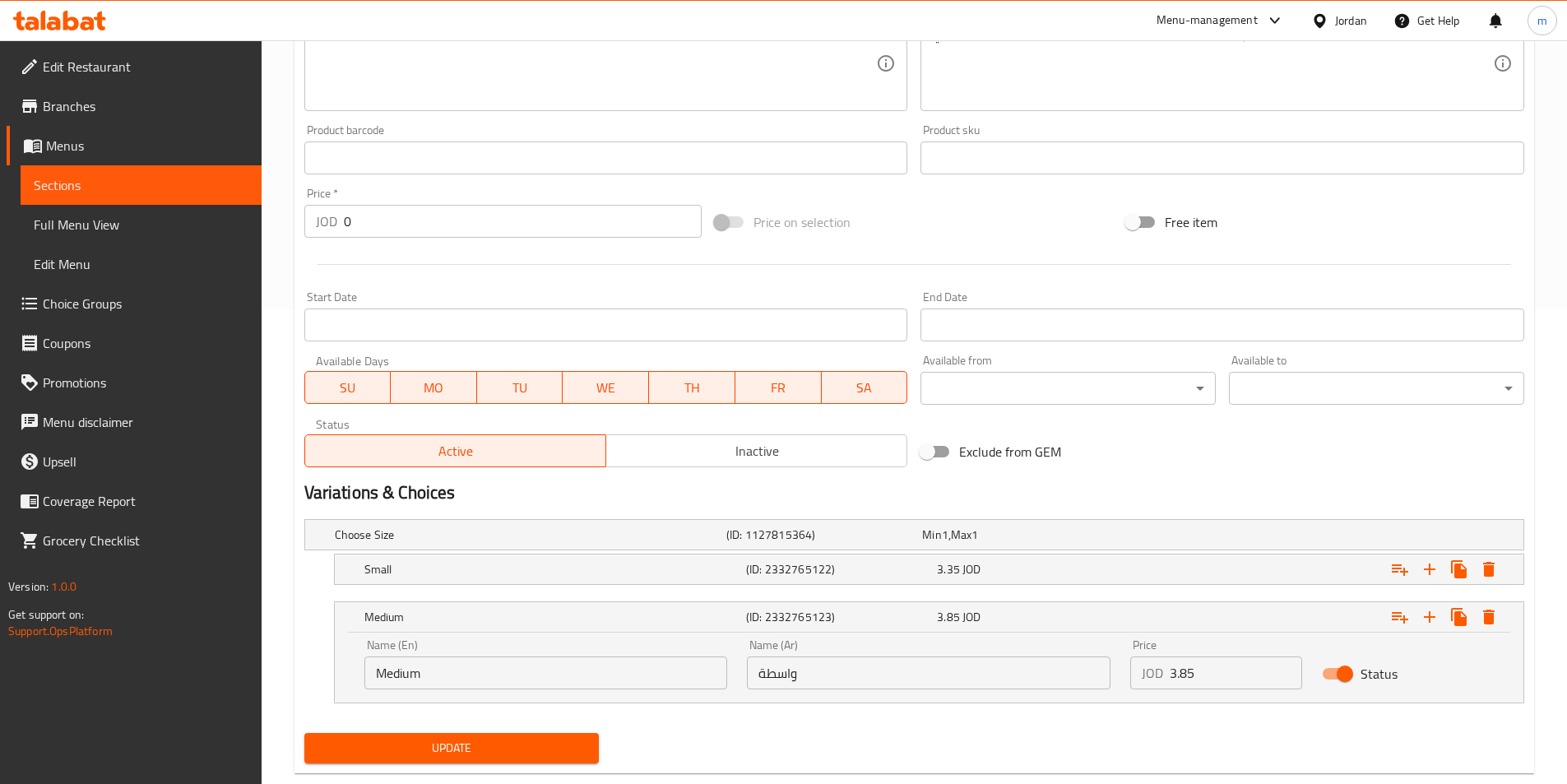
scroll to position [510, 0]
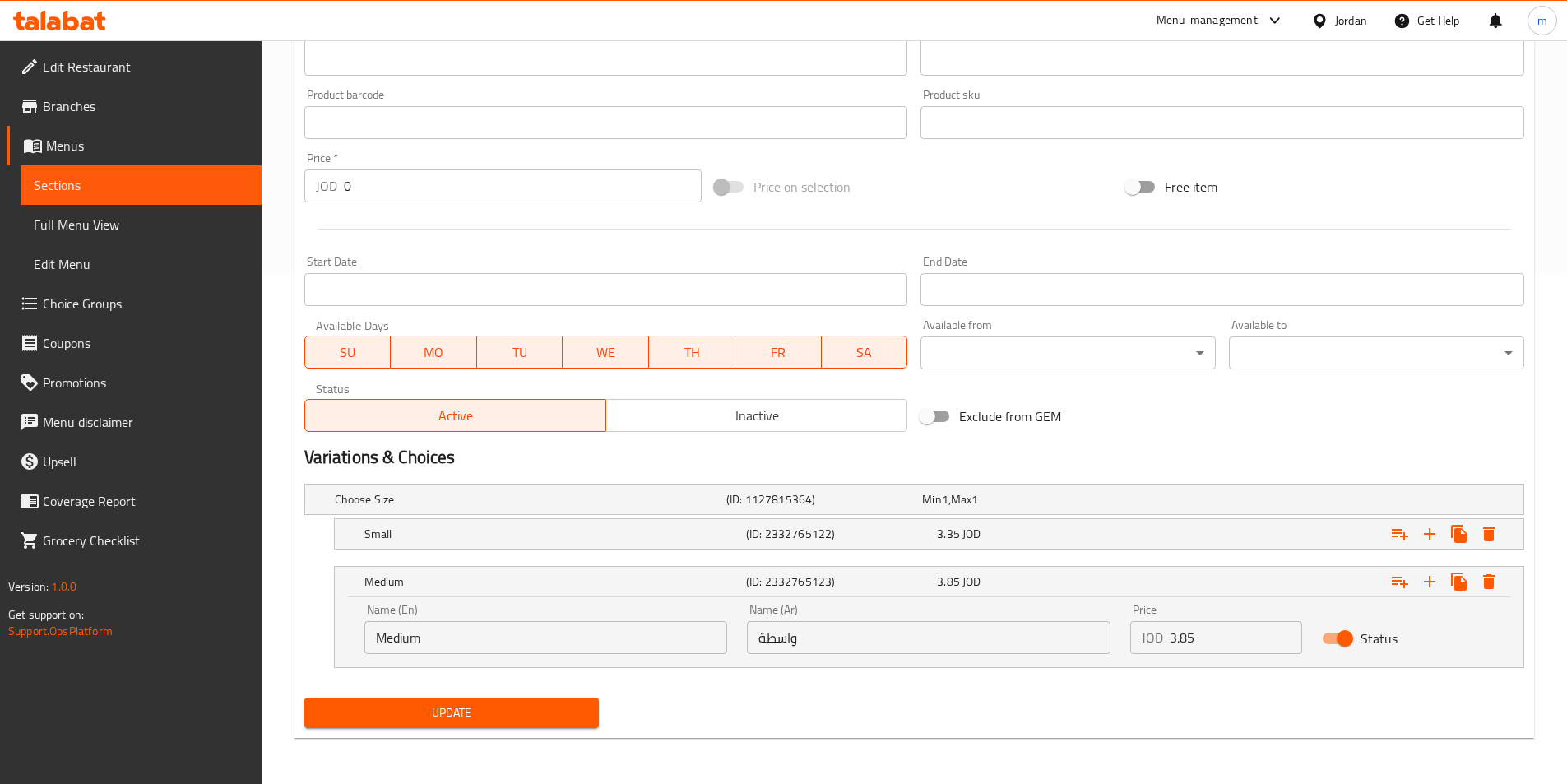
click at [787, 637] on input "واسطة" at bounding box center [928, 637] width 364 height 33
paste input "ط"
type input "وسط"
click at [474, 719] on span "Update" at bounding box center [452, 712] width 269 height 21
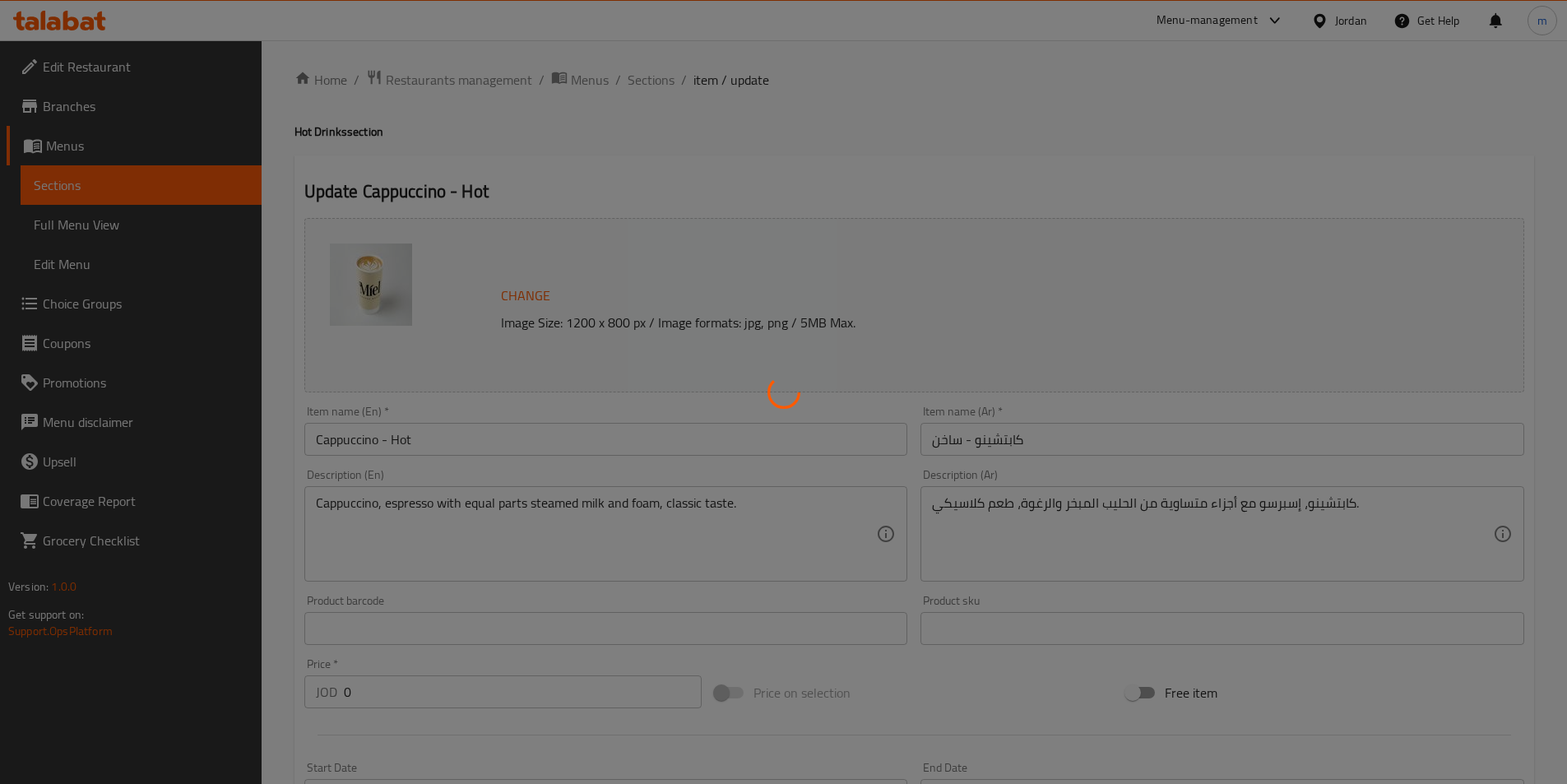
scroll to position [0, 0]
click at [892, 178] on div at bounding box center [784, 392] width 1567 height 784
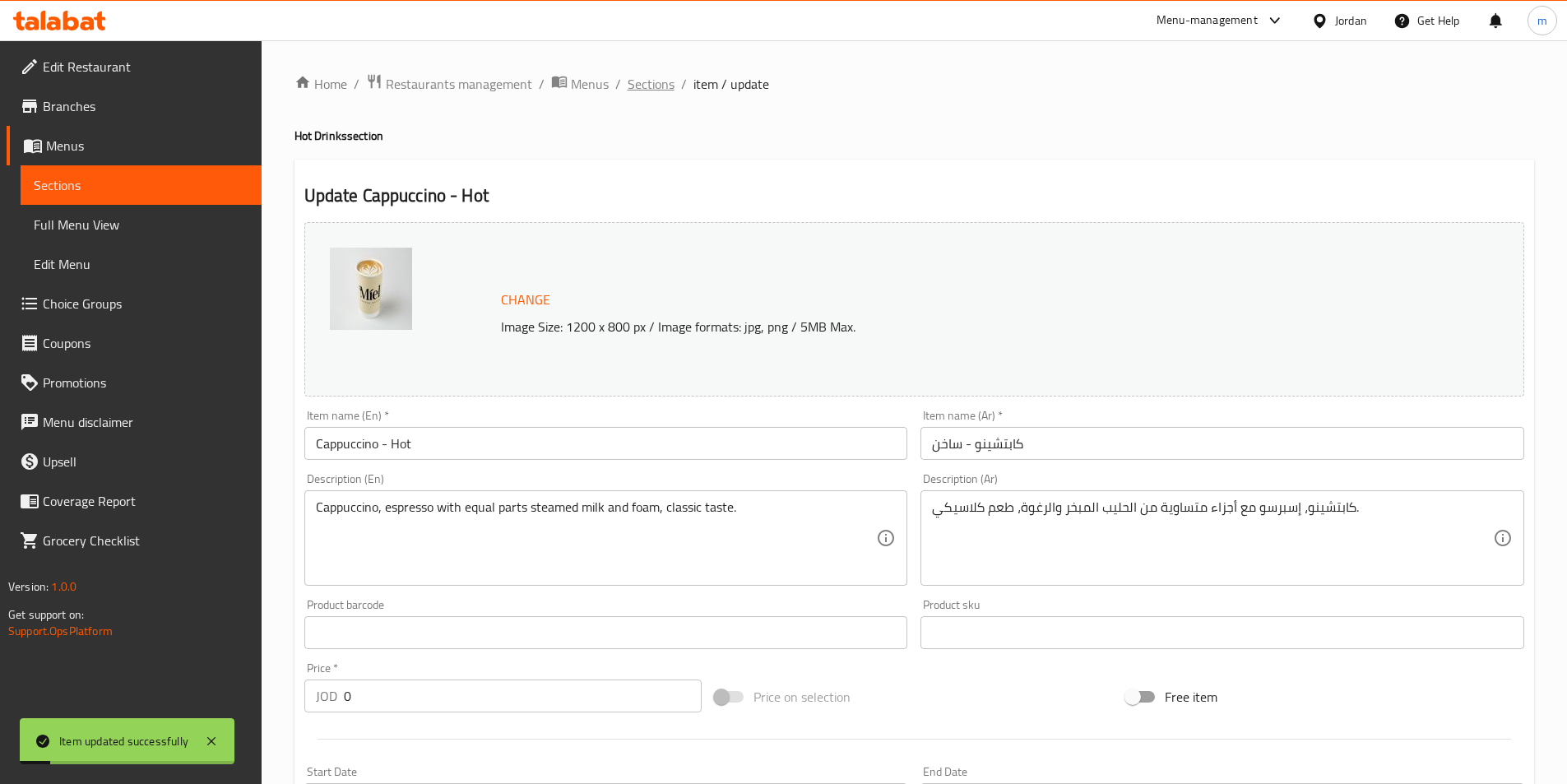
click at [647, 79] on span "Sections" at bounding box center [652, 84] width 47 height 20
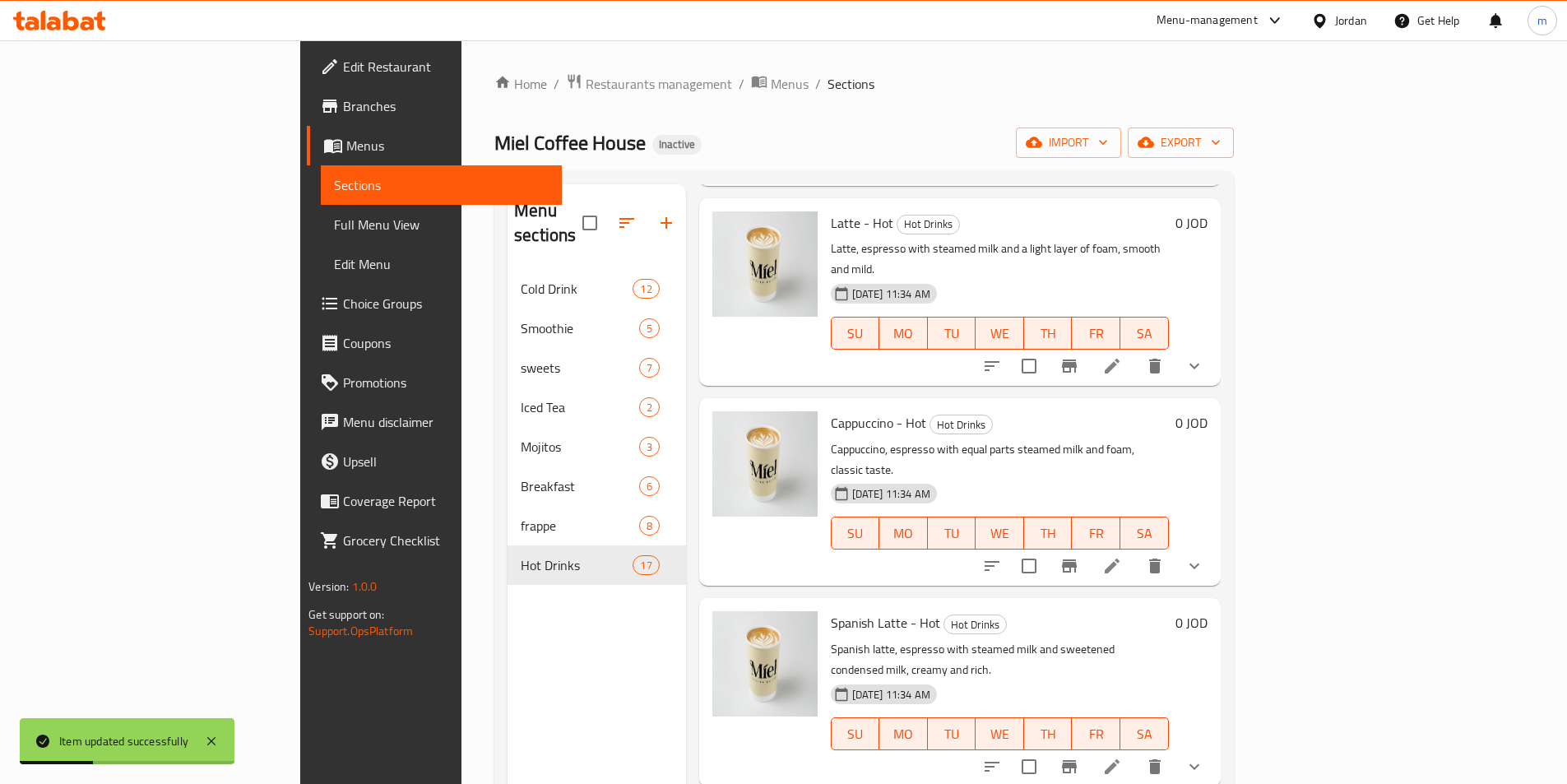
scroll to position [1645, 0]
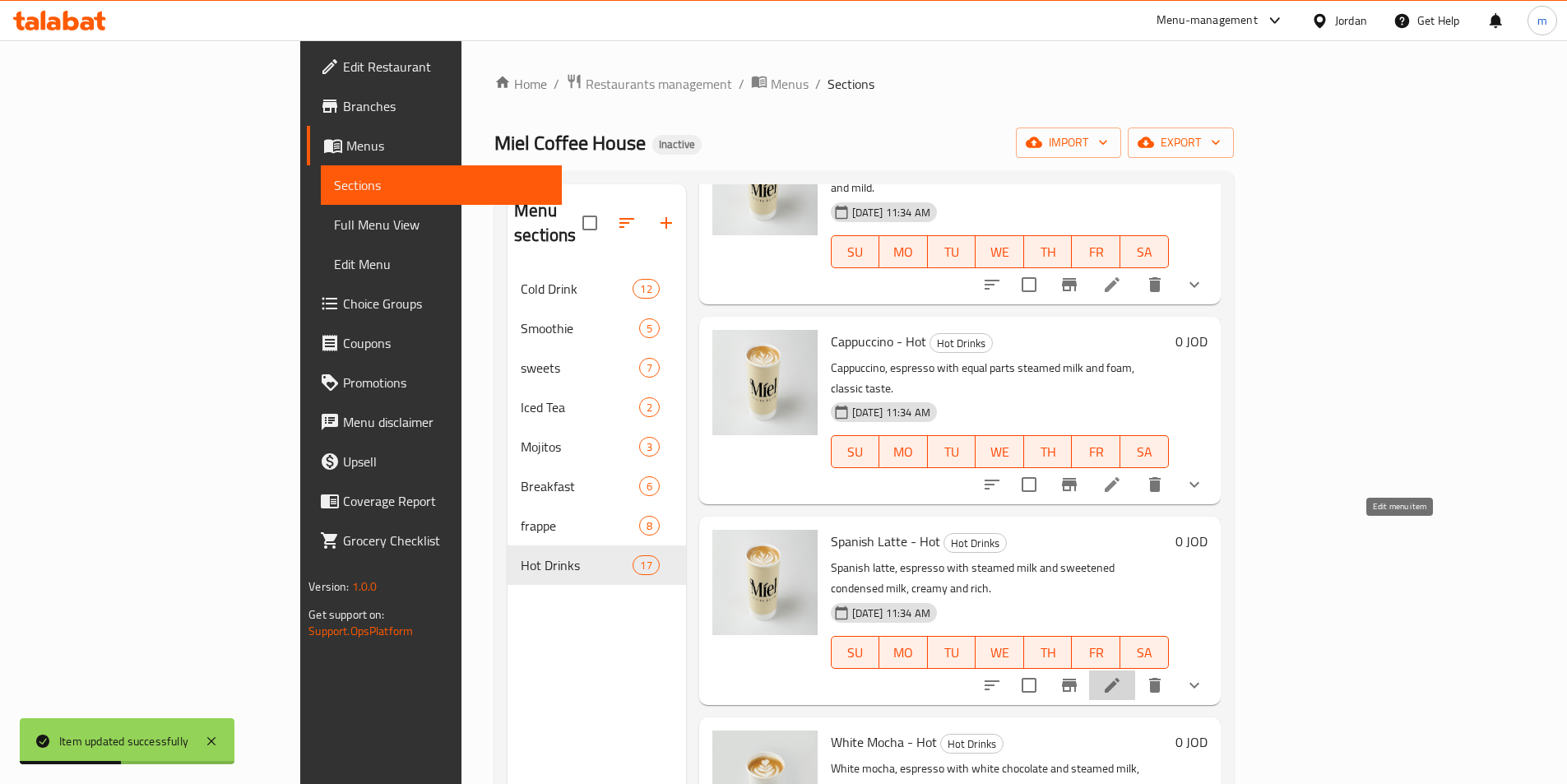
click at [1122, 675] on icon at bounding box center [1112, 685] width 20 height 20
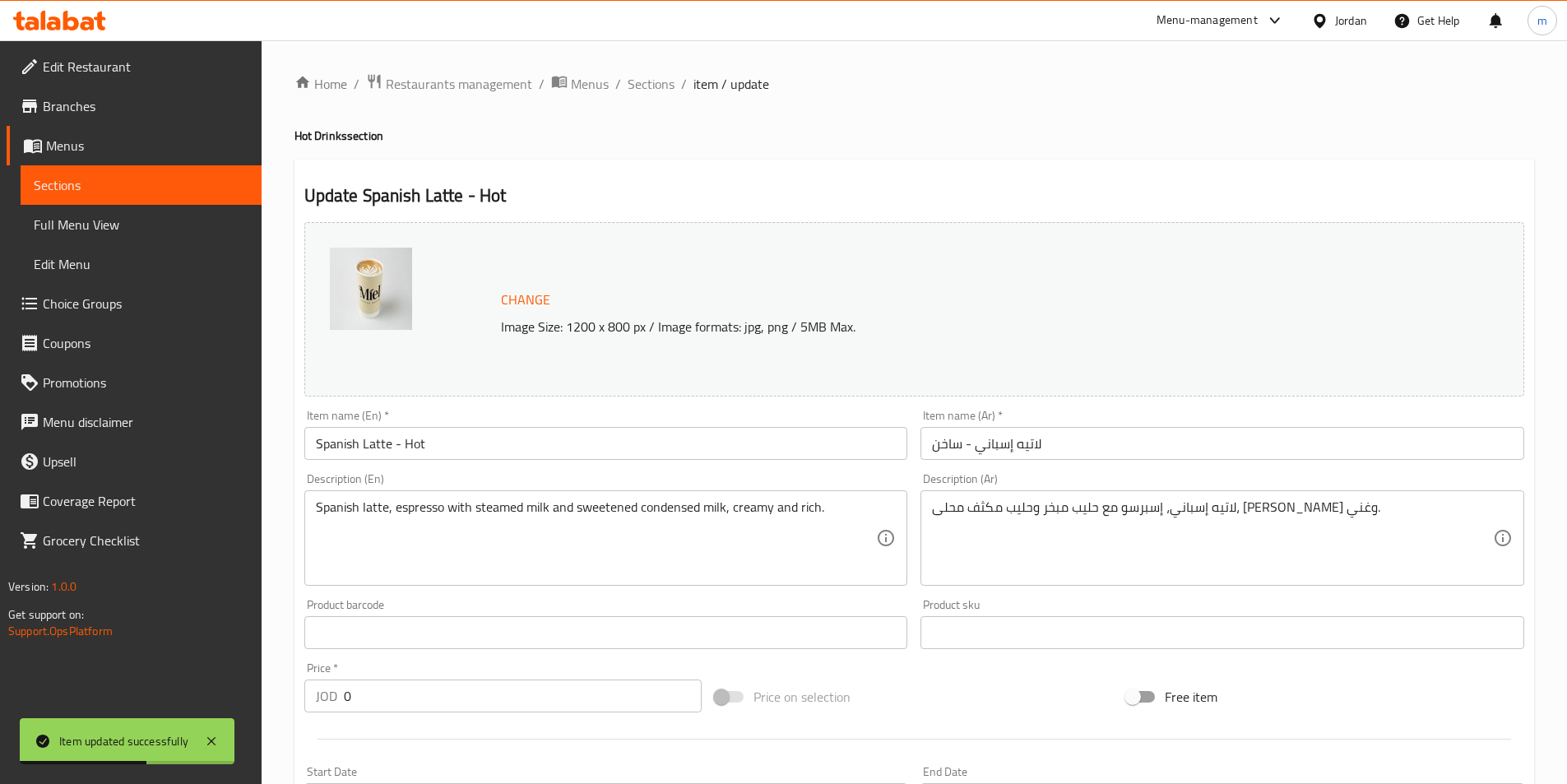
scroll to position [440, 0]
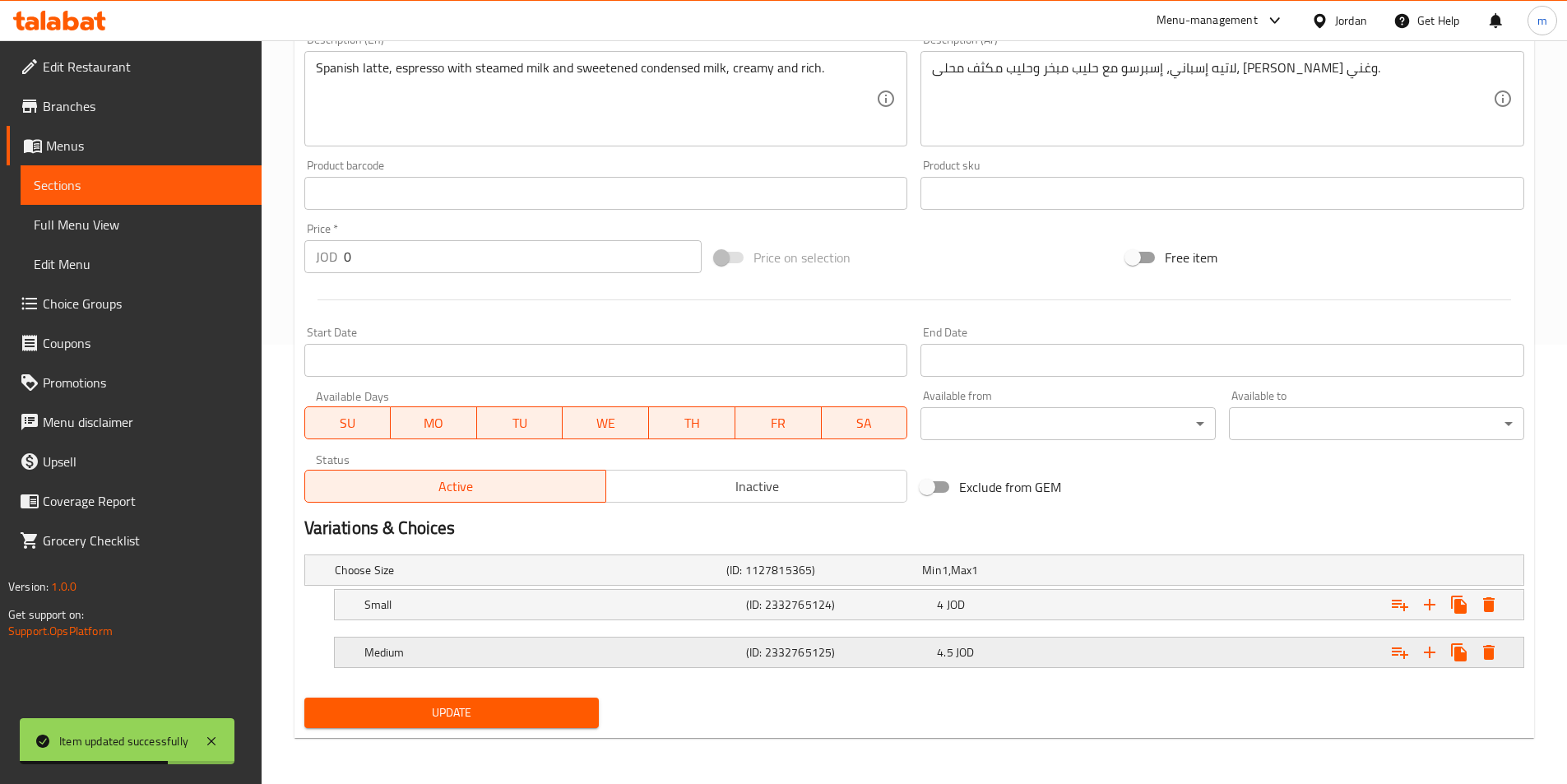
click at [761, 641] on div "(ID: 2332765125)" at bounding box center [838, 652] width 191 height 23
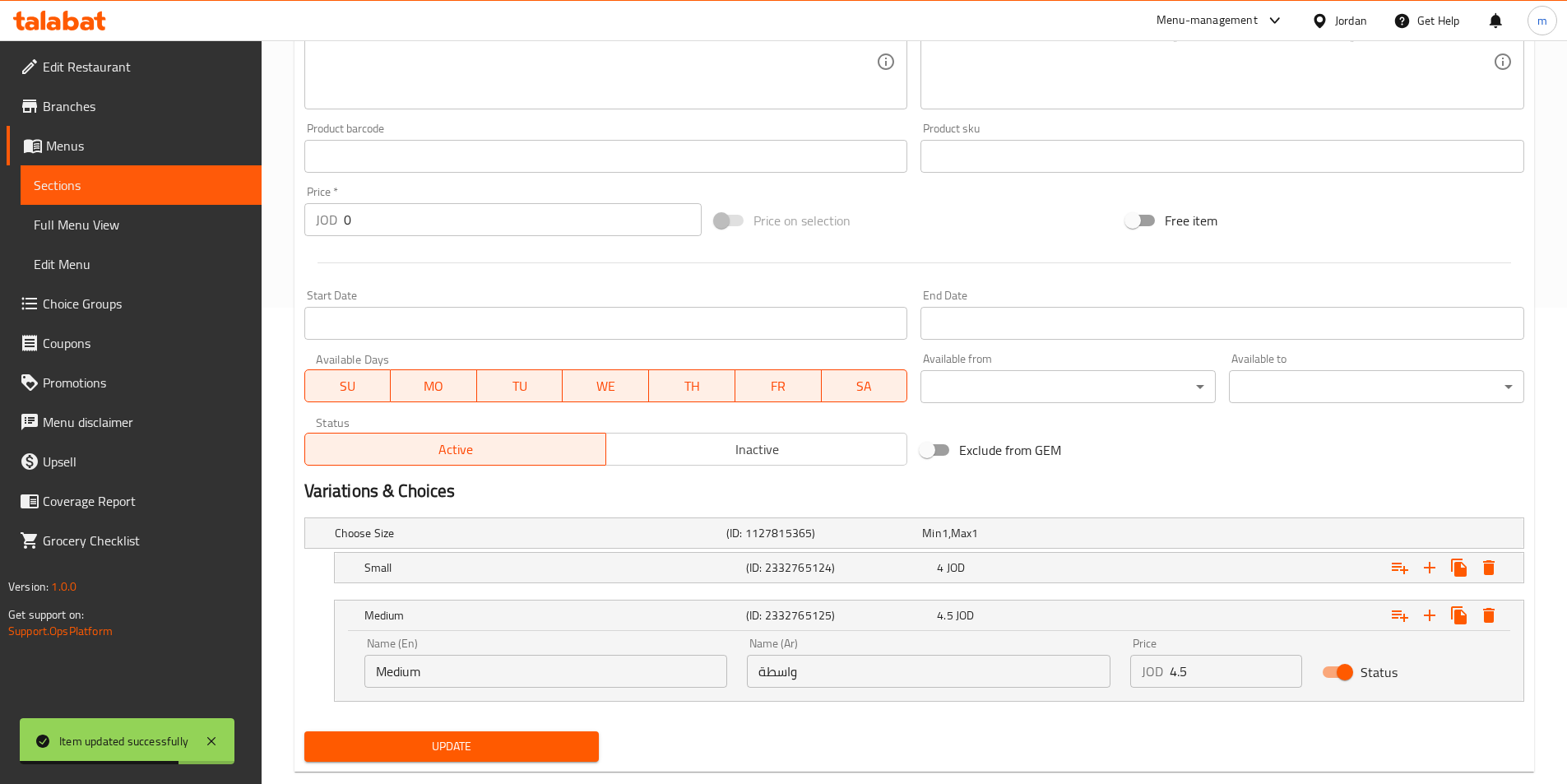
scroll to position [510, 0]
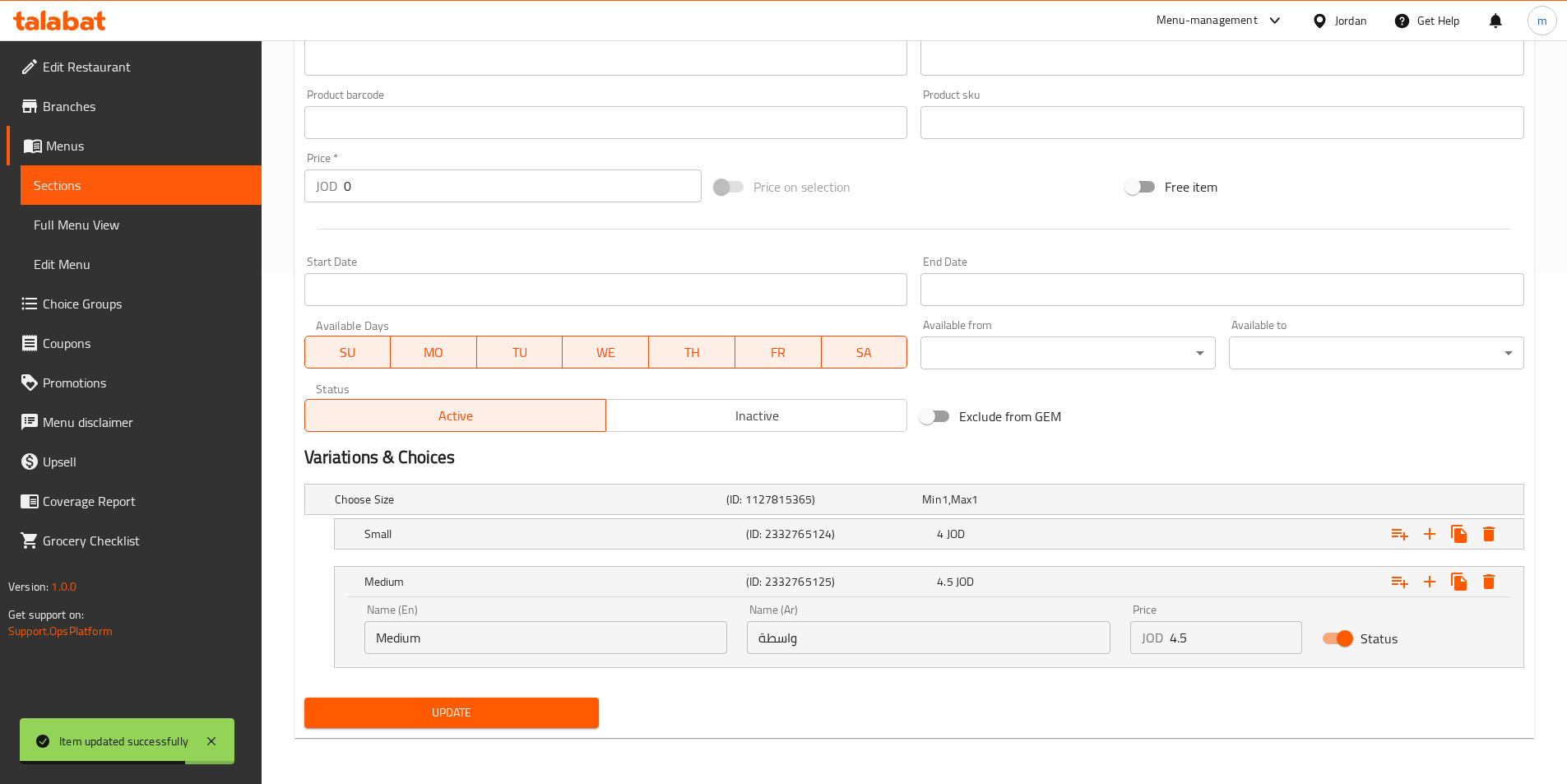
click at [797, 650] on input "واسطة" at bounding box center [928, 637] width 364 height 33
paste input "ط"
type input "وسط"
click at [532, 715] on span "Update" at bounding box center [452, 712] width 269 height 21
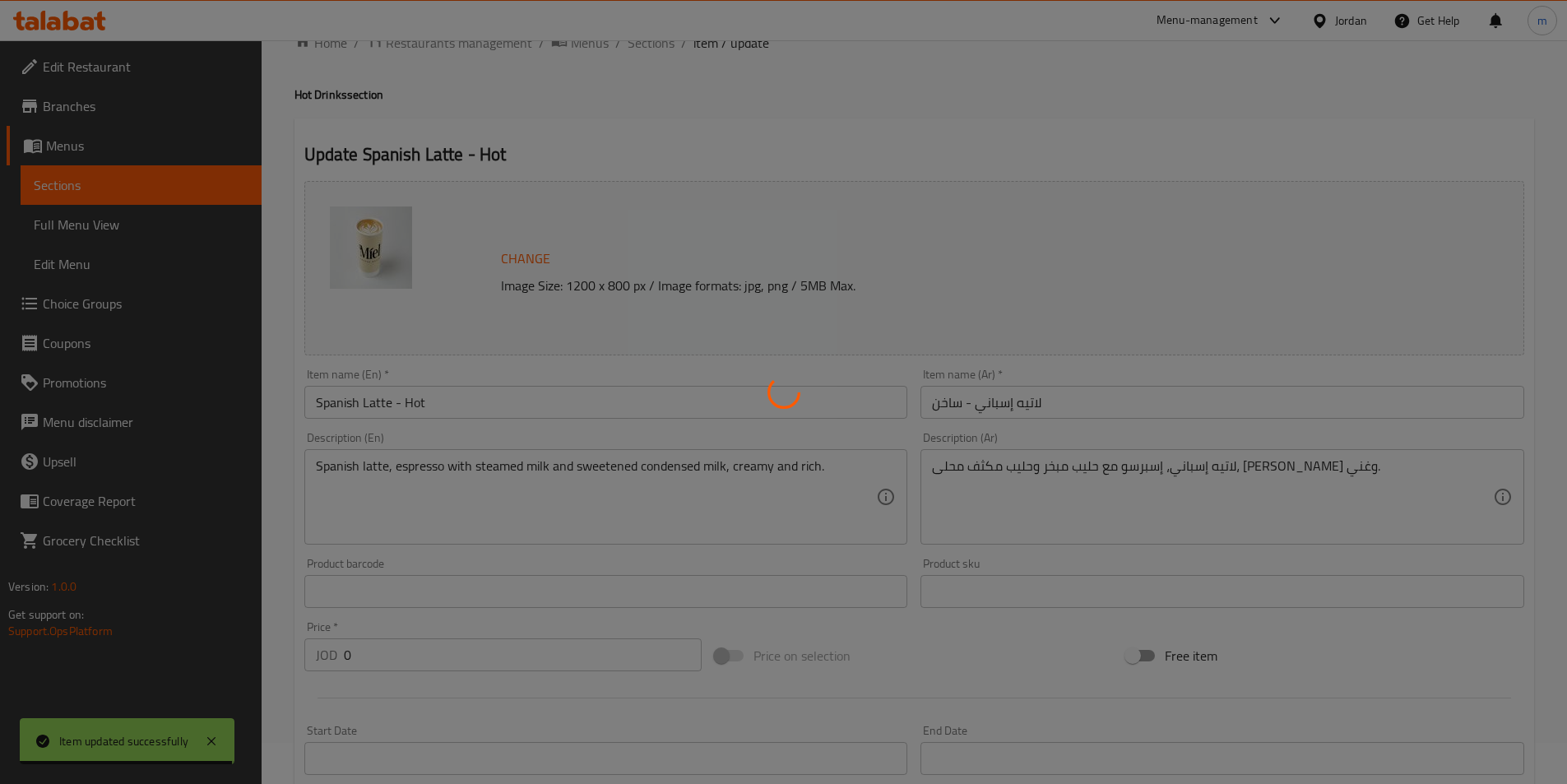
scroll to position [0, 0]
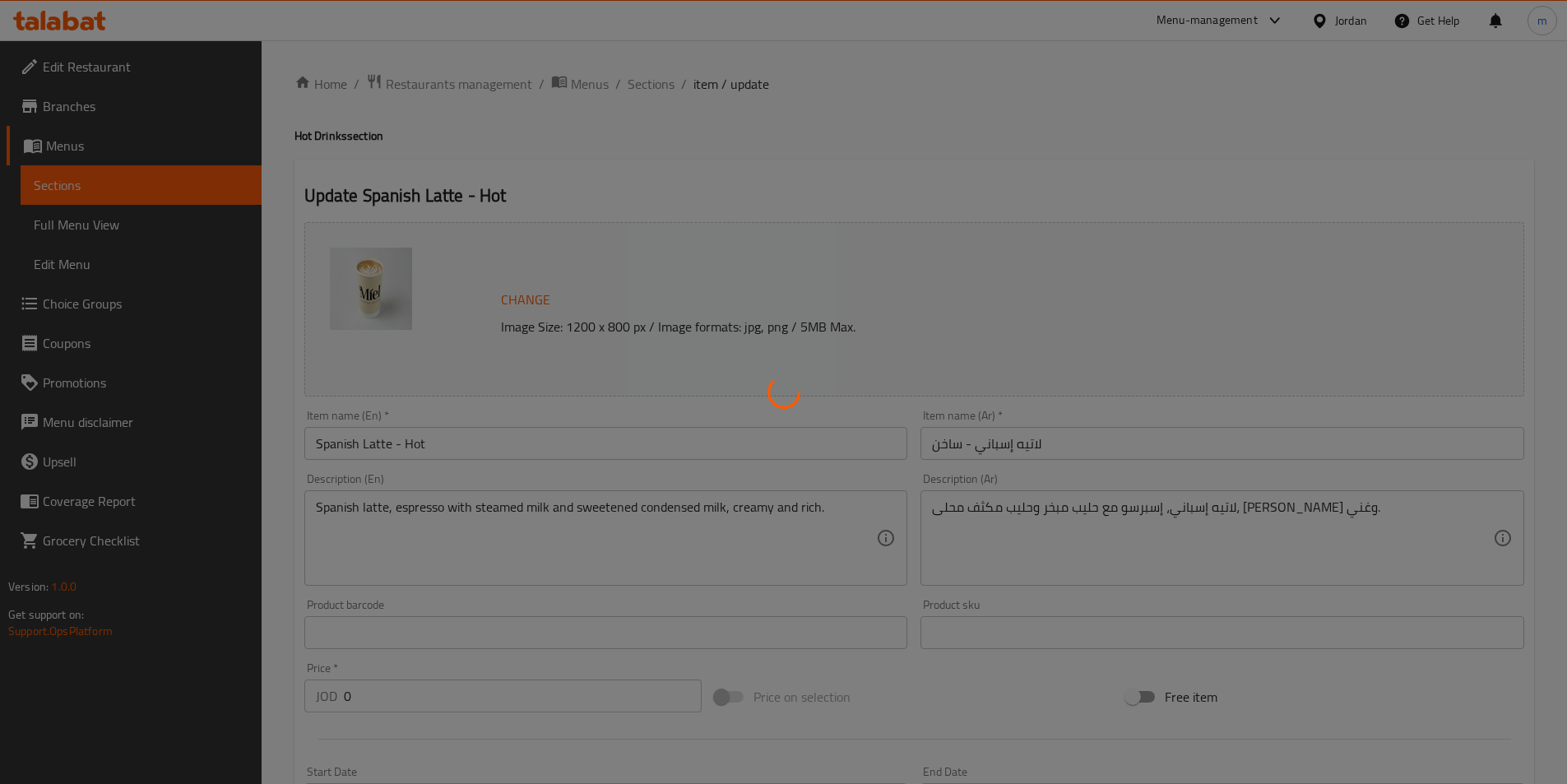
click at [655, 84] on div at bounding box center [784, 392] width 1567 height 784
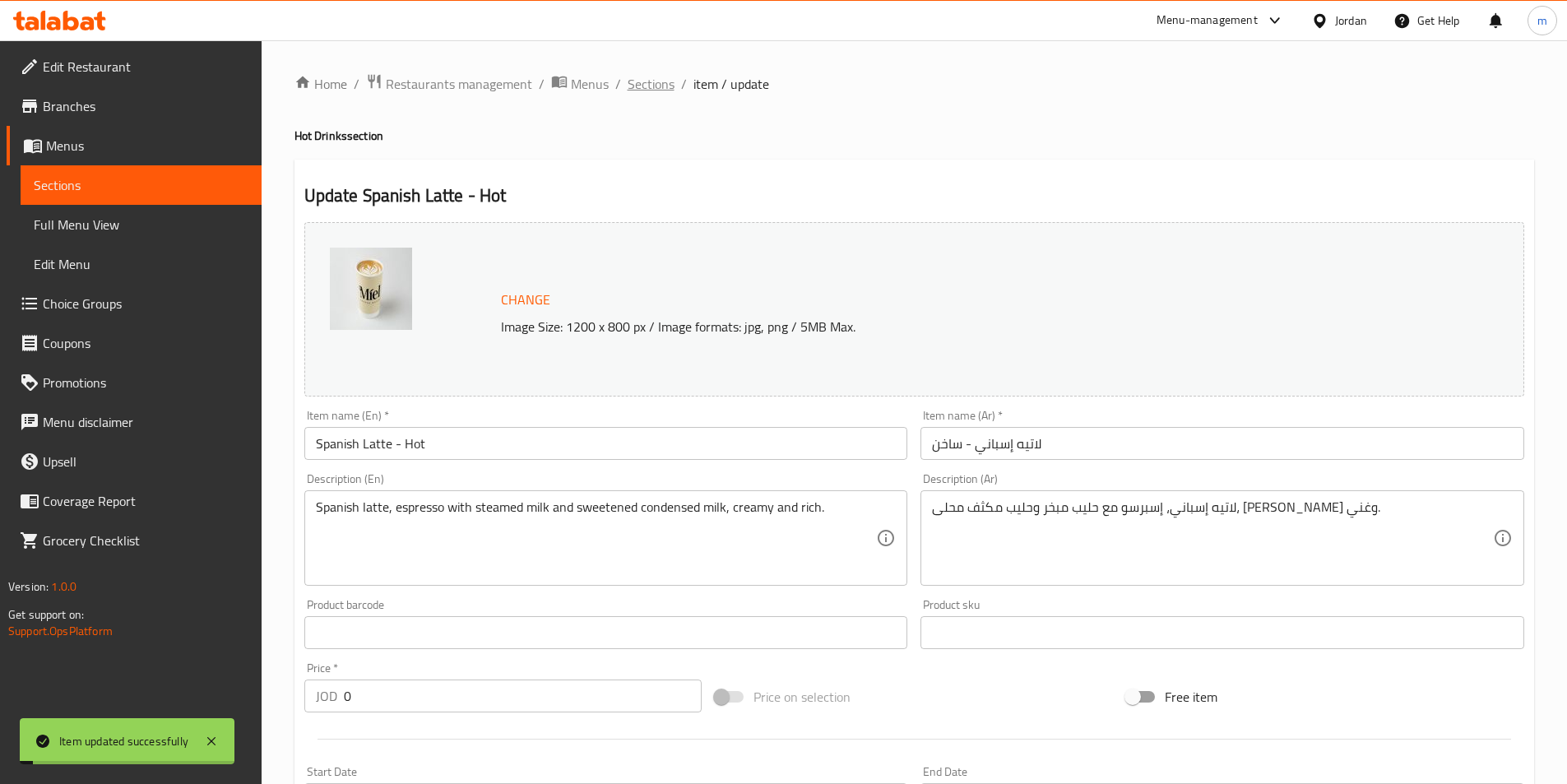
click at [655, 84] on span "Sections" at bounding box center [652, 84] width 47 height 20
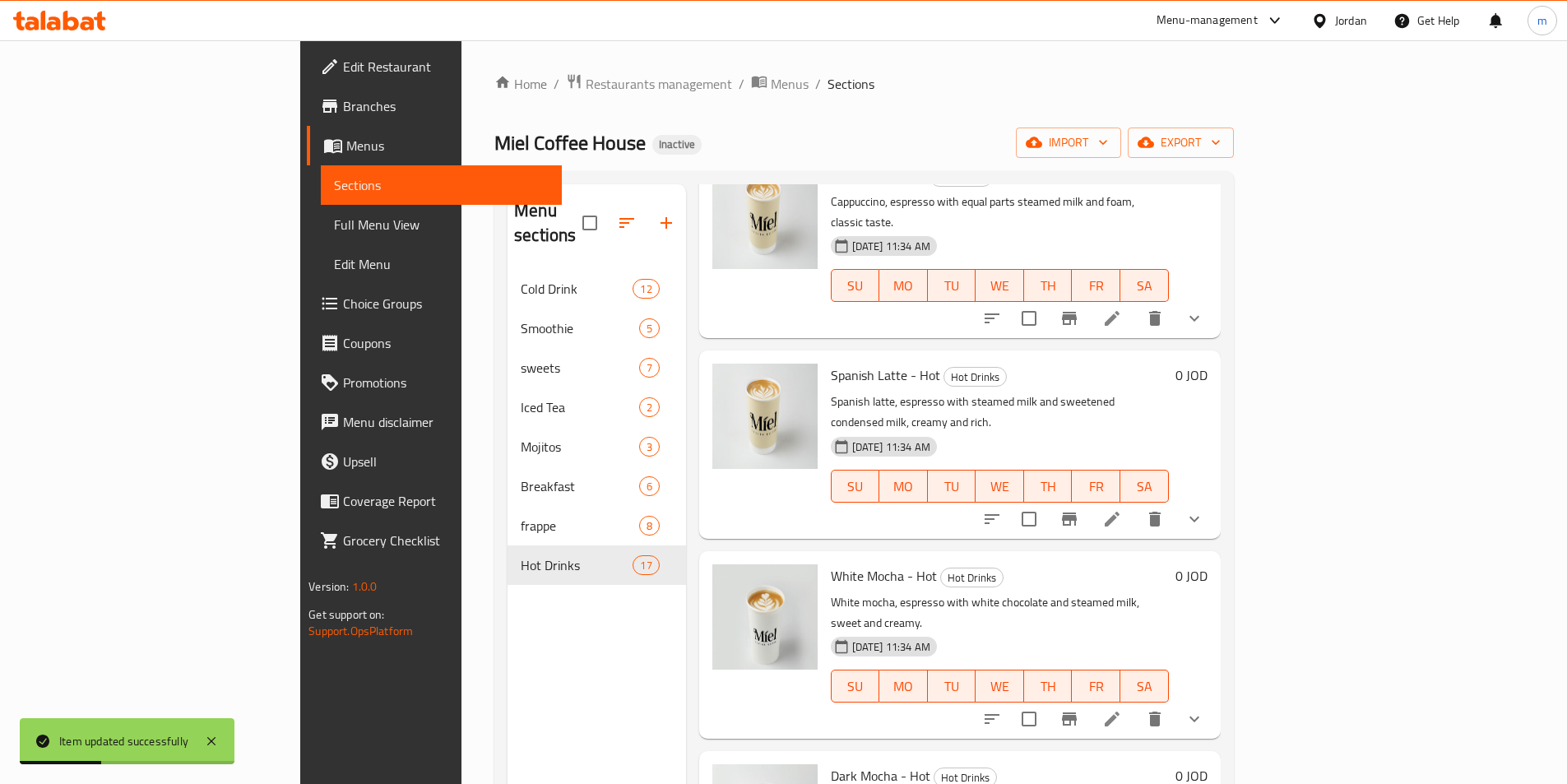
scroll to position [1892, 0]
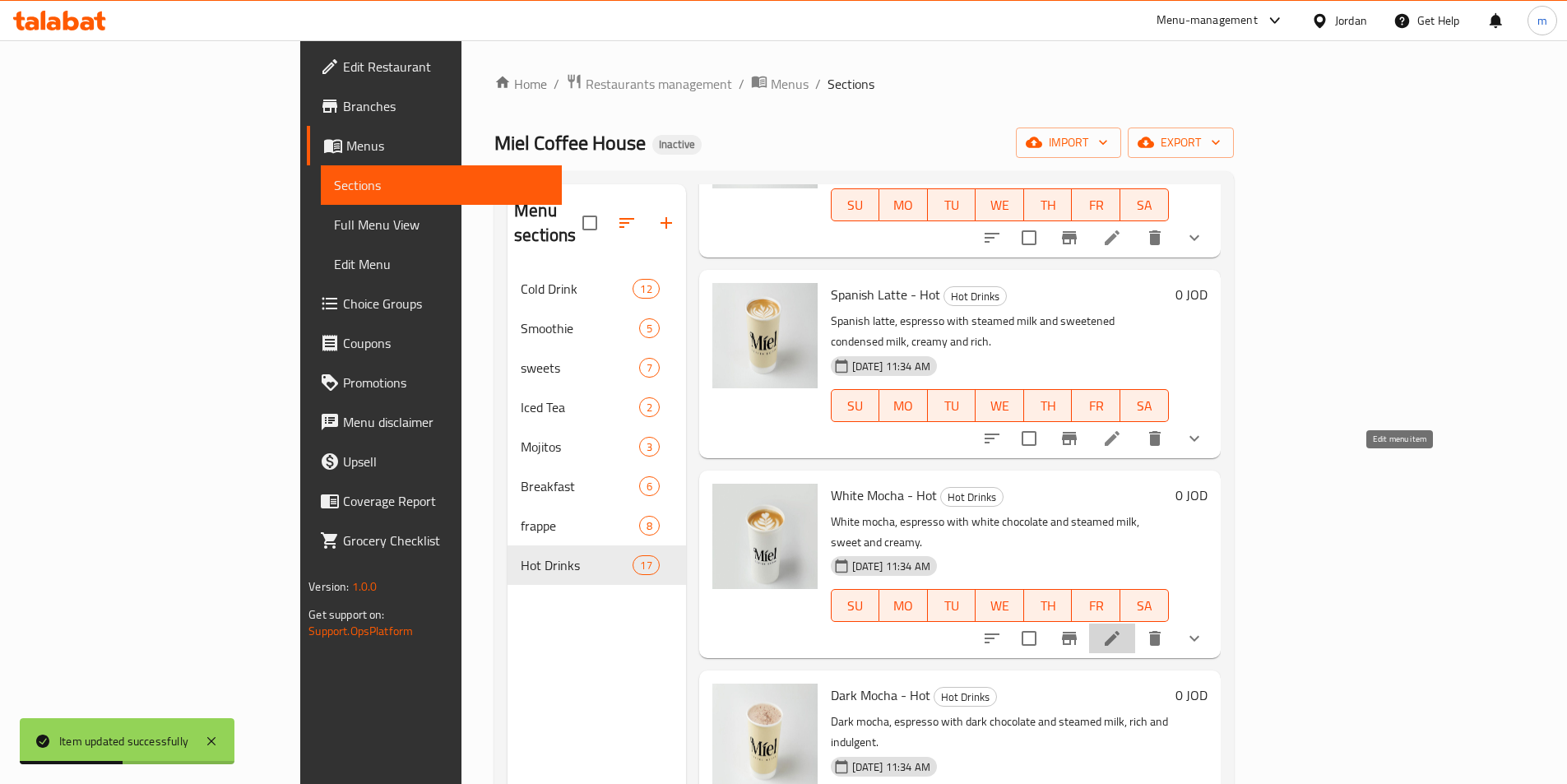
click at [1122, 628] on icon at bounding box center [1112, 637] width 20 height 20
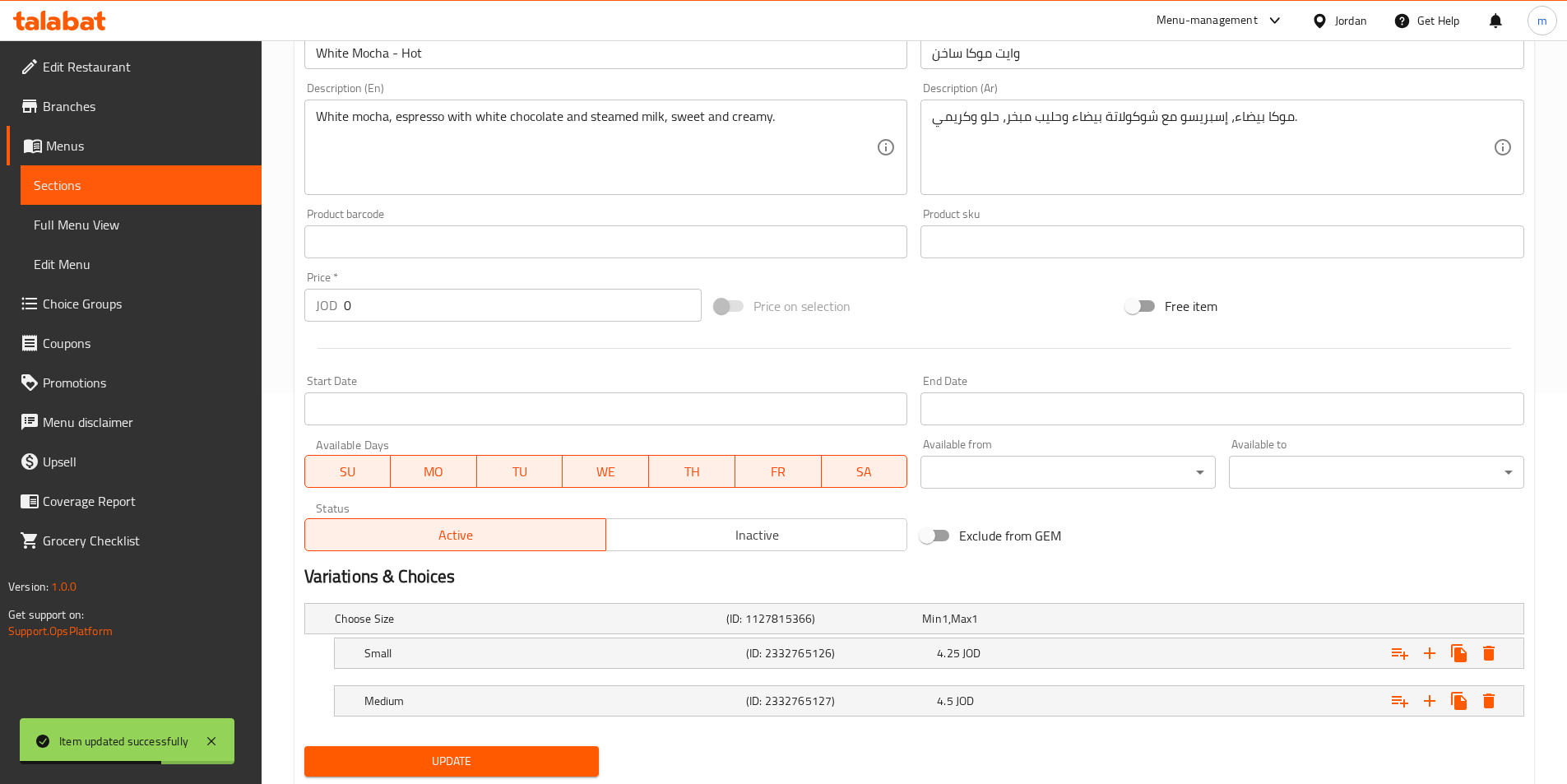
scroll to position [440, 0]
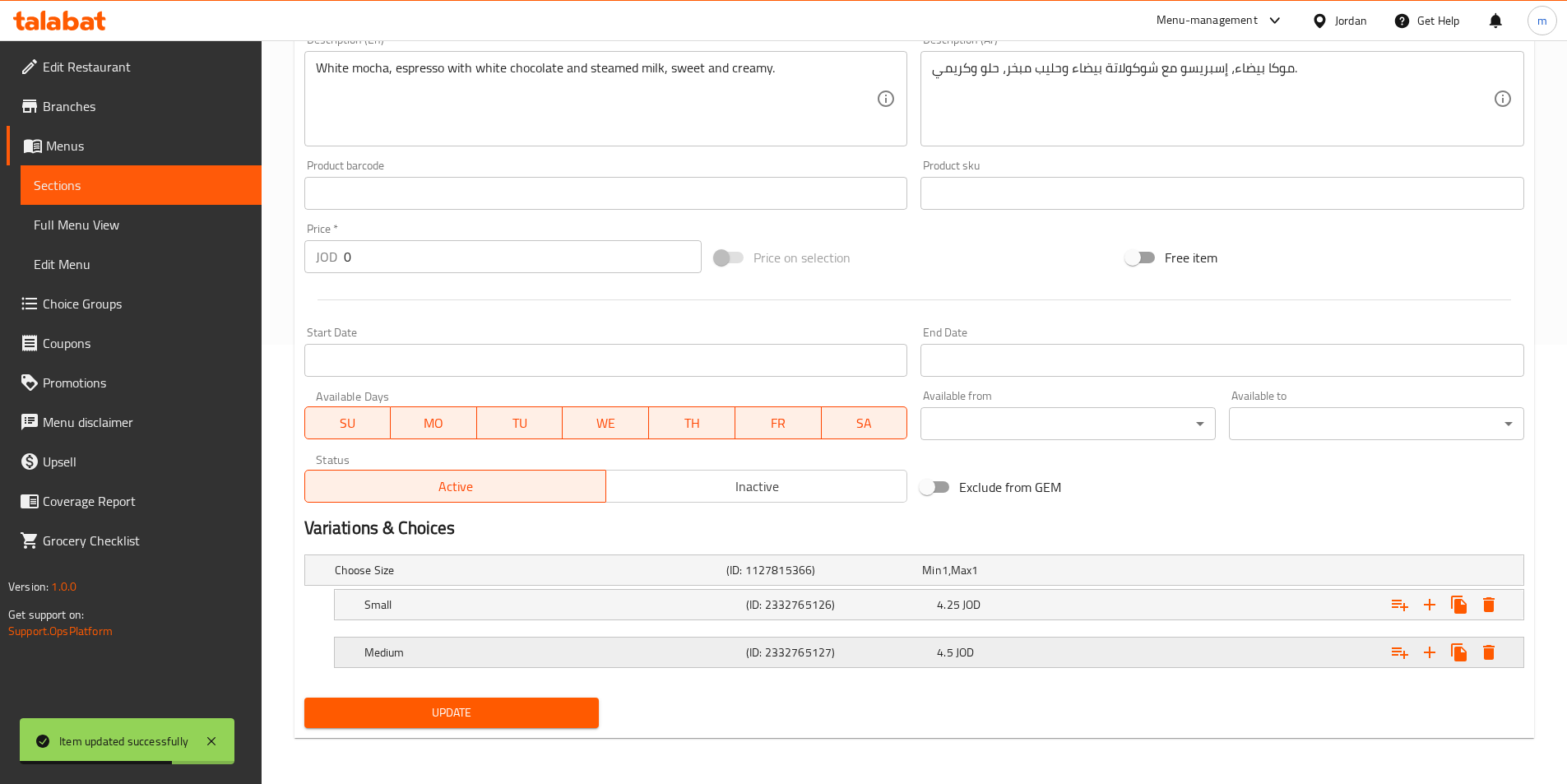
click at [845, 669] on div "Medium (ID: 2332765127) 4.5 JOD" at bounding box center [934, 651] width 1146 height 36
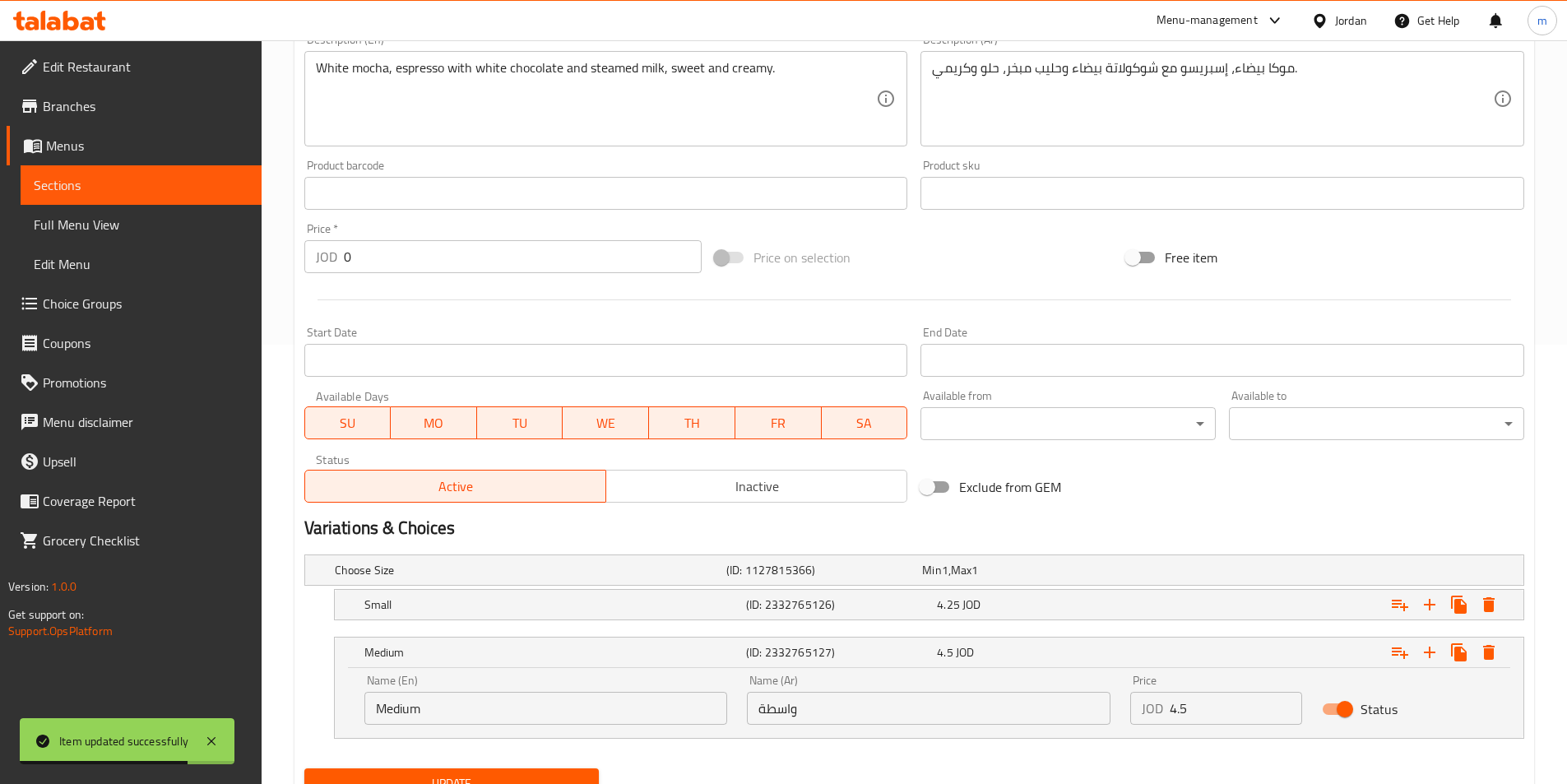
click at [784, 703] on input "واسطة" at bounding box center [928, 708] width 364 height 33
paste input "ط"
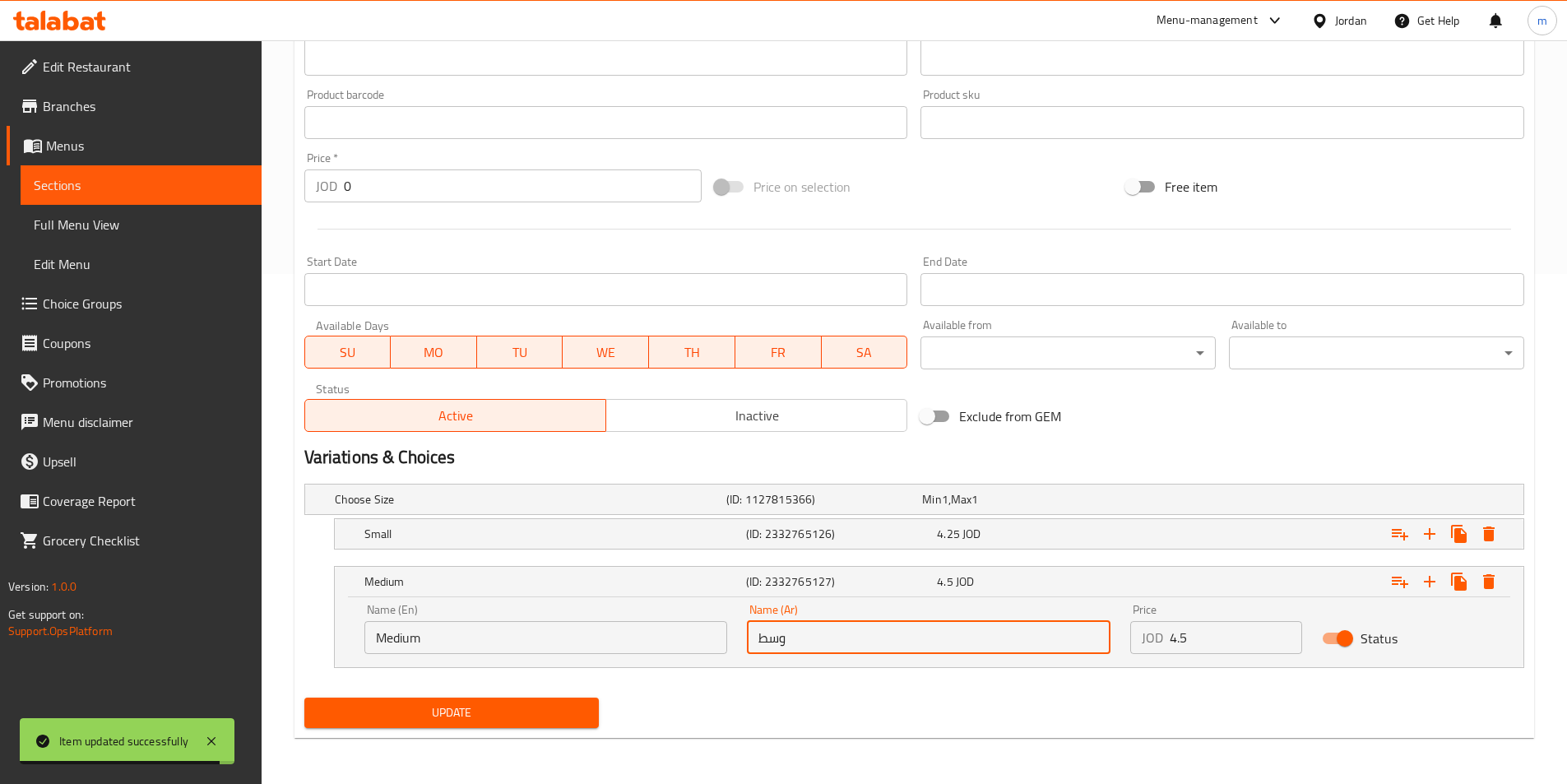
type input "وسط"
click at [527, 711] on span "Update" at bounding box center [452, 712] width 269 height 21
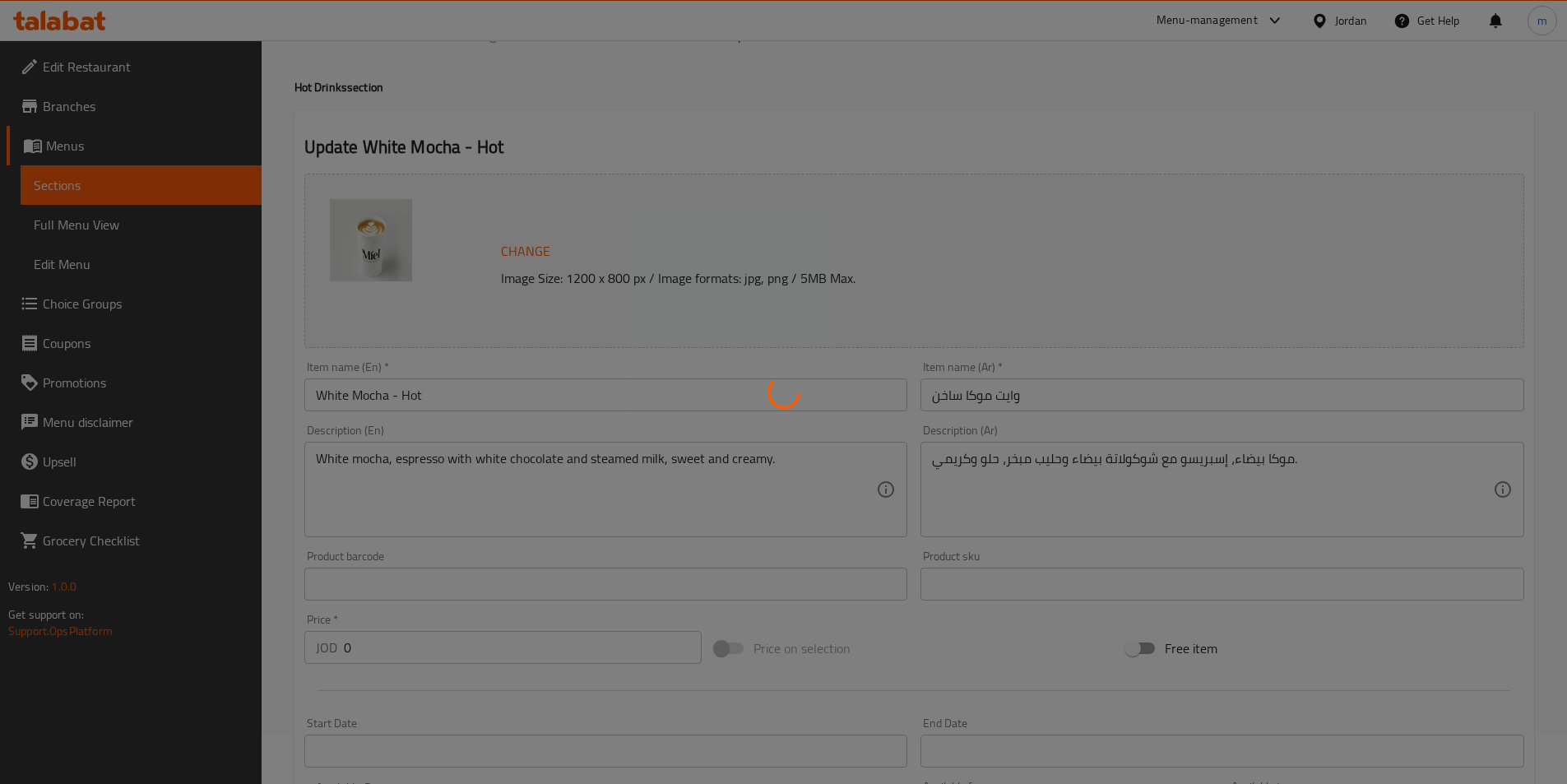
scroll to position [0, 0]
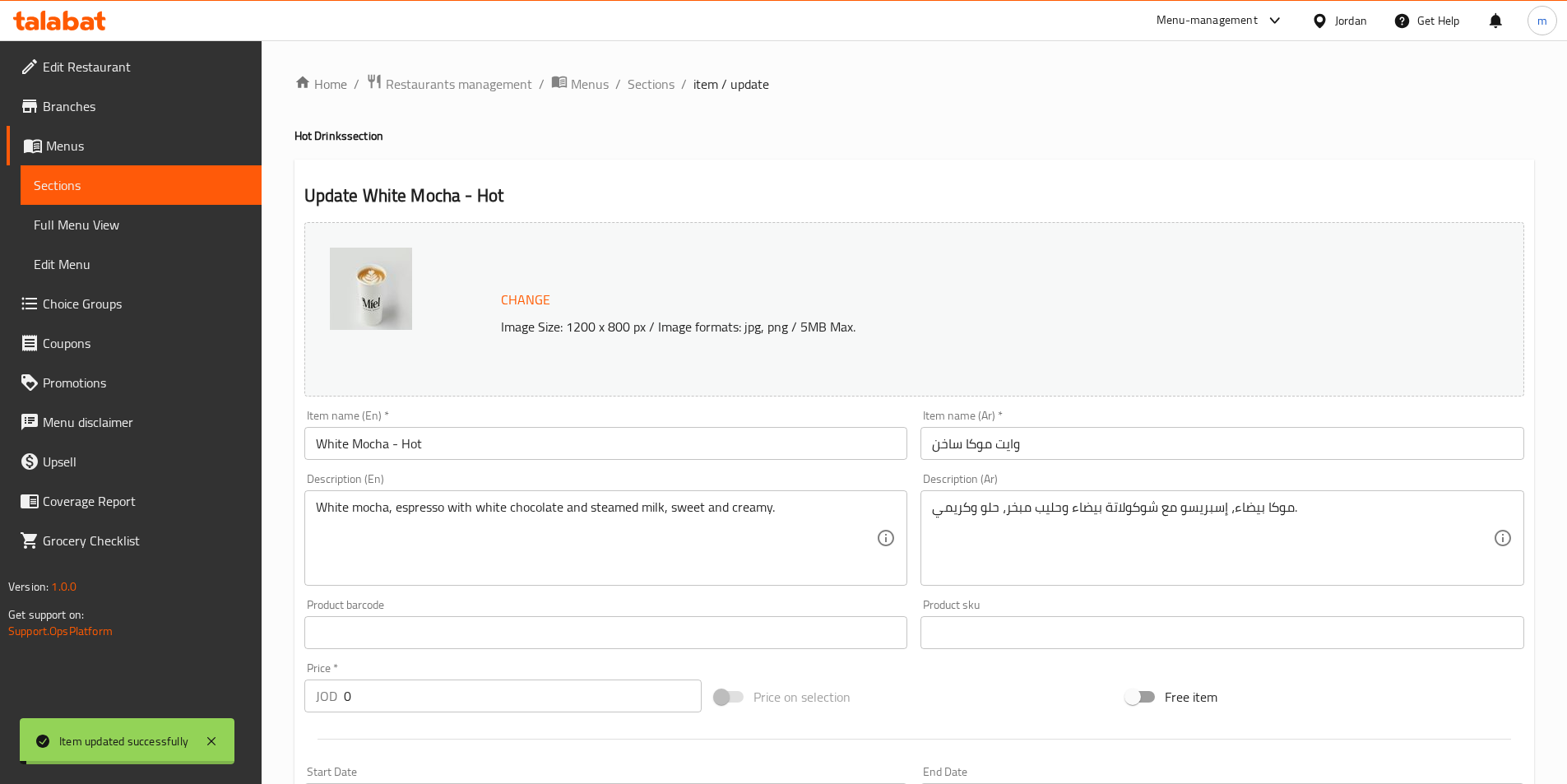
click at [639, 92] on span "Sections" at bounding box center [652, 84] width 47 height 20
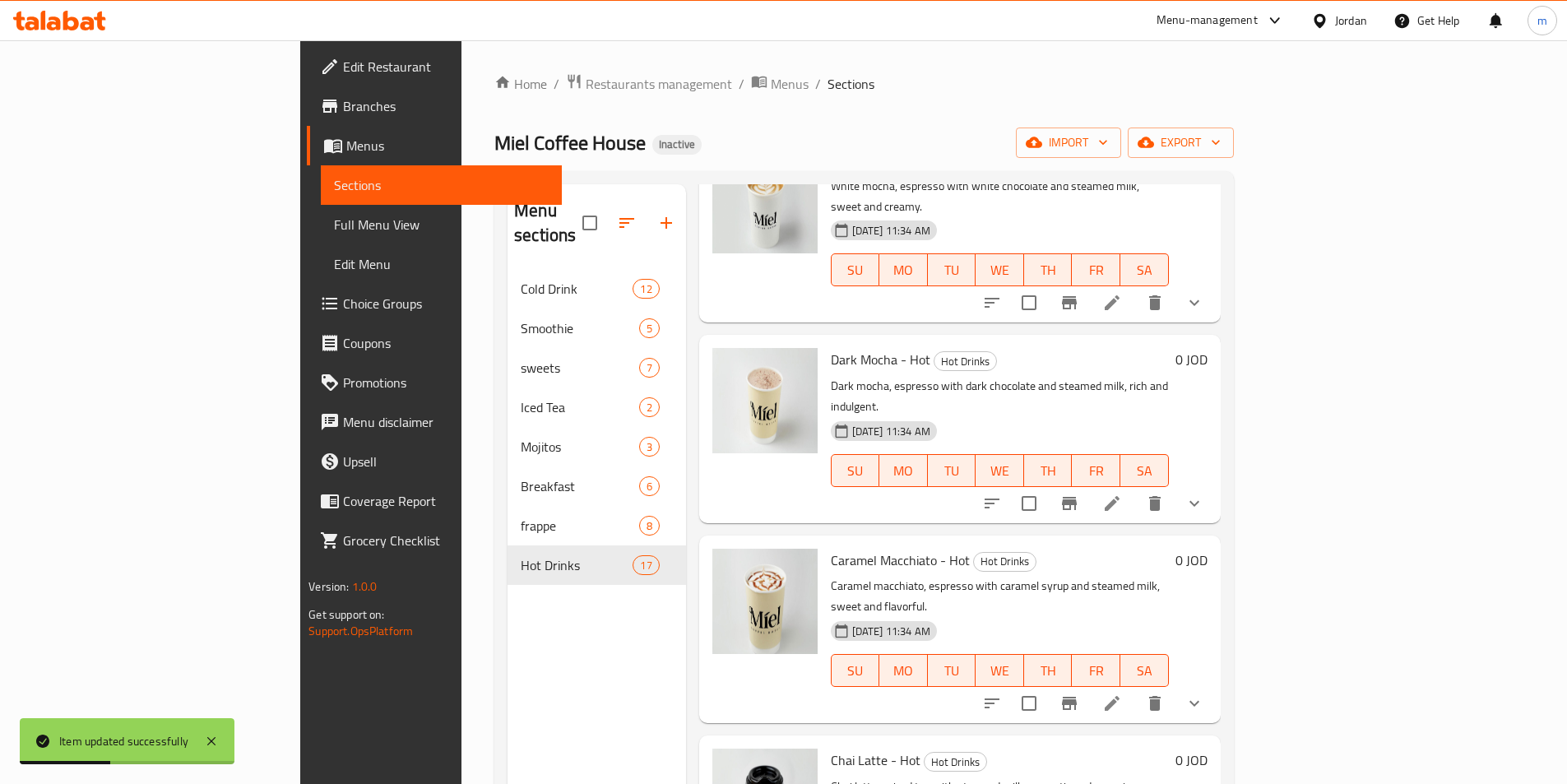
scroll to position [2138, 0]
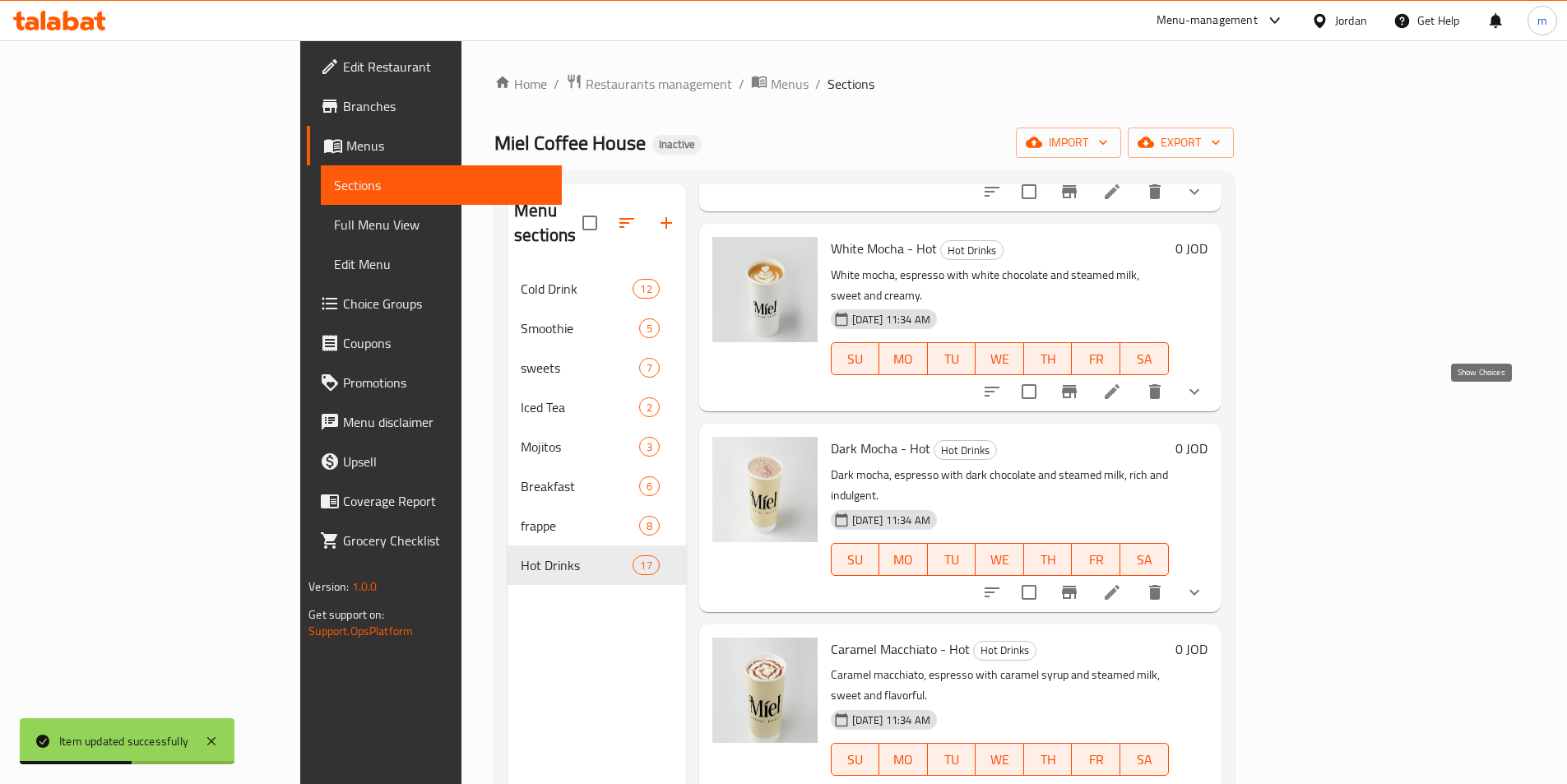
click at [1205, 583] on icon "show more" at bounding box center [1194, 592] width 20 height 20
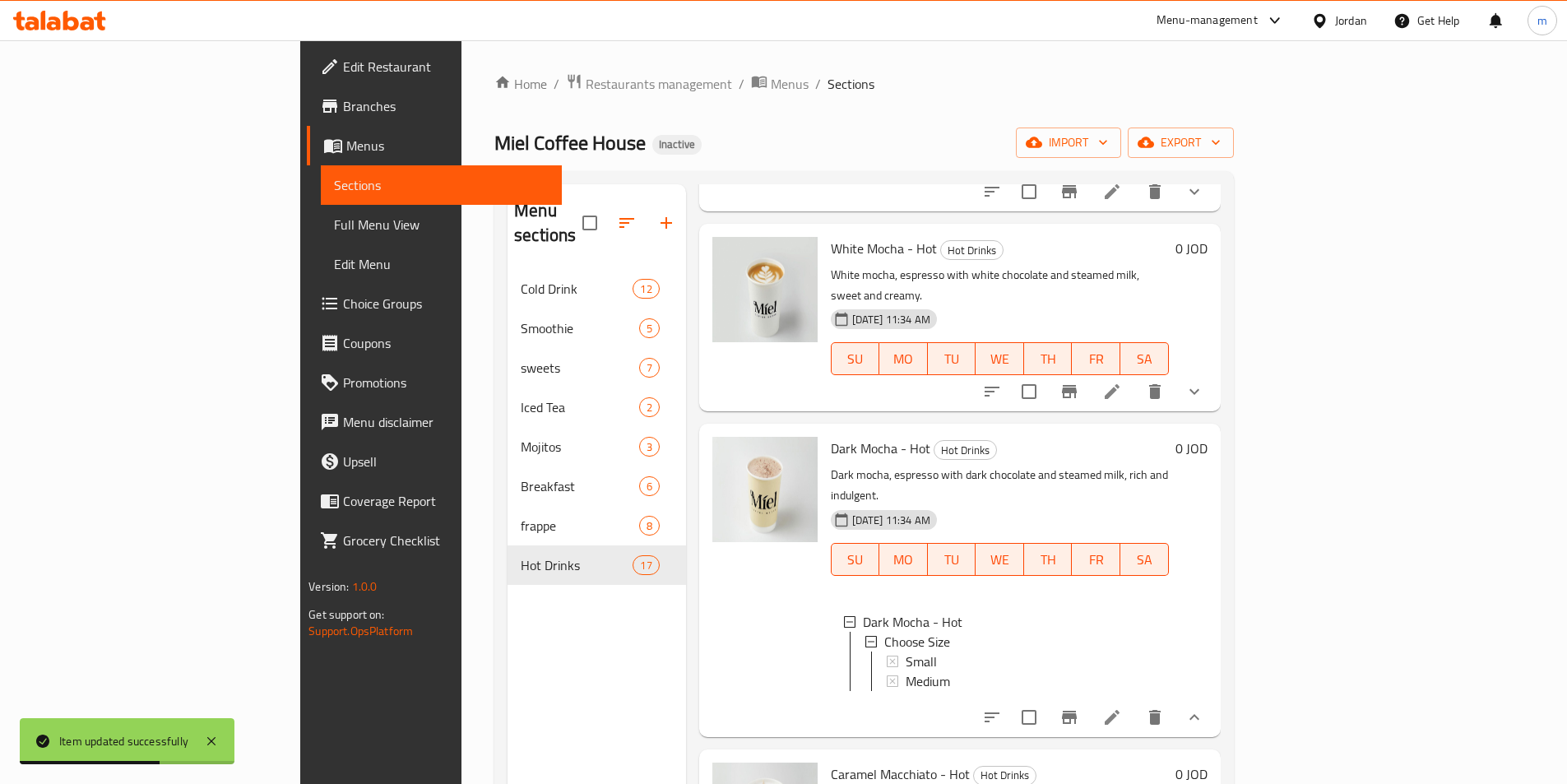
click at [1135, 702] on li at bounding box center [1112, 717] width 46 height 30
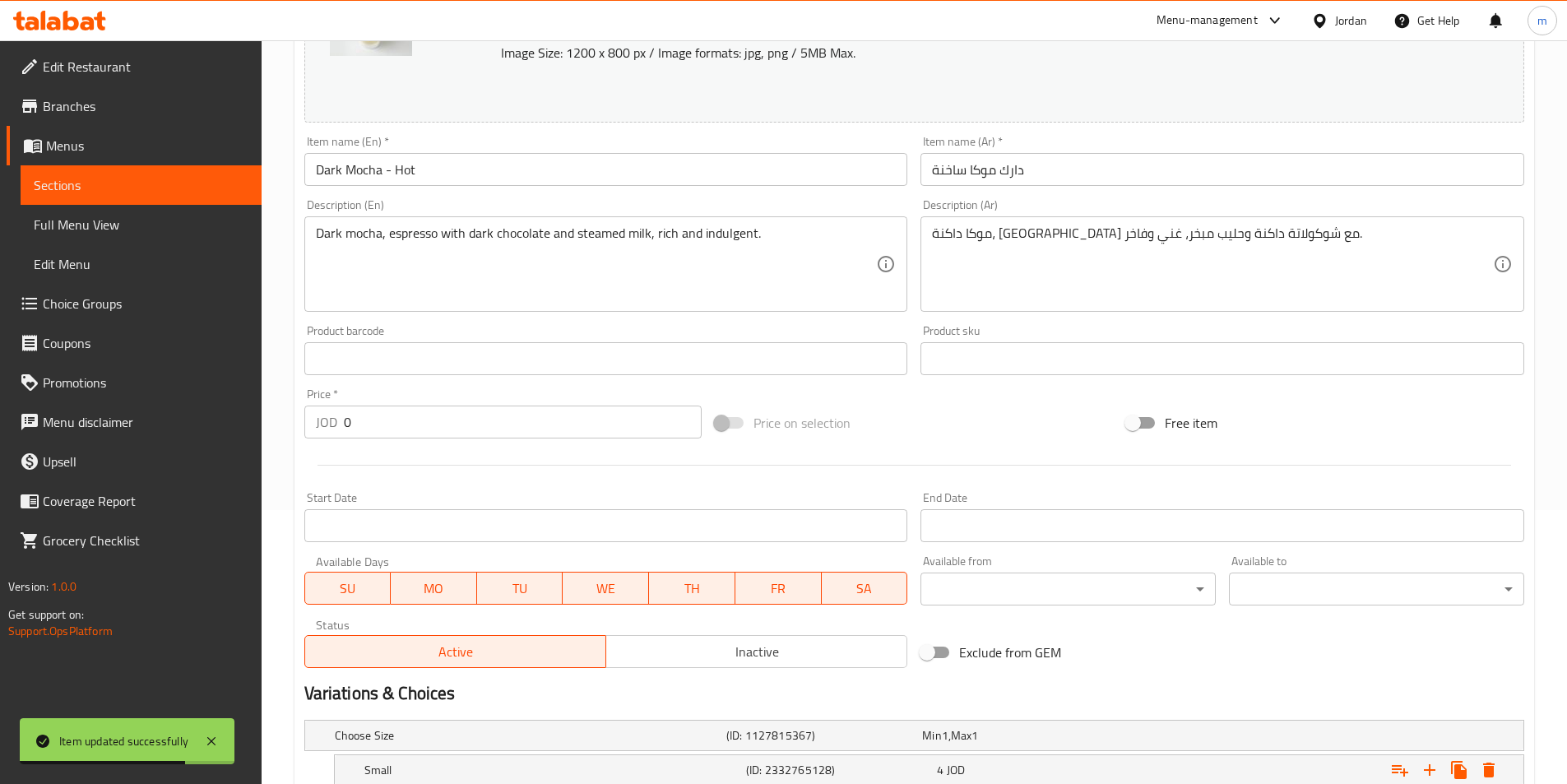
scroll to position [440, 0]
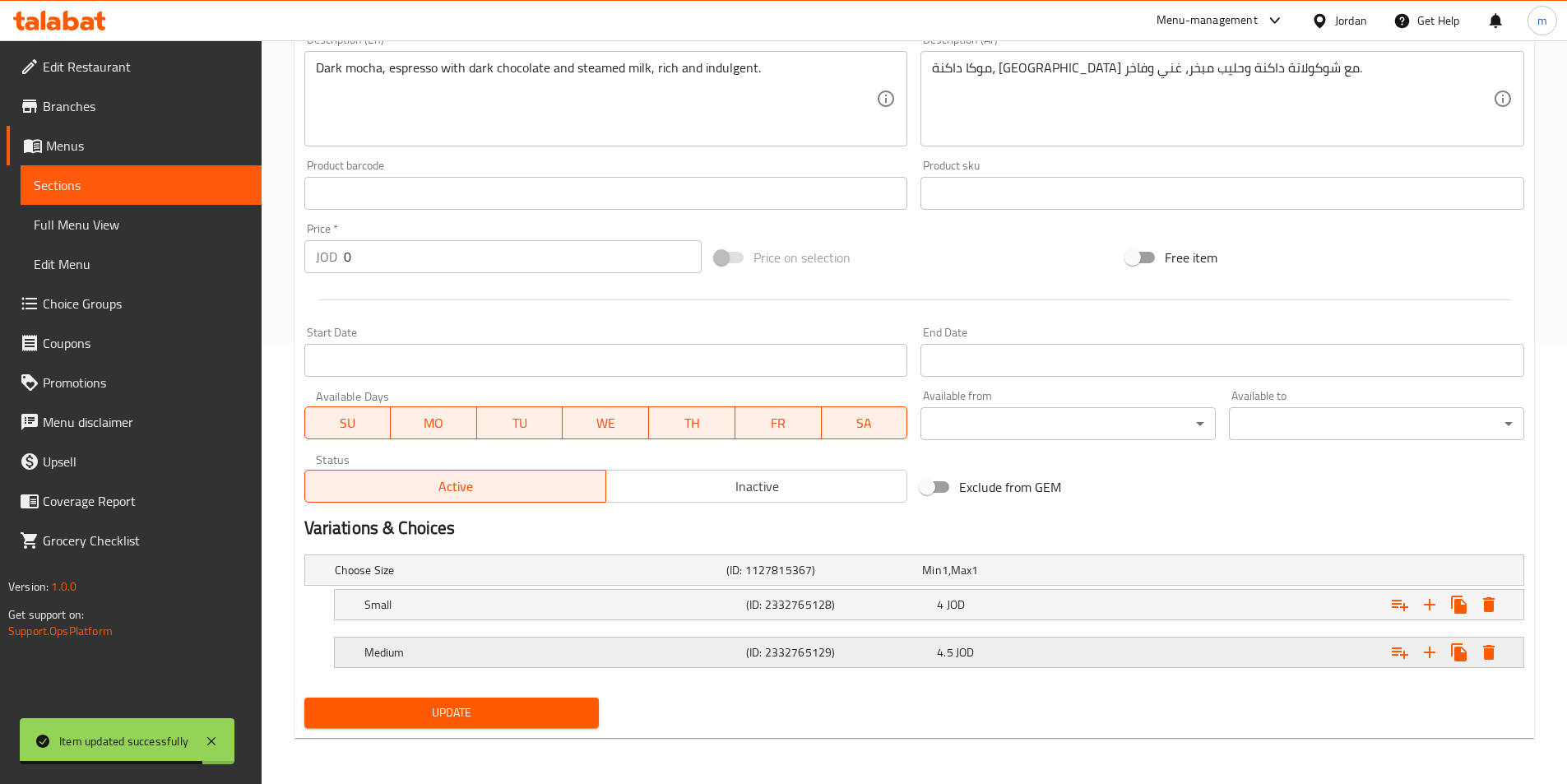
click at [837, 649] on h5 "(ID: 2332765129)" at bounding box center [838, 651] width 184 height 17
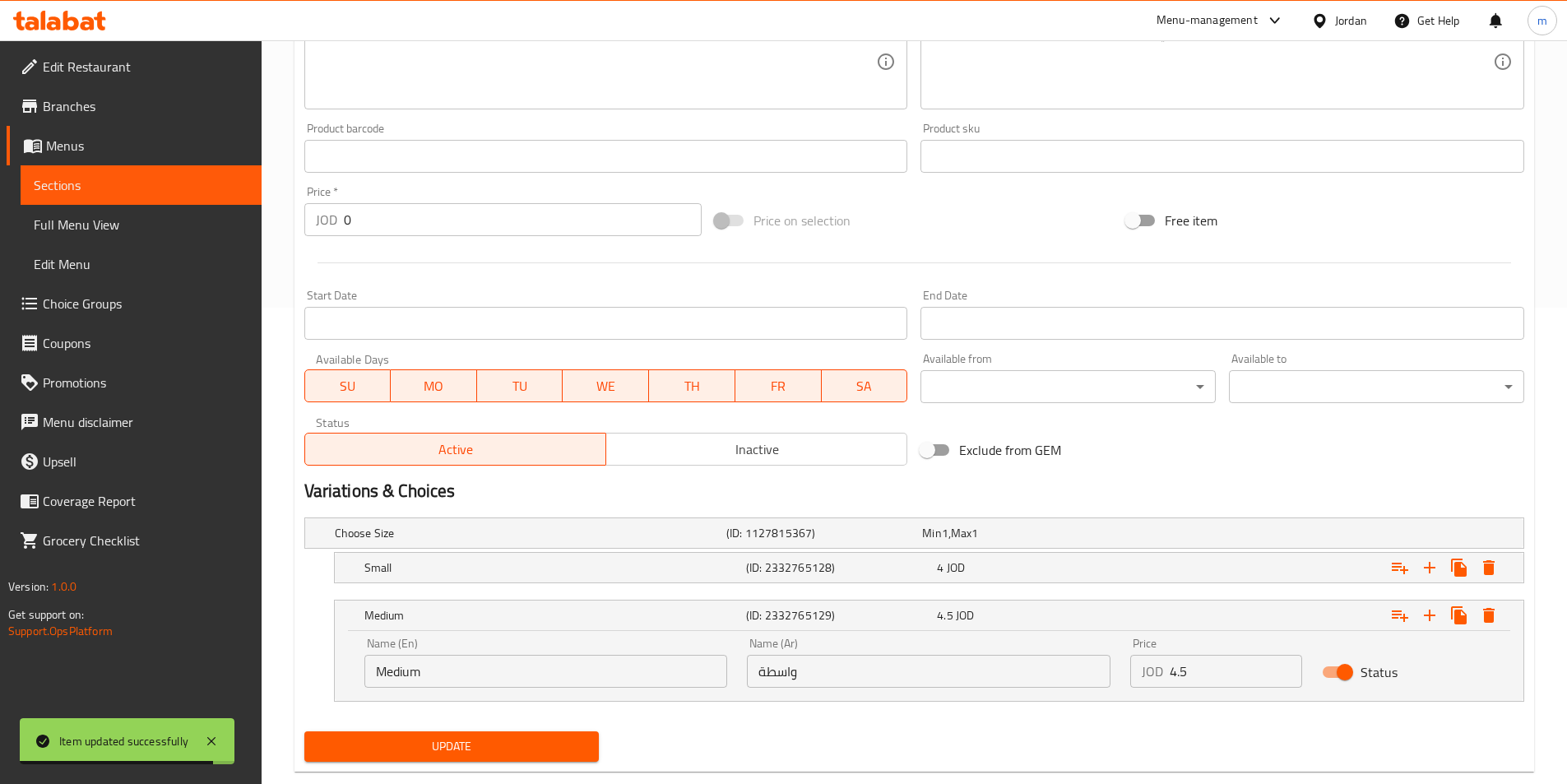
scroll to position [509, 0]
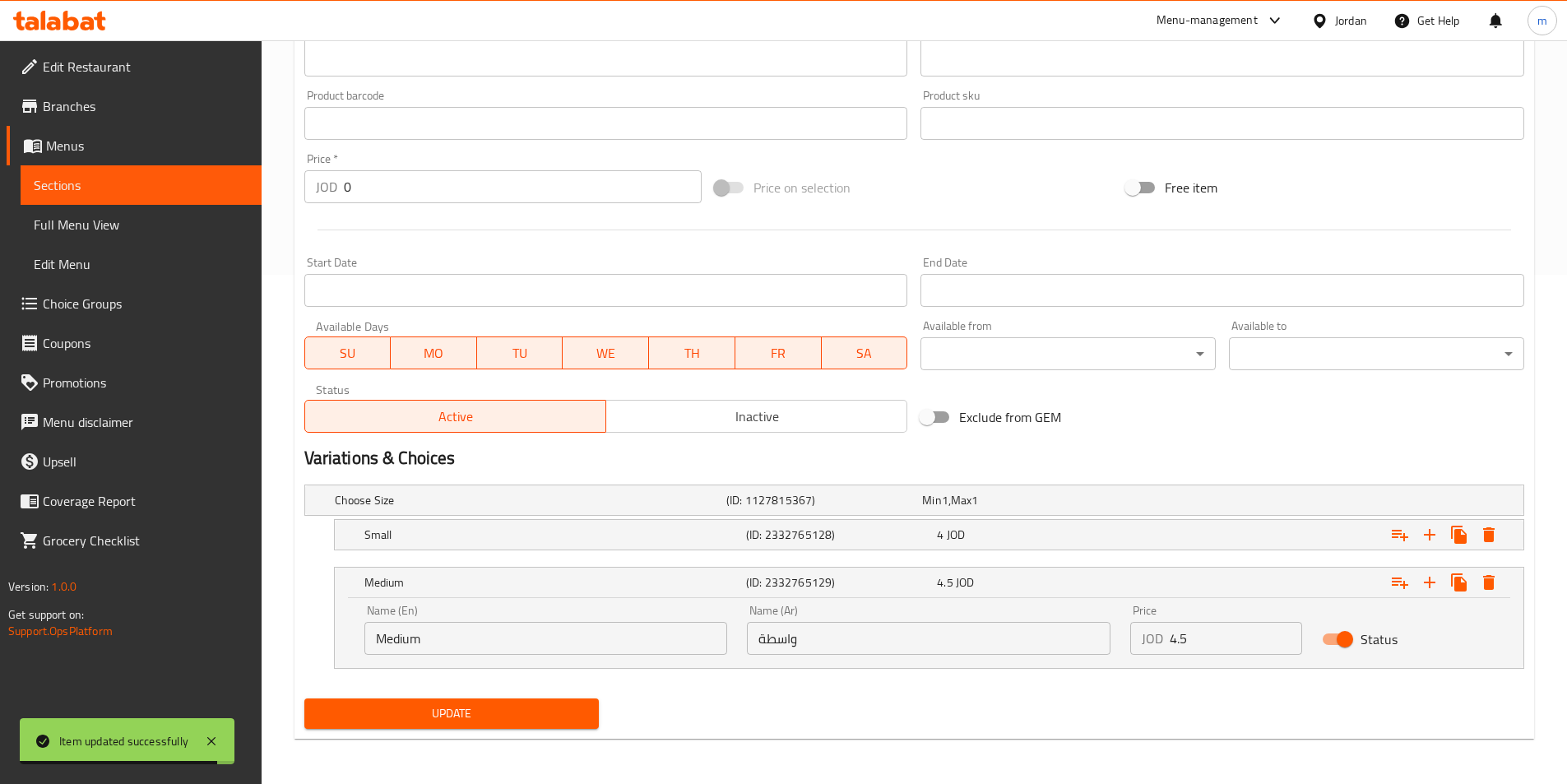
click at [795, 635] on input "واسطة" at bounding box center [928, 638] width 364 height 33
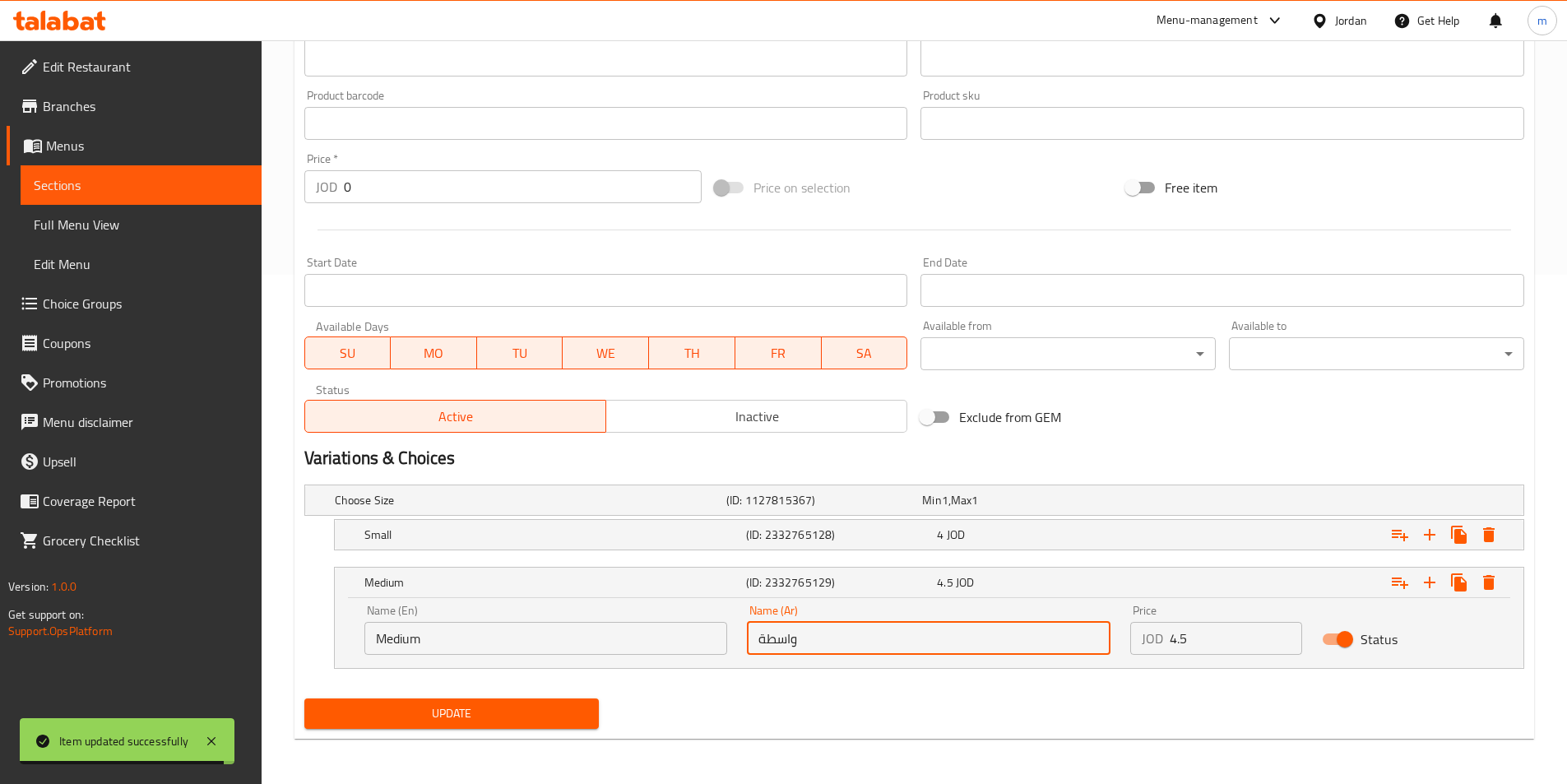
click at [795, 635] on input "واسطة" at bounding box center [928, 638] width 364 height 33
paste input "ط"
type input "وسط"
click at [504, 729] on div "Update" at bounding box center [452, 713] width 309 height 44
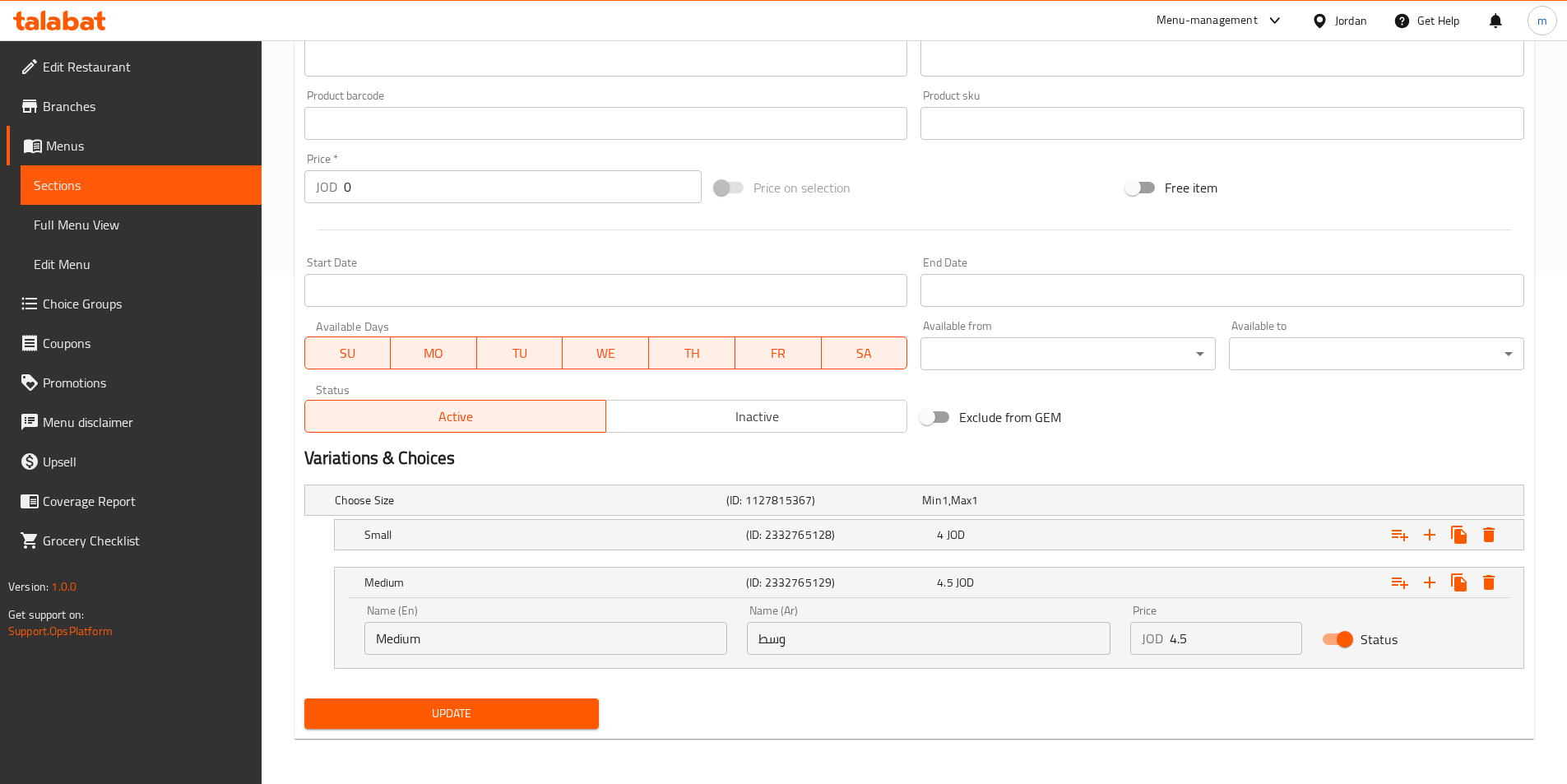
click at [504, 717] on span "Update" at bounding box center [452, 713] width 269 height 21
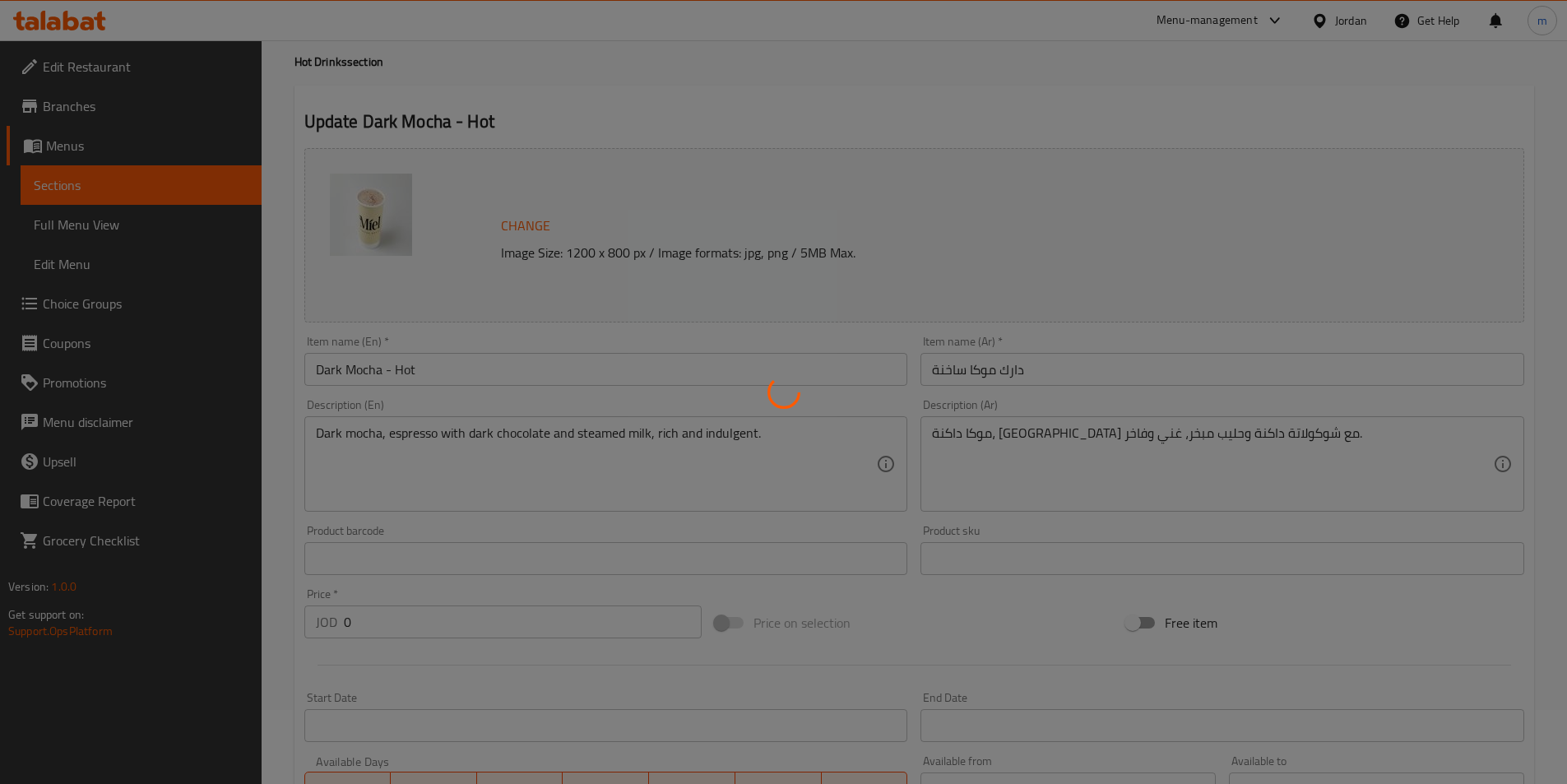
scroll to position [0, 0]
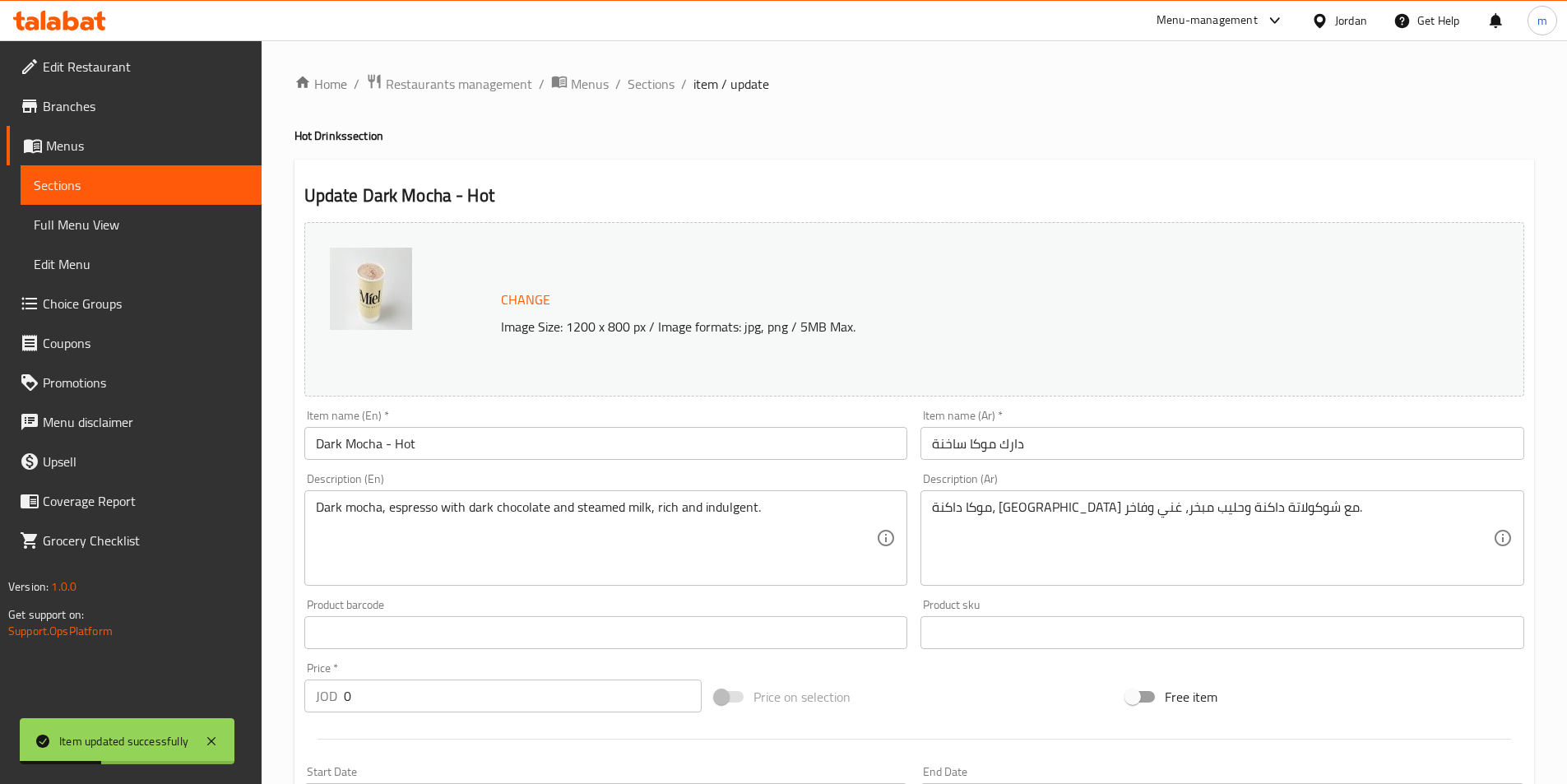
click at [658, 81] on span "Sections" at bounding box center [652, 84] width 47 height 20
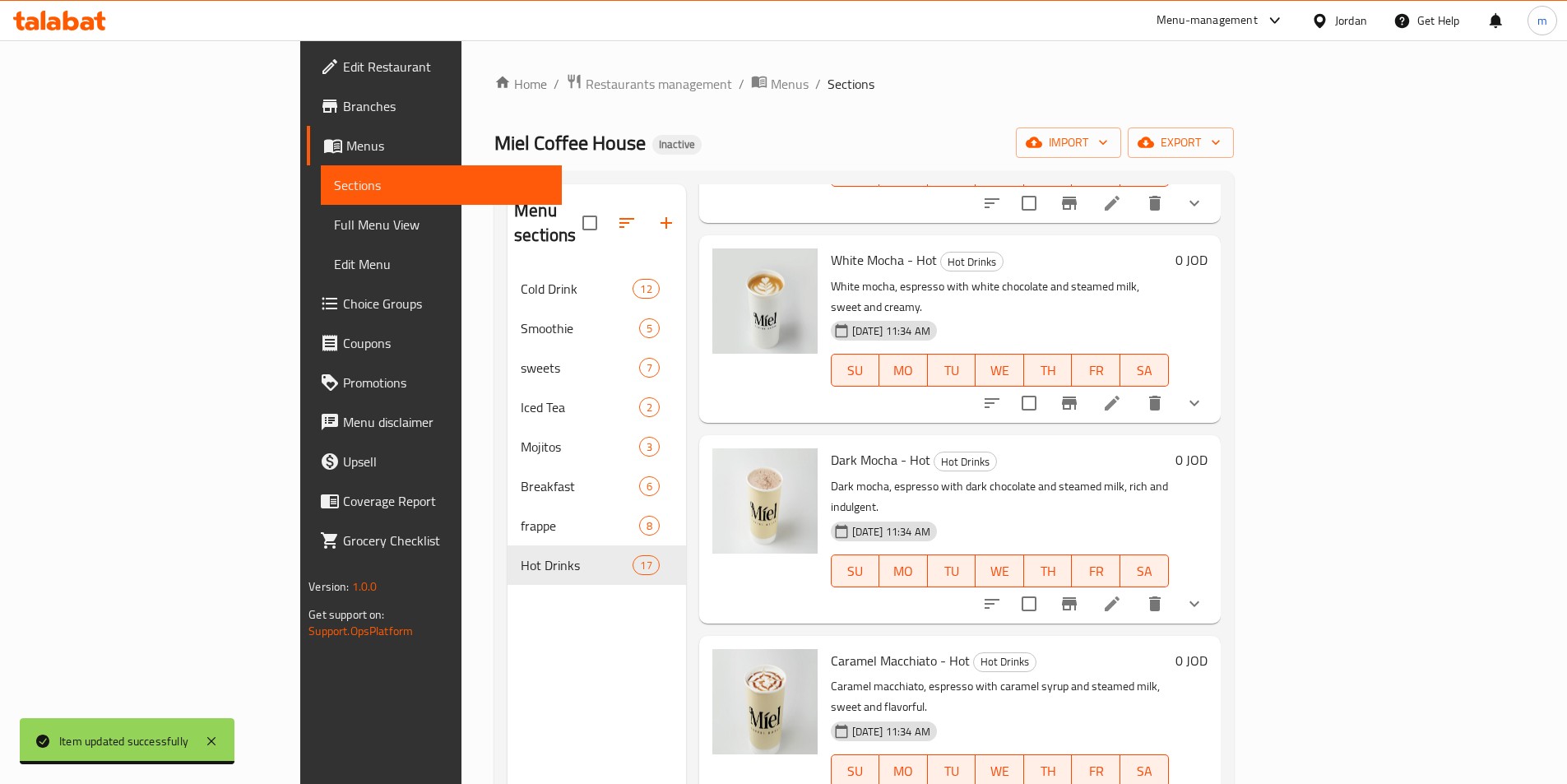
scroll to position [2147, 0]
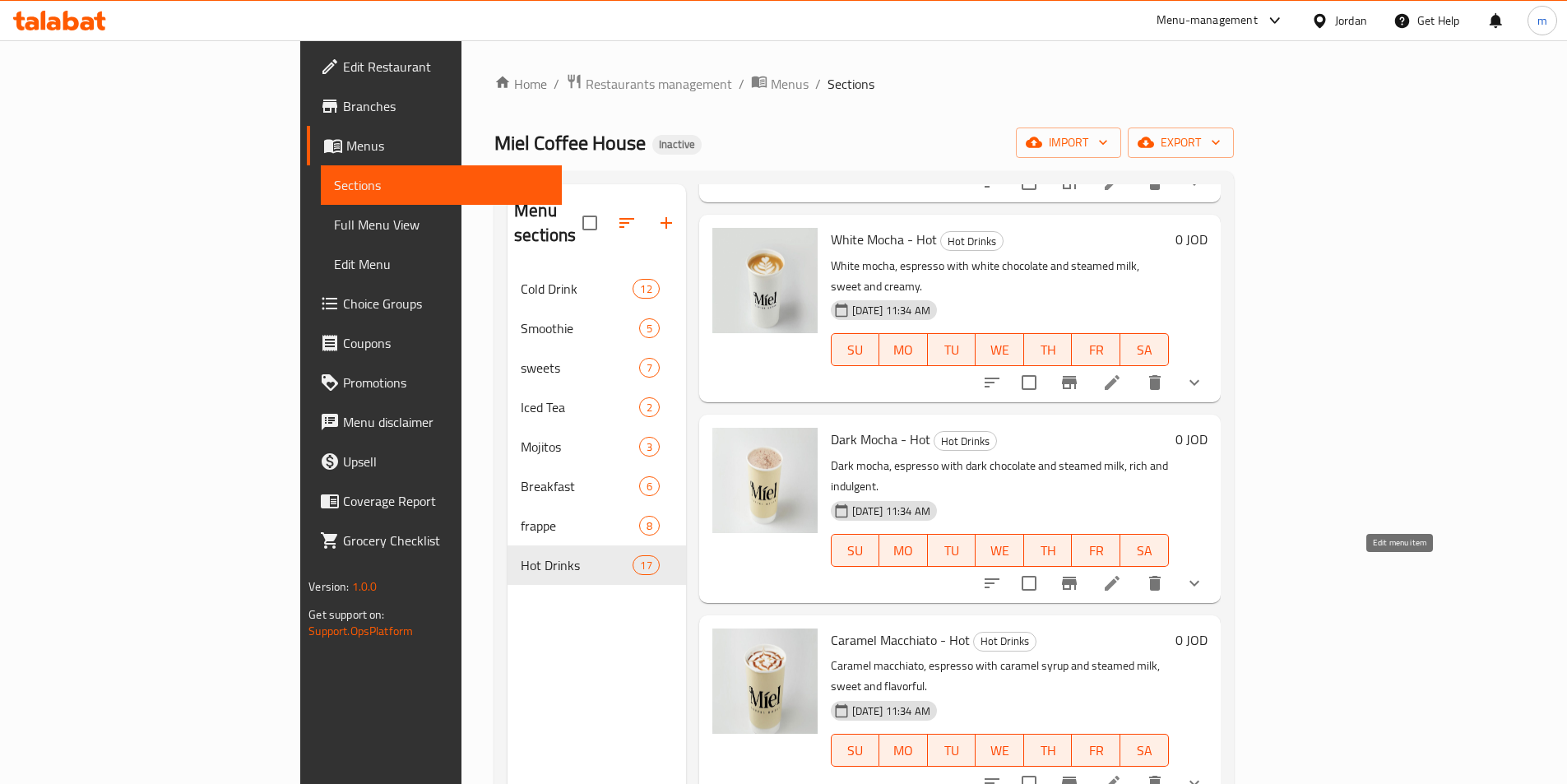
click at [1122, 773] on icon at bounding box center [1112, 782] width 20 height 20
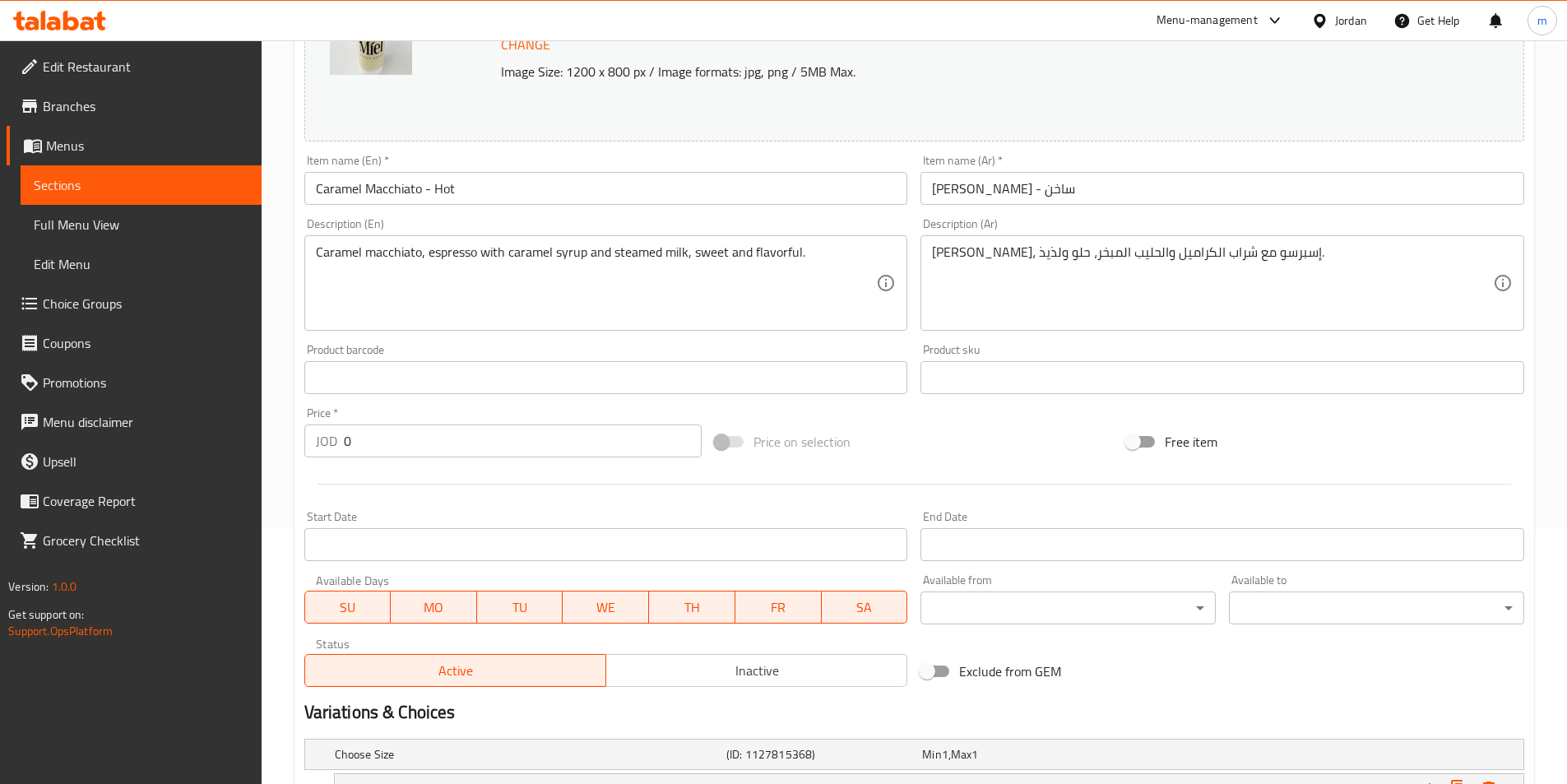
scroll to position [440, 0]
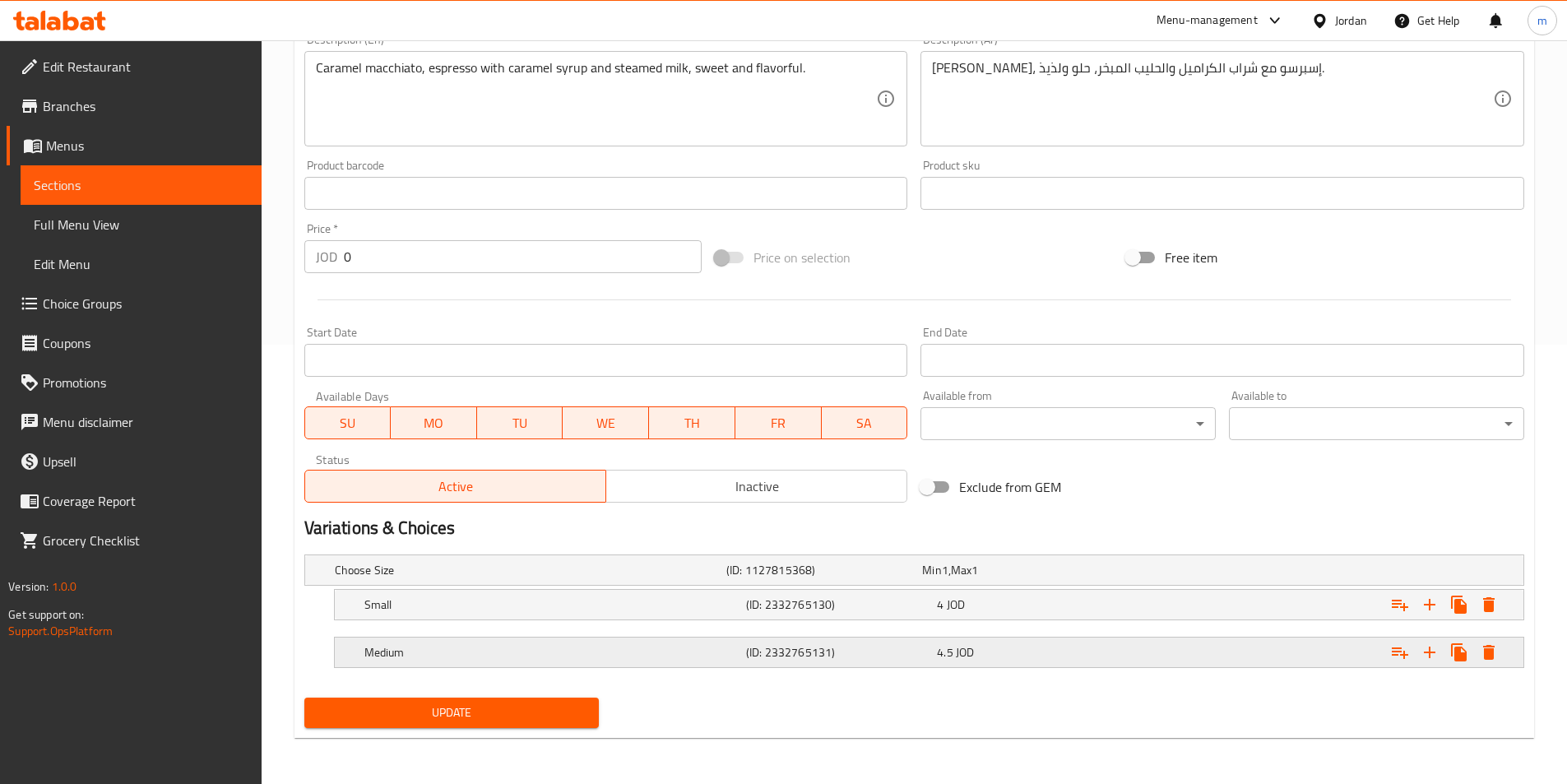
click at [762, 660] on h5 "(ID: 2332765131)" at bounding box center [838, 651] width 184 height 17
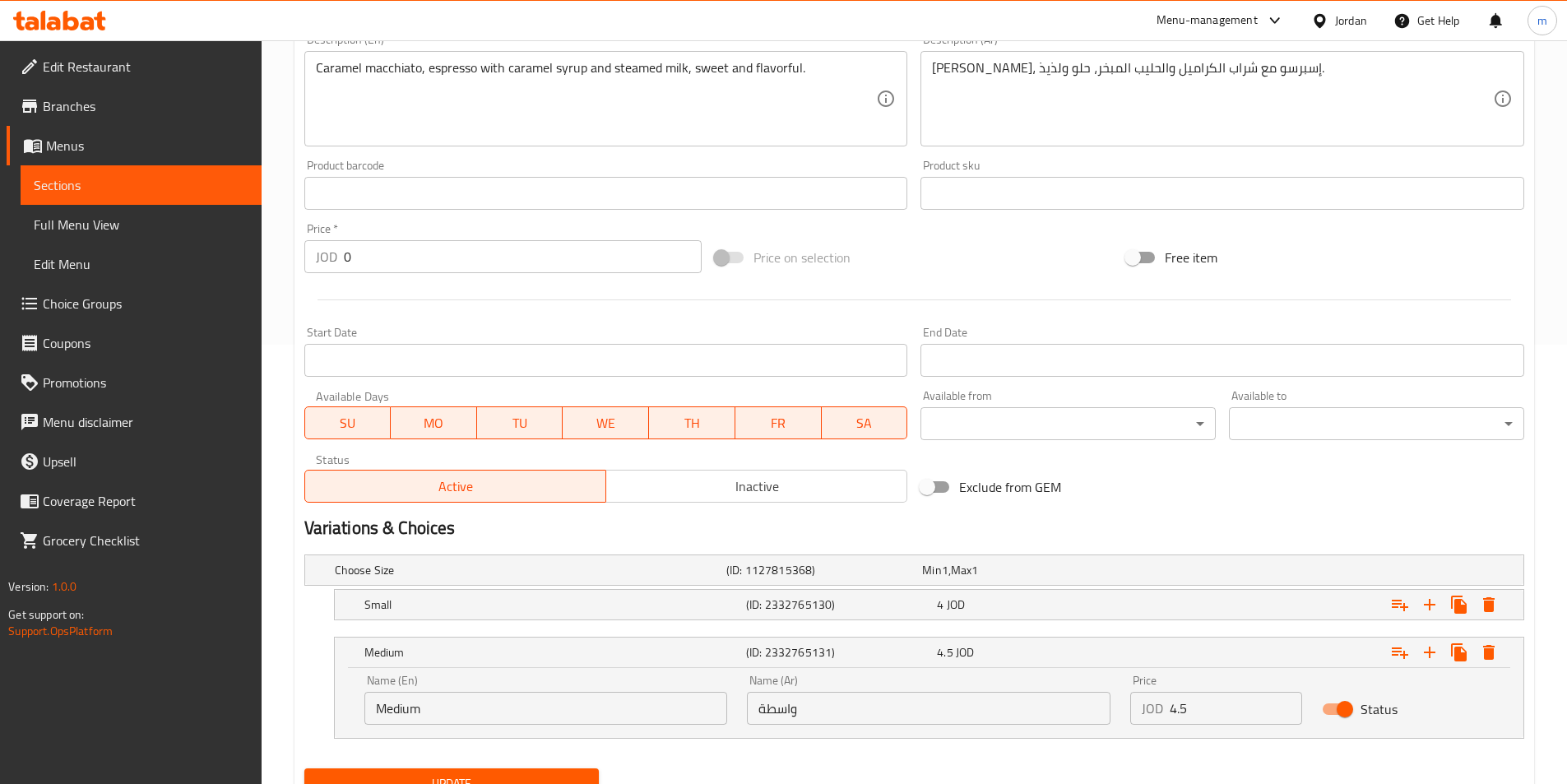
click at [814, 706] on input "واسطة" at bounding box center [928, 708] width 364 height 33
paste input "ط"
type input "وسط"
click at [544, 772] on button "Update" at bounding box center [452, 783] width 296 height 31
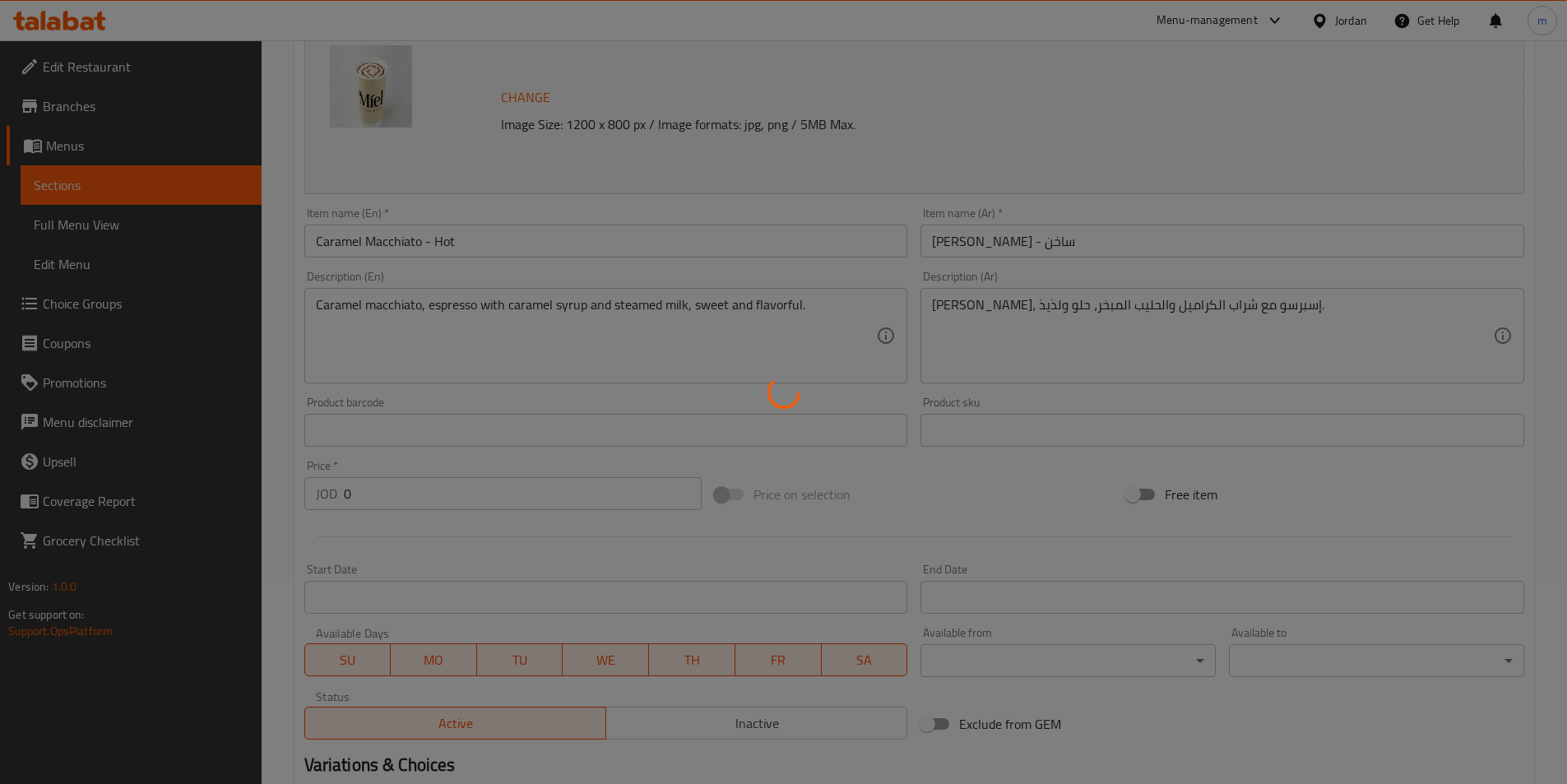
scroll to position [0, 0]
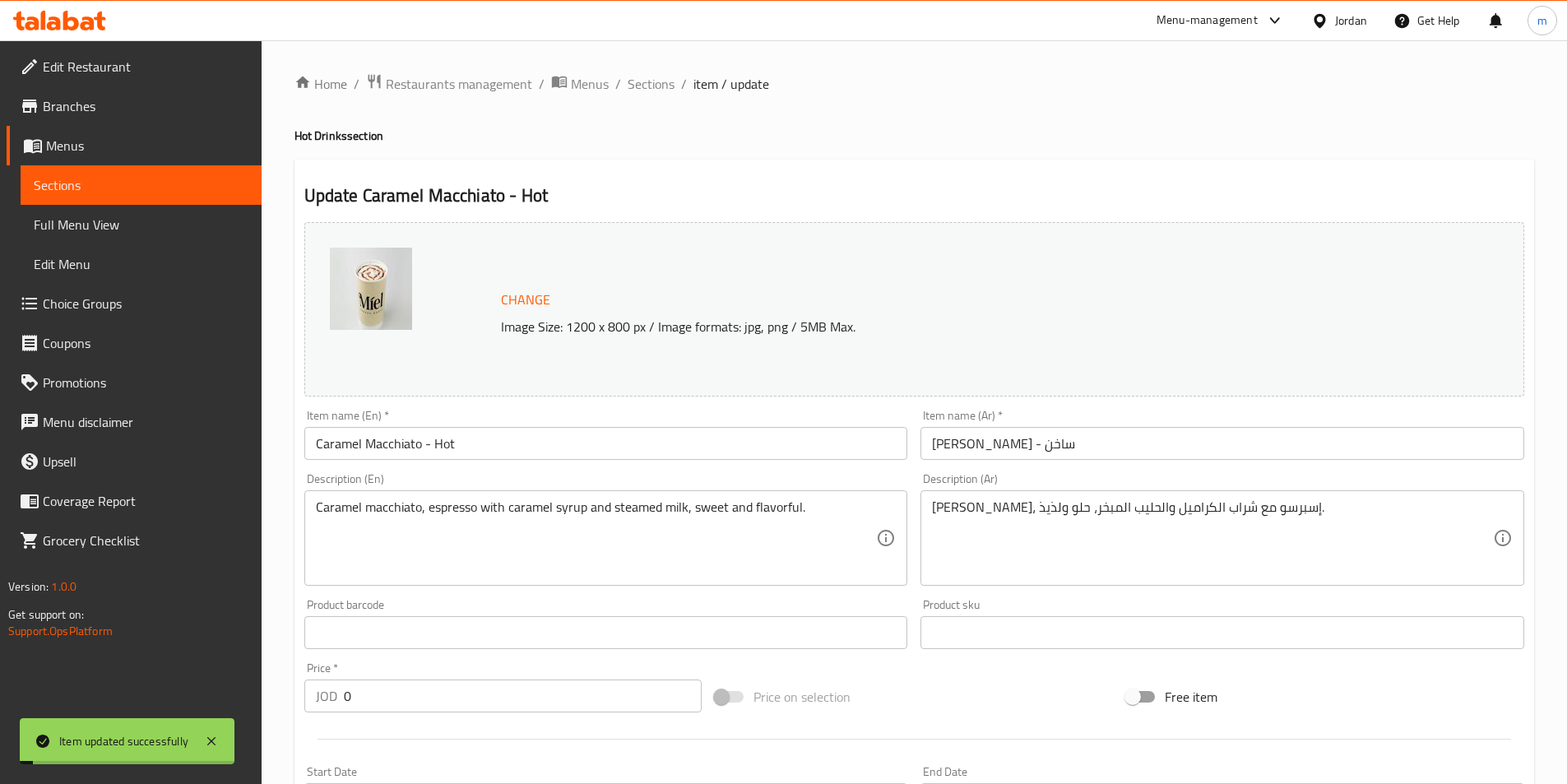
click at [657, 79] on span "Sections" at bounding box center [652, 84] width 47 height 20
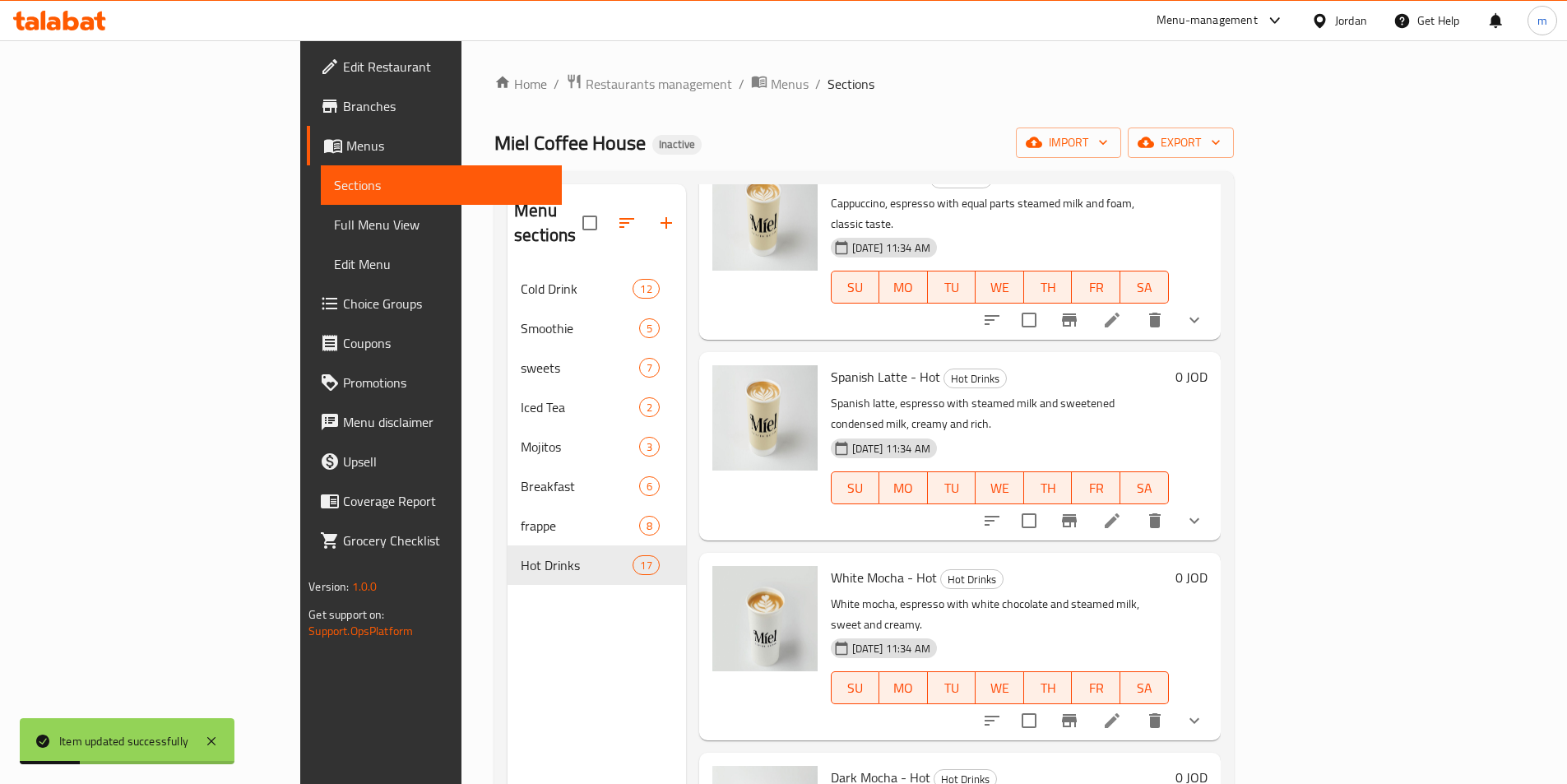
scroll to position [2220, 0]
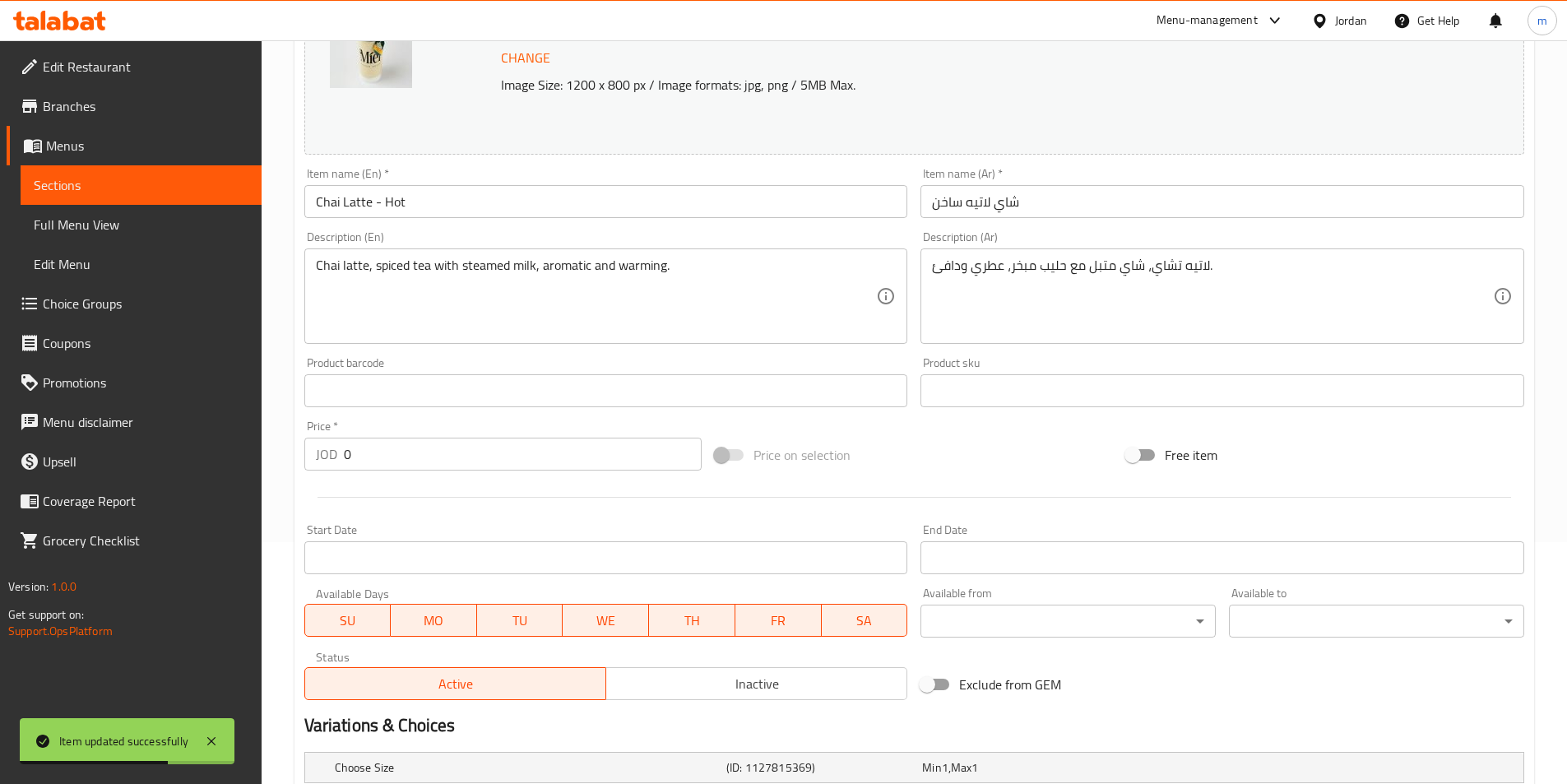
scroll to position [412, 0]
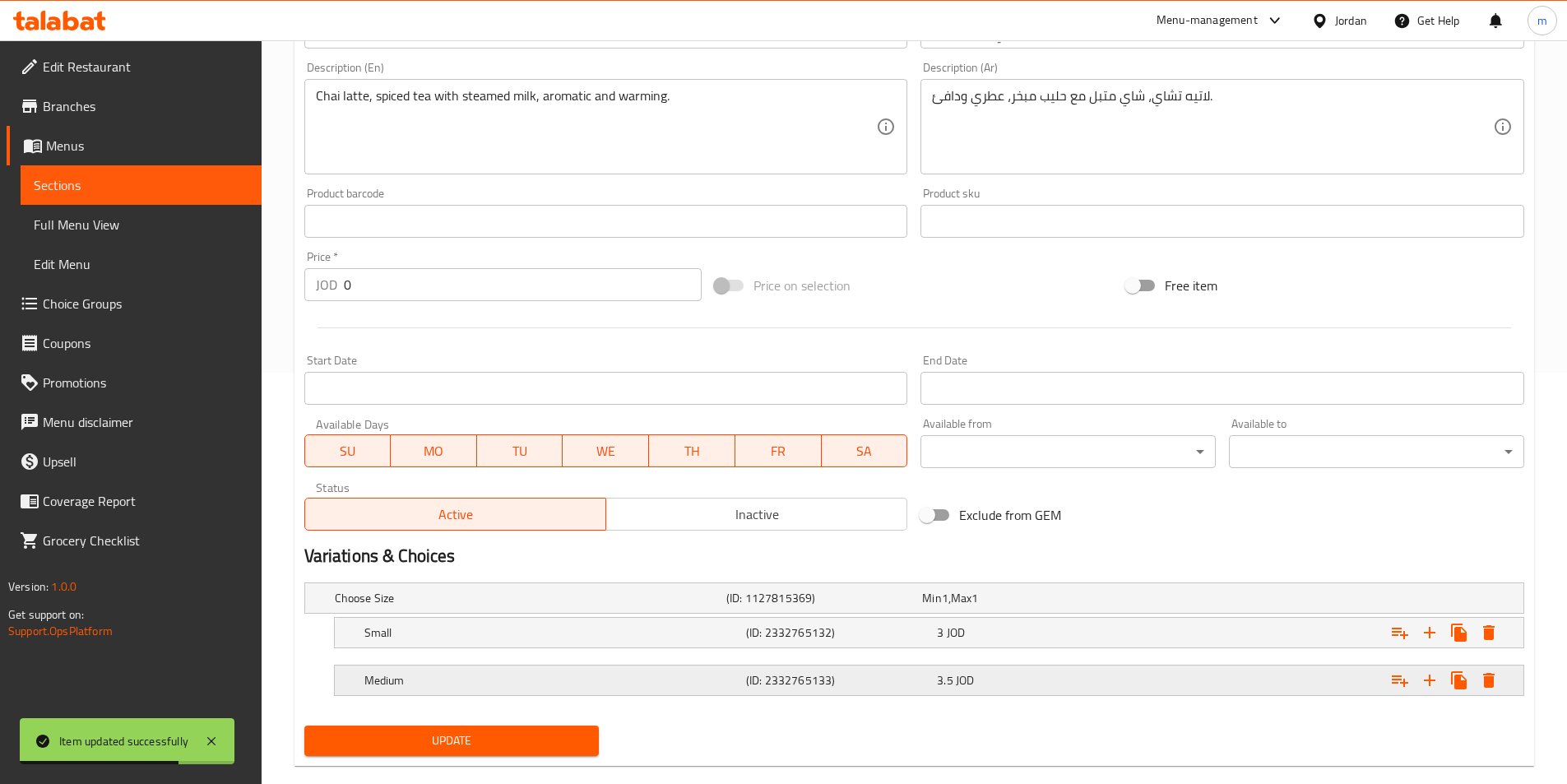
click at [818, 662] on div "Medium (ID: 2332765133) 3.5 JOD" at bounding box center [934, 679] width 1146 height 36
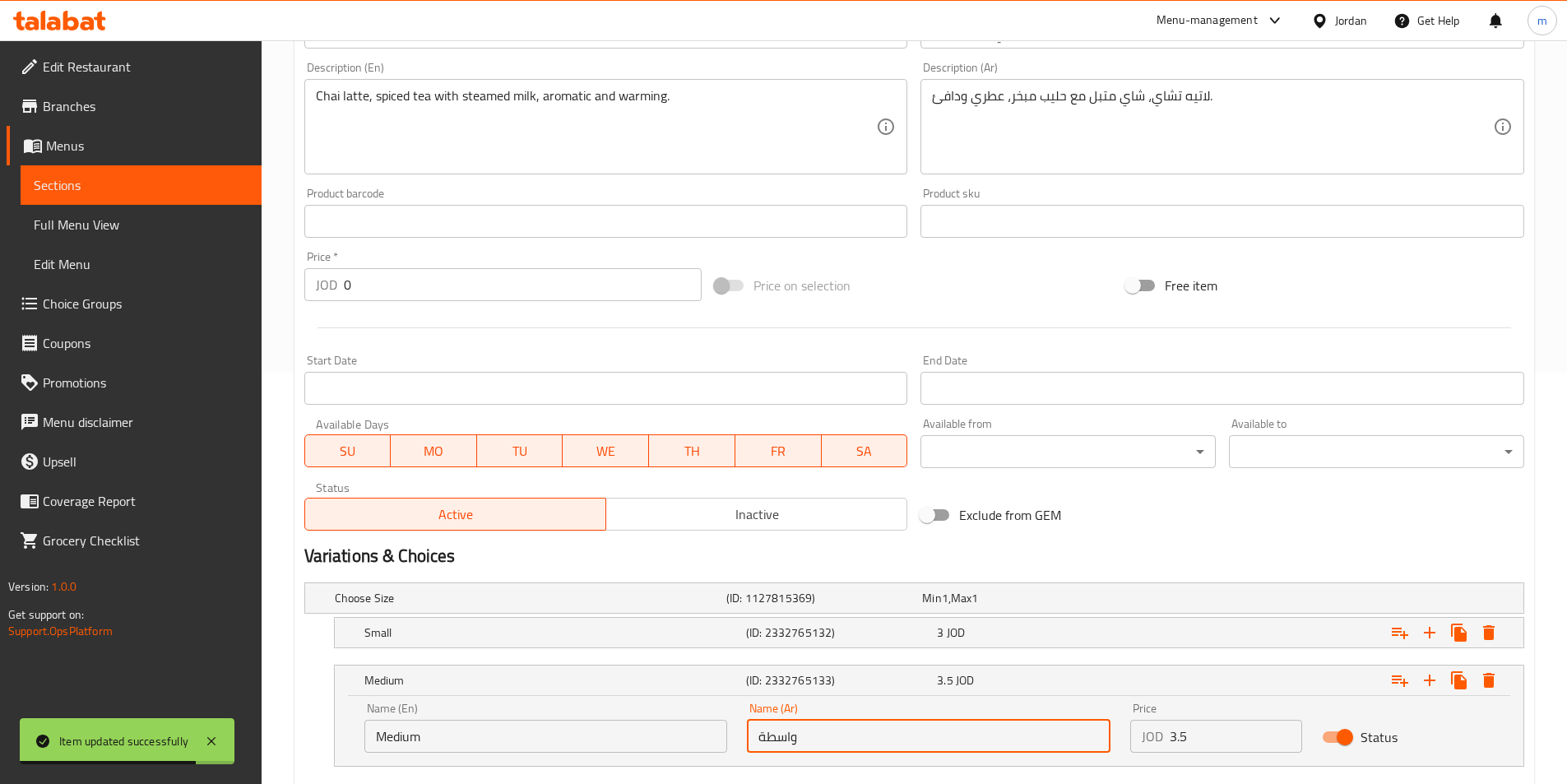
click at [830, 732] on input "واسطة" at bounding box center [928, 736] width 364 height 33
paste input "ط"
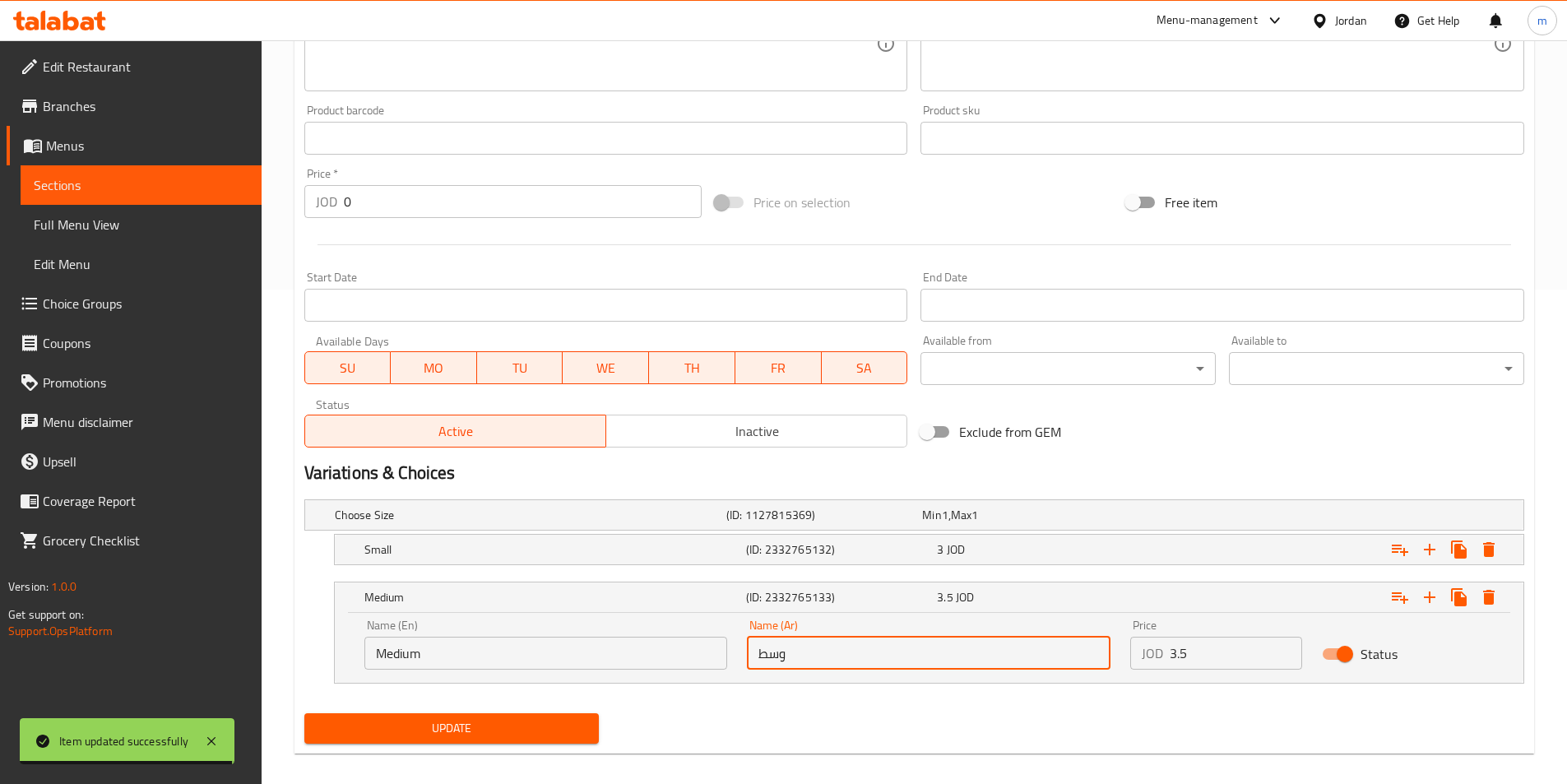
scroll to position [510, 0]
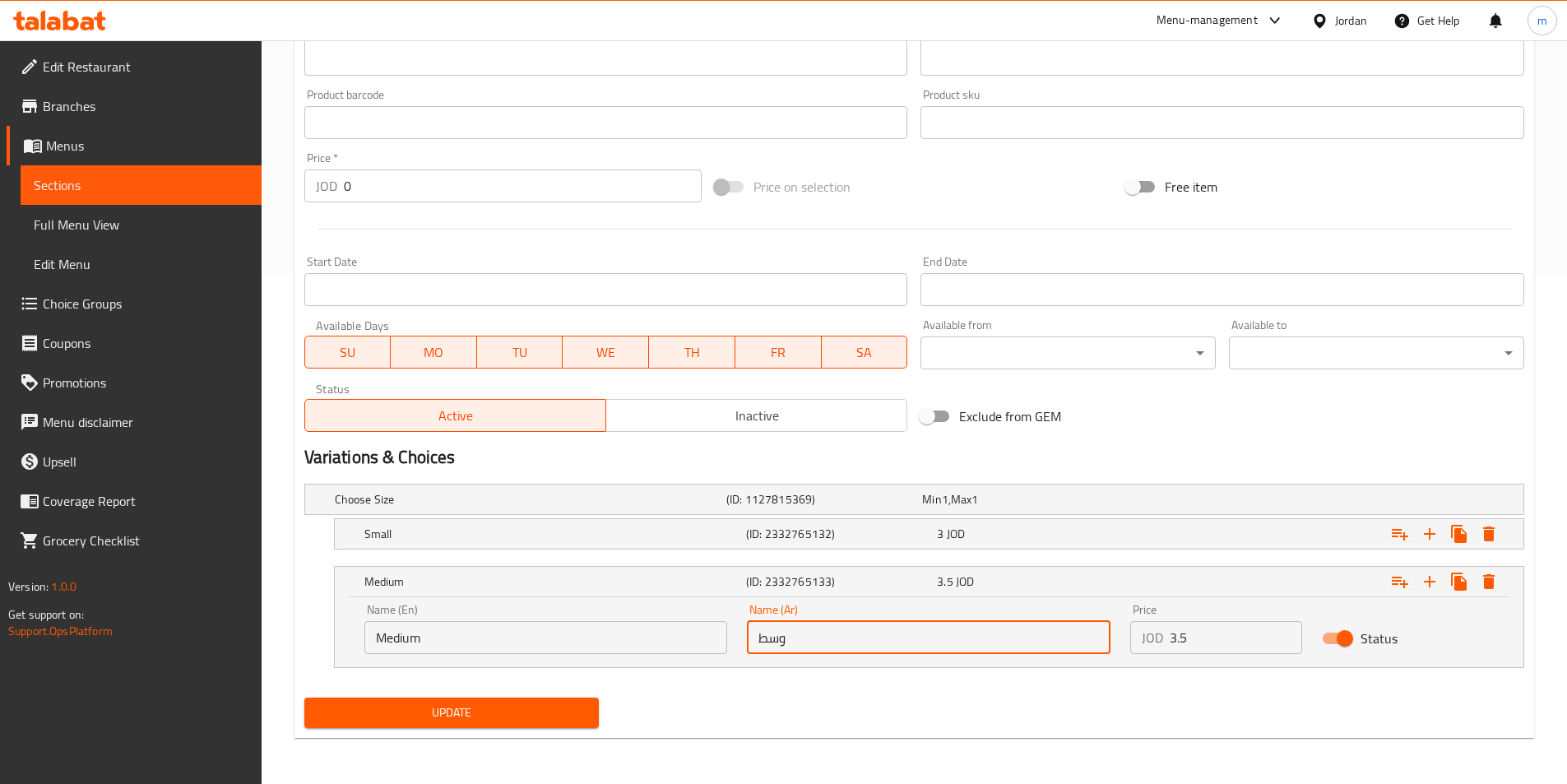
type input "وسط"
click at [457, 714] on span "Update" at bounding box center [452, 712] width 269 height 21
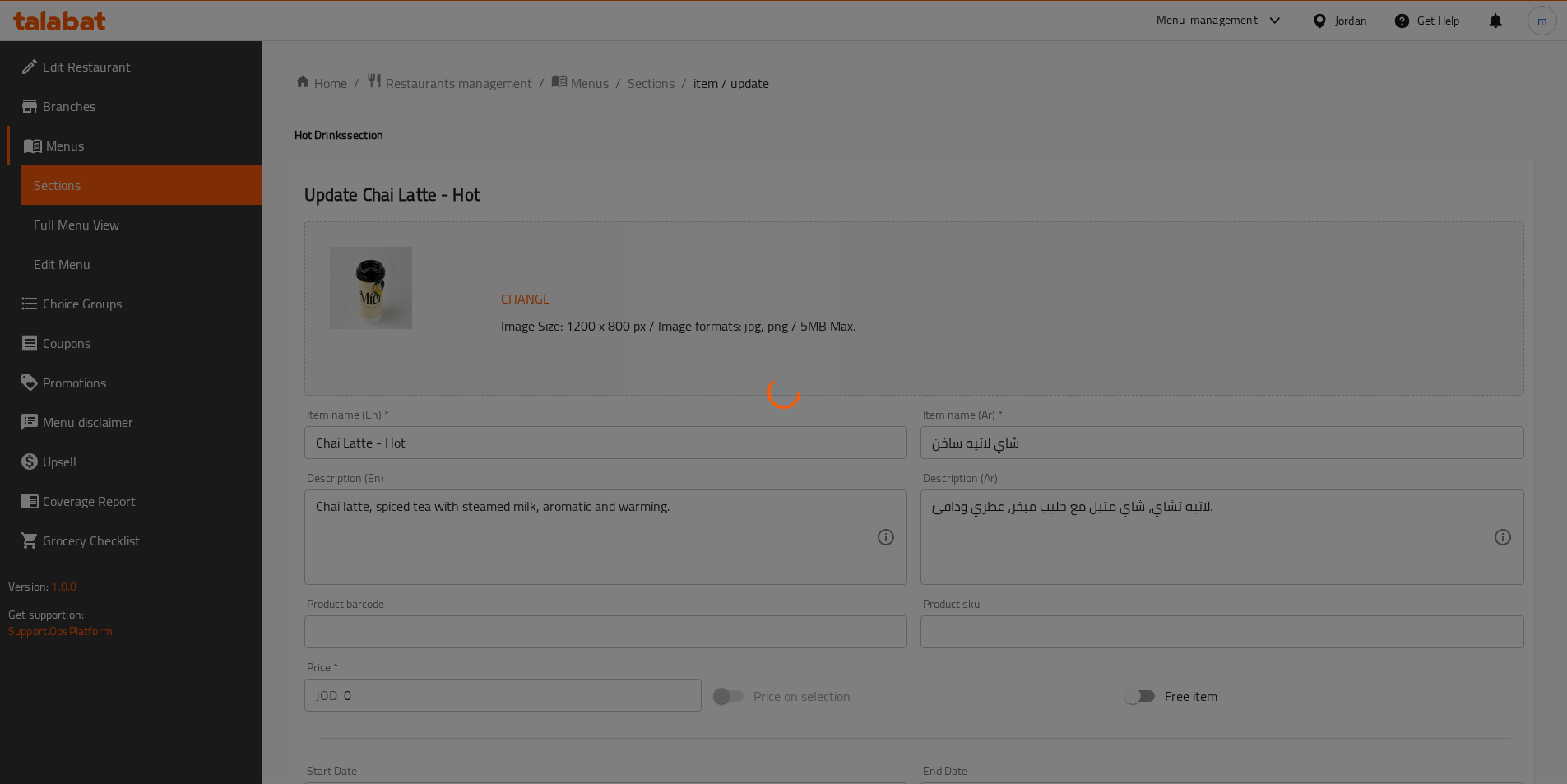
scroll to position [0, 0]
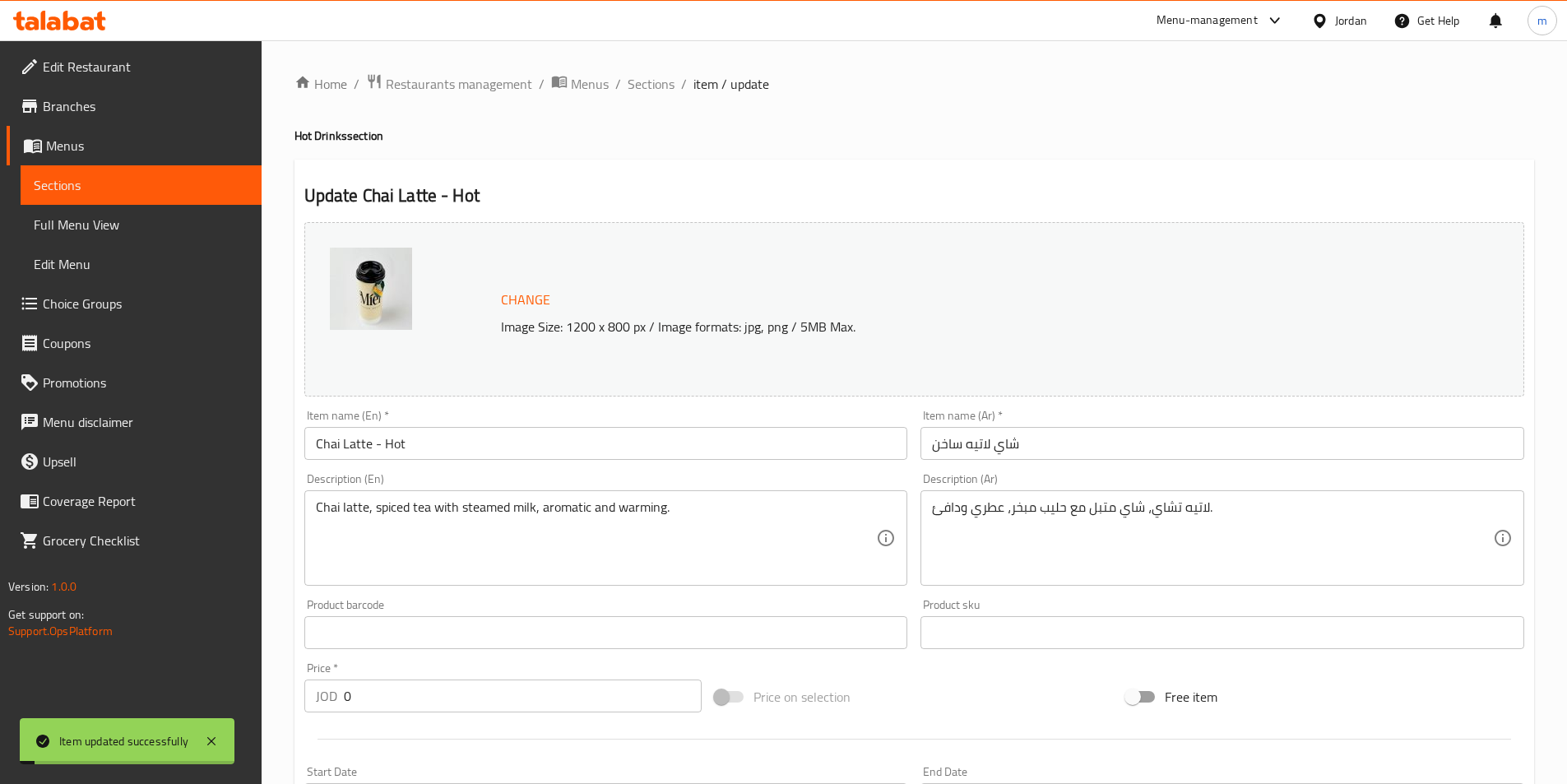
click at [640, 62] on div "Home / Restaurants management / Menus / Sections / item / update Hot Drinks sec…" at bounding box center [914, 666] width 1306 height 1253
click at [649, 86] on span "Sections" at bounding box center [652, 84] width 47 height 20
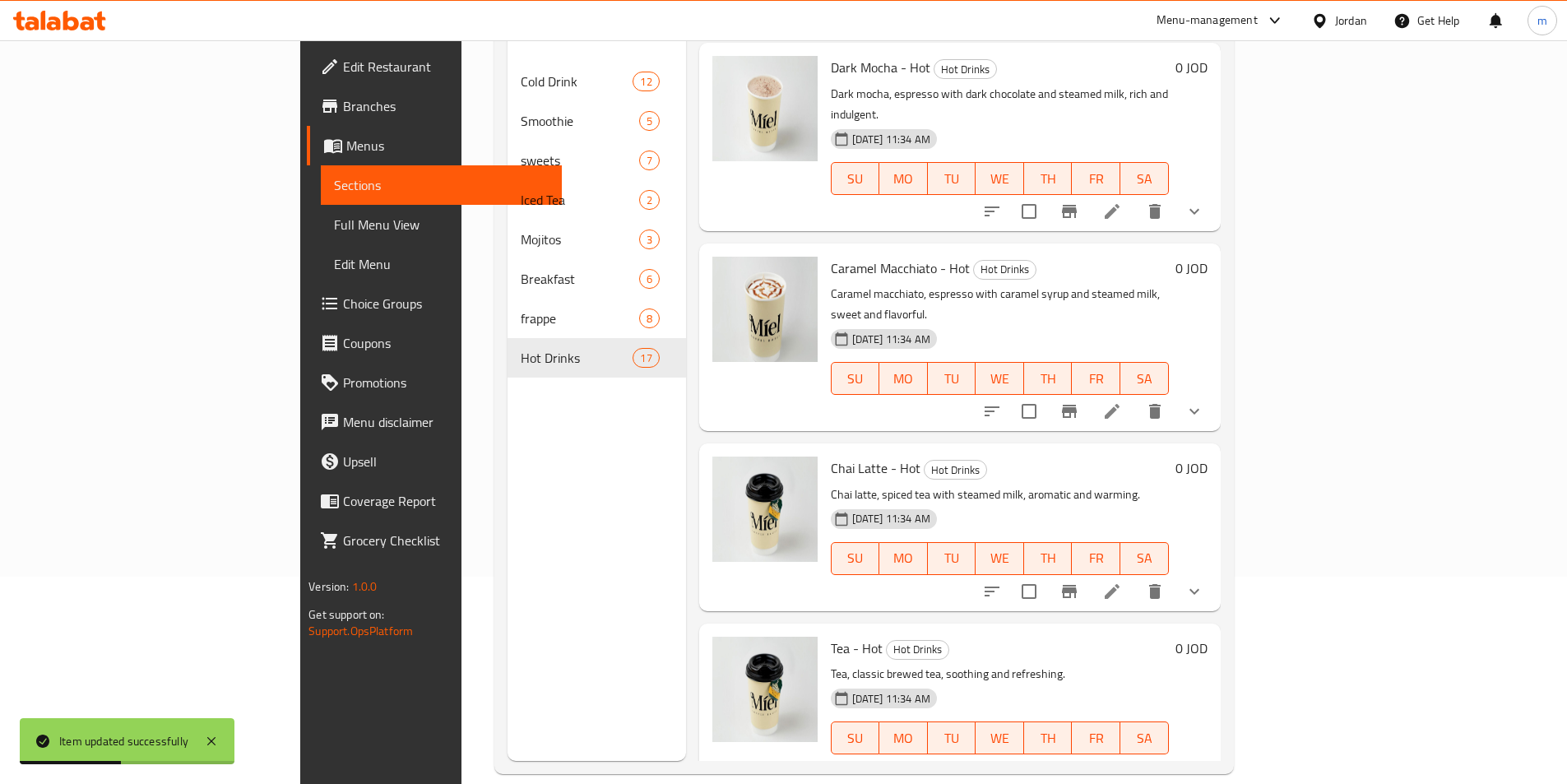
scroll to position [230, 0]
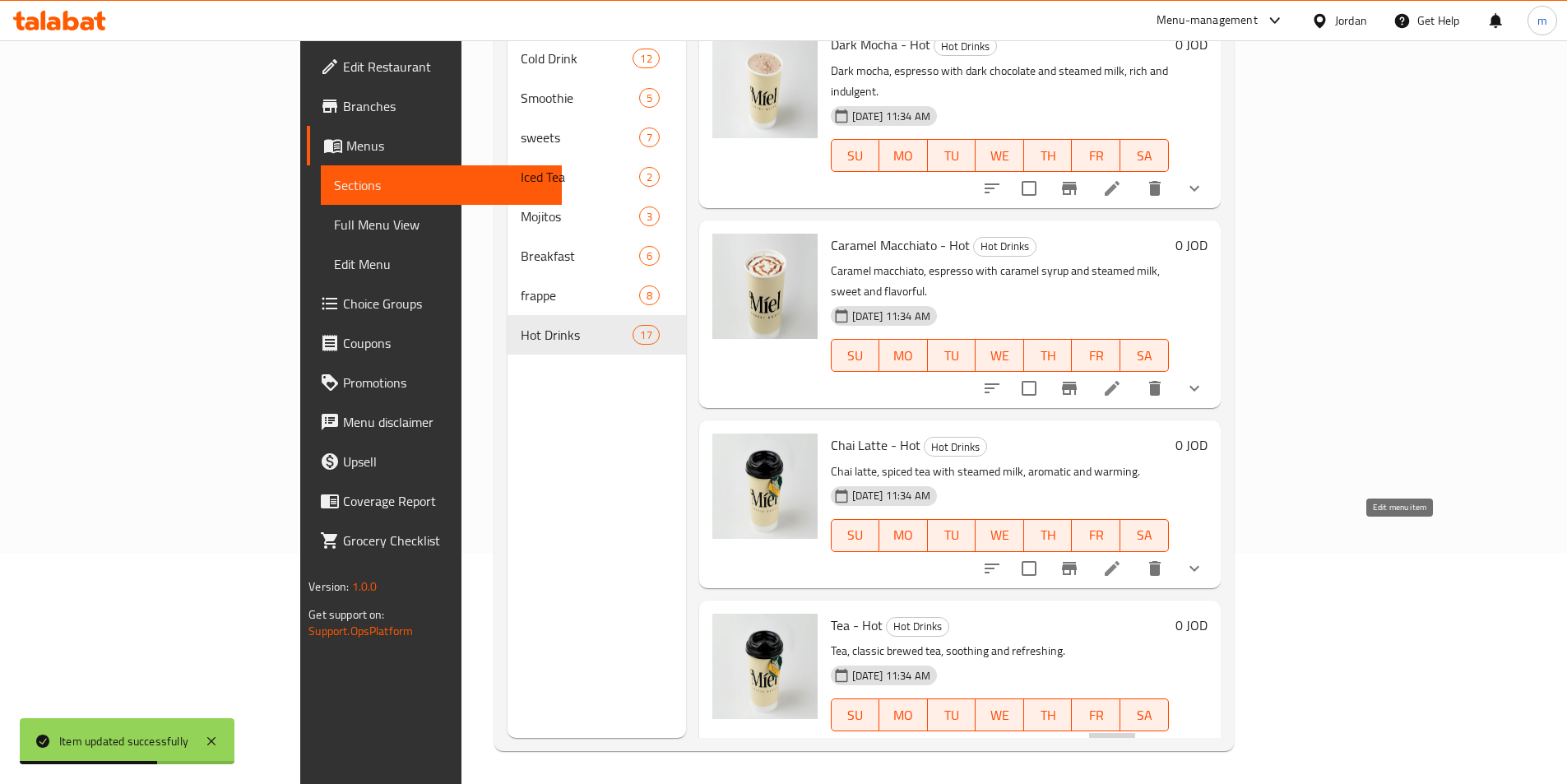
click at [1122, 738] on icon at bounding box center [1112, 747] width 20 height 20
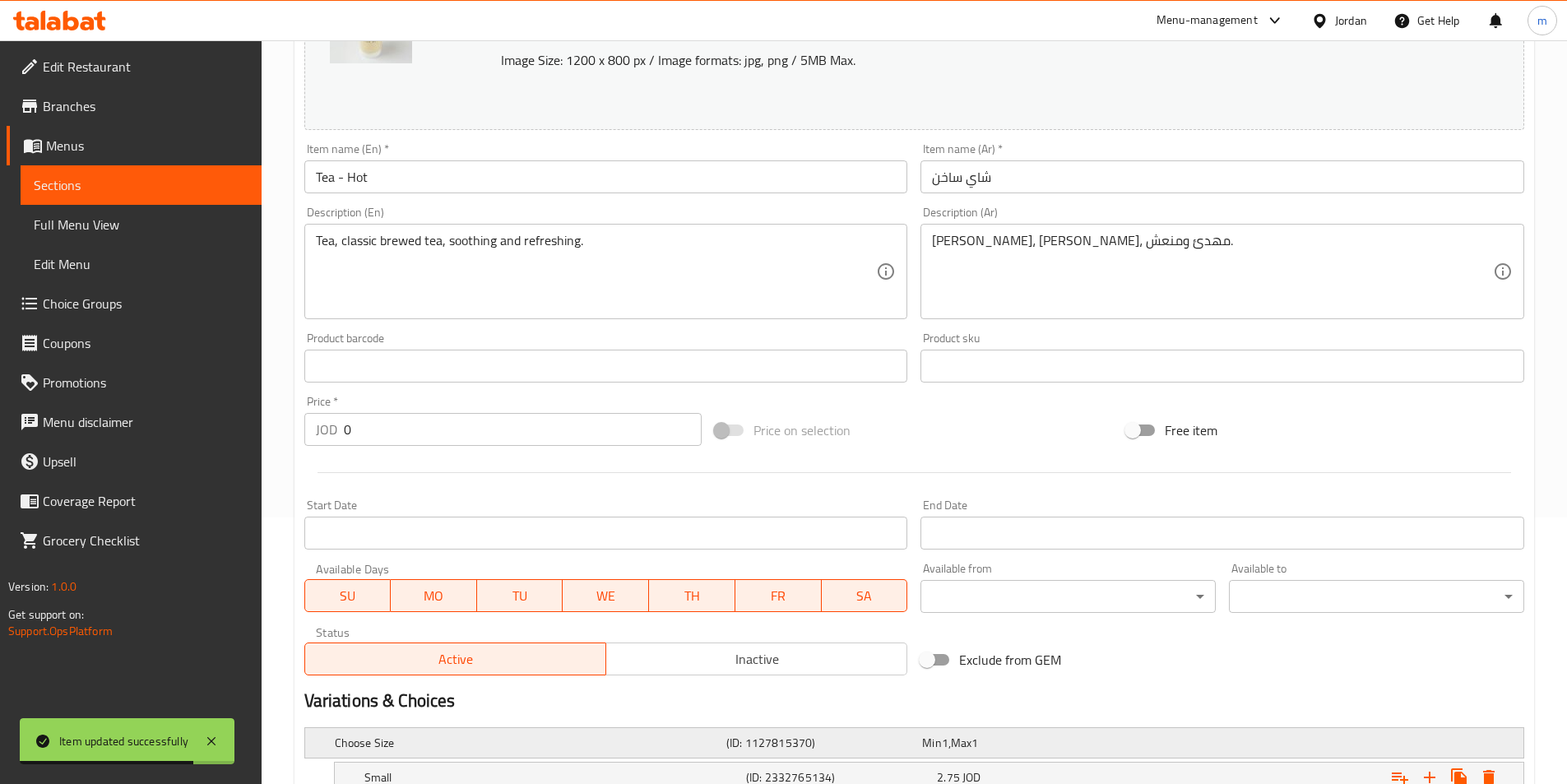
scroll to position [440, 0]
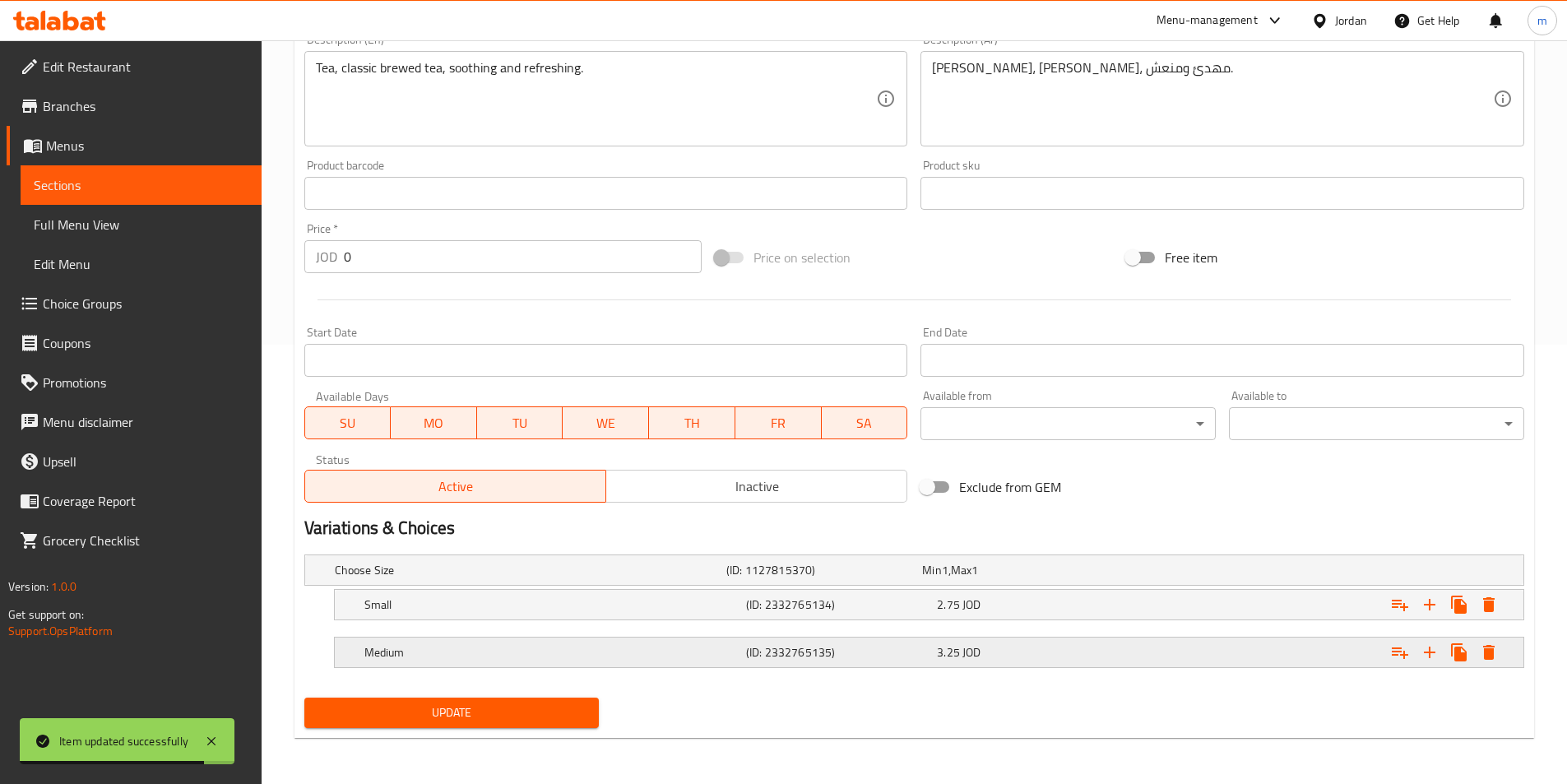
click at [815, 637] on div "Medium (ID: 2332765135) 3.25 JOD" at bounding box center [934, 651] width 1146 height 36
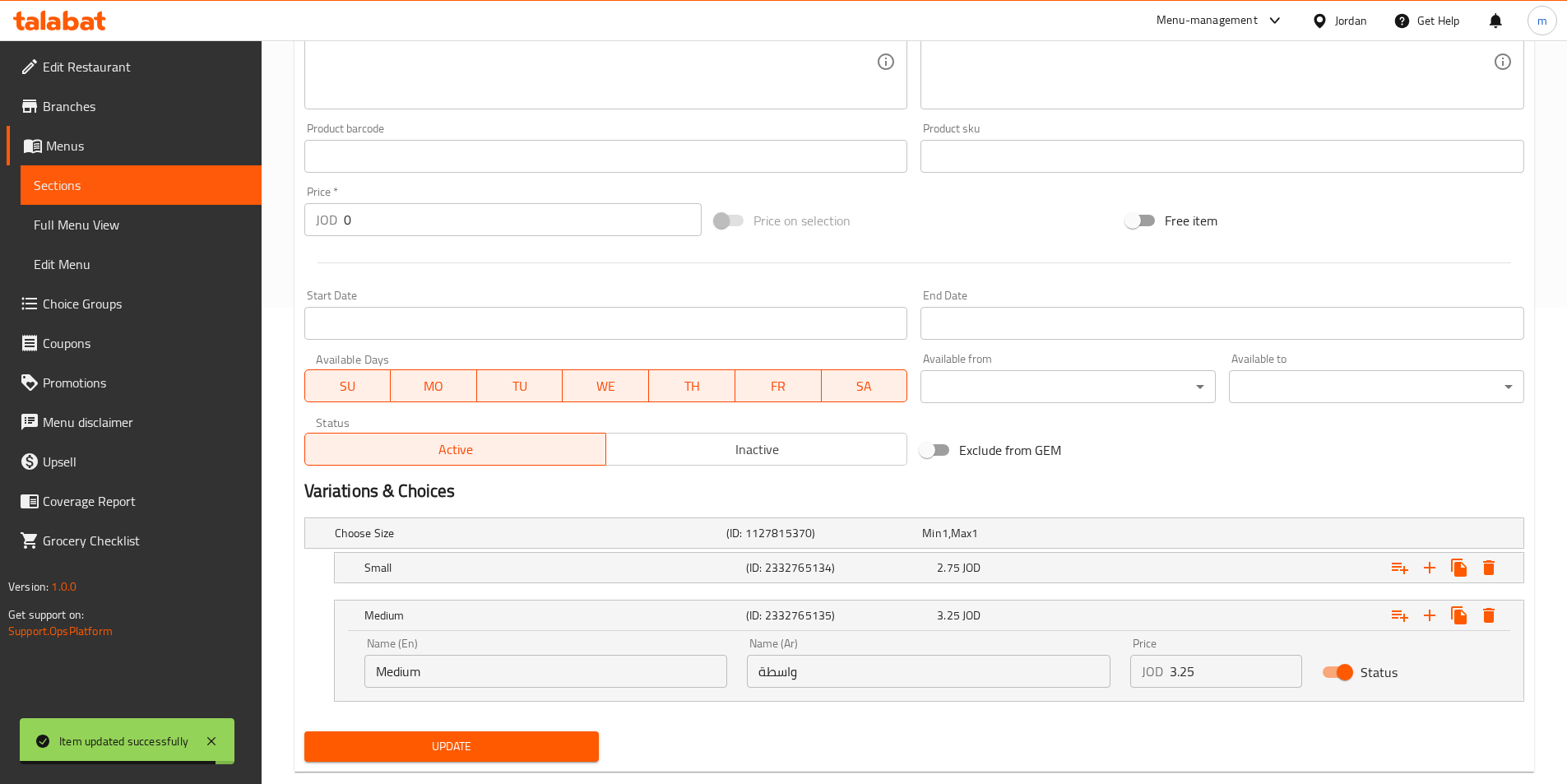
scroll to position [510, 0]
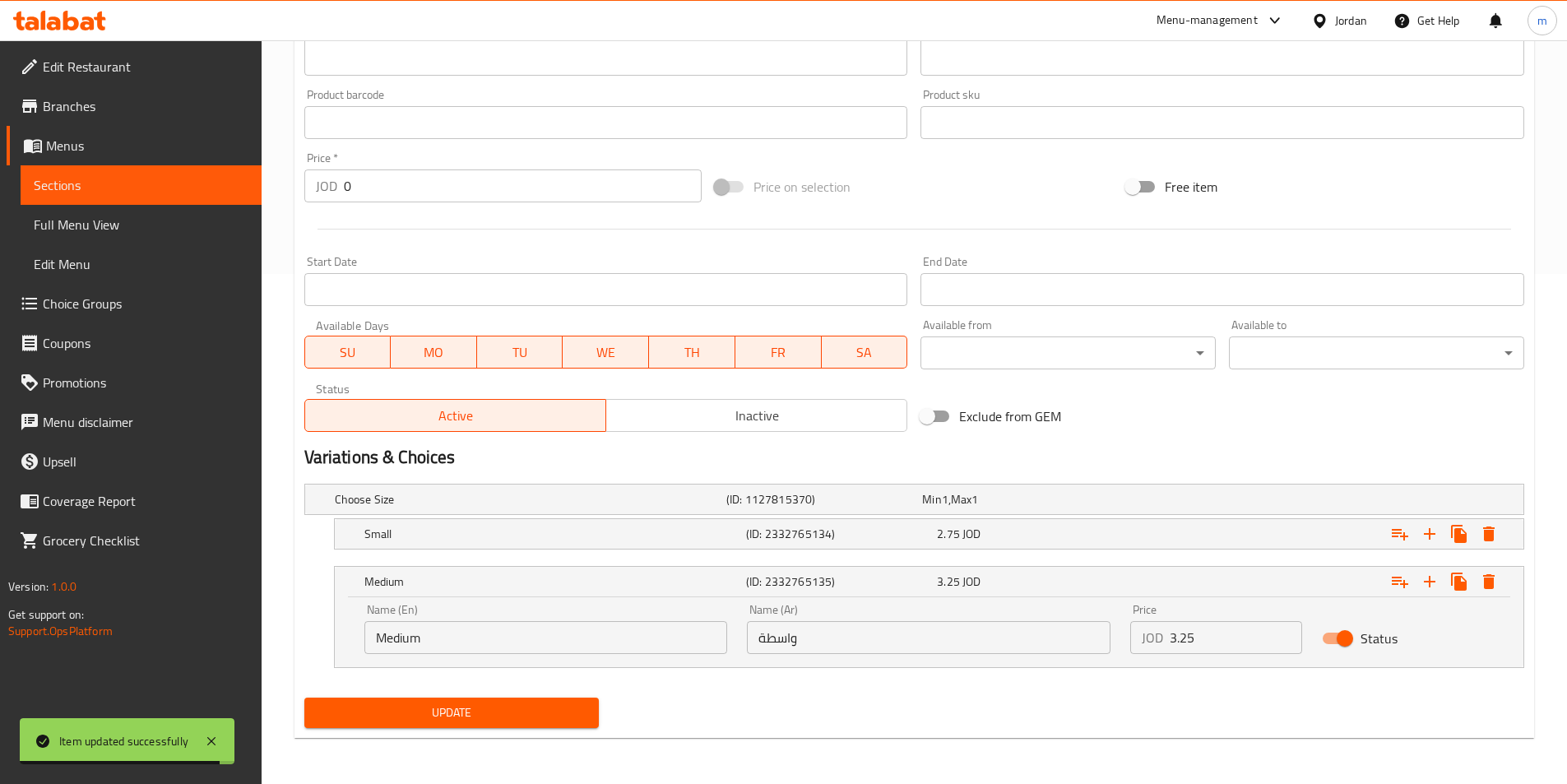
click at [818, 652] on input "واسطة" at bounding box center [928, 637] width 364 height 33
paste input "ط"
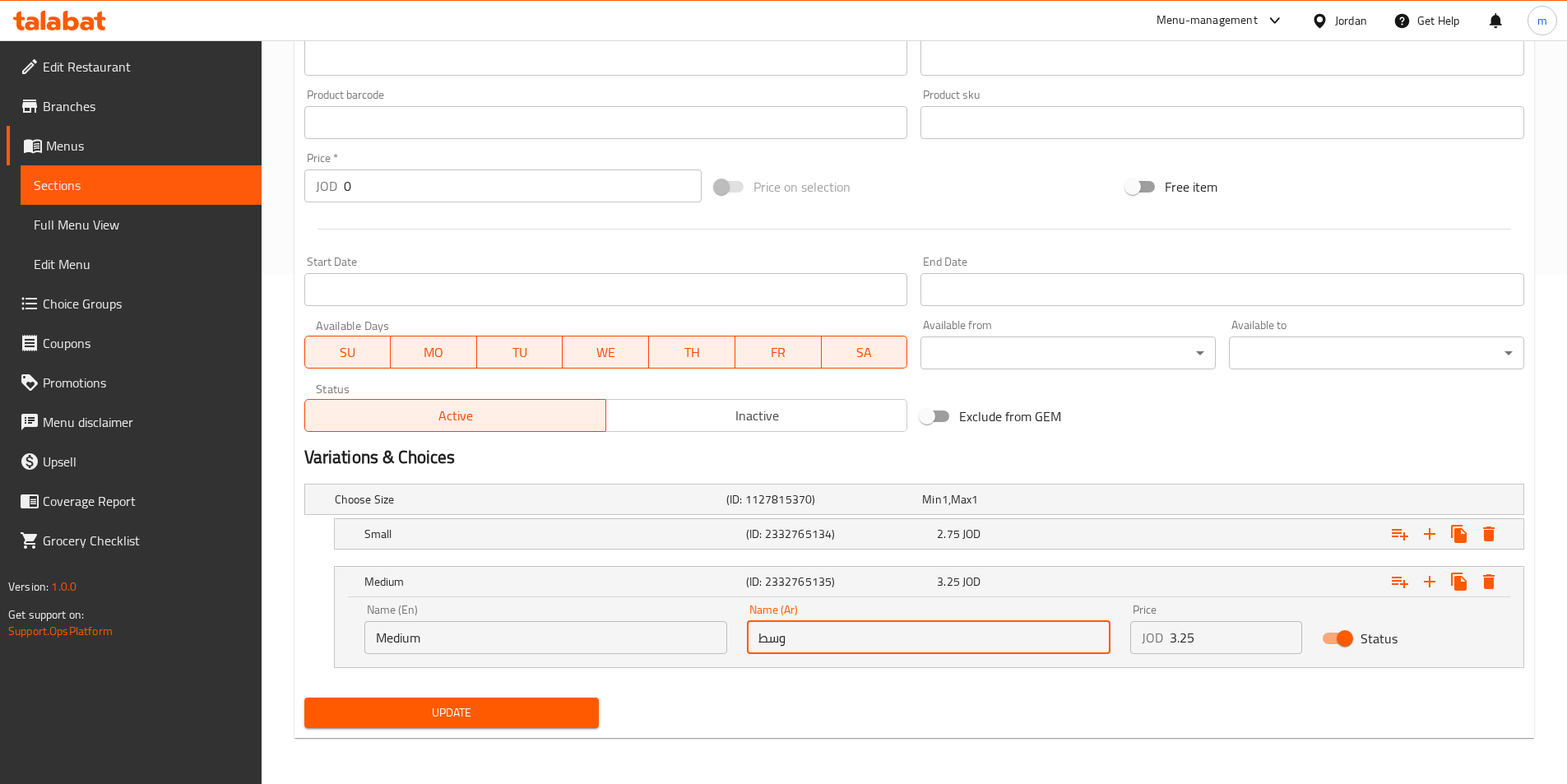
type input "وسط"
click at [405, 722] on span "Update" at bounding box center [452, 712] width 269 height 21
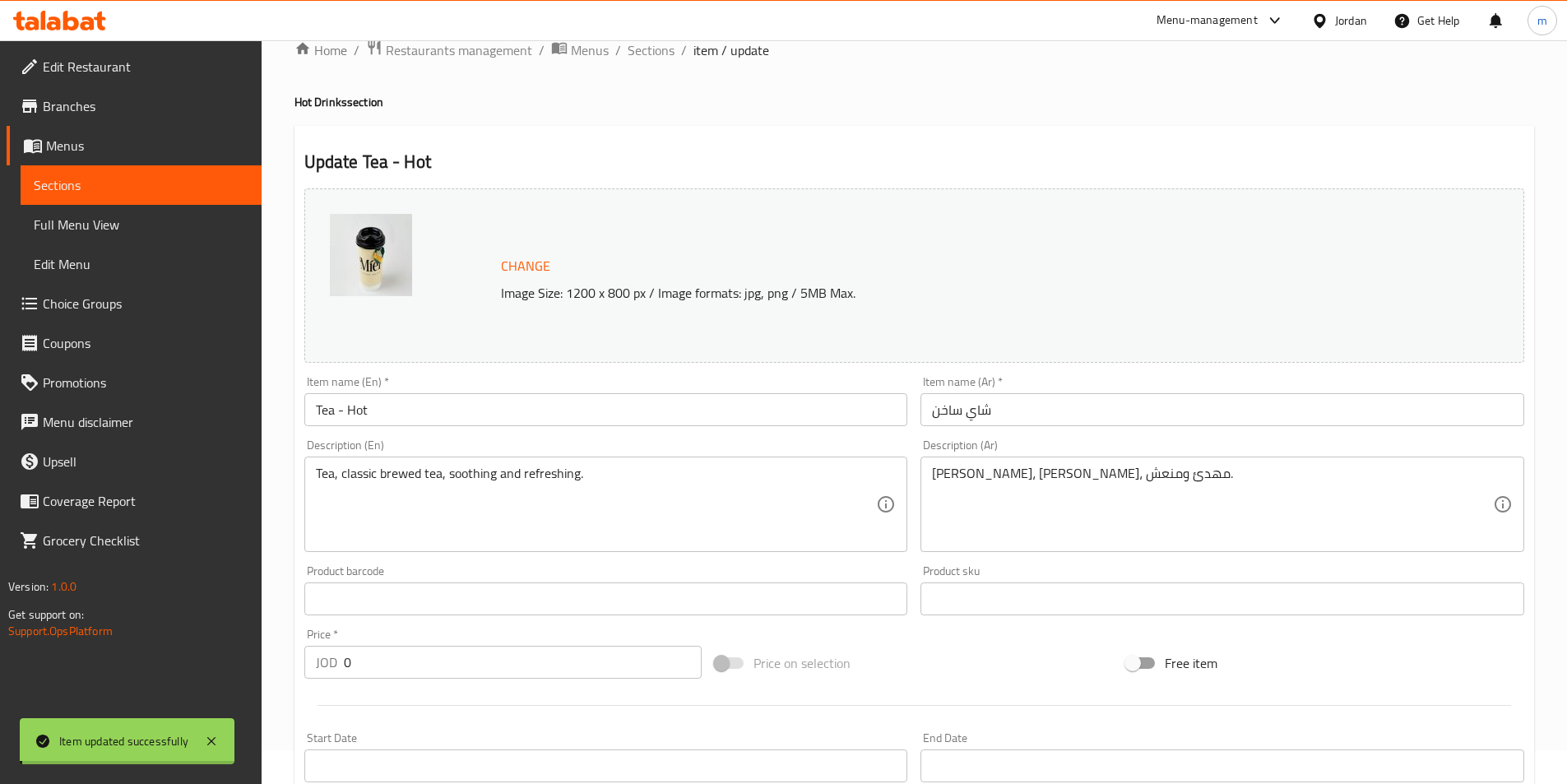
scroll to position [0, 0]
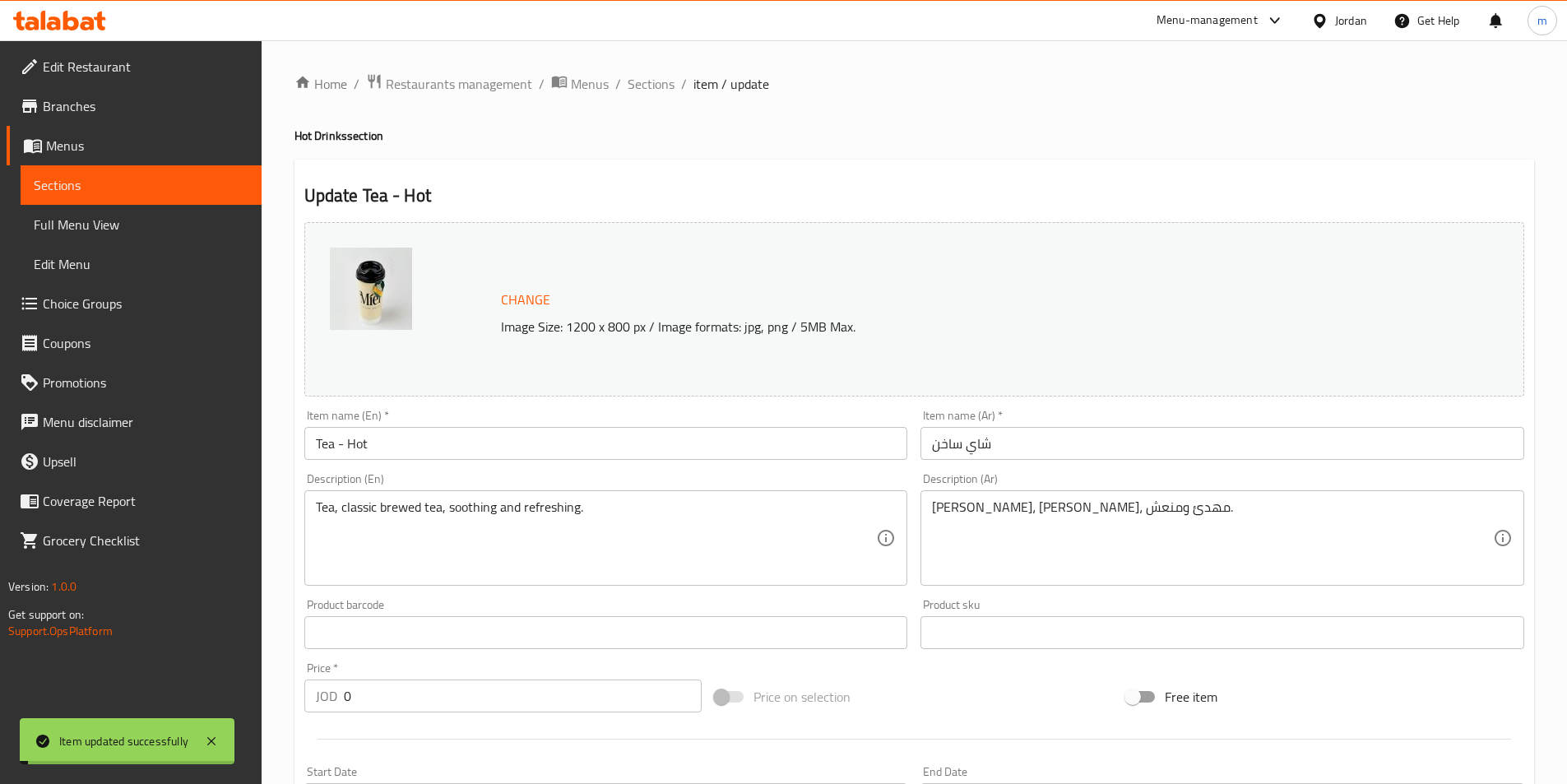
click at [654, 79] on span "Sections" at bounding box center [652, 84] width 47 height 20
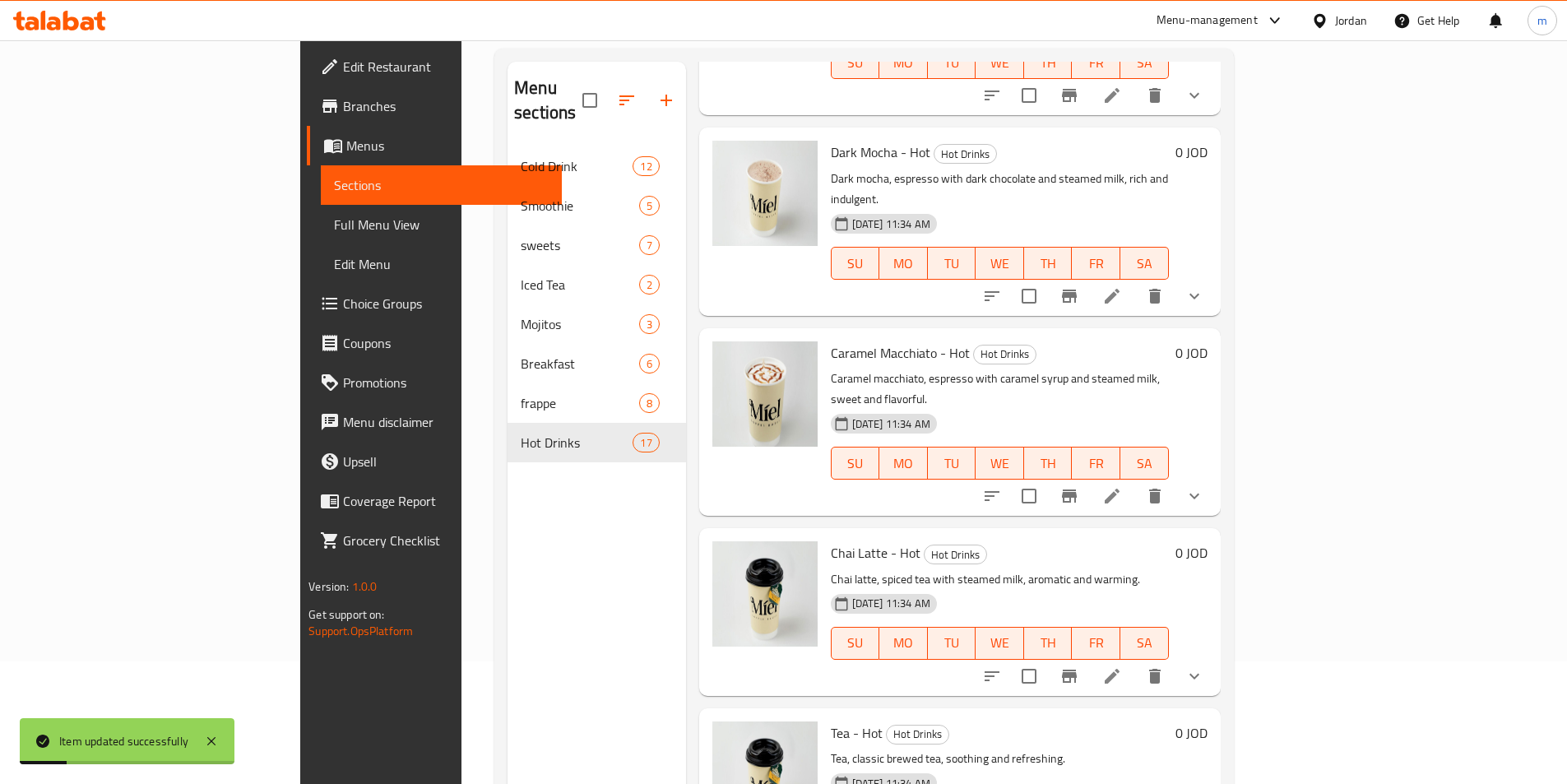
scroll to position [230, 0]
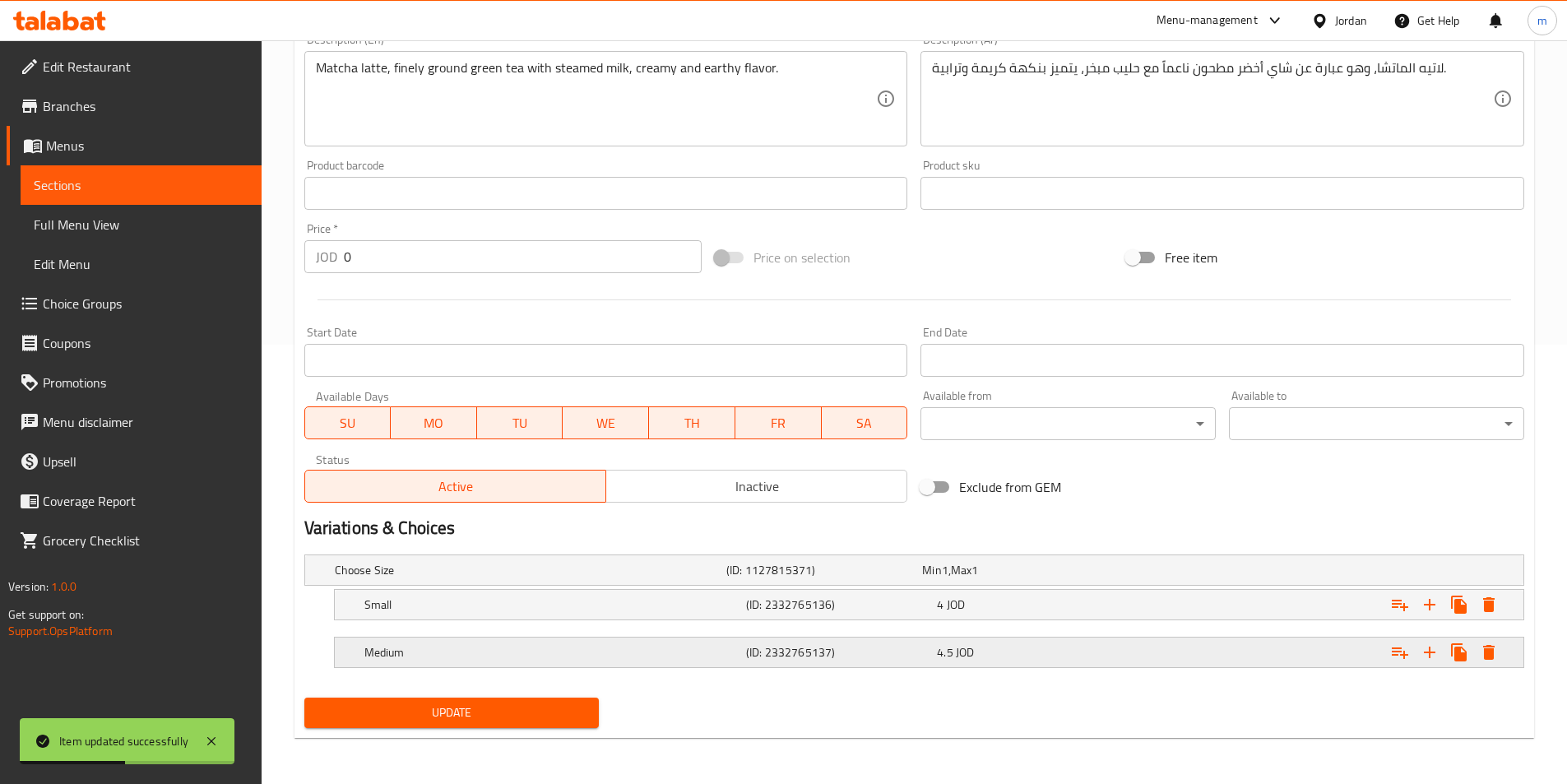
click at [749, 657] on h5 "(ID: 2332765137)" at bounding box center [838, 651] width 184 height 17
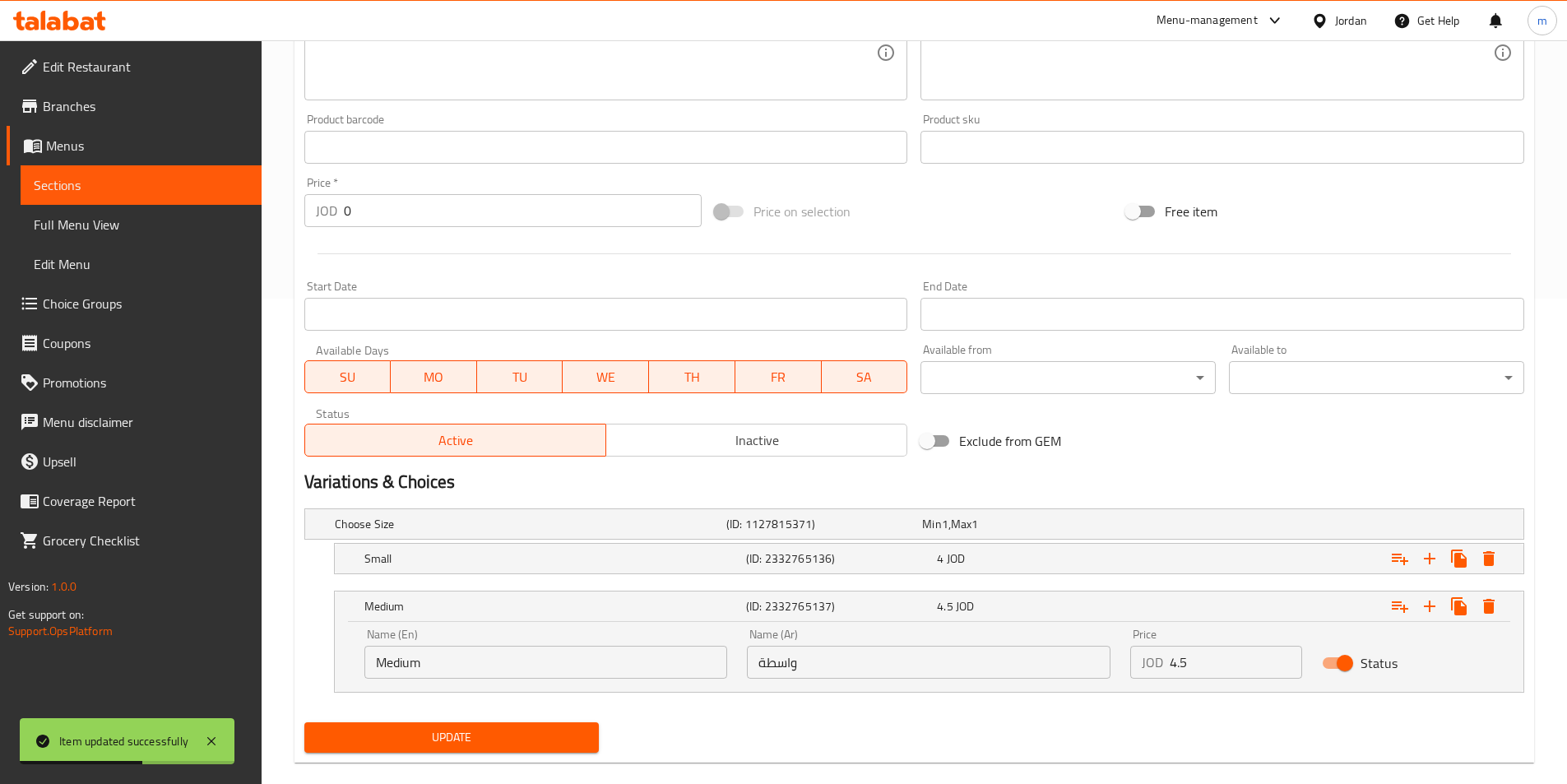
scroll to position [510, 0]
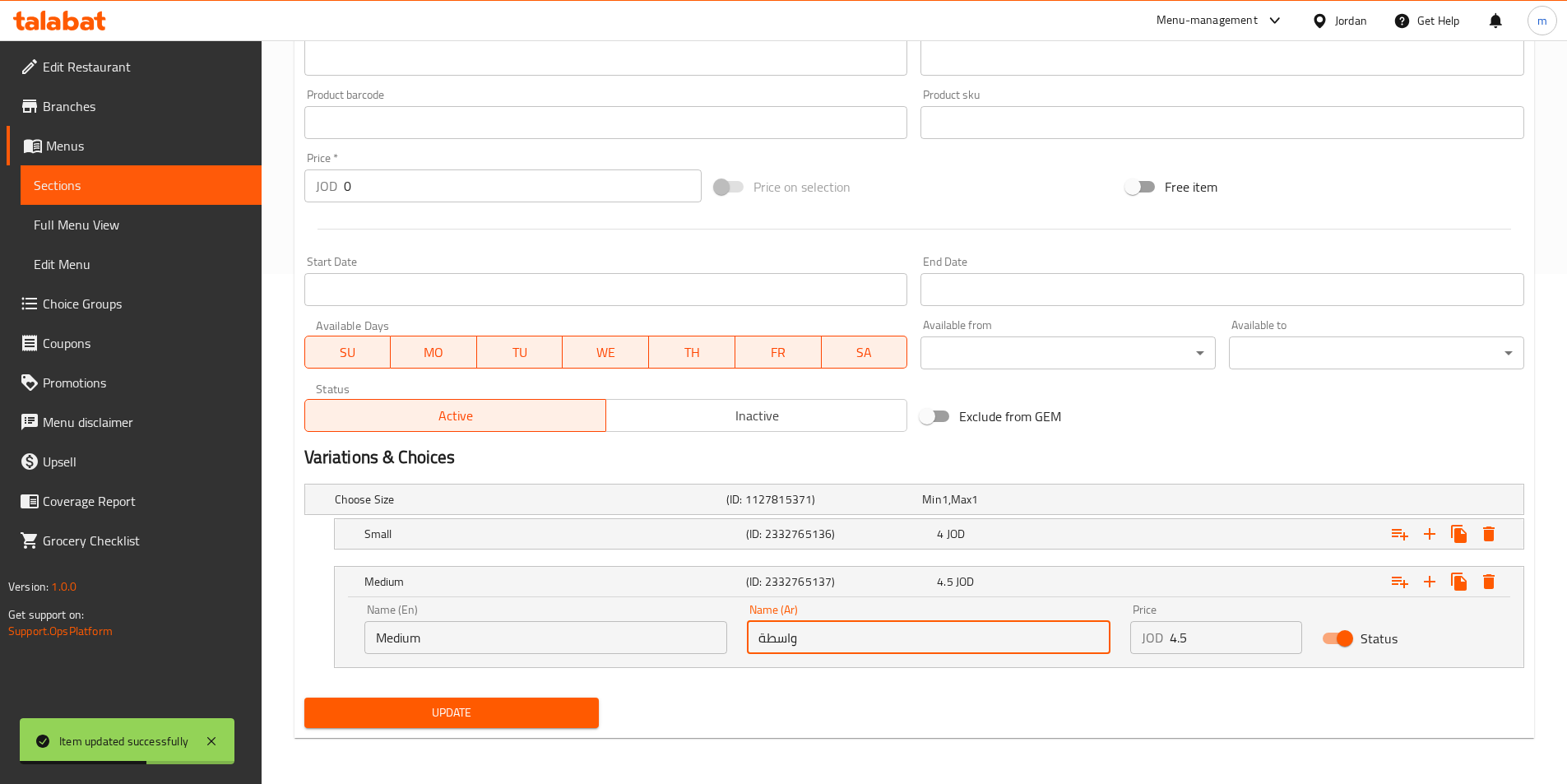
click at [801, 650] on input "واسطة" at bounding box center [928, 637] width 364 height 33
paste input "ط"
type input "وسط"
click at [437, 717] on span "Update" at bounding box center [452, 712] width 269 height 21
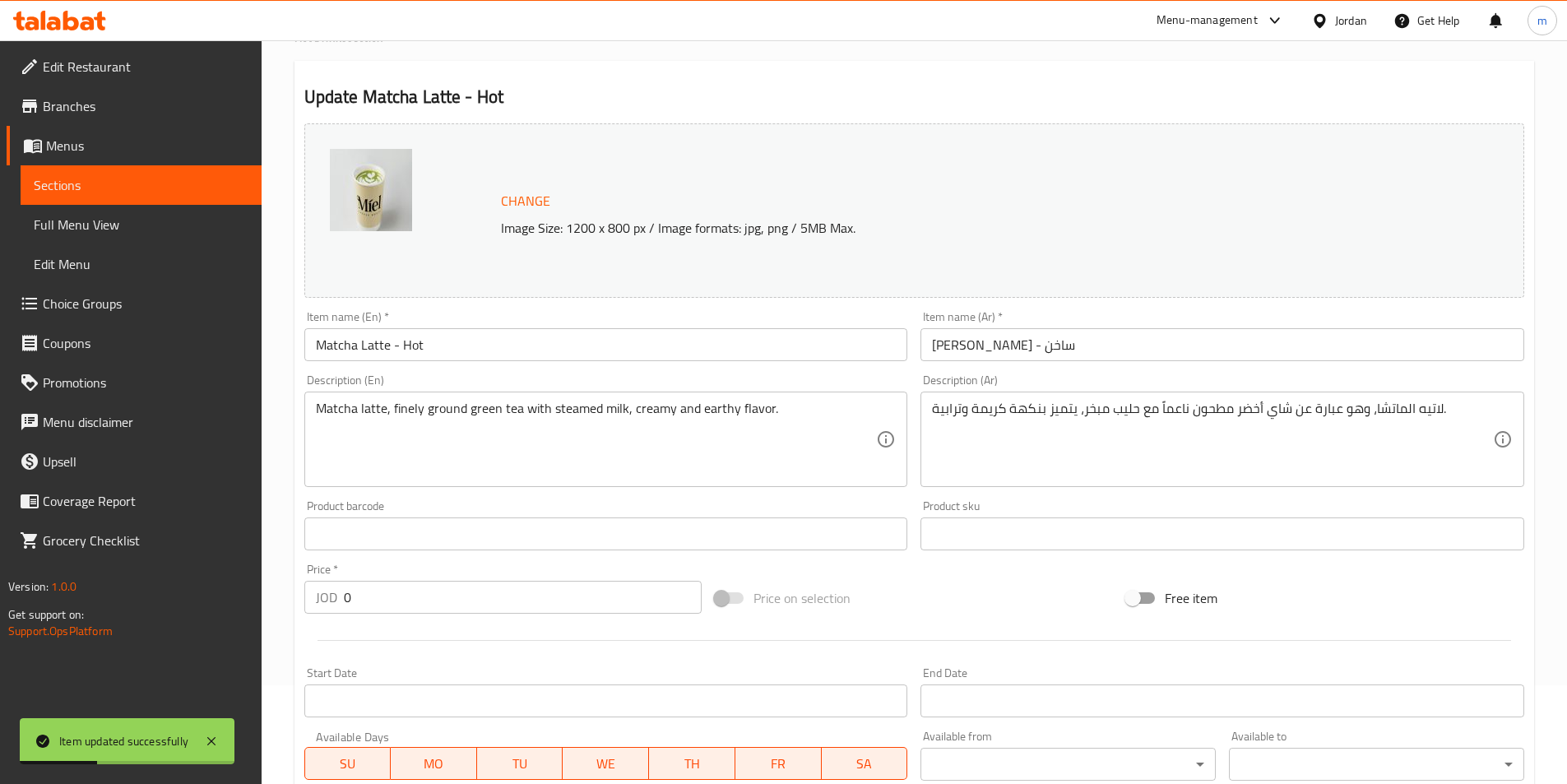
scroll to position [0, 0]
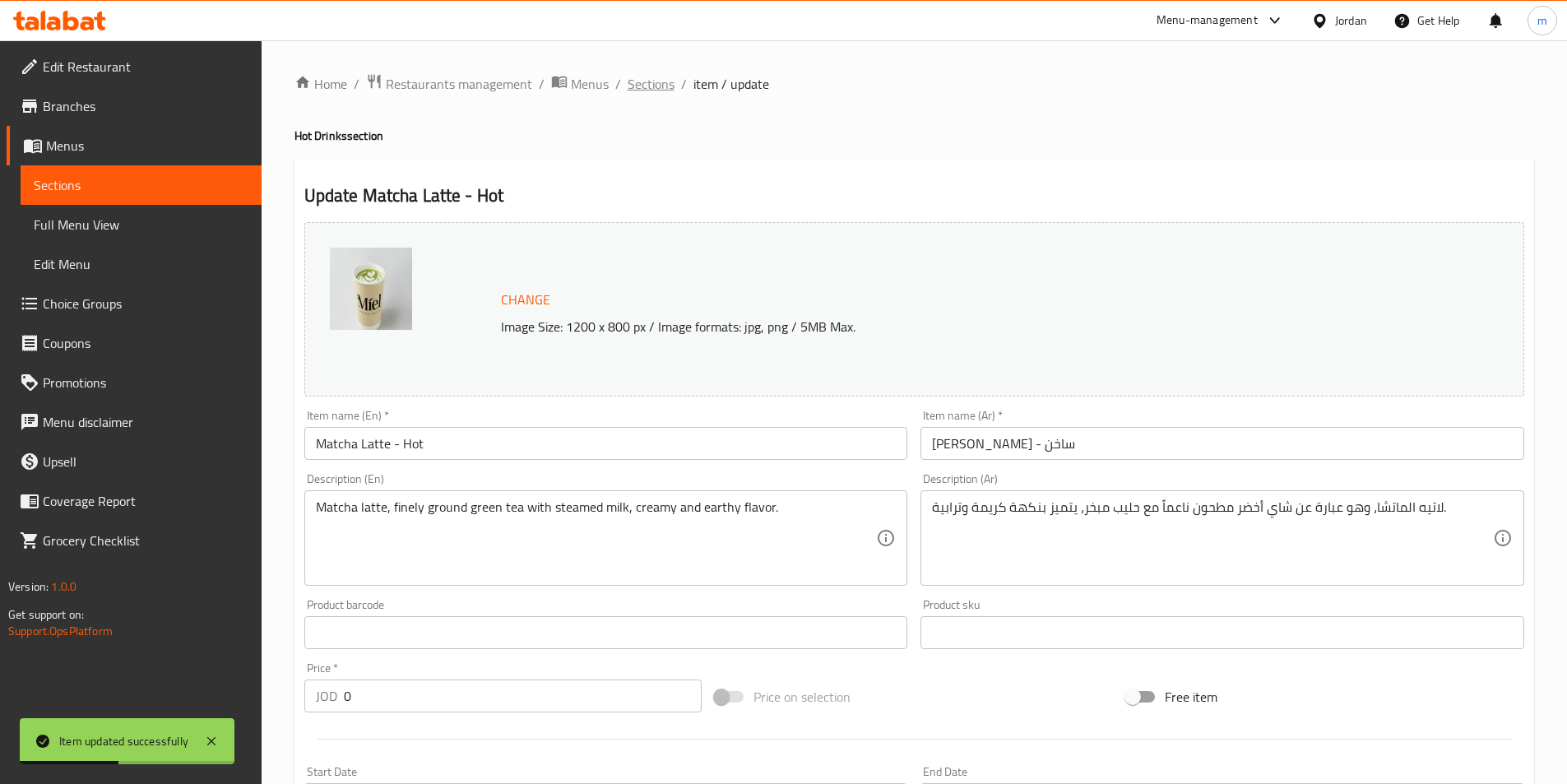
click at [640, 83] on span "Sections" at bounding box center [652, 84] width 47 height 20
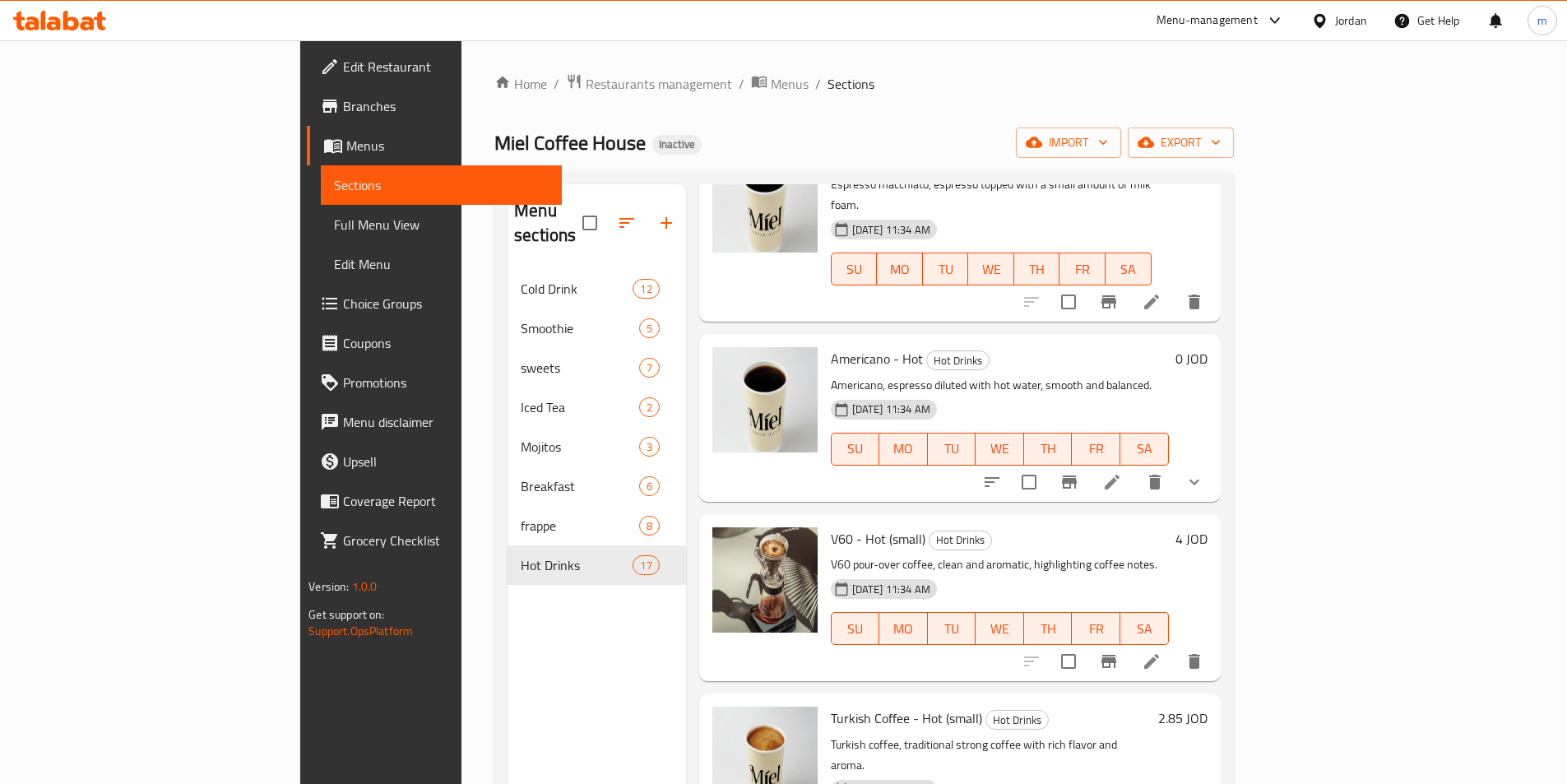
scroll to position [494, 0]
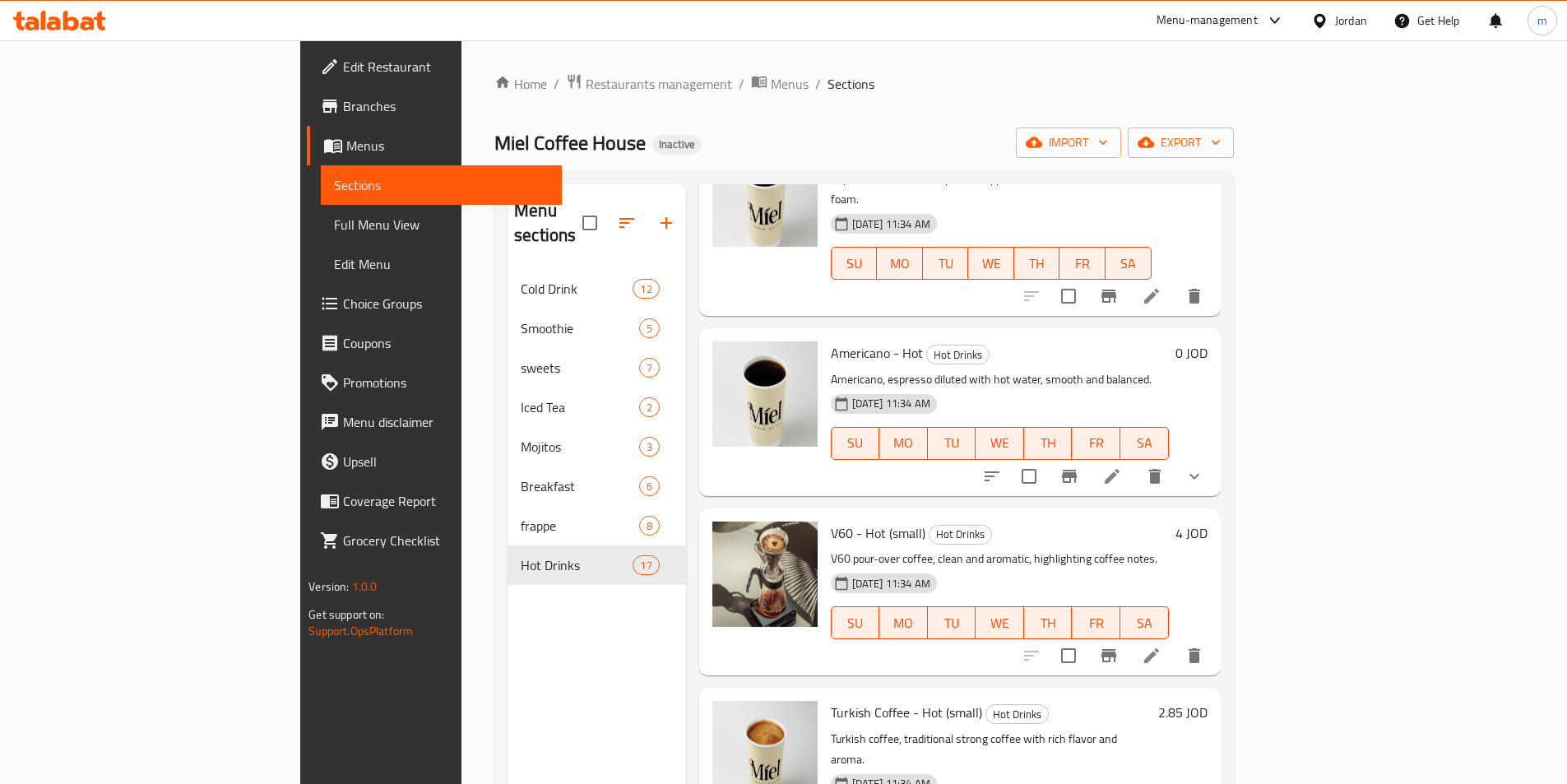
click at [864, 454] on div "Menu items Add Sort Manage items Single Espresso - Hot (small) Hot Drinks Singl…" at bounding box center [953, 576] width 535 height 784
click at [1205, 467] on icon "show more" at bounding box center [1194, 476] width 20 height 20
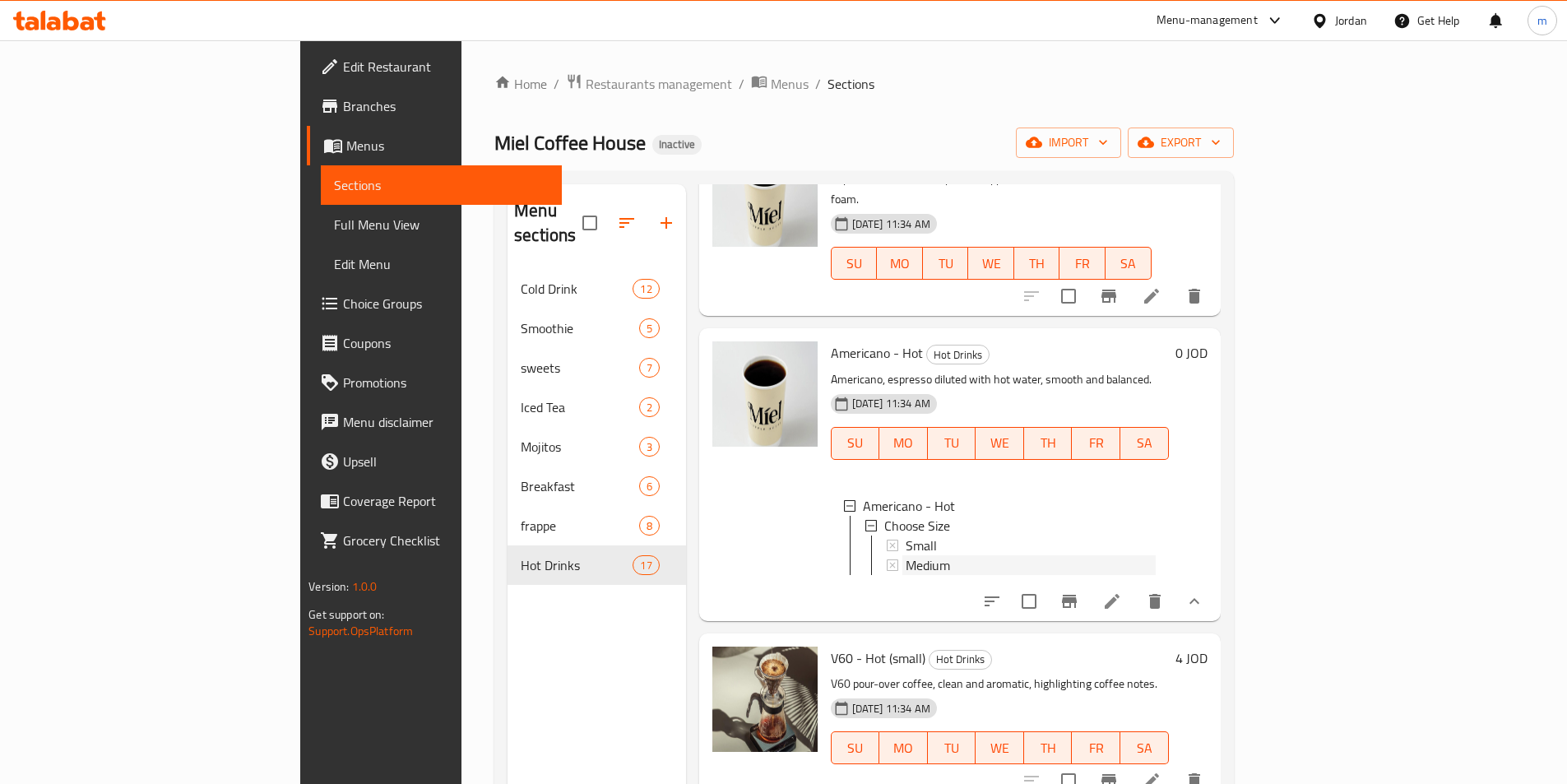
click at [906, 556] on span "Medium" at bounding box center [927, 565] width 44 height 20
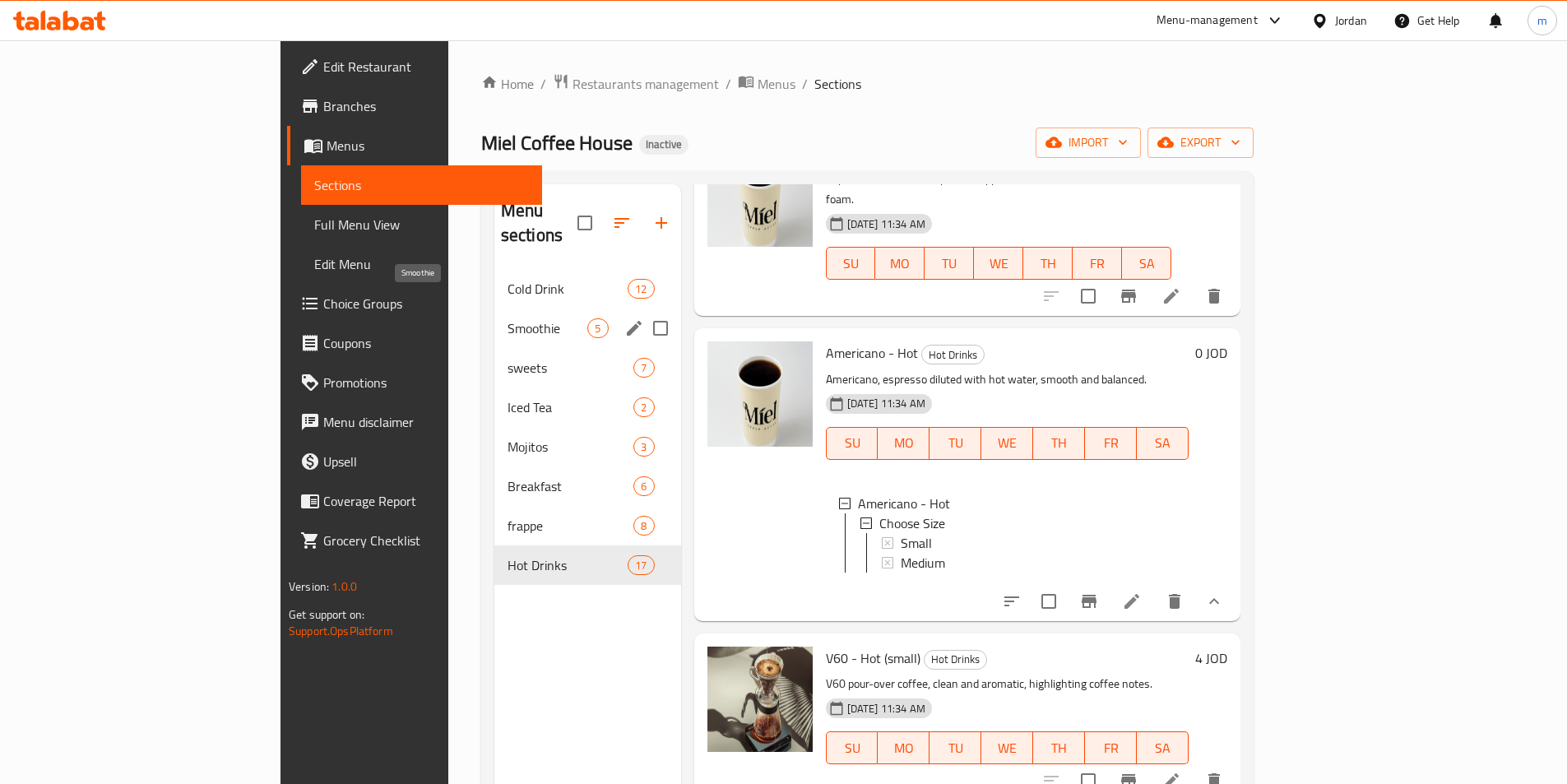
click at [508, 318] on span "Smoothie" at bounding box center [548, 328] width 80 height 20
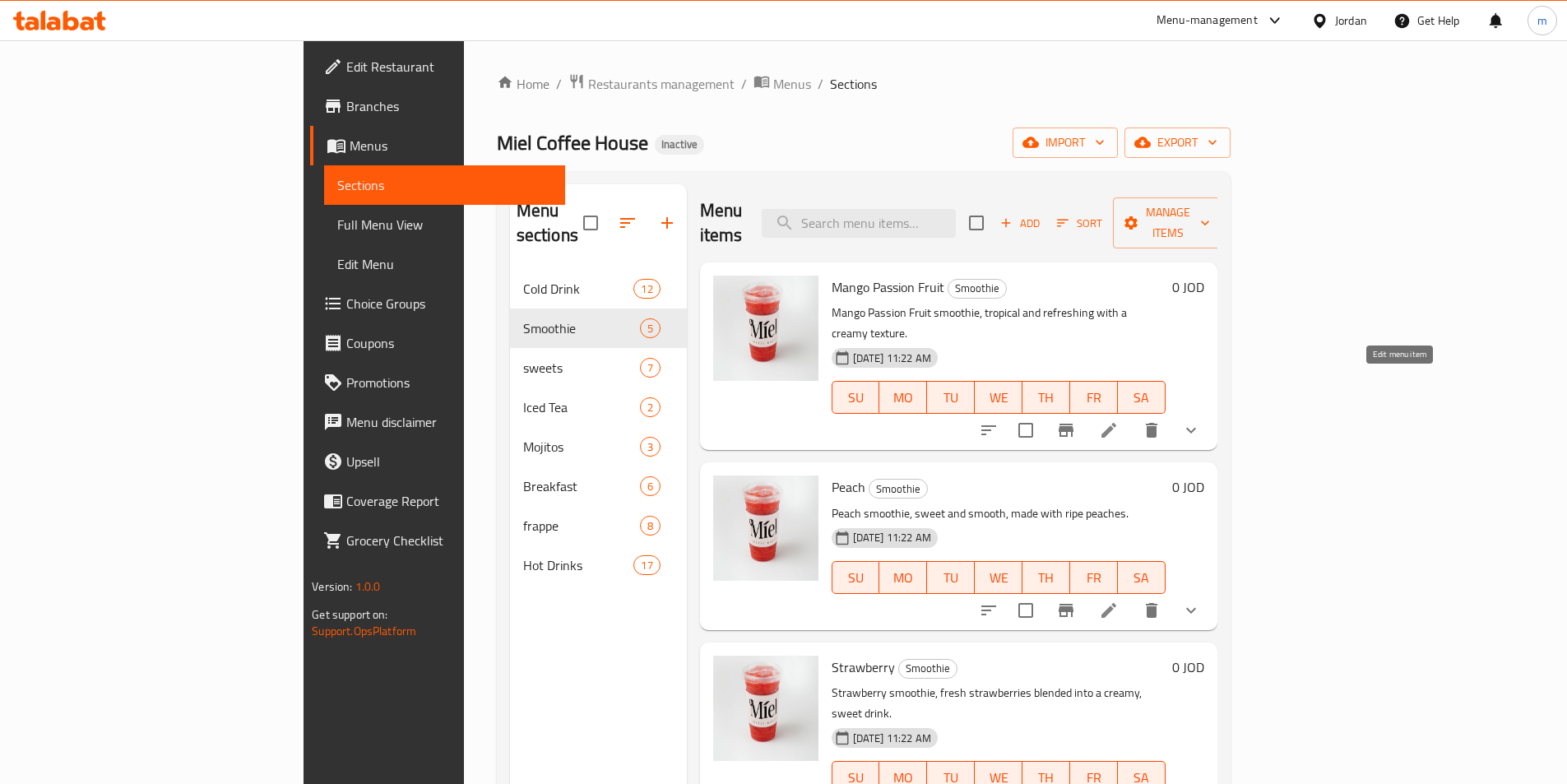
click at [1117, 423] on icon at bounding box center [1109, 430] width 15 height 15
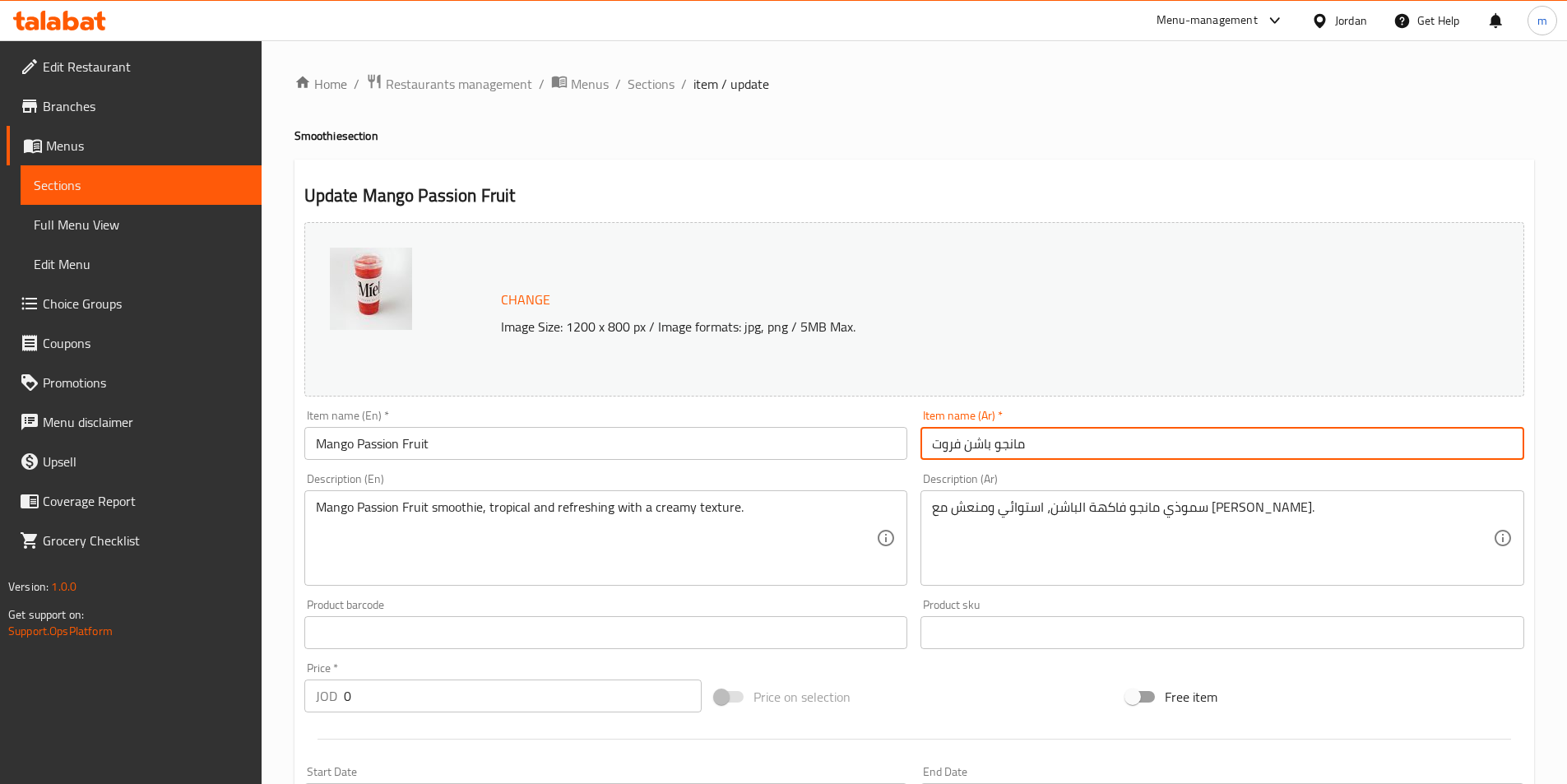
drag, startPoint x: 991, startPoint y: 444, endPoint x: 920, endPoint y: 453, distance: 71.6
click at [920, 453] on div "Item name (Ar)   * [PERSON_NAME] Item name (Ar) *" at bounding box center [1222, 434] width 617 height 64
paste input "text"
type input "مانجو باشون فروت"
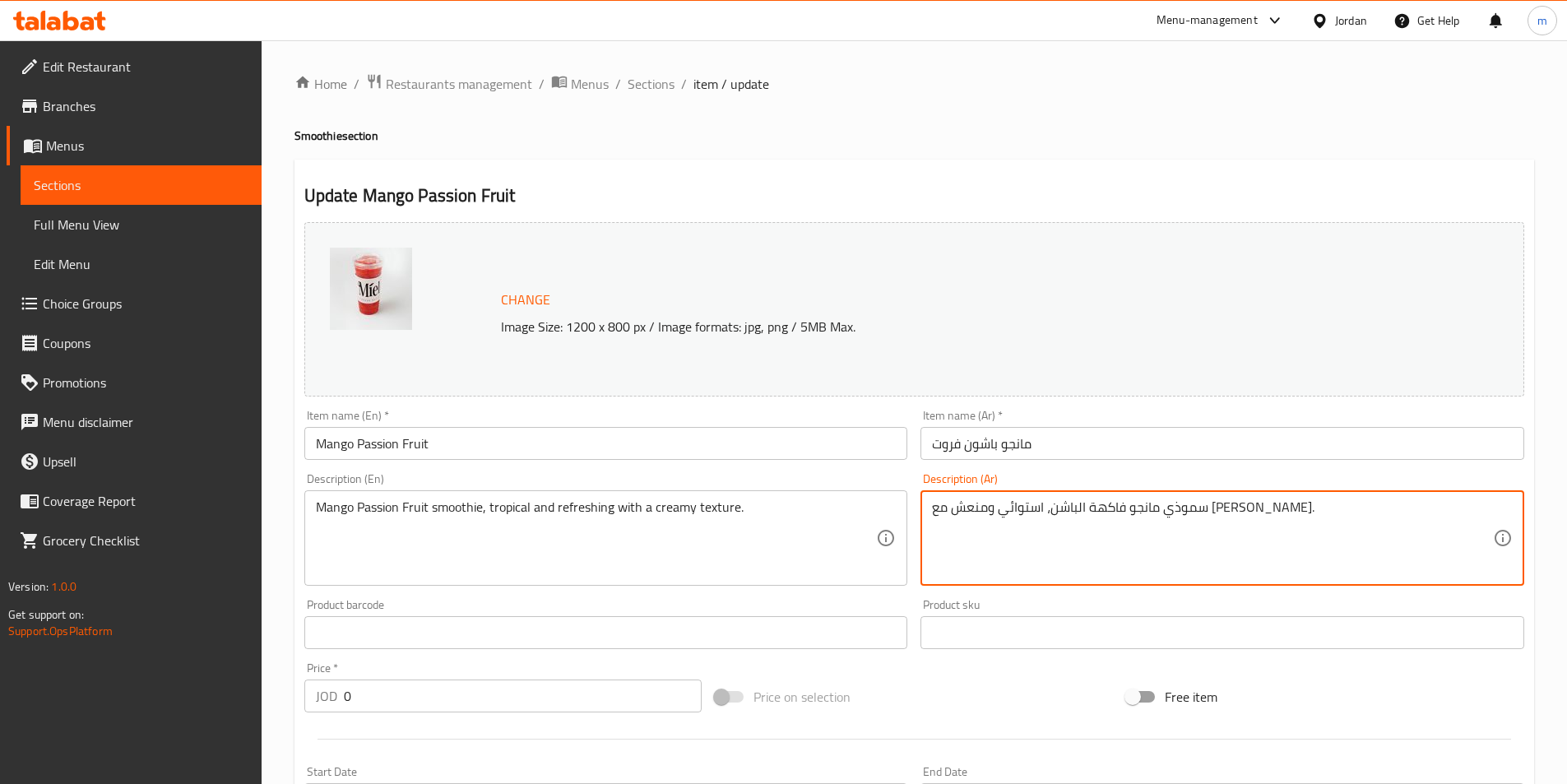
drag, startPoint x: 1197, startPoint y: 508, endPoint x: 1122, endPoint y: 530, distance: 78.2
paste textarea "باشون فروت"
click at [1105, 511] on textarea "سموذي مانجو باشون فروت، استوائي ومنعش مع [PERSON_NAME]." at bounding box center [1212, 538] width 561 height 78
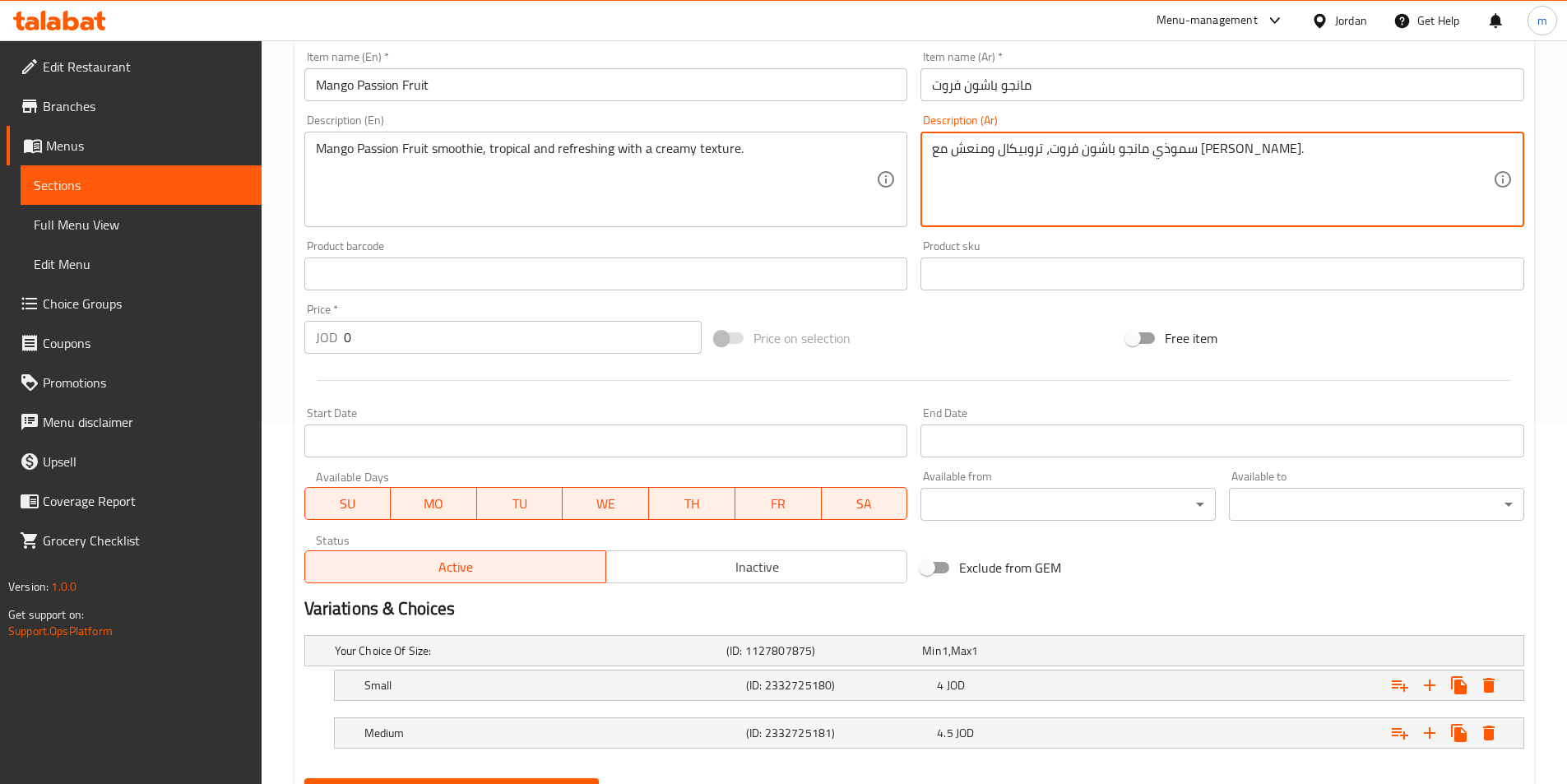
scroll to position [412, 0]
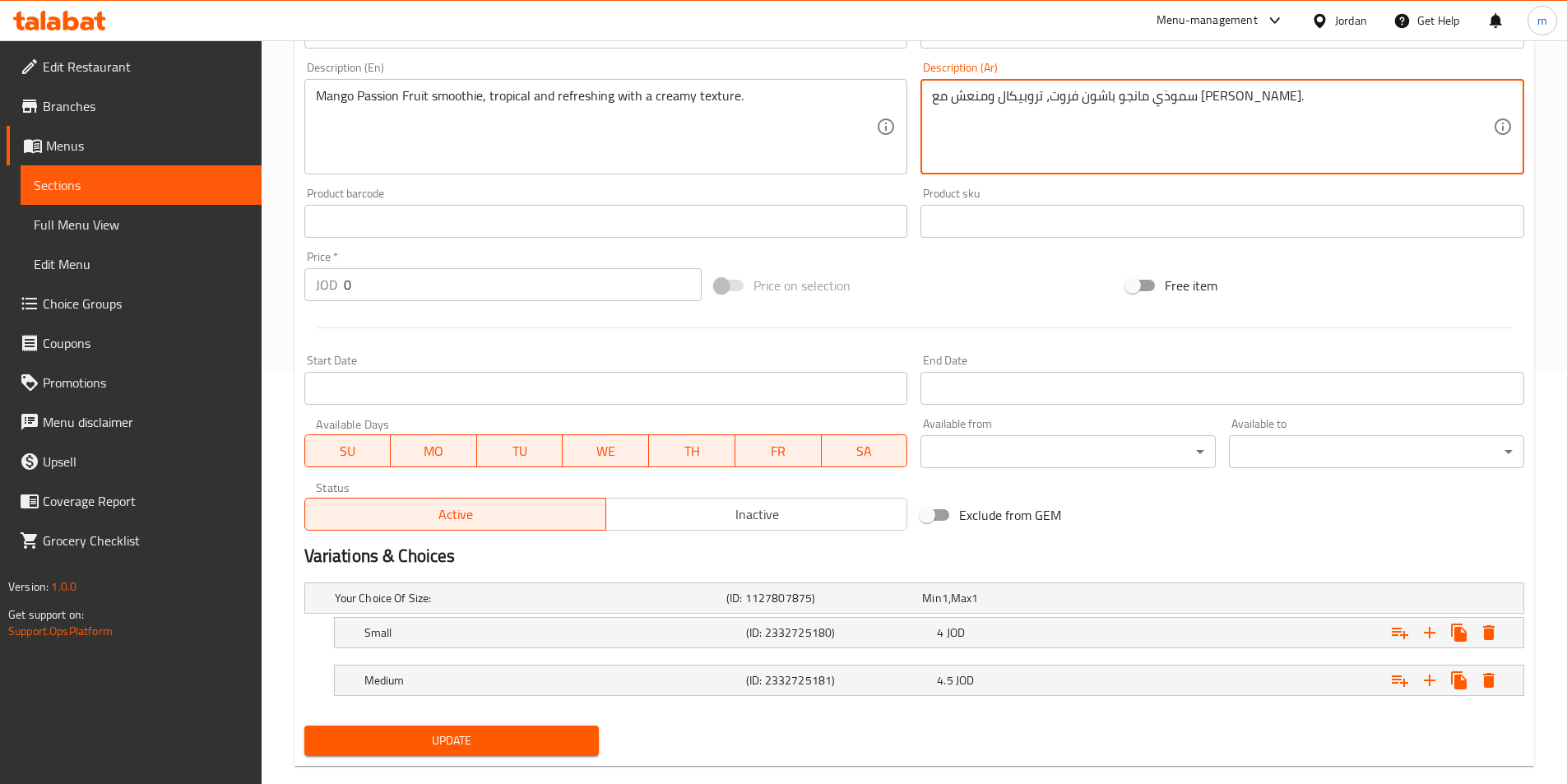
type textarea "سموذي مانجو باشون فروت، تروبيكال ومنعش مع [PERSON_NAME]."
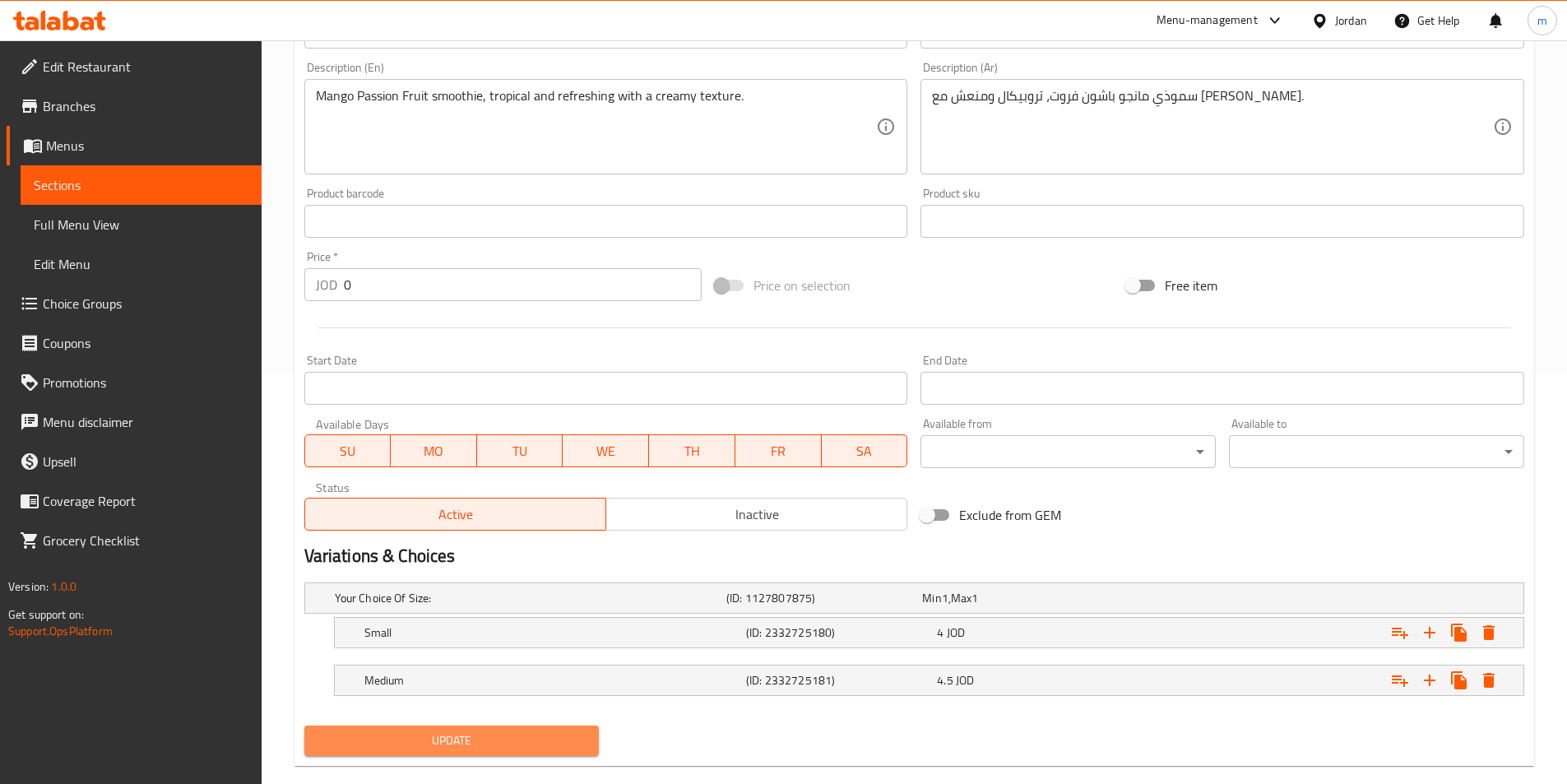
click at [506, 736] on span "Update" at bounding box center [452, 740] width 269 height 21
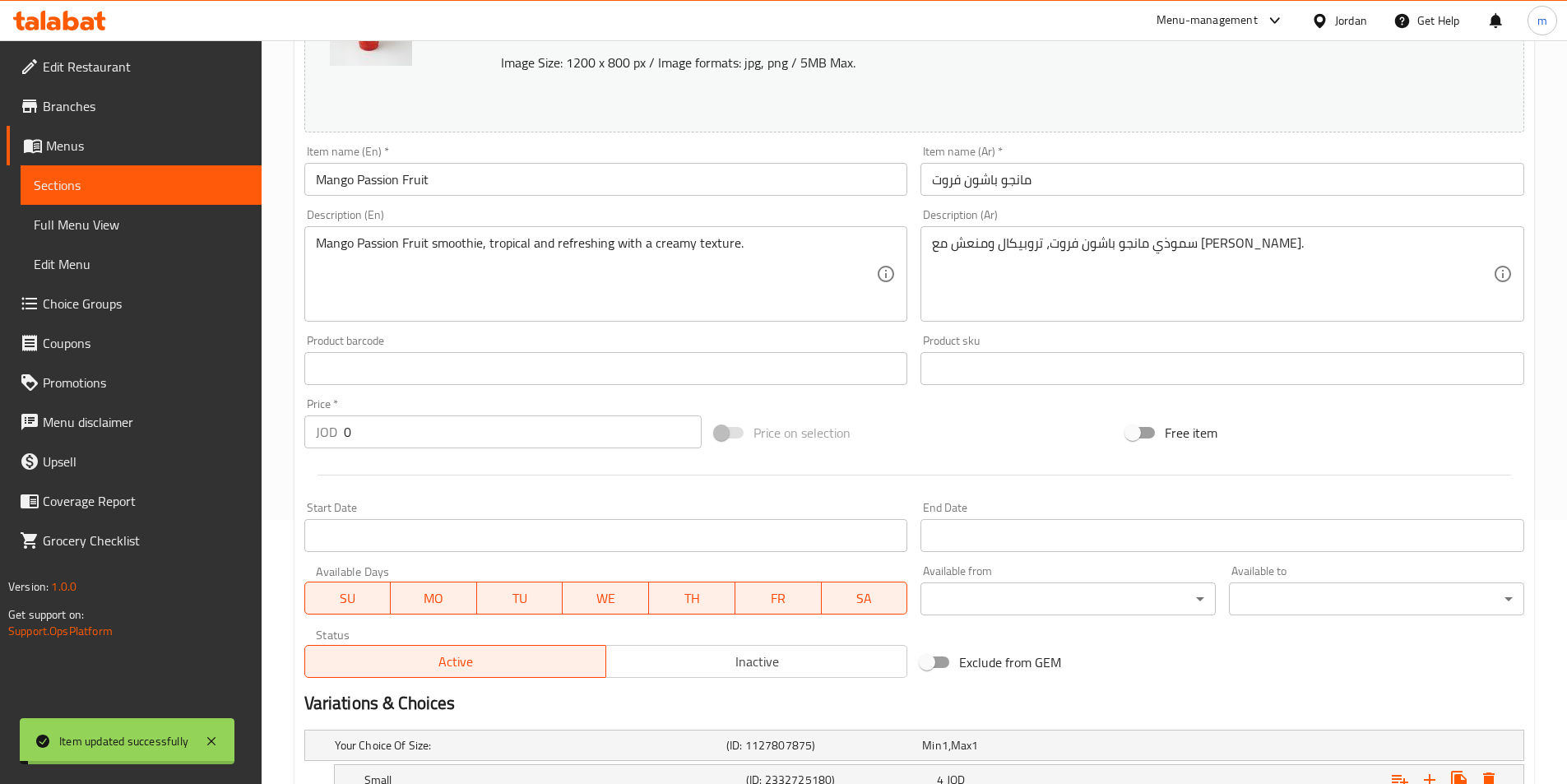
scroll to position [0, 0]
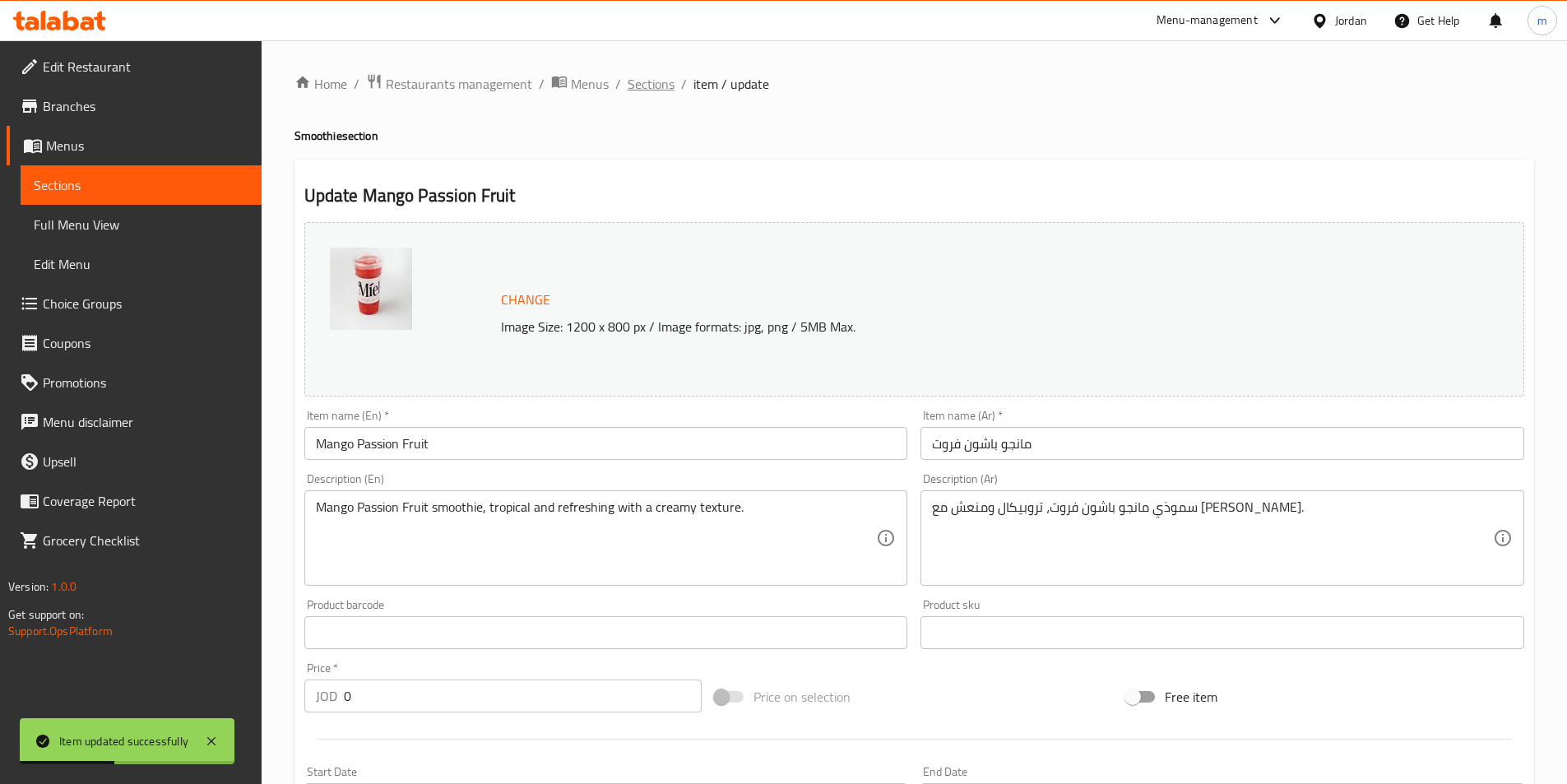
click at [639, 86] on span "Sections" at bounding box center [652, 84] width 47 height 20
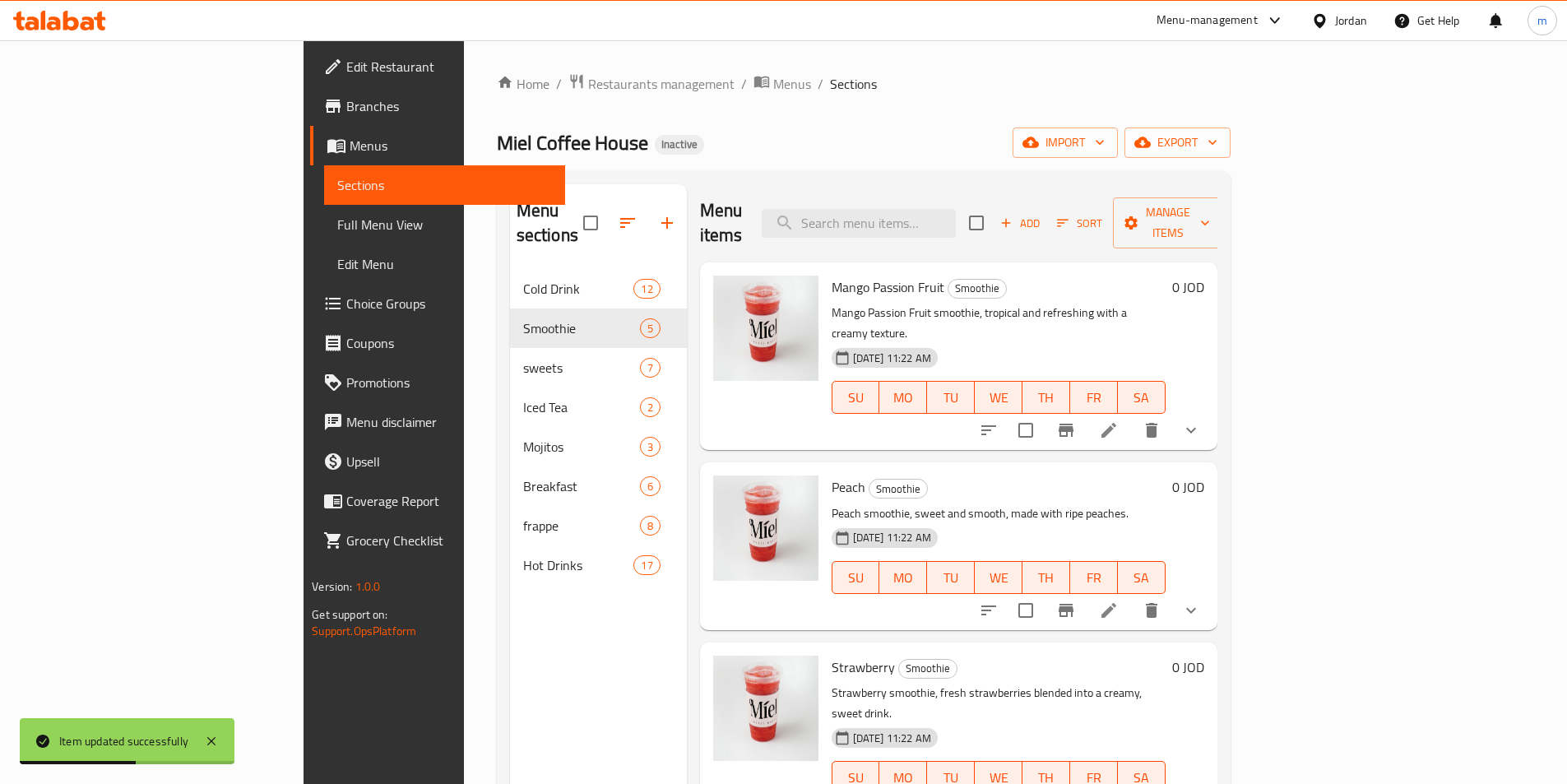
click at [523, 279] on span "Cold Drink" at bounding box center [578, 289] width 111 height 20
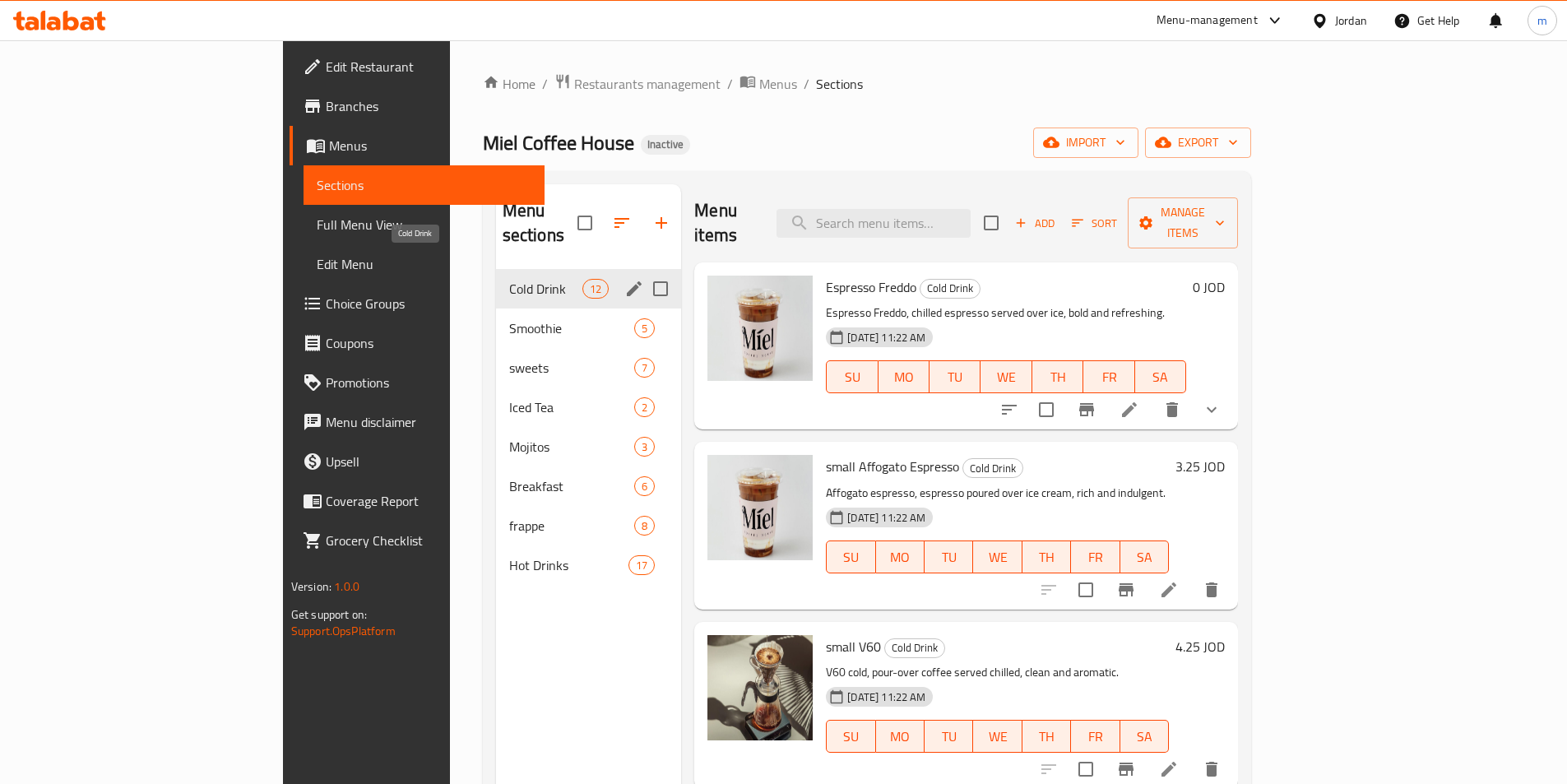
click at [510, 279] on span "Cold Drink" at bounding box center [546, 289] width 73 height 20
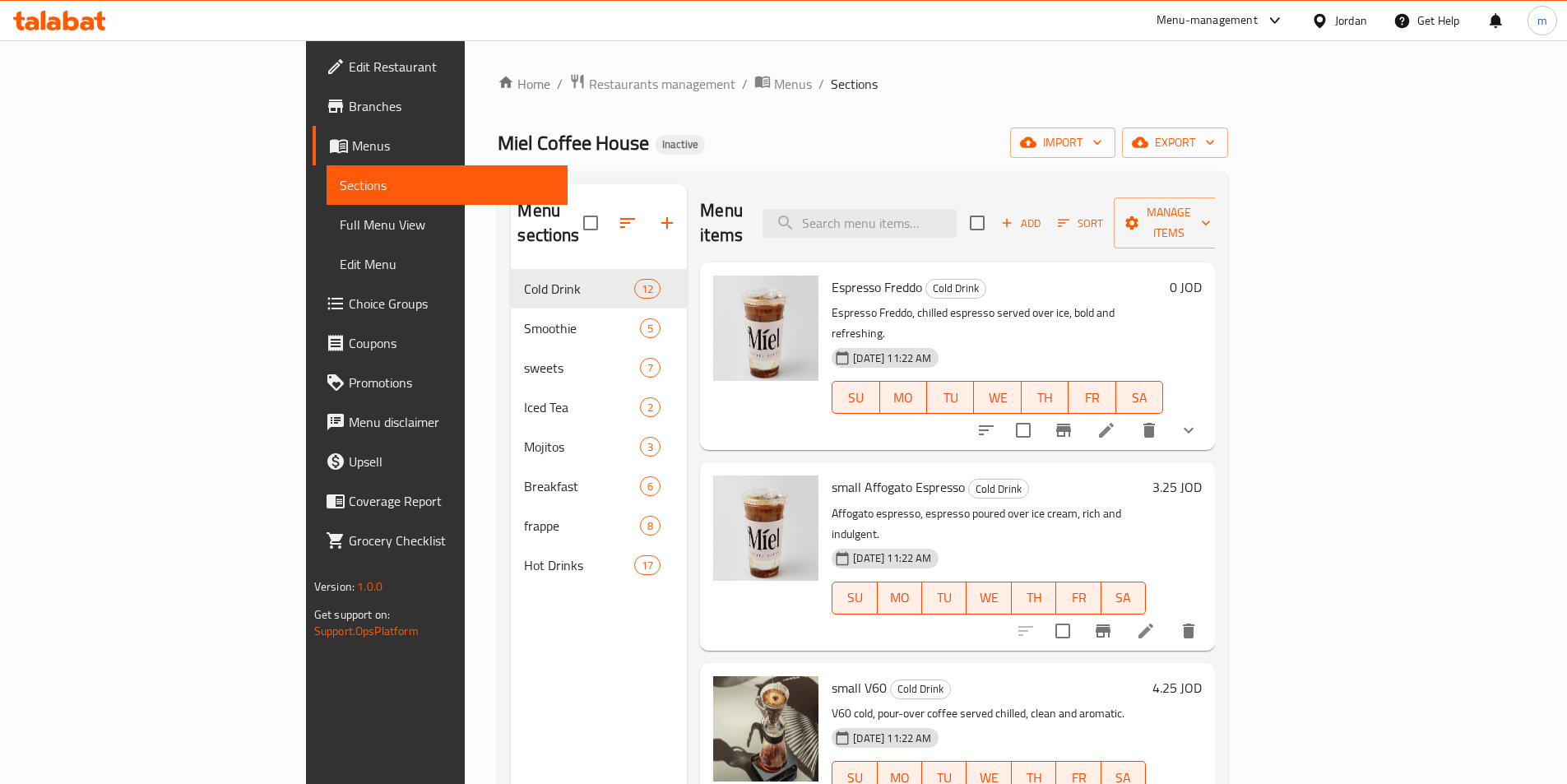
click at [1114, 423] on icon at bounding box center [1106, 430] width 15 height 15
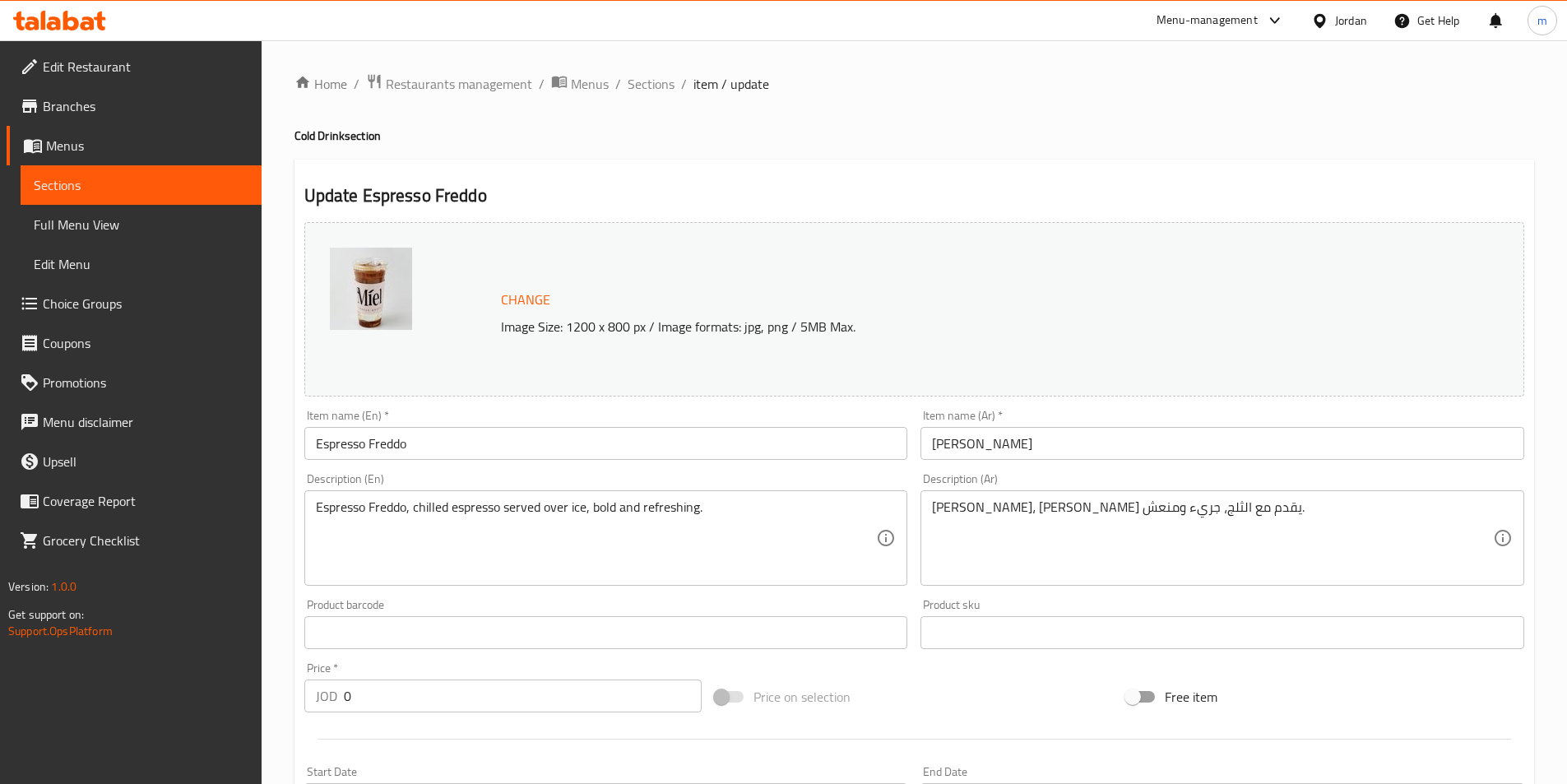
click at [606, 465] on div "Item name (En)   * [PERSON_NAME] Item name (En) *" at bounding box center [606, 434] width 617 height 64
click at [607, 445] on input "Espresso Freddo" at bounding box center [606, 443] width 604 height 33
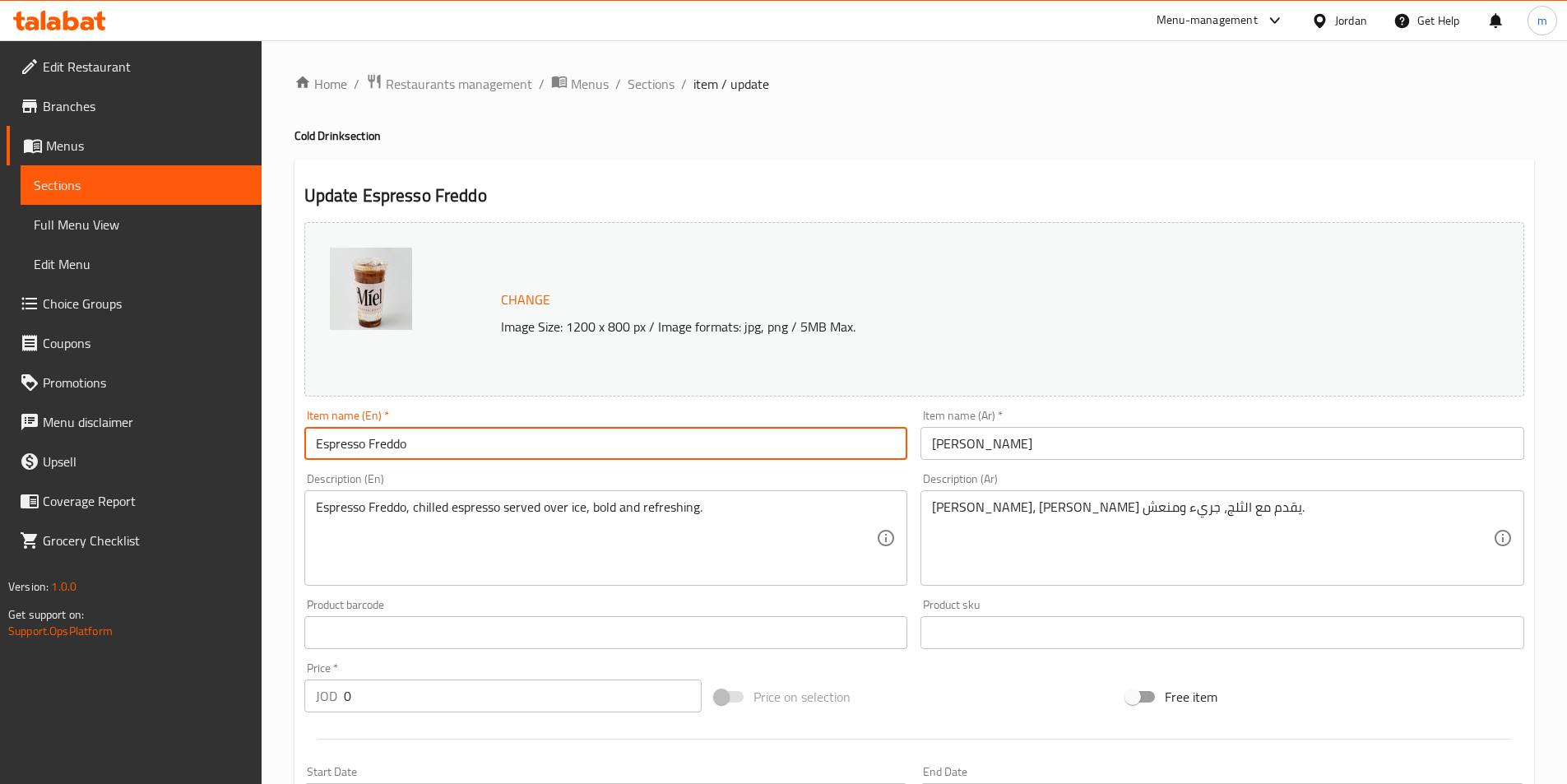
paste input "(Cold)"
type input "Espresso Freddo (Cold)"
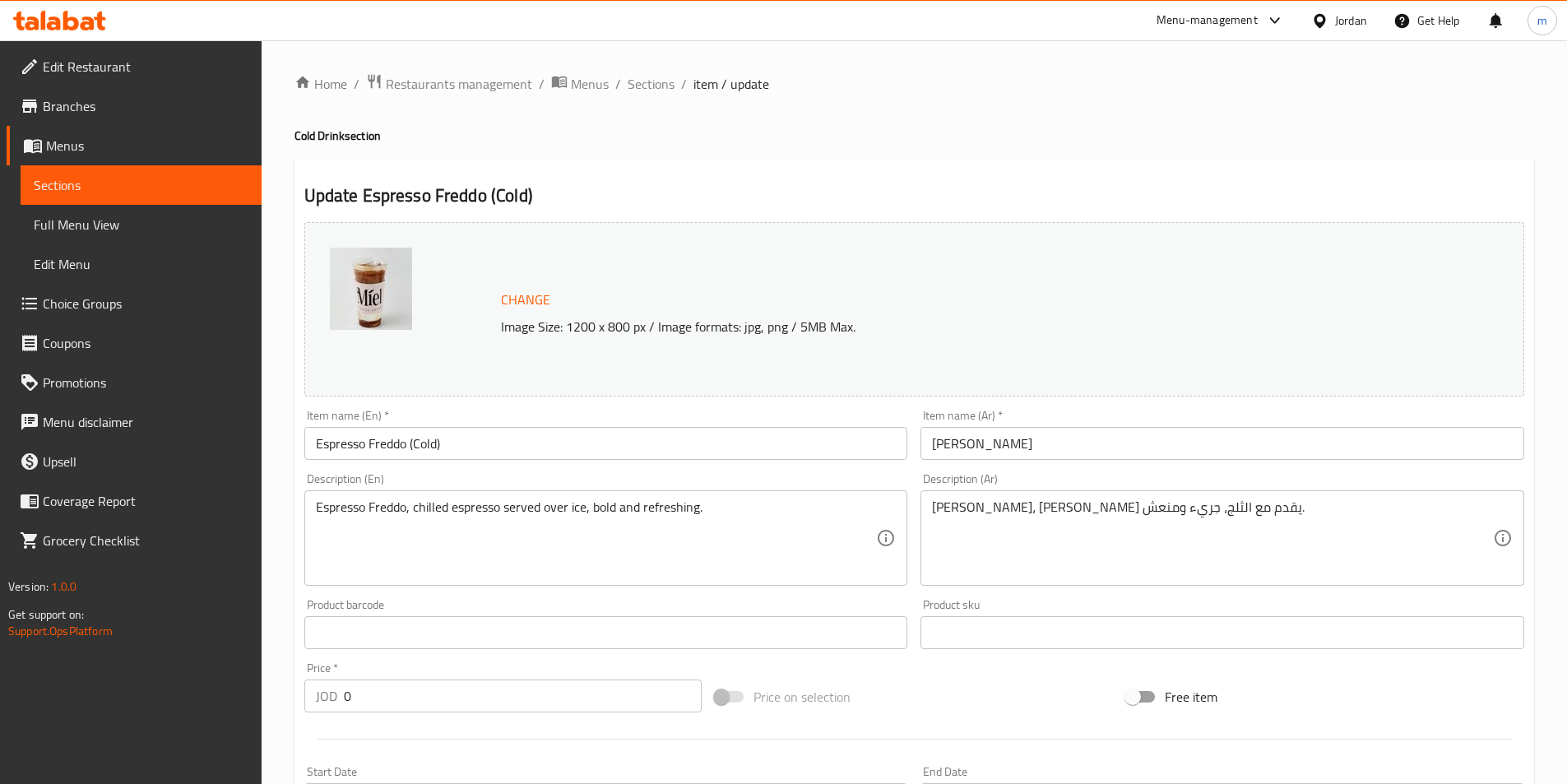
click at [1159, 447] on input "[PERSON_NAME]" at bounding box center [1222, 443] width 604 height 33
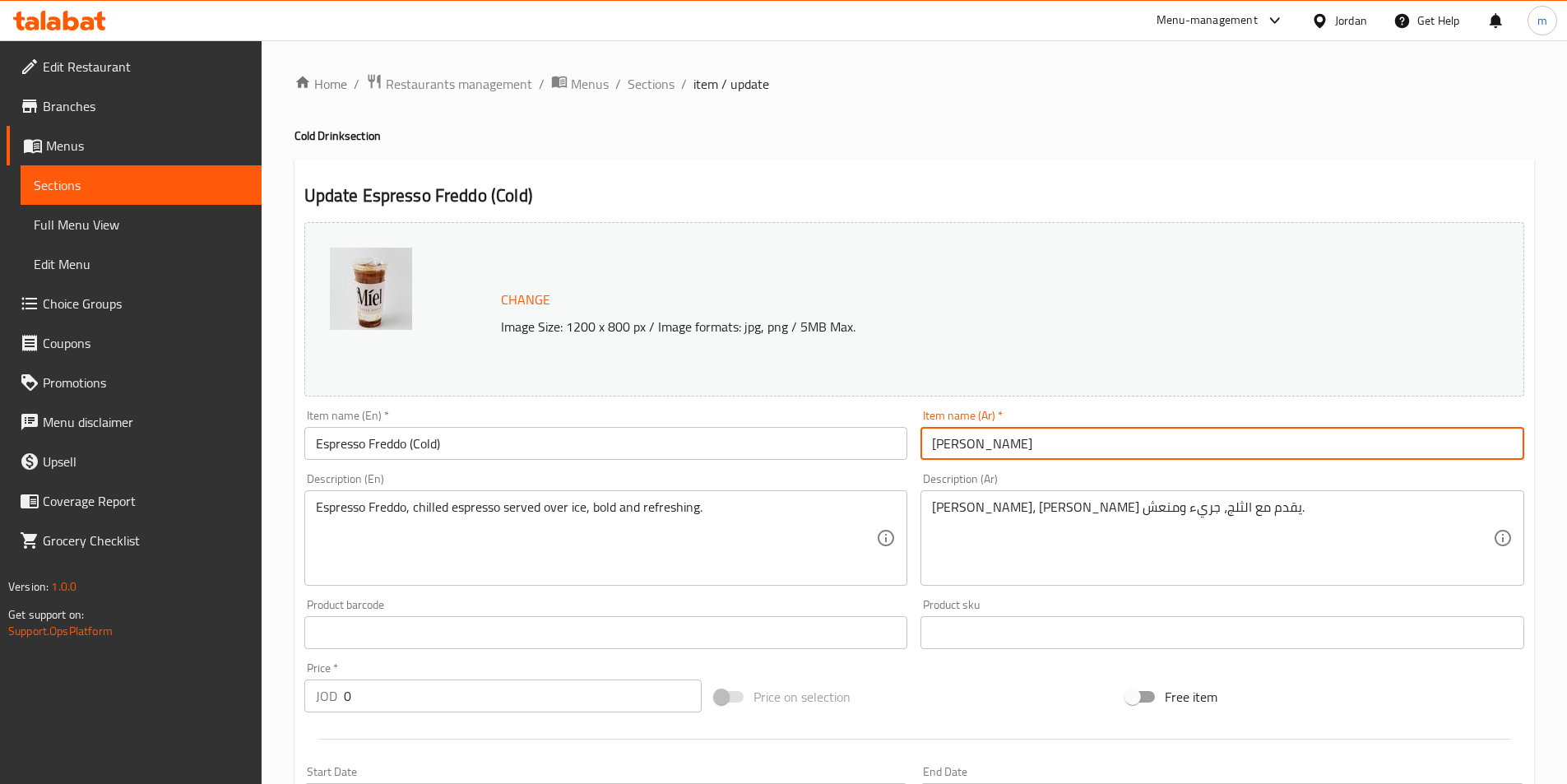
paste input "(بارد)"
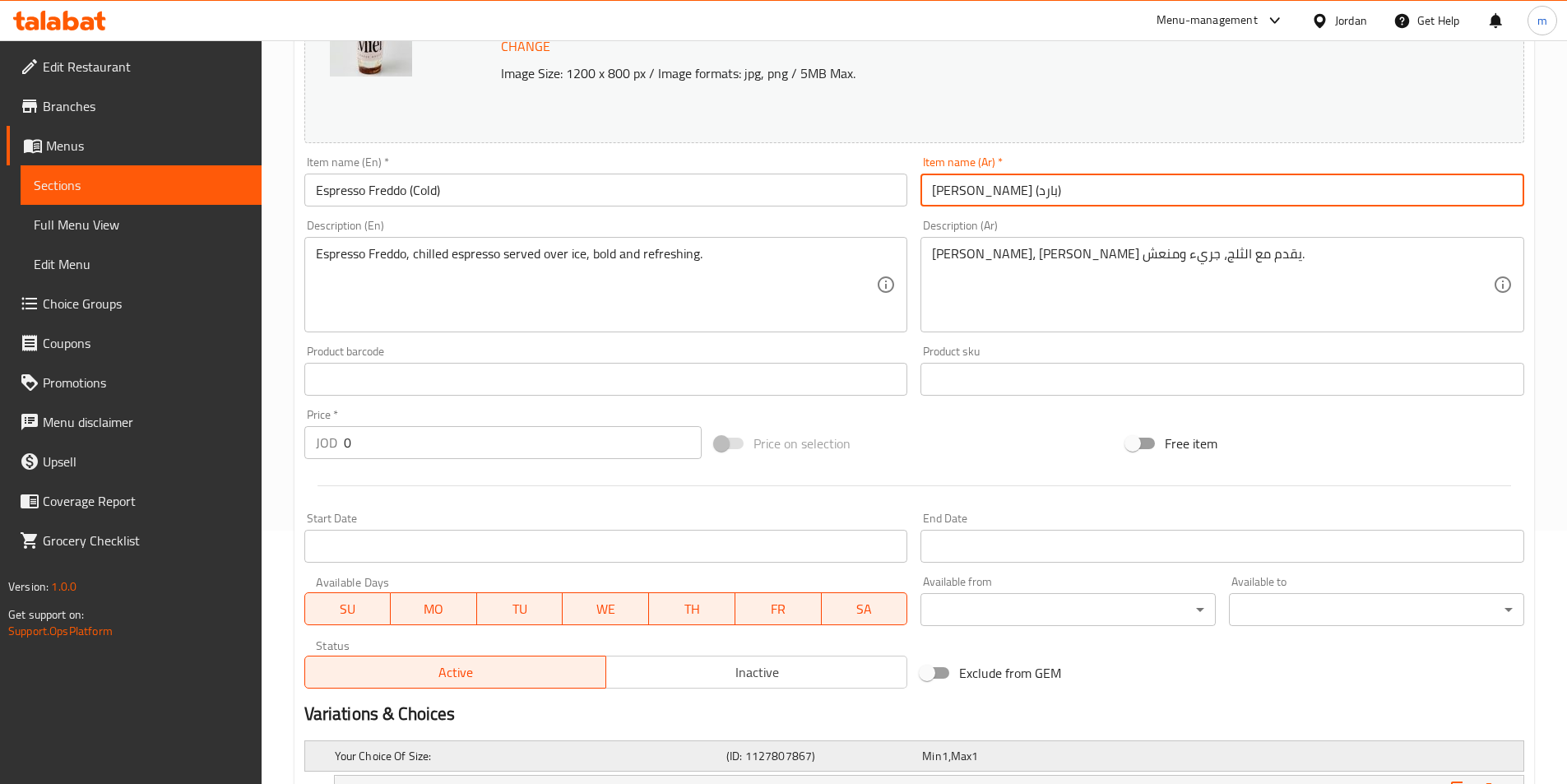
scroll to position [165, 0]
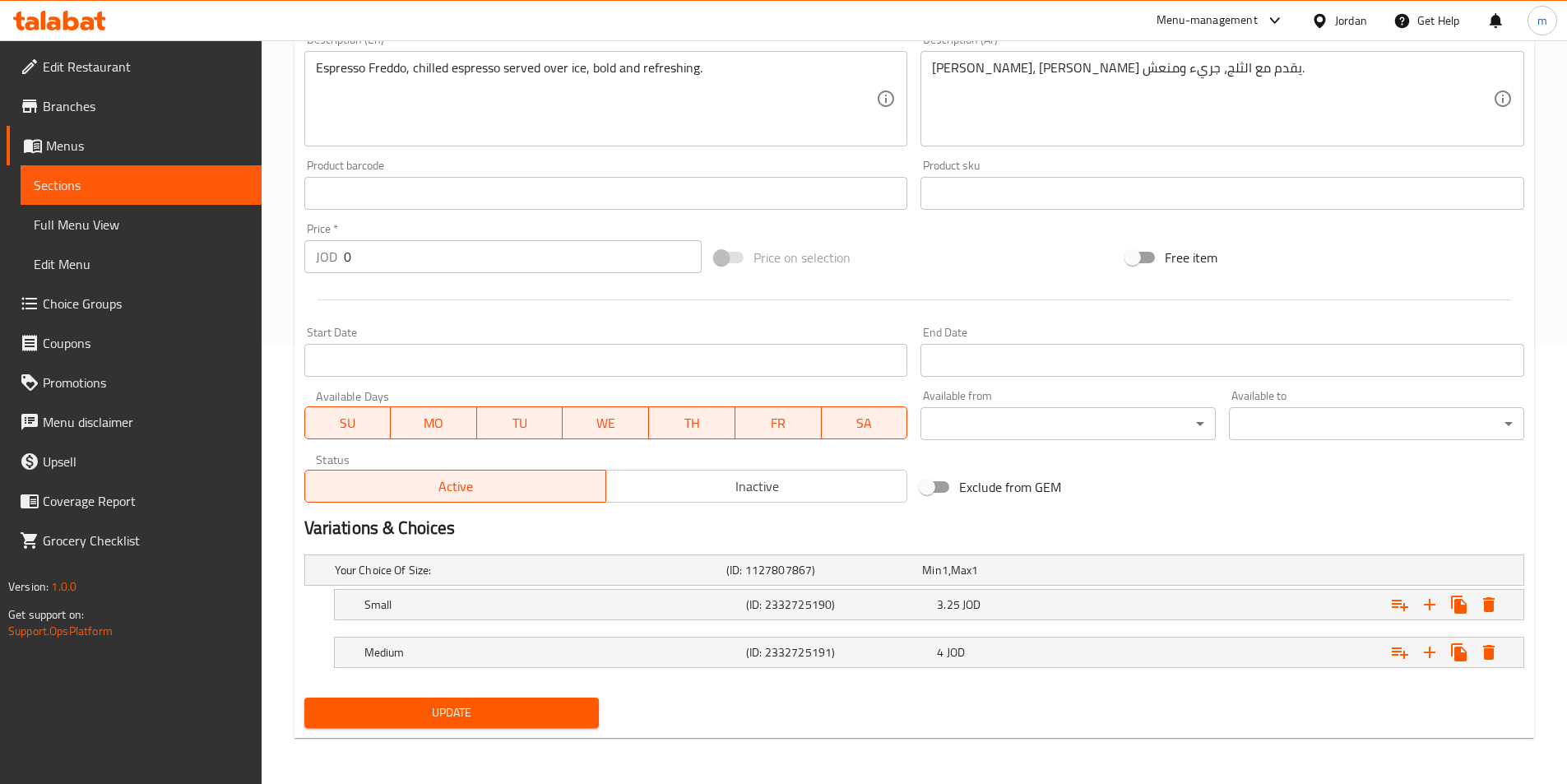
type input "[PERSON_NAME] (بارد)"
click at [492, 720] on span "Update" at bounding box center [452, 712] width 269 height 21
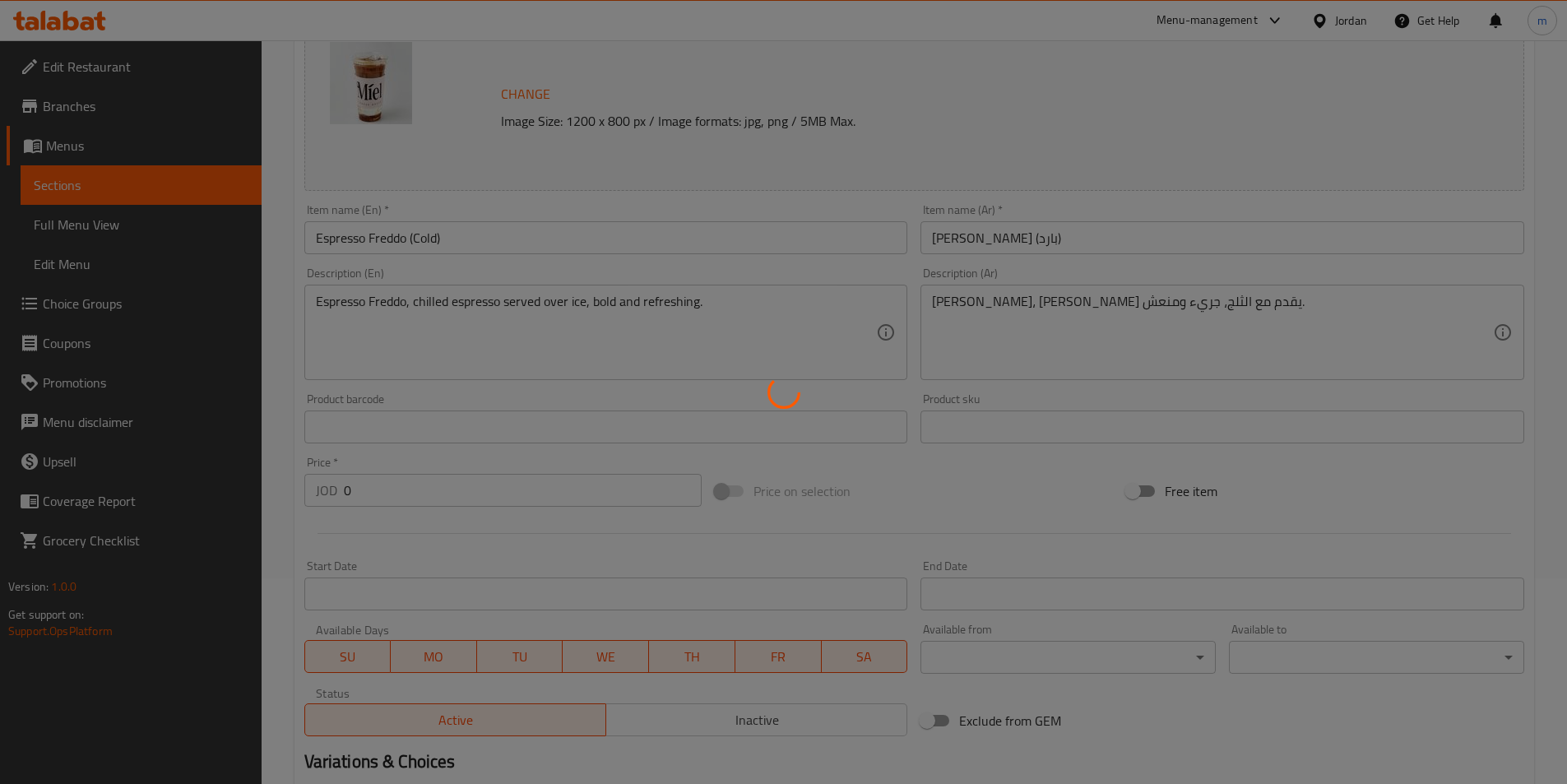
scroll to position [0, 0]
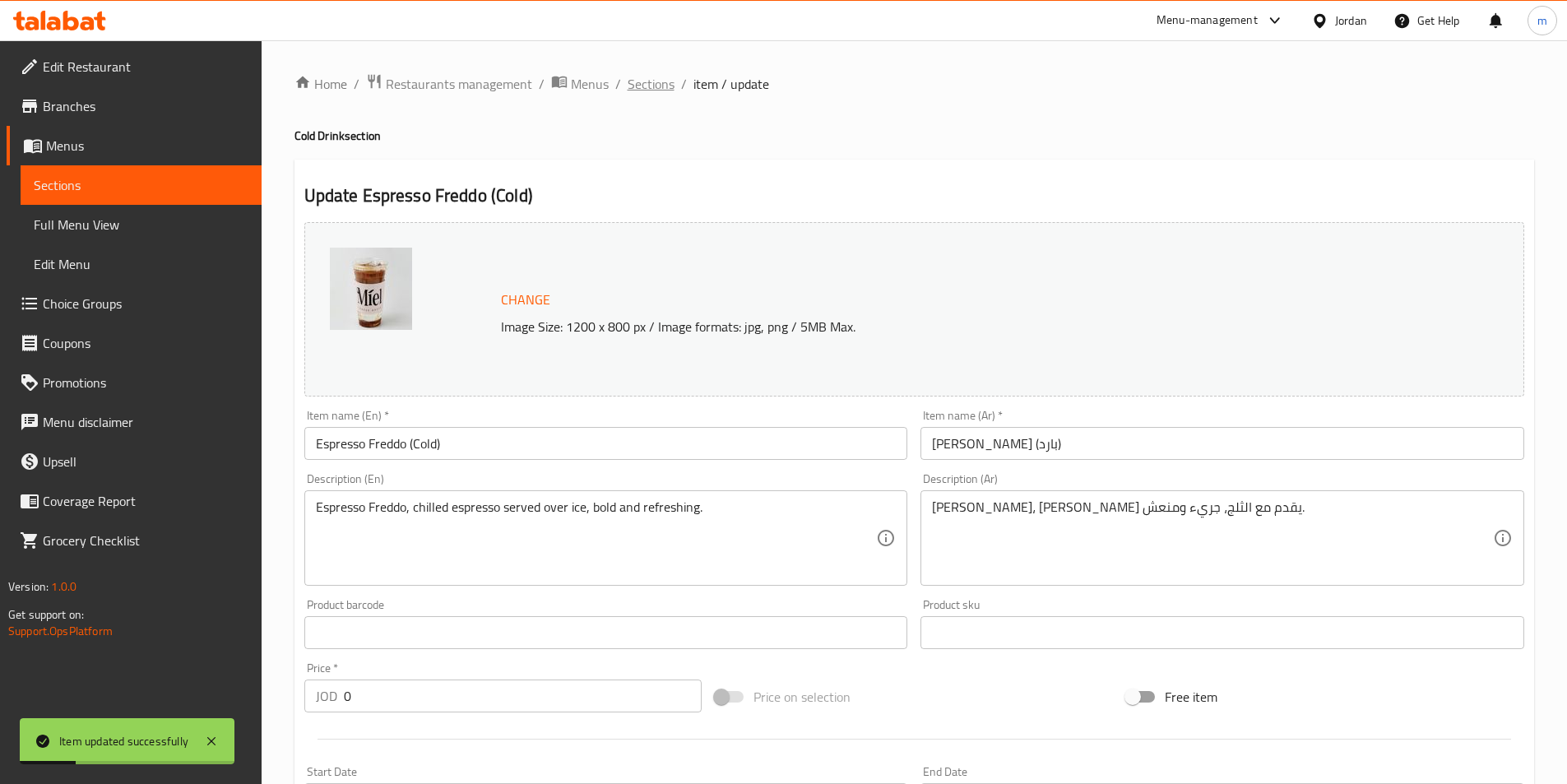
click at [646, 85] on span "Sections" at bounding box center [652, 84] width 47 height 20
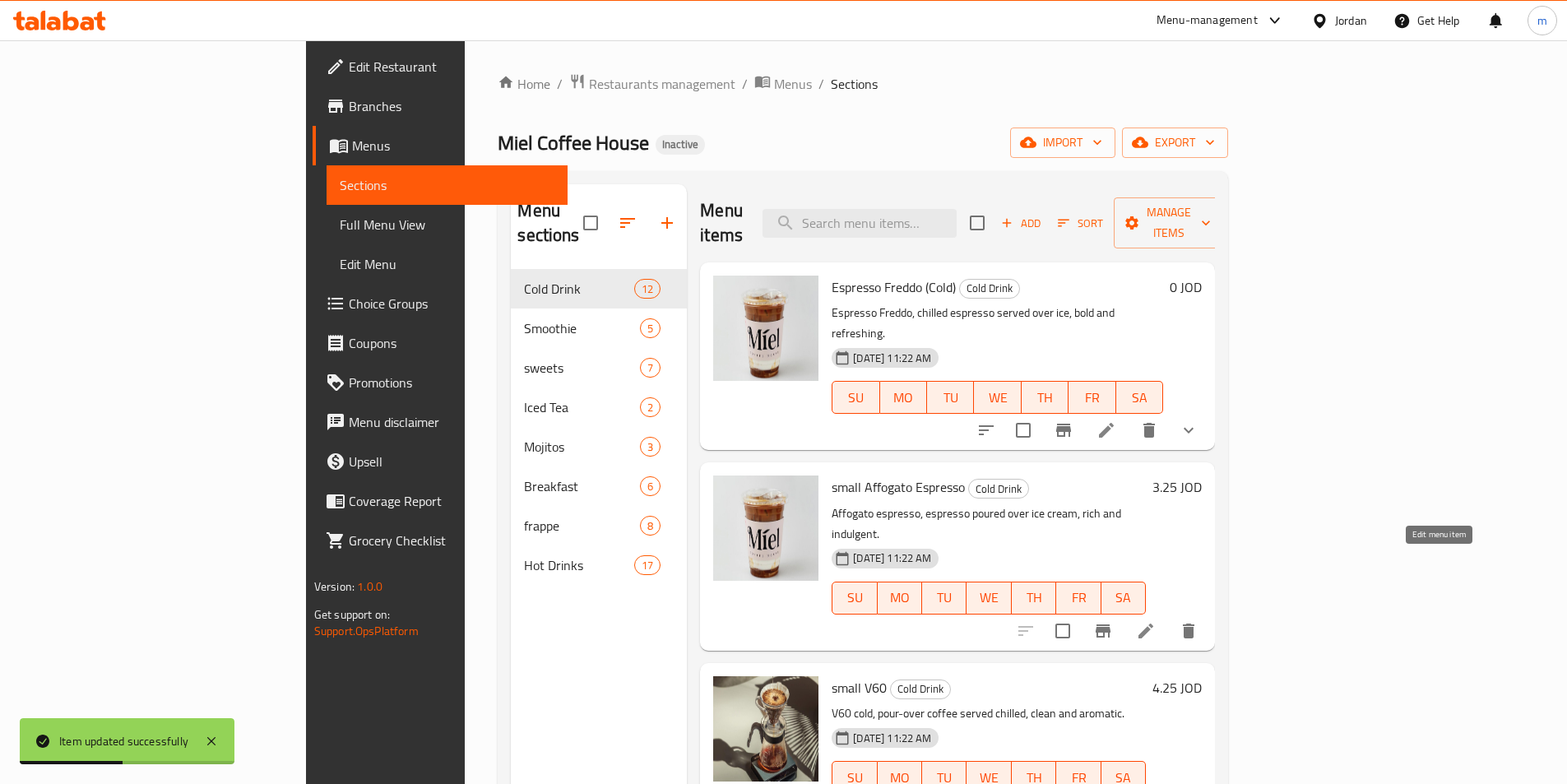
click at [1153, 624] on icon at bounding box center [1146, 631] width 15 height 15
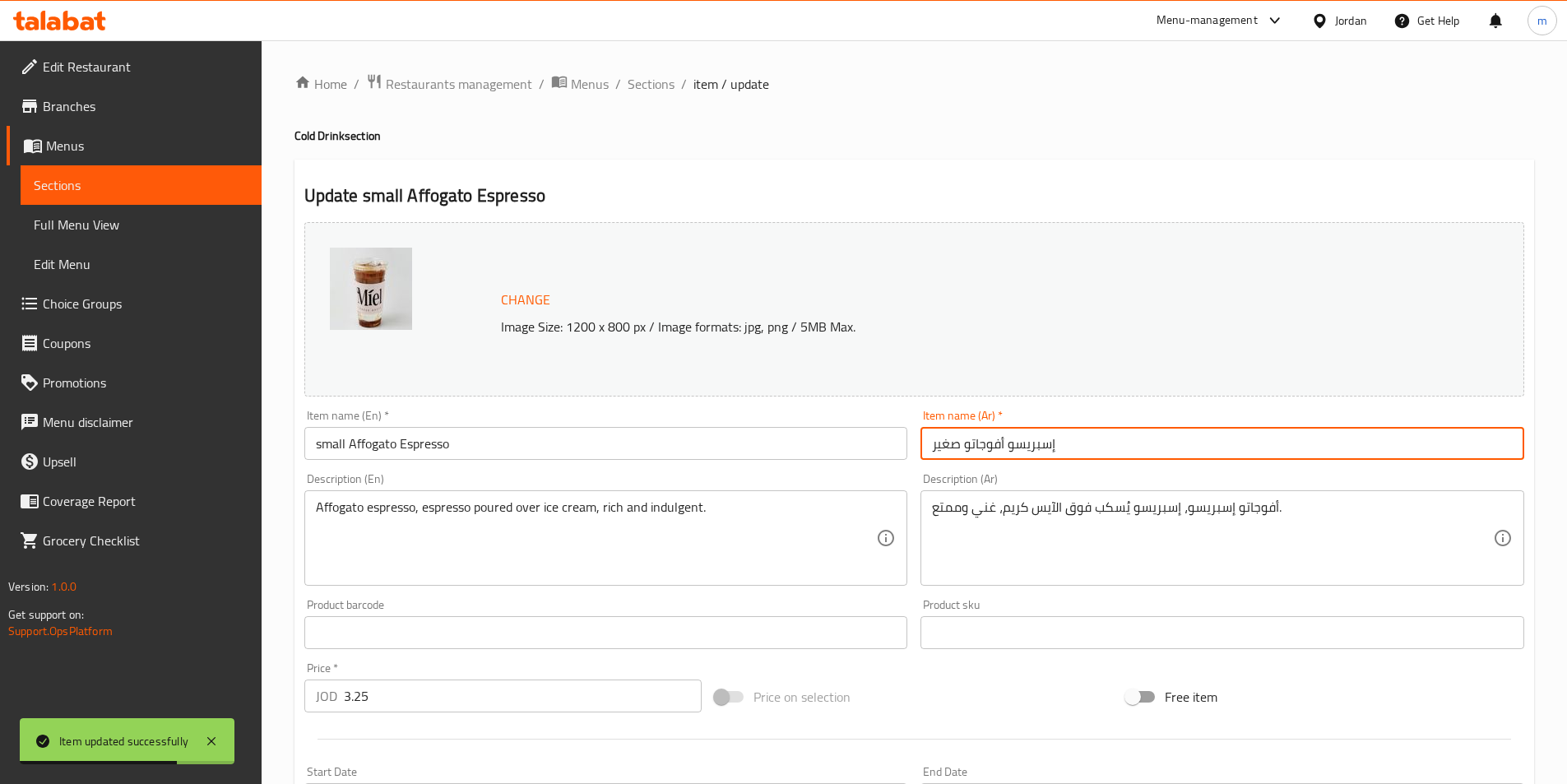
click at [1134, 454] on input "إسبريسو أفوجاتو صغير" at bounding box center [1222, 443] width 604 height 33
paste input "(بارد)"
type input "إسبريسو أفوجاتو صغير (بارد)"
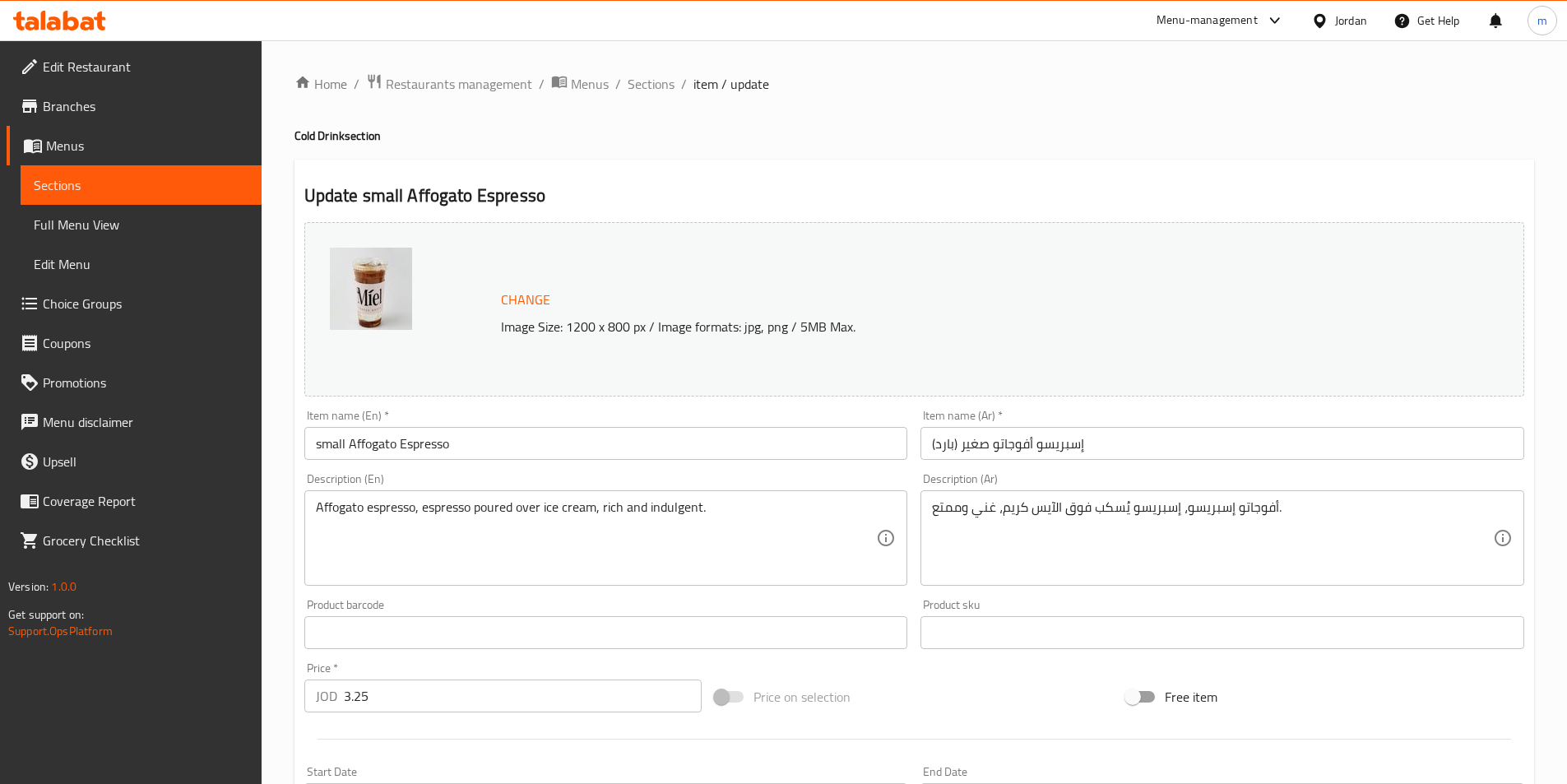
click at [730, 440] on input "small Affogato Espresso" at bounding box center [606, 443] width 604 height 33
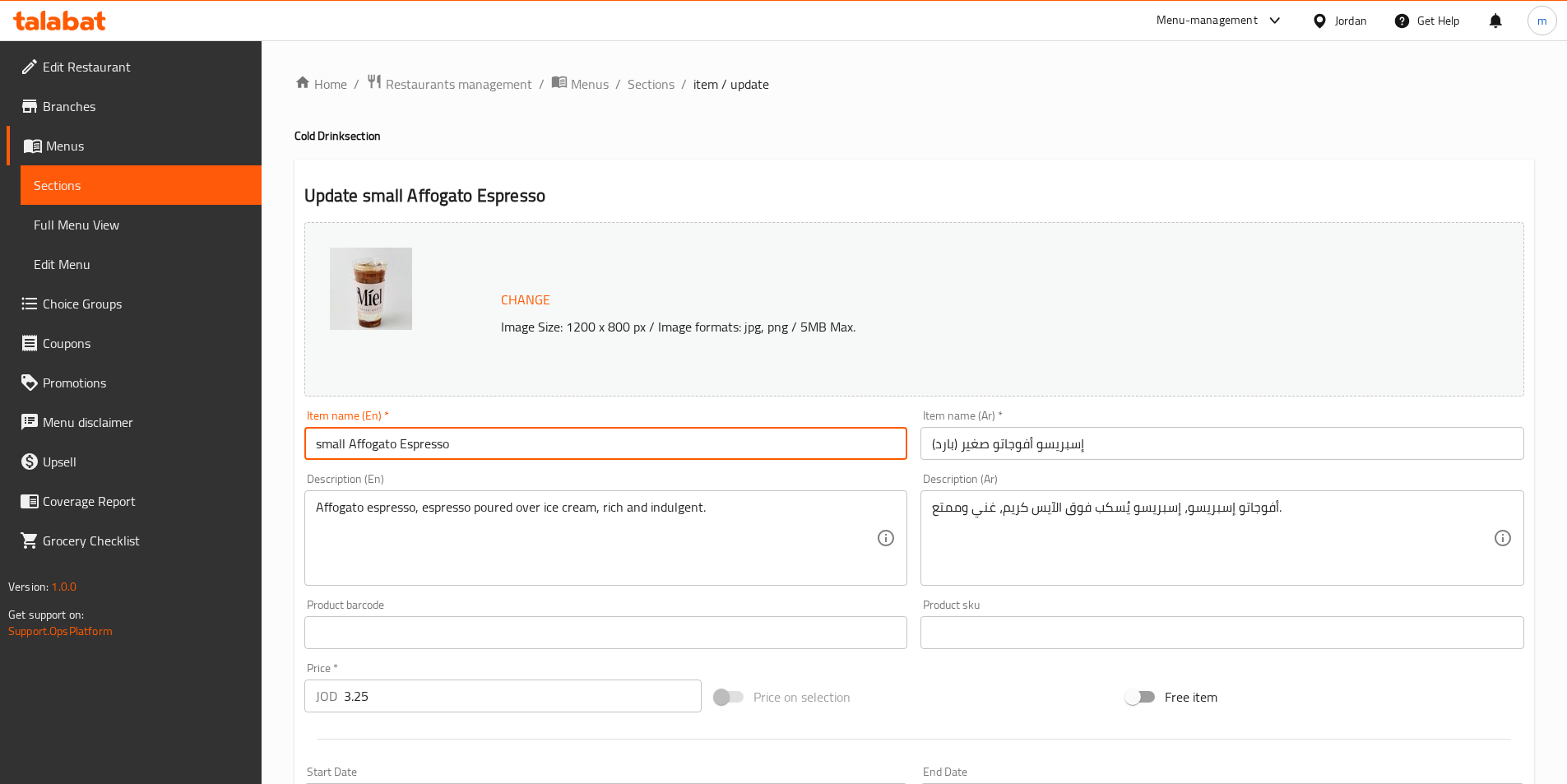
paste input "(Cold)"
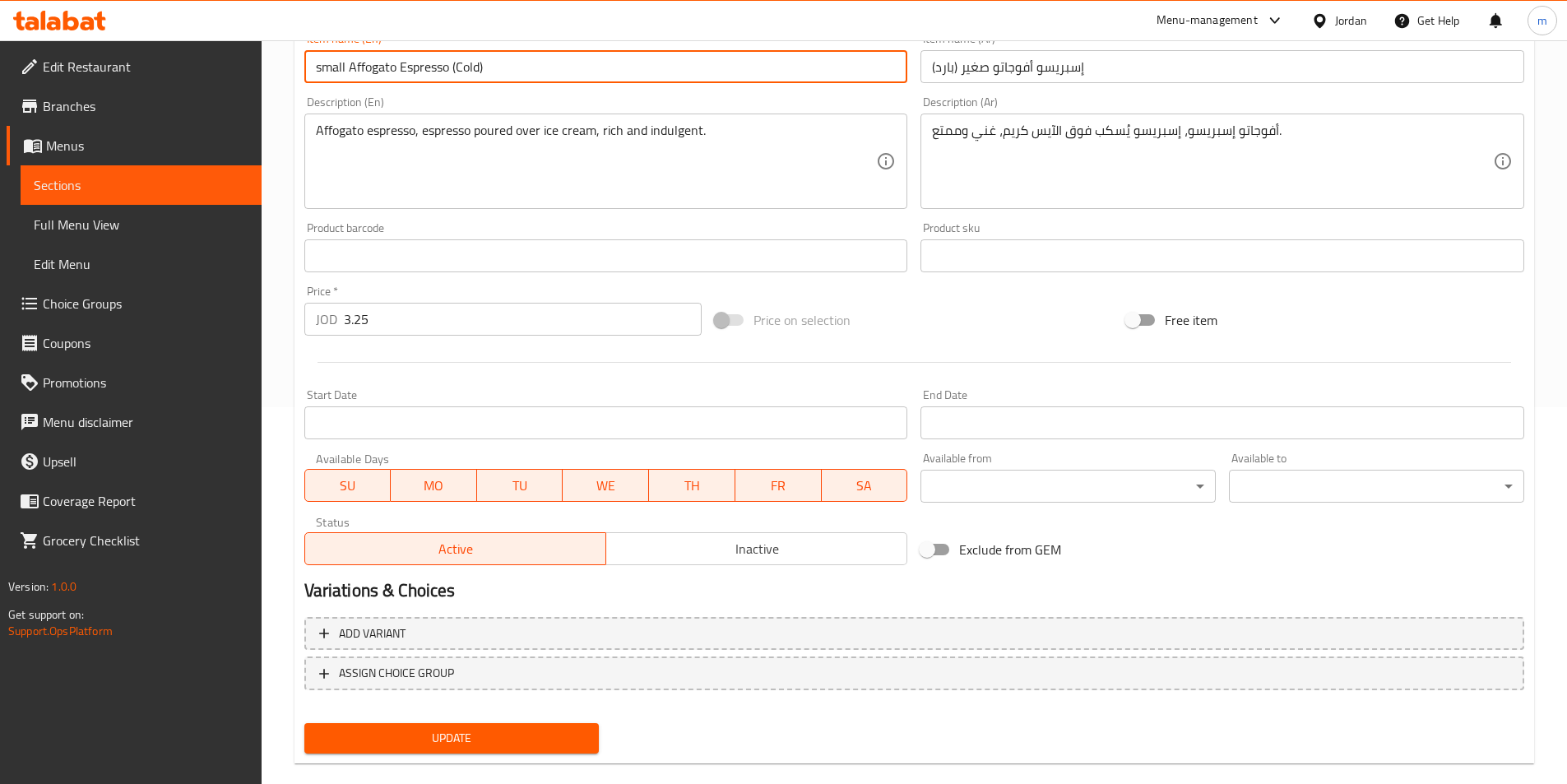
scroll to position [402, 0]
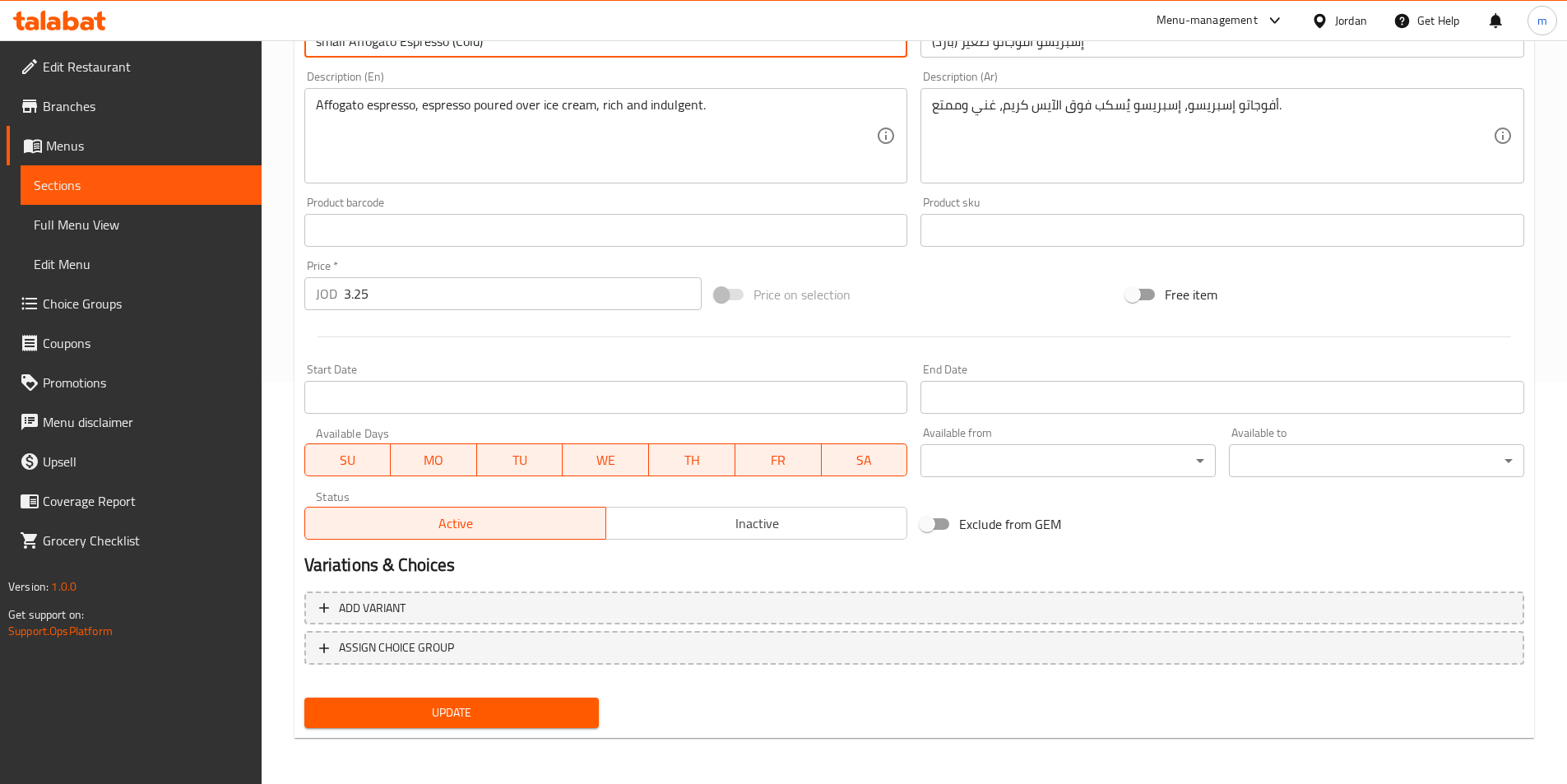
type input "small Affogato Espresso (Cold)"
click at [455, 721] on span "Update" at bounding box center [452, 712] width 269 height 21
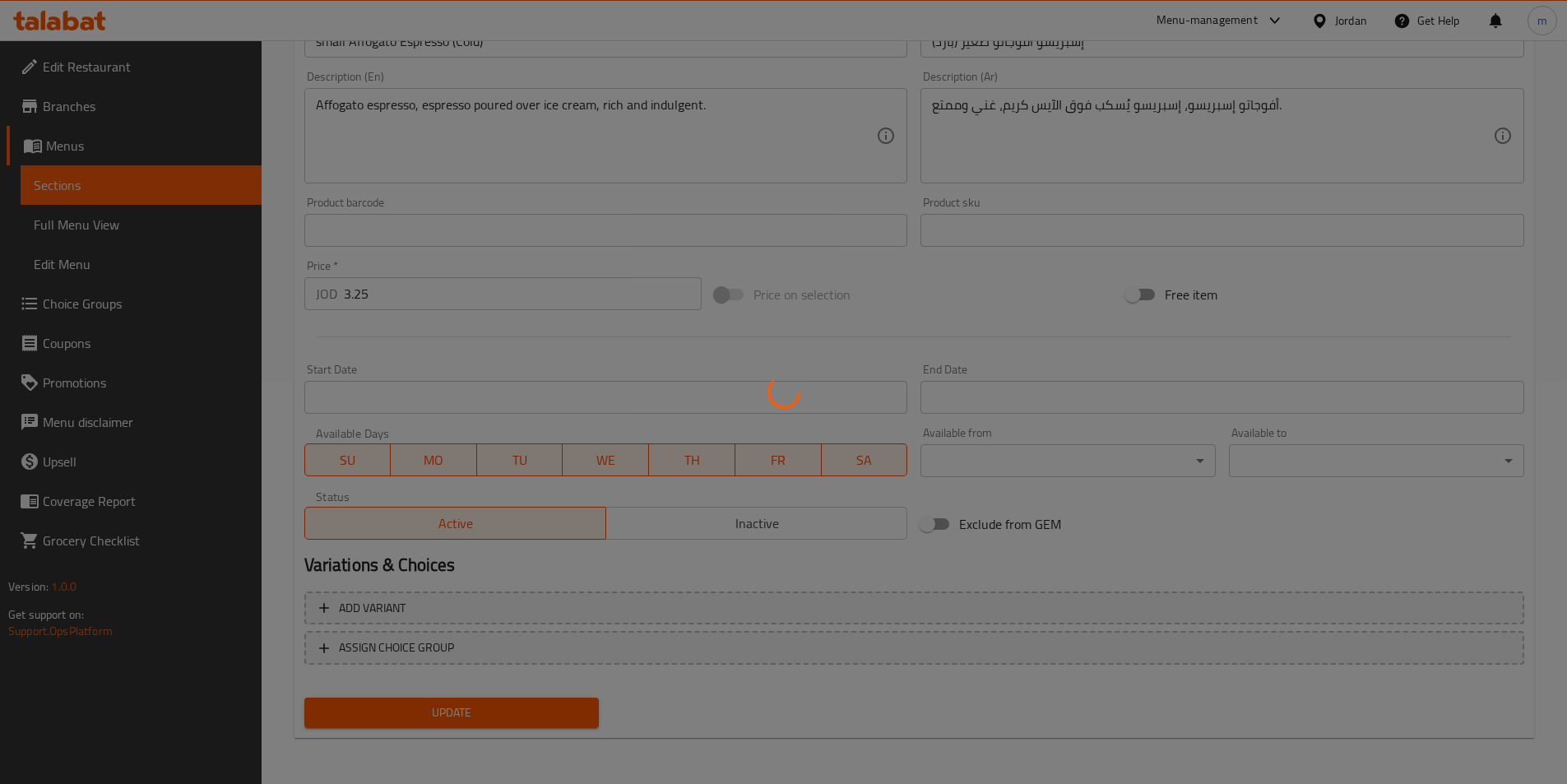
scroll to position [0, 0]
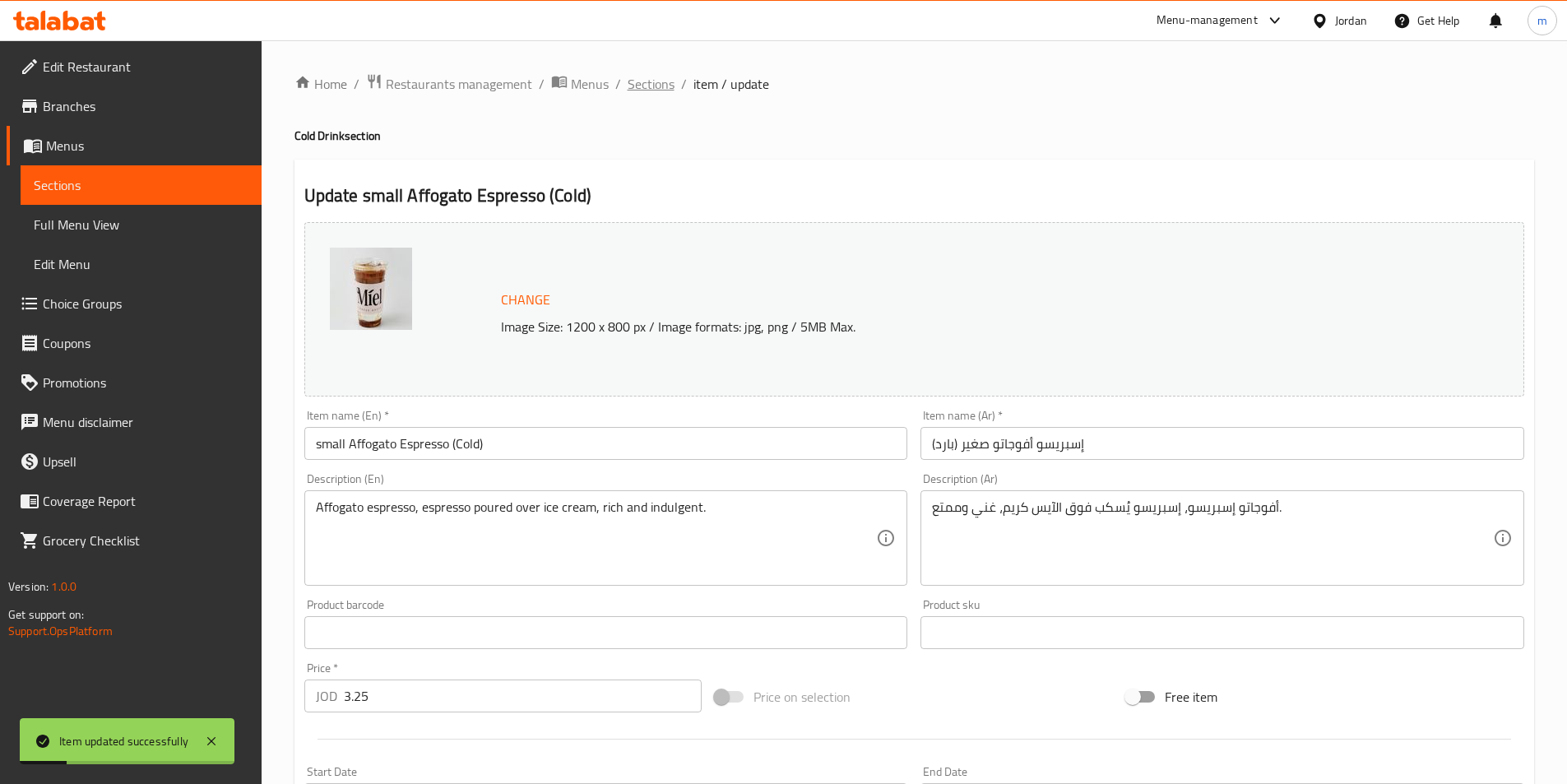
click at [648, 82] on span "Sections" at bounding box center [652, 84] width 47 height 20
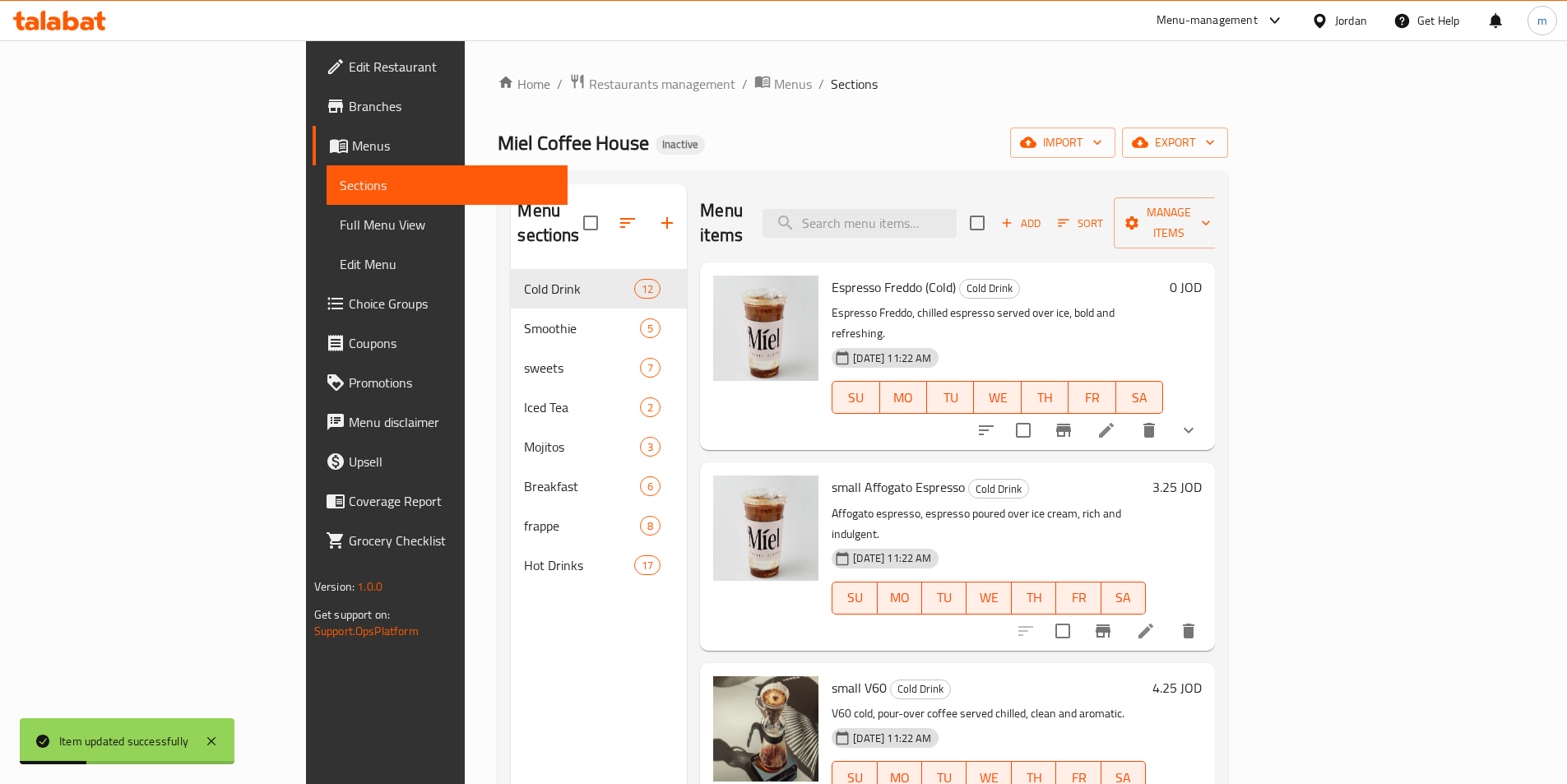
scroll to position [165, 0]
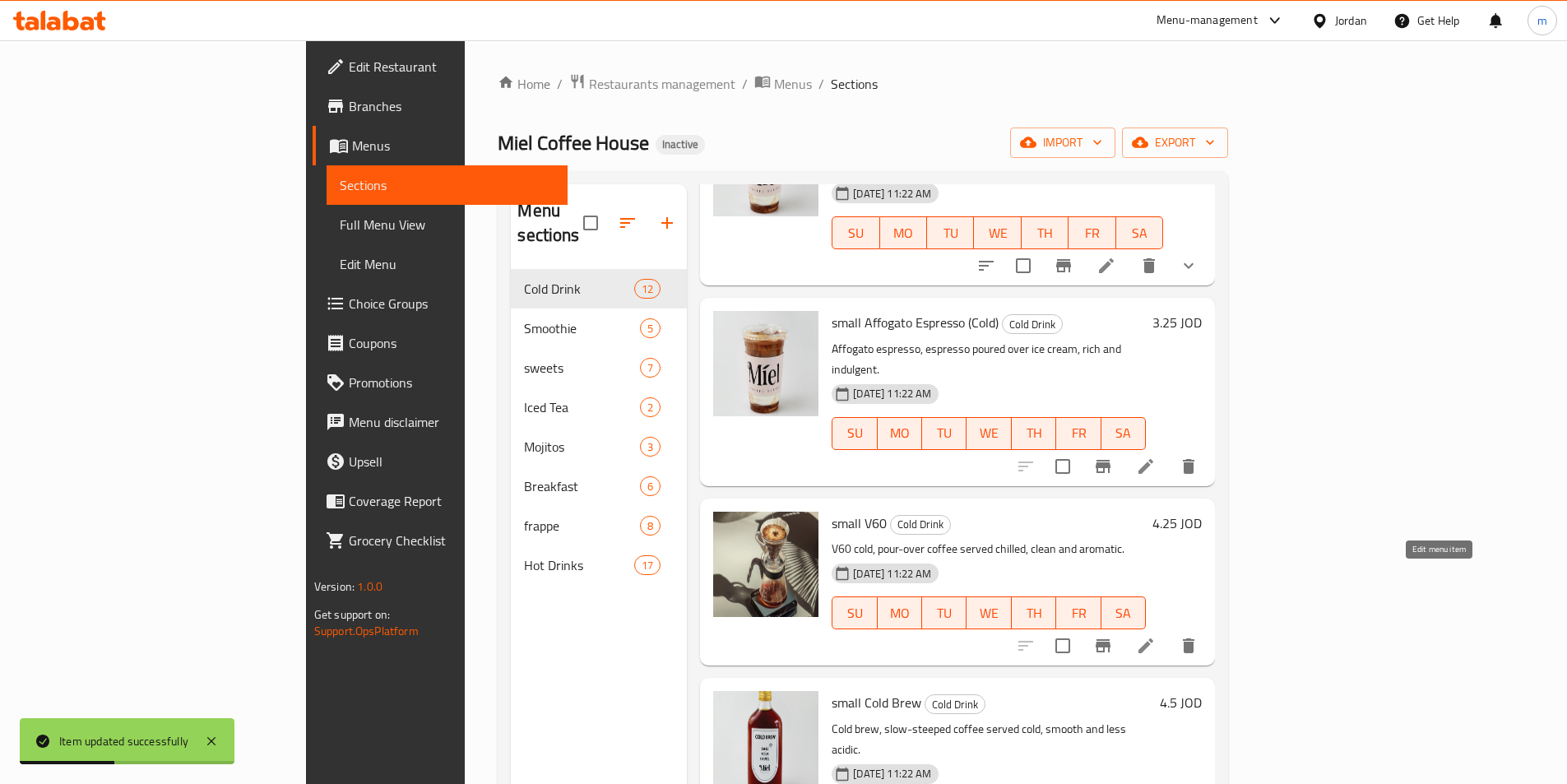
click at [1153, 638] on icon at bounding box center [1146, 645] width 15 height 15
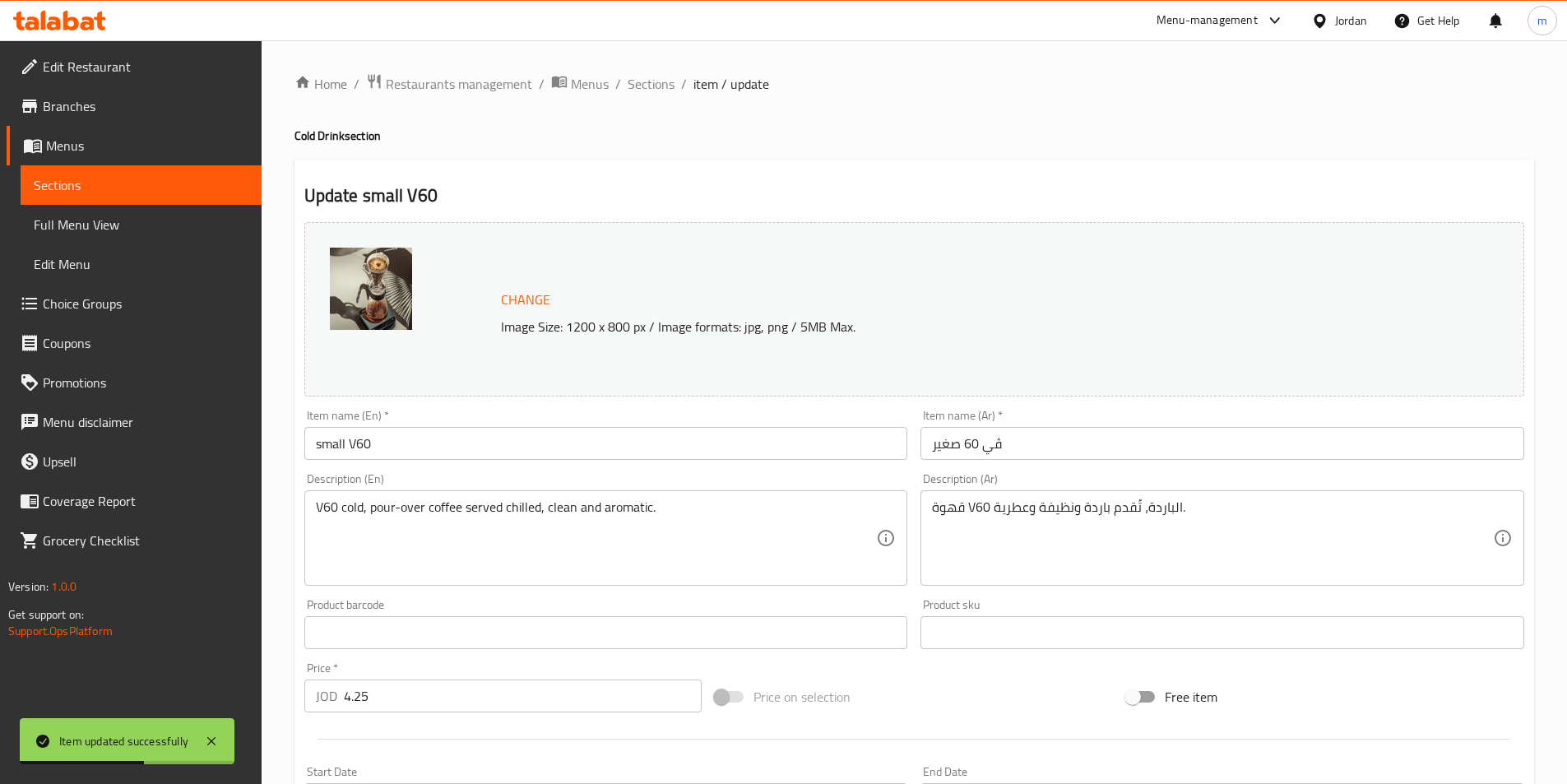
click at [537, 443] on input "small V60" at bounding box center [606, 443] width 604 height 33
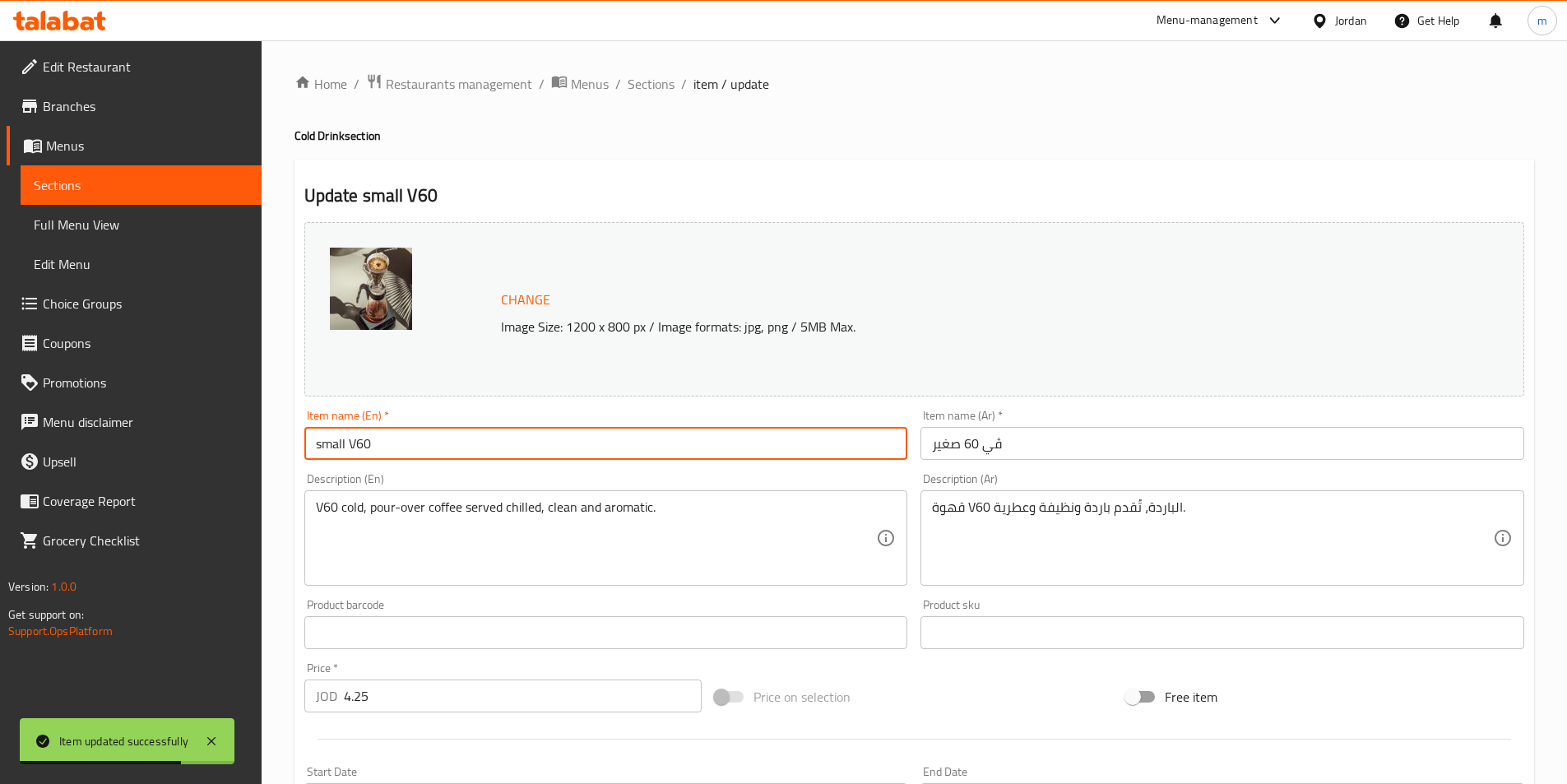
paste input "(Cold)"
type input "small V60 (Cold)"
click at [1129, 453] on input "ڤي 60 صغير" at bounding box center [1222, 443] width 604 height 33
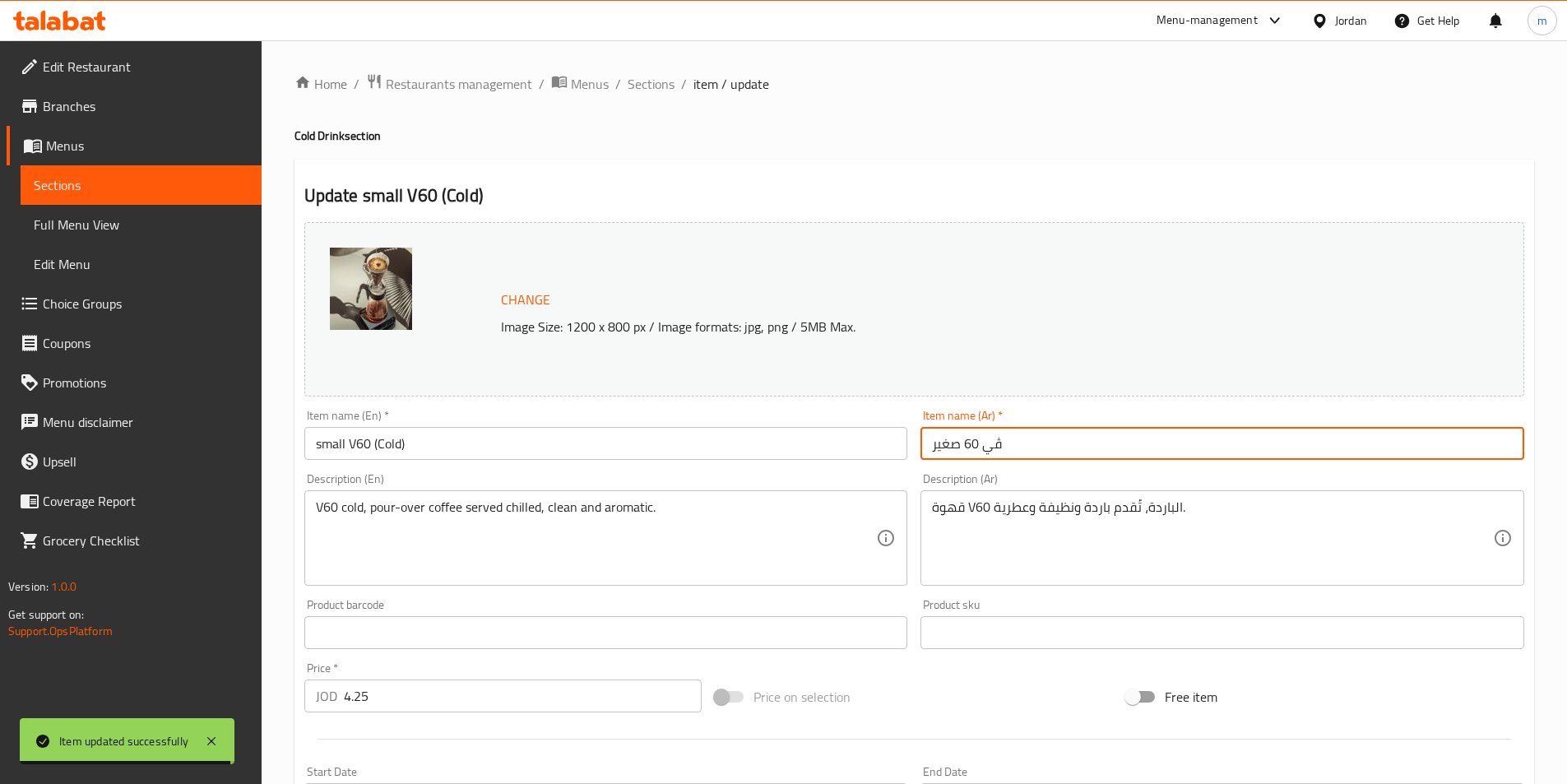
paste input "(بارد)"
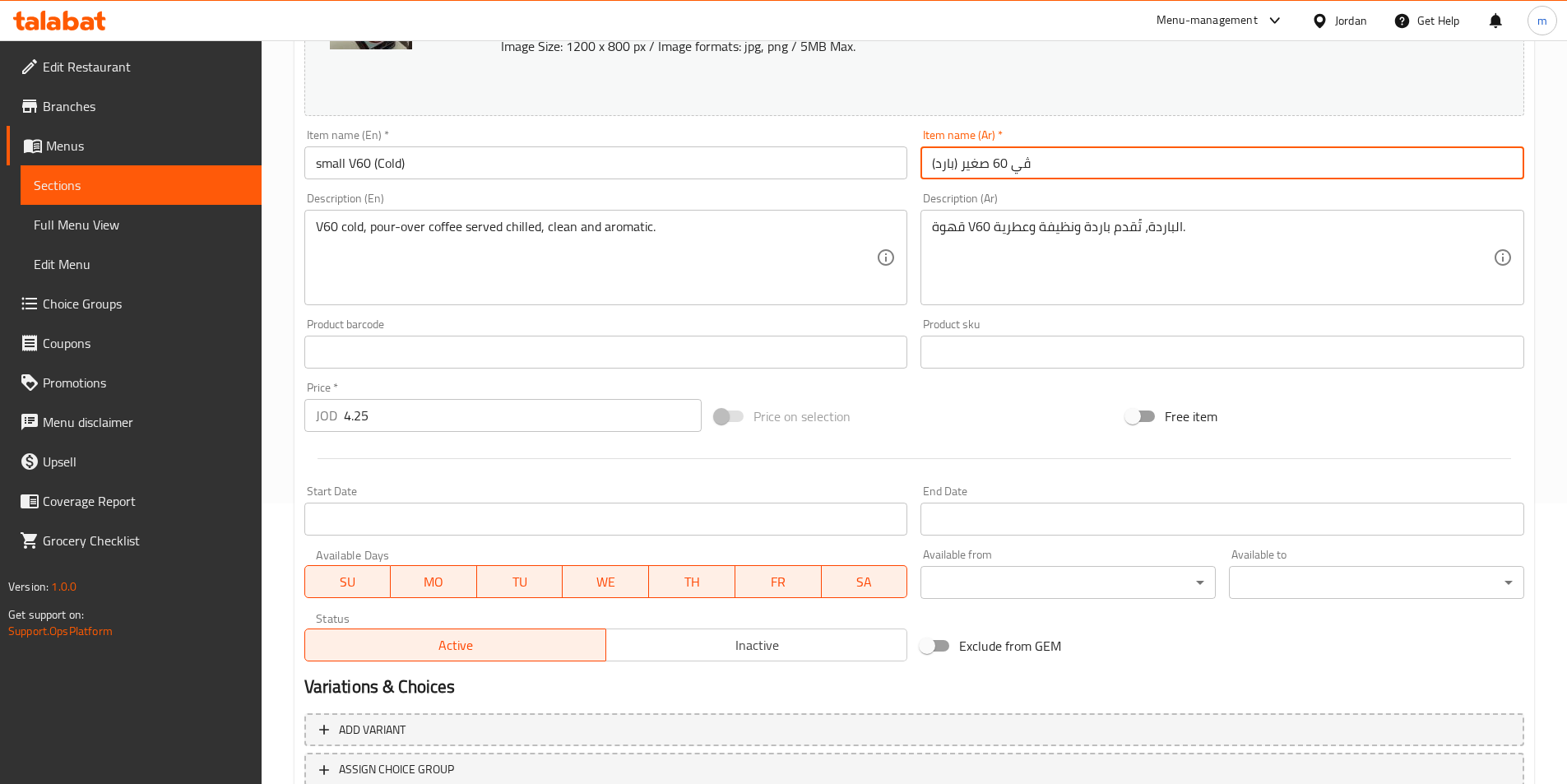
scroll to position [402, 0]
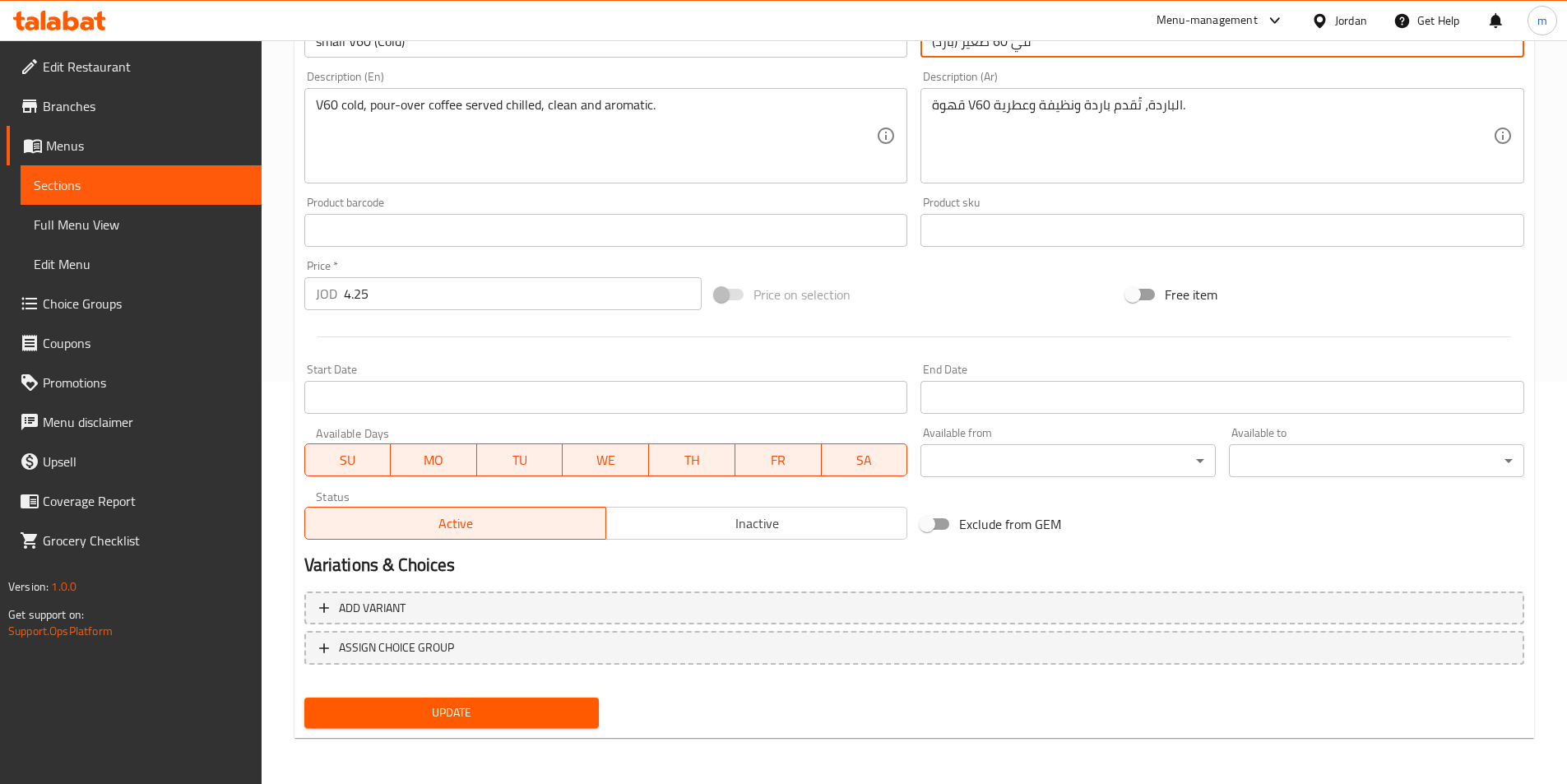
type input "ڤي 60 صغير (بارد)"
click at [569, 716] on span "Update" at bounding box center [452, 712] width 269 height 21
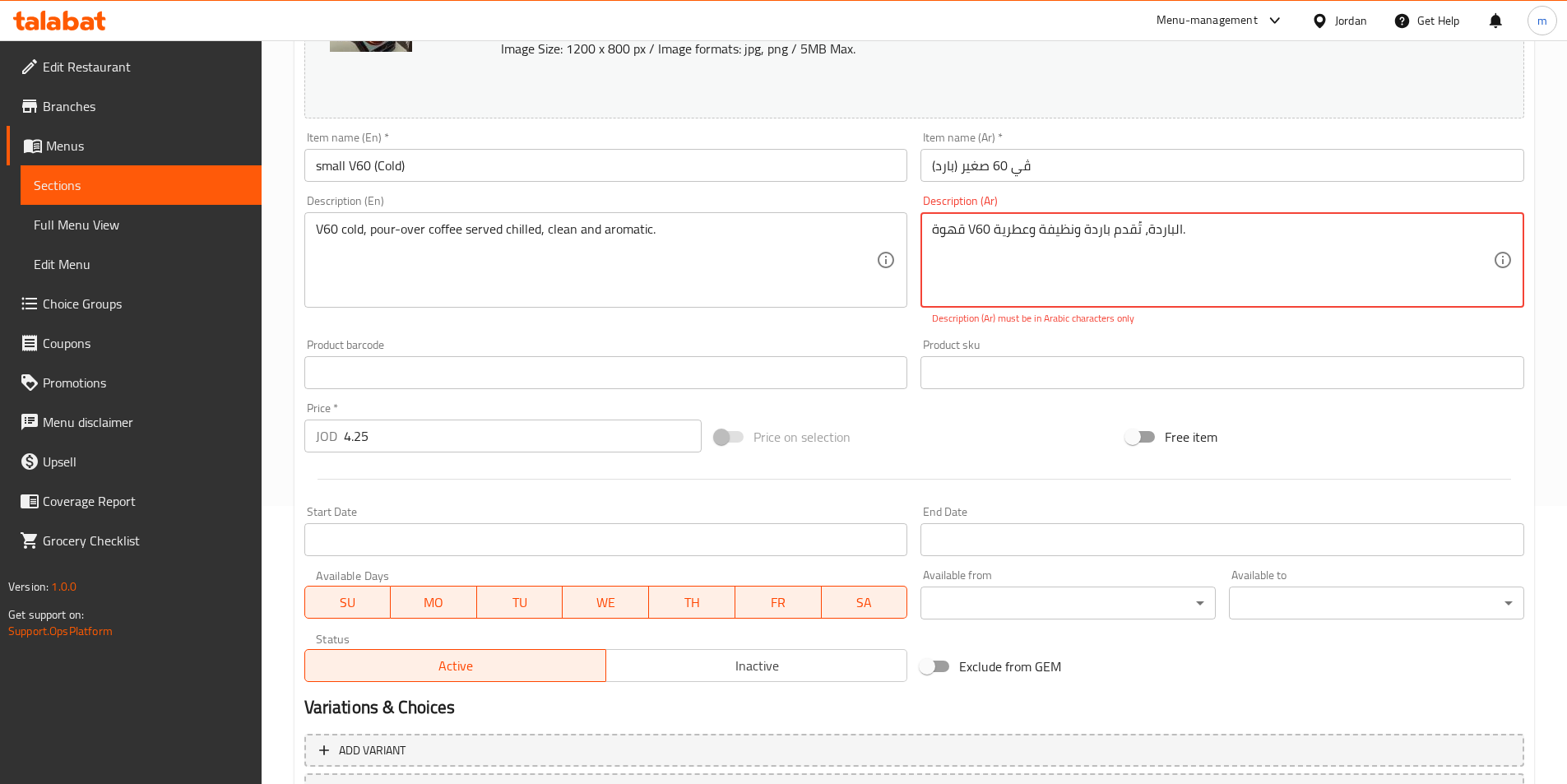
scroll to position [0, 0]
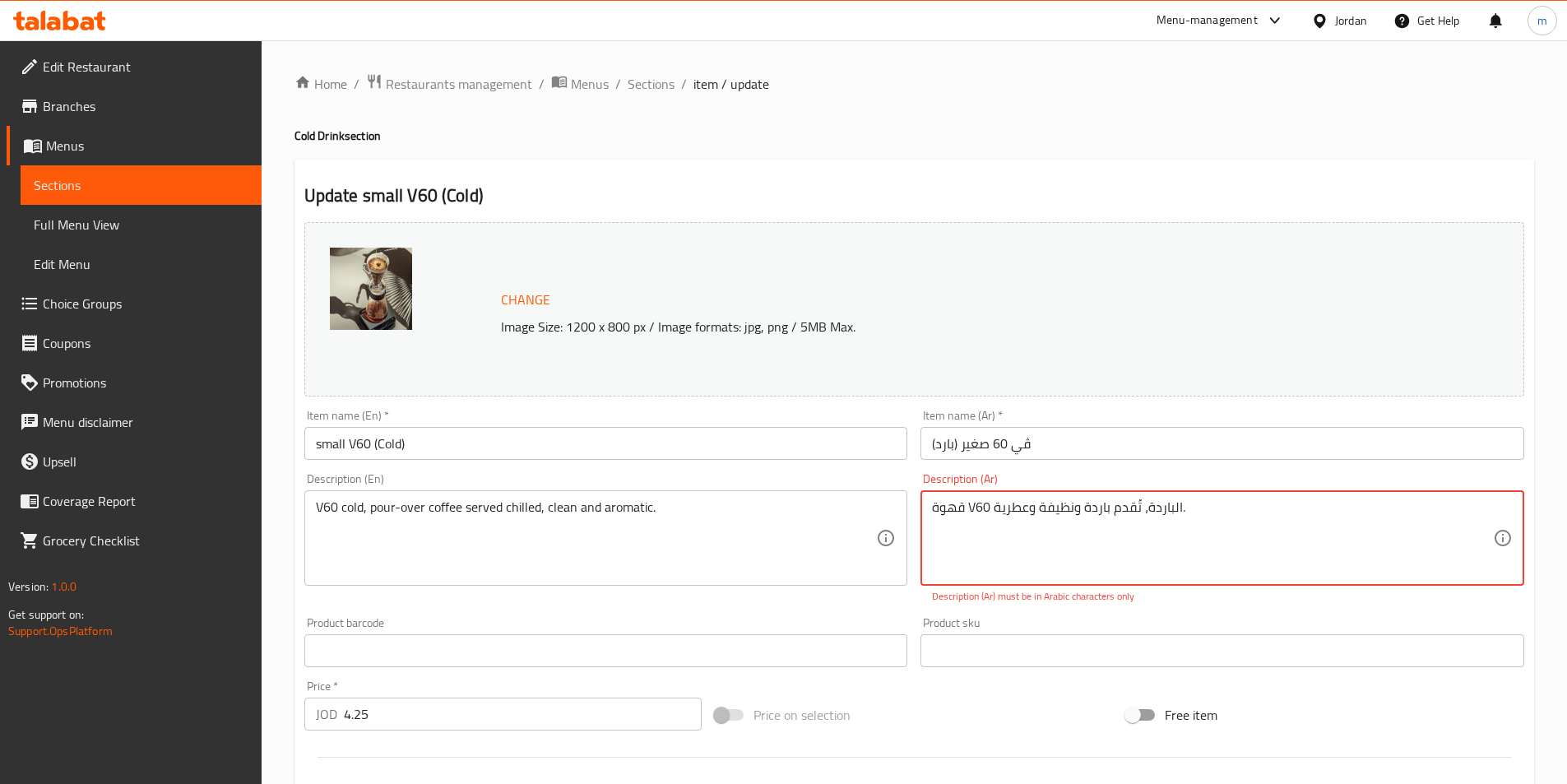
click at [1024, 453] on input "ڤي 60 صغير (بارد)" at bounding box center [1222, 443] width 604 height 33
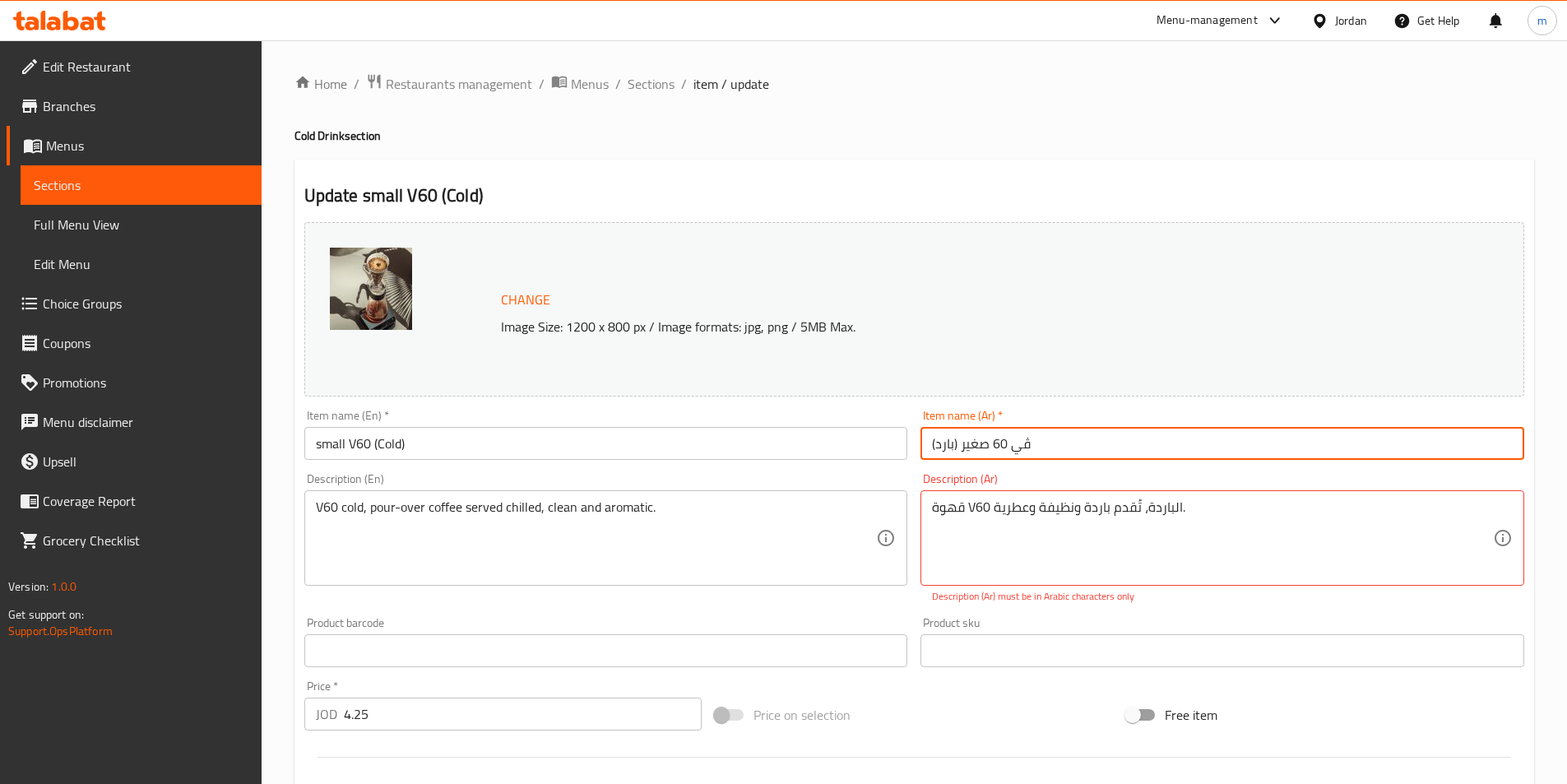
click at [1024, 453] on input "ڤي 60 صغير (بارد)" at bounding box center [1222, 443] width 604 height 33
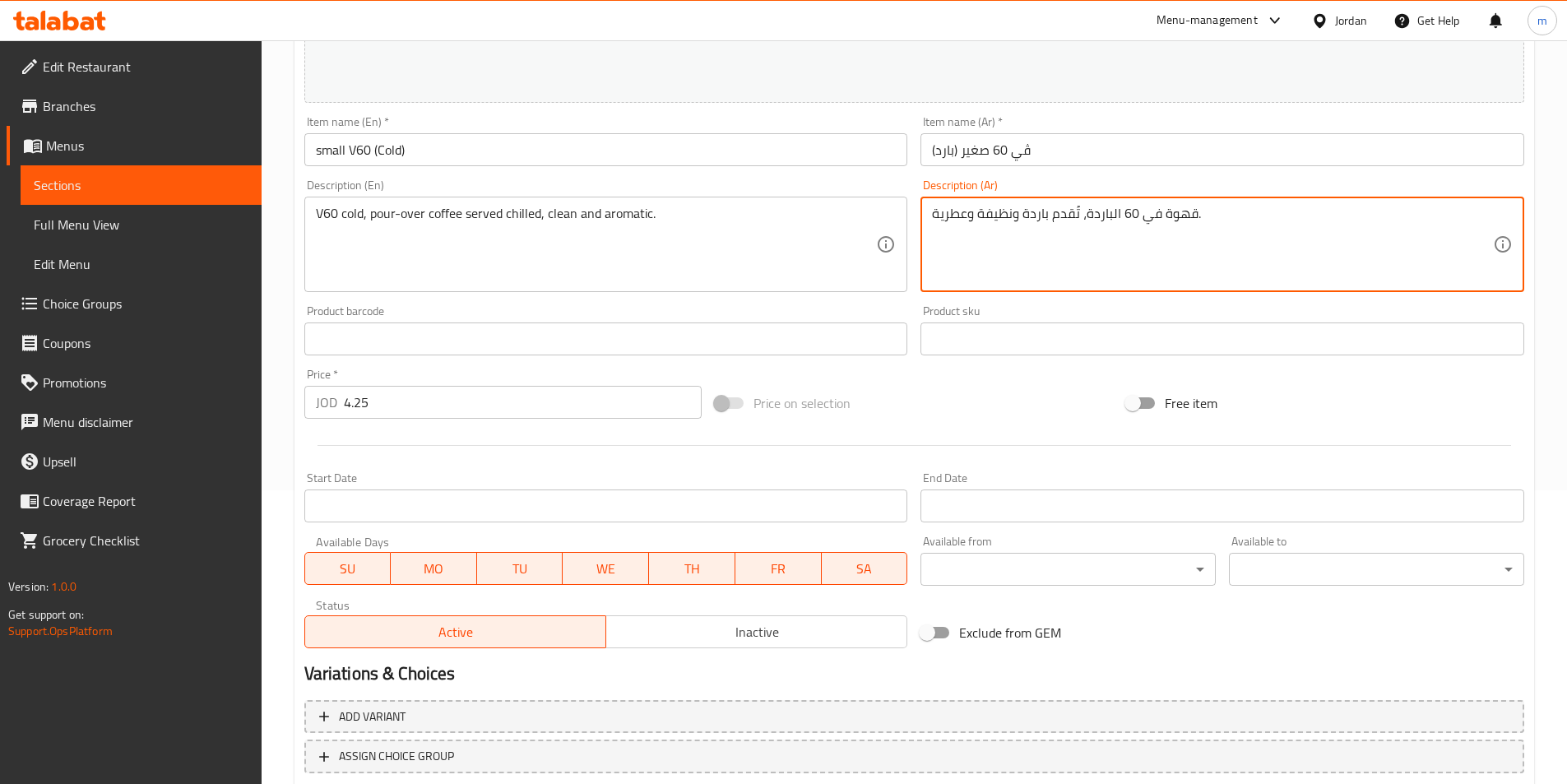
scroll to position [402, 0]
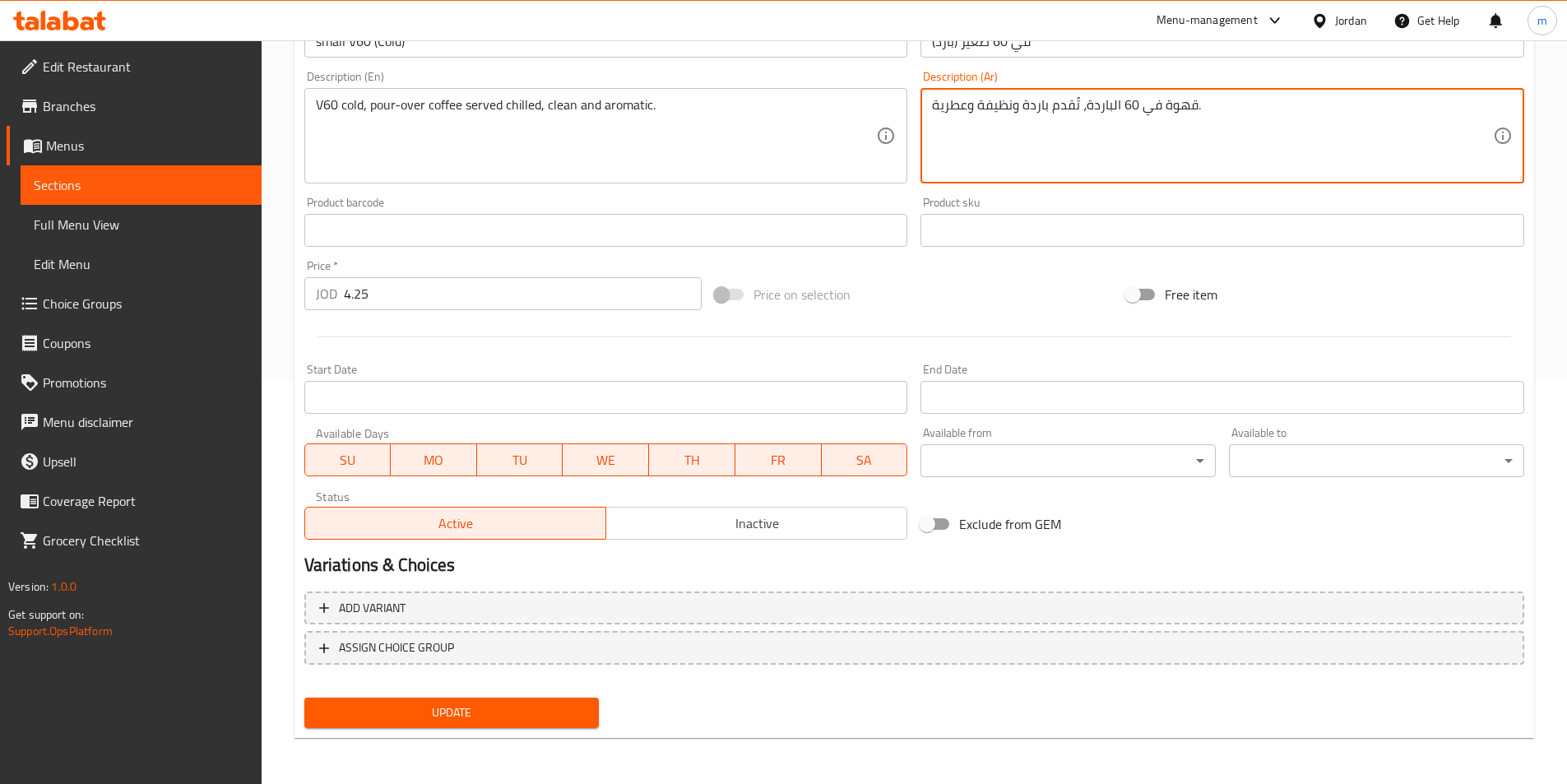
type textarea "قهوة في 60 الباردة، تُقدم باردة ونظيفة وعطرية."
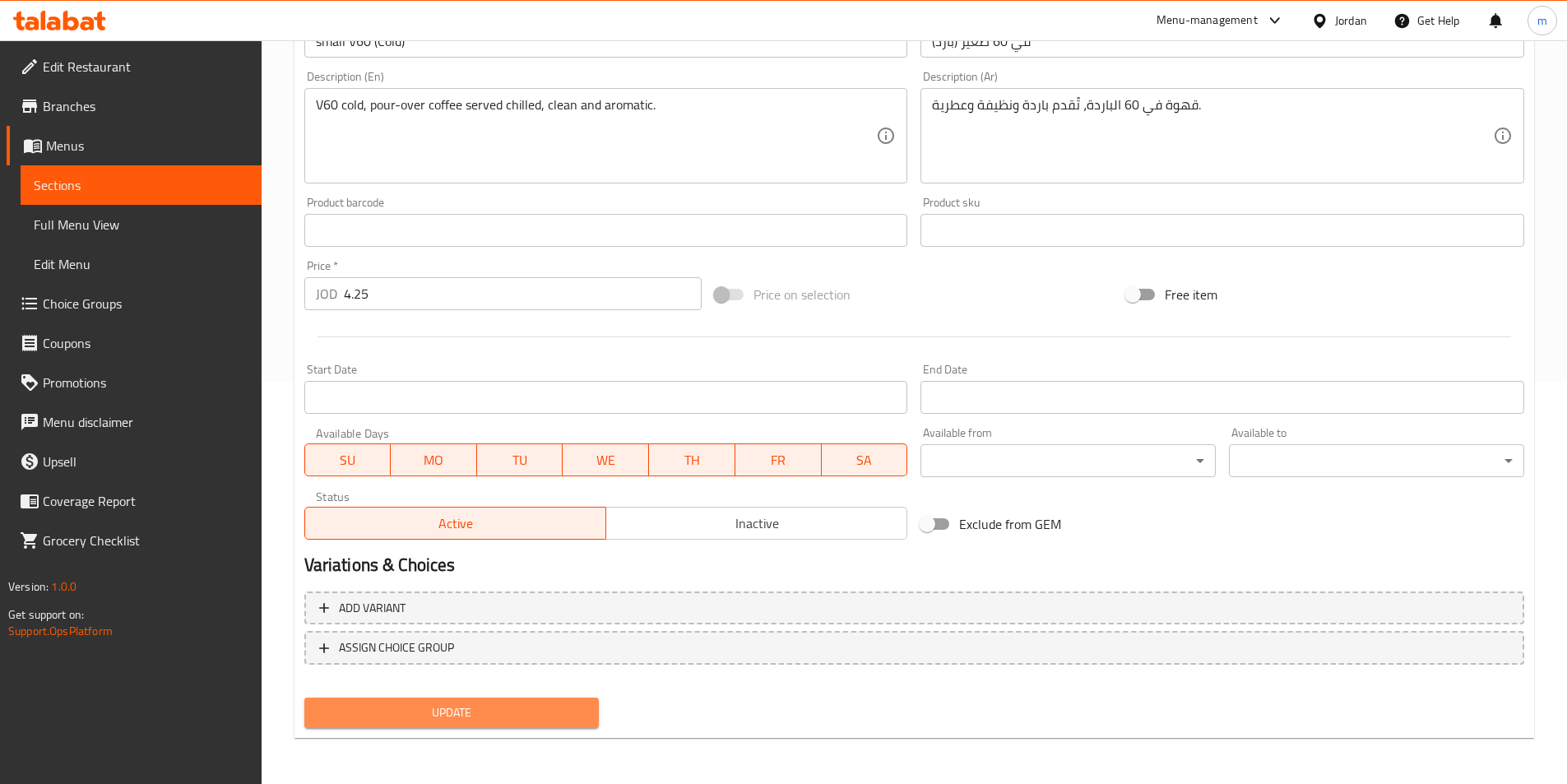
click at [486, 723] on span "Update" at bounding box center [452, 712] width 269 height 21
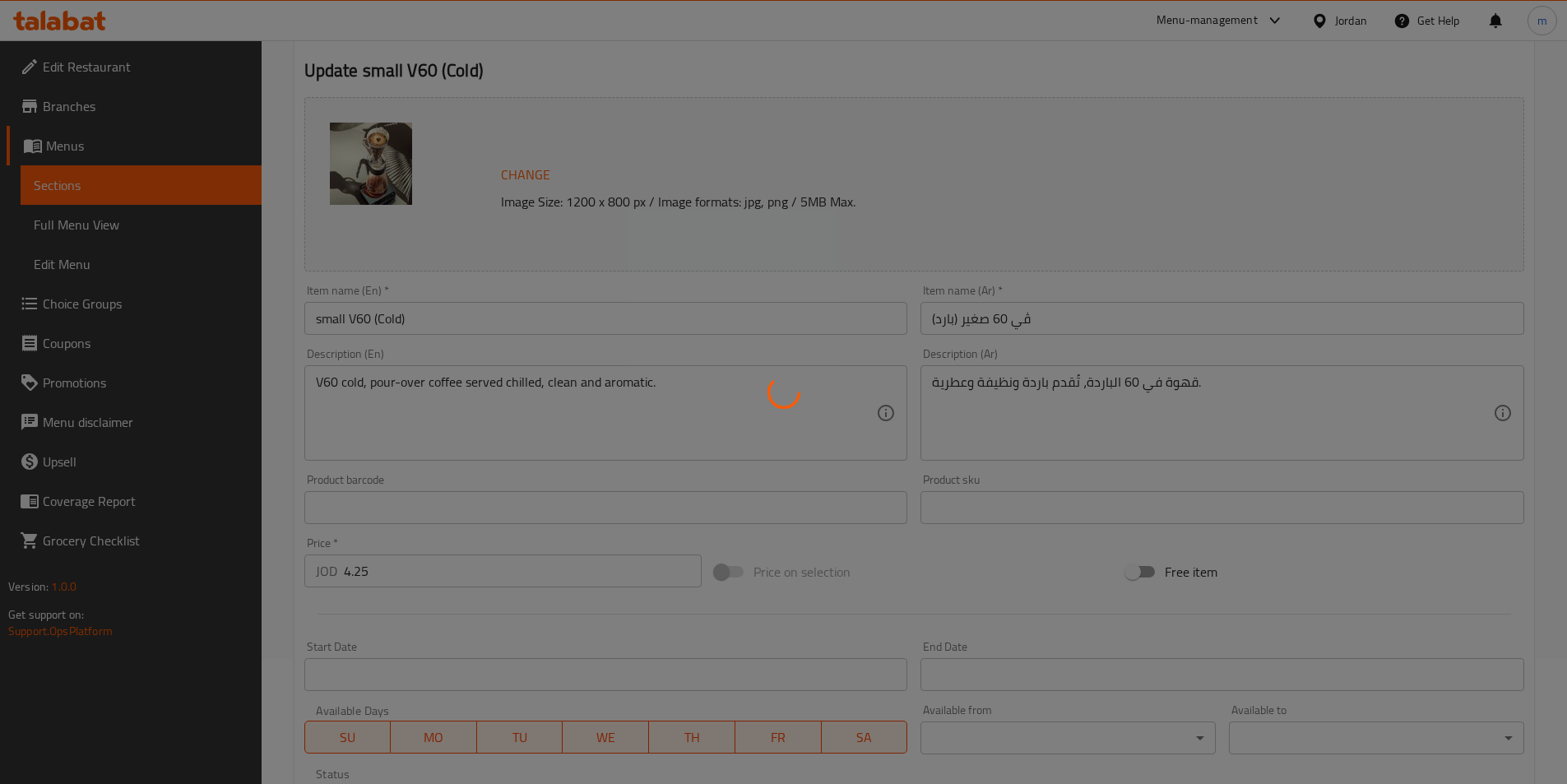
scroll to position [0, 0]
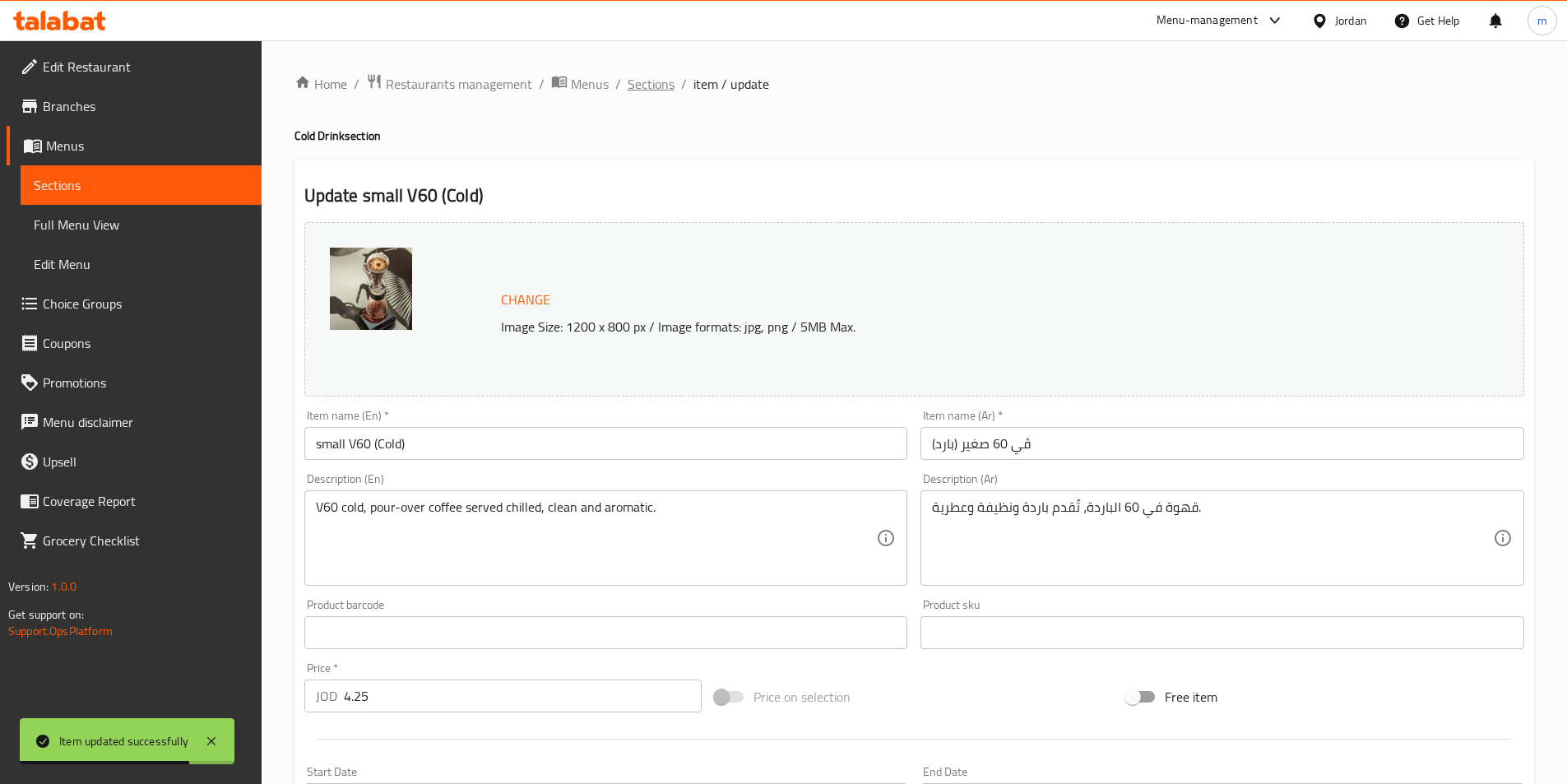
click at [647, 86] on span "Sections" at bounding box center [652, 84] width 47 height 20
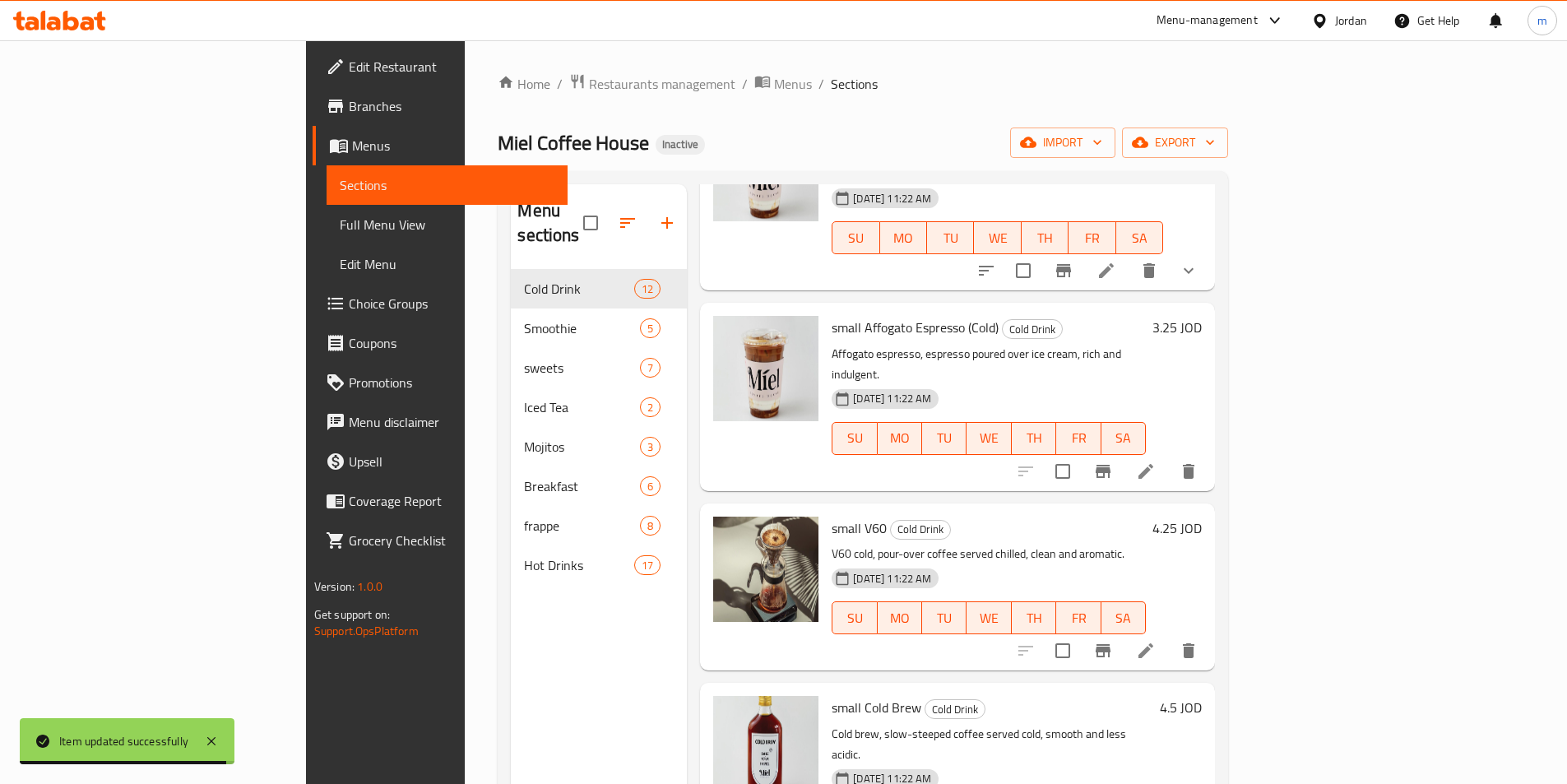
scroll to position [165, 0]
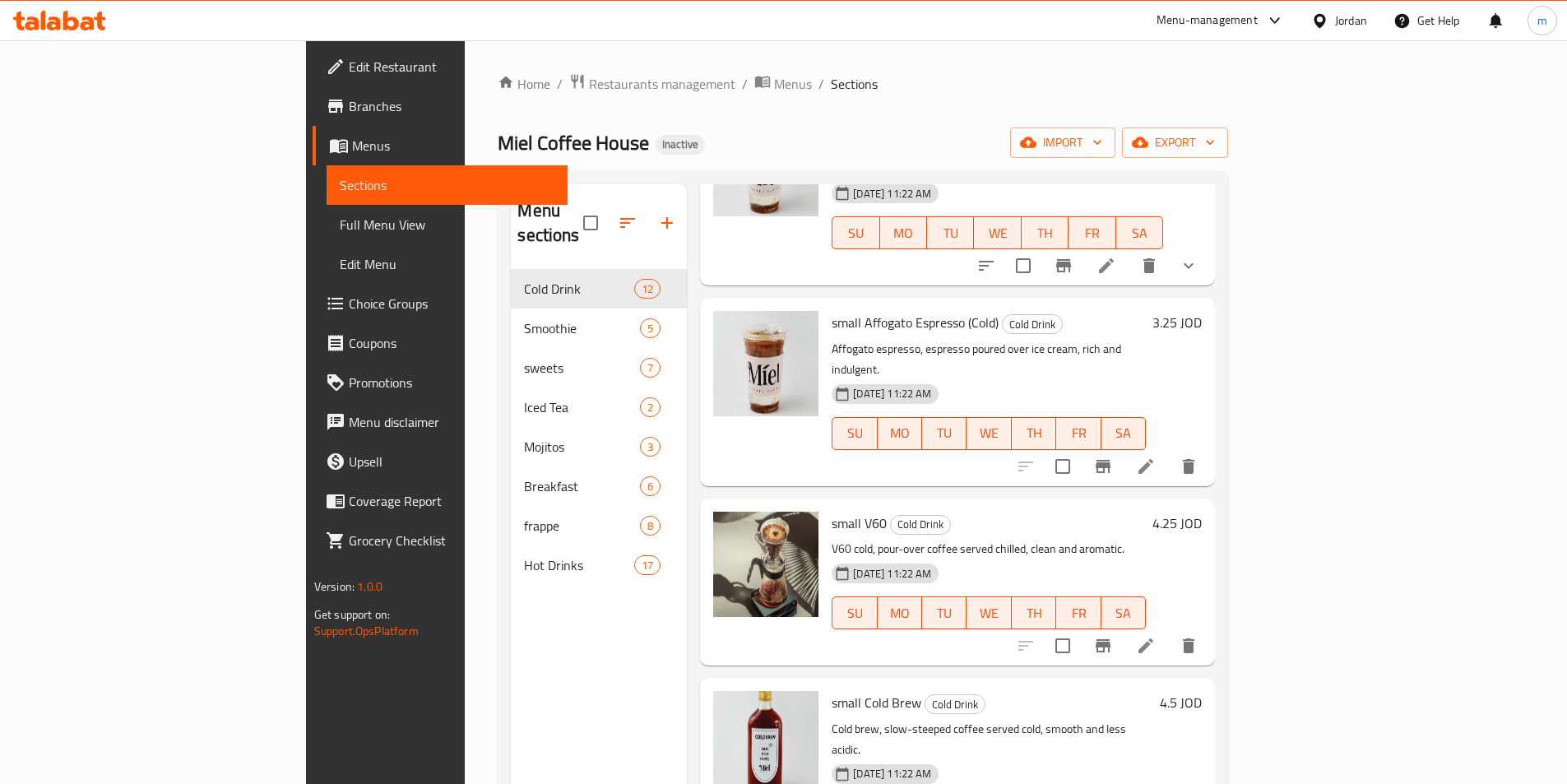
click at [935, 512] on h6 "small V60 Cold Drink" at bounding box center [989, 523] width 314 height 23
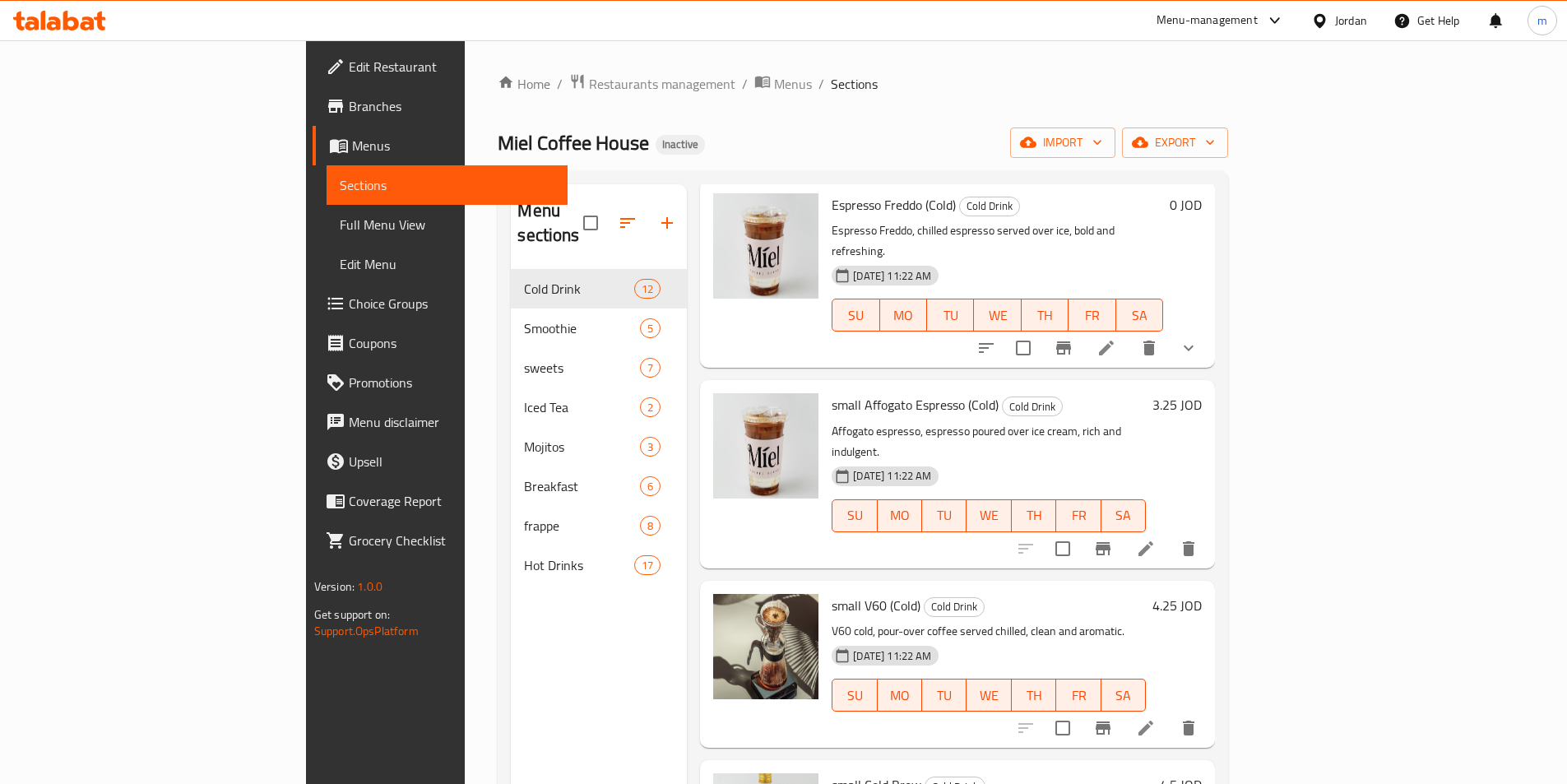
scroll to position [329, 0]
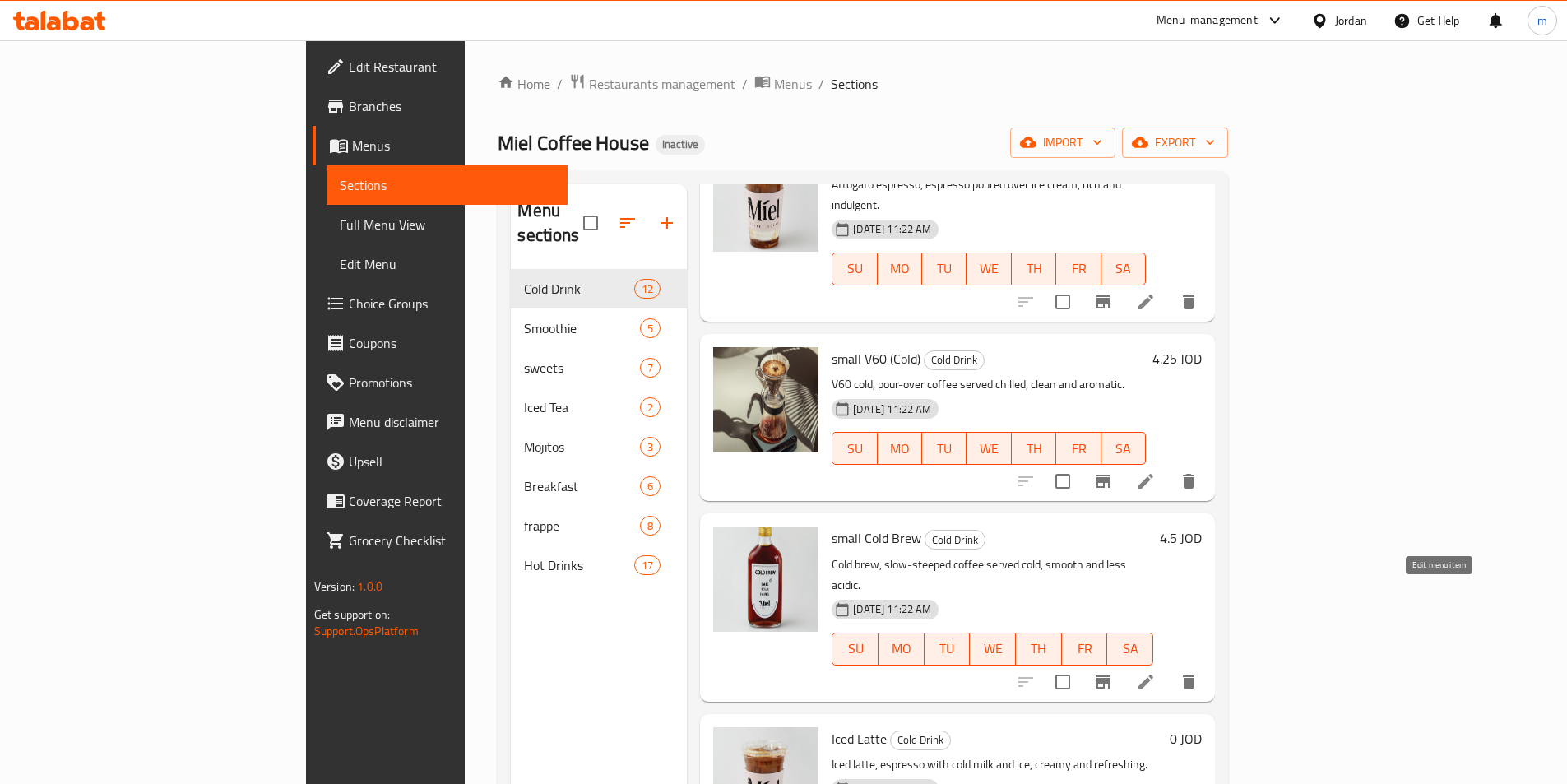
click at [1153, 674] on icon at bounding box center [1146, 681] width 15 height 15
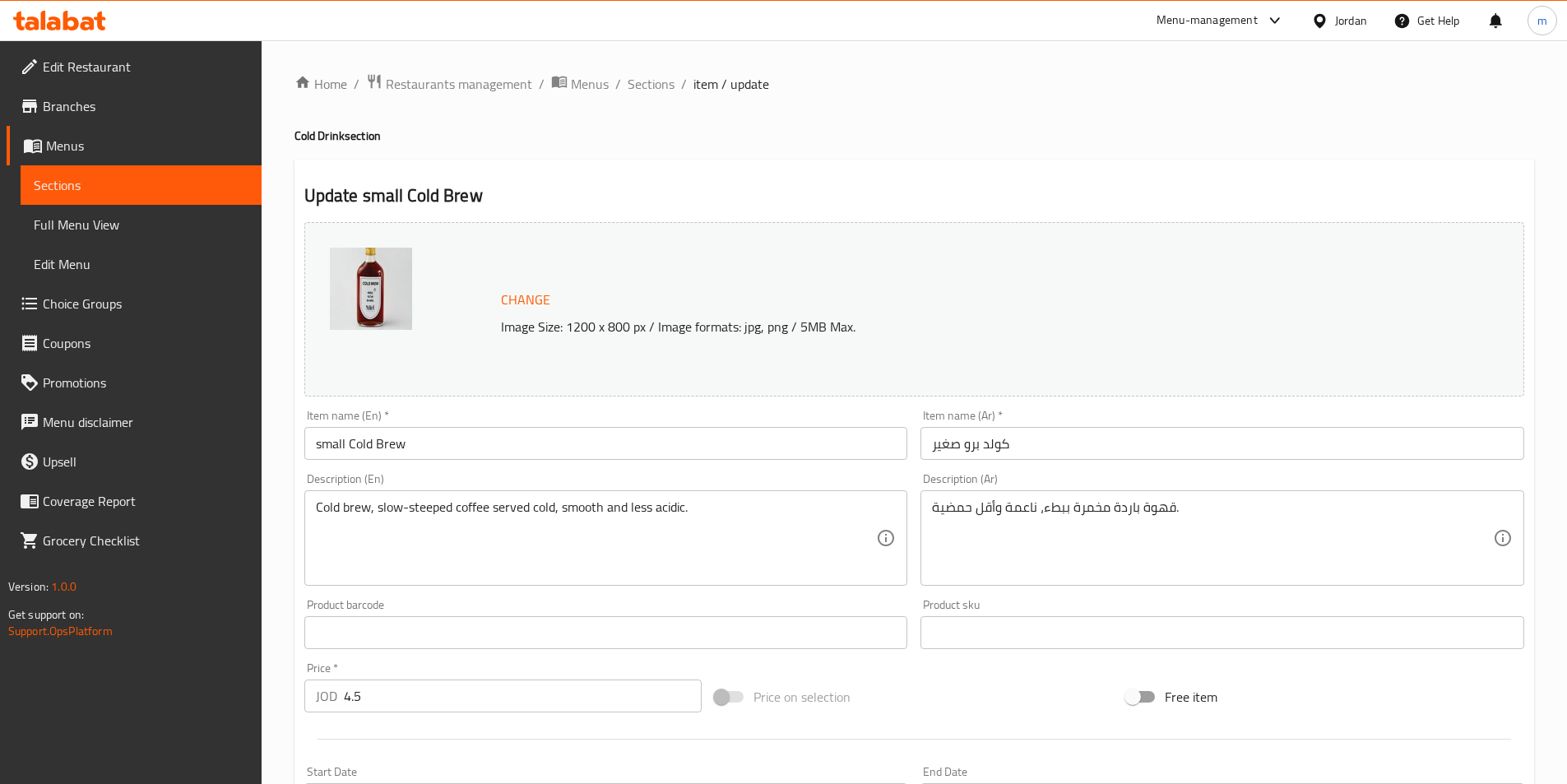
click at [468, 452] on input "small Cold Brew" at bounding box center [606, 443] width 604 height 33
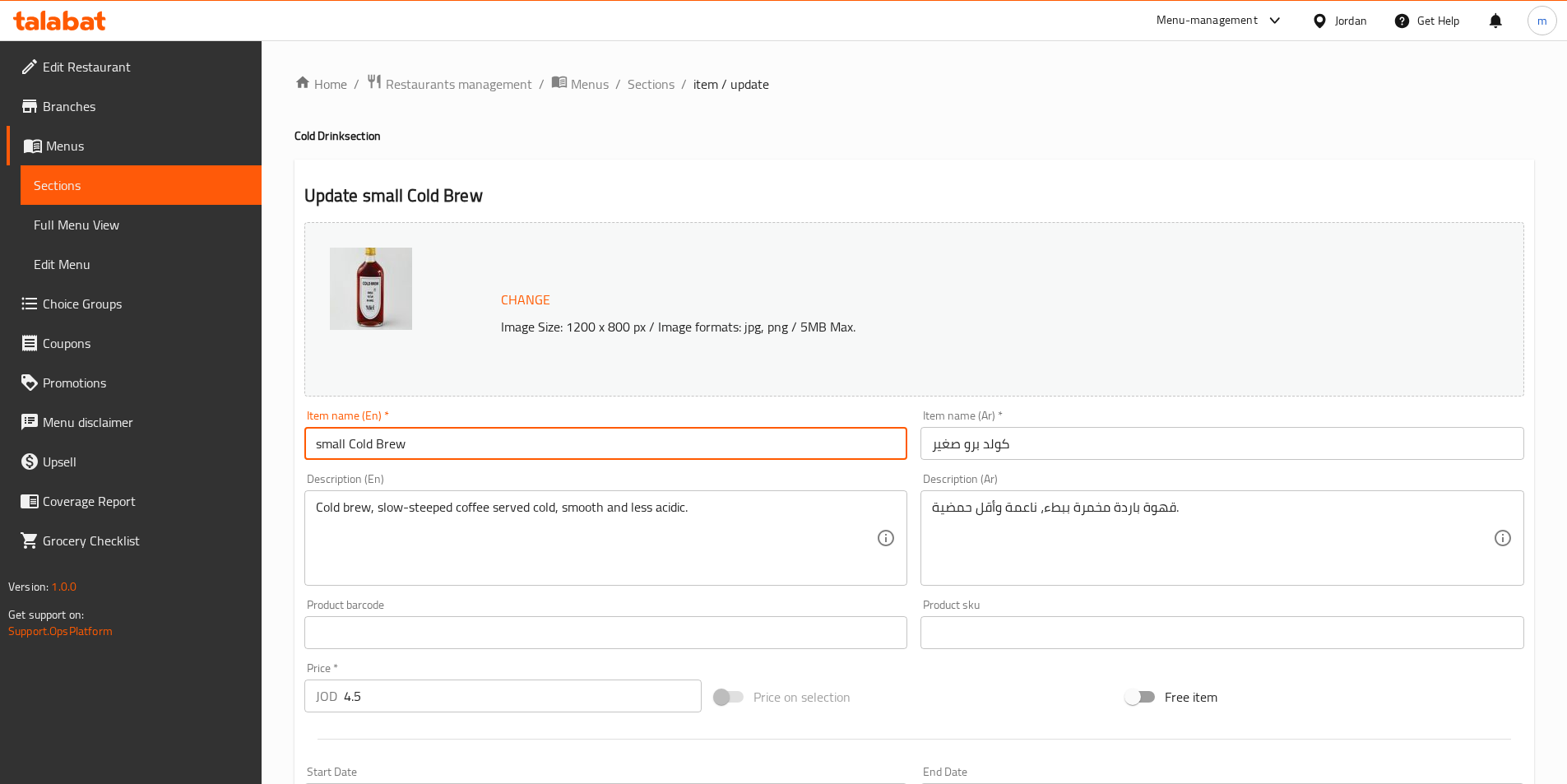
paste input "(Cold)"
type input "small Cold Brew (Cold)"
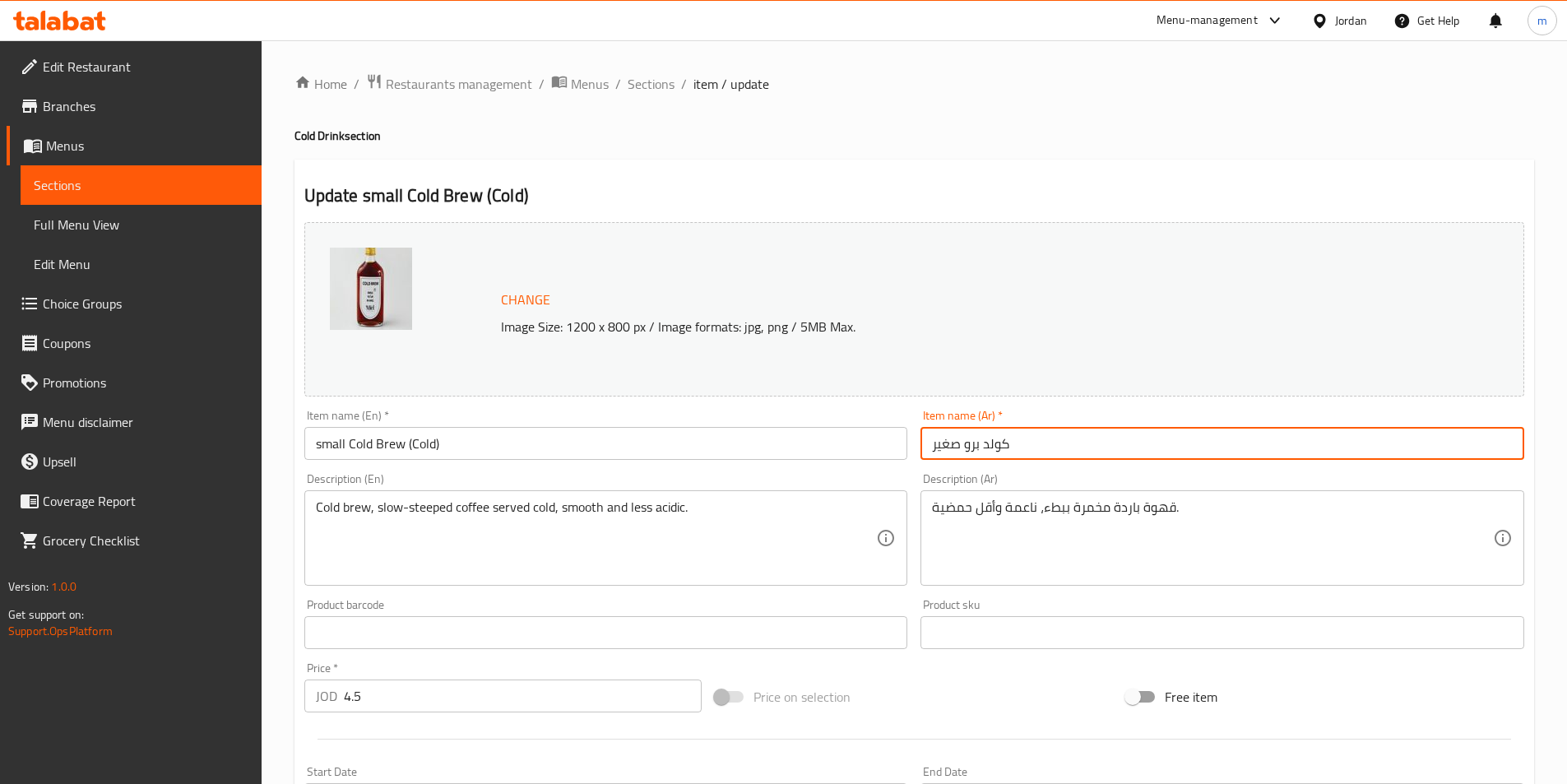
click at [1051, 445] on input "كولد برو صغير" at bounding box center [1222, 443] width 604 height 33
paste input "(بارد)"
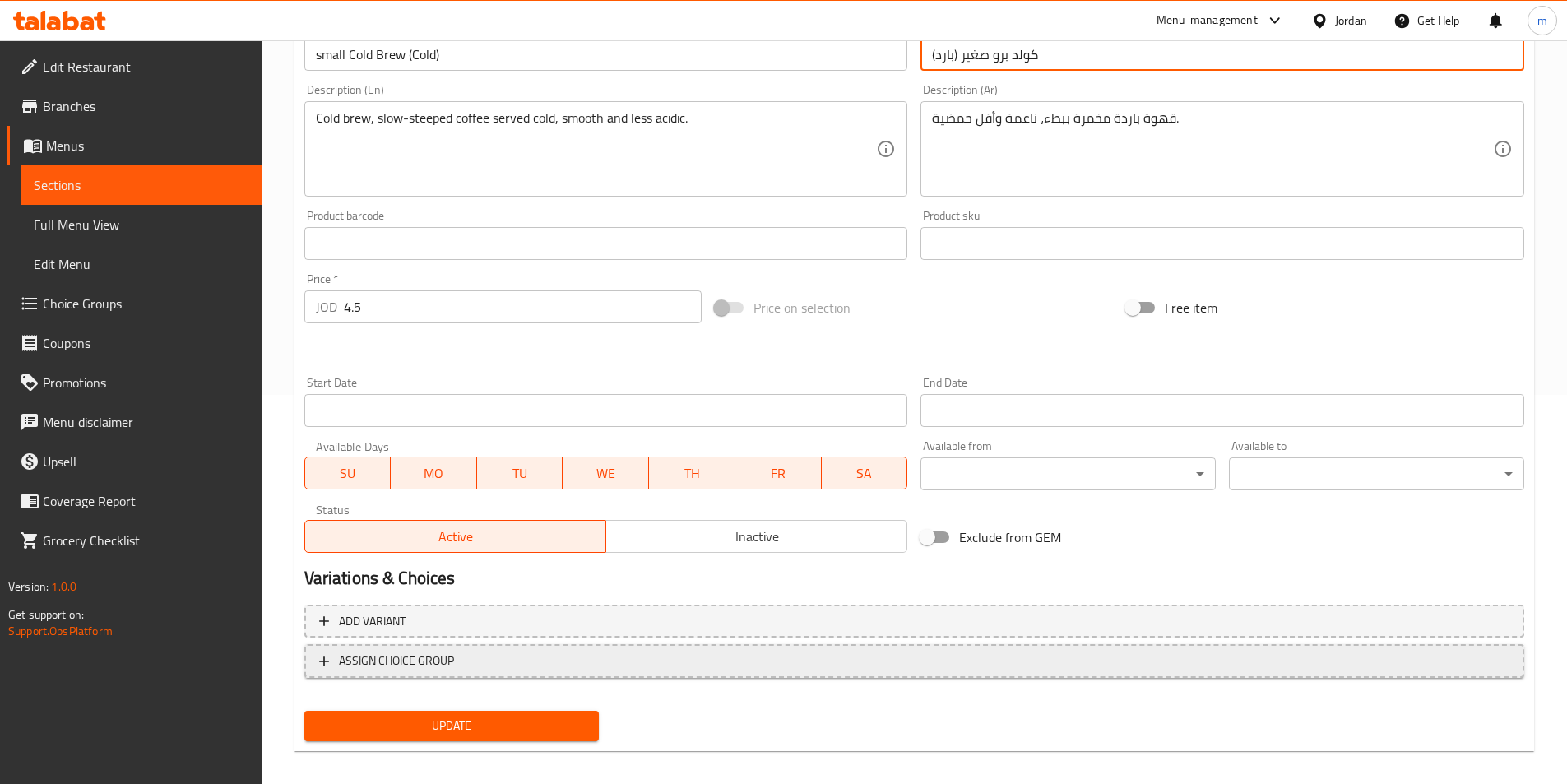
scroll to position [402, 0]
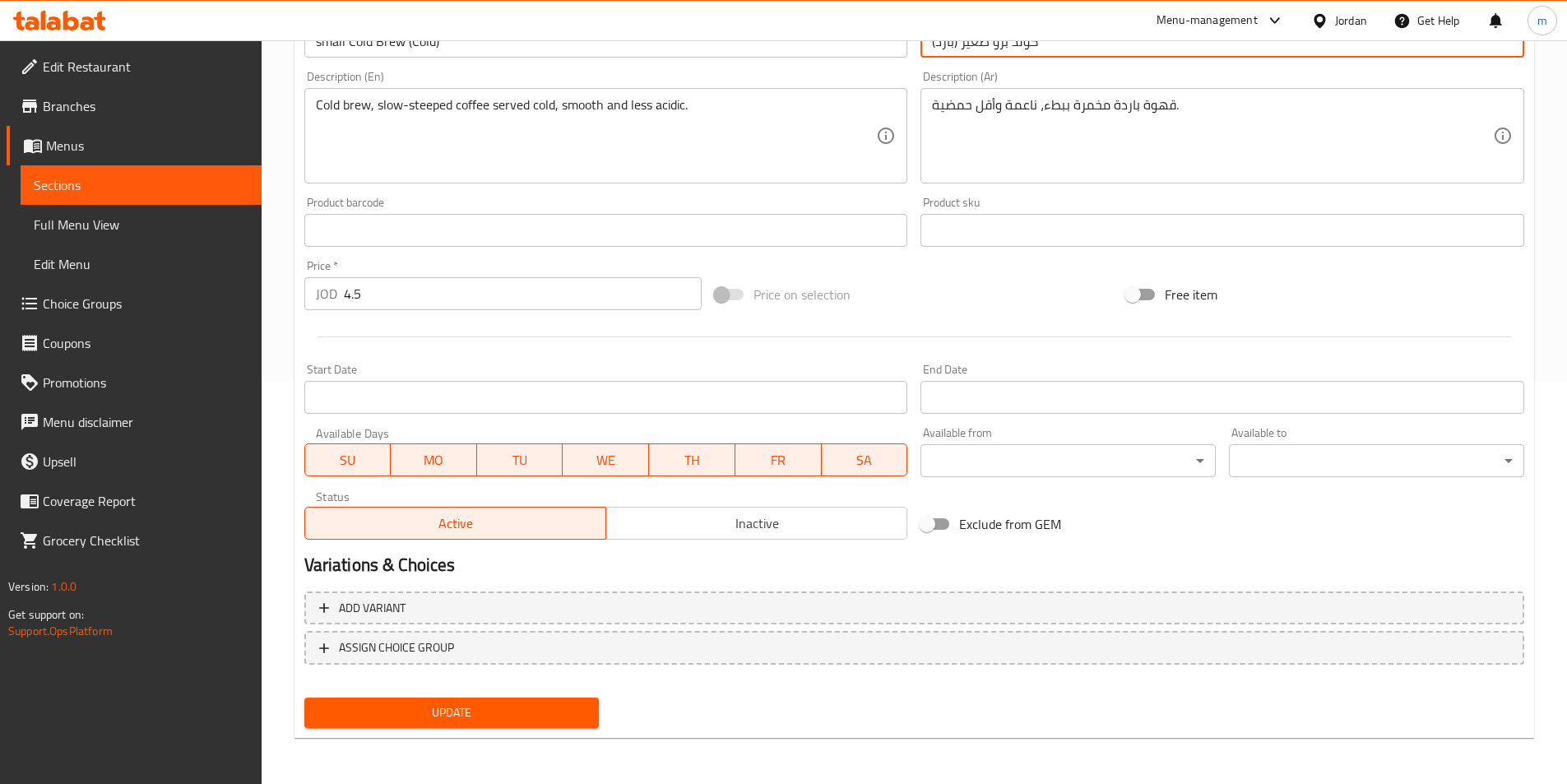
type input "كولد برو صغير (بارد)"
click at [495, 712] on span "Update" at bounding box center [452, 712] width 269 height 21
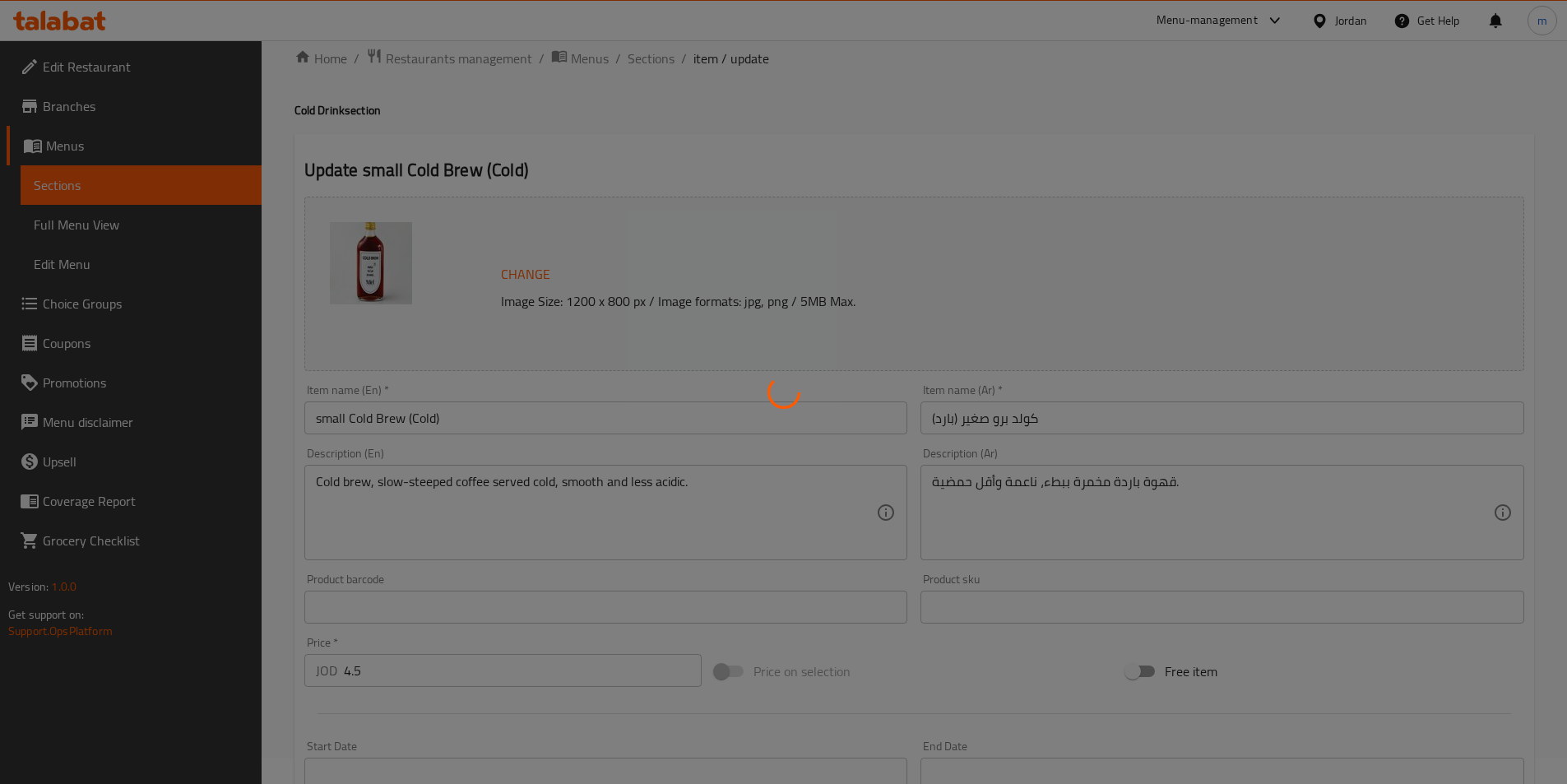
scroll to position [0, 0]
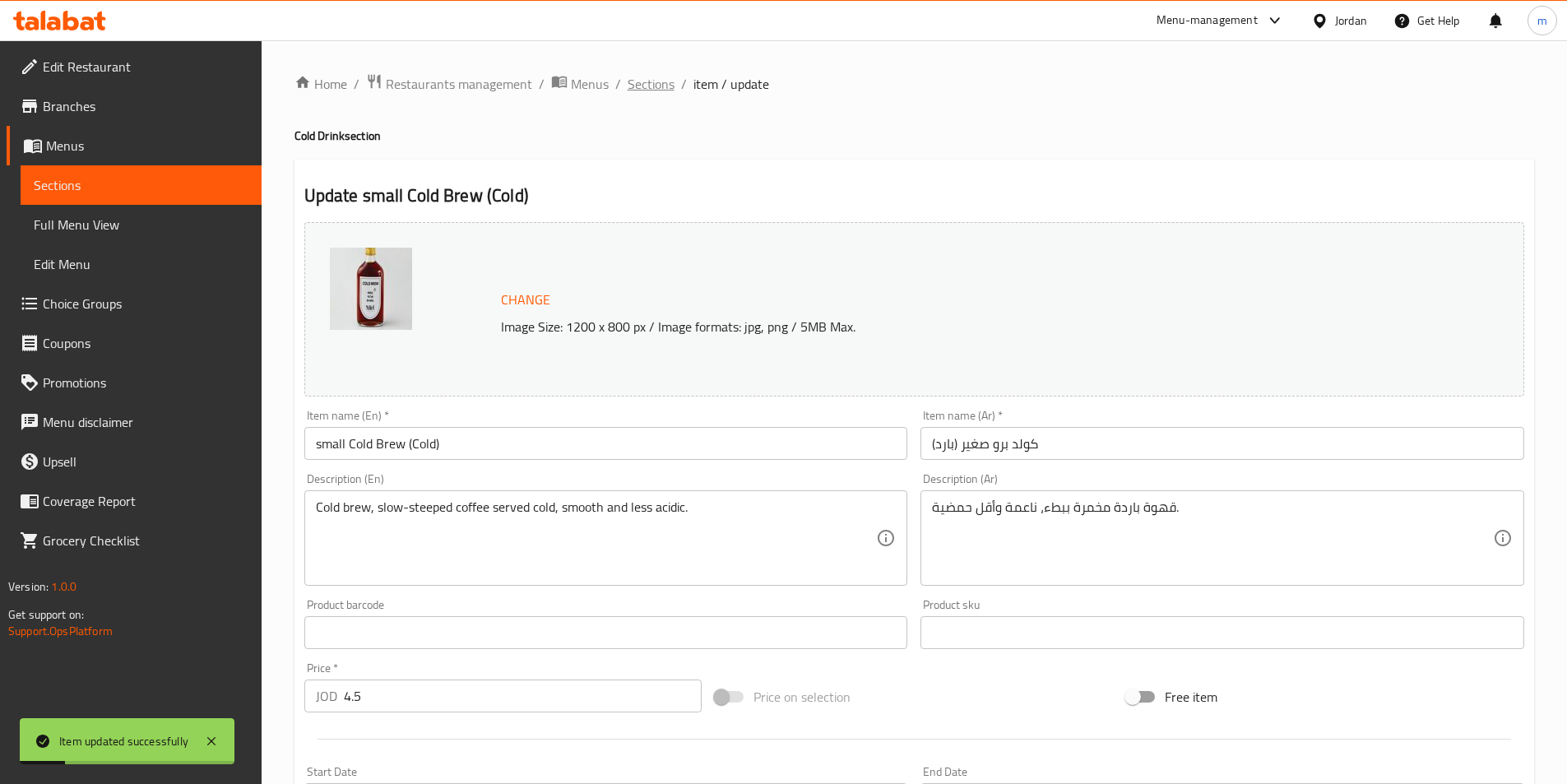
click at [640, 87] on span "Sections" at bounding box center [652, 84] width 47 height 20
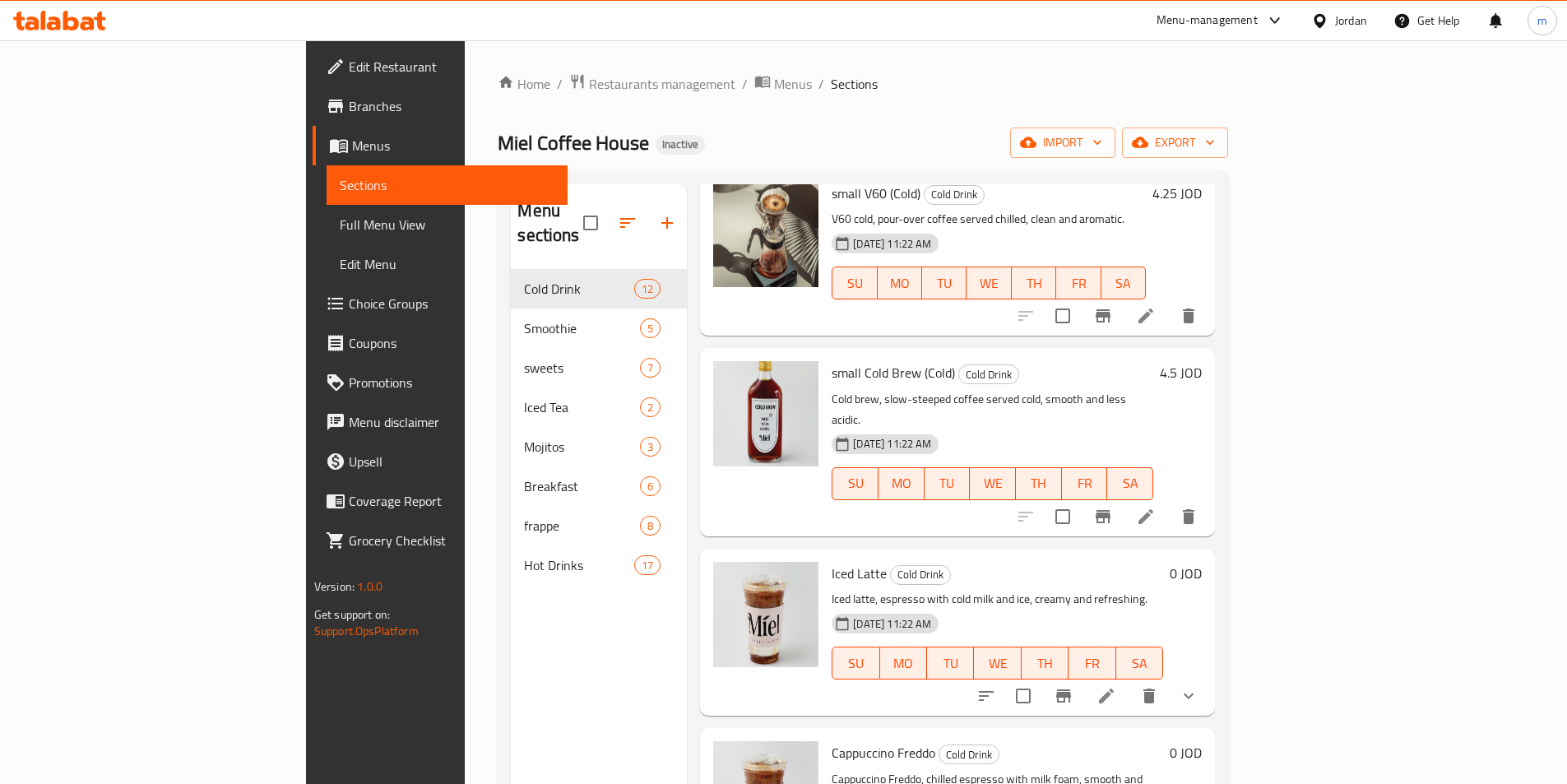
scroll to position [494, 0]
click at [1117, 686] on icon at bounding box center [1106, 696] width 20 height 20
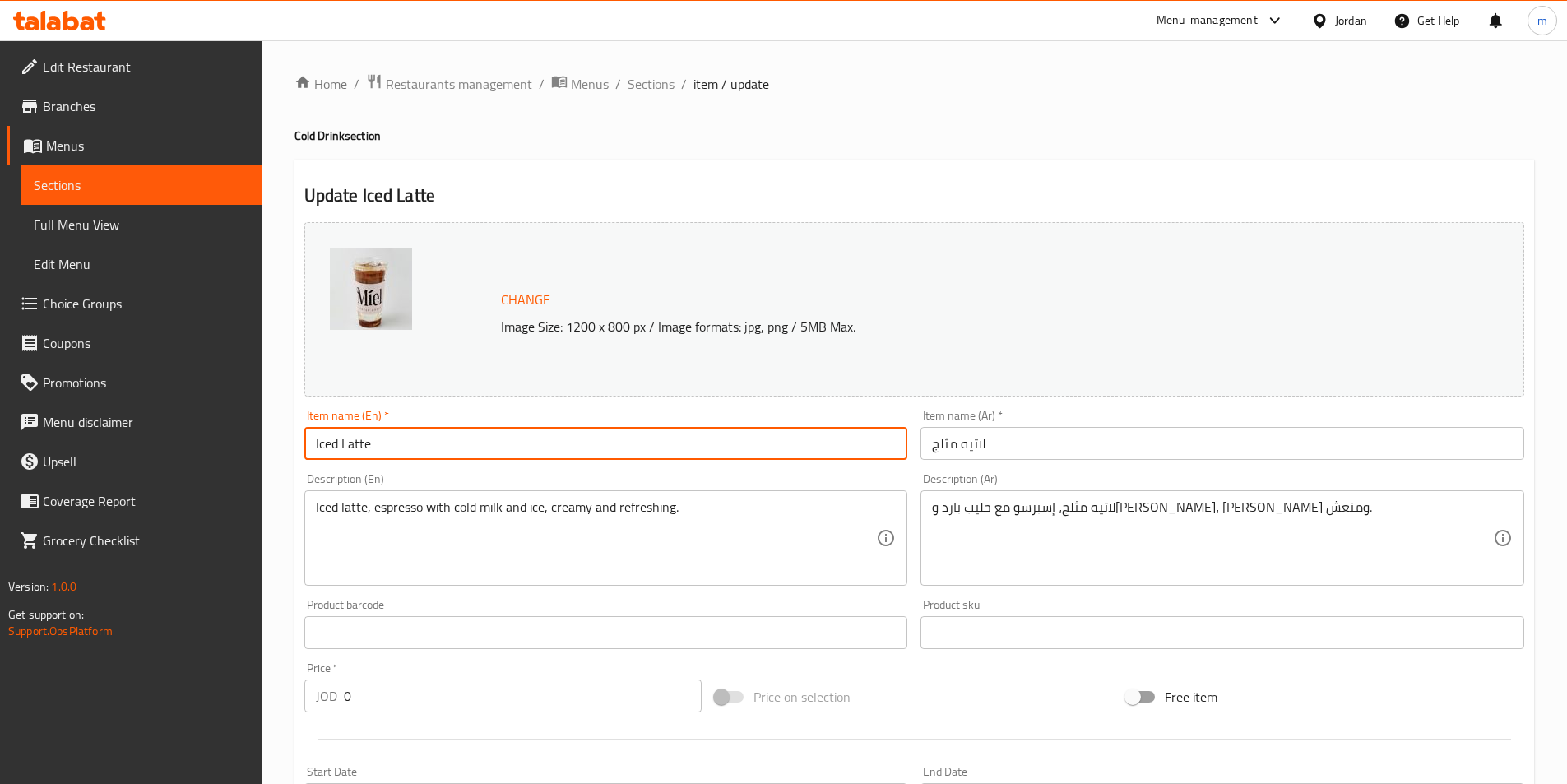
click at [533, 431] on input "Iced Latte" at bounding box center [606, 443] width 604 height 33
paste input "(Cold)"
type input "Iced Latte (Cold)"
click at [1070, 449] on input "لاتيه مثلج" at bounding box center [1222, 443] width 604 height 33
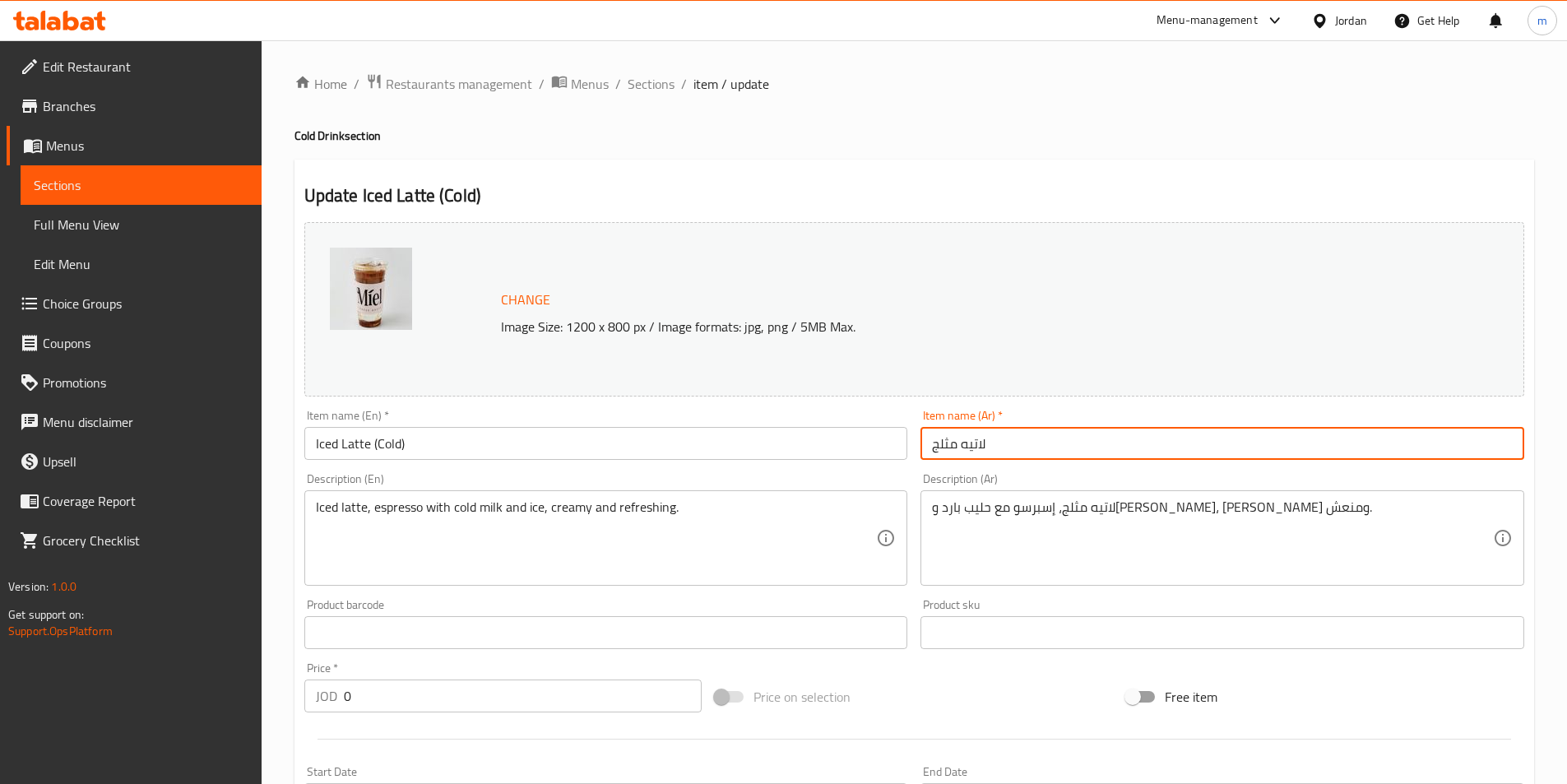
paste input "(بارد)"
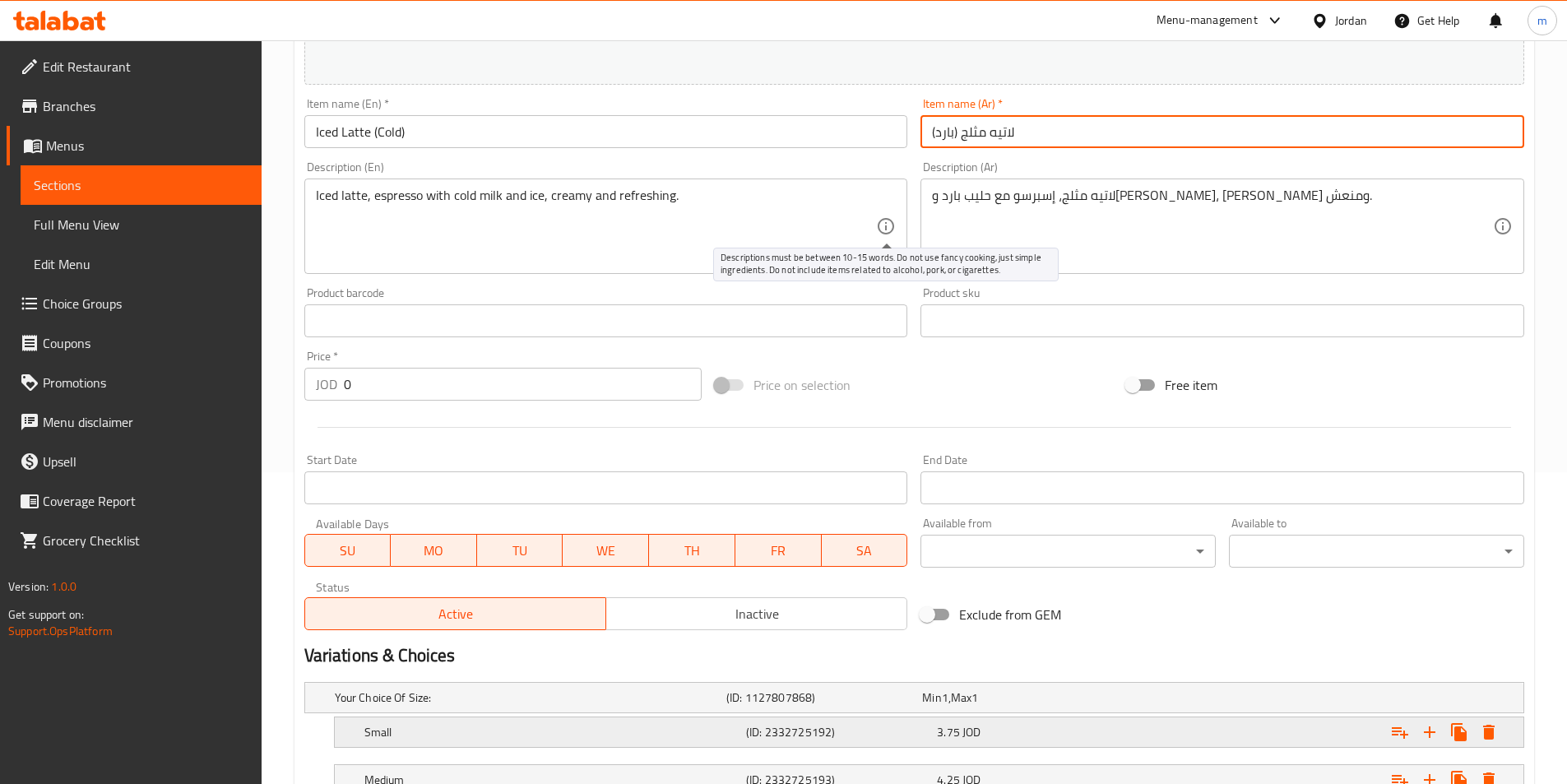
scroll to position [440, 0]
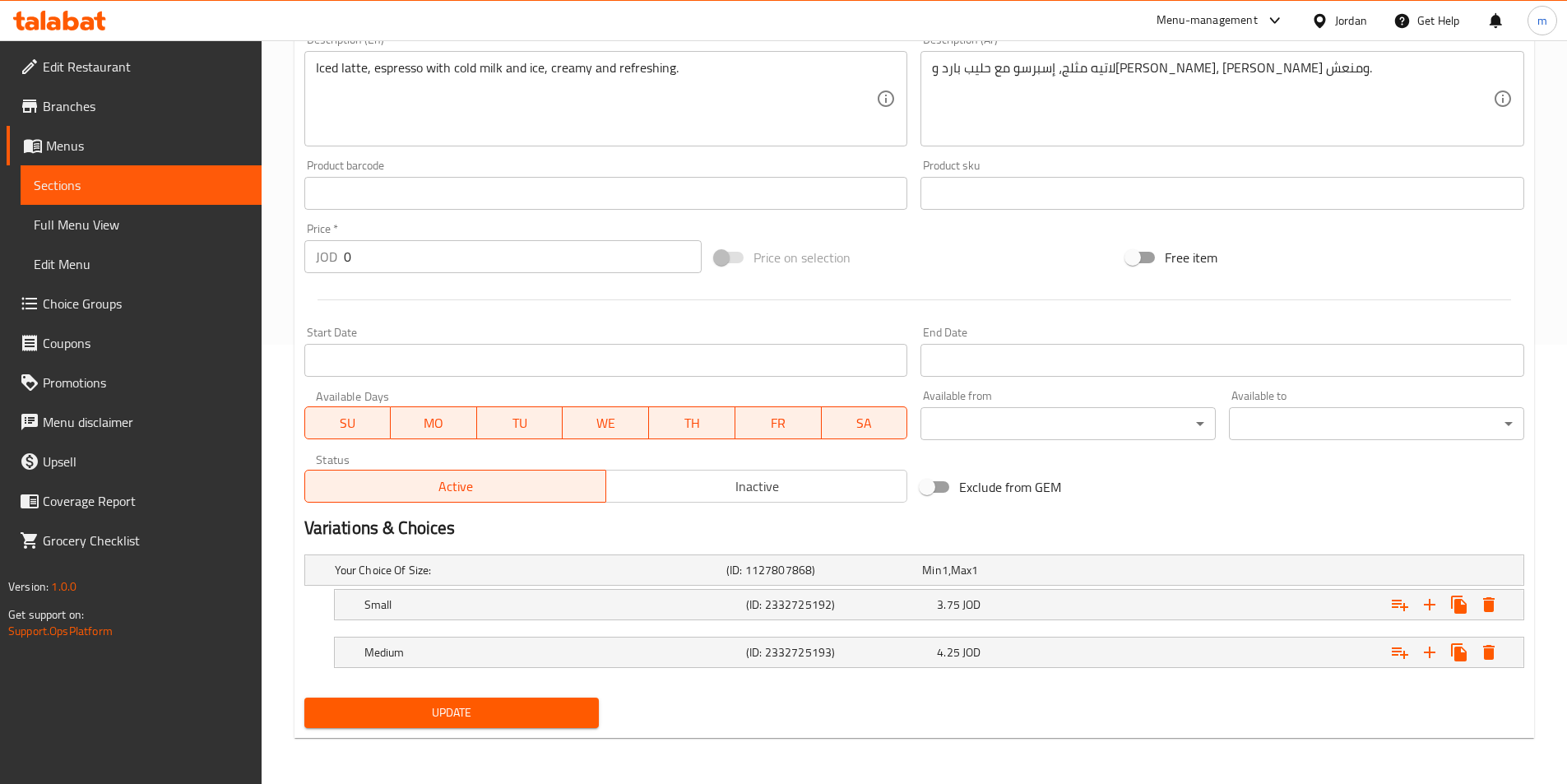
type input "لاتيه مثلج (بارد)"
click at [562, 714] on span "Update" at bounding box center [452, 712] width 269 height 21
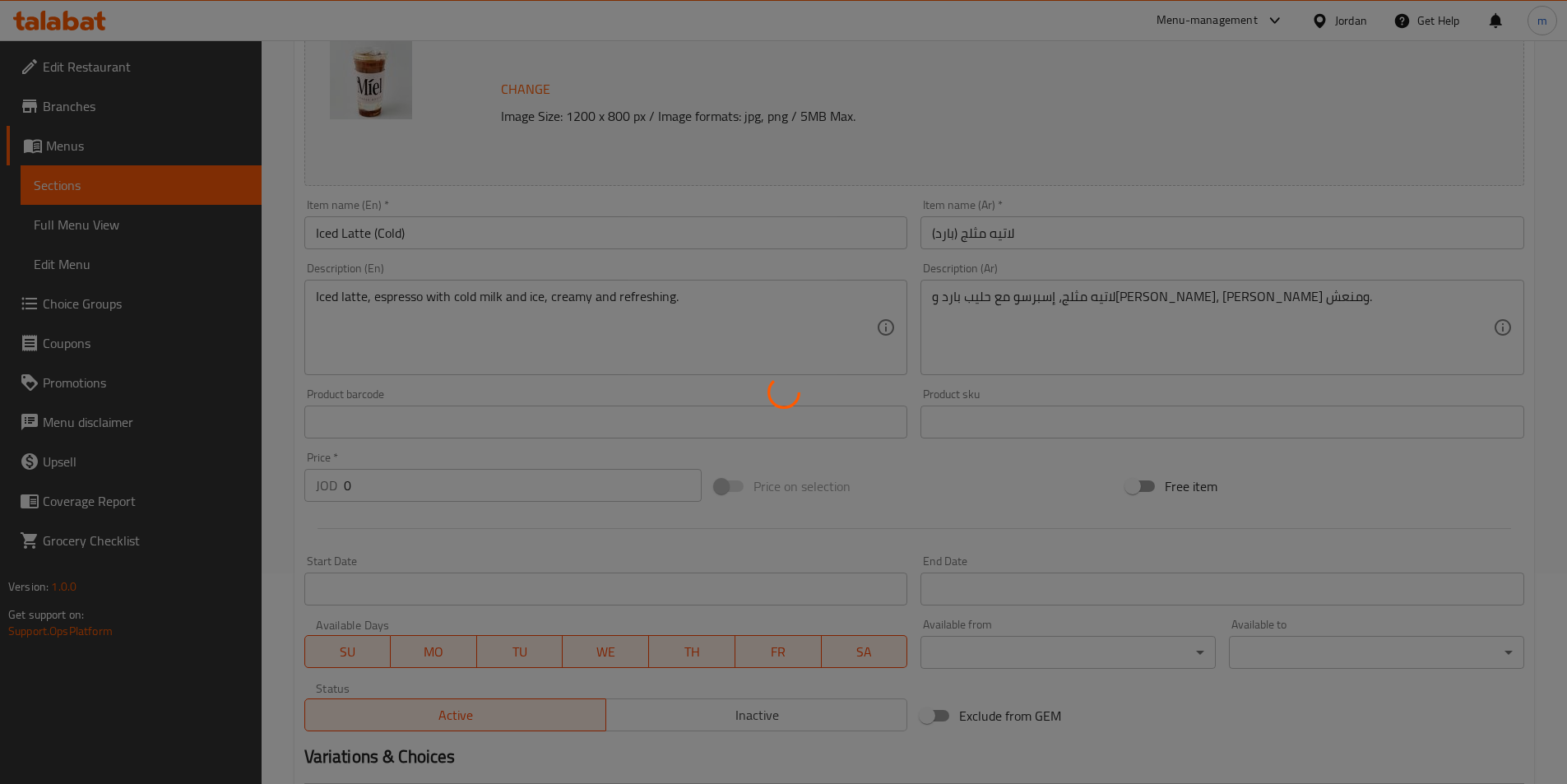
scroll to position [412, 0]
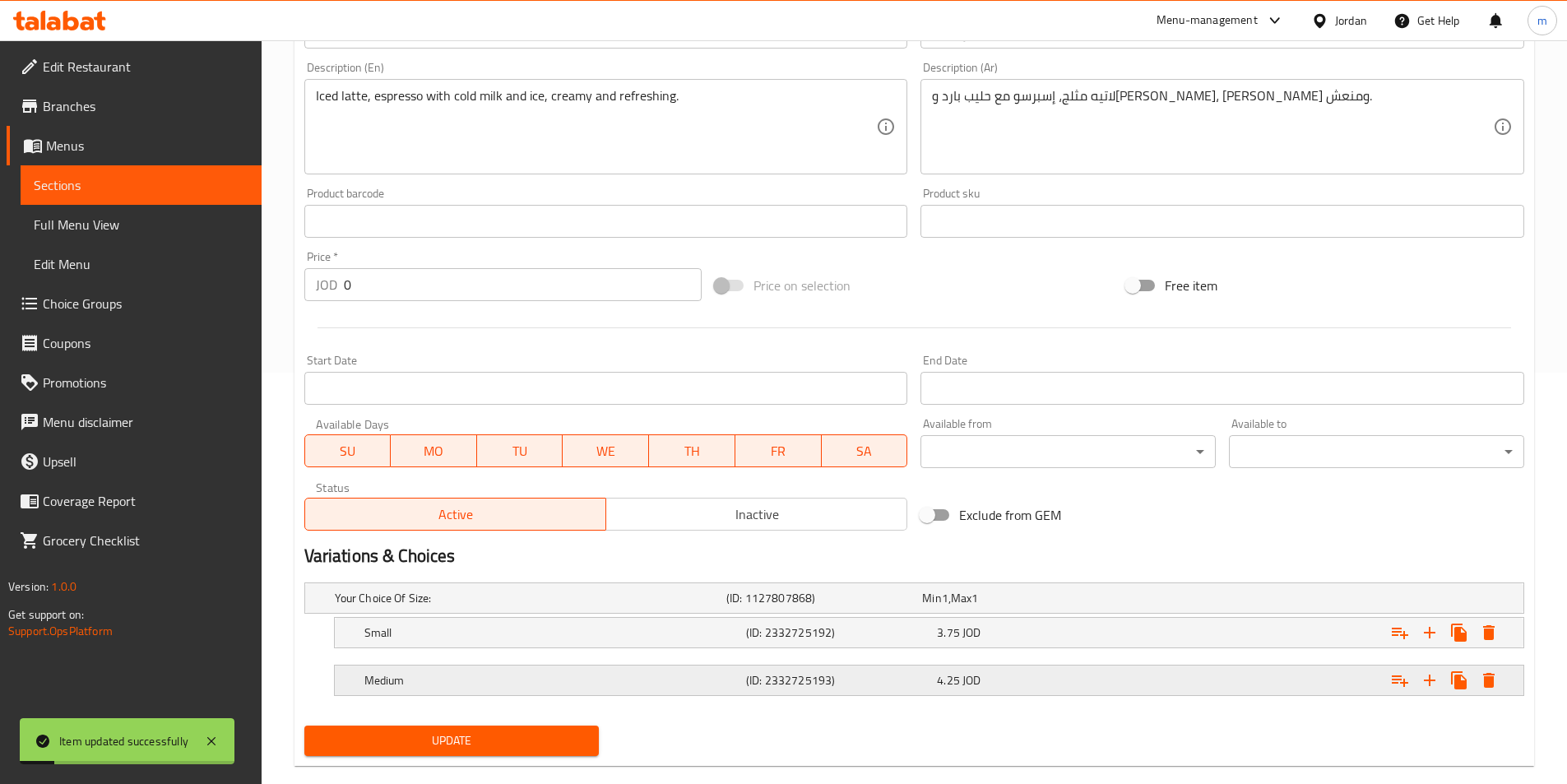
click at [964, 674] on span "JOD" at bounding box center [971, 680] width 18 height 22
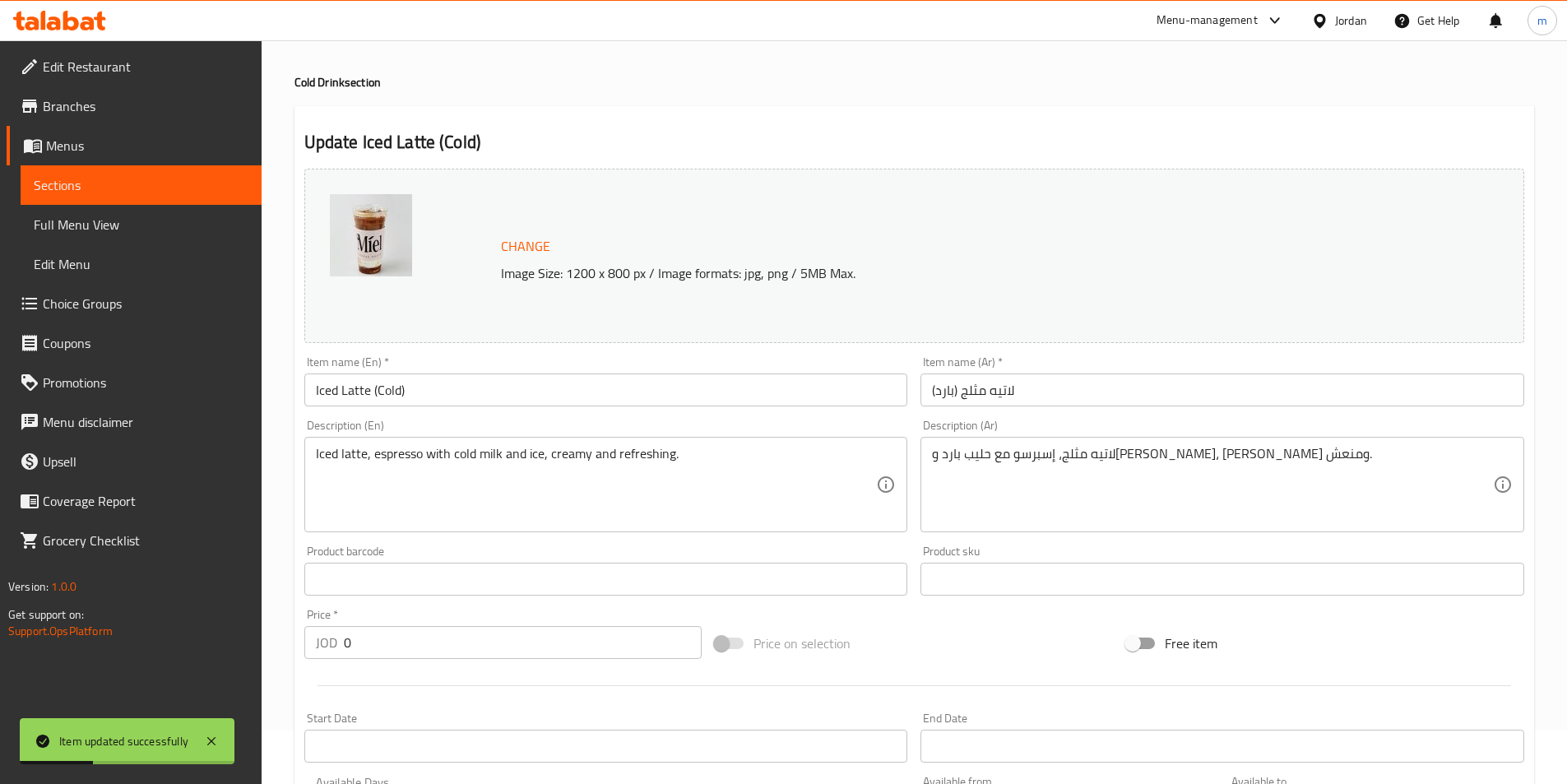
scroll to position [0, 0]
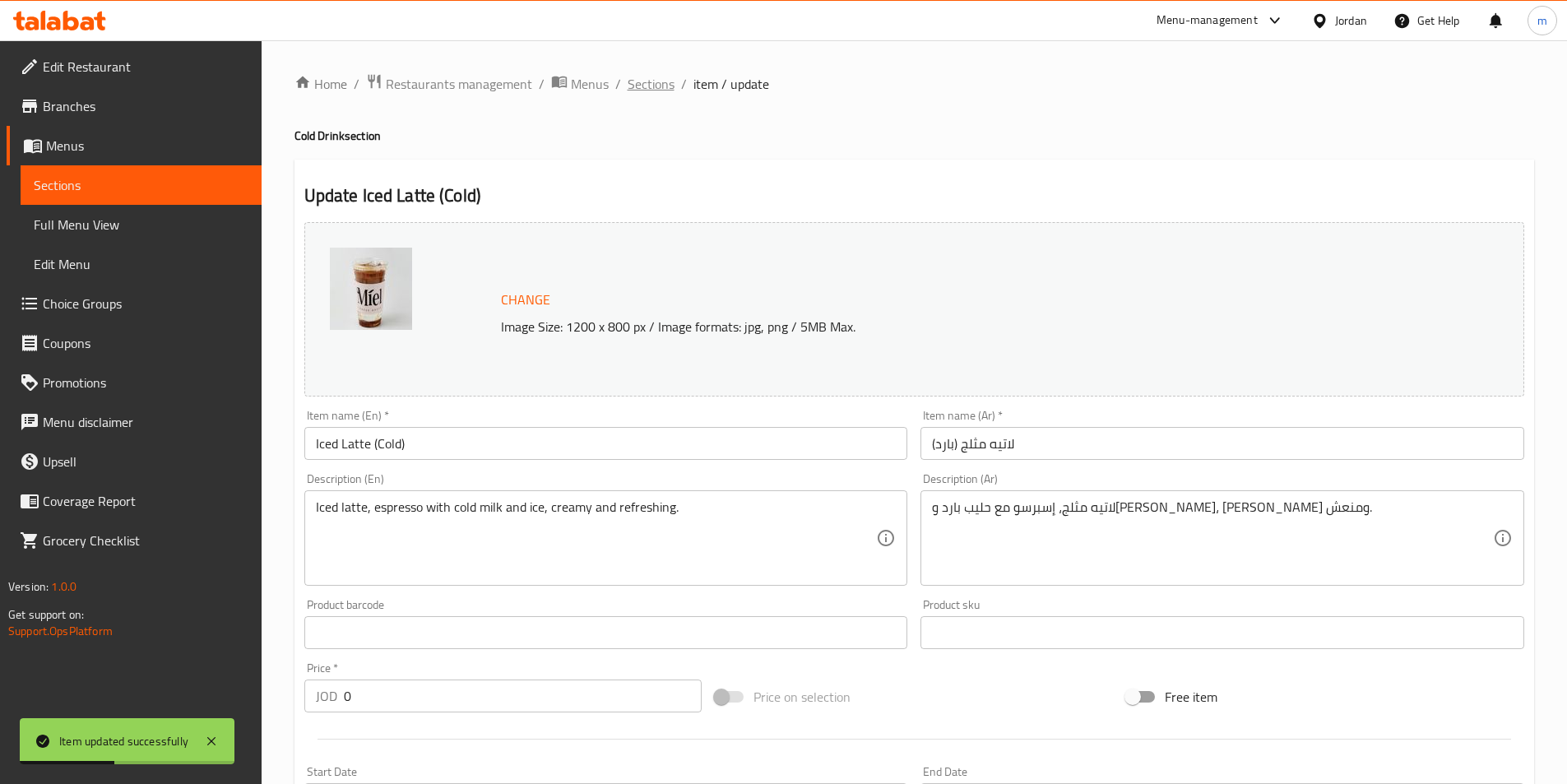
click at [642, 92] on span "Sections" at bounding box center [652, 84] width 47 height 20
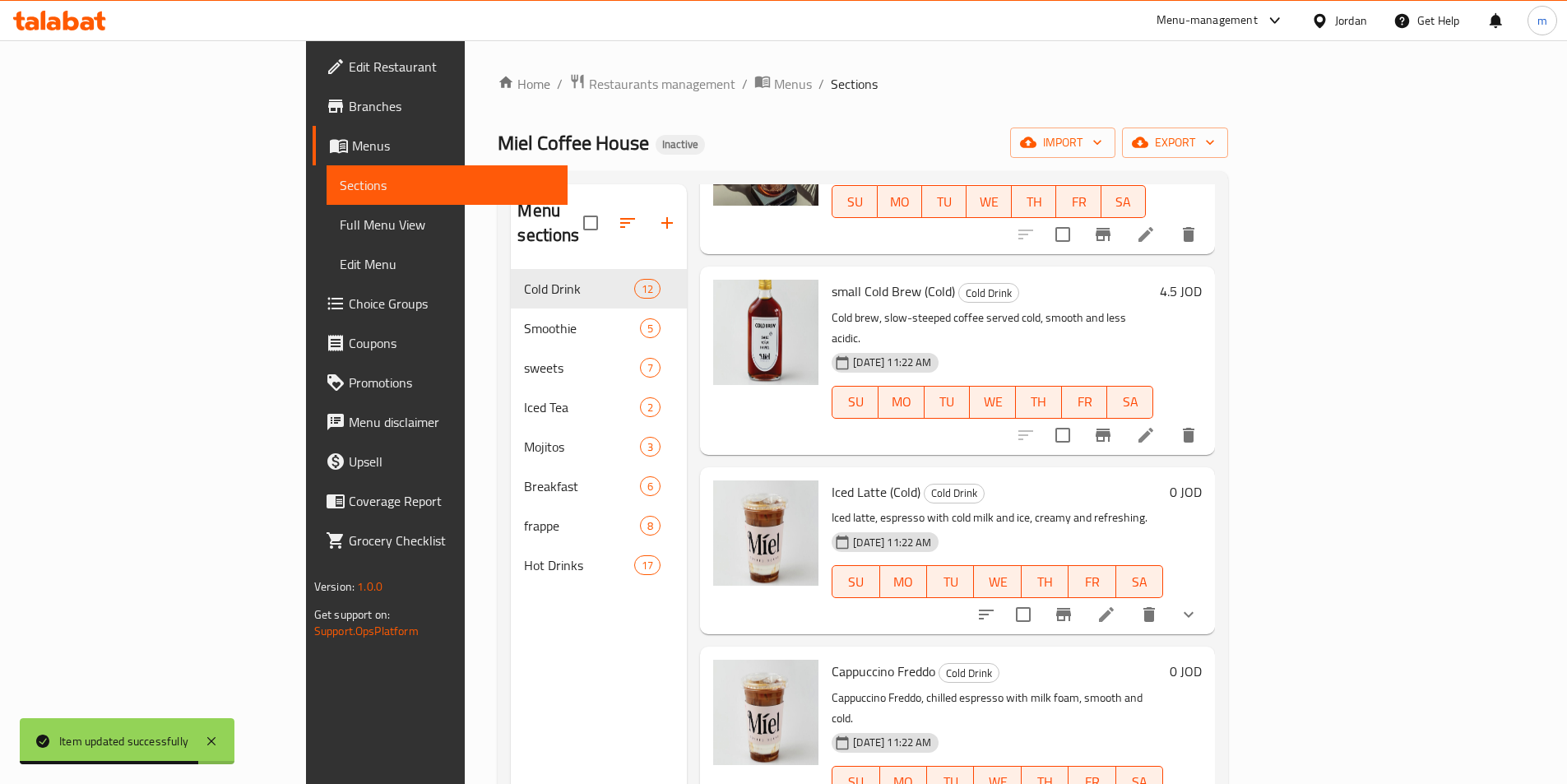
scroll to position [658, 0]
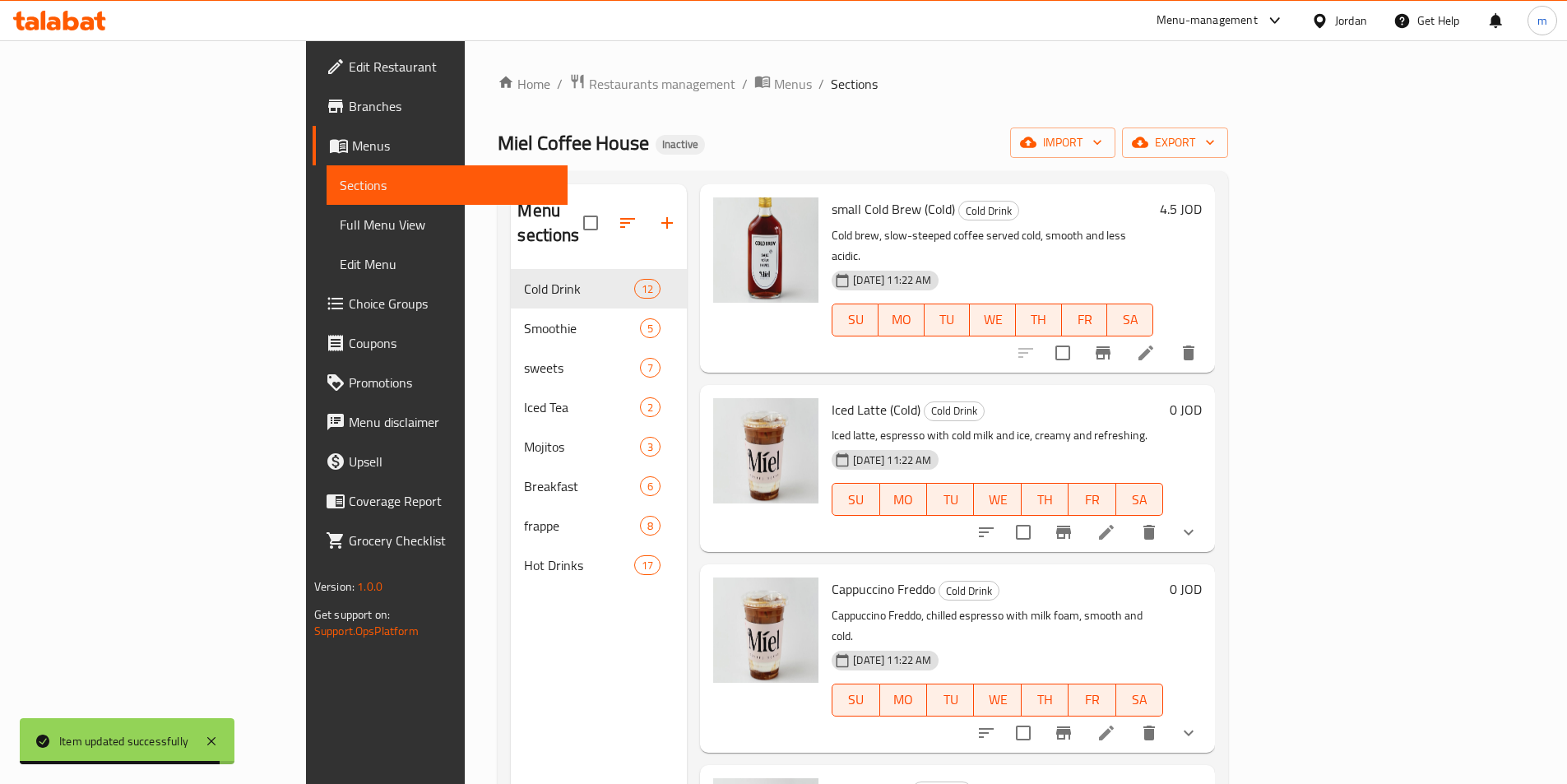
click at [1114, 726] on icon at bounding box center [1106, 733] width 15 height 15
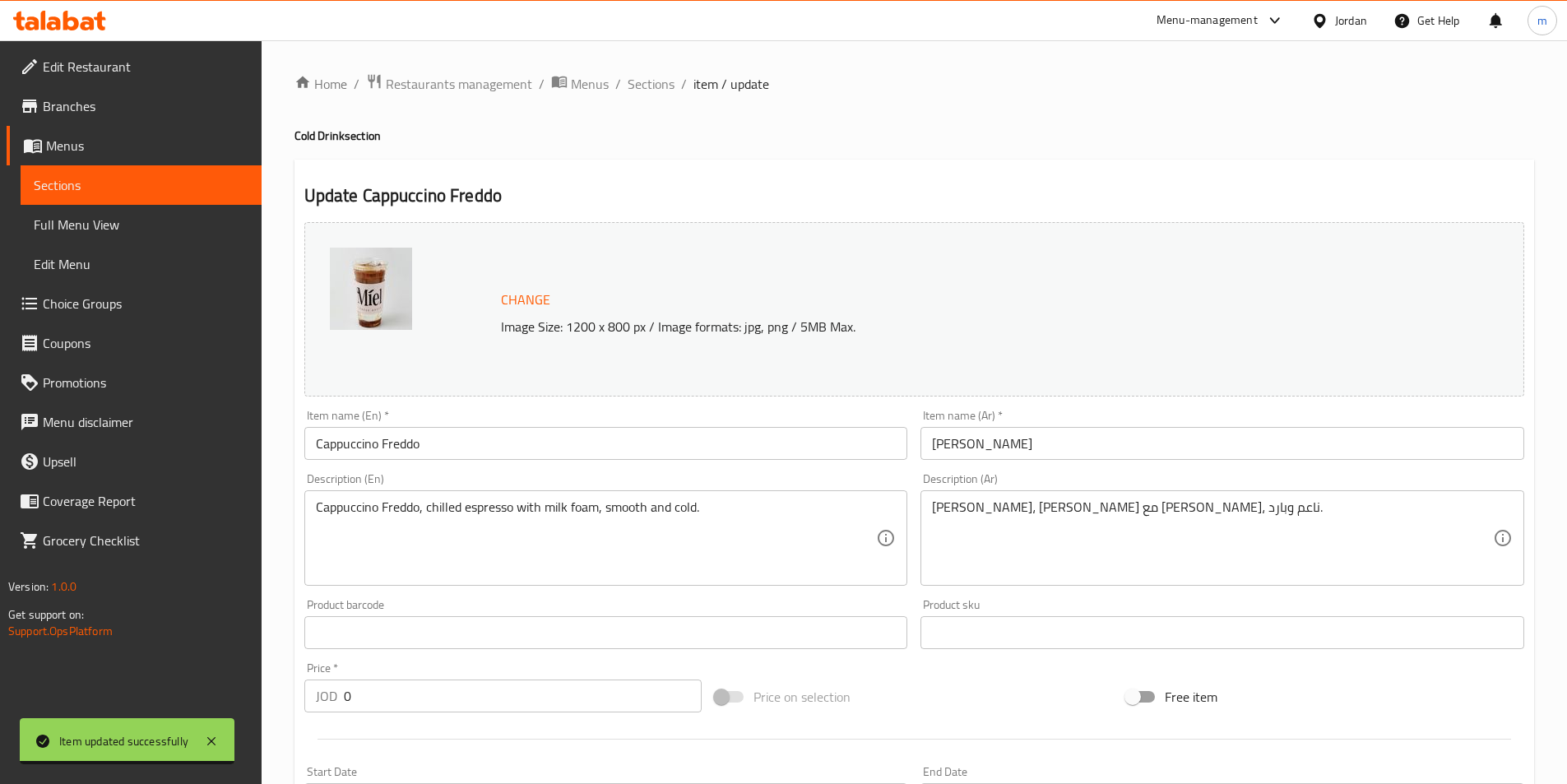
click at [544, 454] on input "Cappuccino Freddo" at bounding box center [606, 443] width 604 height 33
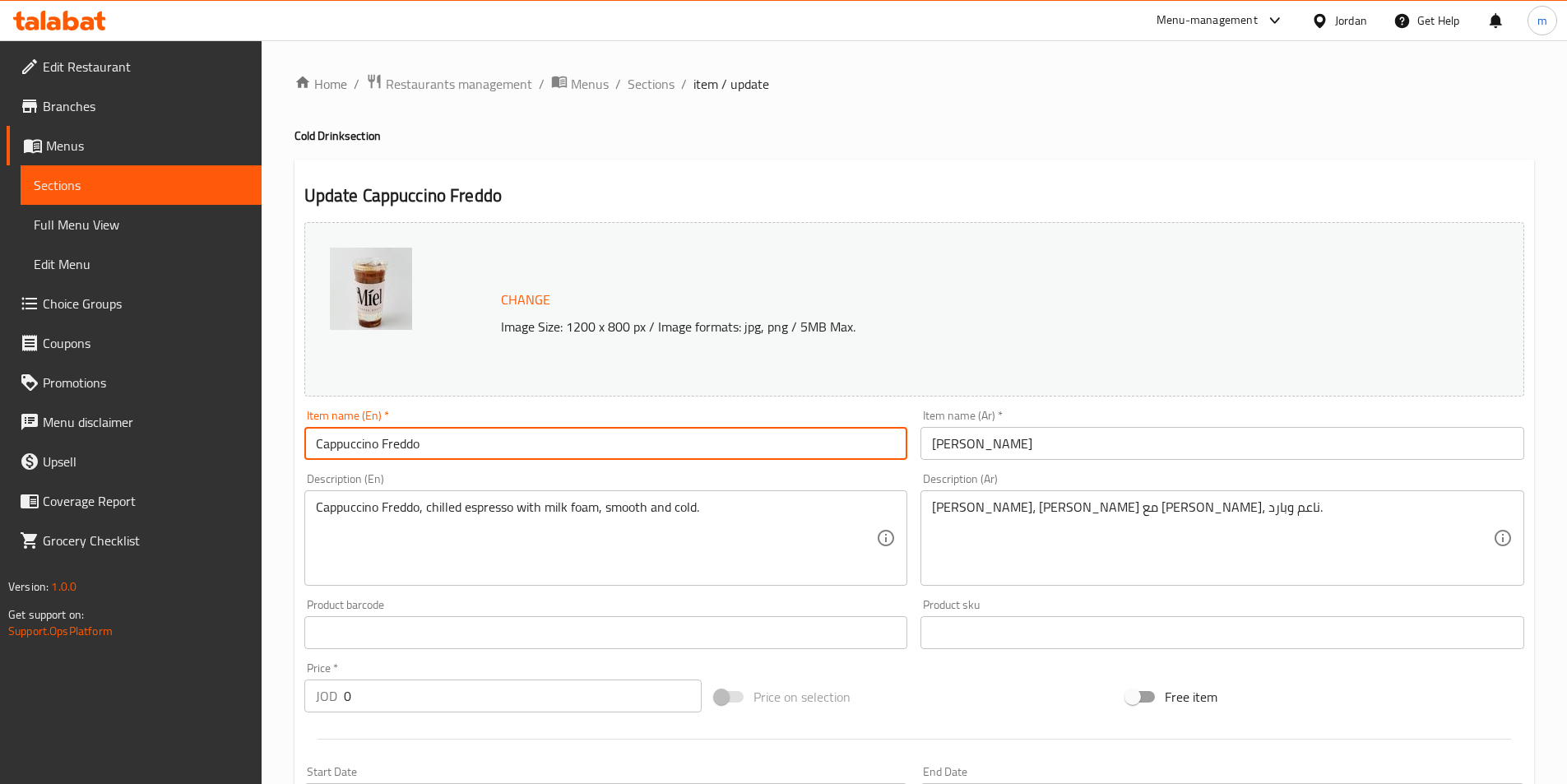
paste input "(Cold)"
type input "Cappuccino Freddo (Cold)"
click at [1090, 441] on input "[PERSON_NAME]" at bounding box center [1222, 443] width 604 height 33
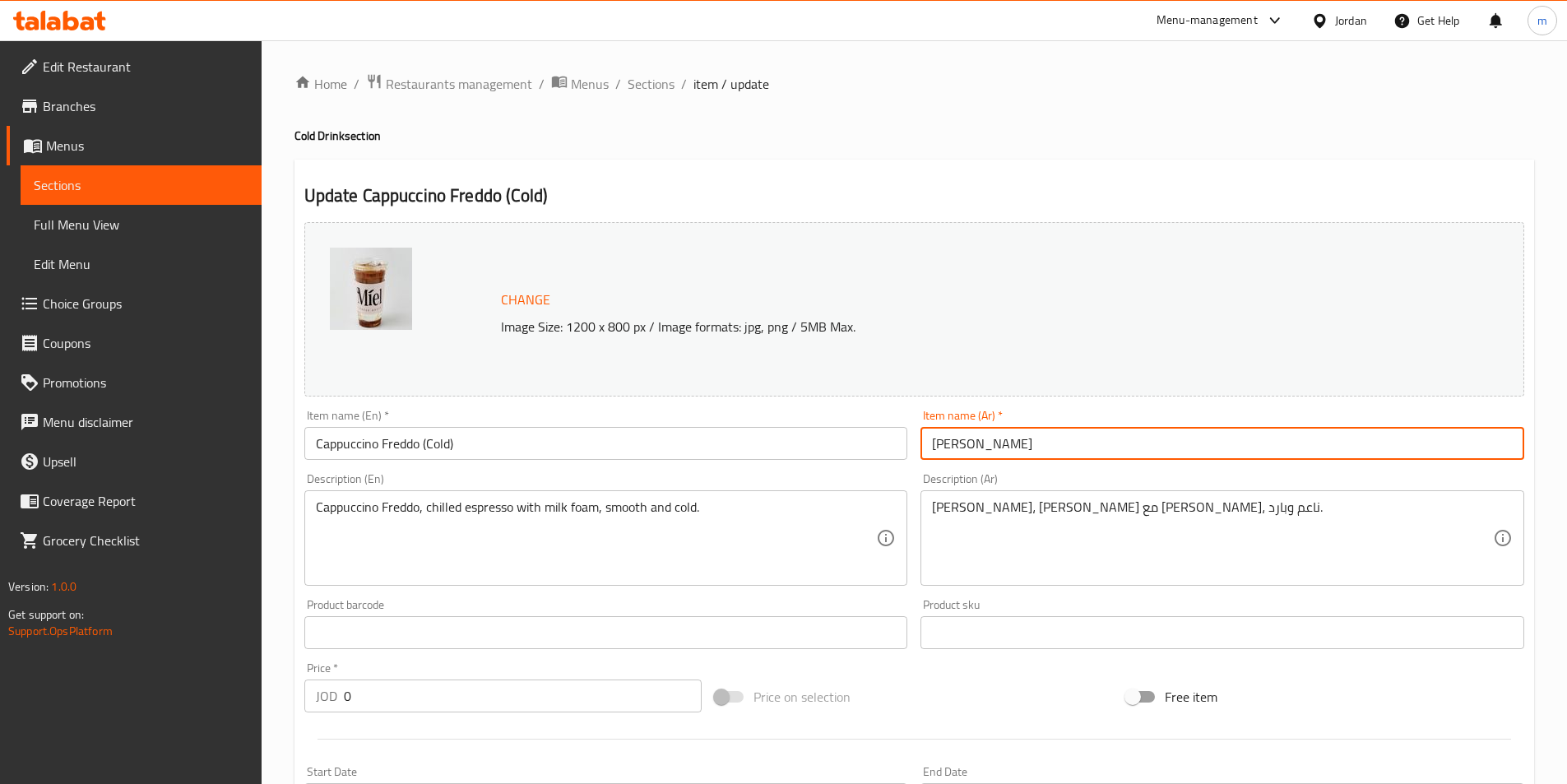
paste input "(بارد)"
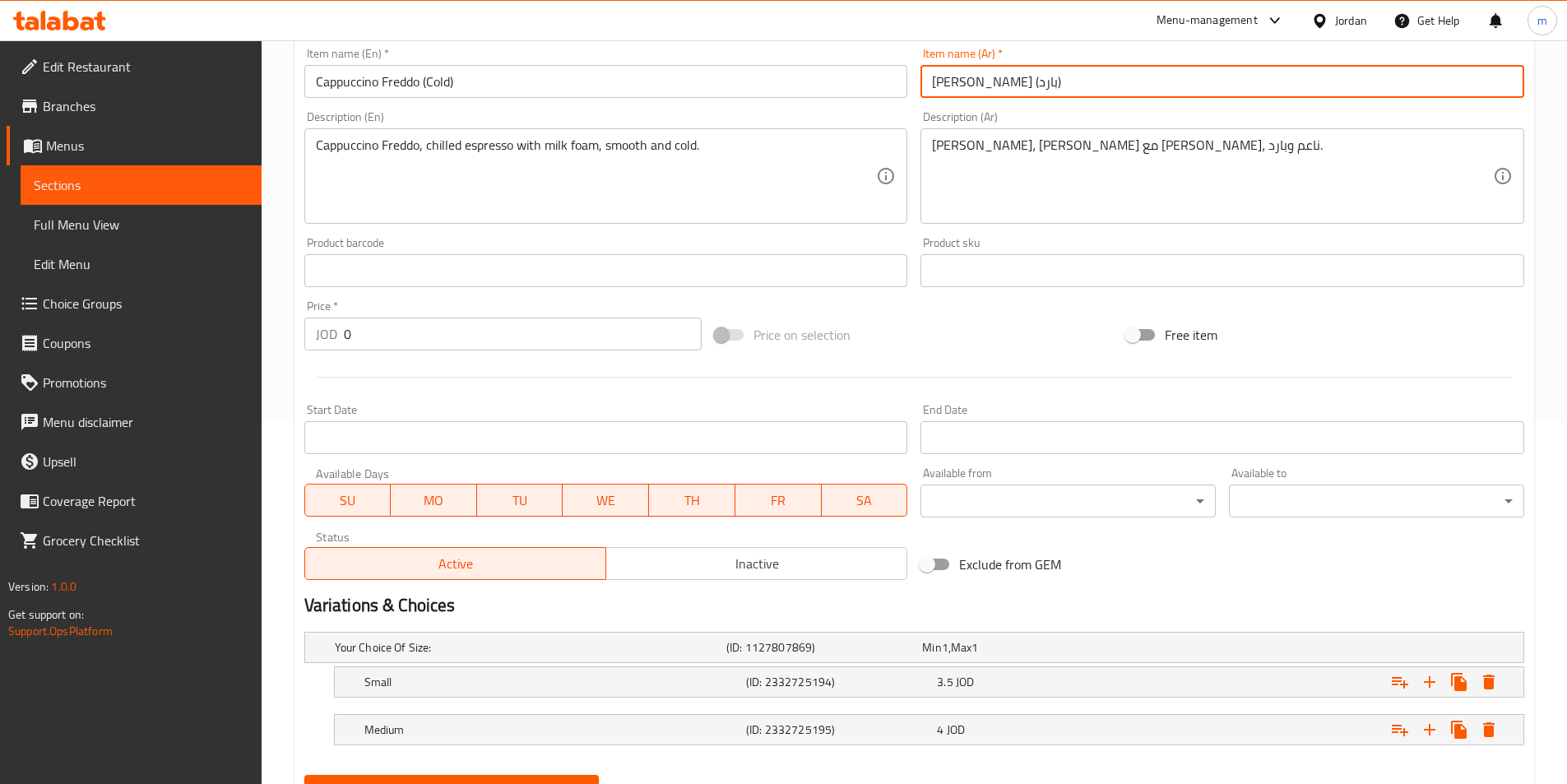
scroll to position [440, 0]
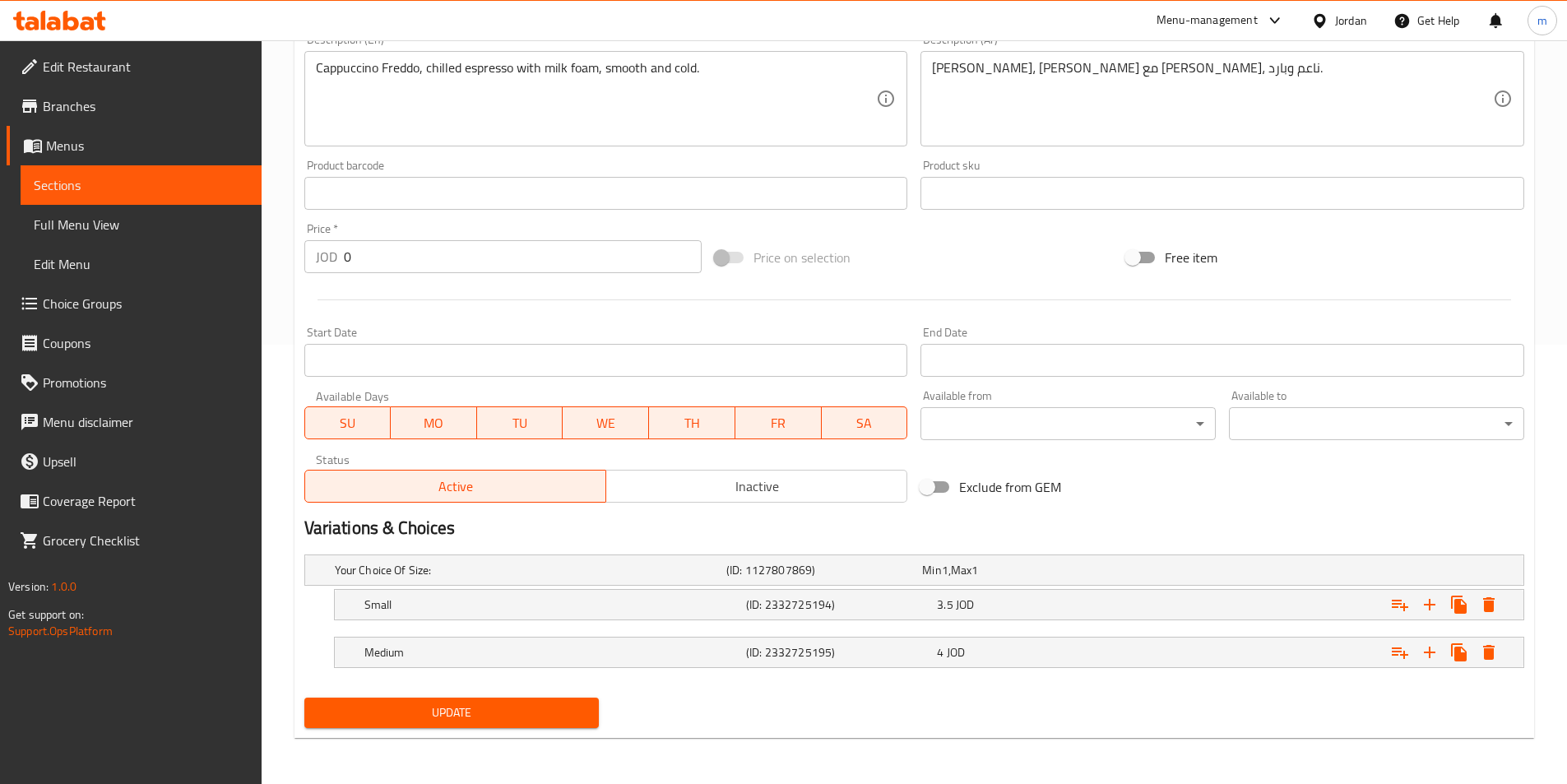
type input "[PERSON_NAME] (بارد)"
click at [526, 696] on div "Update" at bounding box center [452, 712] width 309 height 44
click at [529, 709] on span "Update" at bounding box center [452, 712] width 269 height 21
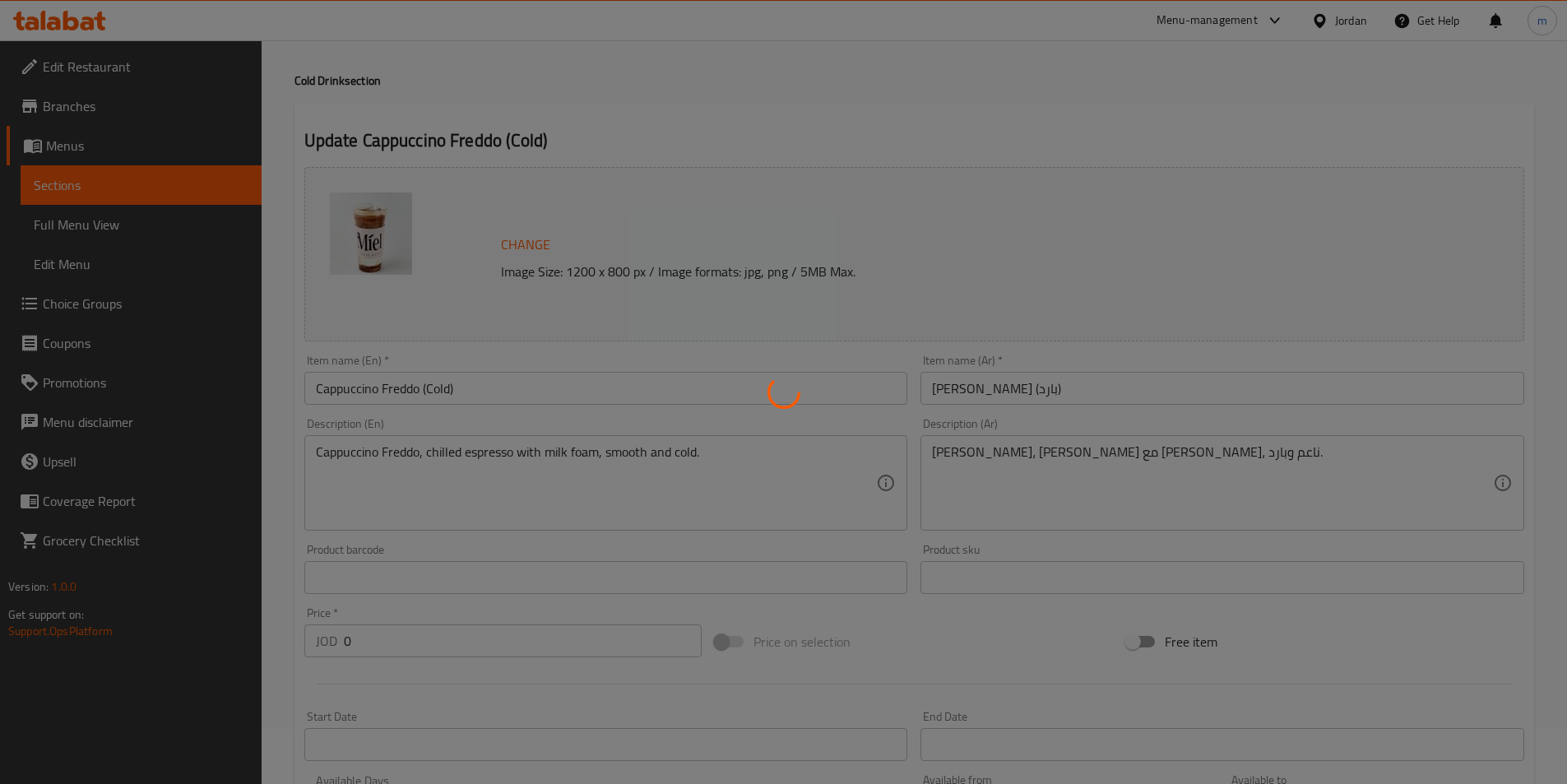
scroll to position [0, 0]
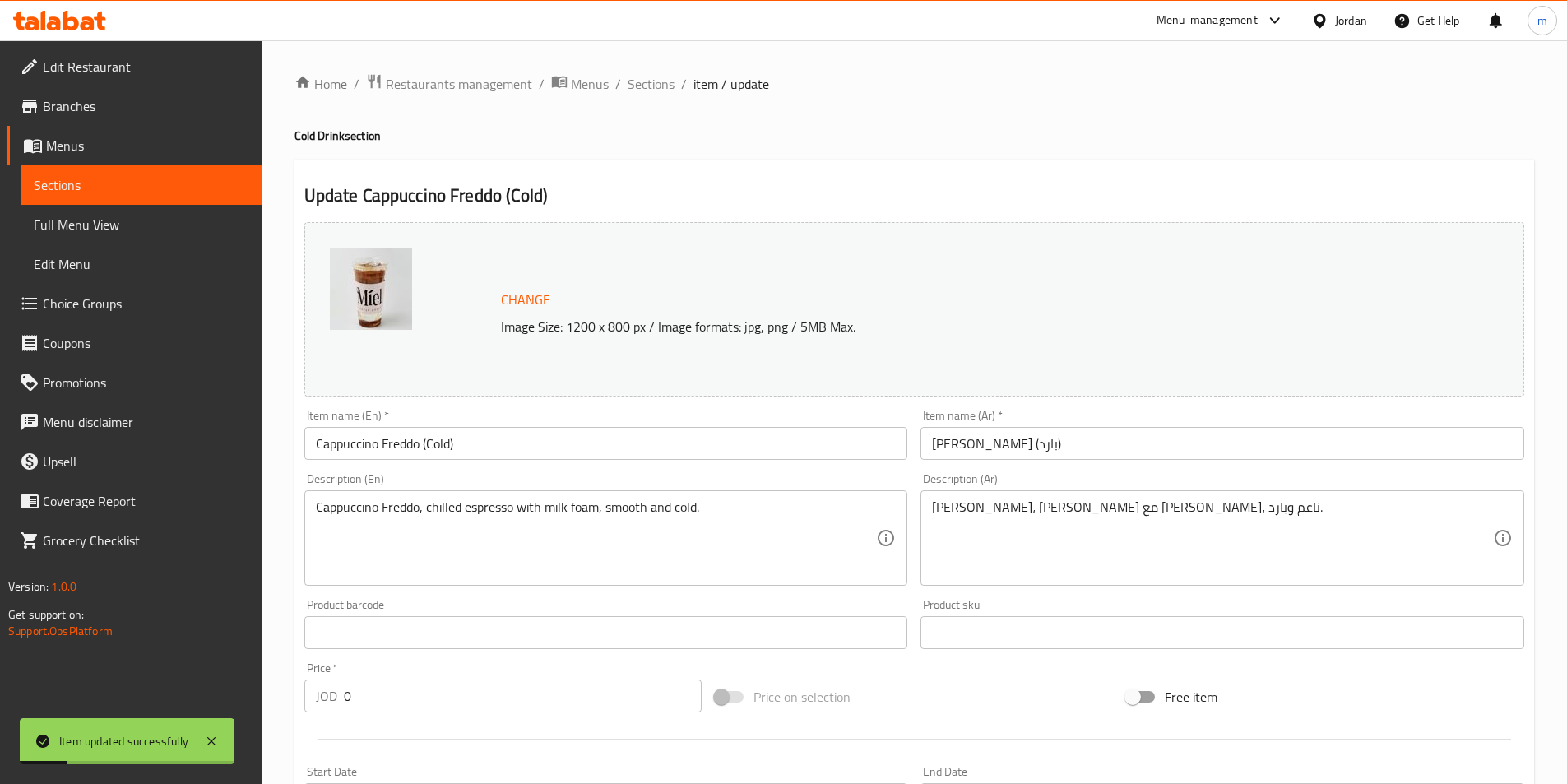
click at [647, 77] on span "Sections" at bounding box center [652, 84] width 47 height 20
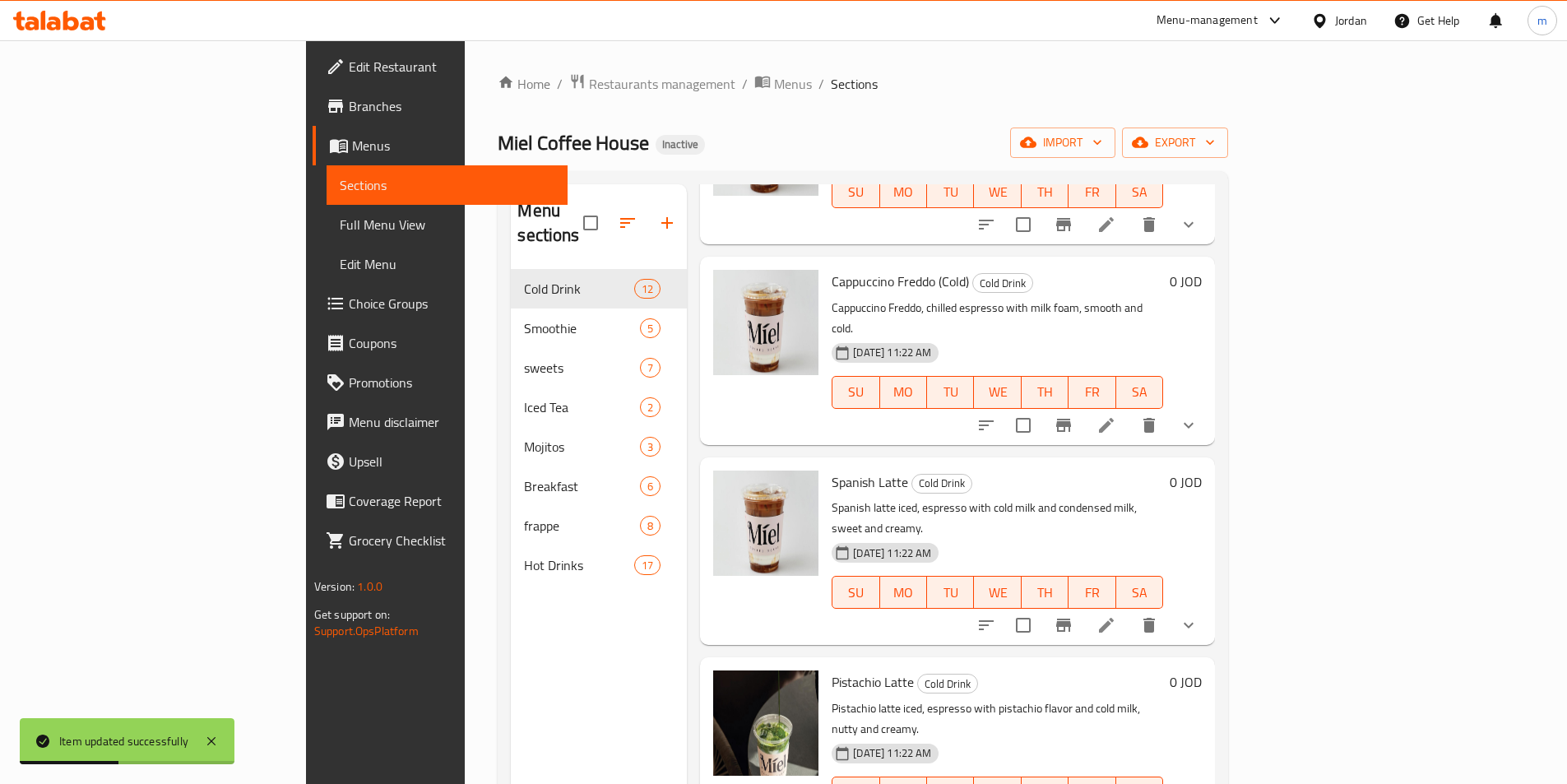
scroll to position [904, 0]
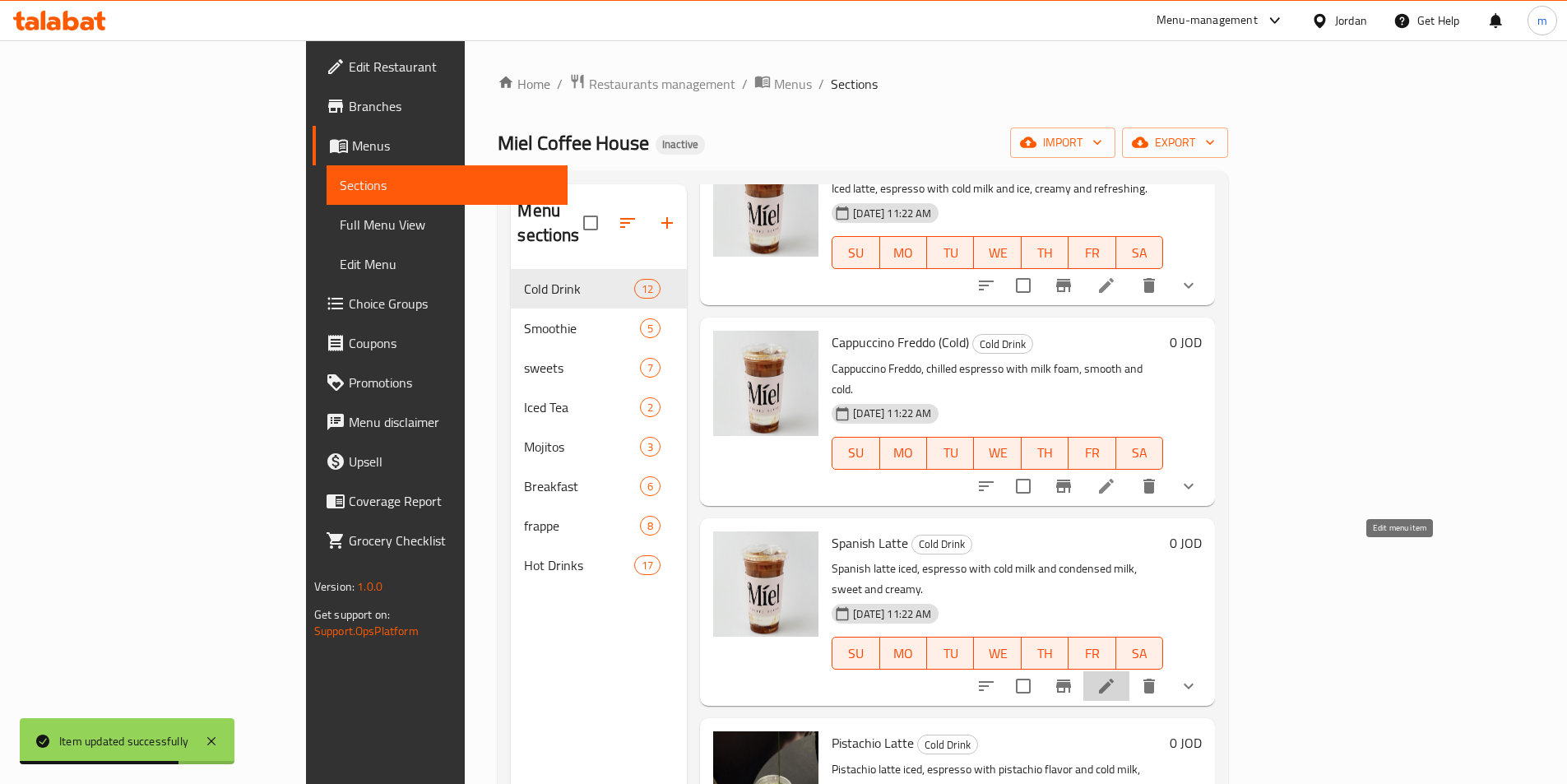
click at [1114, 678] on icon at bounding box center [1106, 685] width 15 height 15
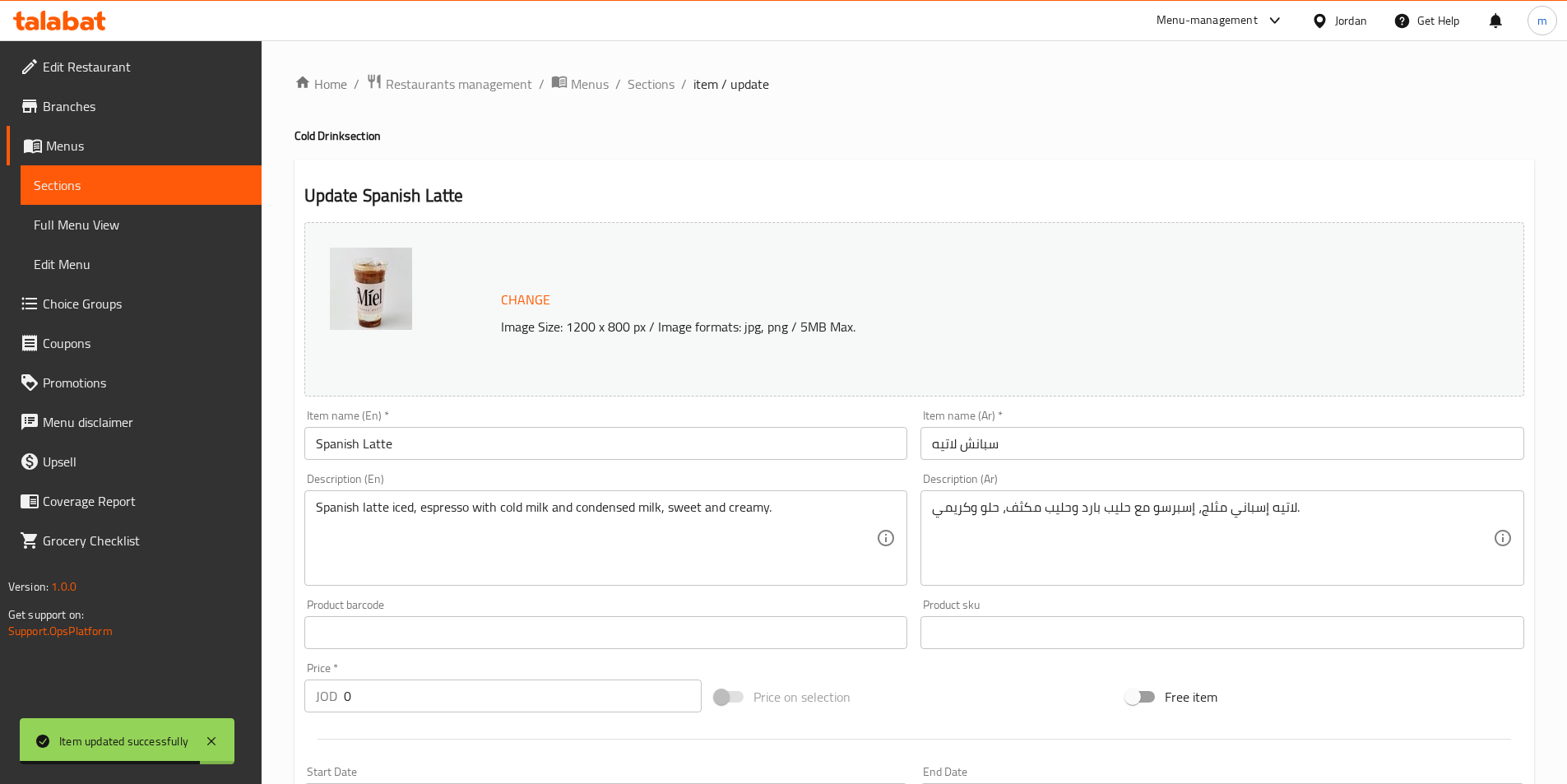
click at [541, 440] on input "Spanish Latte" at bounding box center [606, 443] width 604 height 33
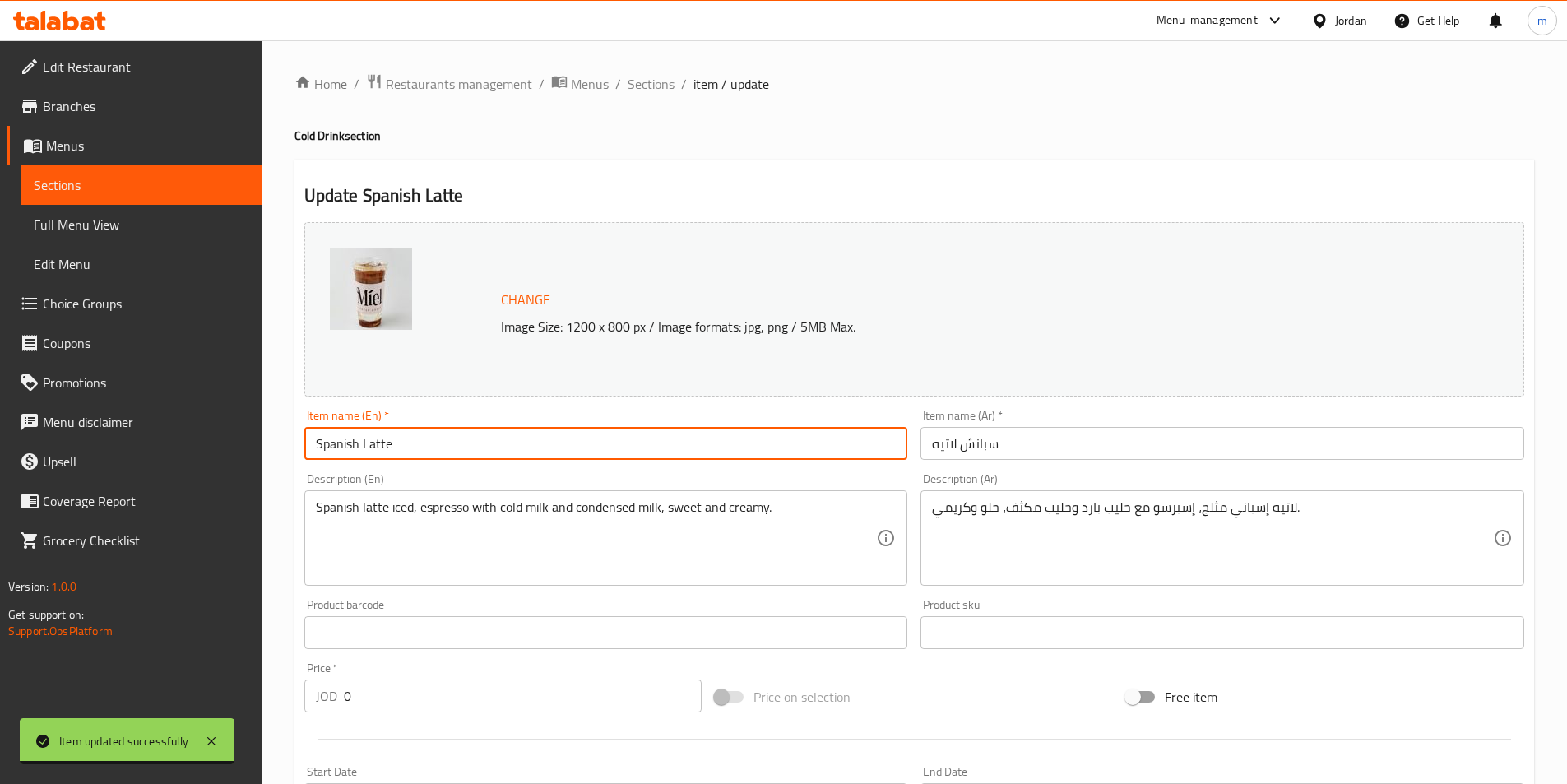
paste input "(Cold)"
type input "Spanish Latte (Cold)"
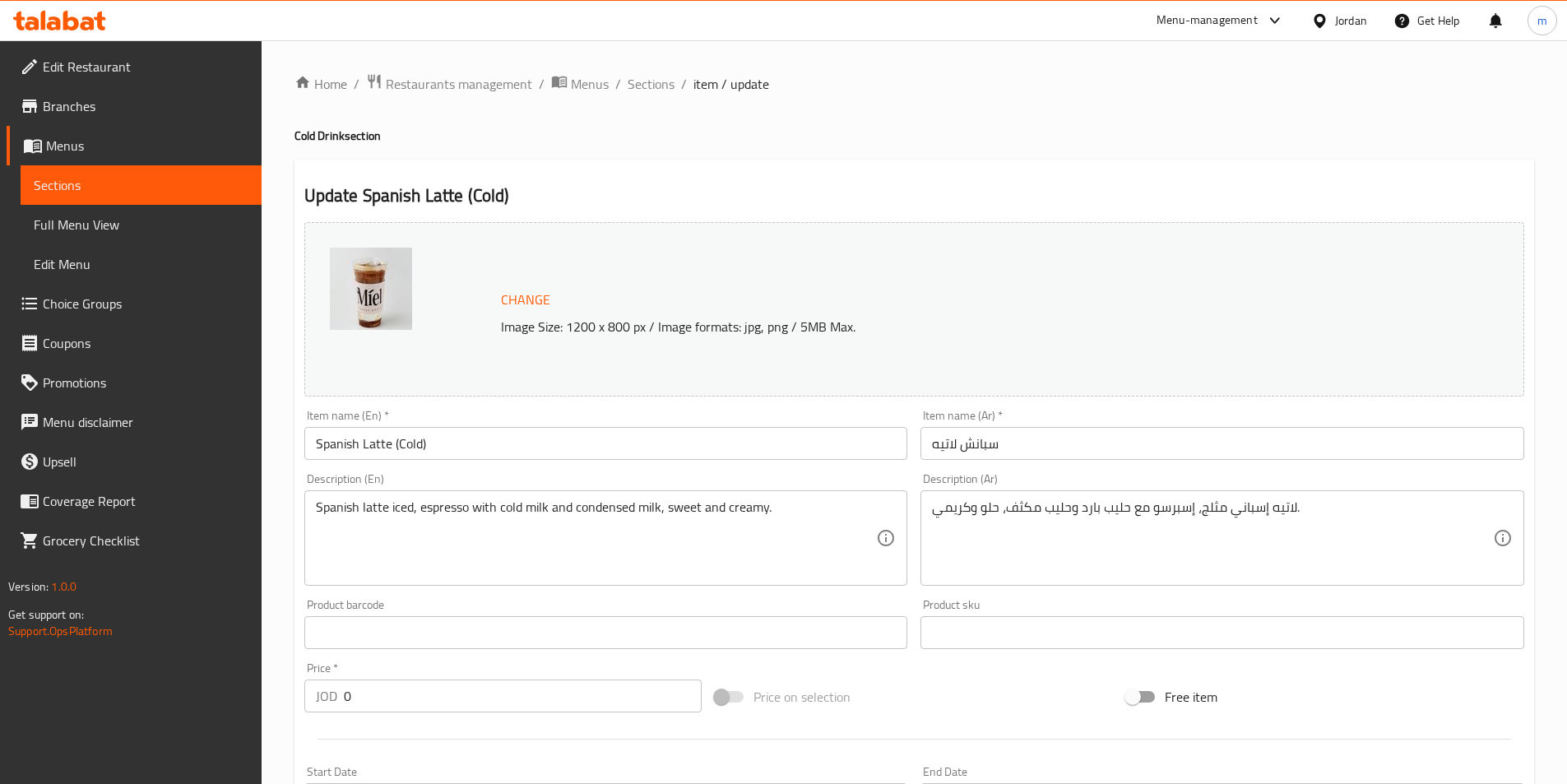
click at [1172, 474] on div "Description (Ar) لاتيه إسباني مثلج، إسبرسو مع حليب بارد وحليب مكثف، حلو وكريمي.…" at bounding box center [1222, 528] width 604 height 112
click at [1168, 461] on div "Item name (Ar)   * سبانش لاتيه Item name (Ar) *" at bounding box center [1222, 434] width 617 height 64
click at [1167, 453] on input "سبانش لاتيه" at bounding box center [1222, 443] width 604 height 33
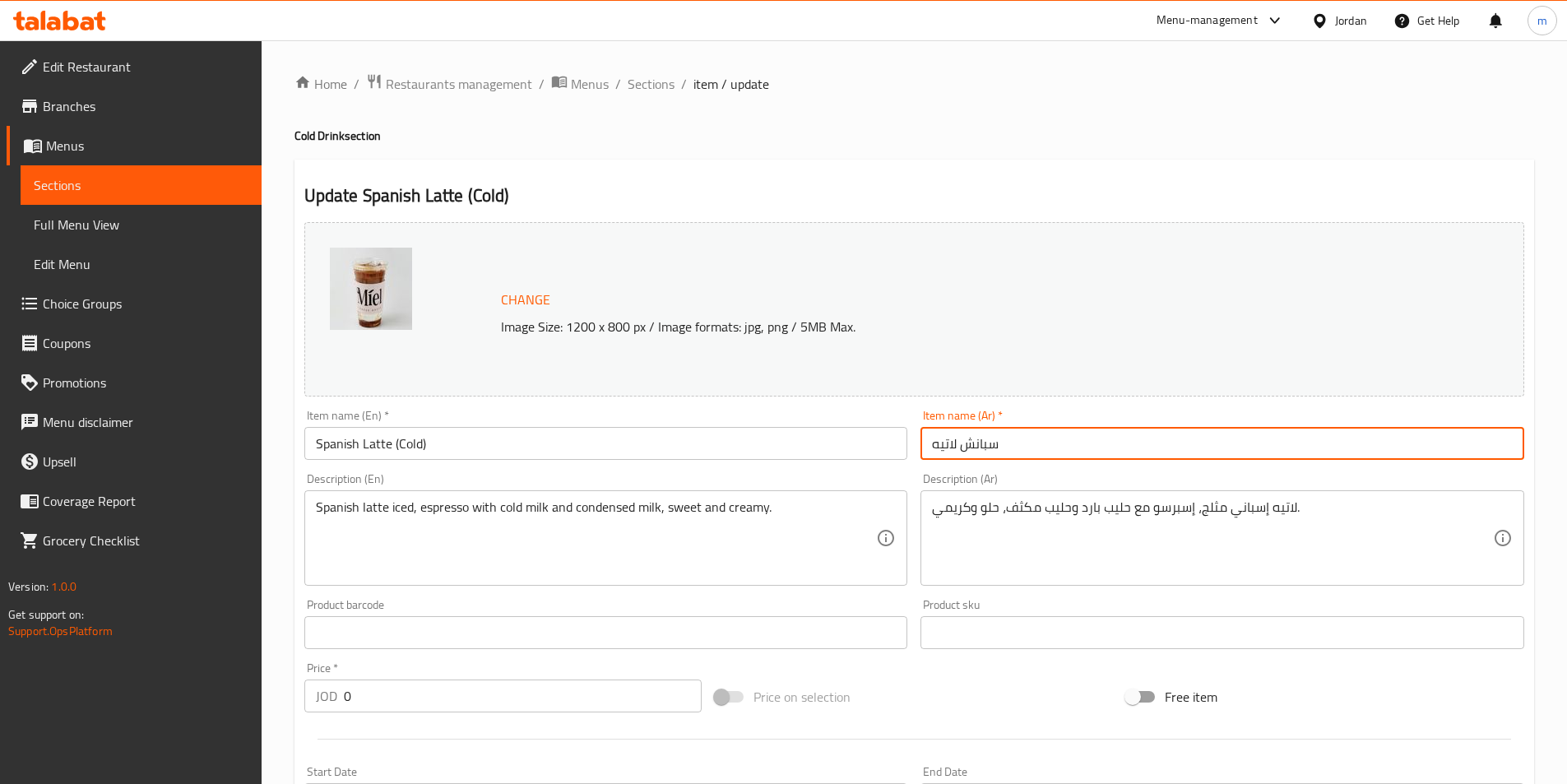
paste input "(بارد)"
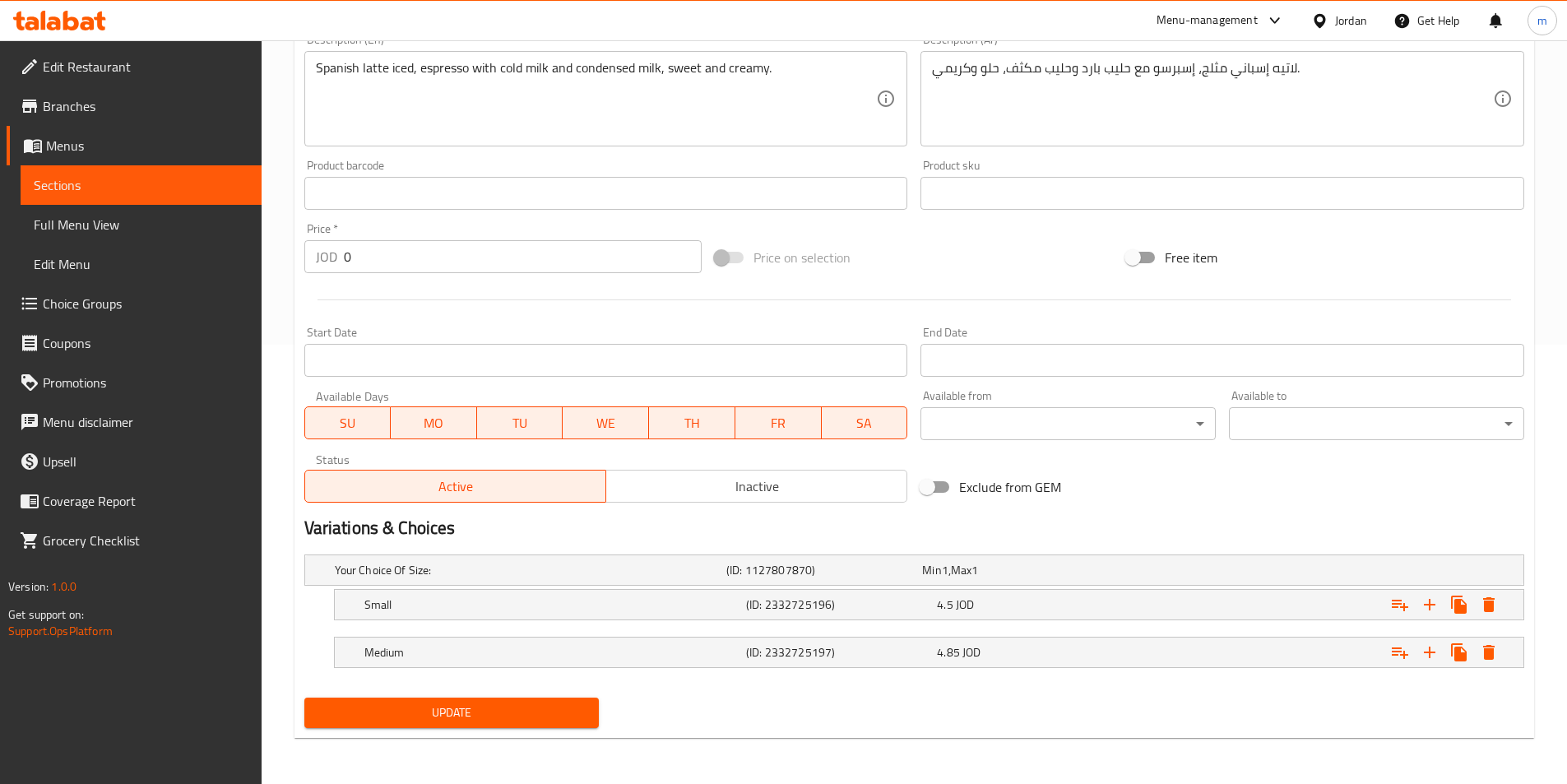
type input "سبانش لاتيه (بارد)"
click at [521, 710] on span "Update" at bounding box center [452, 712] width 269 height 21
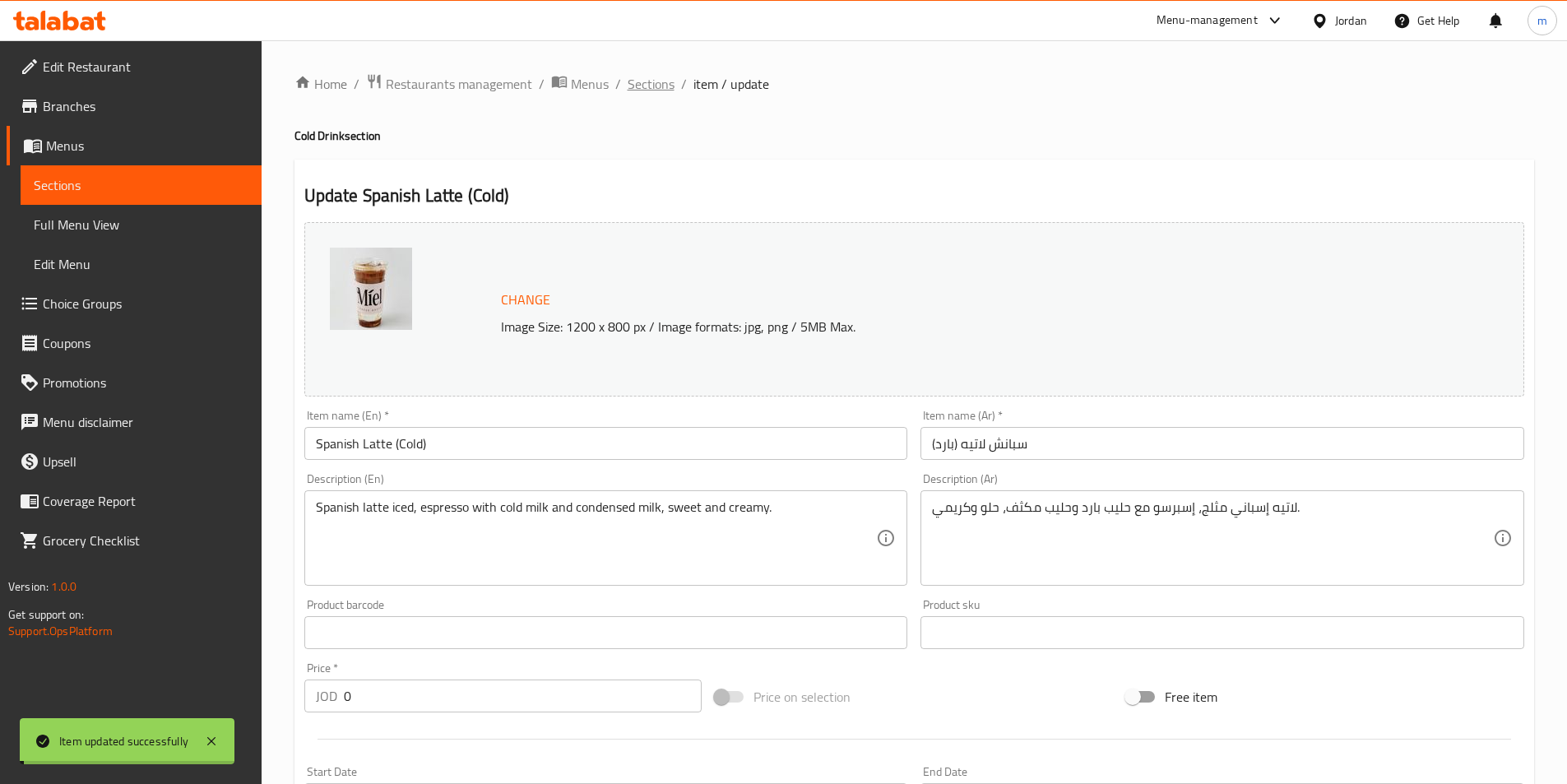
click at [639, 85] on span "Sections" at bounding box center [652, 84] width 47 height 20
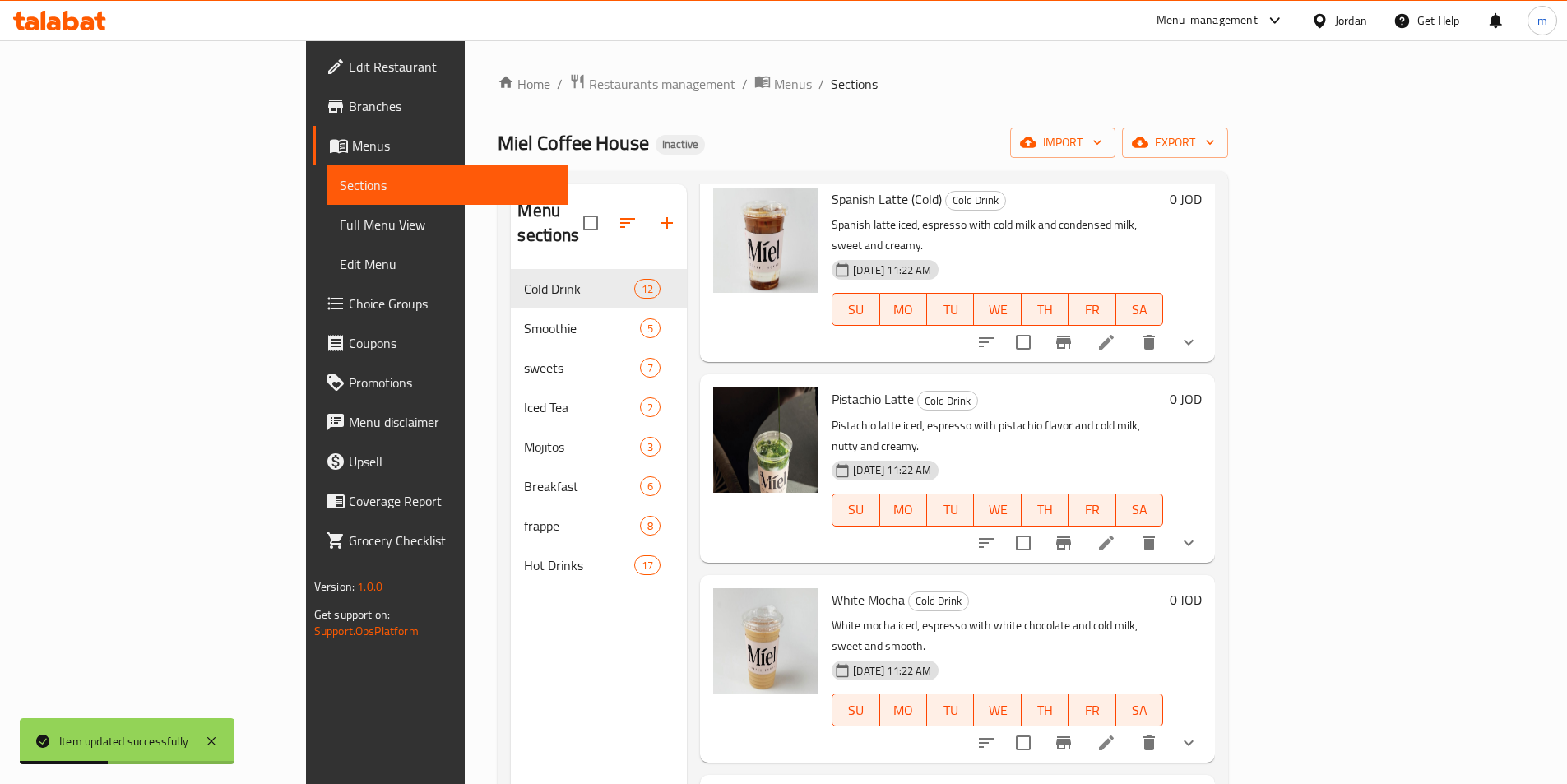
scroll to position [1084, 0]
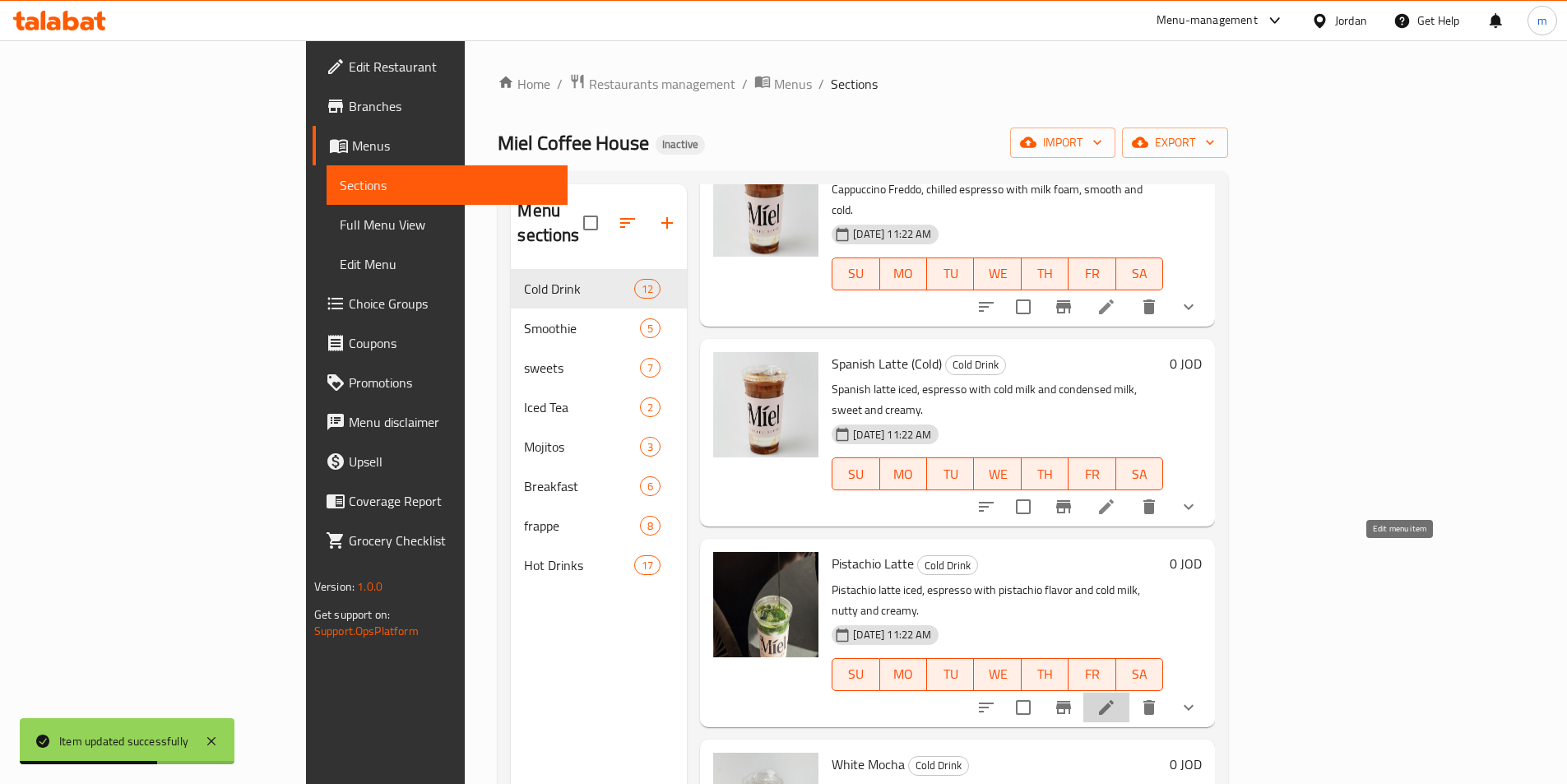
click at [1117, 698] on icon at bounding box center [1106, 707] width 20 height 20
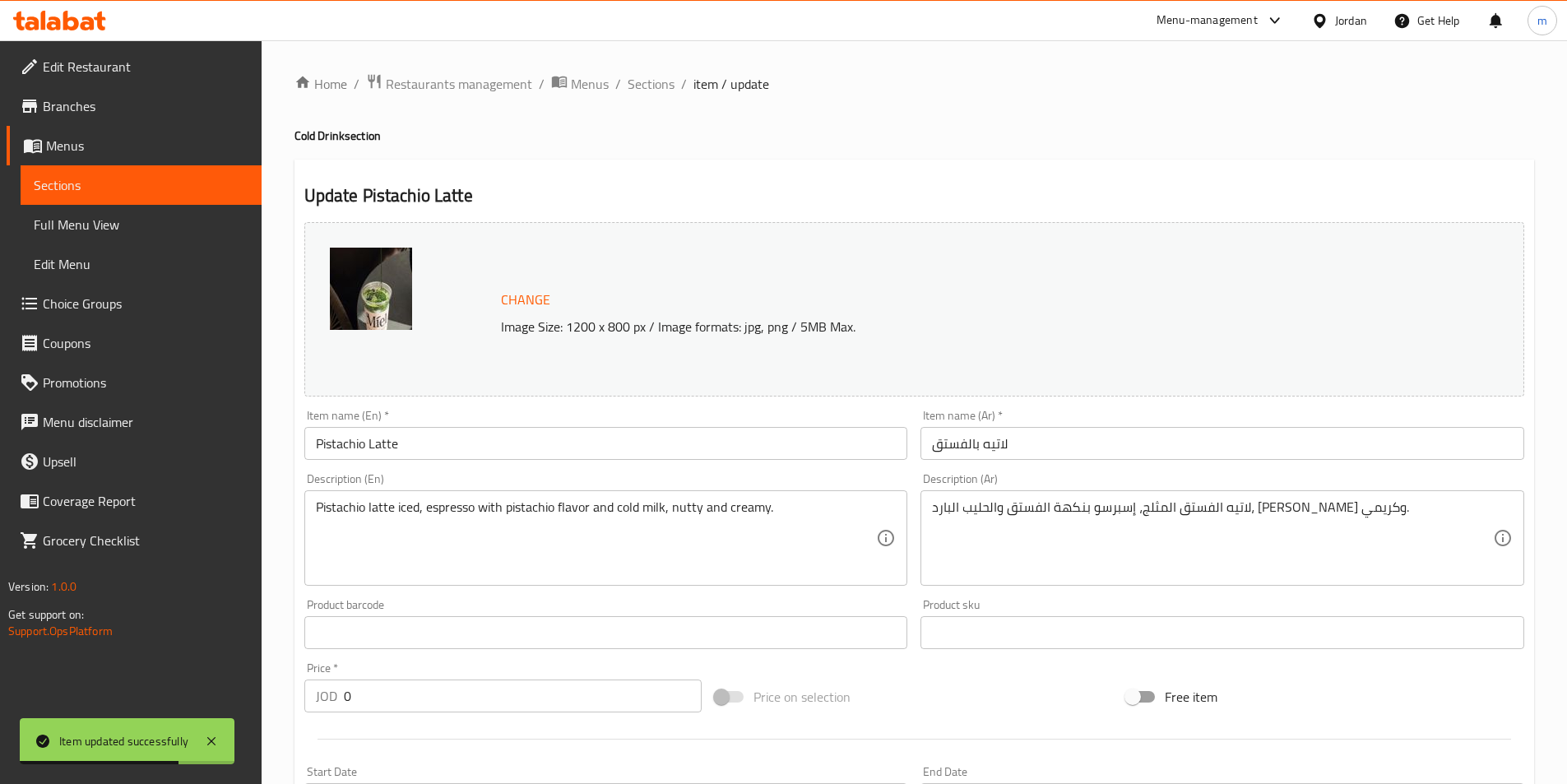
click at [584, 447] on input "Pistachio Latte" at bounding box center [606, 443] width 604 height 33
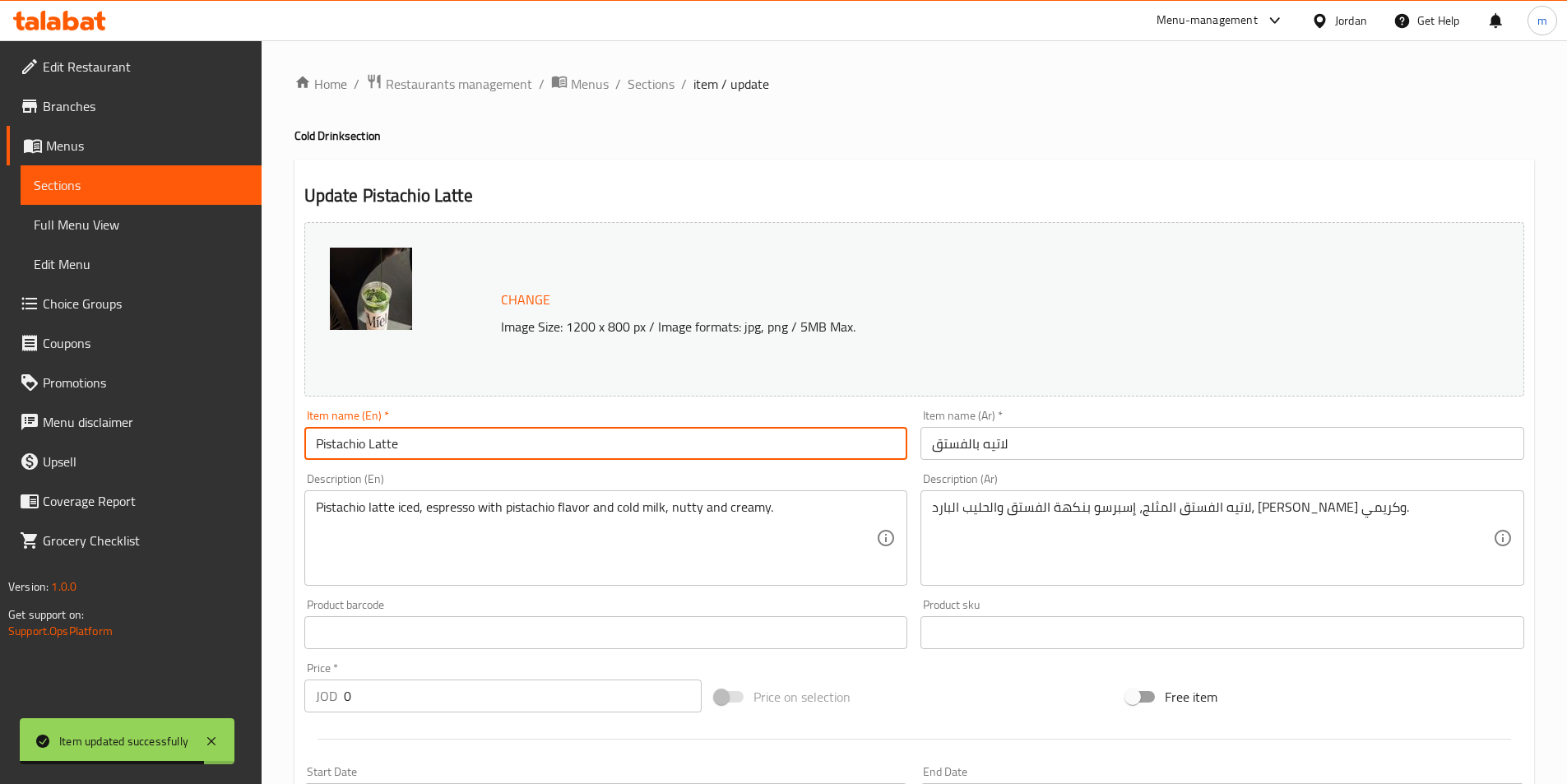
paste input "(بارد)"
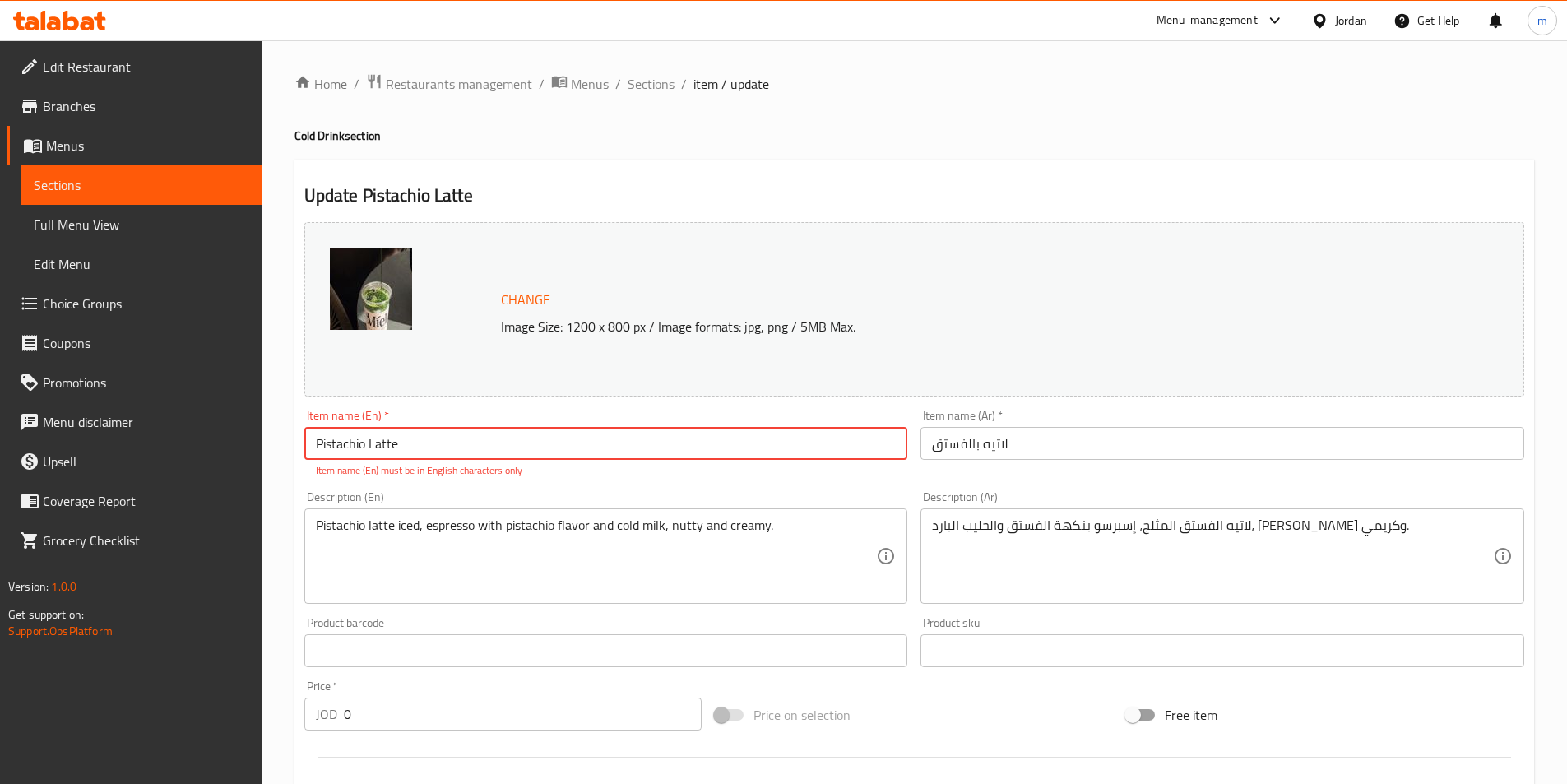
paste input "(Cold)"
type input "Pistachio Latte (Cold)"
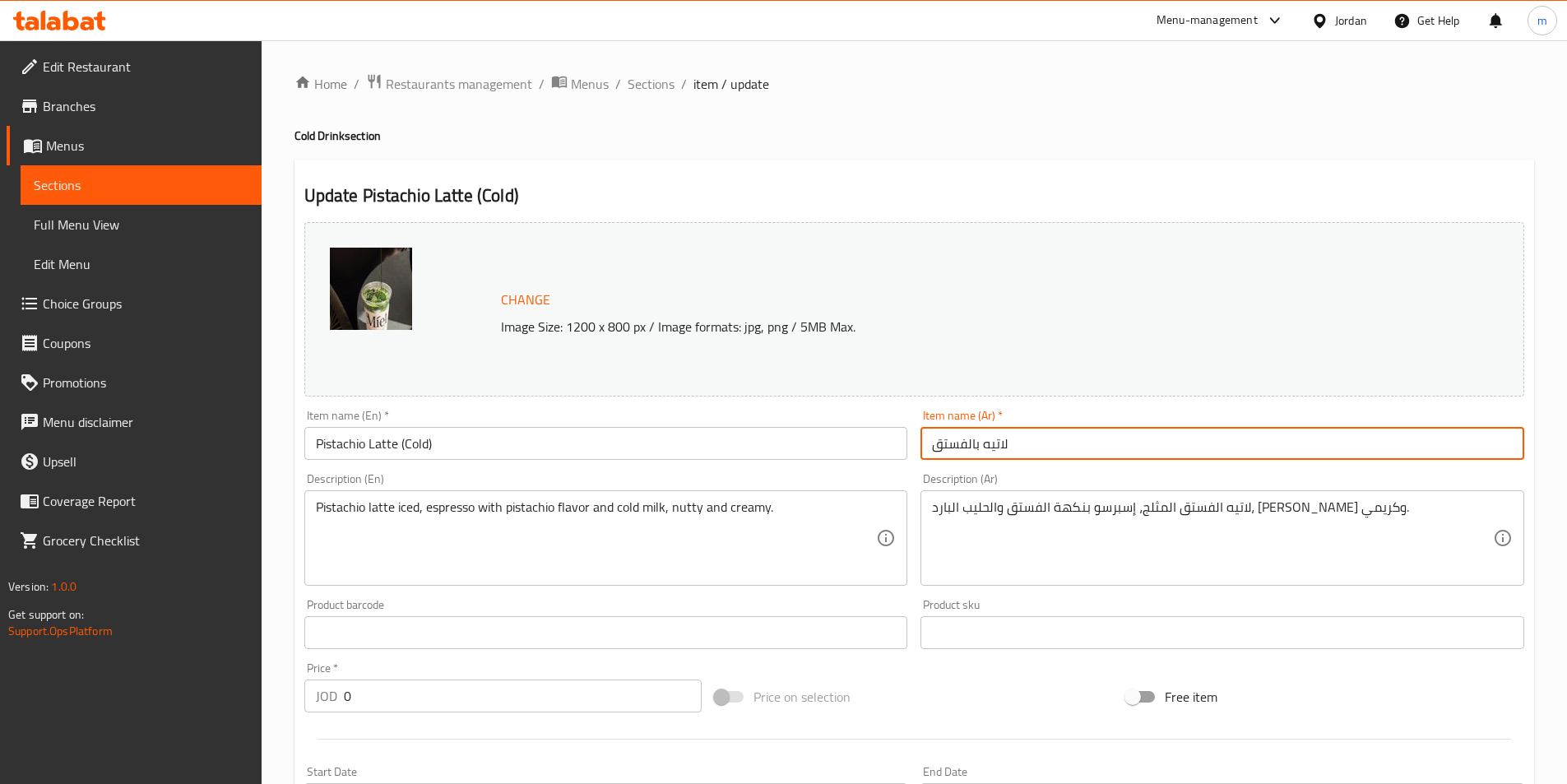
click at [1131, 444] on input "لاتيه بالفستق" at bounding box center [1222, 443] width 604 height 33
paste input "(بارد)"
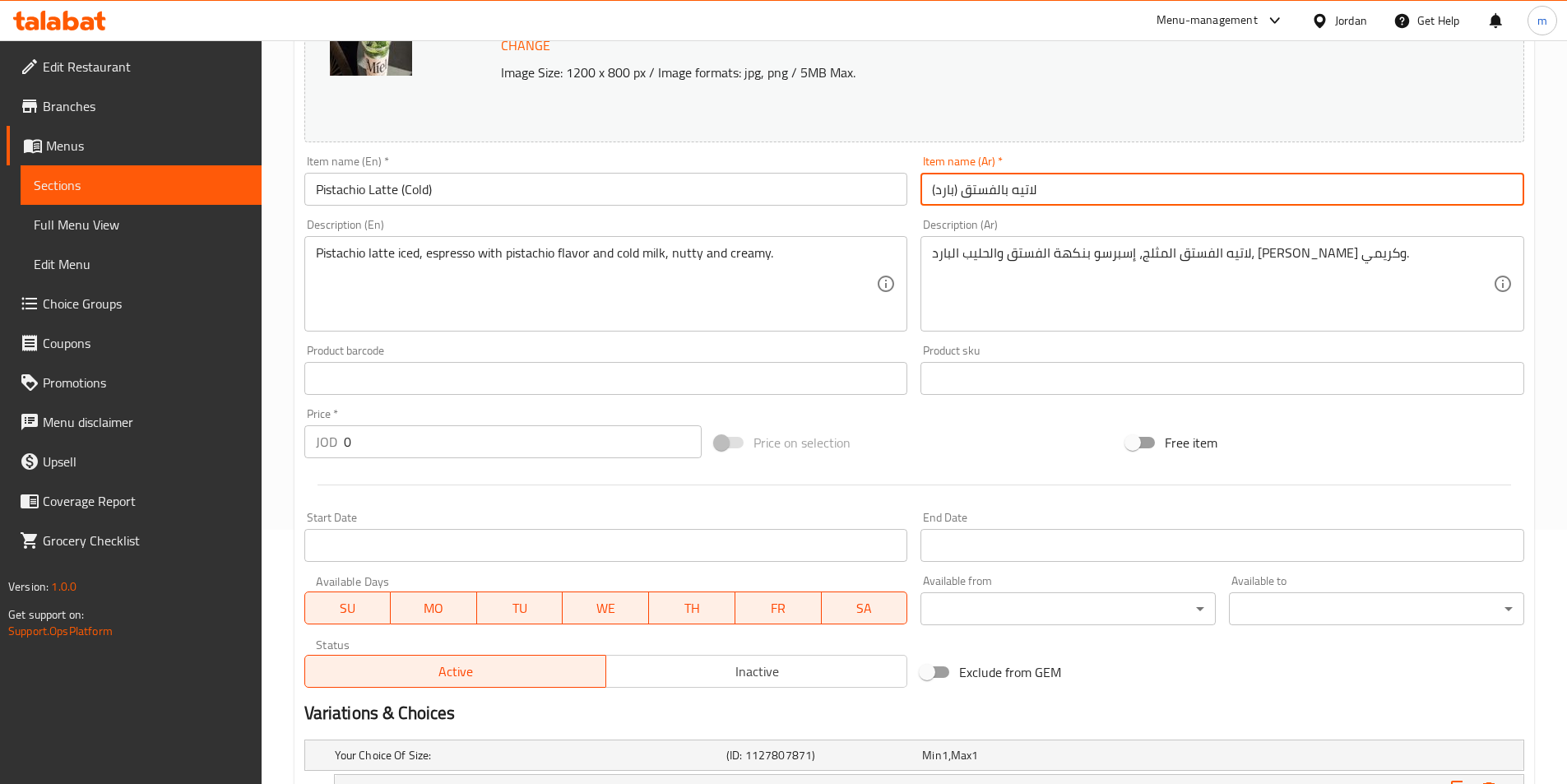
scroll to position [440, 0]
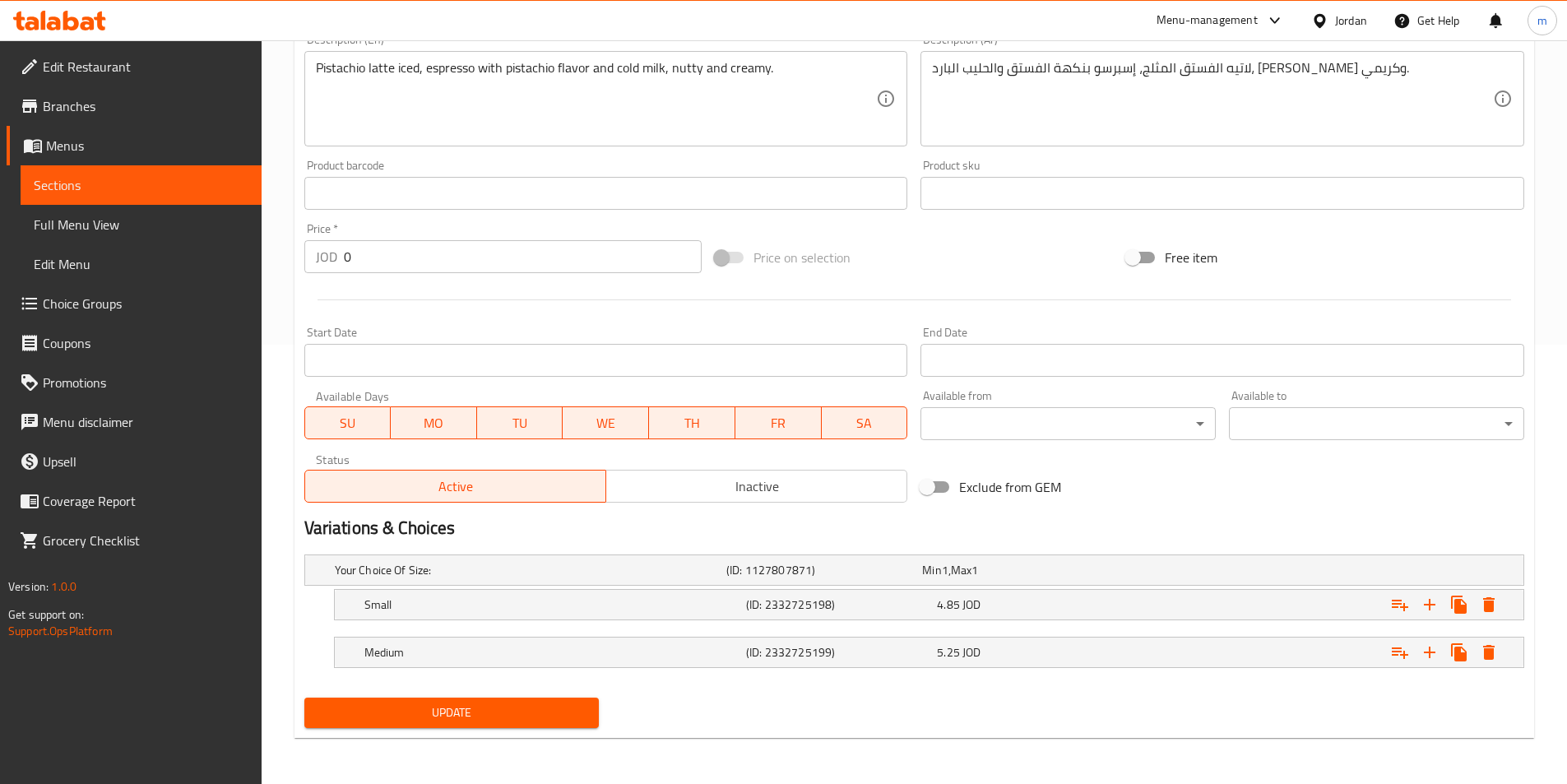
type input "لاتيه بالفستق (بارد)"
click at [514, 703] on span "Update" at bounding box center [452, 712] width 269 height 21
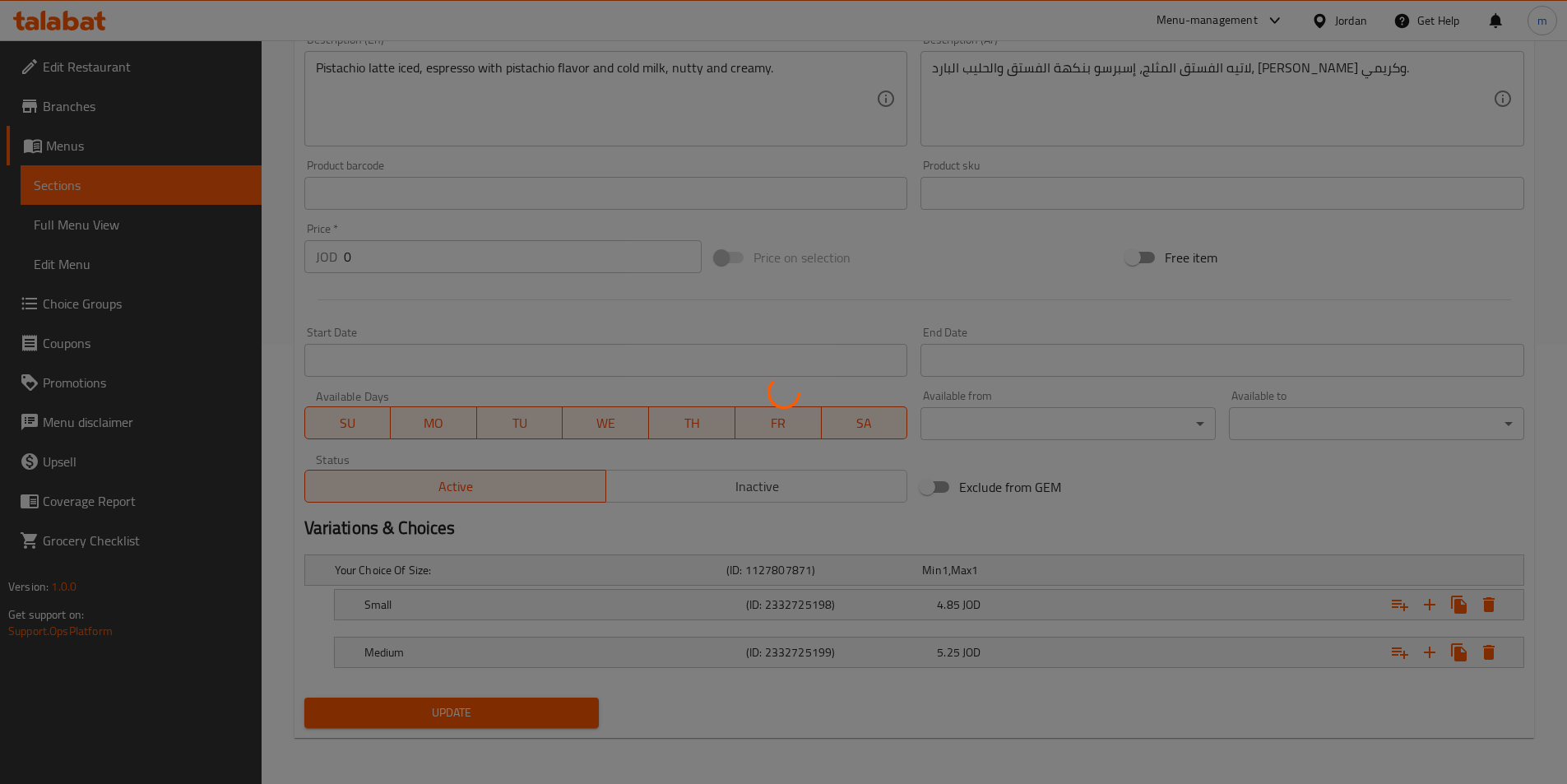
scroll to position [0, 0]
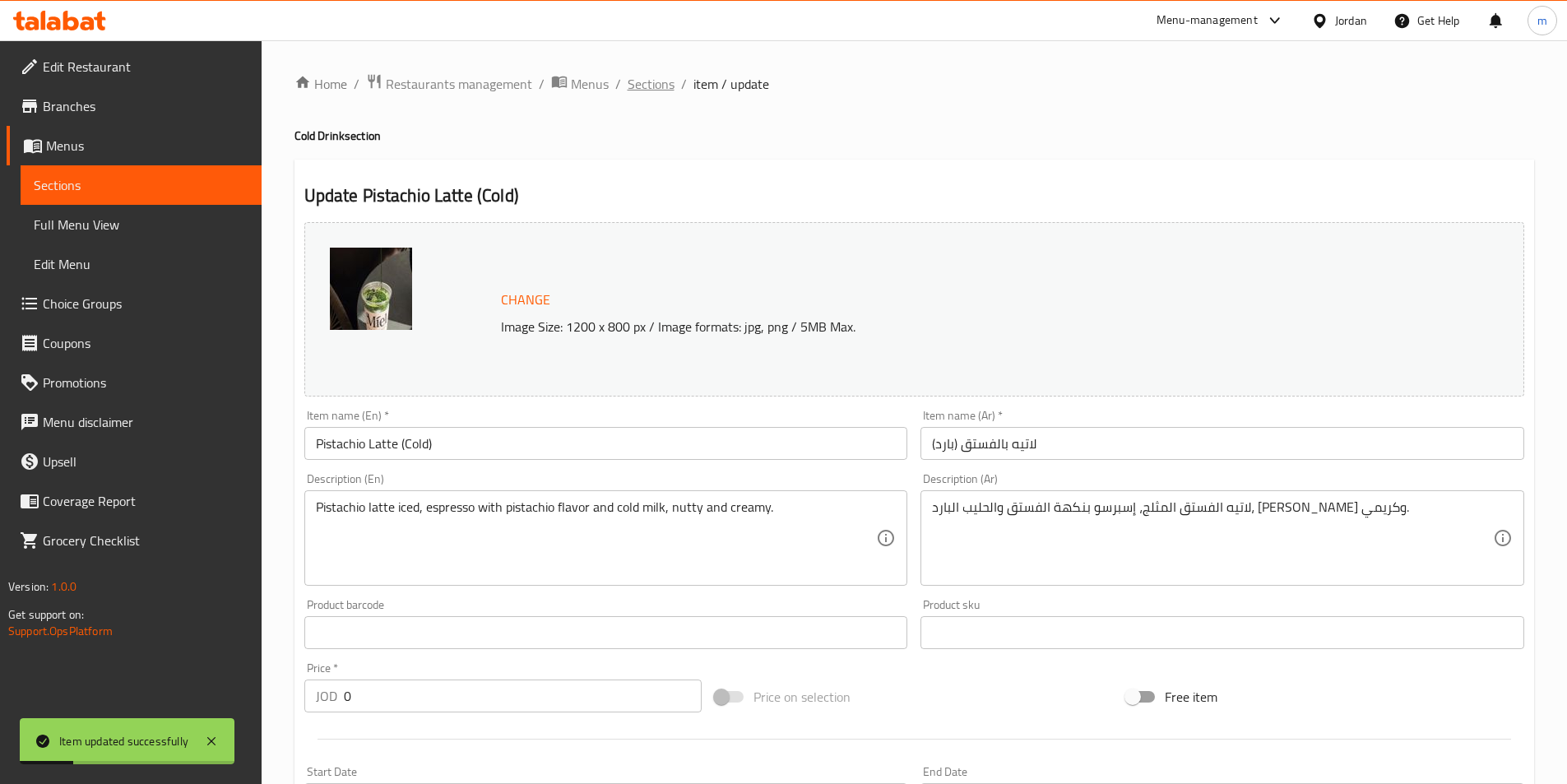
click at [651, 88] on span "Sections" at bounding box center [652, 84] width 47 height 20
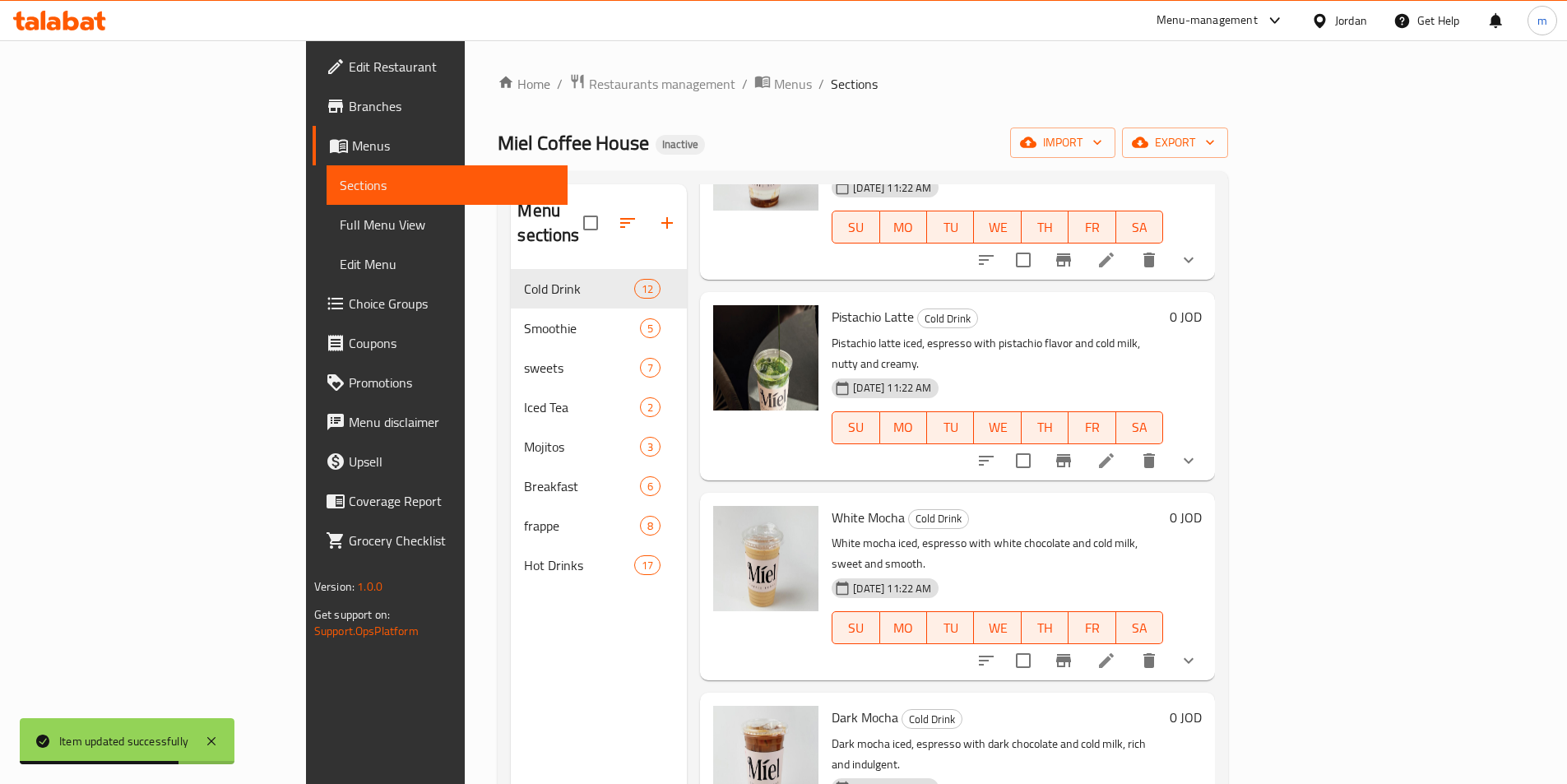
scroll to position [1248, 0]
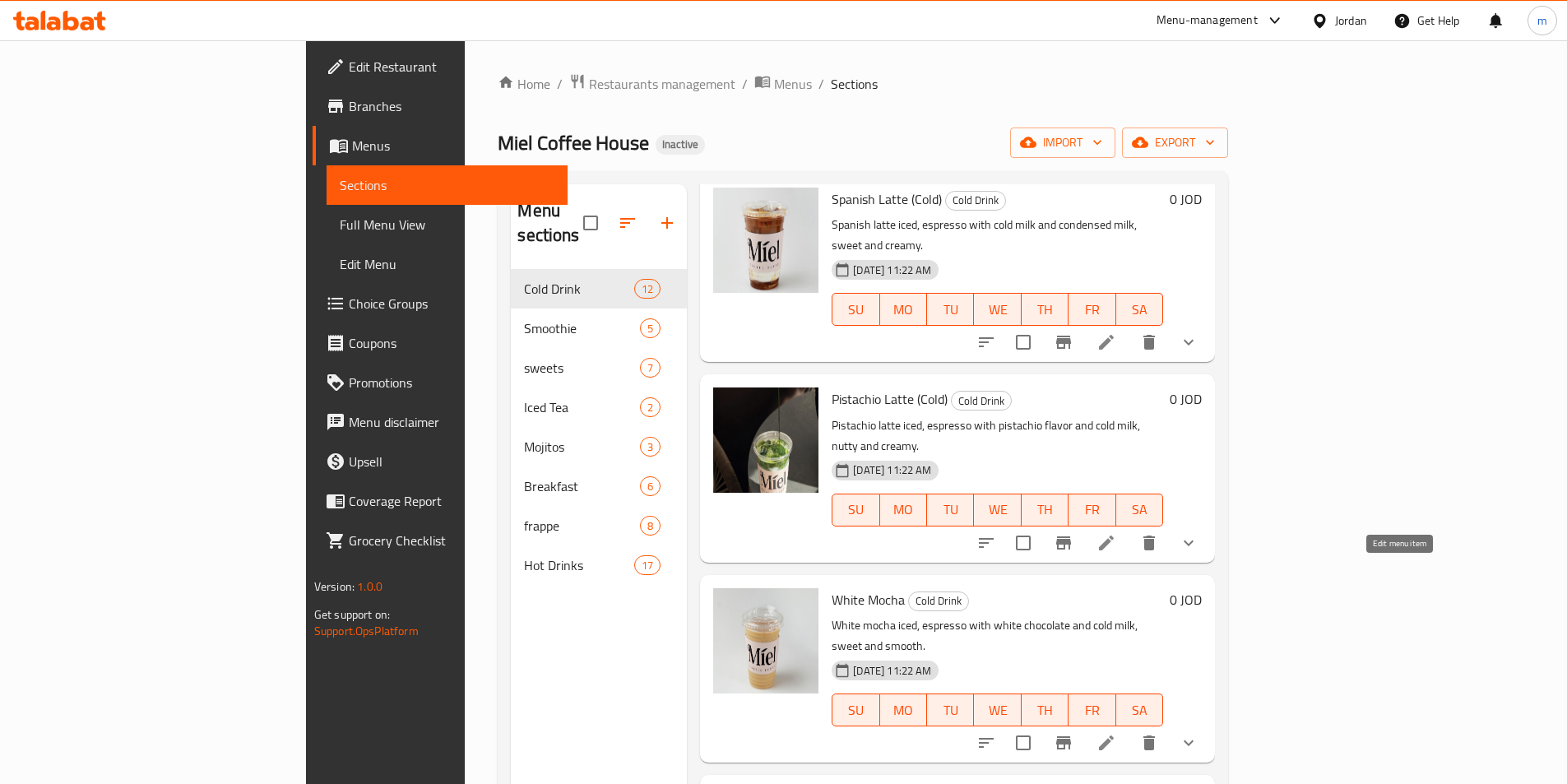
click at [1117, 733] on icon at bounding box center [1106, 742] width 20 height 20
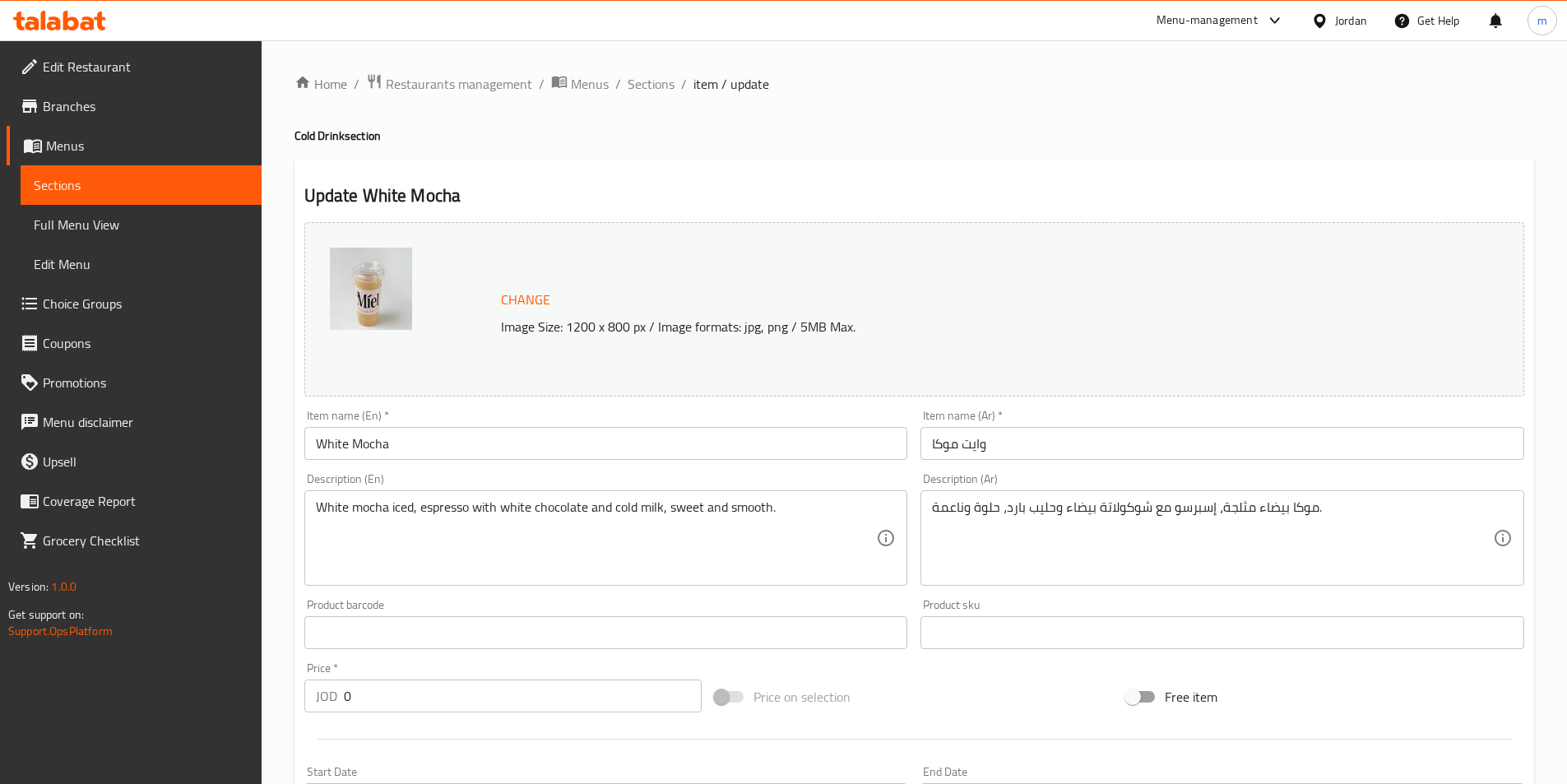
click at [524, 447] on input "White Mocha" at bounding box center [606, 443] width 604 height 33
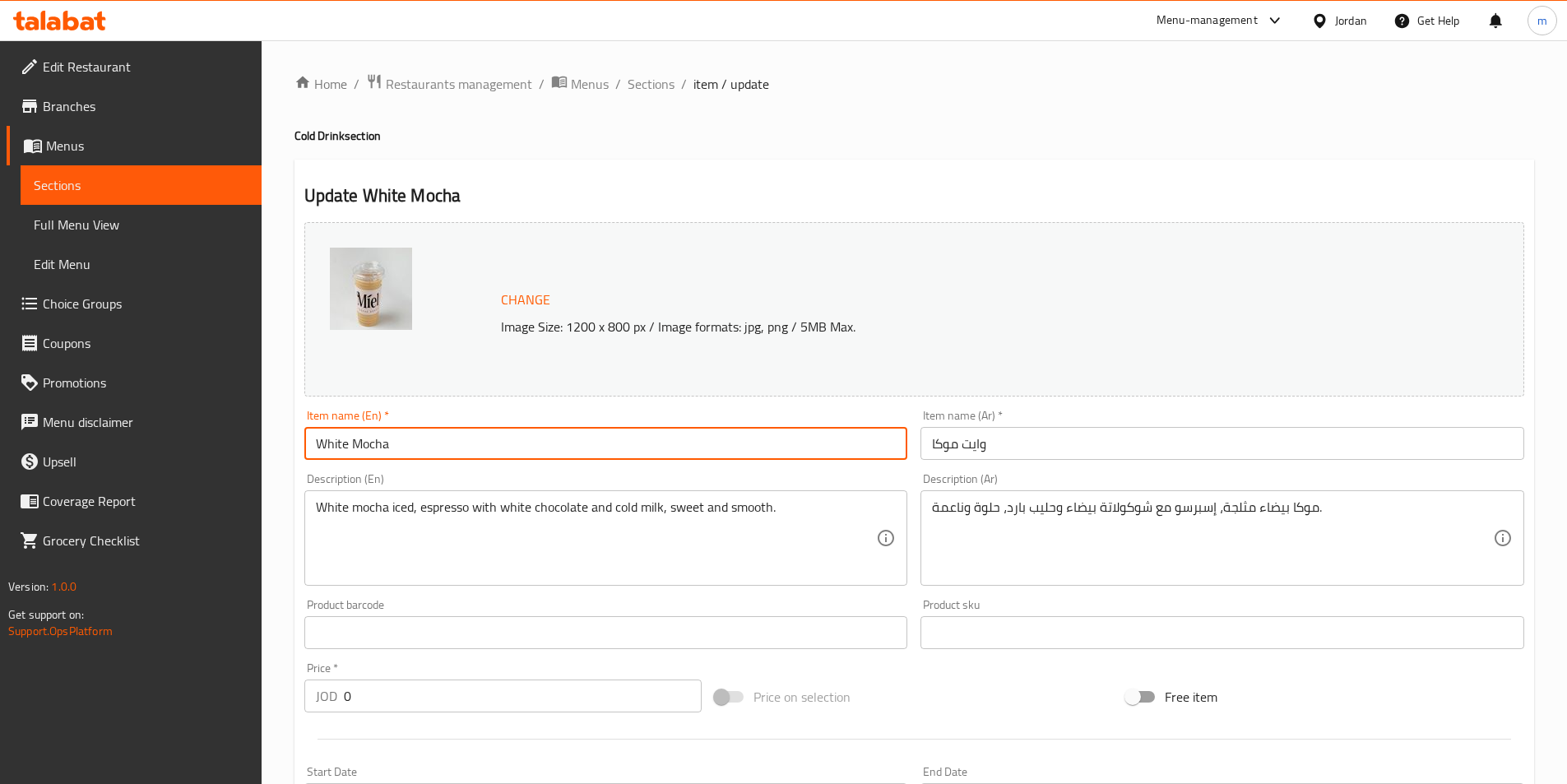
paste input "(Cold)"
type input "White Mocha (Cold)"
click at [1122, 450] on input "وايت موكا" at bounding box center [1222, 443] width 604 height 33
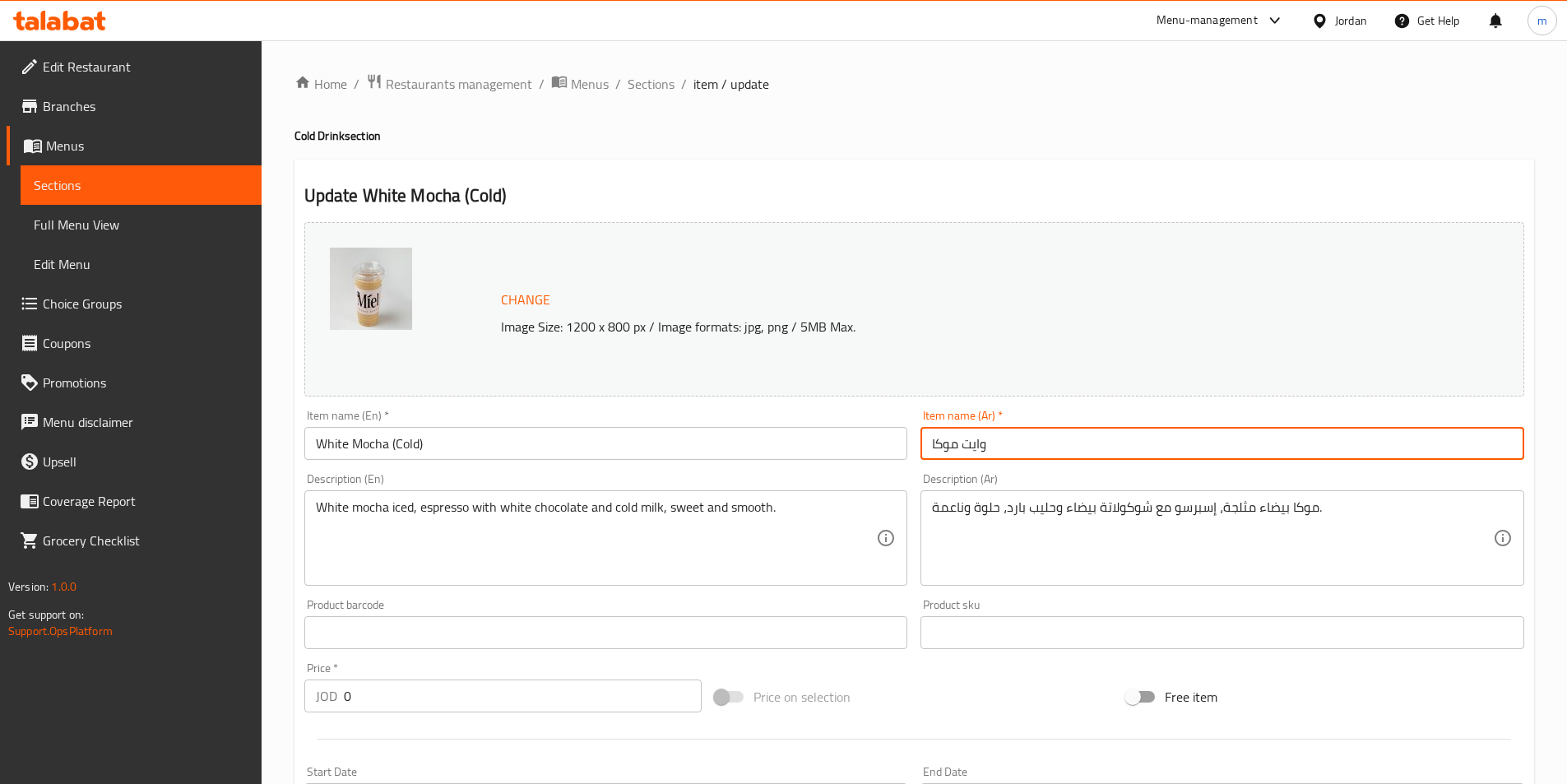
paste input "(بارد)"
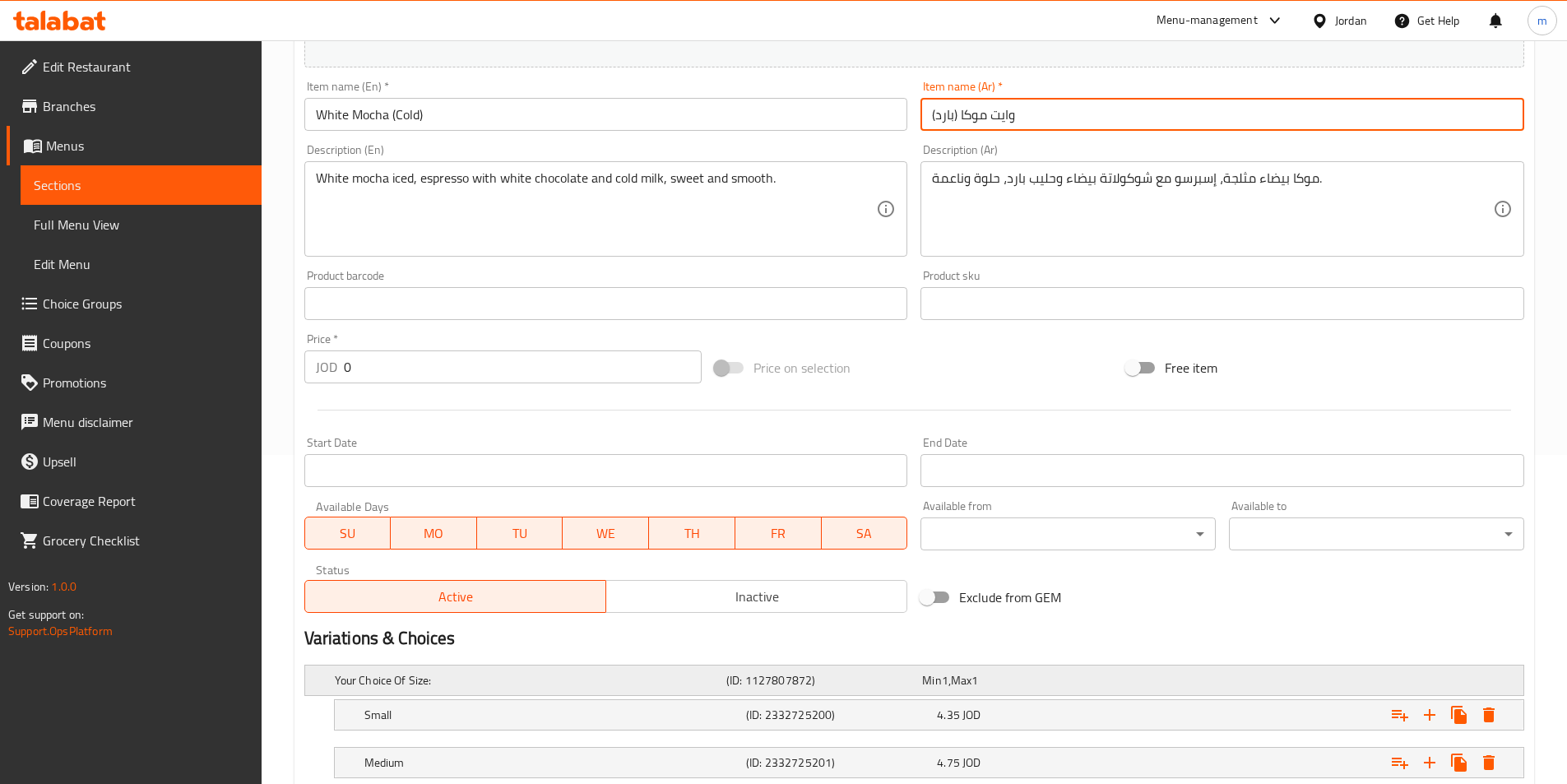
scroll to position [440, 0]
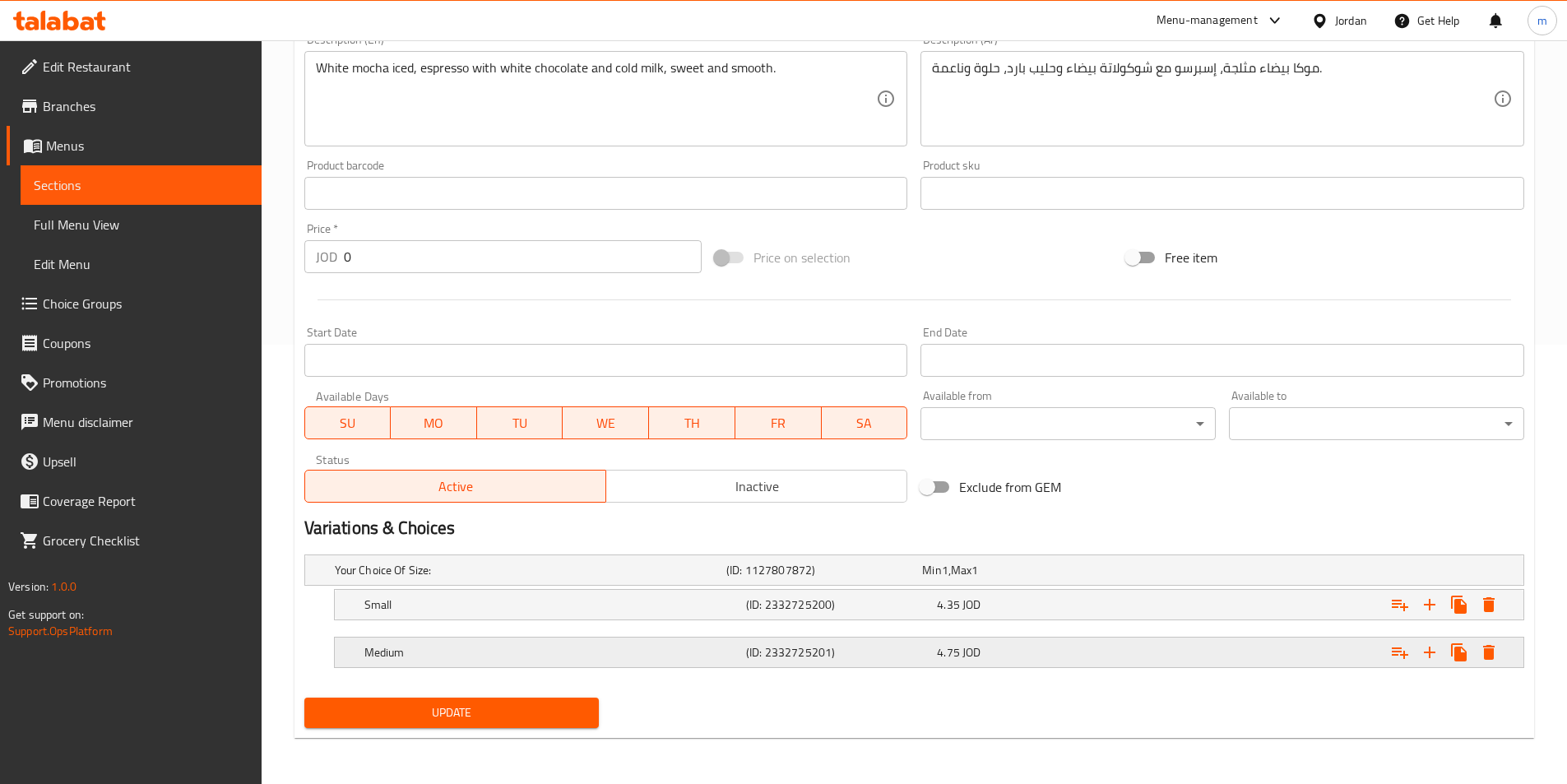
type input "وايت موكا (بارد)"
click at [537, 729] on div "Update" at bounding box center [452, 712] width 309 height 44
click at [571, 710] on span "Update" at bounding box center [452, 712] width 269 height 21
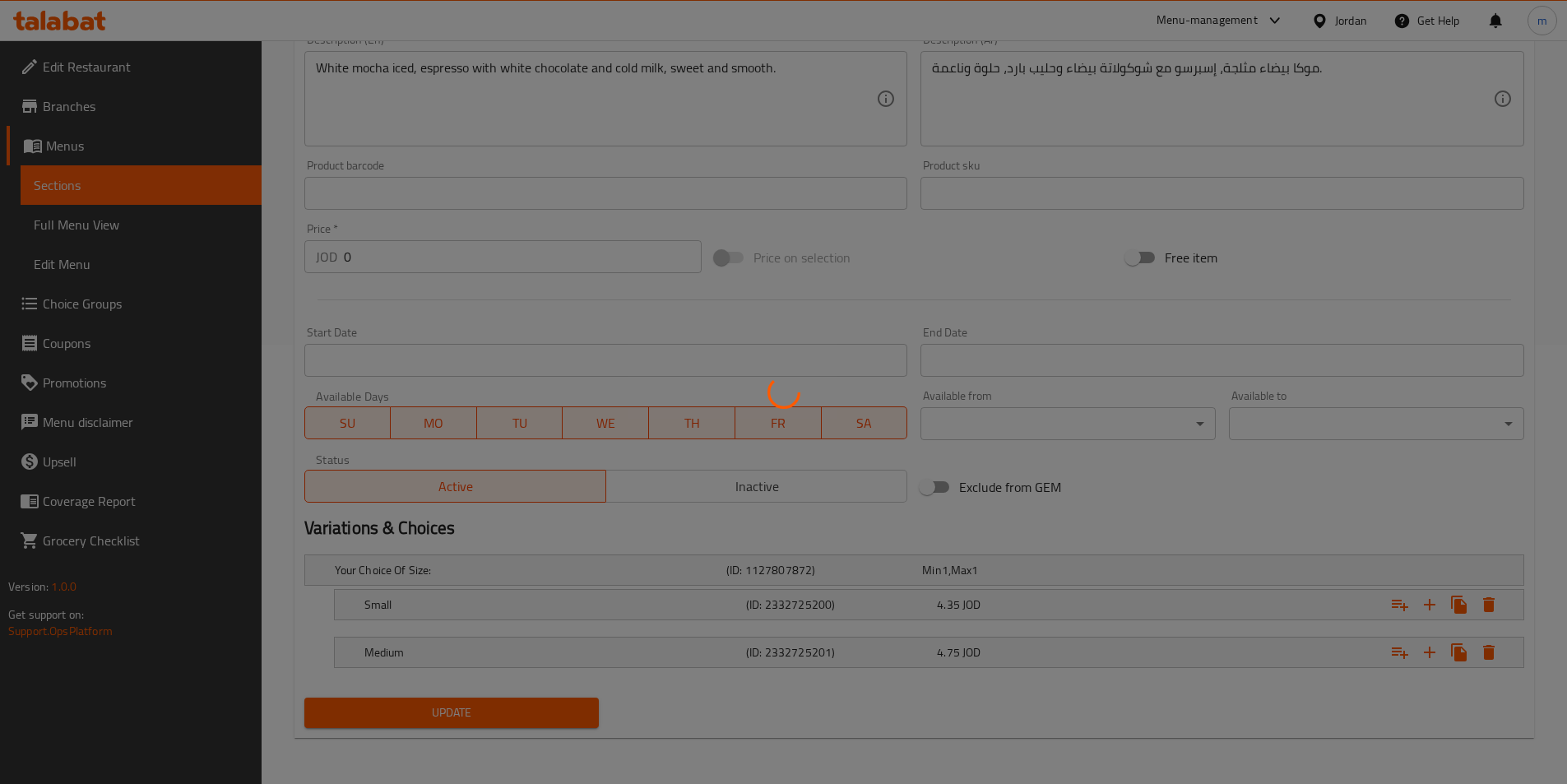
click at [820, 662] on div at bounding box center [784, 392] width 1567 height 784
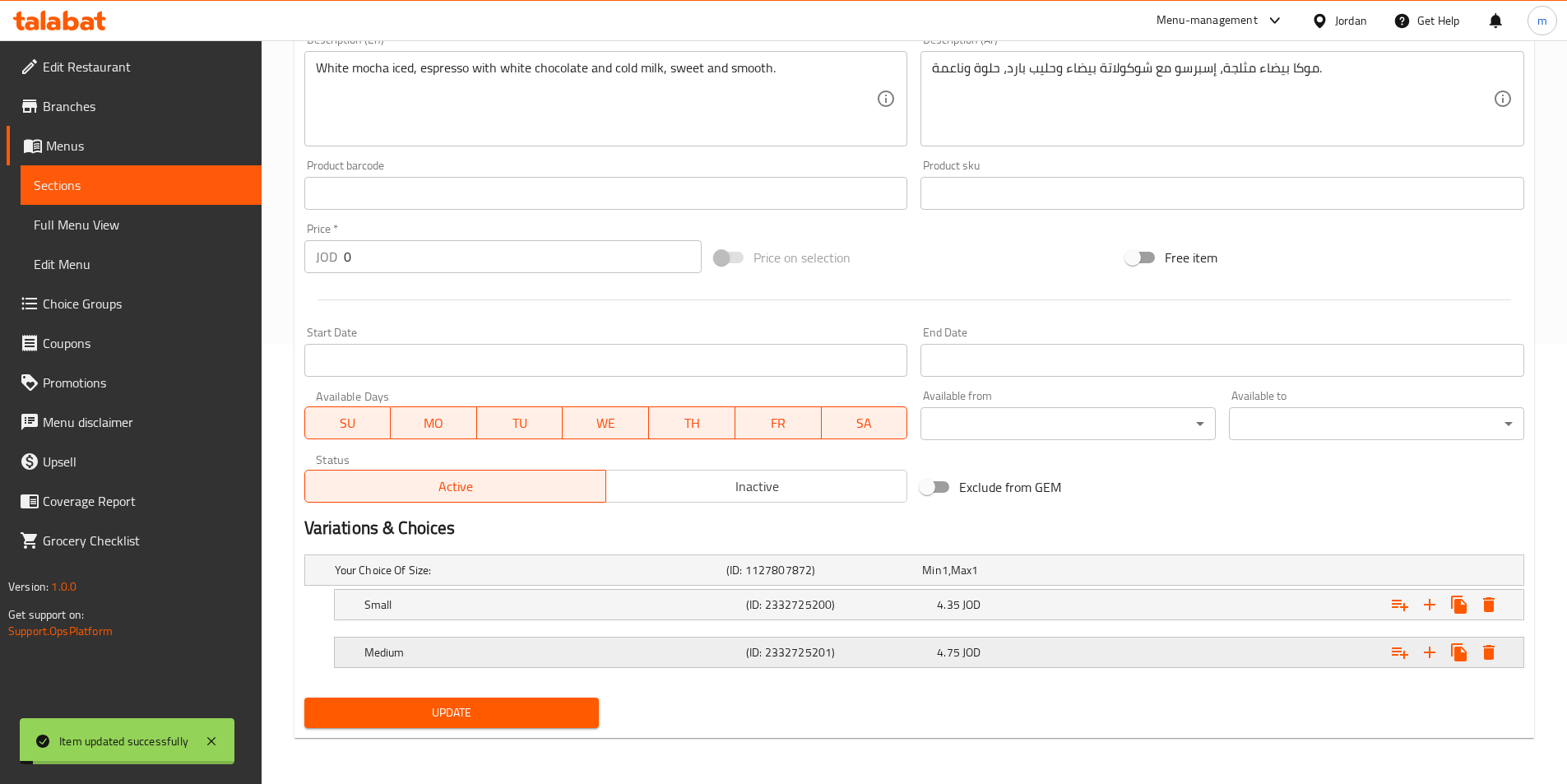
click at [845, 644] on h5 "(ID: 2332725201)" at bounding box center [838, 651] width 184 height 17
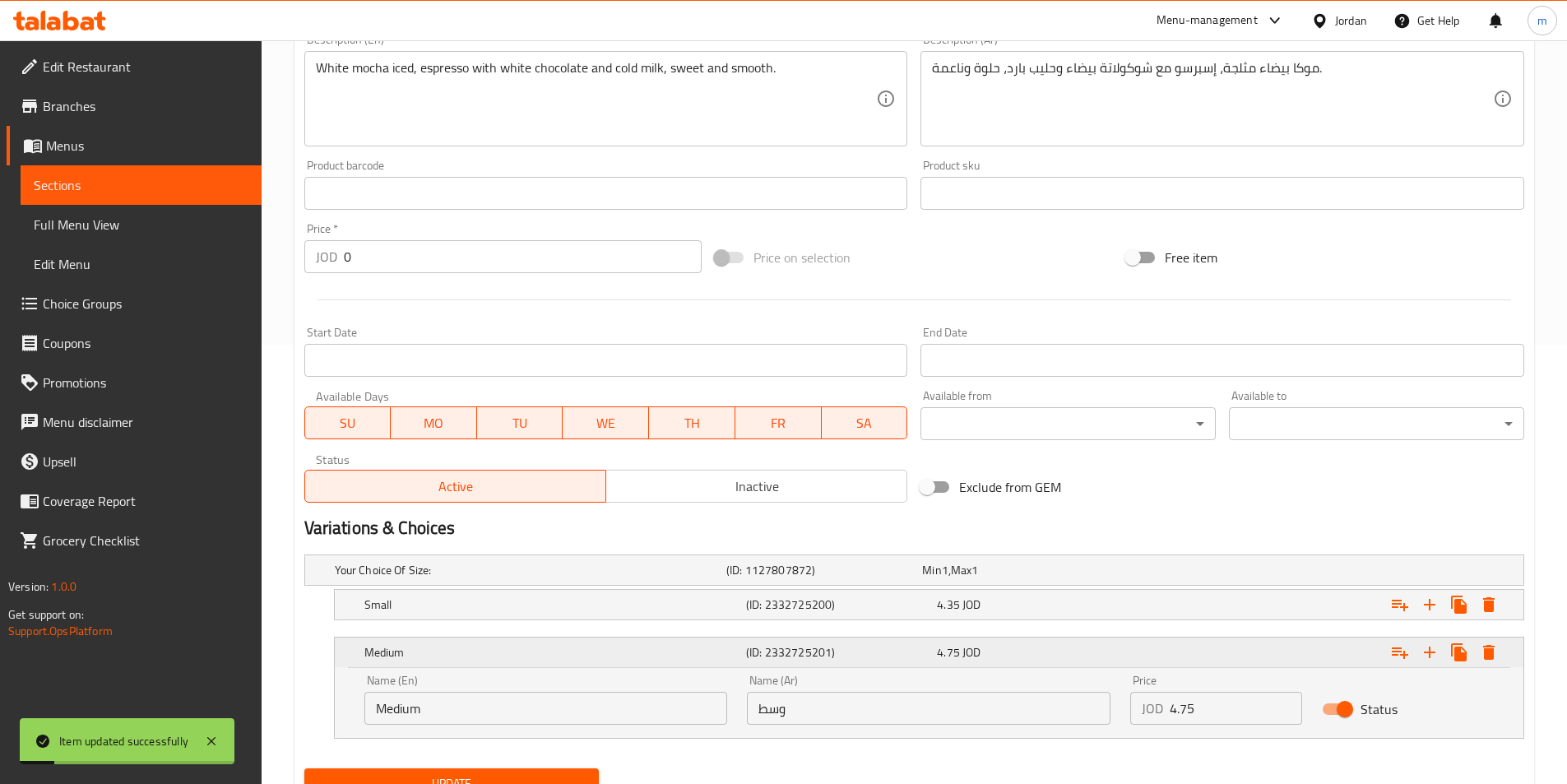
scroll to position [0, 0]
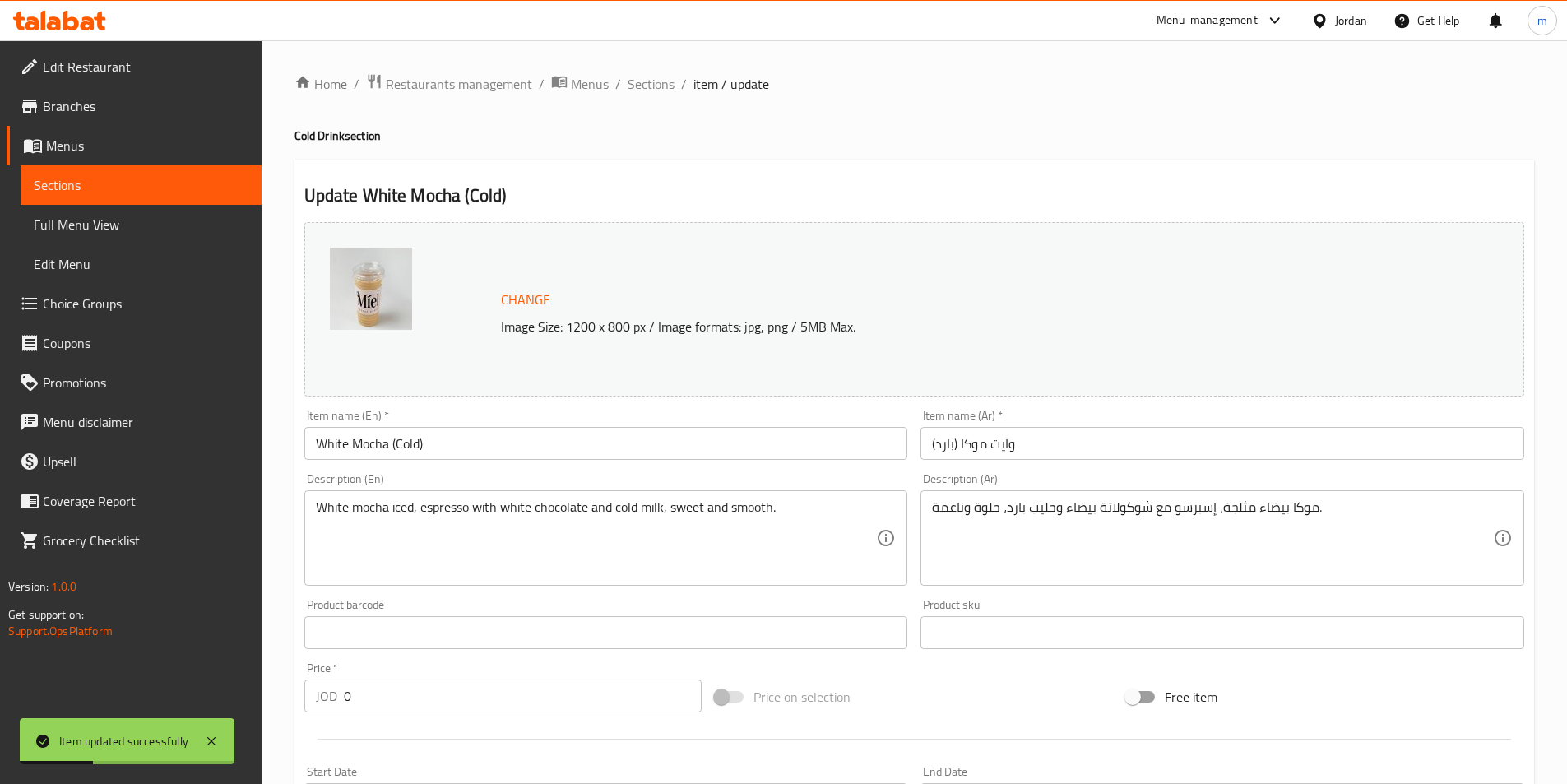
click at [656, 94] on span "Sections" at bounding box center [652, 84] width 47 height 20
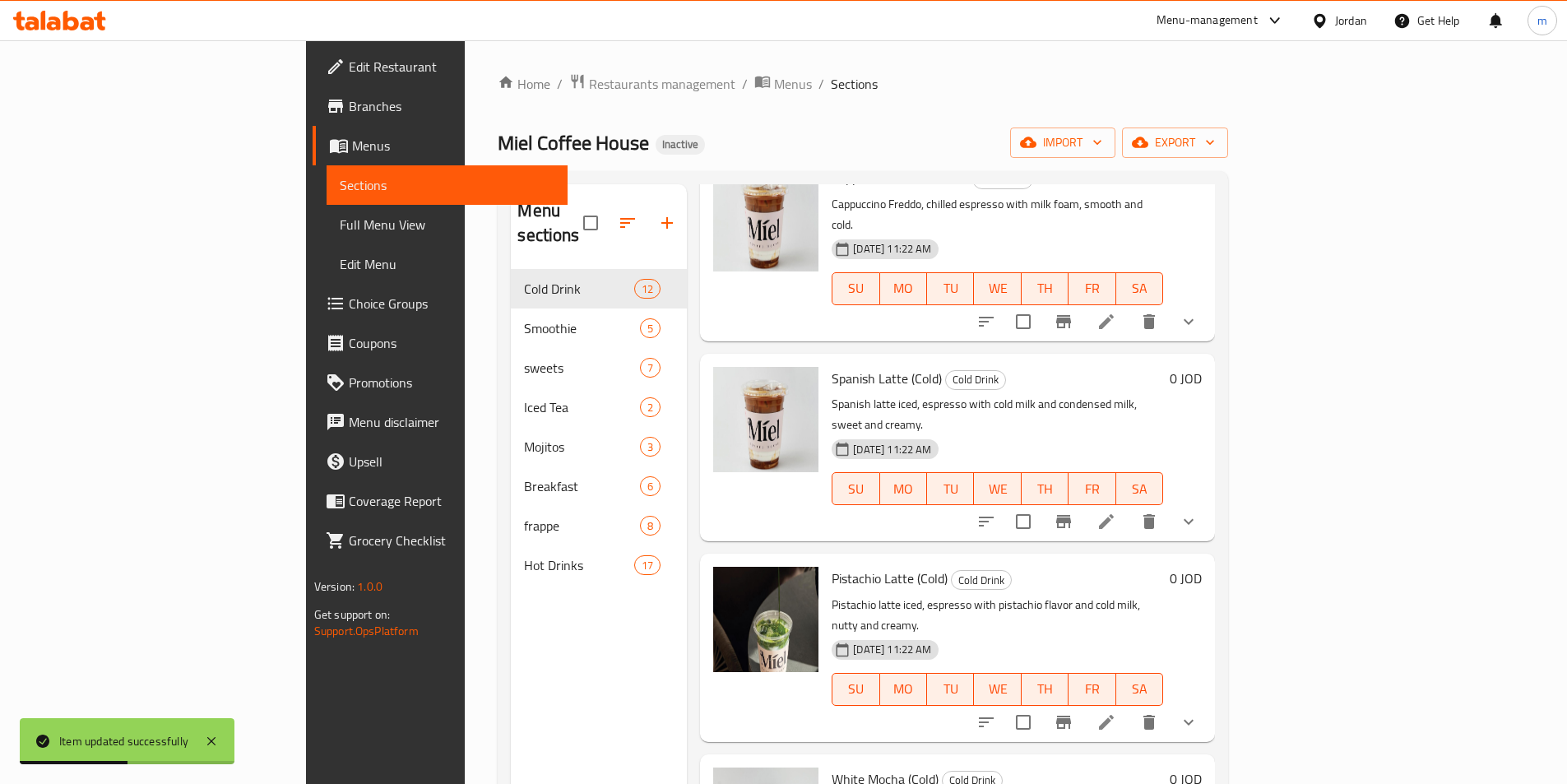
scroll to position [1413, 0]
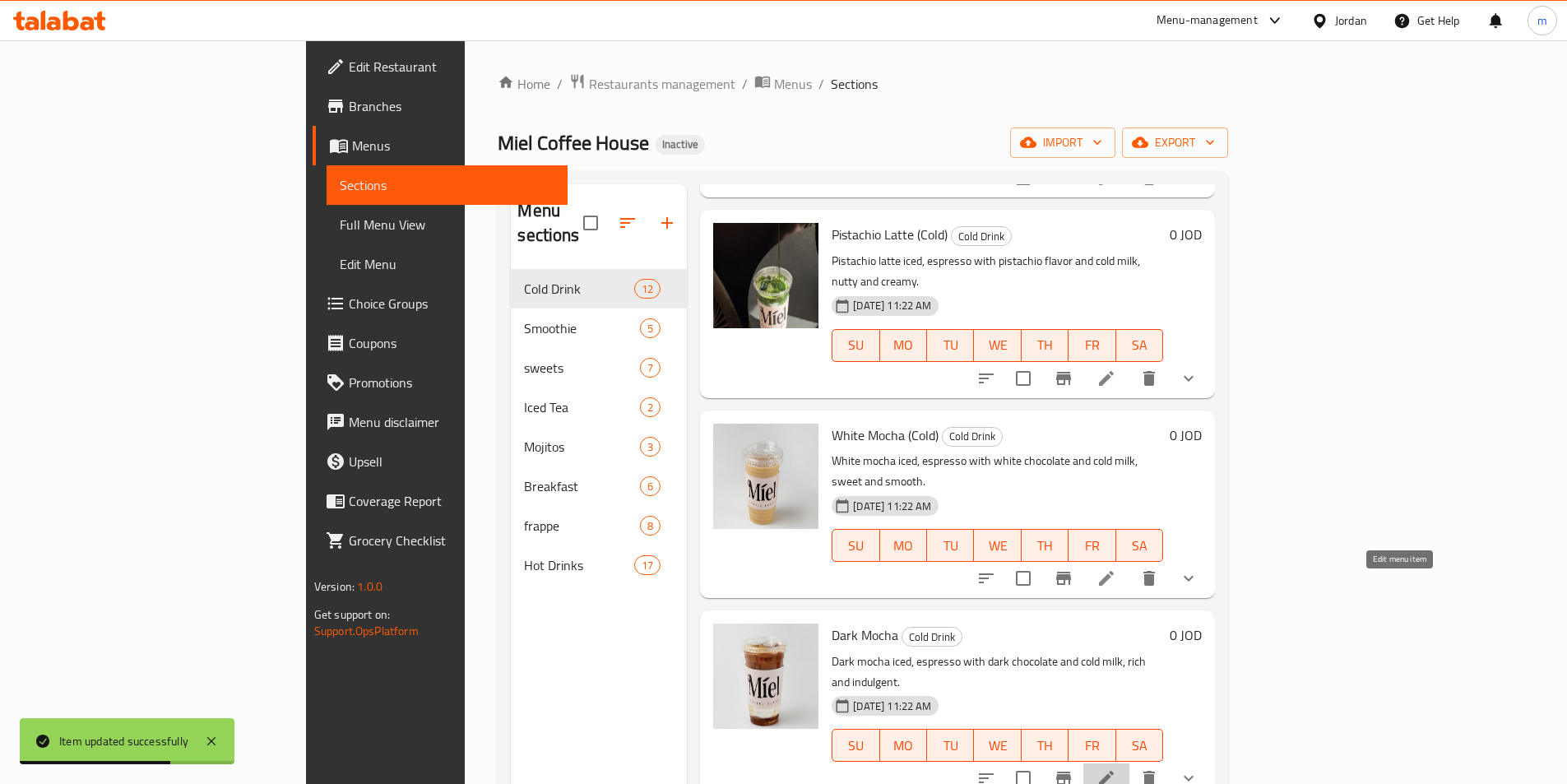
click at [1114, 771] on icon at bounding box center [1106, 778] width 15 height 15
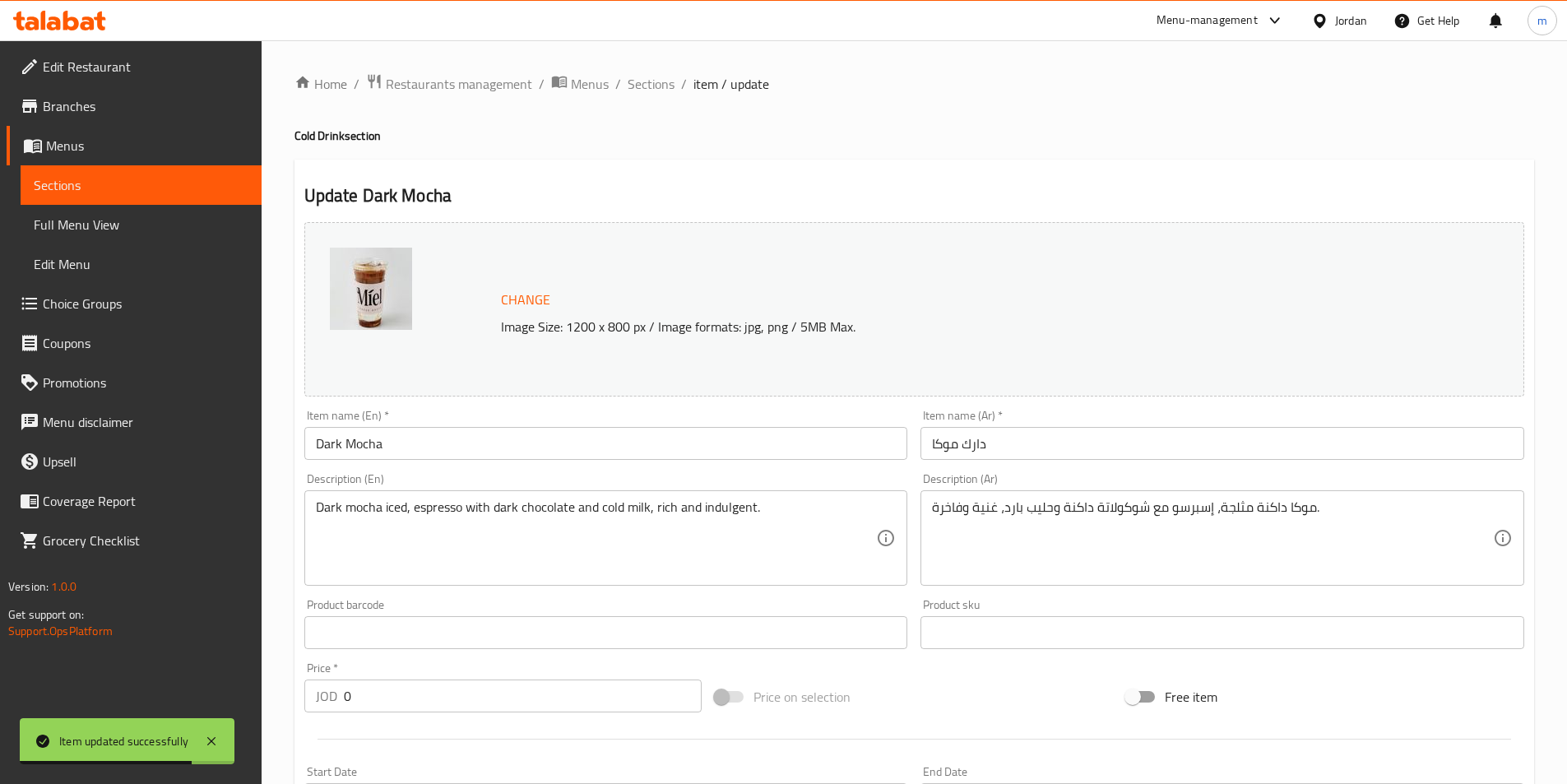
click at [465, 453] on input "Dark Mocha" at bounding box center [606, 443] width 604 height 33
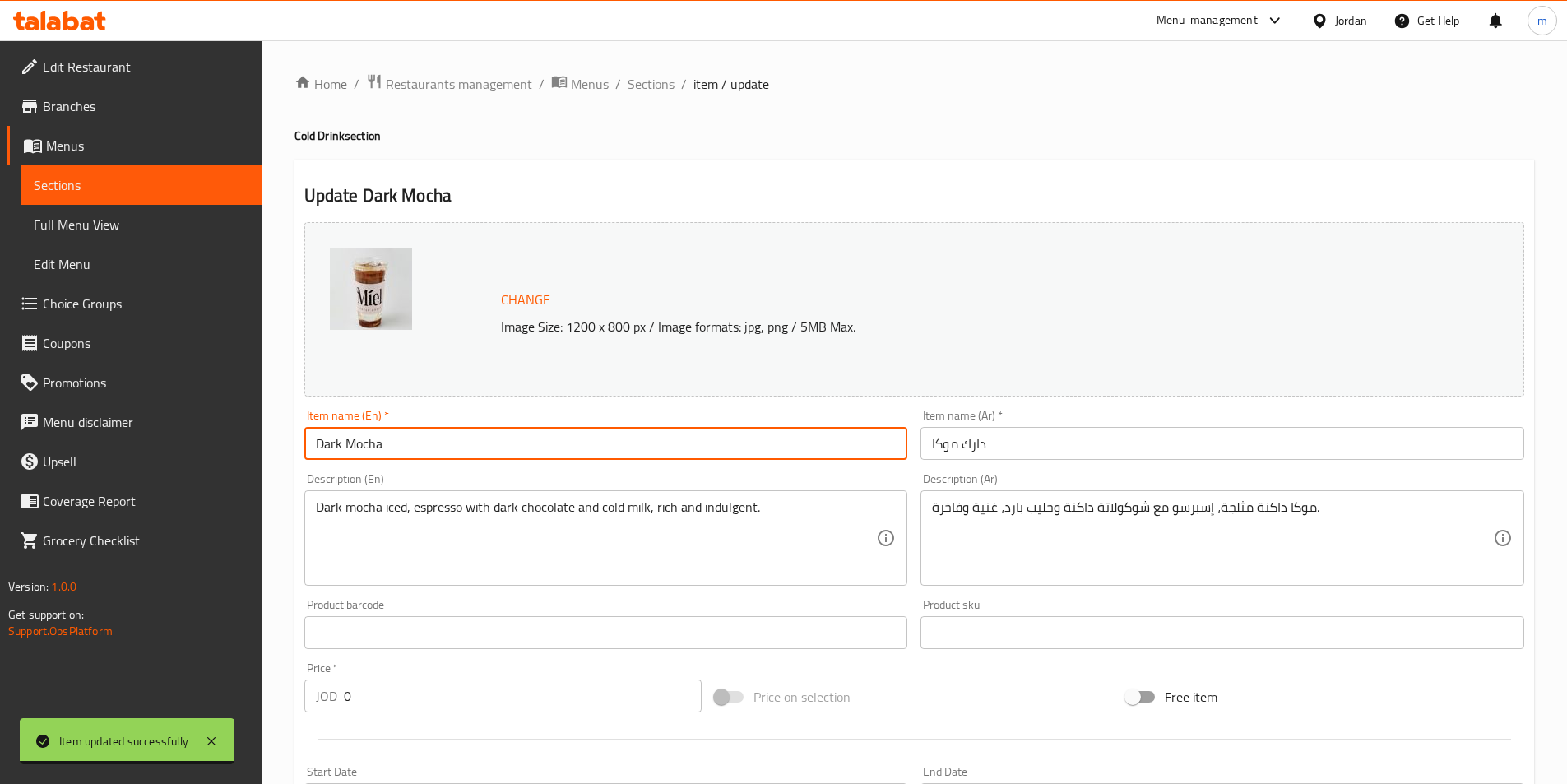
paste input "(Cold)"
type input "Dark Mocha (Cold)"
click at [1076, 453] on input "دارك موكا" at bounding box center [1222, 443] width 604 height 33
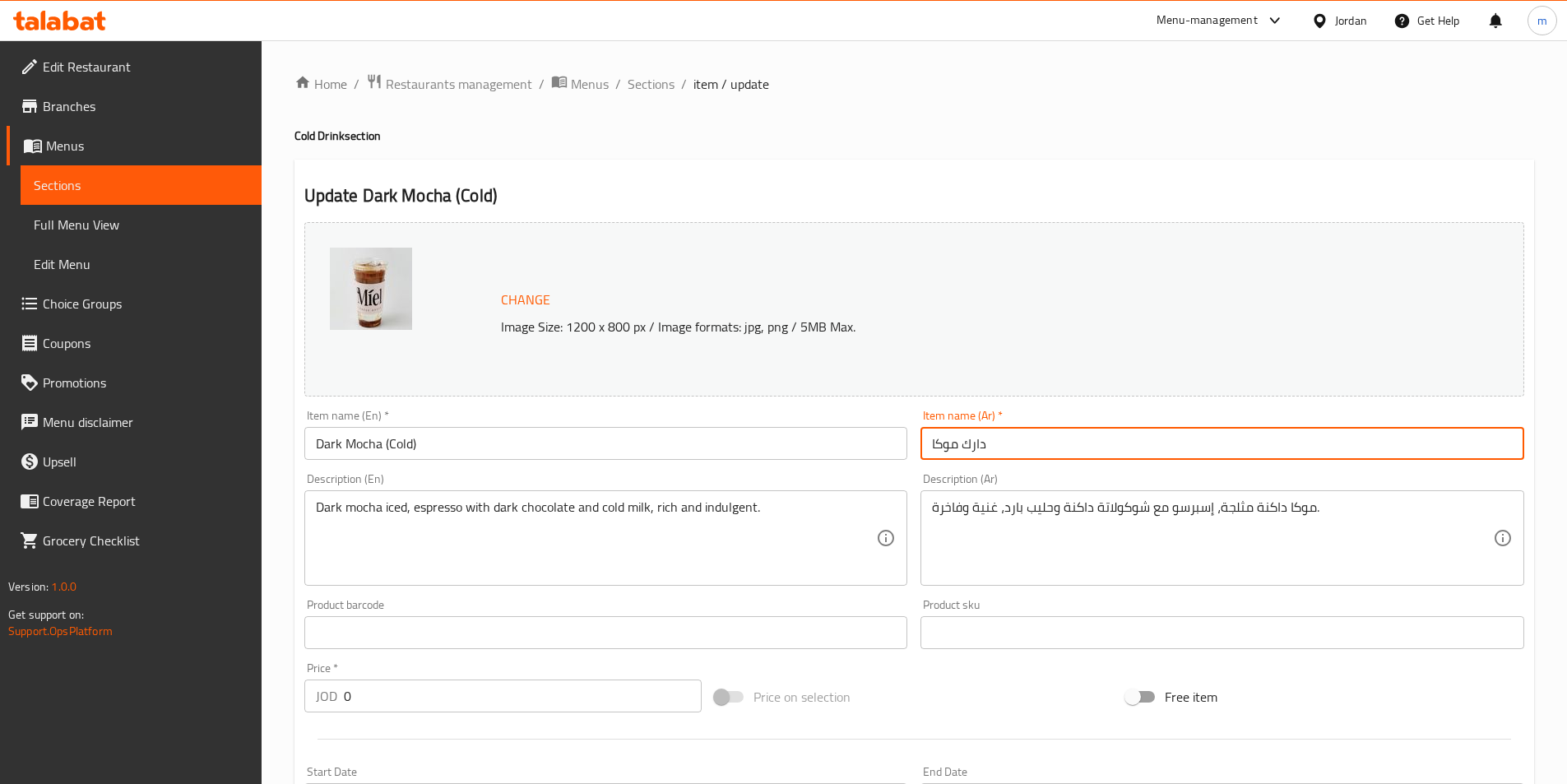
paste input "(بارد)"
type input "دارك موكا (بارد)"
click at [912, 547] on div "Description (En) Dark mocha iced, espresso with dark chocolate and cold milk, r…" at bounding box center [606, 529] width 617 height 126
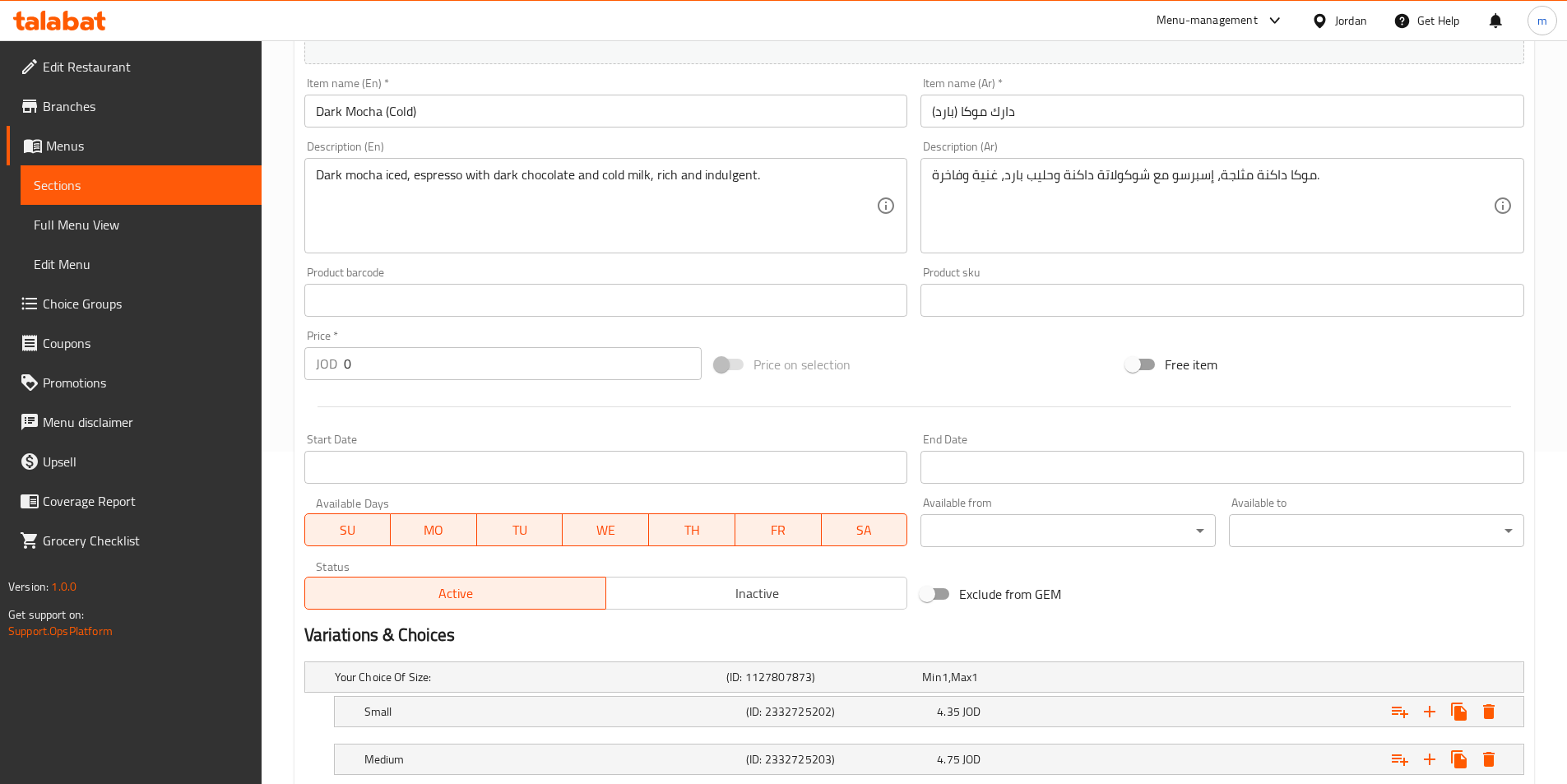
scroll to position [440, 0]
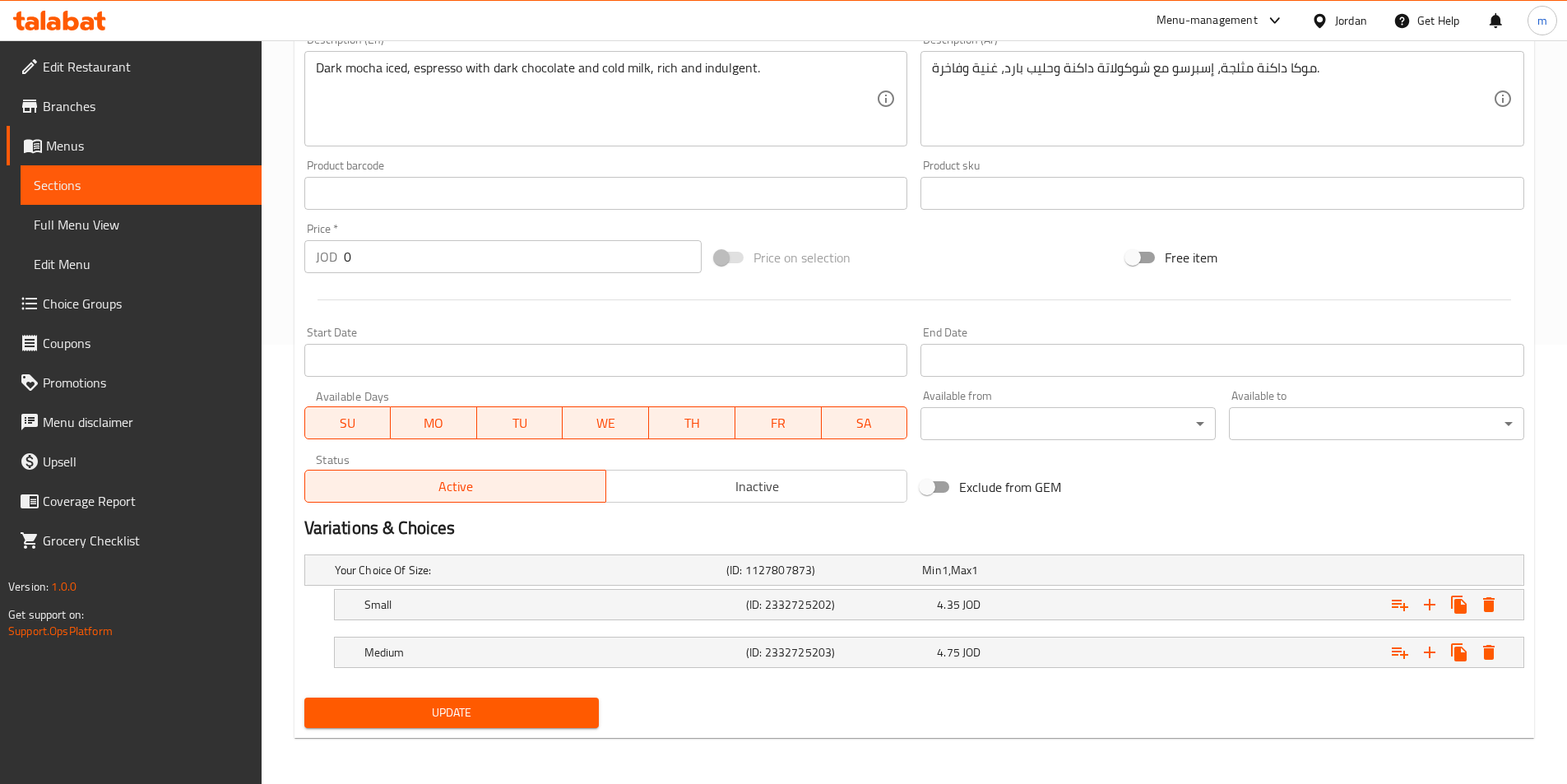
click at [595, 720] on button "Update" at bounding box center [452, 712] width 296 height 31
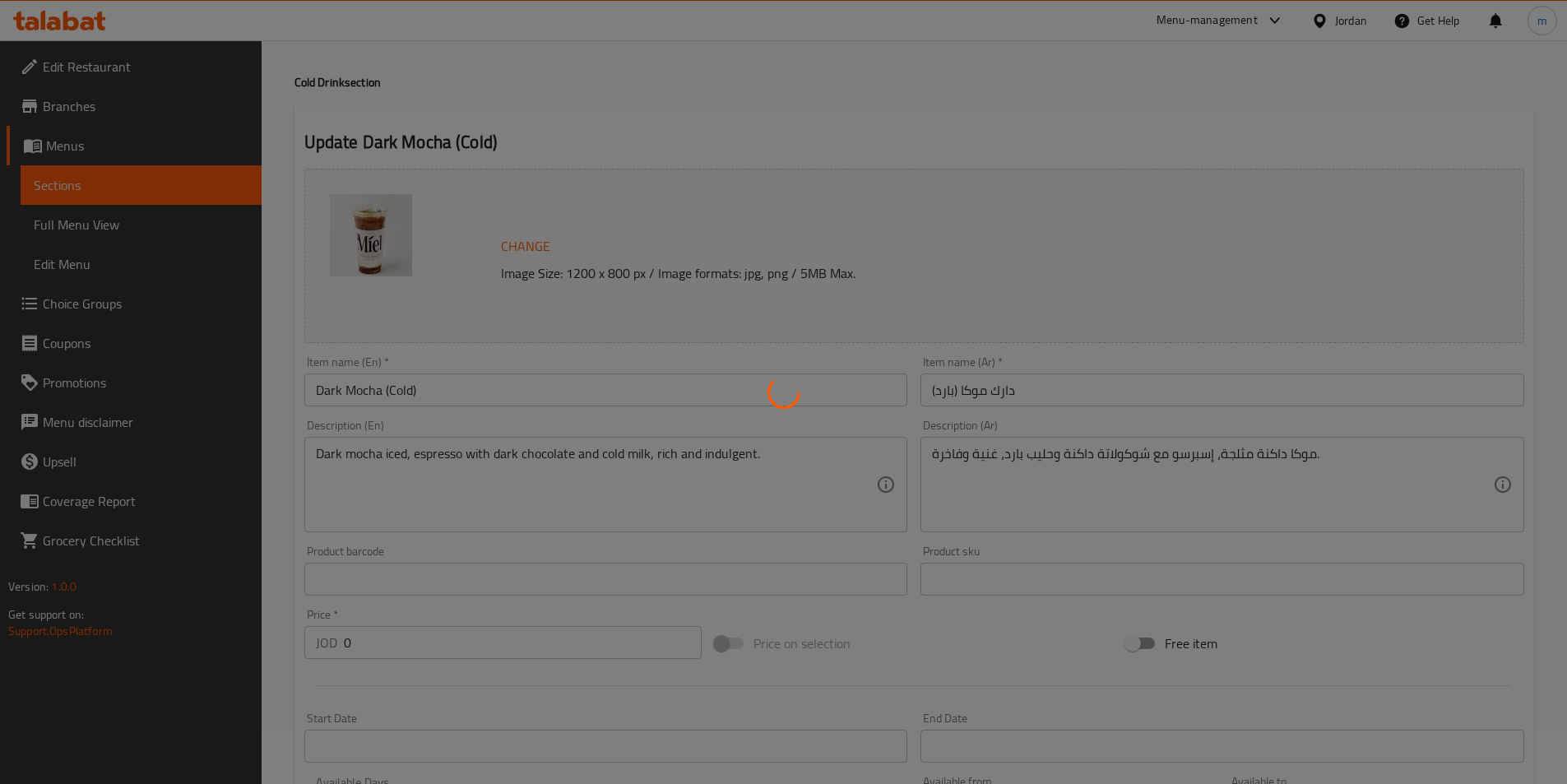
scroll to position [0, 0]
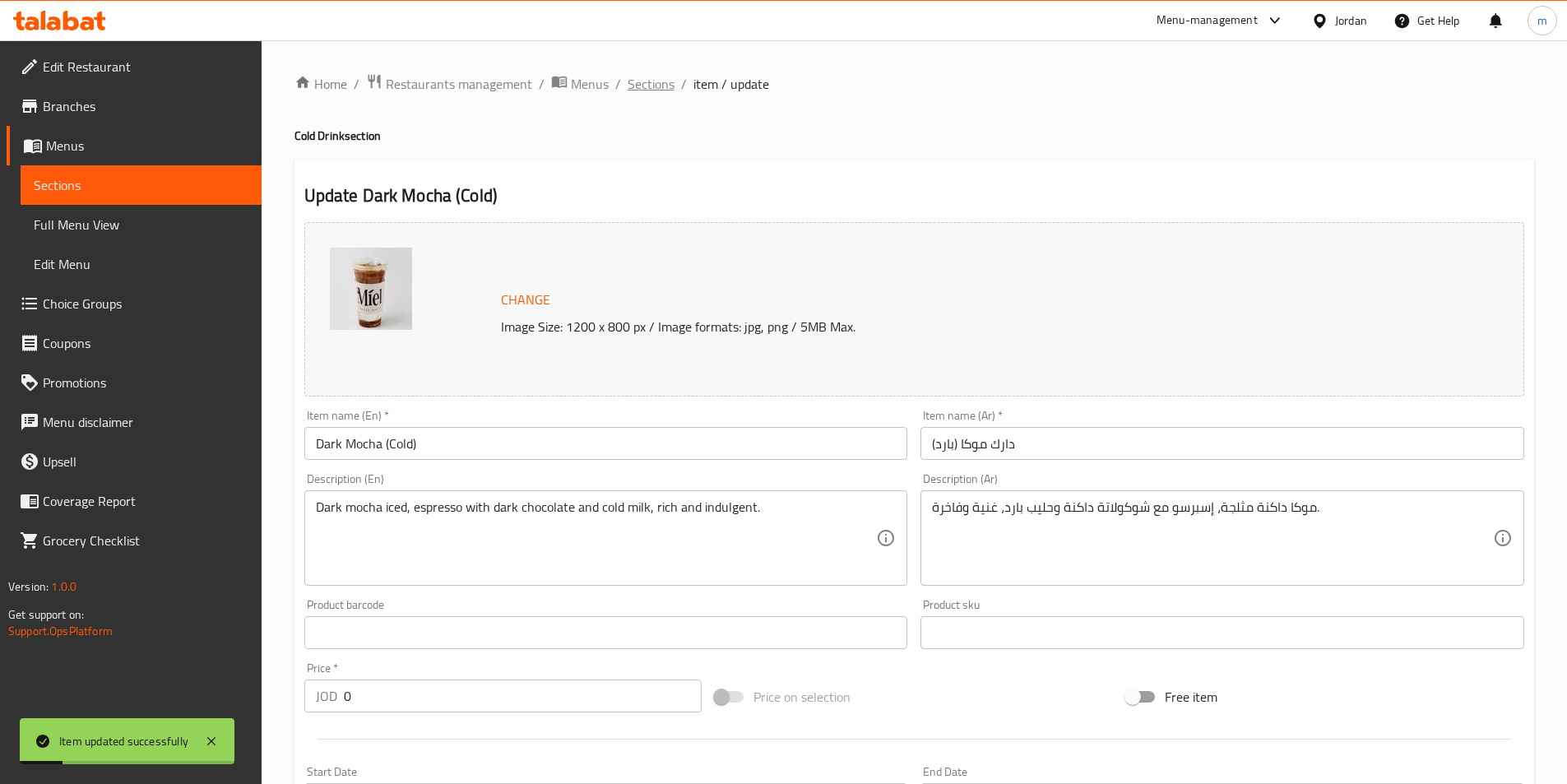
click at [655, 86] on span "Sections" at bounding box center [652, 84] width 47 height 20
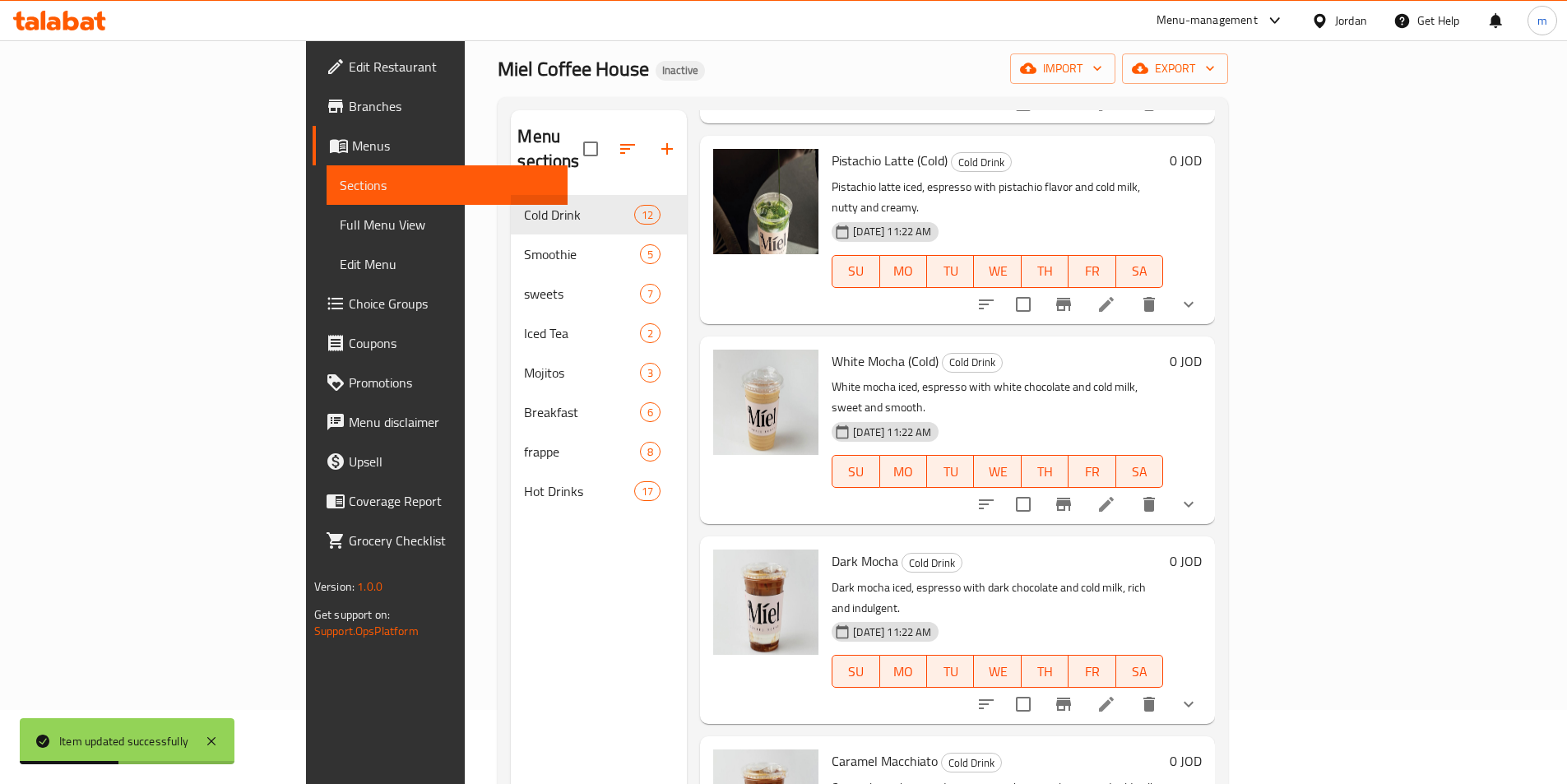
scroll to position [230, 0]
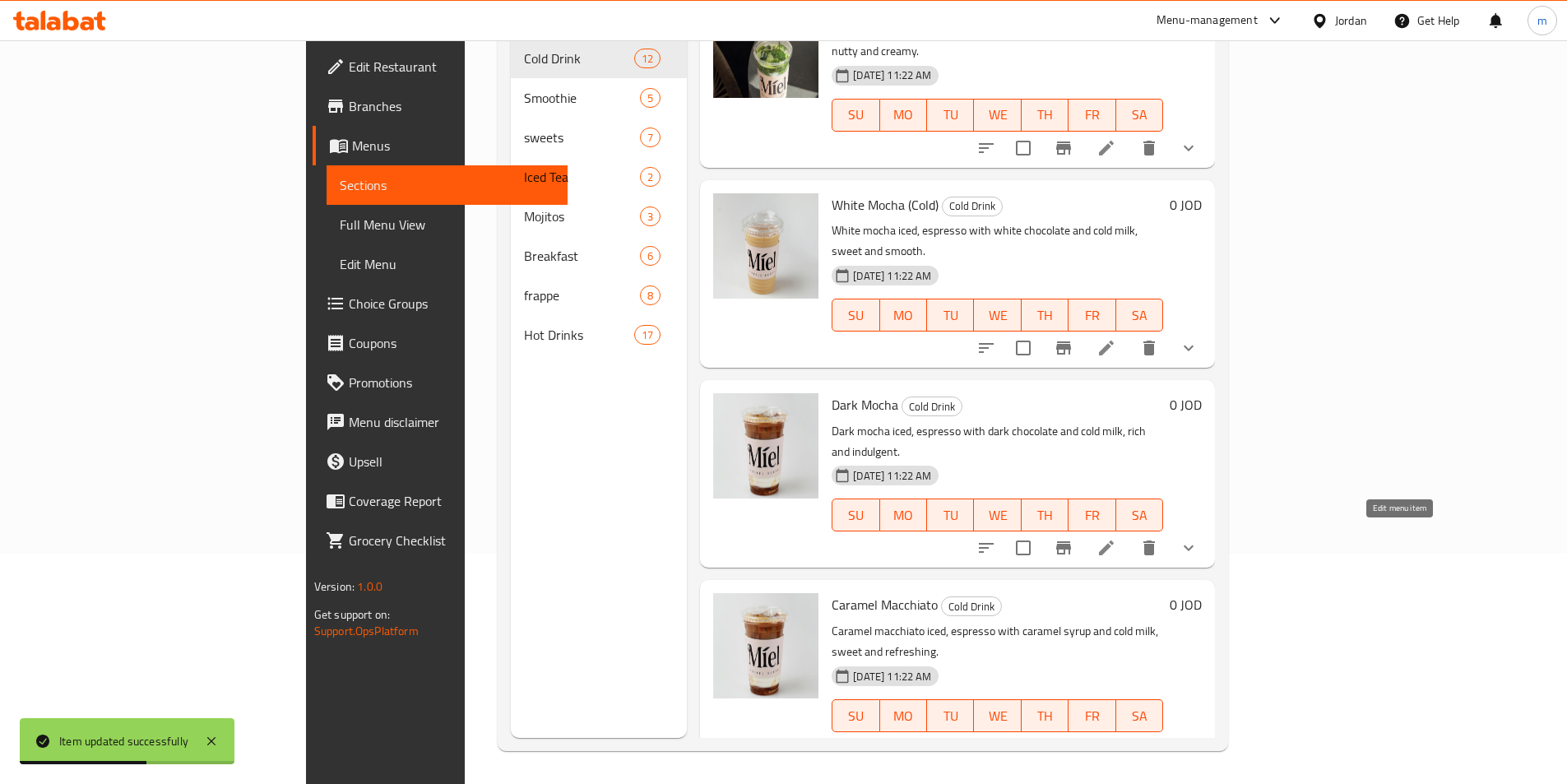
click at [1117, 739] on icon at bounding box center [1106, 748] width 20 height 20
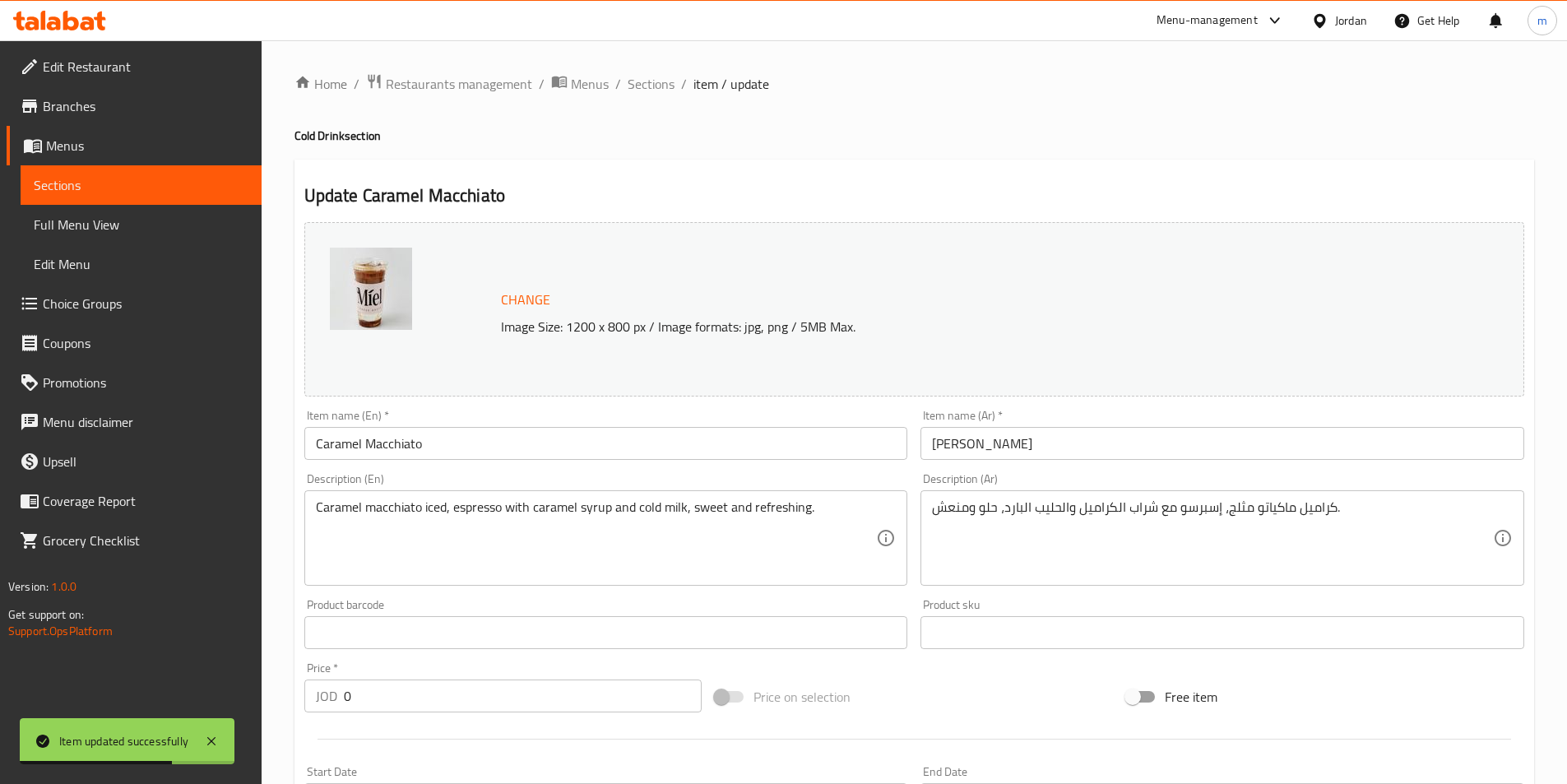
click at [599, 452] on input "Caramel Macchiato" at bounding box center [606, 443] width 604 height 33
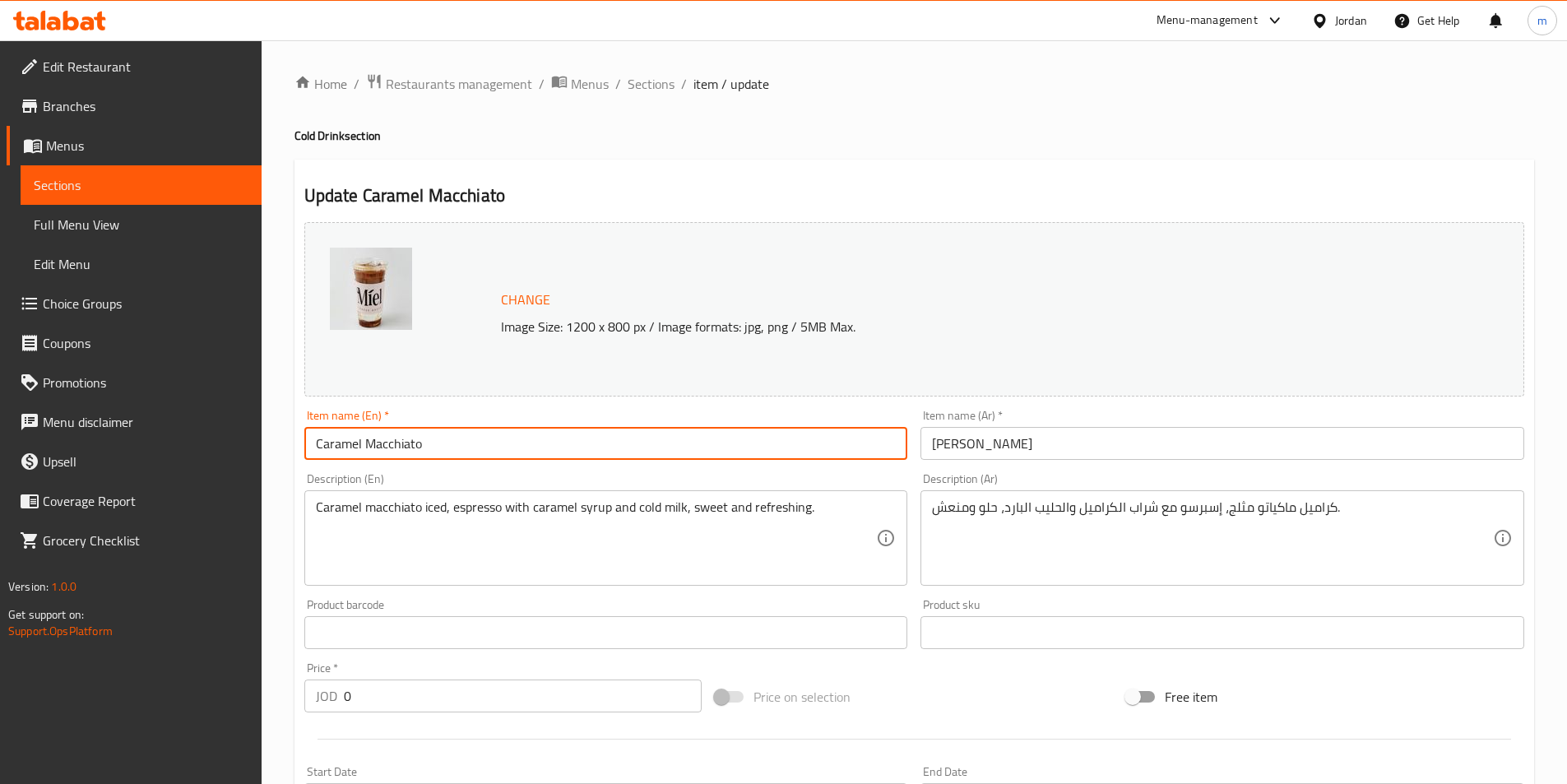
paste input "(Cold)"
type input "Caramel Macchiato (Cold)"
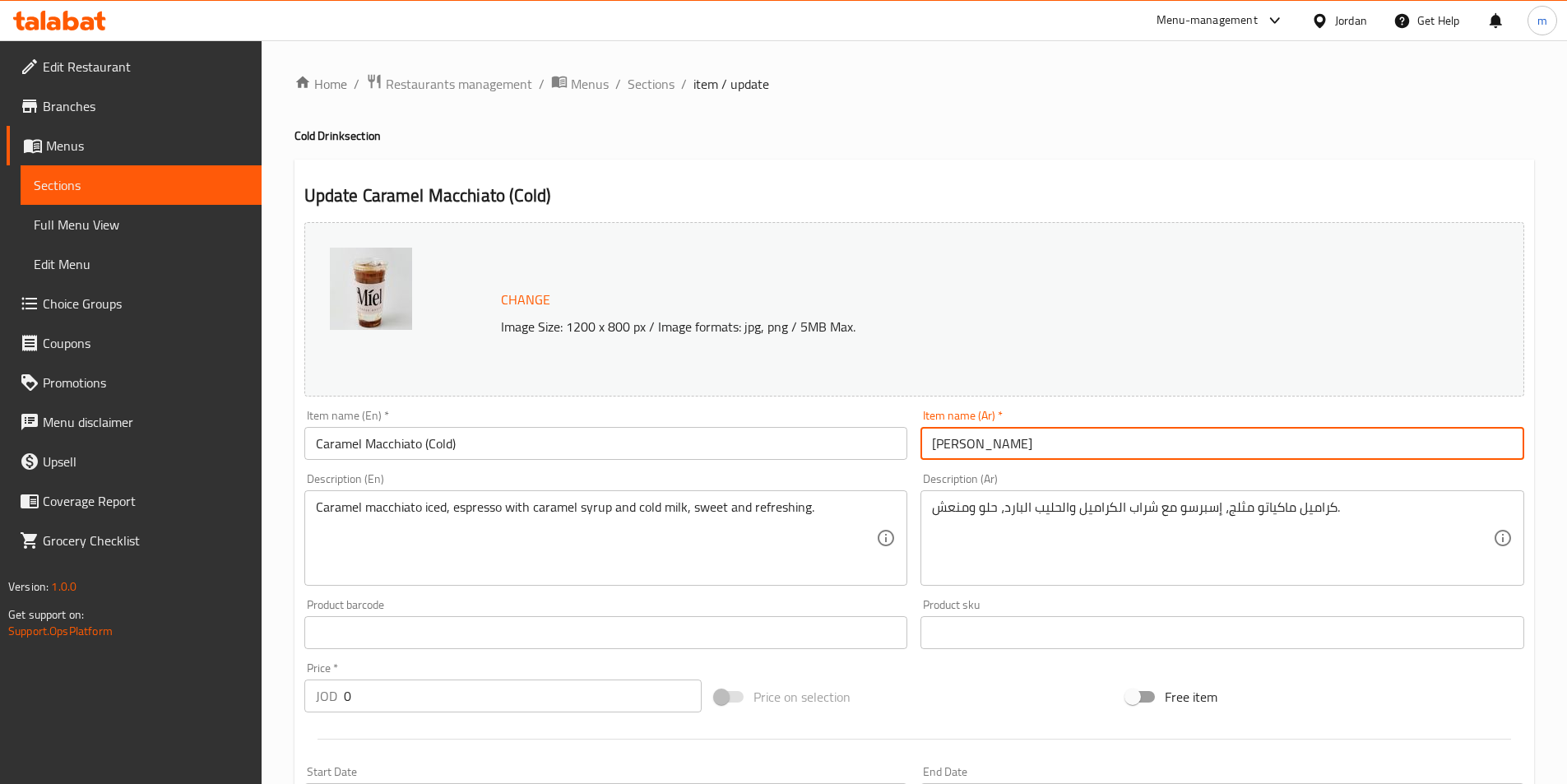
click at [1086, 440] on input "[PERSON_NAME]" at bounding box center [1222, 443] width 604 height 33
paste input "(بارد)"
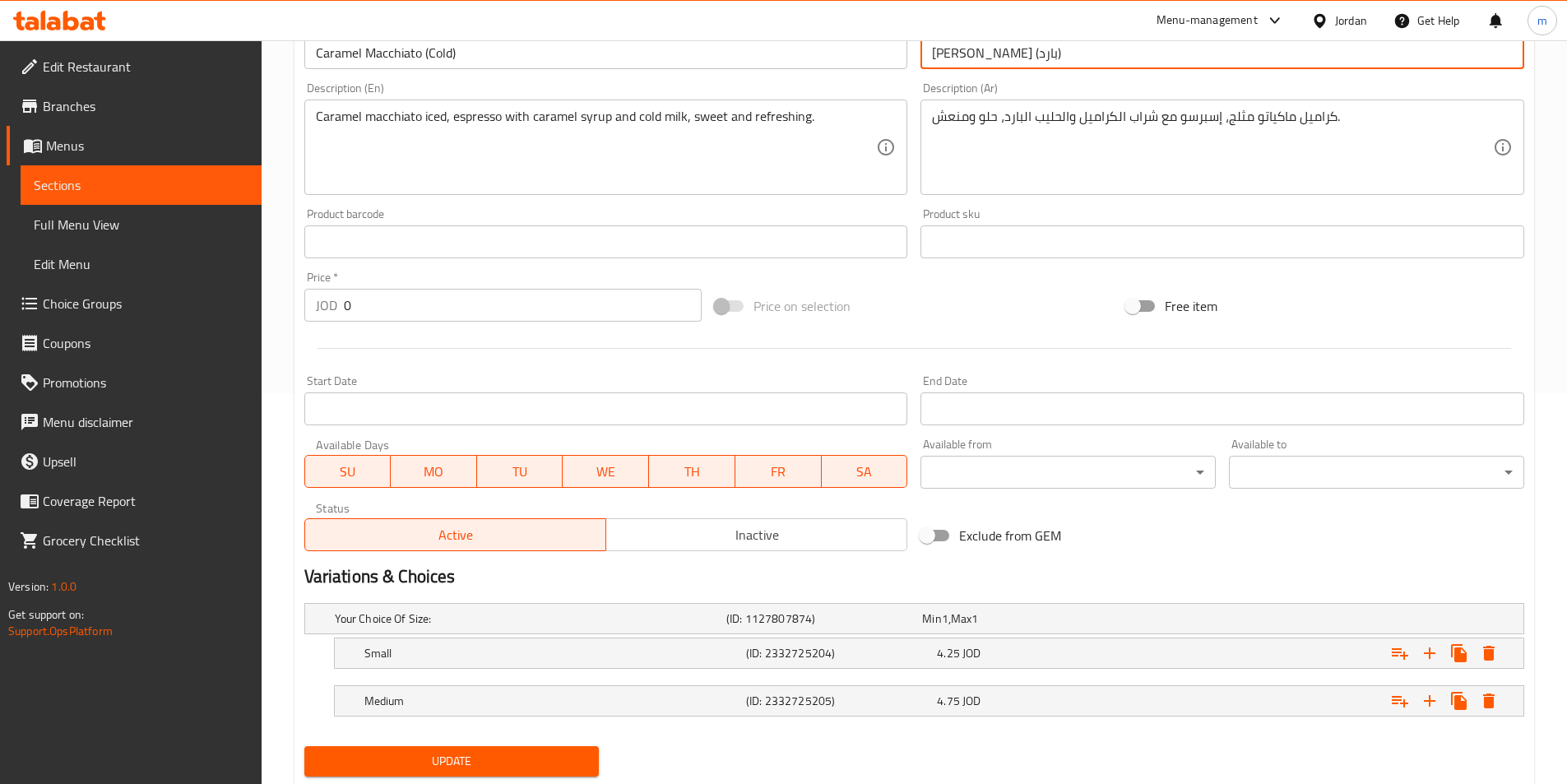
scroll to position [440, 0]
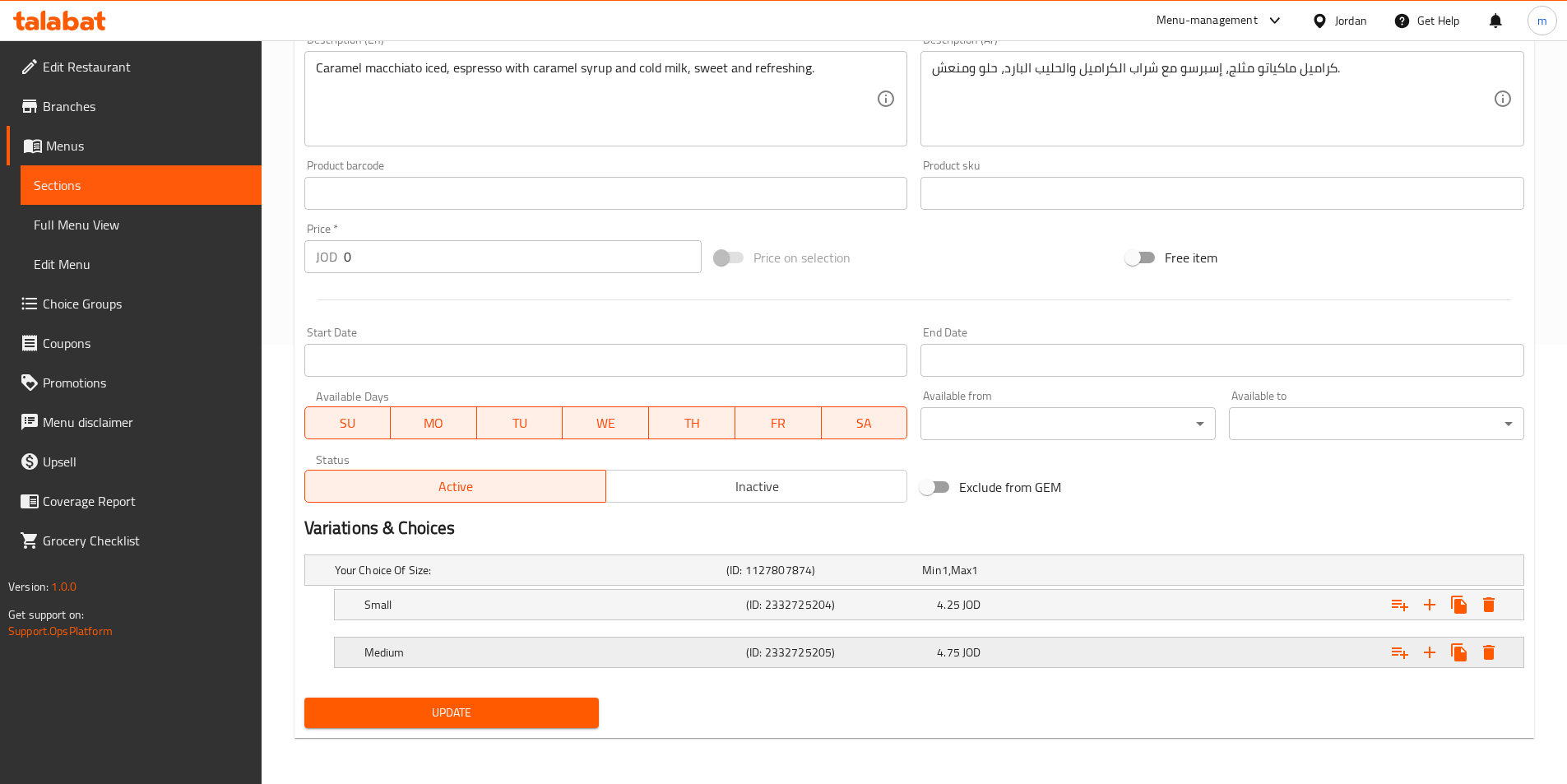
type input "[PERSON_NAME] (بارد)"
click at [647, 639] on div "Medium (ID: 2332725205) 4.75 JOD" at bounding box center [934, 651] width 1146 height 36
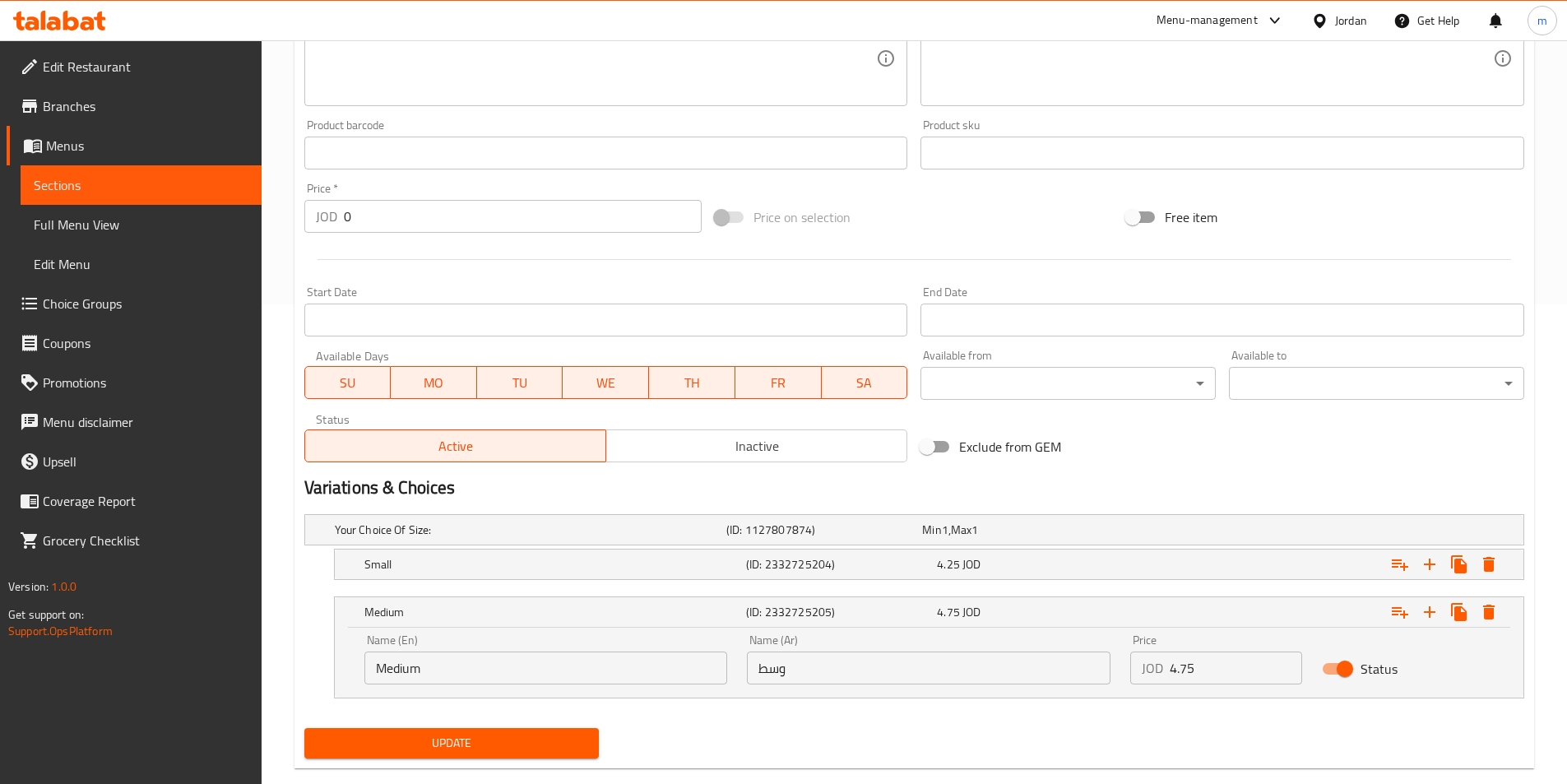
scroll to position [510, 0]
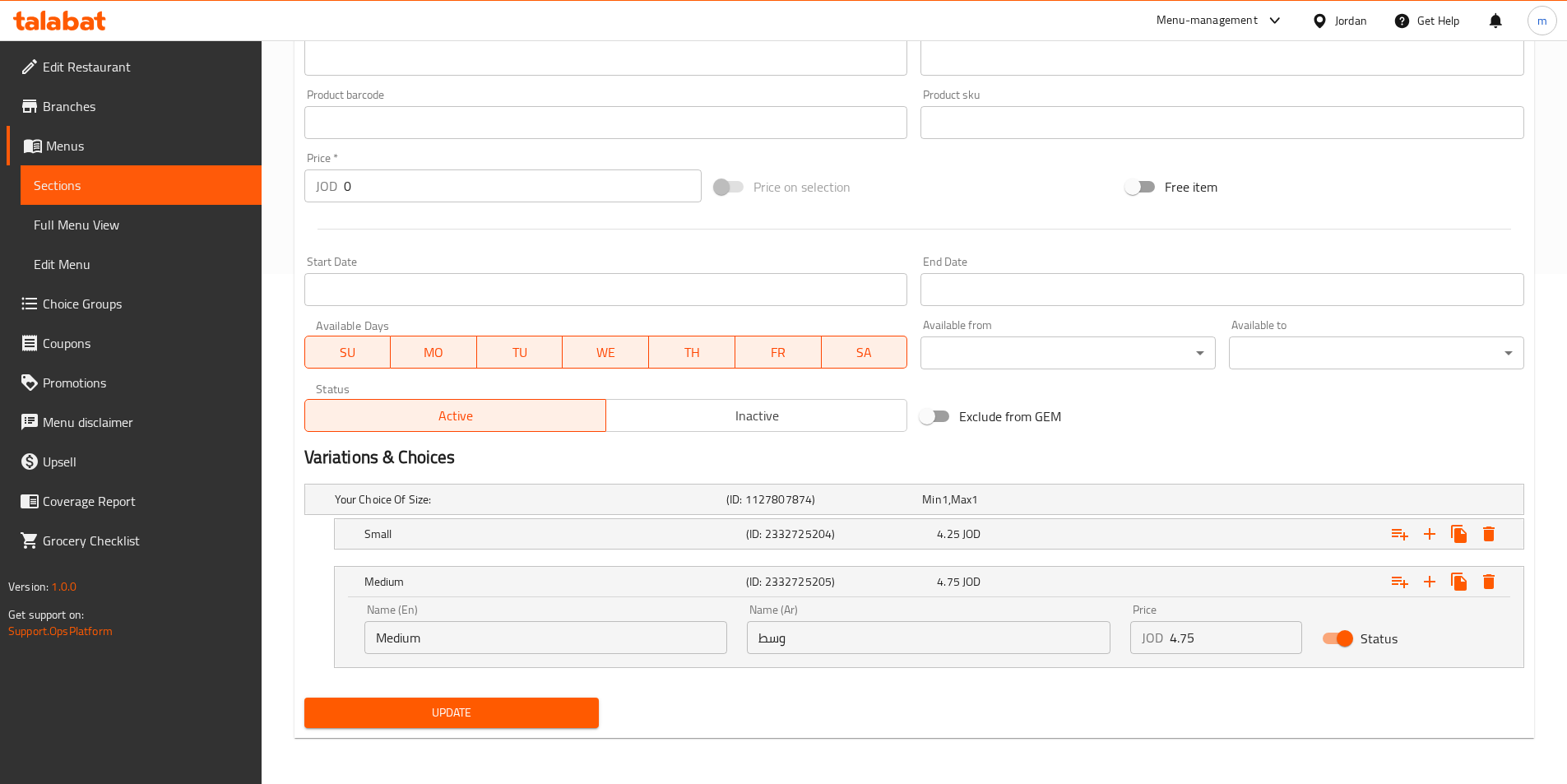
click at [524, 708] on span "Update" at bounding box center [452, 712] width 269 height 21
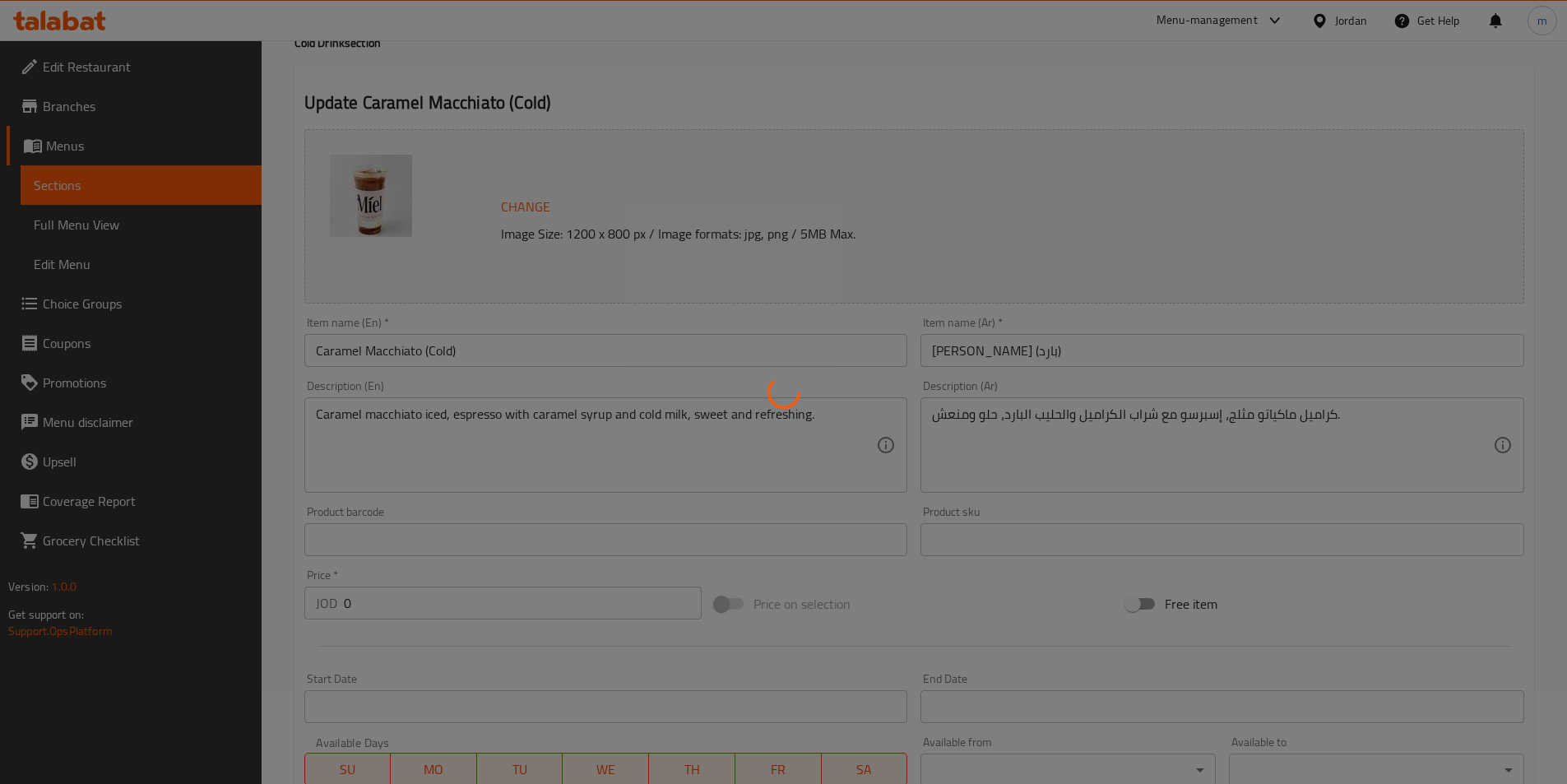
scroll to position [0, 0]
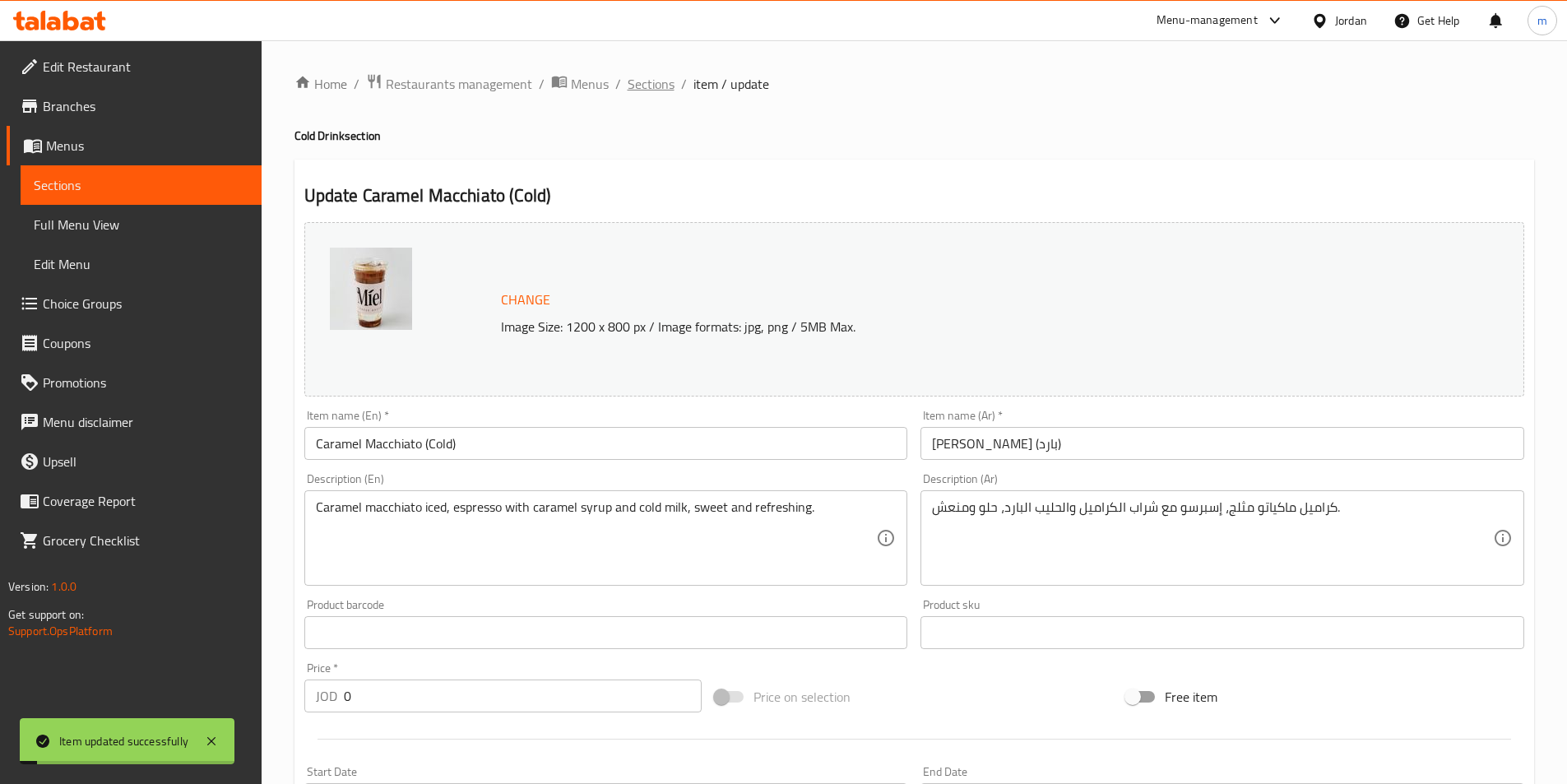
click at [655, 90] on span "Sections" at bounding box center [652, 84] width 47 height 20
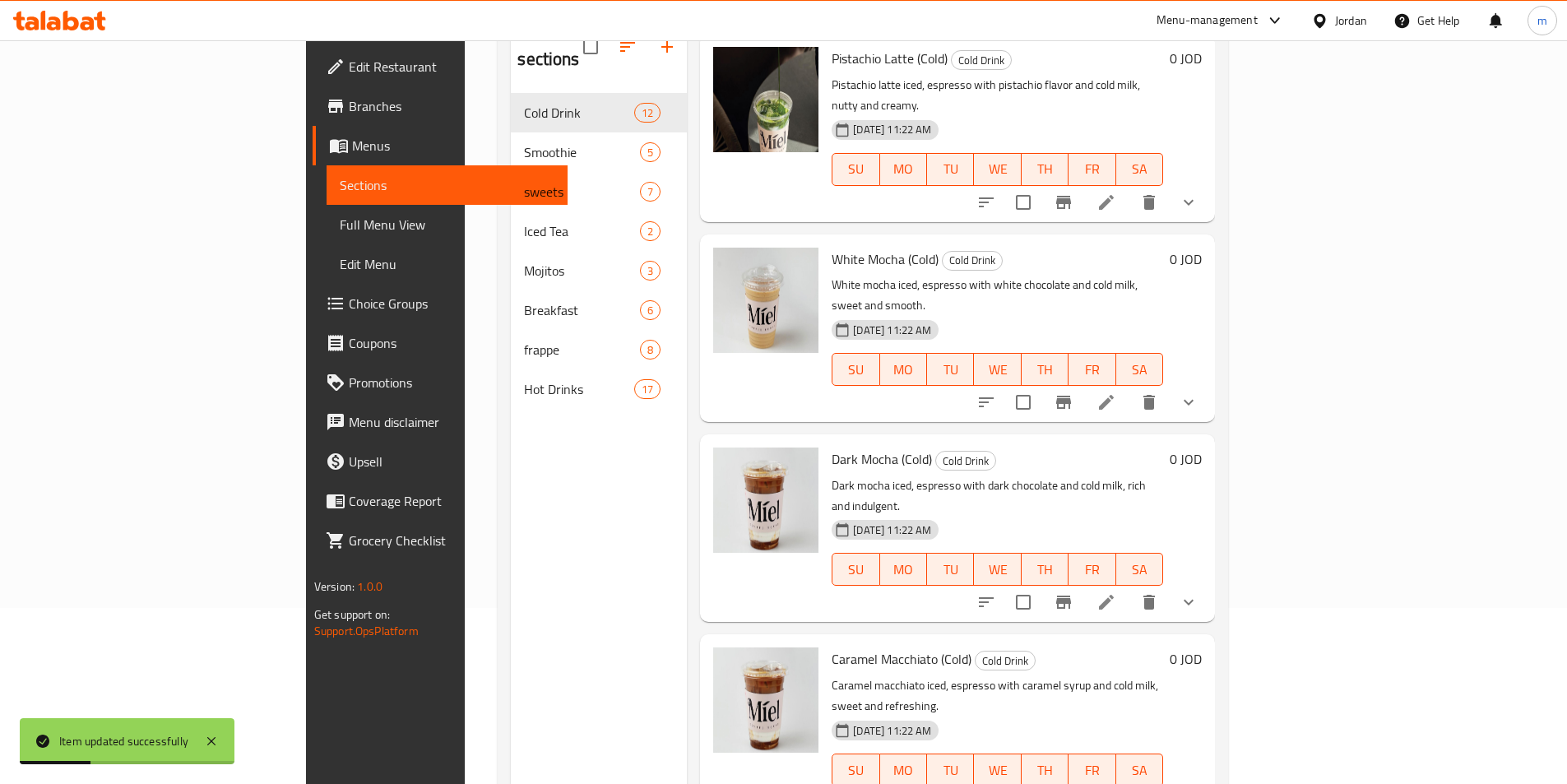
scroll to position [230, 0]
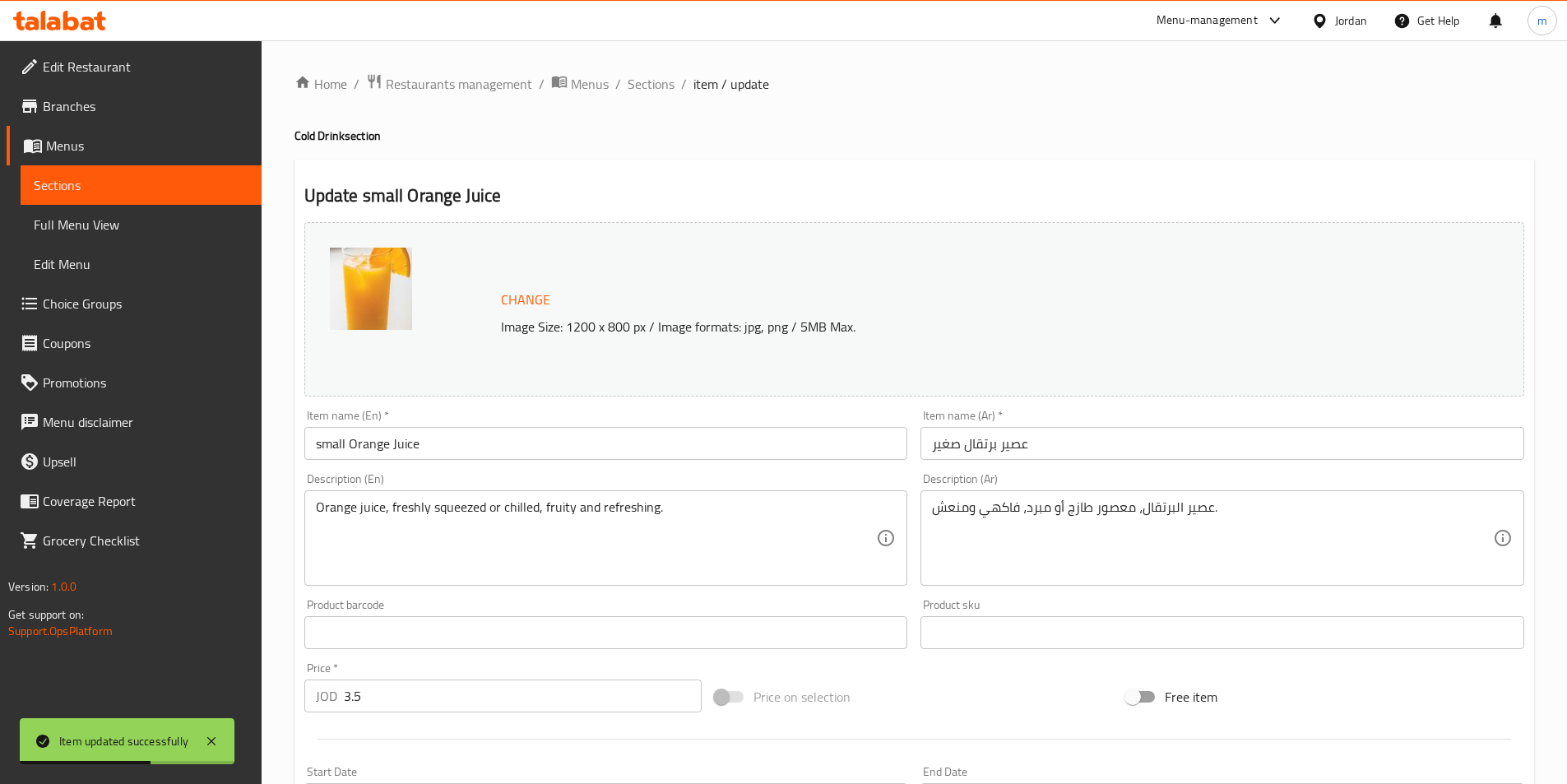
click at [482, 448] on input "small Orange Juice" at bounding box center [606, 443] width 604 height 33
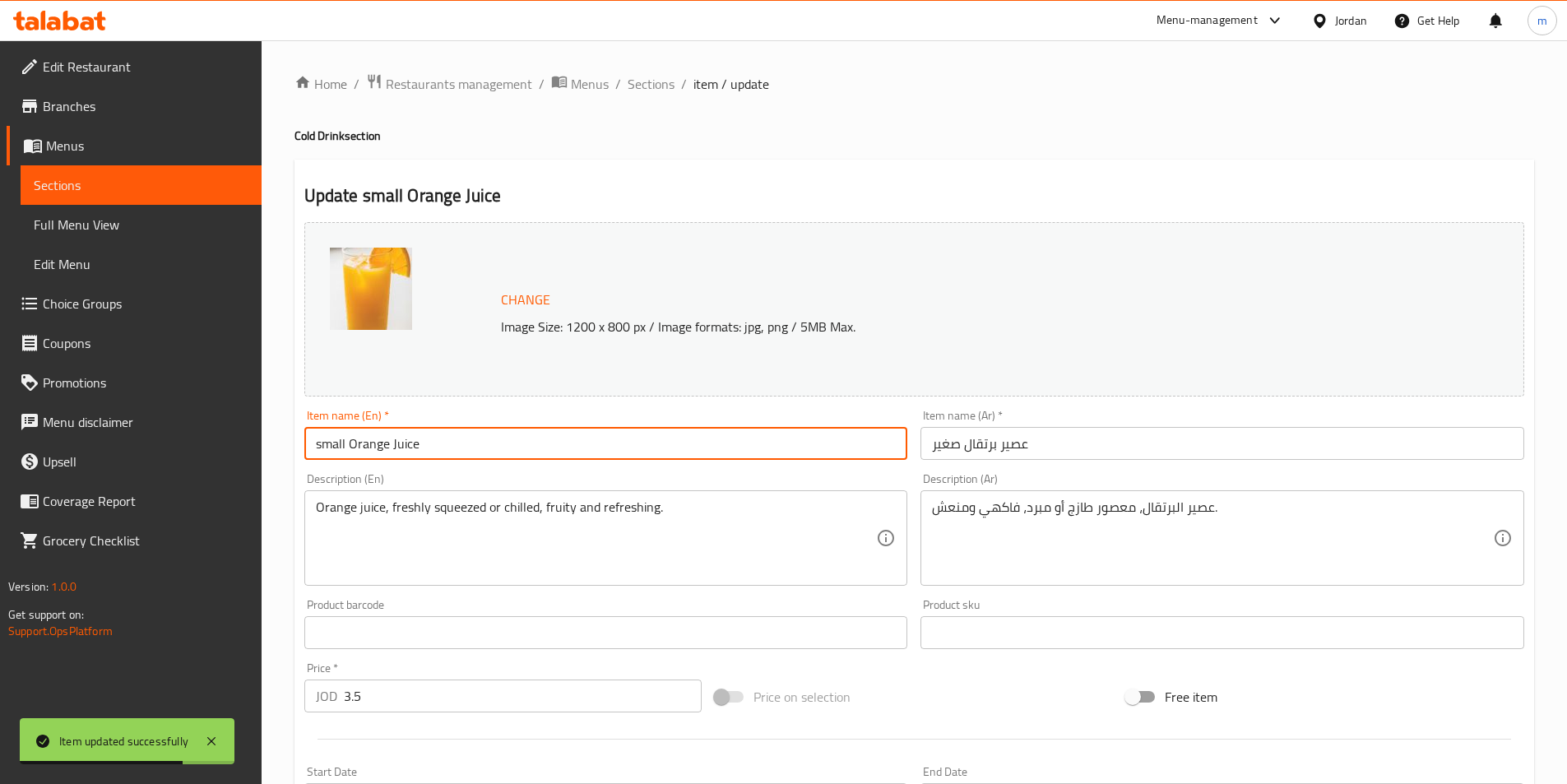
paste input "(Cold)"
type input "small Orange Juice (Cold)"
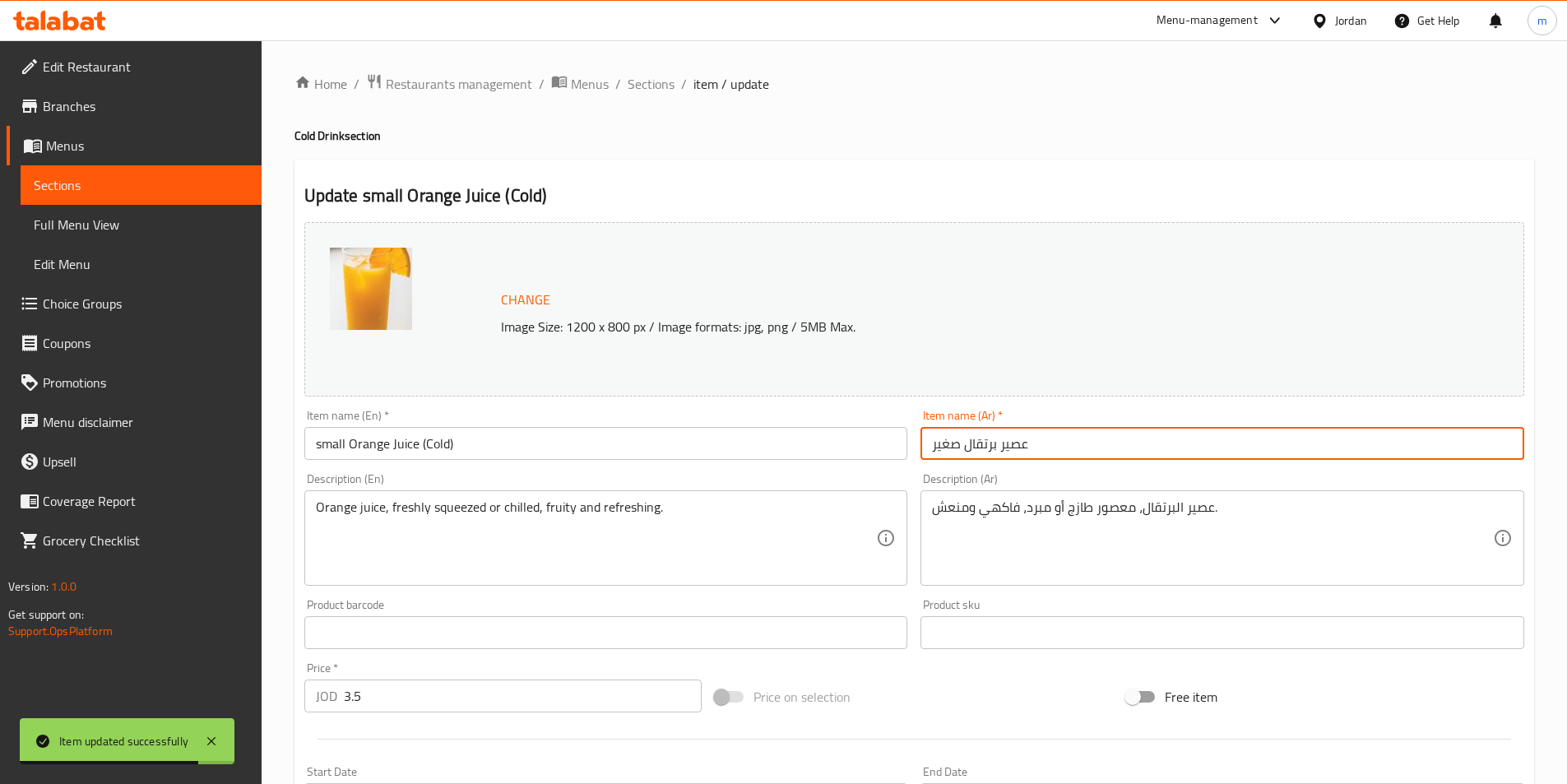
click at [1105, 455] on input "عصير برتقال صغير" at bounding box center [1222, 443] width 604 height 33
paste input "(بارد)"
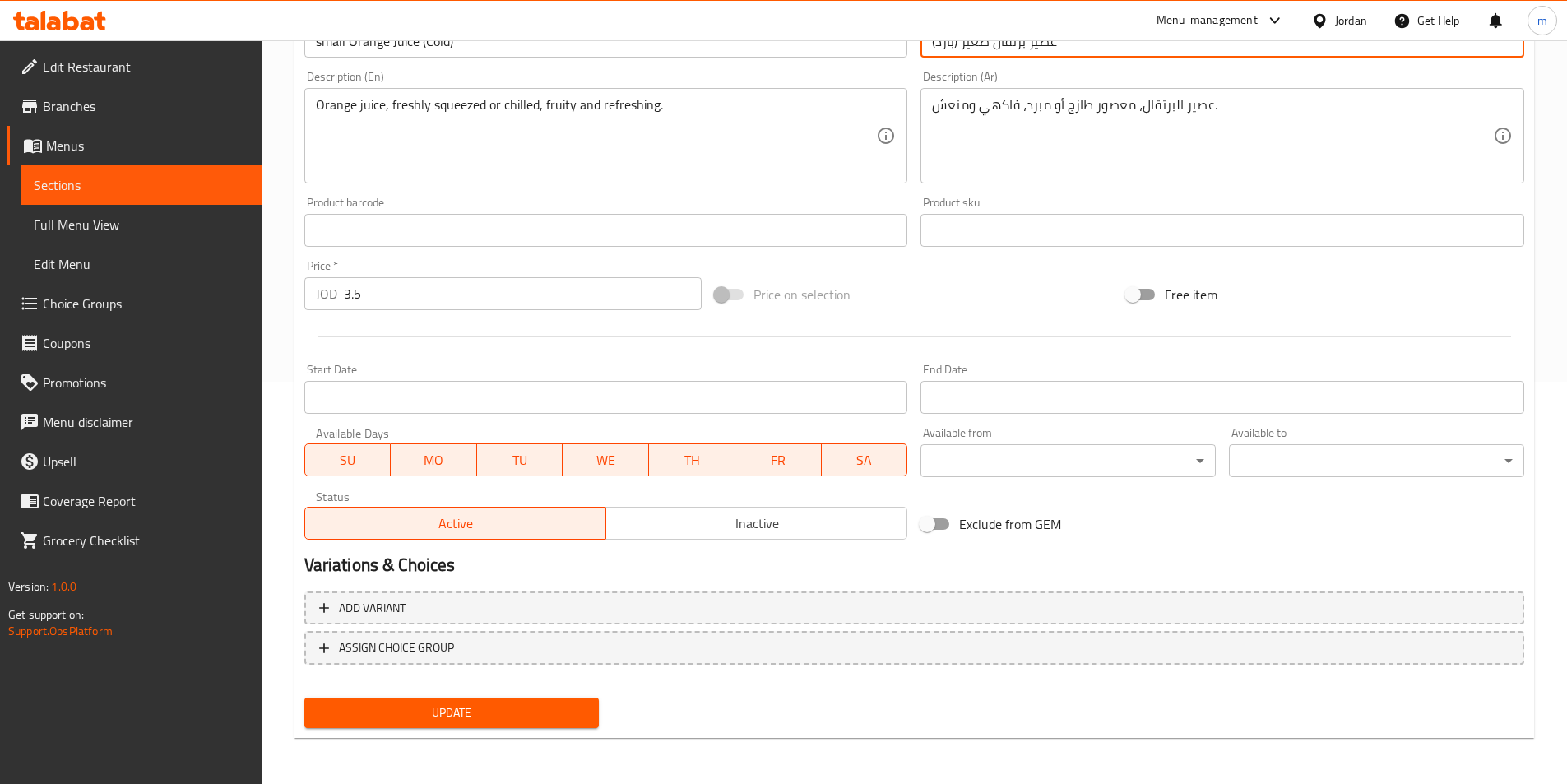
type input "عصير برتقال صغير (بارد)"
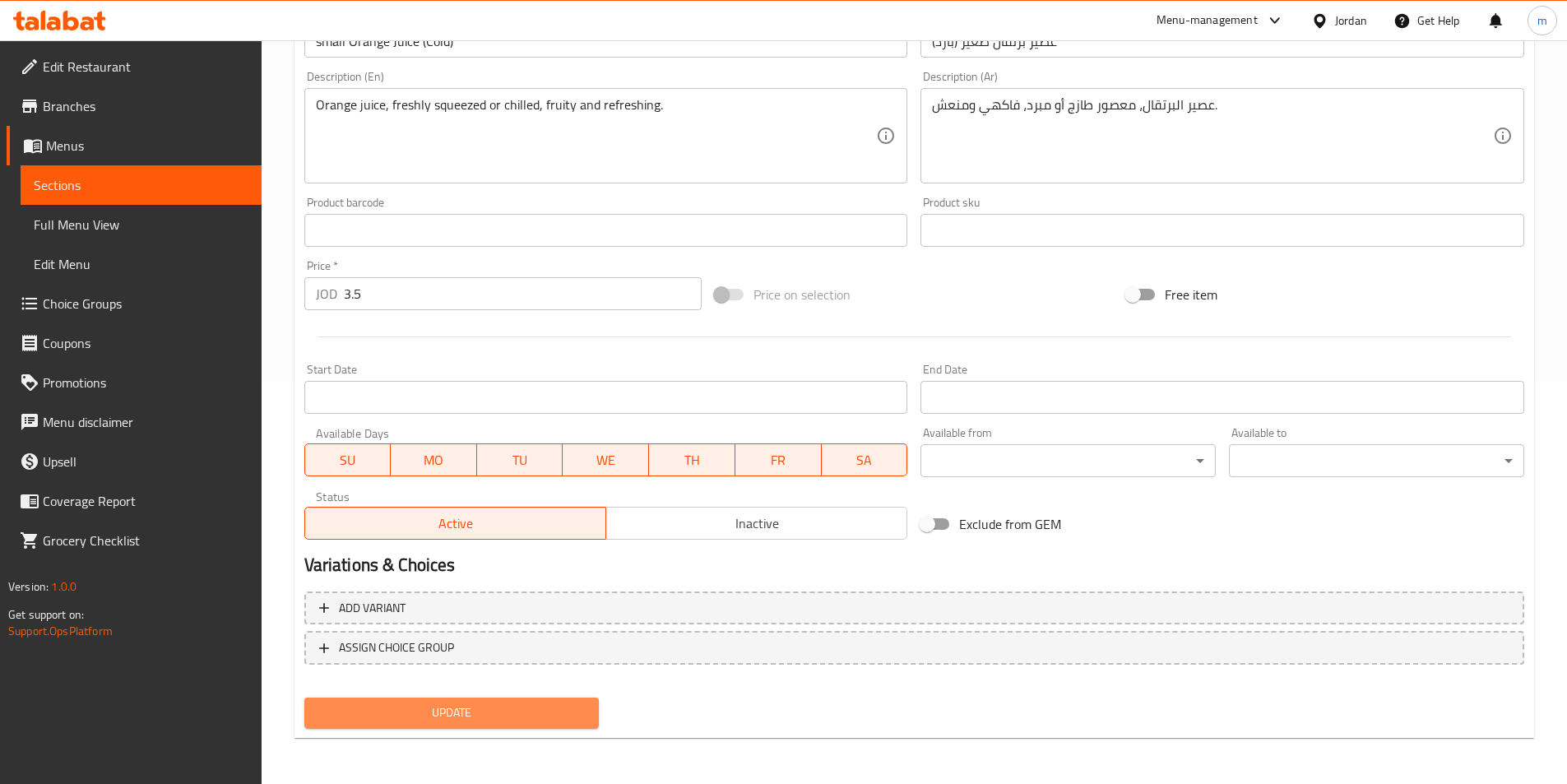
click at [512, 708] on span "Update" at bounding box center [452, 712] width 269 height 21
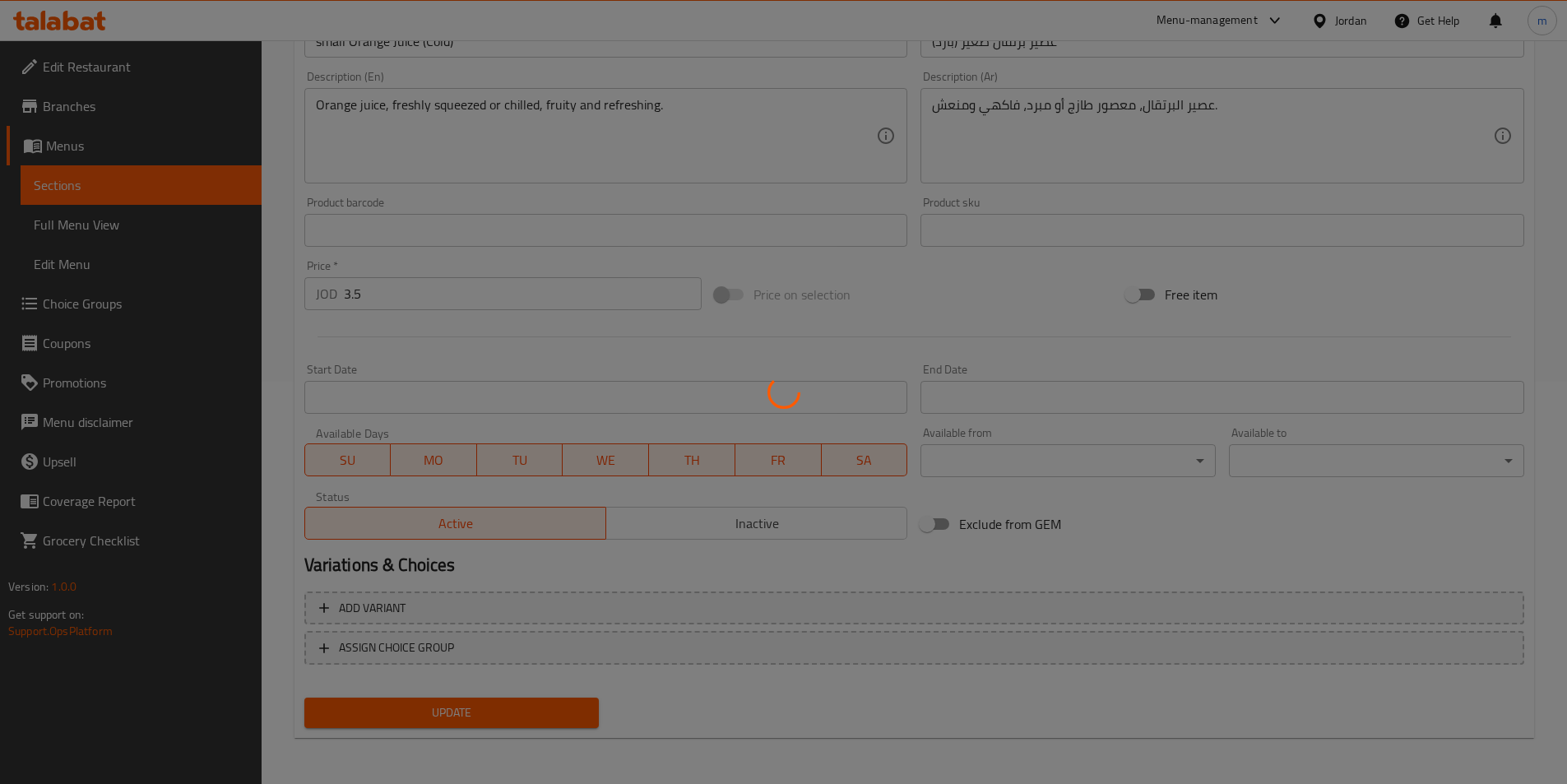
scroll to position [0, 0]
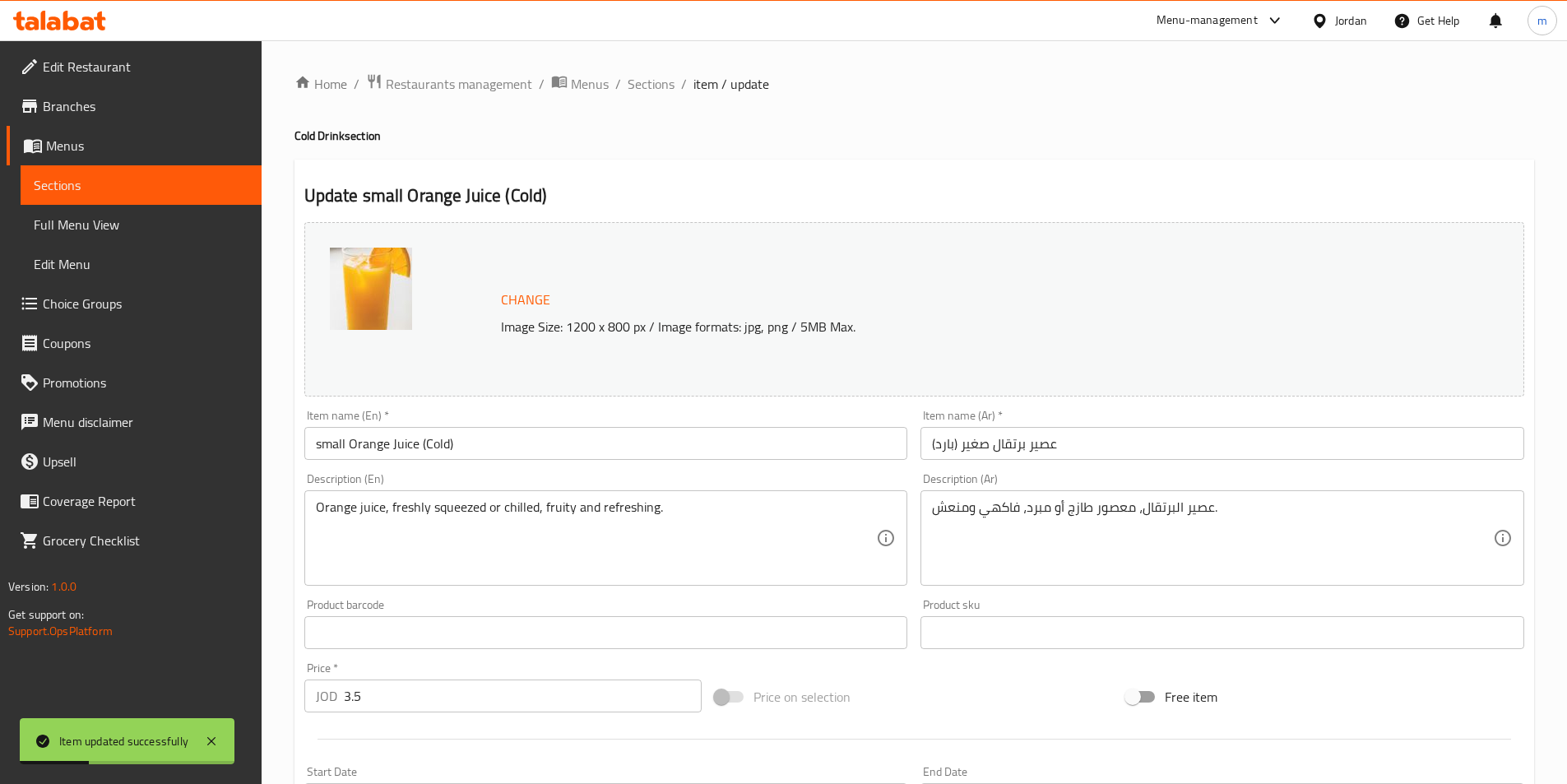
click at [665, 85] on span "Sections" at bounding box center [652, 84] width 47 height 20
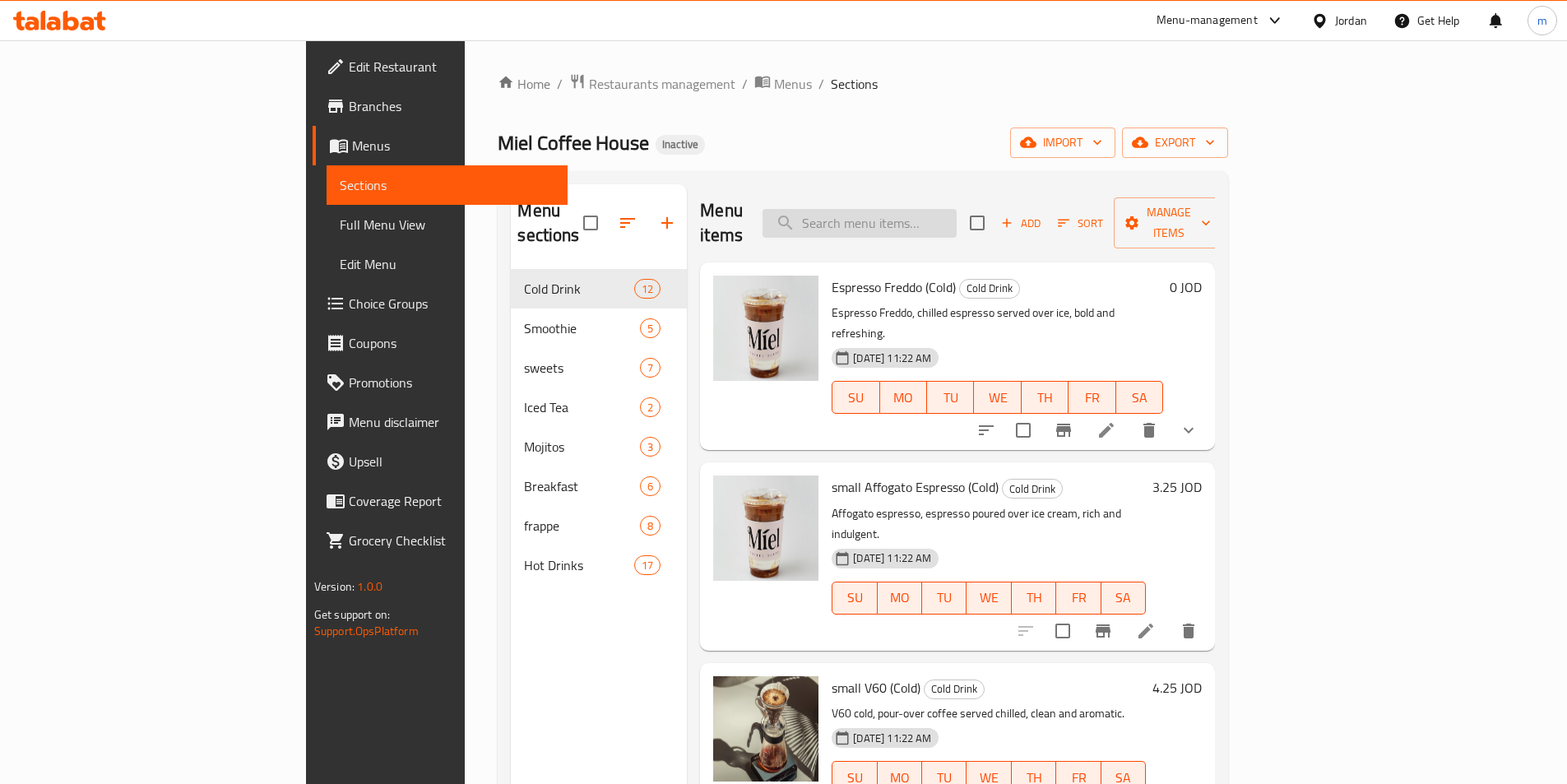
click at [957, 209] on input "search" at bounding box center [859, 223] width 195 height 29
paste input "small Cold Brew"
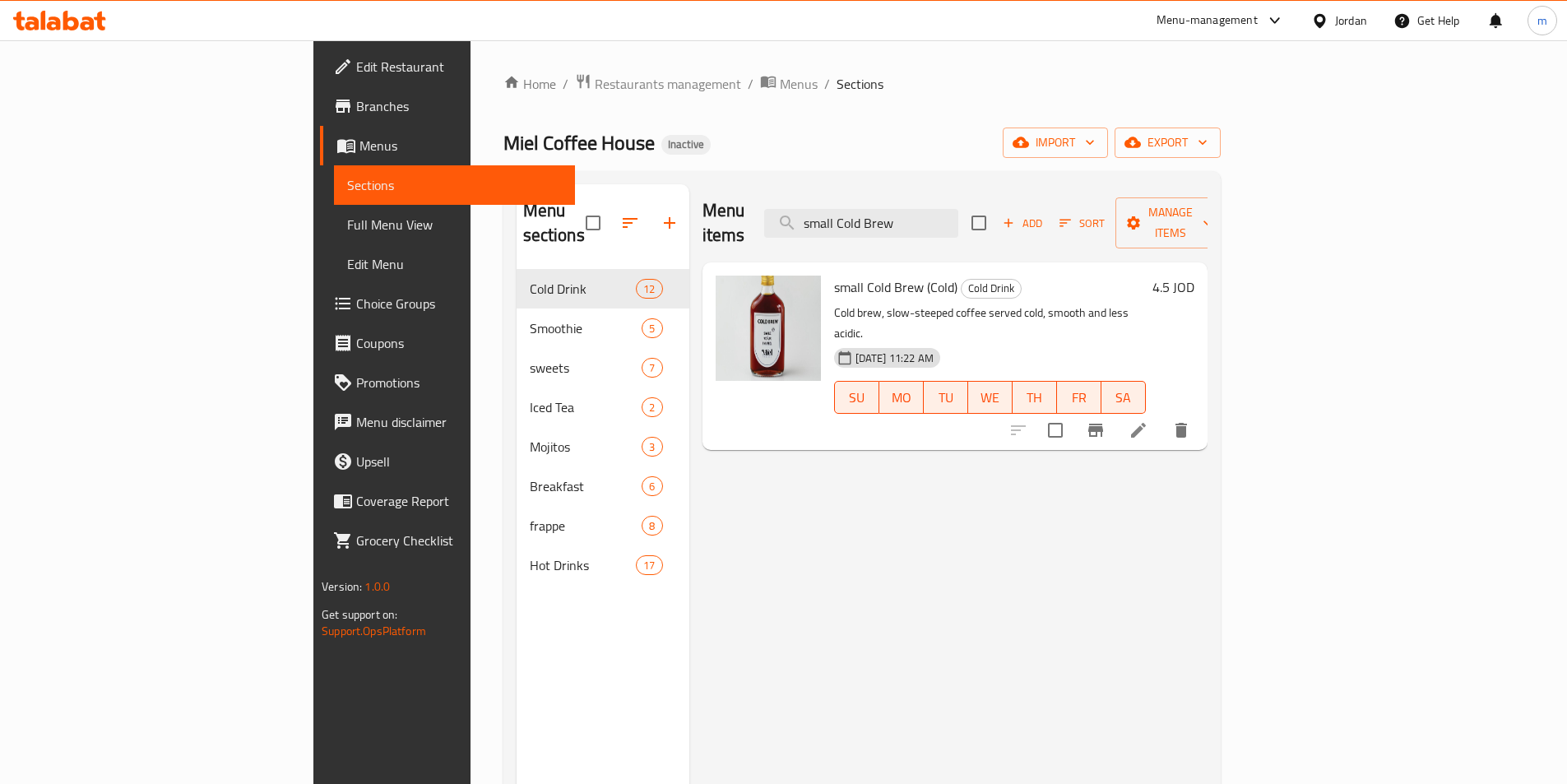
type input "small Cold Brew"
click at [1146, 423] on icon at bounding box center [1139, 430] width 15 height 15
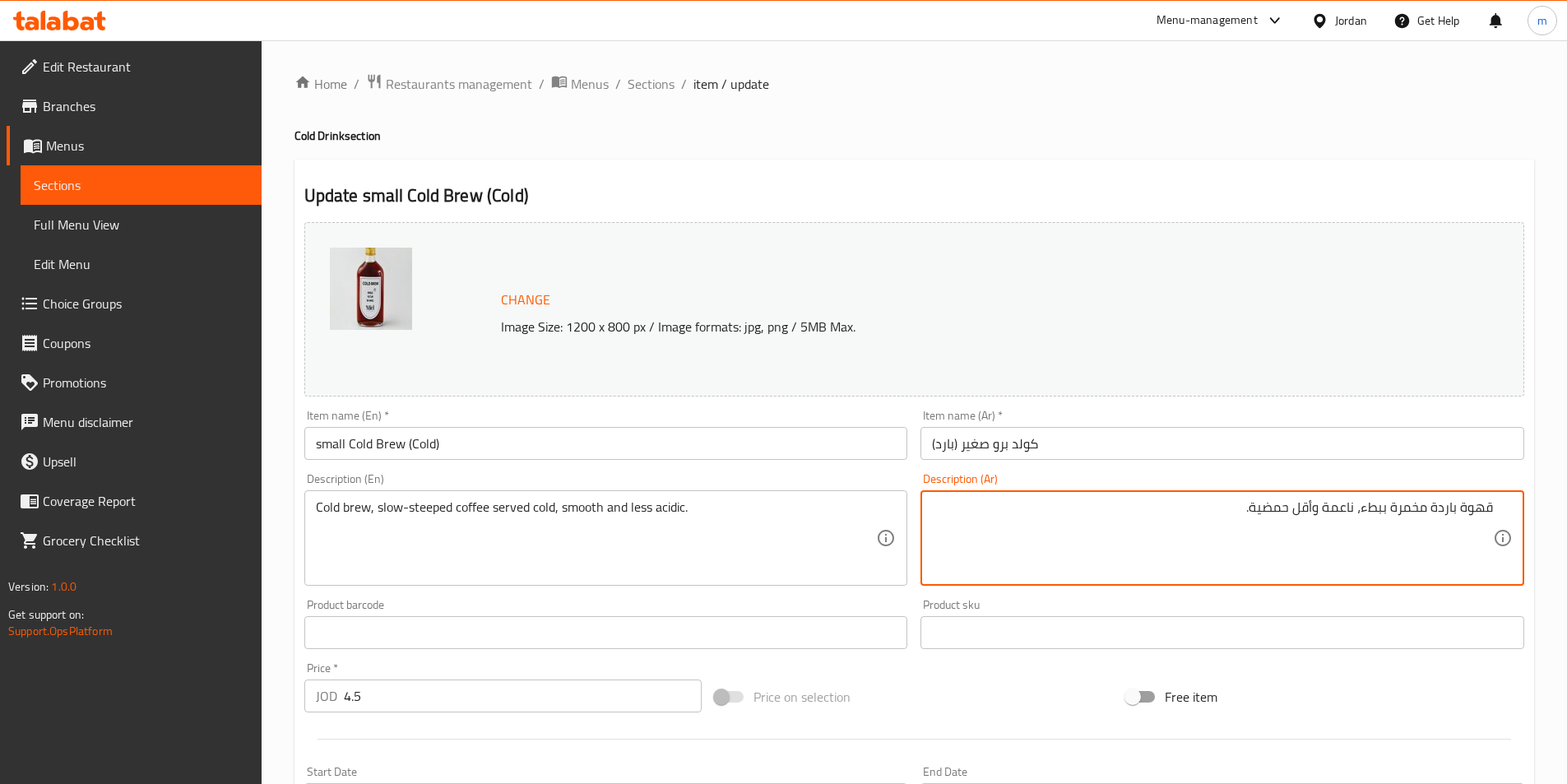
click at [1362, 522] on textarea "قهوة باردة مخمرة ببطء، ناعمة وأقل حمضية." at bounding box center [1212, 538] width 561 height 78
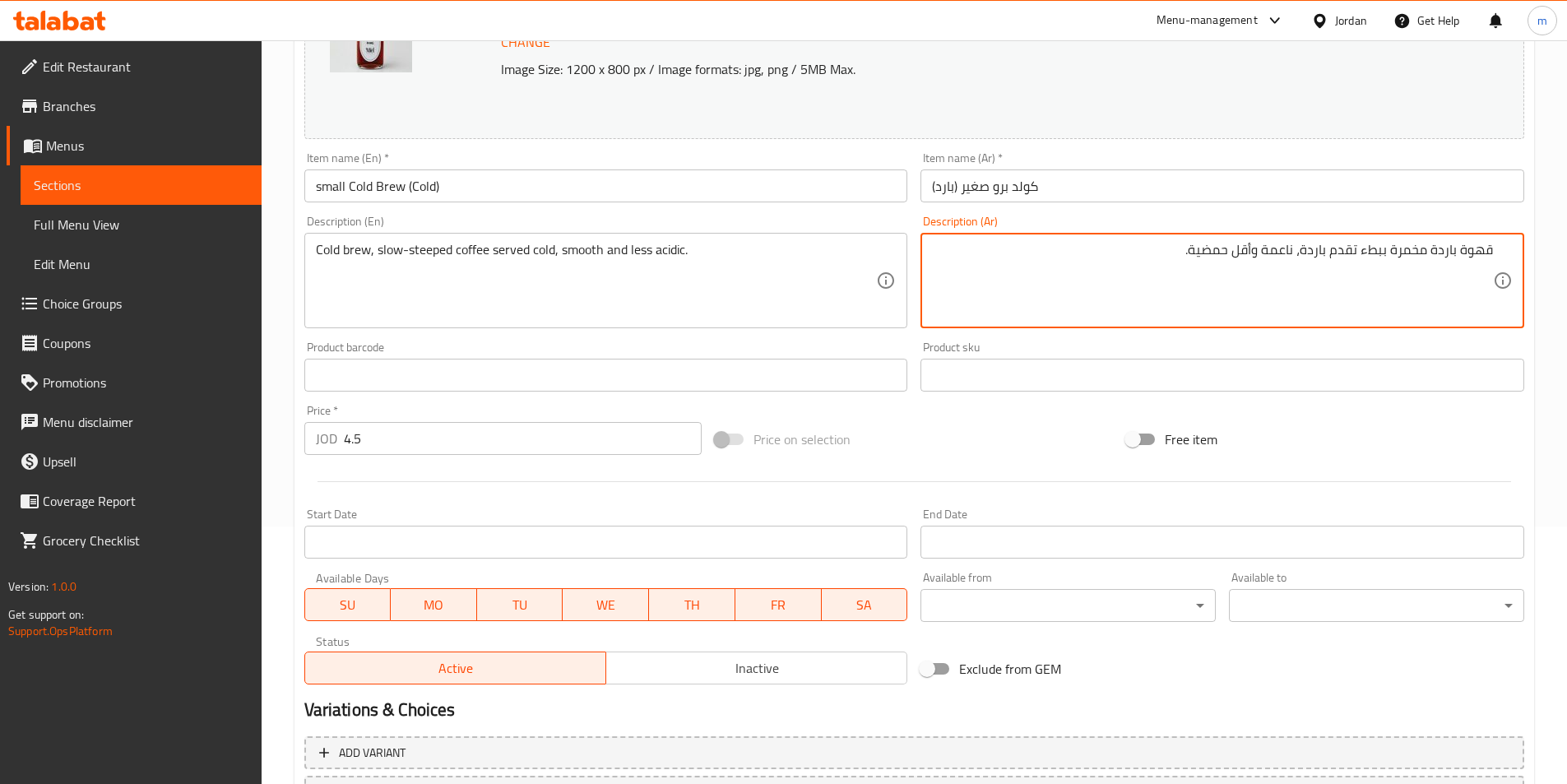
scroll to position [402, 0]
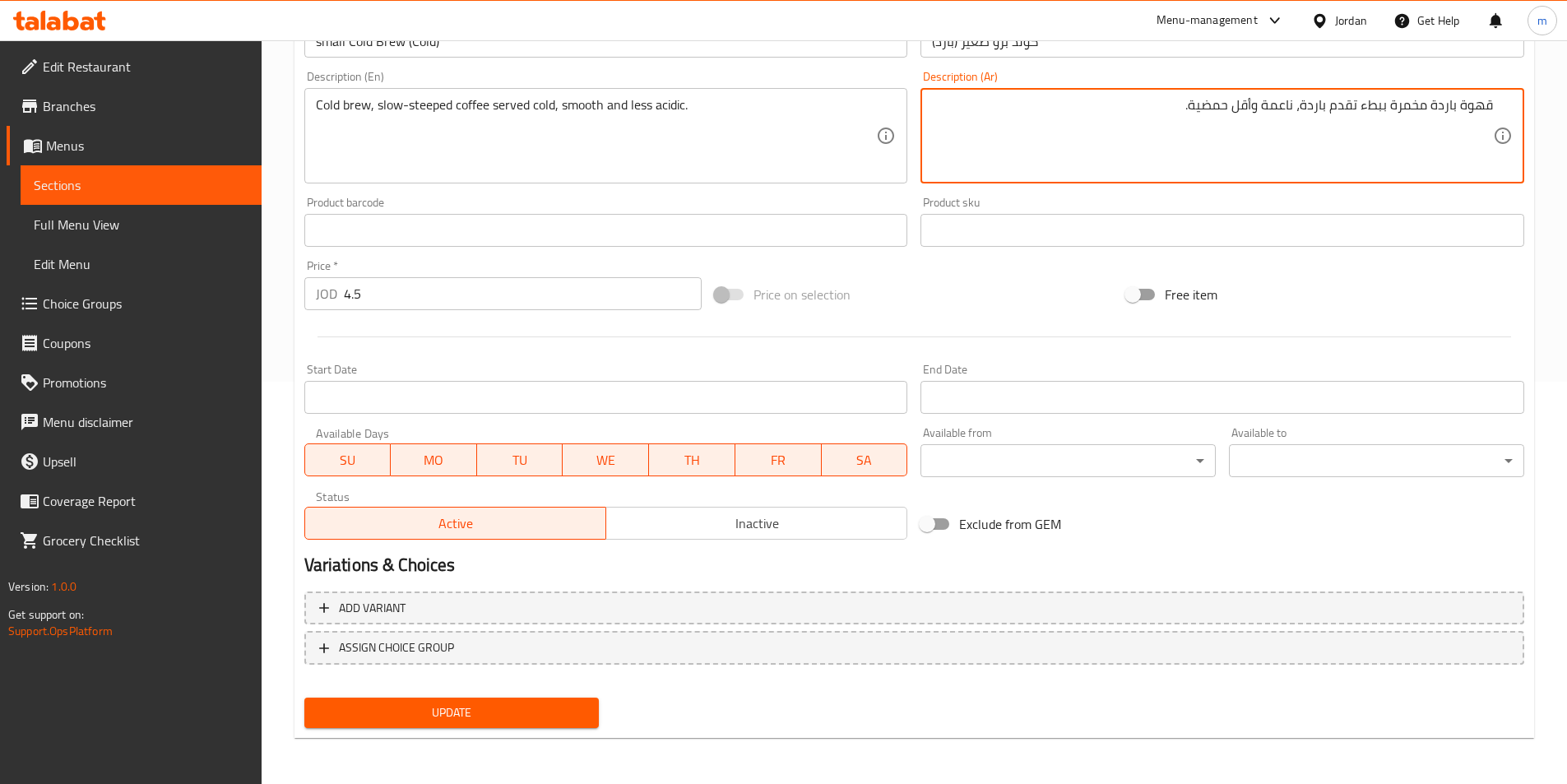
type textarea "قهوة باردة مخمرة ببطء تقدم باردة، ناعمة وأقل حمضية."
click at [487, 721] on span "Update" at bounding box center [452, 712] width 269 height 21
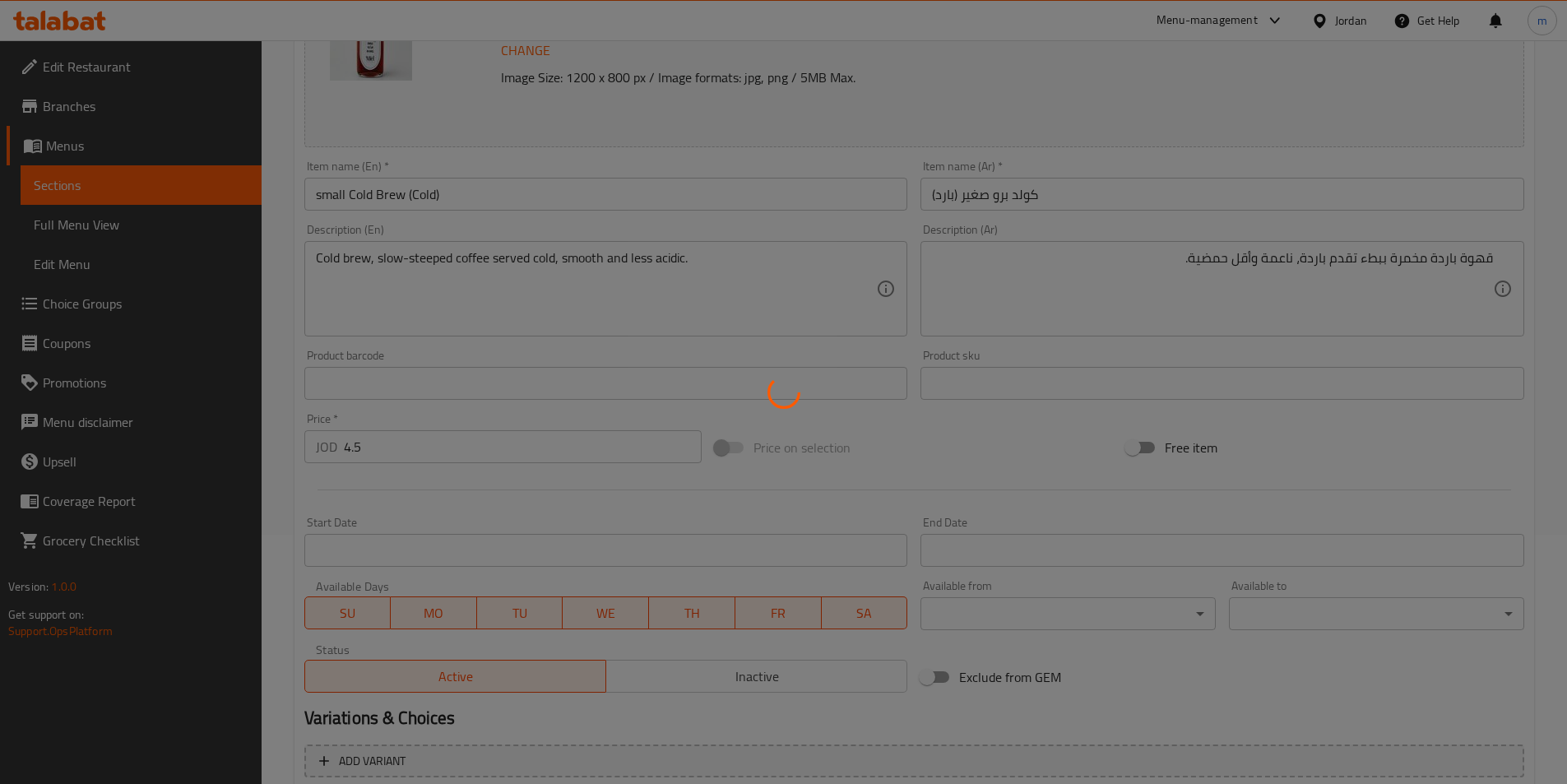
scroll to position [0, 0]
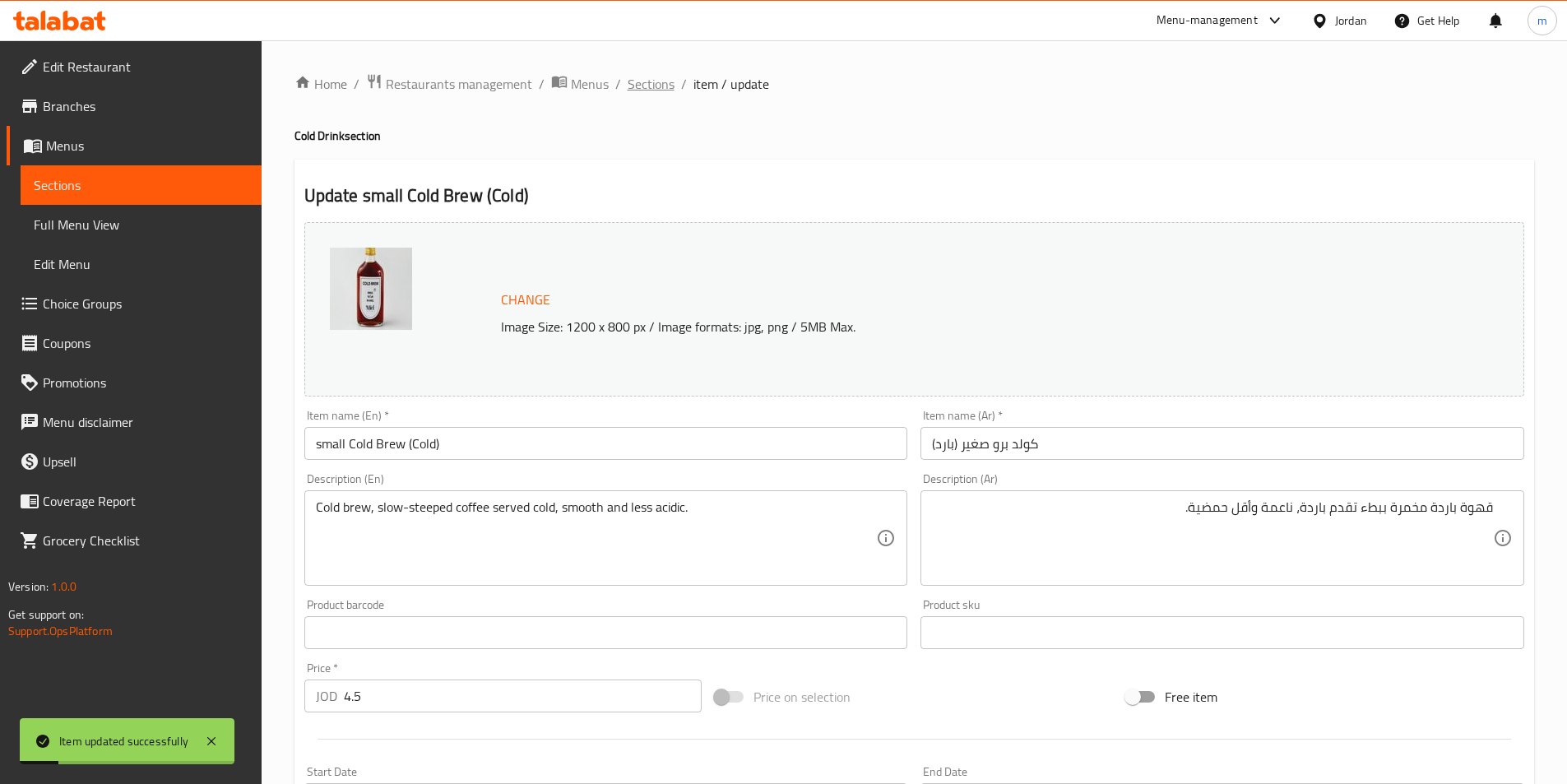
click at [658, 92] on span "Sections" at bounding box center [652, 84] width 47 height 20
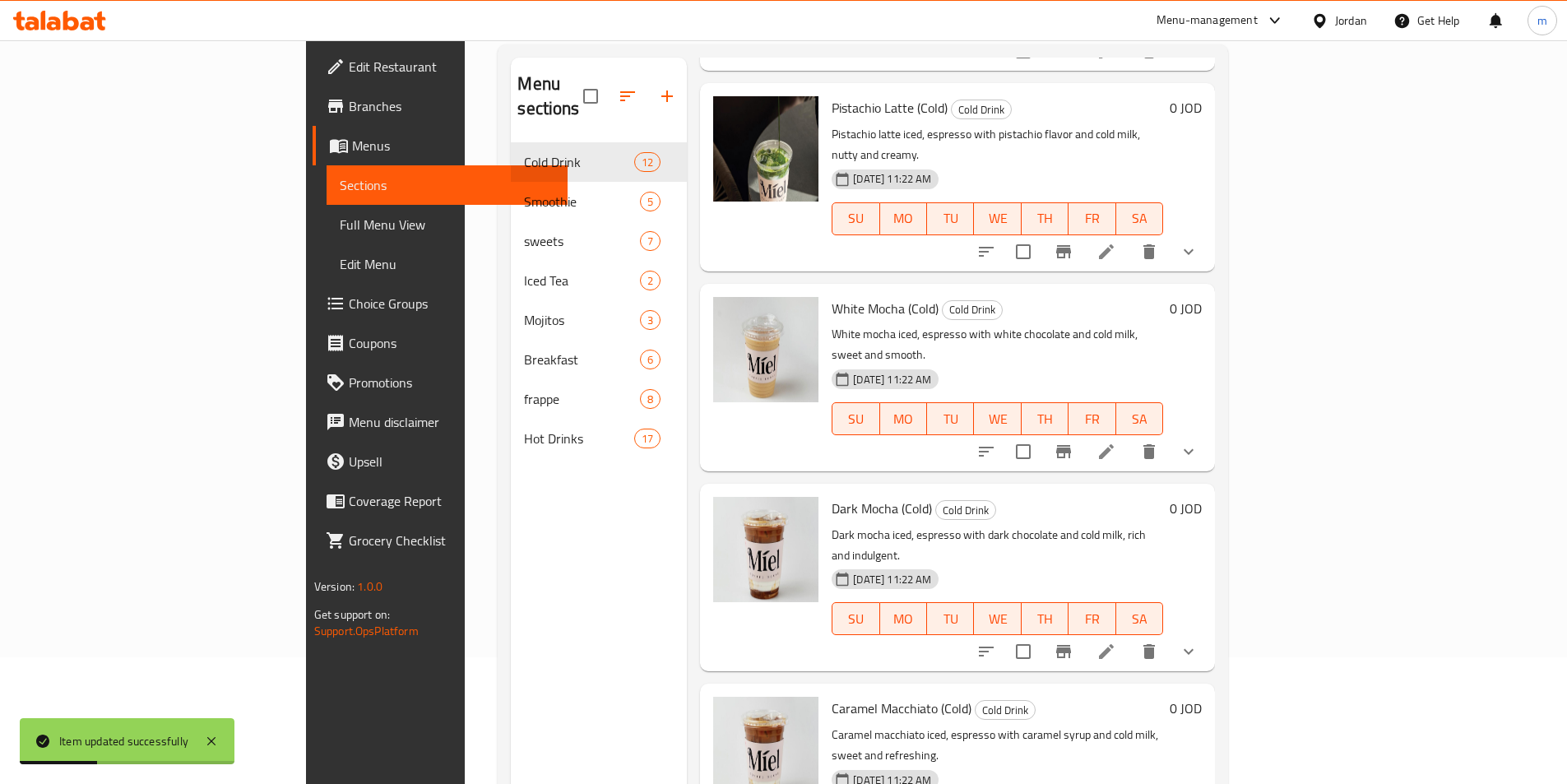
scroll to position [230, 0]
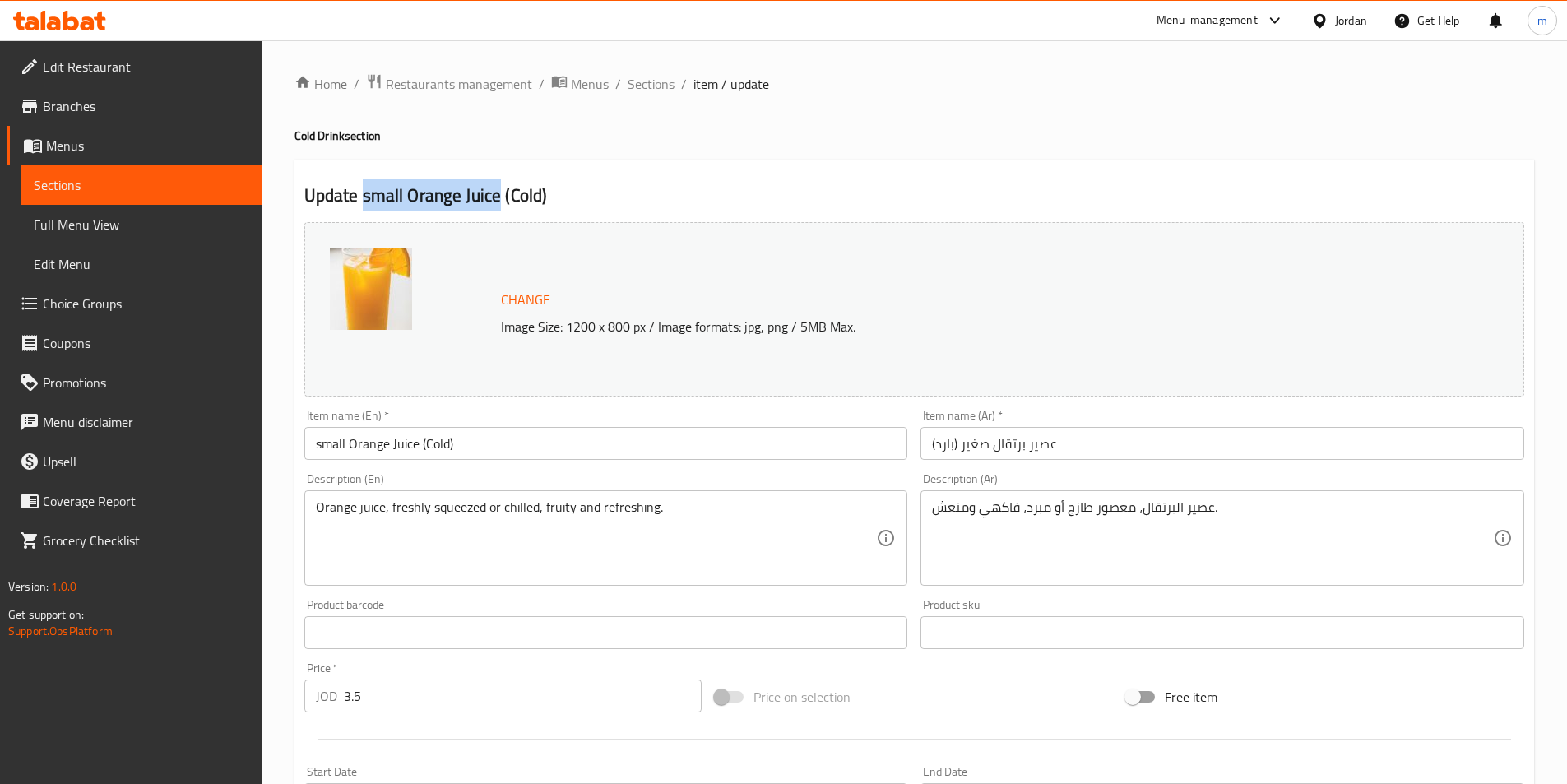
drag, startPoint x: 496, startPoint y: 197, endPoint x: 360, endPoint y: 201, distance: 136.1
click at [360, 201] on h2 "Update small Orange Juice (Cold)" at bounding box center [914, 195] width 1220 height 24
copy h2 "small Orange Juice"
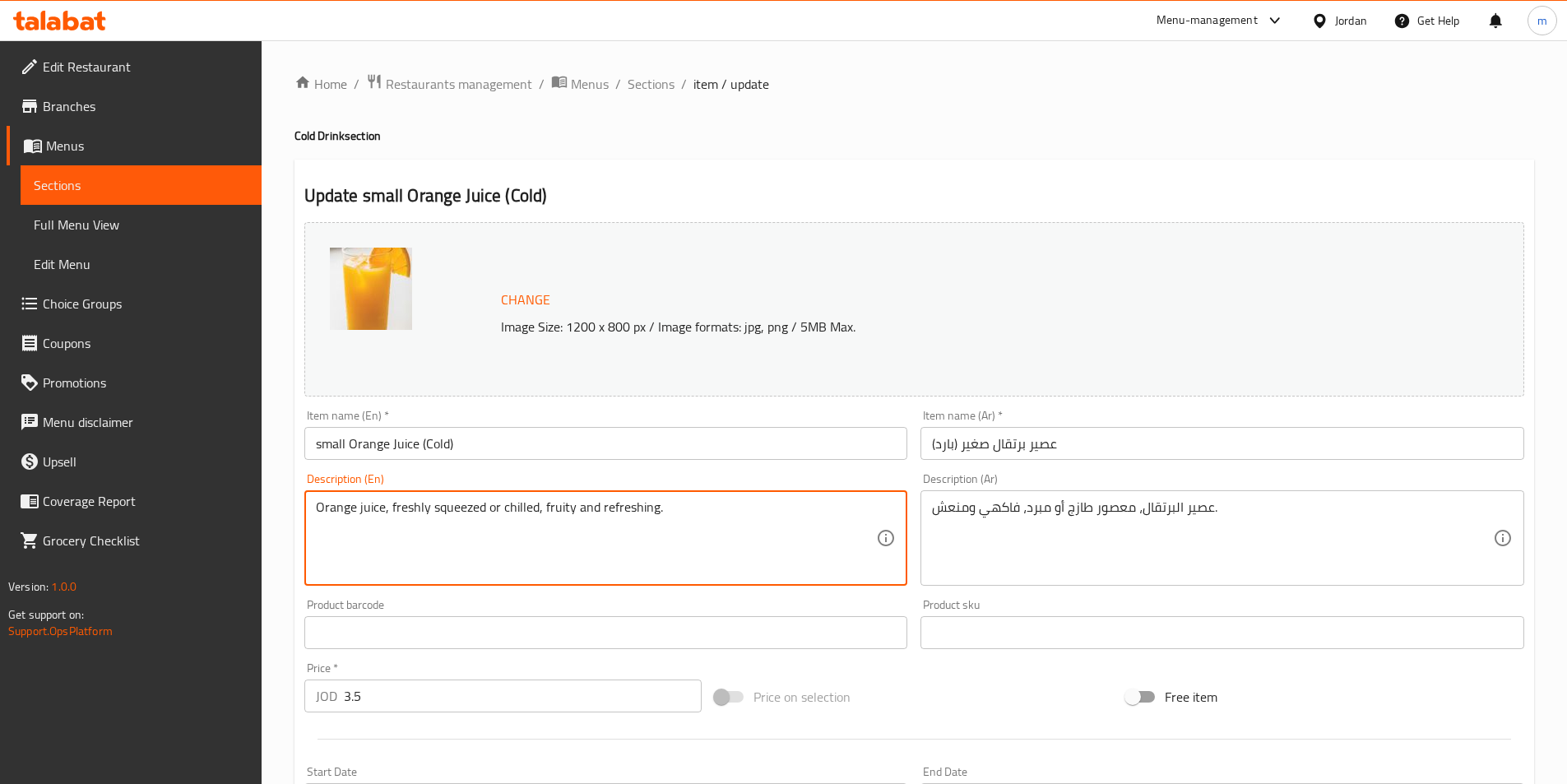
drag, startPoint x: 429, startPoint y: 519, endPoint x: 537, endPoint y: 533, distance: 108.9
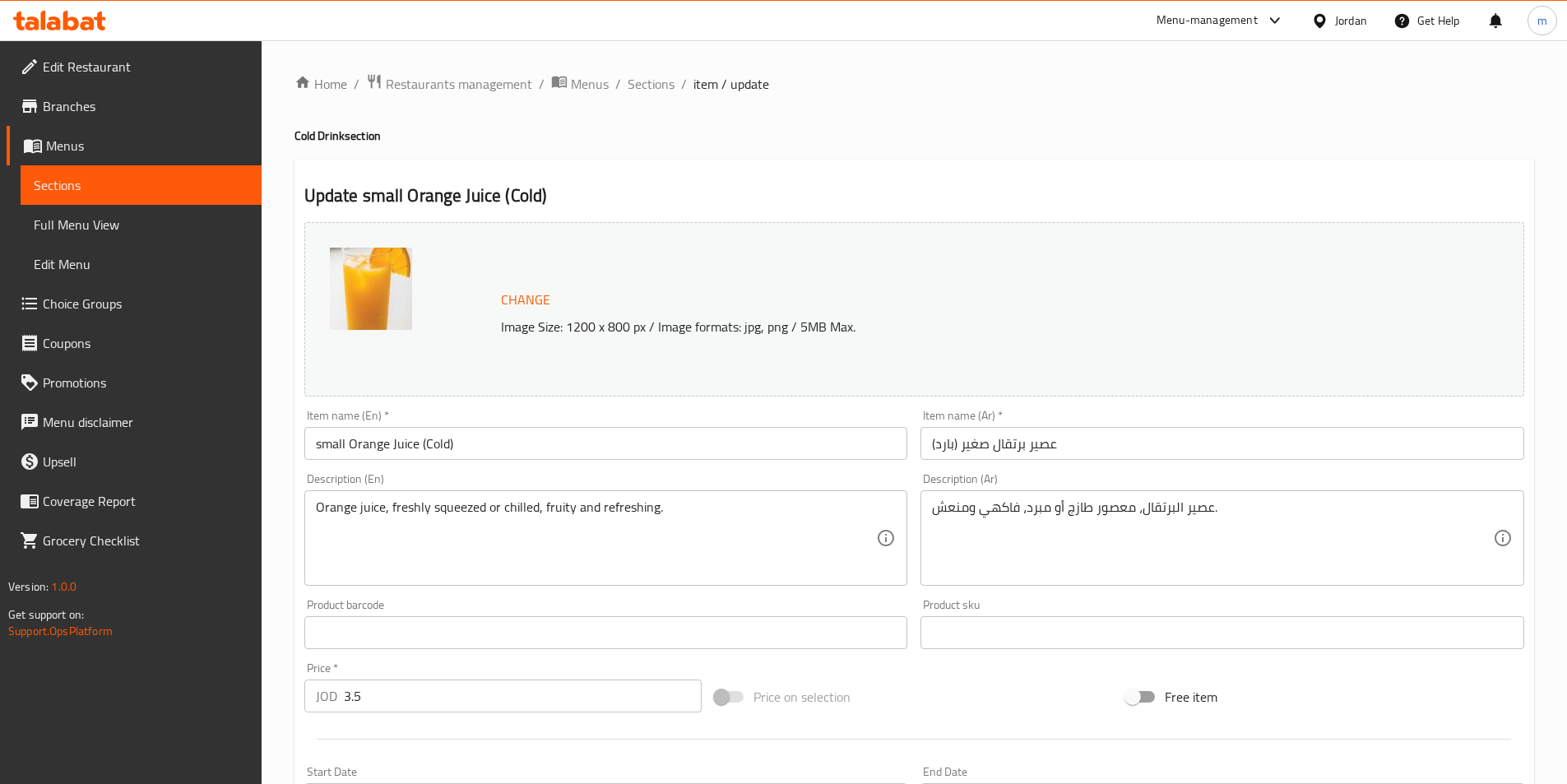
drag, startPoint x: 1235, startPoint y: 101, endPoint x: 1090, endPoint y: 130, distance: 147.9
click at [1235, 101] on div "Home / Restaurants management / Menus / Sections / item / update Cold Drink sec…" at bounding box center [914, 613] width 1240 height 1080
click at [133, 307] on span "Choice Groups" at bounding box center [146, 303] width 206 height 20
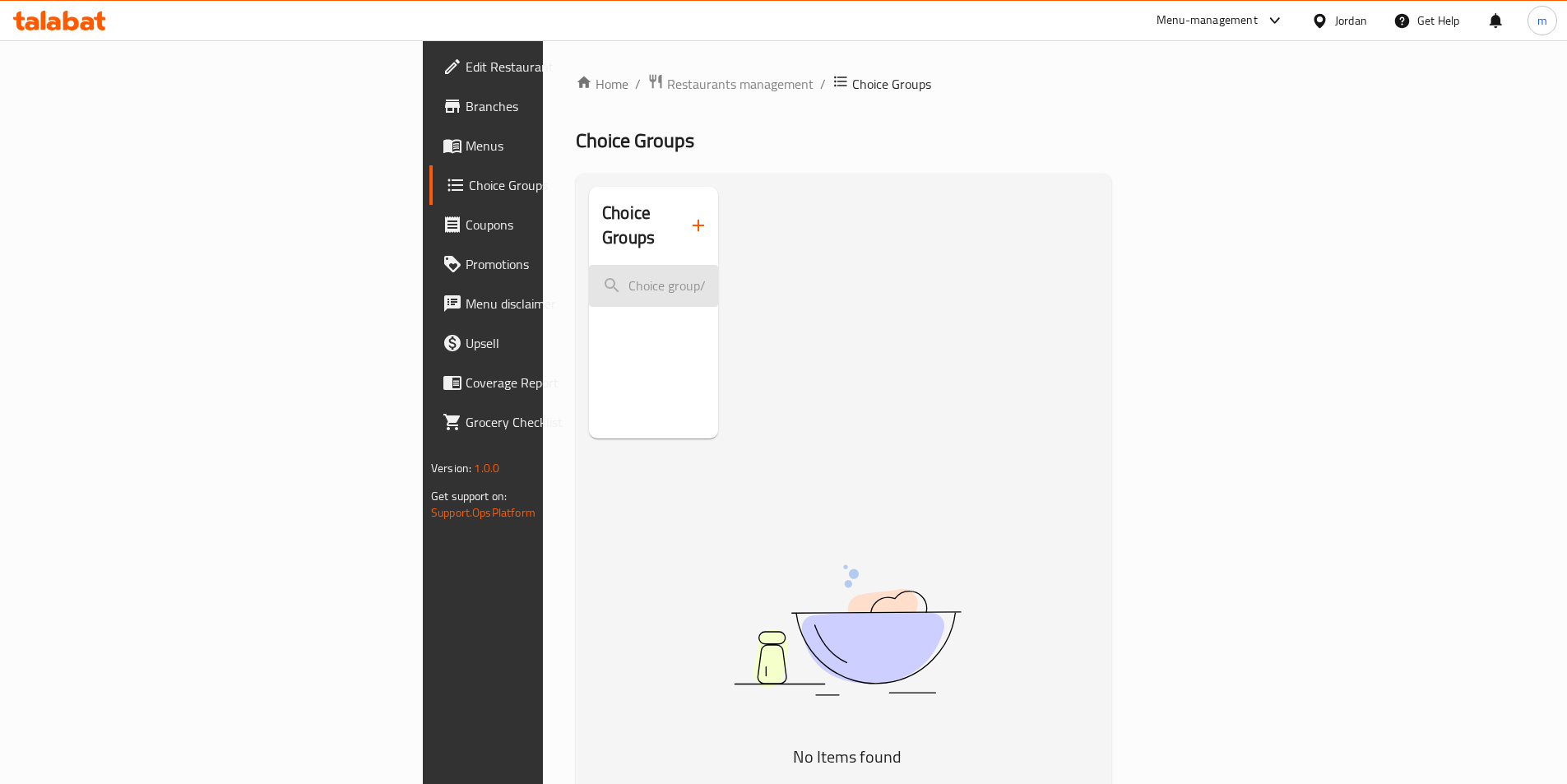
click at [589, 265] on input "search" at bounding box center [653, 286] width 129 height 42
click at [688, 215] on icon "button" at bounding box center [698, 225] width 20 height 20
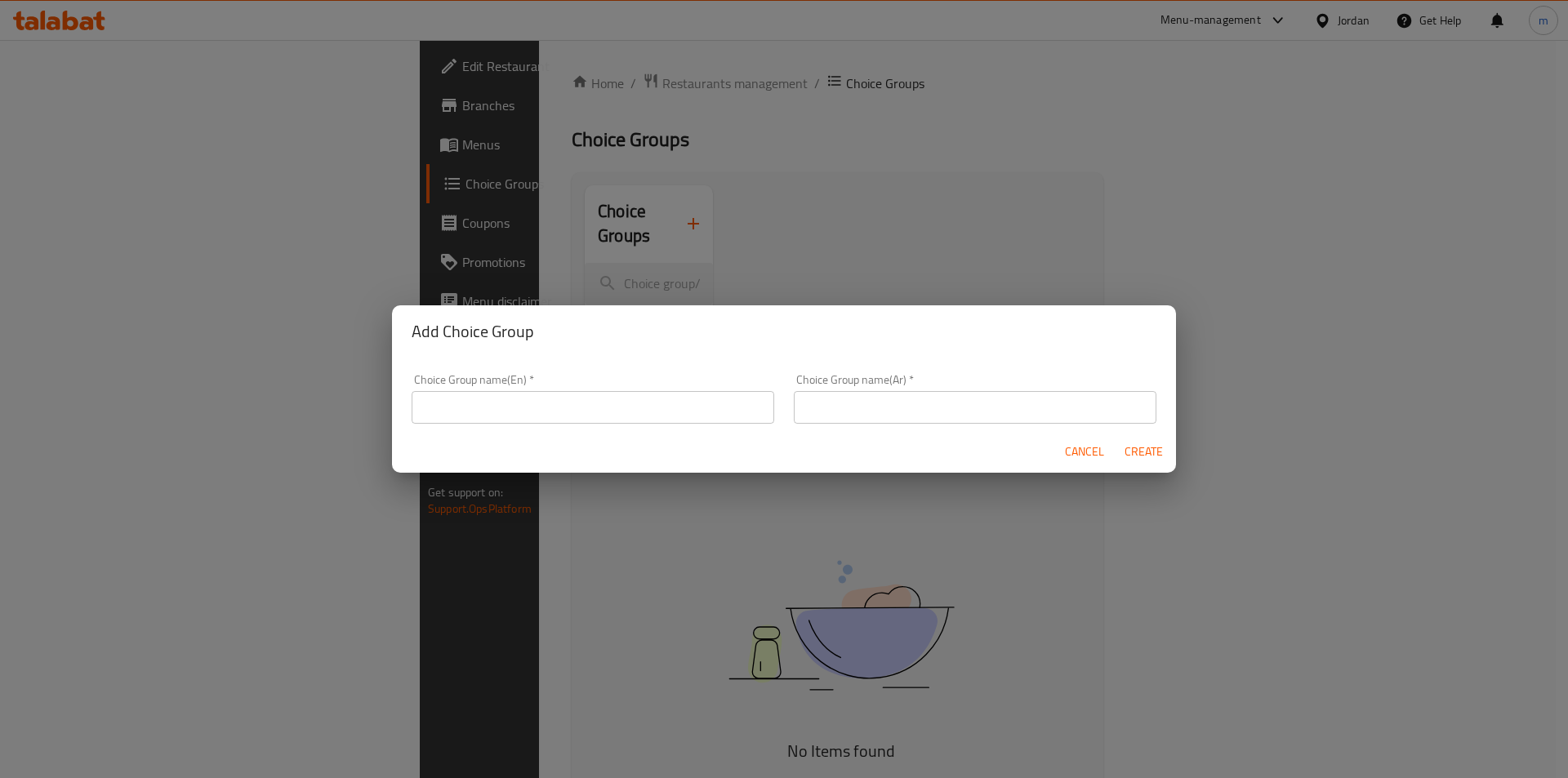
click at [526, 401] on input "text" at bounding box center [592, 408] width 363 height 33
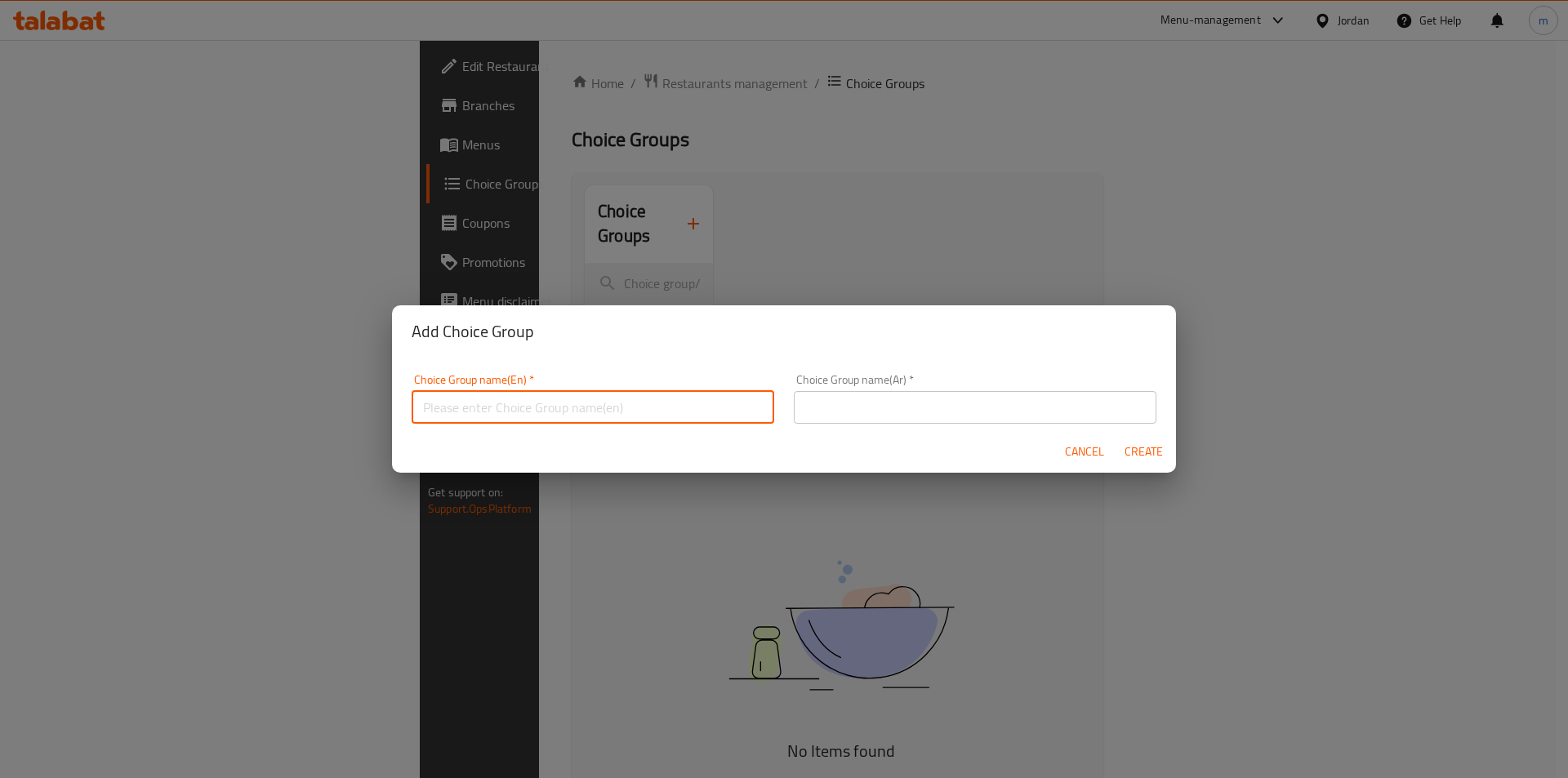
type input "Your Choice of:00"
click at [855, 408] on input "text" at bounding box center [975, 408] width 363 height 33
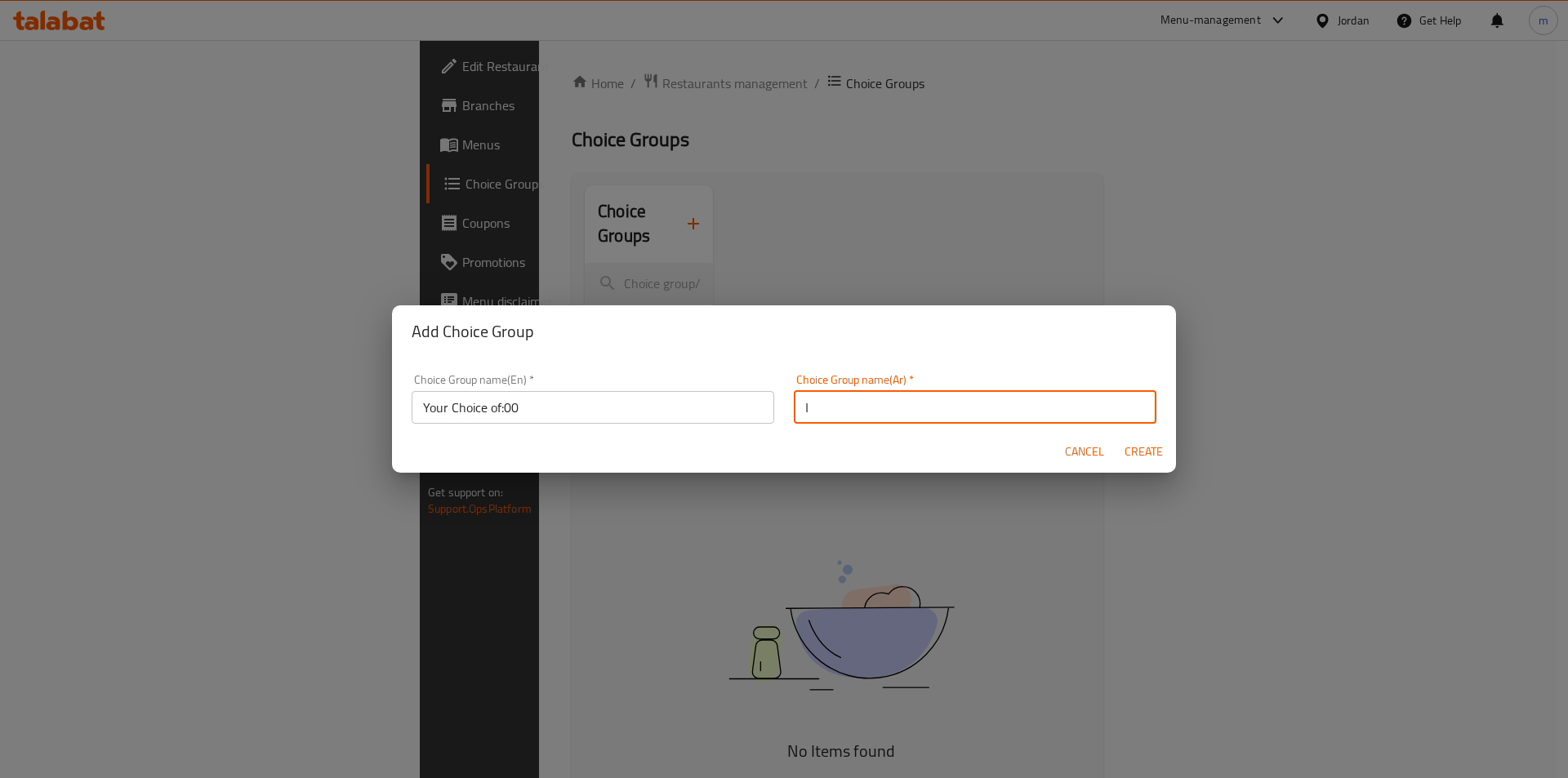
type input "اختيارك من:"
click at [1137, 447] on span "Create" at bounding box center [1143, 452] width 39 height 21
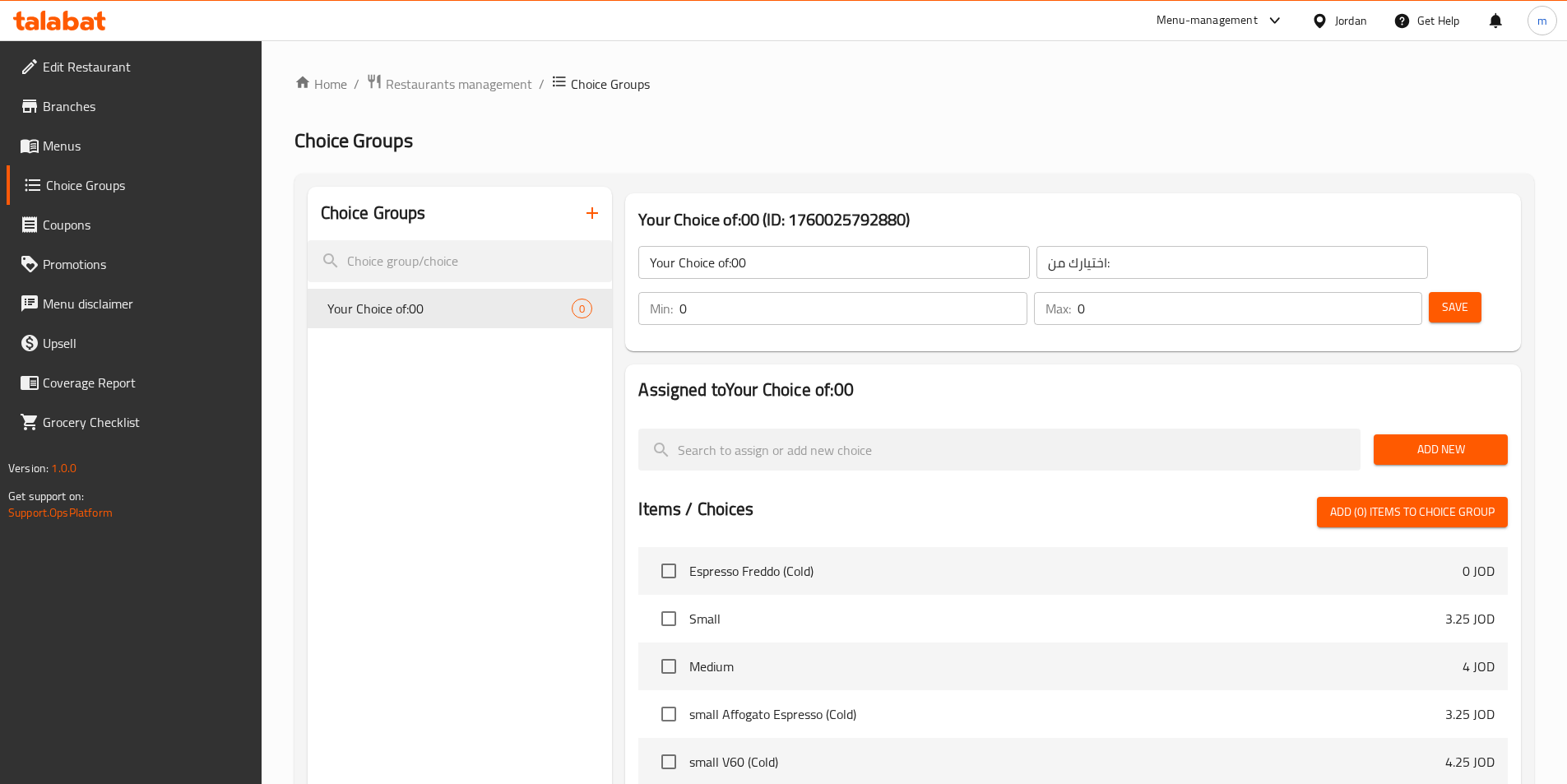
click at [797, 252] on input "Your Choice of:00" at bounding box center [834, 262] width 392 height 33
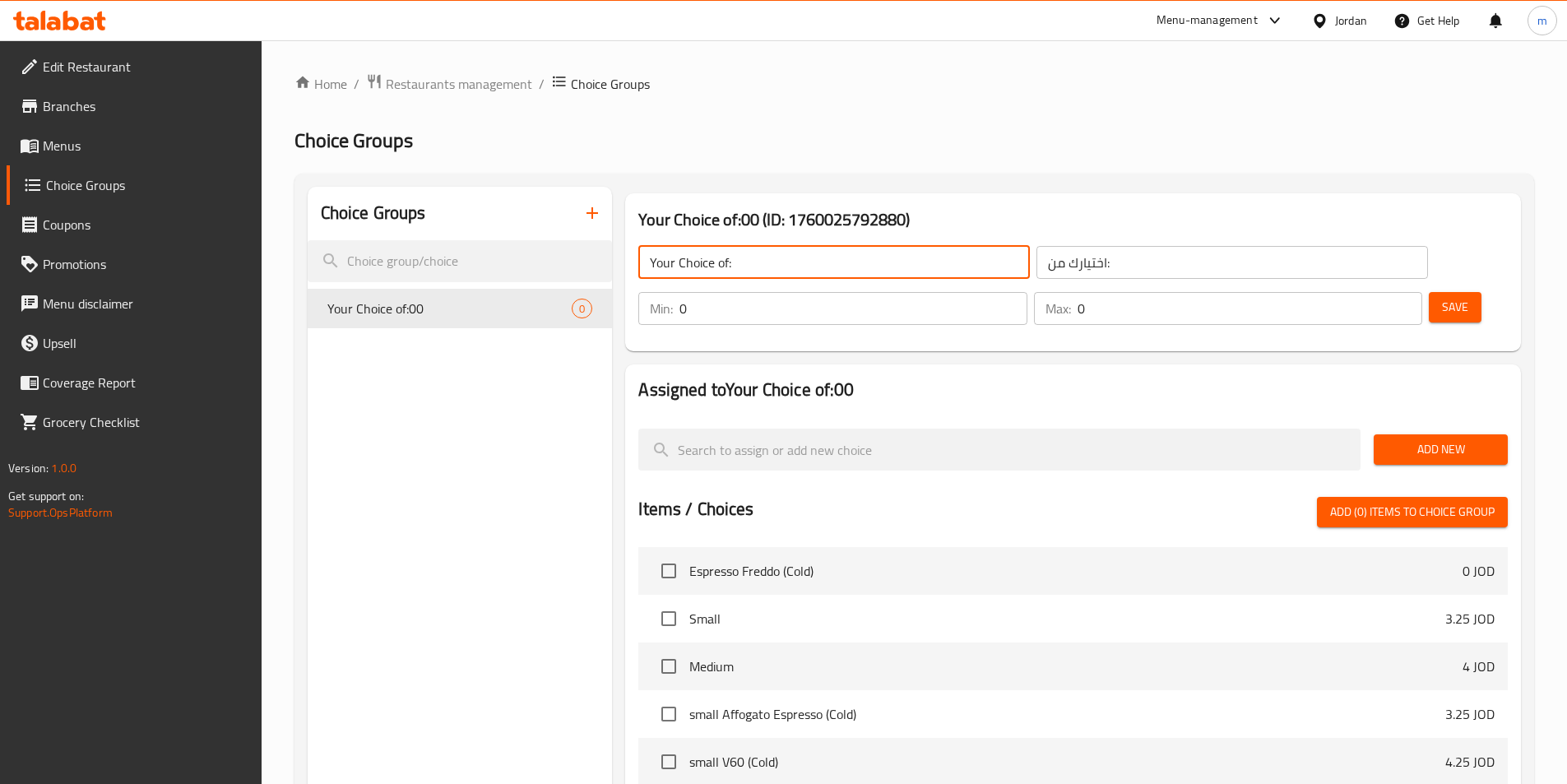
type input "Your Choice of:"
click at [1027, 292] on input "0" at bounding box center [853, 309] width 347 height 33
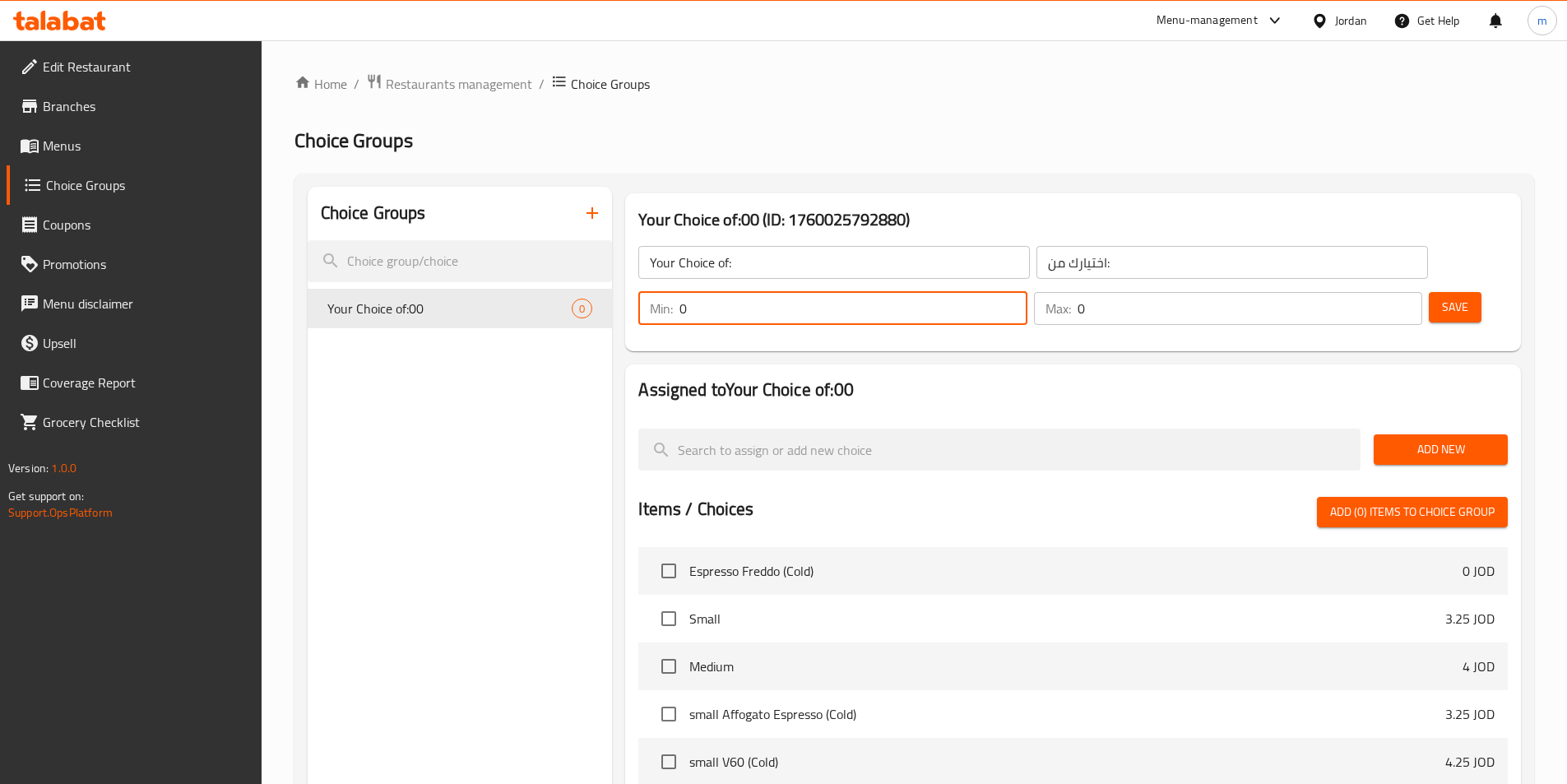
click at [1359, 292] on input "0" at bounding box center [1249, 309] width 345 height 33
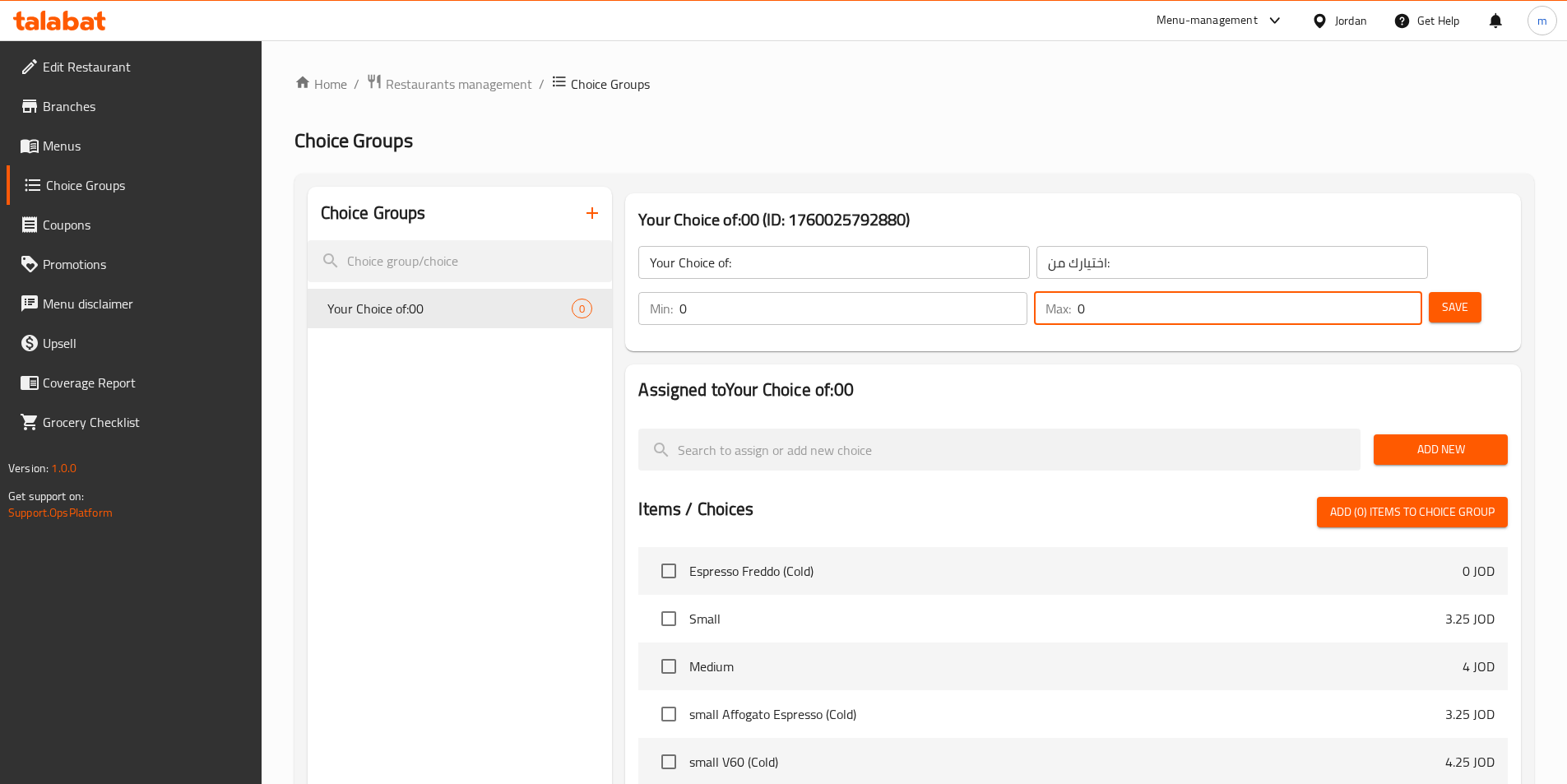
click at [1359, 292] on input "0" at bounding box center [1249, 309] width 345 height 33
type input "1"
click at [1441, 440] on span "Add New" at bounding box center [1441, 450] width 108 height 21
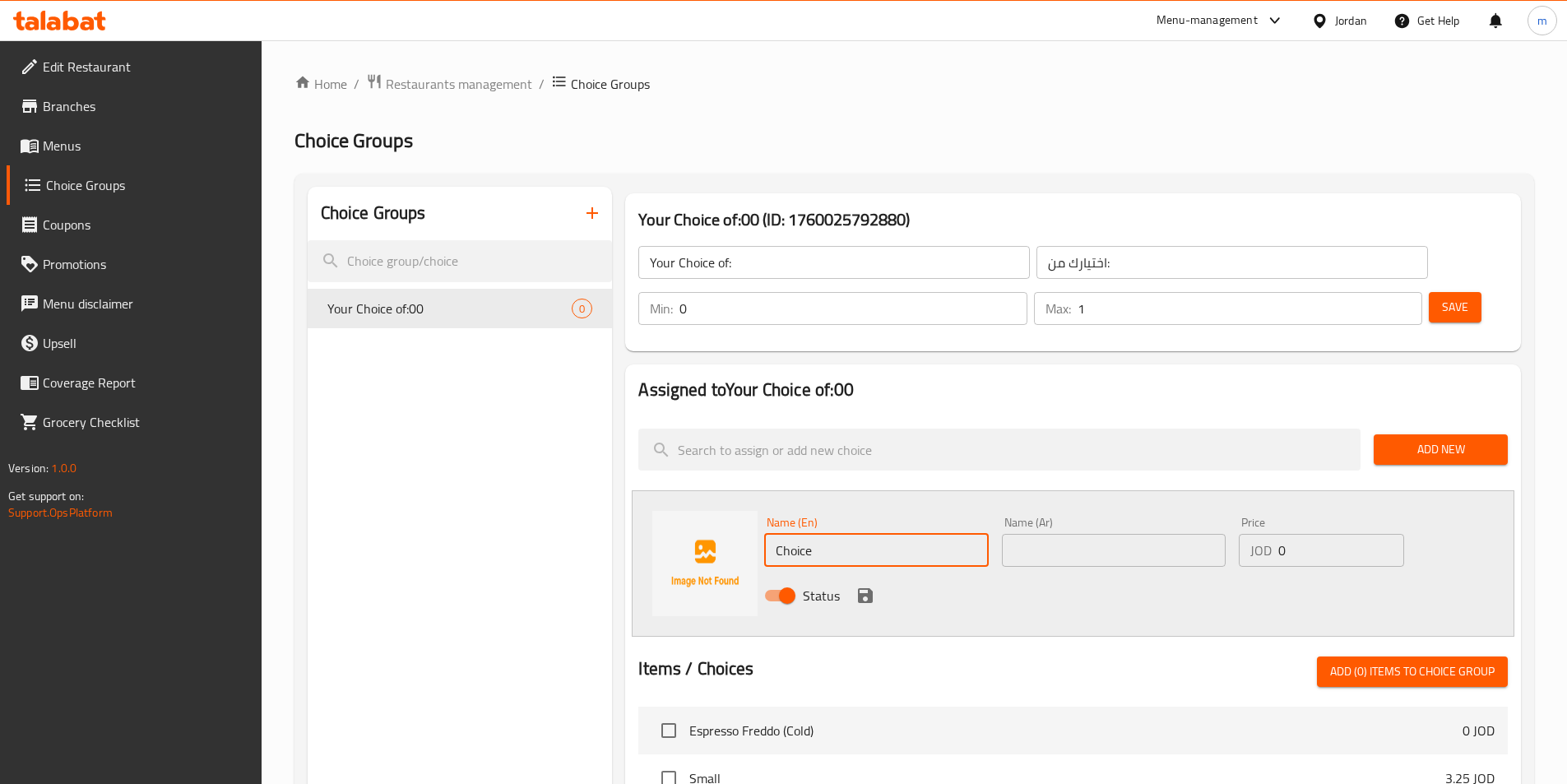
click at [864, 534] on input "Choice" at bounding box center [876, 550] width 223 height 33
paste input "snacking"
type input "snacking"
click at [1076, 534] on input "text" at bounding box center [1114, 550] width 223 height 33
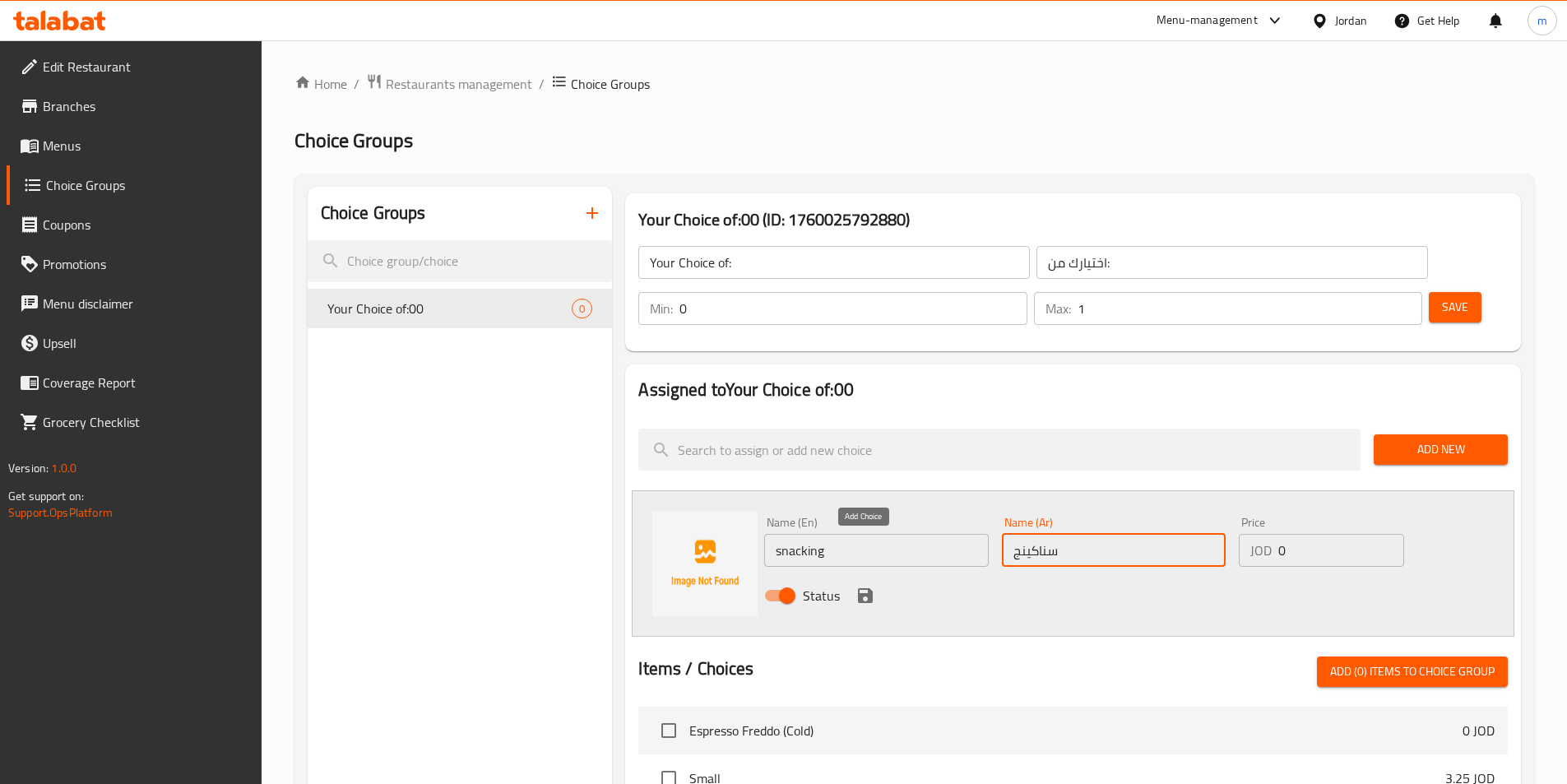
type input "سناكينج"
click at [865, 585] on icon "save" at bounding box center [866, 595] width 20 height 20
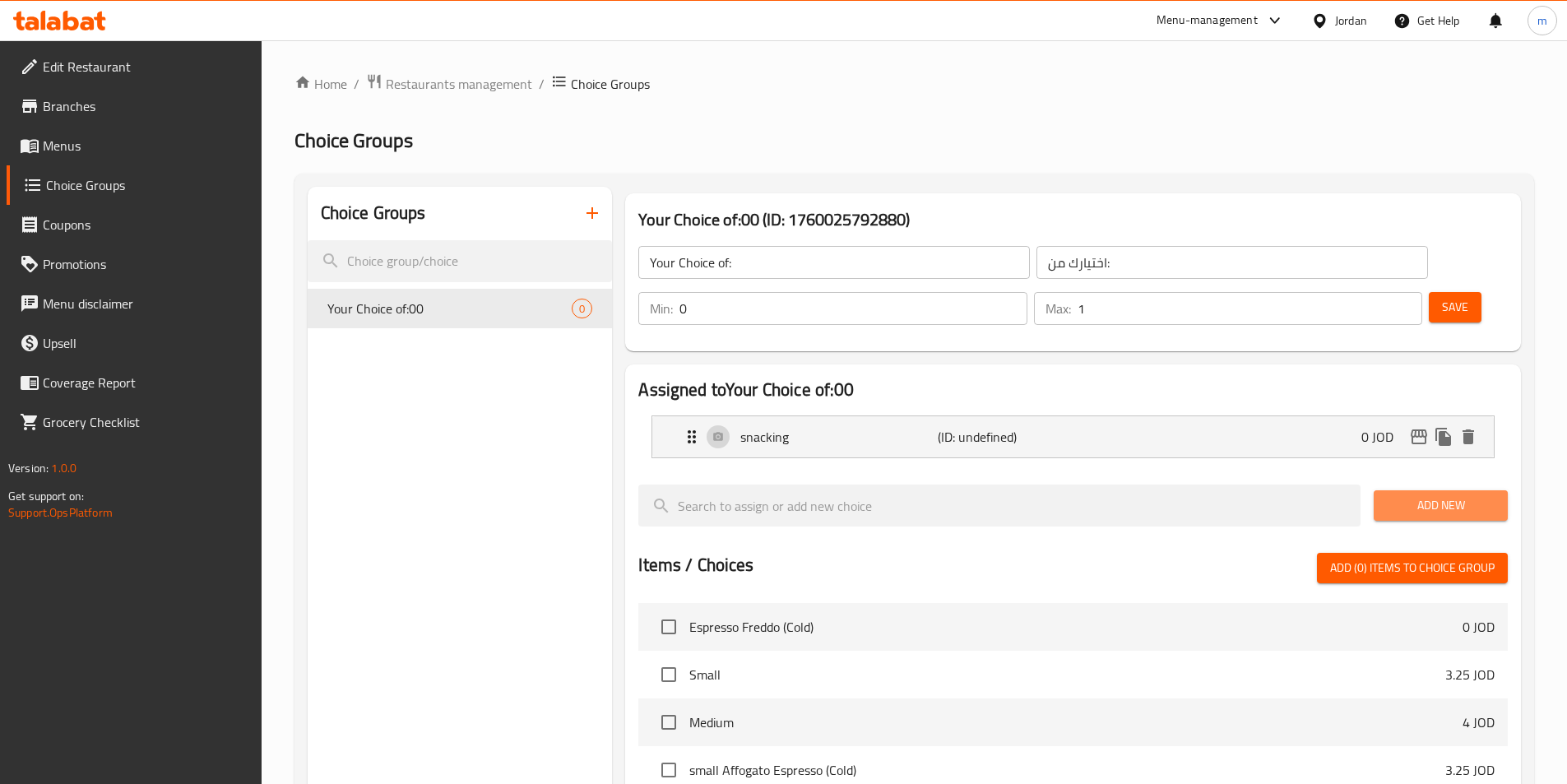
click at [1449, 495] on span "Add New" at bounding box center [1441, 506] width 108 height 21
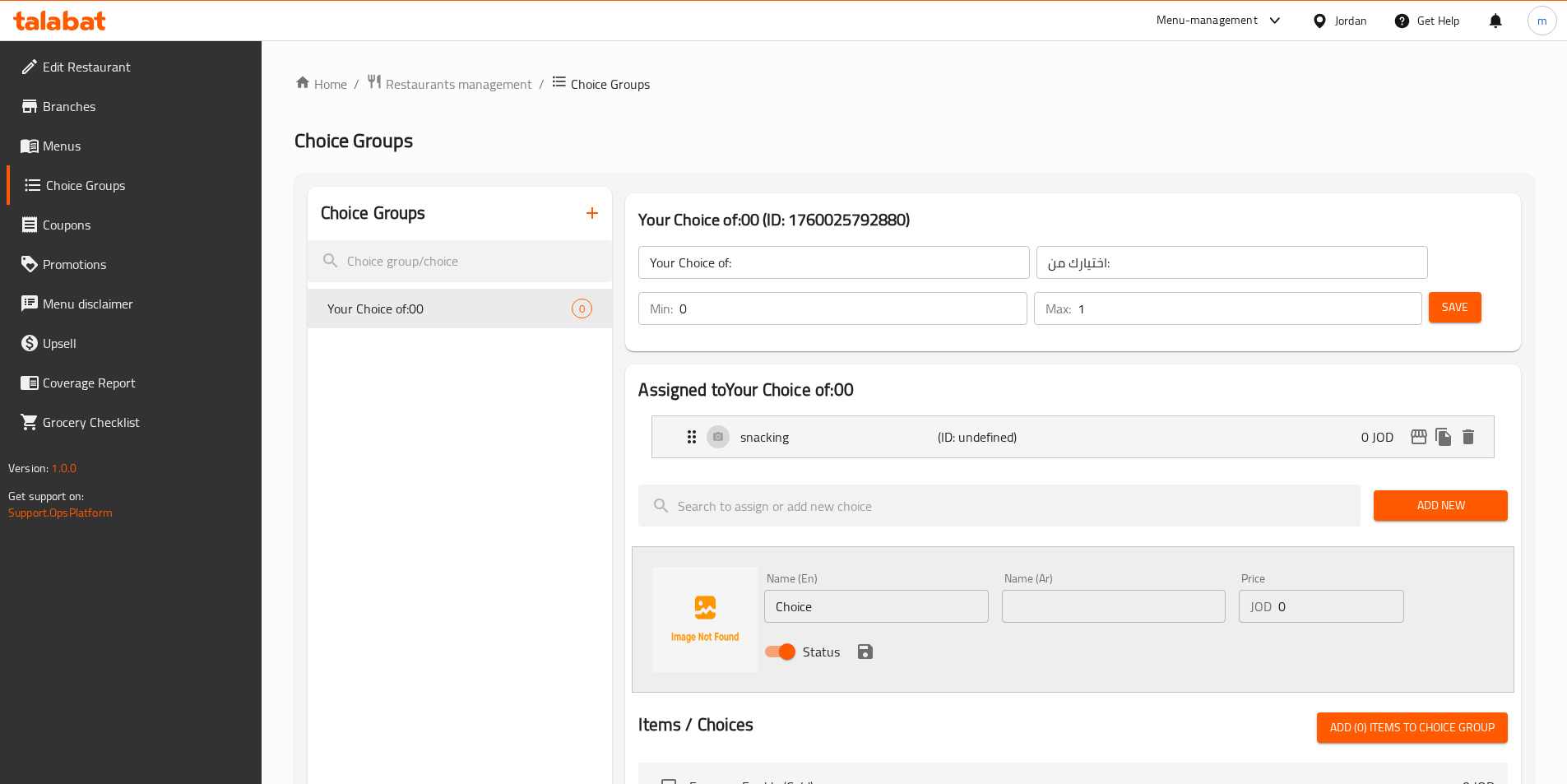
click at [904, 590] on input "Choice" at bounding box center [876, 606] width 223 height 33
paste input "dipping"
type input "dipping"
click at [1087, 590] on input "text" at bounding box center [1114, 606] width 223 height 33
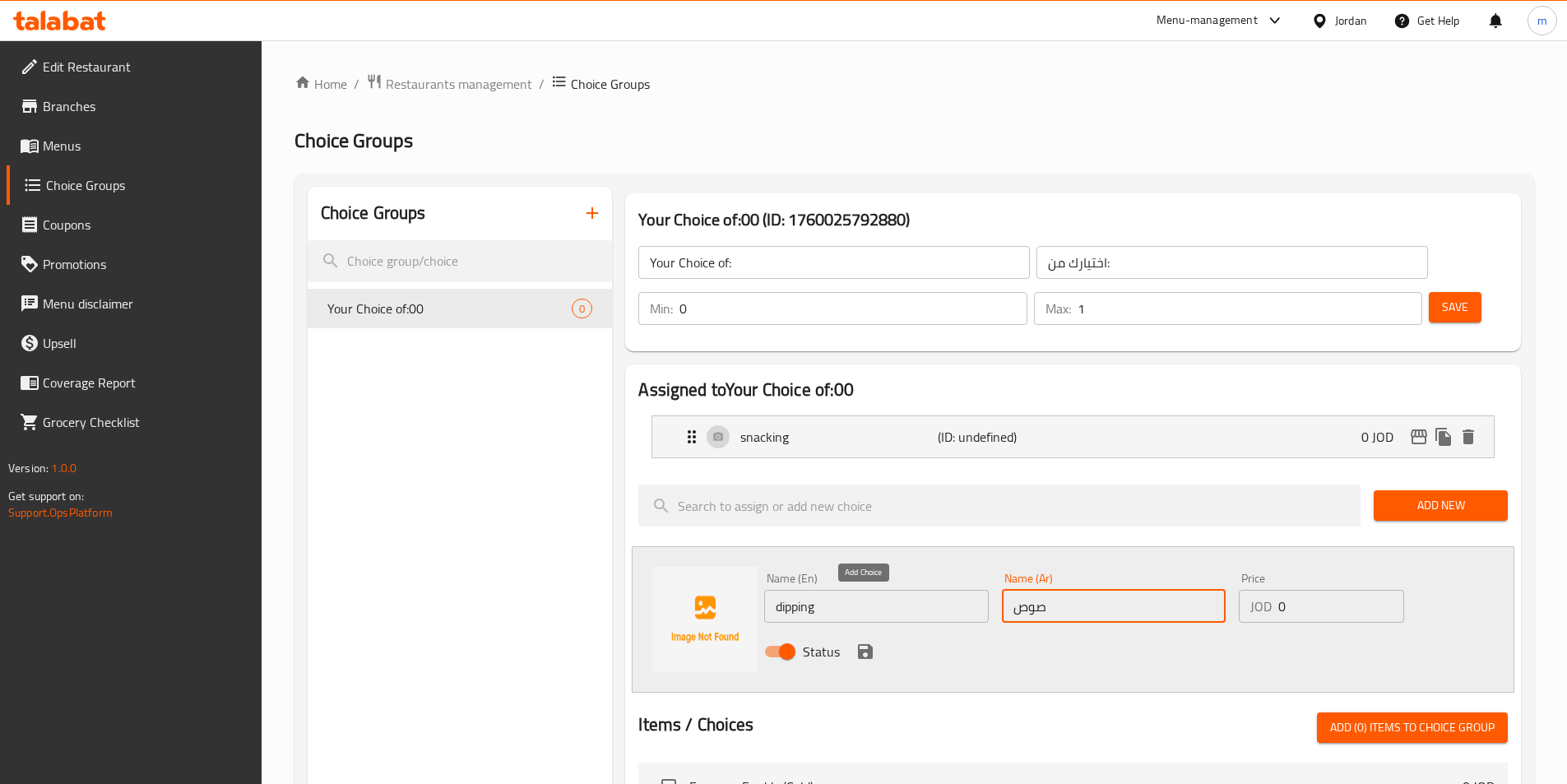
type input "صوص"
click at [869, 644] on icon "save" at bounding box center [866, 651] width 15 height 15
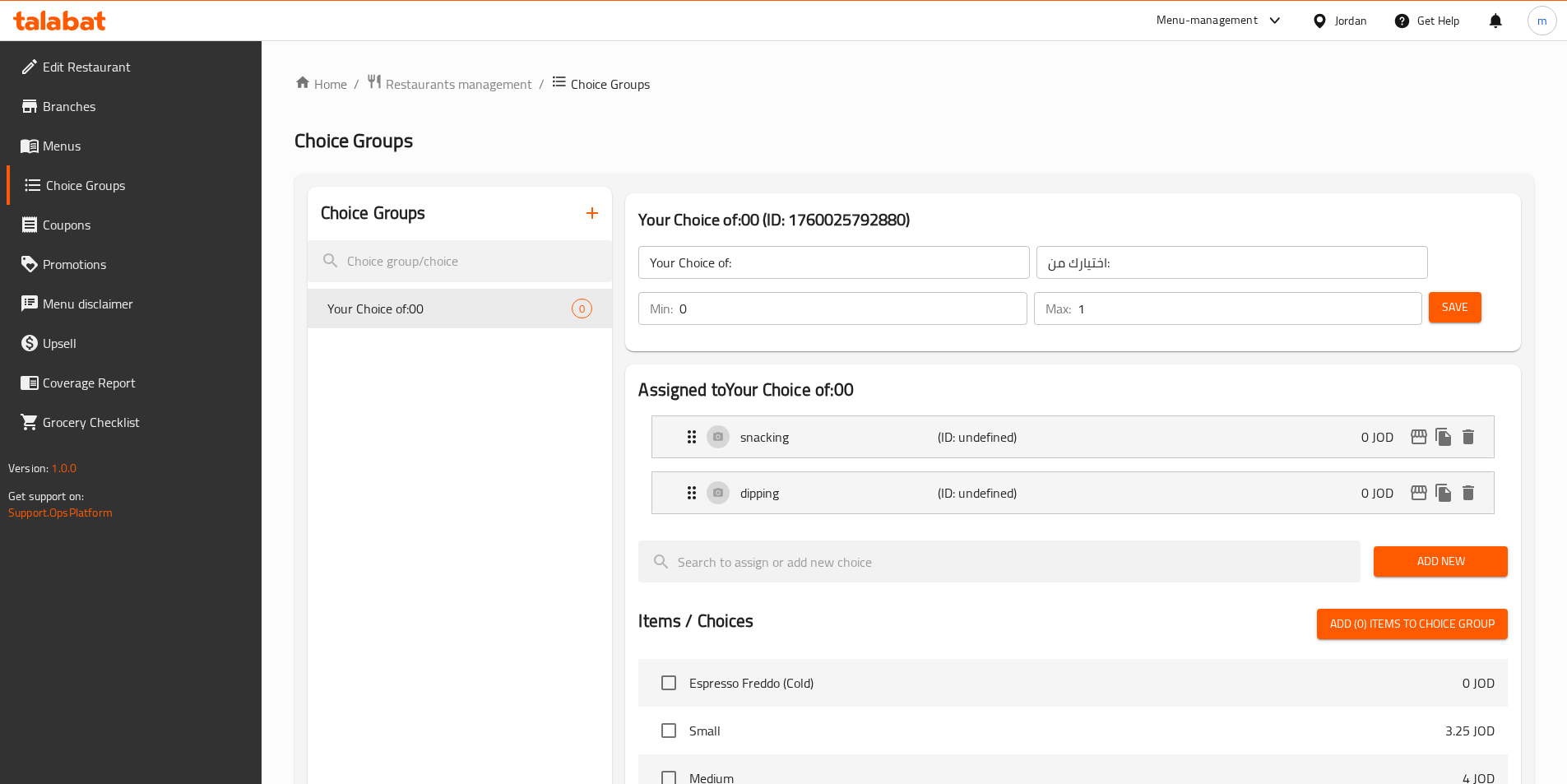
click at [1027, 292] on input "0" at bounding box center [853, 309] width 347 height 33
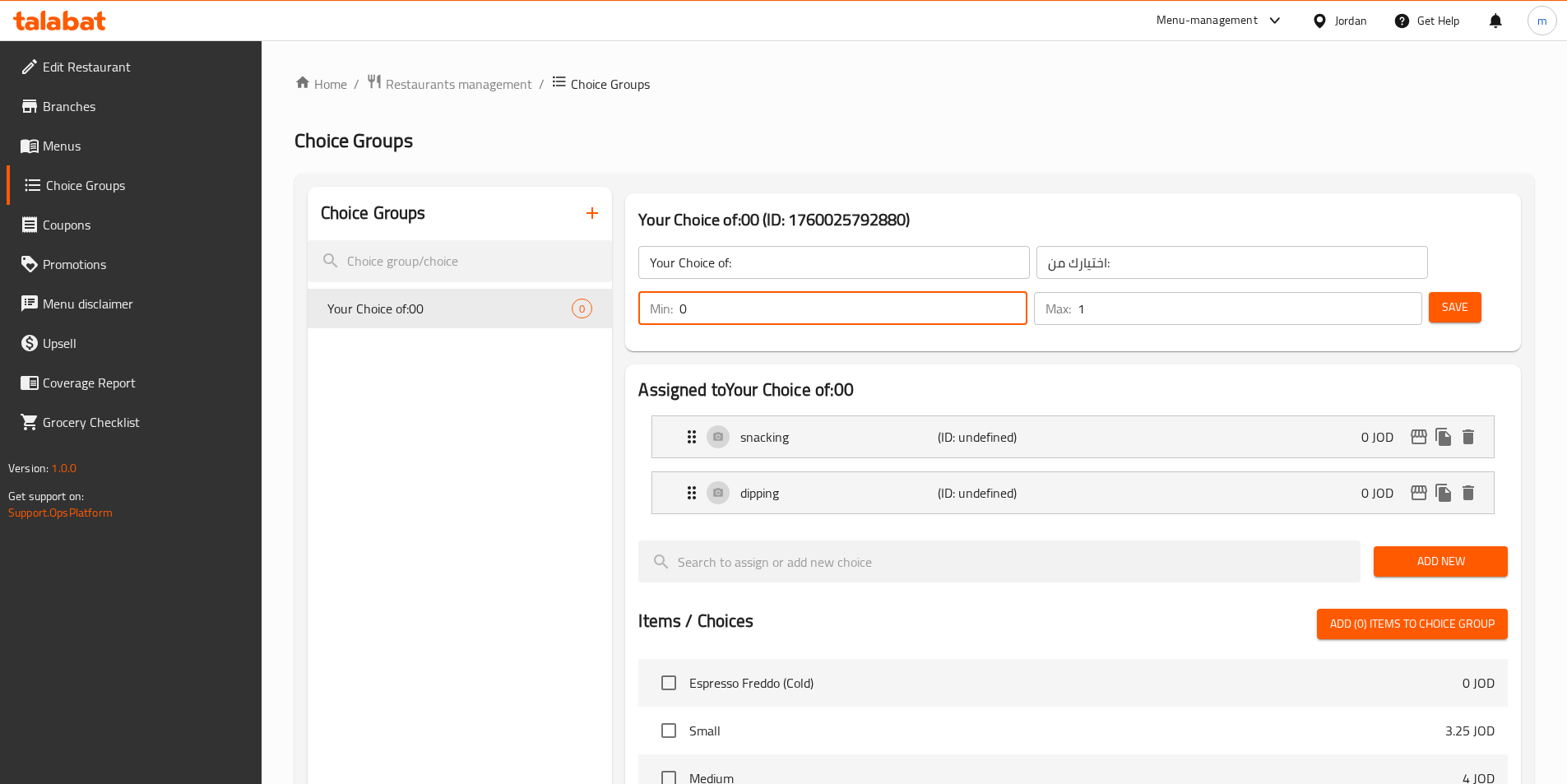
click at [1027, 292] on input "0" at bounding box center [853, 309] width 347 height 33
type input "1"
click at [1442, 297] on span "Save" at bounding box center [1455, 307] width 26 height 21
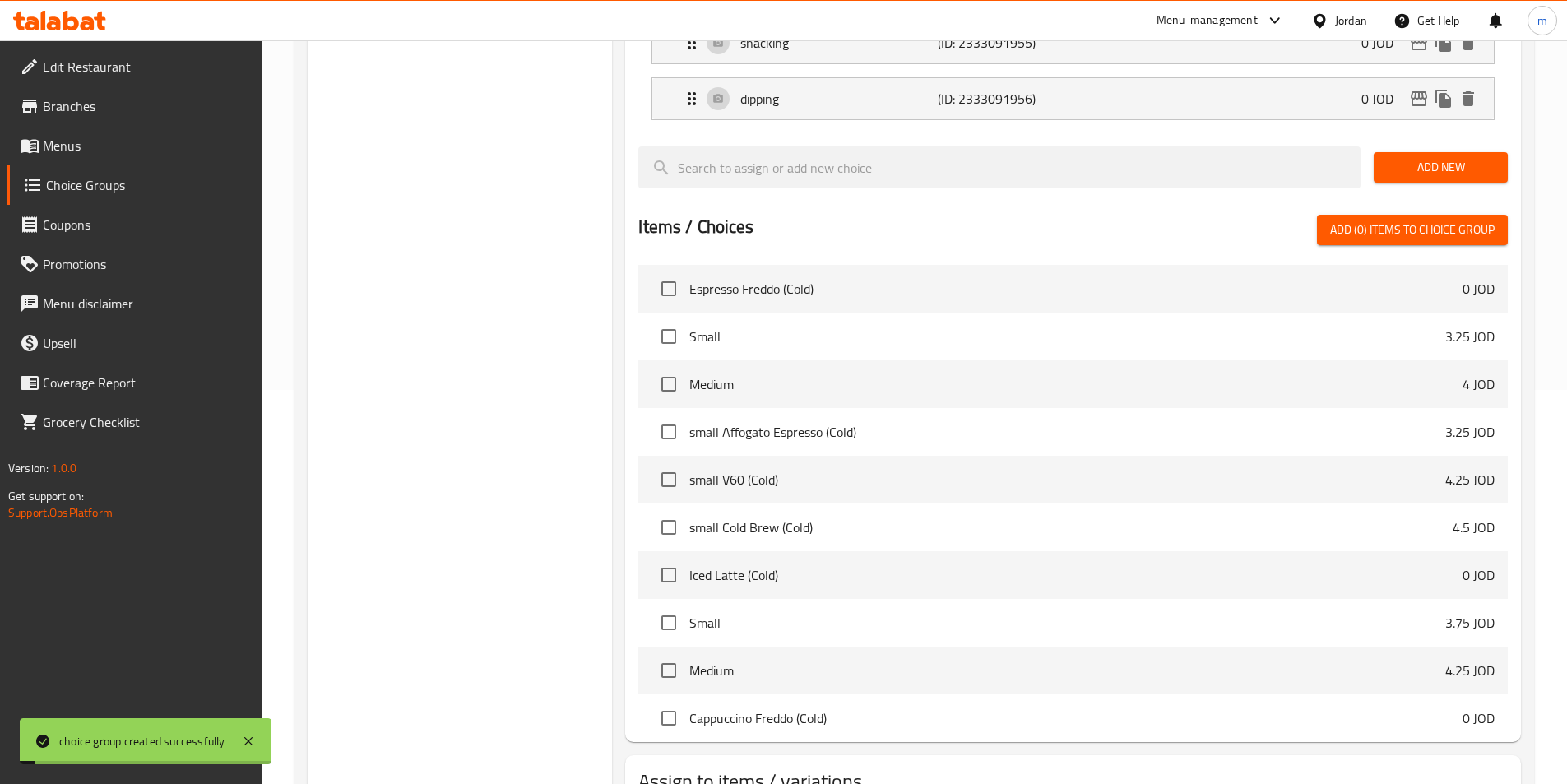
scroll to position [474, 0]
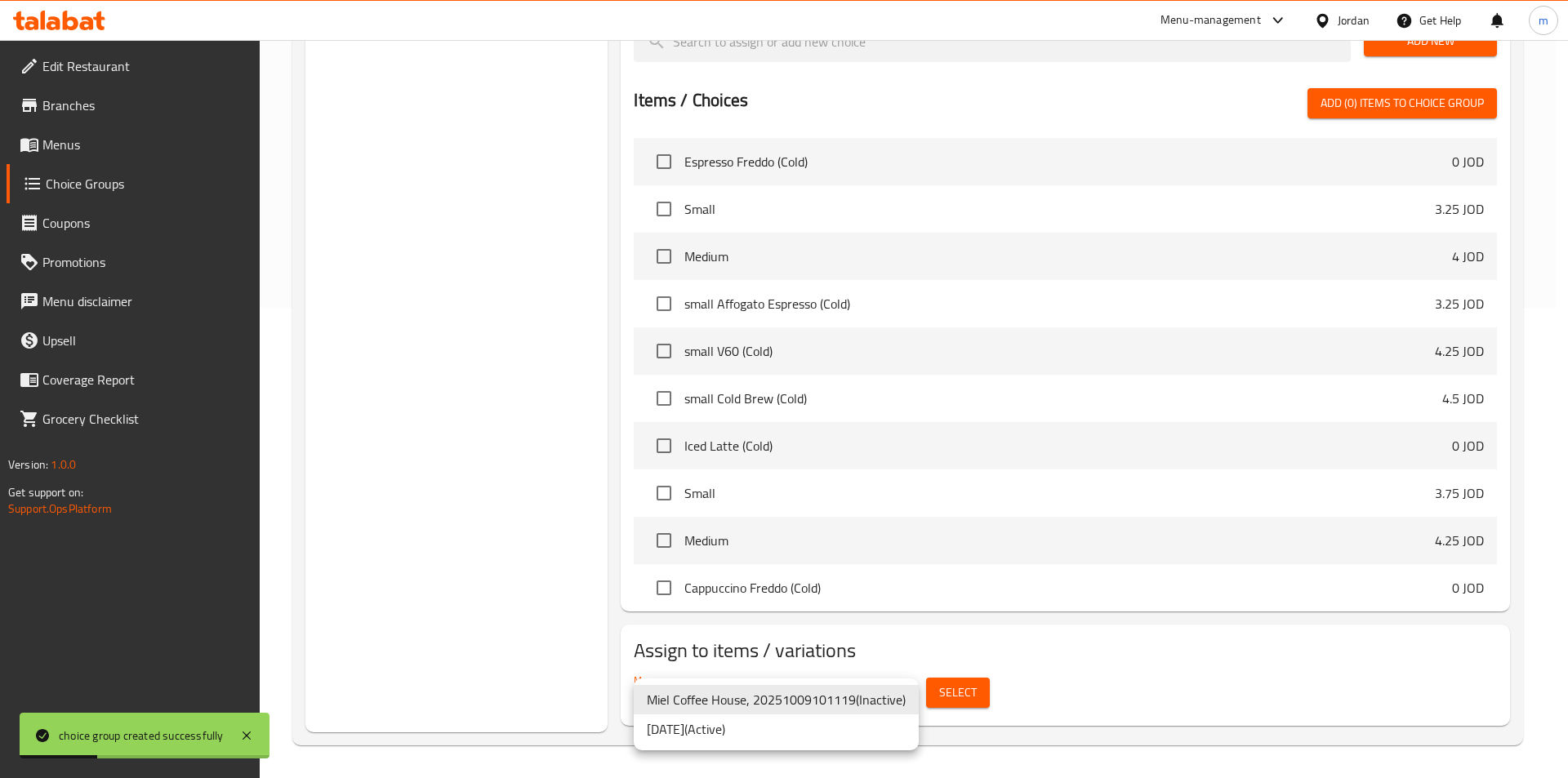
click at [711, 730] on li "[DATE] ( Active )" at bounding box center [776, 729] width 285 height 29
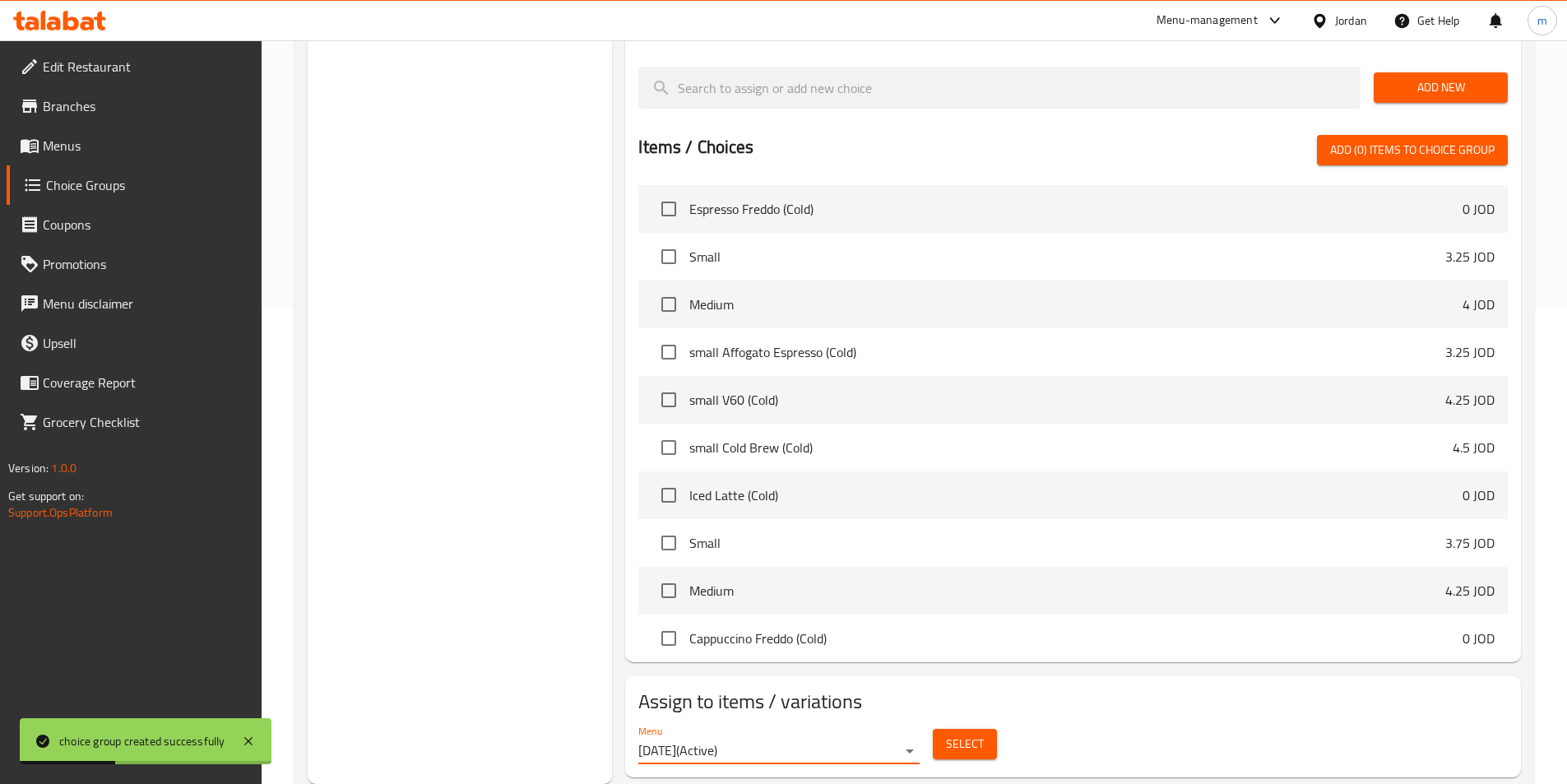
click at [960, 733] on span "Select" at bounding box center [964, 744] width 38 height 21
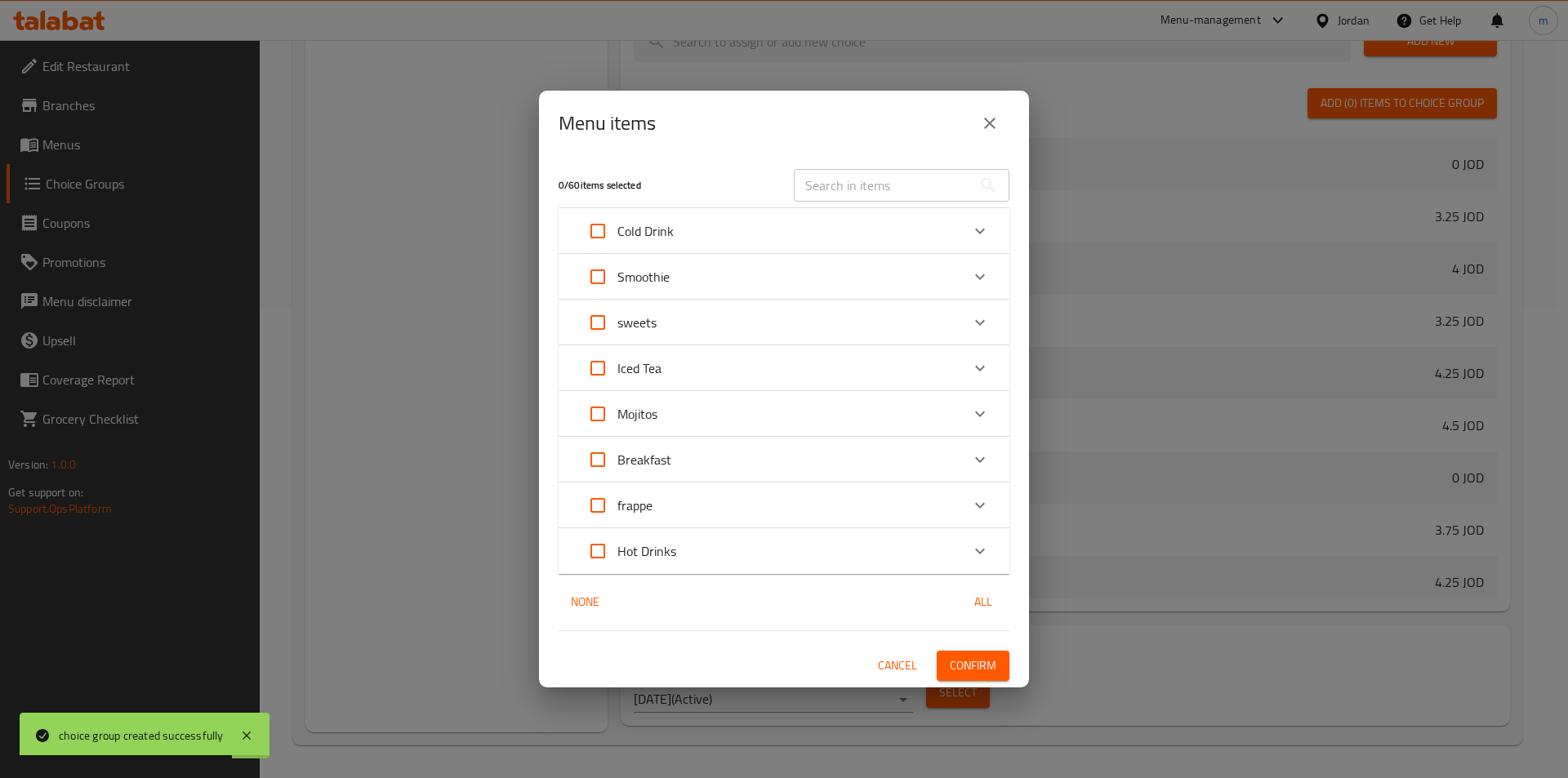
click at [874, 175] on input "text" at bounding box center [883, 185] width 178 height 33
paste input "crunchy fingers"
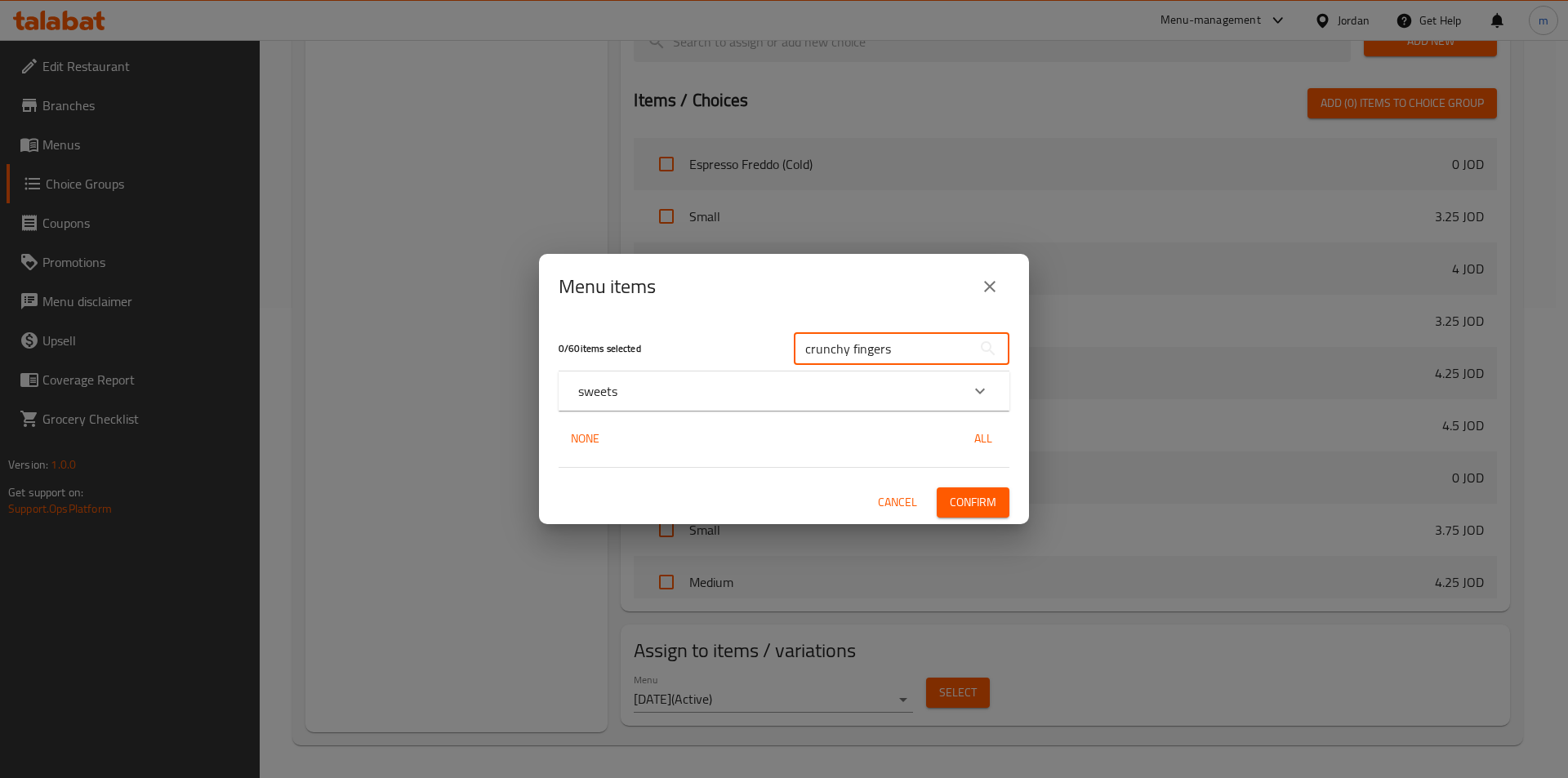
type input "crunchy fingers"
click at [979, 395] on icon "Expand" at bounding box center [979, 390] width 20 height 20
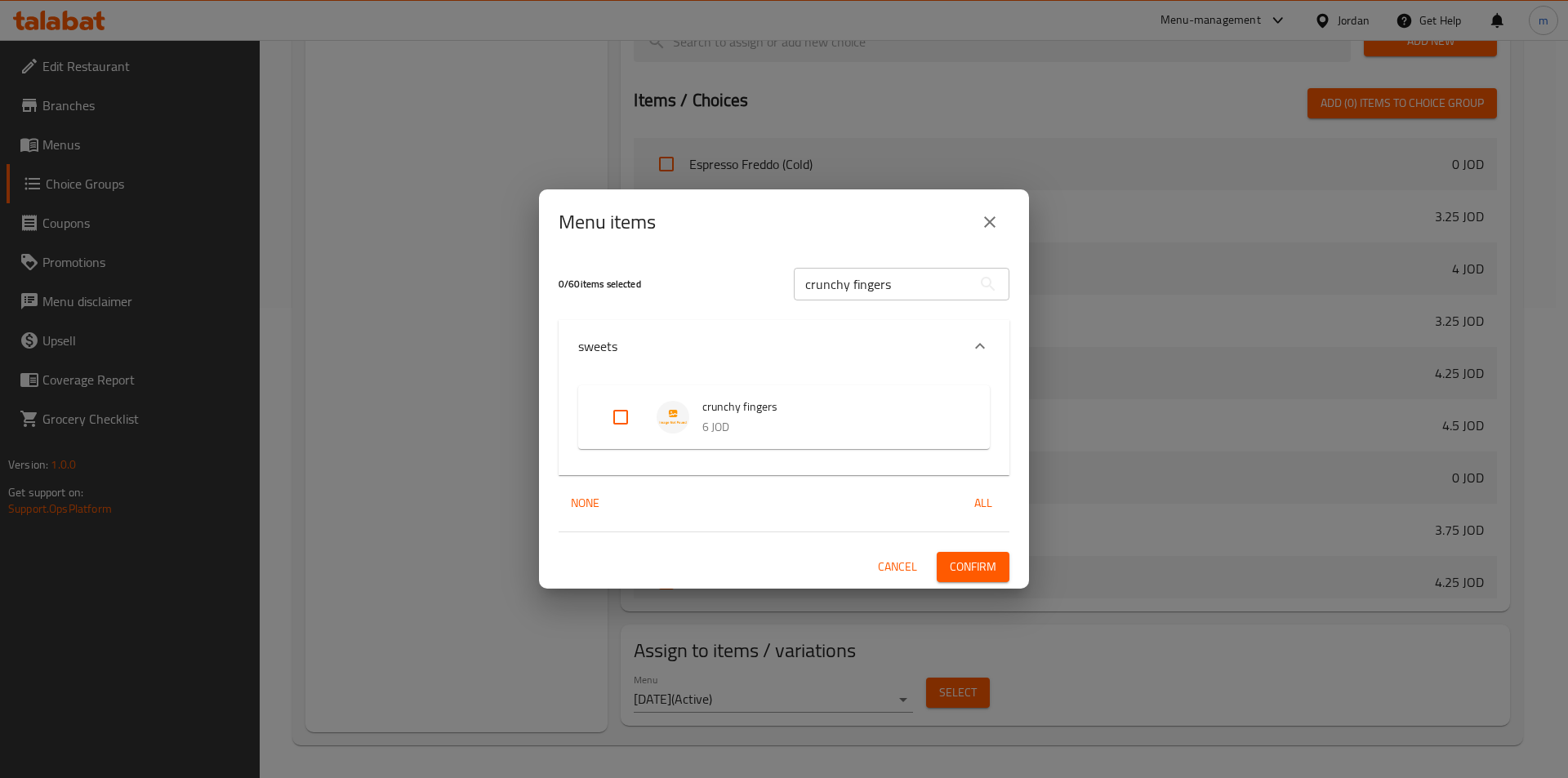
click at [607, 418] on input "Expand" at bounding box center [620, 416] width 39 height 39
checkbox input "true"
click at [990, 566] on span "Confirm" at bounding box center [973, 567] width 47 height 21
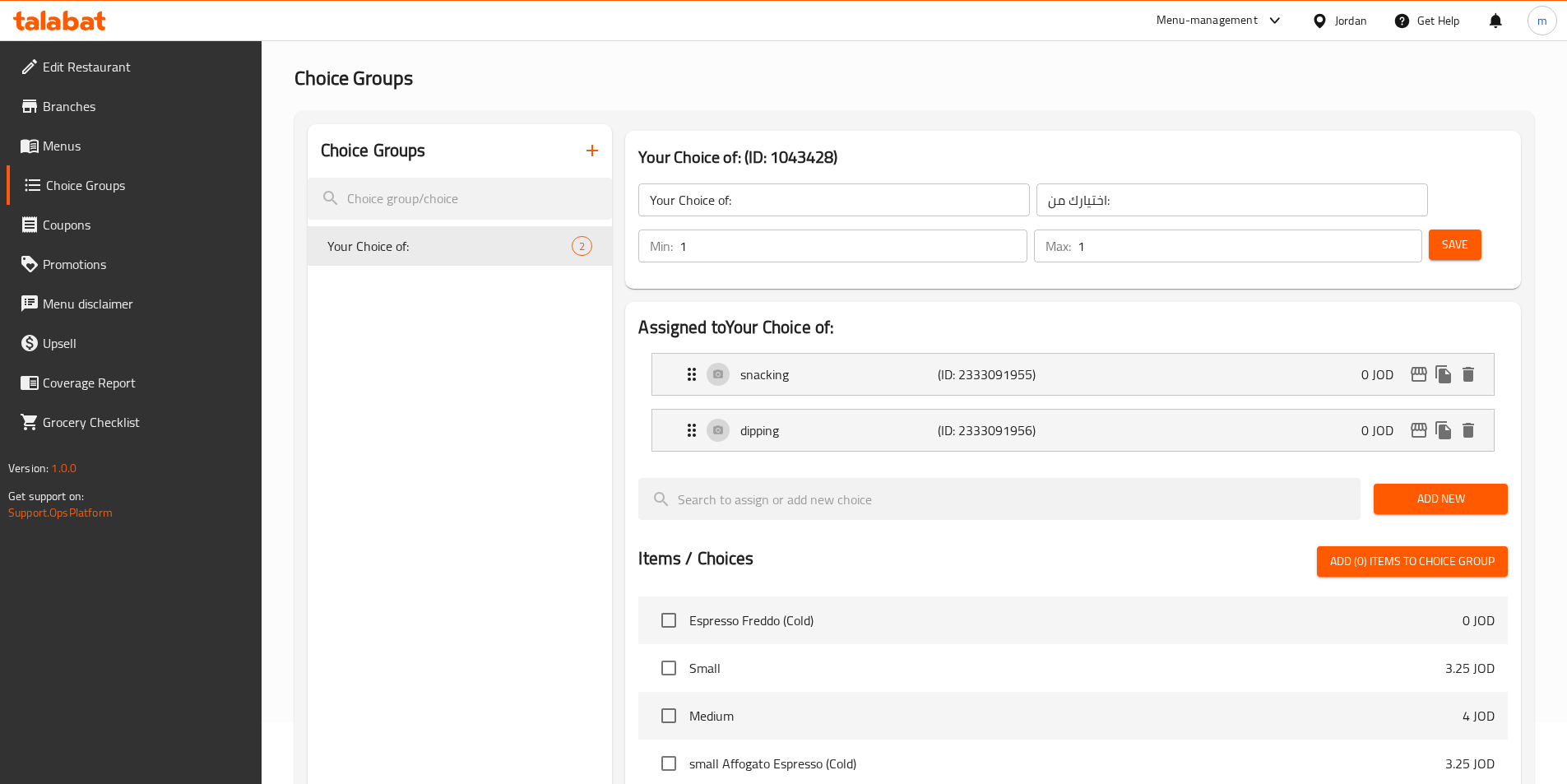
scroll to position [0, 0]
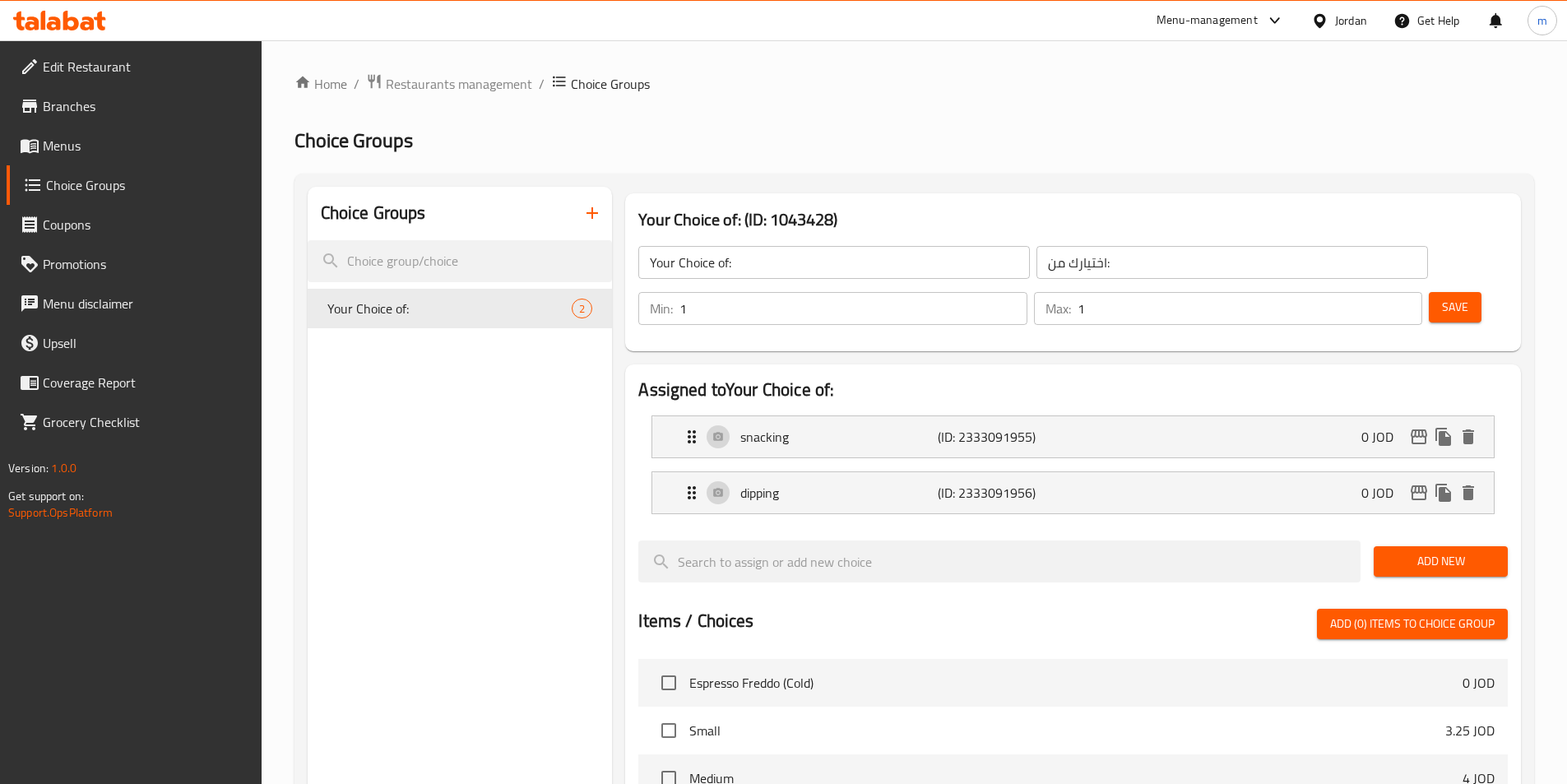
click at [585, 214] on icon "button" at bounding box center [592, 213] width 20 height 20
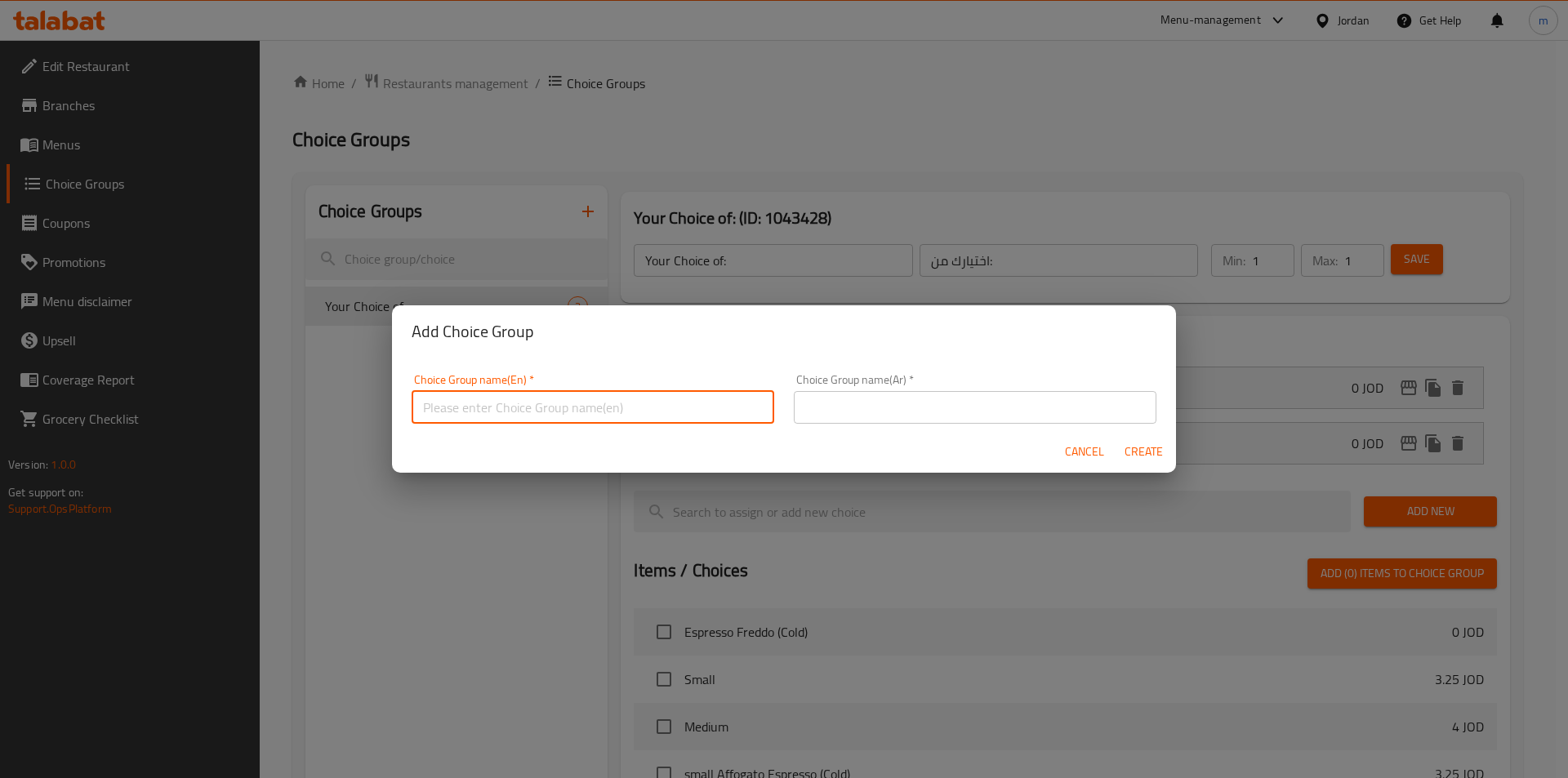
click at [557, 403] on input "text" at bounding box center [592, 408] width 363 height 33
type input "Your Choice of:00"
click at [858, 421] on input "text" at bounding box center [975, 408] width 363 height 33
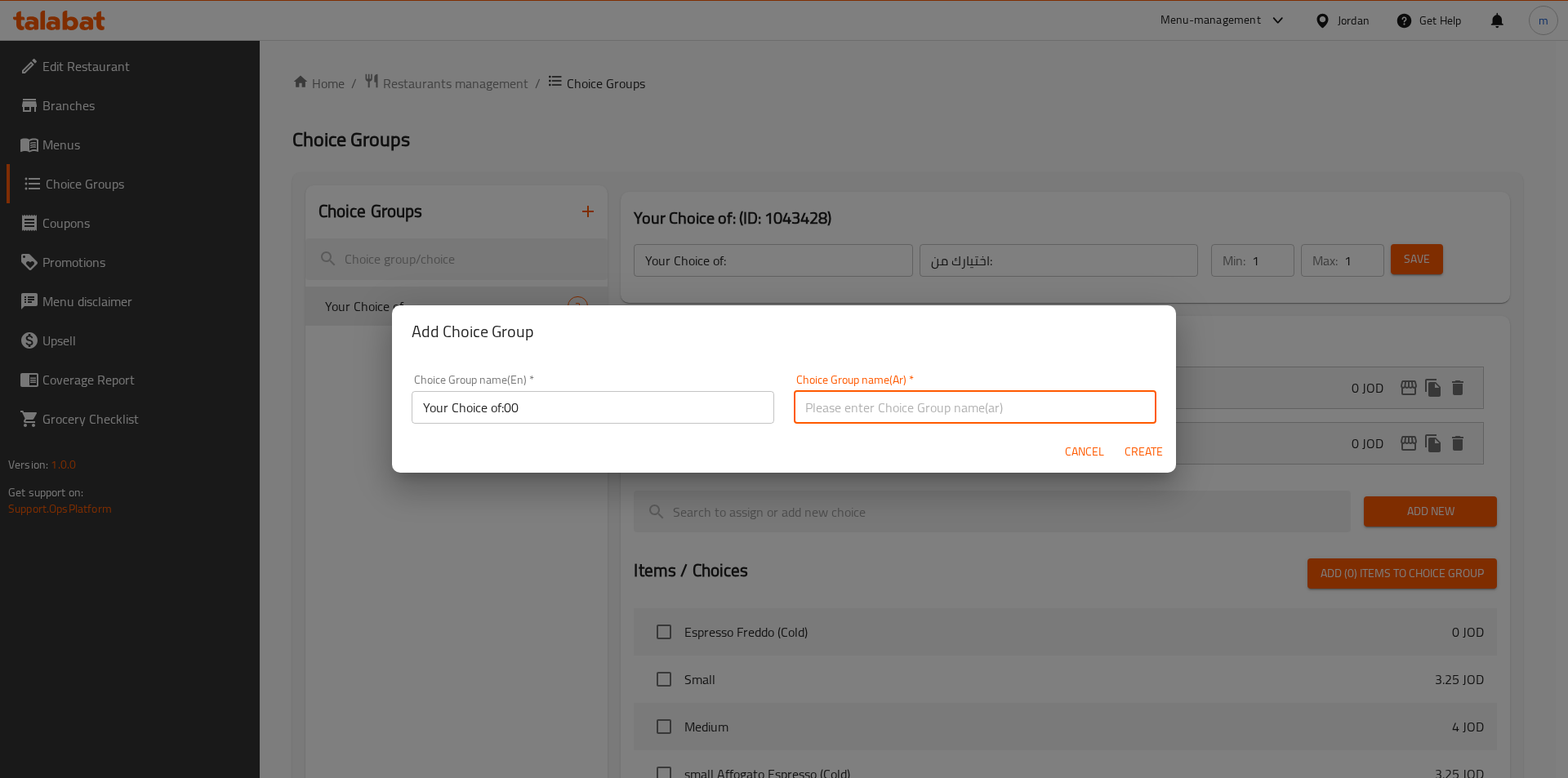
type input "اختيارك من:"
click at [1151, 447] on span "Create" at bounding box center [1143, 452] width 39 height 21
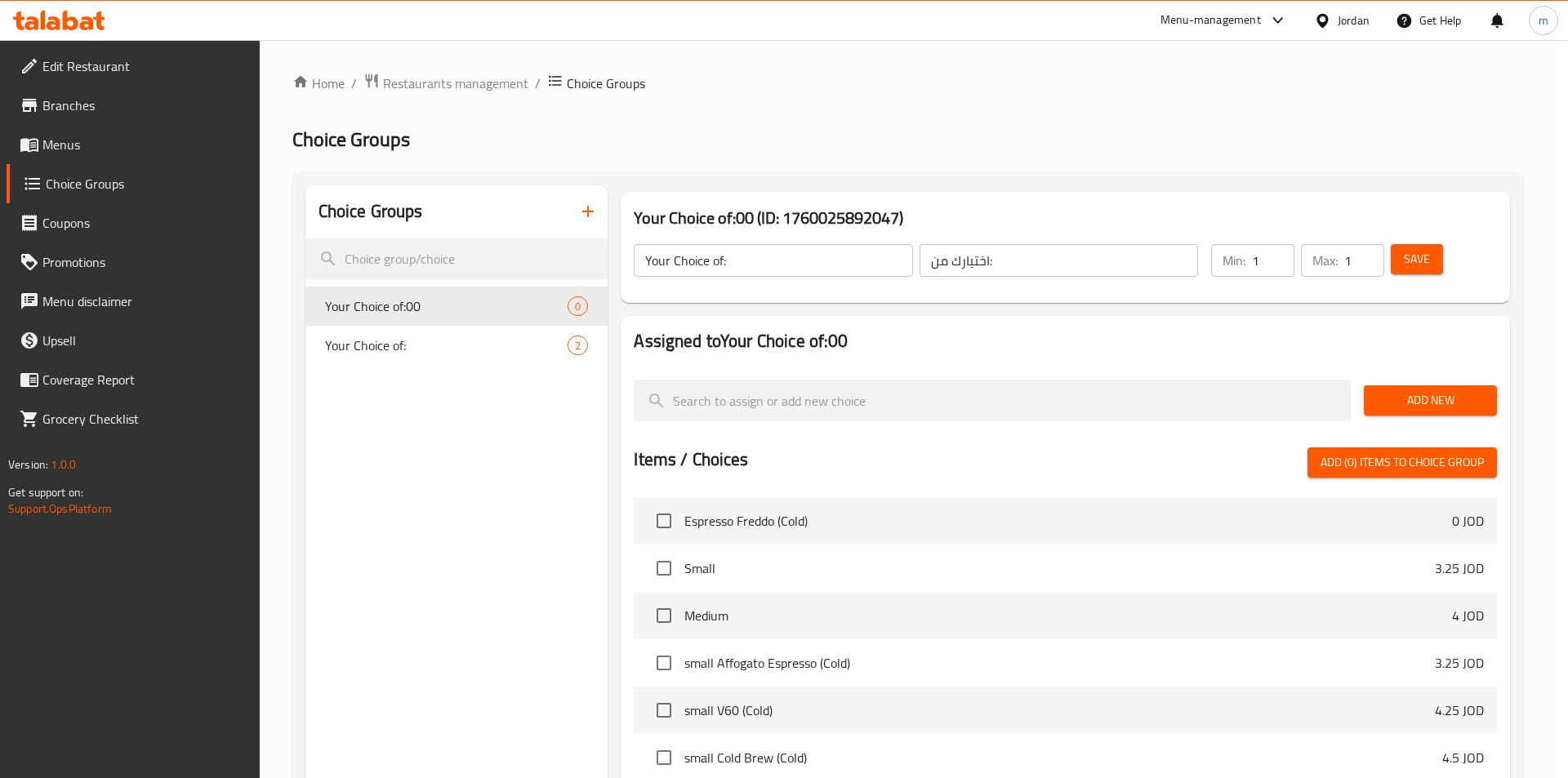
type input "Your Choice of:00"
type input "0"
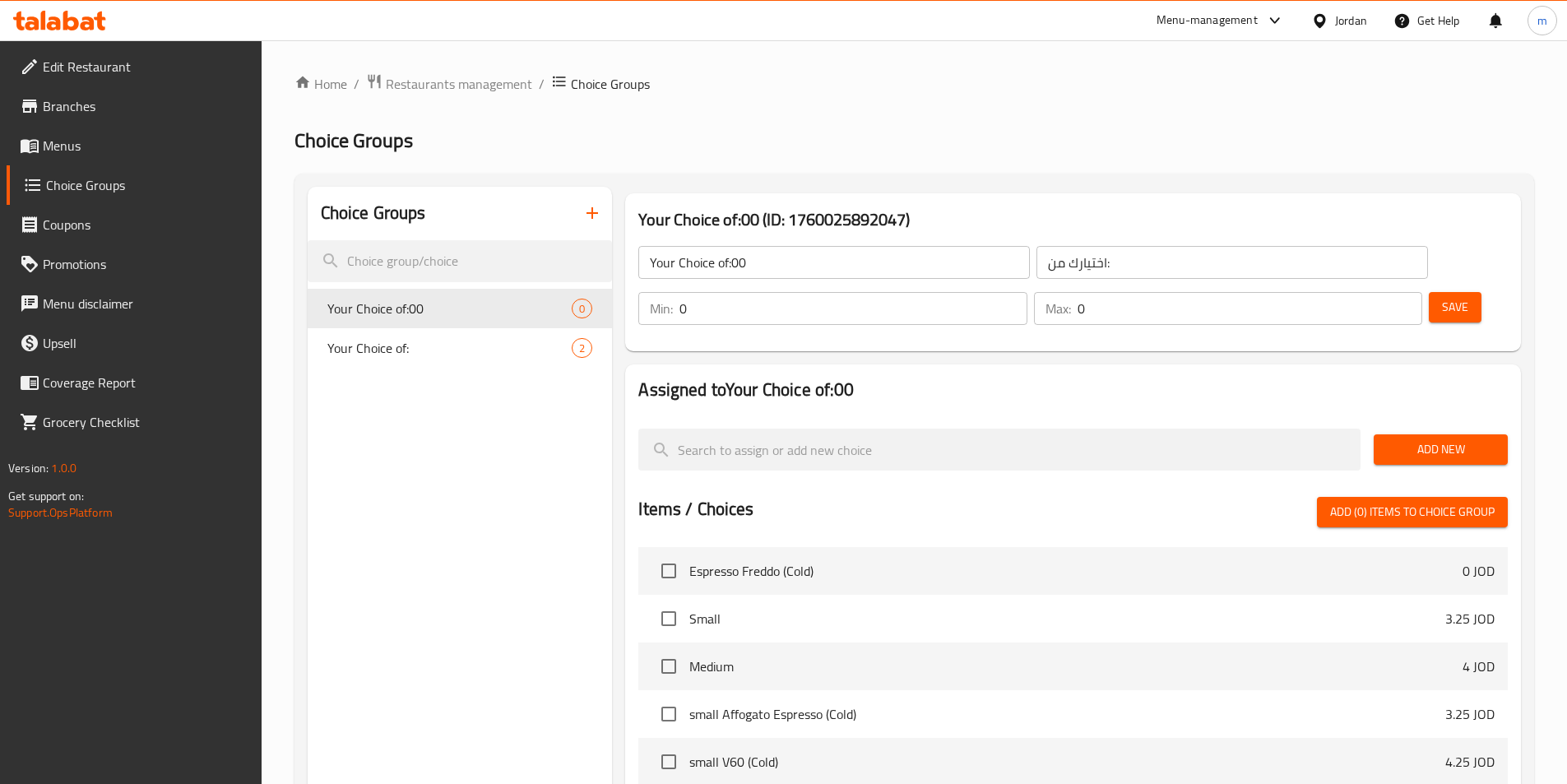
click at [799, 238] on div "Your Choice of:00 ​ اختيارك من: ​" at bounding box center [1032, 262] width 809 height 52
click at [799, 254] on input "Your Choice of:00" at bounding box center [834, 262] width 392 height 33
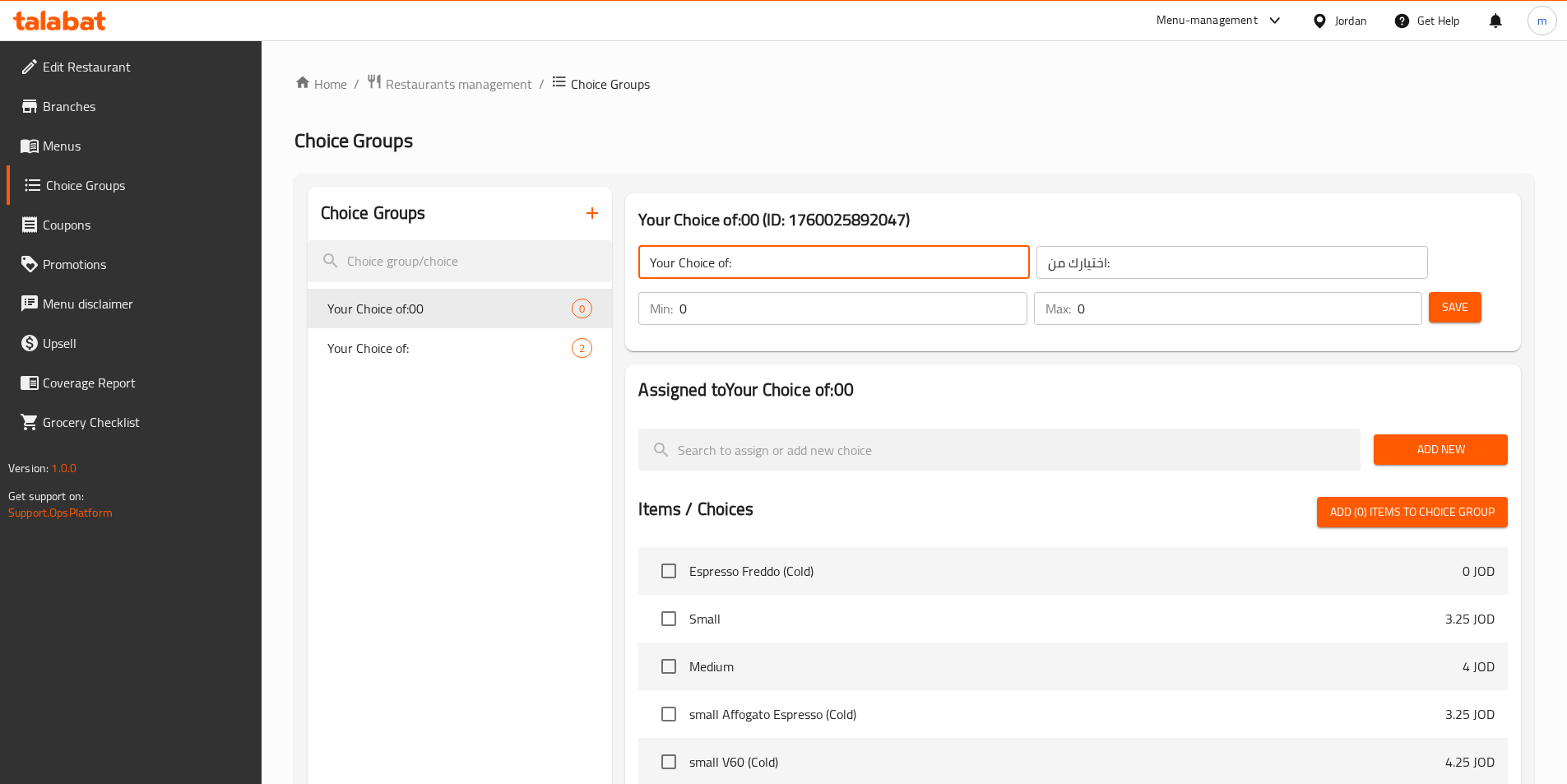
type input "Your Choice of:"
click at [1027, 292] on div "Min: 0 ​" at bounding box center [832, 309] width 388 height 33
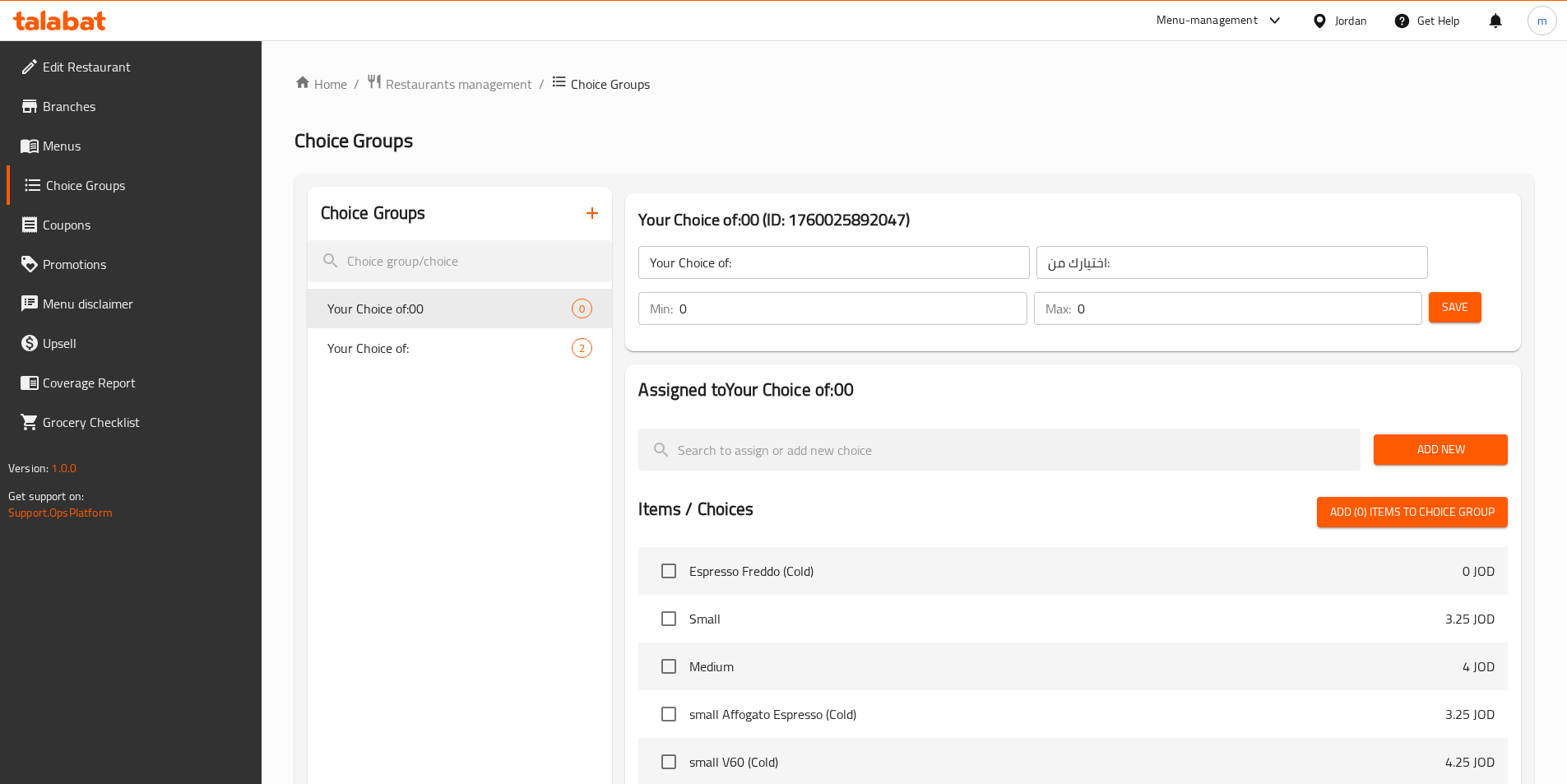
click at [1027, 292] on div "Min: 0 ​" at bounding box center [832, 309] width 388 height 33
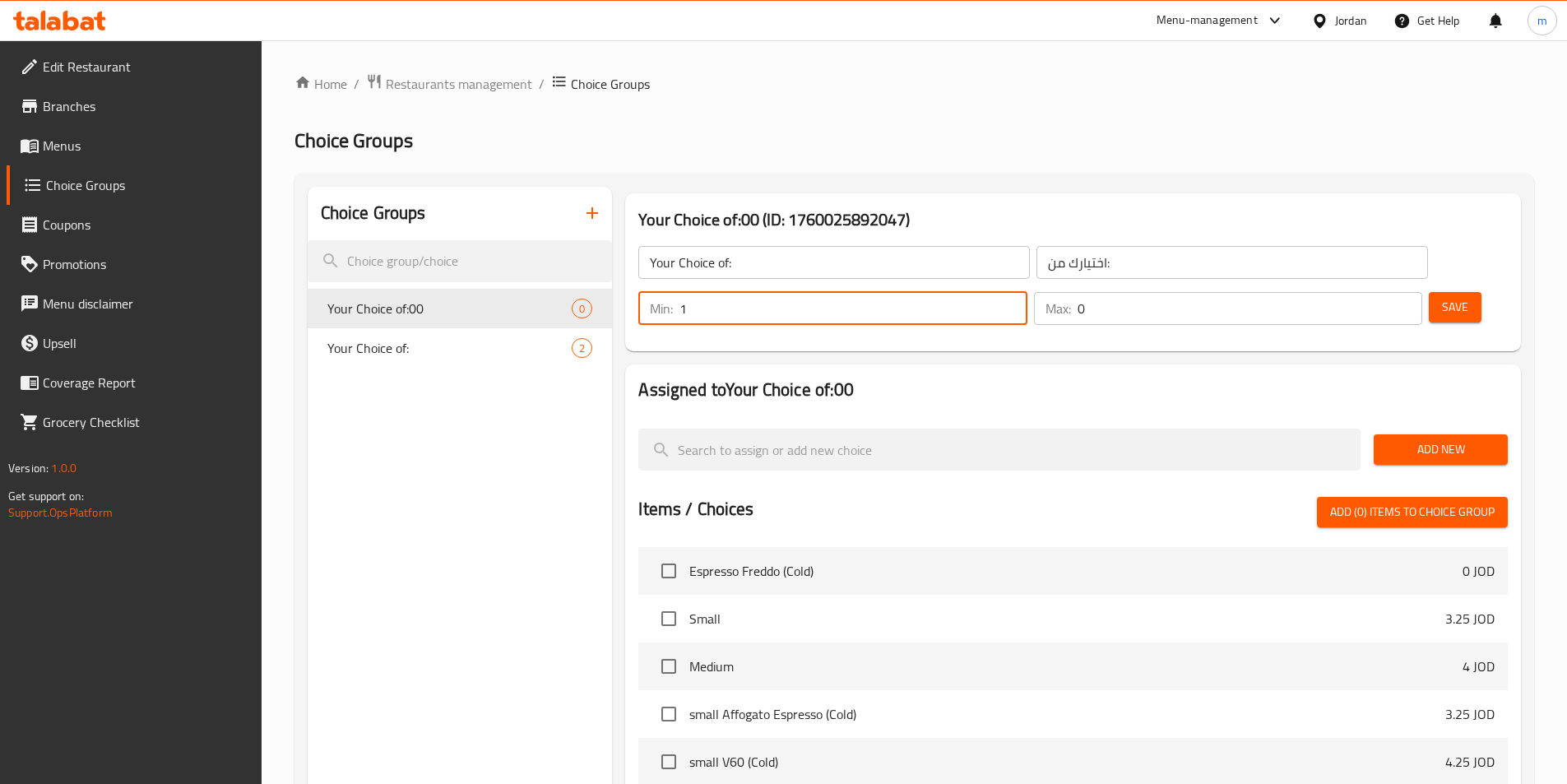
type input "1"
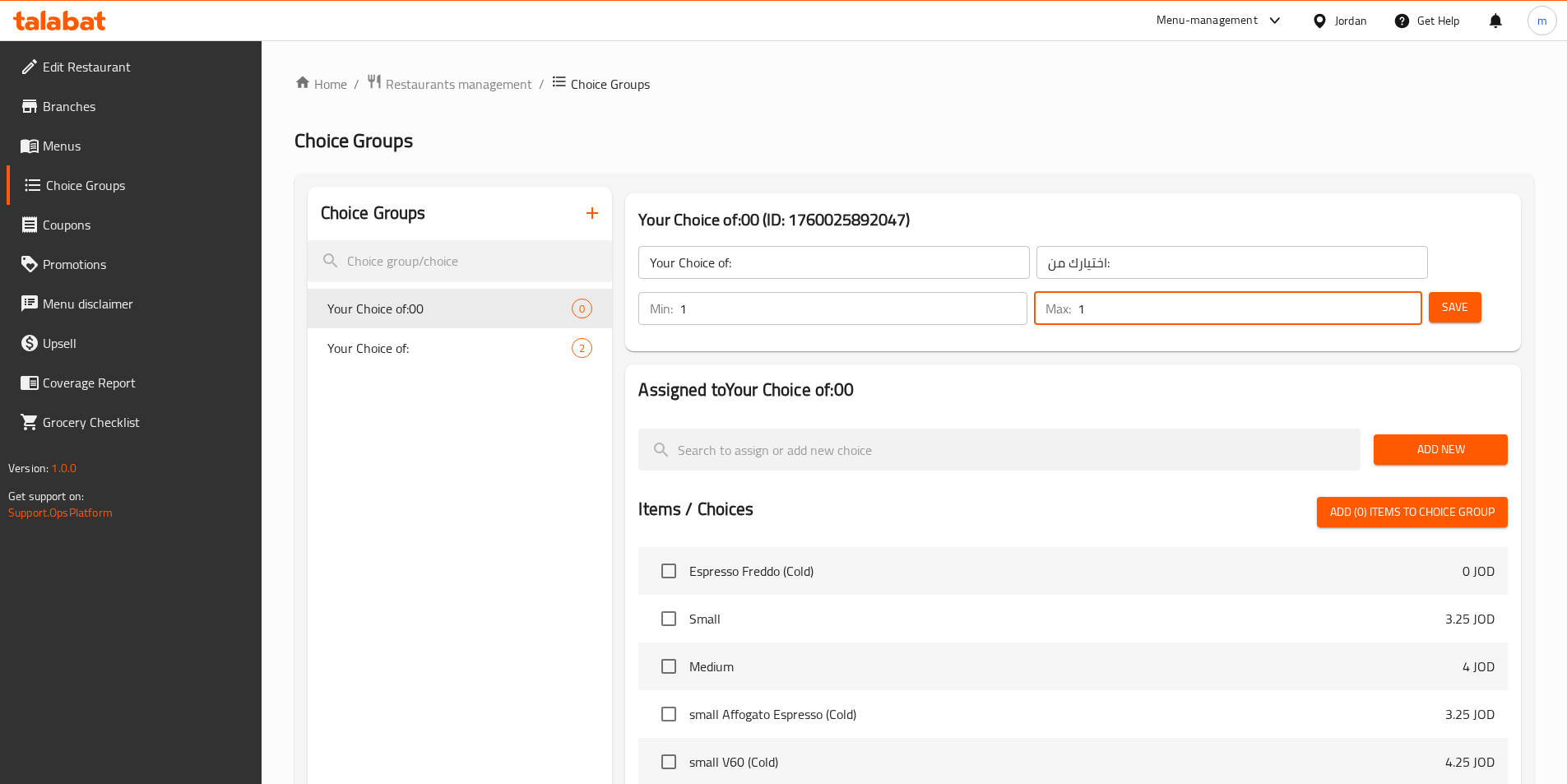
type input "1"
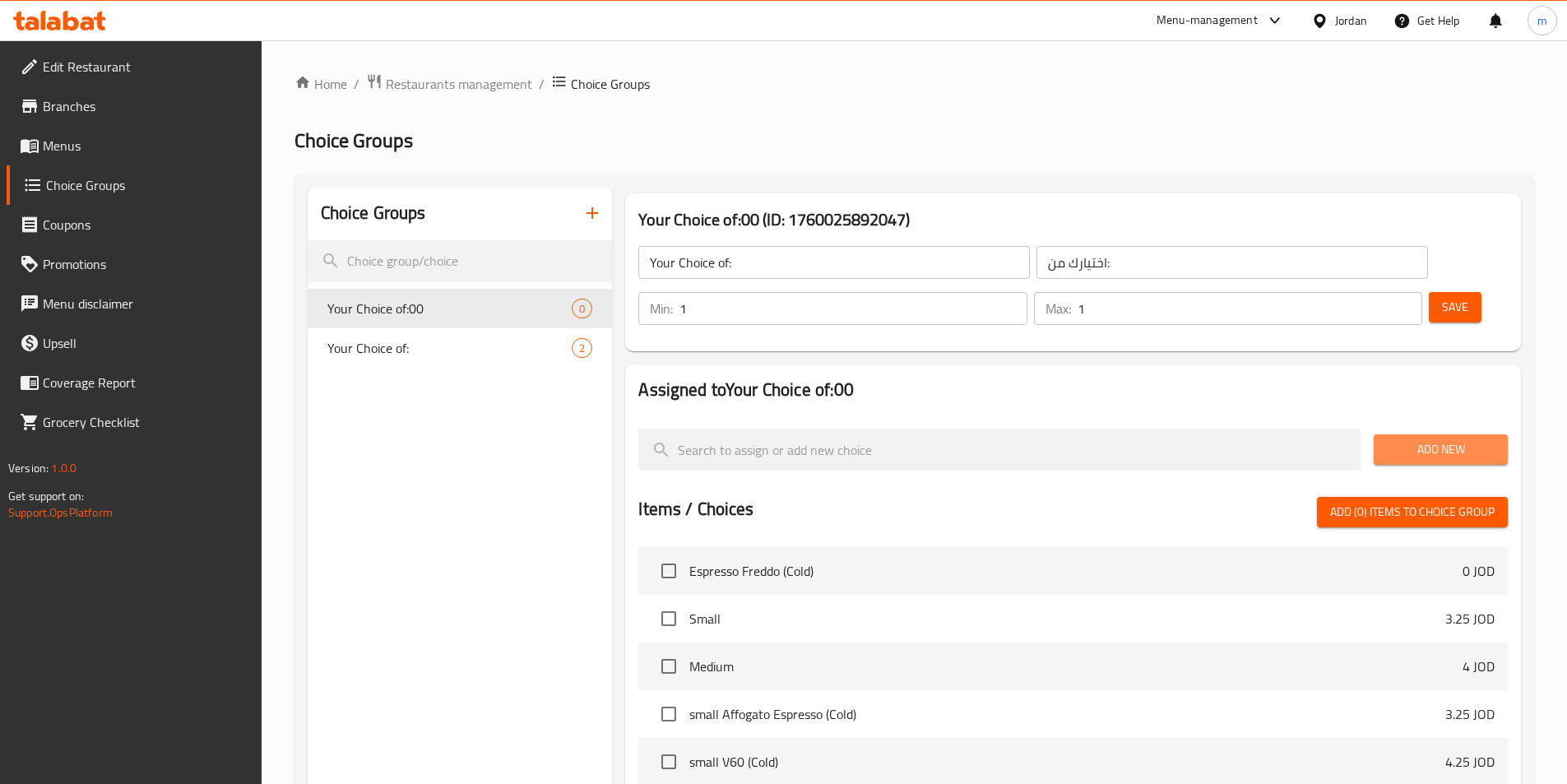
click at [1455, 440] on span "Add New" at bounding box center [1441, 450] width 108 height 21
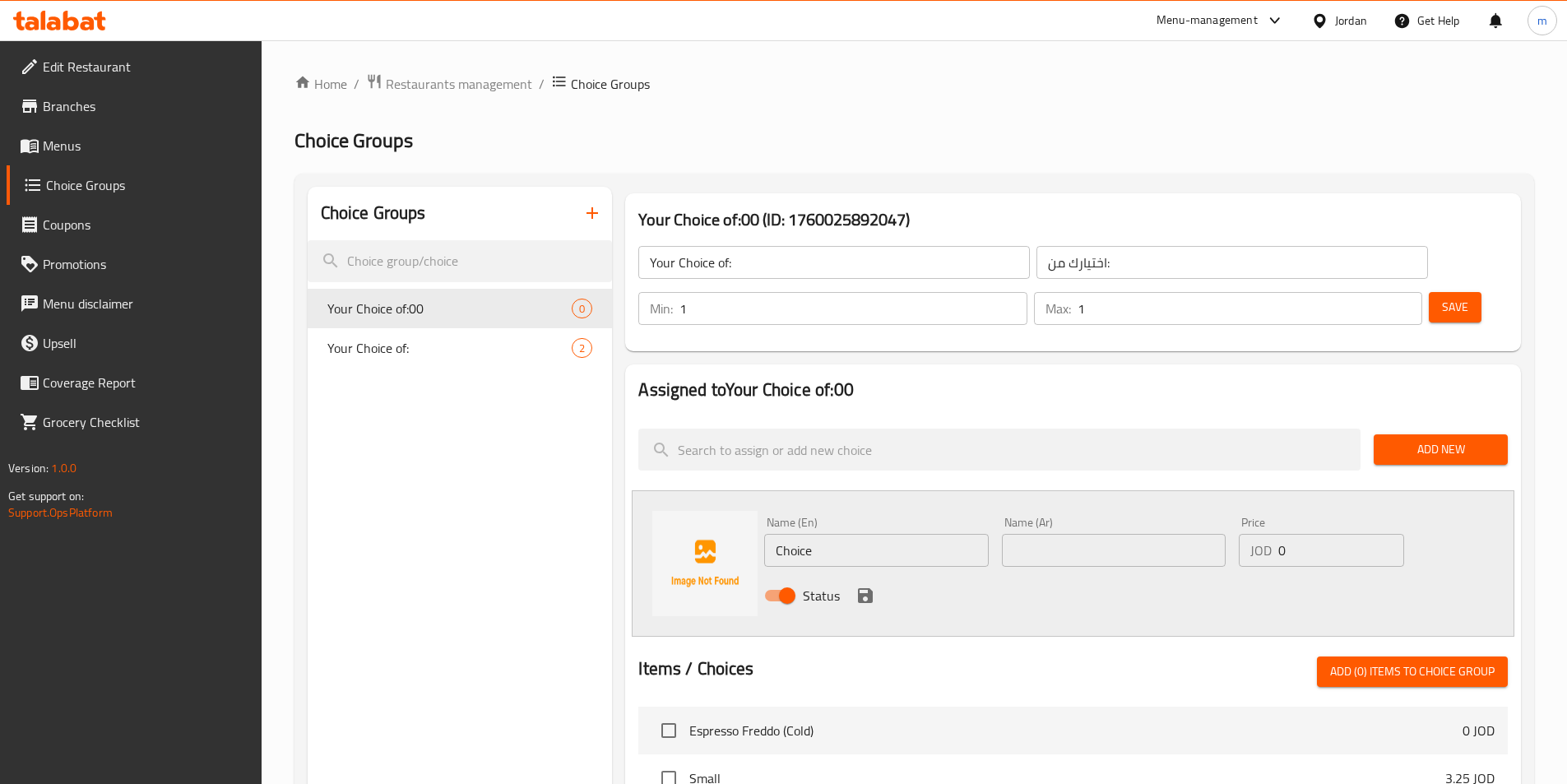
click at [849, 534] on input "Choice" at bounding box center [876, 550] width 223 height 33
paste input "كبس"
paste input "squeezed"
type input "squeezed"
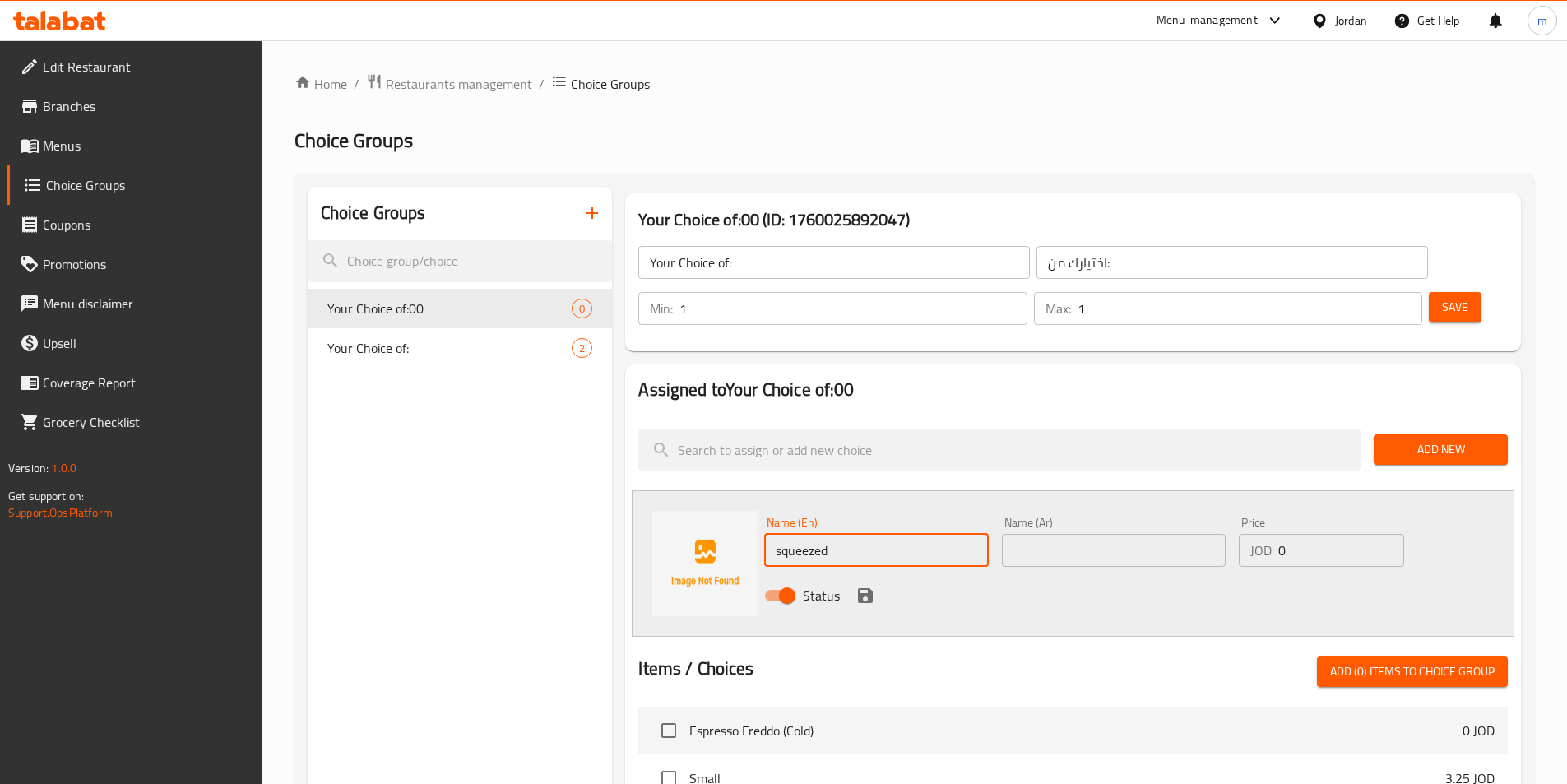
click at [1078, 534] on input "text" at bounding box center [1114, 550] width 223 height 33
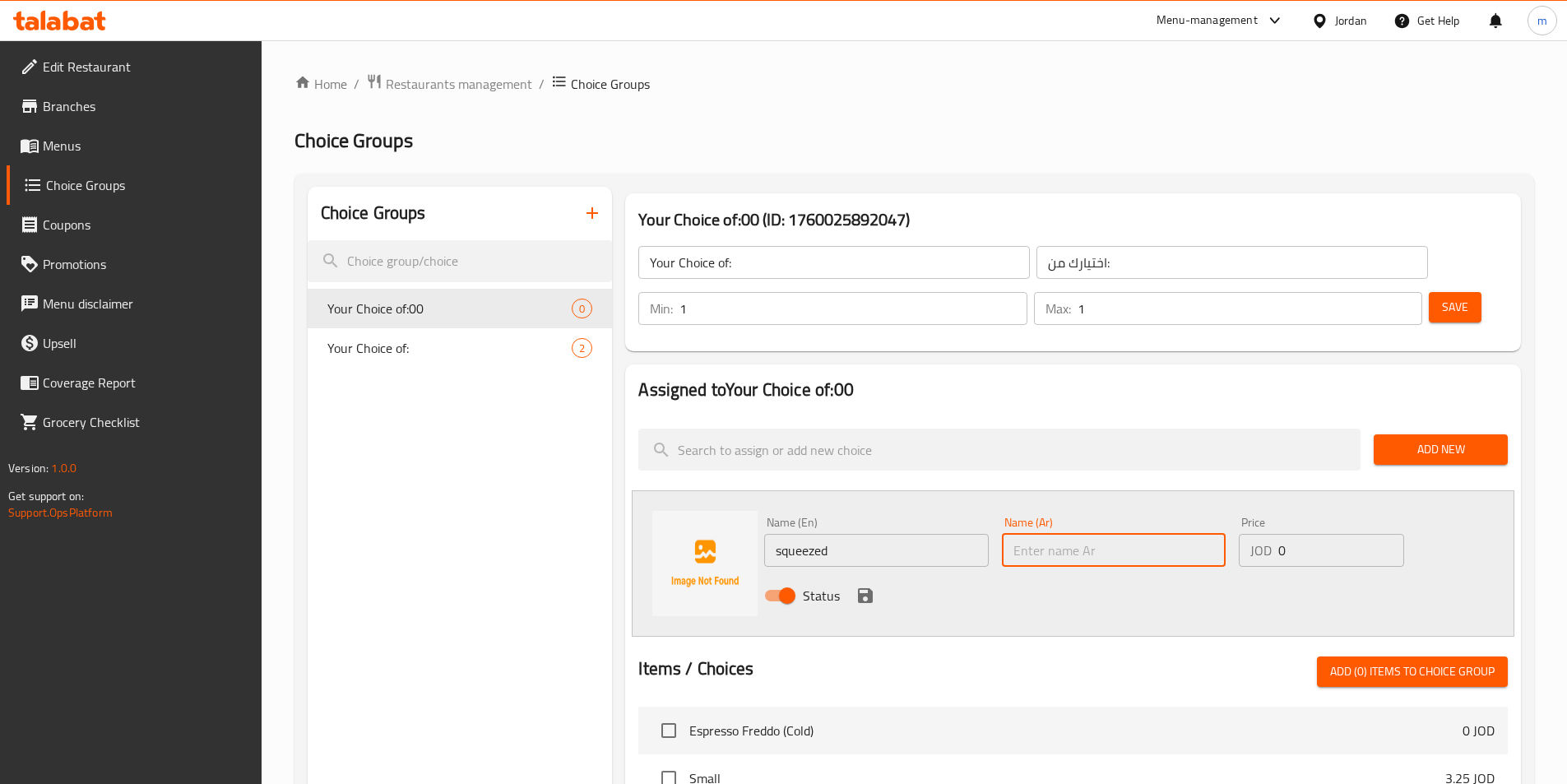
paste input "كبس"
type input "كبس"
click at [861, 588] on icon "save" at bounding box center [866, 595] width 15 height 15
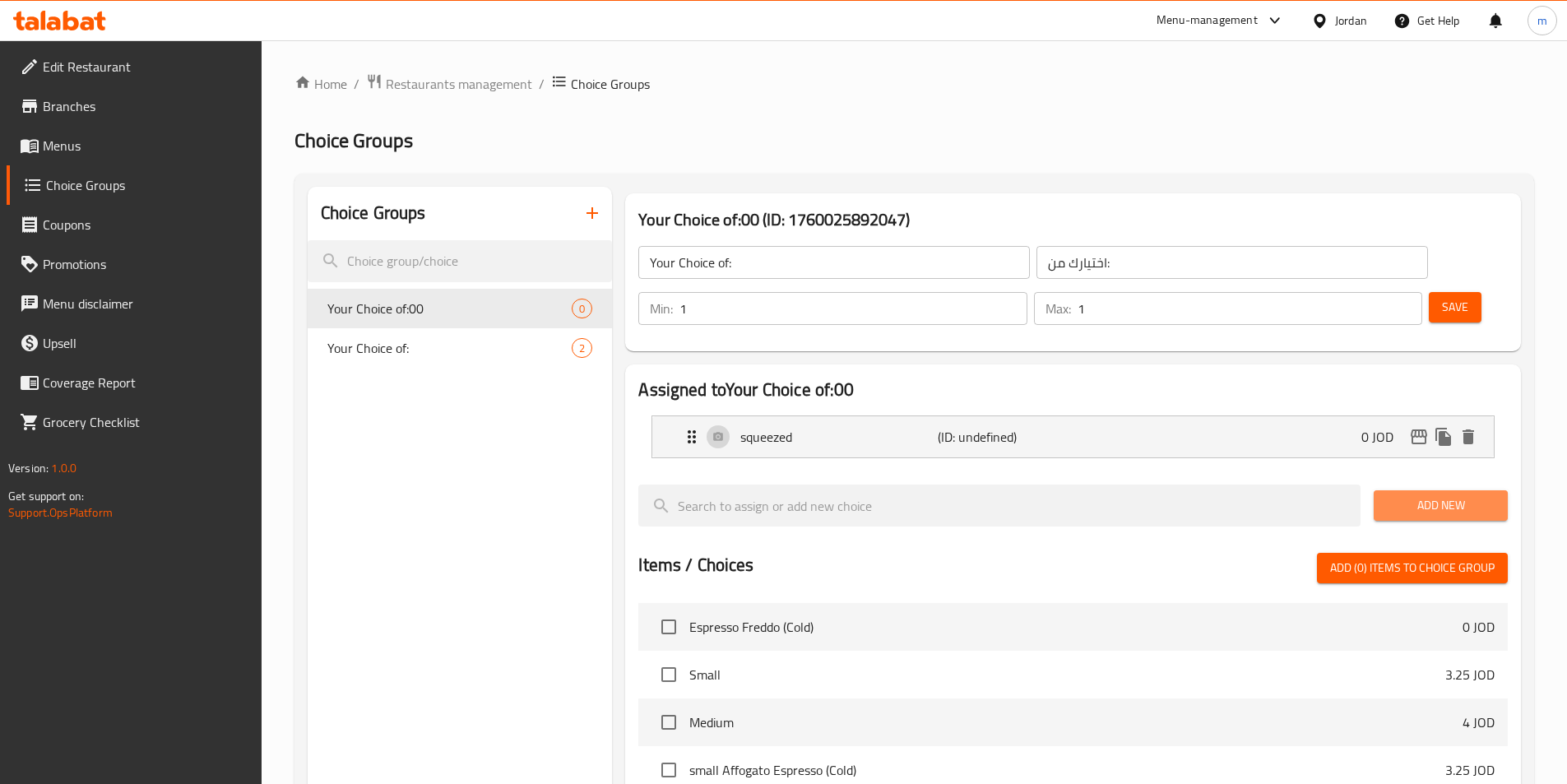
click at [1428, 495] on span "Add New" at bounding box center [1441, 506] width 108 height 21
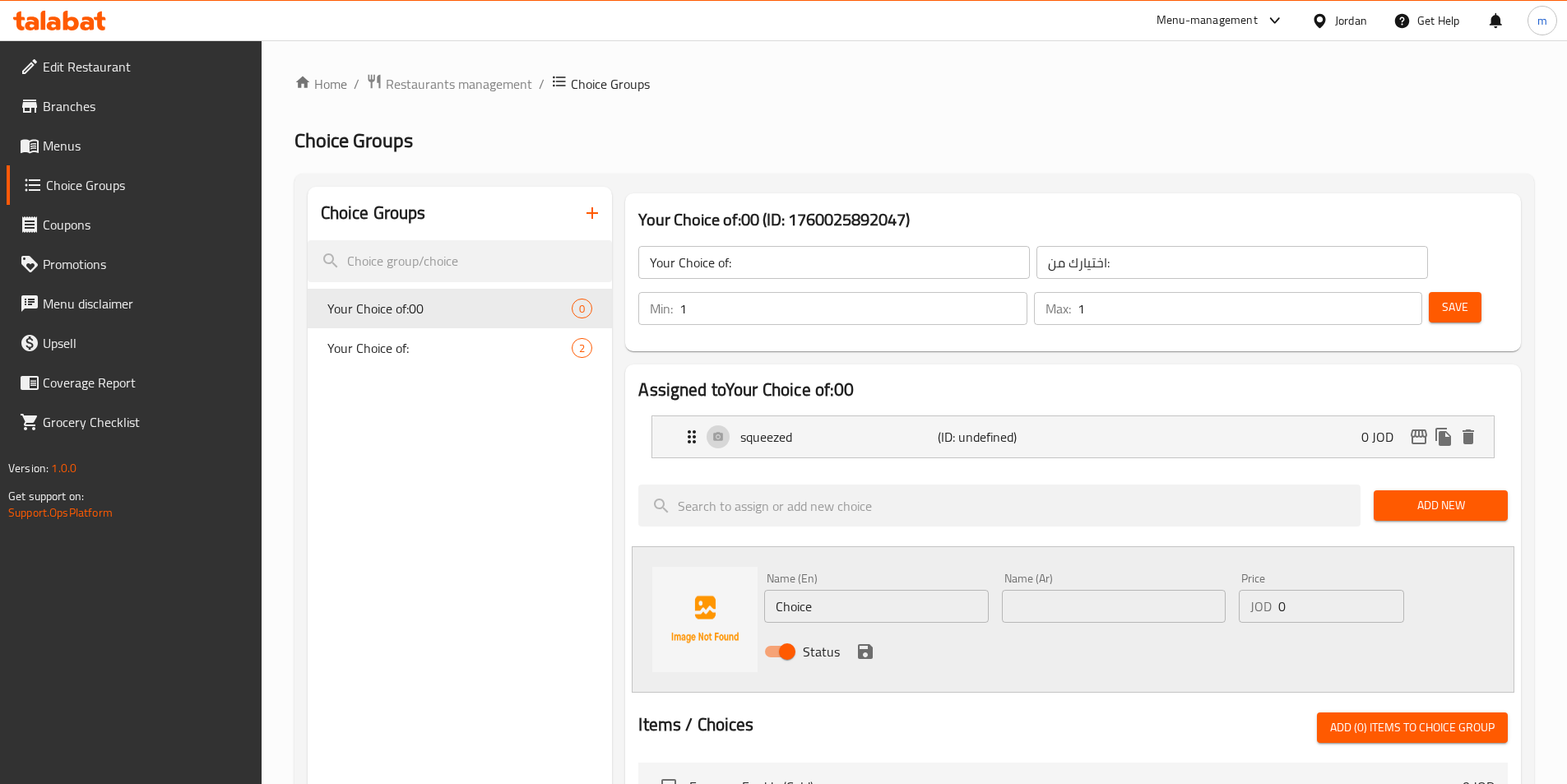
click at [887, 578] on div "Name (En) Choice Name (En)" at bounding box center [877, 597] width 237 height 64
click at [889, 590] on input "Choice" at bounding box center [876, 606] width 223 height 33
paste input "chilled"
type input "chilled"
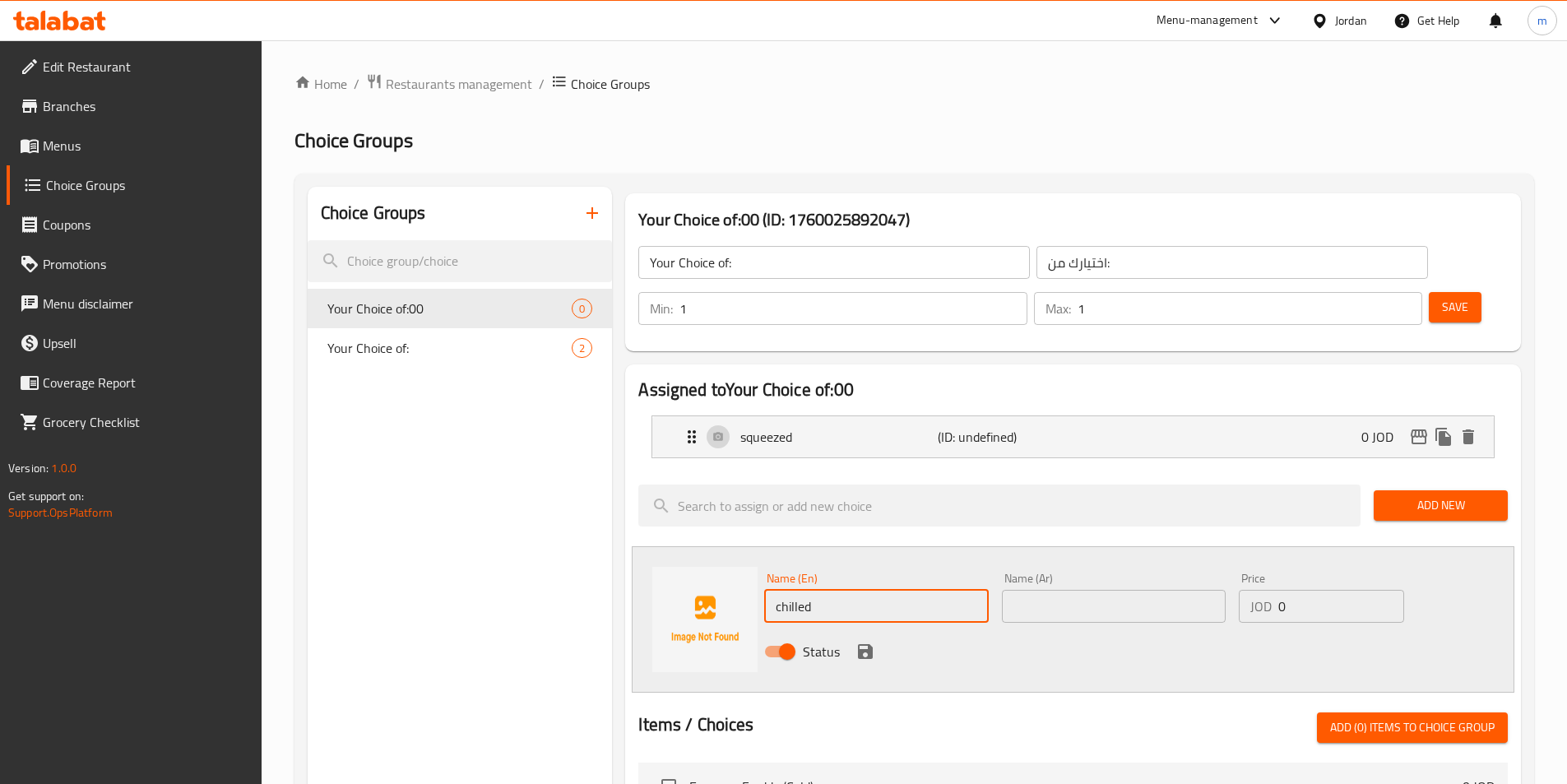
click at [1132, 590] on input "text" at bounding box center [1114, 606] width 223 height 33
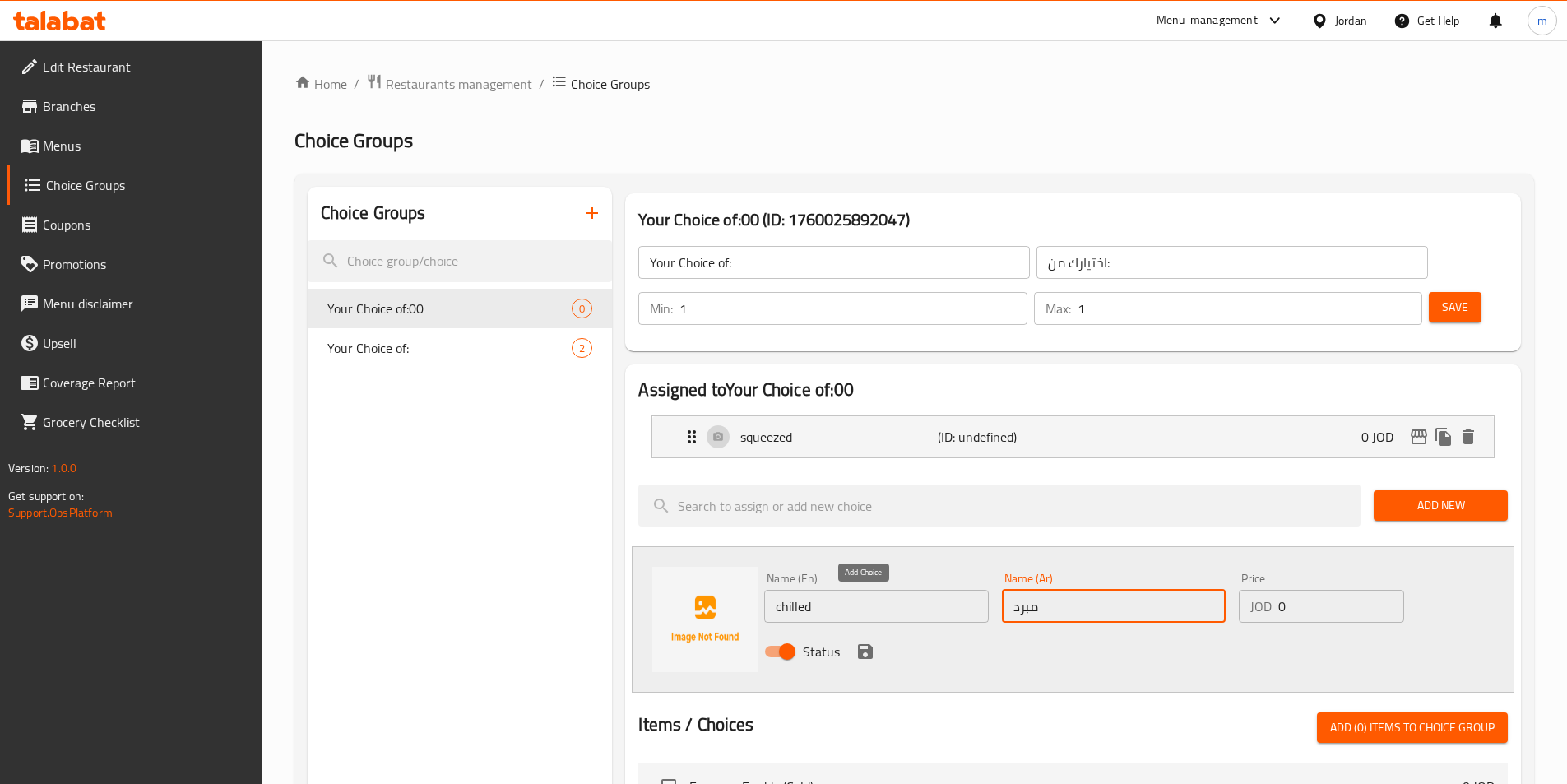
type input "مبرد"
click at [867, 644] on icon "save" at bounding box center [866, 651] width 15 height 15
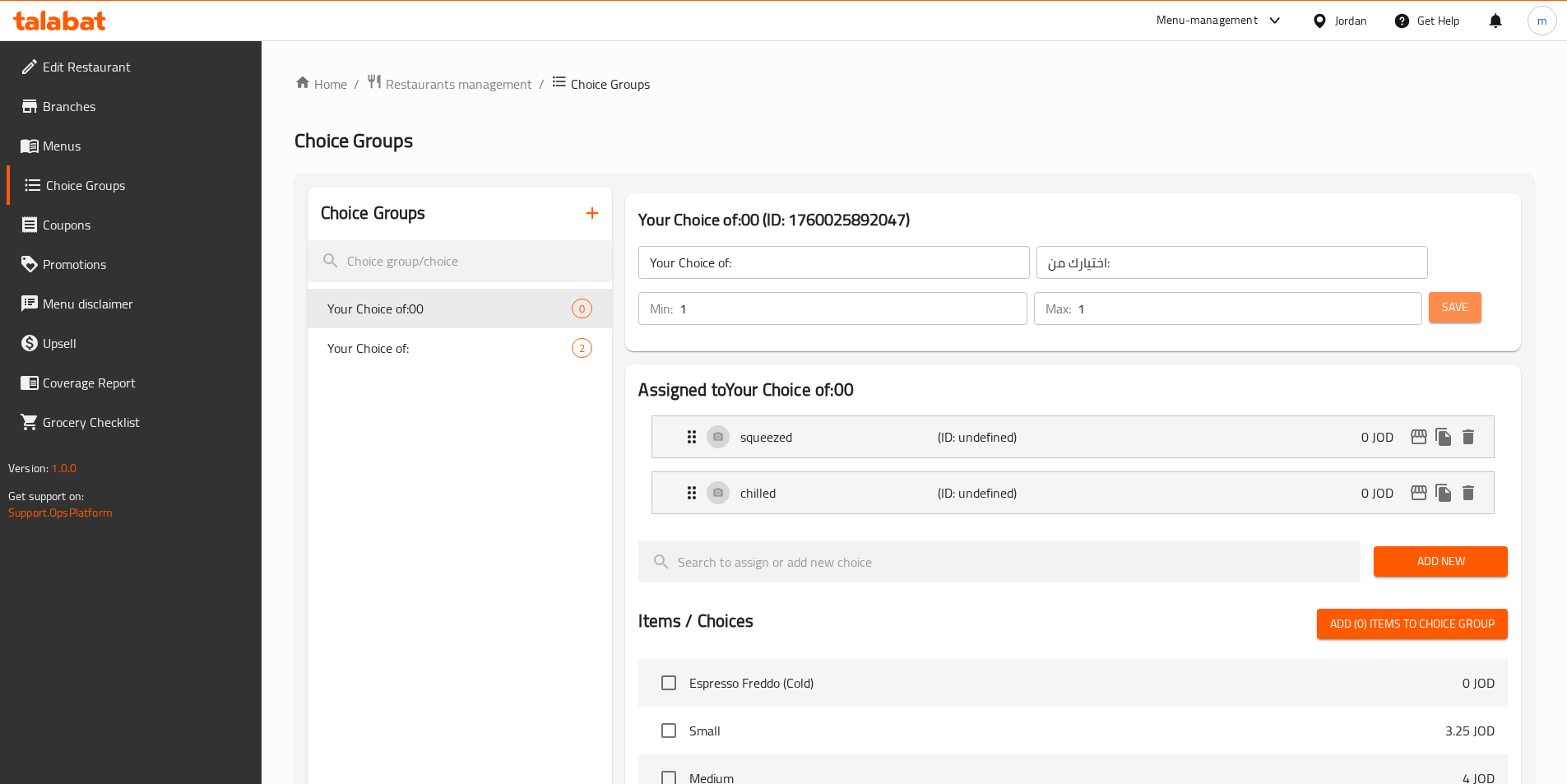
click at [1442, 297] on span "Save" at bounding box center [1455, 307] width 26 height 21
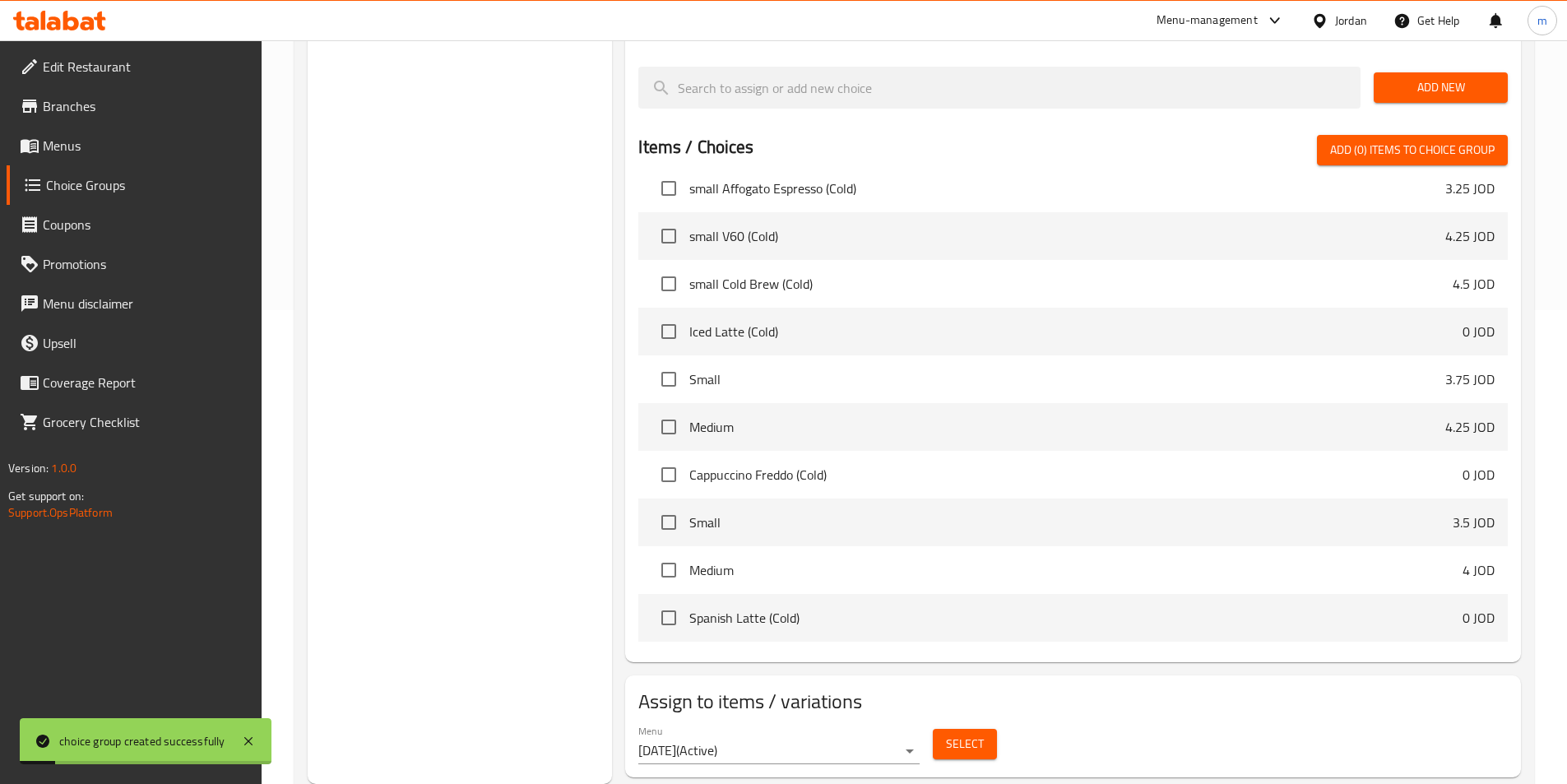
scroll to position [165, 0]
click at [989, 729] on button "Select" at bounding box center [965, 744] width 65 height 31
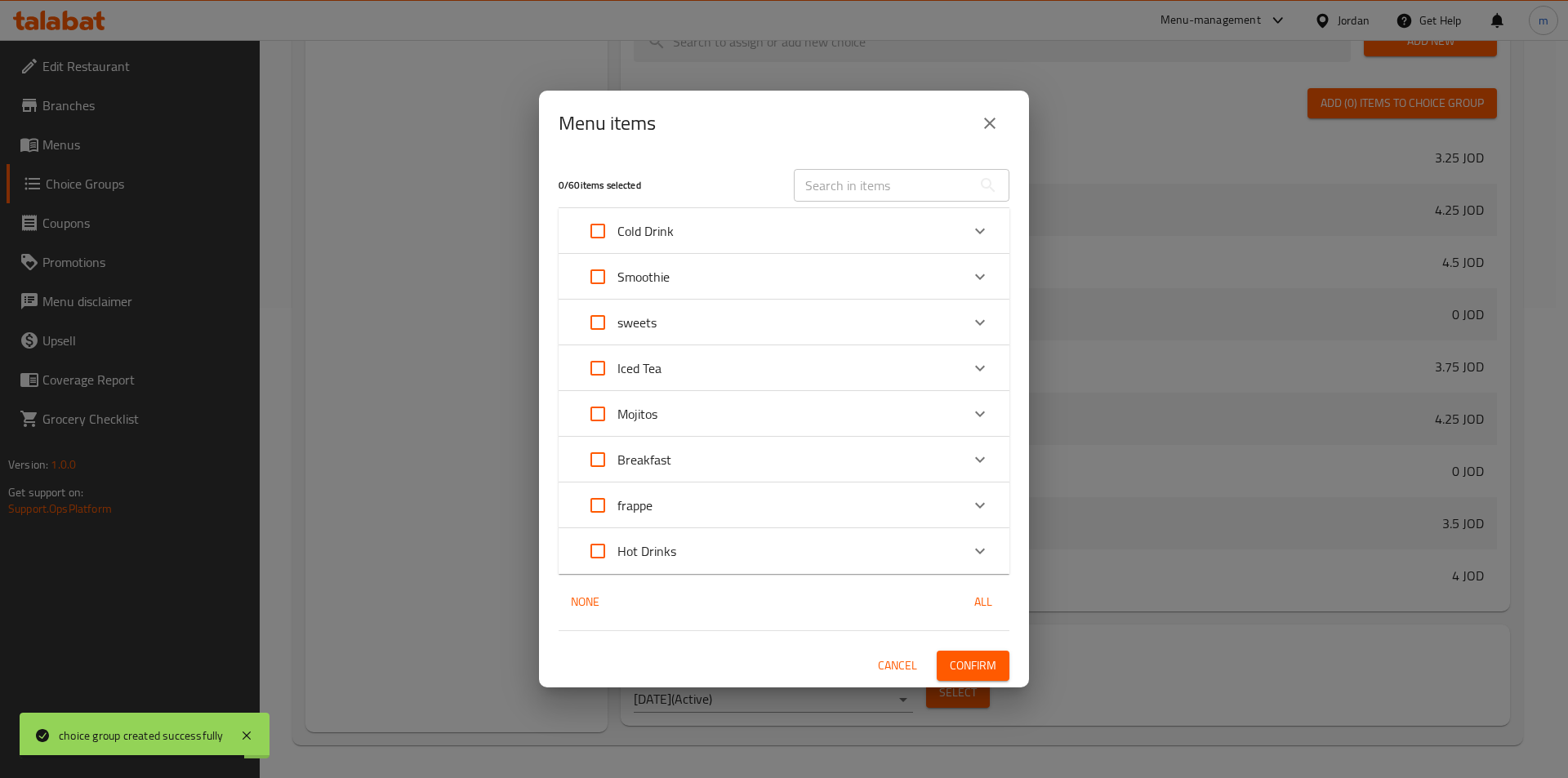
click at [886, 175] on input "text" at bounding box center [883, 185] width 178 height 33
paste input "small Orange Juice"
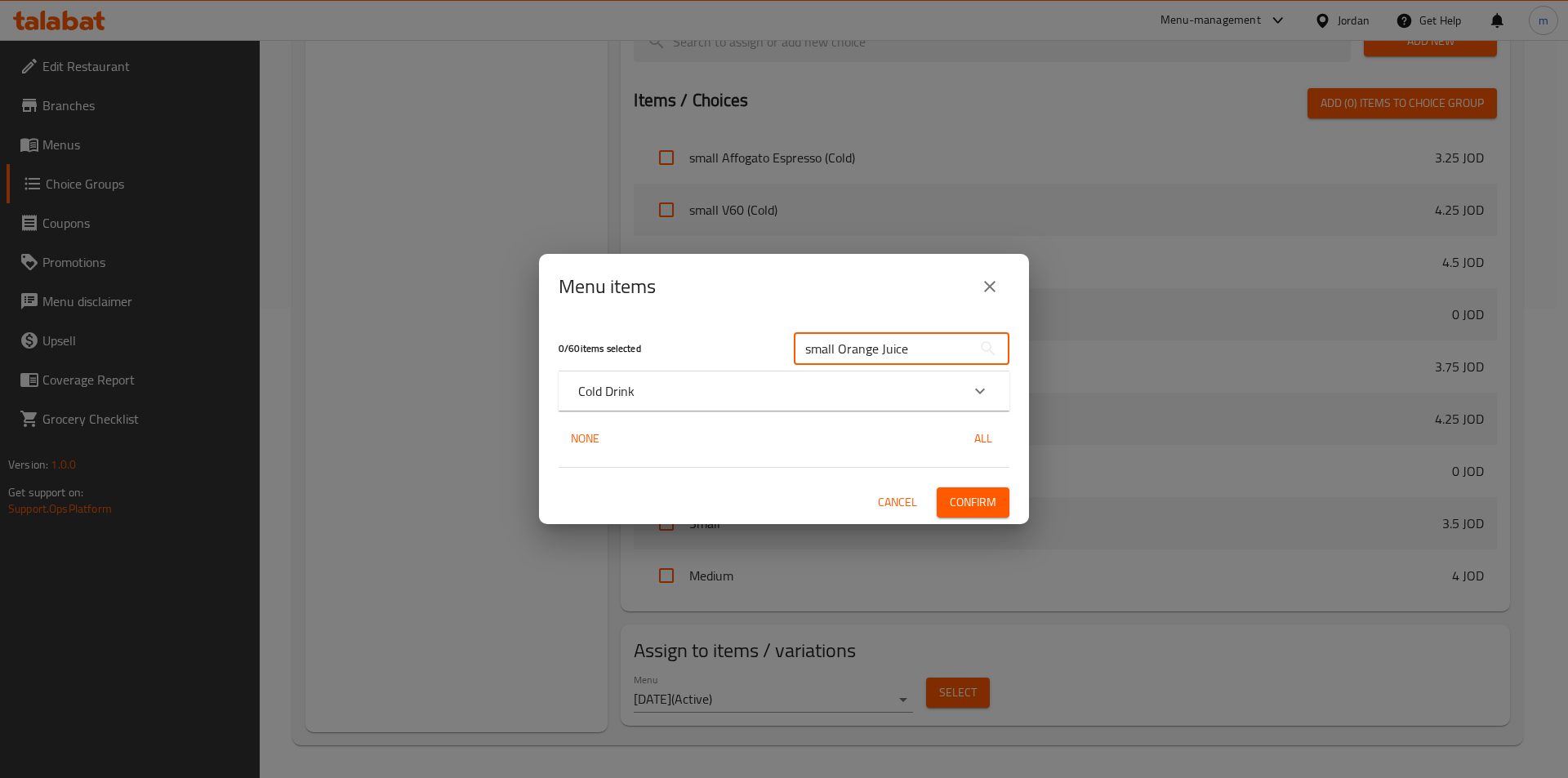
type input "small Orange Juice"
click at [976, 388] on icon "Expand" at bounding box center [979, 390] width 20 height 20
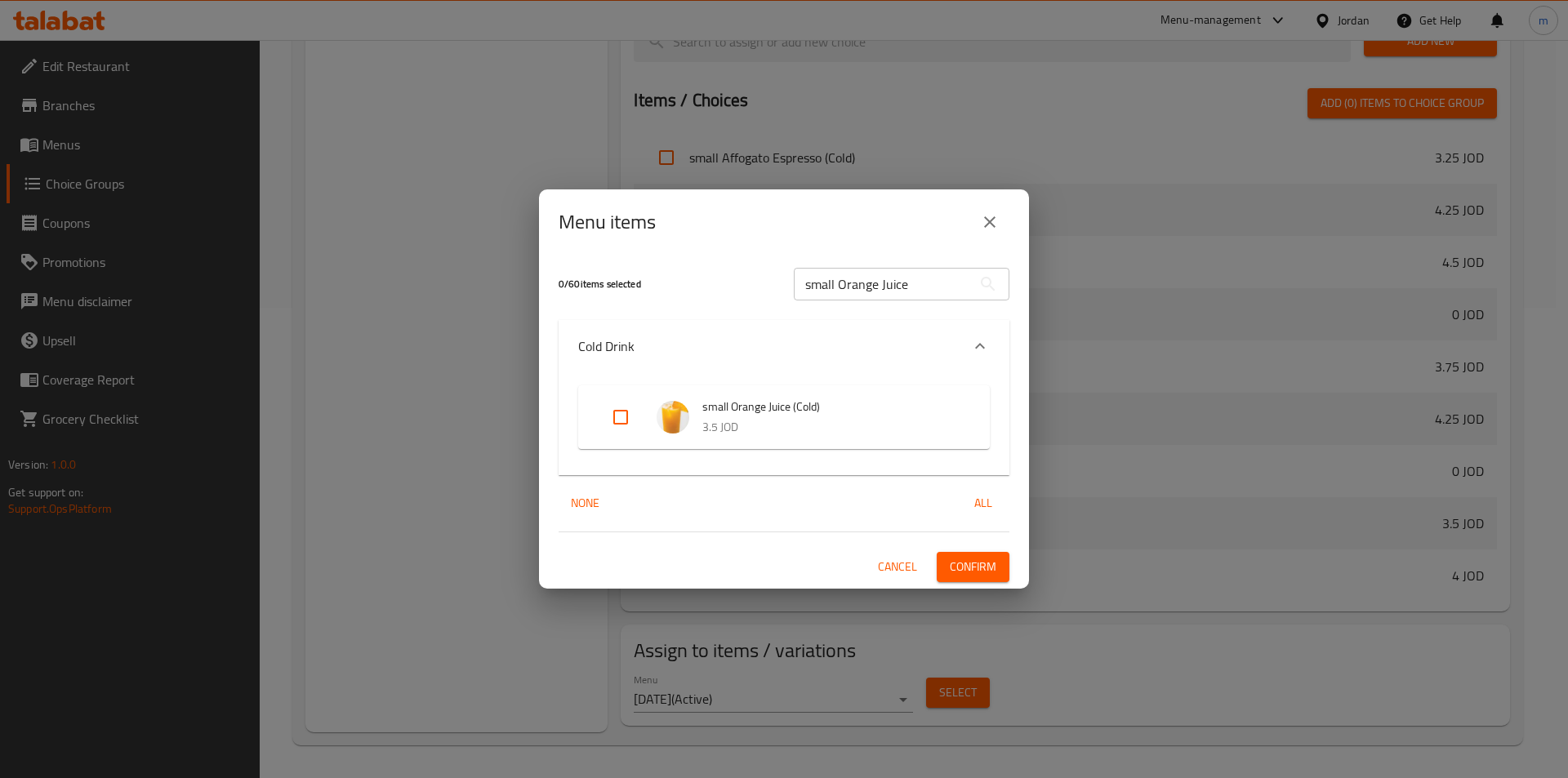
click at [618, 412] on input "Expand" at bounding box center [620, 416] width 39 height 39
checkbox input "true"
click at [969, 568] on span "Confirm" at bounding box center [973, 567] width 47 height 21
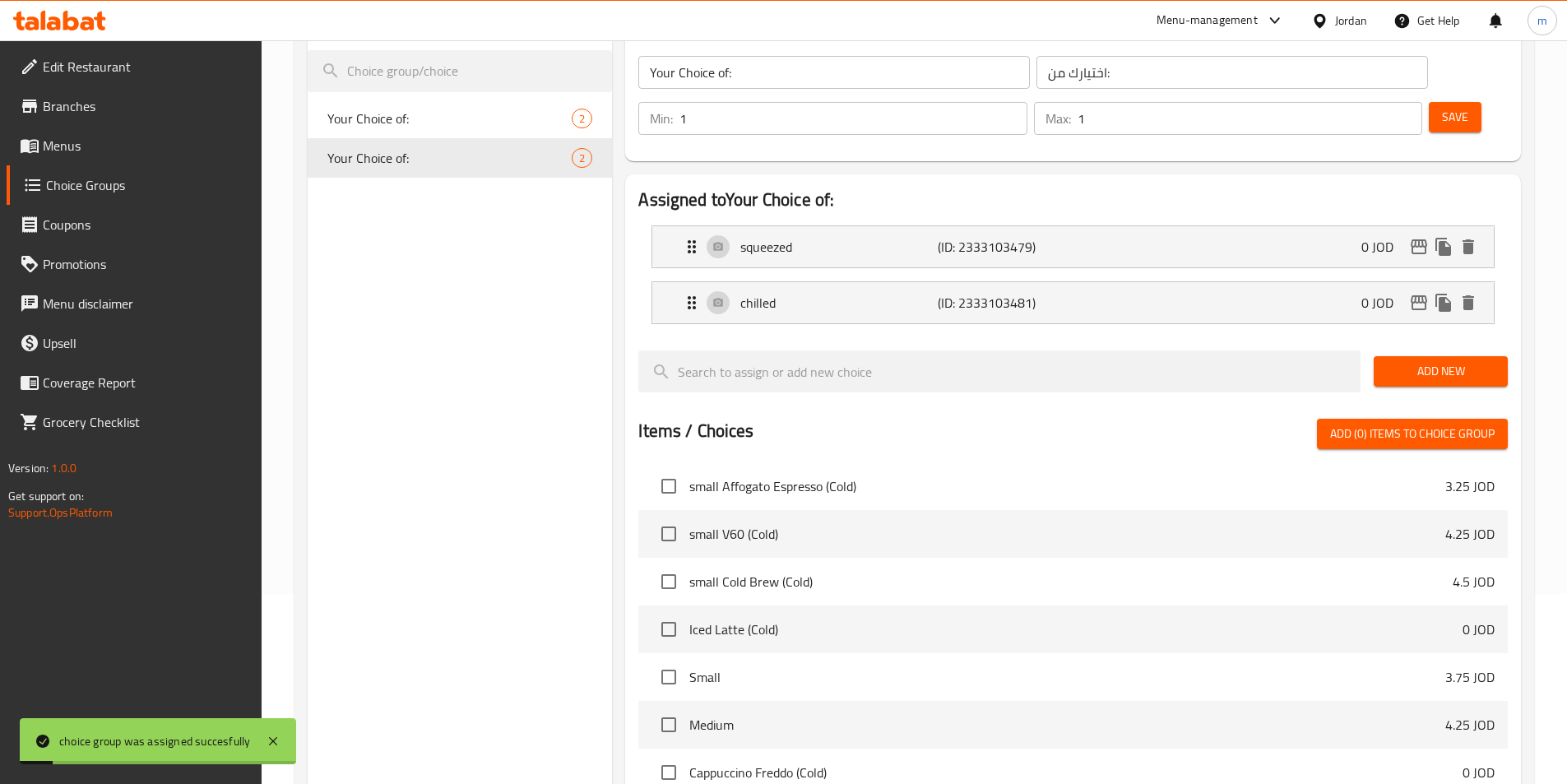
scroll to position [0, 0]
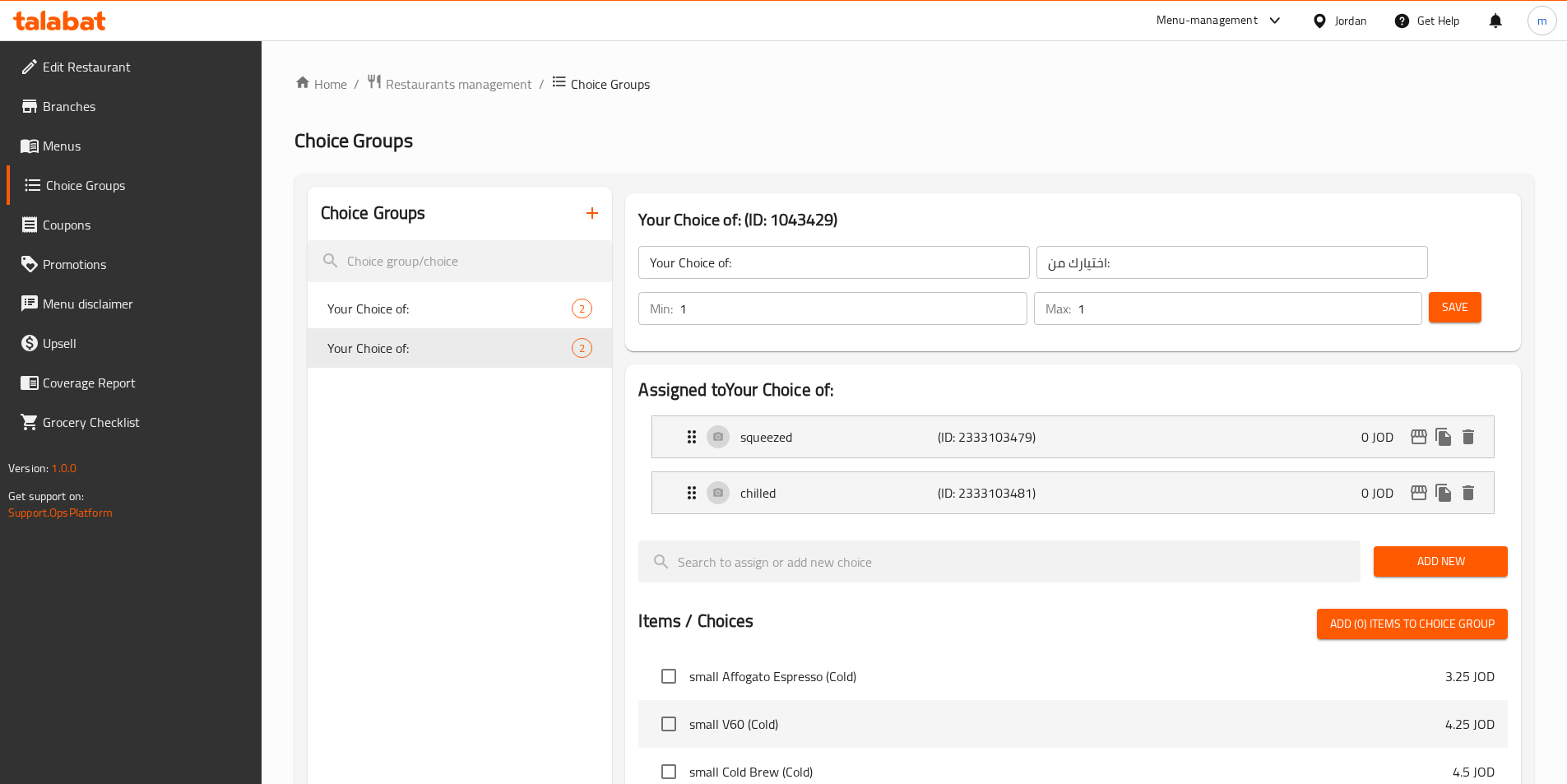
click at [71, 142] on span "Menus" at bounding box center [146, 146] width 206 height 20
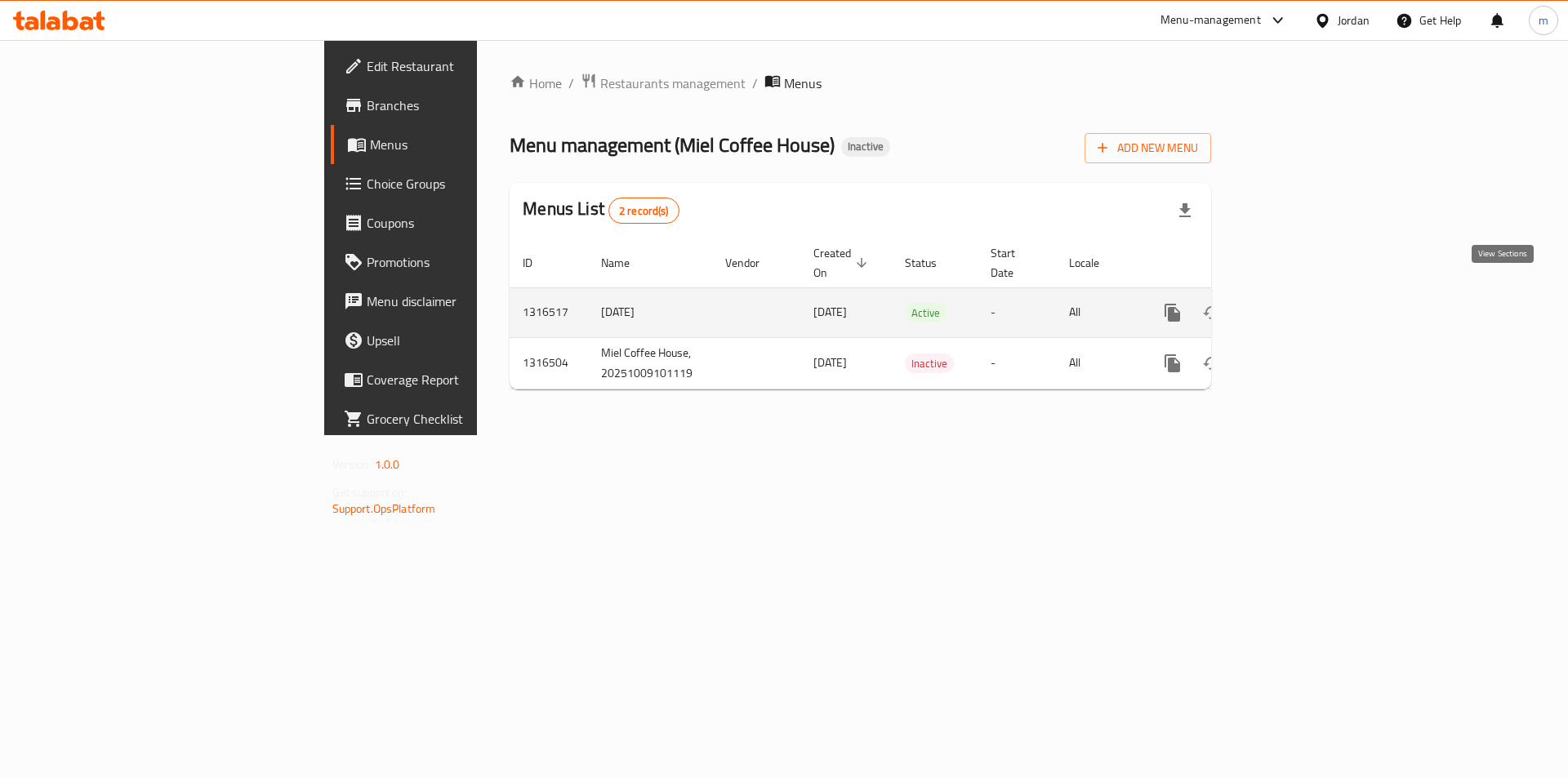
click at [1300, 303] on icon "enhanced table" at bounding box center [1290, 312] width 20 height 20
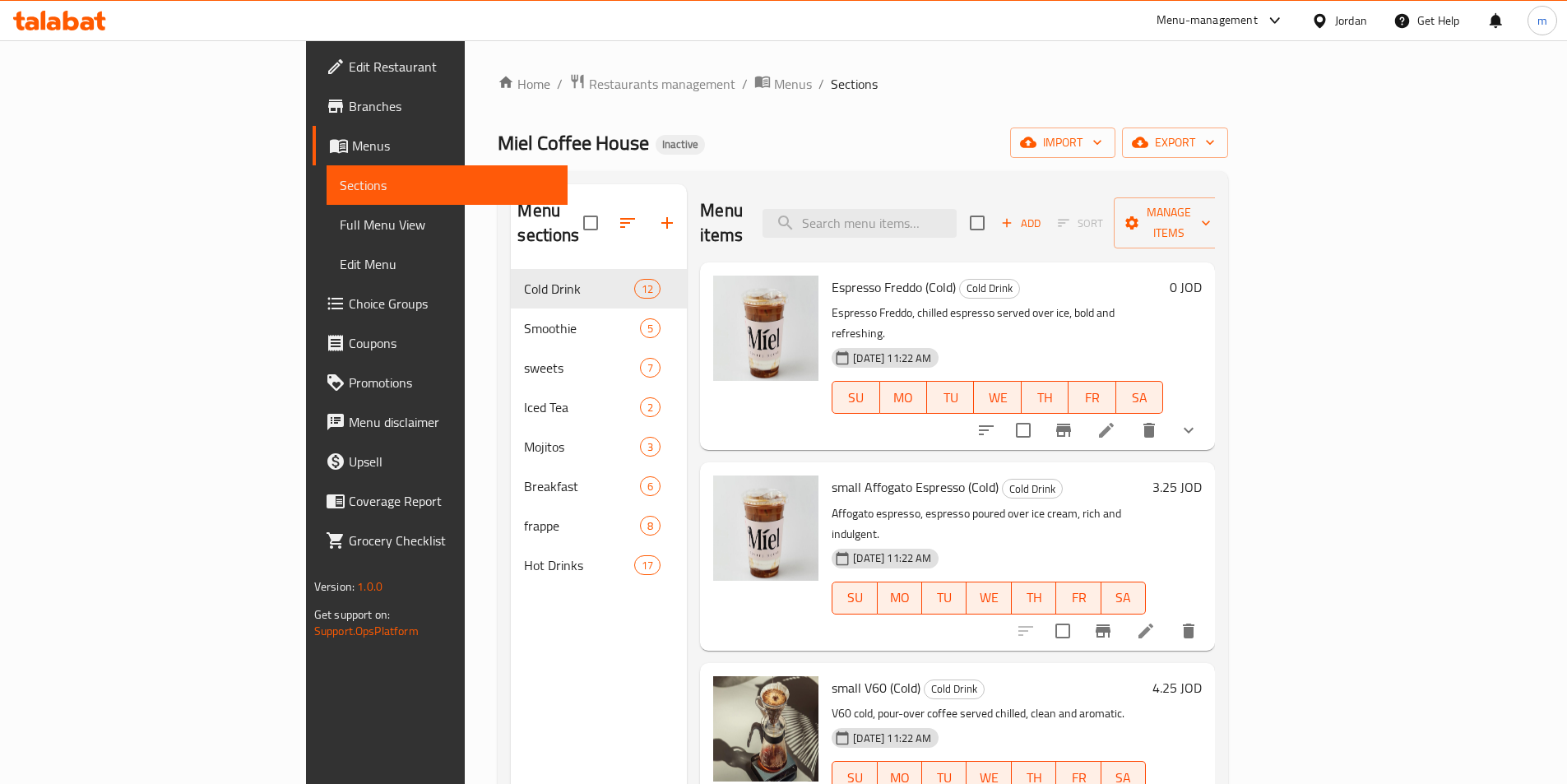
click at [326, 237] on link "Full Menu View" at bounding box center [447, 224] width 241 height 39
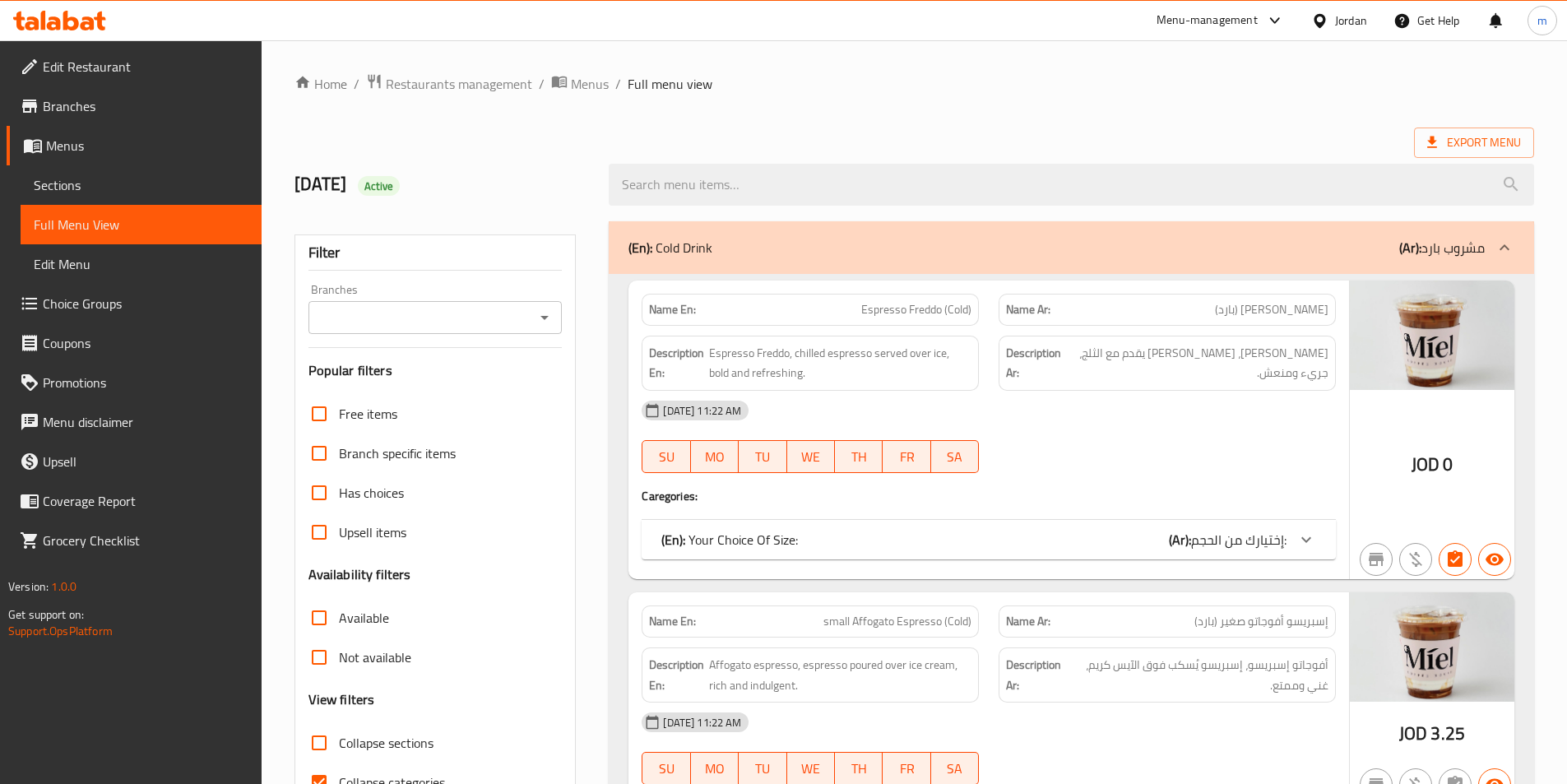
click at [385, 775] on span "Collapse categories" at bounding box center [393, 781] width 106 height 20
click at [339, 775] on input "Collapse categories" at bounding box center [318, 781] width 39 height 39
checkbox input "false"
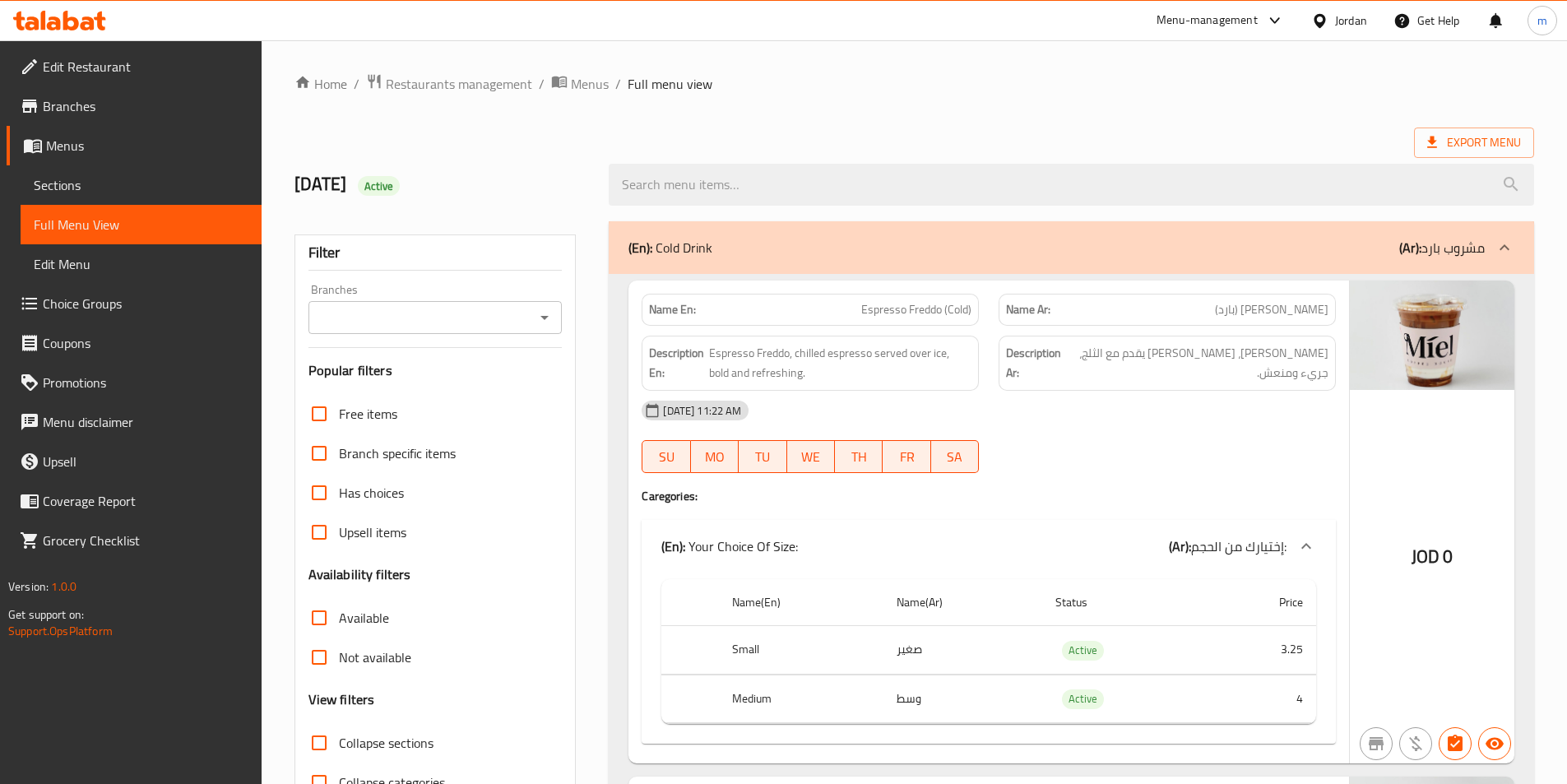
scroll to position [18, 0]
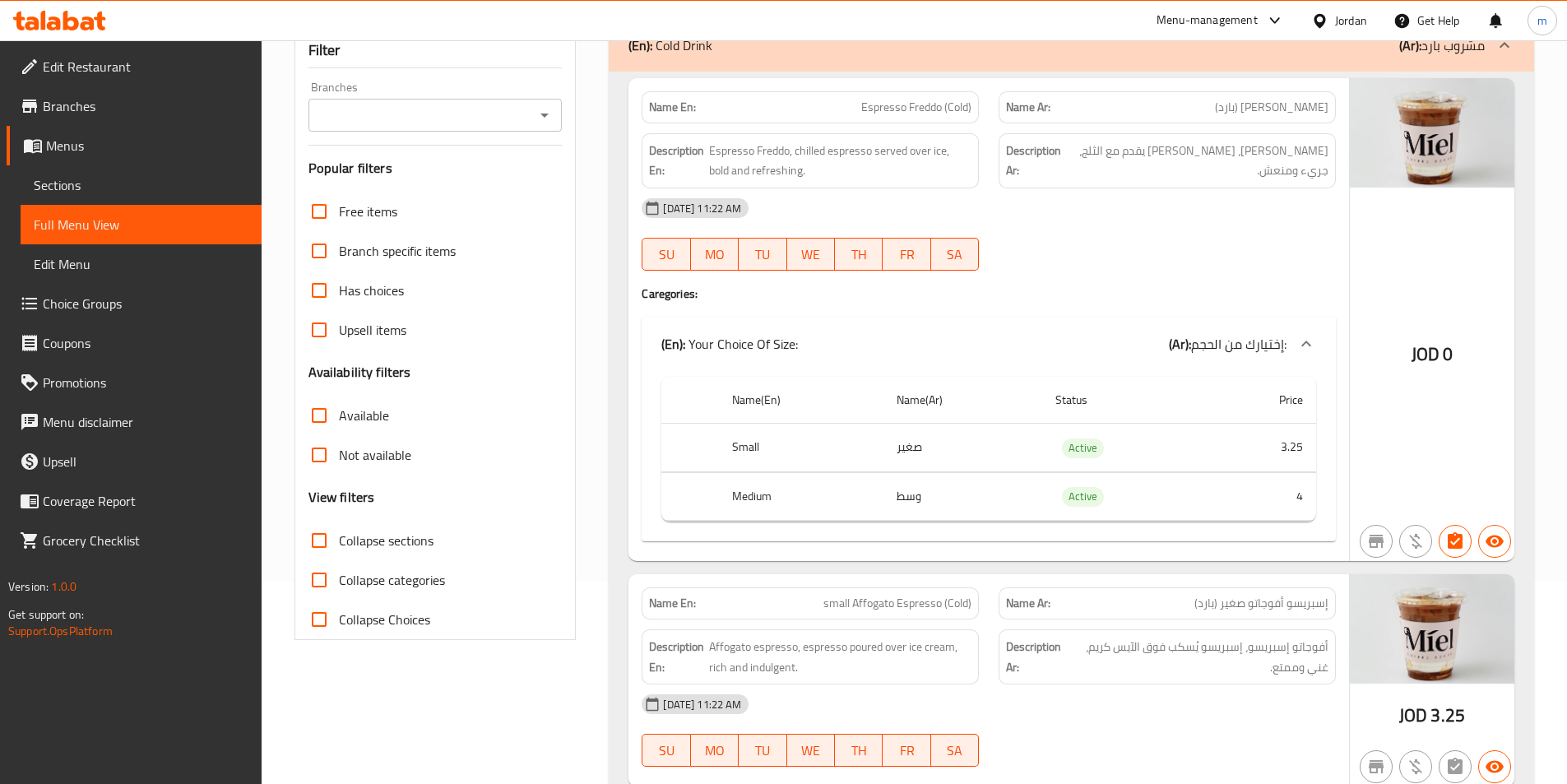
scroll to position [329, 0]
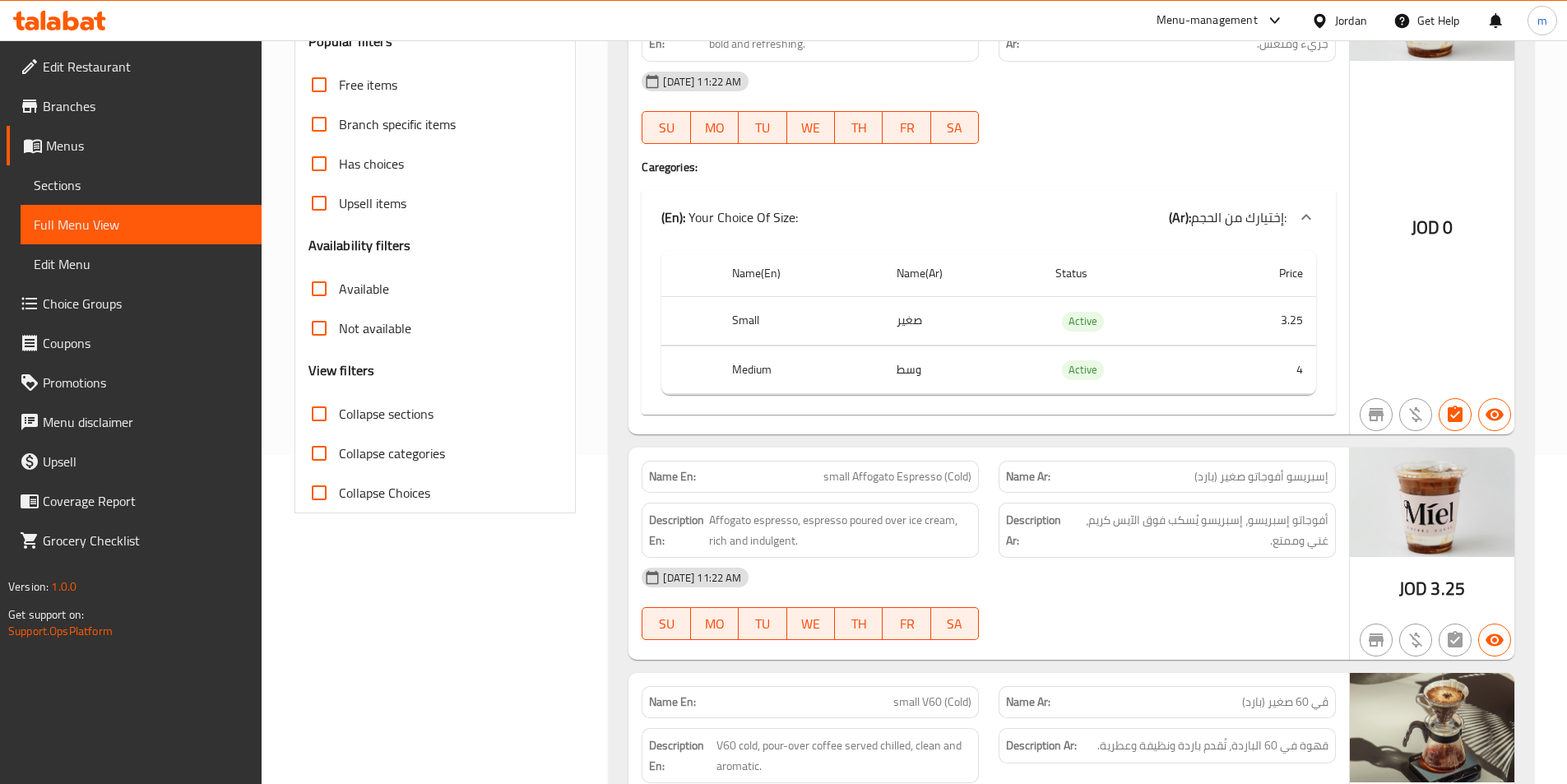
click at [75, 191] on span "Sections" at bounding box center [141, 185] width 215 height 20
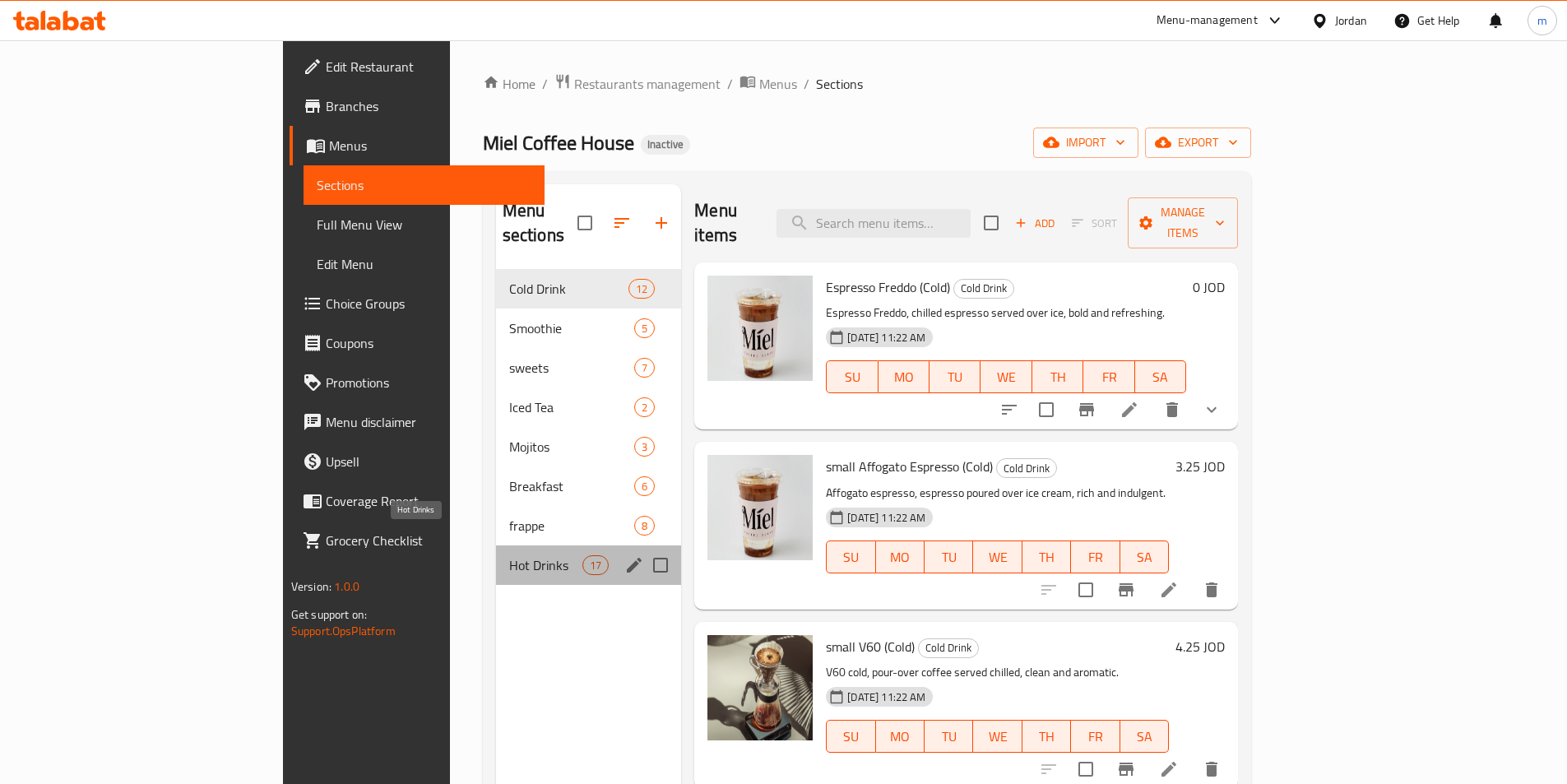
click at [510, 556] on span "Hot Drinks" at bounding box center [546, 565] width 73 height 20
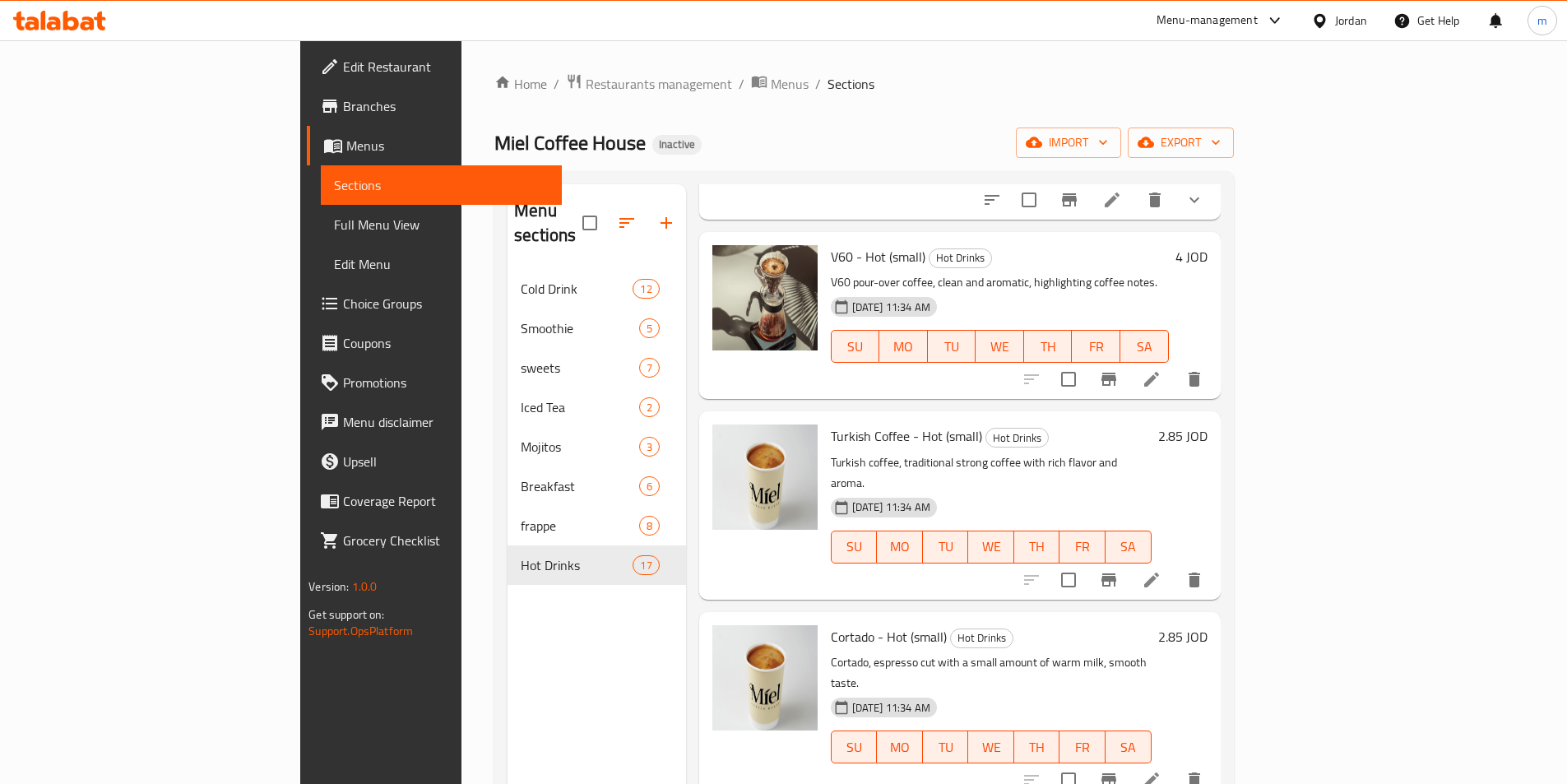
scroll to position [740, 0]
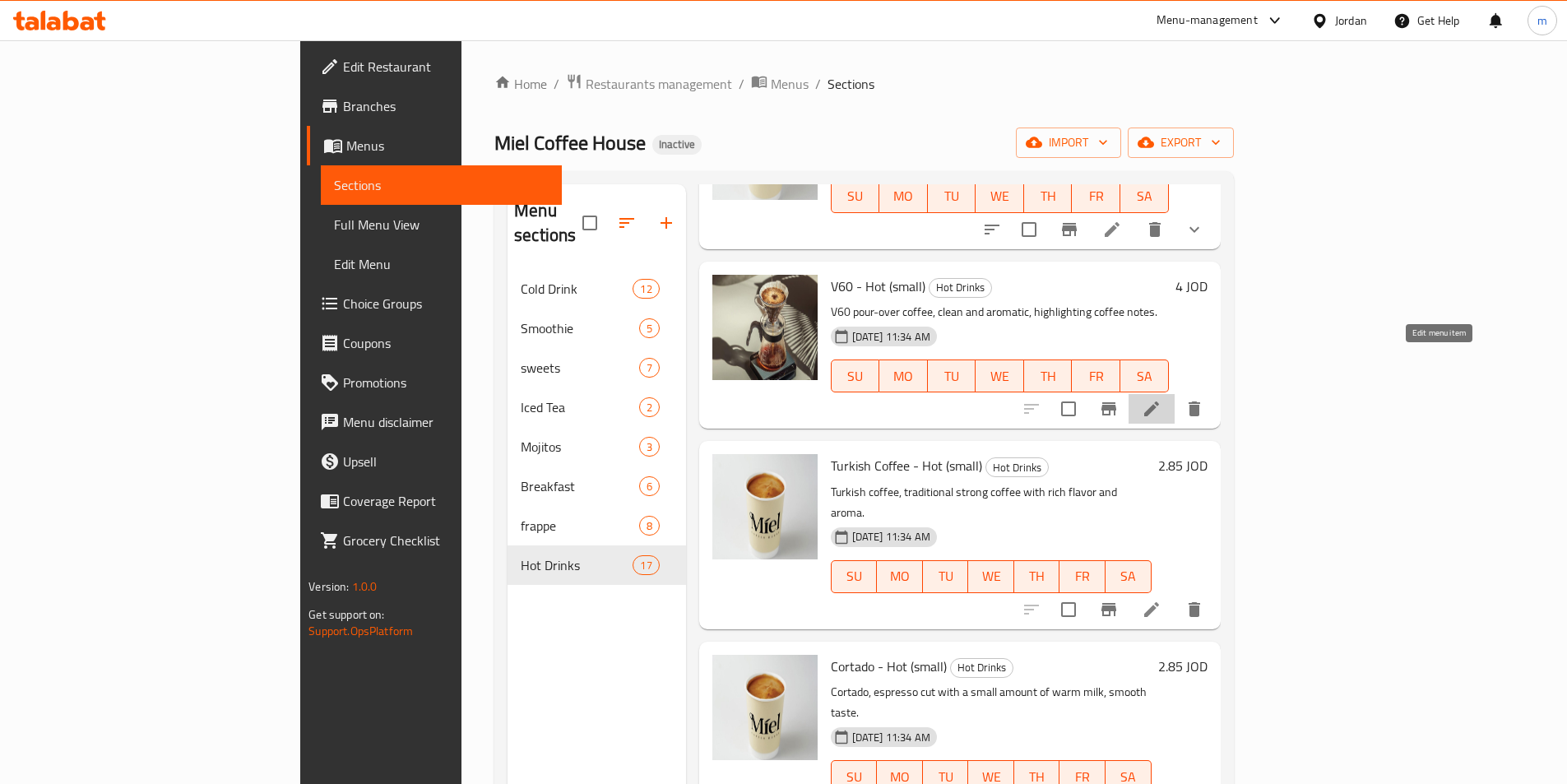
click at [1160, 401] on icon at bounding box center [1152, 408] width 15 height 15
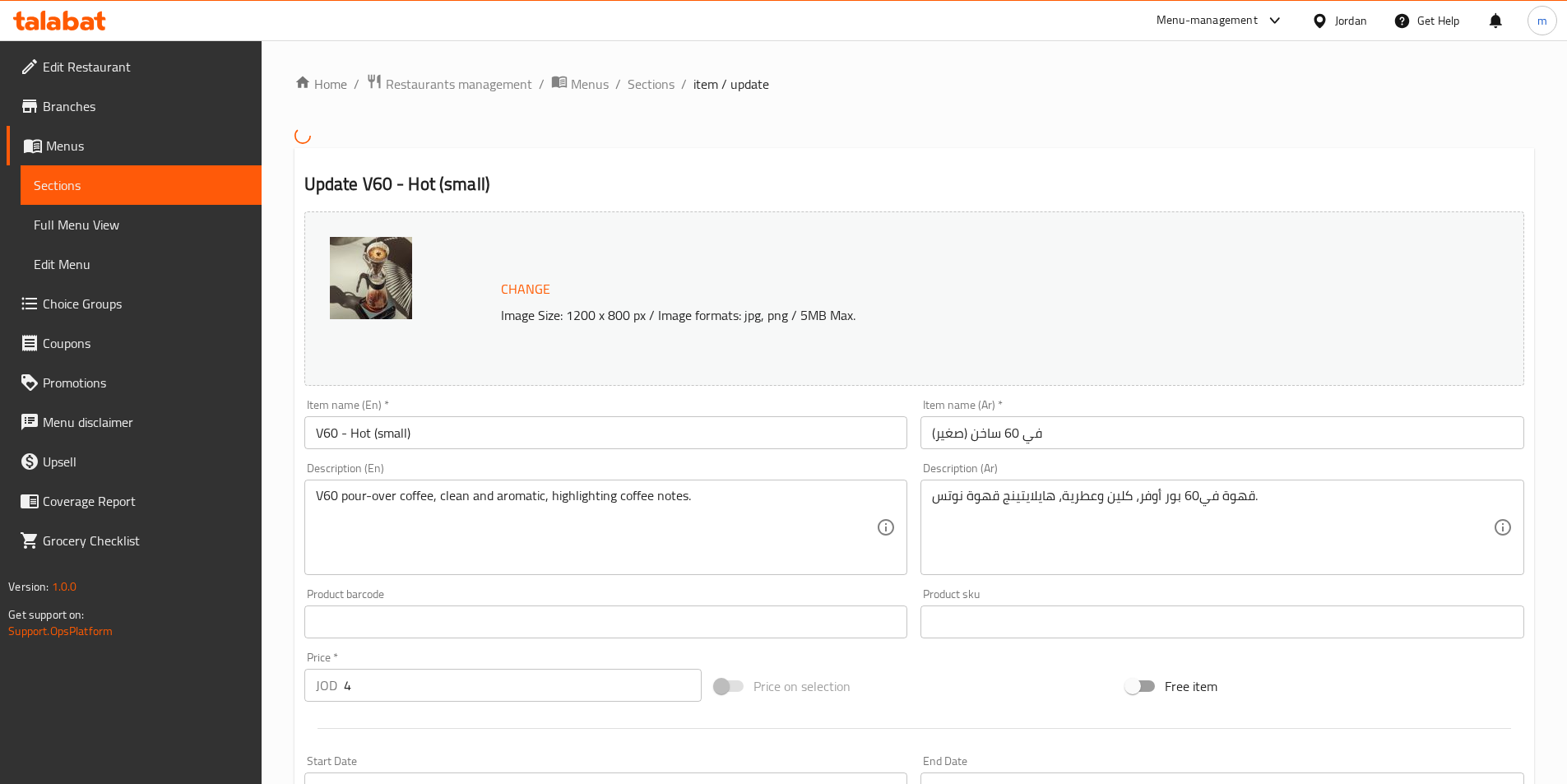
scroll to position [165, 0]
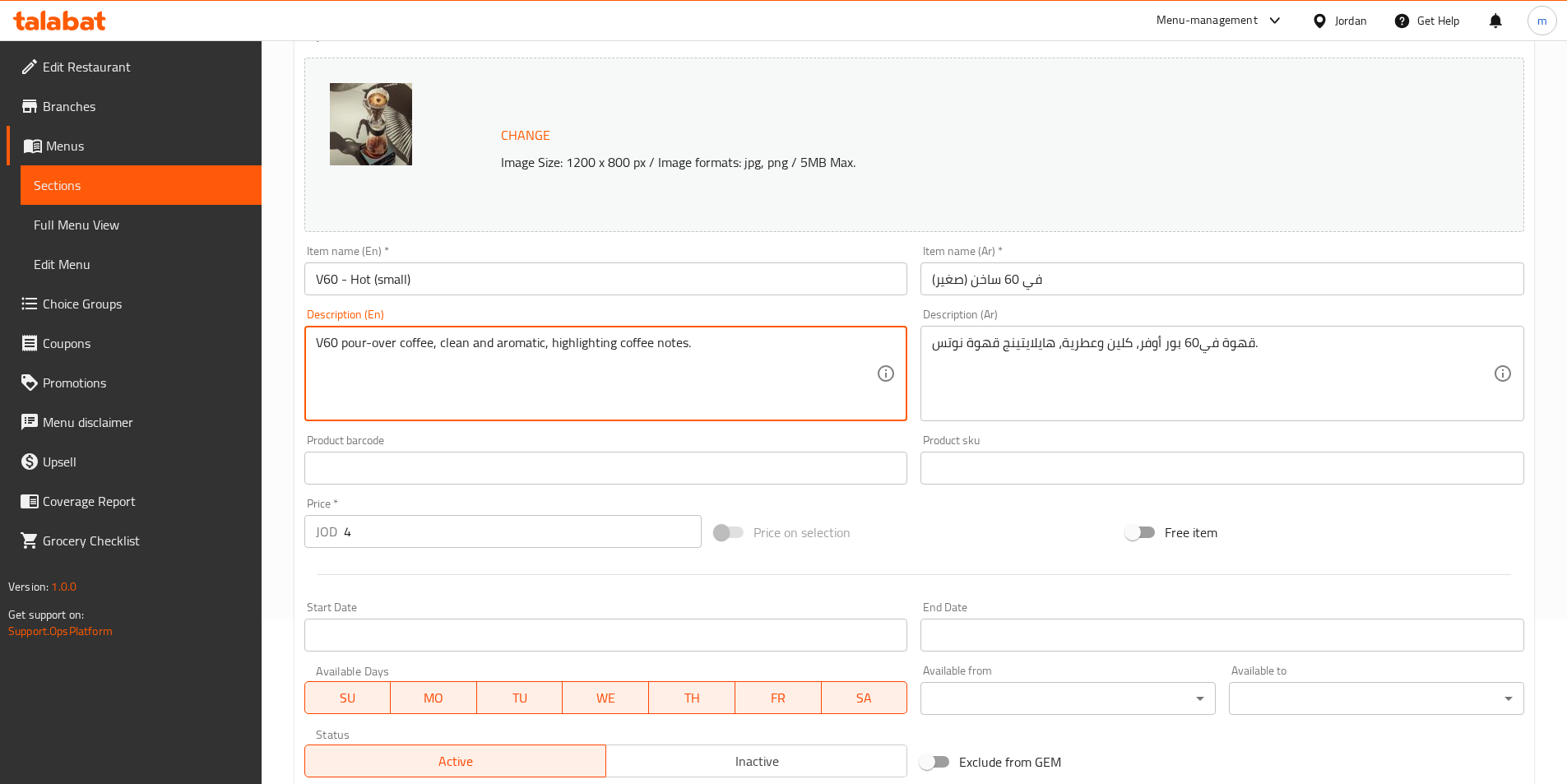
drag, startPoint x: 723, startPoint y: 346, endPoint x: 551, endPoint y: 344, distance: 172.0
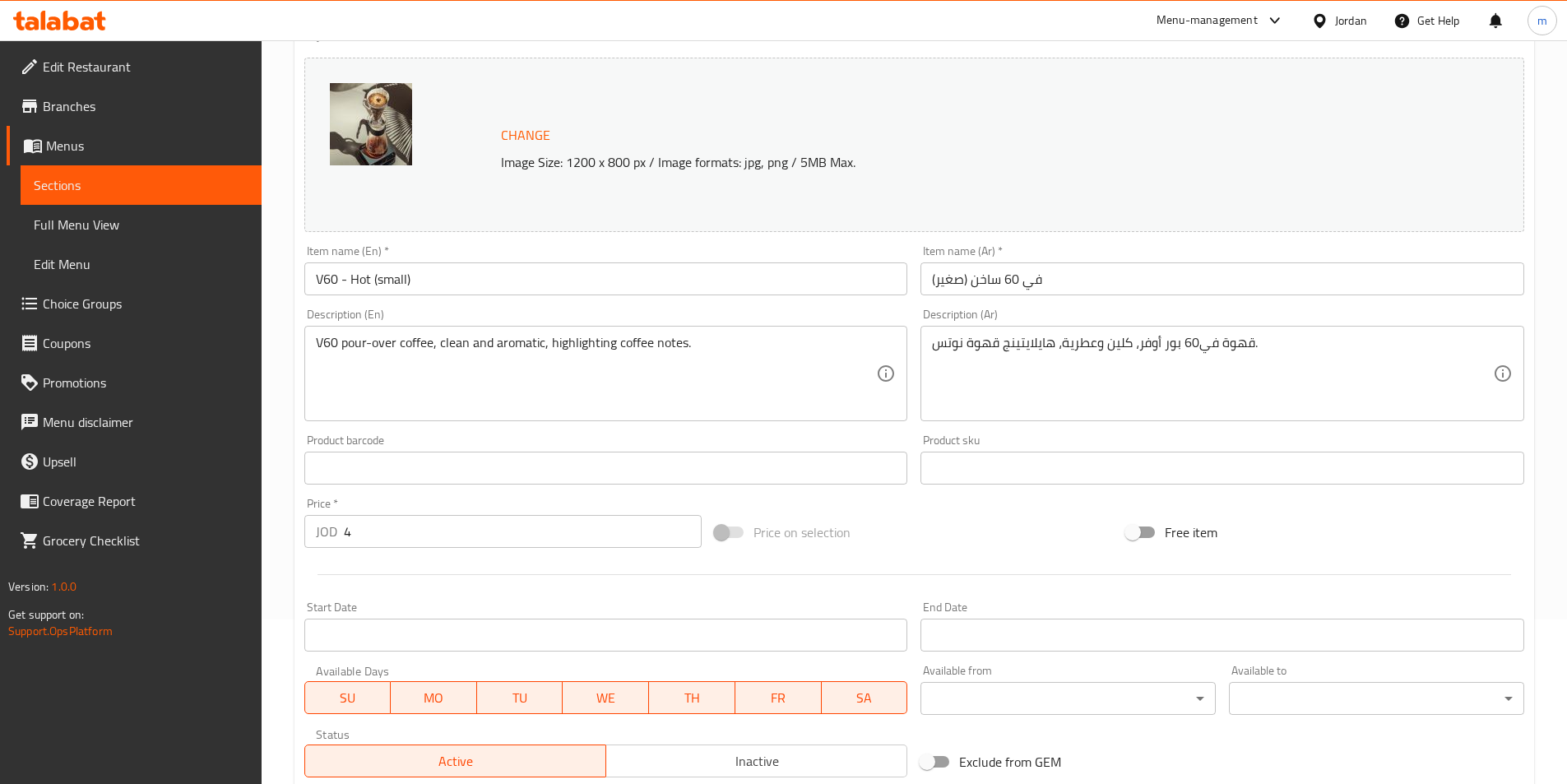
click at [699, 346] on textarea "V60 pour-over coffee, clean and aromatic, highlighting coffee notes." at bounding box center [596, 374] width 561 height 78
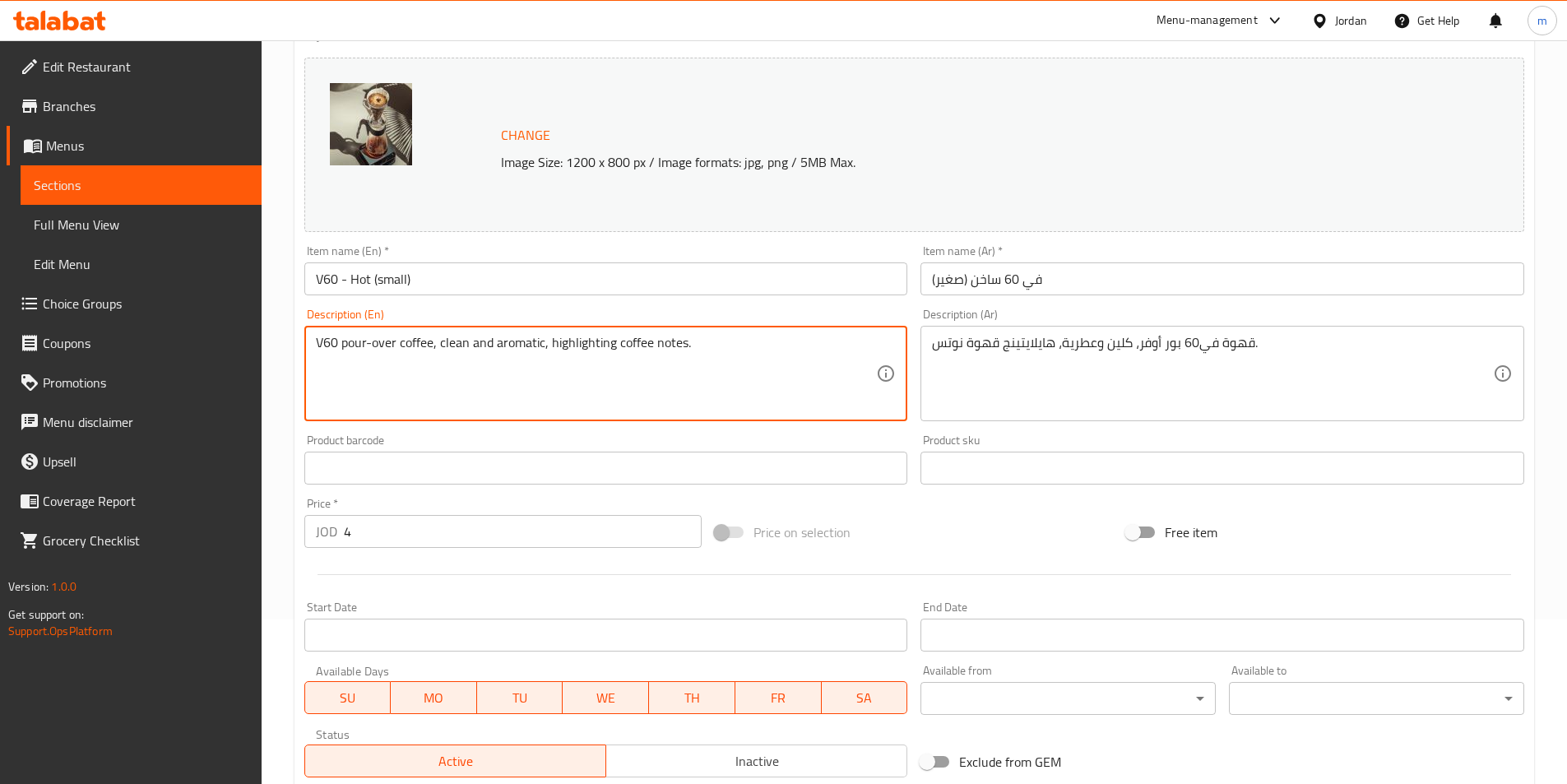
click at [699, 346] on textarea "V60 pour-over coffee, clean and aromatic, highlighting coffee notes." at bounding box center [596, 374] width 561 height 78
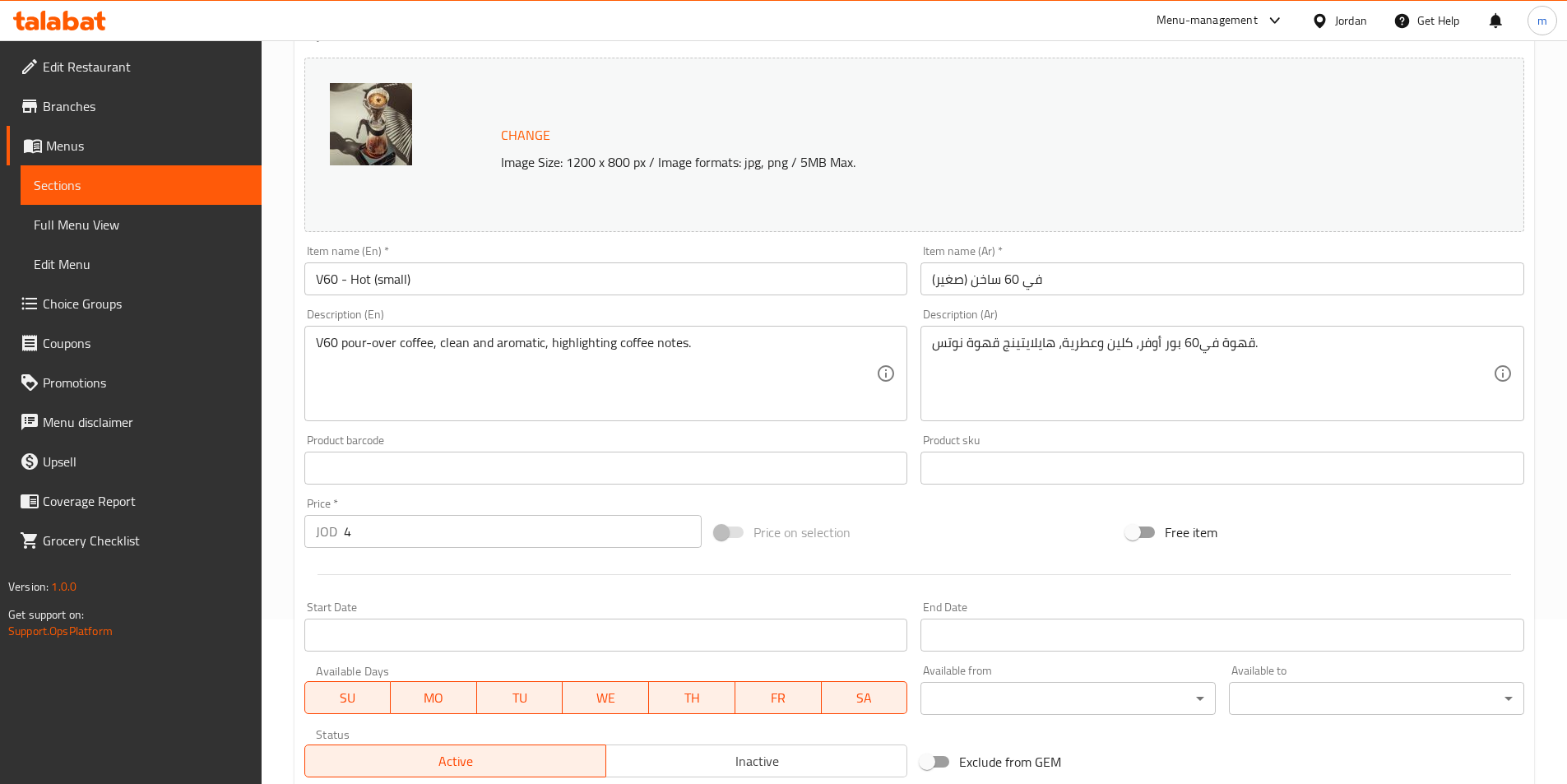
click at [1177, 297] on div "Item name (Ar)   * في 60 ساخن (صغير) Item name (Ar) *" at bounding box center [1222, 269] width 617 height 64
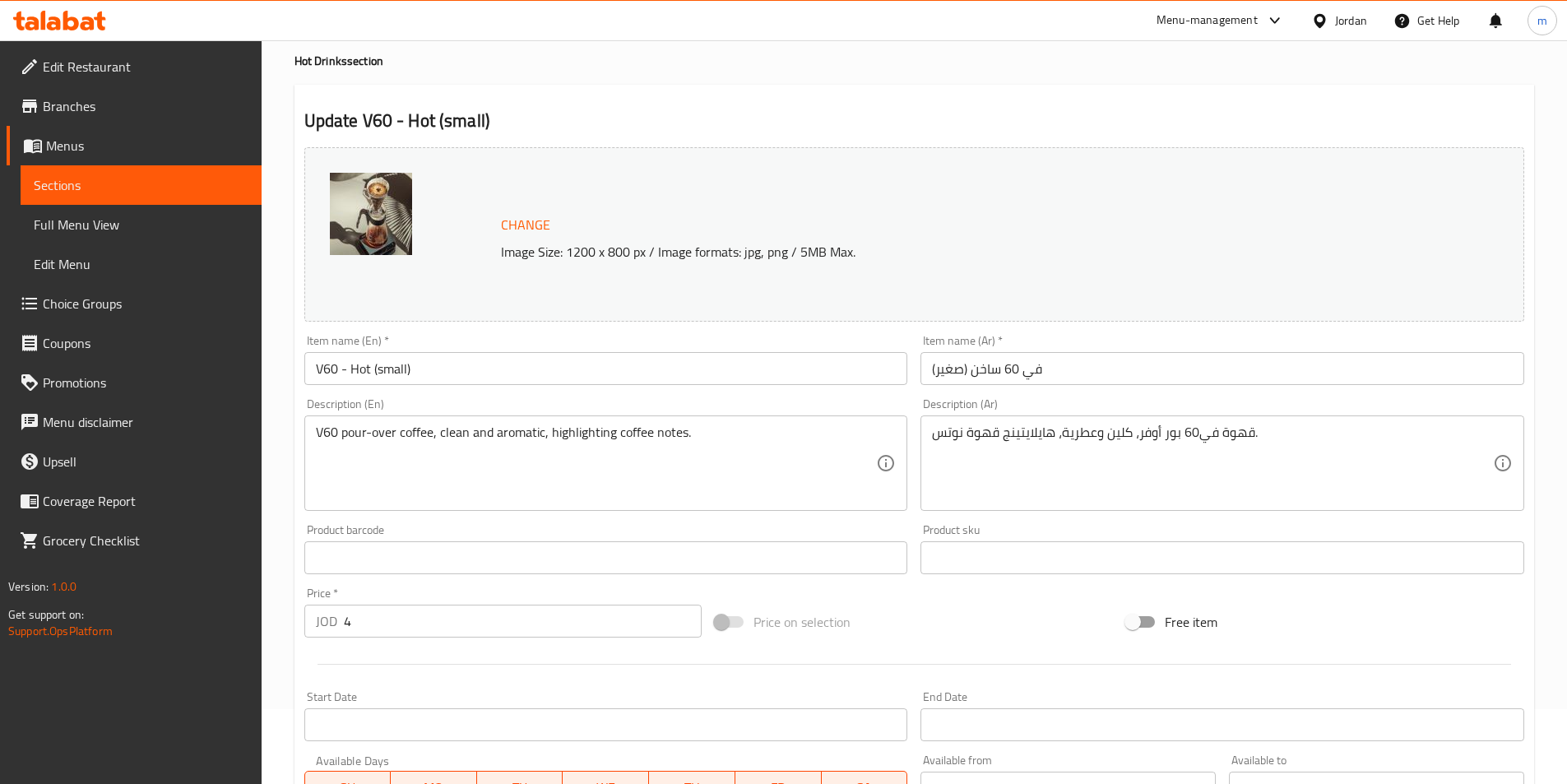
scroll to position [0, 0]
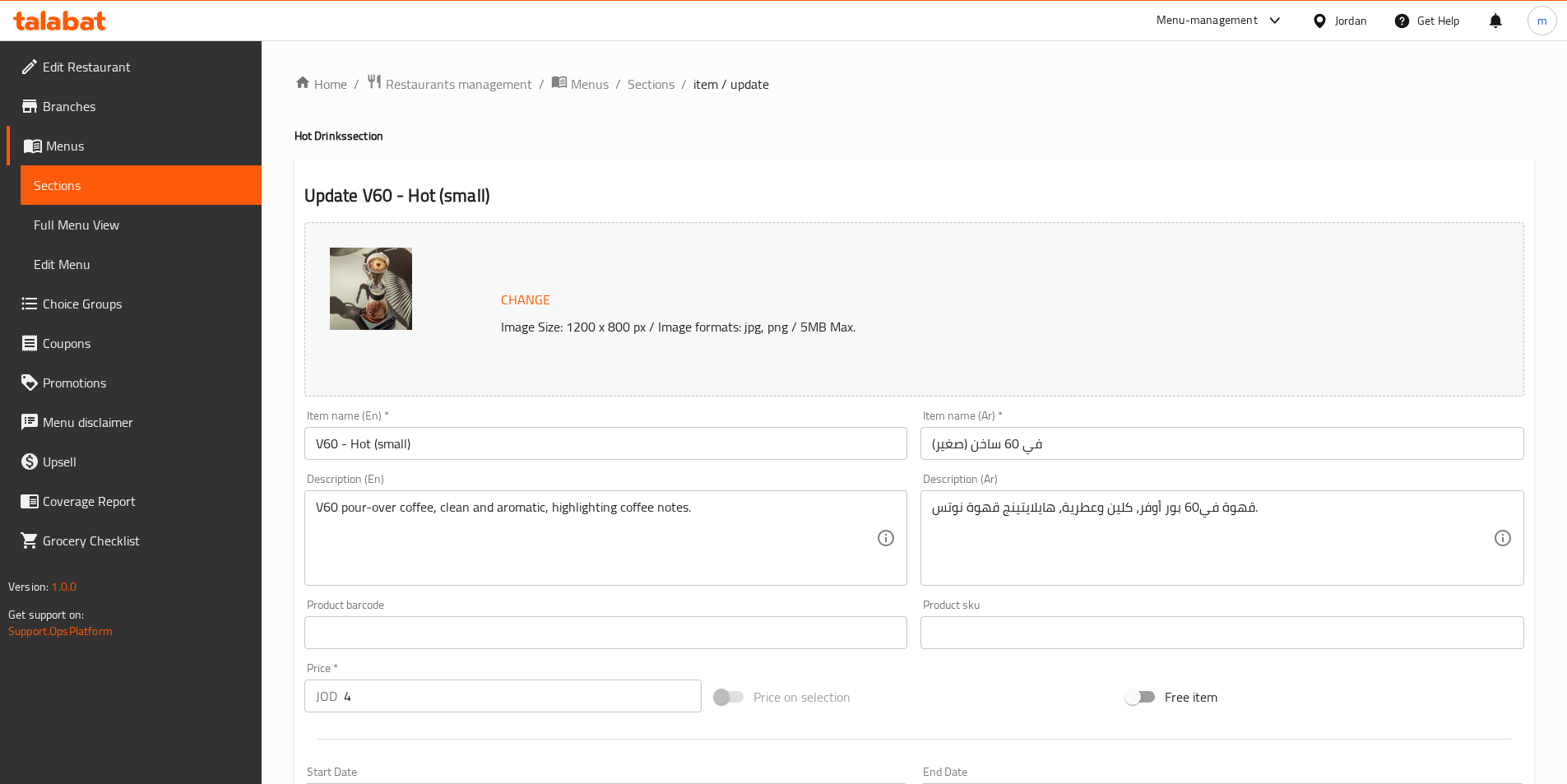
drag, startPoint x: 638, startPoint y: 87, endPoint x: 648, endPoint y: 158, distance: 71.7
click at [638, 87] on span "Sections" at bounding box center [652, 84] width 47 height 20
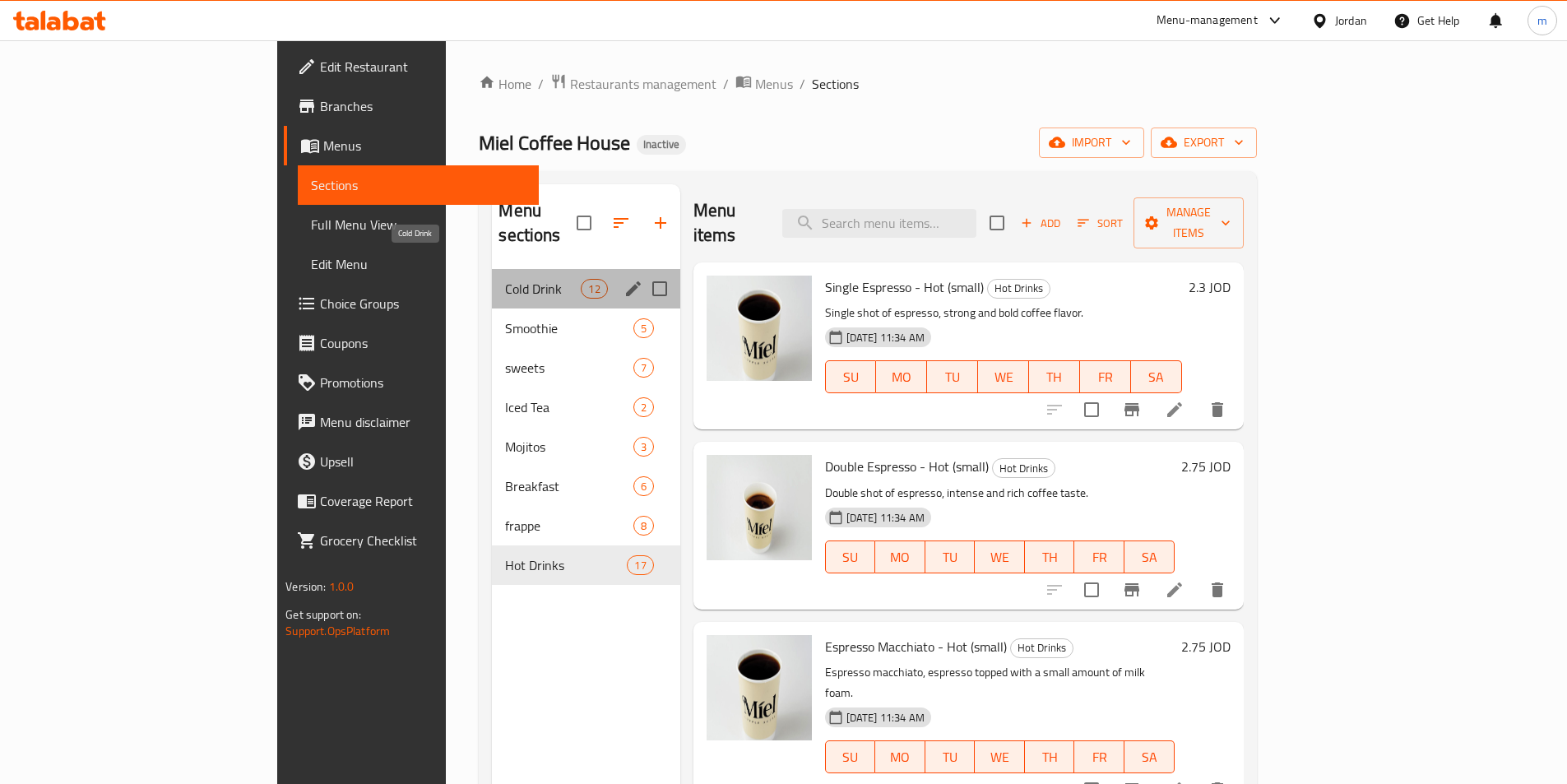
click at [505, 279] on span "Cold Drink" at bounding box center [543, 289] width 76 height 20
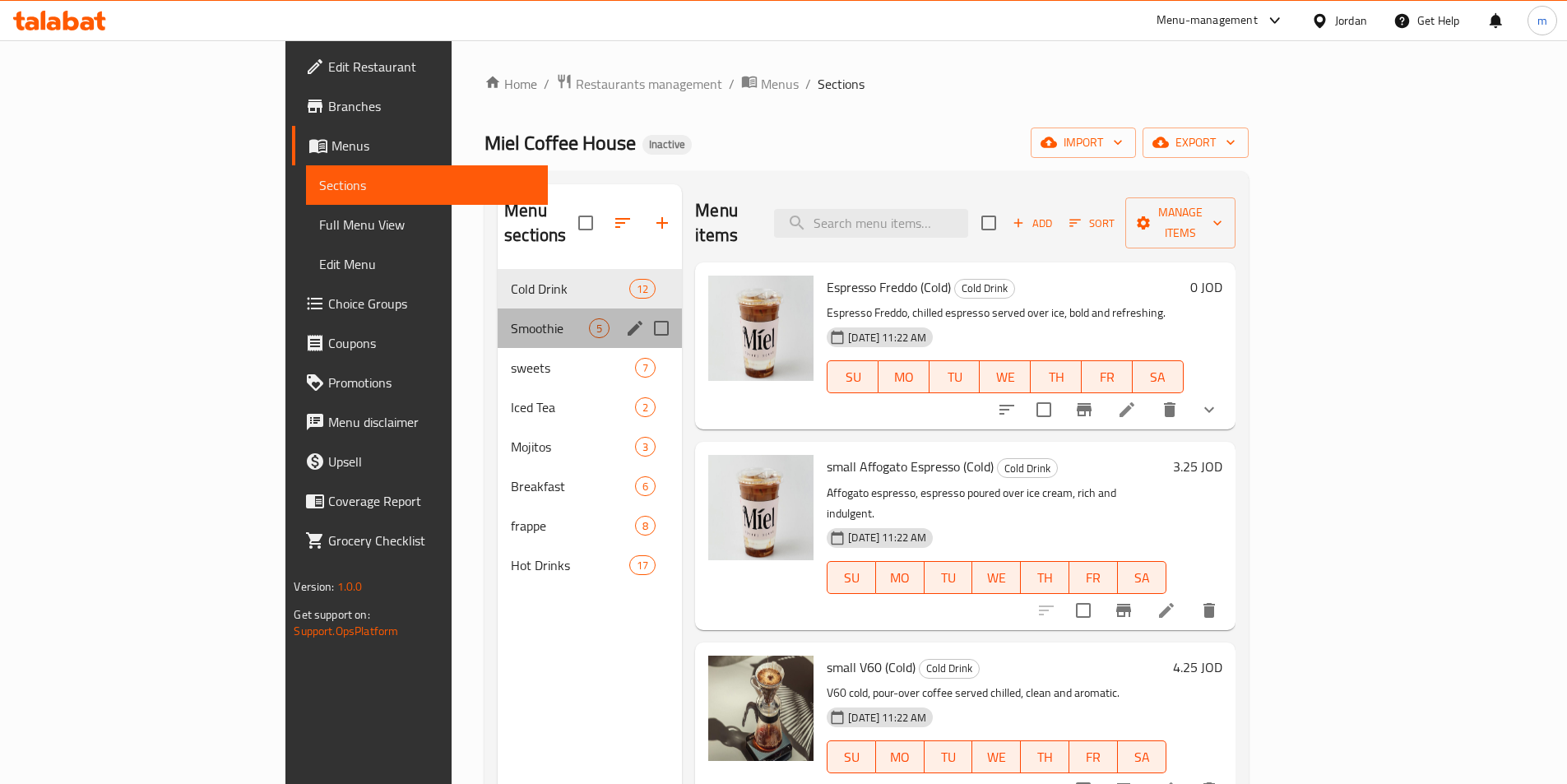
click at [498, 309] on div "Smoothie 5" at bounding box center [590, 328] width 184 height 39
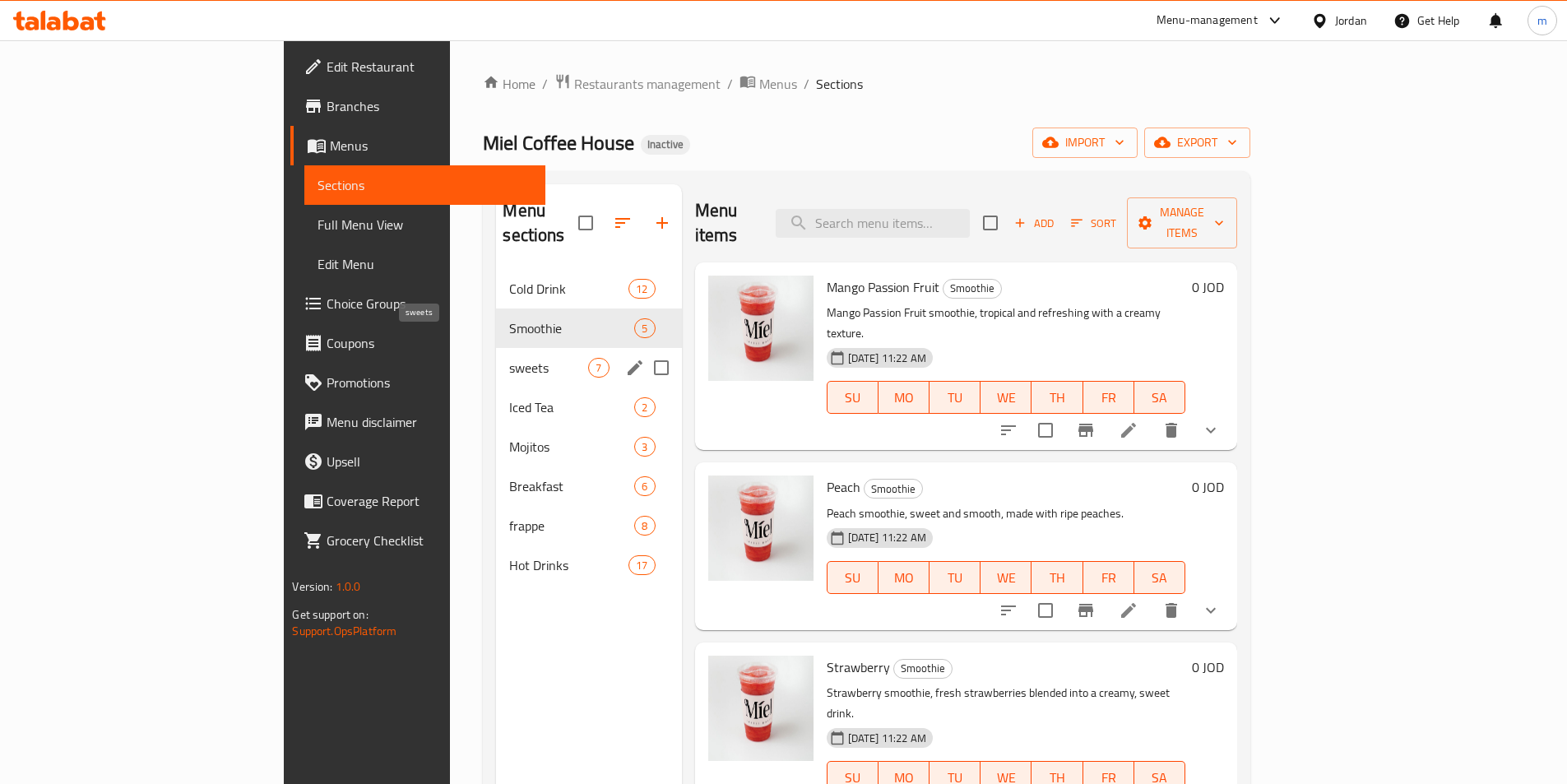
click at [510, 358] on span "sweets" at bounding box center [549, 367] width 79 height 20
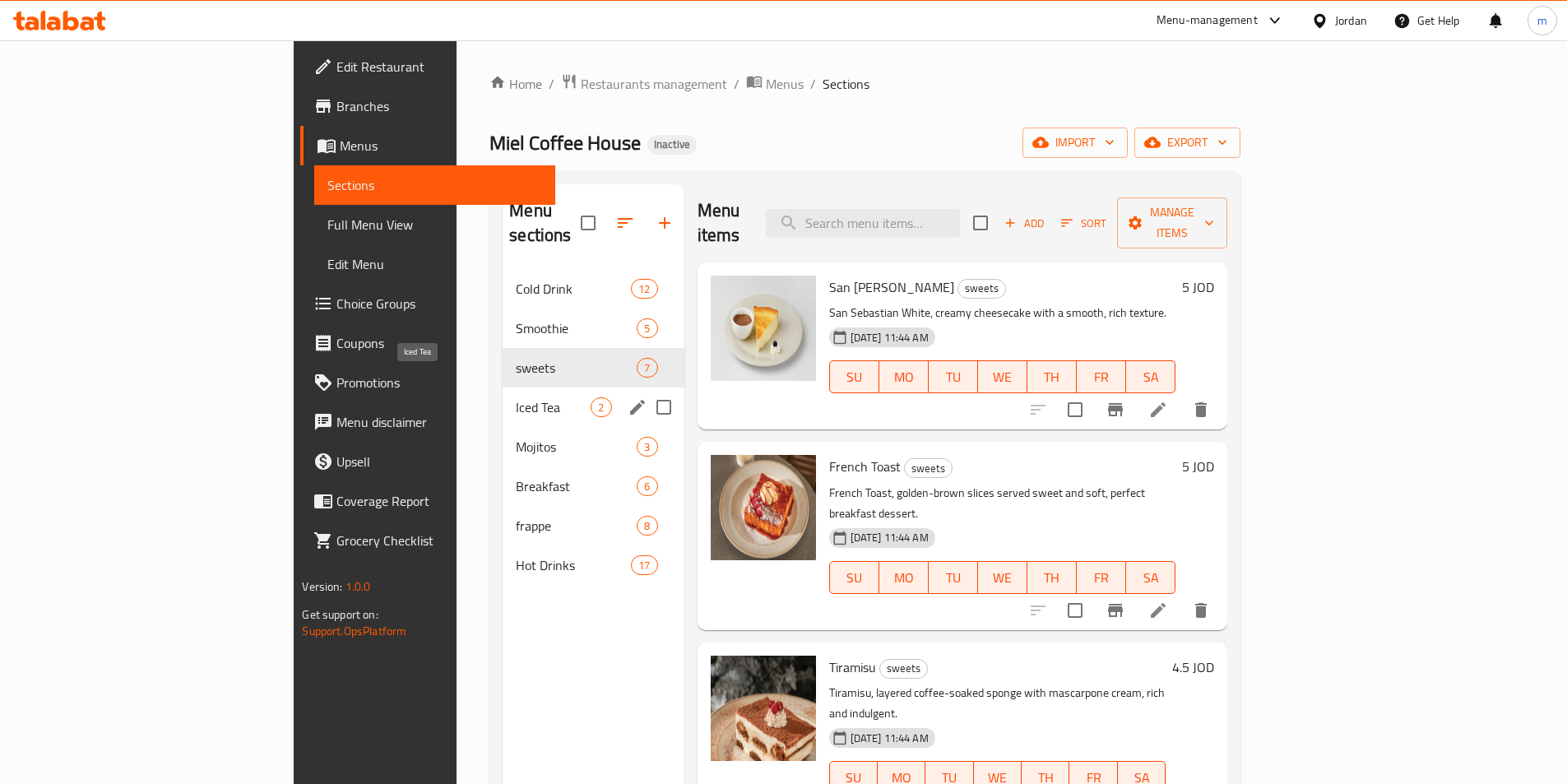
click at [516, 397] on span "Iced Tea" at bounding box center [553, 406] width 75 height 20
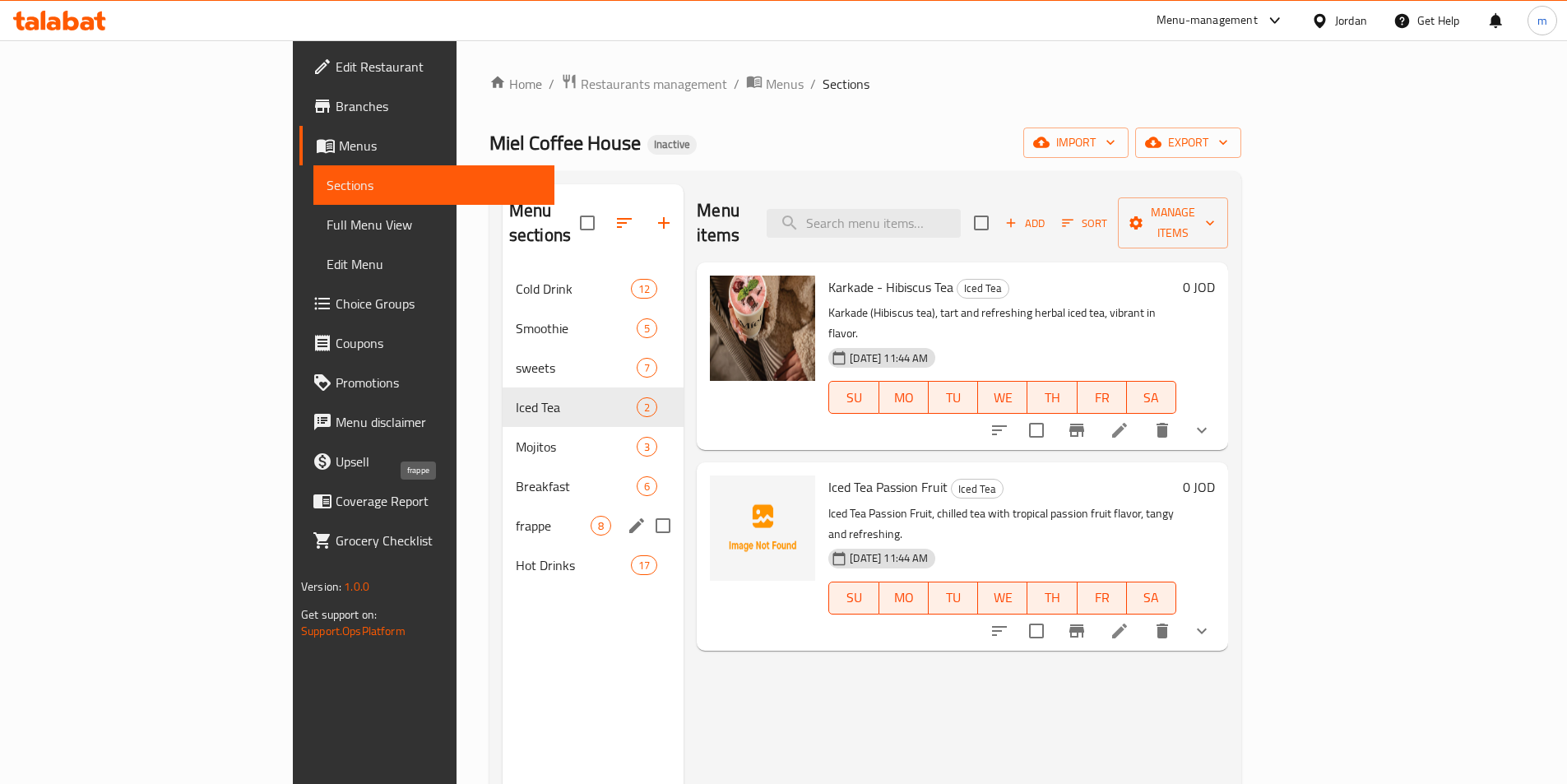
click at [516, 515] on span "frappe" at bounding box center [553, 525] width 75 height 20
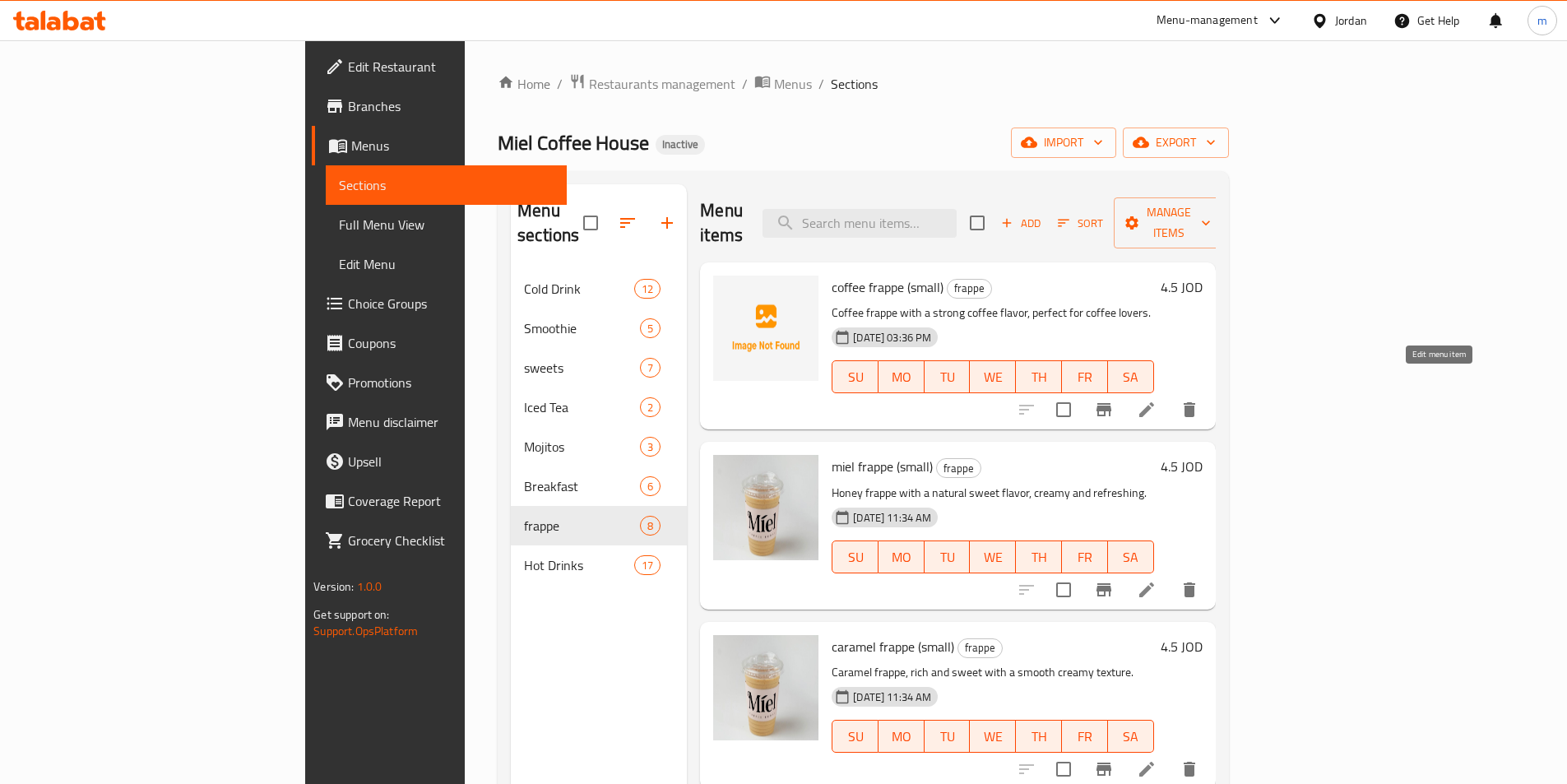
click at [1157, 399] on icon at bounding box center [1146, 409] width 20 height 20
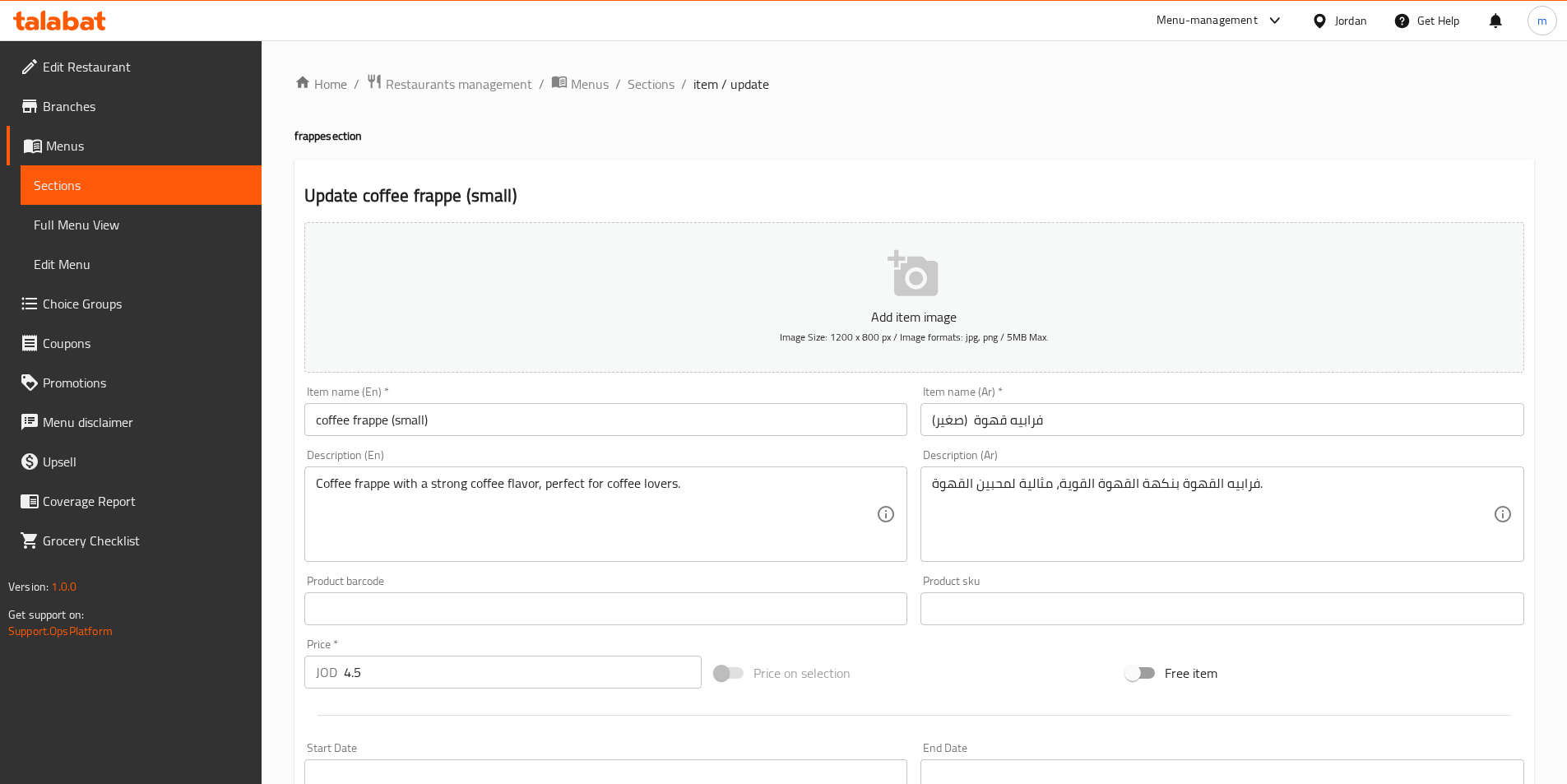
click at [283, 426] on div "Home / Restaurants management / Menus / Sections / item / update frappe section…" at bounding box center [914, 601] width 1306 height 1121
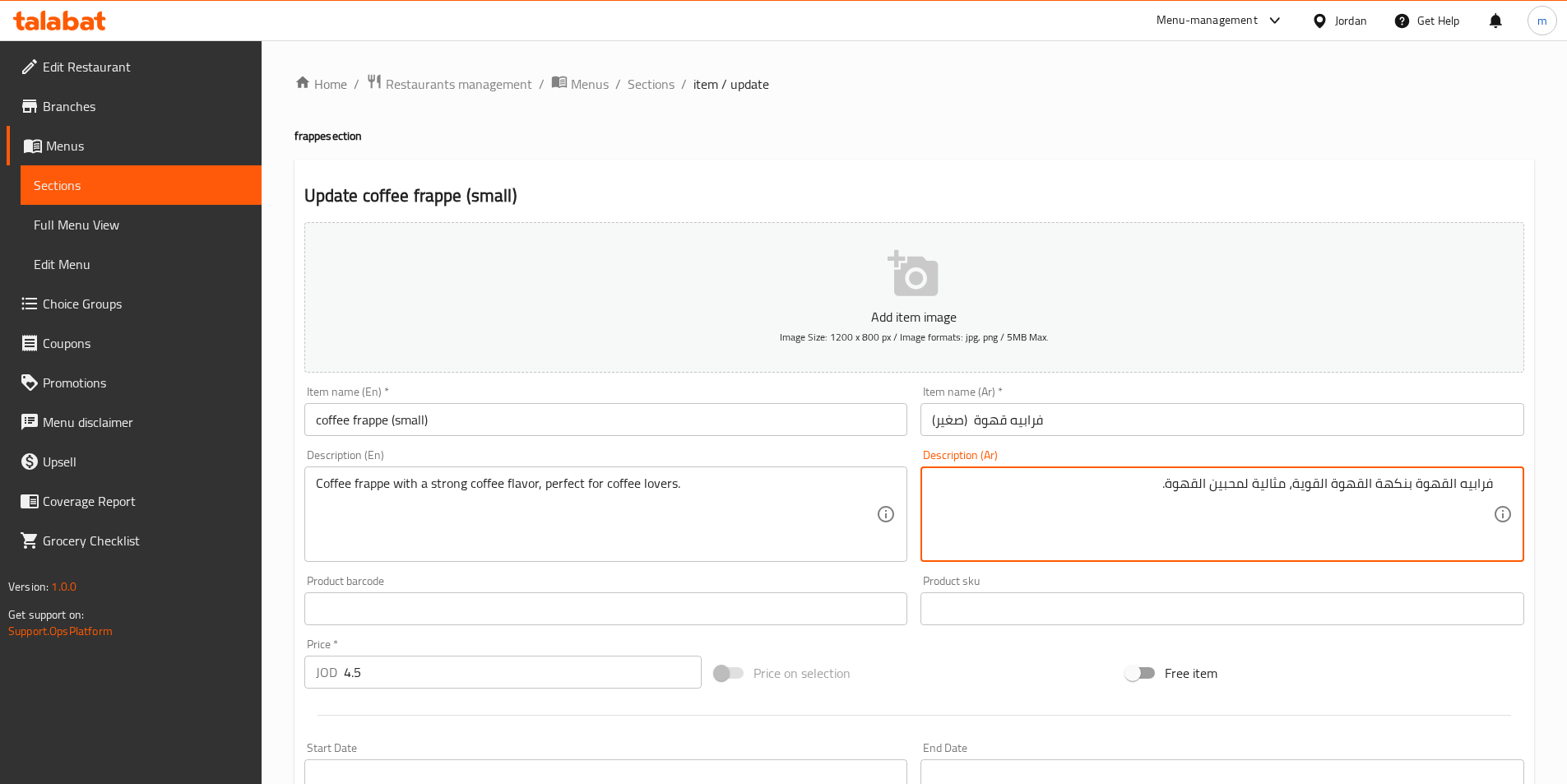
click at [282, 388] on div "Home / Restaurants management / Menus / Sections / item / update frappe section…" at bounding box center [914, 601] width 1306 height 1121
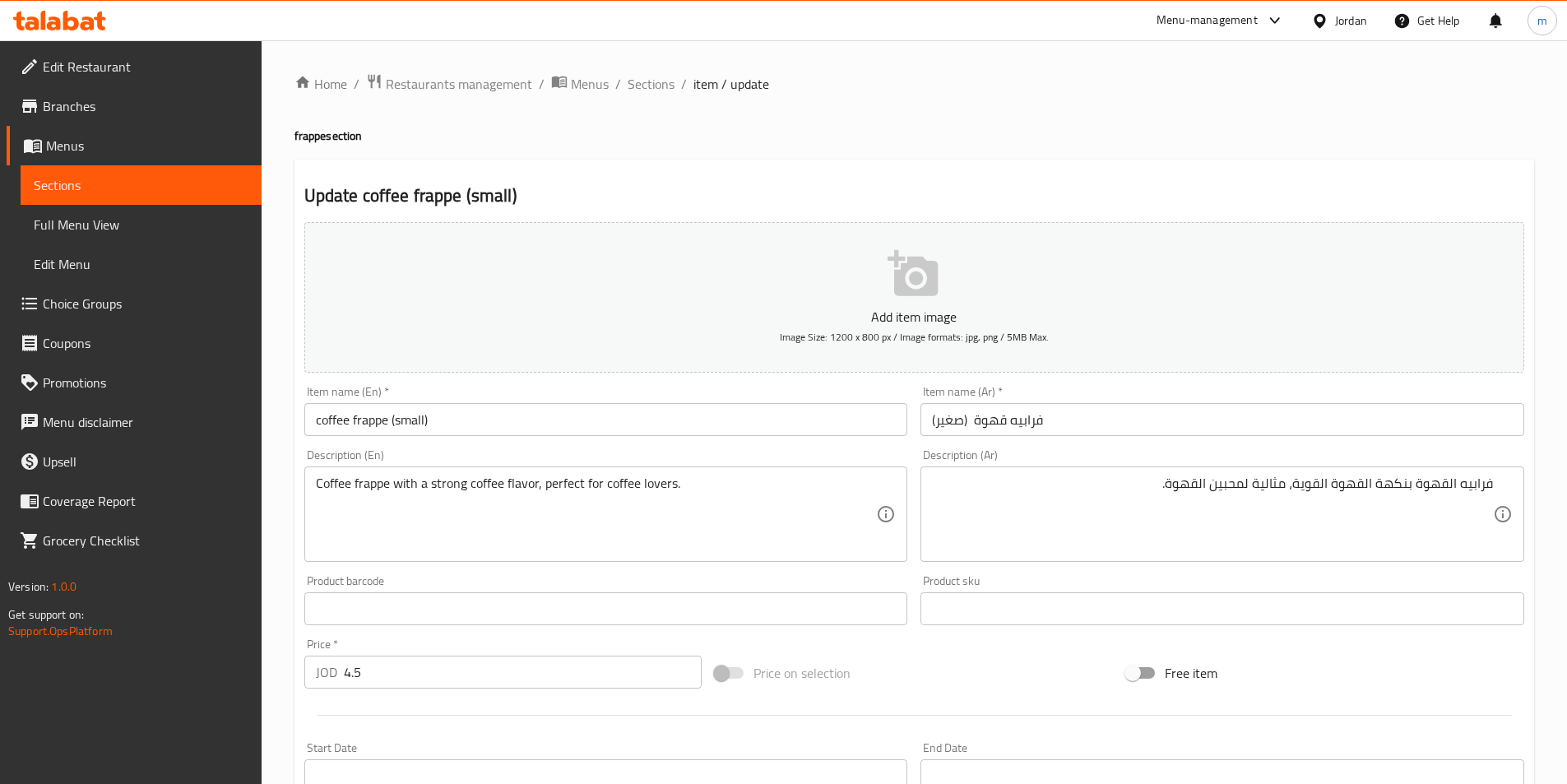
click at [653, 484] on textarea "Coffee frappe with a strong coffee flavor, perfect for coffee lovers." at bounding box center [596, 515] width 561 height 78
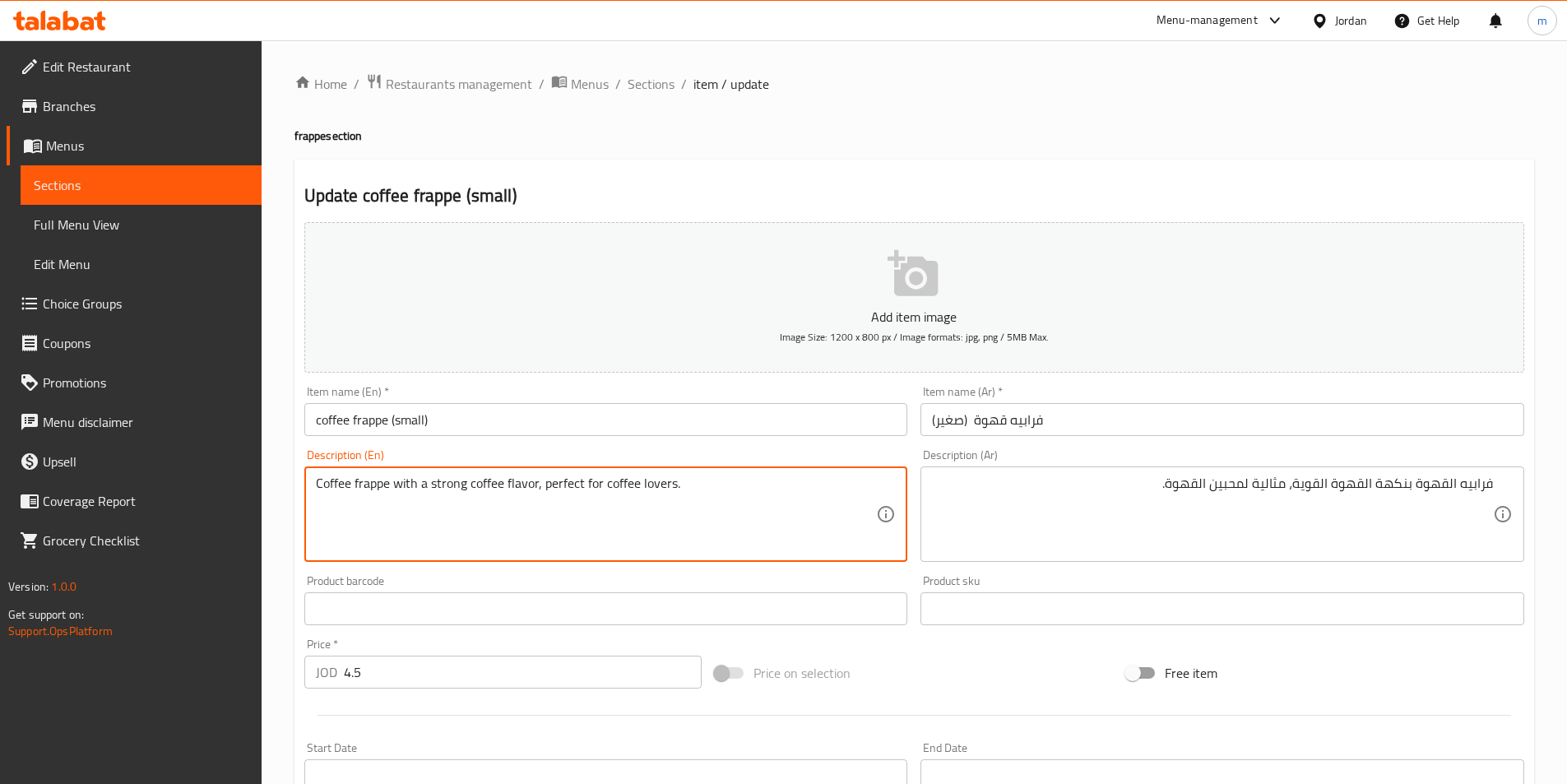
click at [505, 476] on textarea "Coffee frappe with a strong coffee flavor, perfect for coffee lovers." at bounding box center [596, 515] width 561 height 78
click at [278, 416] on div "Home / Restaurants management / Menus / Sections / item / update frappe section…" at bounding box center [914, 601] width 1306 height 1121
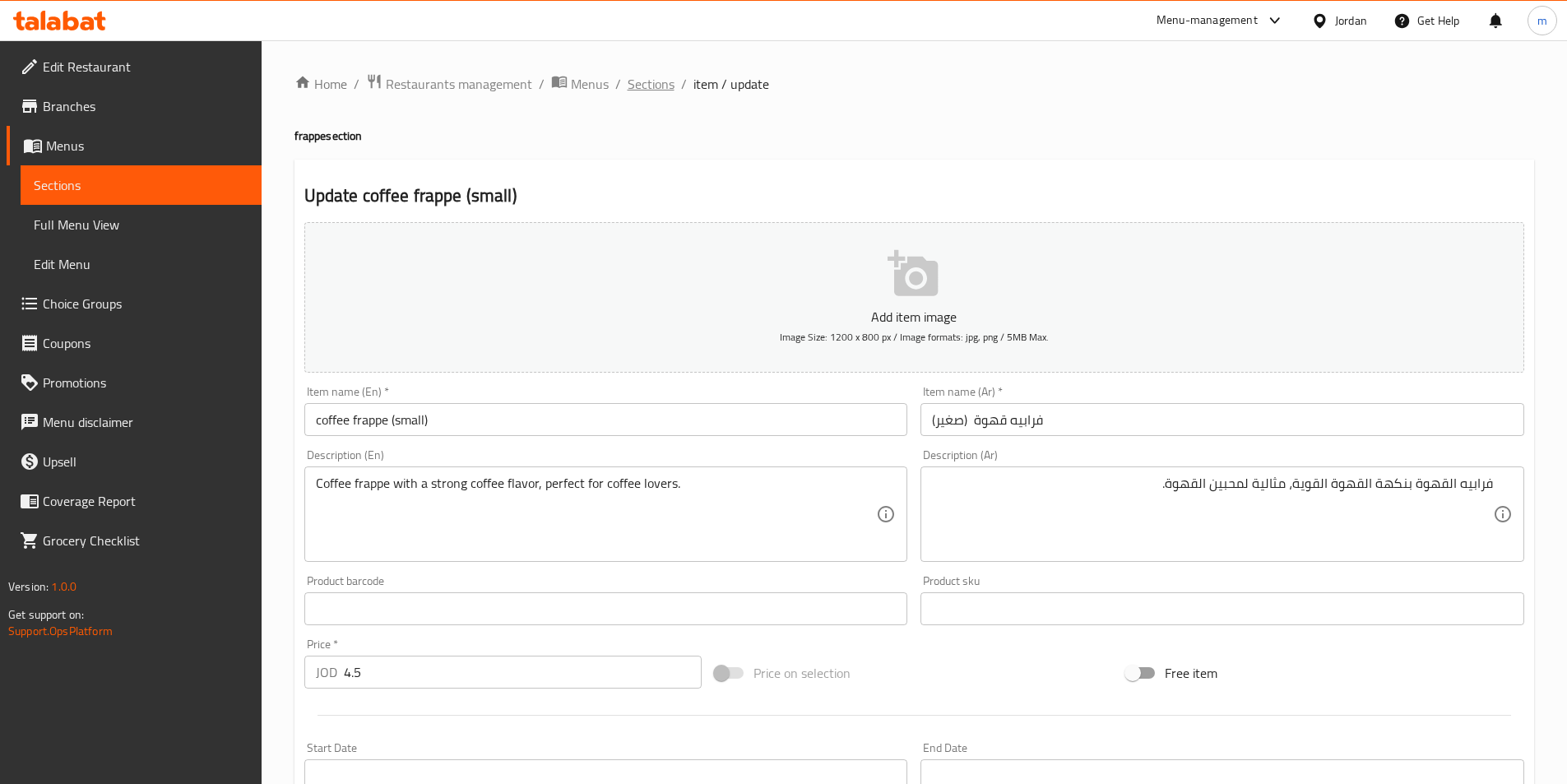
click at [654, 92] on span "Sections" at bounding box center [652, 84] width 47 height 20
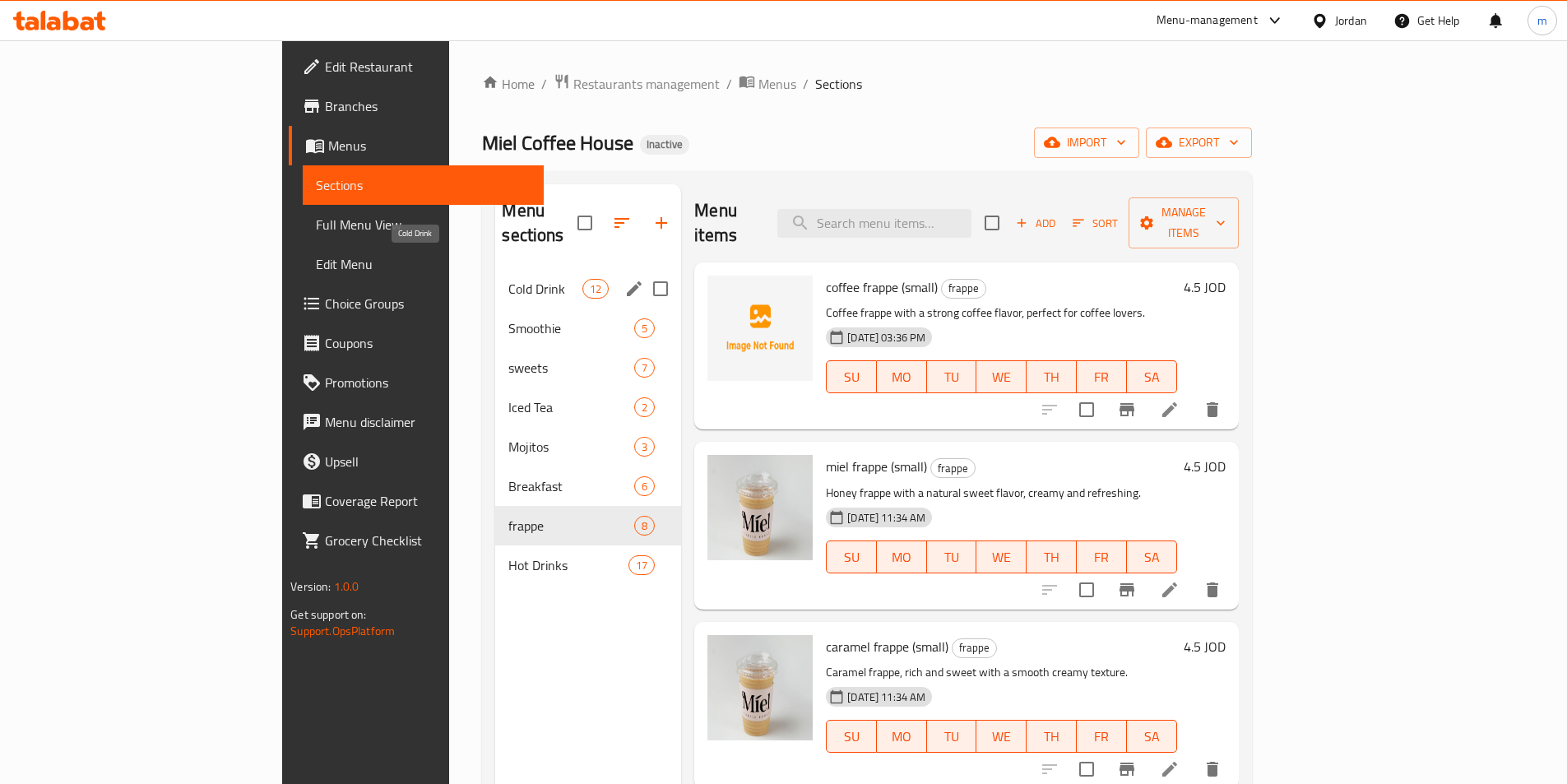
click at [509, 279] on span "Cold Drink" at bounding box center [545, 289] width 74 height 20
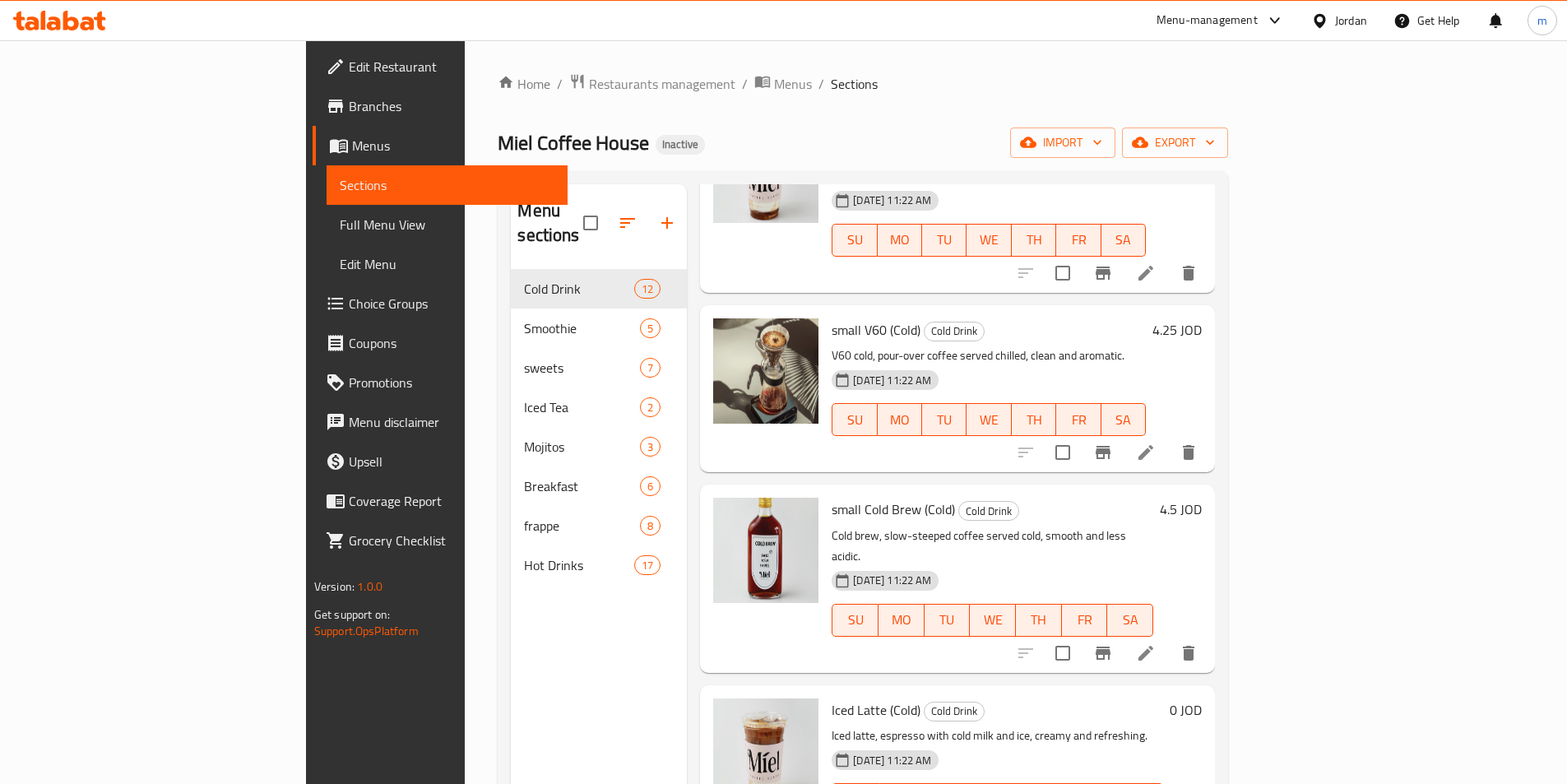
scroll to position [329, 0]
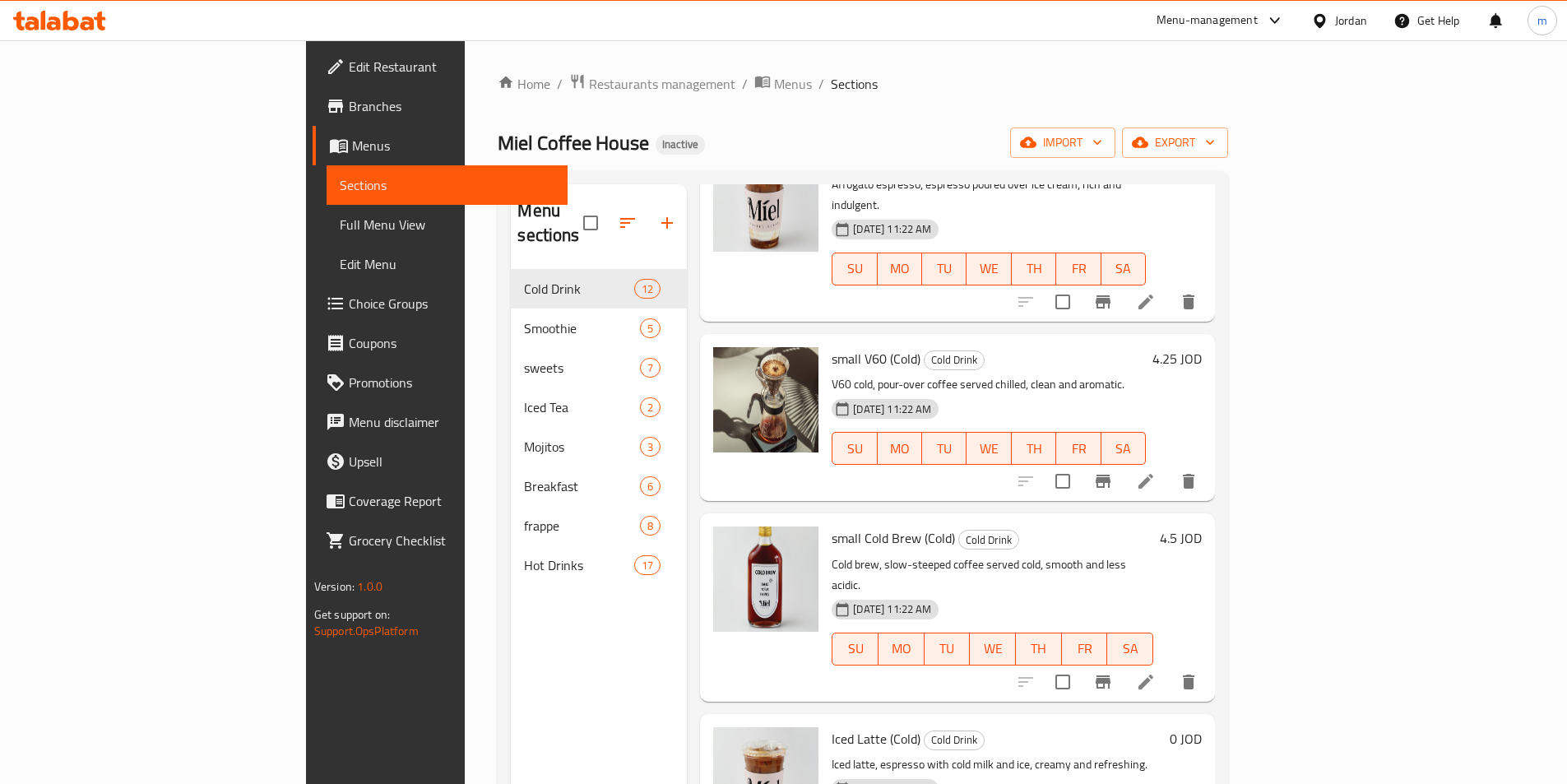
click at [1153, 474] on icon at bounding box center [1146, 481] width 15 height 15
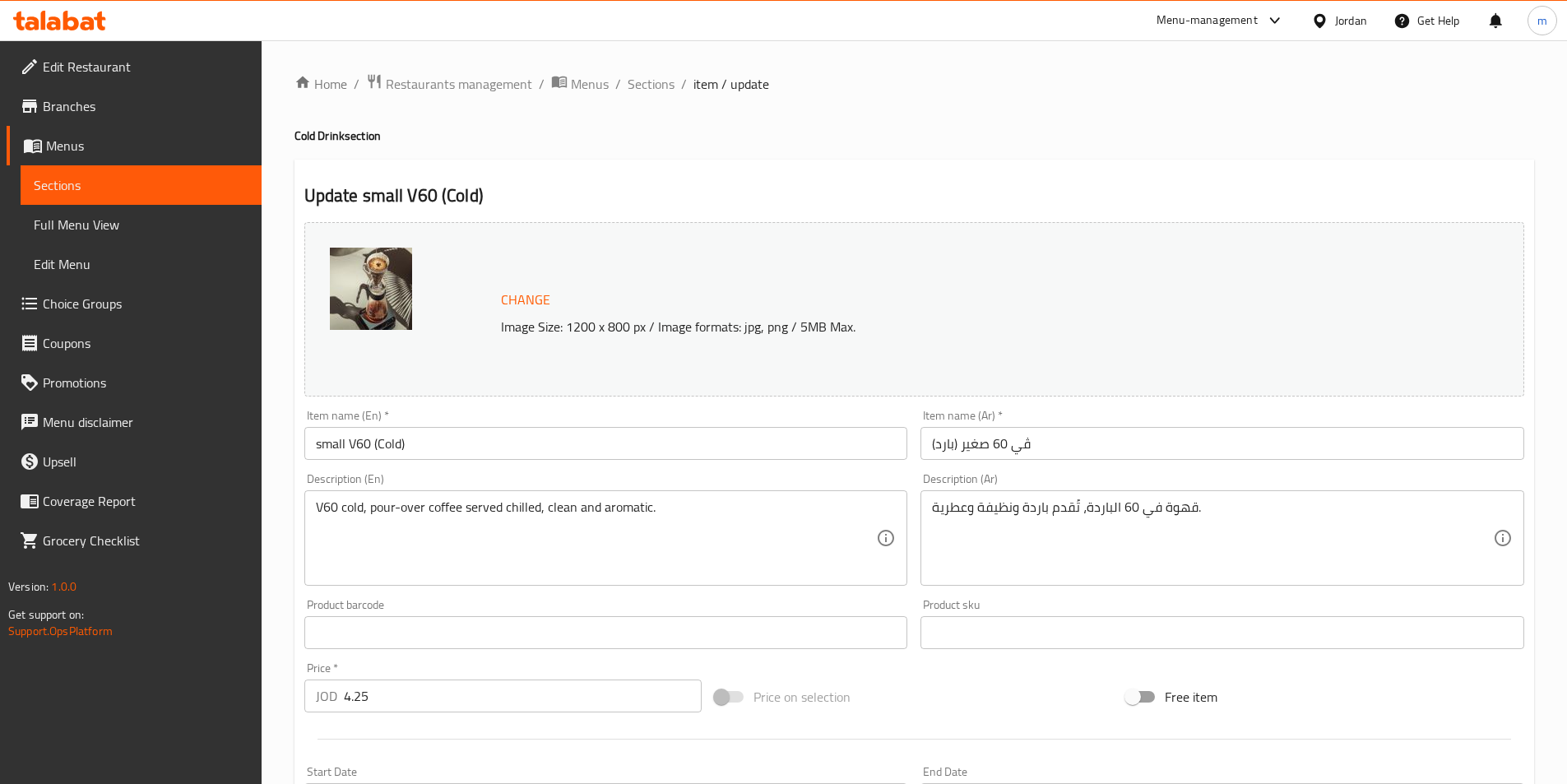
click at [1523, 467] on div "Description (Ar) قهوة في 60 الباردة، تُقدم باردة ونظيفة وعطرية. Description (Ar)" at bounding box center [1222, 529] width 617 height 126
click at [924, 130] on h4 "Cold Drink section" at bounding box center [914, 135] width 1240 height 17
drag, startPoint x: 669, startPoint y: 78, endPoint x: 674, endPoint y: 104, distance: 26.5
click at [669, 78] on span "Sections" at bounding box center [652, 84] width 47 height 20
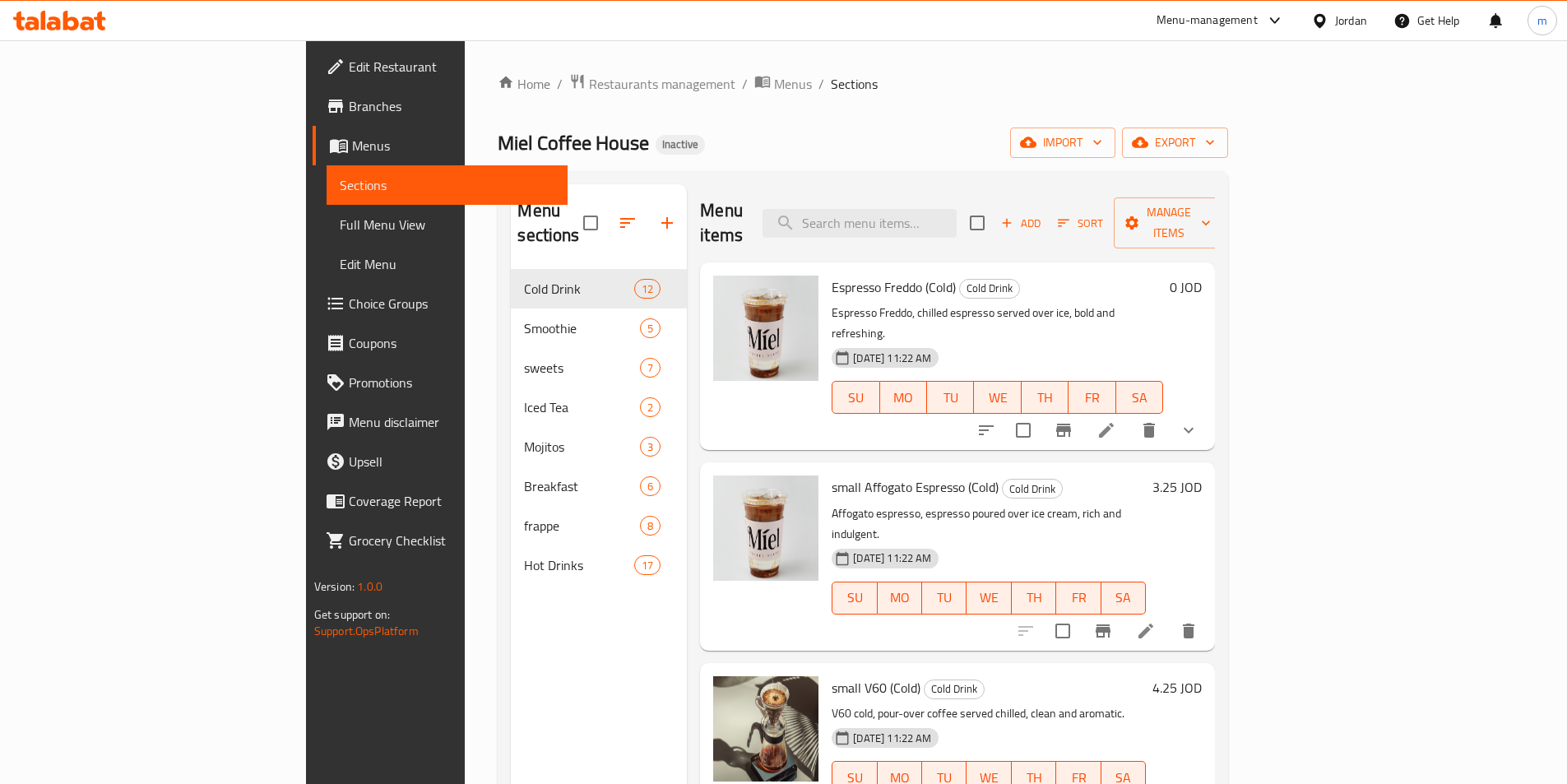
click at [920, 133] on div "Miel Coffee House Inactive import export" at bounding box center [863, 142] width 730 height 31
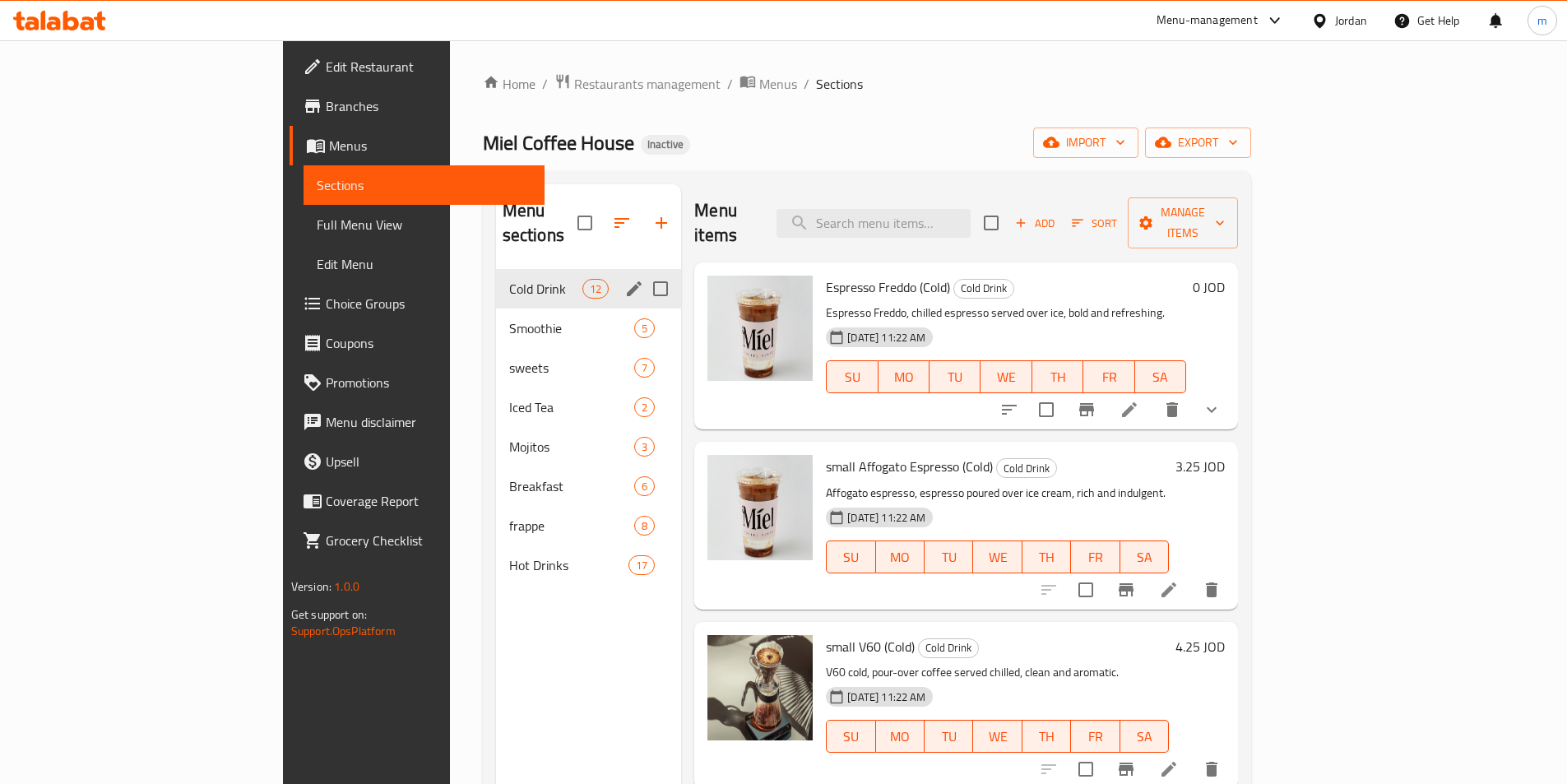
click at [510, 279] on span "Cold Drink" at bounding box center [546, 289] width 73 height 20
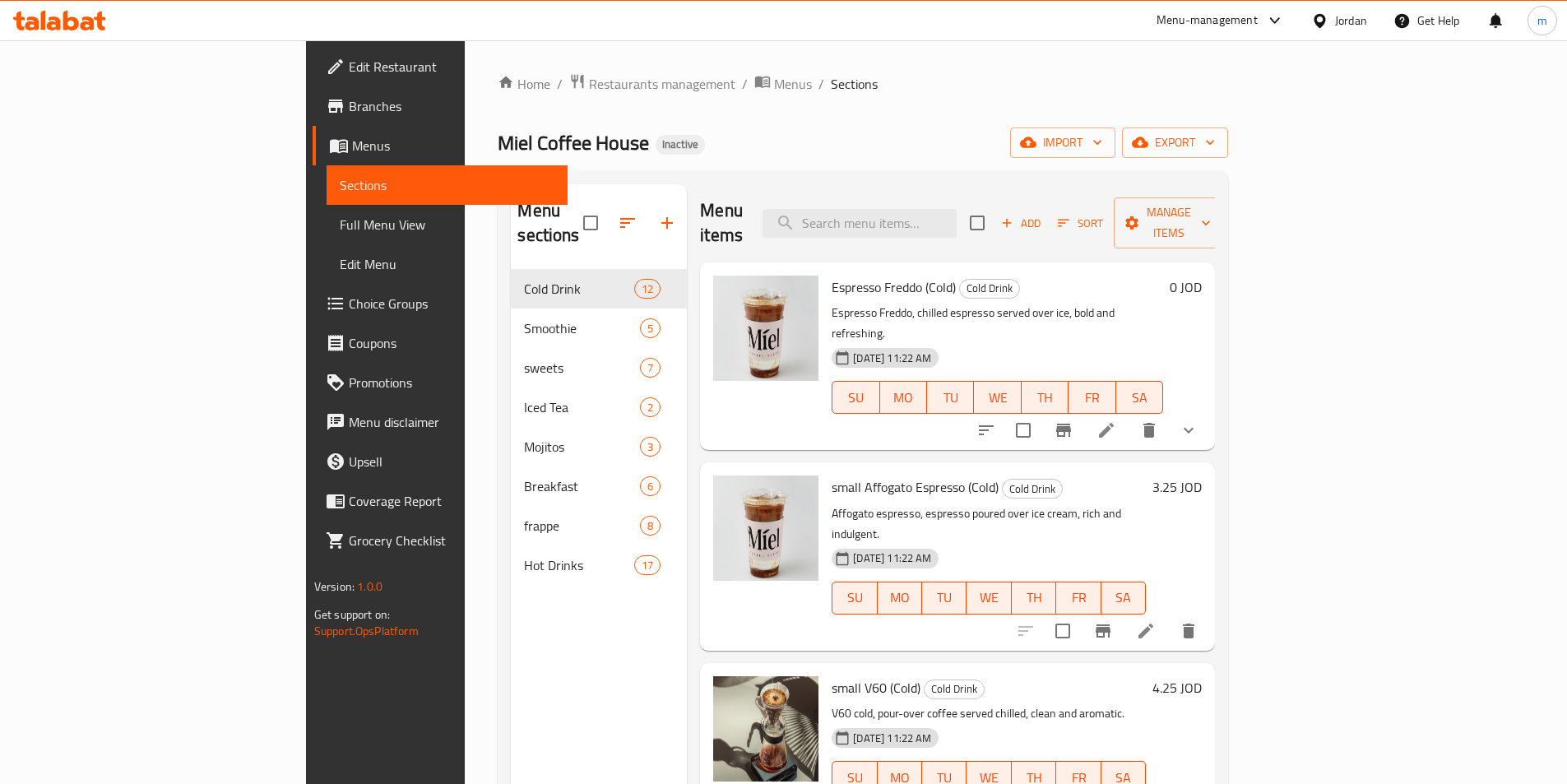
scroll to position [412, 0]
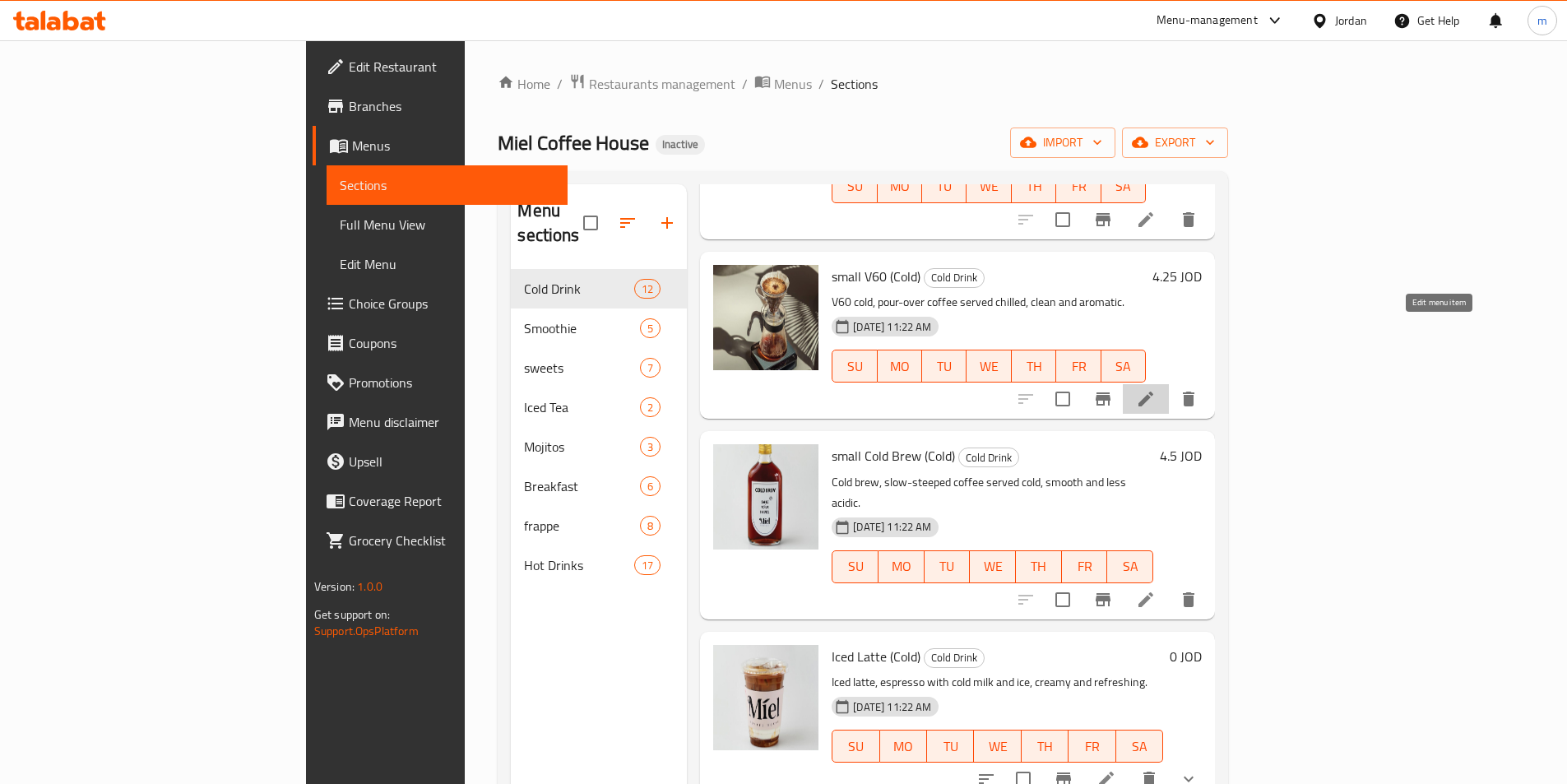
click at [1156, 389] on icon at bounding box center [1146, 399] width 20 height 20
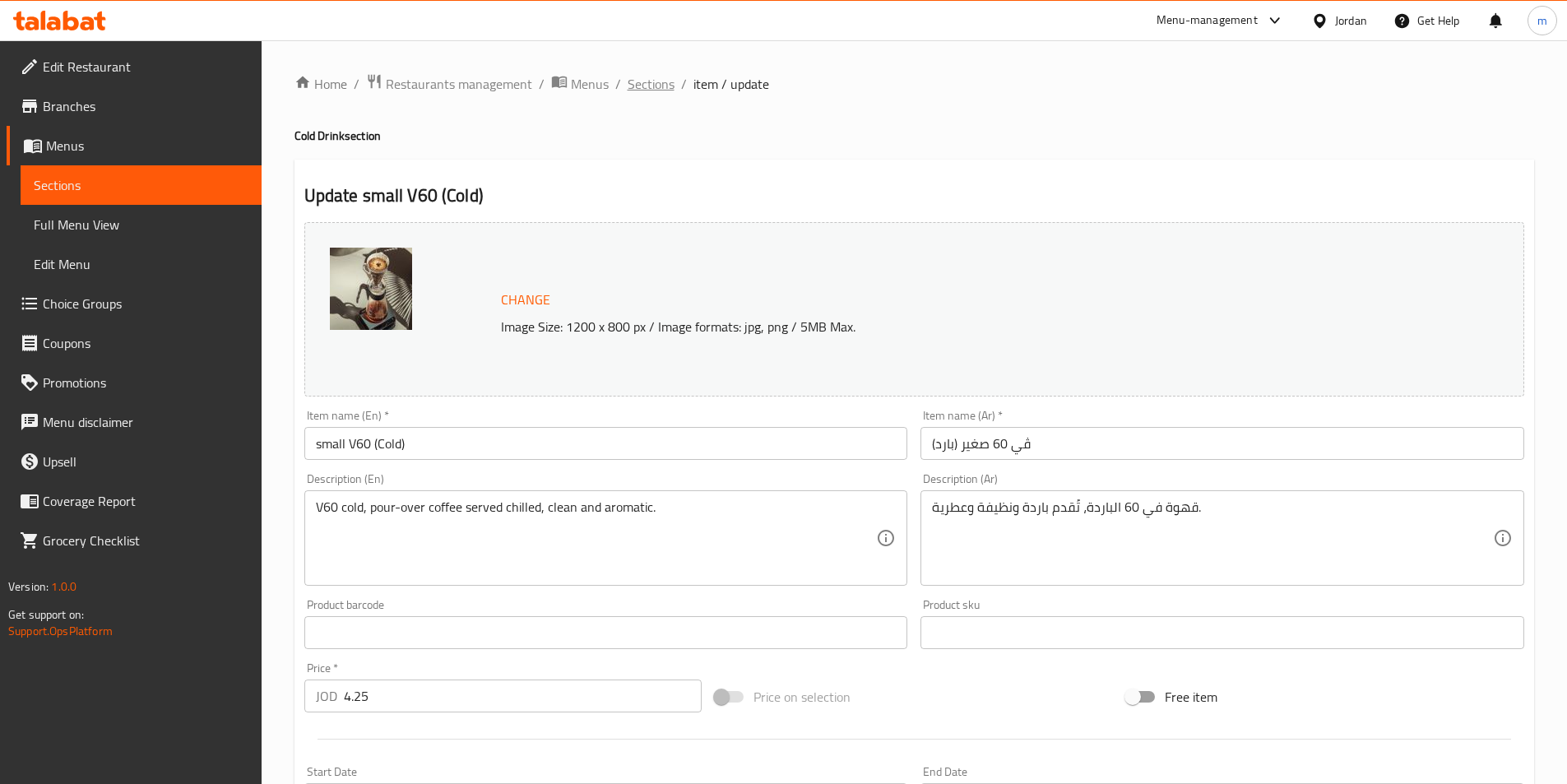
click at [644, 83] on span "Sections" at bounding box center [652, 84] width 47 height 20
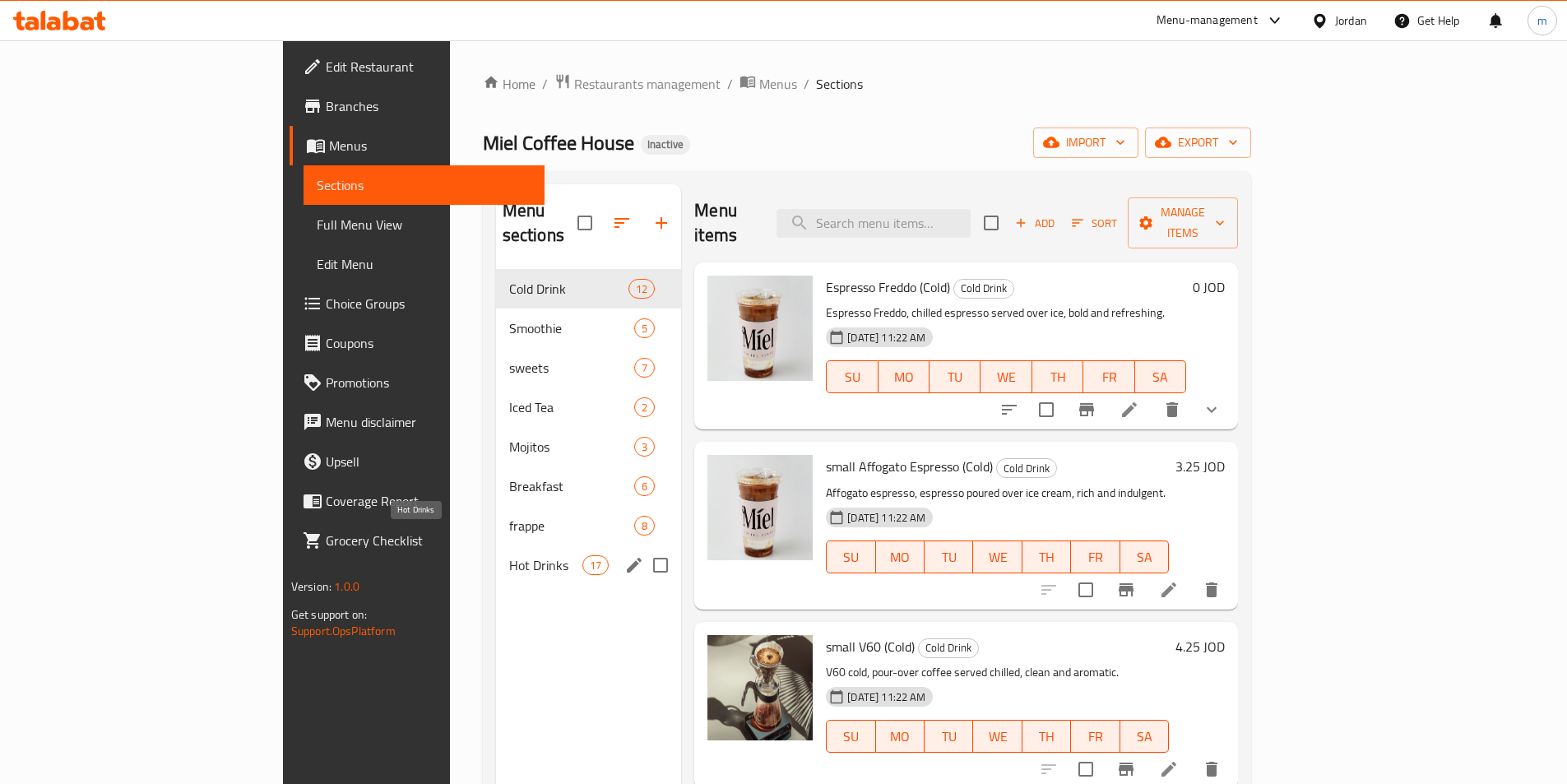
click at [510, 556] on span "Hot Drinks" at bounding box center [546, 565] width 73 height 20
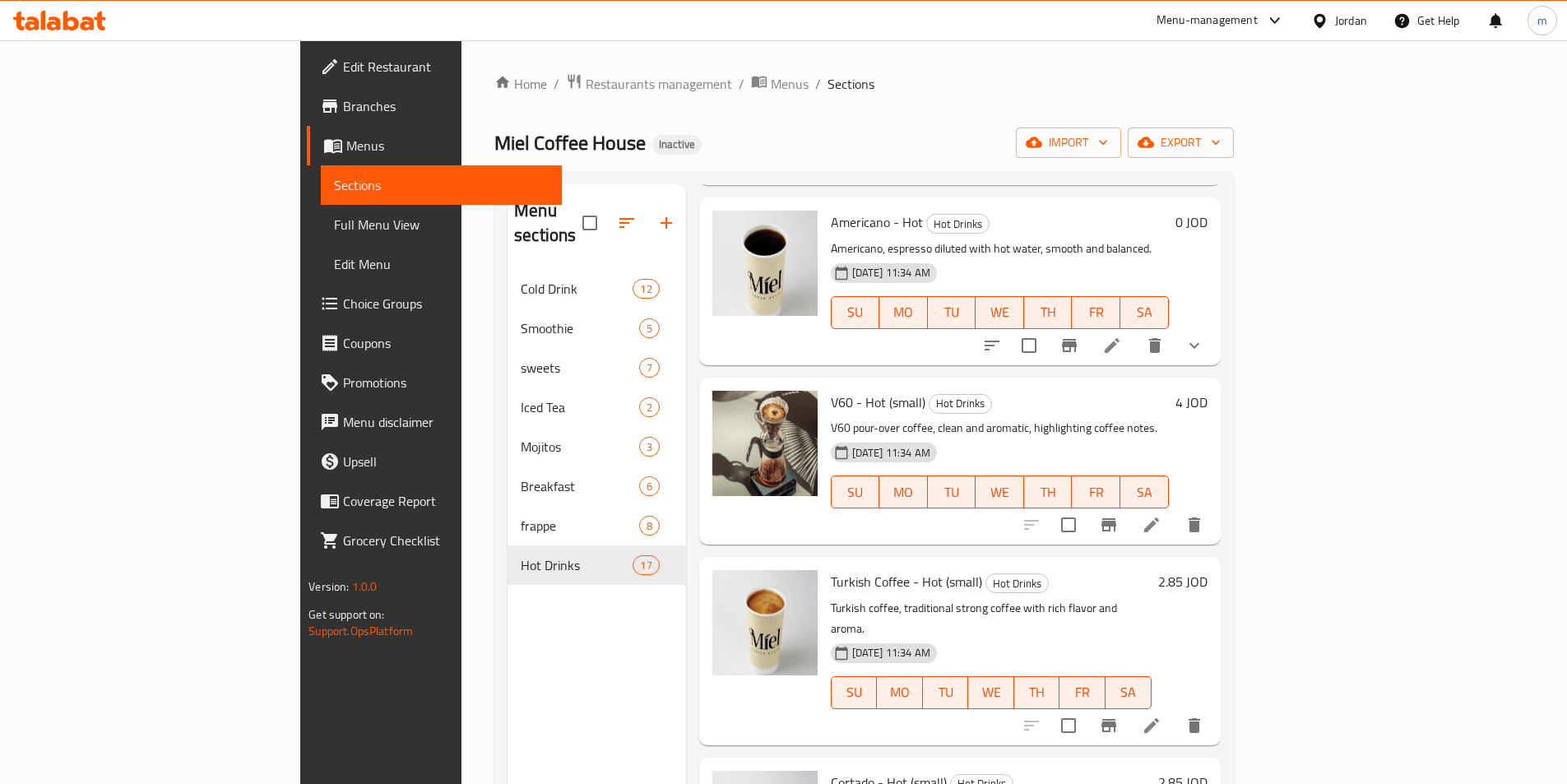
scroll to position [740, 0]
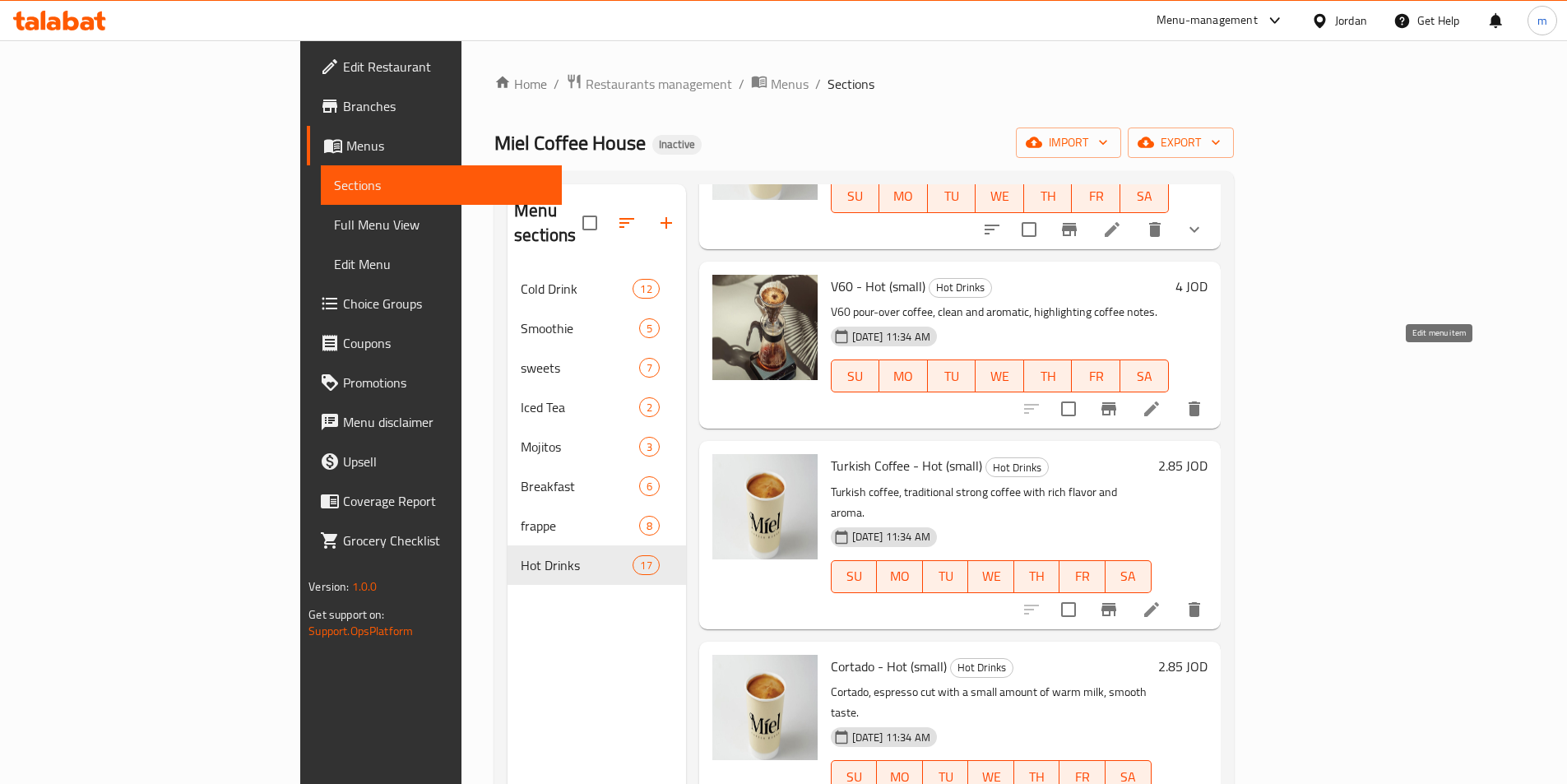
click at [1162, 399] on icon at bounding box center [1152, 408] width 20 height 20
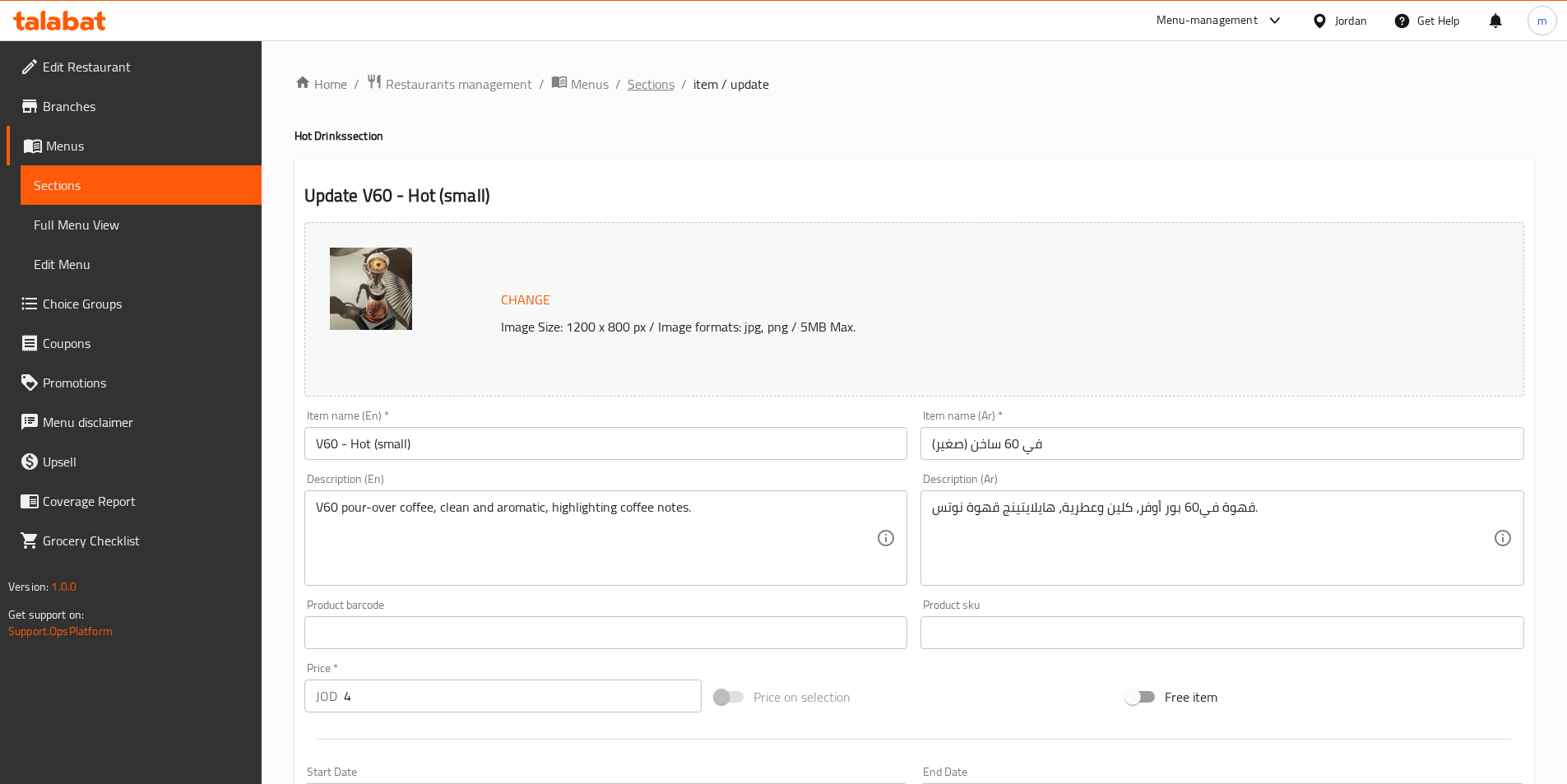
click at [645, 81] on span "Sections" at bounding box center [652, 84] width 47 height 20
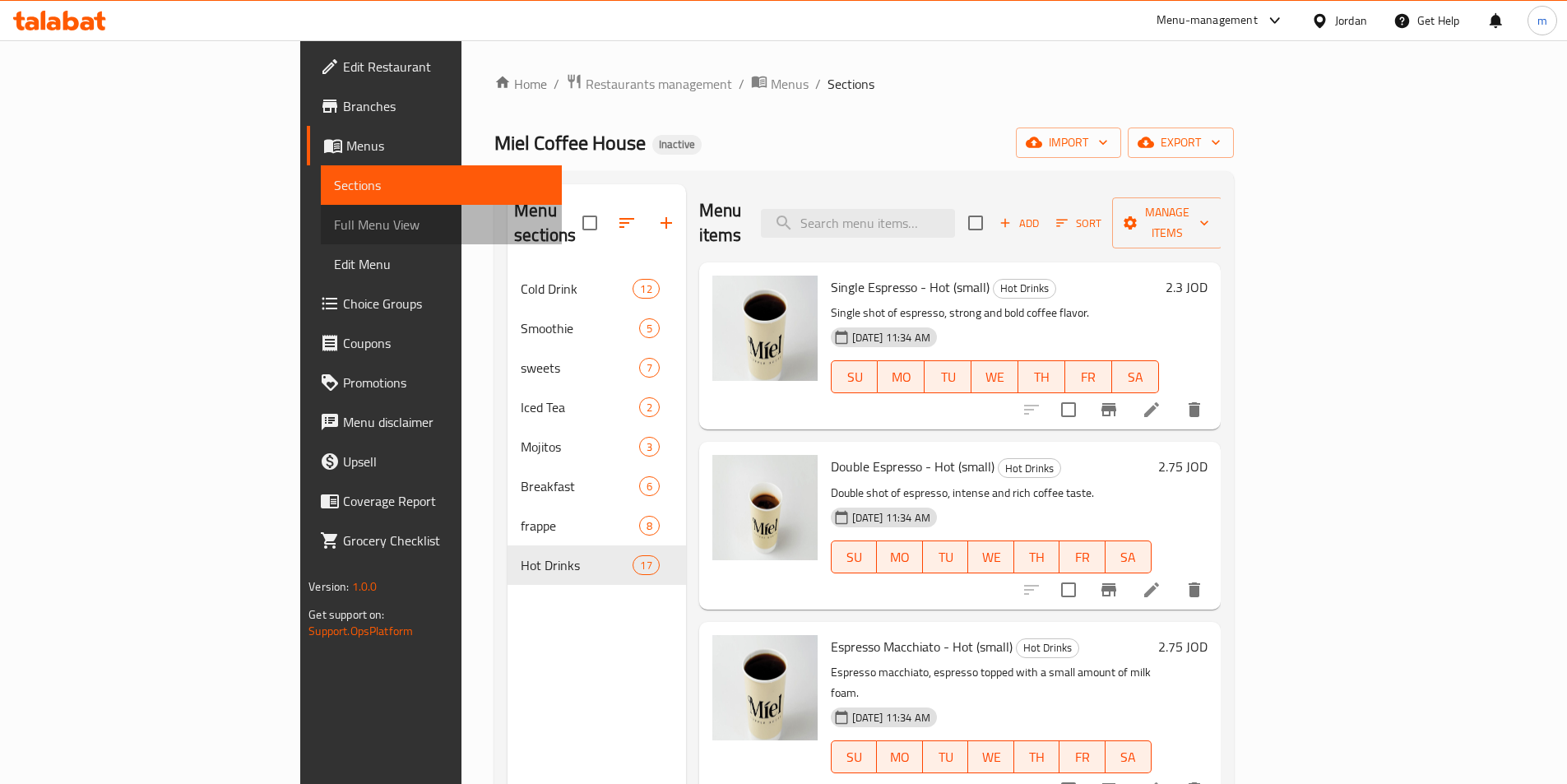
click at [334, 229] on span "Full Menu View" at bounding box center [441, 224] width 215 height 20
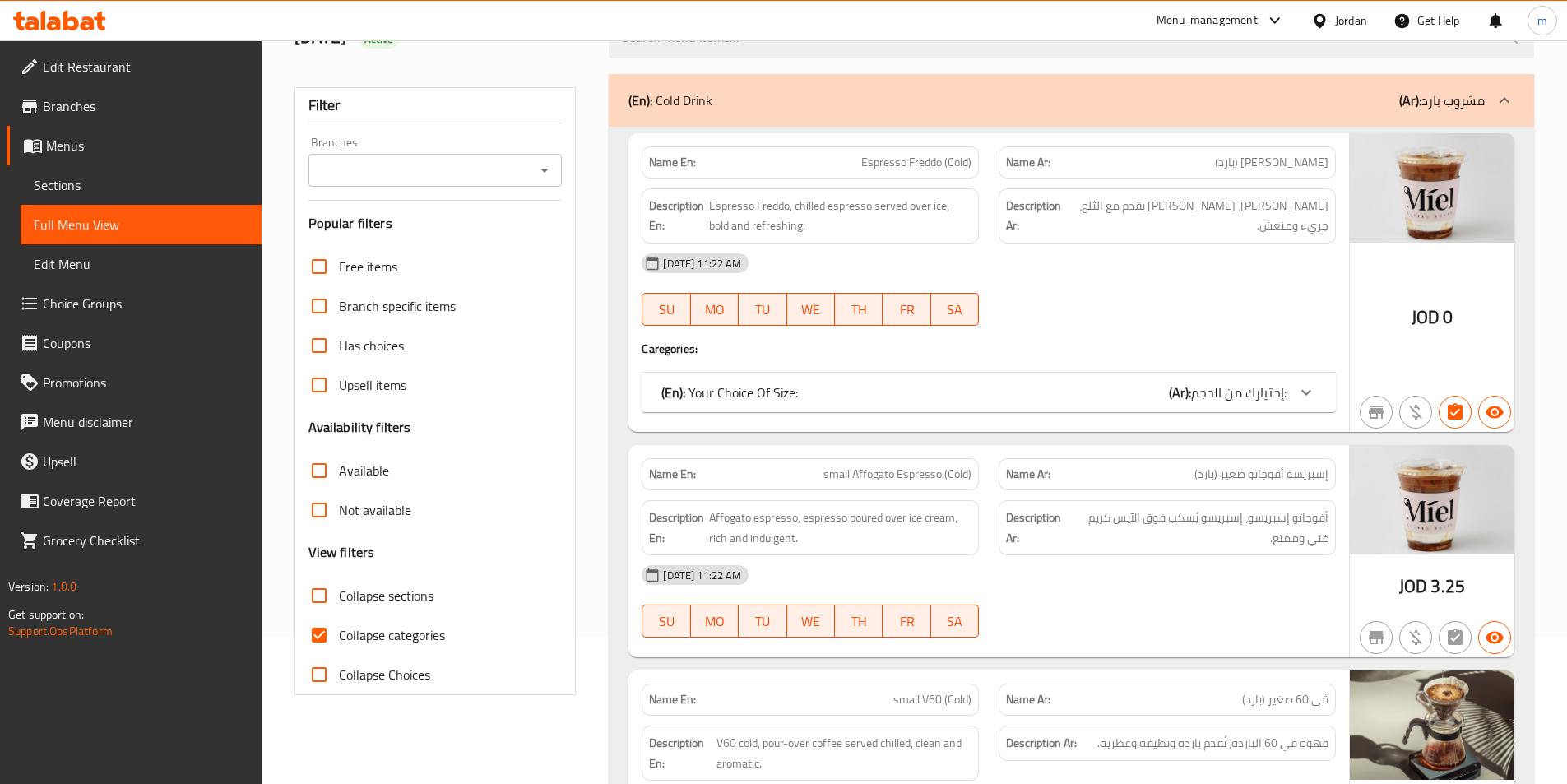
scroll to position [165, 0]
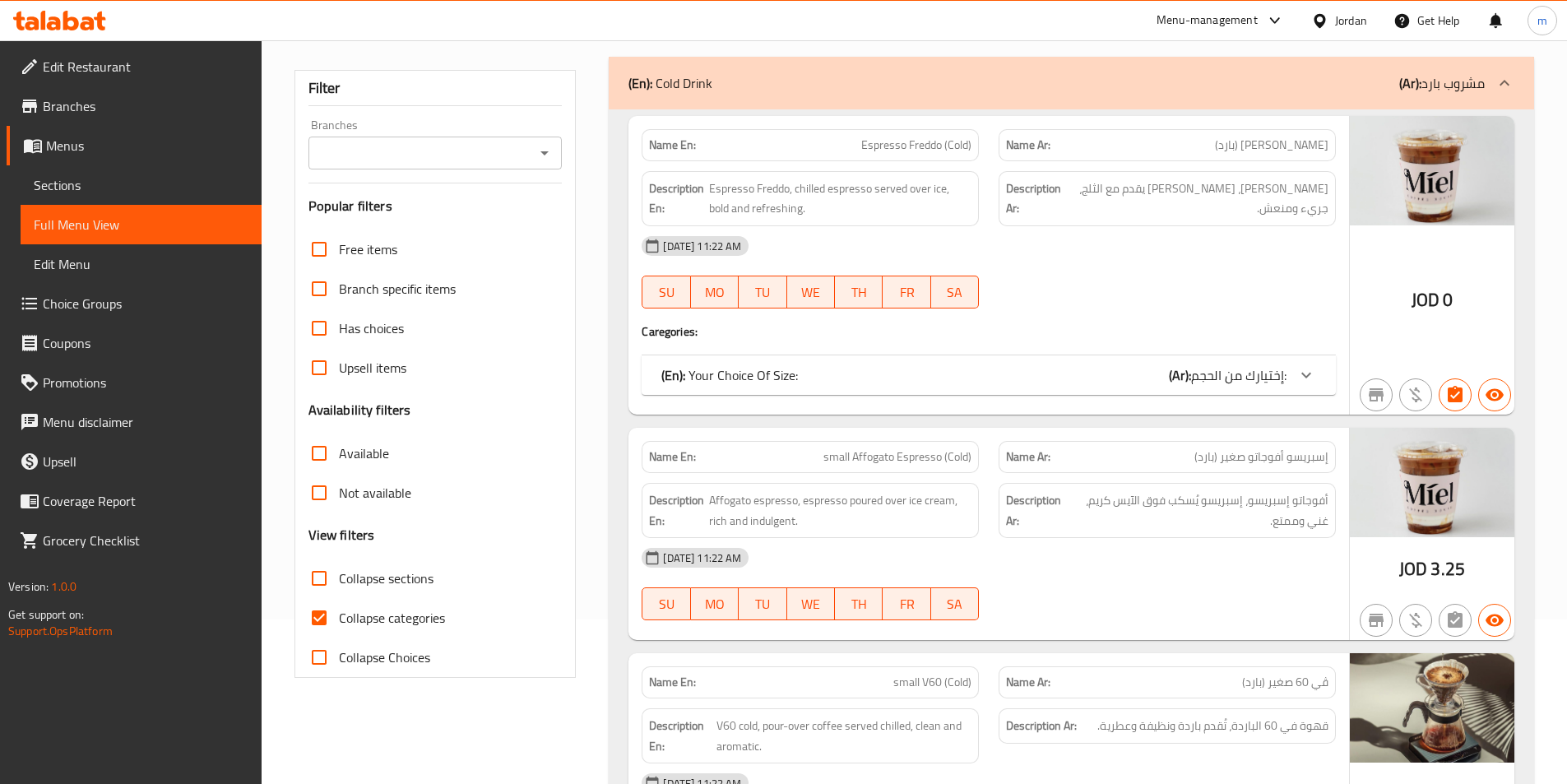
click at [391, 626] on span "Collapse categories" at bounding box center [393, 617] width 106 height 20
click at [339, 626] on input "Collapse categories" at bounding box center [318, 617] width 39 height 39
checkbox input "false"
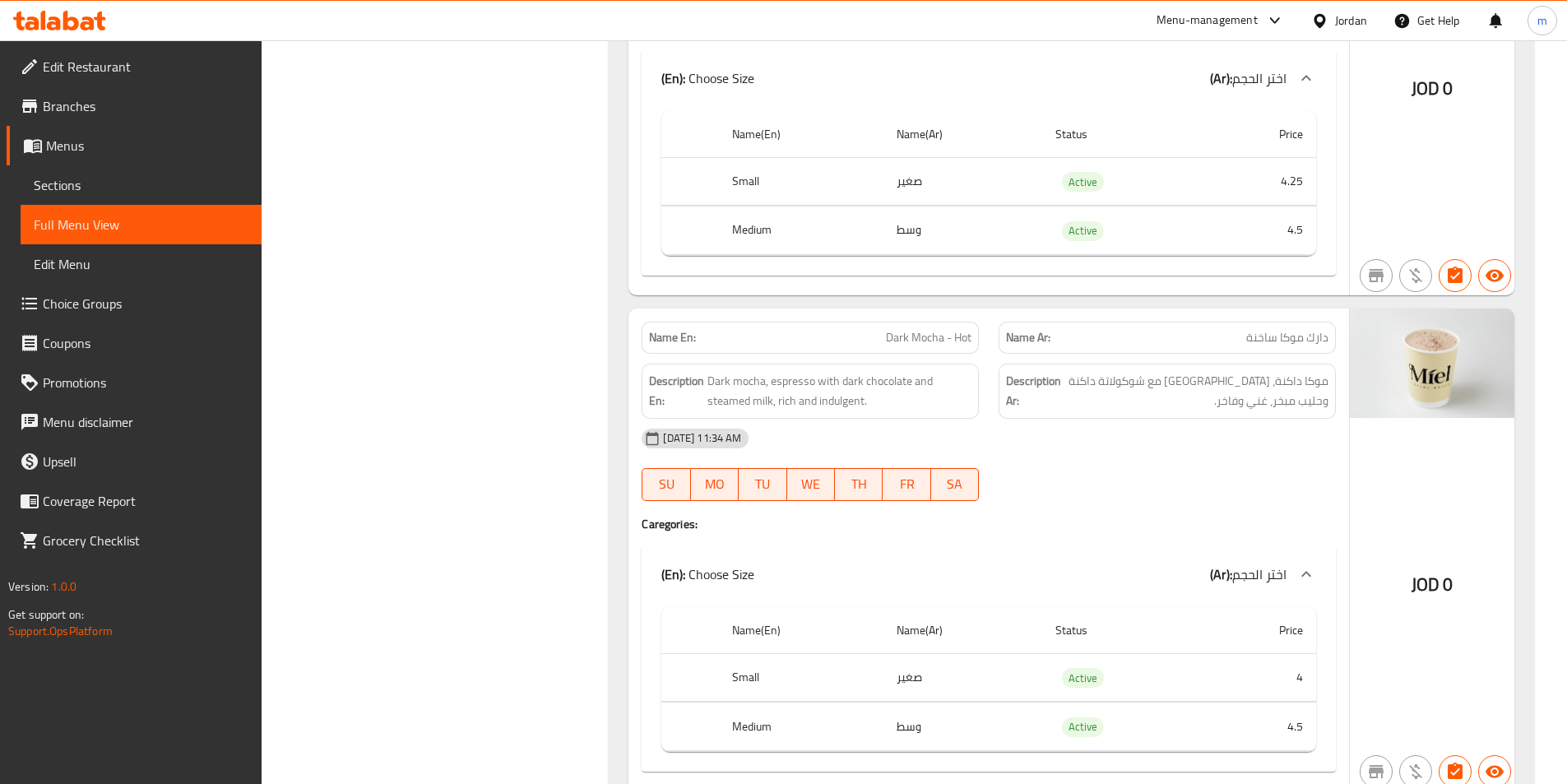
scroll to position [0, 0]
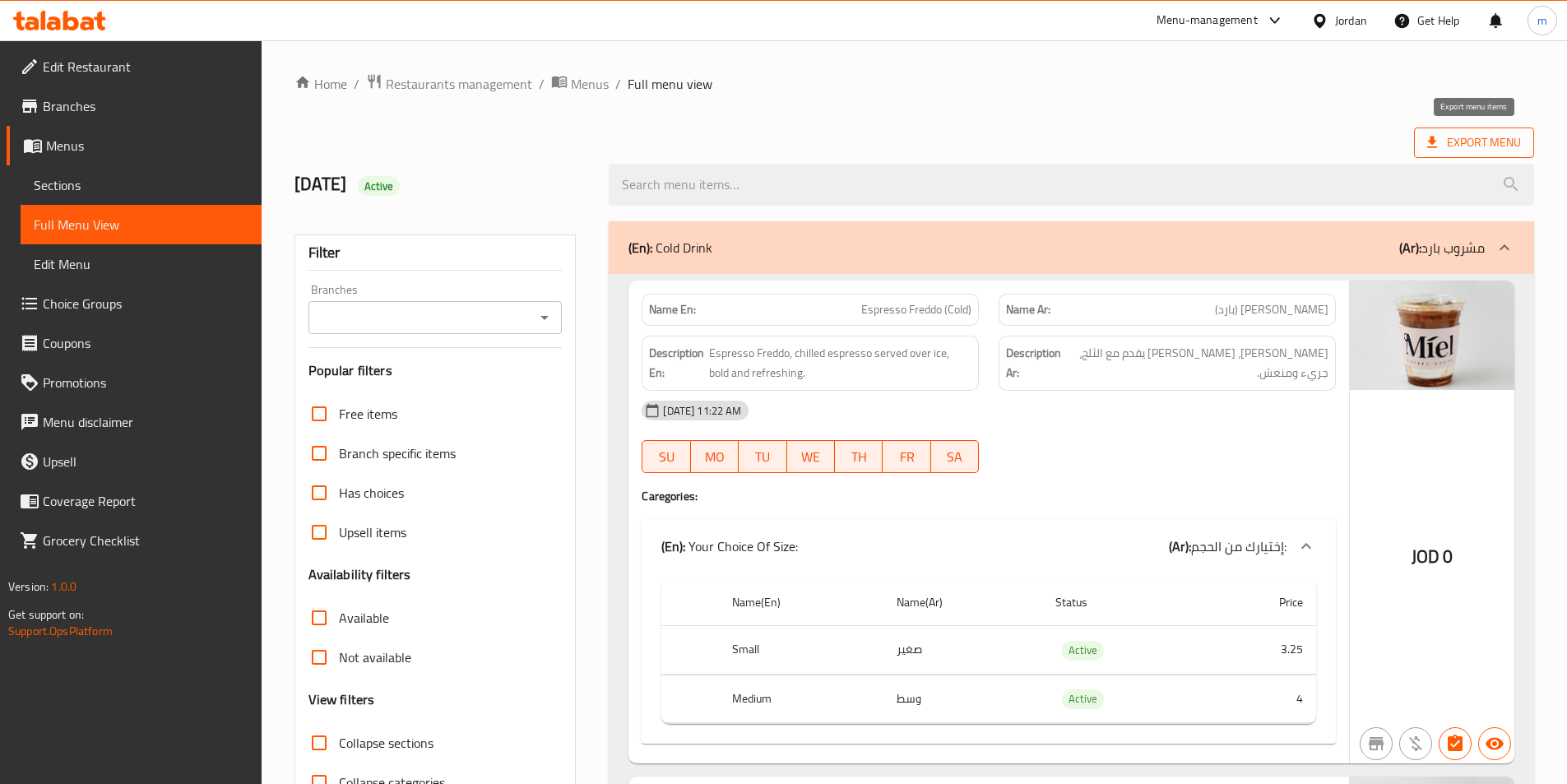
click at [1488, 137] on span "Export Menu" at bounding box center [1475, 143] width 94 height 21
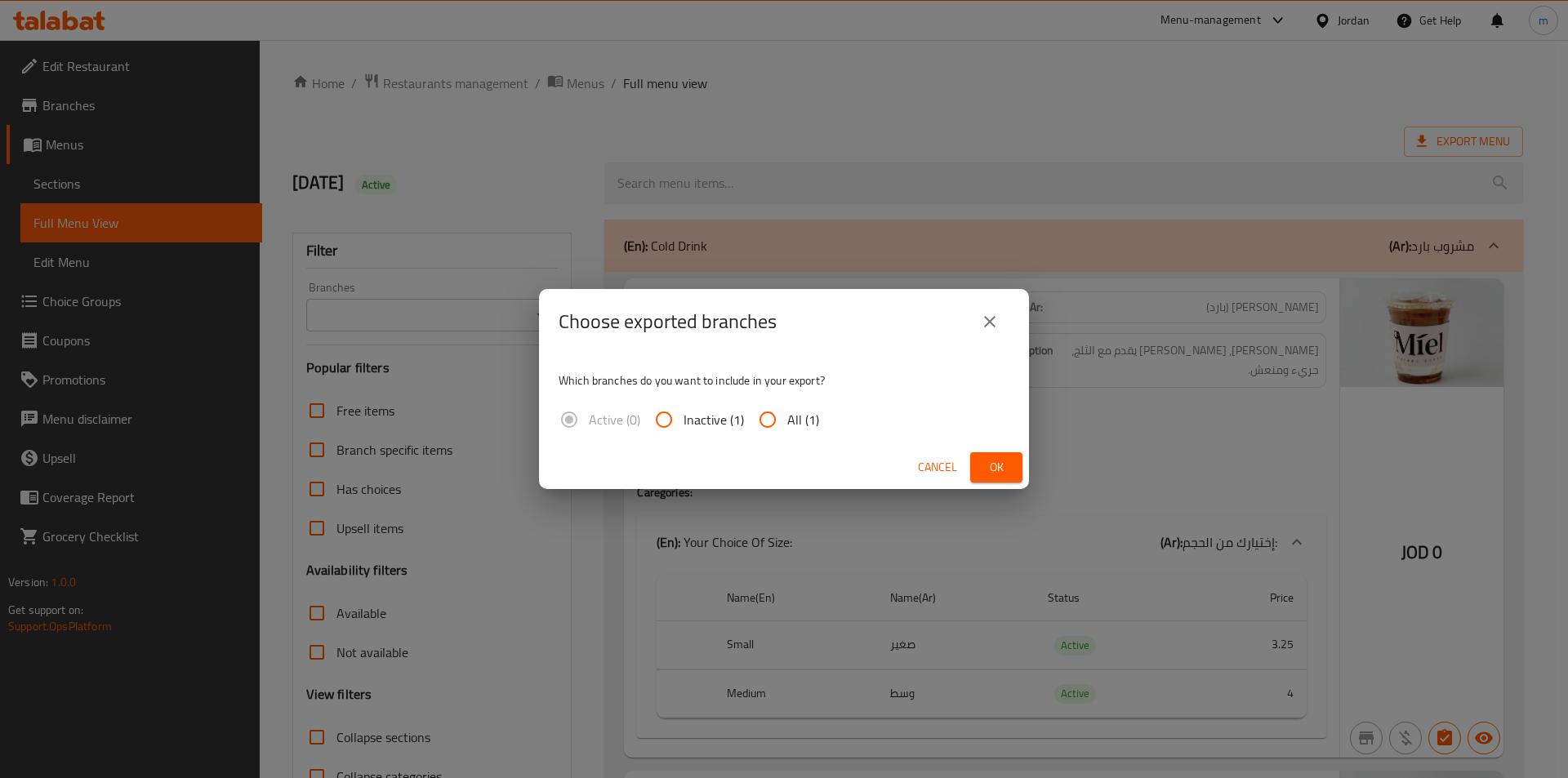
click at [782, 422] on input "All (1)" at bounding box center [767, 419] width 39 height 39
radio input "true"
click at [980, 464] on button "Ok" at bounding box center [996, 466] width 52 height 30
